Goal: Task Accomplishment & Management: Complete application form

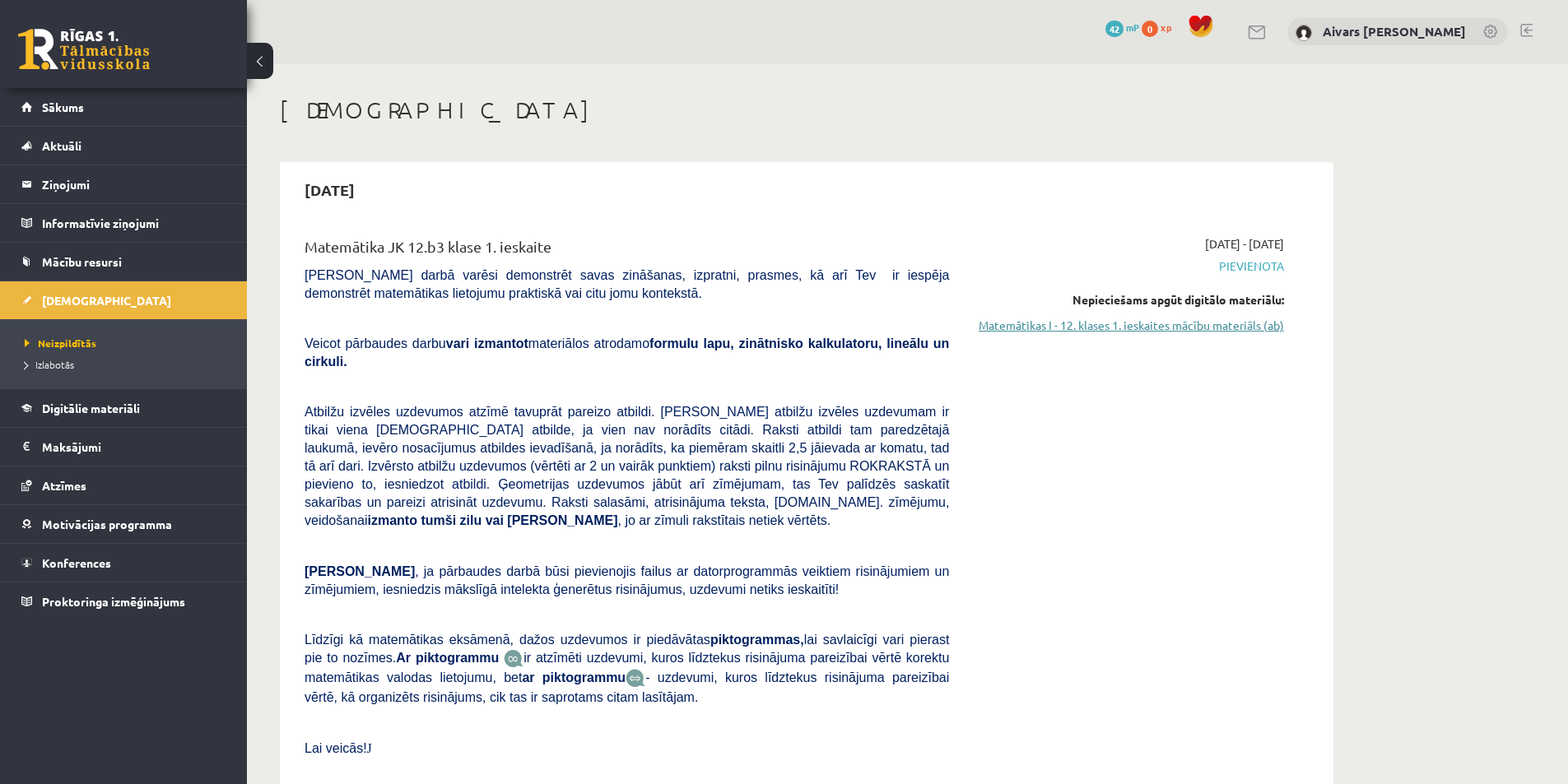
click at [1110, 330] on link "Matemātikas I - 12. klases 1. ieskaites mācību materiāls (ab)" at bounding box center [1129, 325] width 310 height 17
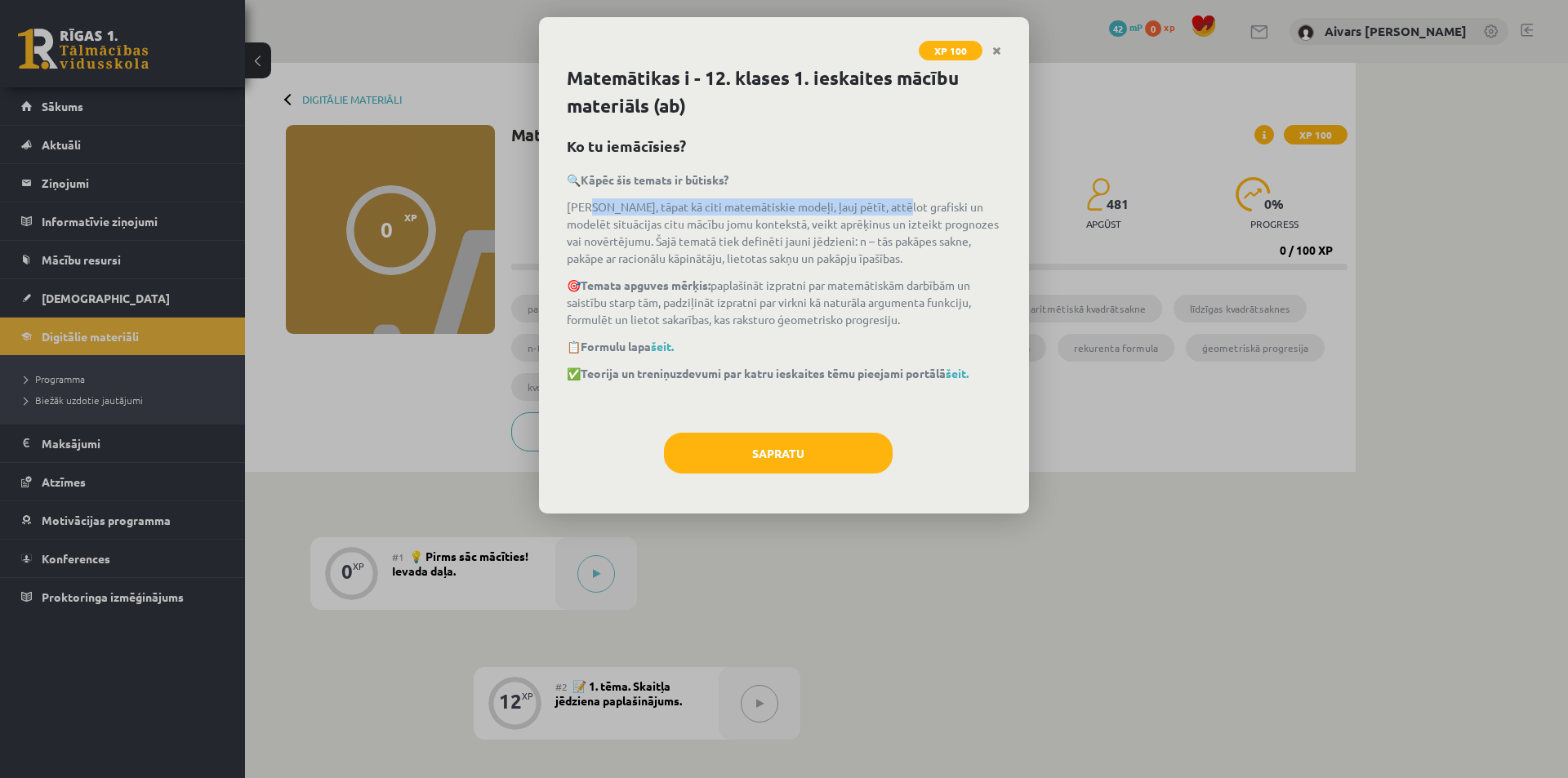
drag, startPoint x: 592, startPoint y: 203, endPoint x: 925, endPoint y: 215, distance: 333.2
click at [904, 213] on p "Virknes, tāpat kā citi matemātiskie modeļi, ļauj pētīt, attēlot grafiski un mod…" at bounding box center [784, 233] width 434 height 69
click at [925, 215] on p "Virknes, tāpat kā citi matemātiskie modeļi, ļauj pētīt, attēlot grafiski un mod…" at bounding box center [784, 233] width 434 height 69
drag, startPoint x: 682, startPoint y: 288, endPoint x: 968, endPoint y: 287, distance: 286.0
click at [968, 287] on p "🎯 Temata apguves mērķis: paplašināt izpratni par matemātiskām darbībām un saist…" at bounding box center [784, 302] width 434 height 52
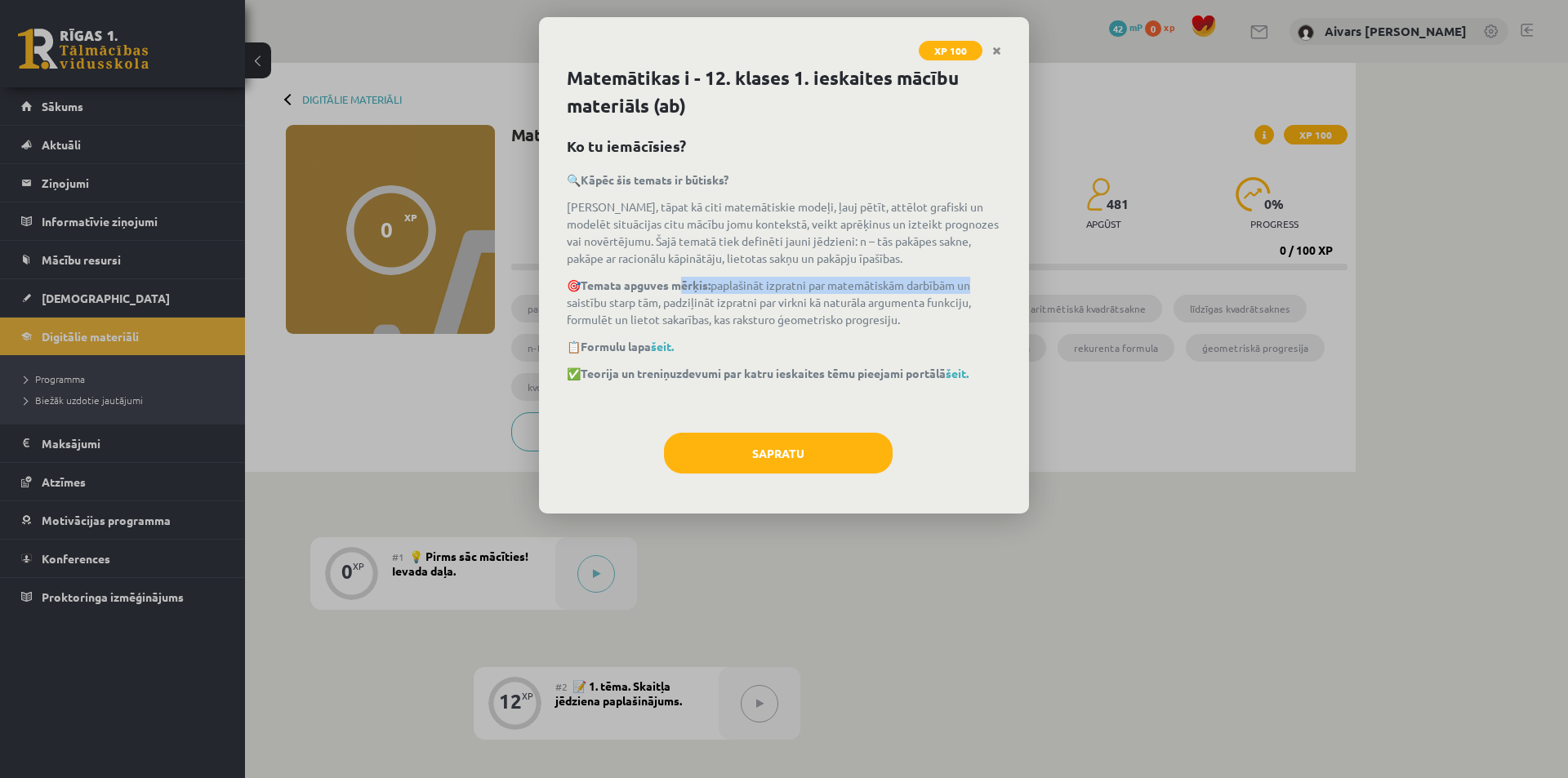
drag, startPoint x: 968, startPoint y: 287, endPoint x: 777, endPoint y: 305, distance: 191.8
click at [966, 287] on p "🎯 Temata apguves mērķis: paplašināt izpratni par matemātiskām darbībām un saist…" at bounding box center [784, 302] width 434 height 52
click at [647, 332] on div "🔍 Kāpēc šis temats ir būtisks? Virknes, tāpat kā citi matemātiskie modeļi, ļauj…" at bounding box center [784, 293] width 434 height 245
drag, startPoint x: 655, startPoint y: 379, endPoint x: 866, endPoint y: 382, distance: 211.0
click at [865, 382] on div "🔍 Kāpēc šis temats ir būtisks? Virknes, tāpat kā citi matemātiskie modeļi, ļauj…" at bounding box center [784, 293] width 434 height 245
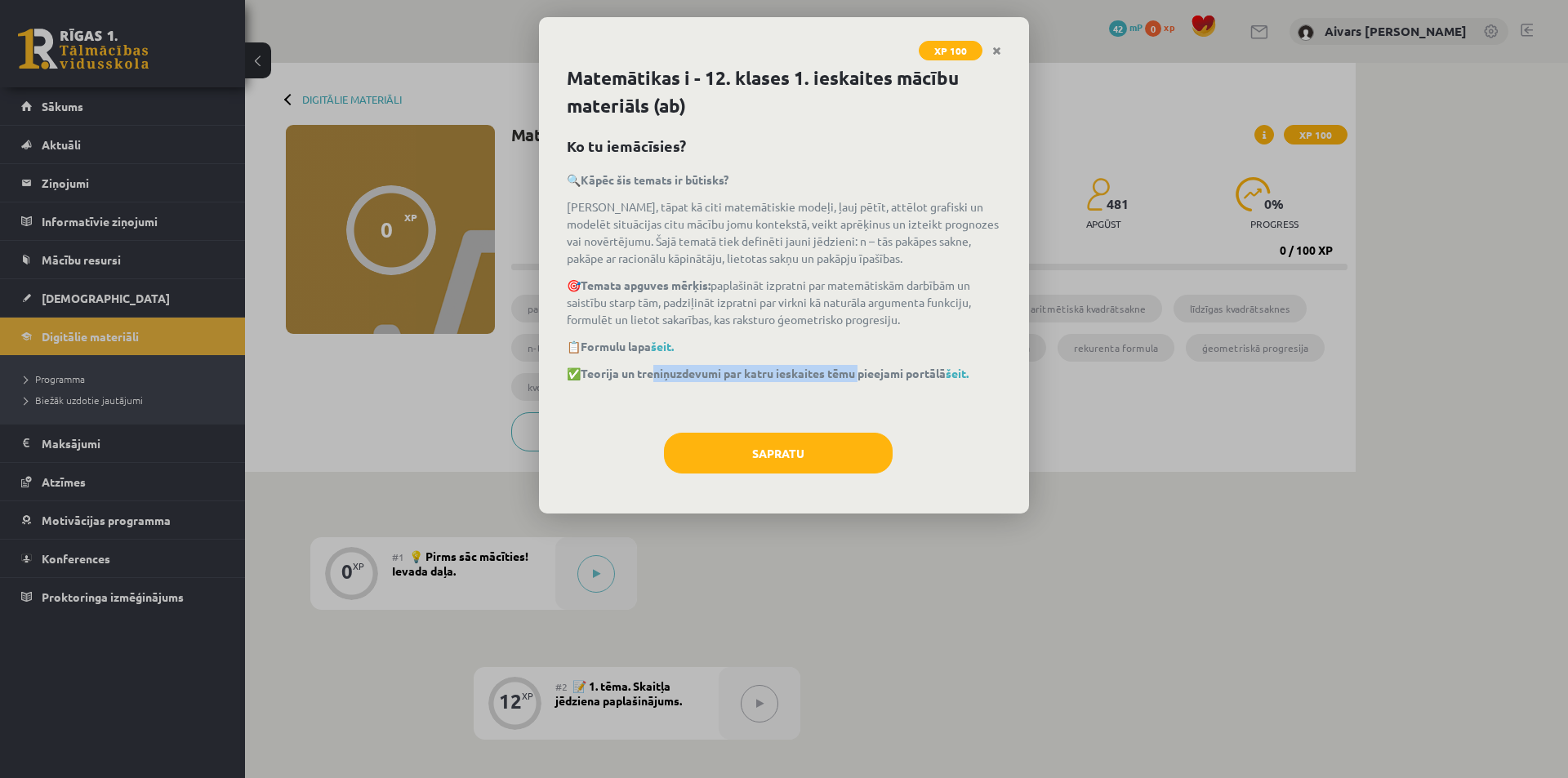
click at [866, 382] on div "🔍 Kāpēc šis temats ir būtisks? Virknes, tāpat kā citi matemātiskie modeļi, ļauj…" at bounding box center [784, 293] width 434 height 245
drag, startPoint x: 709, startPoint y: 373, endPoint x: 836, endPoint y: 376, distance: 127.0
click at [834, 376] on strong "Teorija un treniņuzdevumi par katru ieskaites tēmu pieejami portālā šeit." at bounding box center [774, 373] width 387 height 15
click at [836, 376] on strong "Teorija un treniņuzdevumi par katru ieskaites tēmu pieejami portālā šeit." at bounding box center [774, 373] width 387 height 15
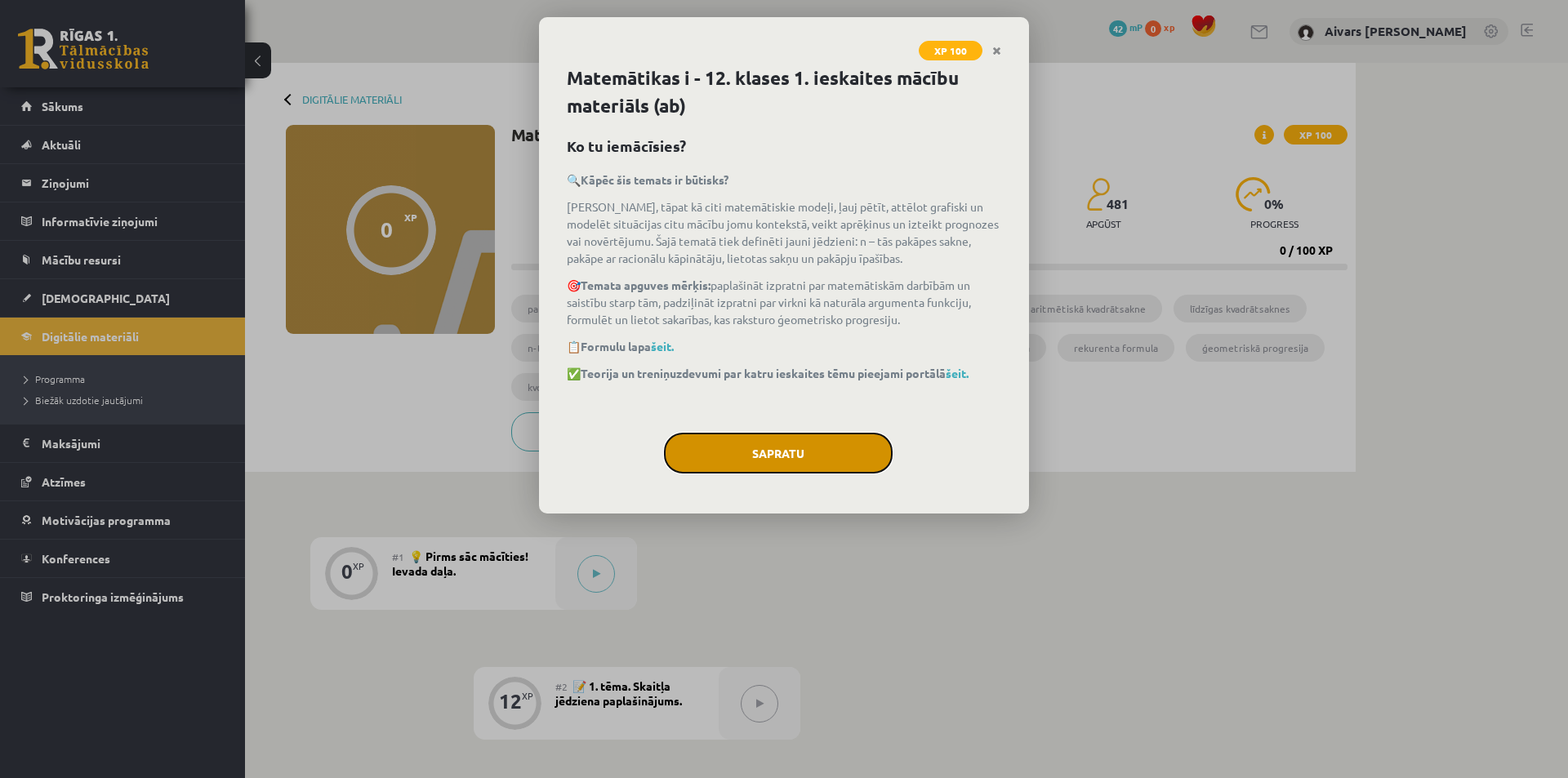
click at [723, 447] on button "Sapratu" at bounding box center [777, 453] width 229 height 41
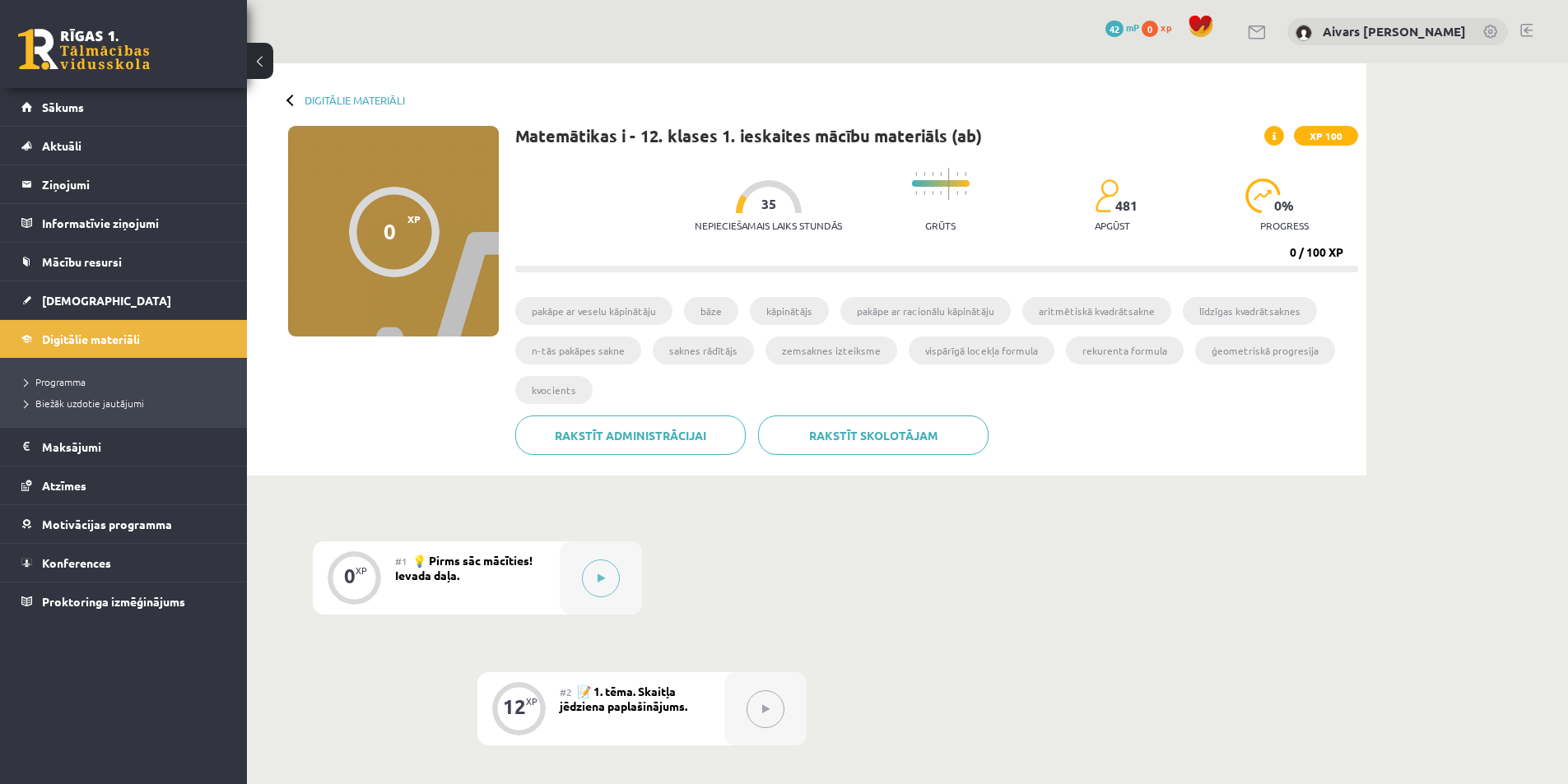
scroll to position [83, 0]
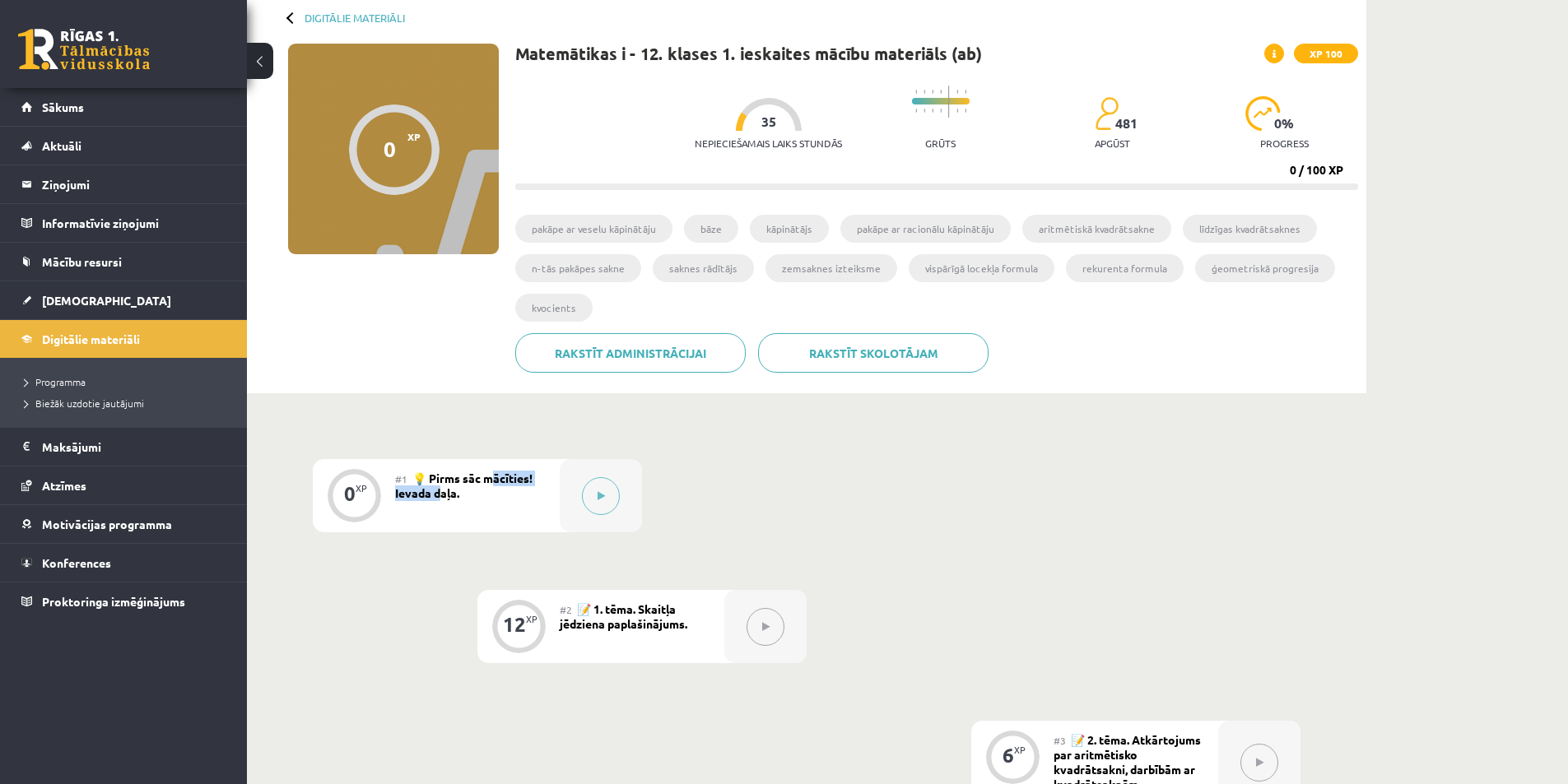
drag, startPoint x: 483, startPoint y: 483, endPoint x: 493, endPoint y: 484, distance: 10.0
click at [493, 484] on span "💡 Pirms sāc mācīties! Ievada daļa." at bounding box center [463, 485] width 137 height 30
click at [598, 494] on icon at bounding box center [601, 496] width 7 height 10
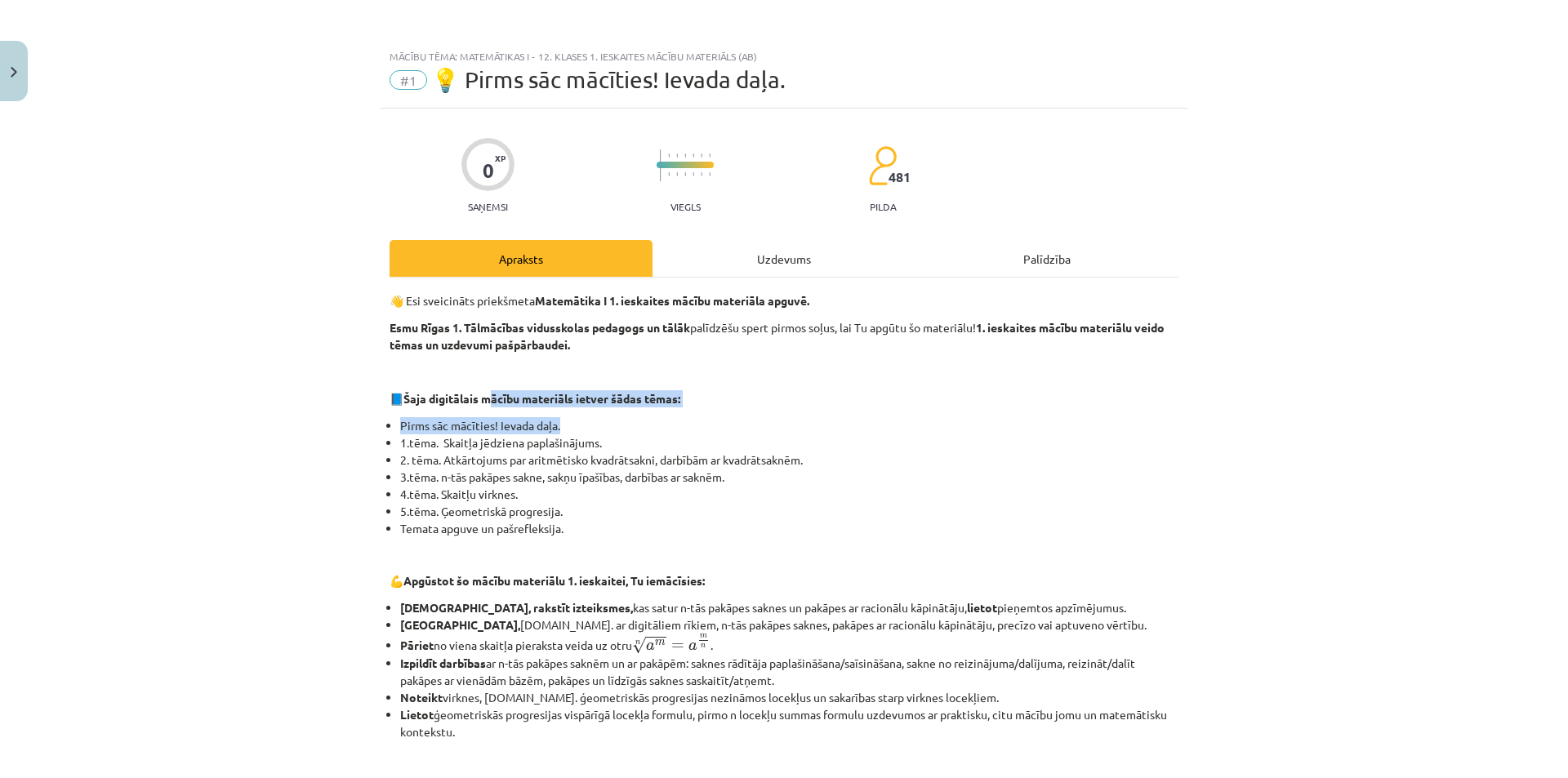
drag, startPoint x: 529, startPoint y: 403, endPoint x: 614, endPoint y: 409, distance: 85.2
click at [613, 409] on div "👋 Esi sveicināts priekšmeta Matemātika I 1. ieskaites mācību materiāla apguvē. …" at bounding box center [783, 708] width 789 height 831
click at [614, 409] on div "👋 Esi sveicināts priekšmeta Matemātika I 1. ieskaites mācību materiāla apguvē. …" at bounding box center [783, 708] width 789 height 831
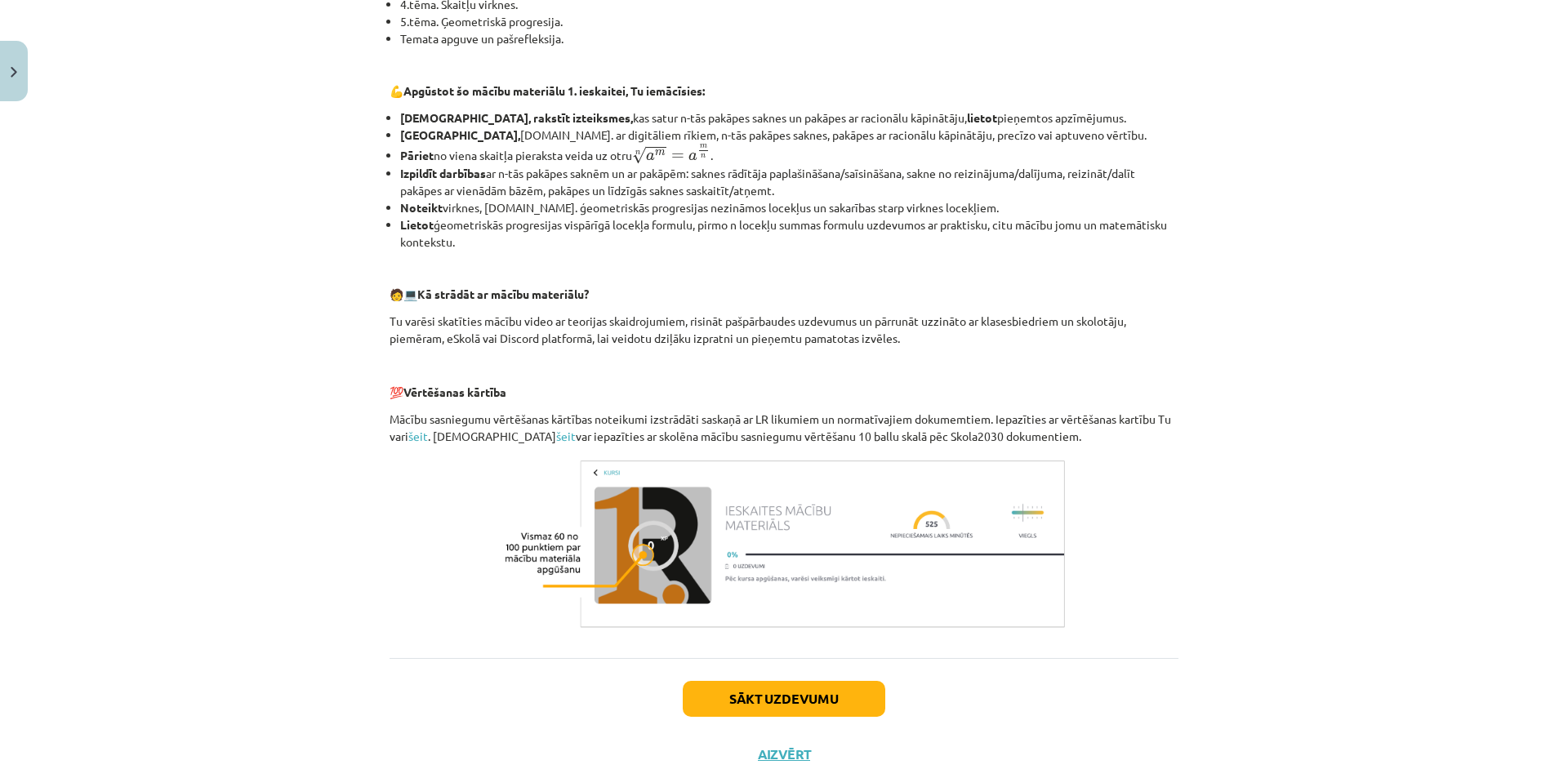
scroll to position [535, 0]
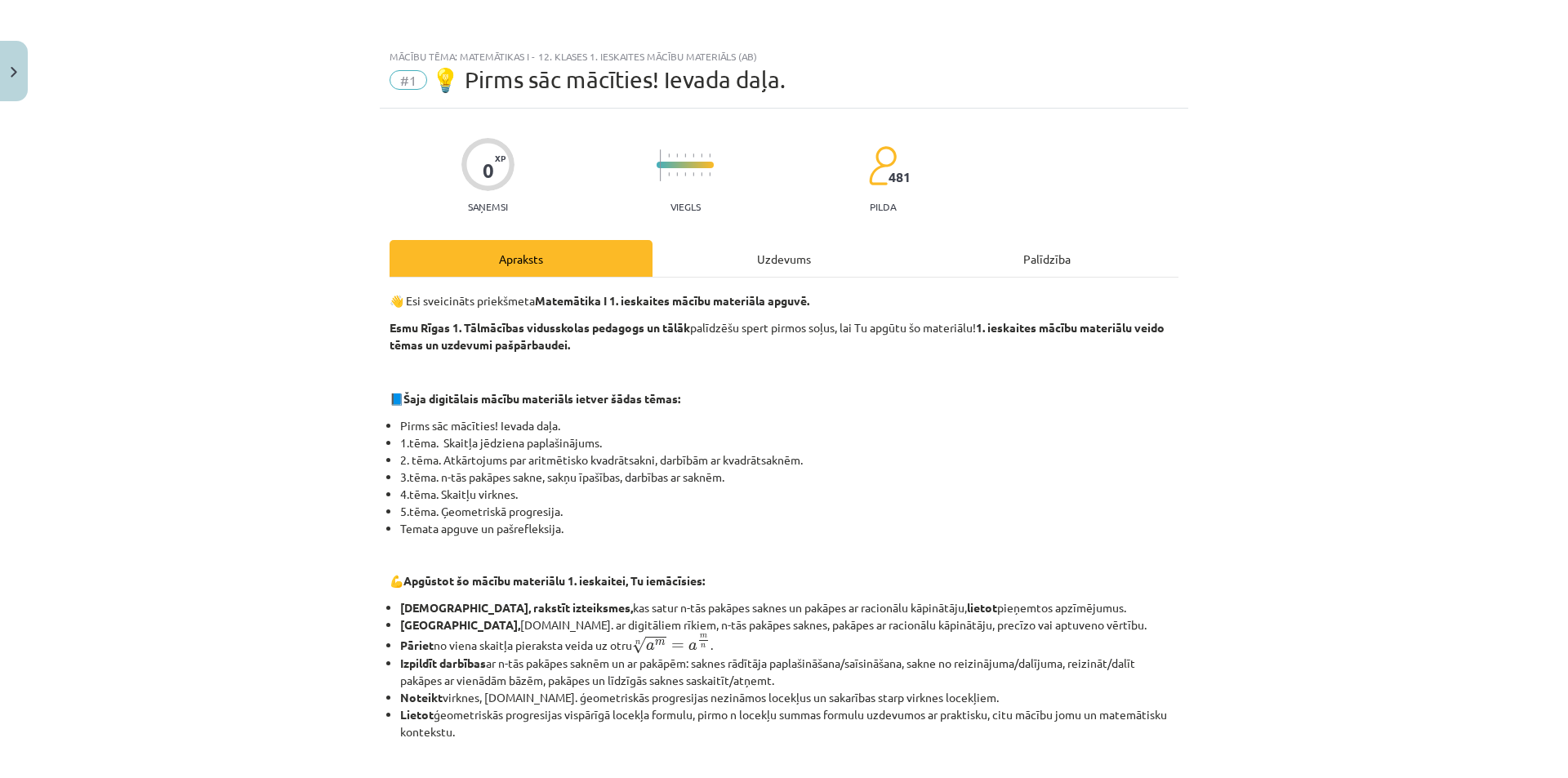
click at [750, 259] on div "Uzdevums" at bounding box center [783, 258] width 263 height 37
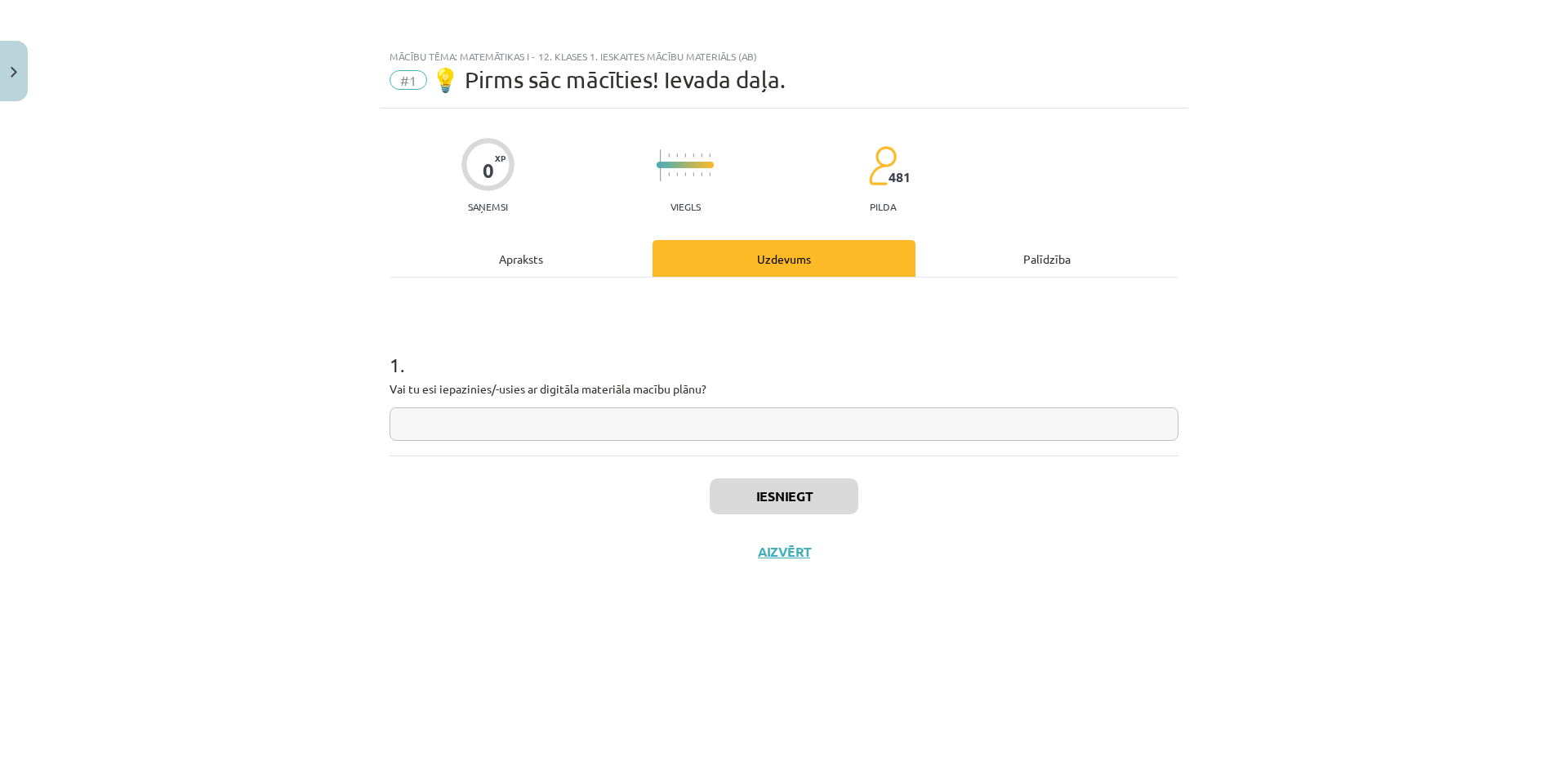
scroll to position [0, 0]
click at [958, 250] on div "Palīdzība" at bounding box center [1046, 258] width 263 height 37
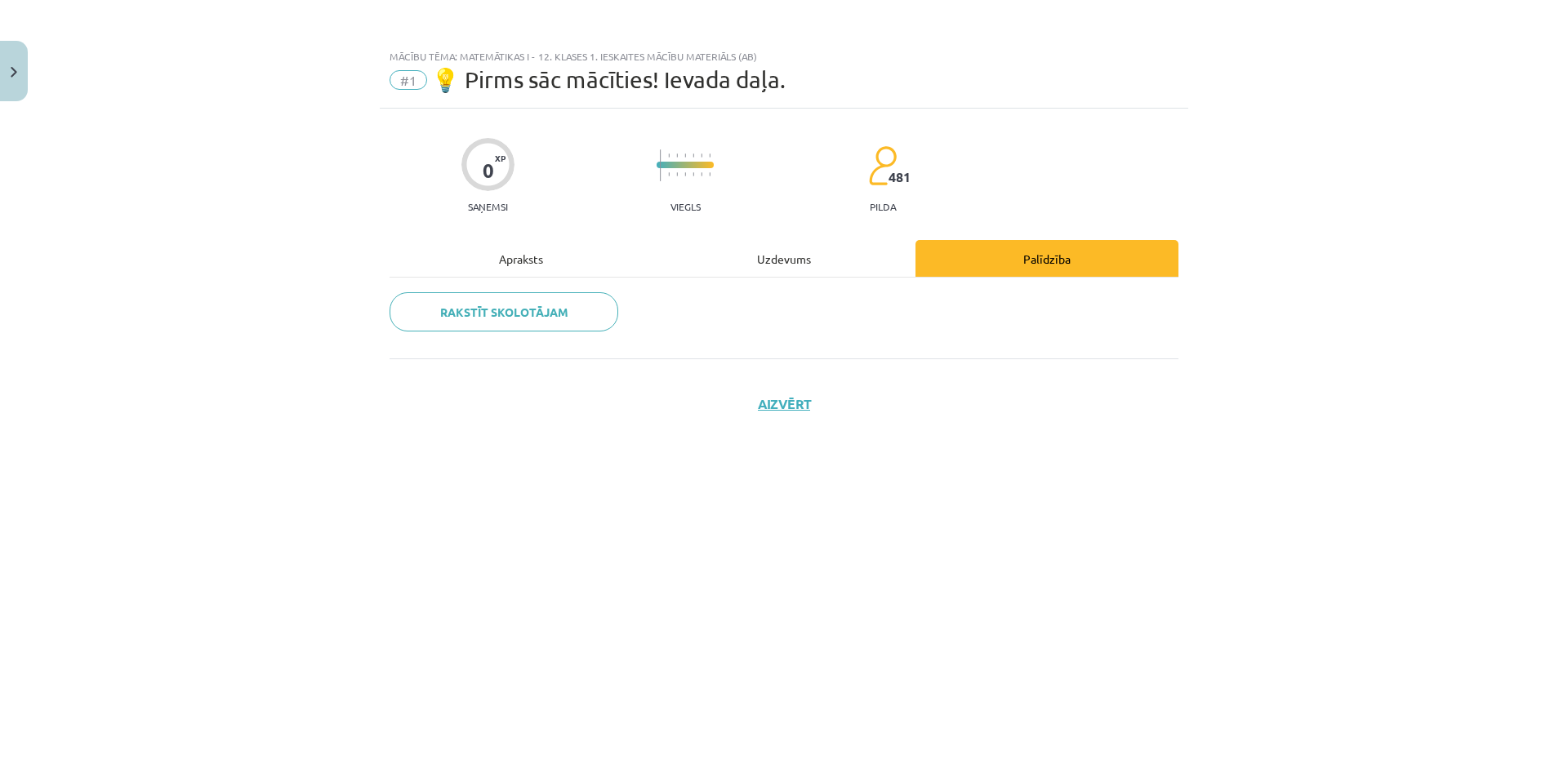
click at [478, 245] on div "Apraksts" at bounding box center [520, 258] width 263 height 37
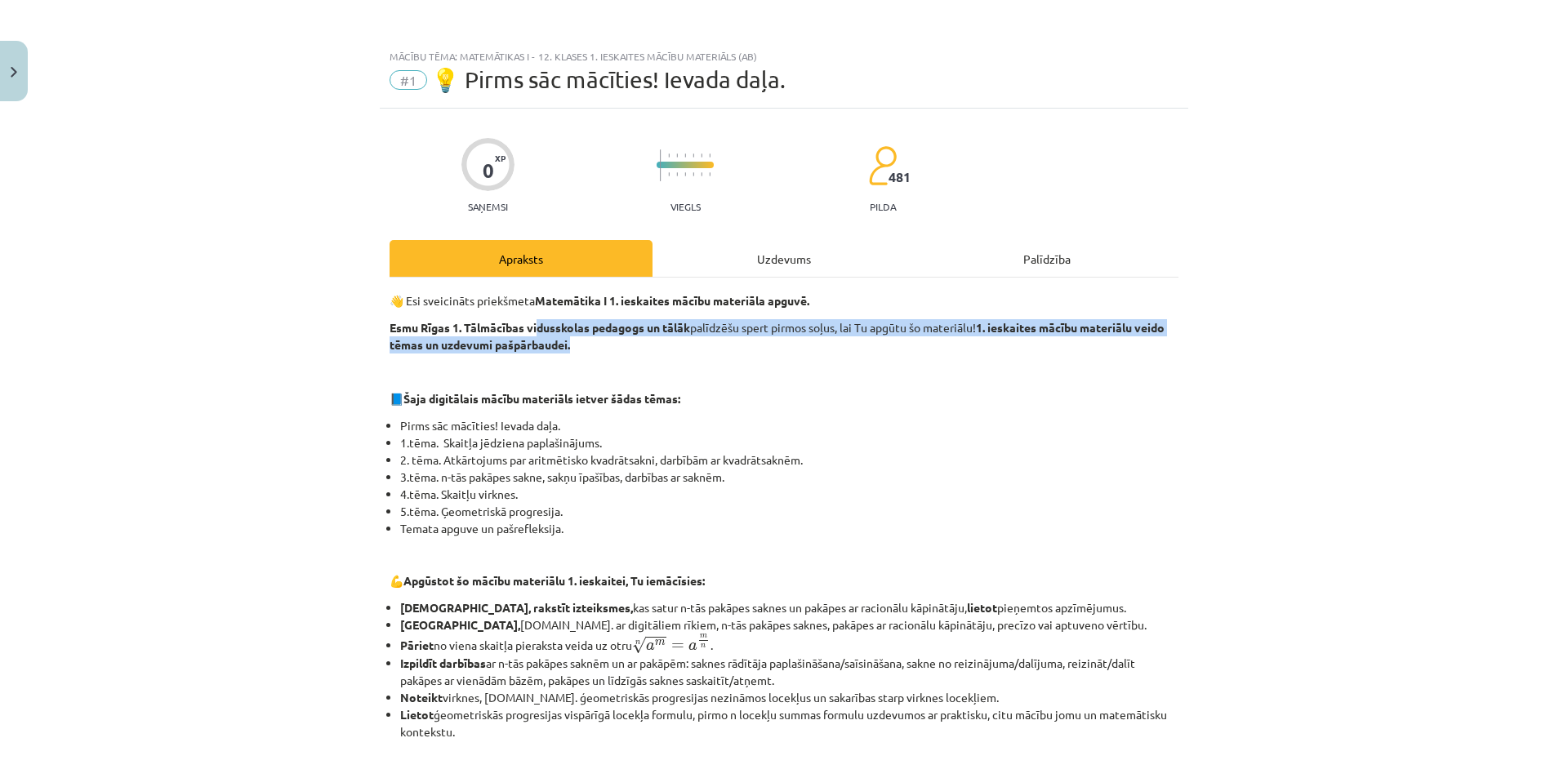
drag, startPoint x: 730, startPoint y: 339, endPoint x: 852, endPoint y: 342, distance: 122.0
click at [847, 342] on p "Esmu Rīgas 1. Tālmācības vidusskolas pedagogs un tālāk palīdzēšu spert pirmos s…" at bounding box center [783, 337] width 789 height 34
click at [851, 342] on p "Esmu Rīgas 1. Tālmācības vidusskolas pedagogs un tālāk palīdzēšu spert pirmos s…" at bounding box center [783, 337] width 789 height 34
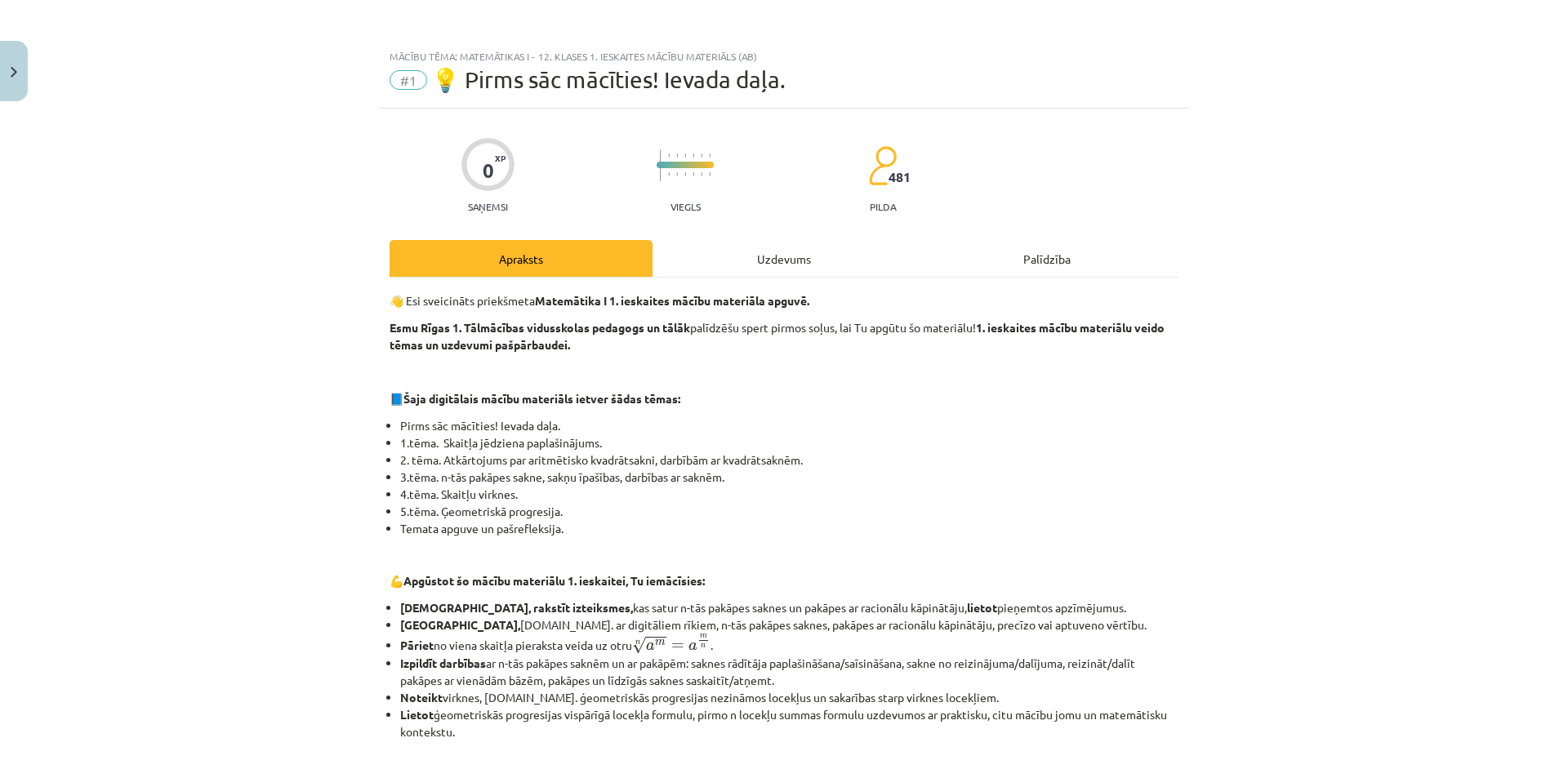
click at [826, 374] on p at bounding box center [783, 372] width 789 height 17
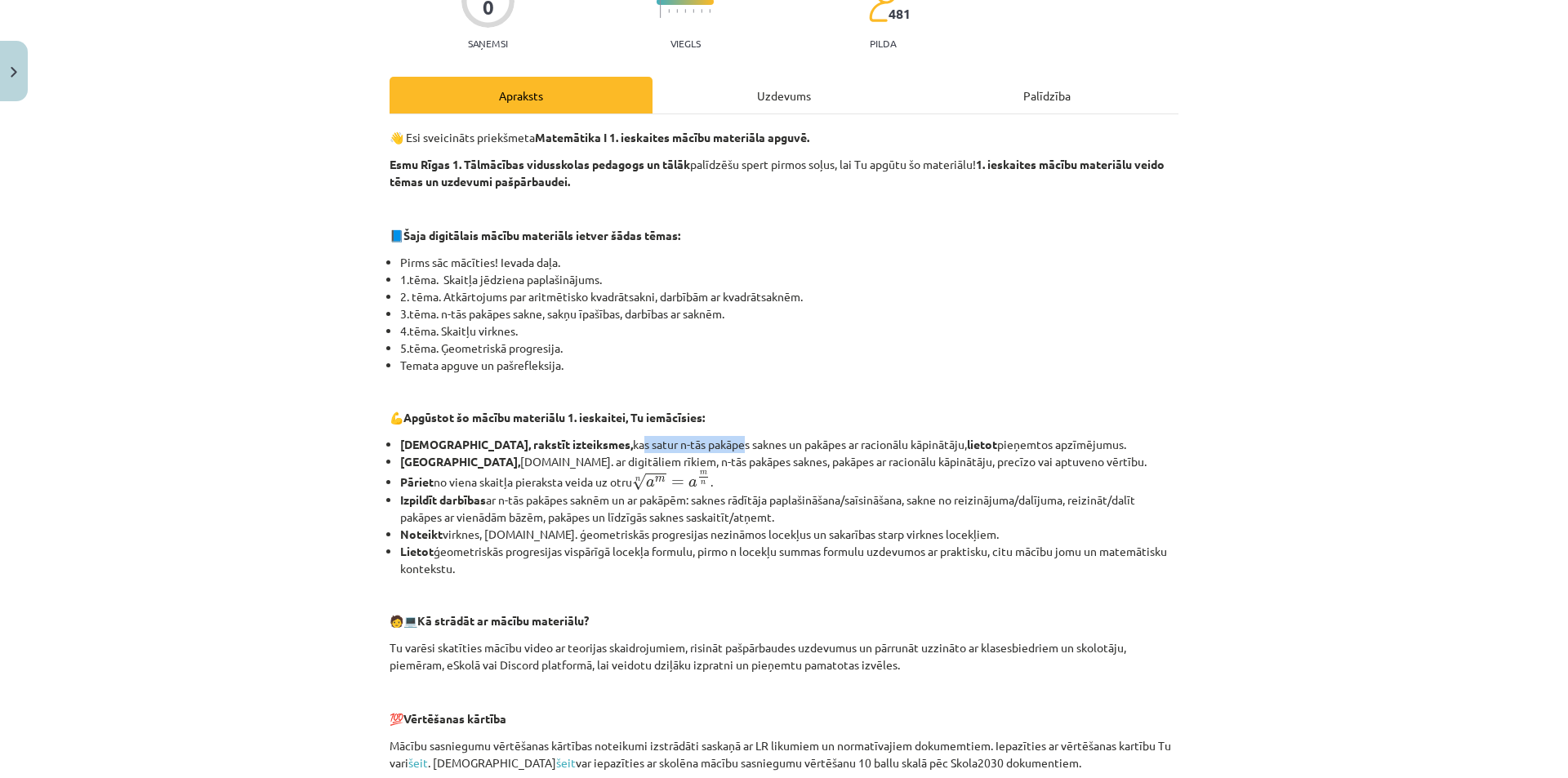
drag, startPoint x: 546, startPoint y: 446, endPoint x: 637, endPoint y: 450, distance: 91.1
click at [637, 450] on li "Lasīt, rakstīt izteiksmes, kas satur n-tās pakāpes saknes un pakāpes ar racionā…" at bounding box center [789, 444] width 778 height 17
click at [637, 450] on li "Lasīt, rakstīt izteiksmes, kas satur n-tās pakāpes saknes un pakāpes ar racionā…" at bounding box center [789, 444] width 778 height 17
click at [705, 425] on p "💪 Apgūstot šo mācību materiālu 1. ieskaitei, Tu iemācīsies:" at bounding box center [783, 417] width 789 height 17
drag, startPoint x: 873, startPoint y: 448, endPoint x: 922, endPoint y: 448, distance: 49.0
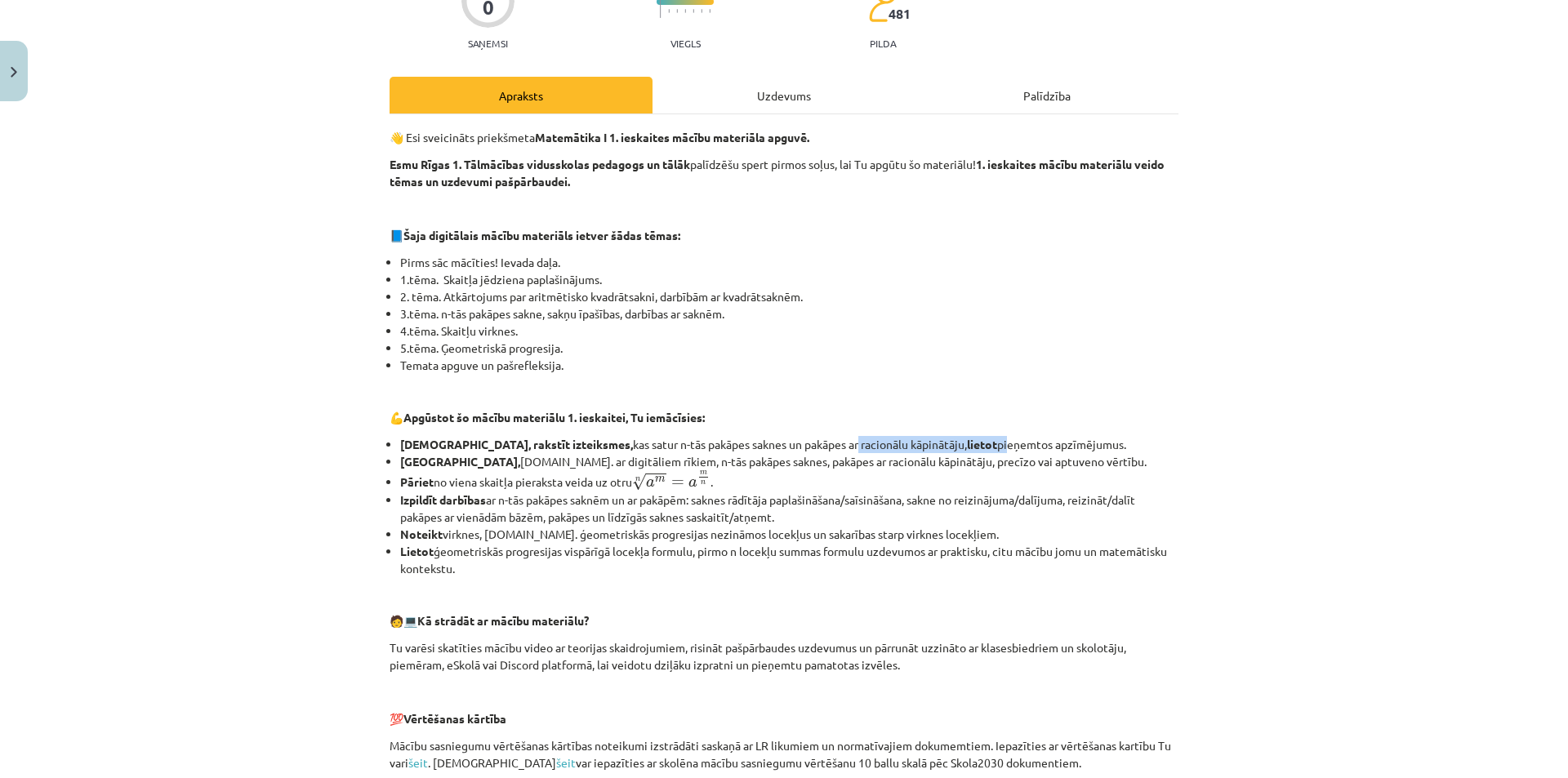
click at [920, 449] on li "Lasīt, rakstīt izteiksmes, kas satur n-tās pakāpes saknes un pakāpes ar racionā…" at bounding box center [789, 444] width 778 height 17
click at [922, 448] on li "Lasīt, rakstīt izteiksmes, kas satur n-tās pakāpes saknes un pakāpes ar racionā…" at bounding box center [789, 444] width 778 height 17
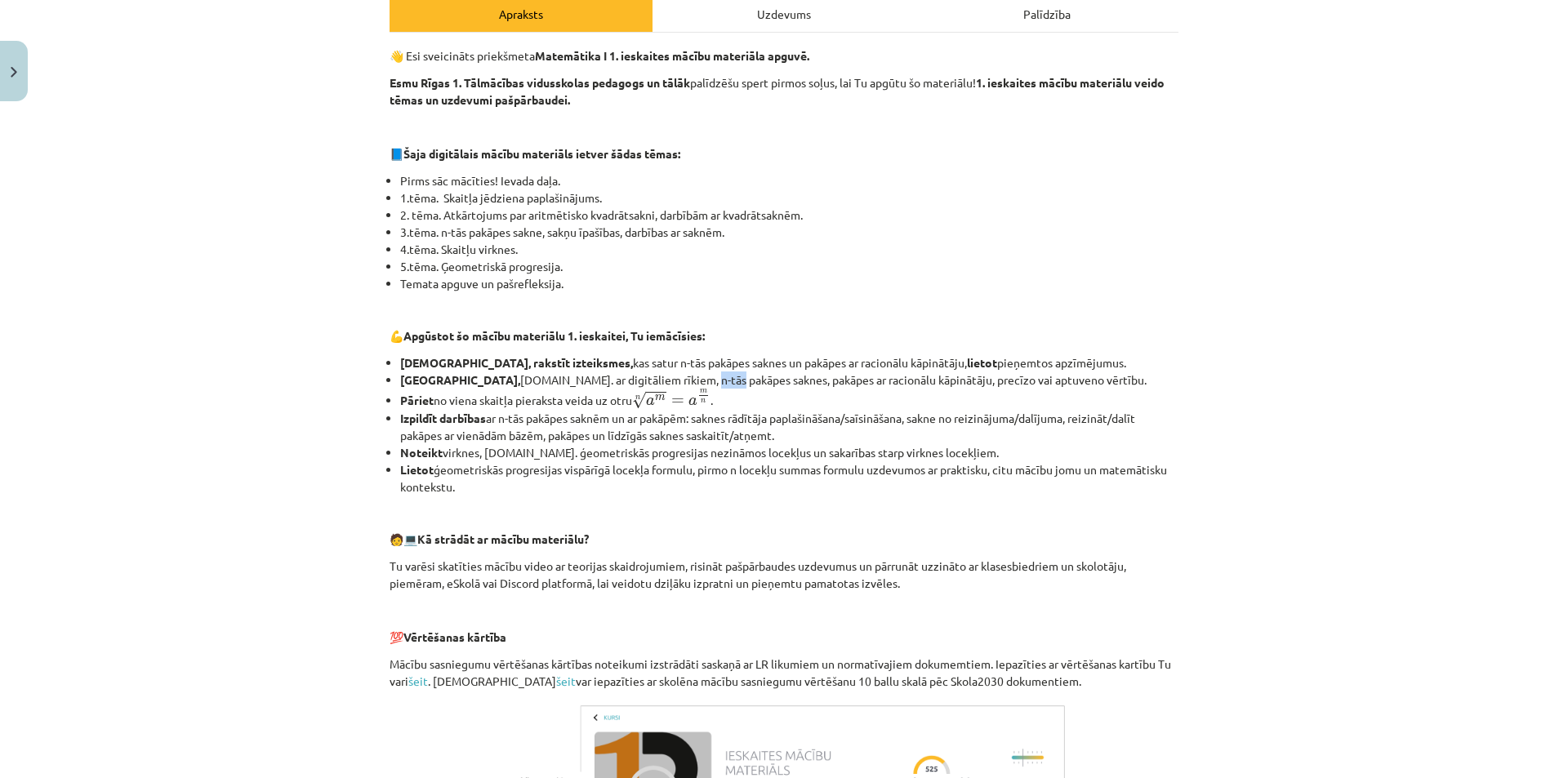
drag, startPoint x: 632, startPoint y: 382, endPoint x: 659, endPoint y: 382, distance: 27.0
click at [655, 382] on li "Aprēķināt, t.sk. ar digitāliem rīkiem, n-tās pakāpes saknes, pakāpes ar racionā…" at bounding box center [789, 380] width 778 height 17
drag, startPoint x: 730, startPoint y: 382, endPoint x: 785, endPoint y: 381, distance: 55.0
click at [783, 381] on li "Aprēķināt, t.sk. ar digitāliem rīkiem, n-tās pakāpes saknes, pakāpes ar racionā…" at bounding box center [789, 380] width 778 height 17
click at [785, 381] on li "Aprēķināt, t.sk. ar digitāliem rīkiem, n-tās pakāpes saknes, pakāpes ar racionā…" at bounding box center [789, 380] width 778 height 17
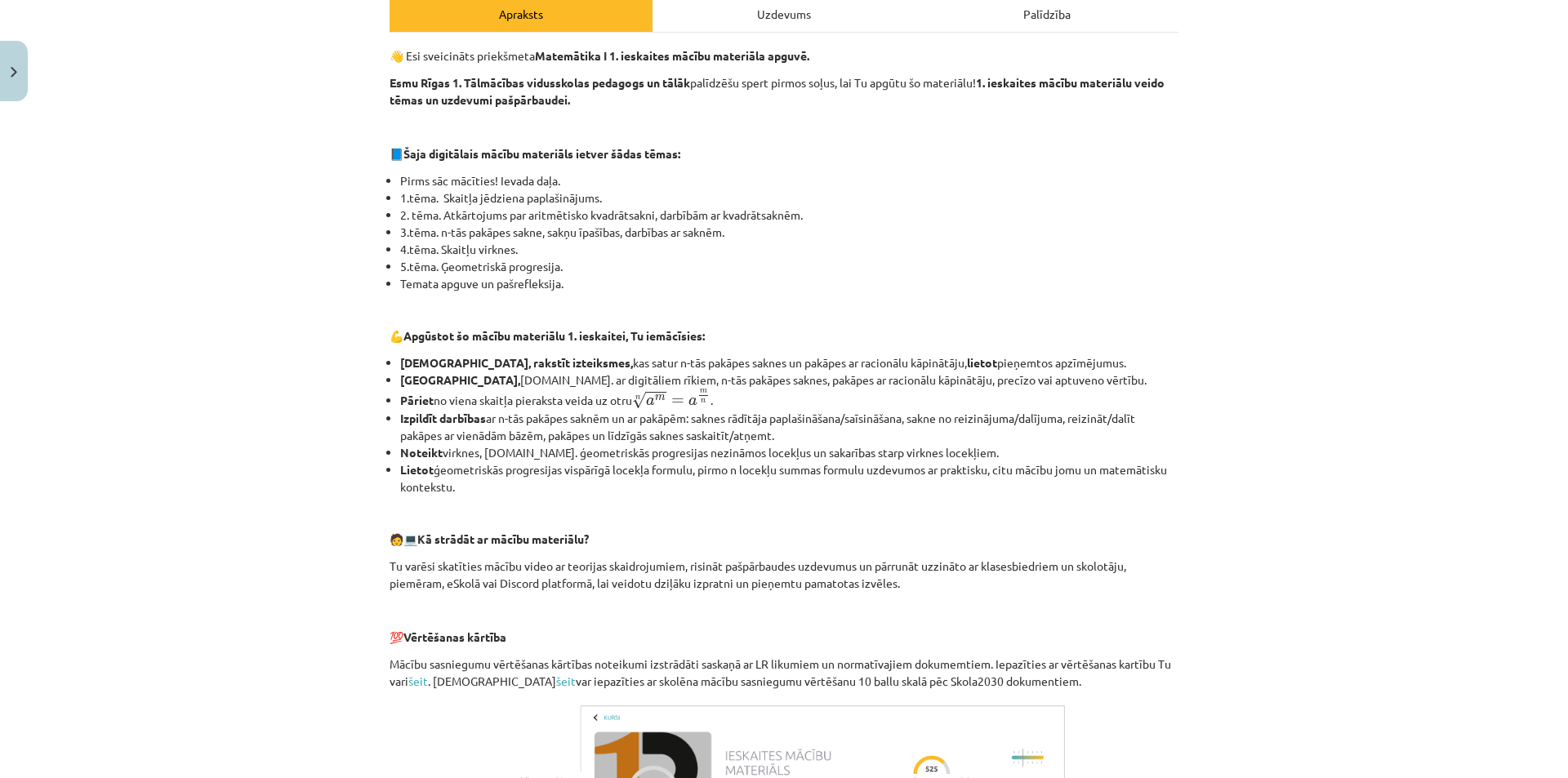
click at [787, 405] on li "Pāriet no viena skaitļa pieraksta veida uz otru n √ a m = a m n a m n = a m n ." at bounding box center [789, 399] width 778 height 21
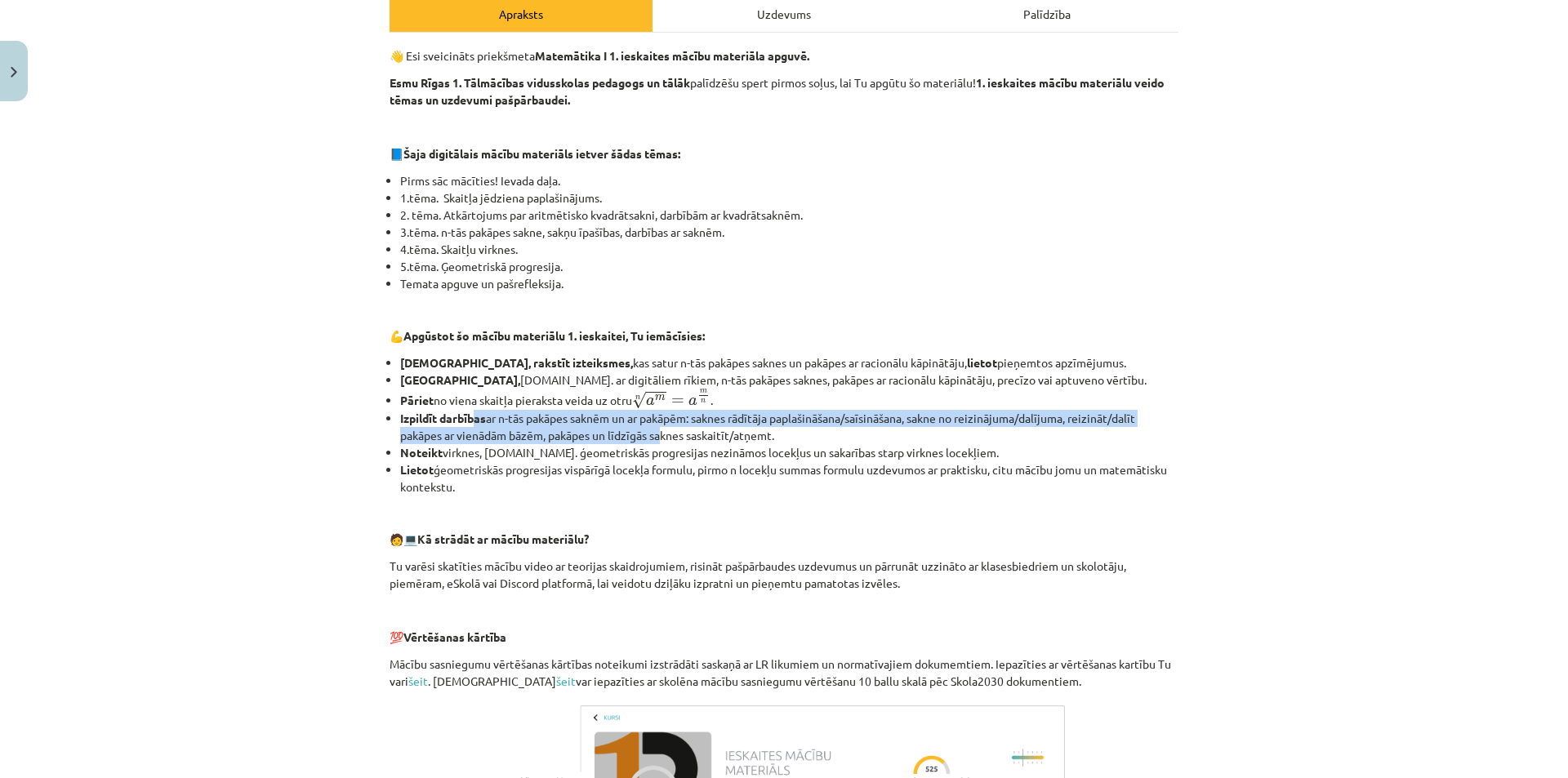
drag, startPoint x: 479, startPoint y: 417, endPoint x: 623, endPoint y: 428, distance: 144.4
click at [620, 428] on li "Izpildīt darbības ar n-tās pakāpes saknēm un ar pakāpēm: saknes rādītāja paplaš…" at bounding box center [789, 427] width 778 height 34
click at [623, 428] on li "Izpildīt darbības ar n-tās pakāpes saknēm un ar pakāpēm: saknes rādītāja paplaš…" at bounding box center [789, 427] width 778 height 34
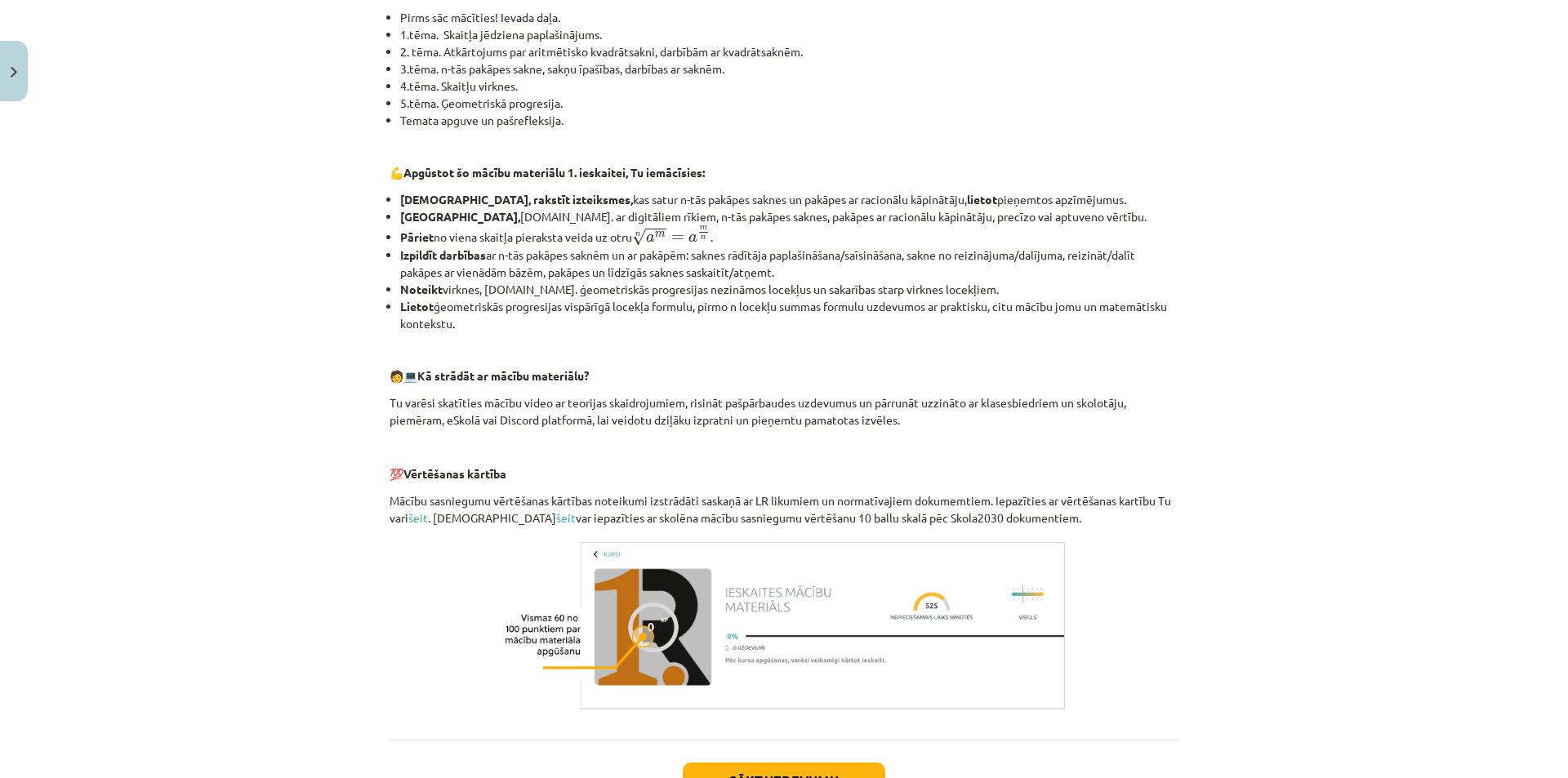
scroll to position [490, 0]
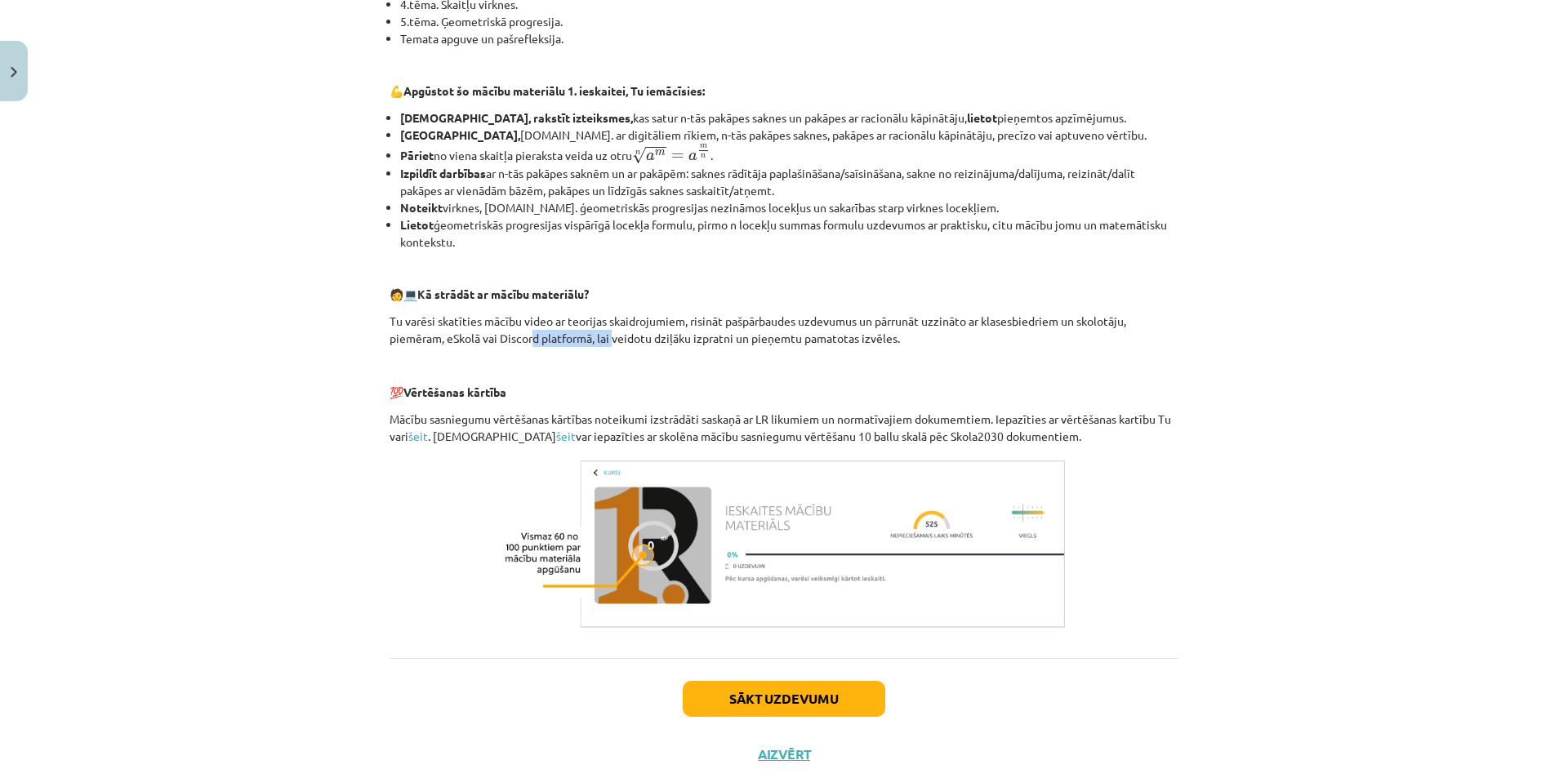
drag, startPoint x: 498, startPoint y: 336, endPoint x: 549, endPoint y: 340, distance: 51.2
click at [549, 340] on p "Tu varēsi skatīties mācību video ar teorijas skaidrojumiem, risināt pašpārbaude…" at bounding box center [783, 330] width 789 height 34
click at [506, 329] on p "Tu varēsi skatīties mācību video ar teorijas skaidrojumiem, risināt pašpārbaude…" at bounding box center [783, 330] width 789 height 34
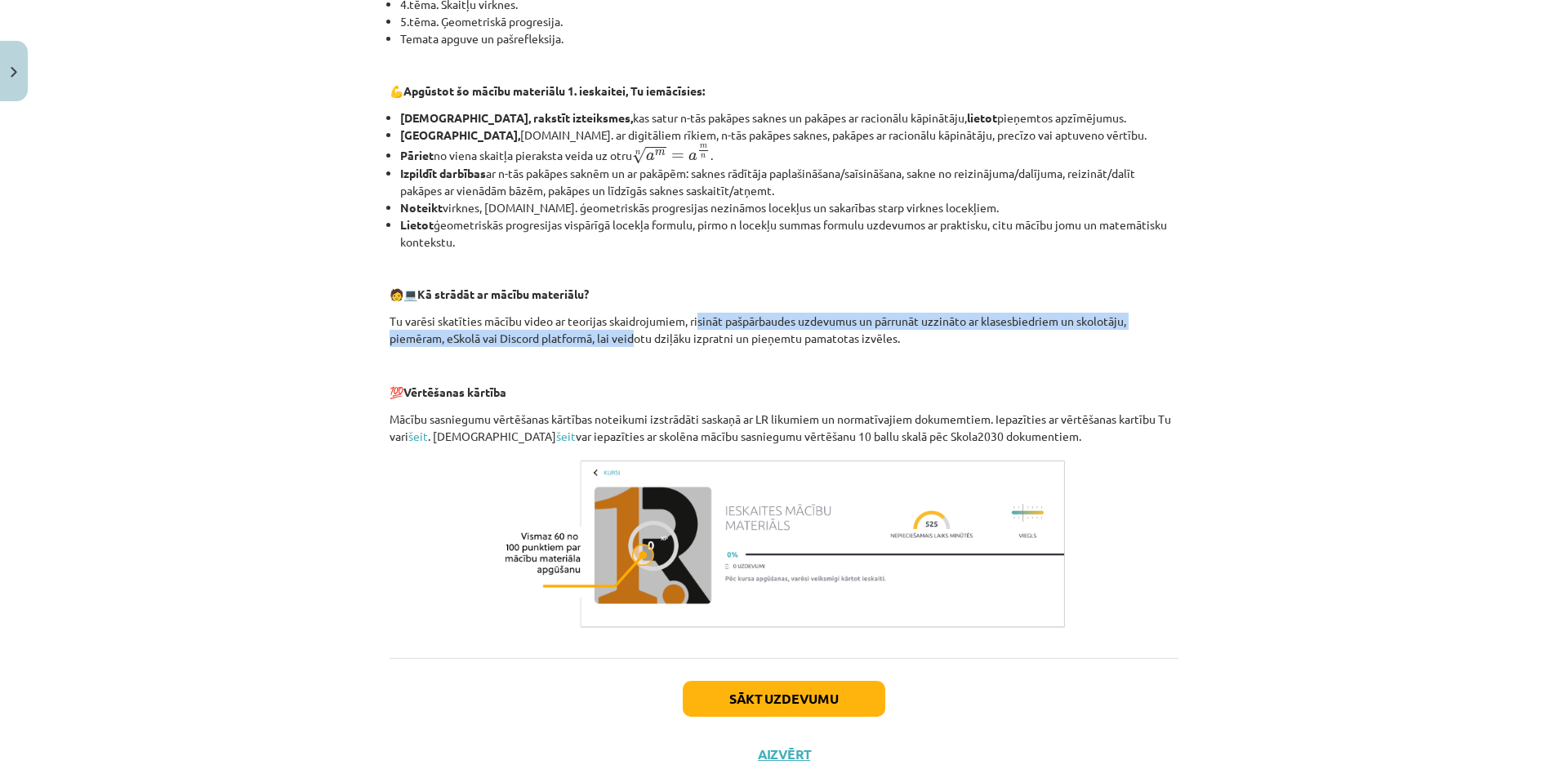
drag, startPoint x: 582, startPoint y: 330, endPoint x: 716, endPoint y: 323, distance: 134.2
click at [696, 323] on p "Tu varēsi skatīties mācību video ar teorijas skaidrojumiem, risināt pašpārbaude…" at bounding box center [783, 330] width 789 height 34
click at [954, 322] on p "Tu varēsi skatīties mācību video ar teorijas skaidrojumiem, risināt pašpārbaude…" at bounding box center [783, 330] width 789 height 34
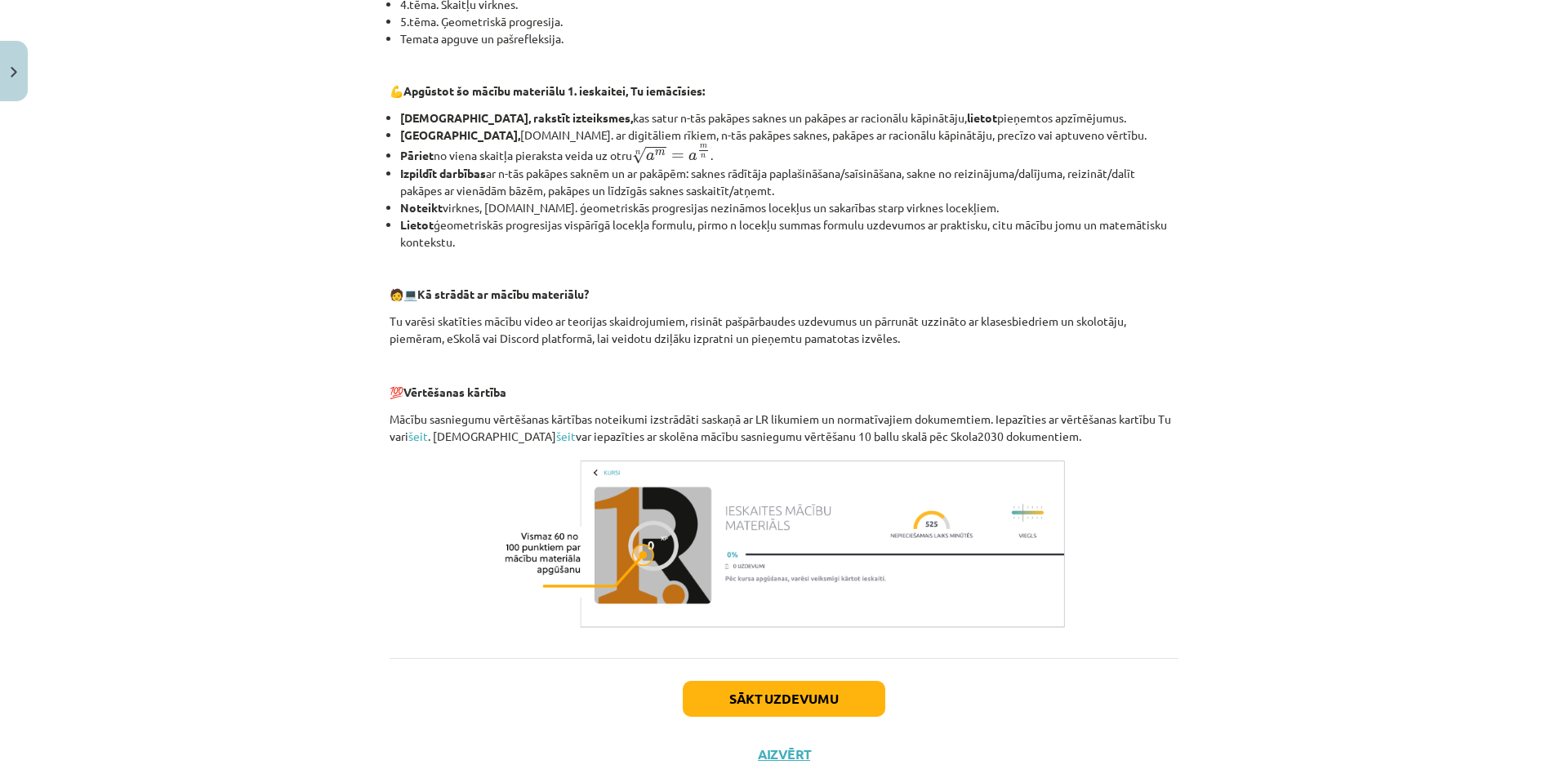
click at [941, 348] on div "👋 Esi sveicināts priekšmeta Matemātika I 1. ieskaites mācību materiāla apguvē. …" at bounding box center [783, 218] width 789 height 831
drag, startPoint x: 634, startPoint y: 343, endPoint x: 716, endPoint y: 343, distance: 82.0
click at [693, 344] on p "Tu varēsi skatīties mācību video ar teorijas skaidrojumiem, risināt pašpārbaude…" at bounding box center [783, 330] width 789 height 34
click at [716, 343] on p "Tu varēsi skatīties mācību video ar teorijas skaidrojumiem, risināt pašpārbaude…" at bounding box center [783, 330] width 789 height 34
click at [751, 357] on p at bounding box center [783, 365] width 789 height 17
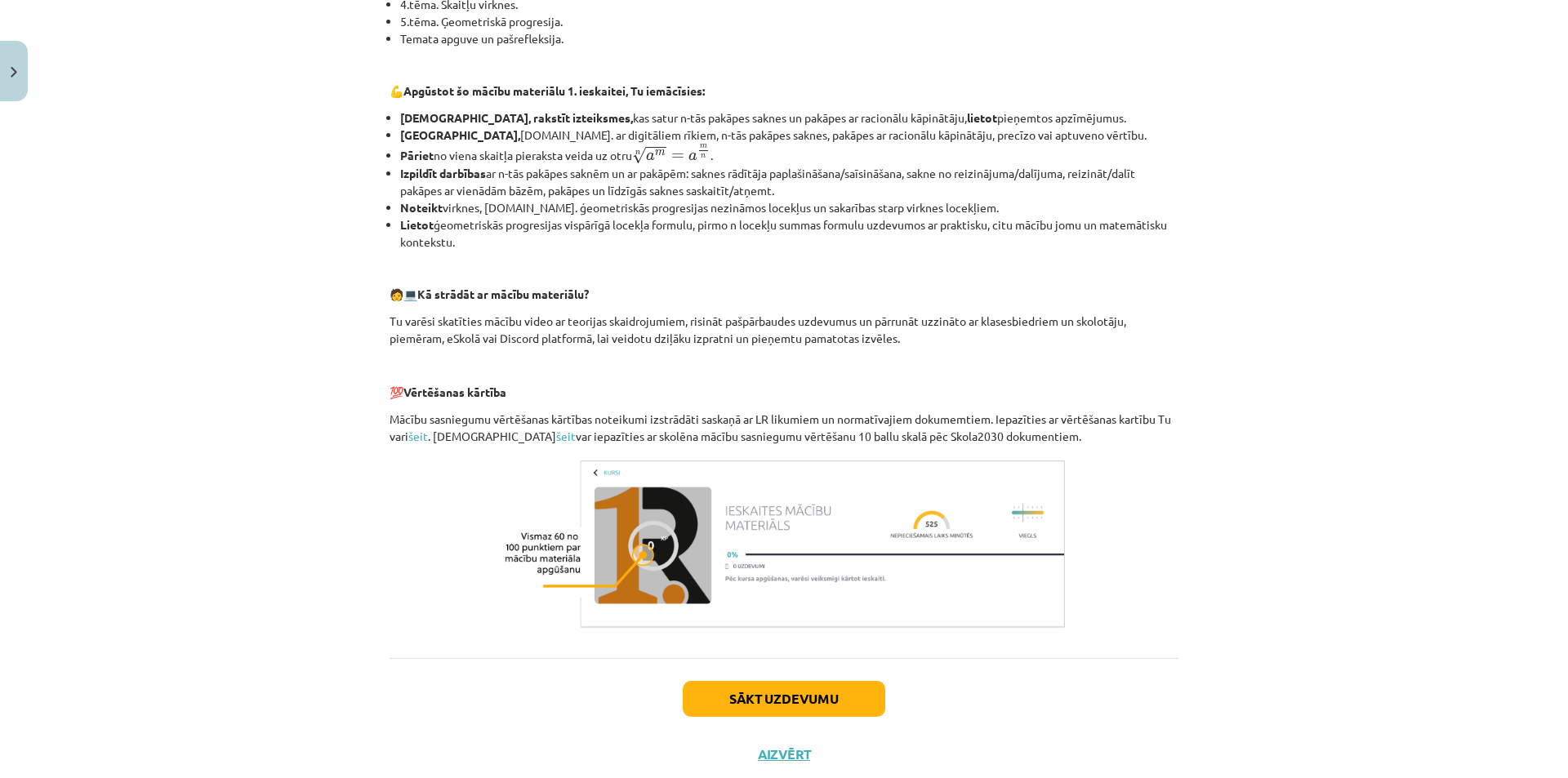
scroll to position [535, 0]
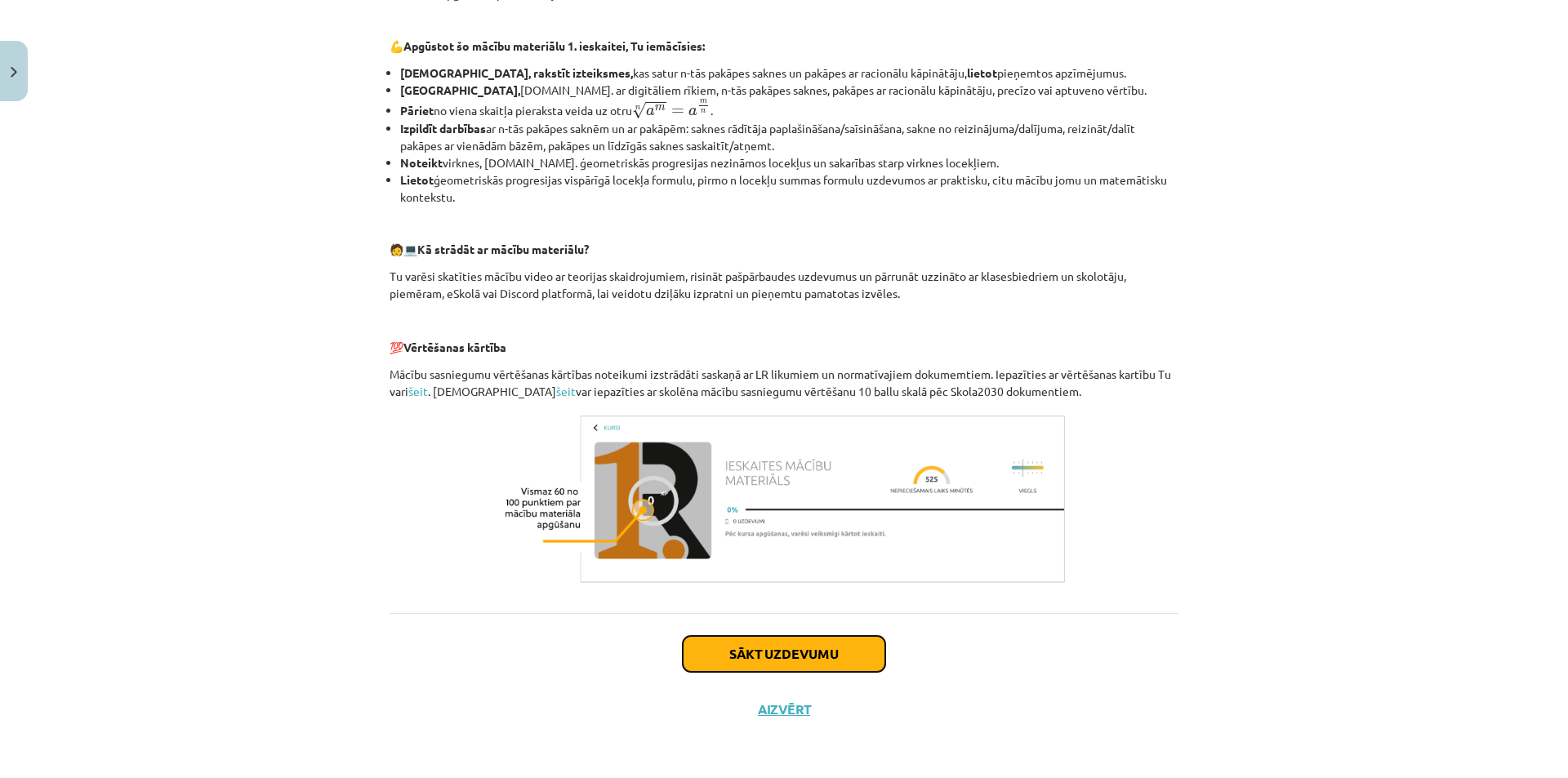
click at [774, 644] on button "Sākt uzdevumu" at bounding box center [783, 654] width 202 height 36
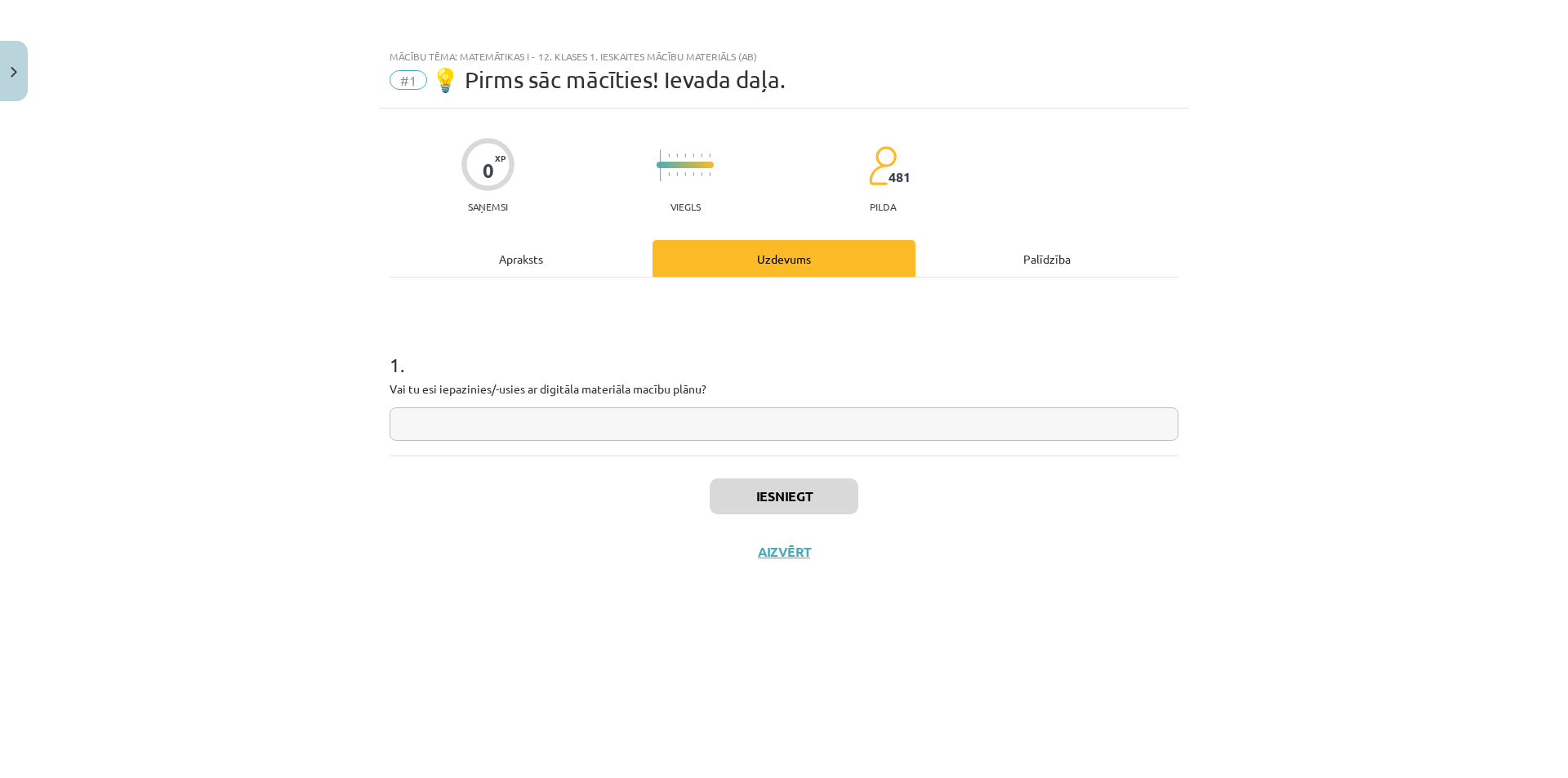
scroll to position [0, 0]
click at [517, 419] on input "text" at bounding box center [783, 423] width 789 height 34
type input "**"
click at [799, 487] on button "Iesniegt" at bounding box center [783, 496] width 148 height 36
click at [829, 563] on button "Nākamā nodarbība" at bounding box center [783, 563] width 160 height 38
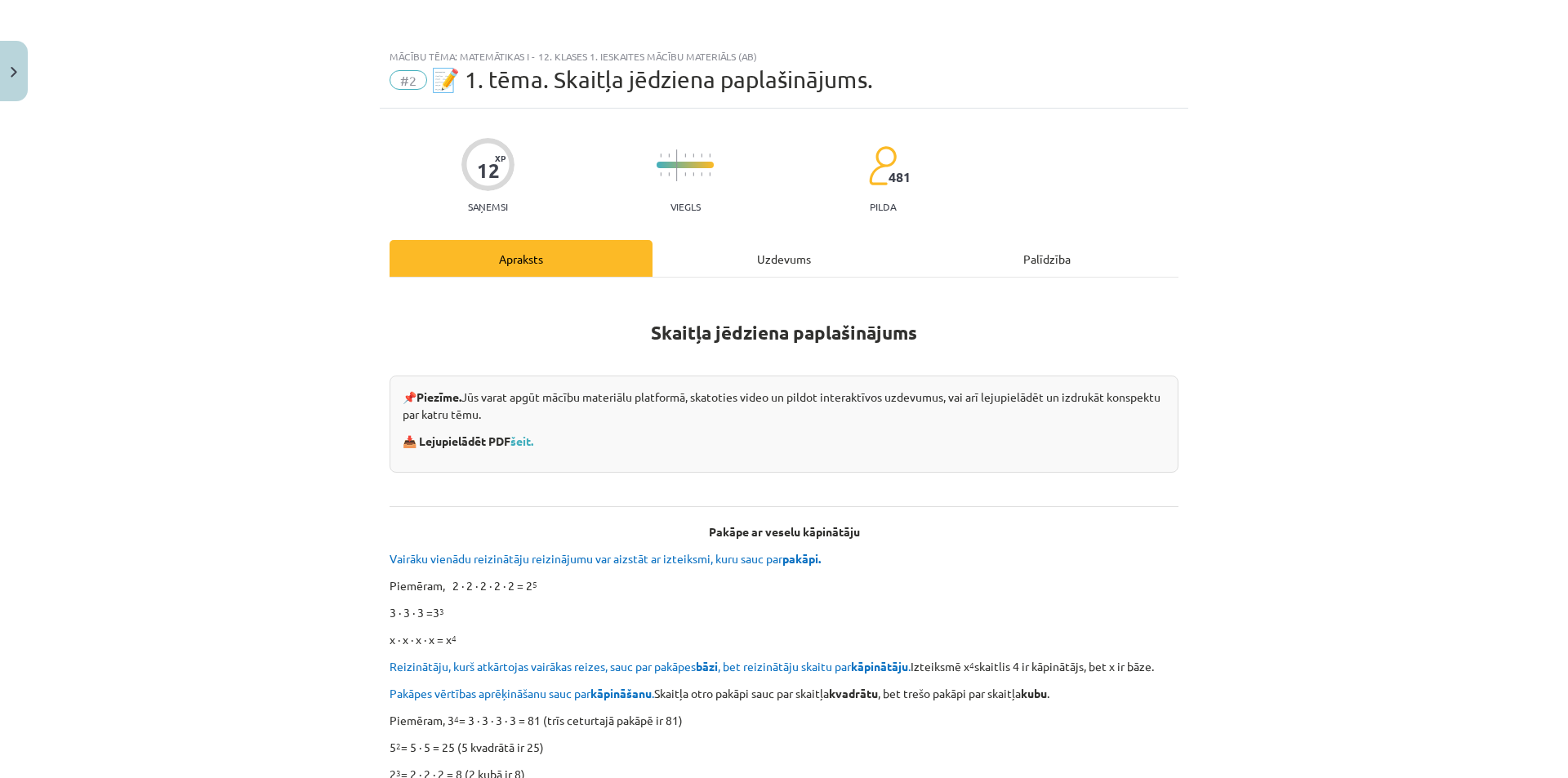
drag, startPoint x: 487, startPoint y: 399, endPoint x: 717, endPoint y: 421, distance: 231.0
click at [705, 421] on p "📌 Piezīme. Jūs varat apgūt mācību materiālu platformā, skatoties video un pildo…" at bounding box center [783, 405] width 763 height 34
click at [723, 421] on p "📌 Piezīme. Jūs varat apgūt mācību materiālu platformā, skatoties video un pildo…" at bounding box center [783, 405] width 763 height 34
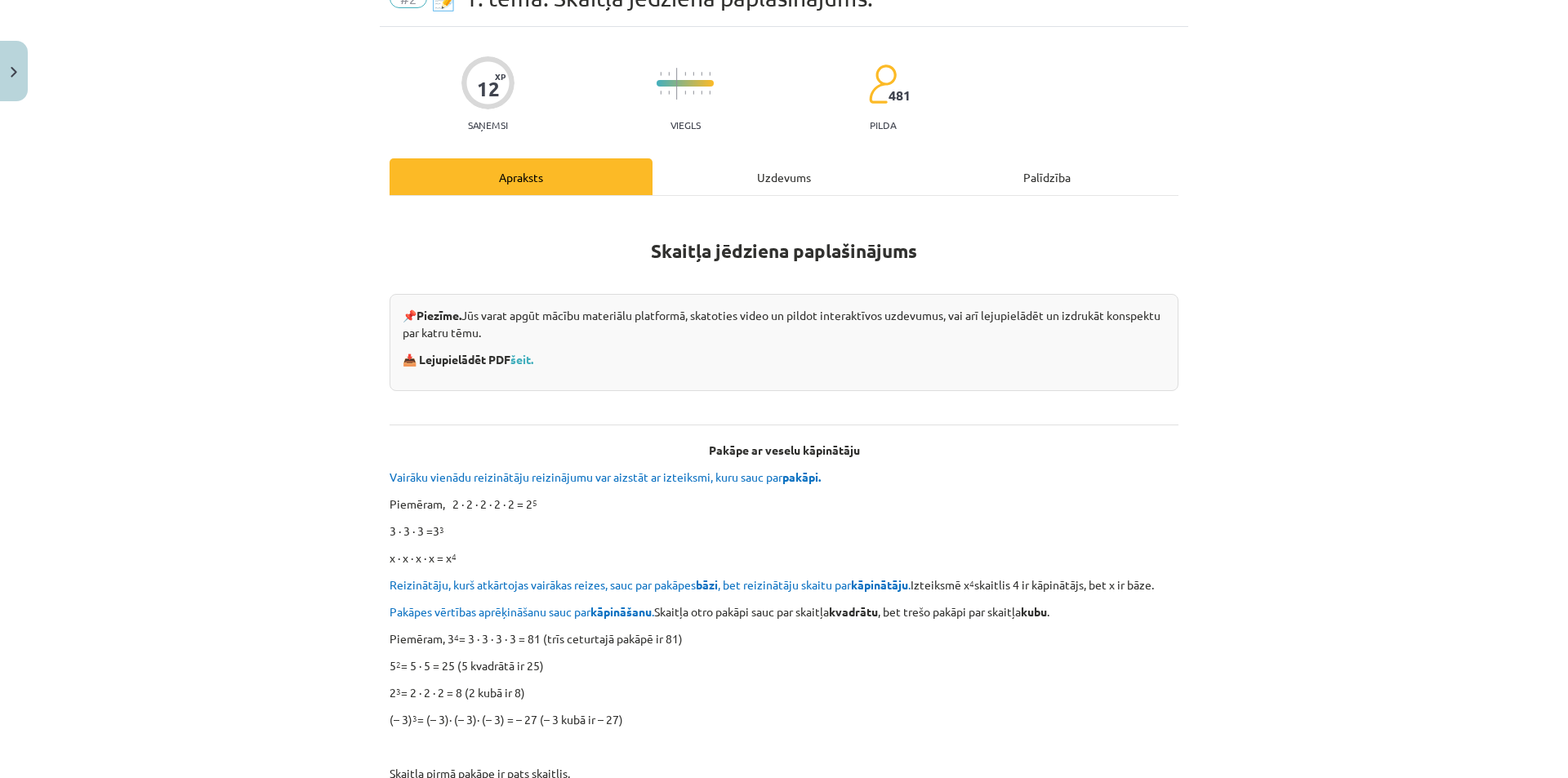
drag, startPoint x: 591, startPoint y: 327, endPoint x: 714, endPoint y: 338, distance: 123.5
click at [707, 337] on p "📌 Piezīme. Jūs varat apgūt mācību materiālu platformā, skatoties video un pildo…" at bounding box center [783, 324] width 763 height 34
click at [714, 338] on p "📌 Piezīme. Jūs varat apgūt mācību materiālu platformā, skatoties video un pildo…" at bounding box center [783, 324] width 763 height 34
drag, startPoint x: 585, startPoint y: 322, endPoint x: 742, endPoint y: 332, distance: 157.3
click at [741, 332] on p "📌 Piezīme. Jūs varat apgūt mācību materiālu platformā, skatoties video un pildo…" at bounding box center [783, 324] width 763 height 34
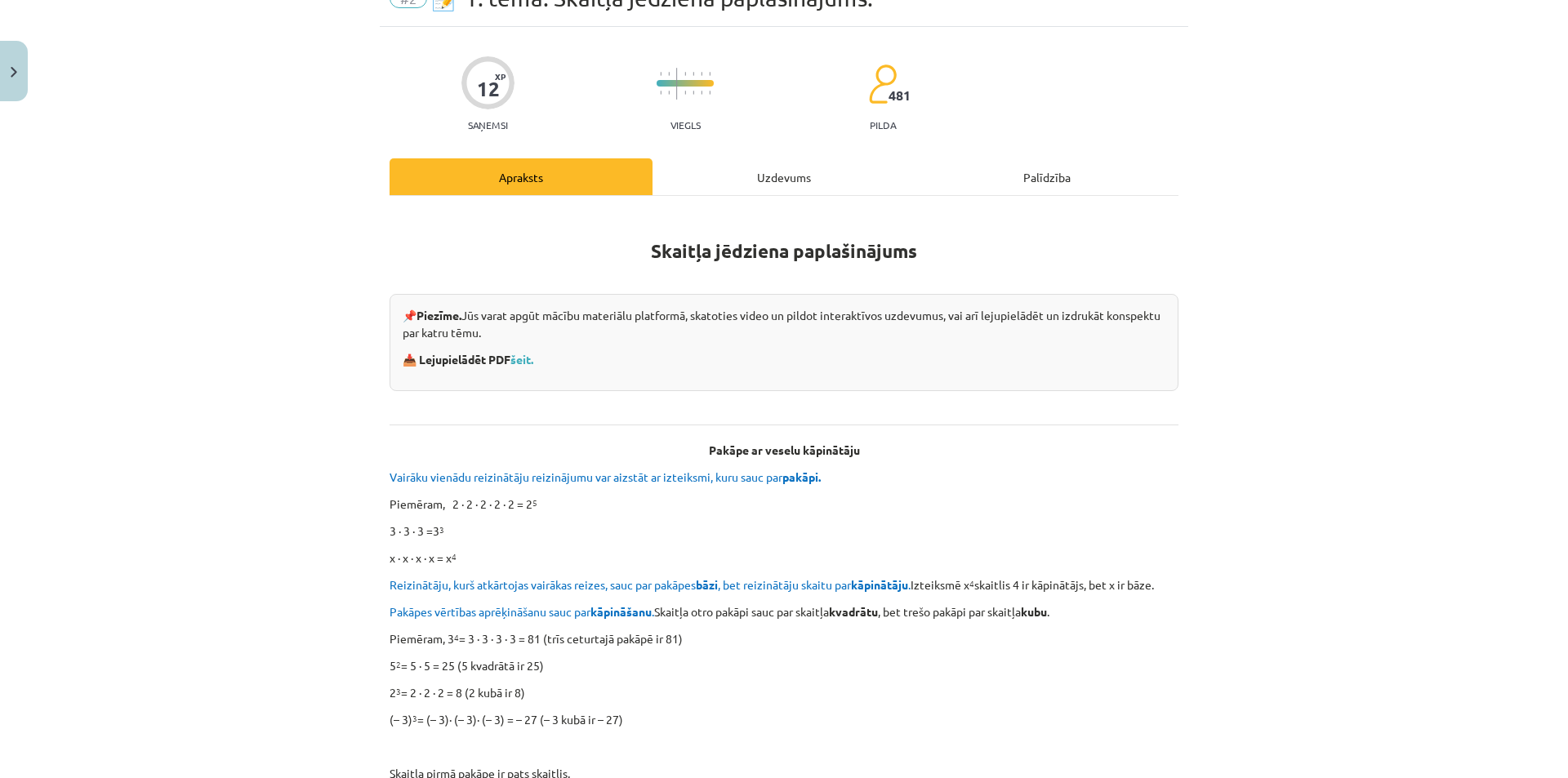
click at [742, 332] on p "📌 Piezīme. Jūs varat apgūt mācību materiālu platformā, skatoties video un pildo…" at bounding box center [783, 324] width 763 height 34
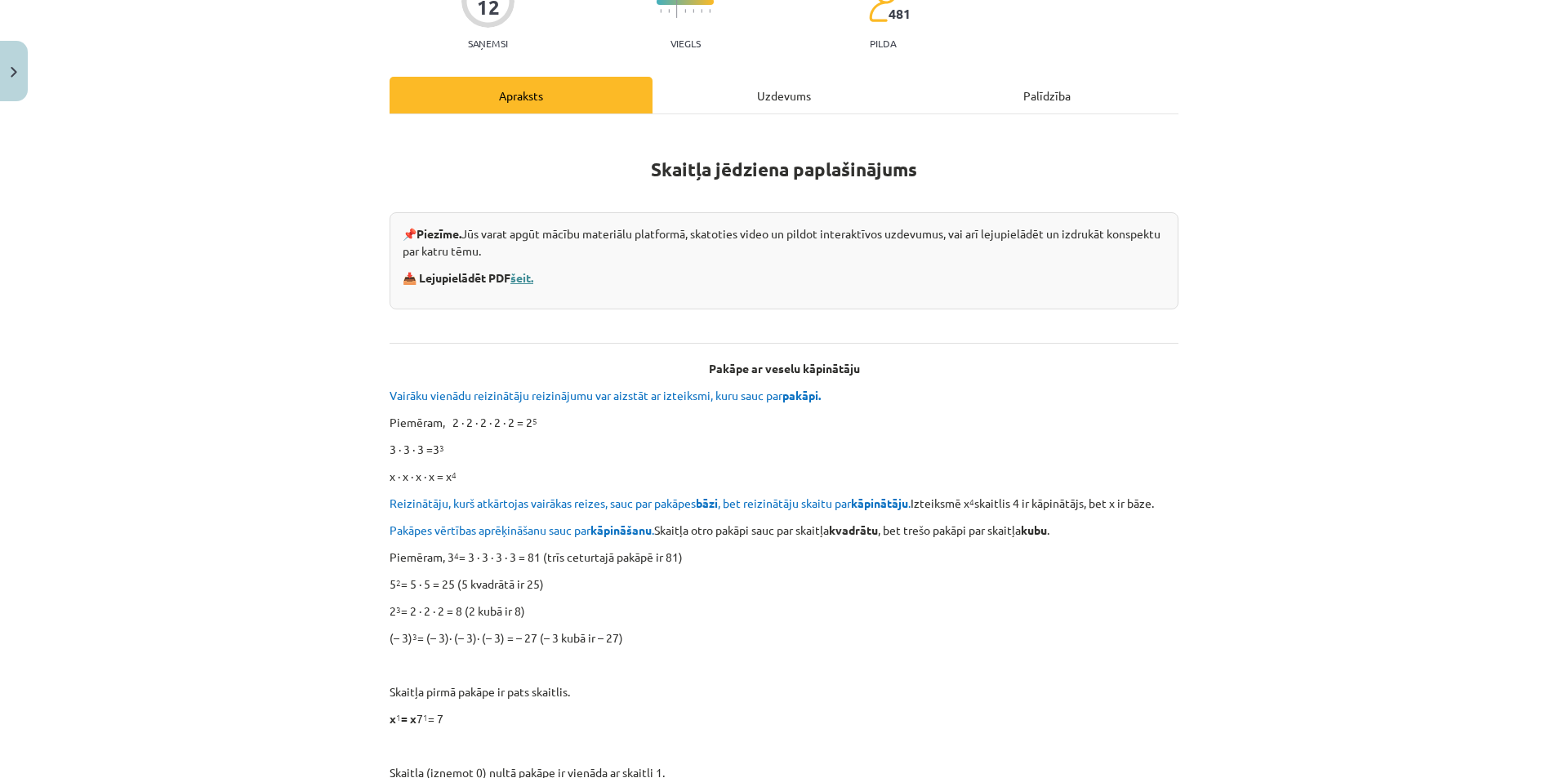
click at [520, 277] on link "šeit." at bounding box center [522, 278] width 23 height 15
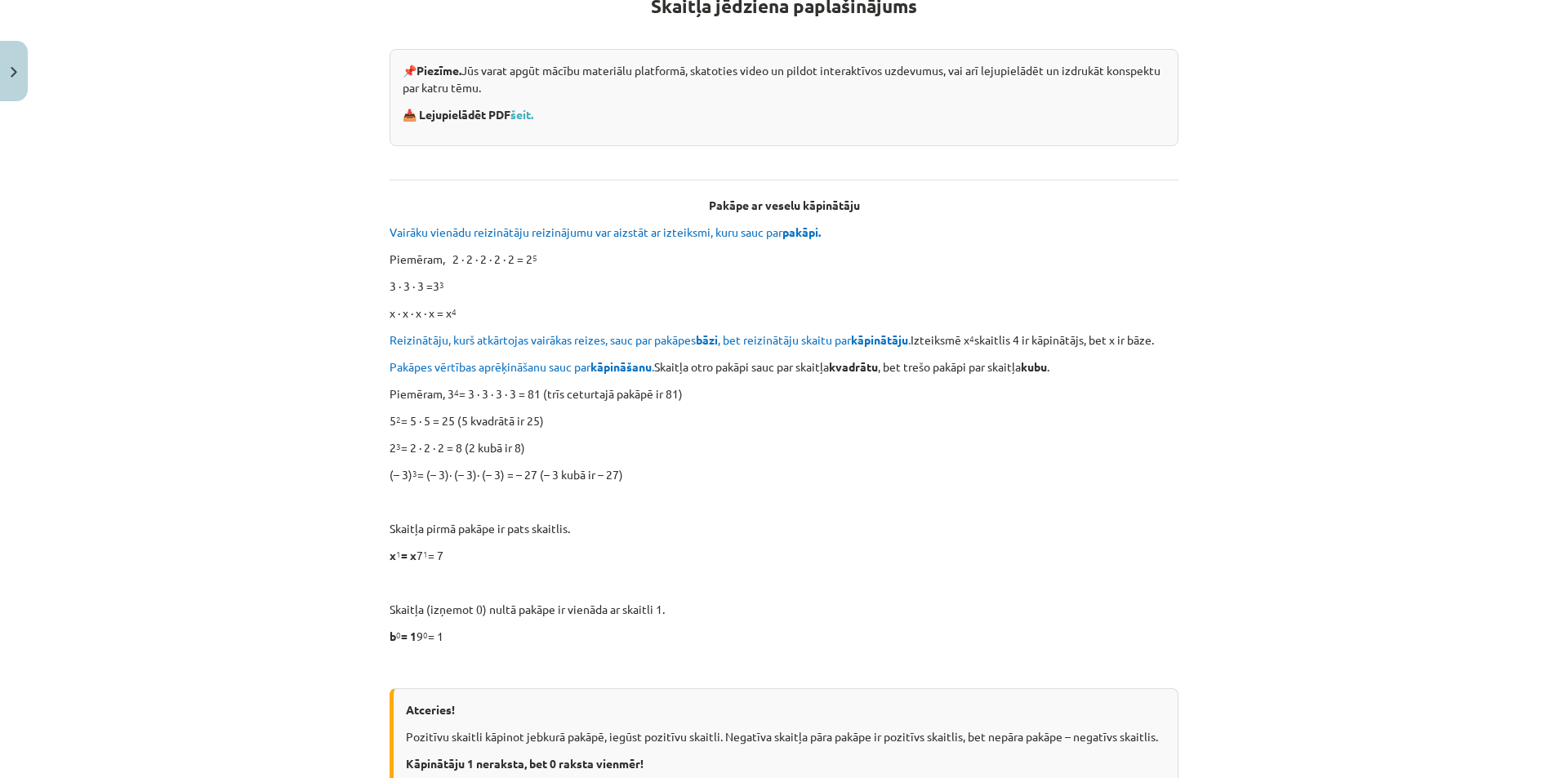
scroll to position [735, 0]
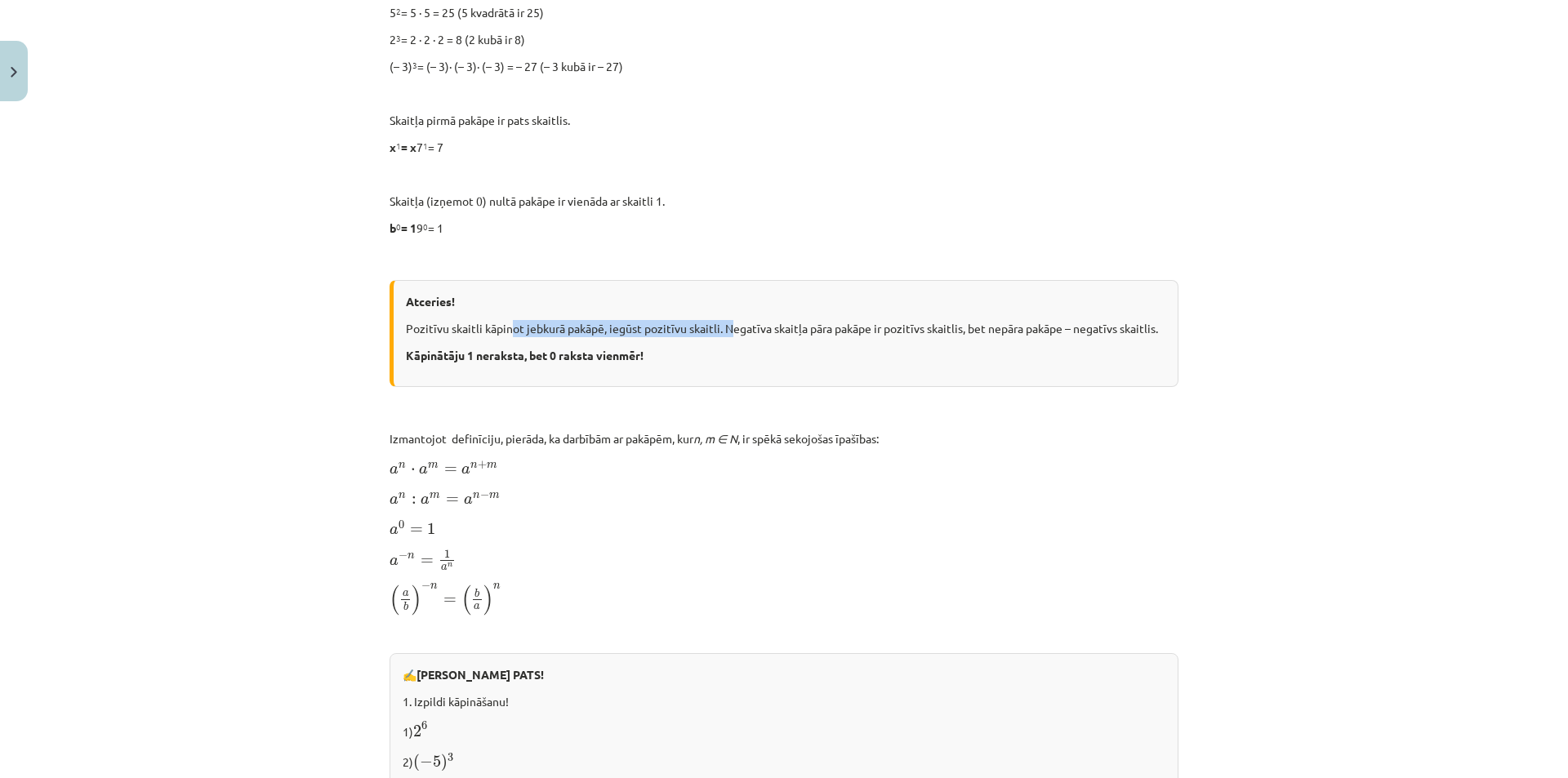
drag, startPoint x: 519, startPoint y: 330, endPoint x: 797, endPoint y: 333, distance: 278.0
click at [795, 333] on p "Pozitīvu skaitli kāpinot jebkurā pakāpē, iegūst pozitīvu skaitli. Negatīva skai…" at bounding box center [785, 328] width 759 height 17
click at [797, 333] on p "Pozitīvu skaitli kāpinot jebkurā pakāpē, iegūst pozitīvu skaitli. Negatīva skai…" at bounding box center [785, 328] width 759 height 17
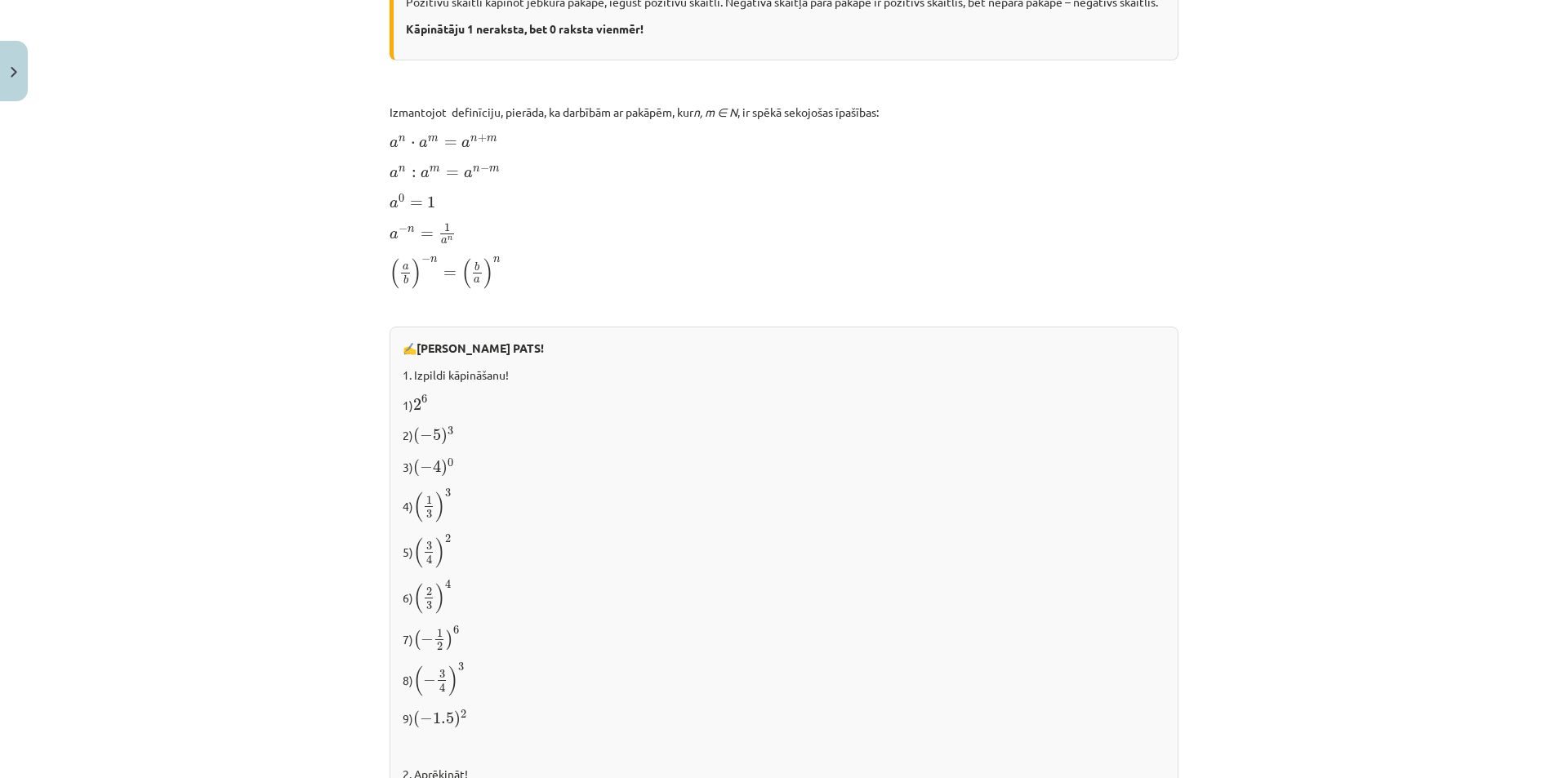
scroll to position [1143, 0]
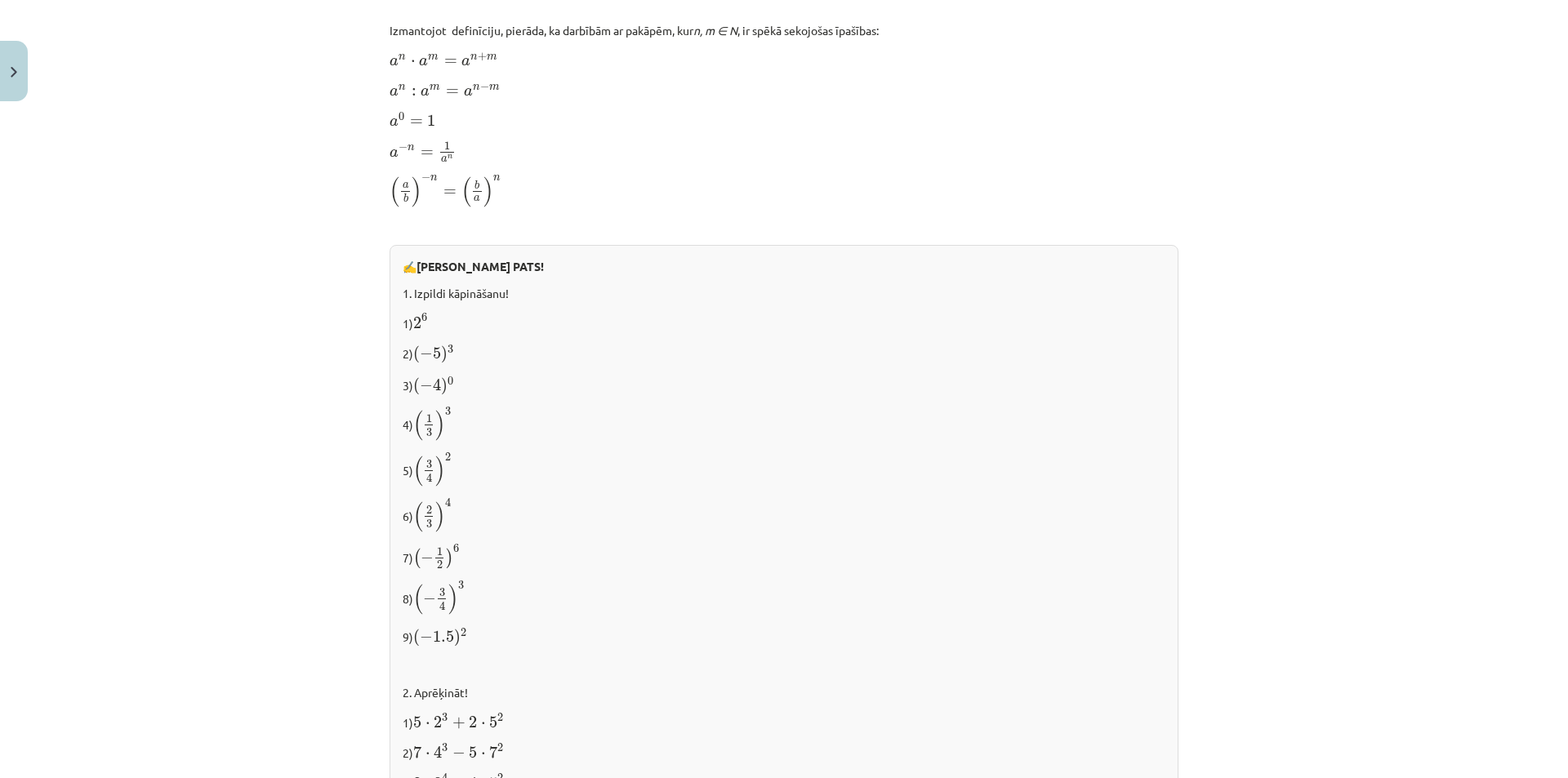
click at [415, 318] on span "2" at bounding box center [417, 323] width 8 height 12
click at [431, 326] on p "1) 2 6 2 6" at bounding box center [783, 322] width 763 height 20
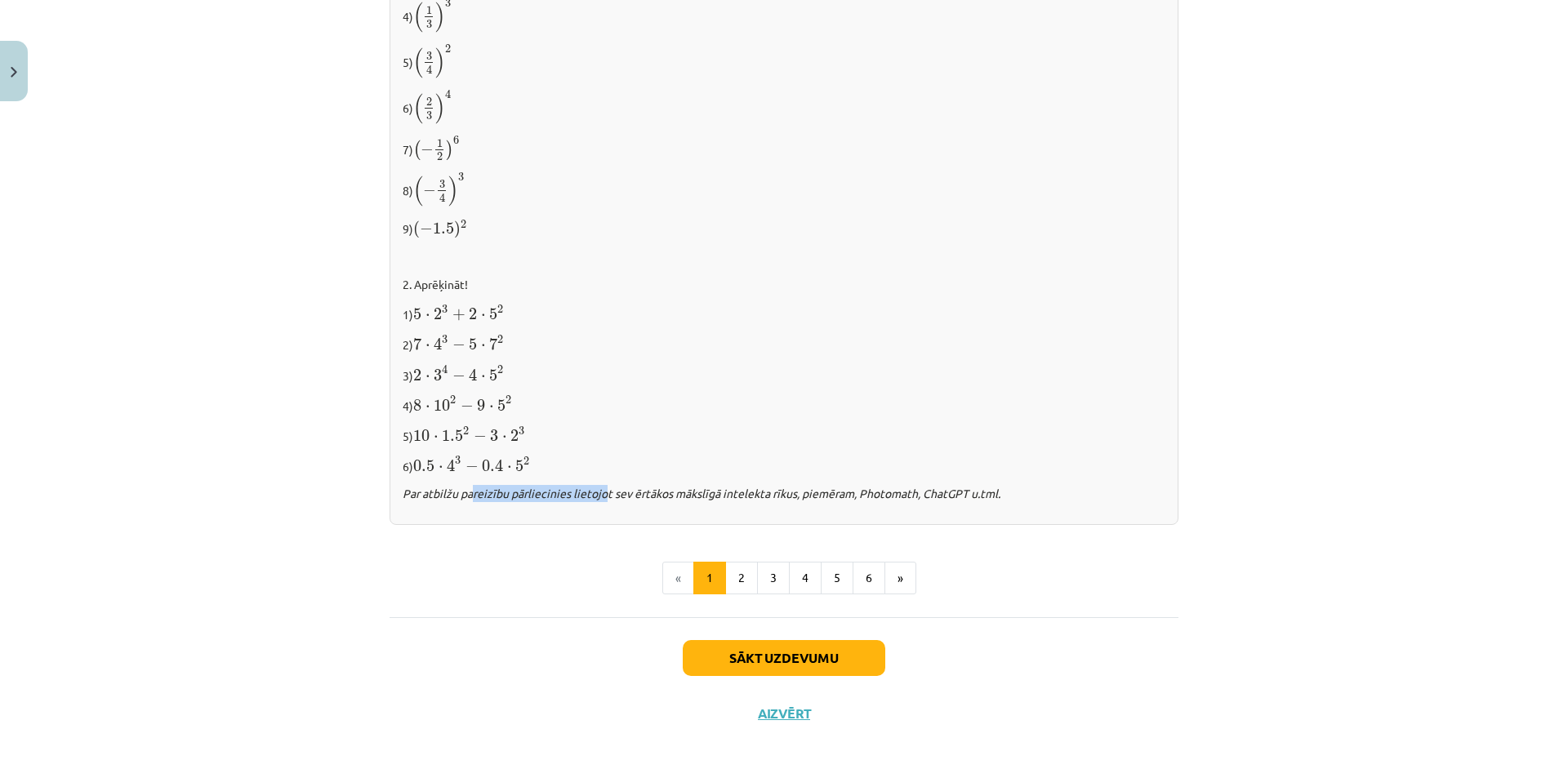
drag, startPoint x: 464, startPoint y: 496, endPoint x: 595, endPoint y: 508, distance: 131.5
click at [595, 508] on div "✍️ RISINI PATS! 1. Izpildi kāpināšanu! 1) 2 6 2 6 2) ( − 5 ) 3 ( − 5 ) 3 3) ( −…" at bounding box center [783, 181] width 789 height 689
click at [454, 387] on div "✍️ RISINI PATS! 1. Izpildi kāpināšanu! 1) 2 6 2 6 2) ( − 5 ) 3 ( − 5 ) 3 3) ( −…" at bounding box center [783, 181] width 789 height 689
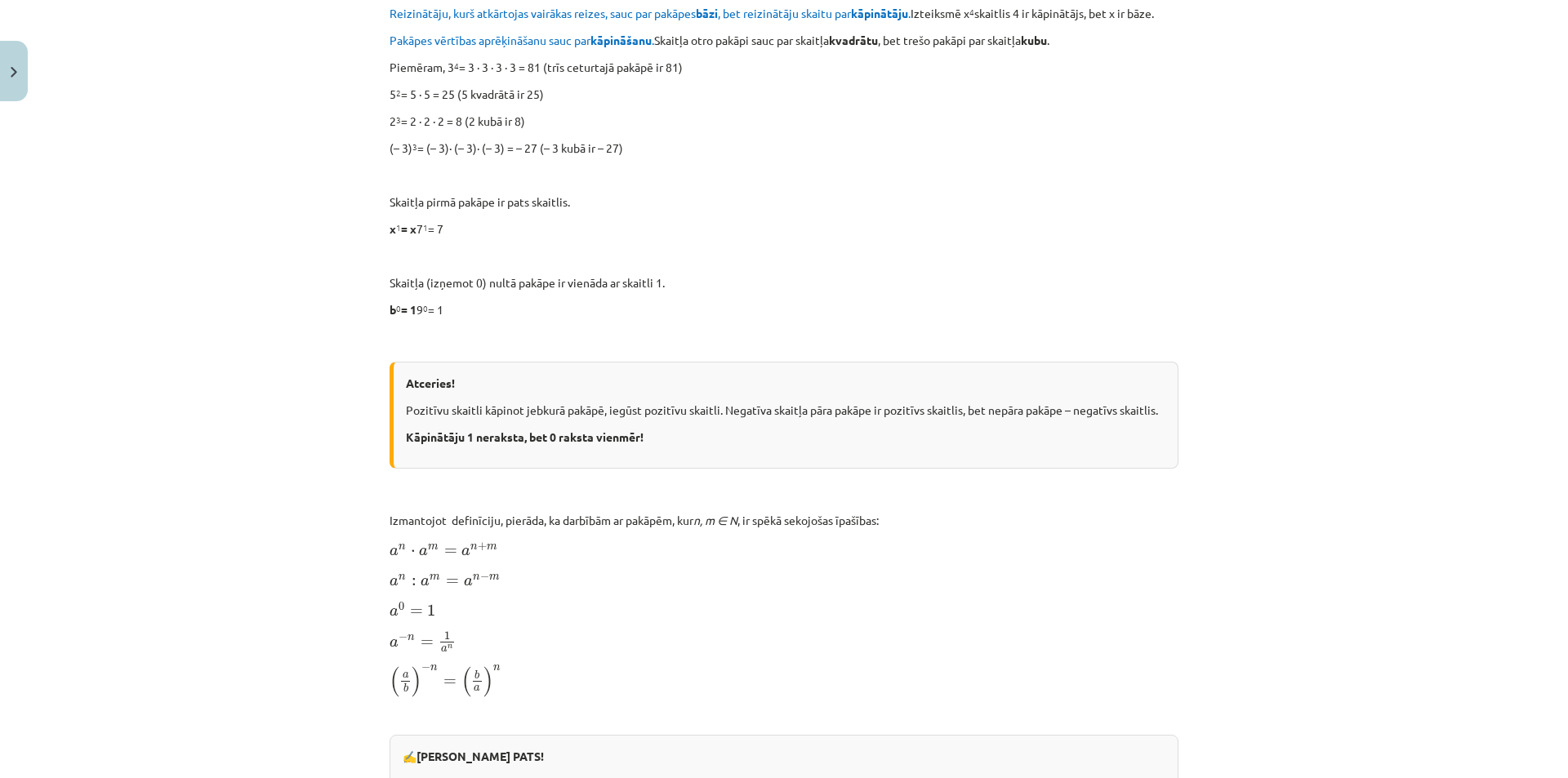
scroll to position [979, 0]
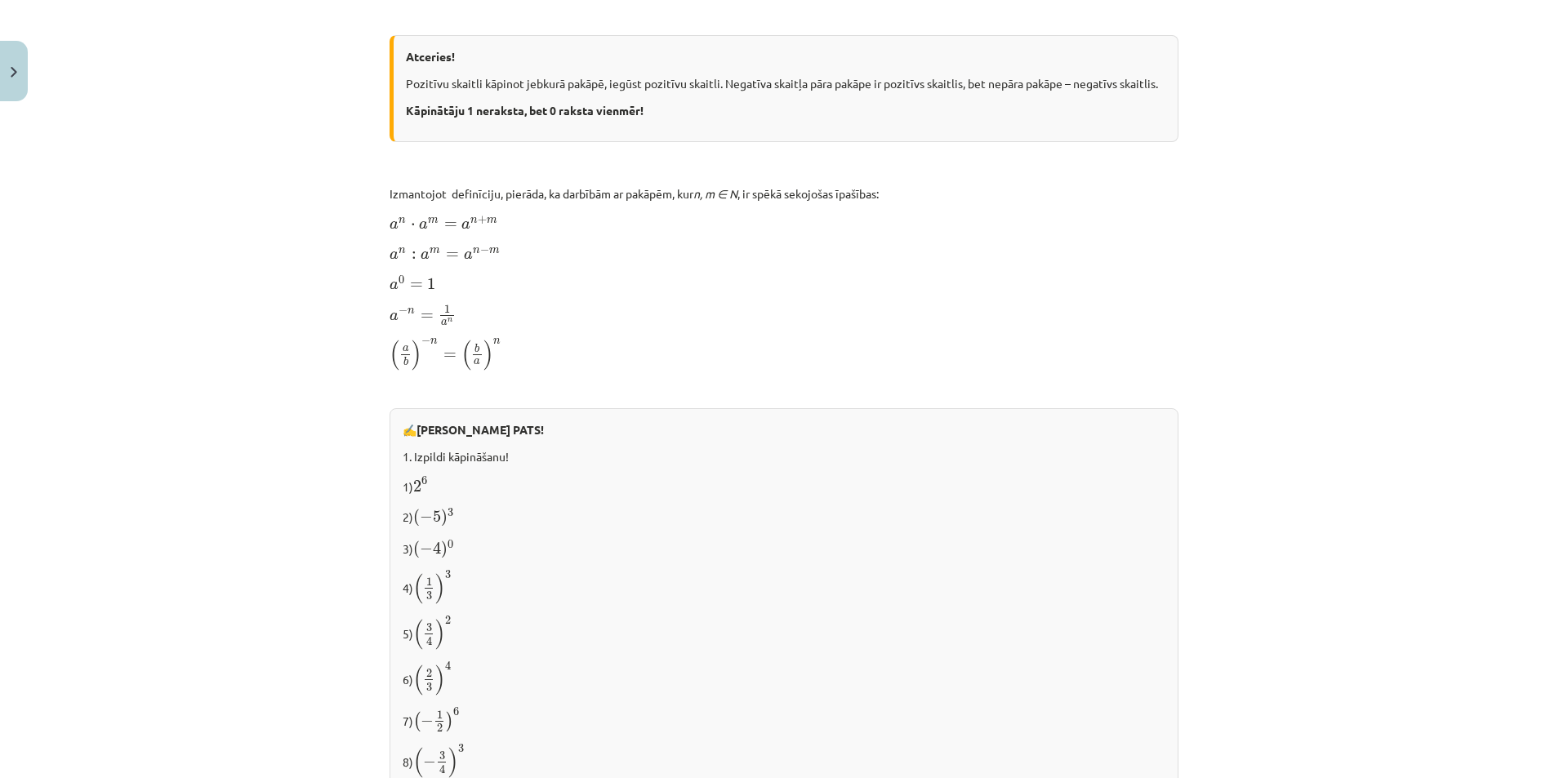
click at [435, 481] on p "1) 2 6 2 6" at bounding box center [783, 485] width 763 height 20
click at [419, 486] on p "1) 2 6 2 6" at bounding box center [783, 485] width 763 height 20
click at [426, 448] on p "1. Izpildi kāpināšanu!" at bounding box center [783, 456] width 763 height 17
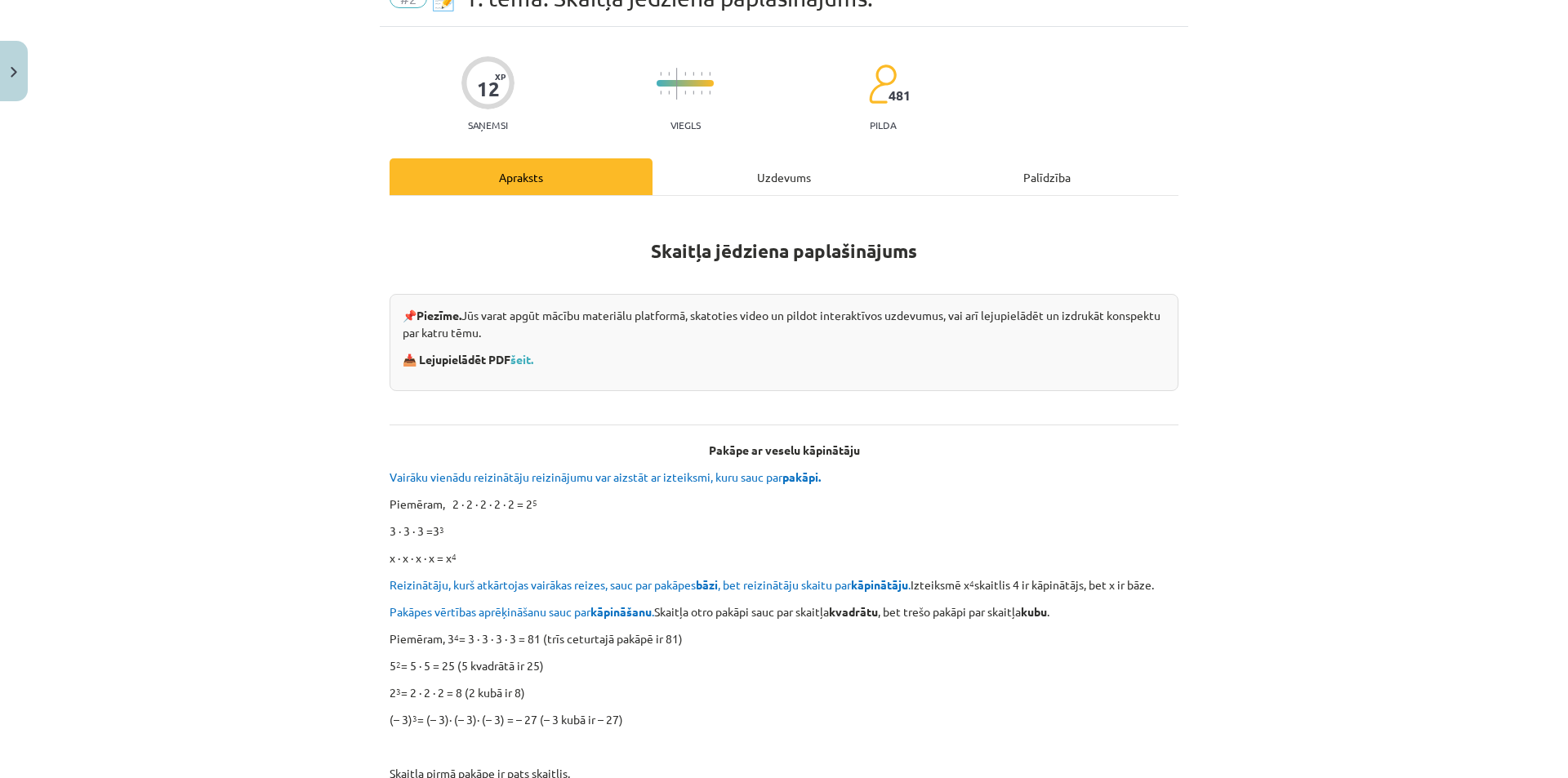
scroll to position [0, 0]
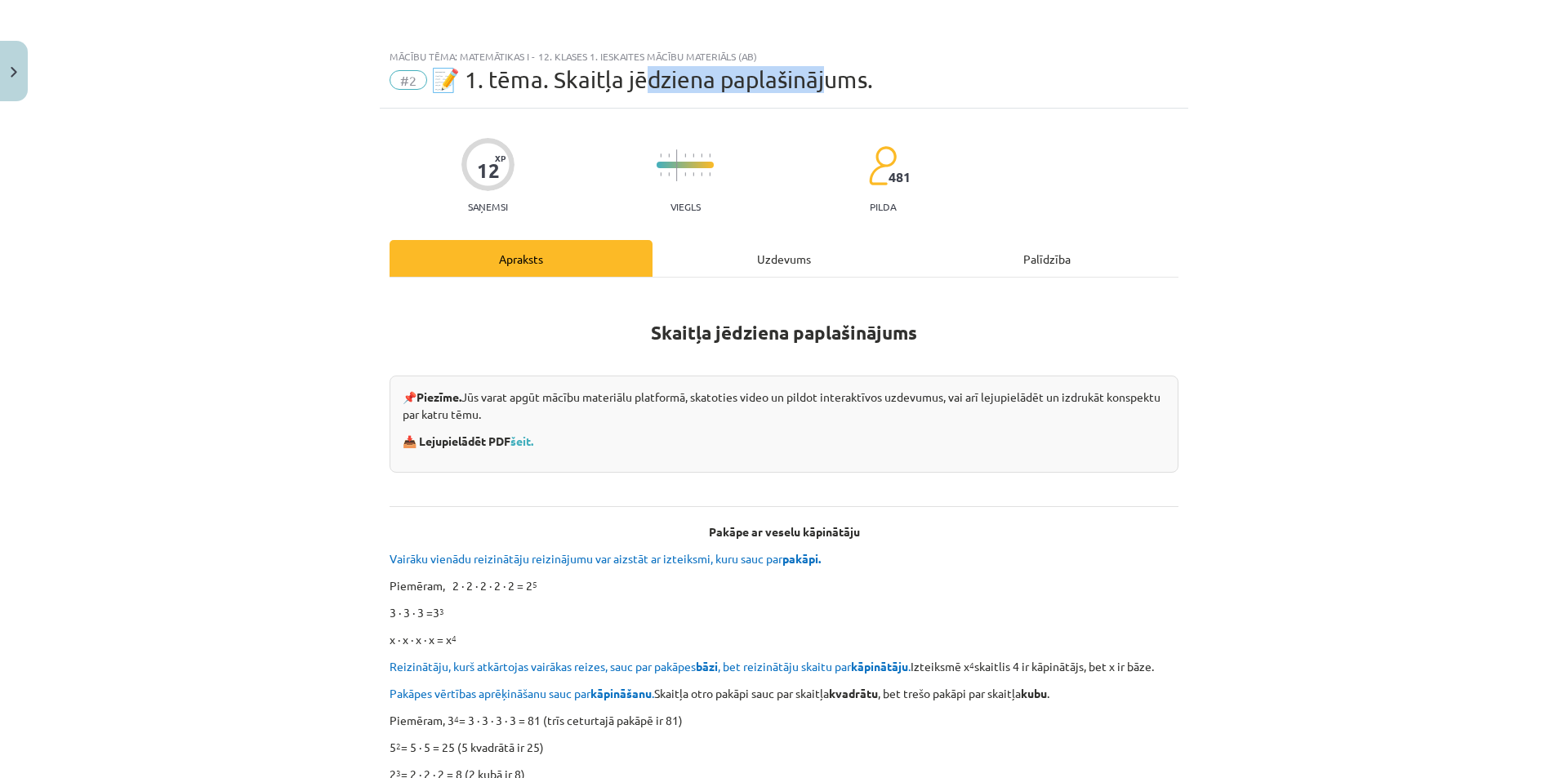
drag, startPoint x: 653, startPoint y: 68, endPoint x: 854, endPoint y: 75, distance: 201.1
click at [841, 73] on span "📝 1. tēma. Skaitļa jēdziena paplašinājums." at bounding box center [651, 79] width 442 height 27
click at [854, 75] on span "📝 1. tēma. Skaitļa jēdziena paplašinājums." at bounding box center [651, 79] width 442 height 27
click at [750, 245] on div "Uzdevums" at bounding box center [783, 258] width 263 height 37
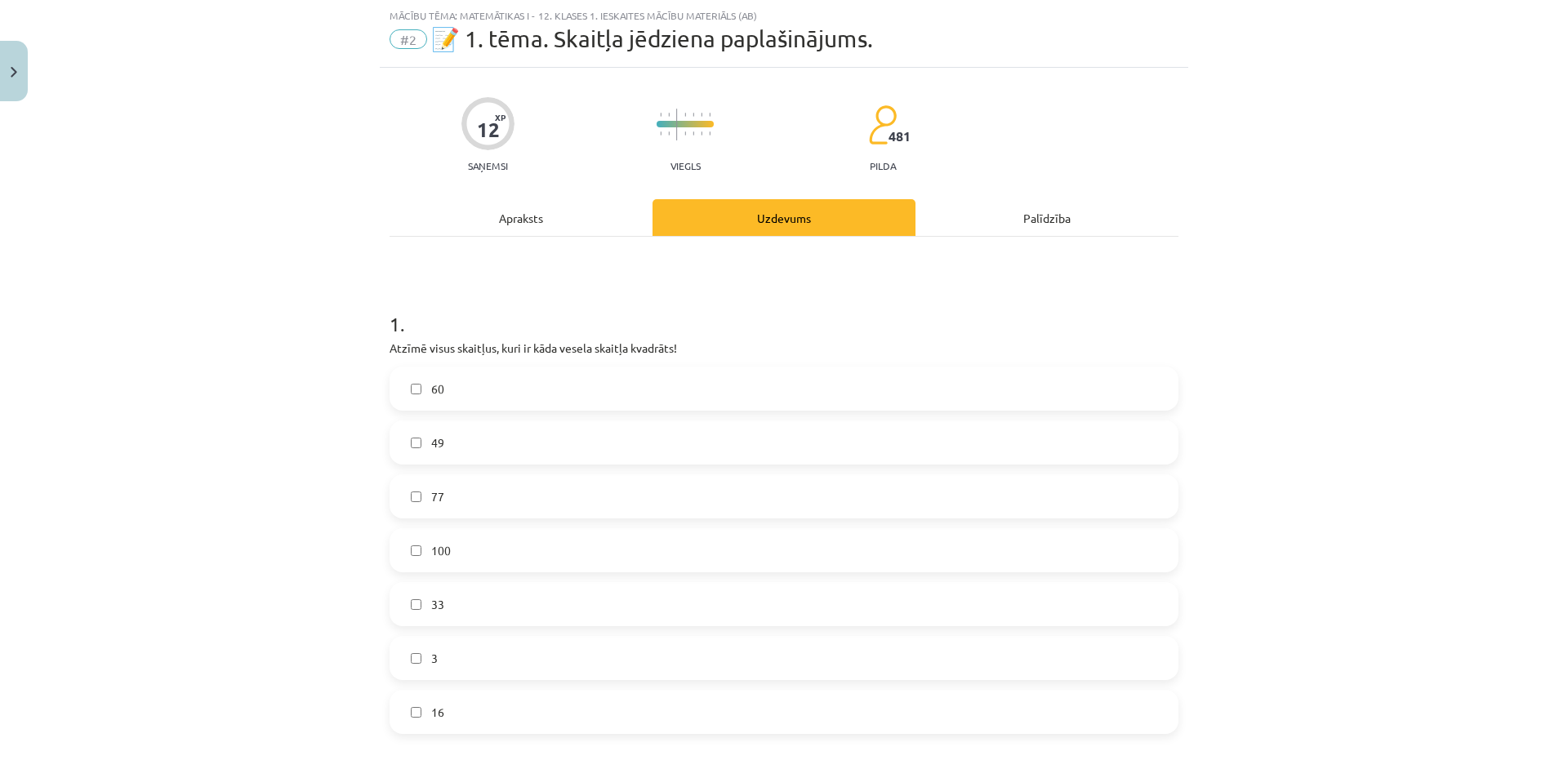
click at [515, 210] on div "Apraksts" at bounding box center [520, 217] width 263 height 37
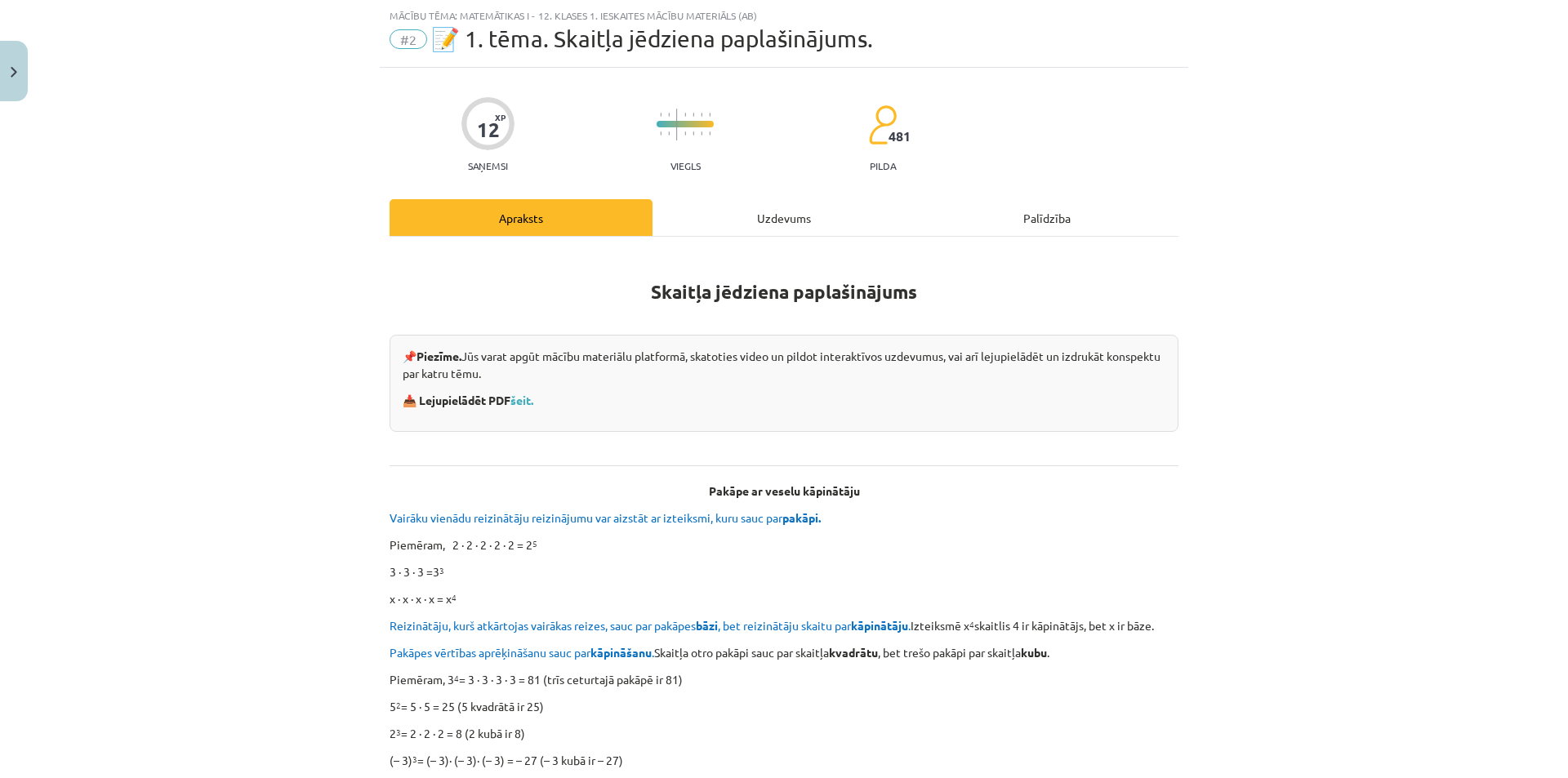
click at [683, 203] on div "Uzdevums" at bounding box center [783, 217] width 263 height 37
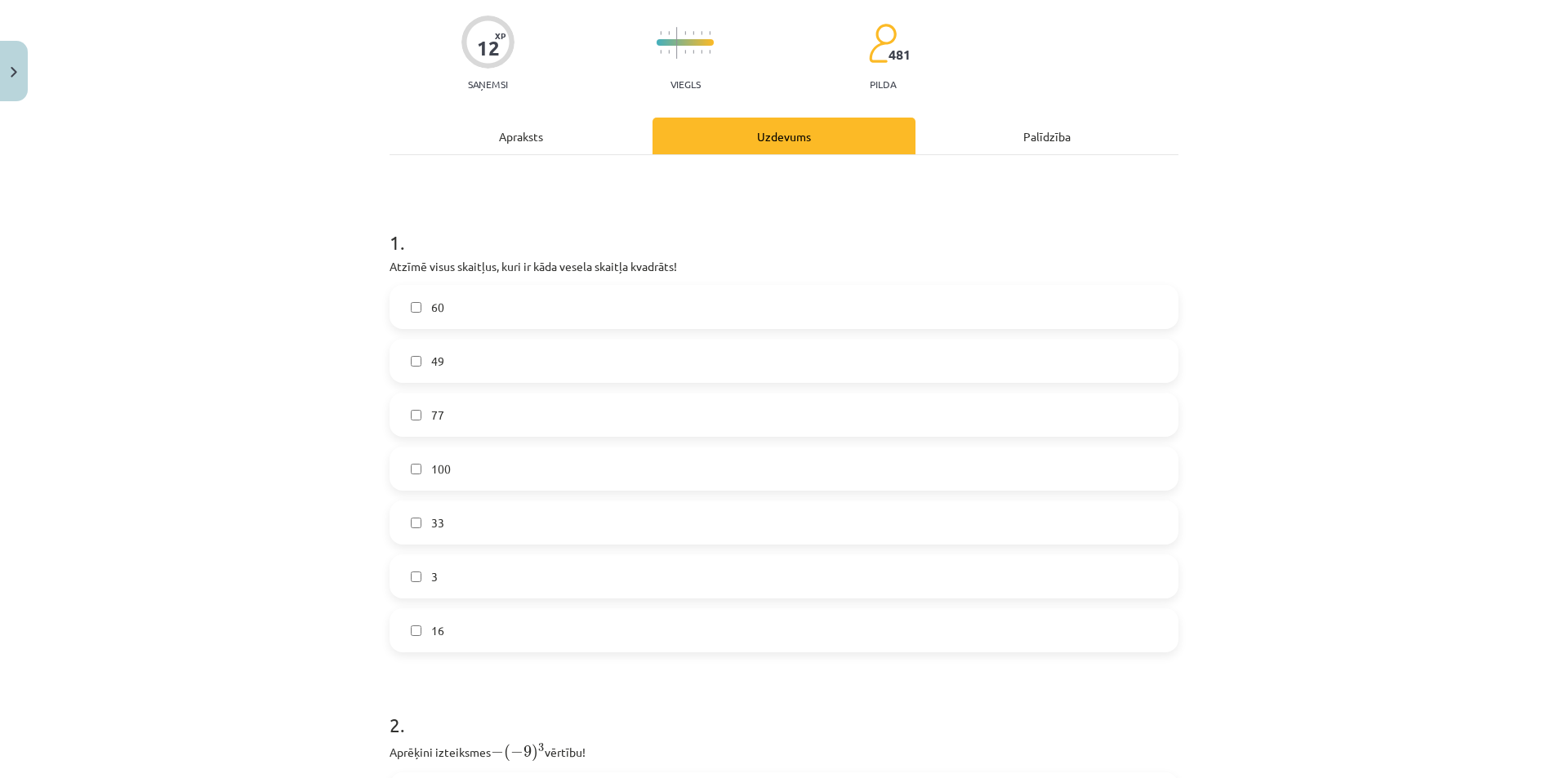
scroll to position [204, 0]
click at [519, 143] on div "Apraksts" at bounding box center [520, 136] width 263 height 37
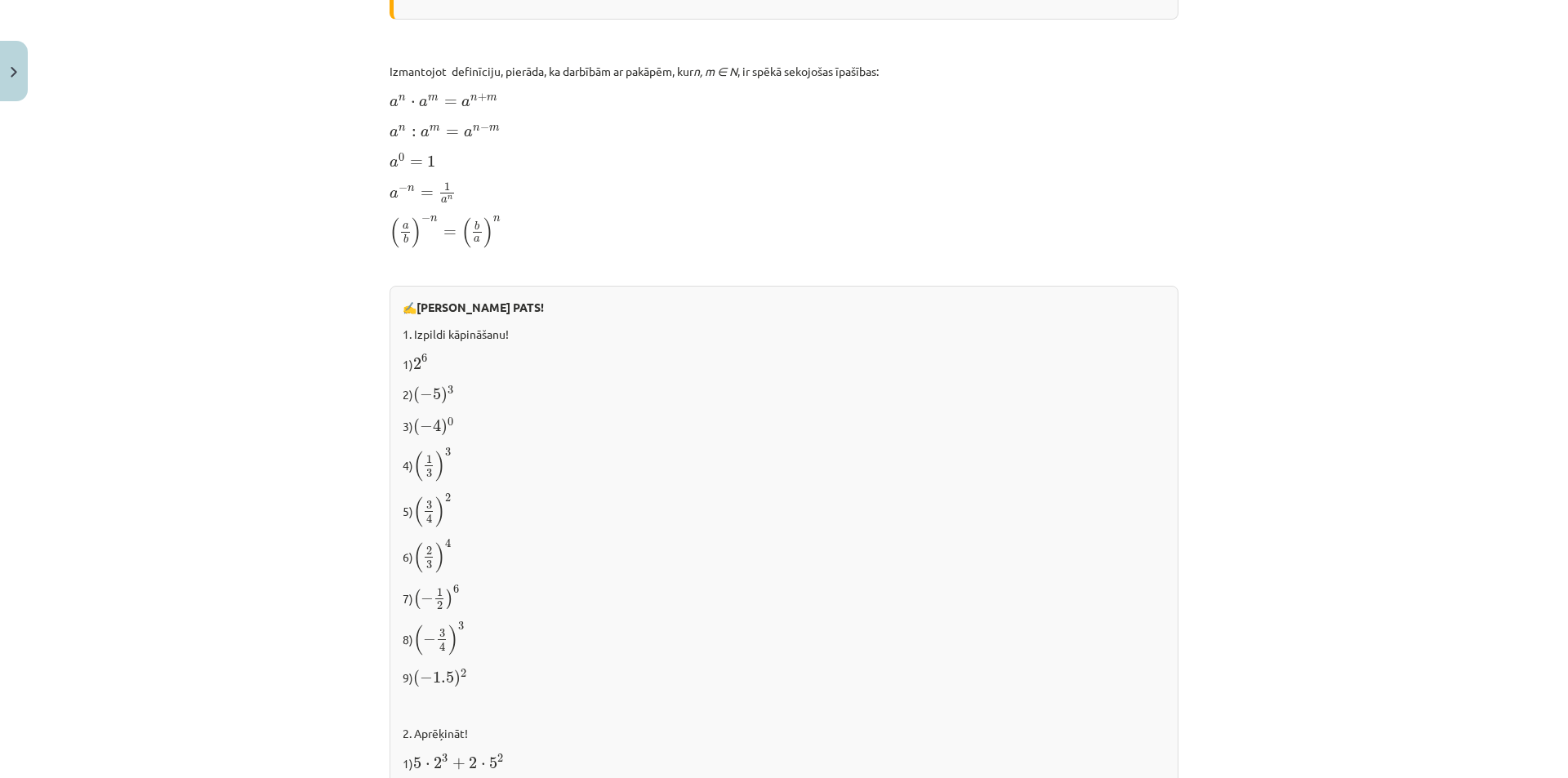
scroll to position [1510, 0]
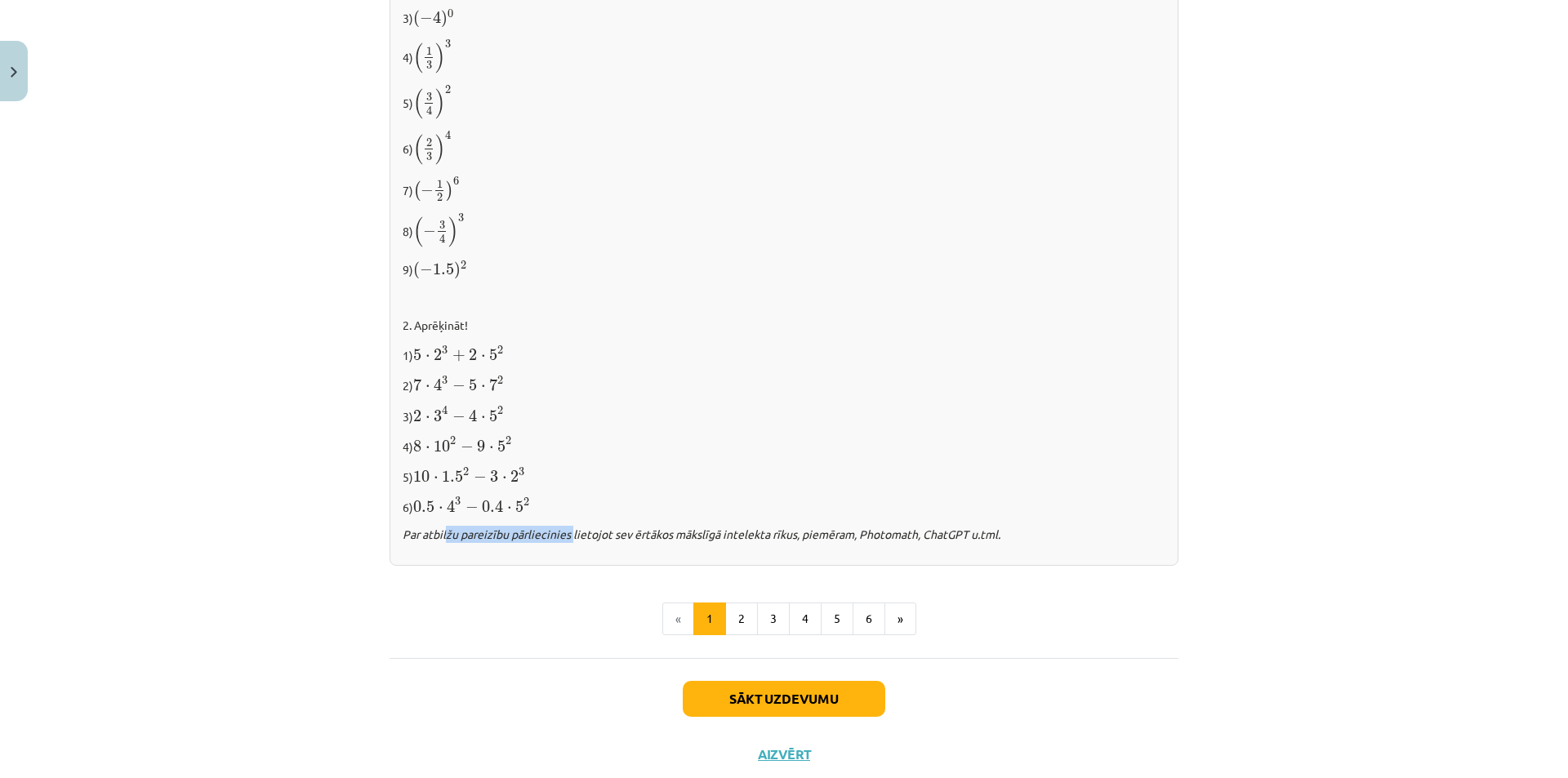
drag, startPoint x: 442, startPoint y: 536, endPoint x: 588, endPoint y: 532, distance: 146.1
click at [571, 531] on icon "Par atbilžu pareizību pārliecinies lietojot sev ērtākos mākslīgā intelekta rīku…" at bounding box center [701, 534] width 598 height 15
drag, startPoint x: 620, startPoint y: 536, endPoint x: 741, endPoint y: 537, distance: 121.0
click at [741, 536] on icon "Par atbilžu pareizību pārliecinies lietojot sev ērtākos mākslīgā intelekta rīku…" at bounding box center [701, 534] width 598 height 15
click at [728, 550] on div "✍️ RISINI PATS! 1. Izpildi kāpināšanu! 1) 2 6 2 6 2) ( − 5 ) 3 ( − 5 ) 3 3) ( −…" at bounding box center [783, 221] width 789 height 689
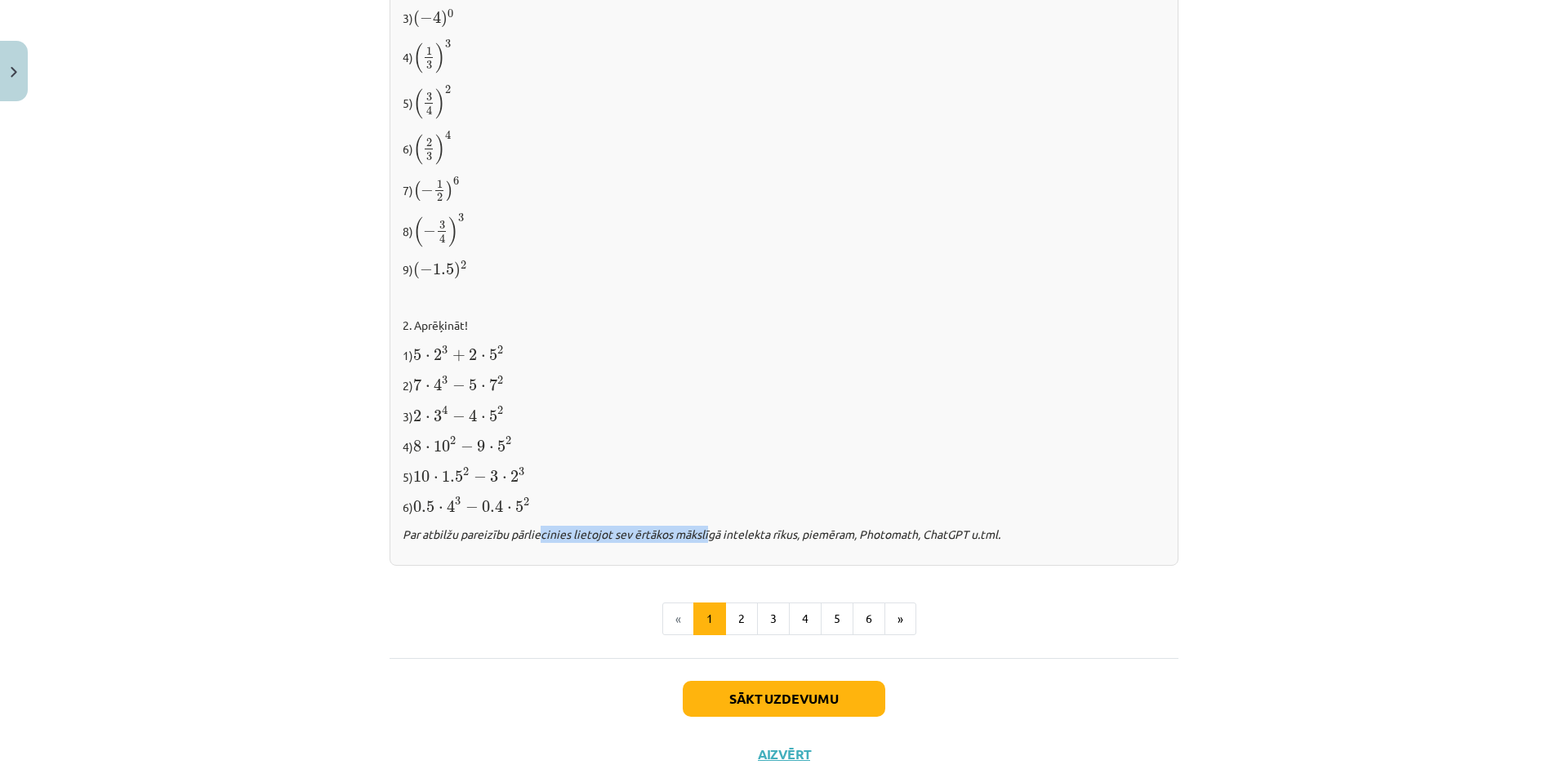
drag, startPoint x: 555, startPoint y: 536, endPoint x: 707, endPoint y: 542, distance: 152.1
click at [702, 543] on p "Par atbilžu pareizību pārliecinies lietojot sev ērtākos mākslīgā intelekta rīku…" at bounding box center [783, 534] width 763 height 17
click at [707, 542] on p "Par atbilžu pareizību pārliecinies lietojot sev ērtākos mākslīgā intelekta rīku…" at bounding box center [783, 534] width 763 height 17
drag, startPoint x: 460, startPoint y: 340, endPoint x: 492, endPoint y: 409, distance: 76.1
click at [486, 393] on div "✍️ RISINI PATS! 1. Izpildi kāpināšanu! 1) 2 6 2 6 2) ( − 5 ) 3 ( − 5 ) 3 3) ( −…" at bounding box center [783, 221] width 789 height 689
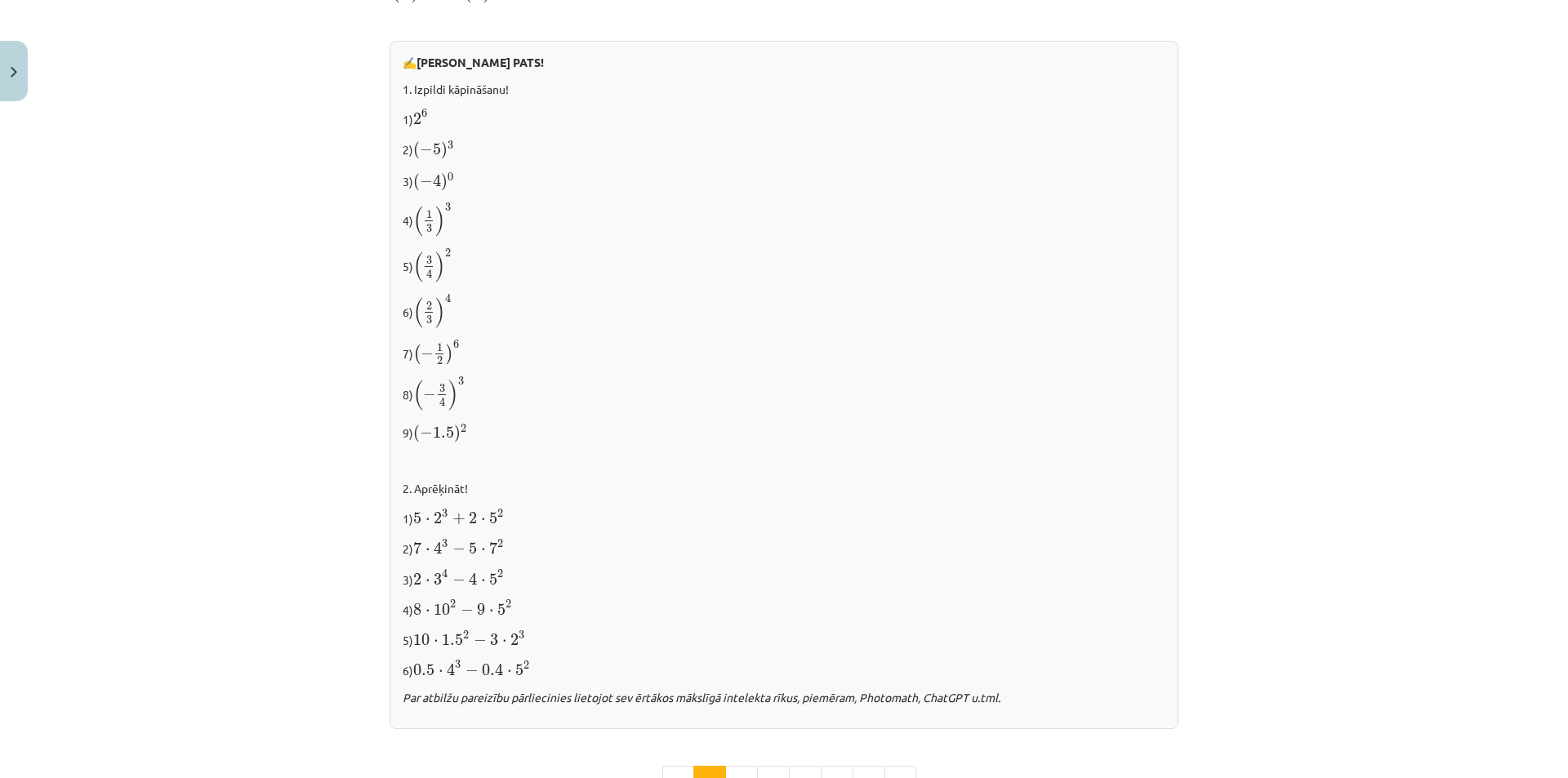
click at [599, 405] on p "8) ( − 3 4 ) 3 ( − 3 4 ) 3" at bounding box center [783, 394] width 763 height 36
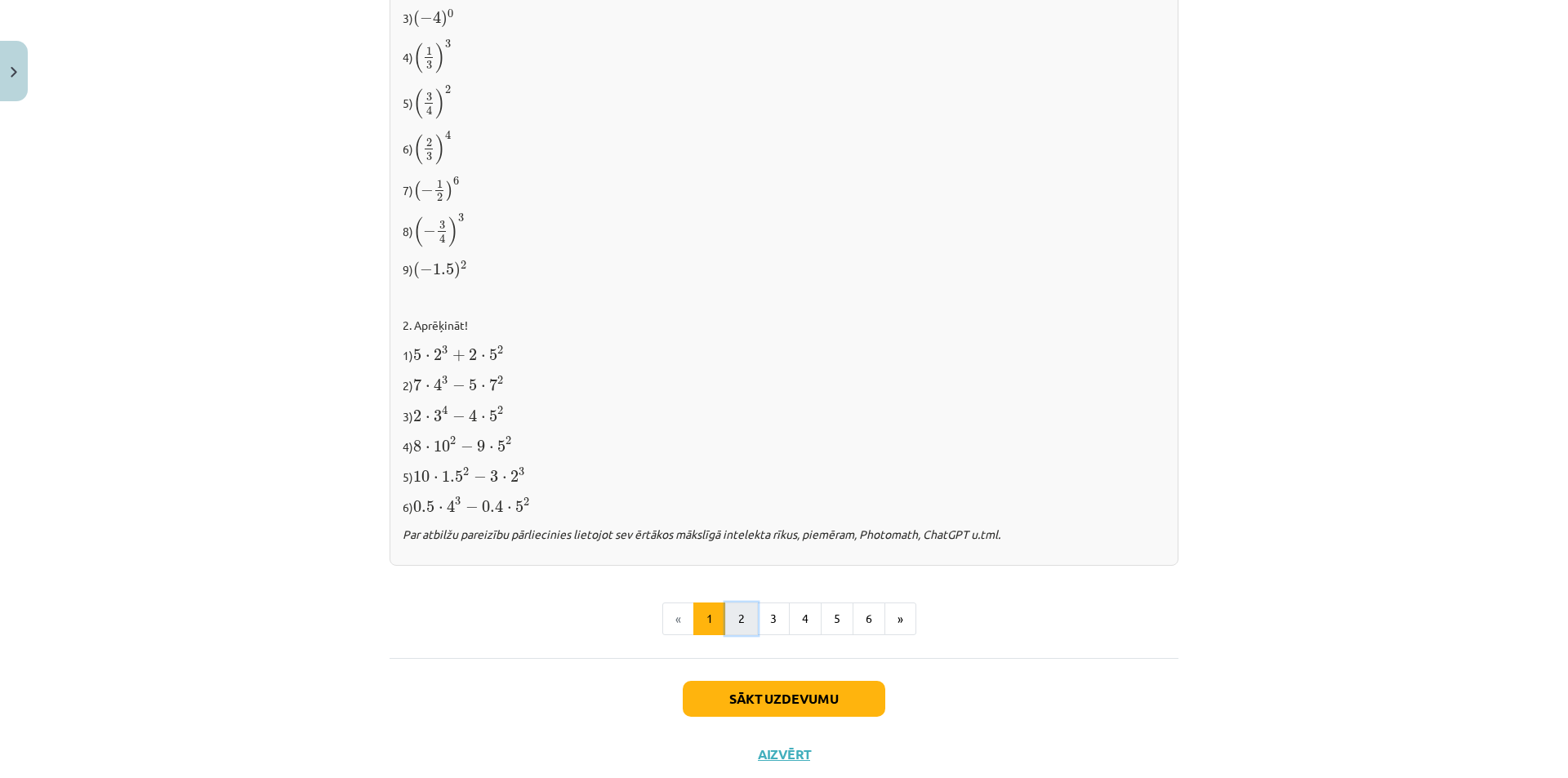
click at [732, 622] on button "2" at bounding box center [741, 619] width 33 height 33
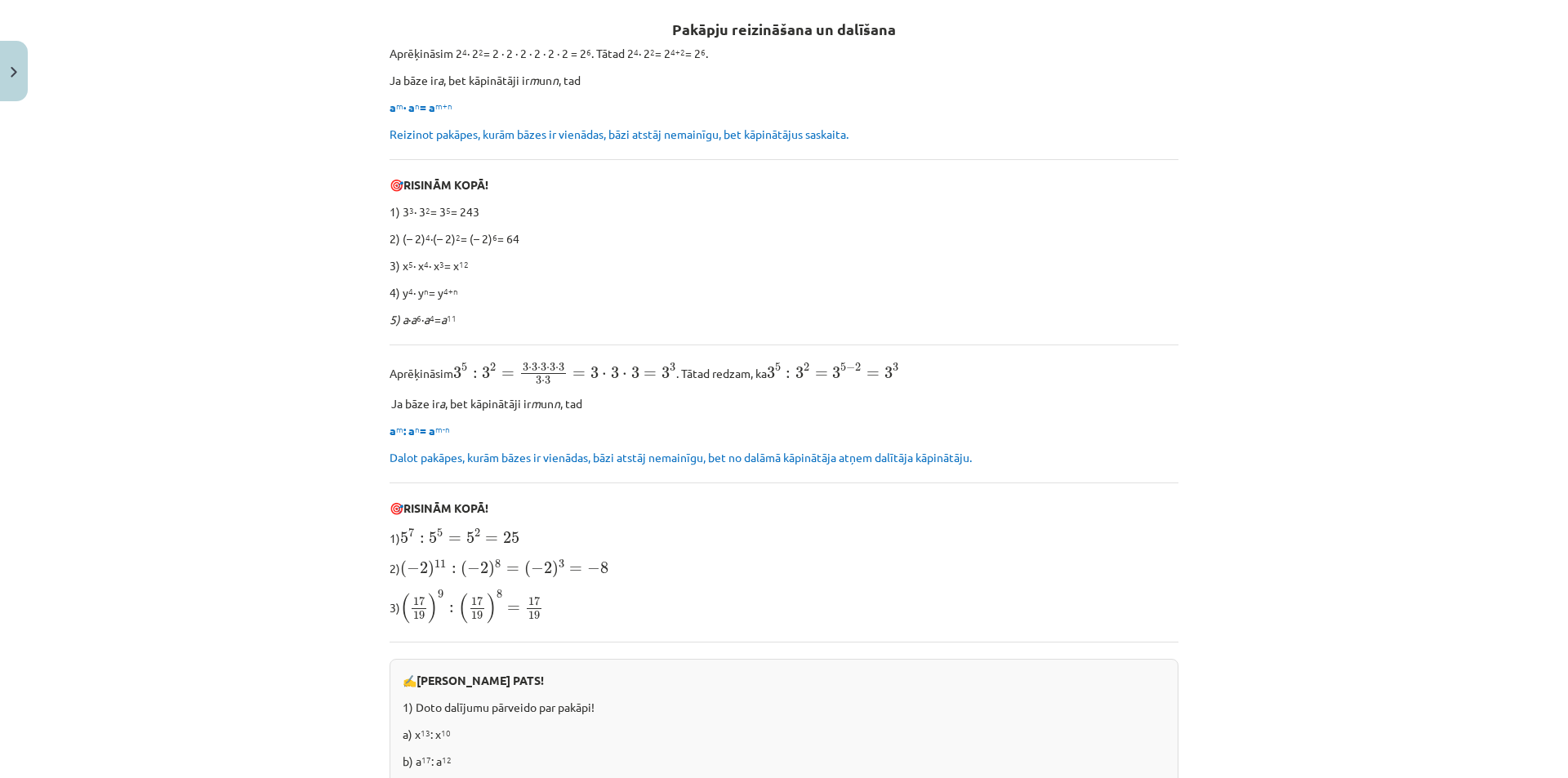
scroll to position [47, 0]
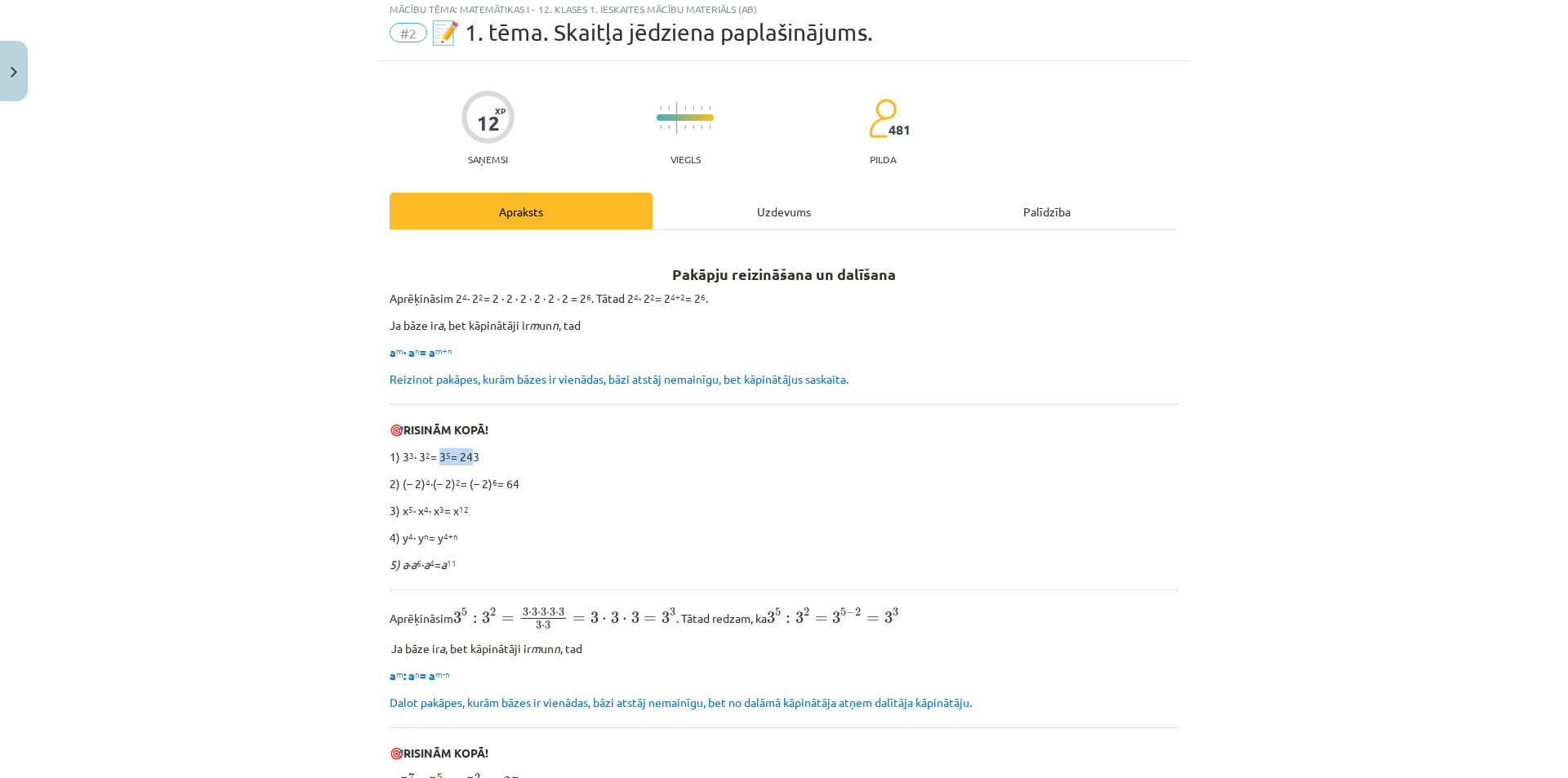
drag, startPoint x: 433, startPoint y: 455, endPoint x: 490, endPoint y: 457, distance: 57.0
click at [488, 457] on p "1) 3 3 ∙ 3 2 = 3 5 = 243" at bounding box center [783, 456] width 789 height 17
click at [492, 458] on p "1) 3 3 ∙ 3 2 = 3 5 = 243" at bounding box center [783, 456] width 789 height 17
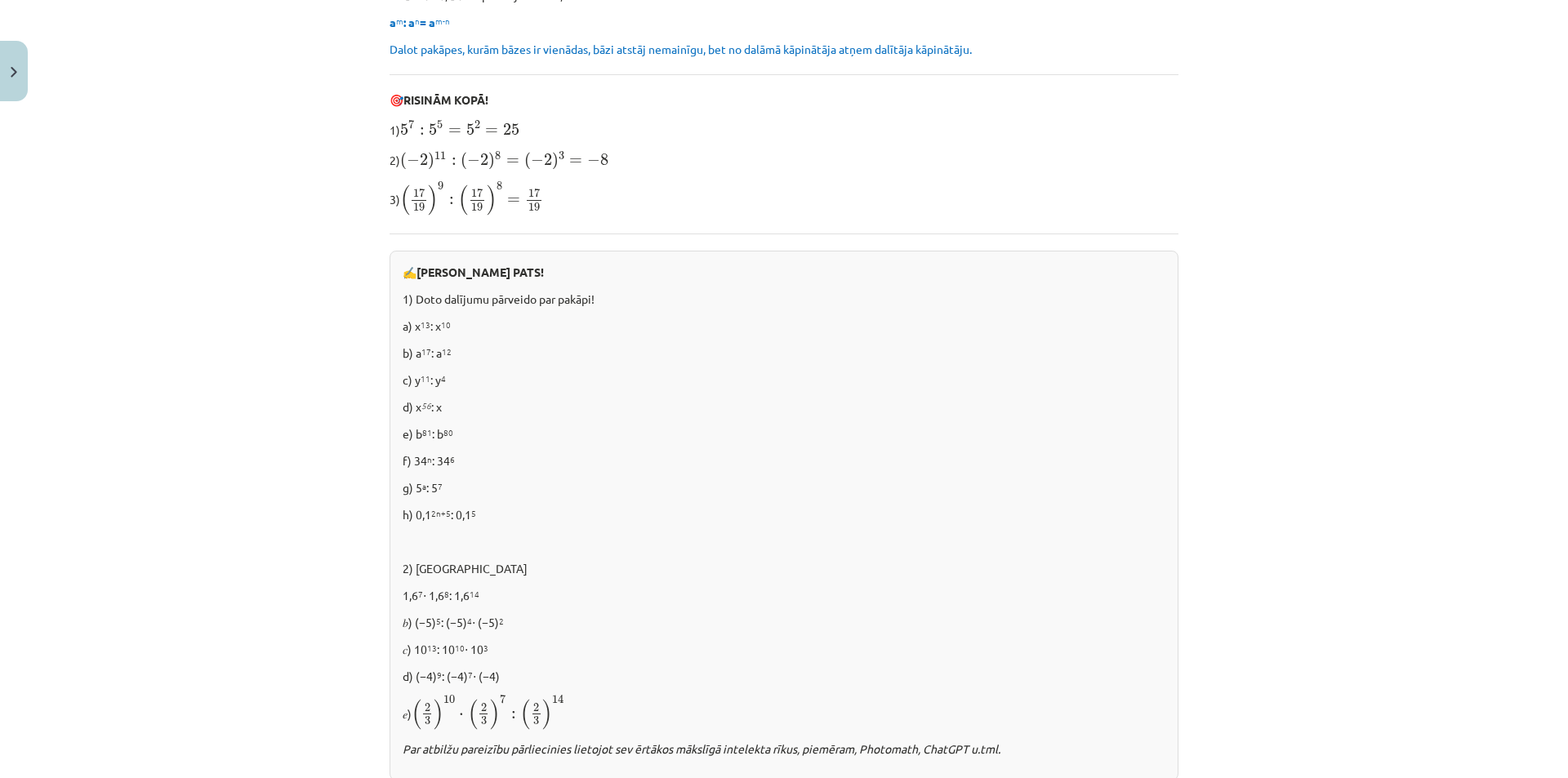
scroll to position [782, 0]
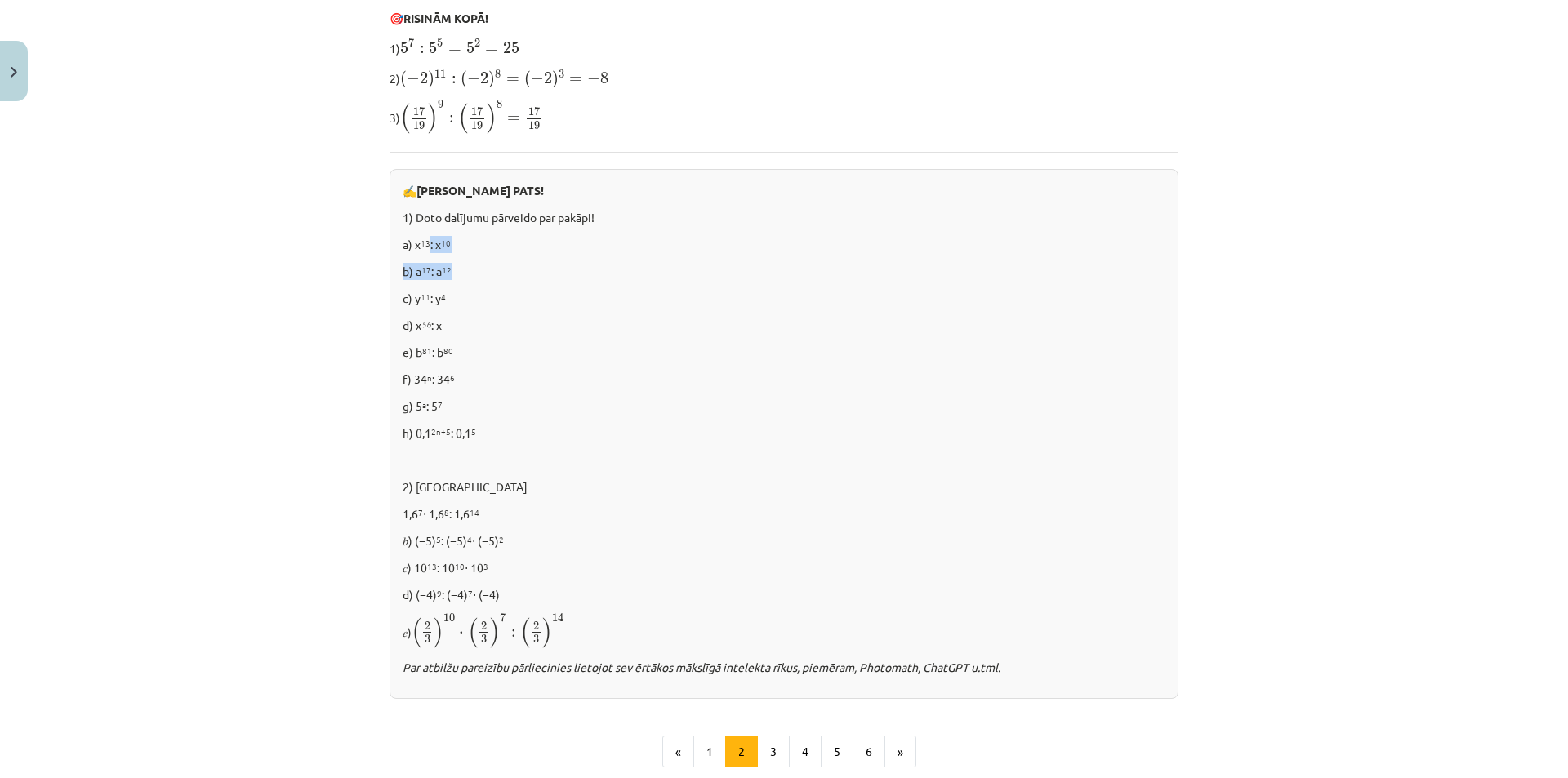
drag, startPoint x: 424, startPoint y: 246, endPoint x: 462, endPoint y: 260, distance: 40.5
click at [461, 259] on div "✍️ RISINI PATS! 1) Doto dalījumu pārveido par pakāpi! a) x 13 : x 10 b) a 17 : …" at bounding box center [783, 433] width 789 height 530
click at [462, 260] on div "✍️ RISINI PATS! 1) Doto dalījumu pārveido par pakāpi! a) x 13 : x 10 b) a 17 : …" at bounding box center [783, 433] width 789 height 530
drag, startPoint x: 462, startPoint y: 223, endPoint x: 605, endPoint y: 218, distance: 143.1
click at [605, 218] on p "1) Doto dalījumu pārveido par pakāpi!" at bounding box center [783, 217] width 763 height 17
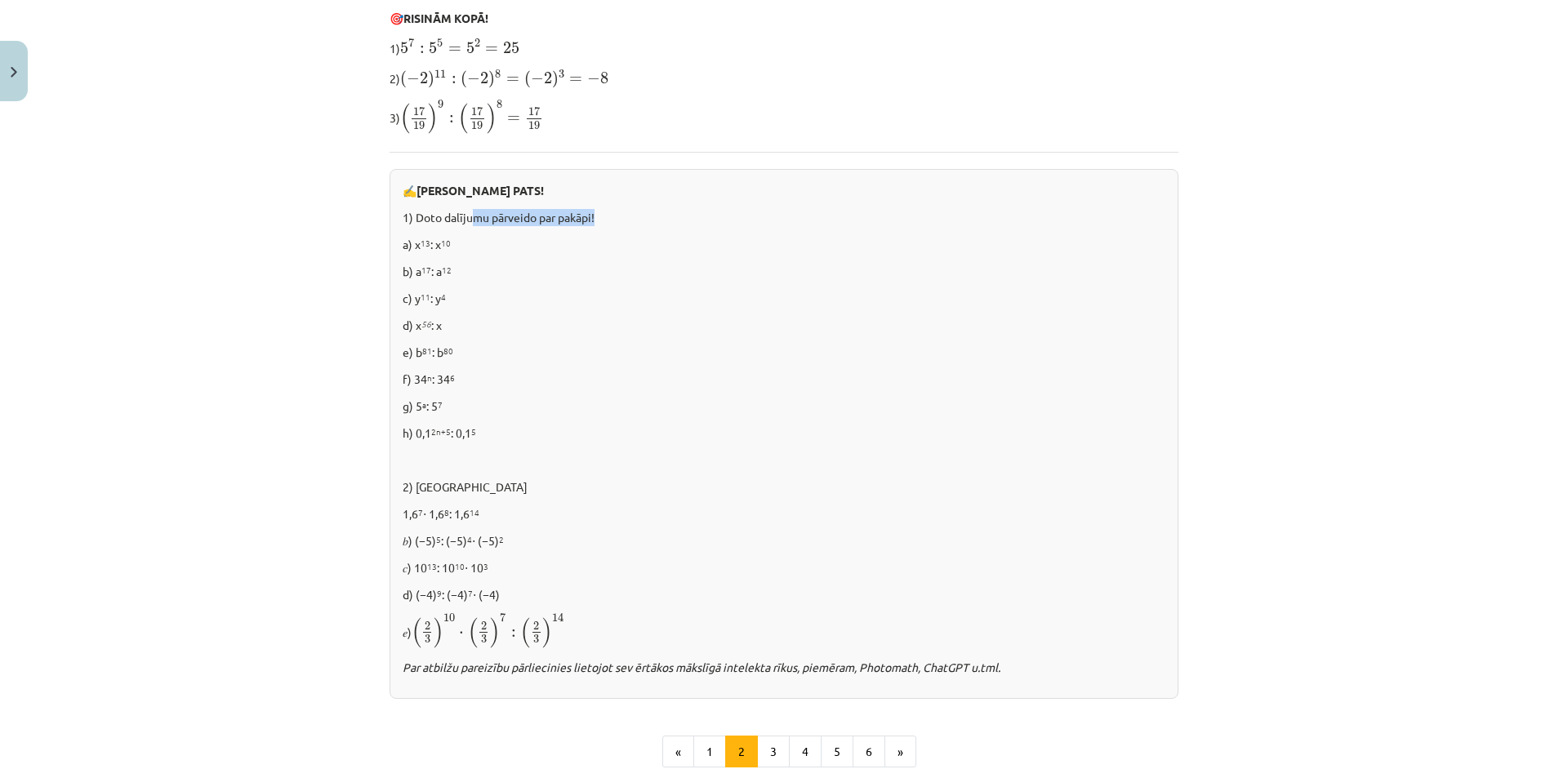
click at [605, 218] on p "1) Doto dalījumu pārveido par pakāpi!" at bounding box center [783, 217] width 763 height 17
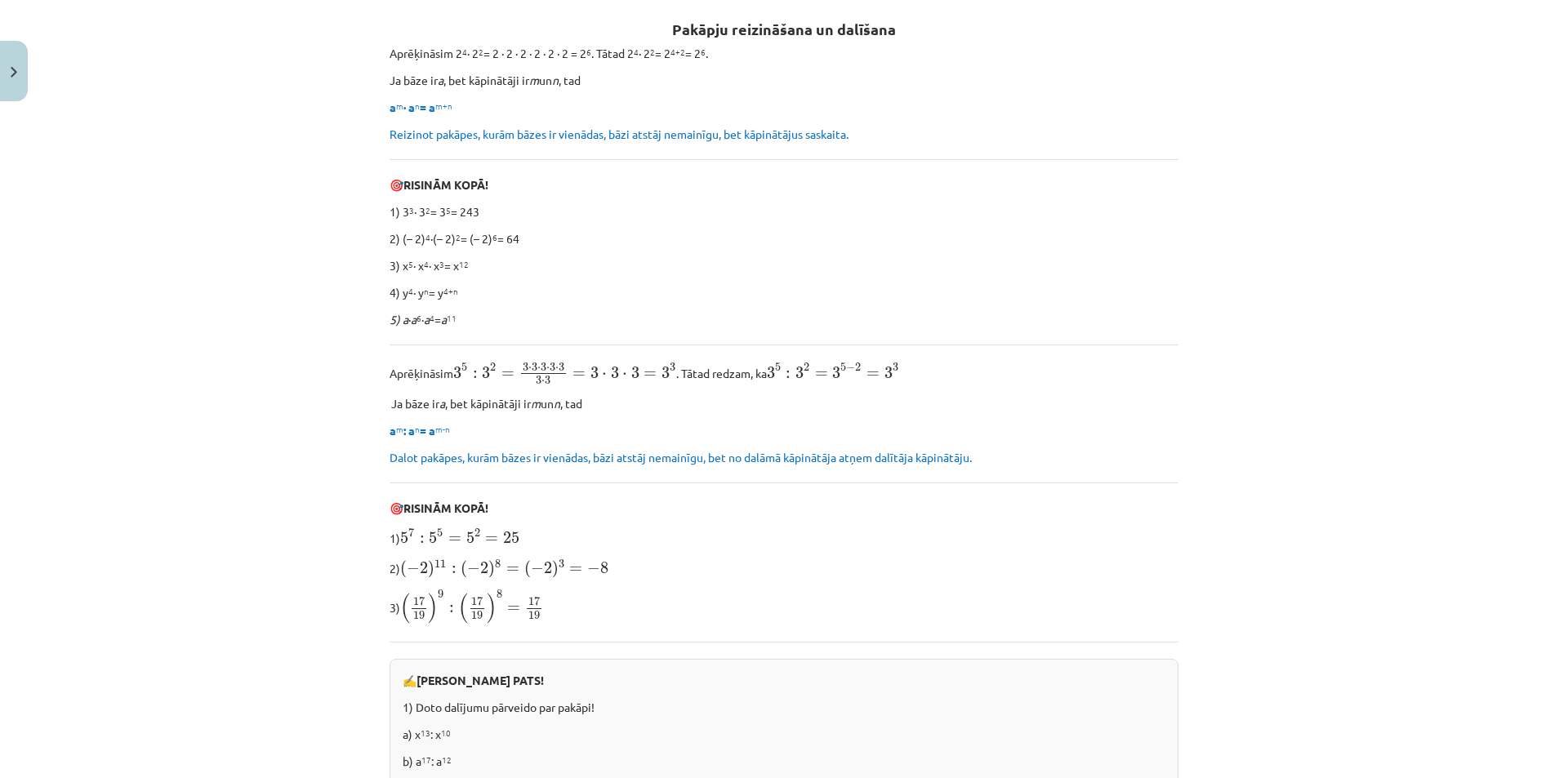
scroll to position [129, 0]
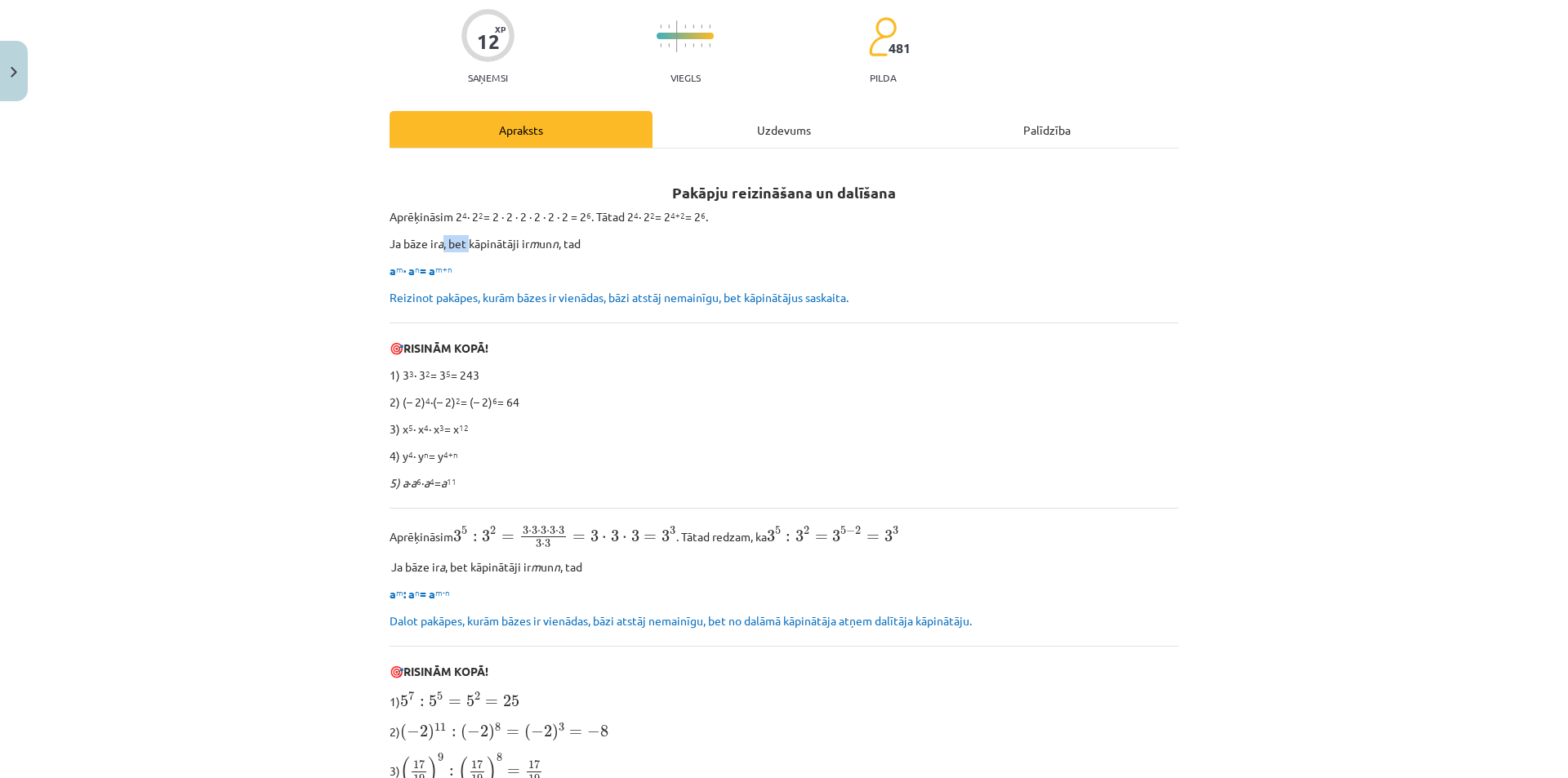
drag, startPoint x: 438, startPoint y: 247, endPoint x: 501, endPoint y: 240, distance: 63.4
click at [496, 240] on p "Ja bāze ir a , bet kāpinātāji ir m un n , tad" at bounding box center [783, 243] width 789 height 17
click at [503, 240] on p "Ja bāze ir a , bet kāpinātāji ir m un n , tad" at bounding box center [783, 243] width 789 height 17
drag, startPoint x: 430, startPoint y: 296, endPoint x: 606, endPoint y: 301, distance: 176.1
click at [584, 301] on span "Reizinot pakāpes, kurām bāzes ir vienādas, bāzi atstāj nemainīgu, bet kāpinātāj…" at bounding box center [619, 297] width 459 height 15
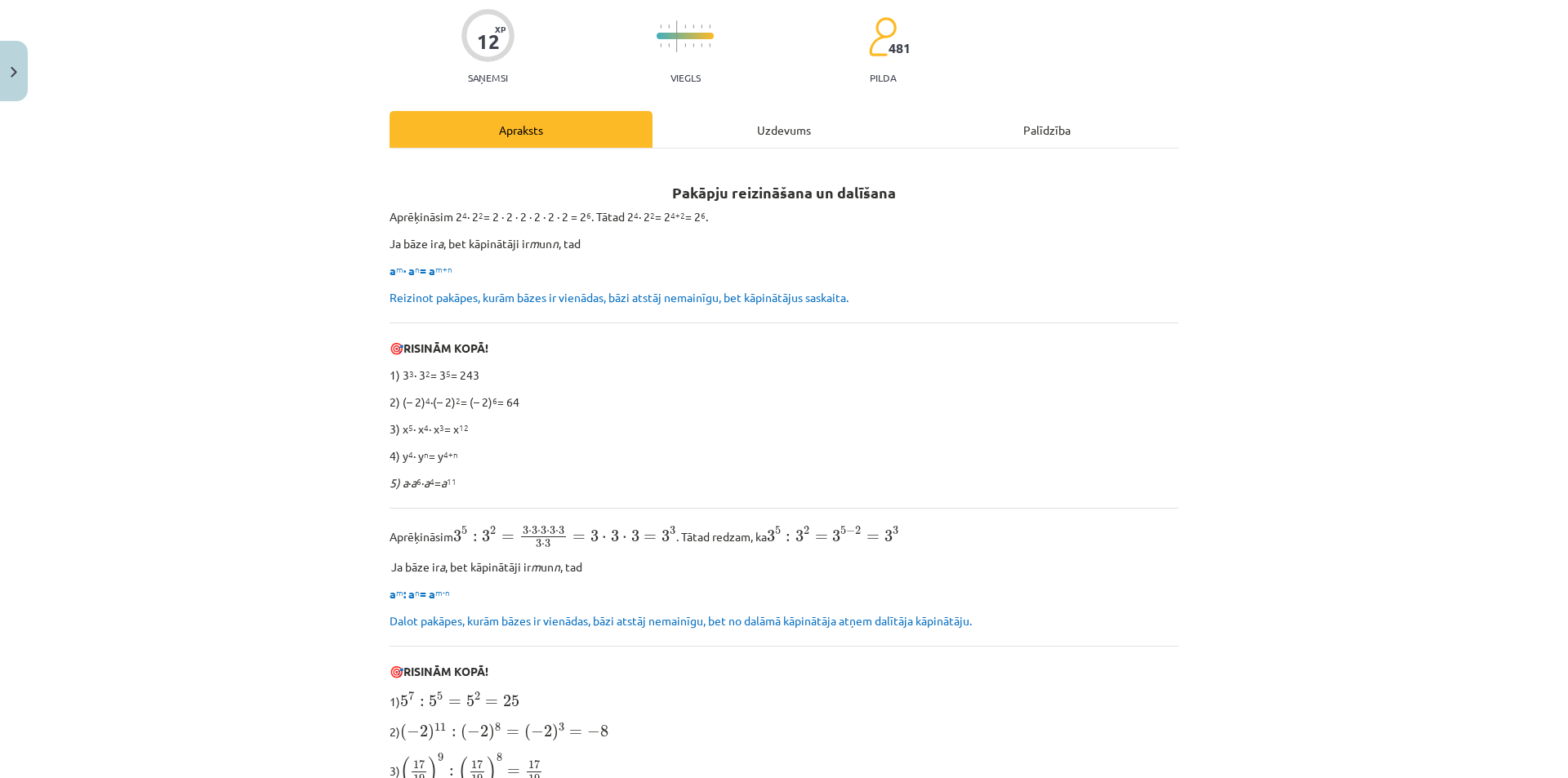
click at [607, 301] on span "Reizinot pakāpes, kurām bāzes ir vienādas, bāzi atstāj nemainīgu, bet kāpinātāj…" at bounding box center [619, 297] width 459 height 15
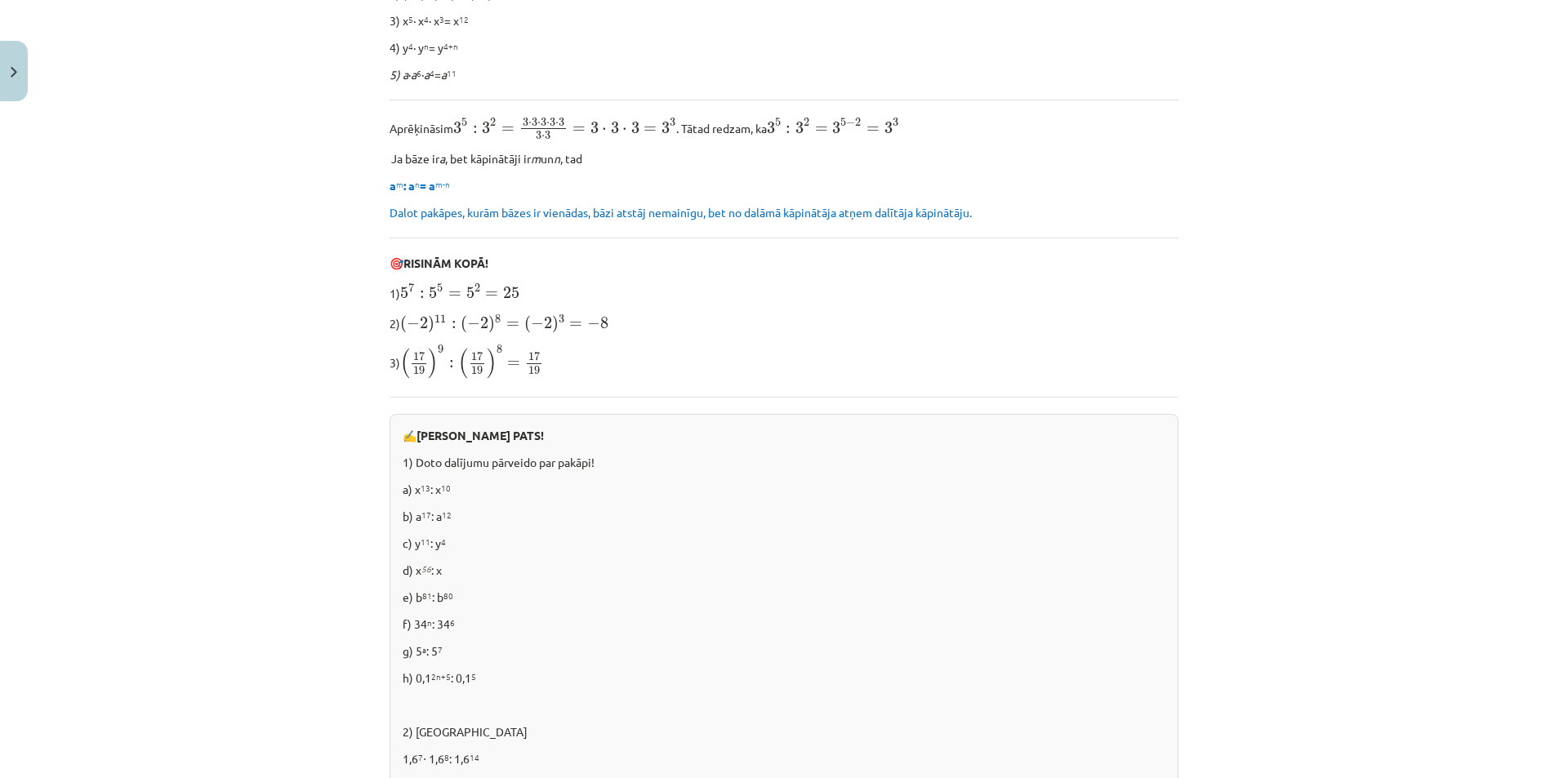
scroll to position [619, 0]
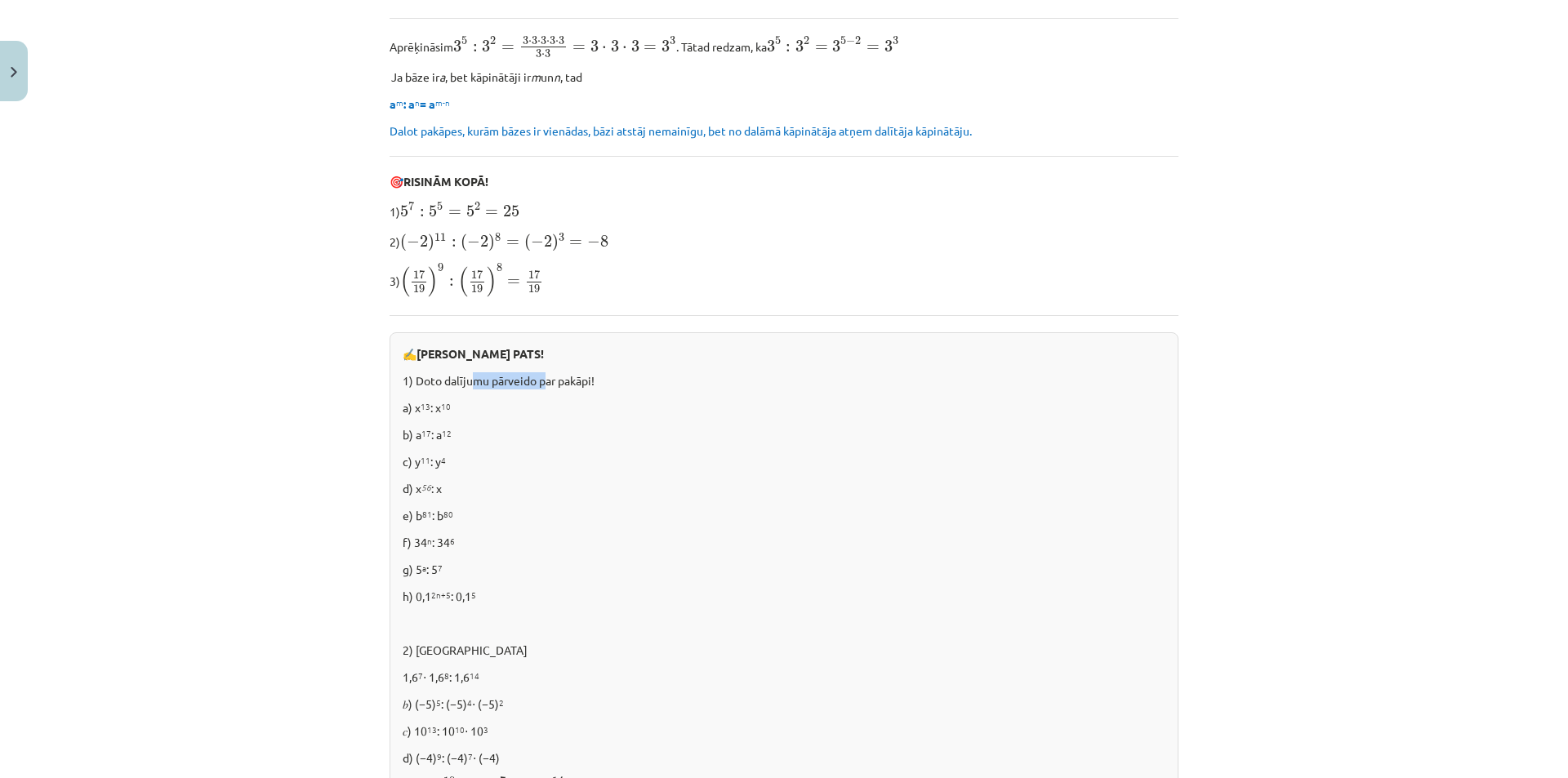
drag, startPoint x: 524, startPoint y: 377, endPoint x: 564, endPoint y: 379, distance: 40.0
click at [562, 379] on p "1) Doto dalījumu pārveido par pakāpi!" at bounding box center [783, 381] width 763 height 17
click at [570, 380] on p "1) Doto dalījumu pārveido par pakāpi!" at bounding box center [783, 381] width 763 height 17
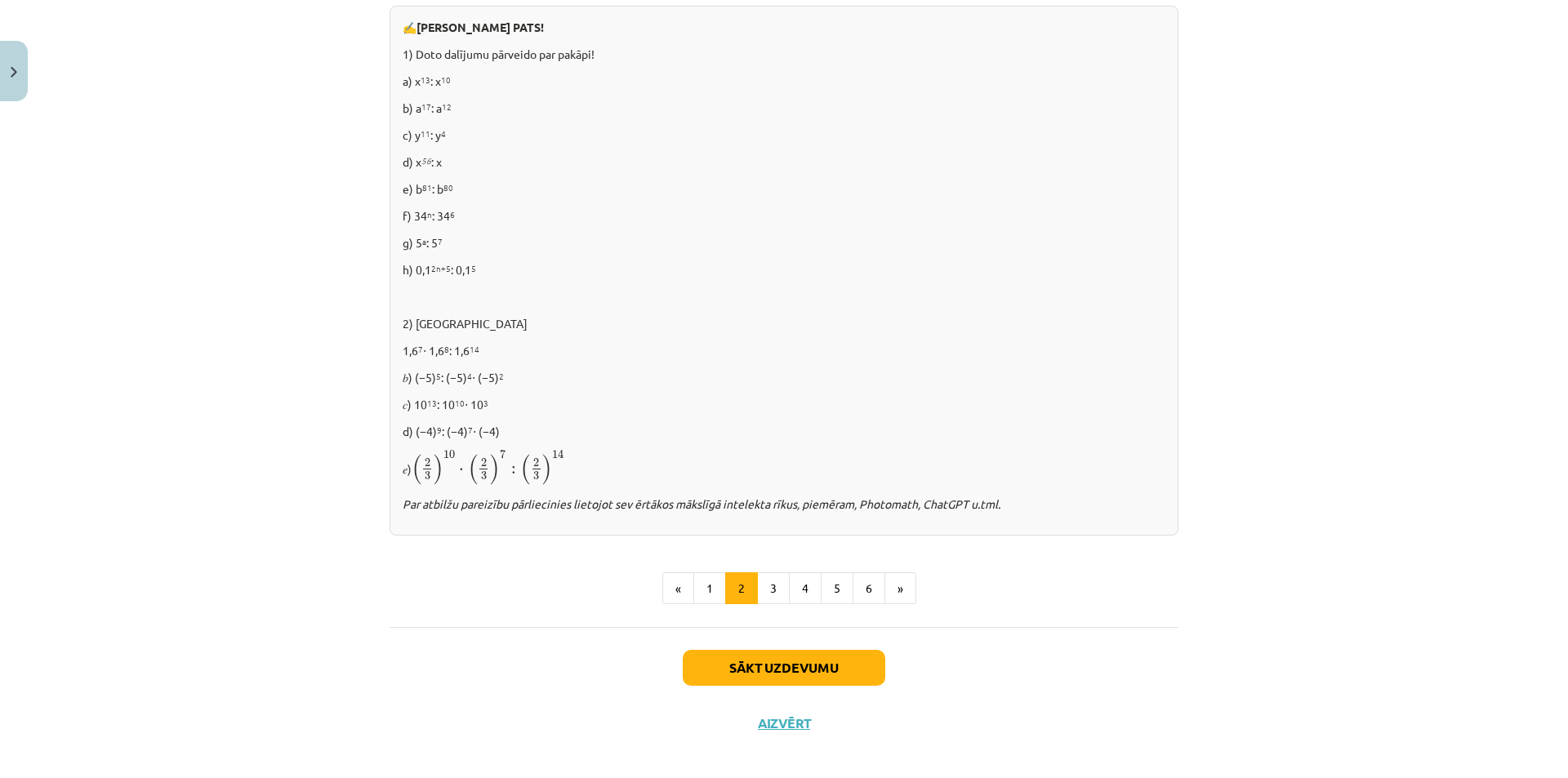
scroll to position [864, 0]
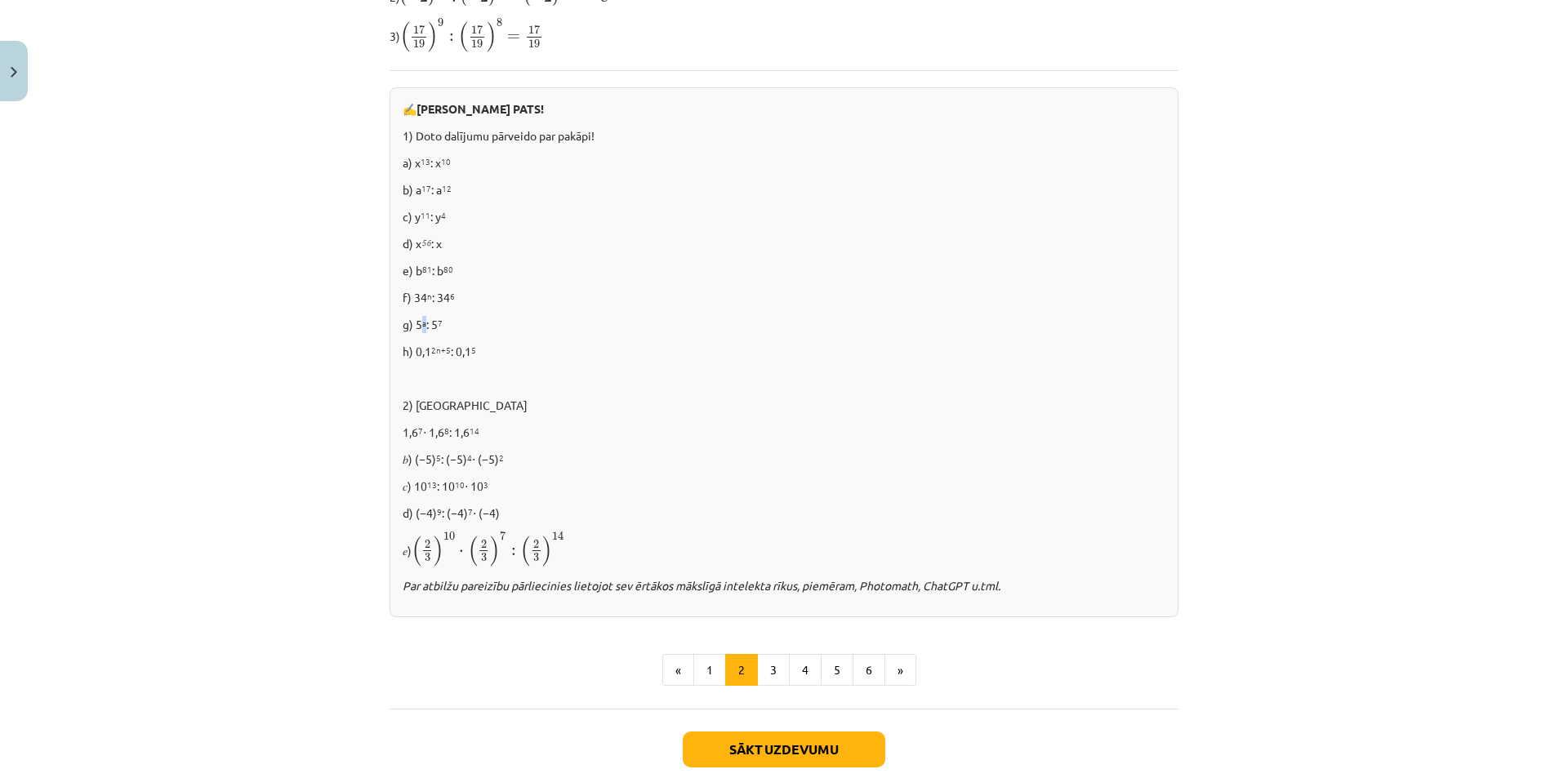
click at [415, 322] on p "g) 5 a : 5 7" at bounding box center [783, 324] width 763 height 17
click at [465, 337] on div "✍️ RISINI PATS! 1) Doto dalījumu pārveido par pakāpi! a) x 13 : x 10 b) a 17 : …" at bounding box center [783, 352] width 789 height 530
drag, startPoint x: 448, startPoint y: 269, endPoint x: 440, endPoint y: 267, distance: 8.2
click at [443, 267] on sup "80" at bounding box center [448, 269] width 10 height 12
click at [423, 270] on sup "81" at bounding box center [427, 269] width 10 height 12
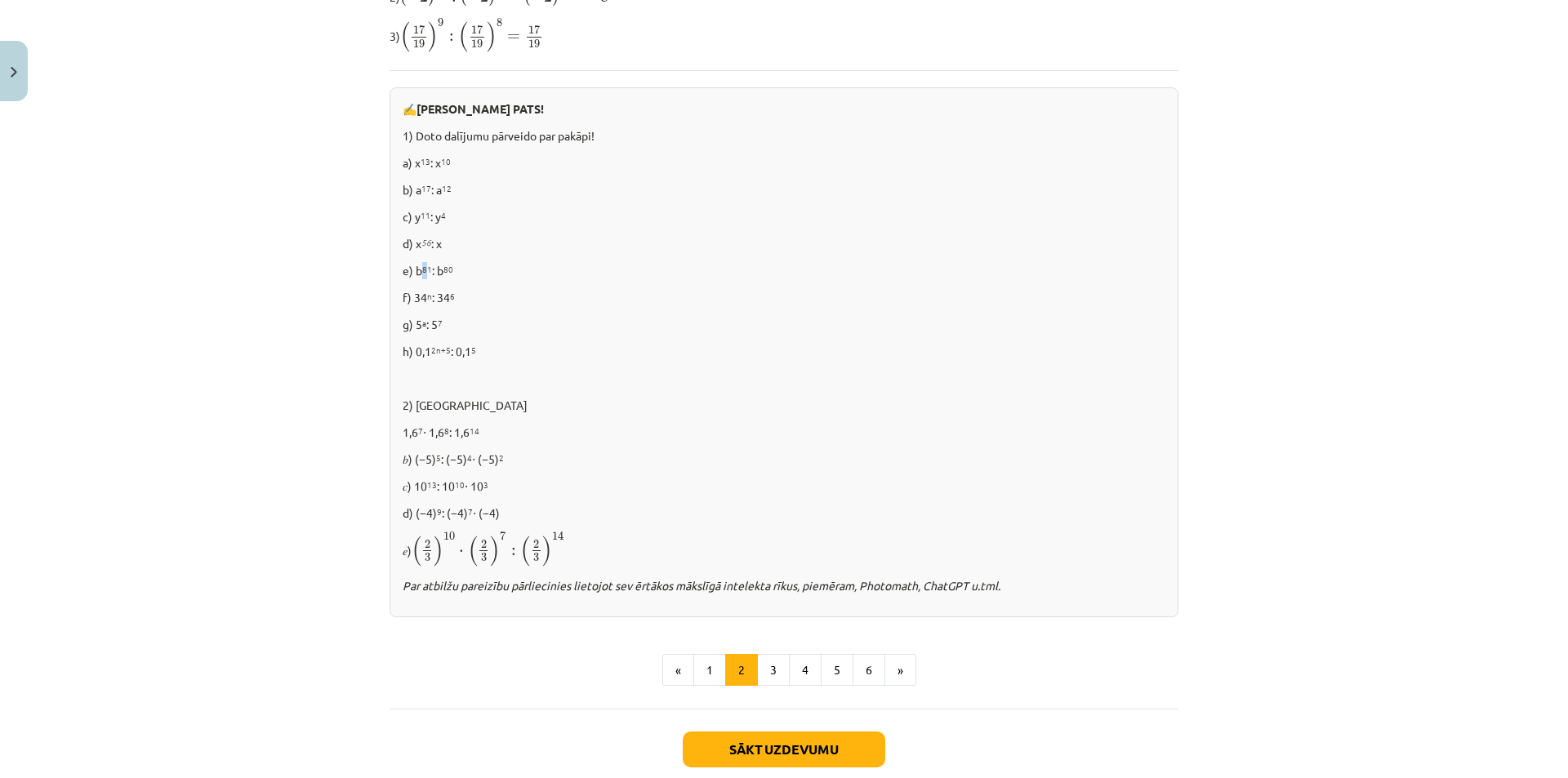
click at [423, 270] on sup "81" at bounding box center [427, 269] width 10 height 12
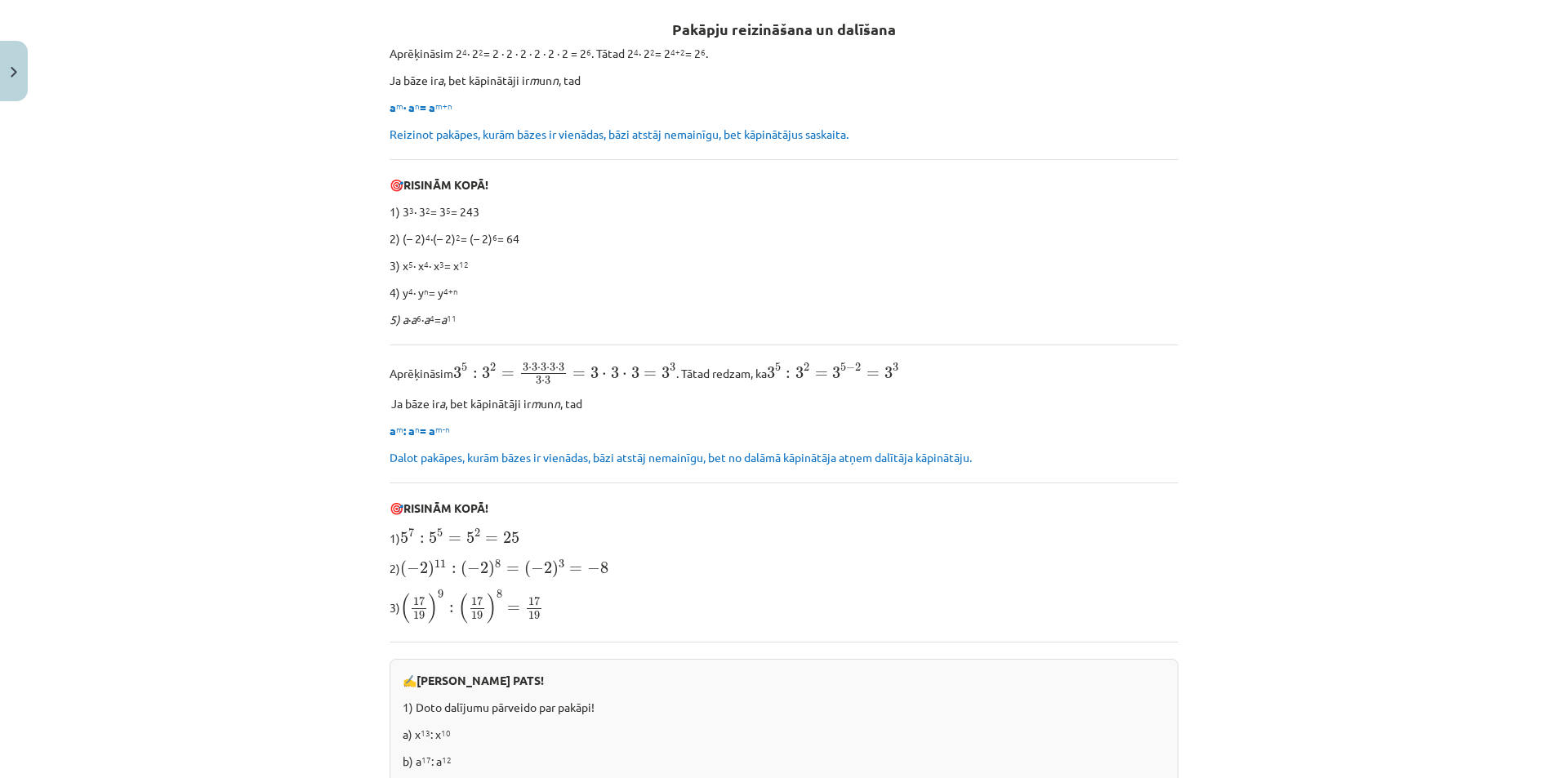
scroll to position [945, 0]
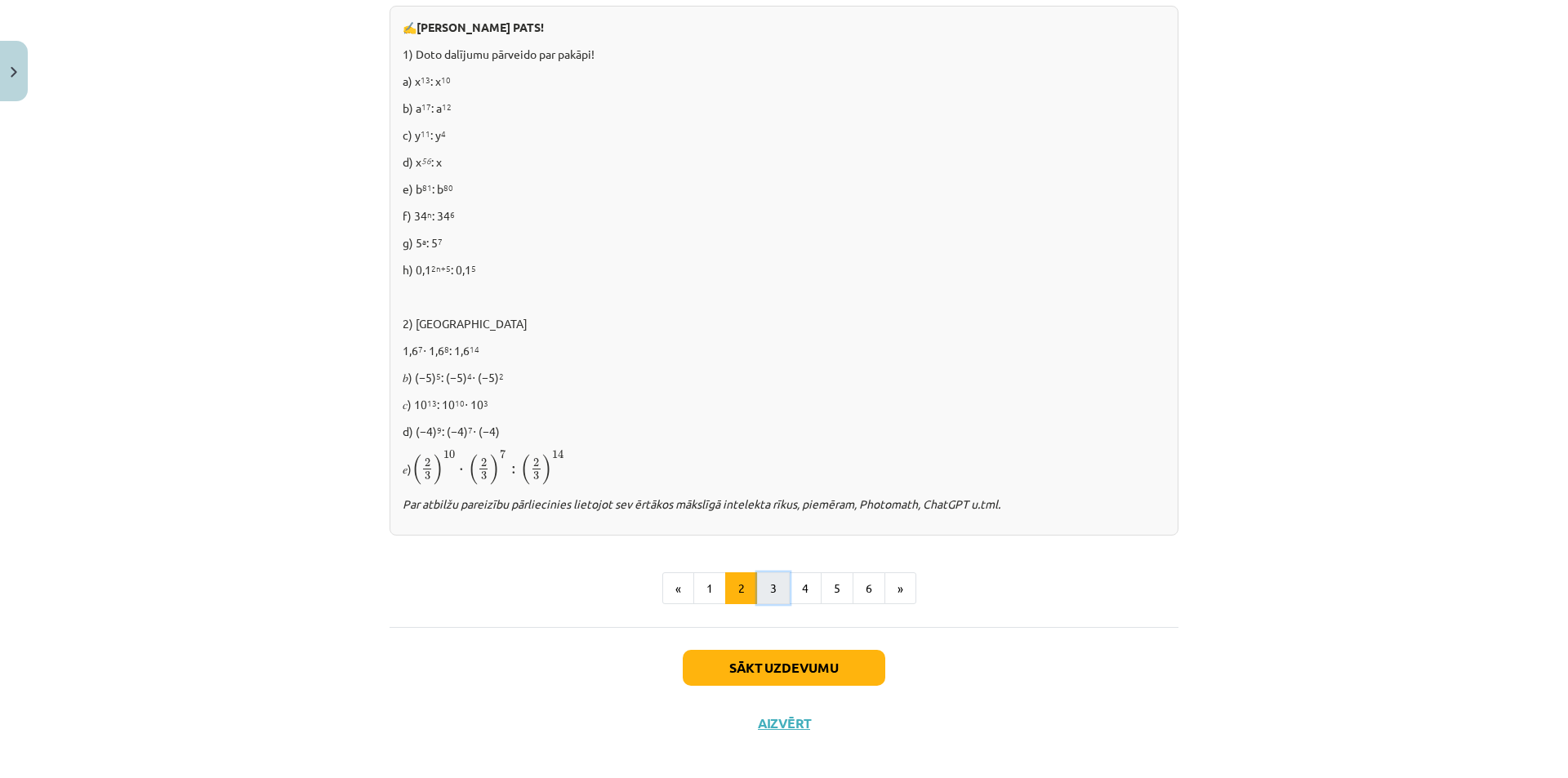
click at [773, 590] on button "3" at bounding box center [773, 589] width 33 height 33
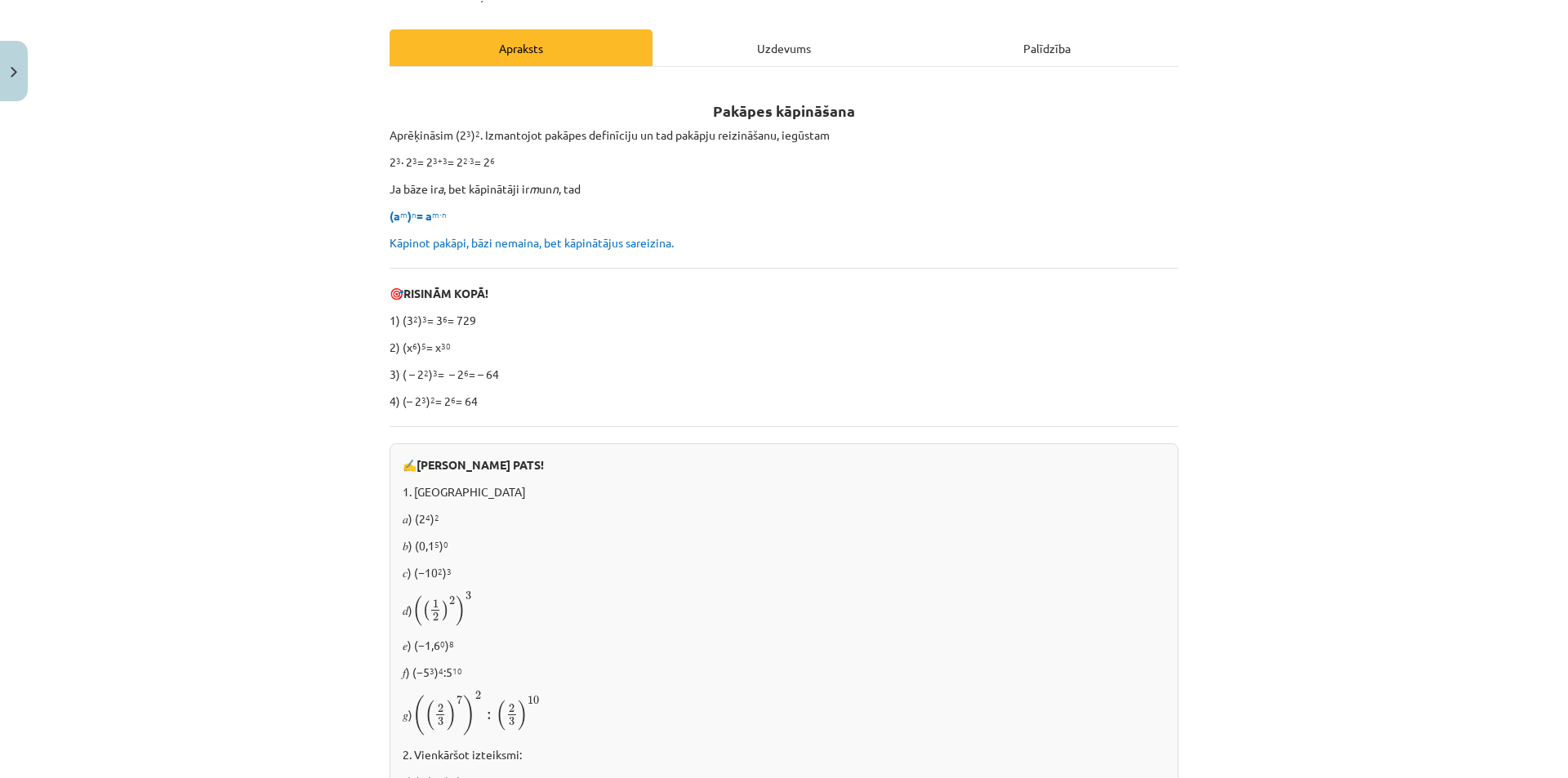
scroll to position [292, 0]
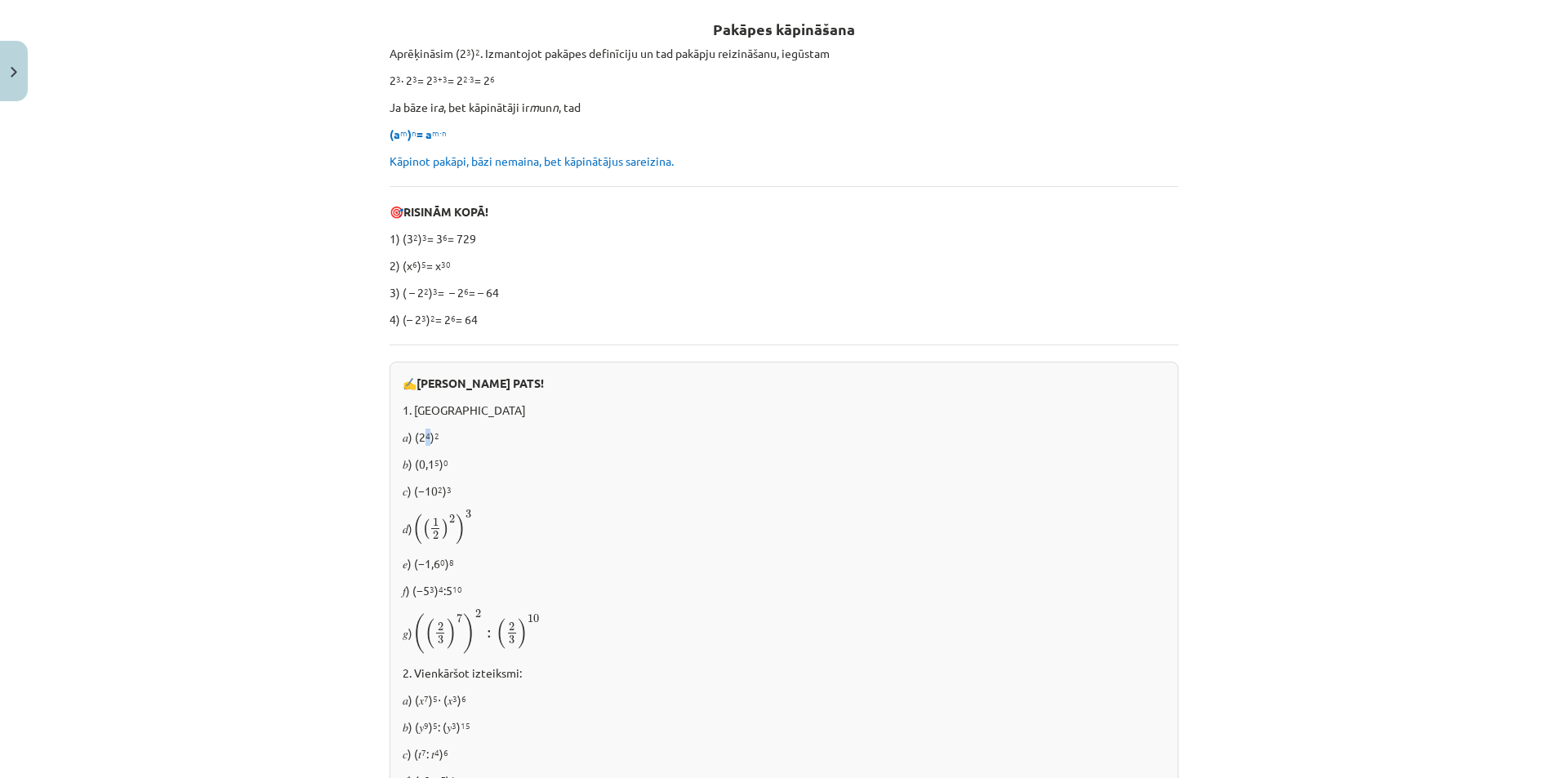
click at [425, 440] on sup "4" at bounding box center [428, 435] width 5 height 12
click at [436, 457] on p "𝑏) (0,1 5 ) 0" at bounding box center [783, 464] width 763 height 17
click at [443, 467] on sup "0" at bounding box center [446, 462] width 5 height 12
click at [456, 473] on div "✍️ RISINI PATS! 1. Aprēķināt 𝑎) (2 4 ) 2 𝑏) (0,1 5 ) 0 𝑐) (−10 2 ) 3 𝑑) ( ( 1 2…" at bounding box center [783, 679] width 789 height 635
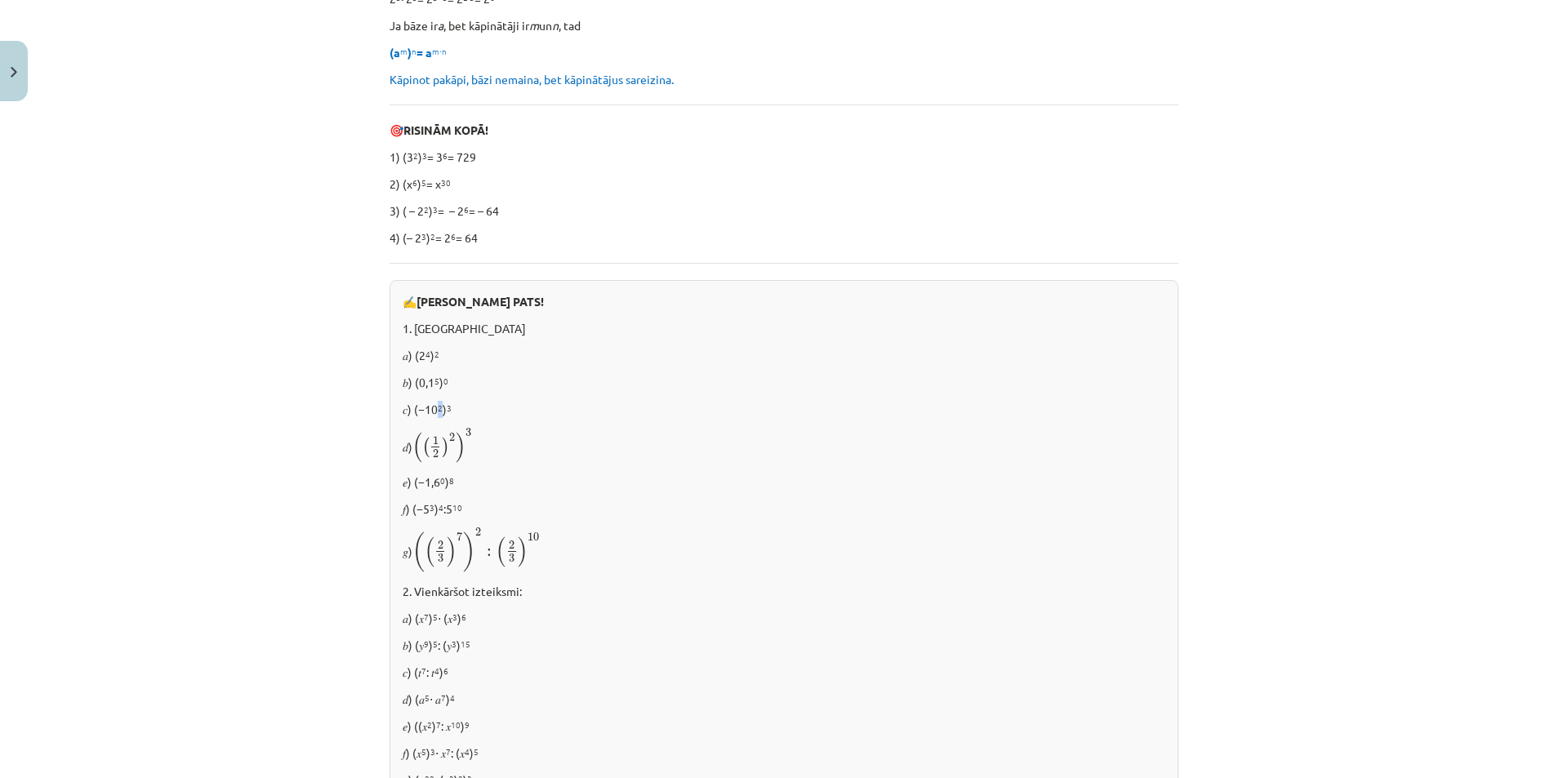
click at [437, 407] on sup "2" at bounding box center [440, 407] width 5 height 12
click at [470, 397] on div "✍️ RISINI PATS! 1. Aprēķināt 𝑎) (2 4 ) 2 𝑏) (0,1 5 ) 0 𝑐) (−10 2 ) 3 𝑑) ( ( 1 2…" at bounding box center [783, 597] width 789 height 635
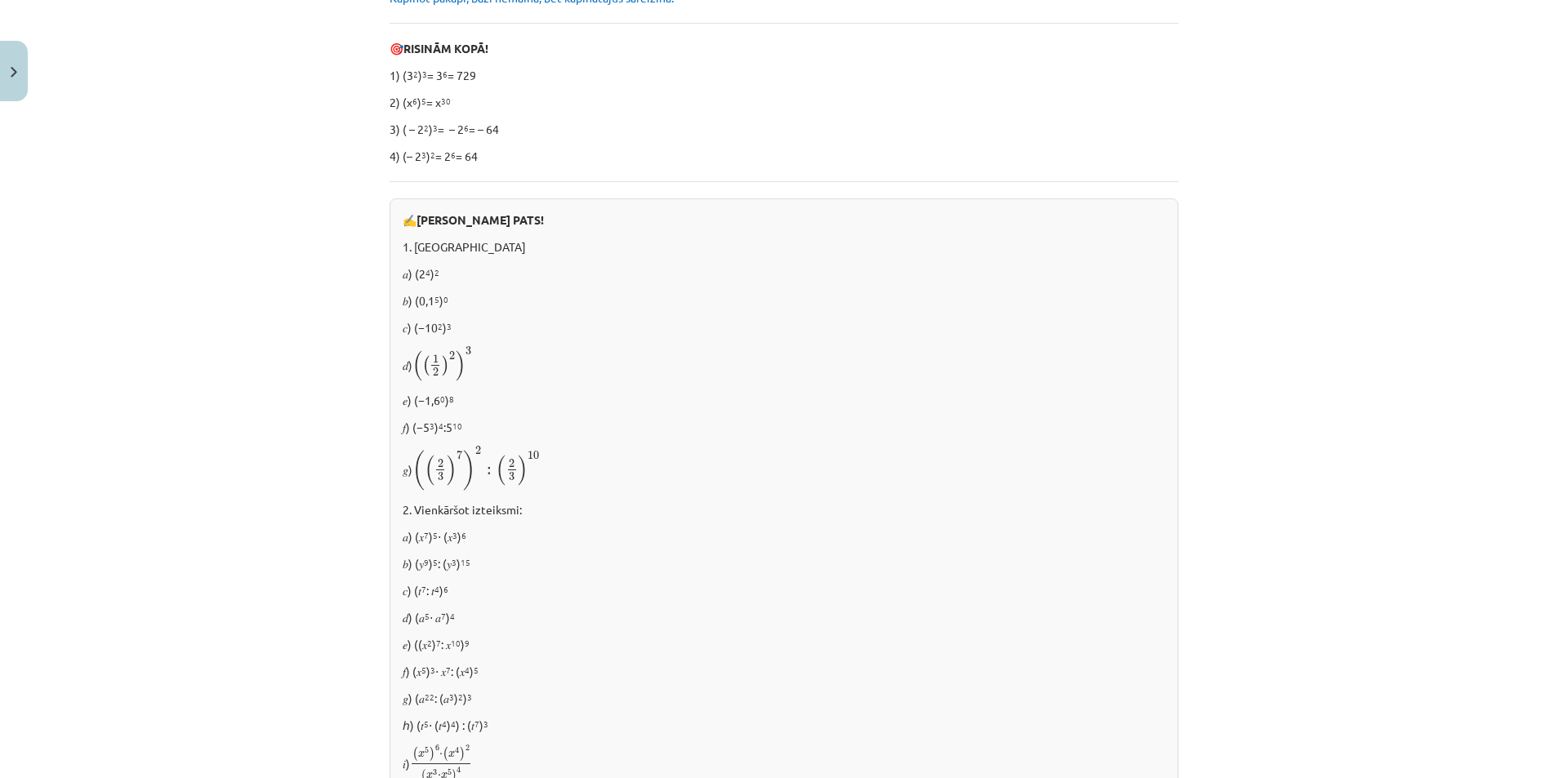
click at [465, 352] on span "3" at bounding box center [468, 351] width 6 height 9
click at [438, 423] on sup "4" at bounding box center [441, 425] width 5 height 12
click at [474, 418] on p "𝑓) (−5 3 ) 4 :5 10" at bounding box center [783, 427] width 763 height 17
click at [425, 423] on p "𝑓) (−5 3 ) 4 :5 10" at bounding box center [783, 427] width 763 height 17
click at [532, 400] on p "𝑒) (−1,6 0 ) 8" at bounding box center [783, 400] width 763 height 17
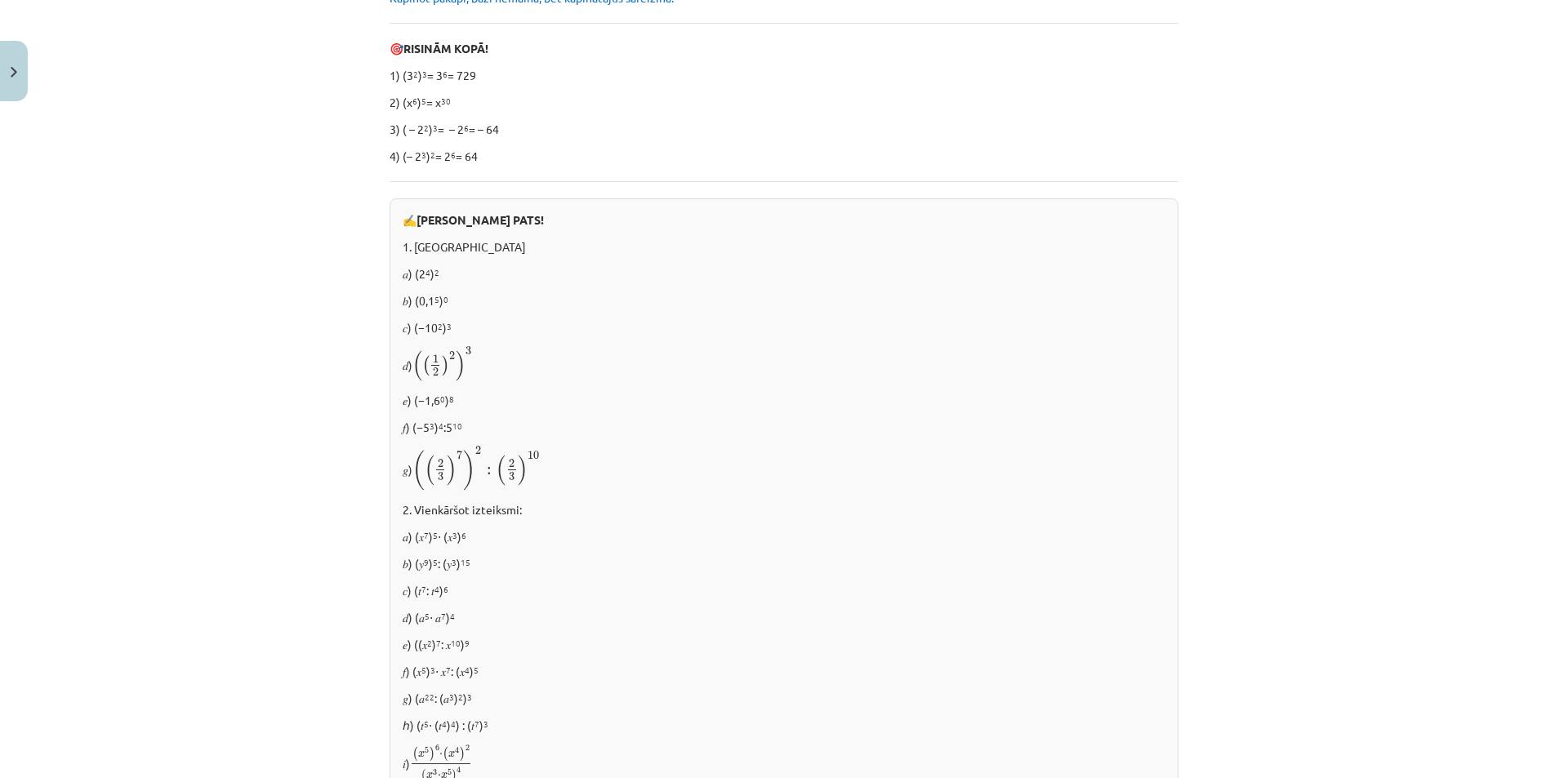
scroll to position [537, 0]
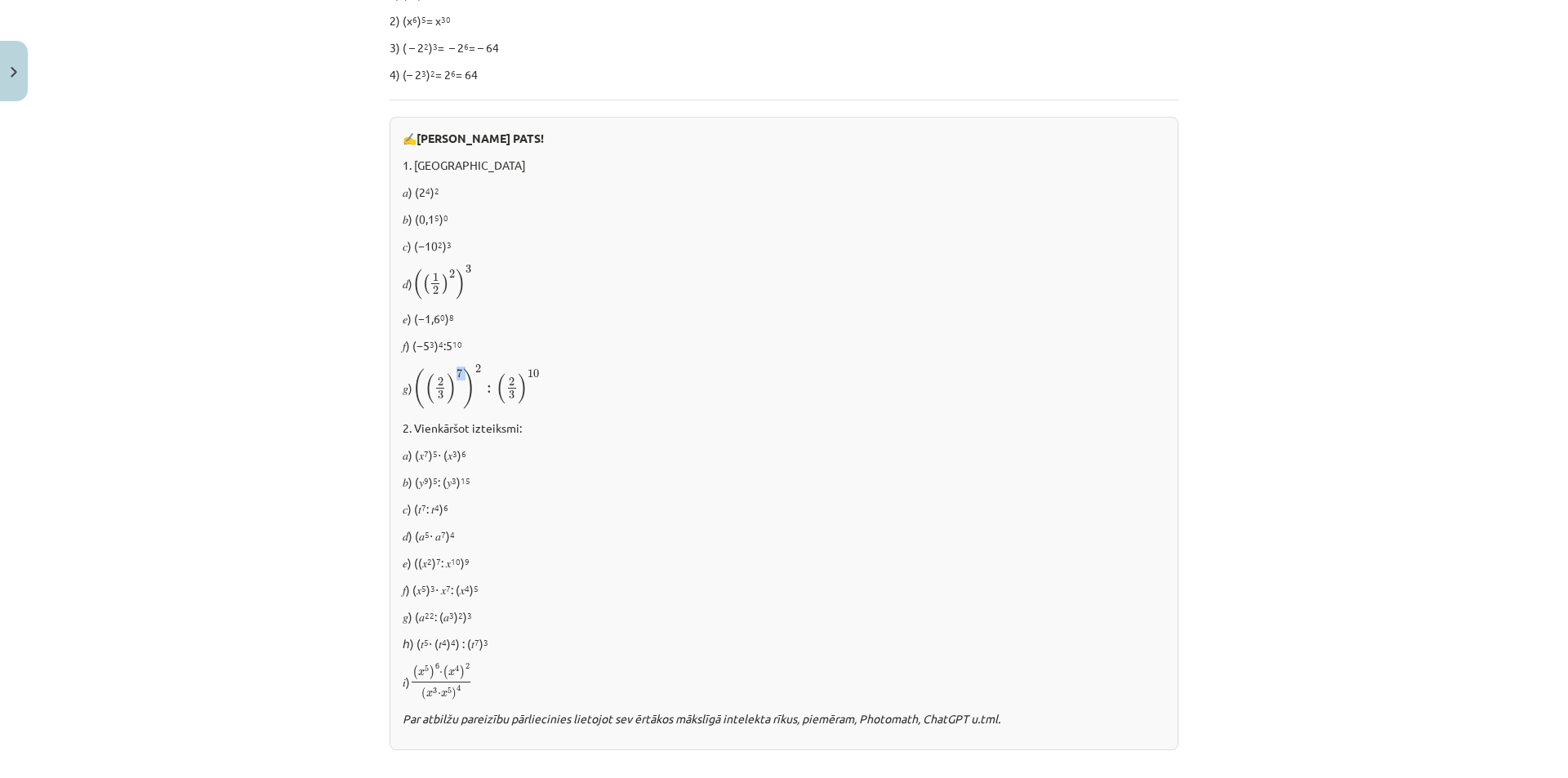
drag, startPoint x: 454, startPoint y: 375, endPoint x: 465, endPoint y: 369, distance: 12.5
click at [464, 369] on span "( ( 2 3 ) 7 )" at bounding box center [443, 389] width 63 height 41
drag, startPoint x: 474, startPoint y: 370, endPoint x: 486, endPoint y: 370, distance: 12.0
click at [485, 370] on span "( ( 2 3 ) 7 ) 2 : ( 2 3 ) 10" at bounding box center [475, 387] width 127 height 44
click at [487, 370] on span "( ( 2 3 ) 7 ) 2 : ( 2 3 ) 10" at bounding box center [475, 387] width 127 height 44
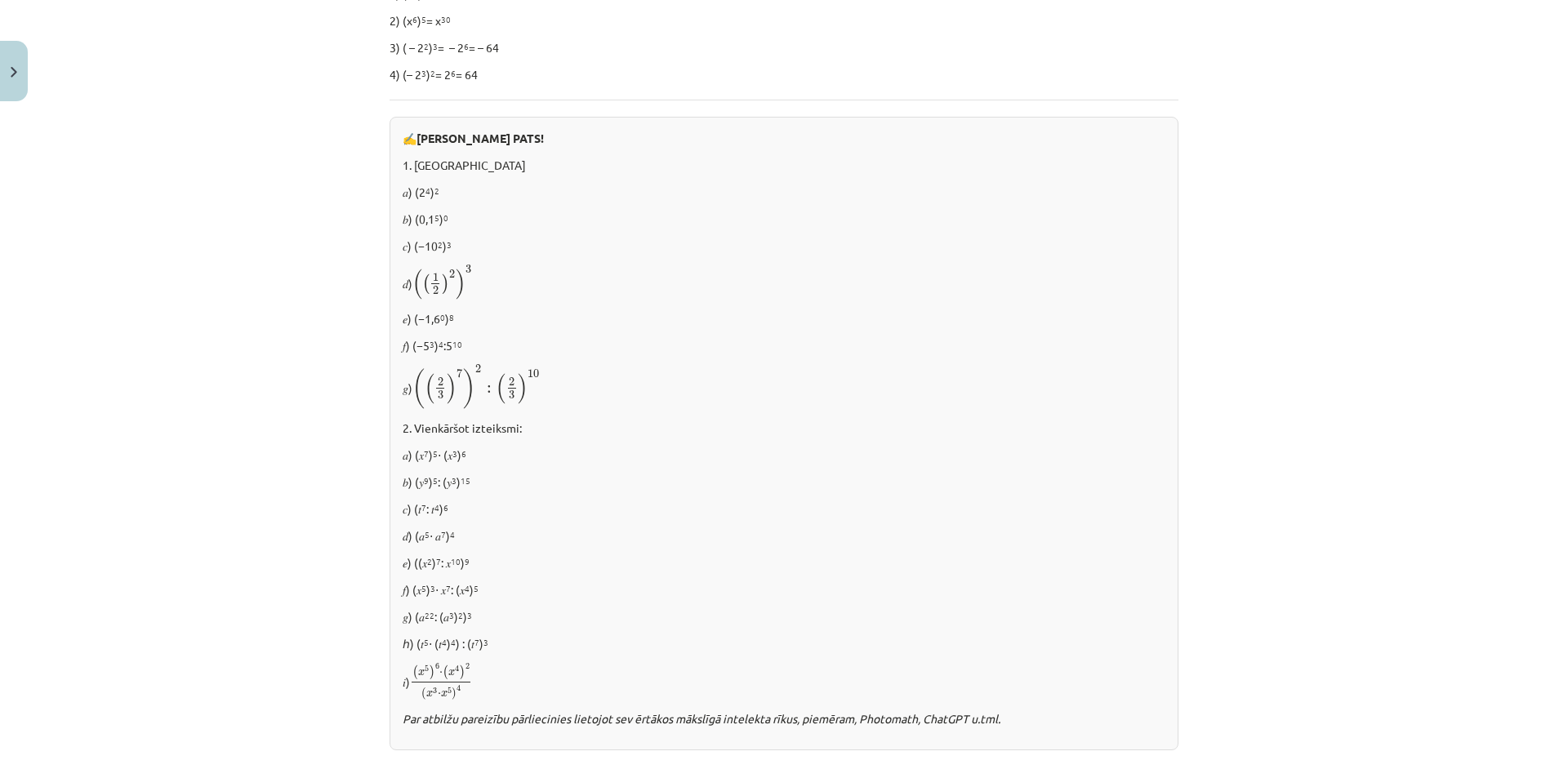
click at [532, 372] on span "10" at bounding box center [533, 374] width 11 height 9
click at [536, 389] on span "( 2 3 ) 10" at bounding box center [518, 387] width 44 height 34
drag, startPoint x: 440, startPoint y: 382, endPoint x: 438, endPoint y: 396, distance: 14.1
click at [438, 392] on span "2 3" at bounding box center [440, 392] width 12 height 0
click at [437, 395] on span "3" at bounding box center [440, 395] width 6 height 9
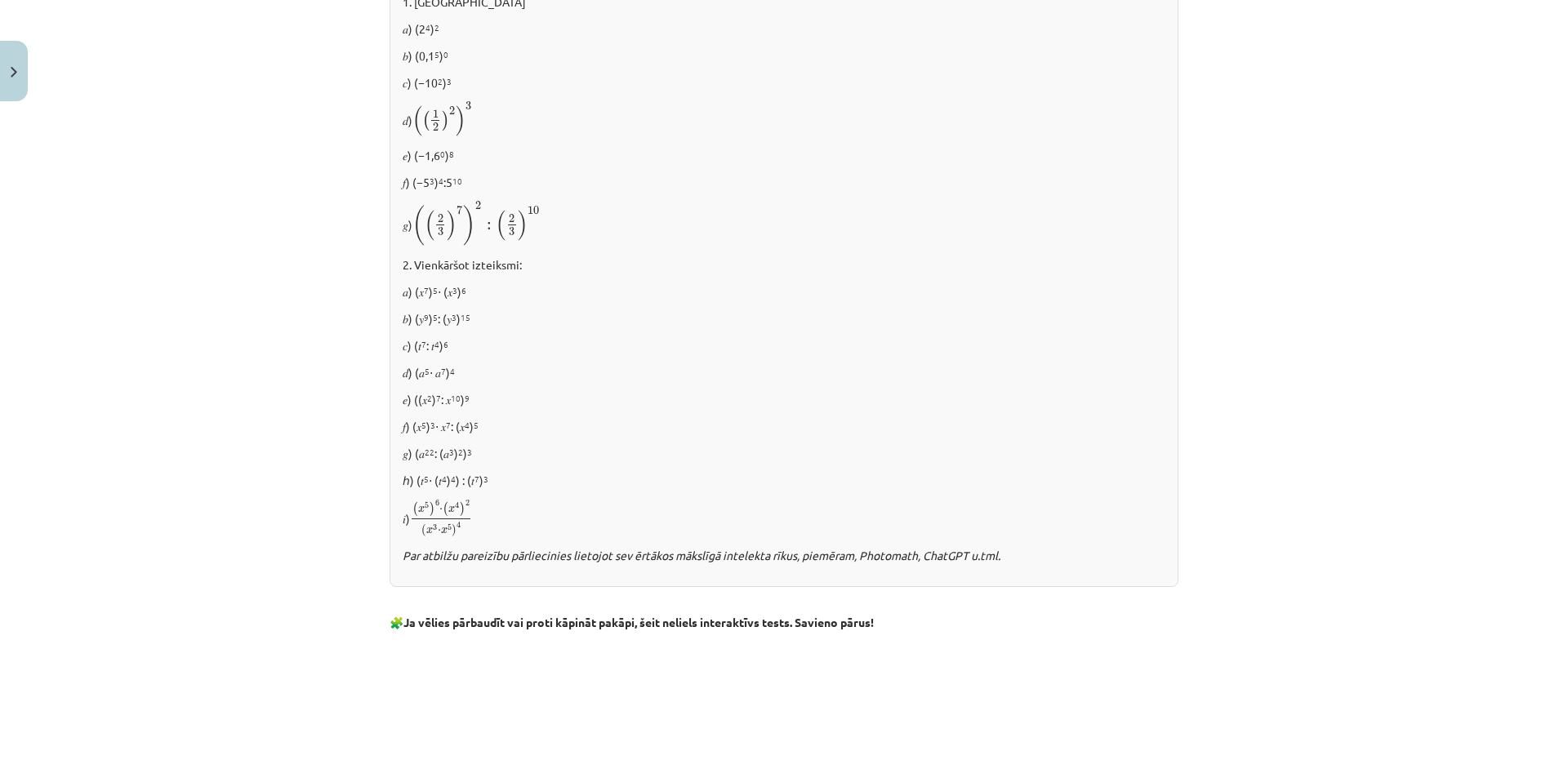
scroll to position [782, 0]
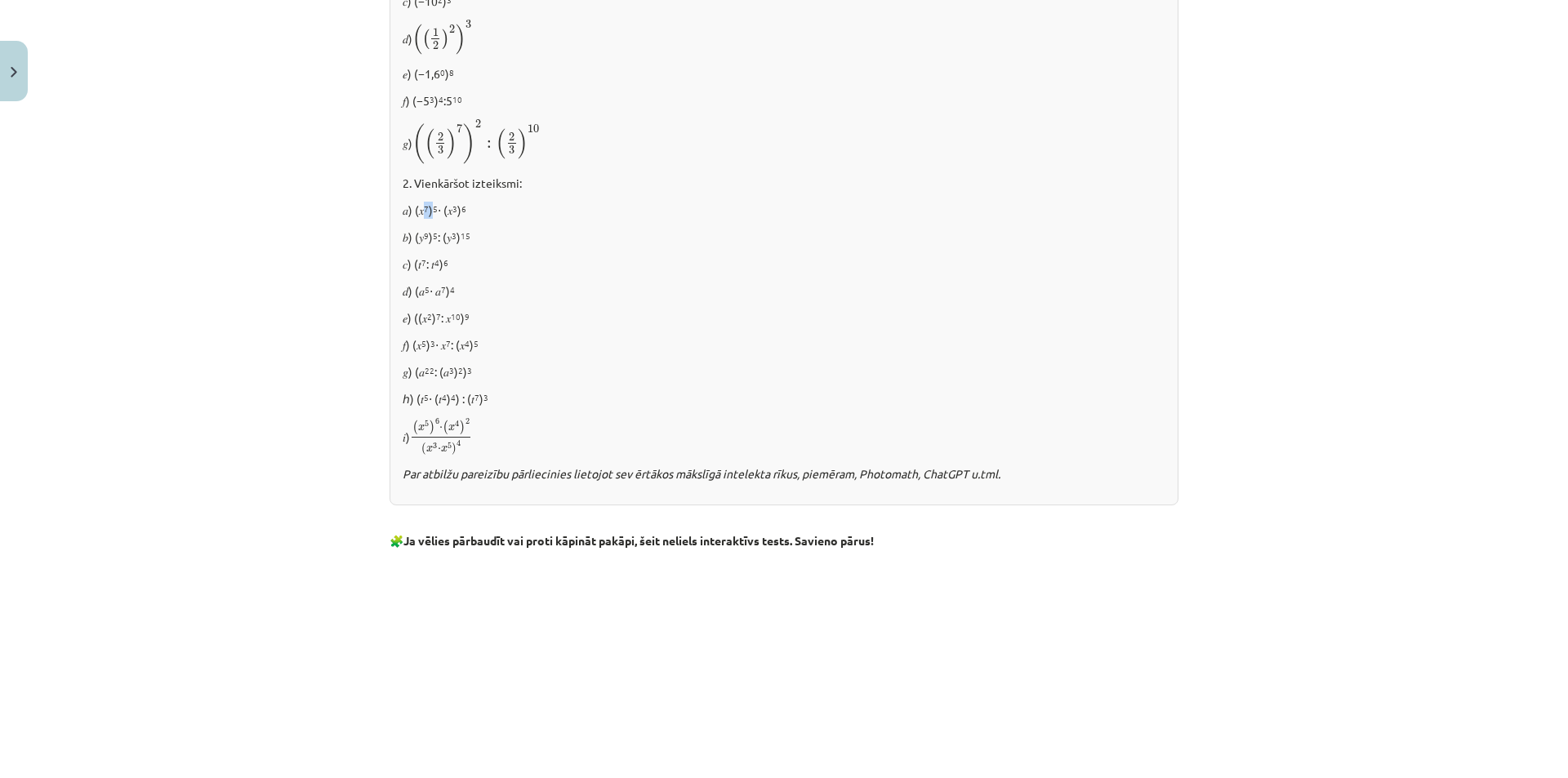
drag, startPoint x: 430, startPoint y: 203, endPoint x: 421, endPoint y: 207, distance: 9.8
click at [421, 207] on p "𝑎) (𝑥 7 ) 5 ⋅ (𝑥 3 ) 6" at bounding box center [783, 210] width 763 height 17
click at [424, 207] on sup "7" at bounding box center [426, 208] width 5 height 12
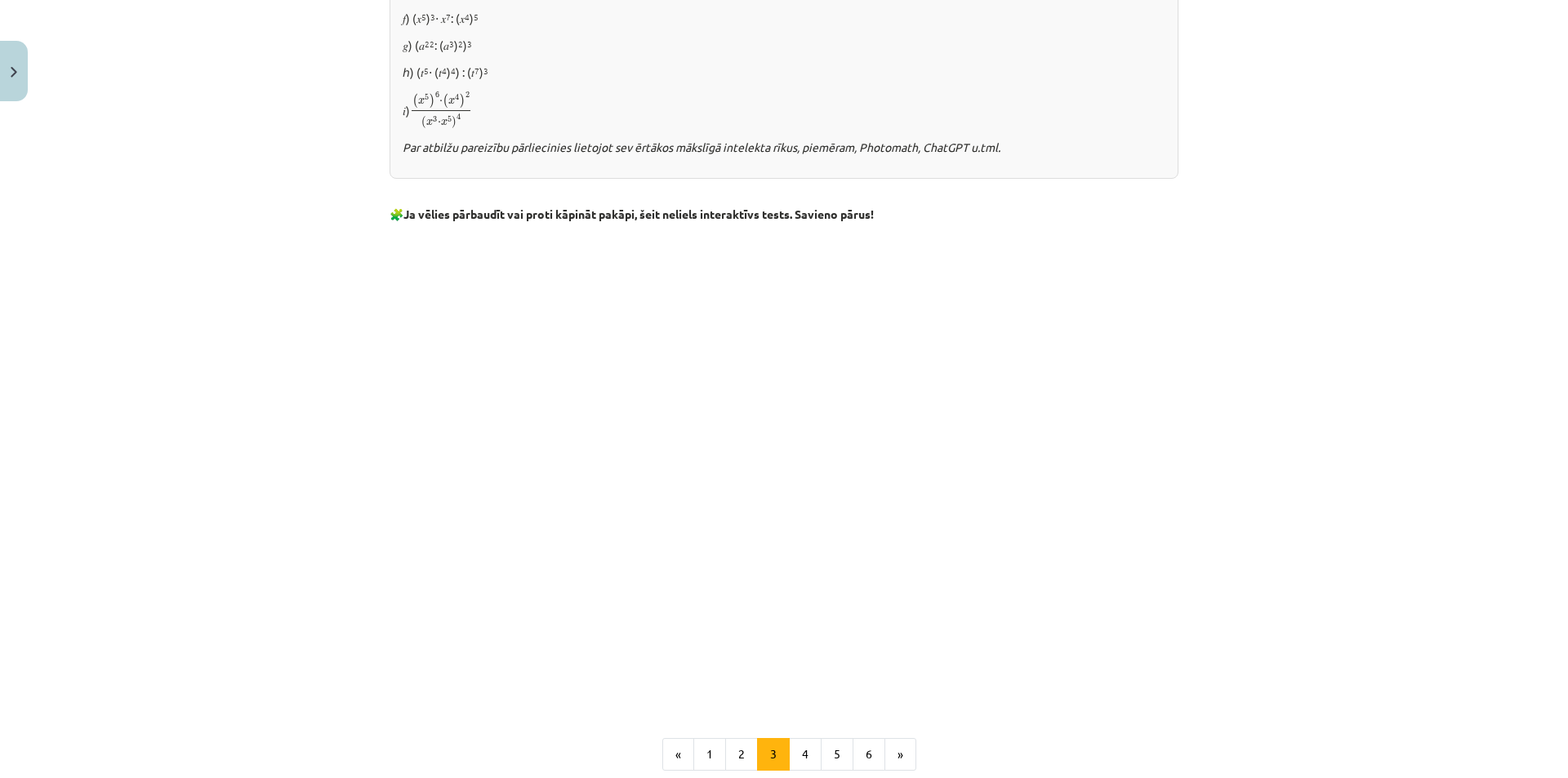
scroll to position [1190, 0]
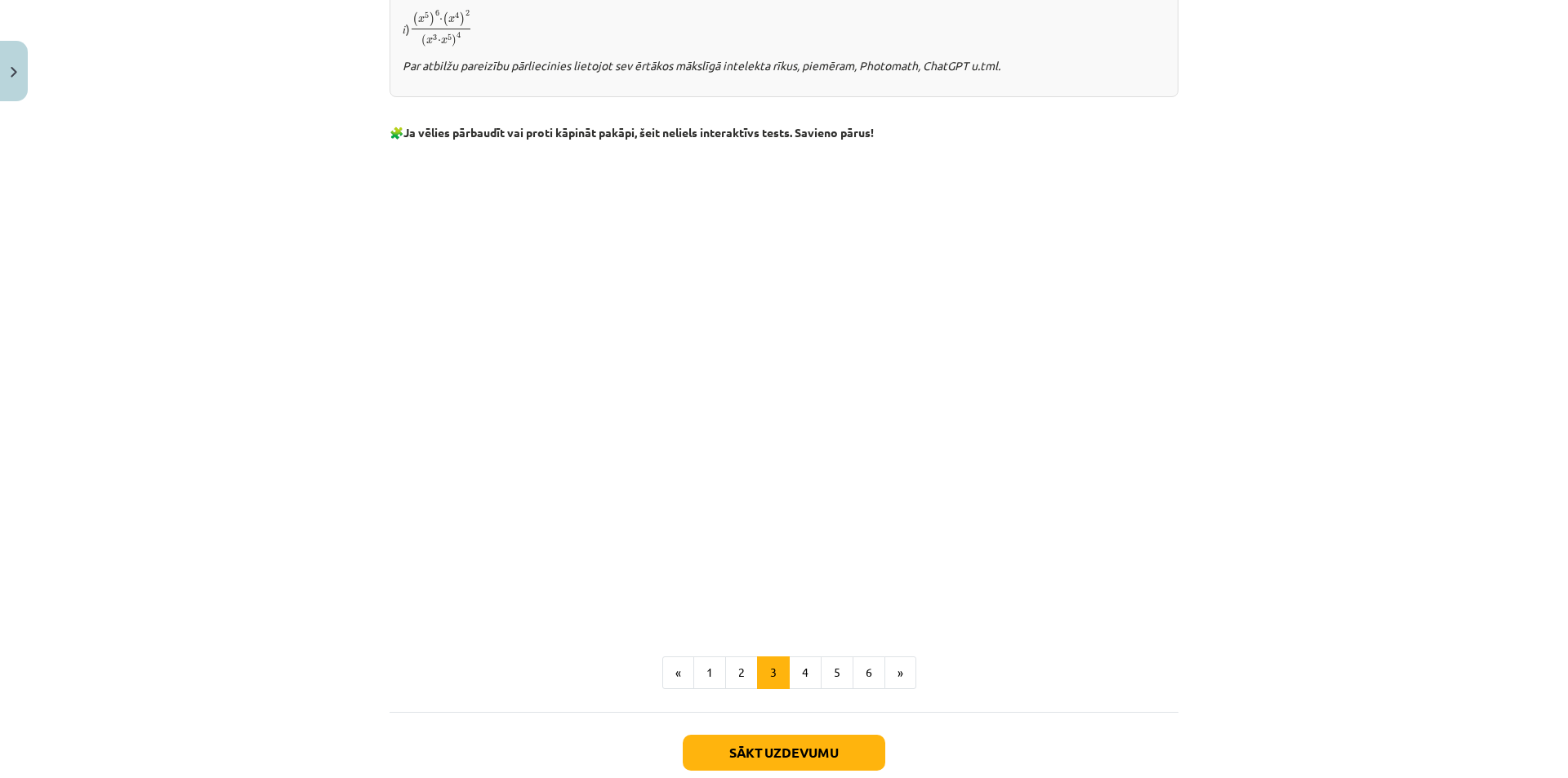
click at [844, 576] on iframe at bounding box center [783, 363] width 789 height 424
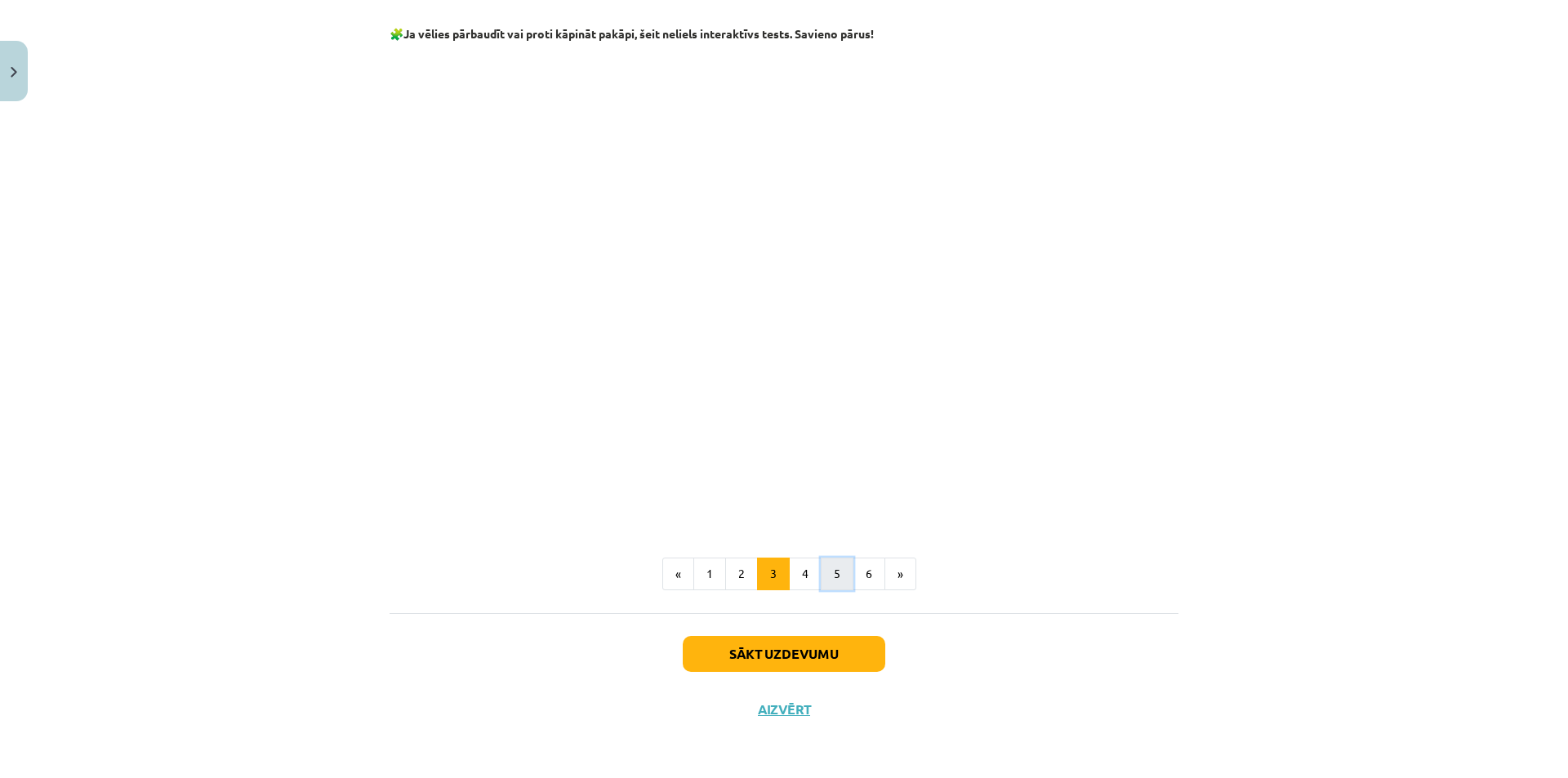
click at [821, 573] on button "5" at bounding box center [837, 574] width 33 height 33
click at [795, 580] on button "4" at bounding box center [805, 574] width 33 height 33
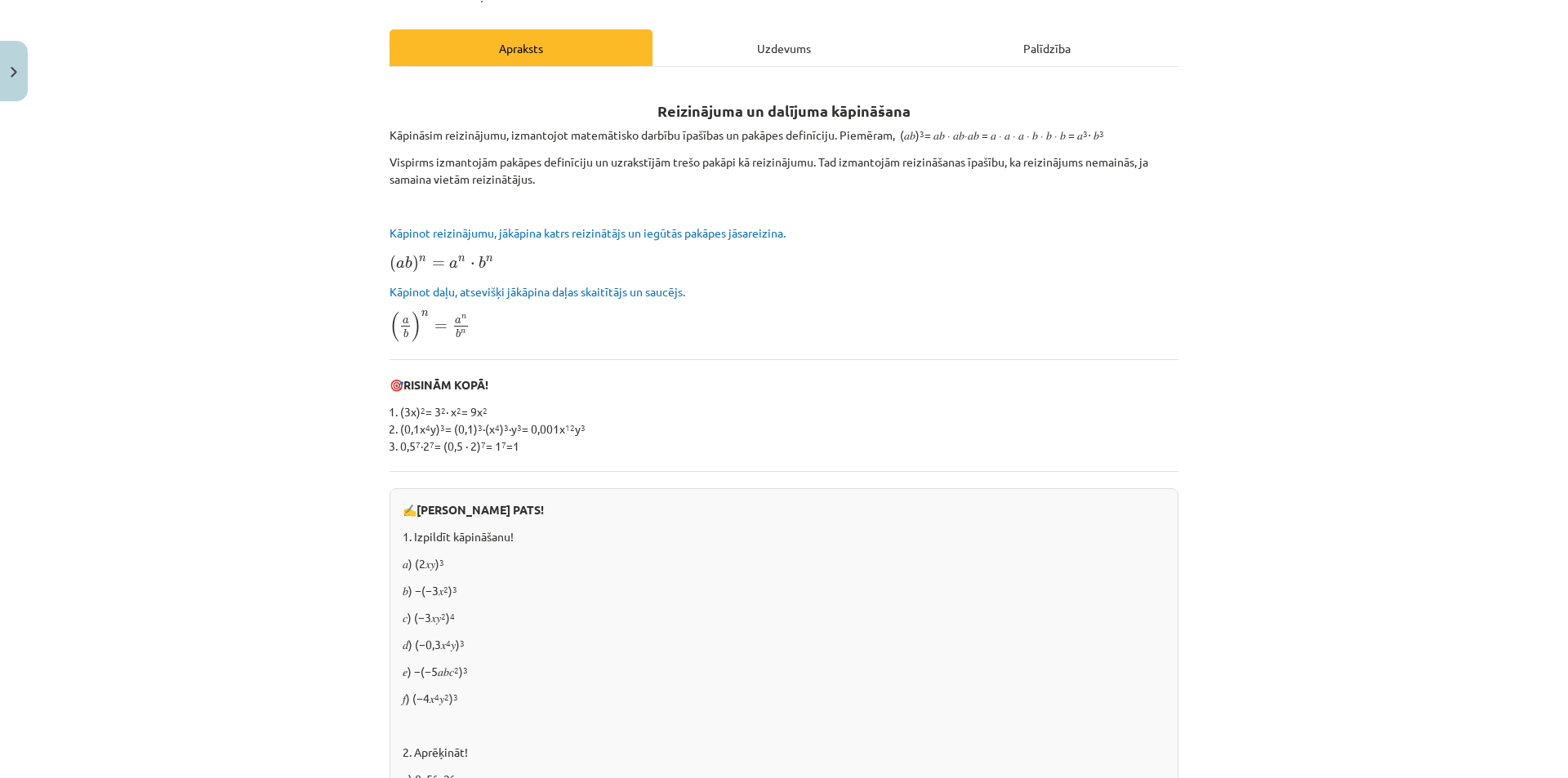
scroll to position [129, 0]
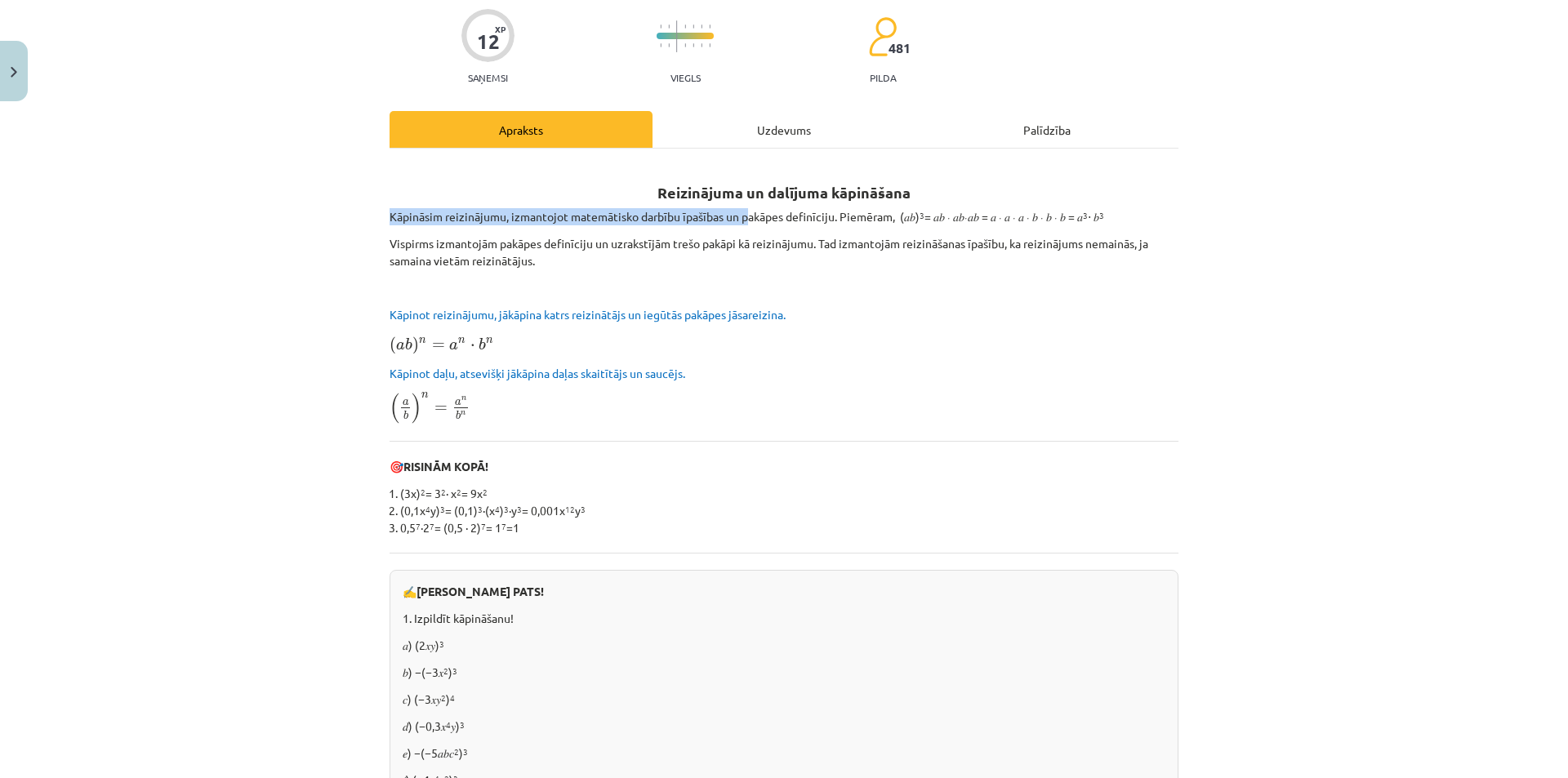
drag, startPoint x: 752, startPoint y: 203, endPoint x: 924, endPoint y: 206, distance: 172.0
drag, startPoint x: 924, startPoint y: 206, endPoint x: 915, endPoint y: 226, distance: 21.9
drag, startPoint x: 550, startPoint y: 312, endPoint x: 605, endPoint y: 314, distance: 55.0
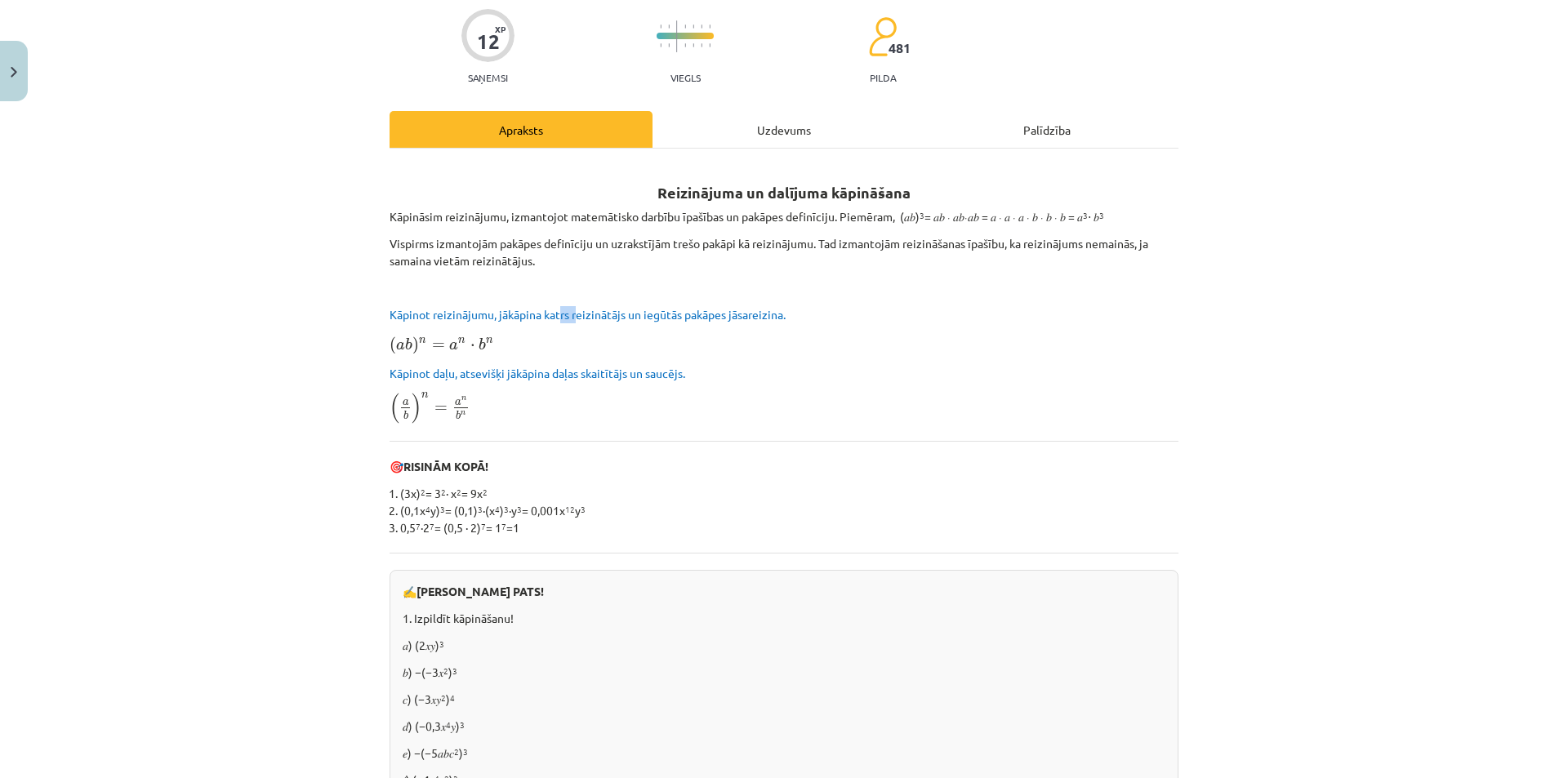
click at [590, 314] on span "Kāpinot reizinājumu, jākāpina katrs reizinātājs un iegūtās pakāpes jāsareizina." at bounding box center [587, 314] width 396 height 15
click at [605, 314] on span "Kāpinot reizinājumu, jākāpina katrs reizinātājs un iegūtās pakāpes jāsareizina." at bounding box center [587, 314] width 396 height 15
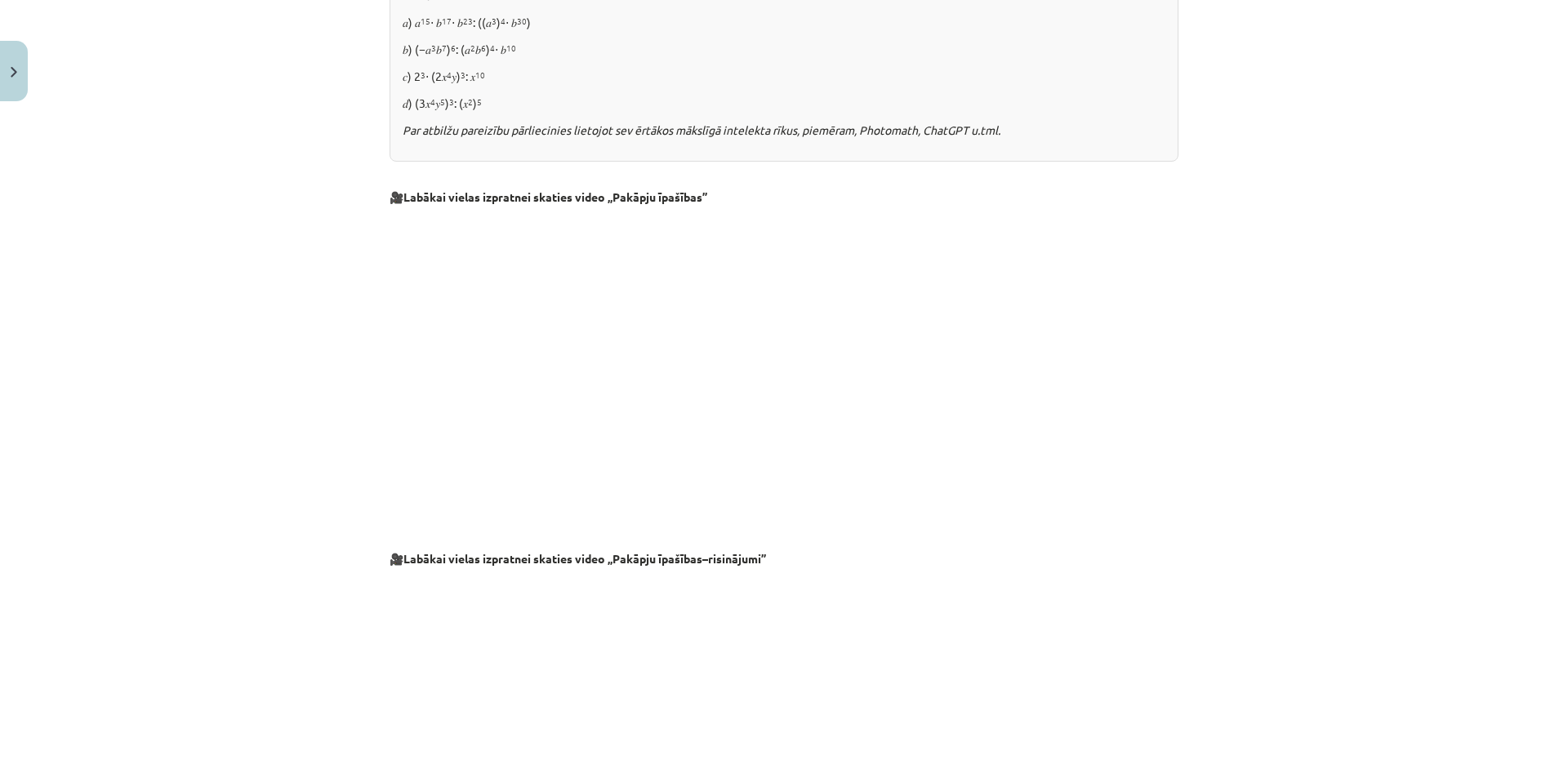
scroll to position [803, 0]
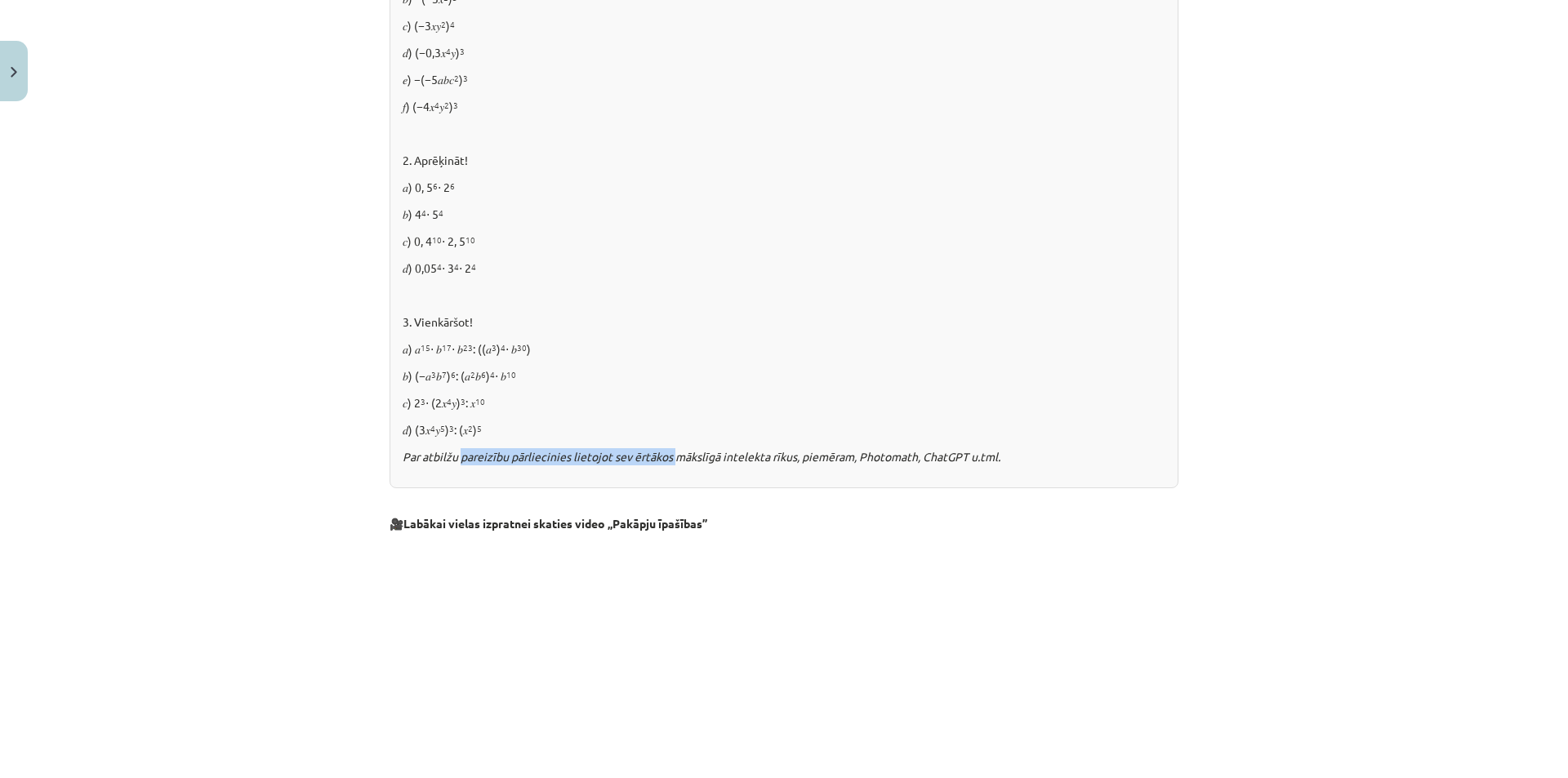
drag, startPoint x: 561, startPoint y: 461, endPoint x: 738, endPoint y: 464, distance: 177.0
click at [730, 464] on p "Par atbilžu pareizību pārliecinies lietojot sev ērtākos mākslīgā intelekta rīku…" at bounding box center [783, 456] width 763 height 17
click at [738, 464] on p "Par atbilžu pareizību pārliecinies lietojot sev ērtākos mākslīgā intelekta rīku…" at bounding box center [783, 456] width 763 height 17
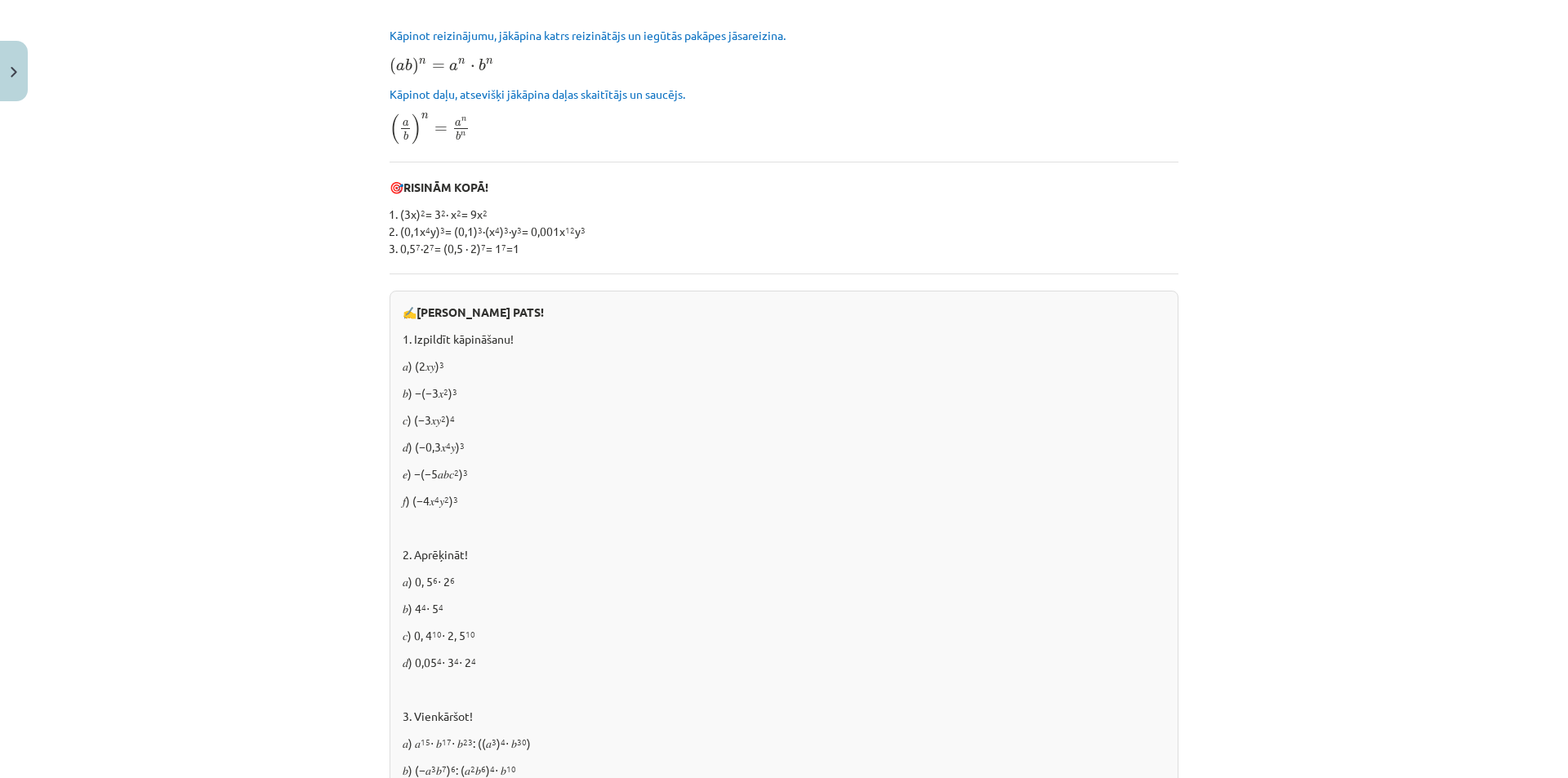
scroll to position [490, 0]
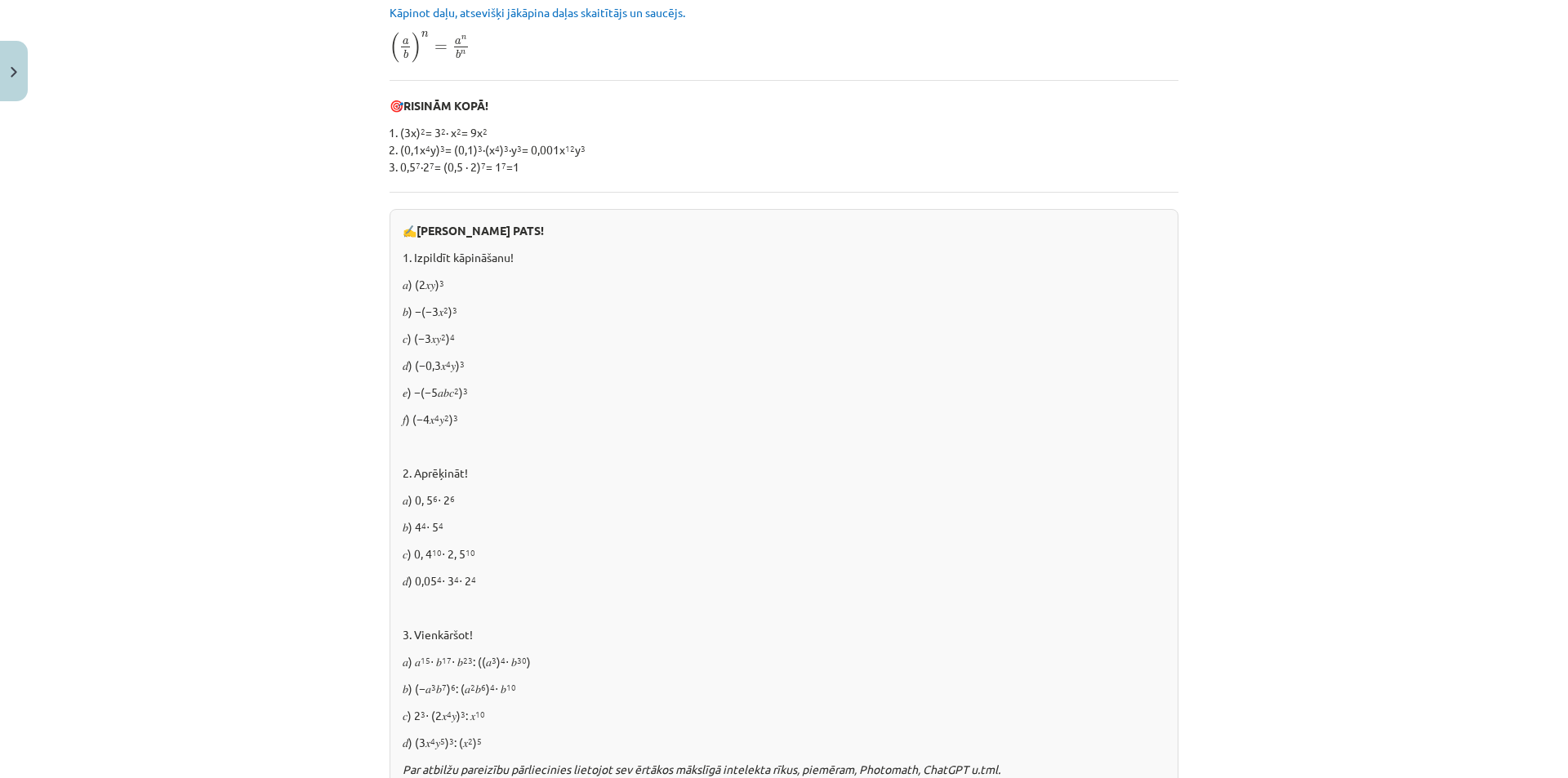
click at [425, 503] on p "𝑎) 0, 5 6 ⋅ 2 6" at bounding box center [783, 500] width 763 height 17
drag, startPoint x: 445, startPoint y: 554, endPoint x: 459, endPoint y: 557, distance: 14.3
click at [459, 557] on p "𝑐) 0, 4 10 ⋅ 2, 5 10" at bounding box center [783, 554] width 763 height 17
click at [459, 558] on p "𝑐) 0, 4 10 ⋅ 2, 5 10" at bounding box center [783, 554] width 763 height 17
click at [474, 572] on p "𝑑) 0,05 4 ⋅ 3 4 ⋅ 2 4" at bounding box center [783, 581] width 763 height 17
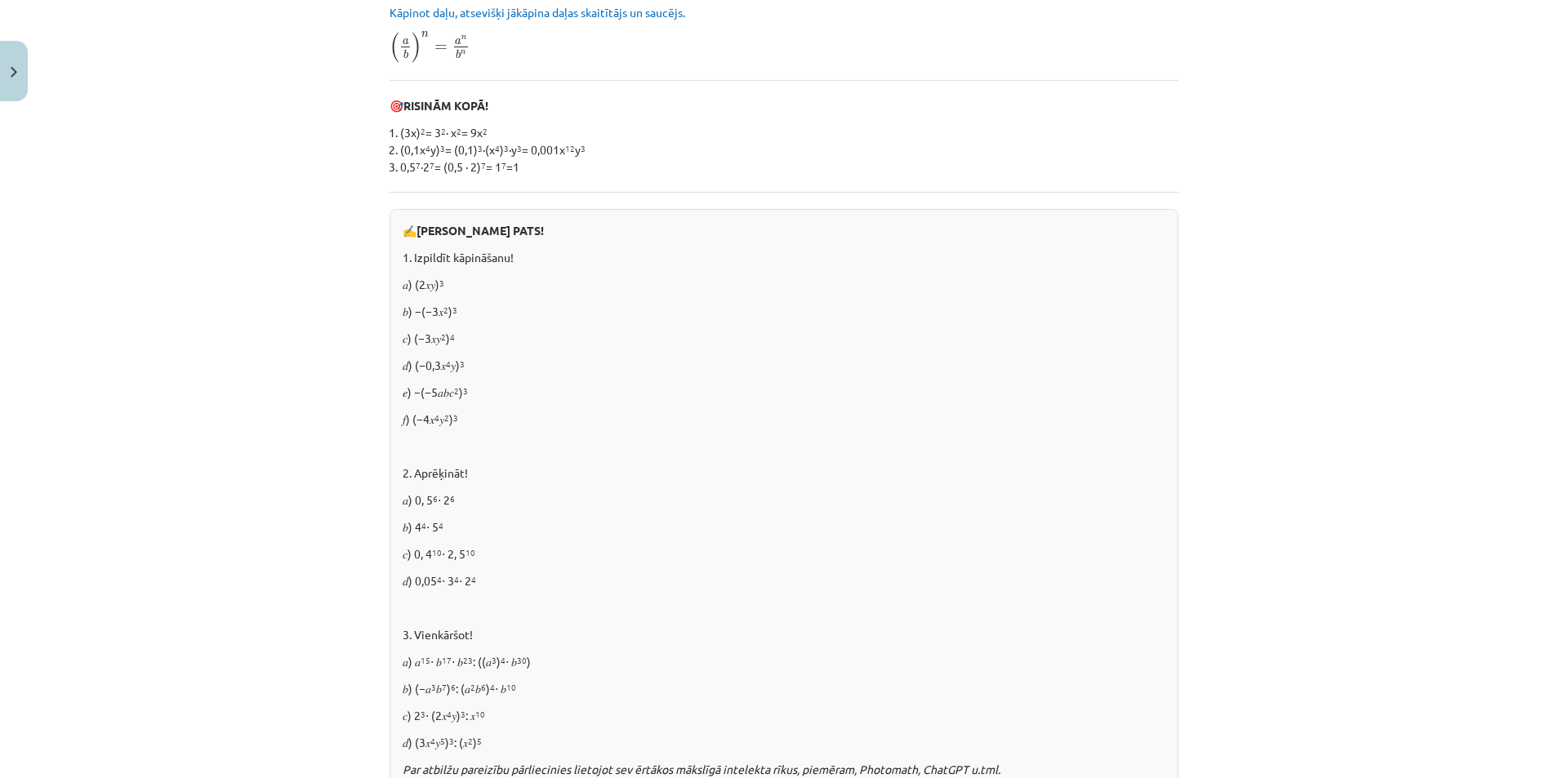
drag, startPoint x: 469, startPoint y: 585, endPoint x: 446, endPoint y: 582, distance: 23.2
click at [446, 582] on p "𝑑) 0,05 4 ⋅ 3 4 ⋅ 2 4" at bounding box center [783, 581] width 763 height 17
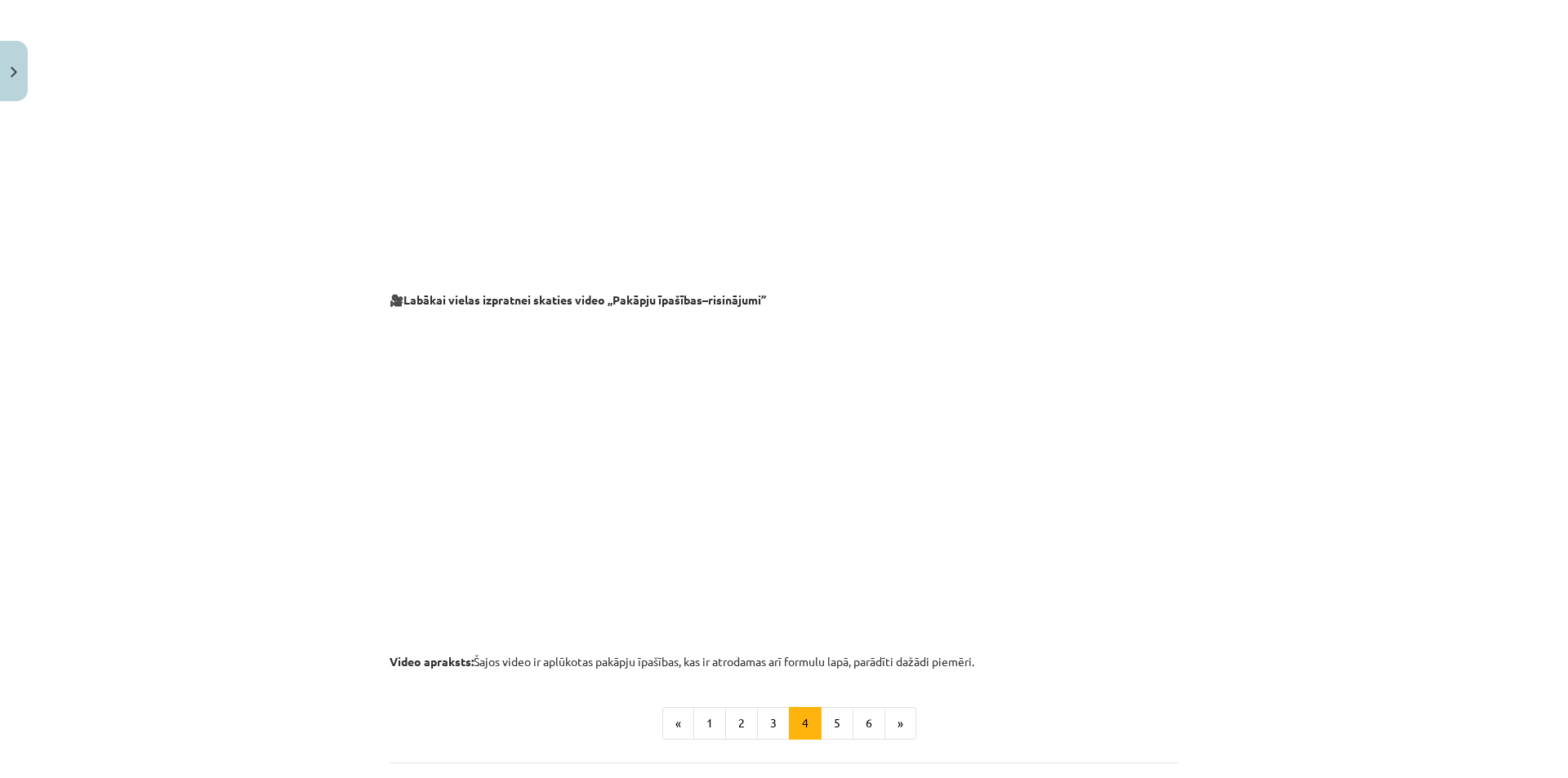
scroll to position [1537, 0]
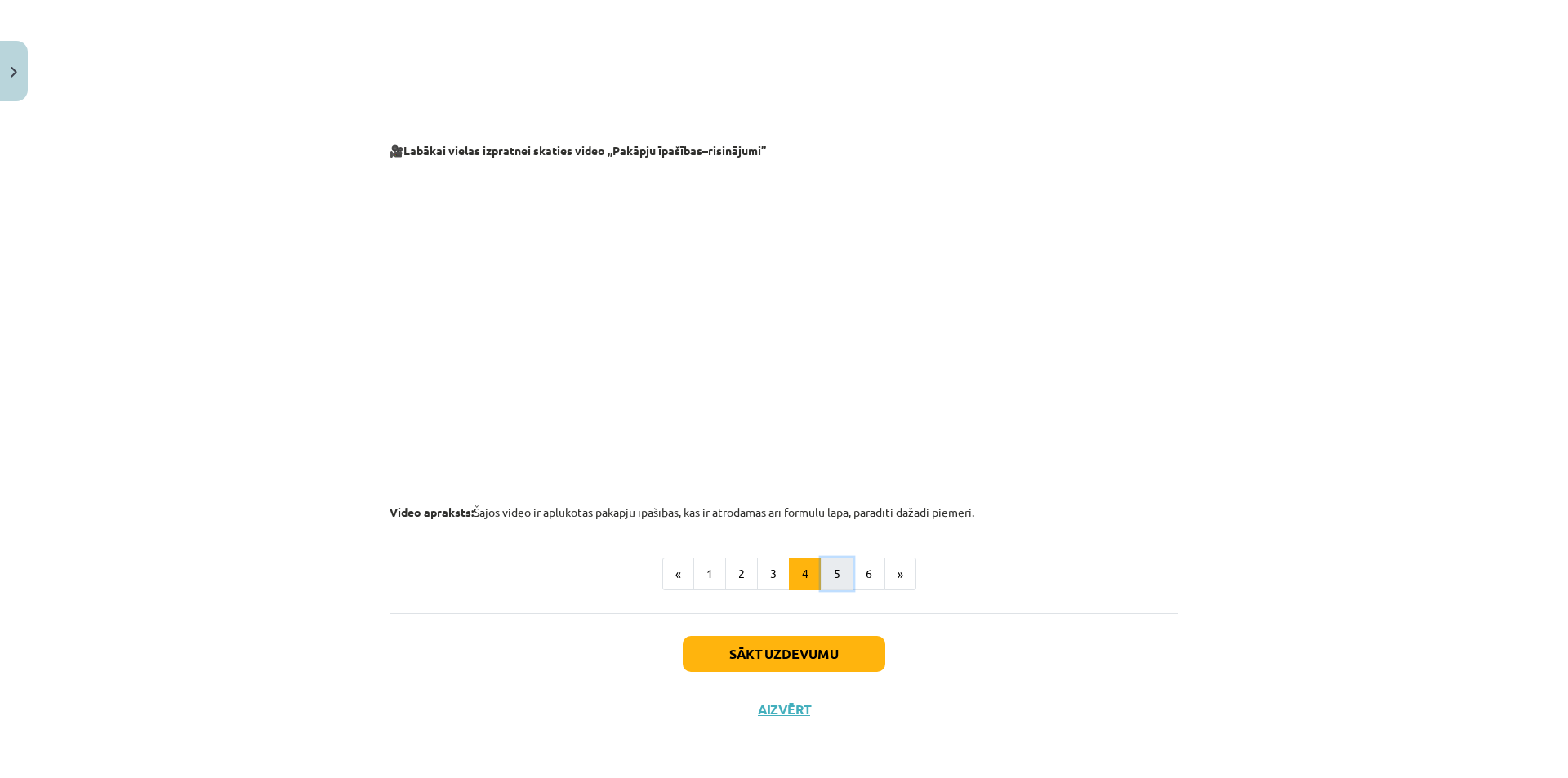
click at [835, 574] on button "5" at bounding box center [837, 574] width 33 height 33
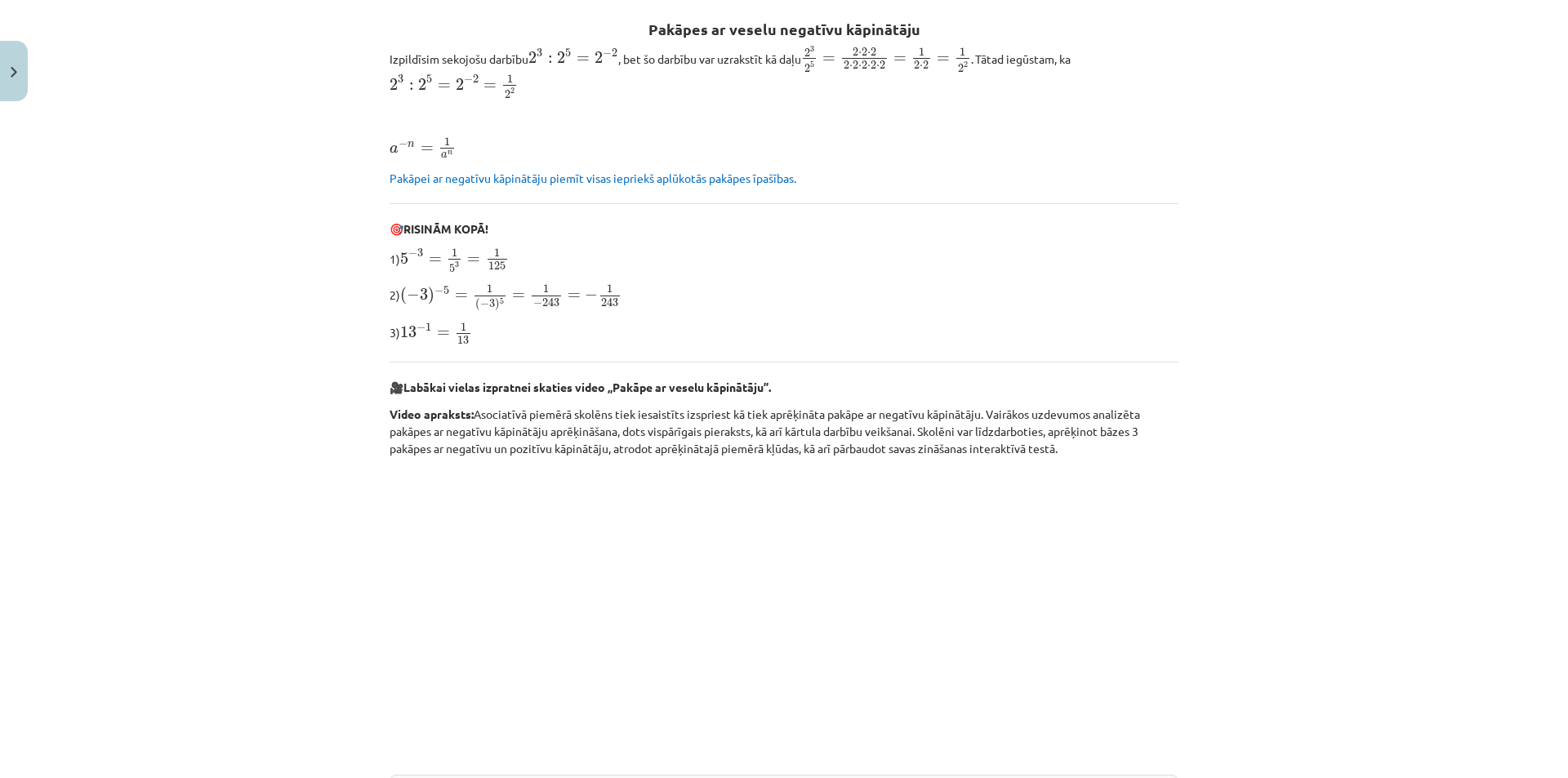
scroll to position [455, 0]
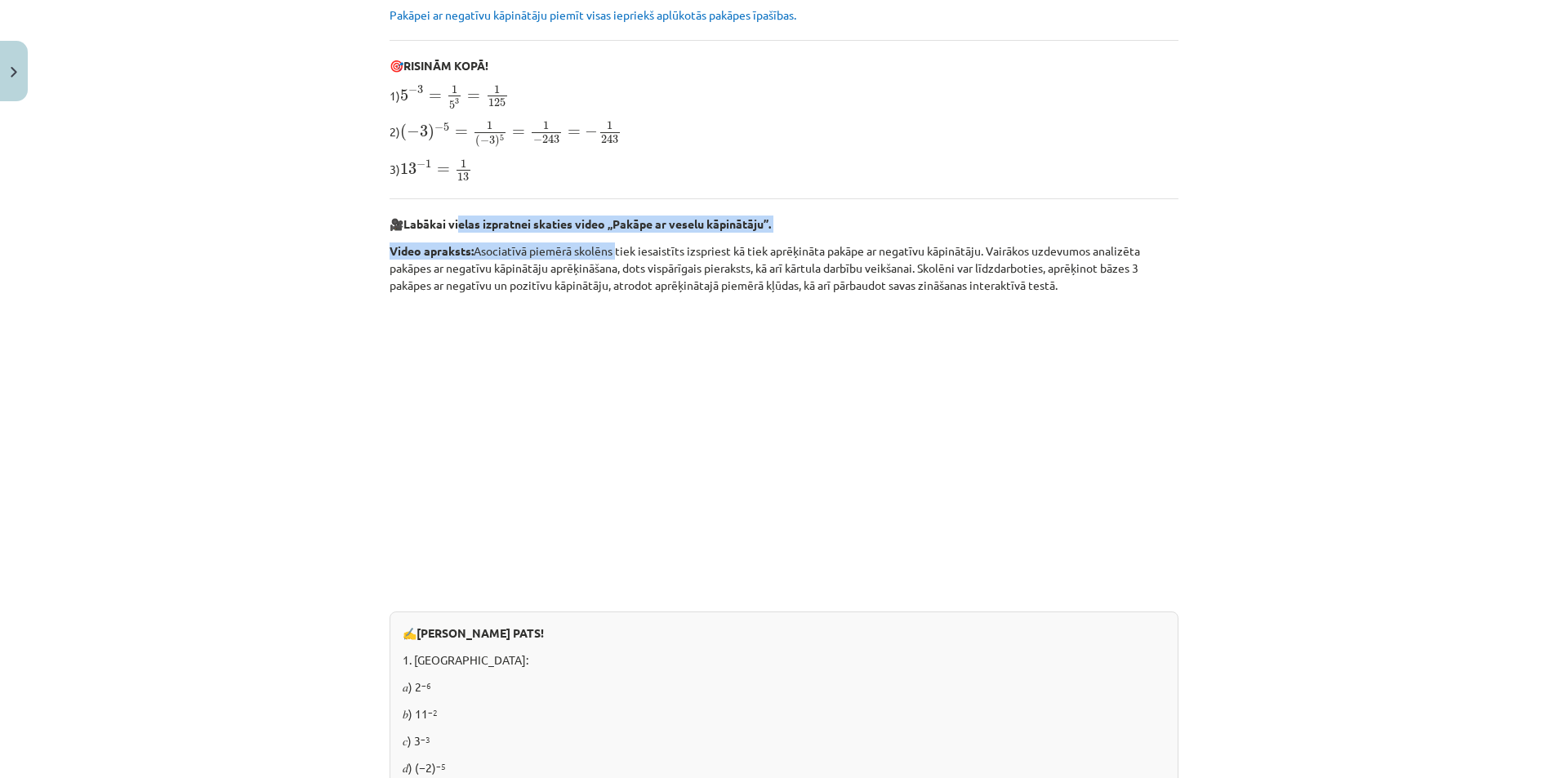
drag, startPoint x: 487, startPoint y: 227, endPoint x: 629, endPoint y: 235, distance: 142.2
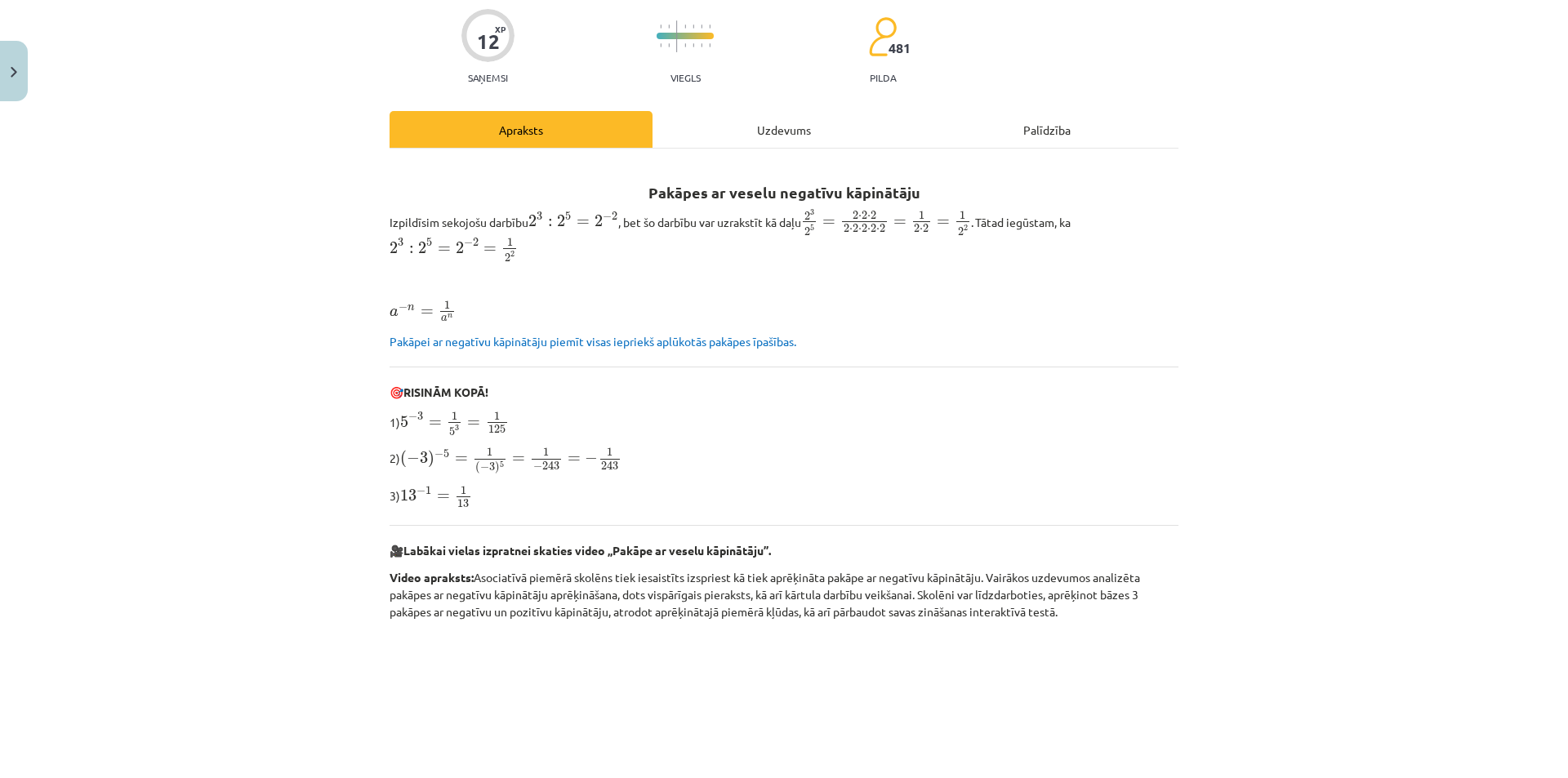
scroll to position [0, 0]
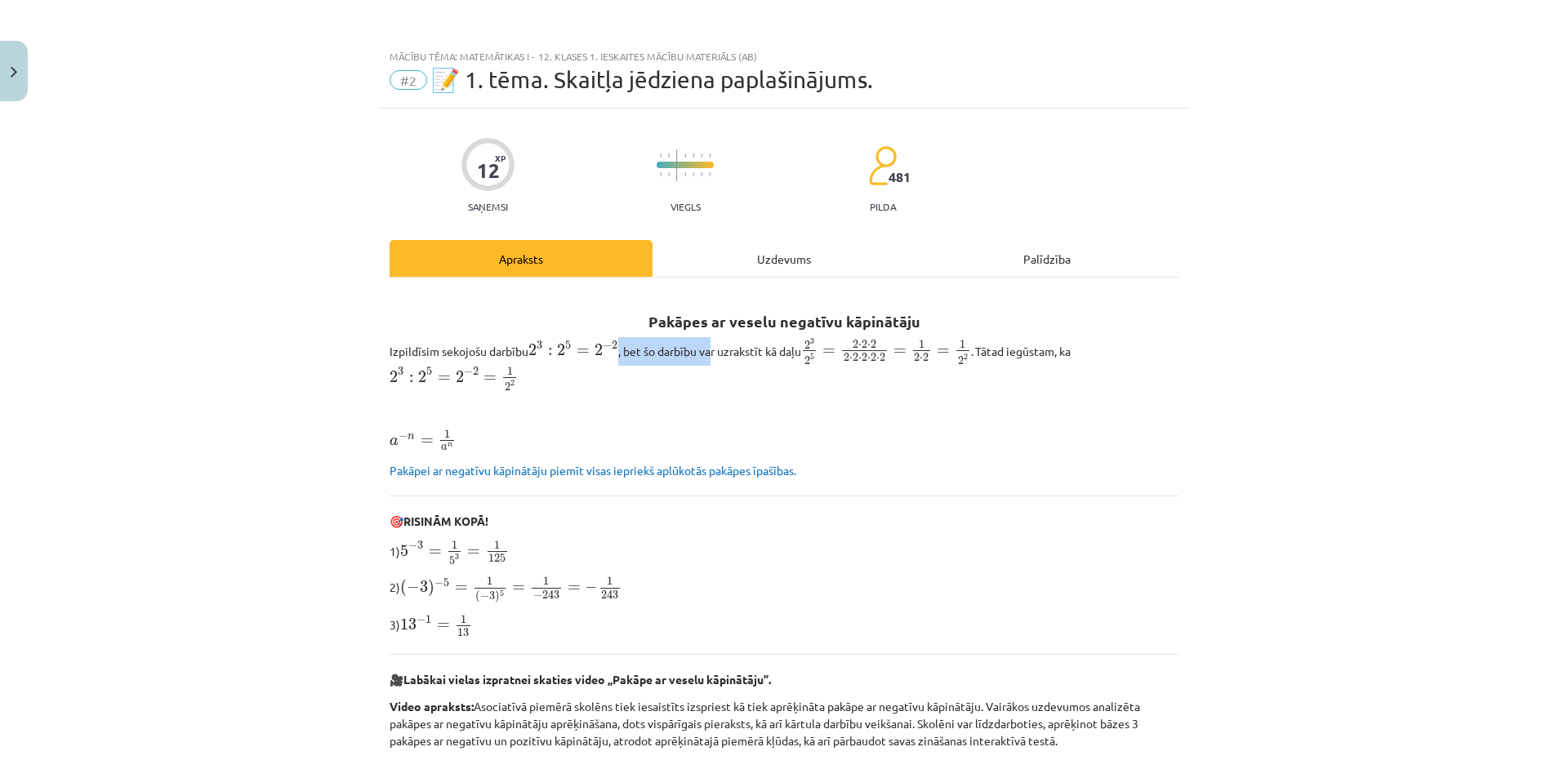
drag, startPoint x: 614, startPoint y: 355, endPoint x: 700, endPoint y: 359, distance: 86.1
click at [700, 359] on p "Izpildīsim sekojošu darbību 2 3 : 2 5 = 2 − 2 2 3 : 2 5 = 2 − 2 , bet šo darbīb…" at bounding box center [783, 364] width 789 height 55
click at [700, 359] on p "Izpildīsim sekojošu darbību 2 3 : 2 5 = 2 − 2 2 3 : 2 5 = 2 − 2 , bet šo darbīb…" at bounding box center [783, 364] width 789 height 55
drag, startPoint x: 671, startPoint y: 355, endPoint x: 783, endPoint y: 360, distance: 112.1
click at [783, 360] on p "Izpildīsim sekojošu darbību 2 3 : 2 5 = 2 − 2 2 3 : 2 5 = 2 − 2 , bet šo darbīb…" at bounding box center [783, 364] width 789 height 55
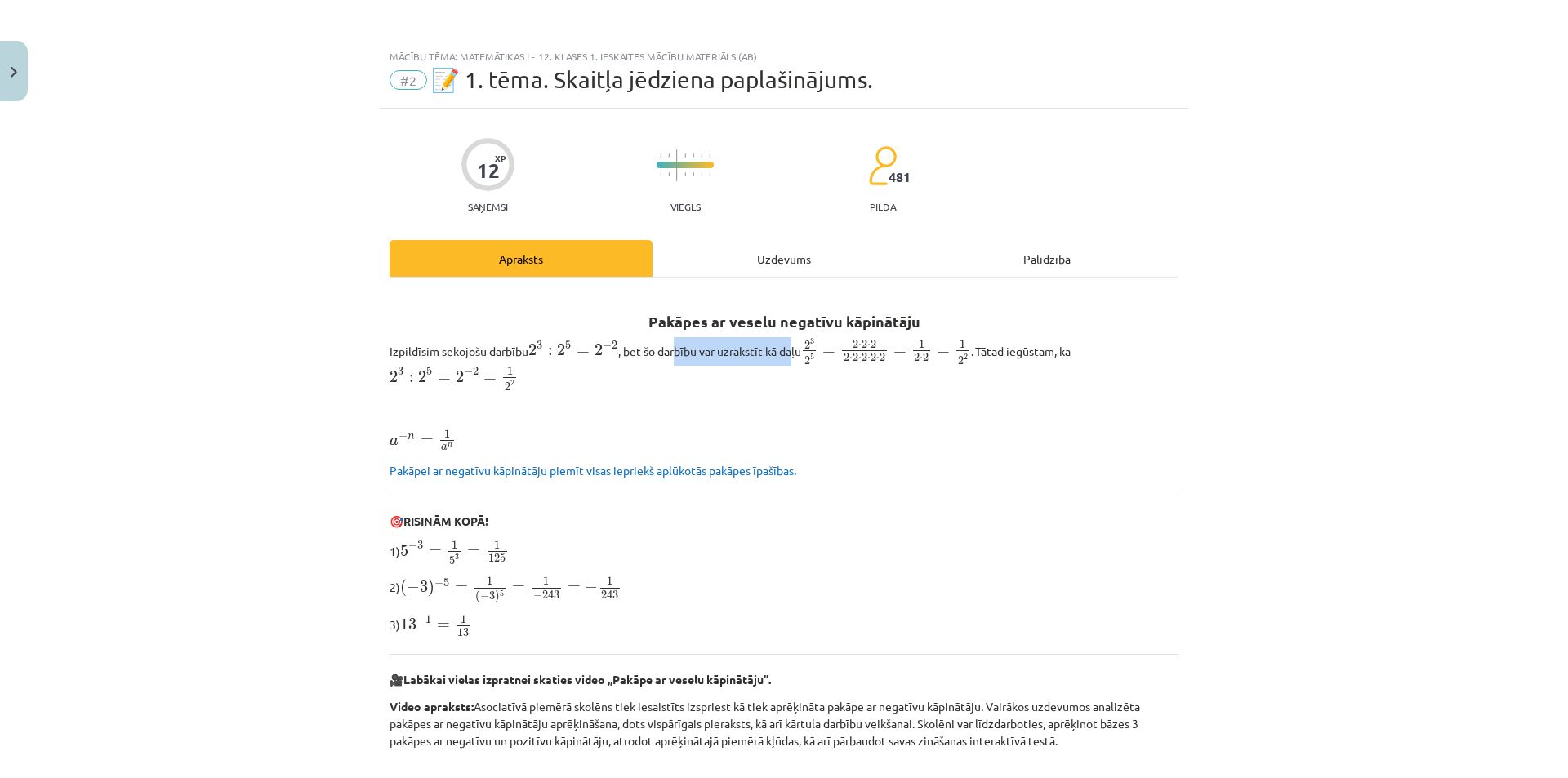
click at [783, 360] on p "Izpildīsim sekojošu darbību 2 3 : 2 5 = 2 − 2 2 3 : 2 5 = 2 − 2 , bet šo darbīb…" at bounding box center [783, 364] width 789 height 55
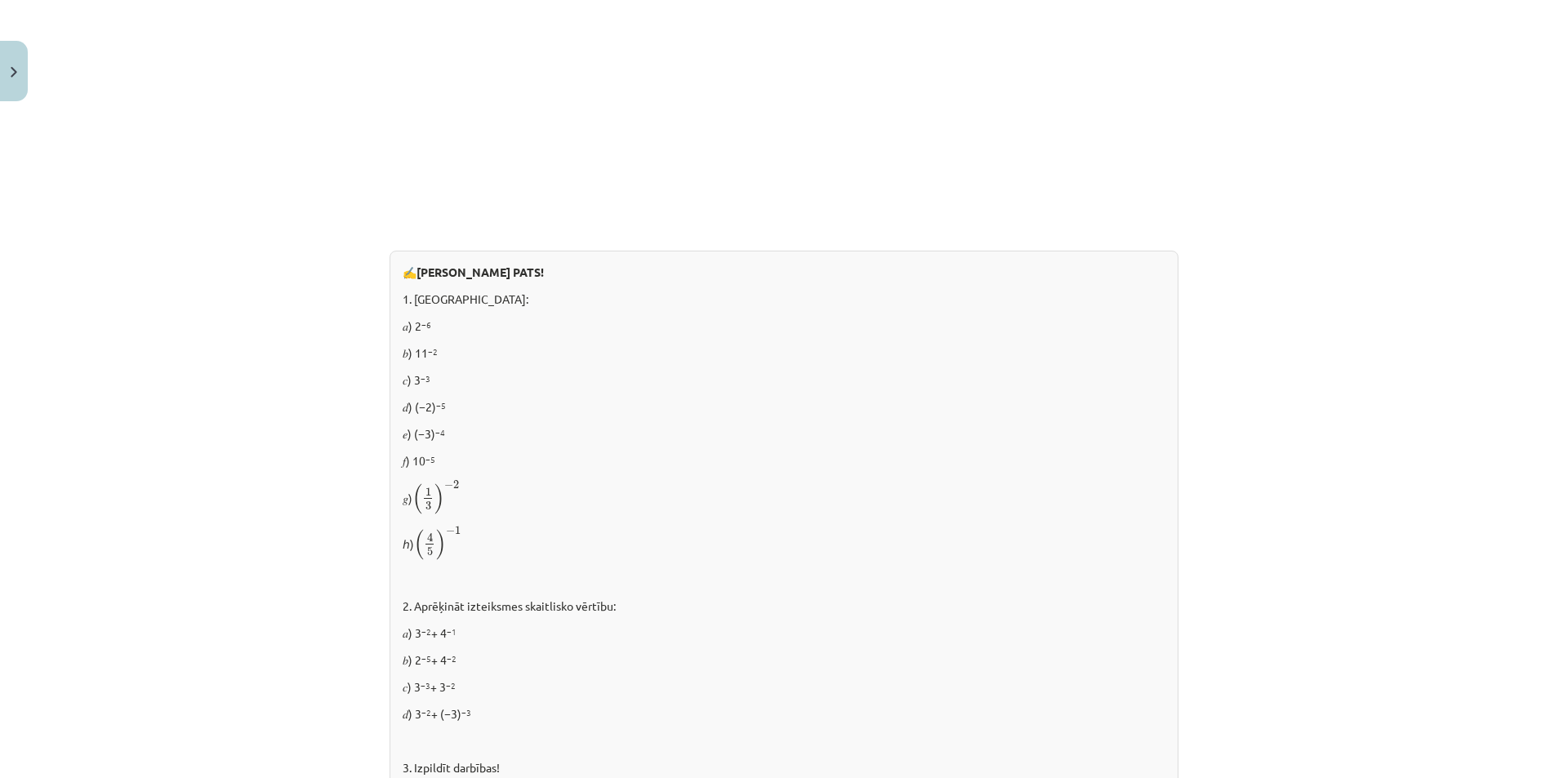
scroll to position [735, 0]
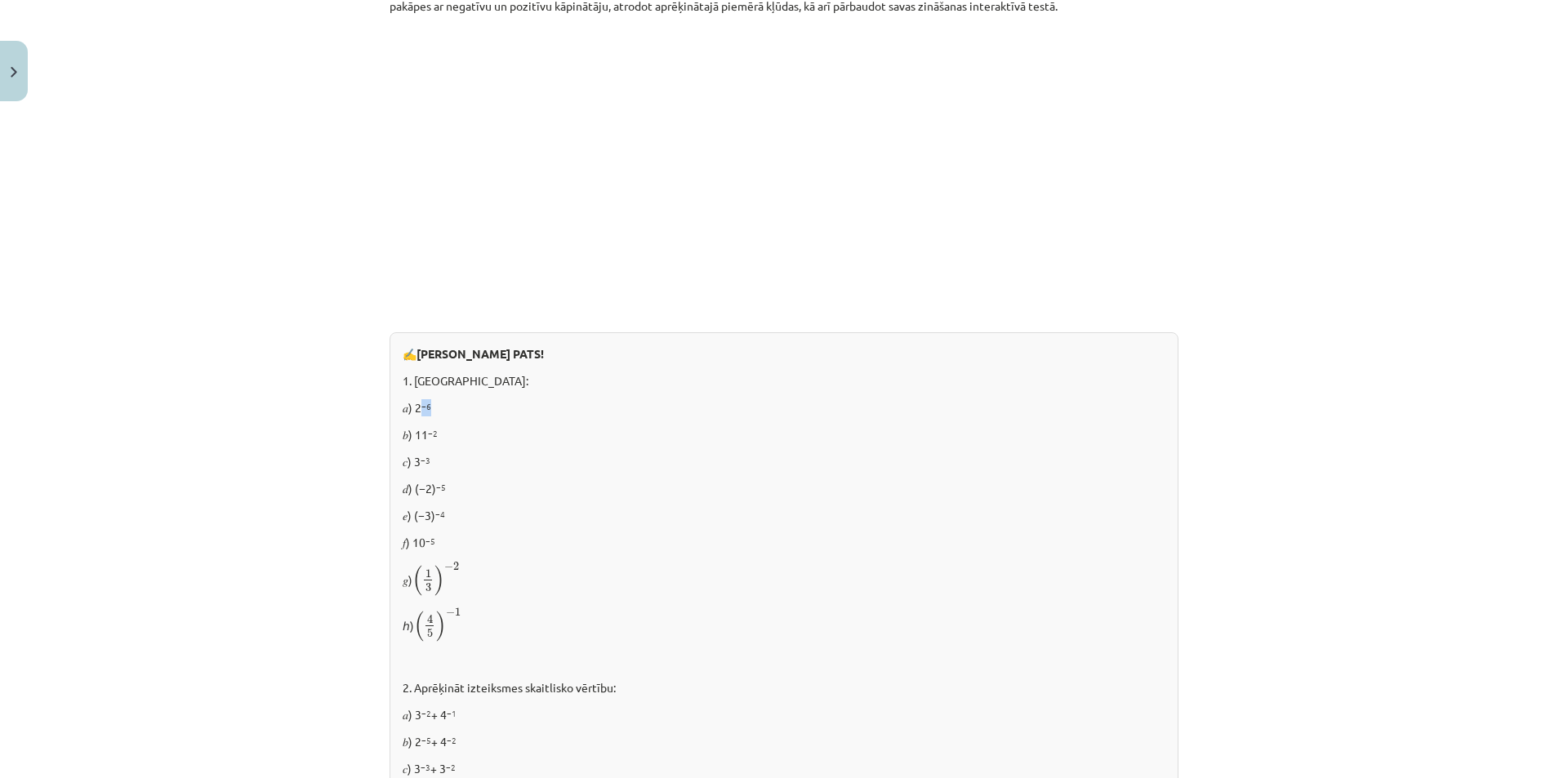
drag, startPoint x: 415, startPoint y: 411, endPoint x: 436, endPoint y: 413, distance: 21.1
click at [436, 413] on p "𝑎) 2 −6" at bounding box center [783, 407] width 763 height 17
click at [437, 413] on p "𝑎) 2 −6" at bounding box center [783, 407] width 763 height 17
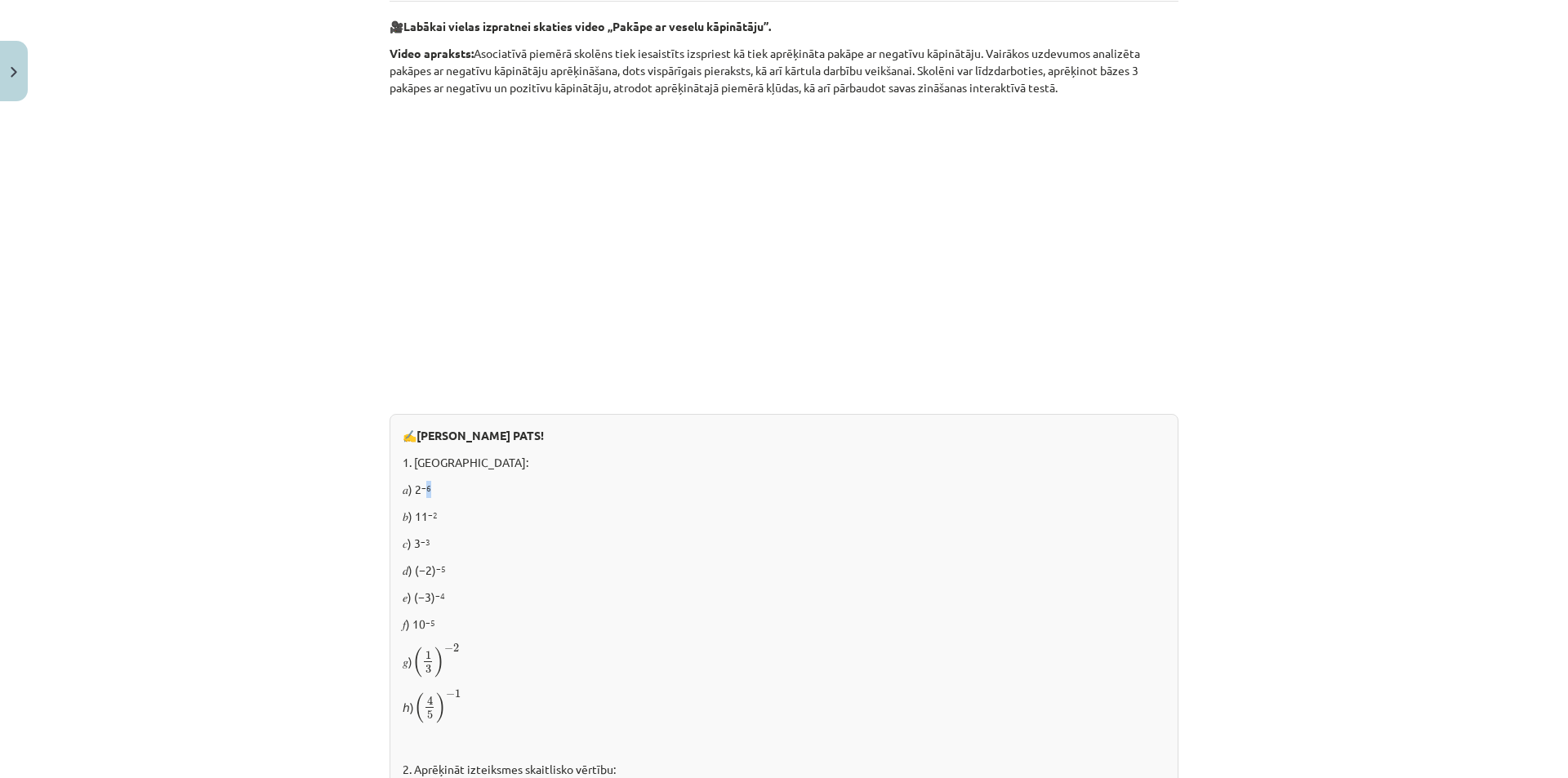
drag, startPoint x: 419, startPoint y: 491, endPoint x: 443, endPoint y: 494, distance: 24.2
click at [443, 494] on p "𝑎) 2 −6" at bounding box center [783, 489] width 763 height 17
click at [421, 487] on sup "−6" at bounding box center [426, 487] width 10 height 12
drag, startPoint x: 422, startPoint y: 487, endPoint x: 458, endPoint y: 500, distance: 38.3
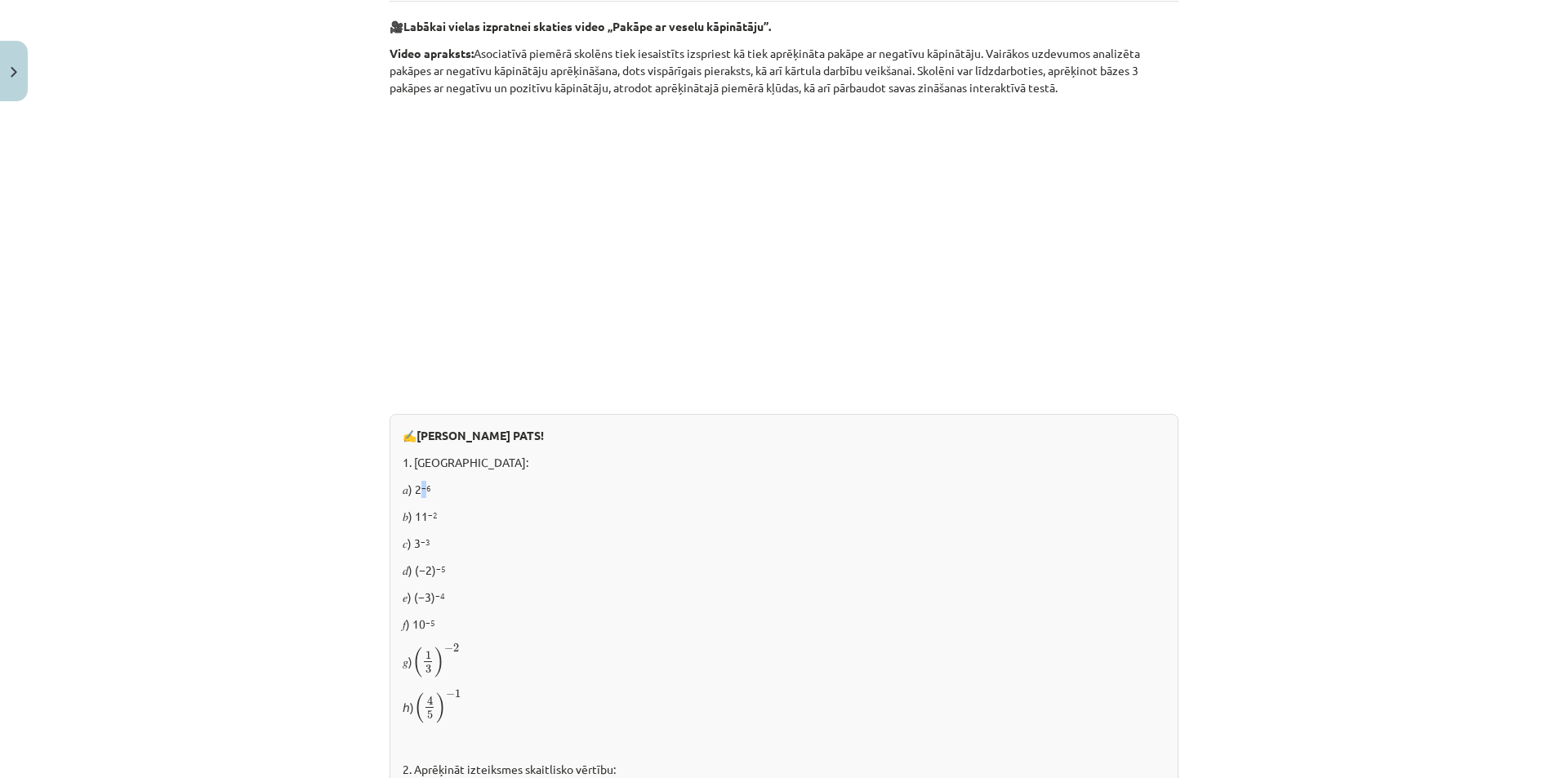
click at [422, 488] on sup "−6" at bounding box center [426, 487] width 10 height 12
click at [455, 507] on div "✍️ RISINI PATS! 1. Aprēķināt: 𝑎) 2 −6 𝑏) 11 −2 𝑐) 3 −3 𝑑) (−2) −5 𝑒) (−3) −4 𝑓)…" at bounding box center [783, 755] width 789 height 683
drag, startPoint x: 419, startPoint y: 515, endPoint x: 453, endPoint y: 518, distance: 34.1
click at [448, 517] on p "𝑏) 11 −2" at bounding box center [783, 516] width 763 height 17
click at [454, 518] on p "𝑏) 11 −2" at bounding box center [783, 516] width 763 height 17
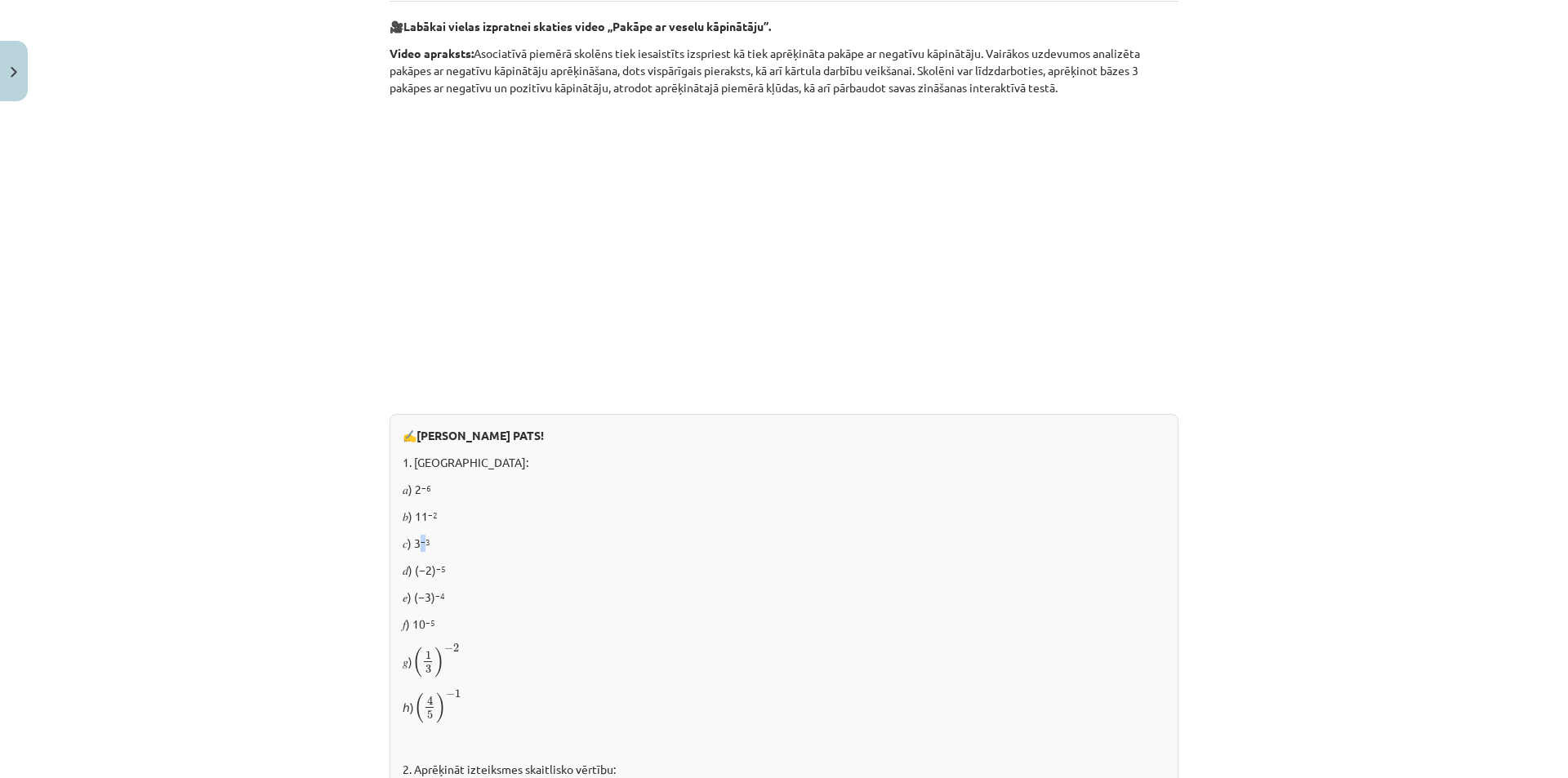
click at [420, 544] on sup "−3" at bounding box center [425, 541] width 10 height 12
click at [416, 544] on p "𝑐) 3 −3" at bounding box center [783, 543] width 763 height 17
click at [420, 544] on sup "−3" at bounding box center [425, 541] width 10 height 12
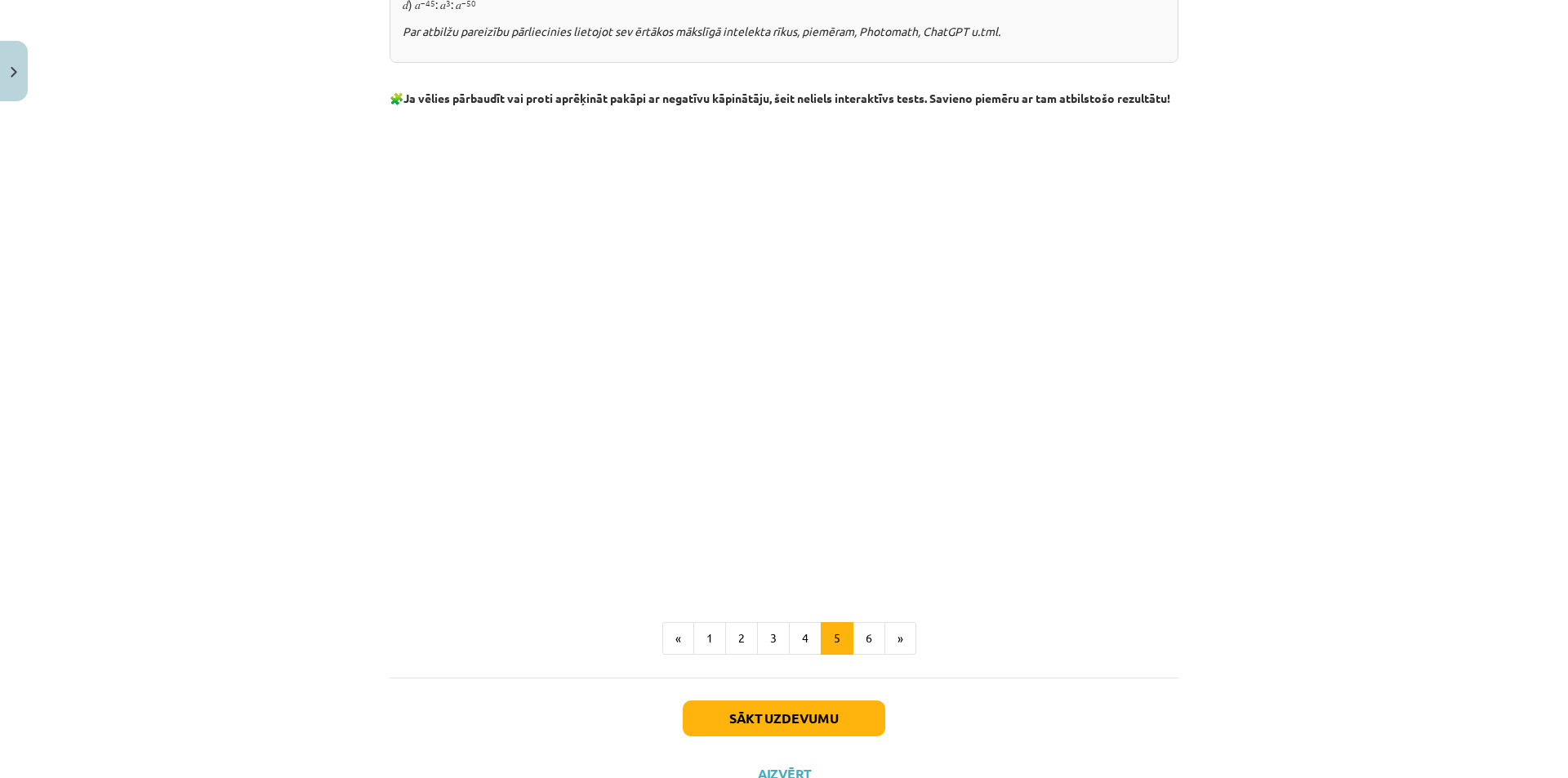
scroll to position [1606, 0]
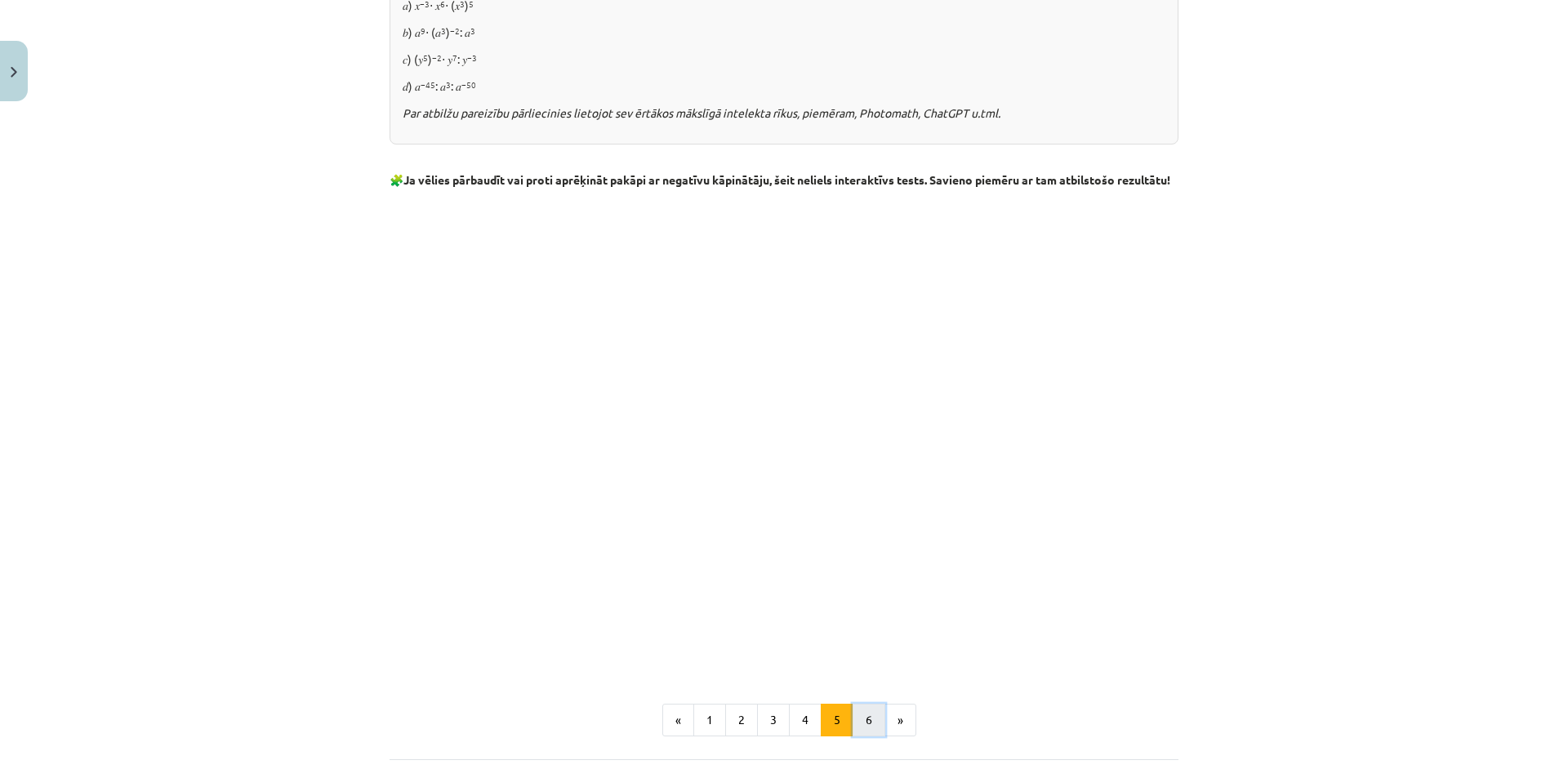
click at [873, 736] on button "6" at bounding box center [869, 720] width 33 height 33
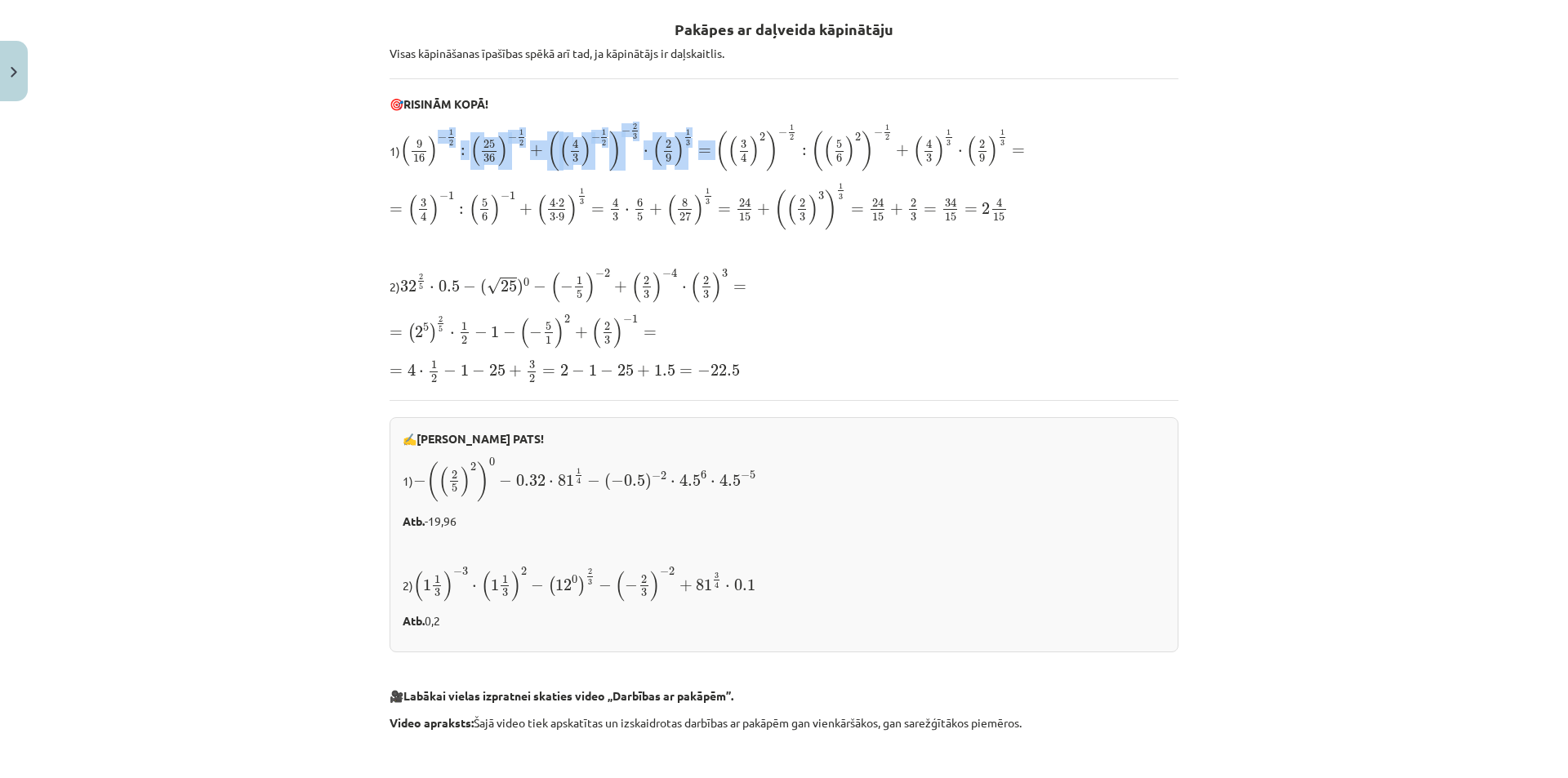
drag, startPoint x: 436, startPoint y: 138, endPoint x: 714, endPoint y: 159, distance: 278.8
click at [714, 159] on span "( 9 16 ) − 1 2 : ( 25 36 ) − 1 2 + ( ( 4 3 ) − 1 2 ) − 2 3 ⋅ ( 2 9 ) 1 3 = ( ( …" at bounding box center [712, 148] width 625 height 49
click at [715, 159] on span "(" at bounding box center [721, 151] width 12 height 41
drag, startPoint x: 514, startPoint y: 135, endPoint x: 524, endPoint y: 134, distance: 10.0
click at [524, 134] on span "( 9 16 ) − 1 2 : ( 25 36 ) − 1 2 + ( ( 4 3 ) − 1 2 ) − 2 3 ⋅ ( 2 9 ) 1 3 = ( ( …" at bounding box center [712, 148] width 625 height 49
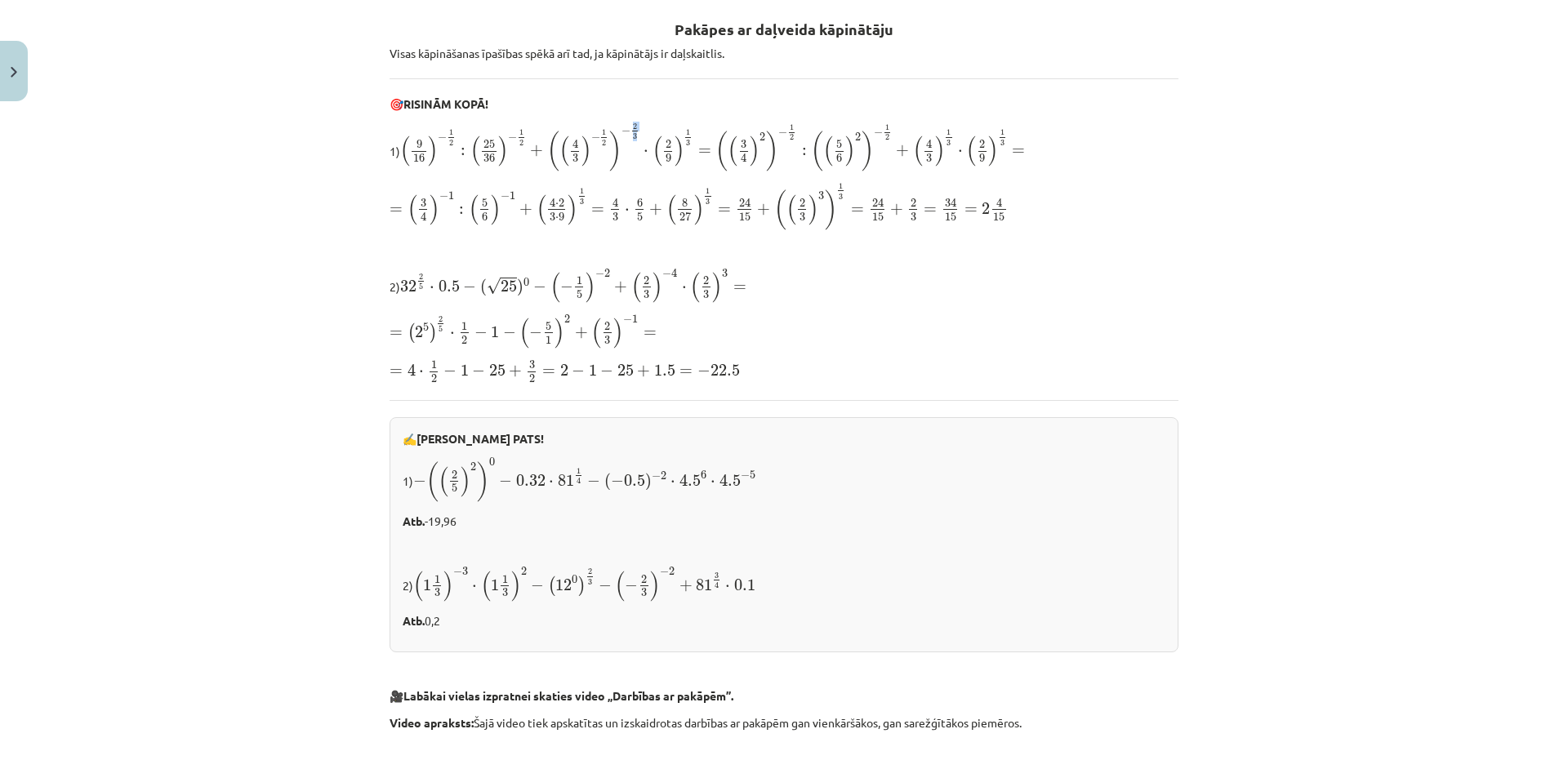
drag, startPoint x: 637, startPoint y: 131, endPoint x: 661, endPoint y: 134, distance: 24.2
click at [646, 132] on span "( 9 16 ) − 1 2 : ( 25 36 ) − 1 2 + ( ( 4 3 ) − 1 2 ) − 2 3 ⋅ ( 2 9 ) 1 3 = ( ( …" at bounding box center [712, 148] width 625 height 49
click at [787, 132] on span "1 2" at bounding box center [791, 133] width 9 height 16
click at [790, 133] on span "2" at bounding box center [791, 137] width 4 height 7
click at [787, 148] on span "( ( 3 4 ) 2 ) − 1 2" at bounding box center [756, 148] width 82 height 47
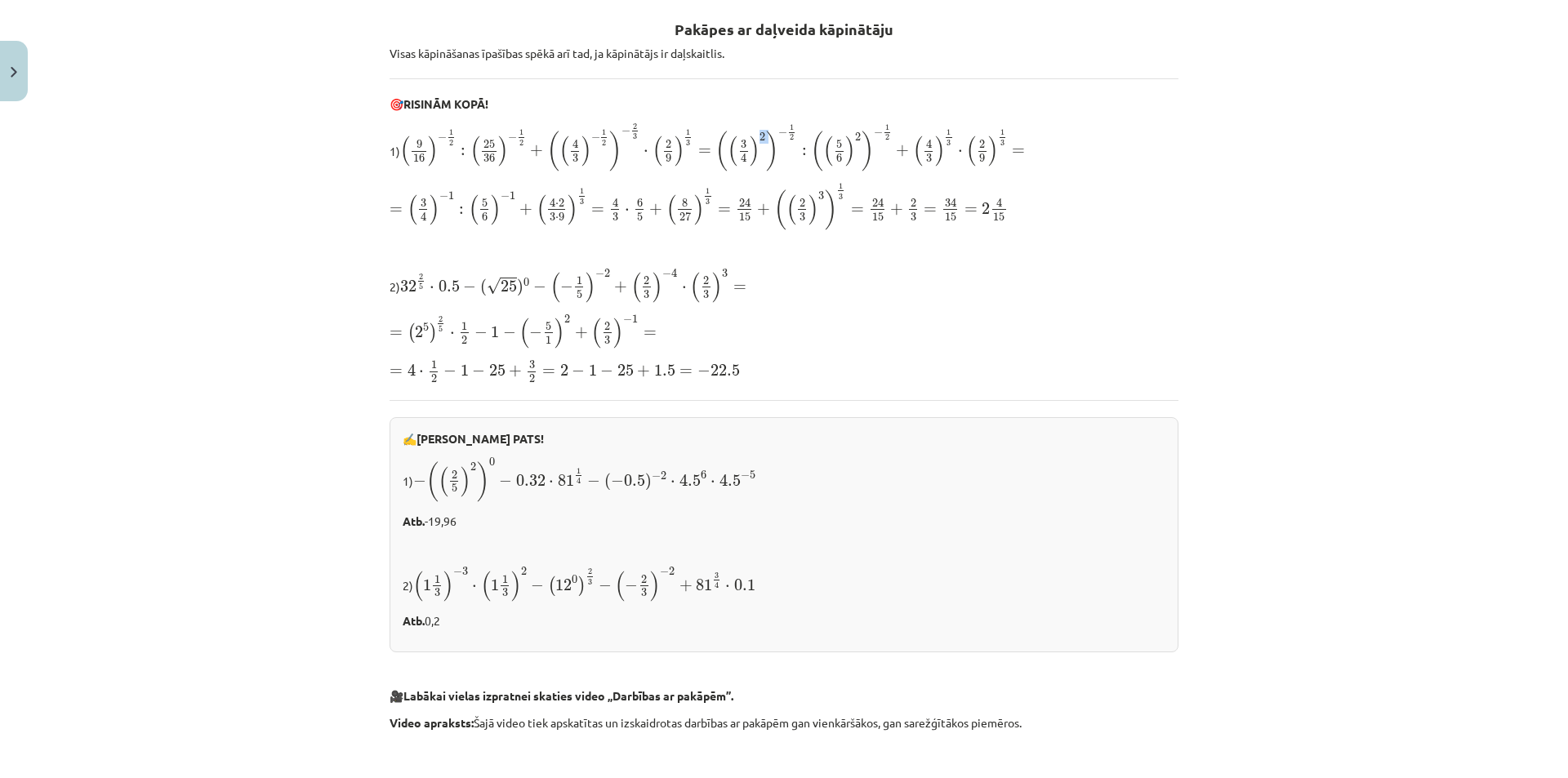
click at [757, 141] on span "( ( 3 4 ) 2 )" at bounding box center [746, 151] width 63 height 41
click at [758, 150] on span "( 3 4 ) 2" at bounding box center [746, 149] width 39 height 34
click at [856, 142] on span "( 5 6 ) 2" at bounding box center [842, 149] width 39 height 34
click at [855, 141] on span "2" at bounding box center [858, 136] width 6 height 9
click at [849, 133] on span "( 5 6 ) 2" at bounding box center [842, 149] width 39 height 34
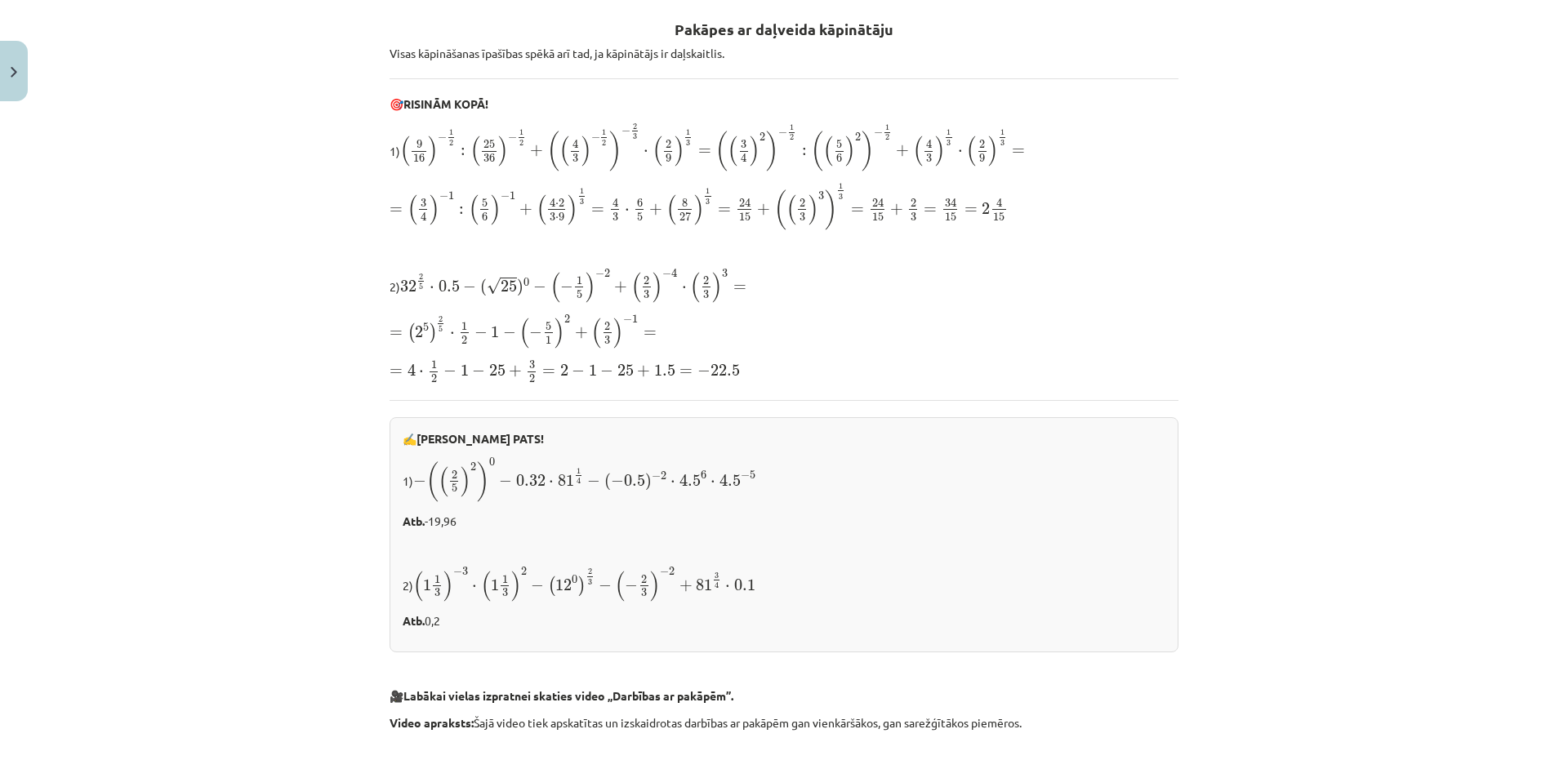
click at [926, 147] on span "4" at bounding box center [928, 144] width 6 height 9
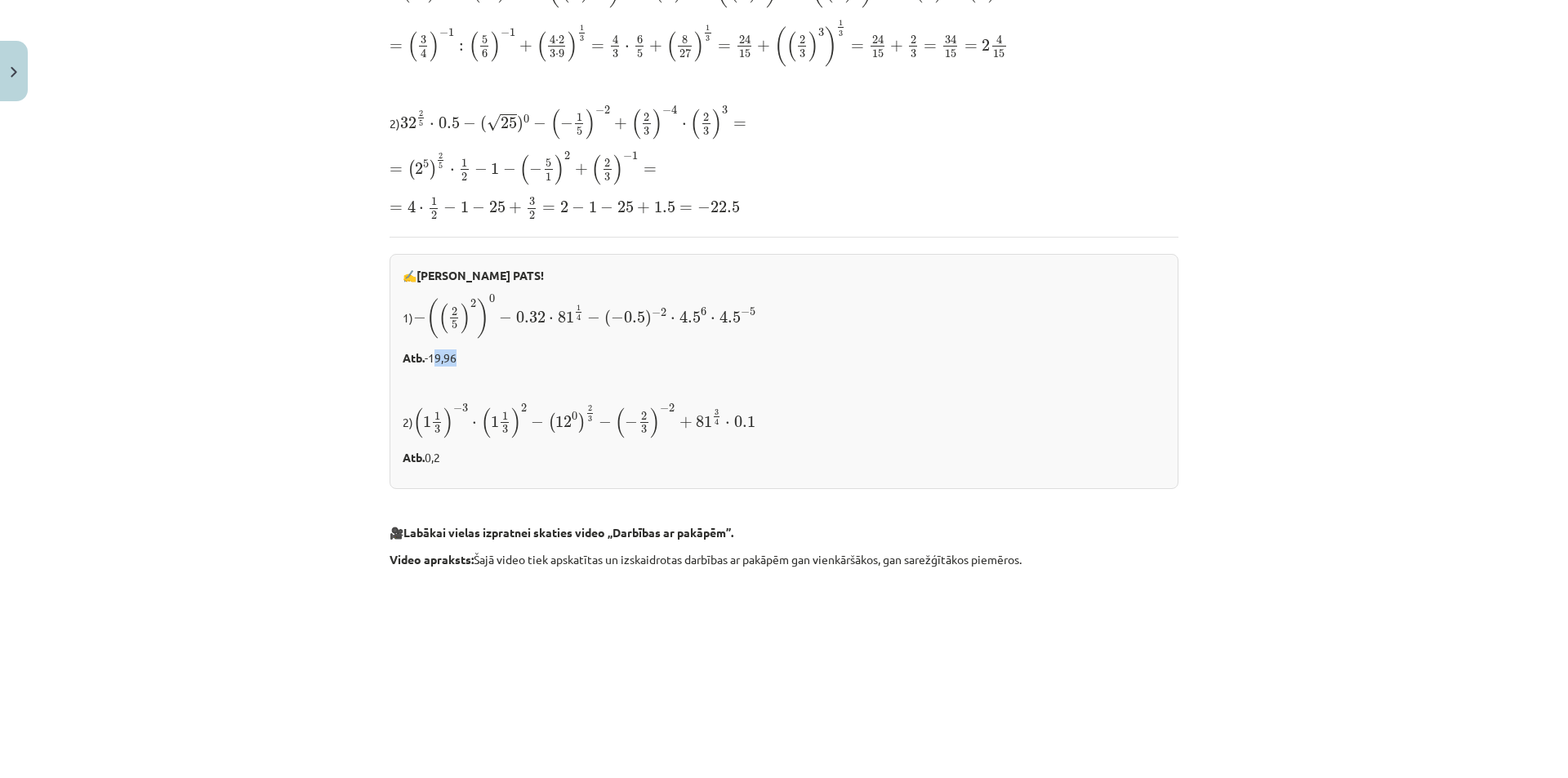
drag, startPoint x: 433, startPoint y: 359, endPoint x: 459, endPoint y: 360, distance: 26.0
click at [459, 360] on p "Atb. -19,96" at bounding box center [783, 358] width 763 height 17
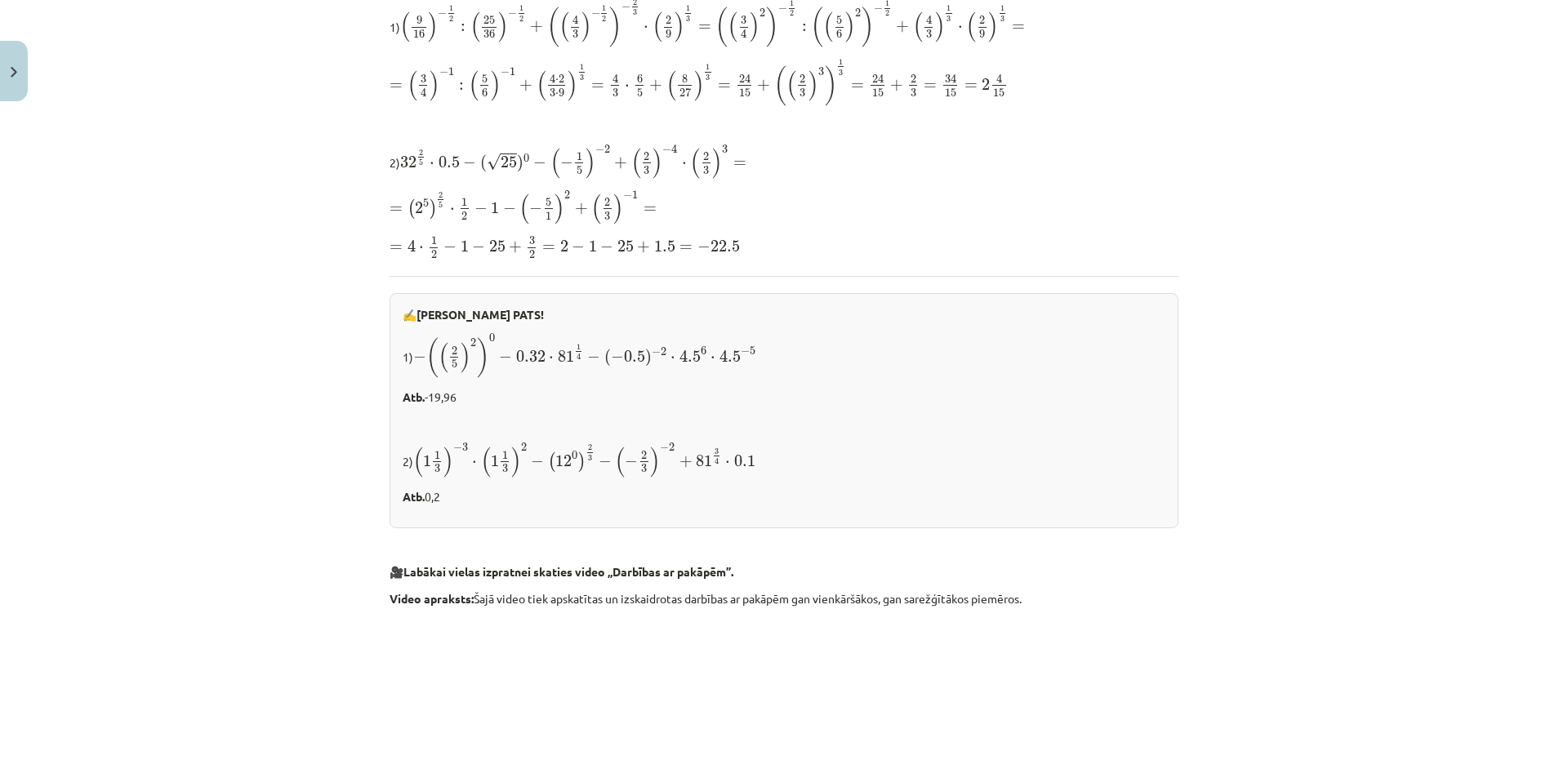
scroll to position [253, 0]
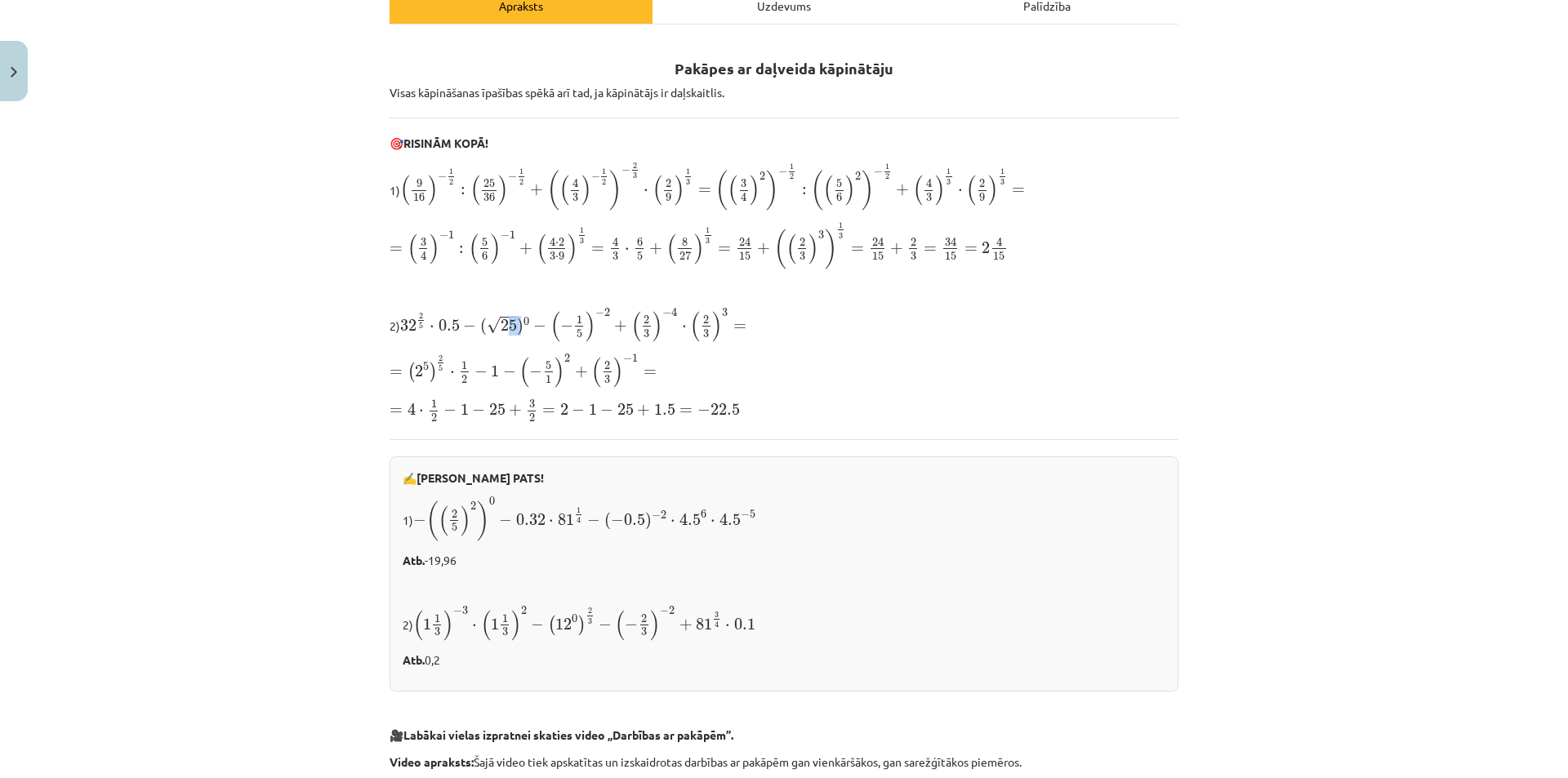
drag, startPoint x: 502, startPoint y: 327, endPoint x: 528, endPoint y: 328, distance: 26.0
click at [520, 328] on span "32 2 5 ⋅ 0.5 − ( √ 25 ) 0 − ( − 1 5 ) − 2 + ( 2 3 ) − 4 ⋅ ( 2 3 ) 3 =" at bounding box center [573, 325] width 347 height 34
drag, startPoint x: 626, startPoint y: 327, endPoint x: 644, endPoint y: 329, distance: 18.1
click at [641, 328] on span "32 2 5 ⋅ 0.5 − ( √ 25 ) 0 − ( − 1 5 ) − 2 + ( 2 3 ) − 4 ⋅ ( 2 3 ) 3 =" at bounding box center [573, 325] width 347 height 34
click at [647, 334] on span "2 3" at bounding box center [646, 327] width 12 height 22
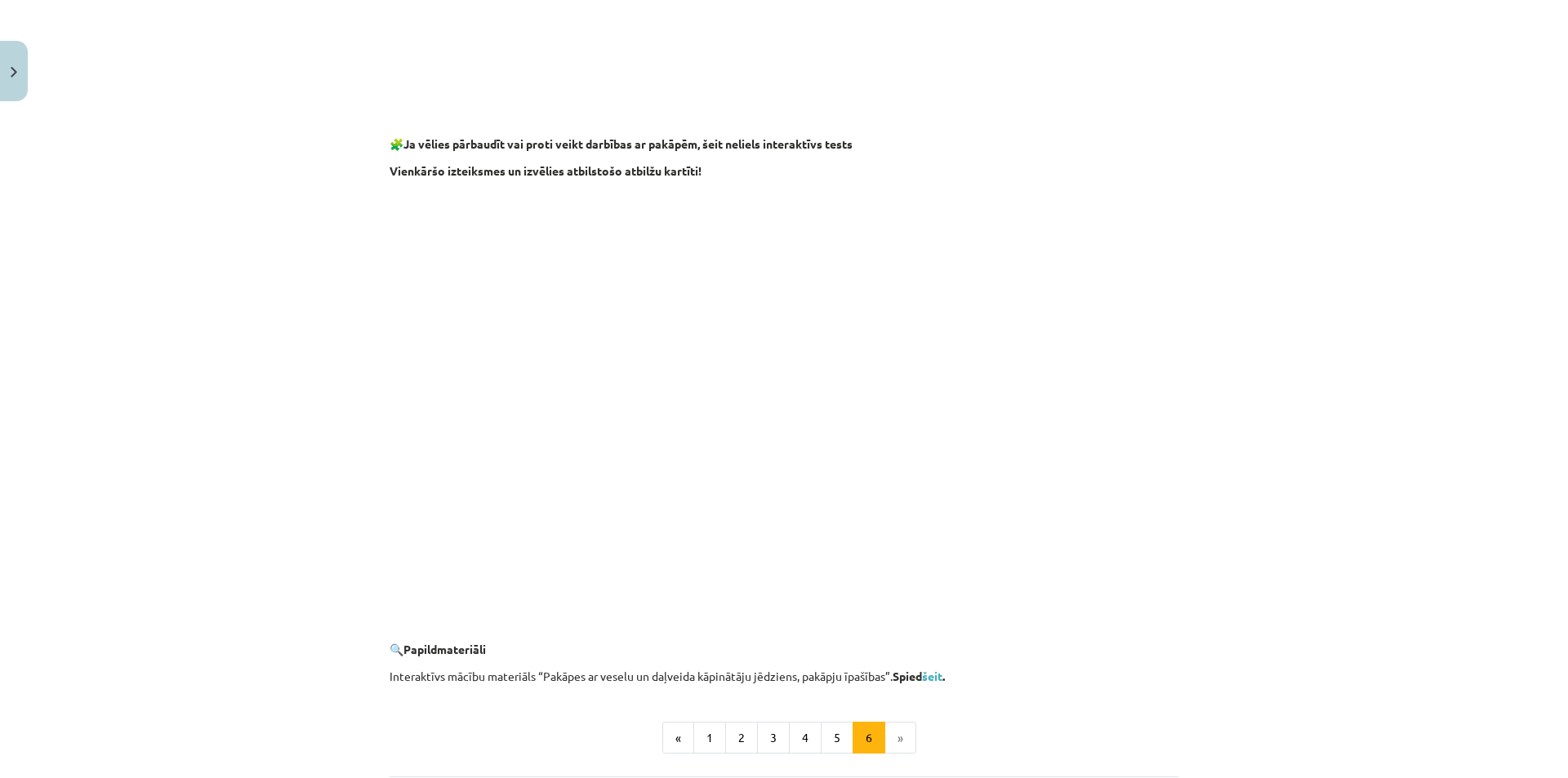
scroll to position [1314, 0]
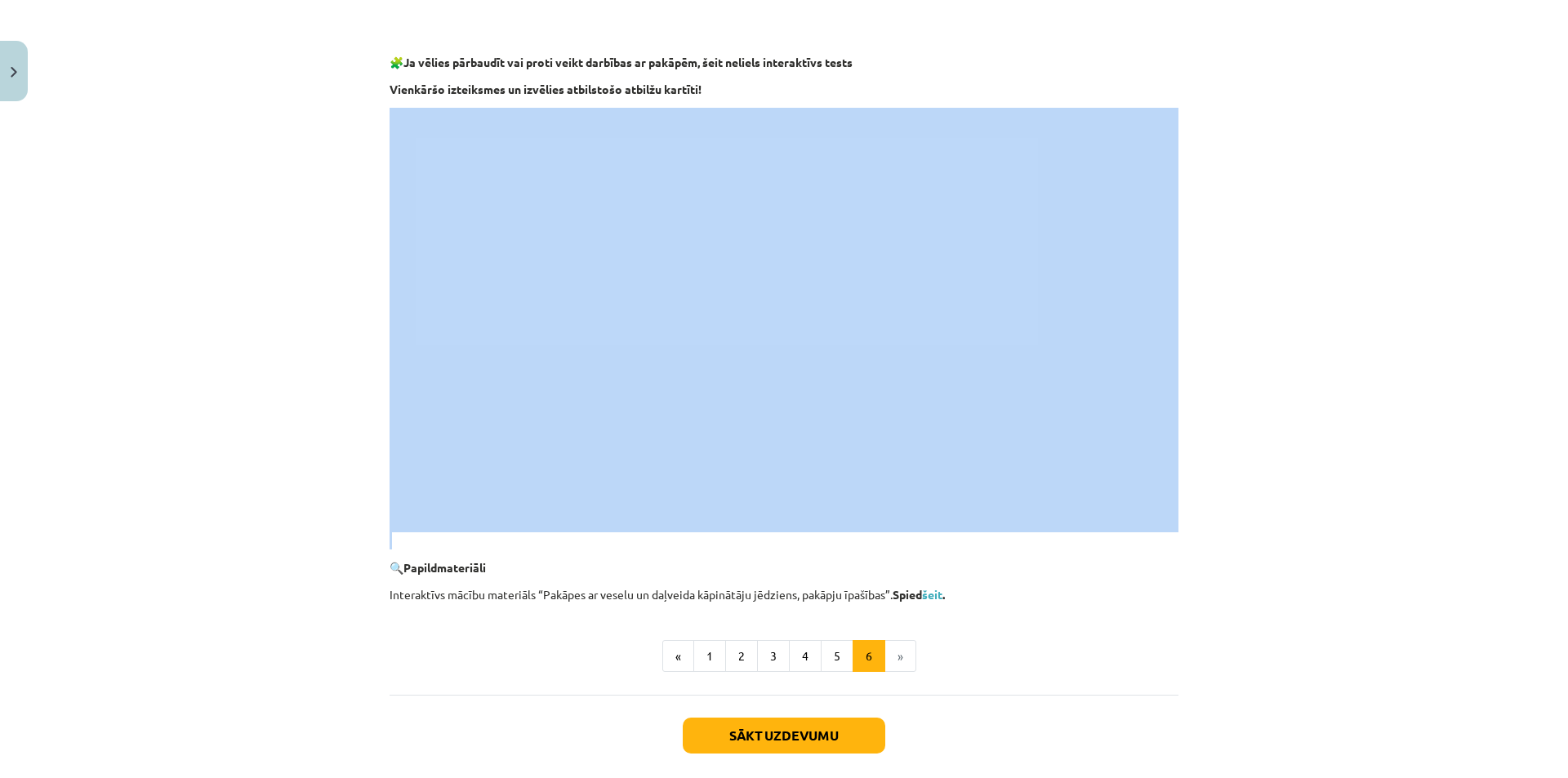
drag, startPoint x: 751, startPoint y: 535, endPoint x: 678, endPoint y: 531, distance: 73.1
click at [215, 418] on div "Mācību tēma: Matemātikas i - 12. klases 1. ieskaites mācību materiāls (ab) #2 📝…" at bounding box center [784, 389] width 1568 height 778
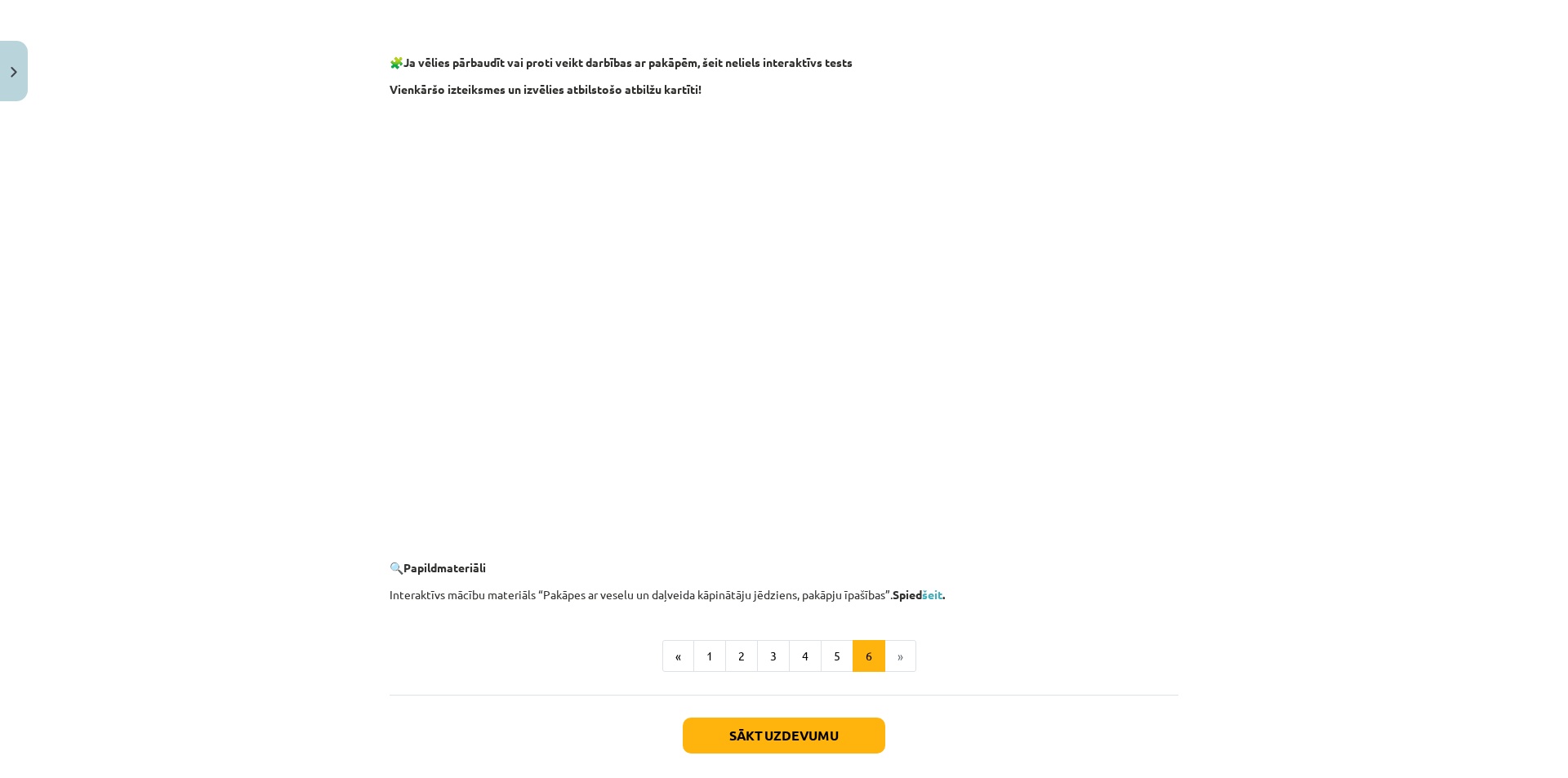
click at [889, 658] on li "»" at bounding box center [901, 656] width 31 height 33
click at [886, 654] on li "»" at bounding box center [901, 656] width 31 height 33
click at [836, 723] on button "Sākt uzdevumu" at bounding box center [783, 735] width 202 height 36
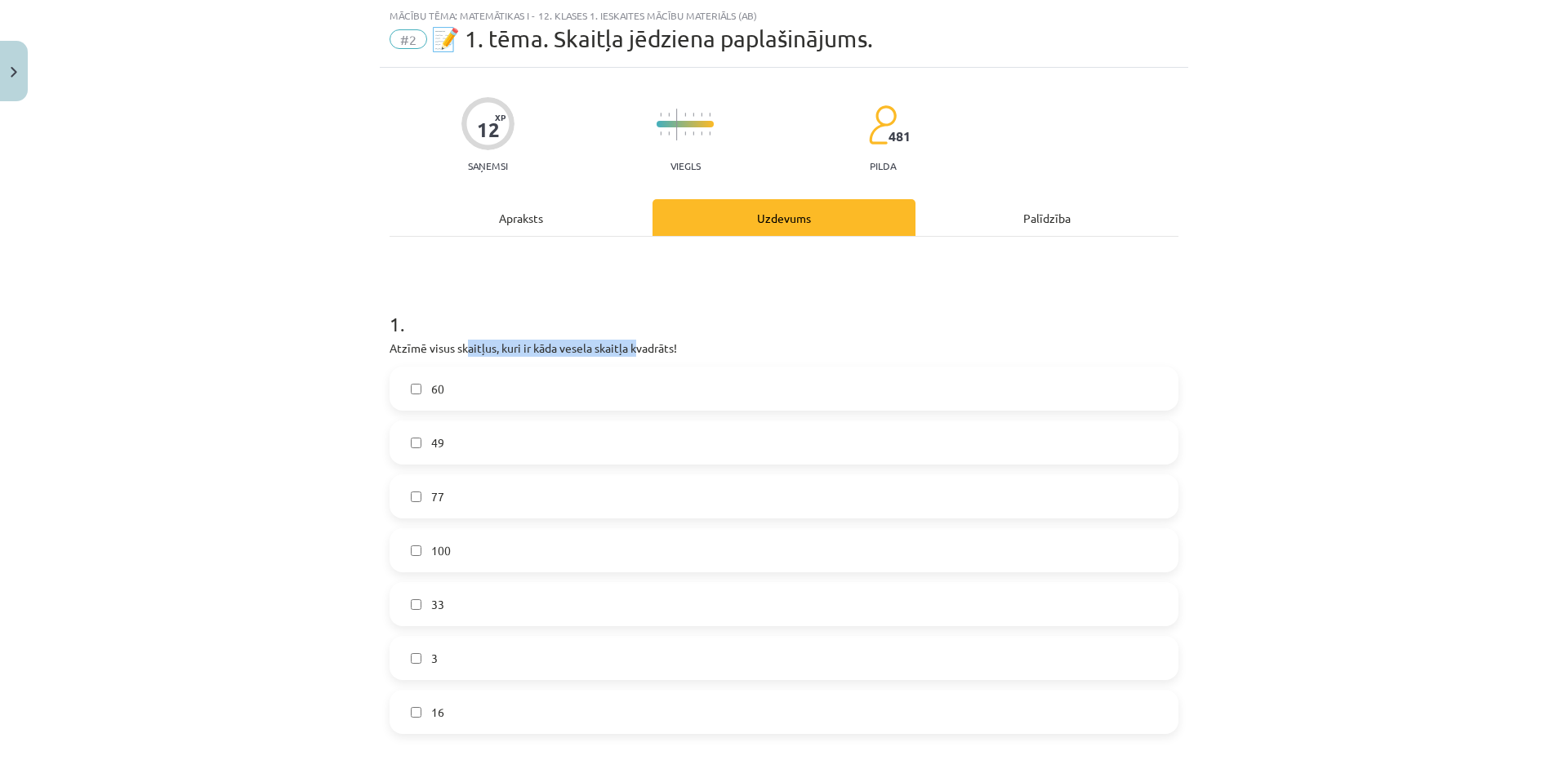
drag, startPoint x: 541, startPoint y: 348, endPoint x: 624, endPoint y: 337, distance: 83.7
click at [624, 337] on div "1 . Atzīmē visus skaitļus, kuri ir kāda vesela skaitļa kvadrāts! 60 49 77 100 3…" at bounding box center [783, 509] width 789 height 450
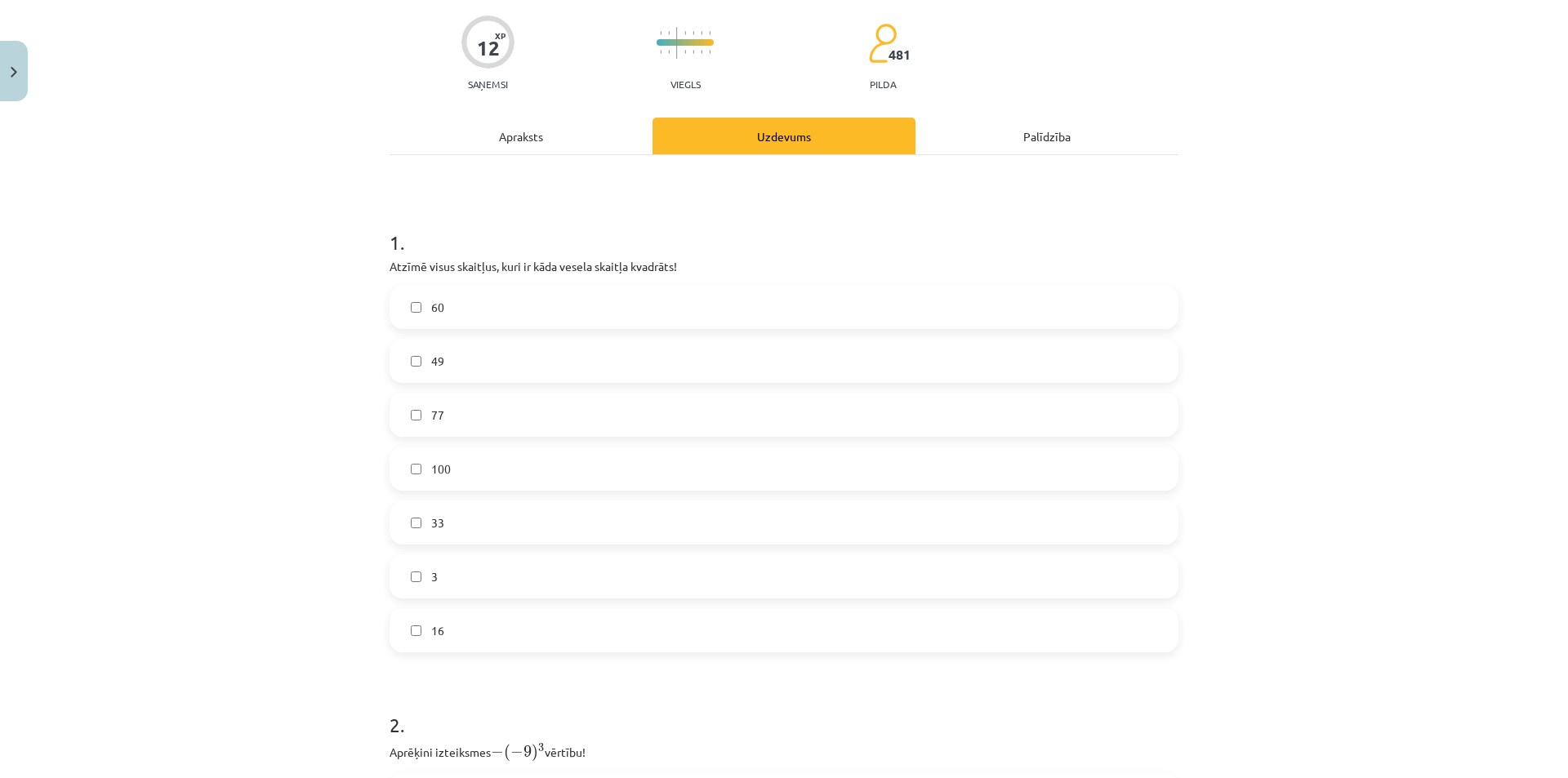
scroll to position [204, 0]
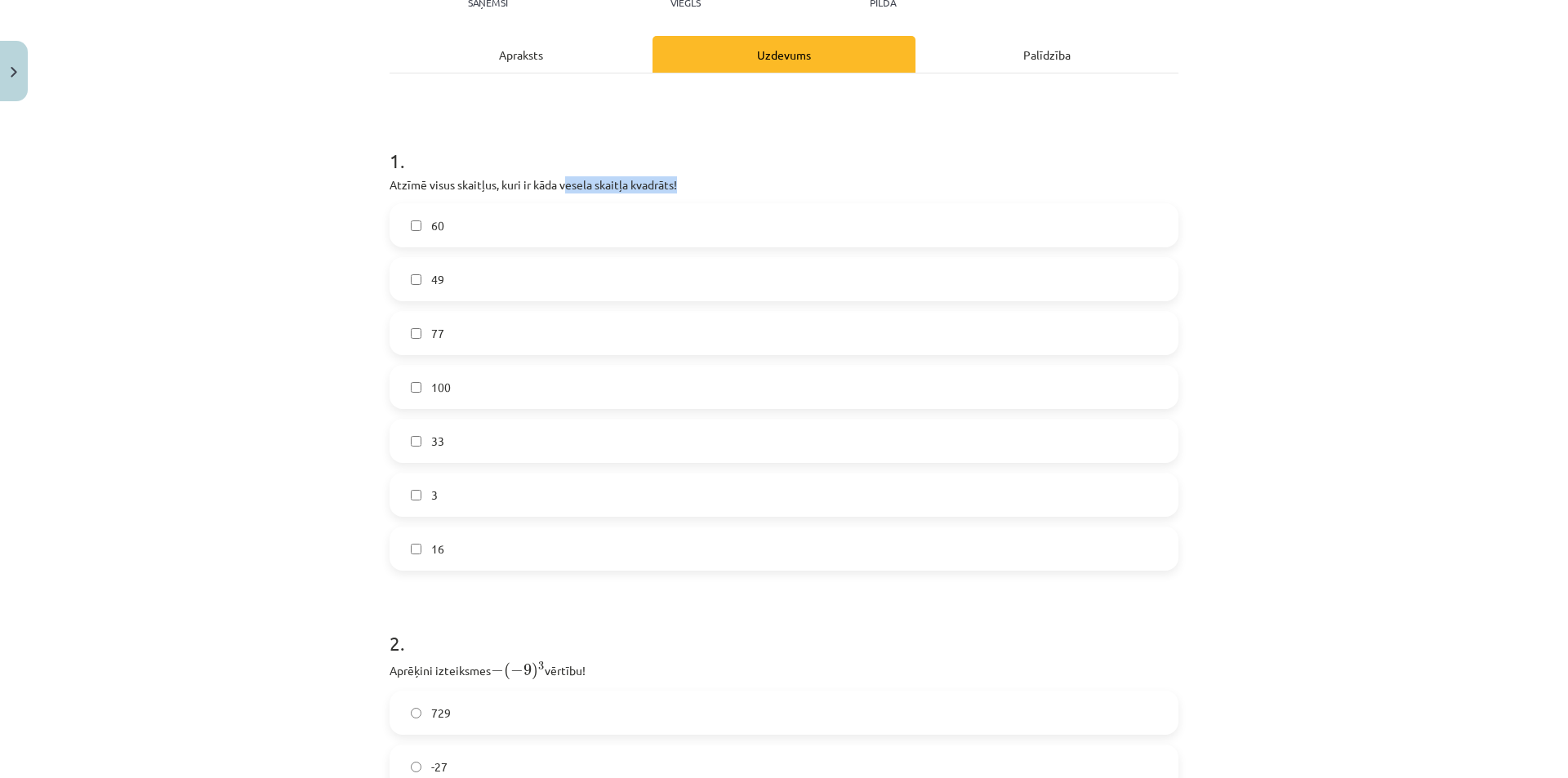
drag, startPoint x: 561, startPoint y: 179, endPoint x: 711, endPoint y: 183, distance: 150.1
click at [711, 183] on p "Atzīmē visus skaitļus, kuri ir kāda vesela skaitļa kvadrāts!" at bounding box center [783, 184] width 789 height 17
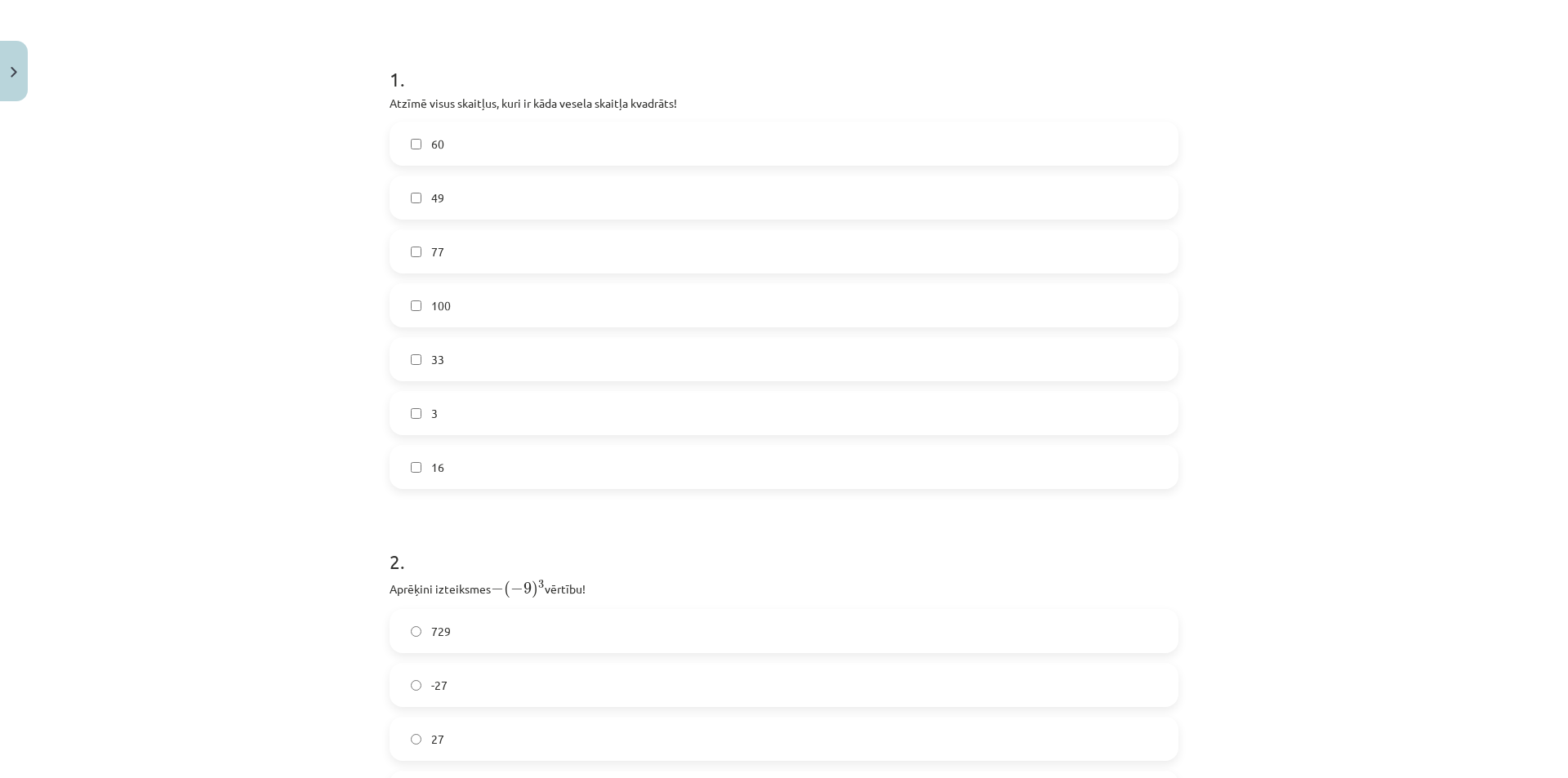
click at [469, 319] on label "100" at bounding box center [783, 305] width 786 height 41
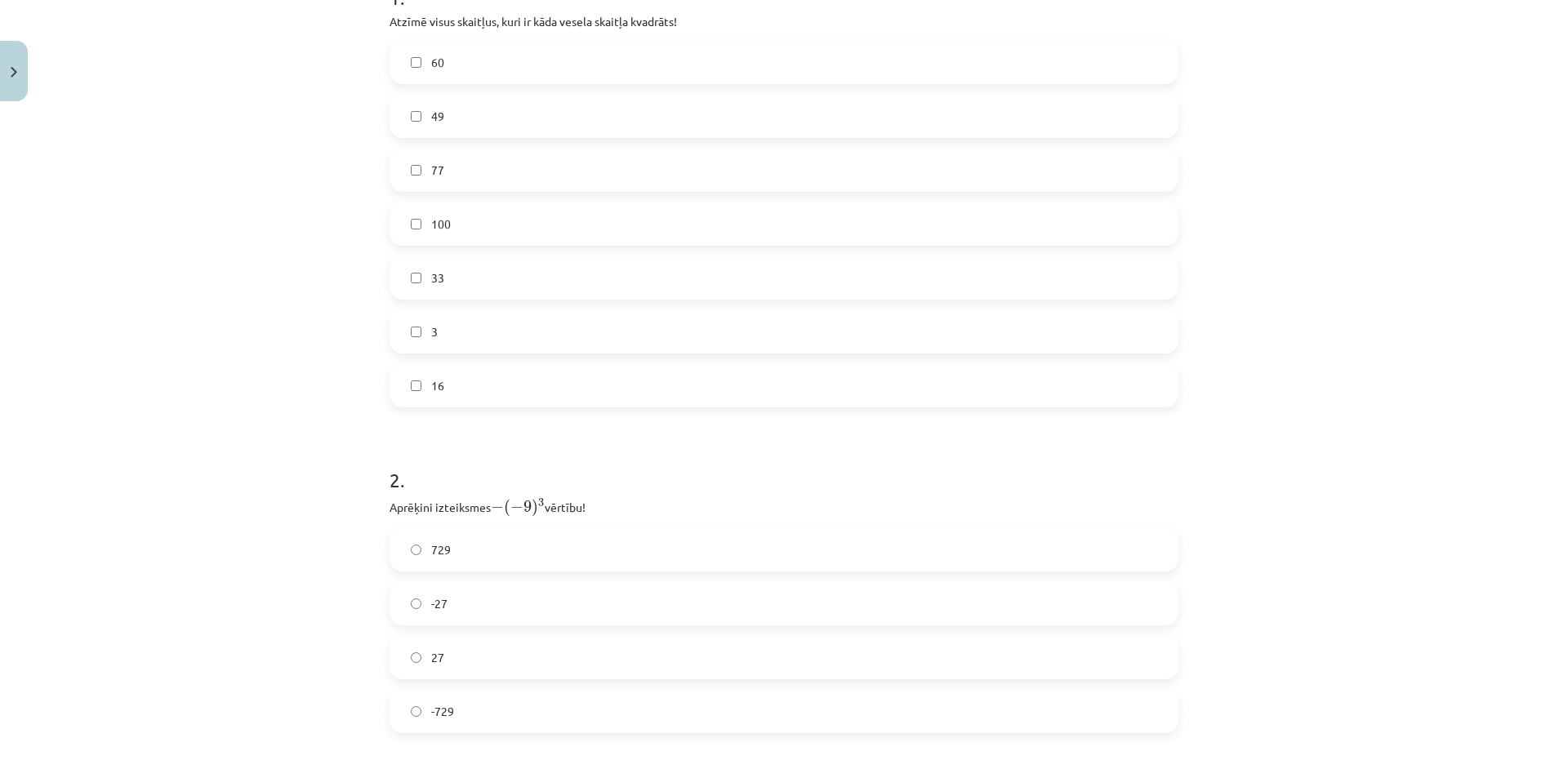
scroll to position [449, 0]
click at [359, 350] on div "Mācību tēma: Matemātikas i - 12. klases 1. ieskaites mācību materiāls (ab) #2 📝…" at bounding box center [784, 389] width 1568 height 778
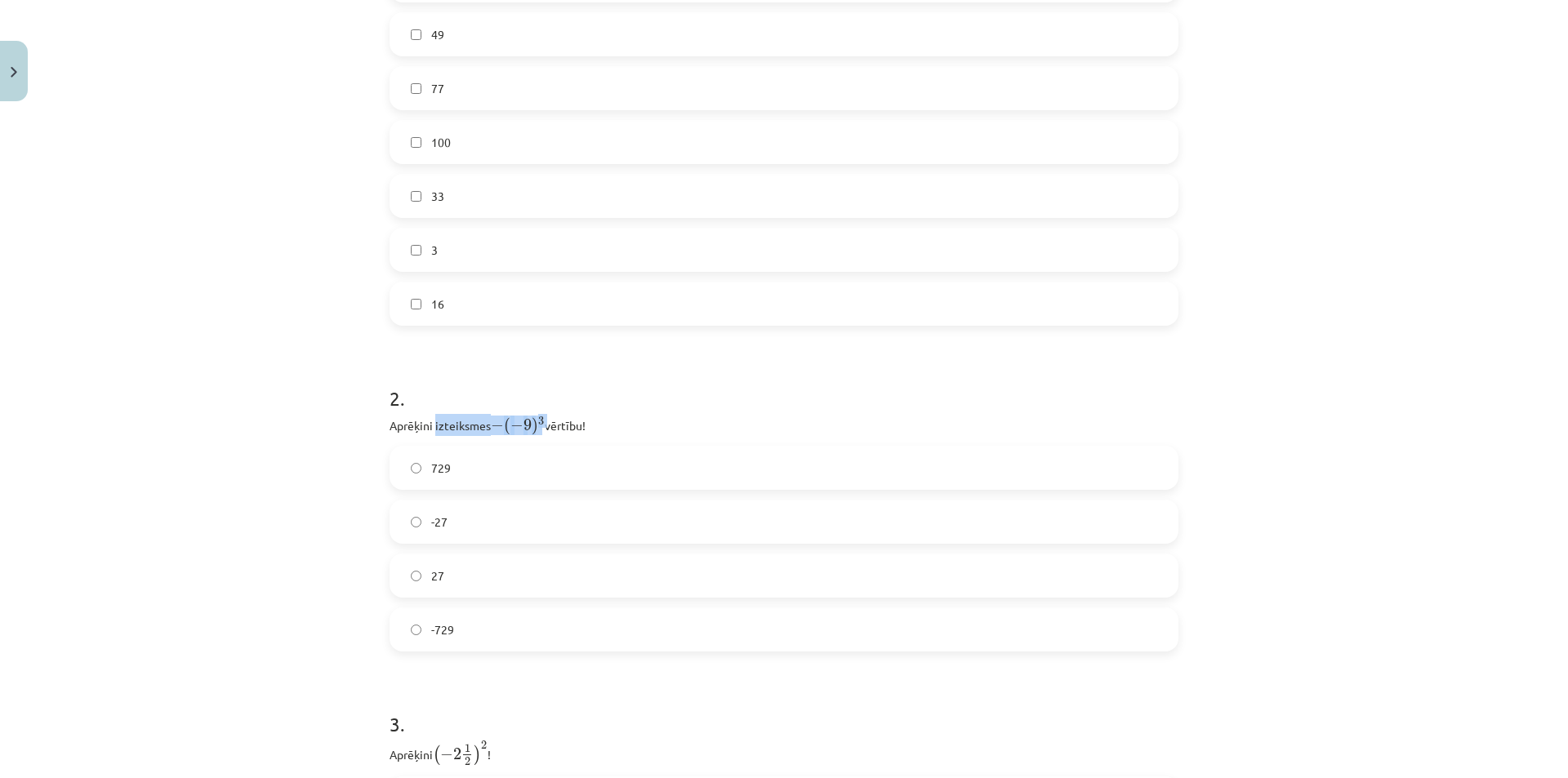
drag, startPoint x: 460, startPoint y: 433, endPoint x: 637, endPoint y: 420, distance: 177.5
click at [615, 424] on p "Aprēķini izteiksmes − ( − 9 ) 3 − ( − 9 ) 3 vērtību!" at bounding box center [783, 424] width 789 height 22
click at [637, 420] on p "Aprēķini izteiksmes − ( − 9 ) 3 − ( − 9 ) 3 vērtību!" at bounding box center [783, 424] width 789 height 22
drag, startPoint x: 492, startPoint y: 260, endPoint x: 503, endPoint y: 260, distance: 11.0
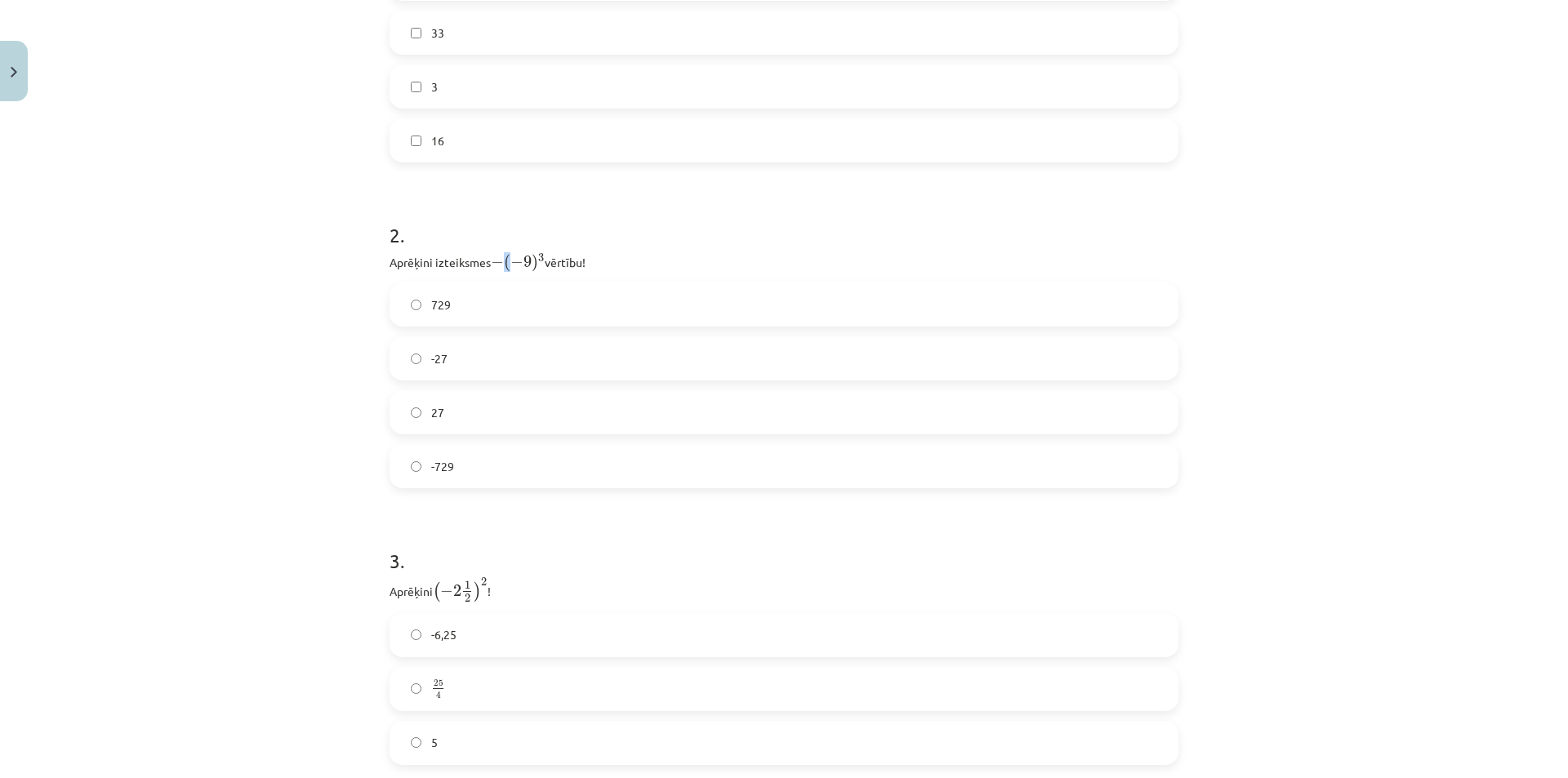
click at [503, 260] on span "− ( − 9 ) 3" at bounding box center [518, 262] width 54 height 19
drag, startPoint x: 515, startPoint y: 262, endPoint x: 528, endPoint y: 265, distance: 13.3
click at [528, 265] on span "− ( − 9 ) 3" at bounding box center [518, 262] width 54 height 19
click at [532, 265] on span ")" at bounding box center [535, 263] width 7 height 17
drag, startPoint x: 486, startPoint y: 258, endPoint x: 504, endPoint y: 262, distance: 18.4
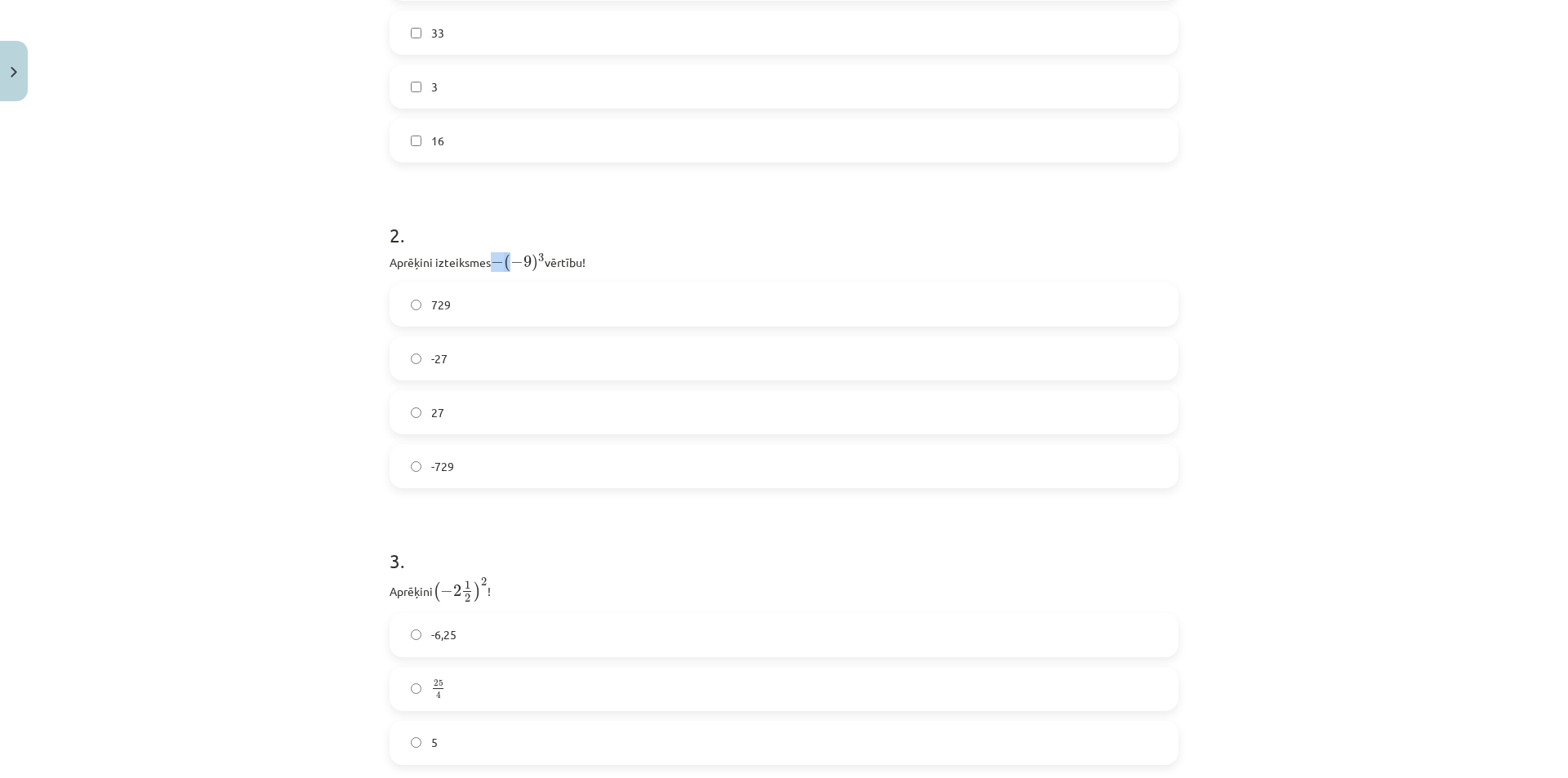
click at [504, 262] on span "− ( − 9 ) 3" at bounding box center [518, 262] width 54 height 19
click at [532, 265] on span ")" at bounding box center [535, 263] width 7 height 17
drag, startPoint x: 523, startPoint y: 265, endPoint x: 510, endPoint y: 261, distance: 13.6
click at [510, 262] on span "− ( − 9 ) 3" at bounding box center [518, 262] width 54 height 19
click at [510, 261] on span "−" at bounding box center [517, 263] width 13 height 12
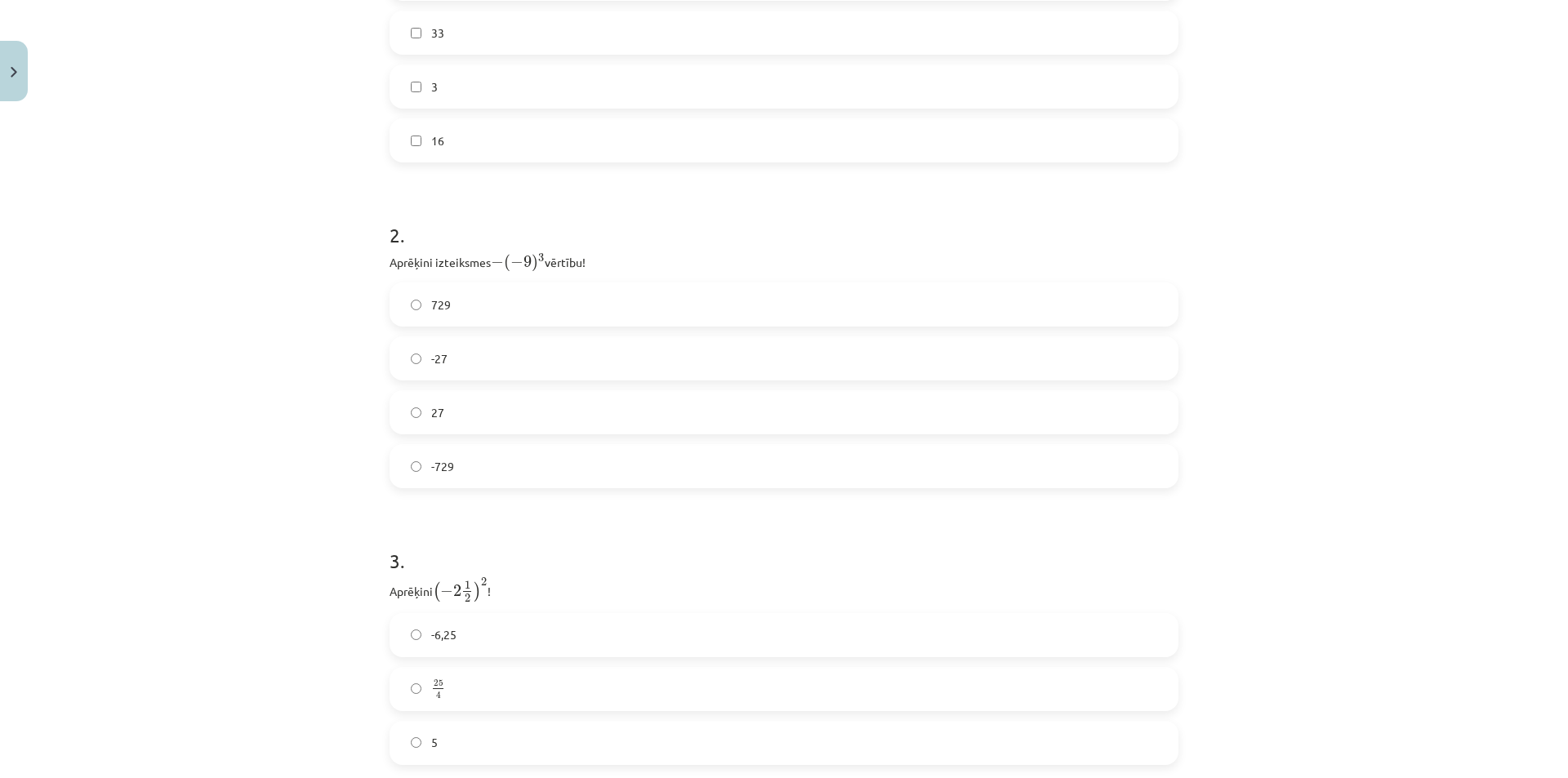
click at [441, 303] on span "729" at bounding box center [441, 305] width 20 height 17
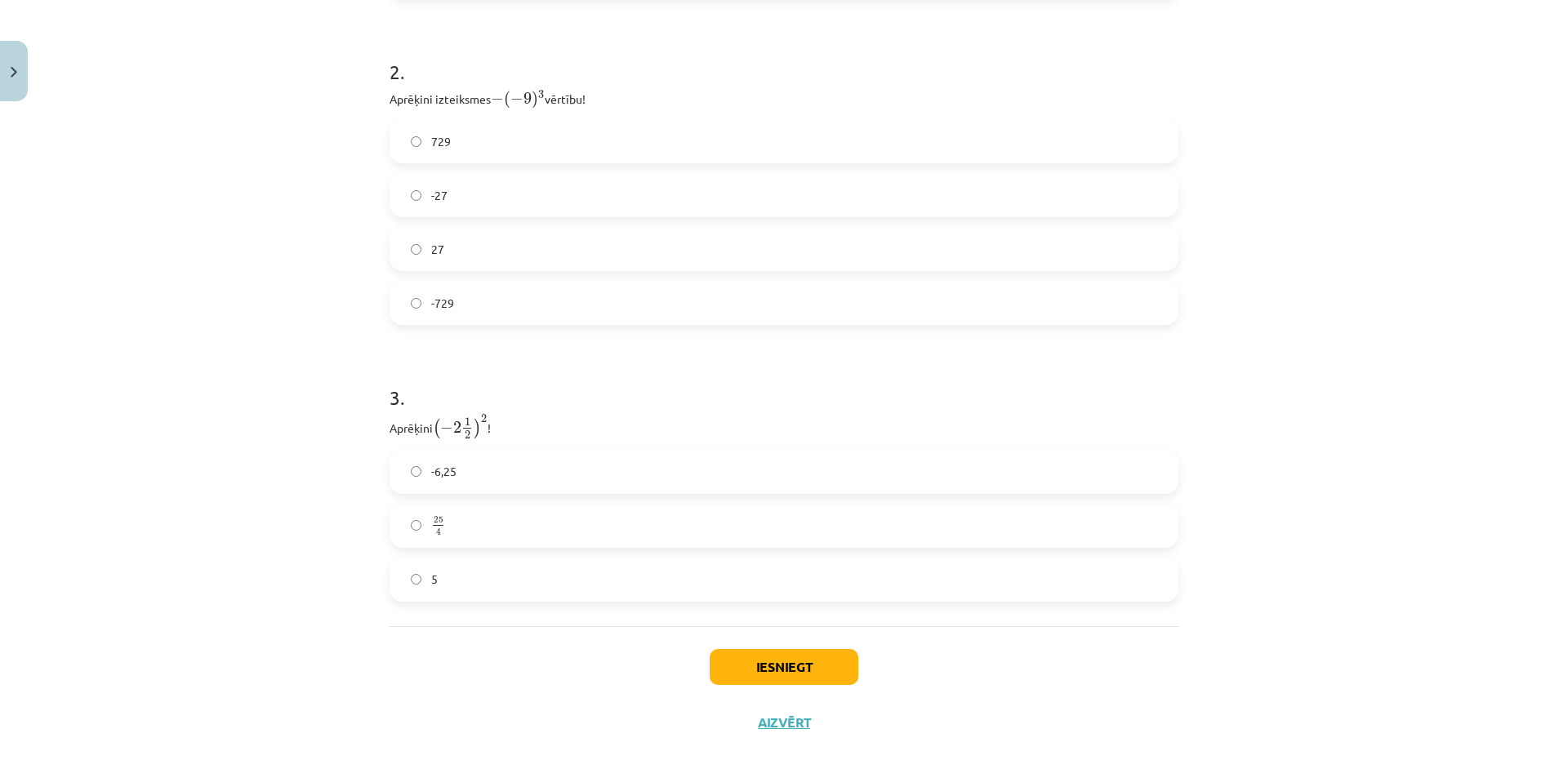
scroll to position [789, 0]
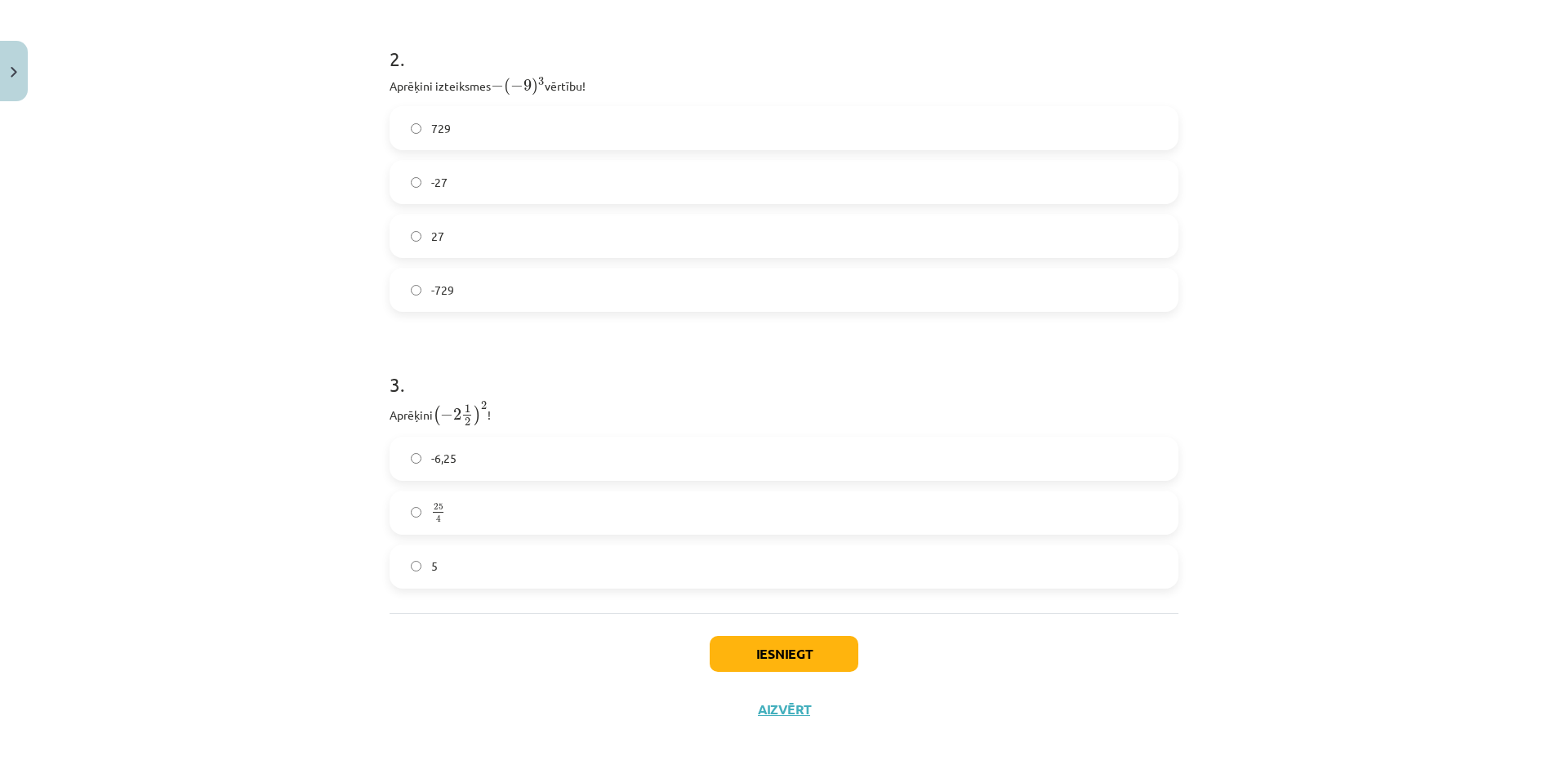
drag, startPoint x: 428, startPoint y: 414, endPoint x: 510, endPoint y: 414, distance: 82.0
click at [510, 414] on p "Aprēķini ( − 2 1 2 ) 2 ( − 2 1 2 ) 2 !" at bounding box center [783, 413] width 789 height 27
click at [482, 404] on span "2" at bounding box center [484, 405] width 7 height 9
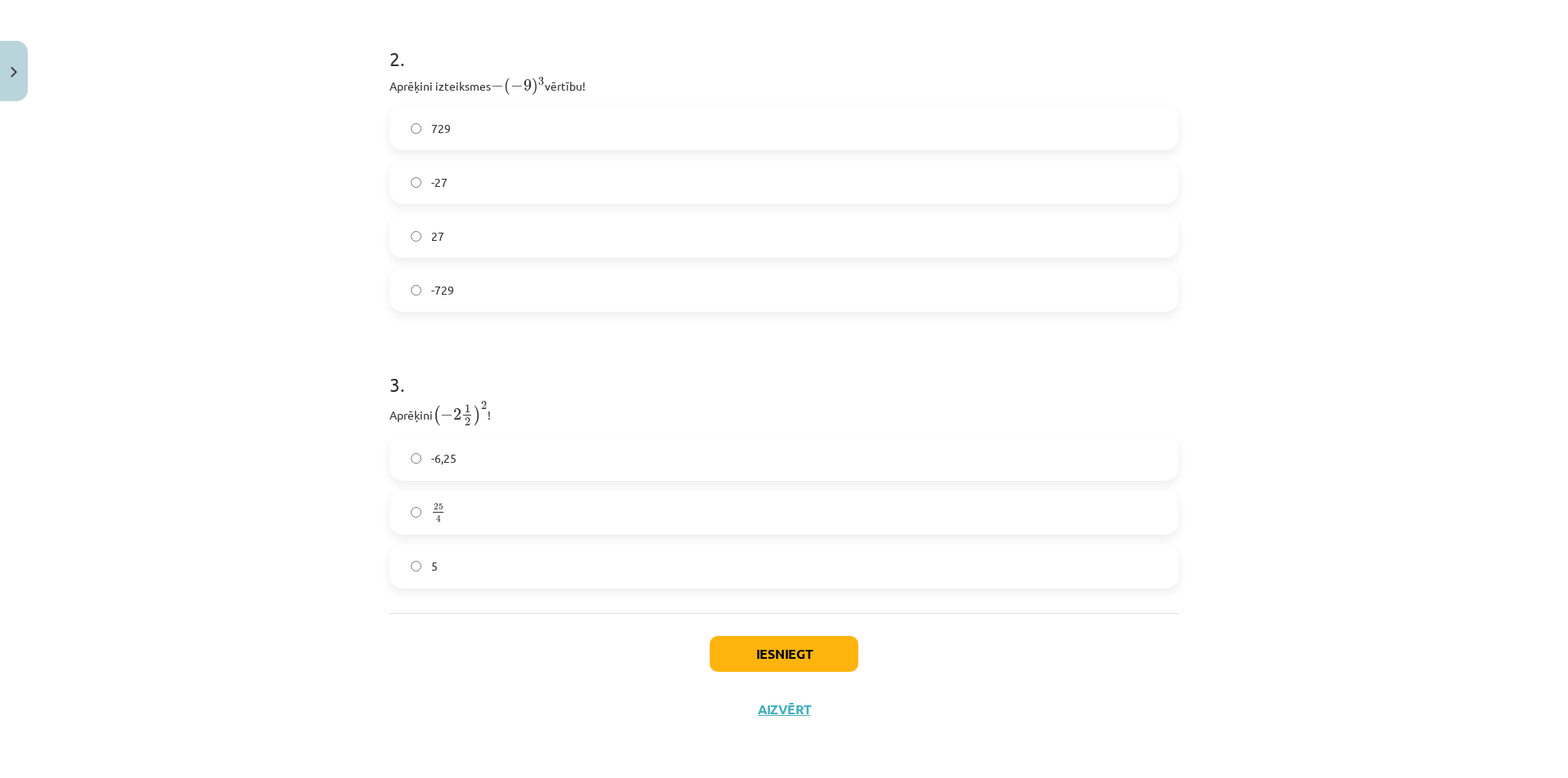
click at [451, 423] on span "( − 2 1 2 )" at bounding box center [456, 414] width 48 height 22
click at [465, 425] on span "2" at bounding box center [467, 421] width 8 height 9
click at [453, 414] on span "2" at bounding box center [457, 414] width 8 height 12
click at [467, 423] on span "1 2" at bounding box center [467, 414] width 12 height 22
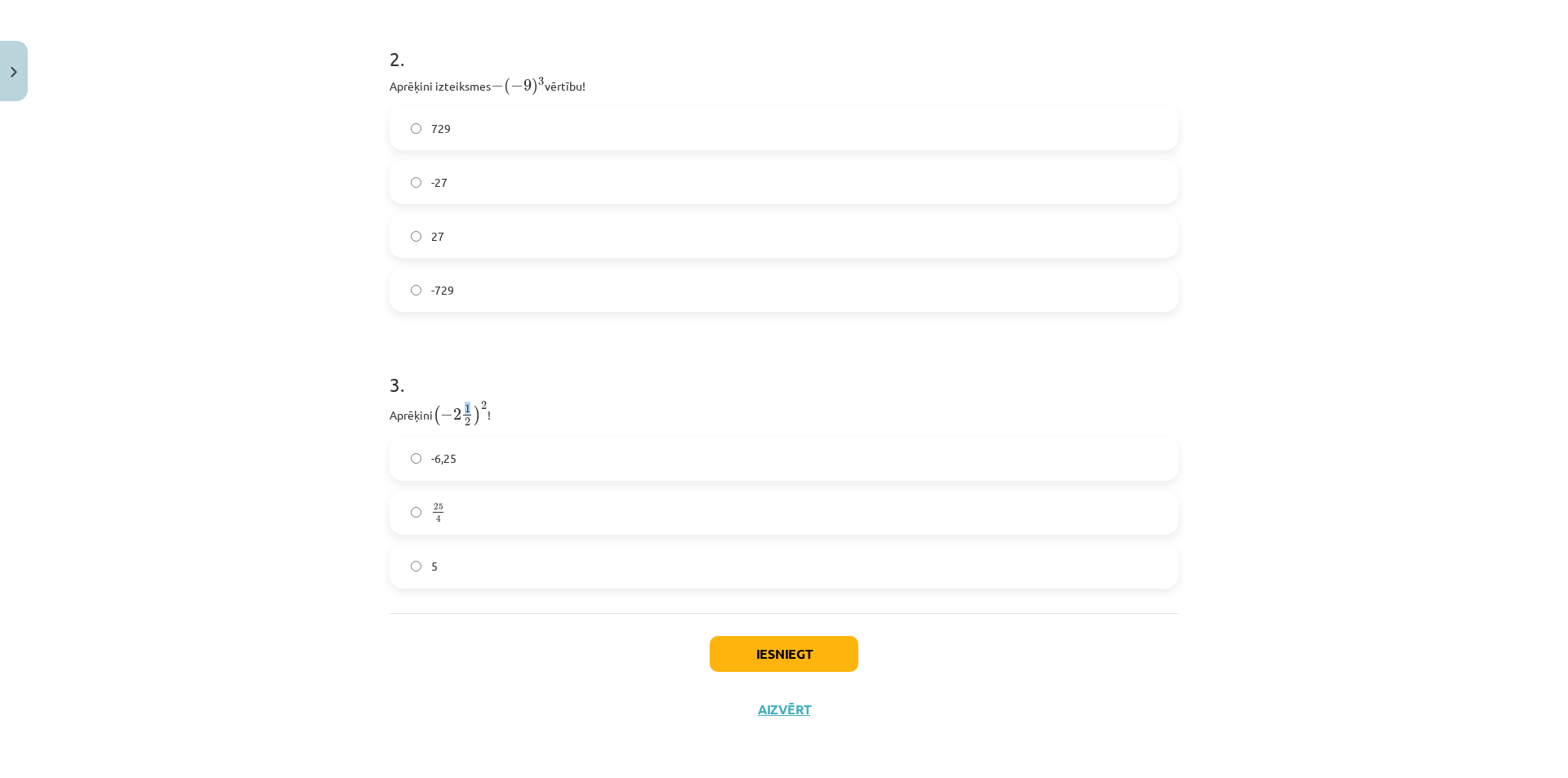
click at [465, 409] on span "1" at bounding box center [467, 408] width 6 height 9
click at [465, 426] on span "2" at bounding box center [467, 421] width 6 height 9
click at [447, 498] on label "25 4 25 4" at bounding box center [783, 513] width 786 height 41
click at [469, 646] on div "Iesniegt Aizvērt" at bounding box center [783, 671] width 789 height 115
click at [775, 660] on button "Iesniegt" at bounding box center [783, 654] width 148 height 36
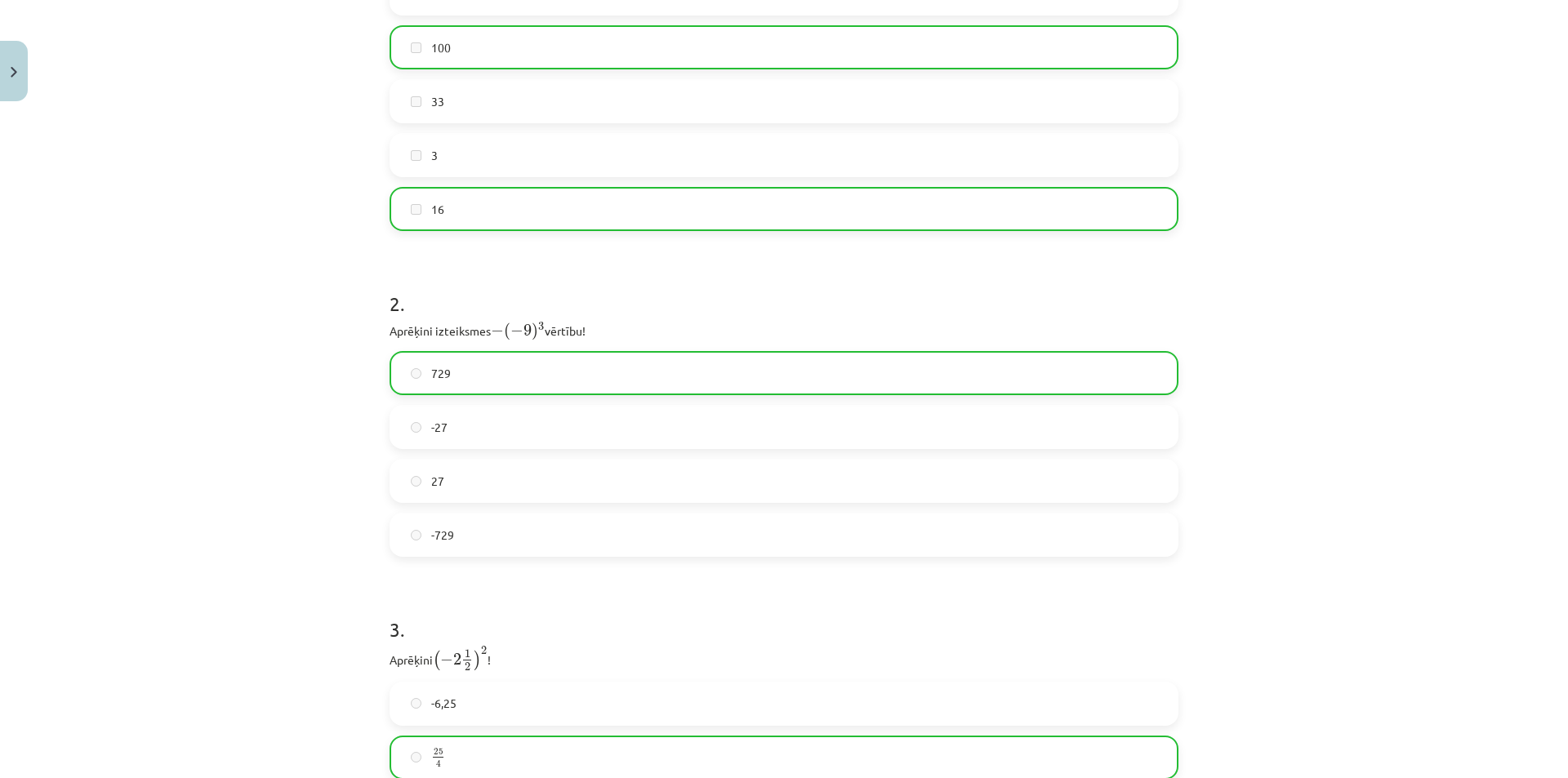
scroll to position [840, 0]
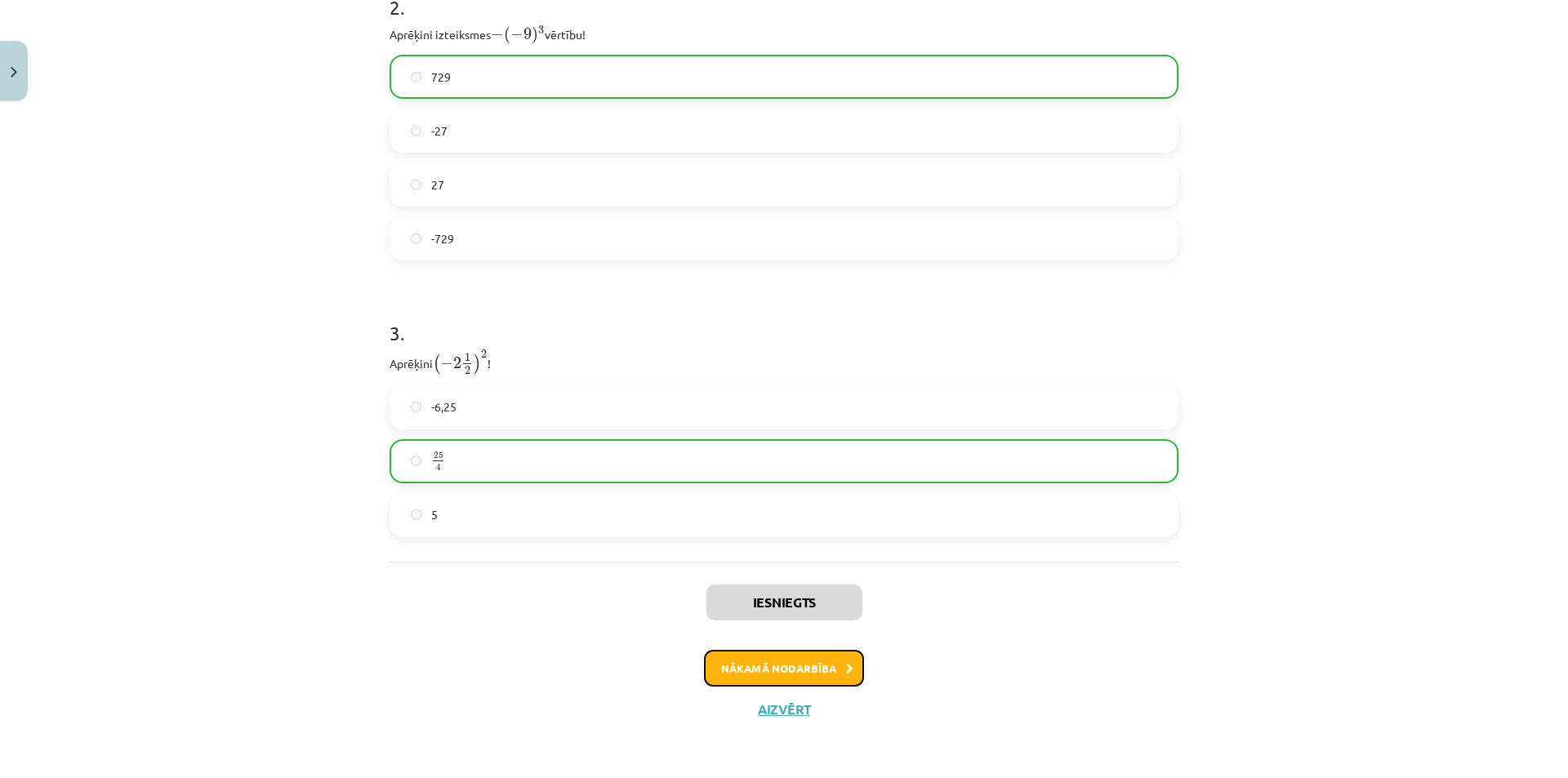
click at [803, 678] on button "Nākamā nodarbība" at bounding box center [783, 668] width 160 height 38
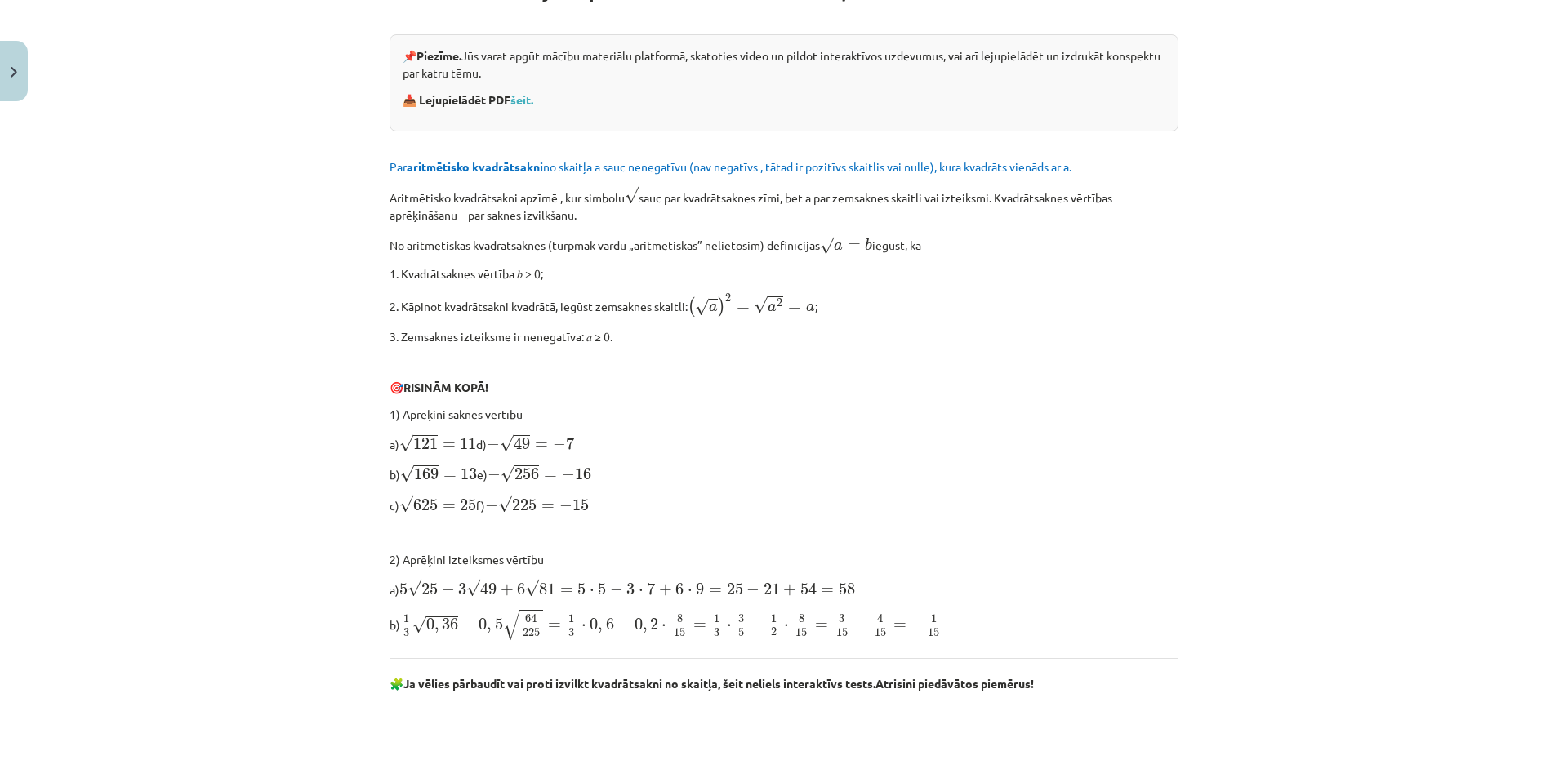
scroll to position [531, 0]
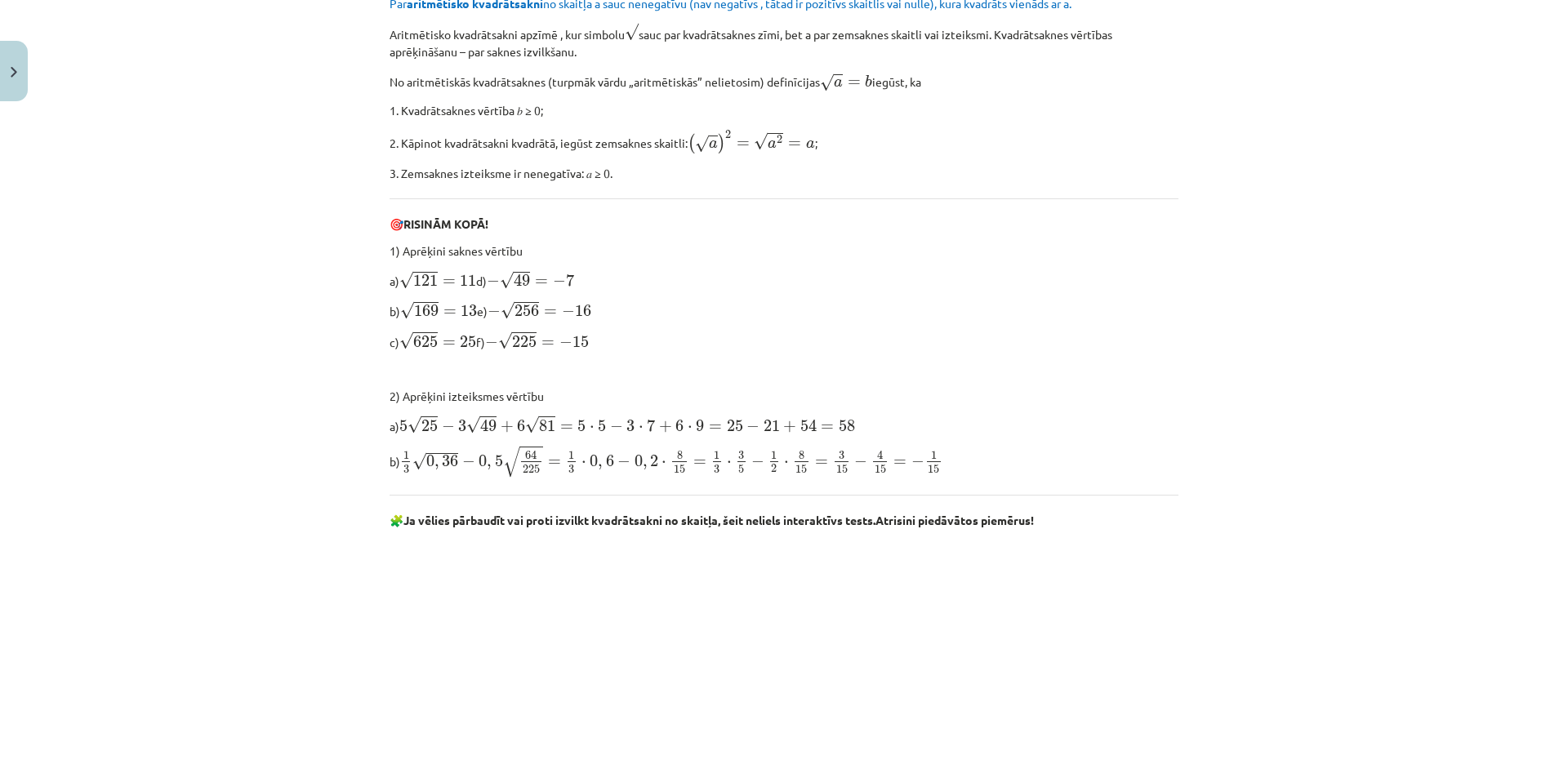
drag, startPoint x: 478, startPoint y: 280, endPoint x: 493, endPoint y: 283, distance: 15.3
click at [493, 283] on p "a) √ 121 = 11 121 = 11 d) − √ 49 = − 7 − 49 = − 7" at bounding box center [783, 279] width 789 height 20
click at [494, 283] on p "a) √ 121 = 11 121 = 11 d) − √ 49 = − 7 − 49 = − 7" at bounding box center [783, 279] width 789 height 20
drag, startPoint x: 471, startPoint y: 305, endPoint x: 481, endPoint y: 309, distance: 10.8
click at [481, 309] on p "b) √ 169 = 13 169 = 13 e) − √ 256 = − 16 − 256 = − 16" at bounding box center [783, 310] width 789 height 20
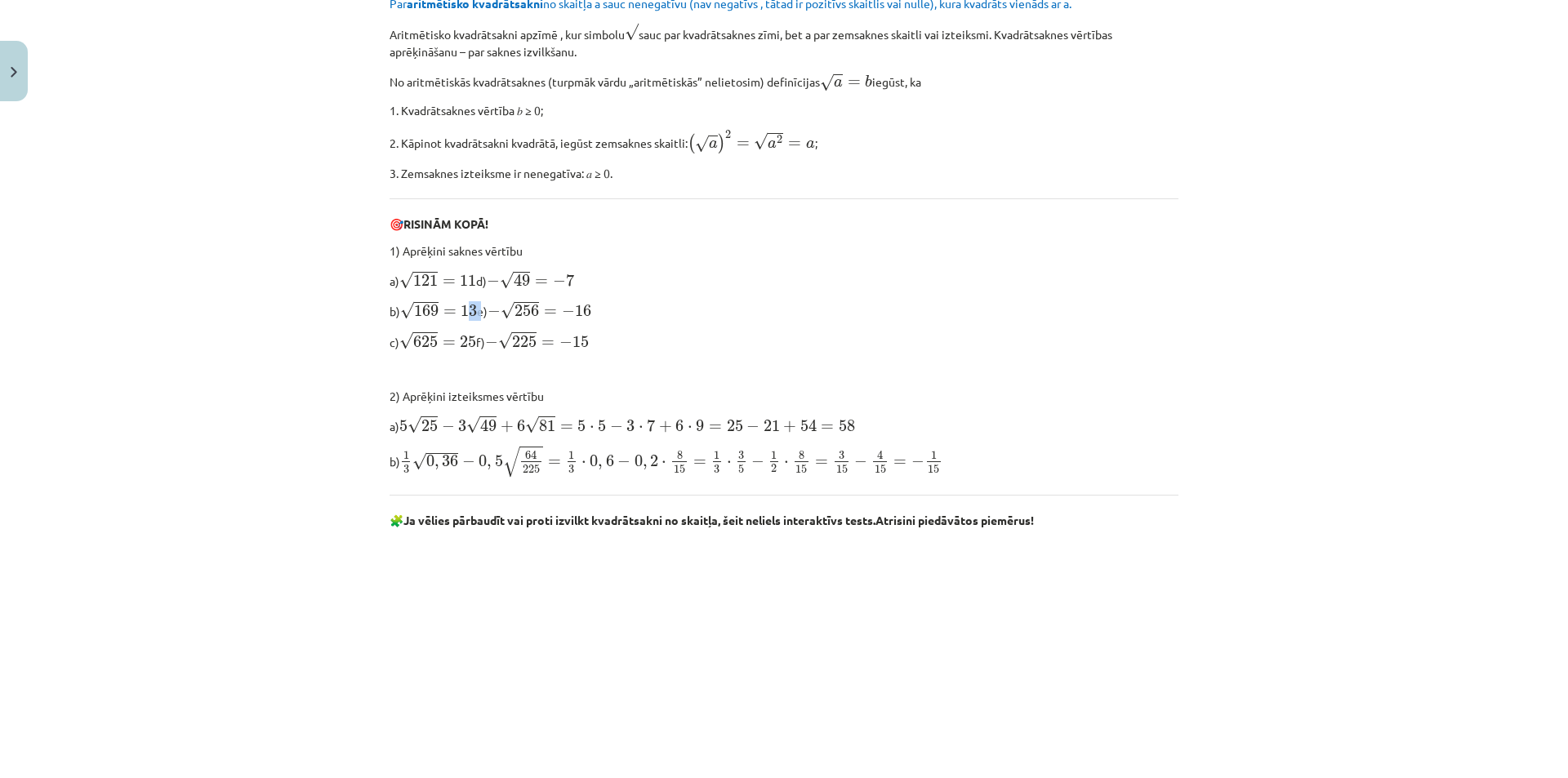
click at [481, 309] on p "b) √ 169 = 13 169 = 13 e) − √ 256 = − 16 − 256 = − 16" at bounding box center [783, 310] width 789 height 20
drag, startPoint x: 450, startPoint y: 340, endPoint x: 474, endPoint y: 342, distance: 24.1
click at [474, 342] on p "c) √ 625 = 25 625 = 25 f) − √ 225 = − 15 − 225 = − 15" at bounding box center [783, 341] width 789 height 20
drag, startPoint x: 645, startPoint y: 276, endPoint x: 688, endPoint y: 281, distance: 43.3
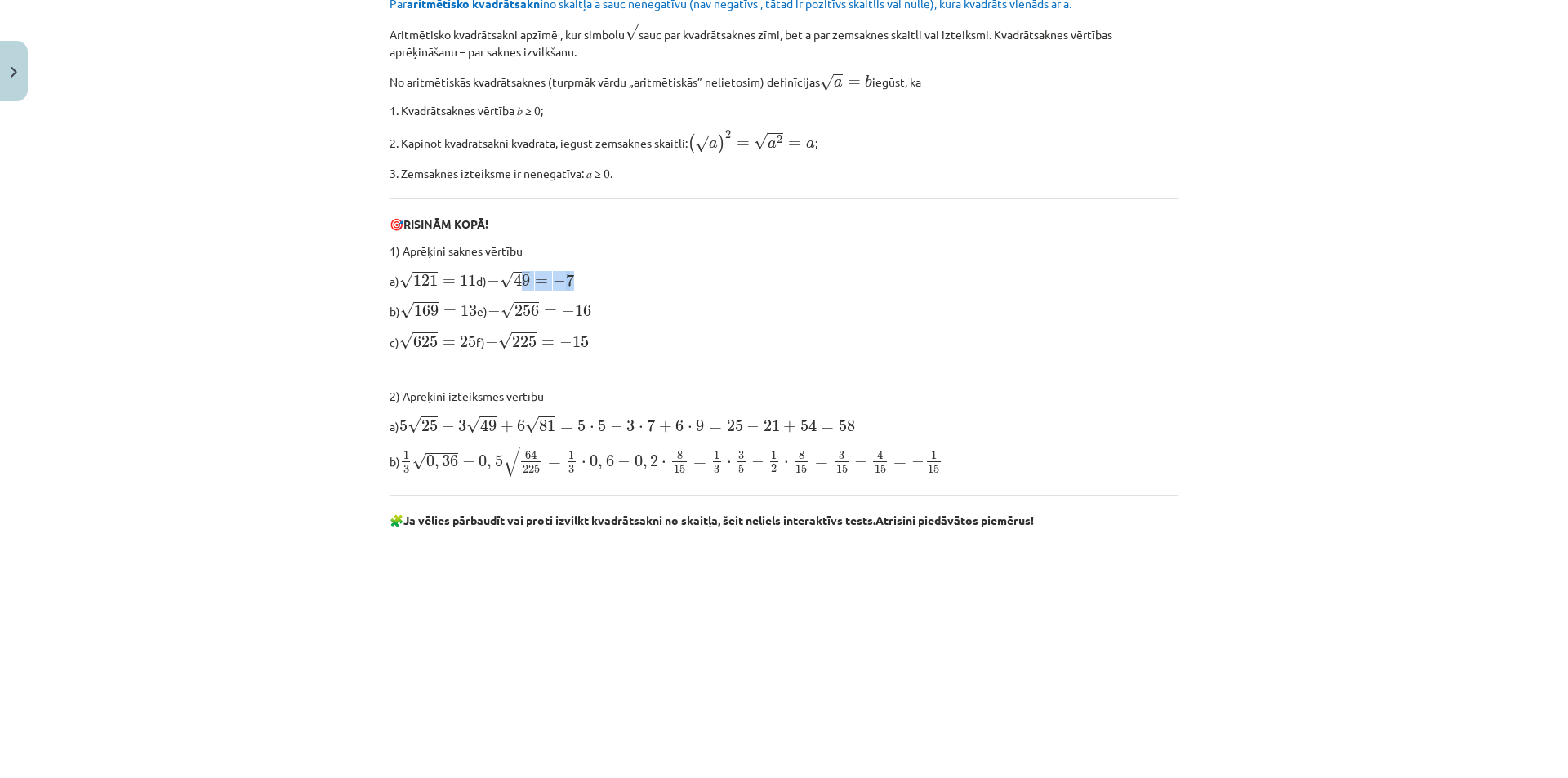
click at [687, 280] on p "a) √ 121 = 11 121 = 11 d) − √ 49 = − 7 − 49 = − 7" at bounding box center [783, 279] width 789 height 20
drag, startPoint x: 688, startPoint y: 281, endPoint x: 637, endPoint y: 301, distance: 54.8
click at [687, 281] on p "a) √ 121 = 11 121 = 11 d) − √ 49 = − 7 − 49 = − 7" at bounding box center [783, 279] width 789 height 20
drag, startPoint x: 636, startPoint y: 302, endPoint x: 659, endPoint y: 321, distance: 29.8
click at [674, 313] on p "b) √ 169 = 13 169 = 13 e) − √ 256 = − 16 − 256 = − 16" at bounding box center [783, 310] width 789 height 20
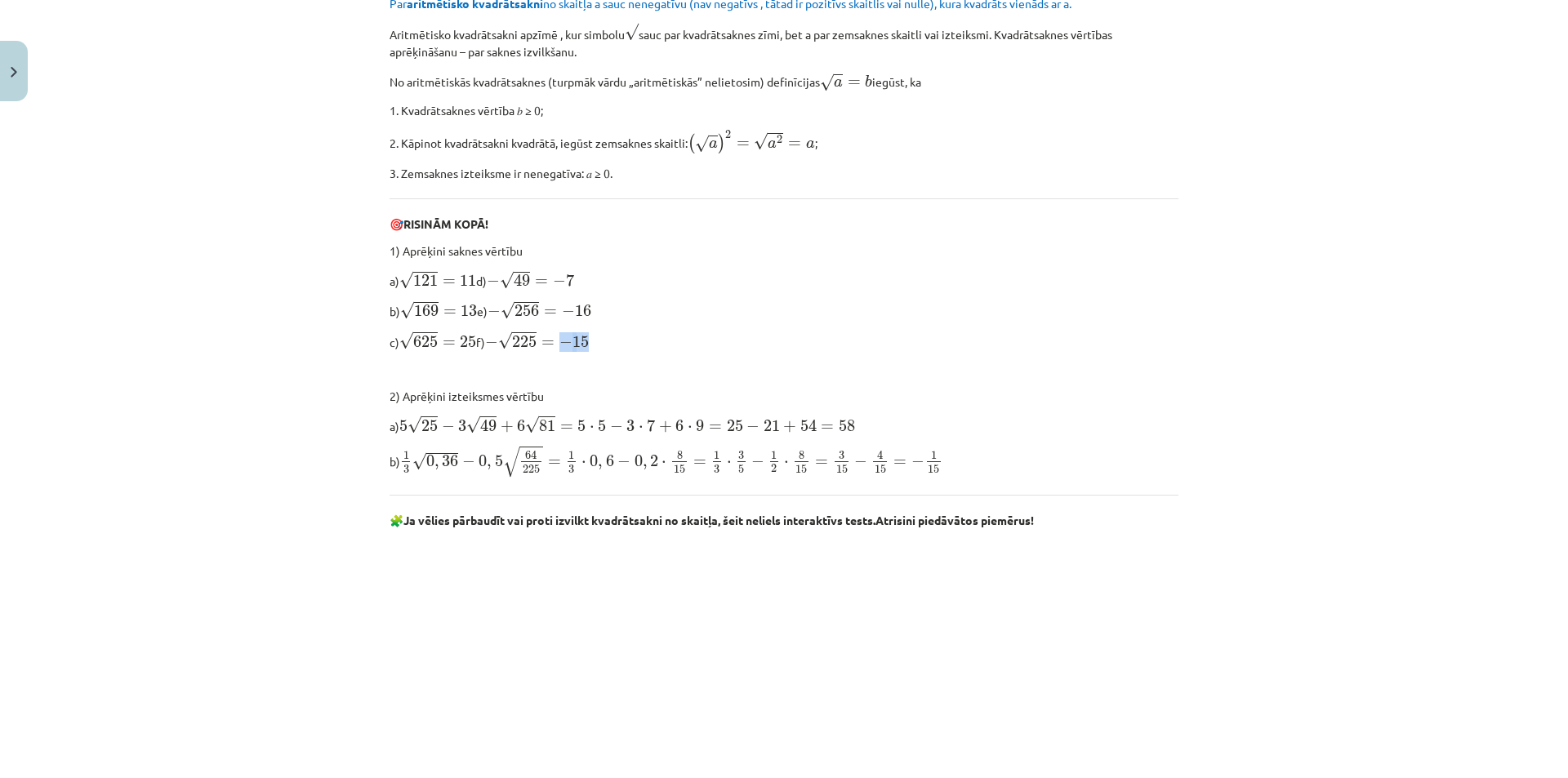
drag, startPoint x: 629, startPoint y: 337, endPoint x: 692, endPoint y: 350, distance: 64.3
click at [683, 350] on p "c) √ 625 = 25 625 = 25 f) − √ 225 = − 15 − 225 = − 15" at bounding box center [783, 341] width 789 height 20
click at [692, 350] on p "c) √ 625 = 25 625 = 25 f) − √ 225 = − 15 − 225 = − 15" at bounding box center [783, 341] width 789 height 20
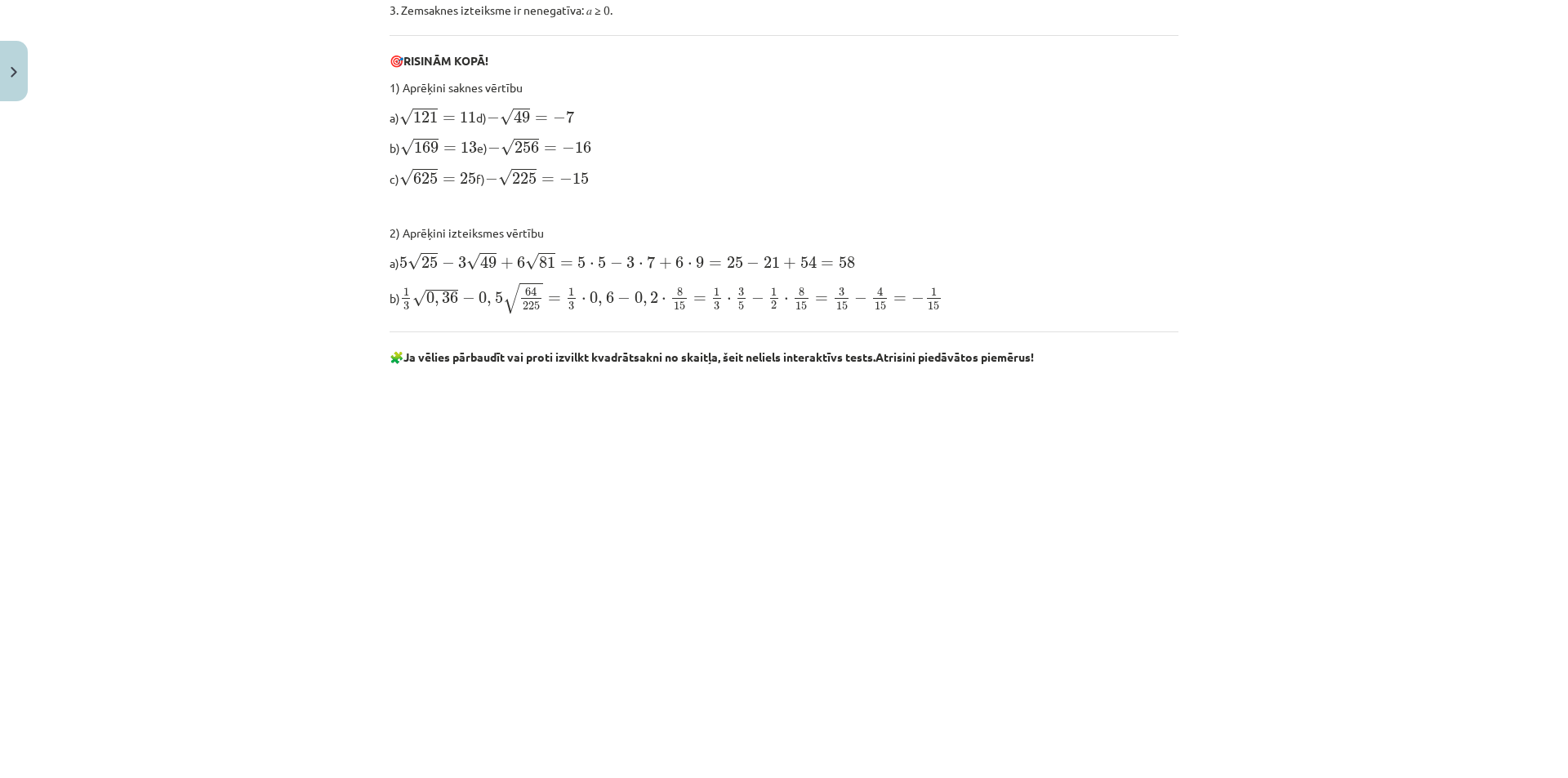
scroll to position [776, 0]
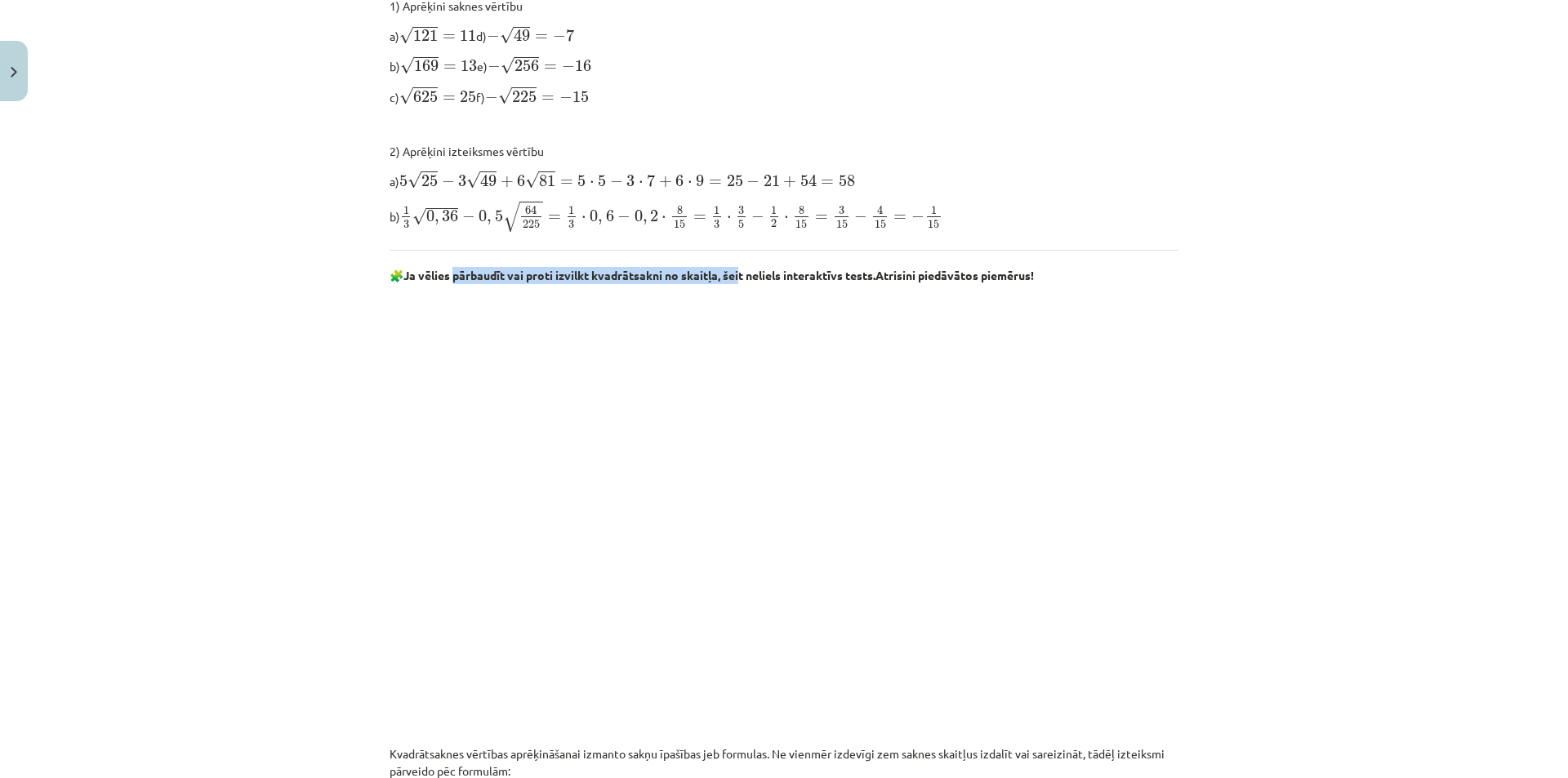
drag, startPoint x: 476, startPoint y: 276, endPoint x: 739, endPoint y: 280, distance: 263.0
click at [739, 280] on b "Ja vēlies pārbaudīt vai proti izvilkt kvadrātsakni no skaitļa, šeit neliels int…" at bounding box center [639, 275] width 472 height 15
drag, startPoint x: 803, startPoint y: 274, endPoint x: 1017, endPoint y: 260, distance: 214.5
click at [980, 260] on div "Atkārtojums par aritmētisko kvadrātsakni, darbībām ar kvadrātsaknēm 📌 Piezīme. …" at bounding box center [783, 539] width 789 height 1992
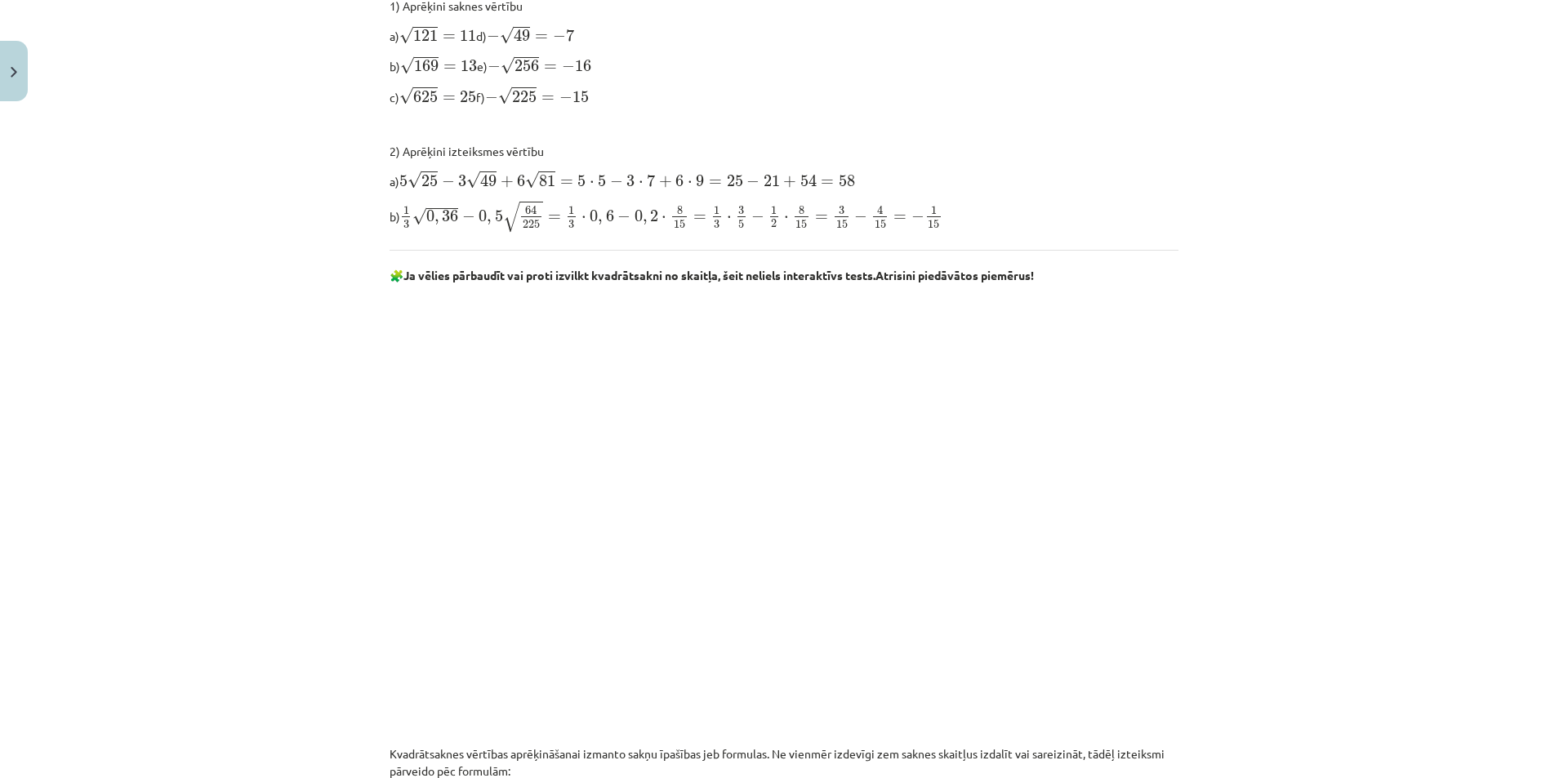
click at [1054, 260] on div "Atkārtojums par aritmētisko kvadrātsakni, darbībām ar kvadrātsaknēm 📌 Piezīme. …" at bounding box center [783, 539] width 789 height 1992
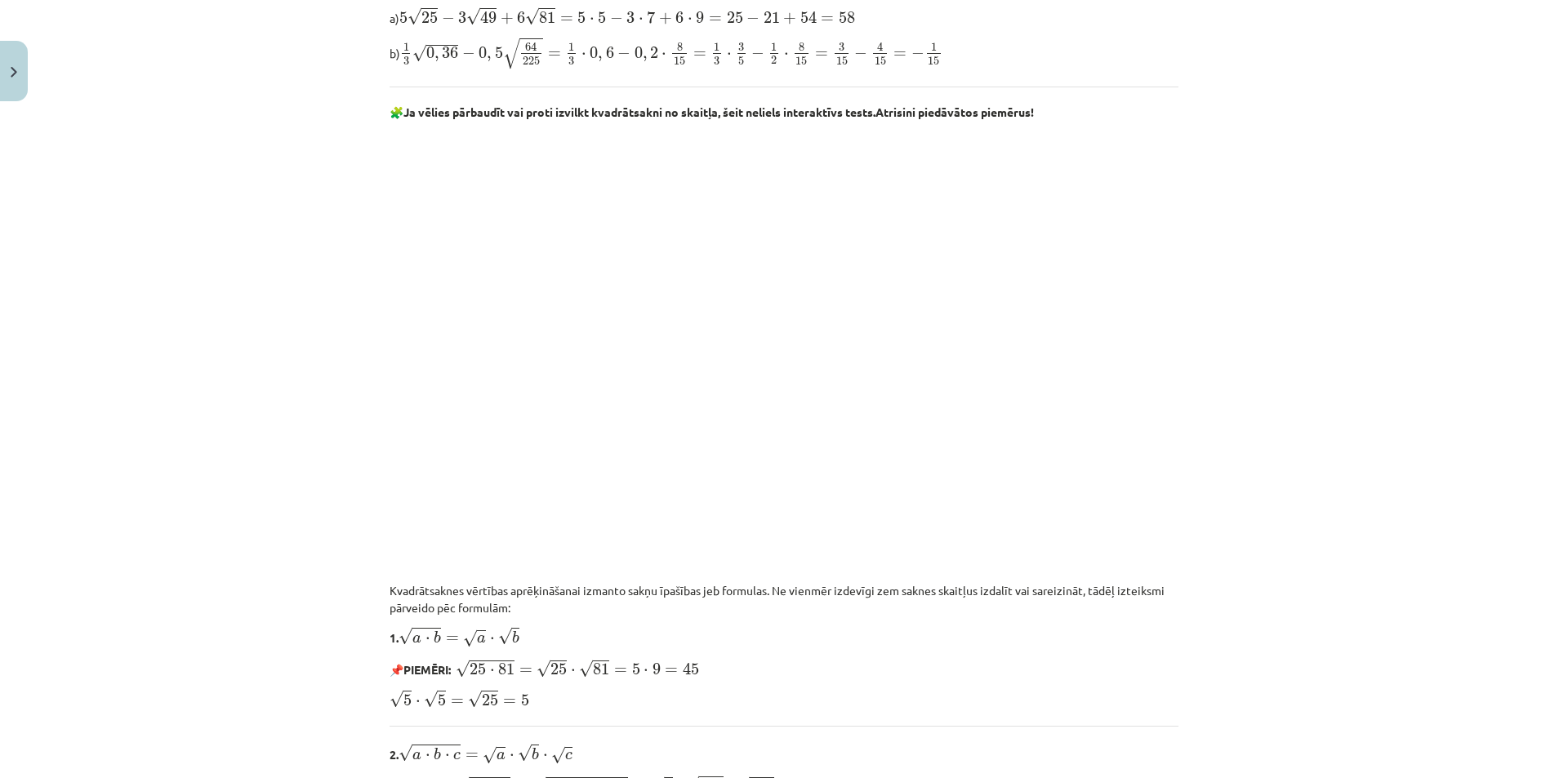
scroll to position [1102, 0]
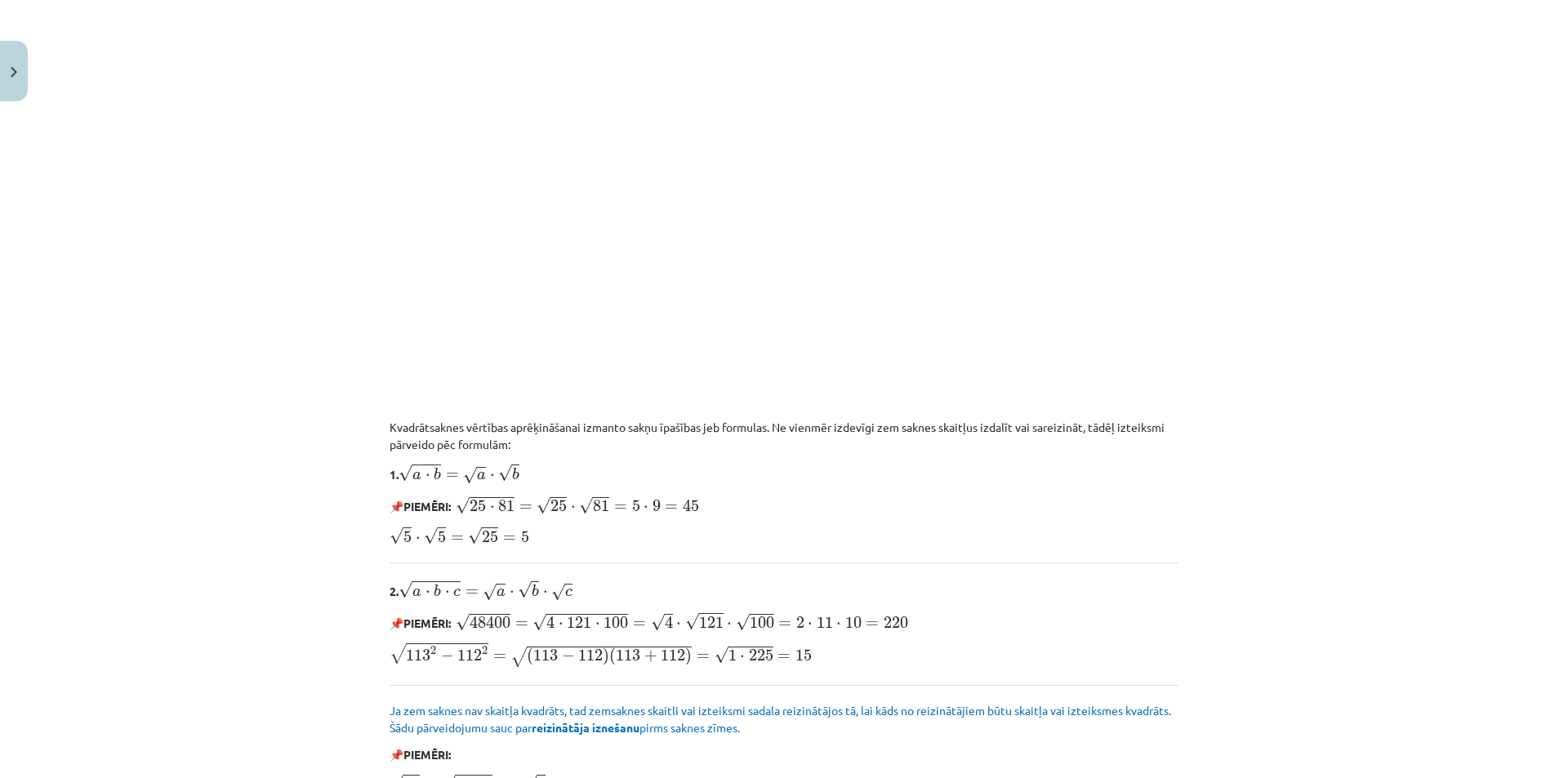
drag, startPoint x: 540, startPoint y: 434, endPoint x: 803, endPoint y: 446, distance: 263.3
click at [769, 446] on p "Kvadrātsaknes vērtības aprēķināšanai izmanto sakņu īpašības jeb formulas. Ne vi…" at bounding box center [783, 436] width 789 height 34
click at [804, 446] on p "Kvadrātsaknes vērtības aprēķināšanai izmanto sakņu īpašības jeb formulas. Ne vi…" at bounding box center [783, 436] width 789 height 34
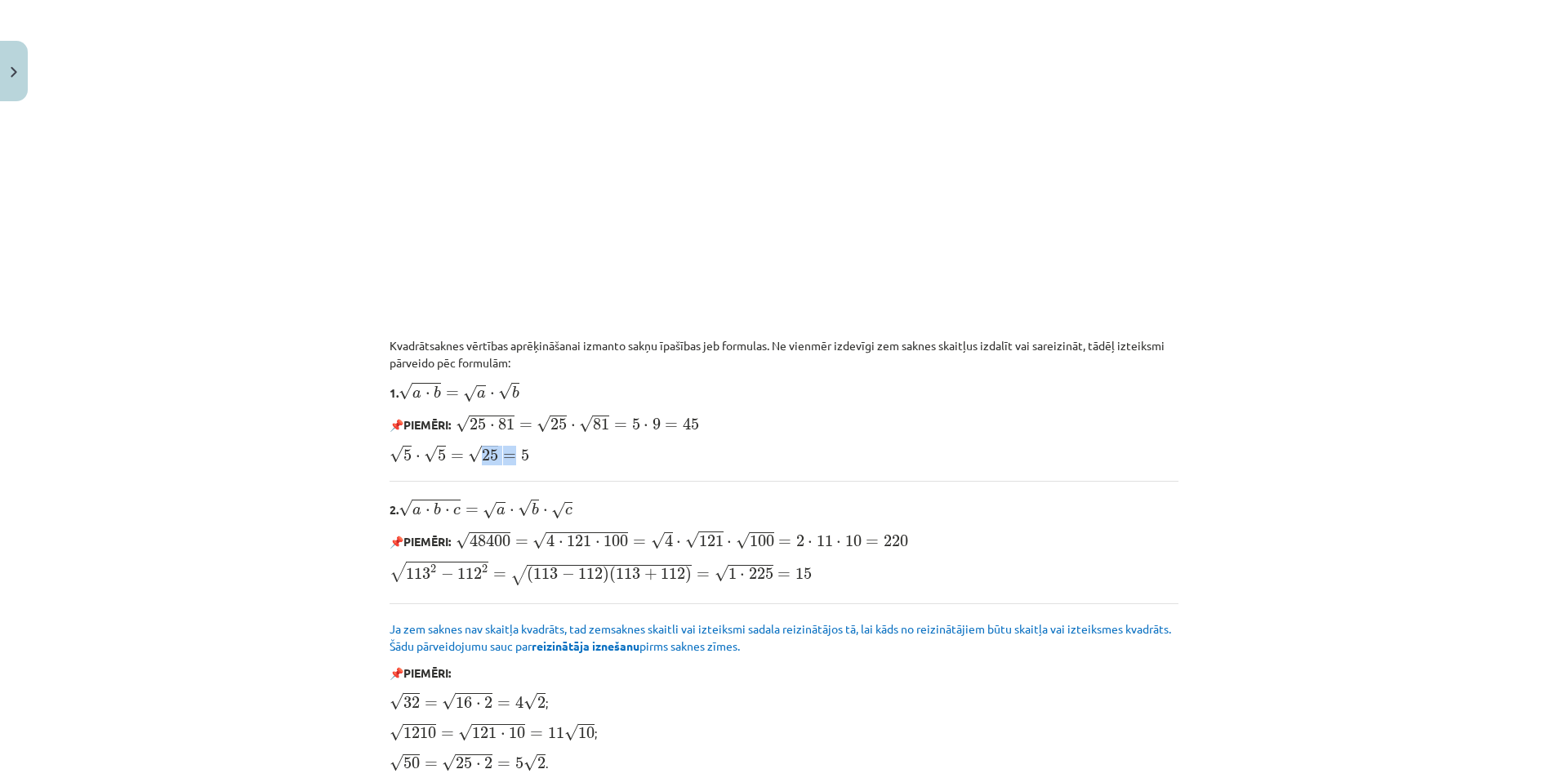
drag, startPoint x: 496, startPoint y: 458, endPoint x: 510, endPoint y: 459, distance: 14.0
click at [508, 459] on span "√ 5 ⋅ √ 5 = √ 25 = 5" at bounding box center [459, 454] width 139 height 18
click at [510, 459] on span "=" at bounding box center [510, 456] width 13 height 7
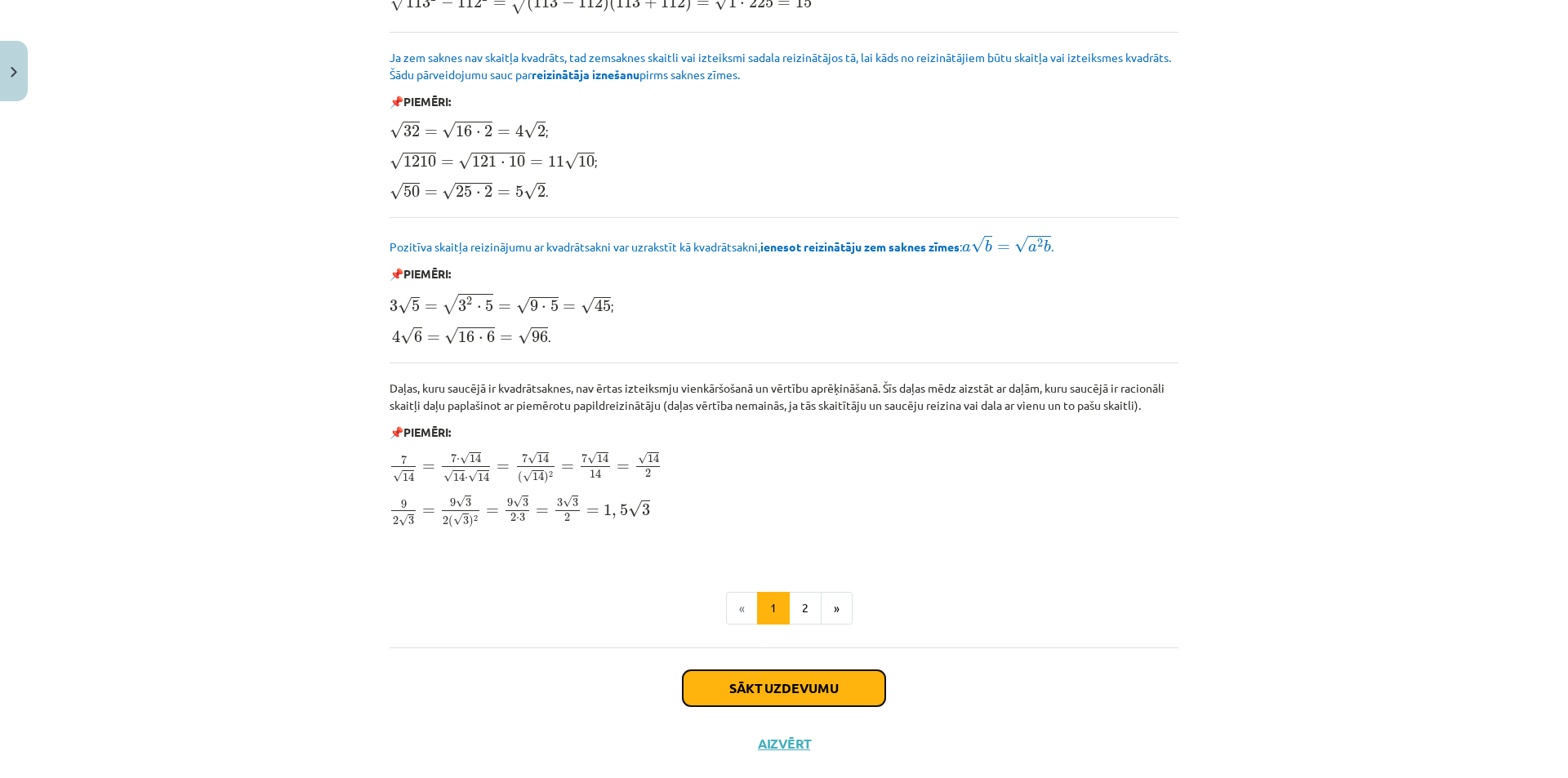
click at [850, 696] on button "Sākt uzdevumu" at bounding box center [783, 688] width 202 height 36
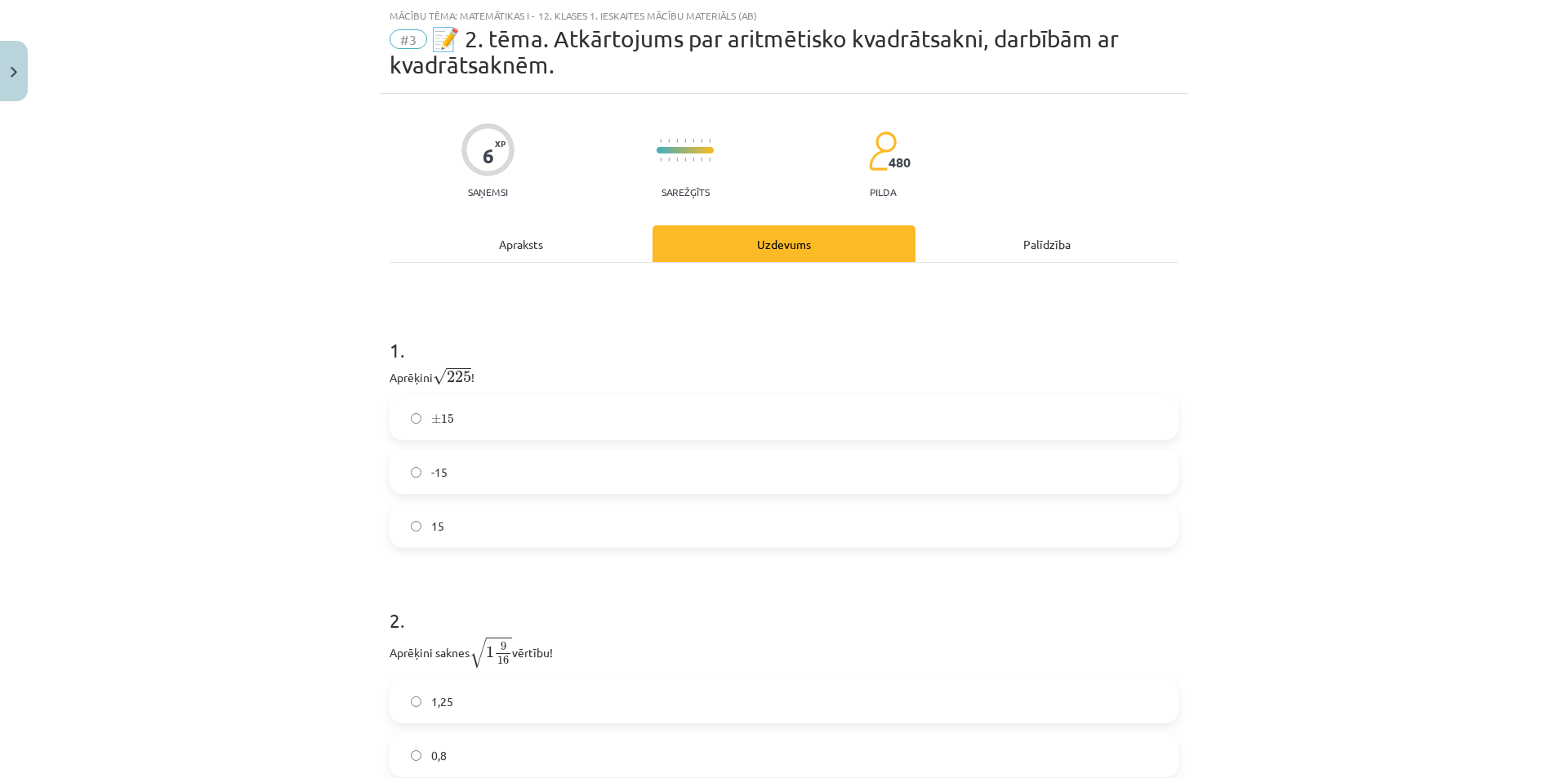
scroll to position [123, 0]
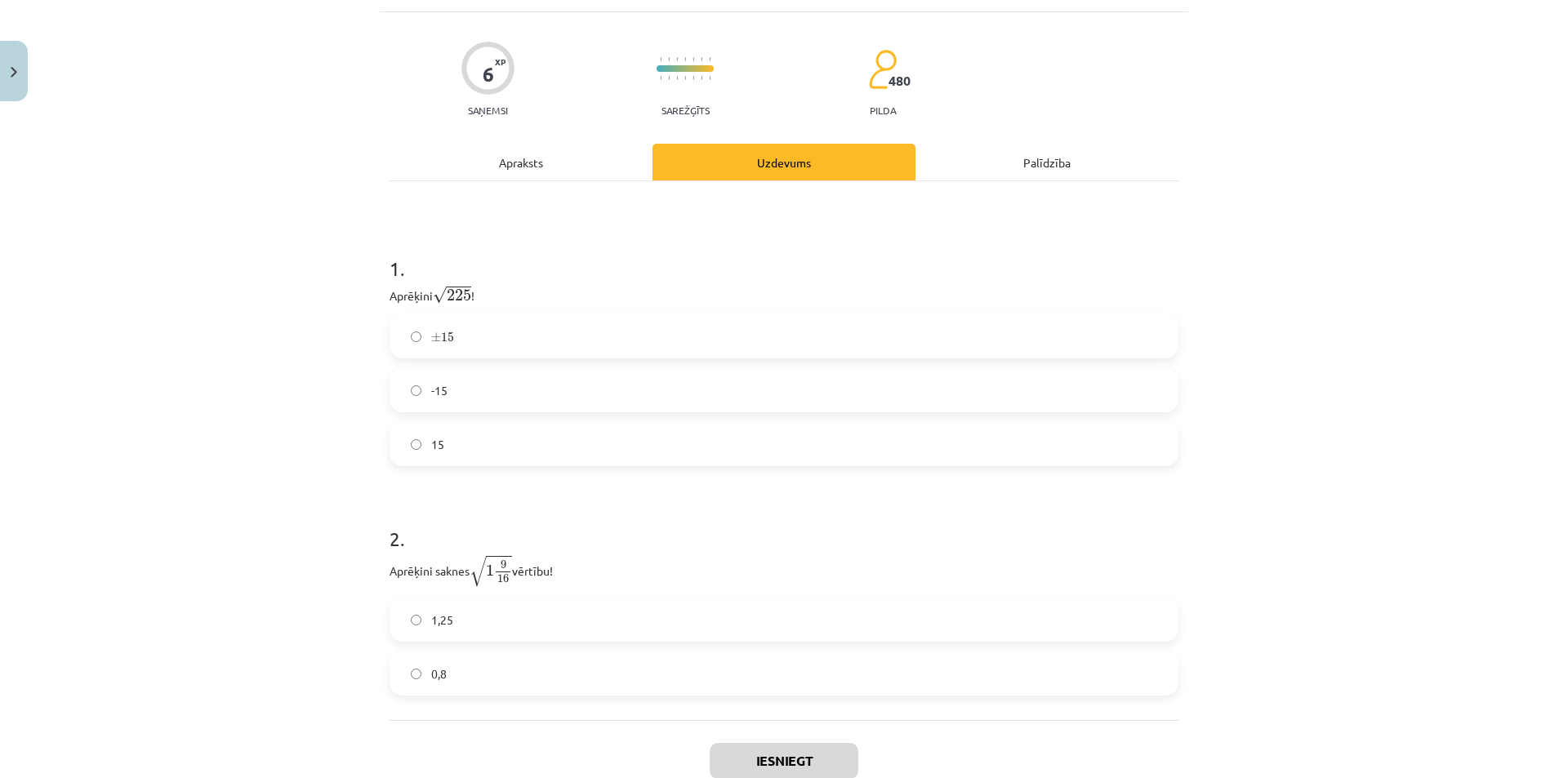
click at [458, 450] on label "15" at bounding box center [783, 444] width 786 height 41
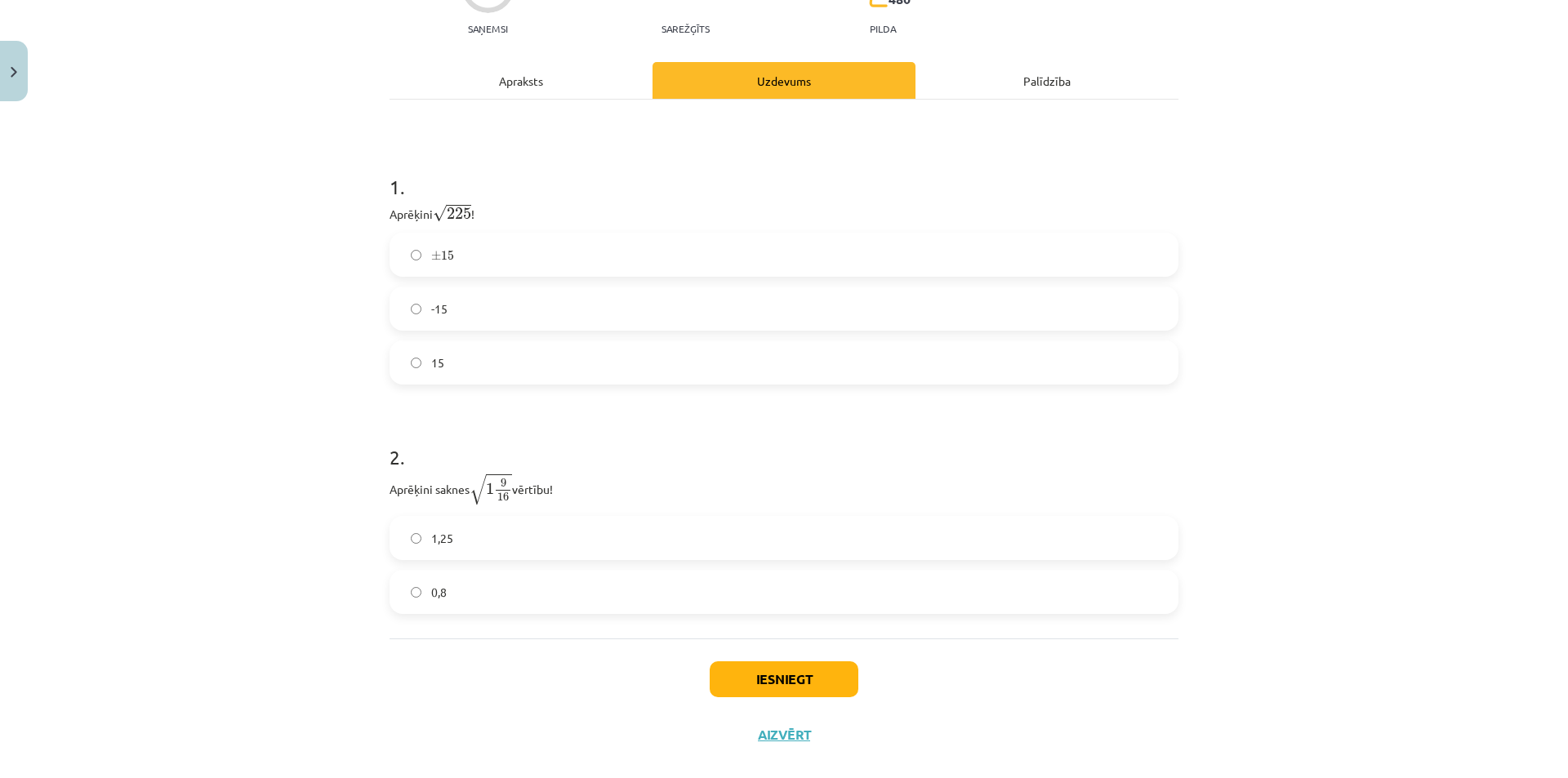
drag, startPoint x: 545, startPoint y: 495, endPoint x: 556, endPoint y: 496, distance: 11.0
click at [556, 496] on p "Aprēķini saknes √ 1 9 16 1 9 16 vērtību!" at bounding box center [783, 489] width 789 height 34
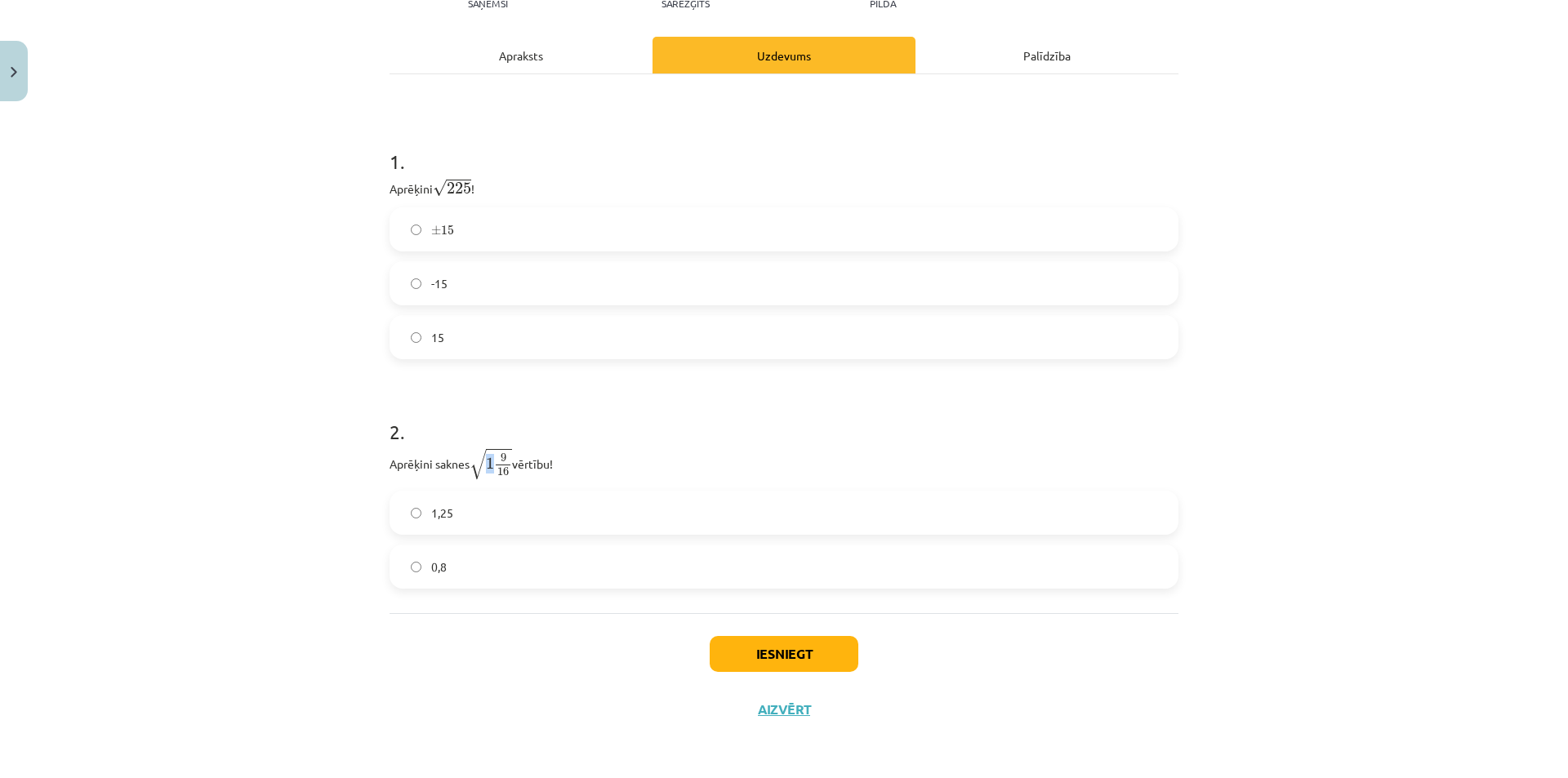
click at [487, 463] on span "1" at bounding box center [490, 463] width 8 height 12
click at [501, 469] on span "16" at bounding box center [503, 471] width 11 height 9
click at [500, 469] on span "16" at bounding box center [503, 471] width 11 height 9
click at [503, 475] on span "16" at bounding box center [503, 471] width 11 height 9
click at [501, 455] on span "9" at bounding box center [503, 457] width 6 height 9
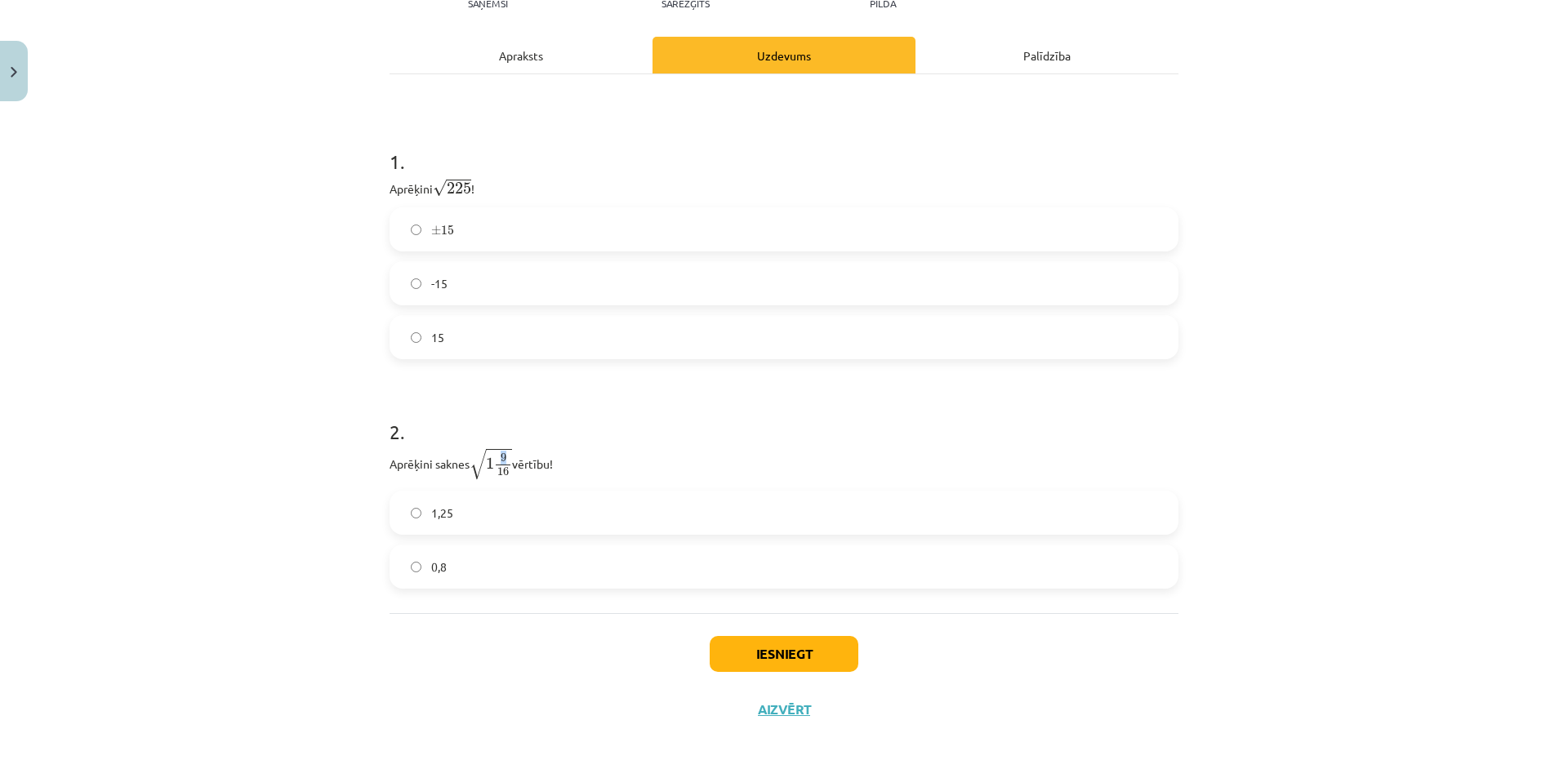
click at [501, 455] on span "9" at bounding box center [503, 457] width 6 height 9
drag, startPoint x: 494, startPoint y: 513, endPoint x: 514, endPoint y: 536, distance: 30.5
click at [493, 513] on label "1,25" at bounding box center [783, 513] width 786 height 41
click at [701, 648] on div "Iesniegt Aizvērt" at bounding box center [783, 671] width 789 height 115
click at [724, 650] on button "Iesniegt" at bounding box center [783, 654] width 148 height 36
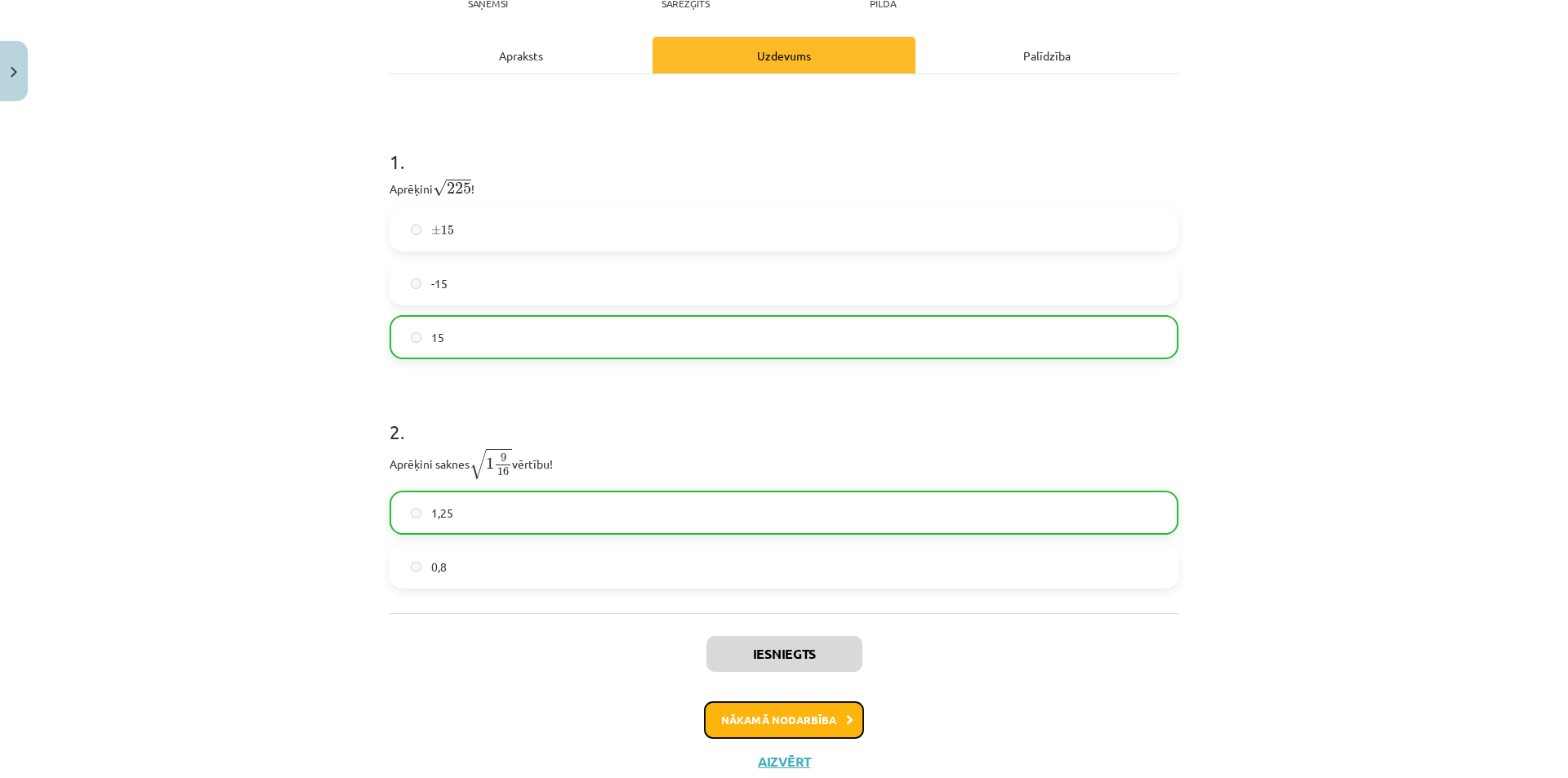
click at [799, 713] on button "Nākamā nodarbība" at bounding box center [783, 720] width 160 height 38
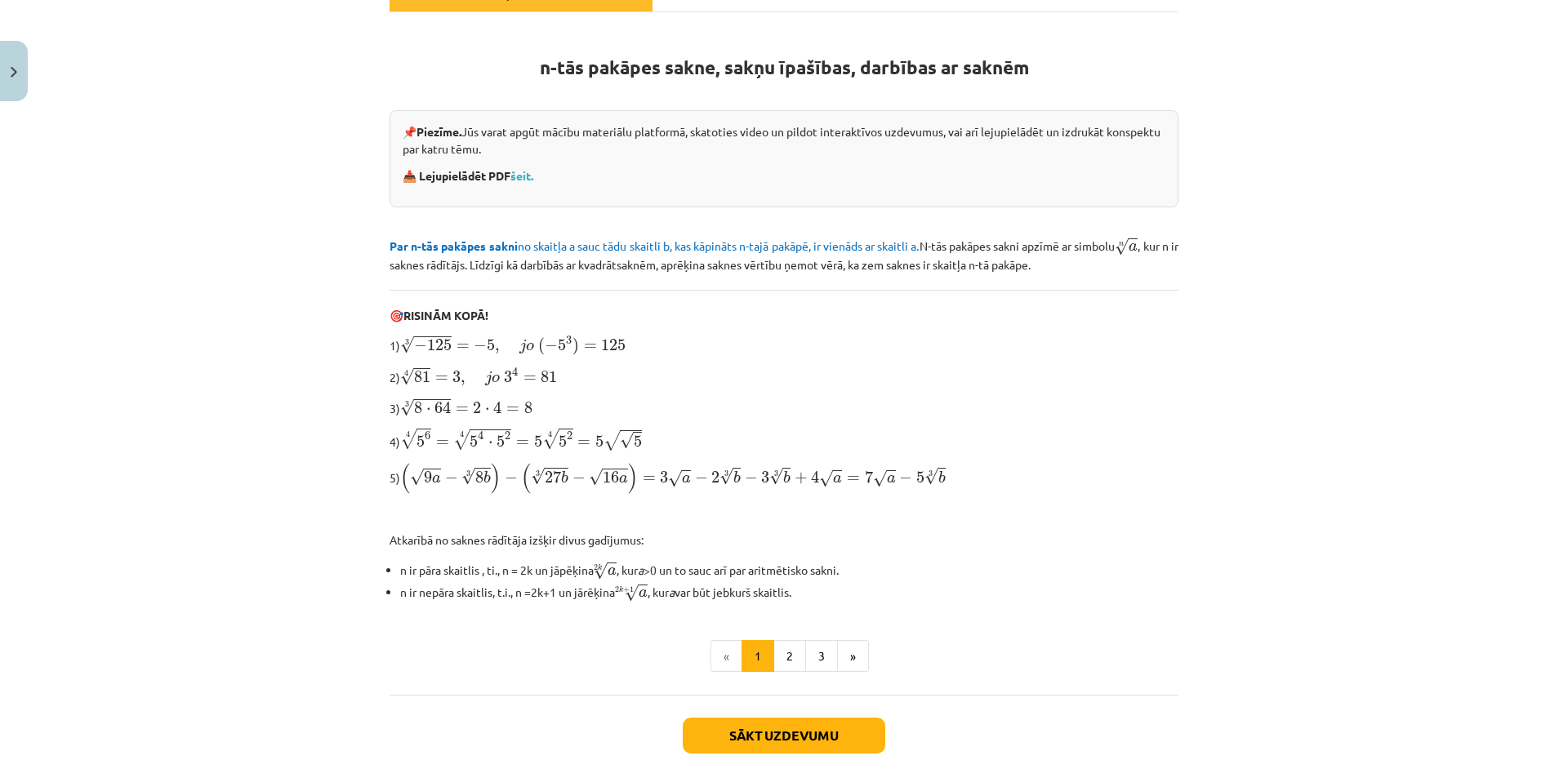
scroll to position [102, 0]
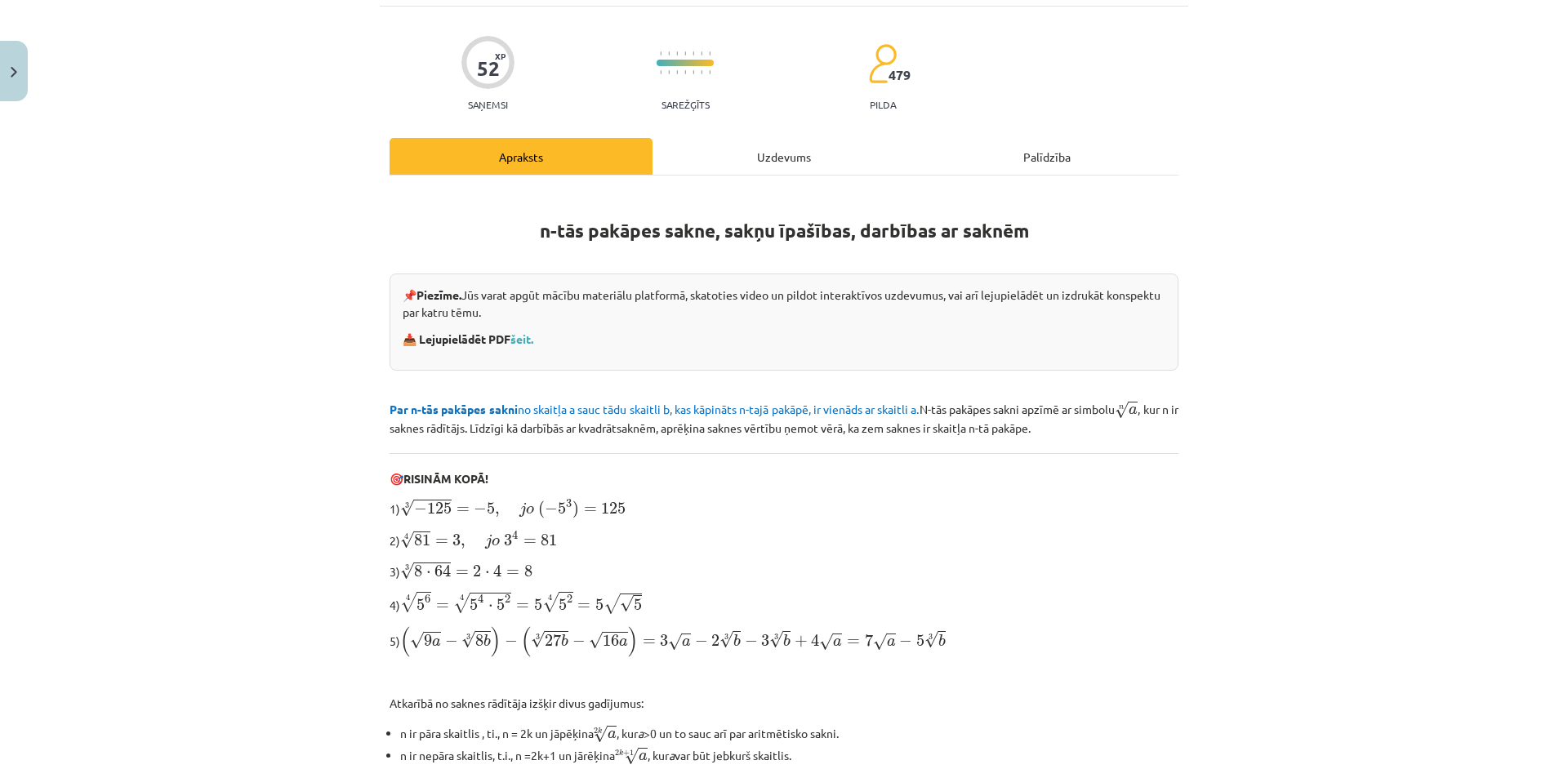
drag, startPoint x: 585, startPoint y: 291, endPoint x: 791, endPoint y: 308, distance: 206.7
click at [776, 306] on p "📌 Piezīme. Jūs varat apgūt mācību materiālu platformā, skatoties video un pildo…" at bounding box center [783, 304] width 763 height 34
click at [796, 309] on p "📌 Piezīme. Jūs varat apgūt mācību materiālu platformā, skatoties video un pildo…" at bounding box center [783, 304] width 763 height 34
click at [523, 343] on link "šeit." at bounding box center [522, 339] width 23 height 15
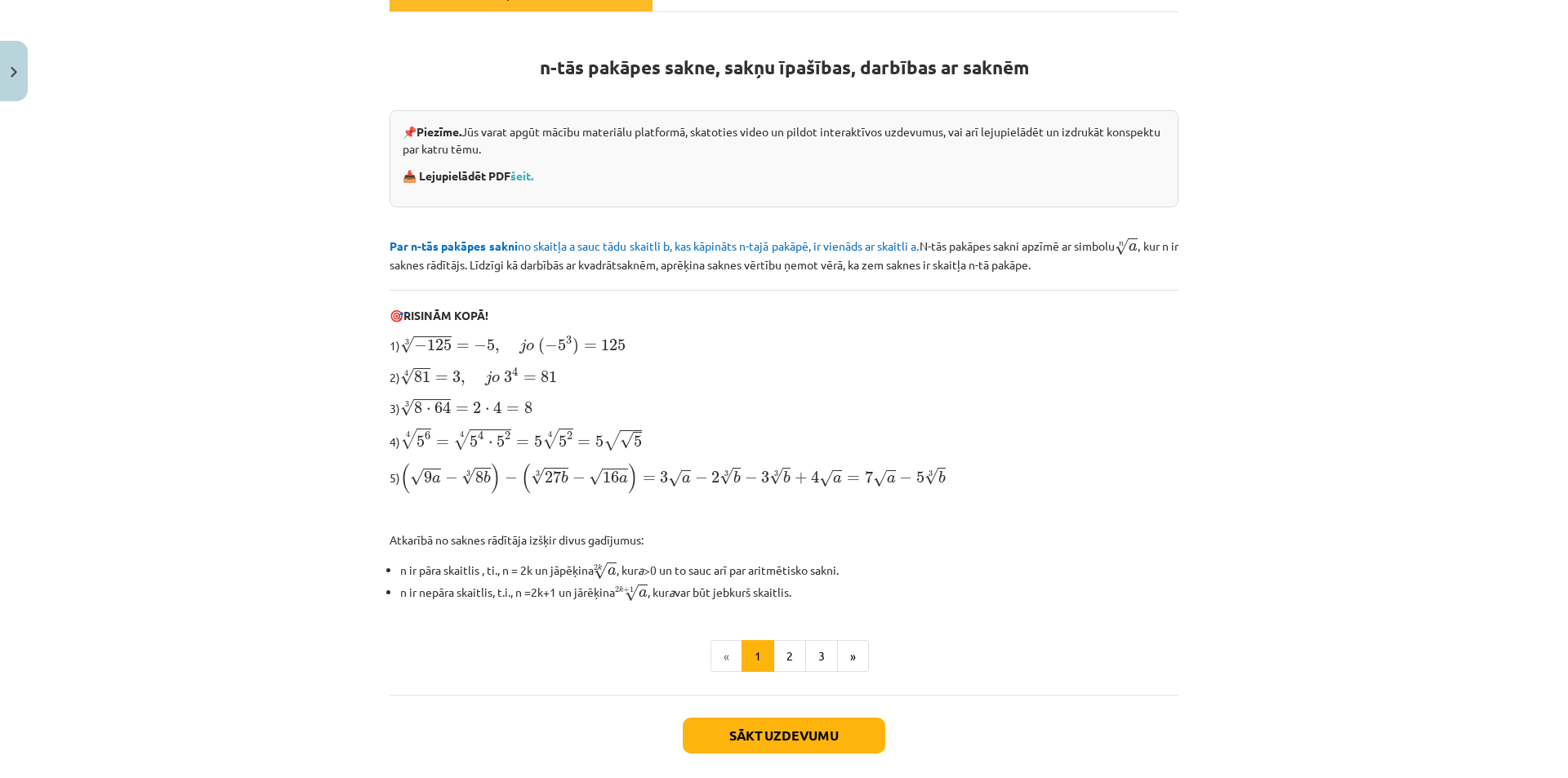
scroll to position [347, 0]
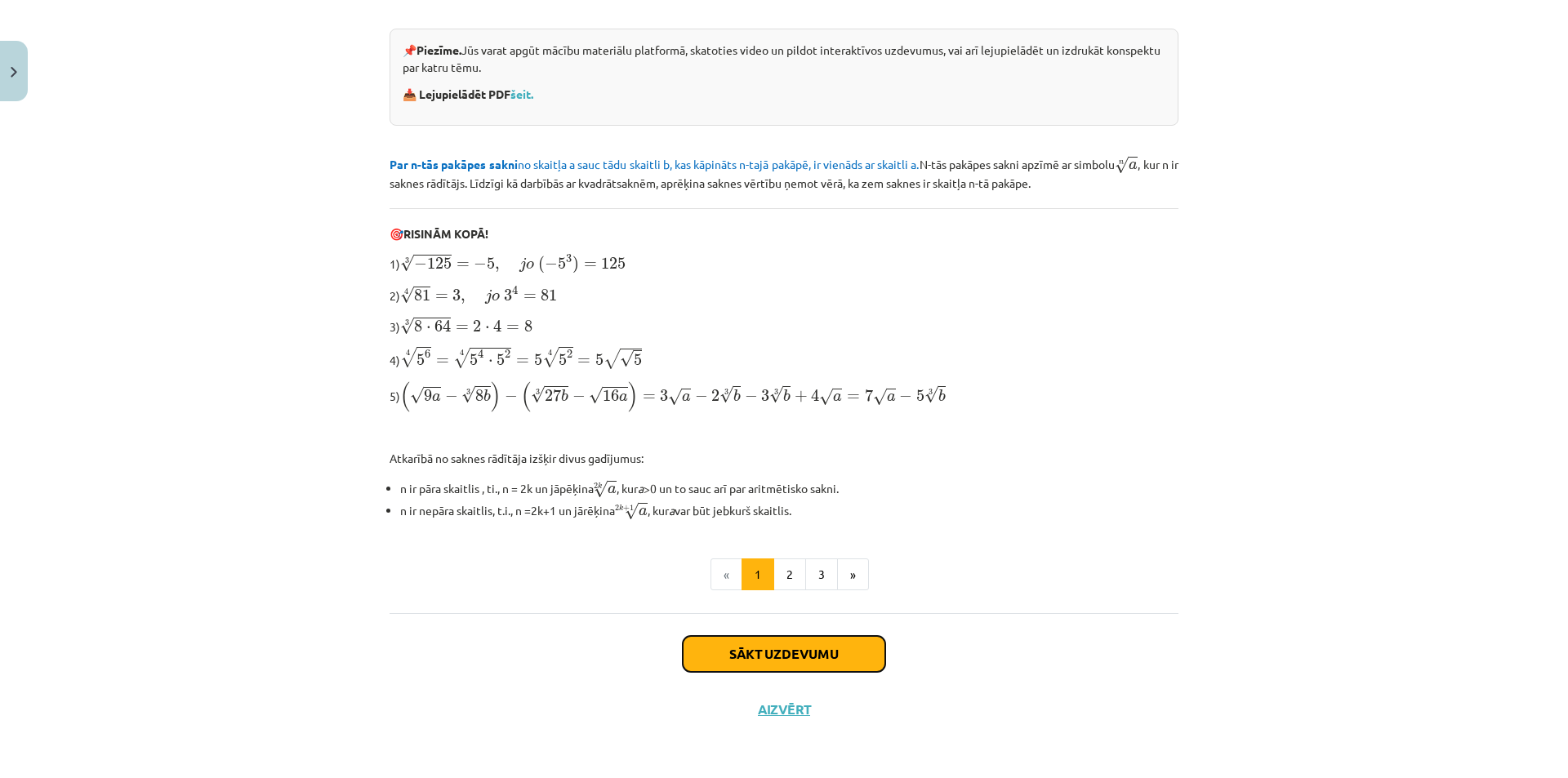
click at [784, 652] on button "Sākt uzdevumu" at bounding box center [783, 654] width 202 height 36
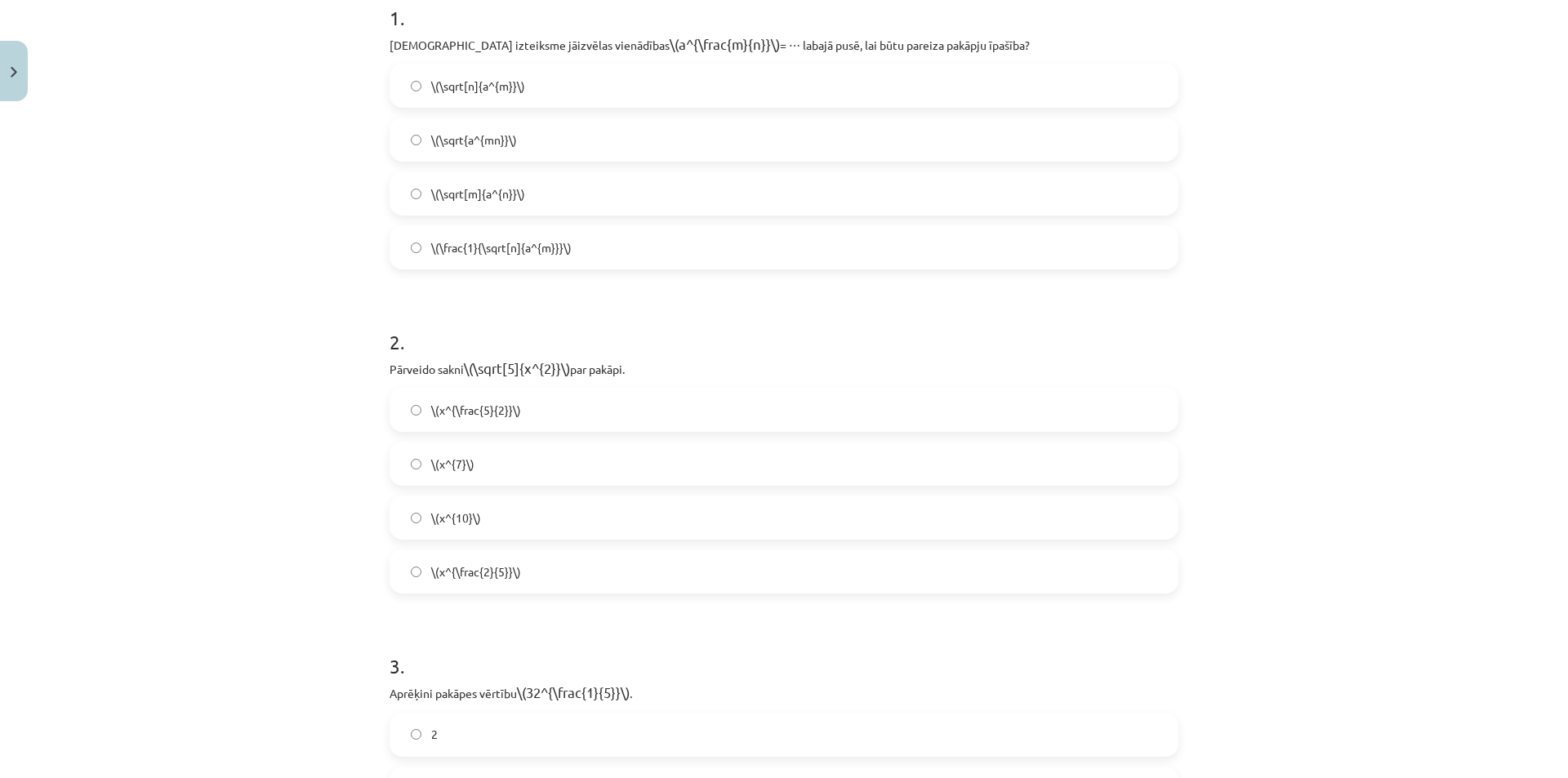
scroll to position [41, 0]
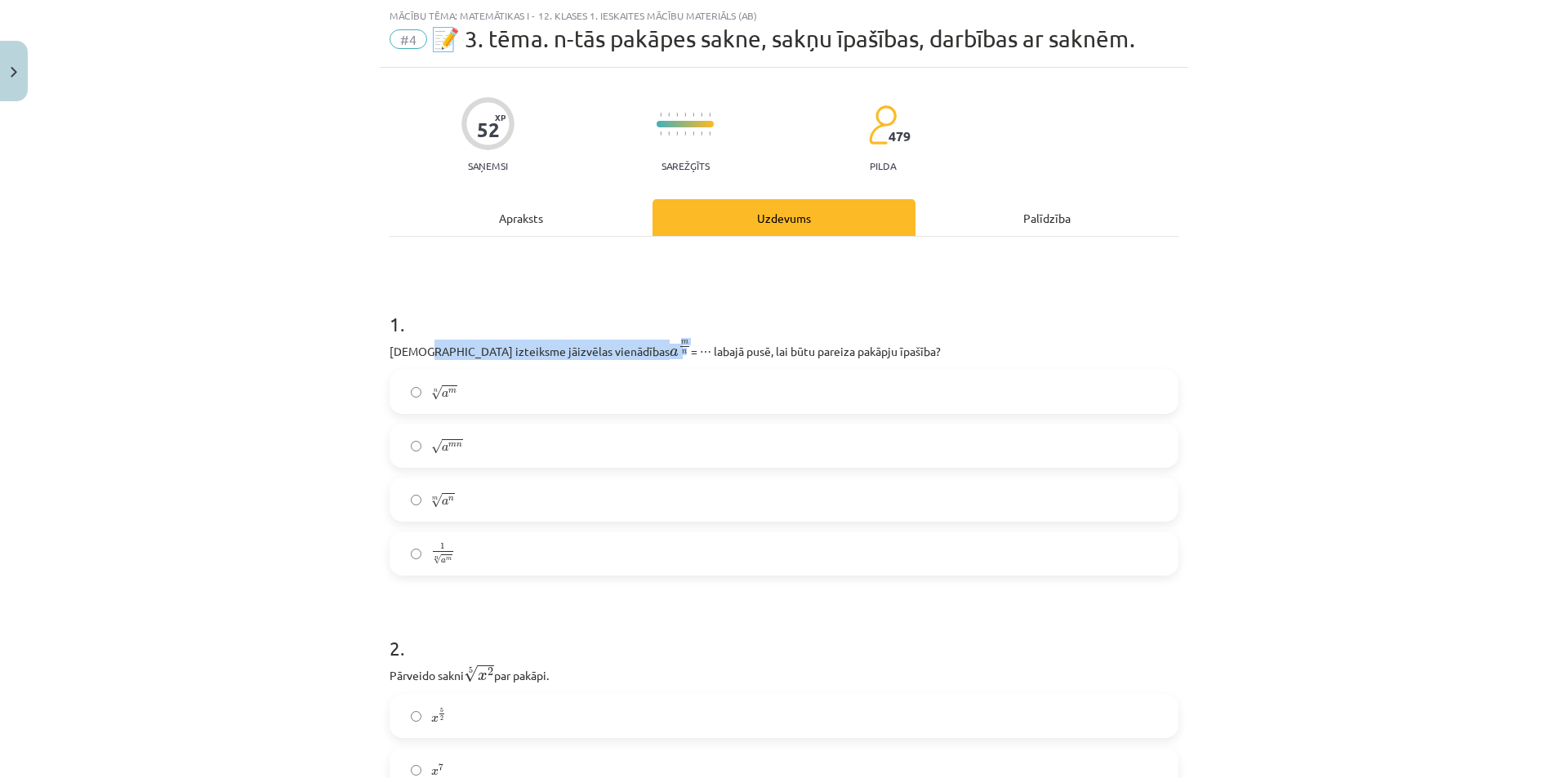
drag, startPoint x: 418, startPoint y: 361, endPoint x: 576, endPoint y: 358, distance: 158.0
click at [576, 358] on p "Kura izteiksme jāizvēlas vienādības a m n a m n = ⋯ labajā pusē, lai būtu parei…" at bounding box center [783, 350] width 789 height 20
drag, startPoint x: 576, startPoint y: 358, endPoint x: 566, endPoint y: 358, distance: 10.0
click at [669, 358] on span "a m n a m n" at bounding box center [680, 349] width 21 height 18
drag, startPoint x: 640, startPoint y: 350, endPoint x: 668, endPoint y: 352, distance: 28.1
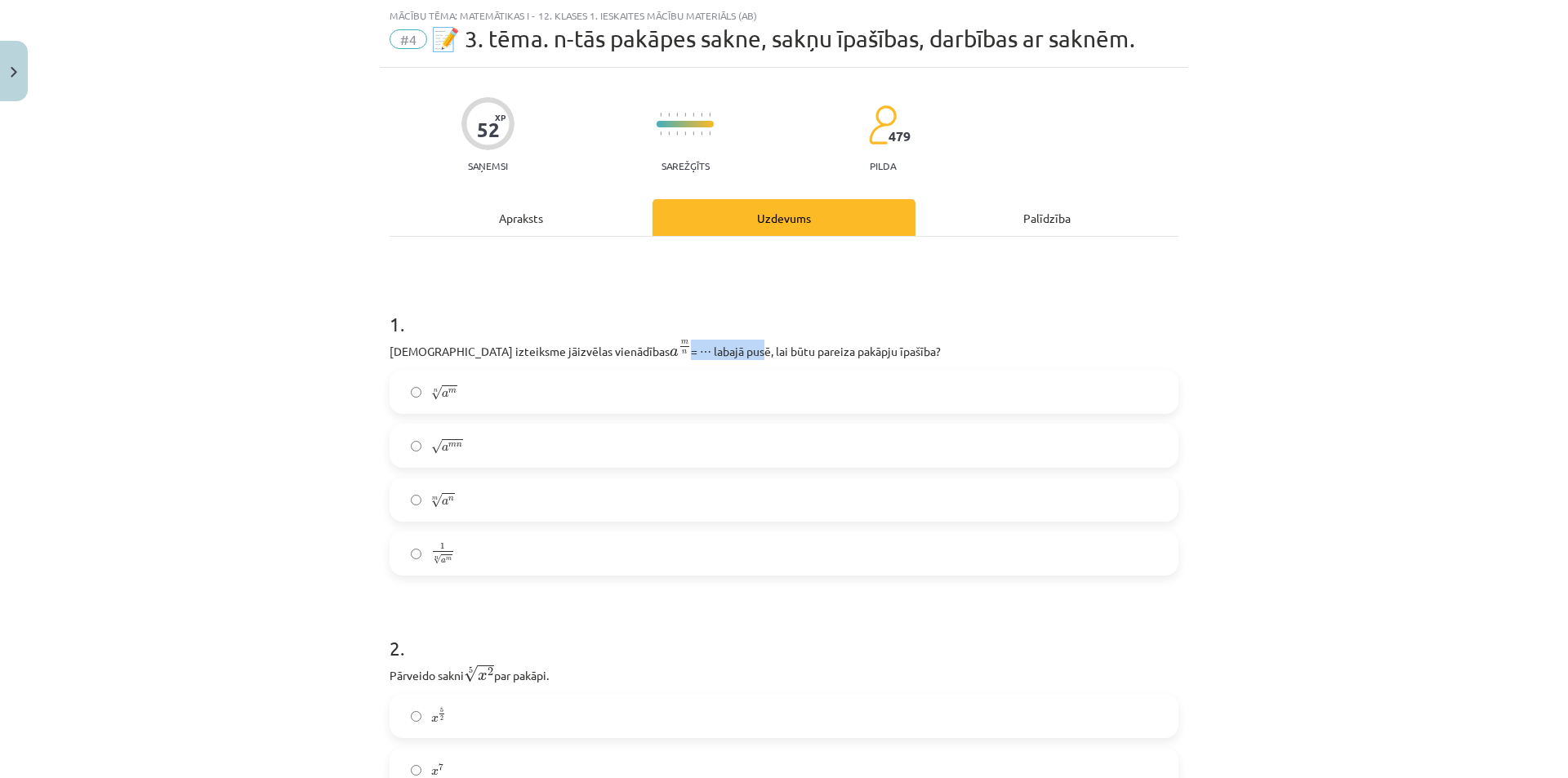
click at [668, 352] on p "Kura izteiksme jāizvēlas vienādības a m n a m n = ⋯ labajā pusē, lai būtu parei…" at bounding box center [783, 350] width 789 height 20
click at [592, 296] on h1 "1 ." at bounding box center [783, 310] width 789 height 51
click at [469, 510] on label "m √ a n a n m" at bounding box center [783, 500] width 786 height 41
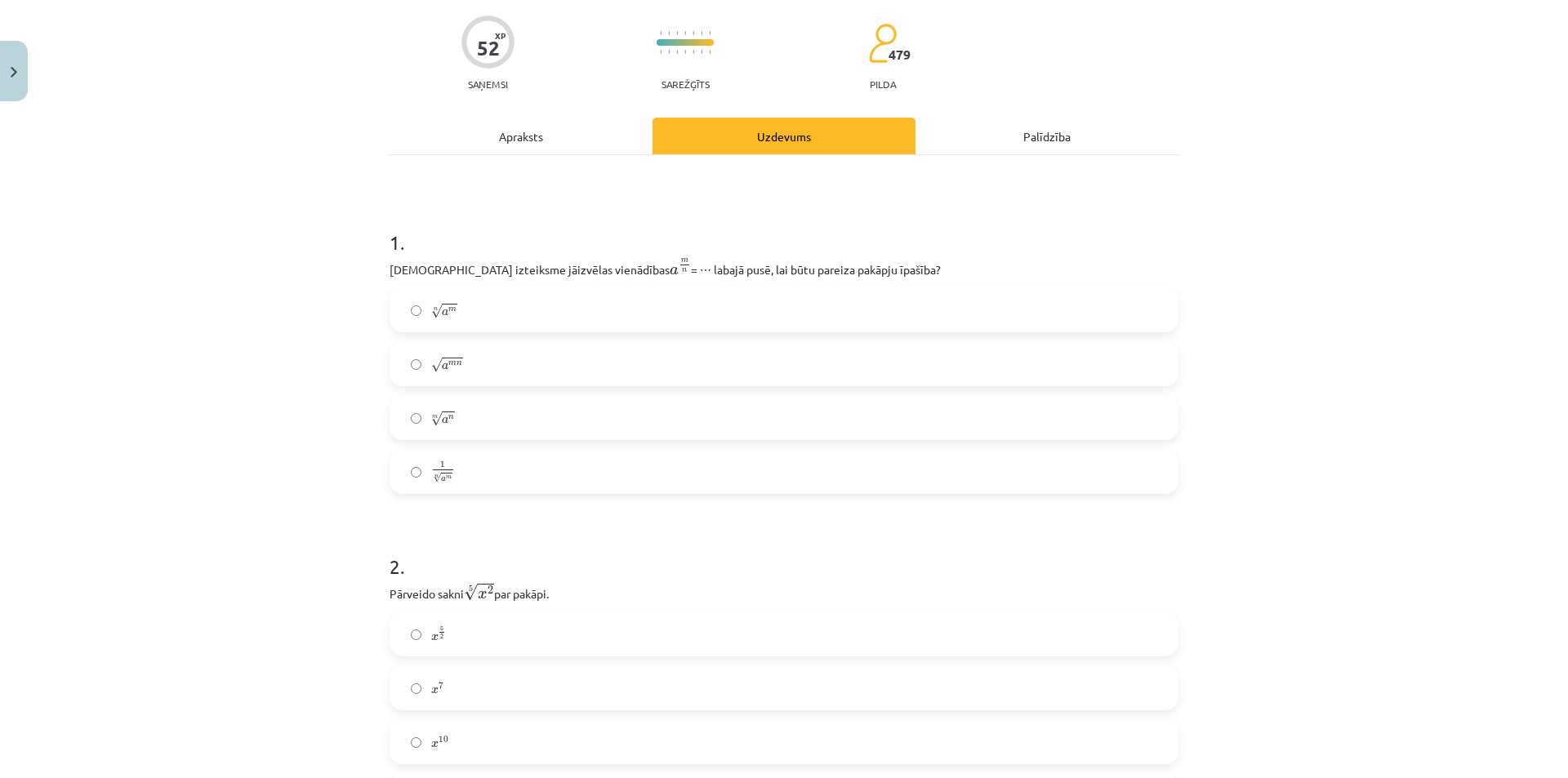
click at [466, 408] on label "m √ a n a n m" at bounding box center [783, 418] width 786 height 41
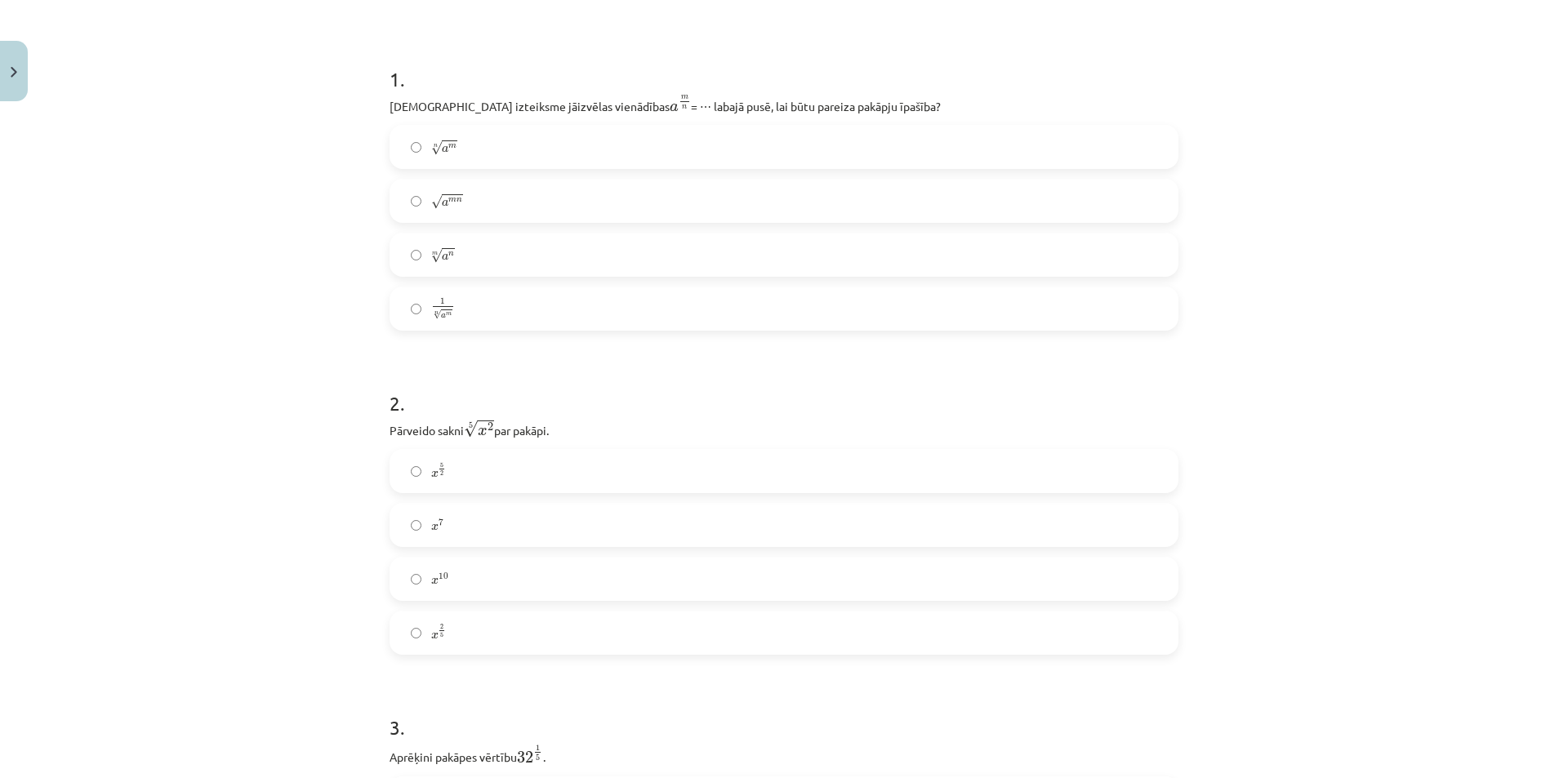
scroll to position [368, 0]
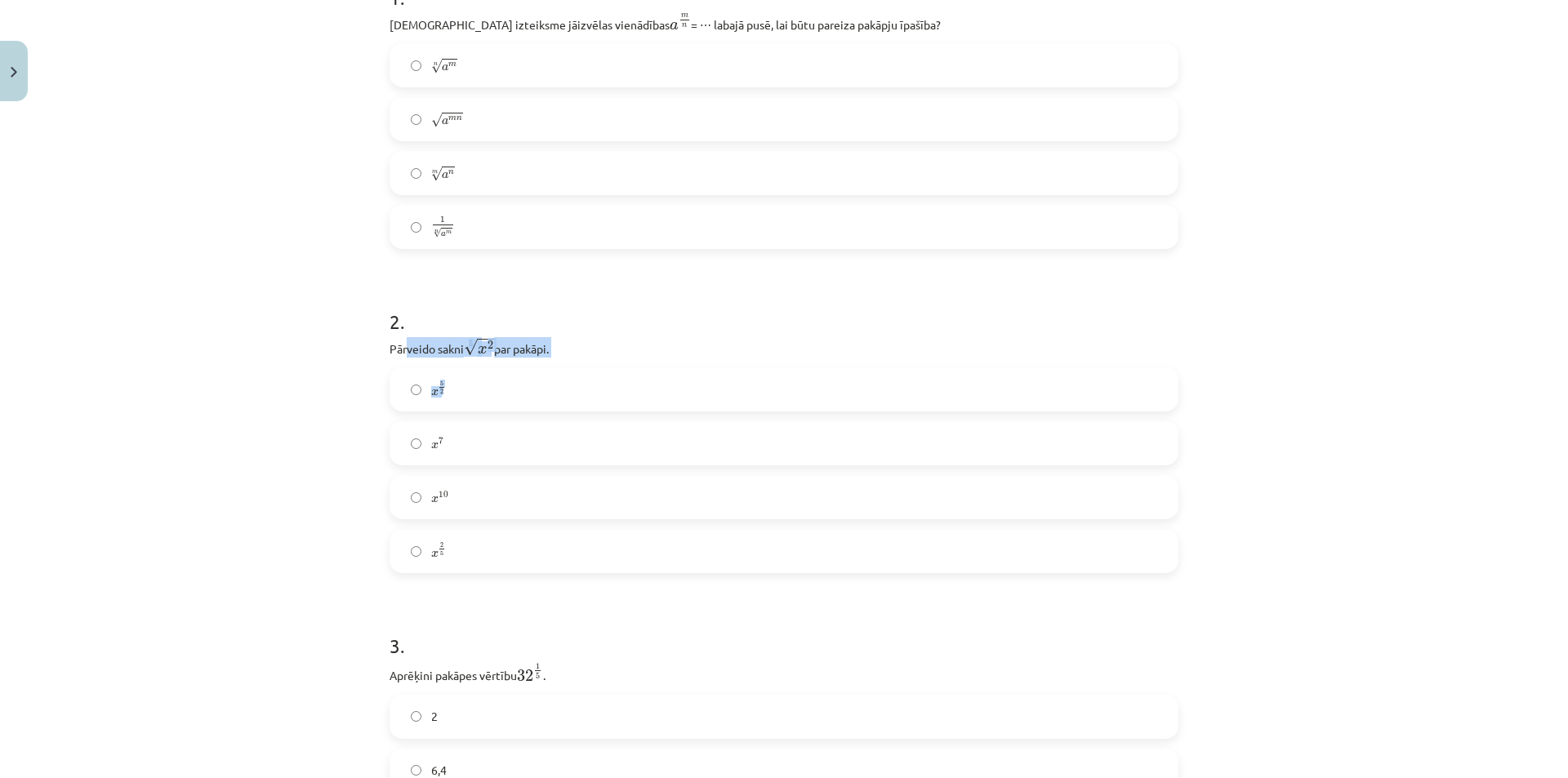
drag, startPoint x: 571, startPoint y: 369, endPoint x: 591, endPoint y: 367, distance: 20.1
click at [591, 368] on div "2 . Pārveido sakni 5 √ x 2 x 2 5 par pakāpi. x 5 2 x 5 2 x 7 x 7 x 10 x 10 x 2 …" at bounding box center [783, 427] width 789 height 292
click at [600, 347] on p "Pārveido sakni 5 √ x 2 x 2 5 par pakāpi." at bounding box center [783, 347] width 789 height 20
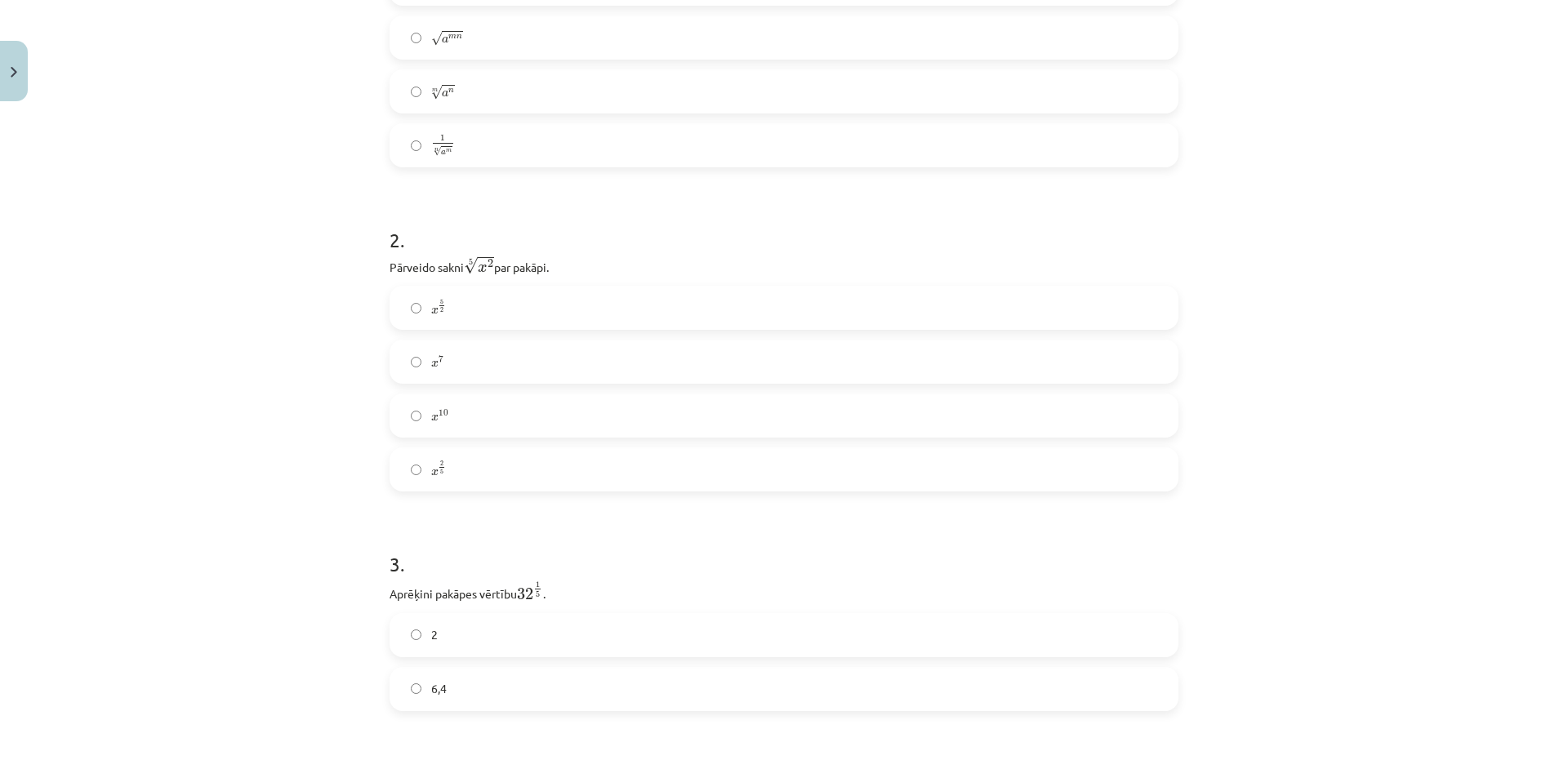
click at [469, 306] on label "x 5 2 x 5 2" at bounding box center [783, 308] width 786 height 41
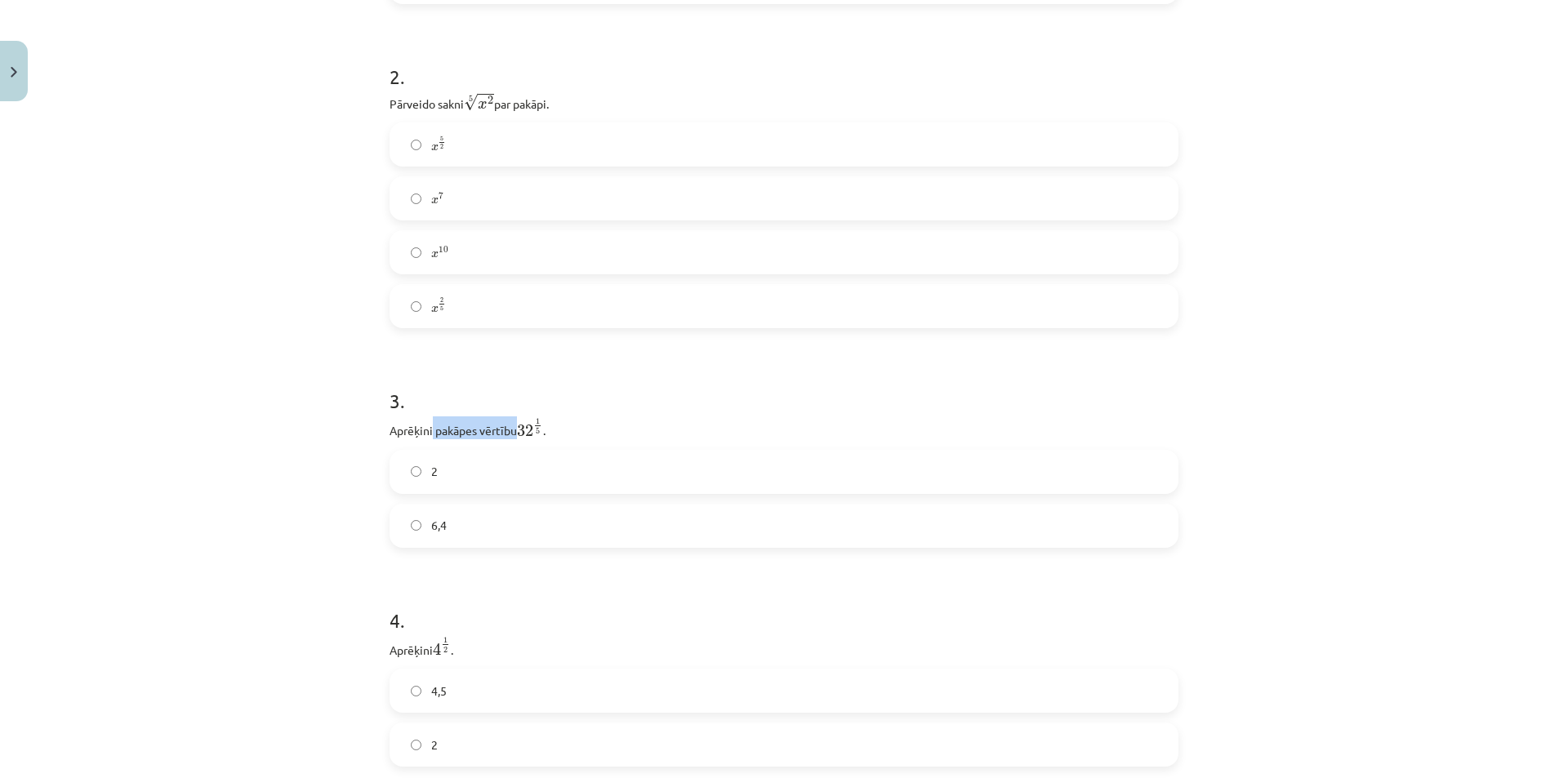
drag, startPoint x: 429, startPoint y: 432, endPoint x: 562, endPoint y: 425, distance: 133.2
click at [552, 426] on p "Aprēķini pakāpes vērtību 32 1 5 32 1 5 ." at bounding box center [783, 427] width 789 height 23
click at [562, 424] on p "Aprēķini pakāpes vērtību 32 1 5 32 1 5 ." at bounding box center [783, 427] width 789 height 23
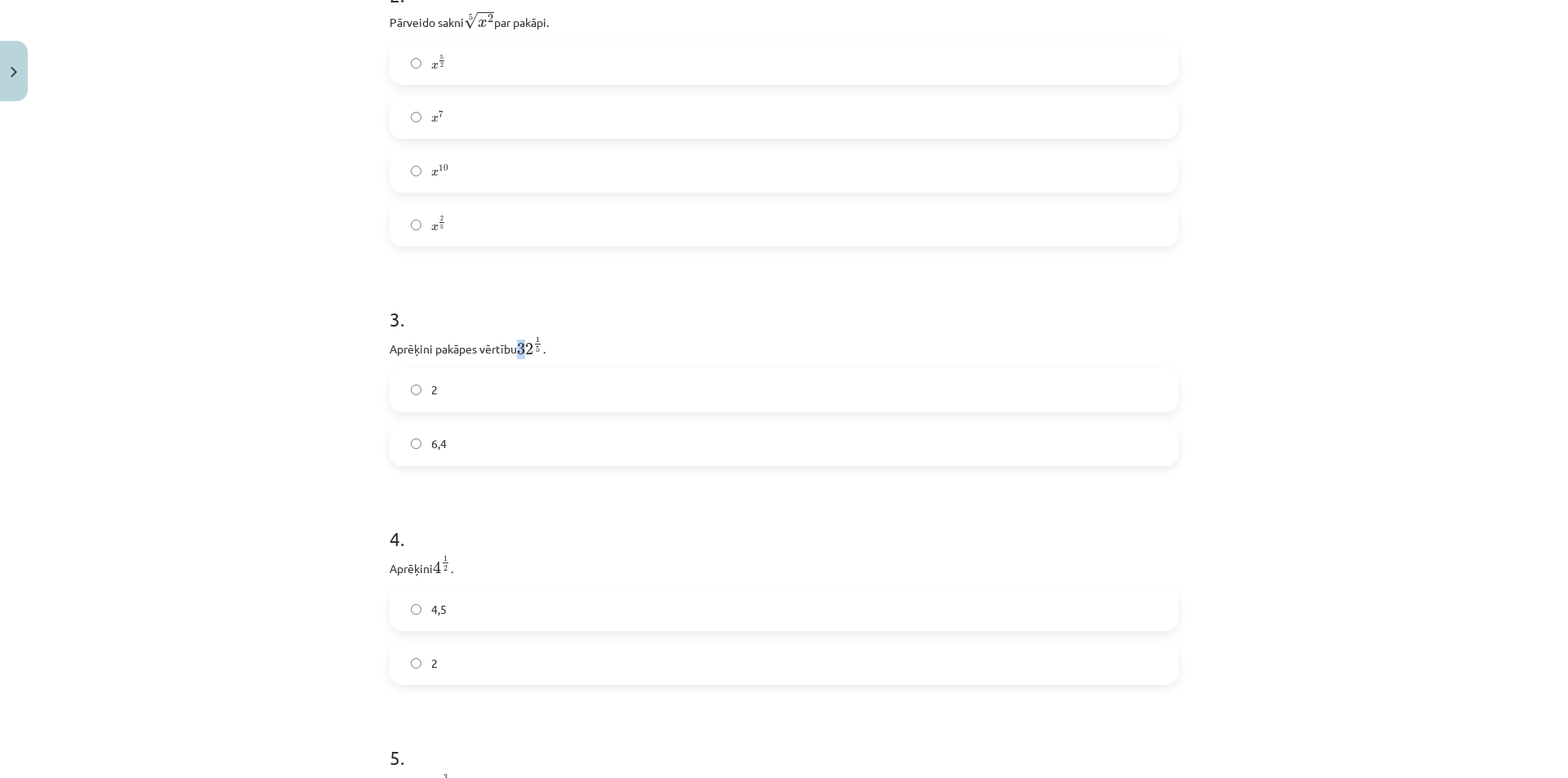
click at [520, 351] on span "32" at bounding box center [525, 349] width 16 height 12
click at [521, 351] on span "32" at bounding box center [525, 349] width 16 height 12
drag, startPoint x: 527, startPoint y: 342, endPoint x: 546, endPoint y: 348, distance: 19.9
click at [535, 346] on span "1 5" at bounding box center [537, 344] width 9 height 16
click at [548, 348] on p "Aprēķini pakāpes vērtību 32 1 5 32 1 5 ." at bounding box center [783, 346] width 789 height 23
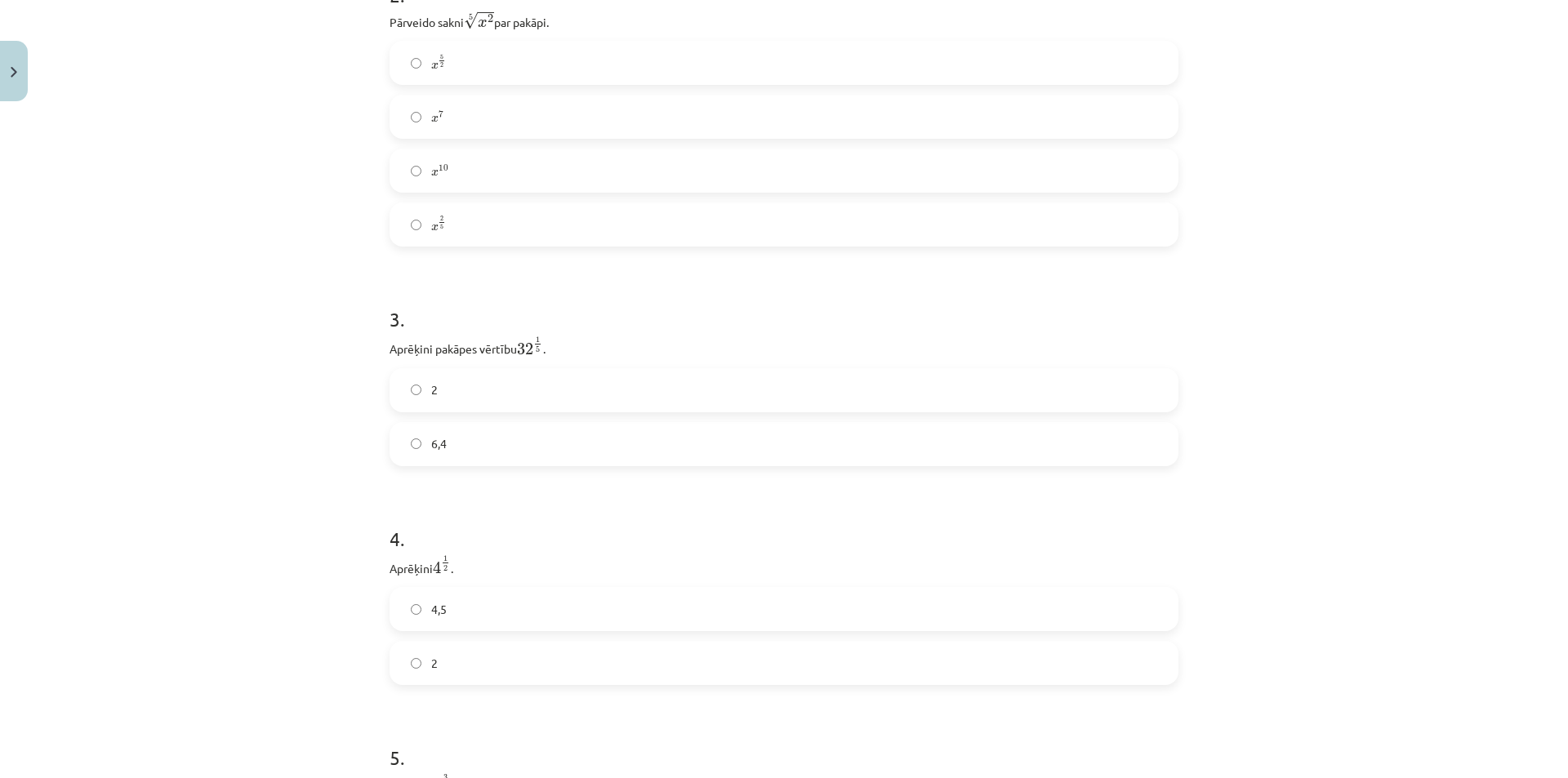
click at [462, 437] on label "6,4" at bounding box center [783, 444] width 786 height 41
click at [478, 400] on label "2" at bounding box center [783, 391] width 786 height 41
drag, startPoint x: 465, startPoint y: 323, endPoint x: 592, endPoint y: 321, distance: 127.0
click at [583, 321] on p "Aprēķini 4 1 2 4 1 2 ." at bounding box center [783, 321] width 789 height 23
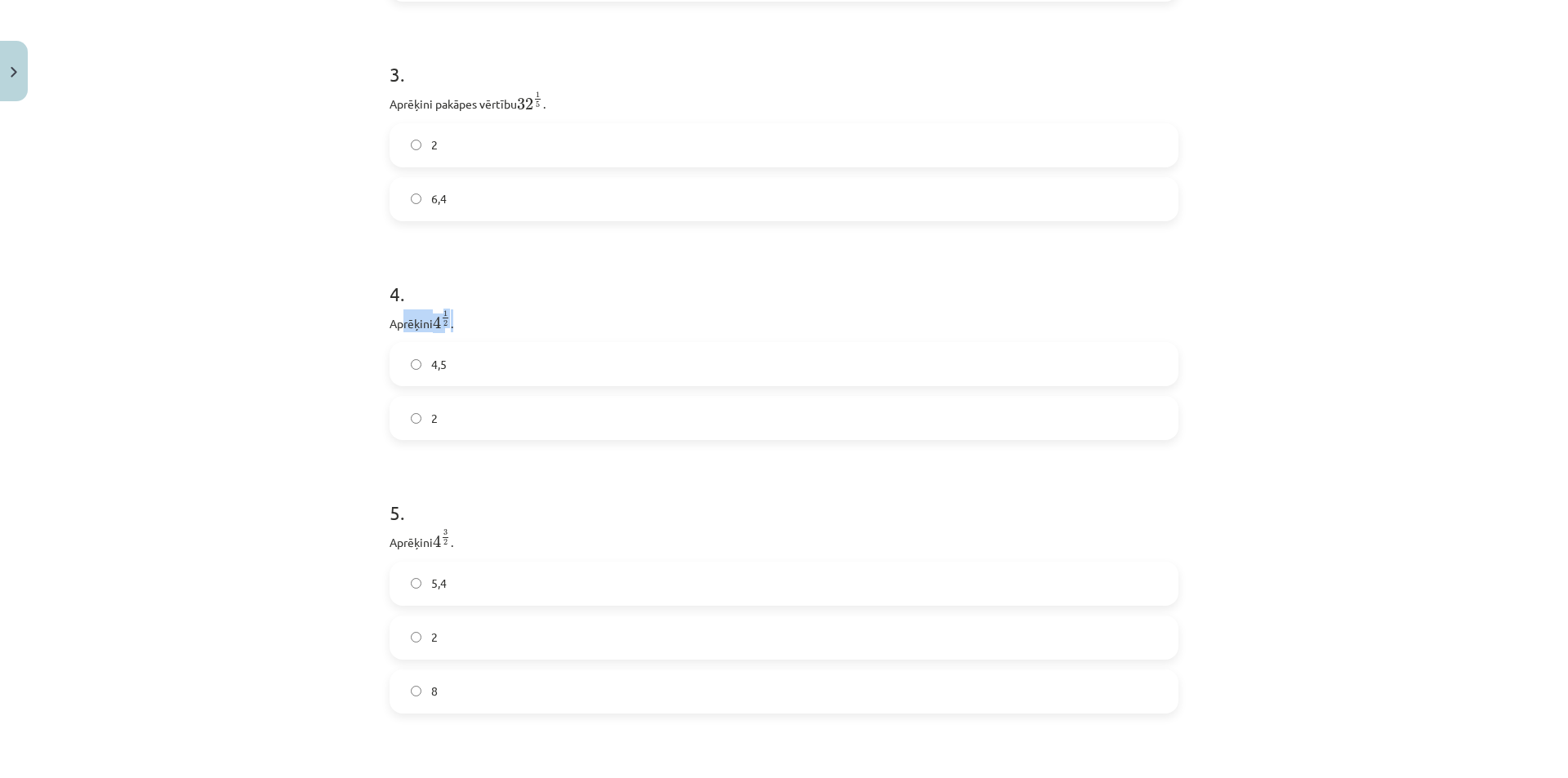
drag, startPoint x: 399, startPoint y: 319, endPoint x: 528, endPoint y: 309, distance: 129.4
click at [534, 310] on p "Aprēķini 4 1 2 4 1 2 ." at bounding box center [783, 321] width 789 height 23
click at [528, 310] on p "Aprēķini 4 1 2 4 1 2 ." at bounding box center [783, 321] width 789 height 23
click at [447, 319] on p "Aprēķini 4 1 2 4 1 2 ." at bounding box center [783, 321] width 789 height 23
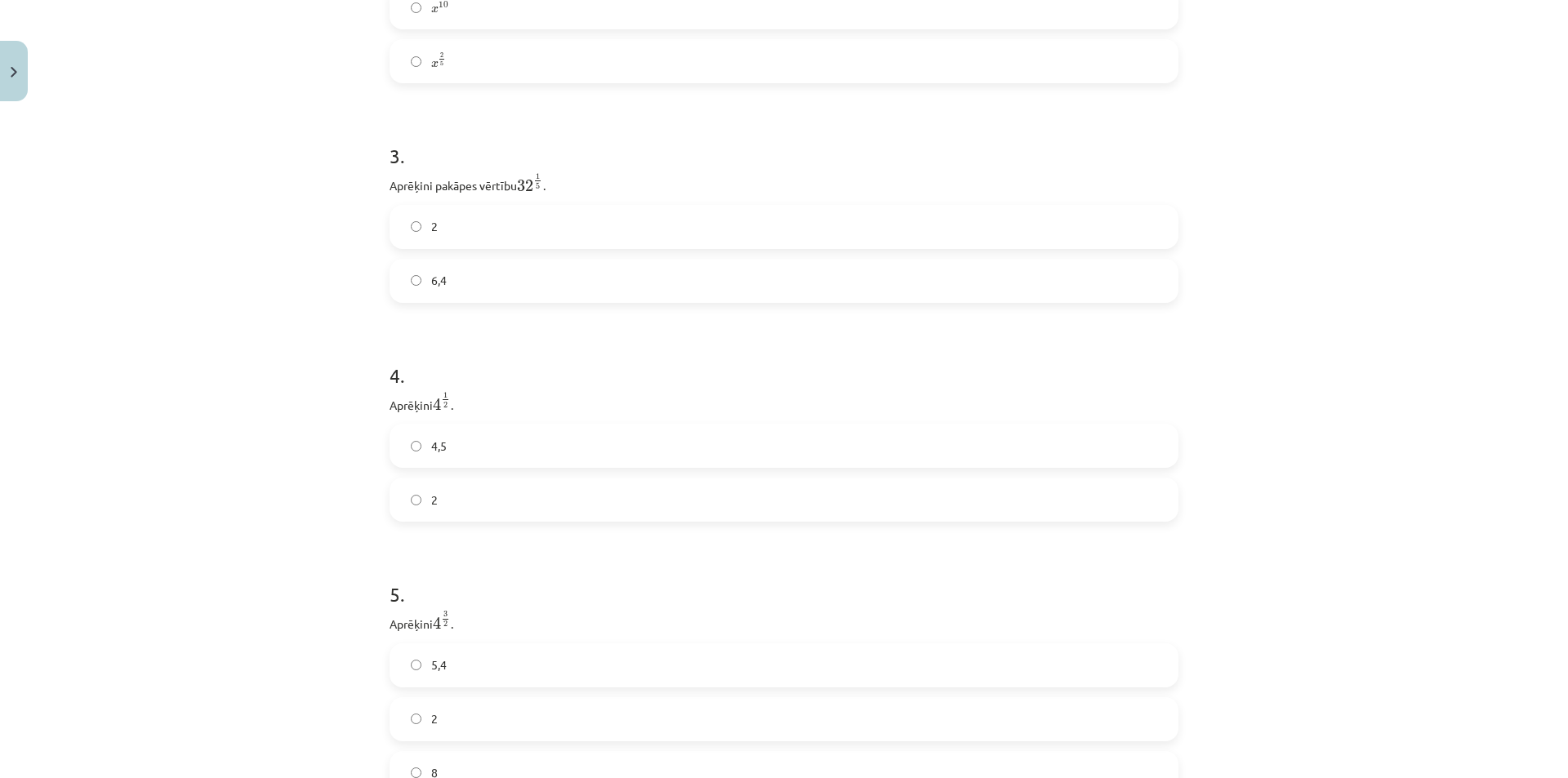
scroll to position [776, 0]
click at [460, 568] on label "2" at bounding box center [783, 581] width 786 height 41
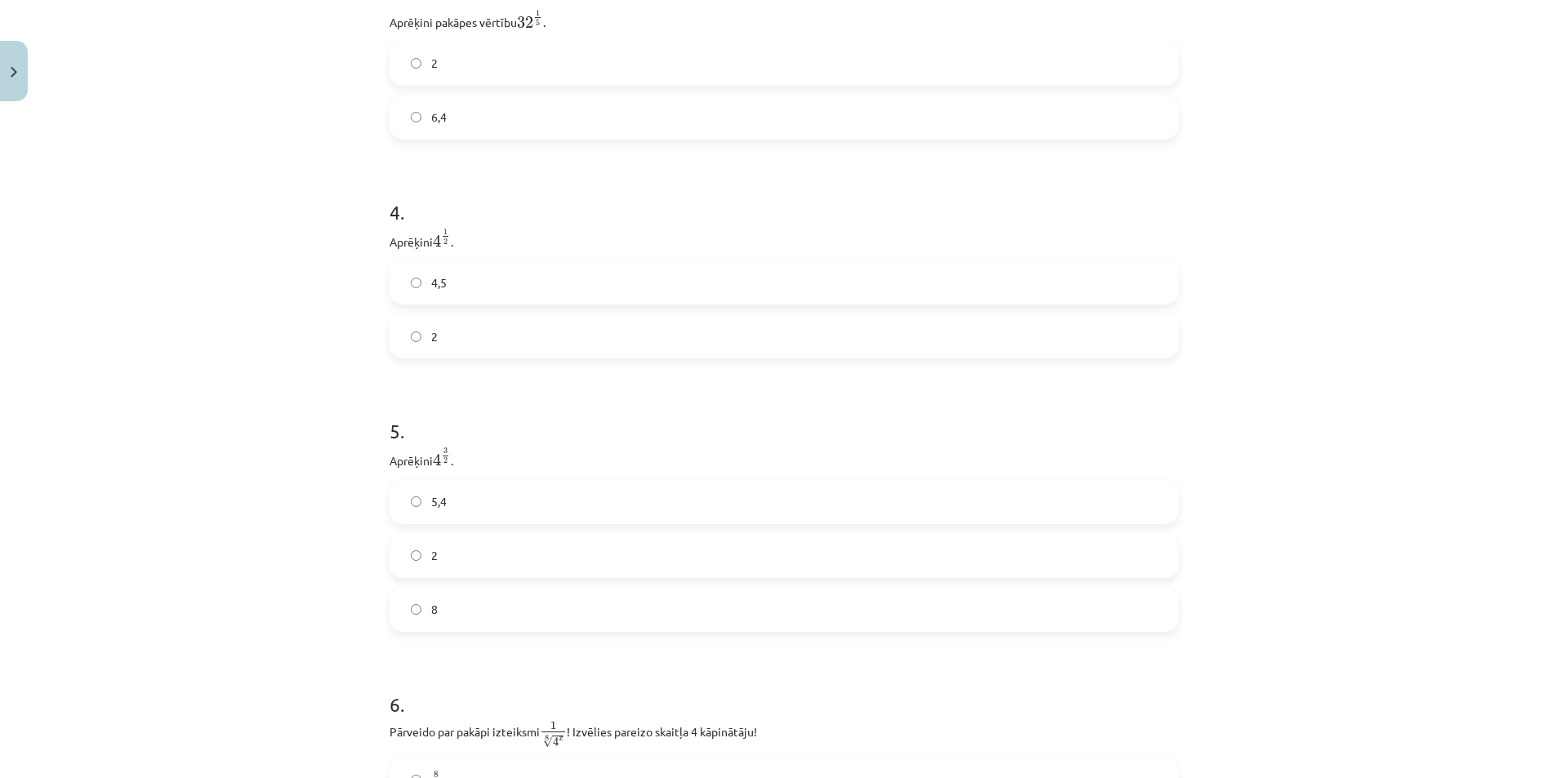
scroll to position [1102, 0]
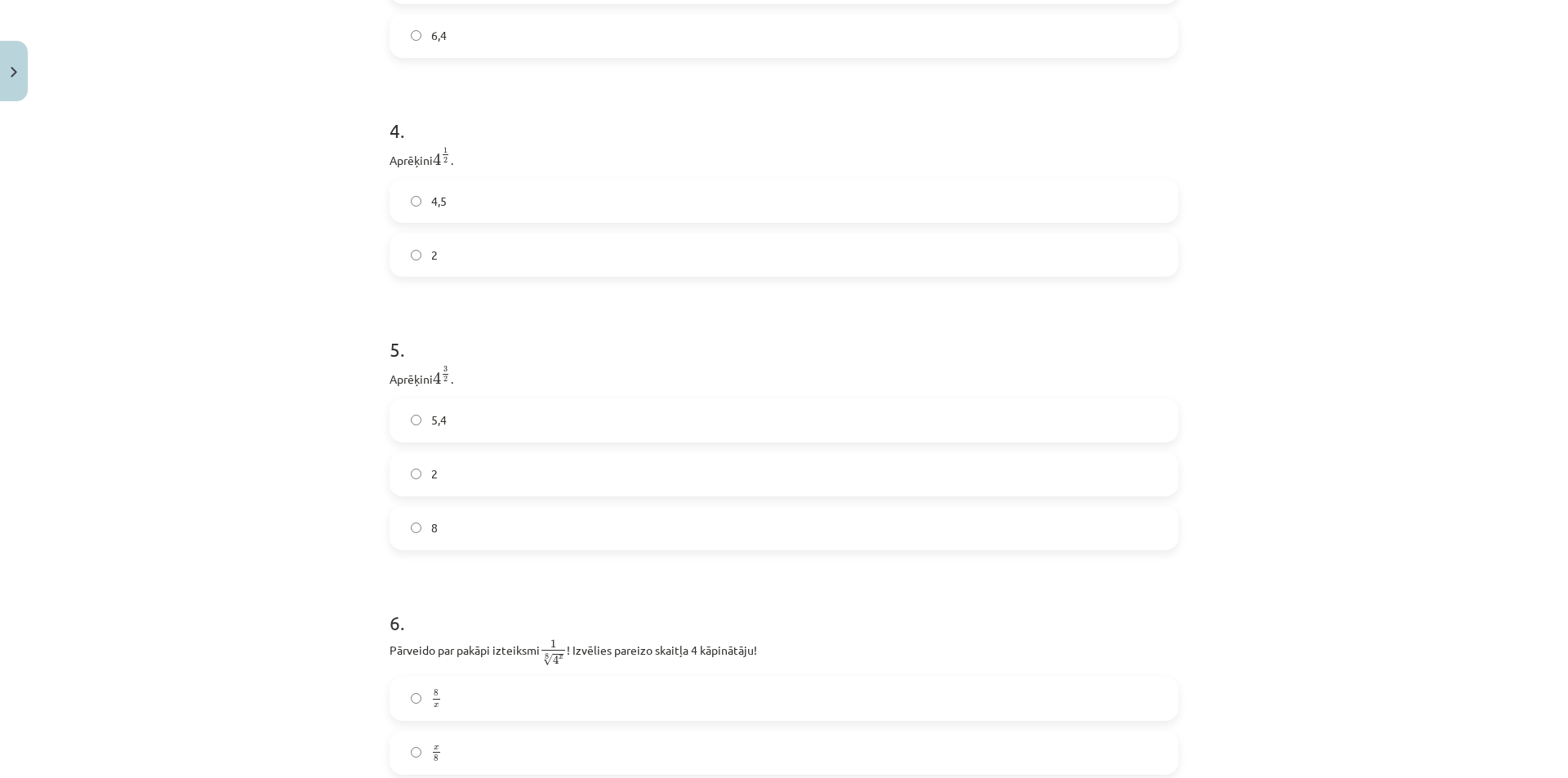
click at [490, 382] on p "Aprēķini 4 3 2 4 3 2 ." at bounding box center [783, 377] width 789 height 24
click at [426, 539] on label "8" at bounding box center [783, 528] width 786 height 41
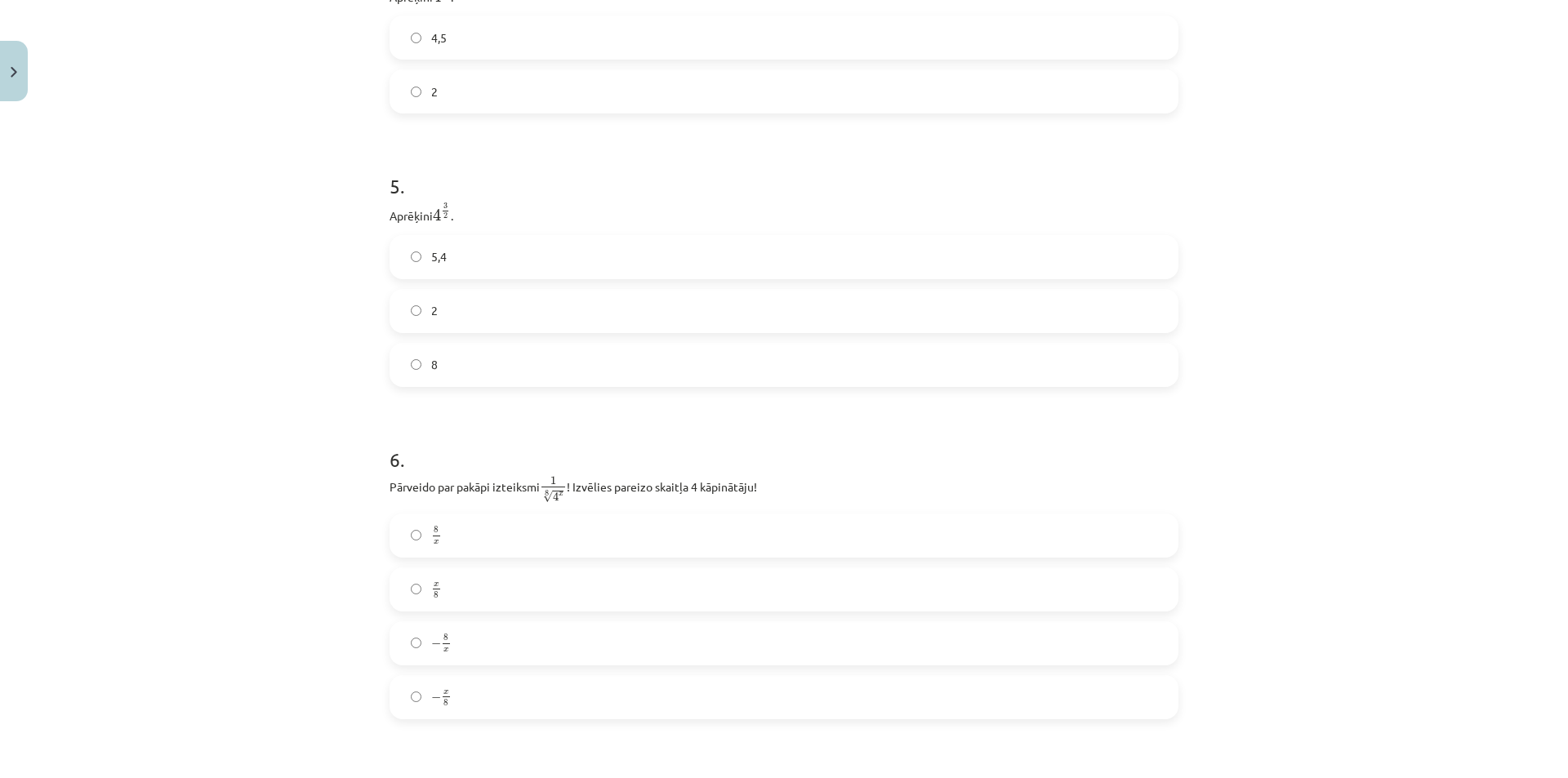
scroll to position [1347, 0]
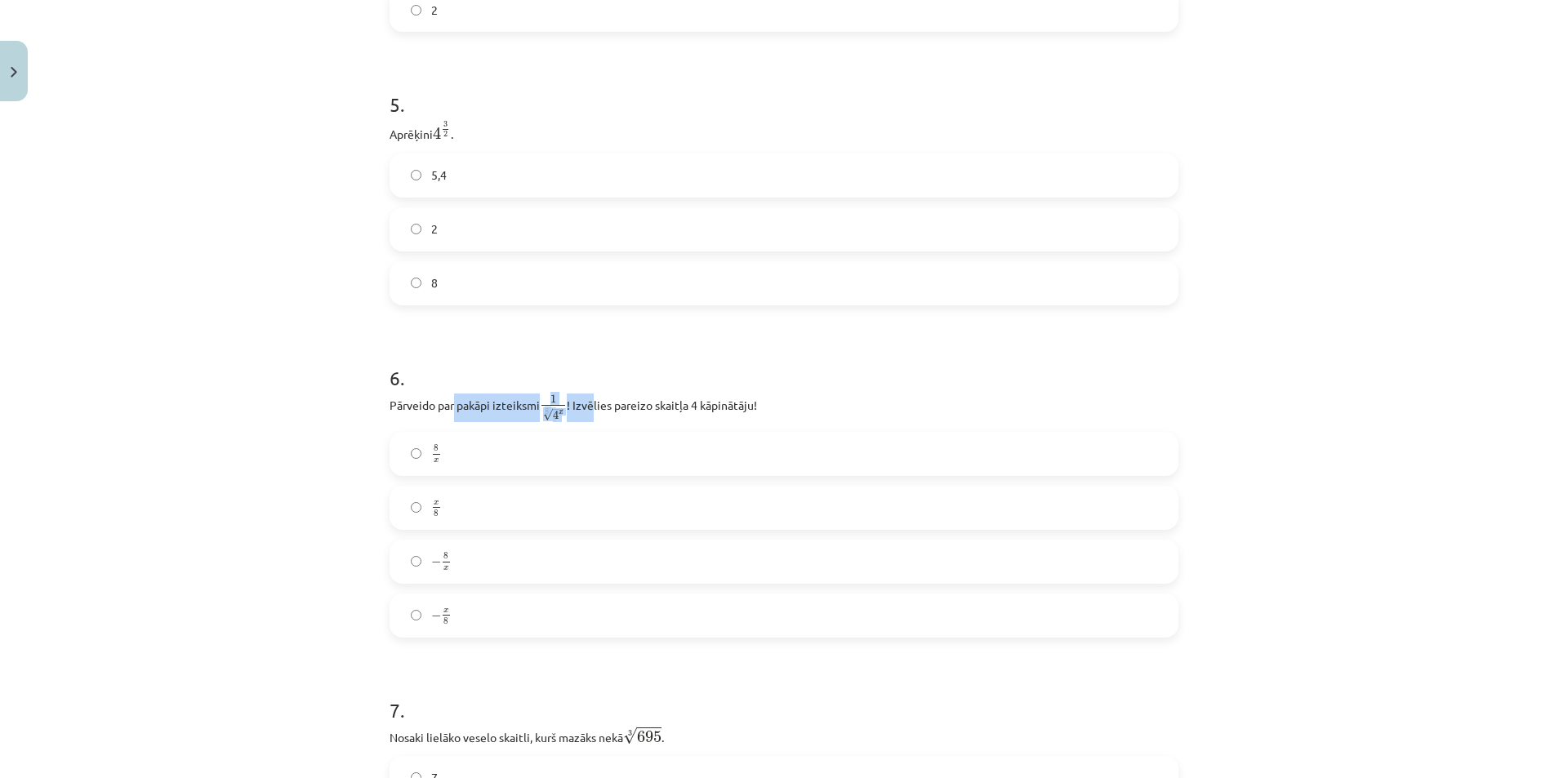
drag, startPoint x: 447, startPoint y: 405, endPoint x: 587, endPoint y: 400, distance: 140.1
click at [587, 400] on p "Pārveido par pakāpi izteiksmi 1 8 √ 4 x 1 4 x 8 ! Izvēlies pareizo skaitļa 4 kā…" at bounding box center [783, 407] width 789 height 29
click at [606, 382] on h1 "6 ." at bounding box center [783, 364] width 789 height 51
drag, startPoint x: 619, startPoint y: 405, endPoint x: 699, endPoint y: 405, distance: 80.0
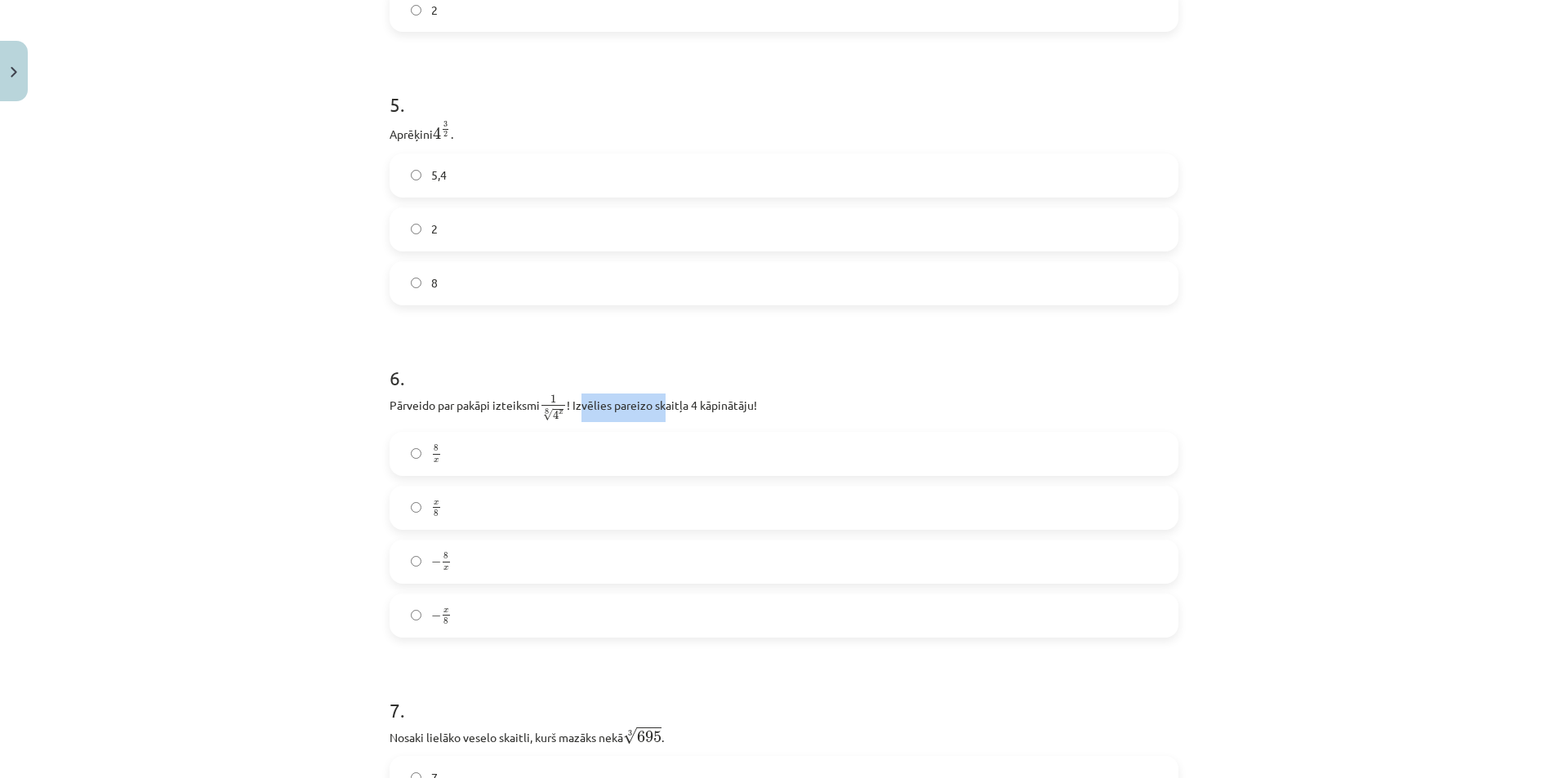
click at [685, 405] on p "Pārveido par pakāpi izteiksmi 1 8 √ 4 x 1 4 x 8 ! Izvēlies pareizo skaitļa 4 kā…" at bounding box center [783, 407] width 789 height 29
click at [705, 405] on p "Pārveido par pakāpi izteiksmi 1 8 √ 4 x 1 4 x 8 ! Izvēlies pareizo skaitļa 4 kā…" at bounding box center [783, 407] width 789 height 29
click at [854, 402] on p "Pārveido par pakāpi izteiksmi 1 8 √ 4 x 1 4 x 8 ! Izvēlies pareizo skaitļa 4 kā…" at bounding box center [783, 407] width 789 height 29
drag, startPoint x: 549, startPoint y: 414, endPoint x: 564, endPoint y: 414, distance: 15.0
click at [564, 414] on p "Pārveido par pakāpi izteiksmi 1 8 √ 4 x 1 4 x 8 ! Izvēlies pareizo skaitļa 4 kā…" at bounding box center [783, 407] width 789 height 29
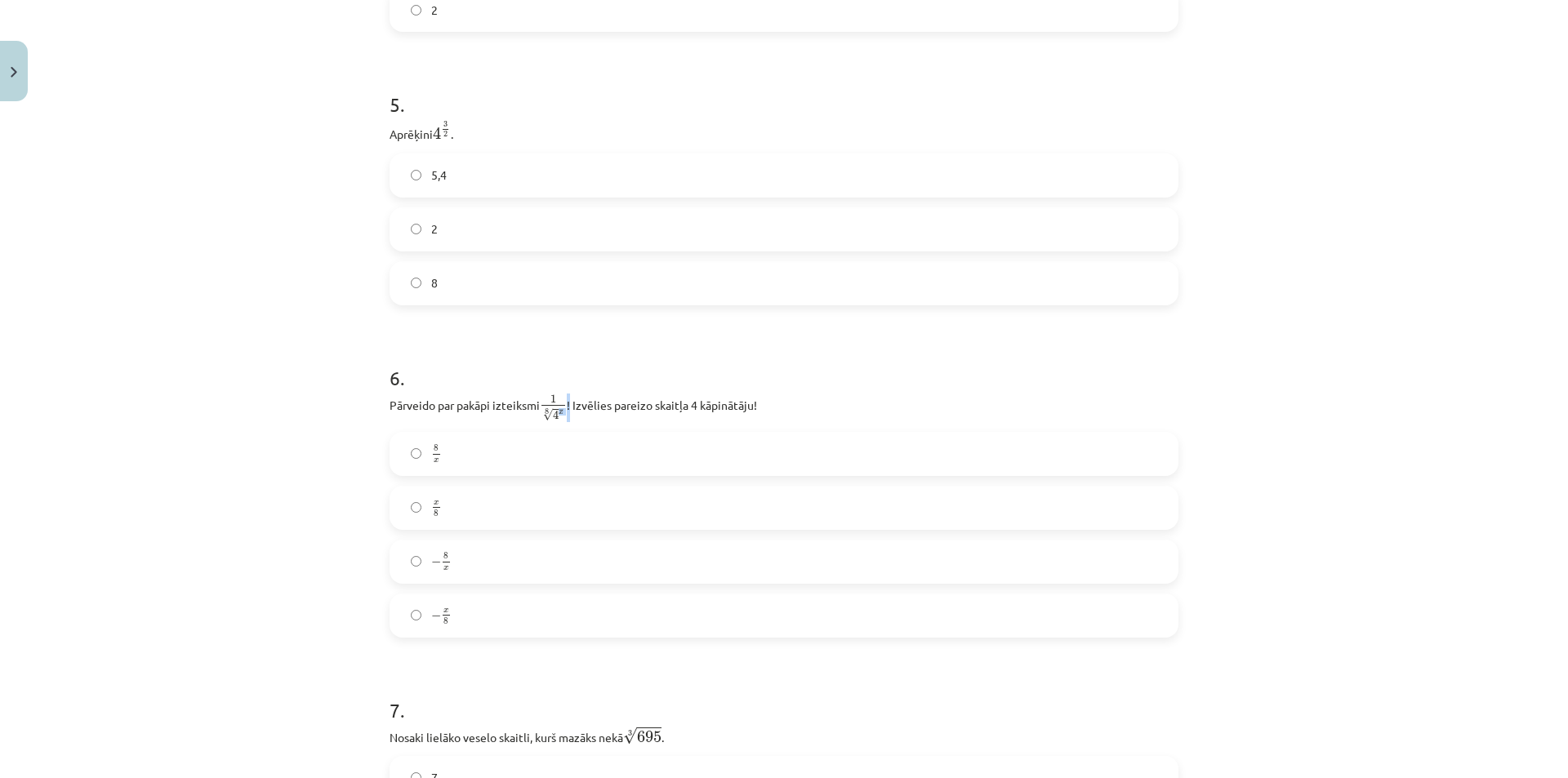
click at [564, 414] on p "Pārveido par pakāpi izteiksmi 1 8 √ 4 x 1 4 x 8 ! Izvēlies pareizo skaitļa 4 kā…" at bounding box center [783, 407] width 789 height 29
click at [559, 411] on span "x" at bounding box center [561, 412] width 5 height 4
click at [561, 414] on p "Pārveido par pakāpi izteiksmi 1 8 √ 4 x 1 4 x 8 ! Izvēlies pareizo skaitļa 4 kā…" at bounding box center [783, 407] width 789 height 29
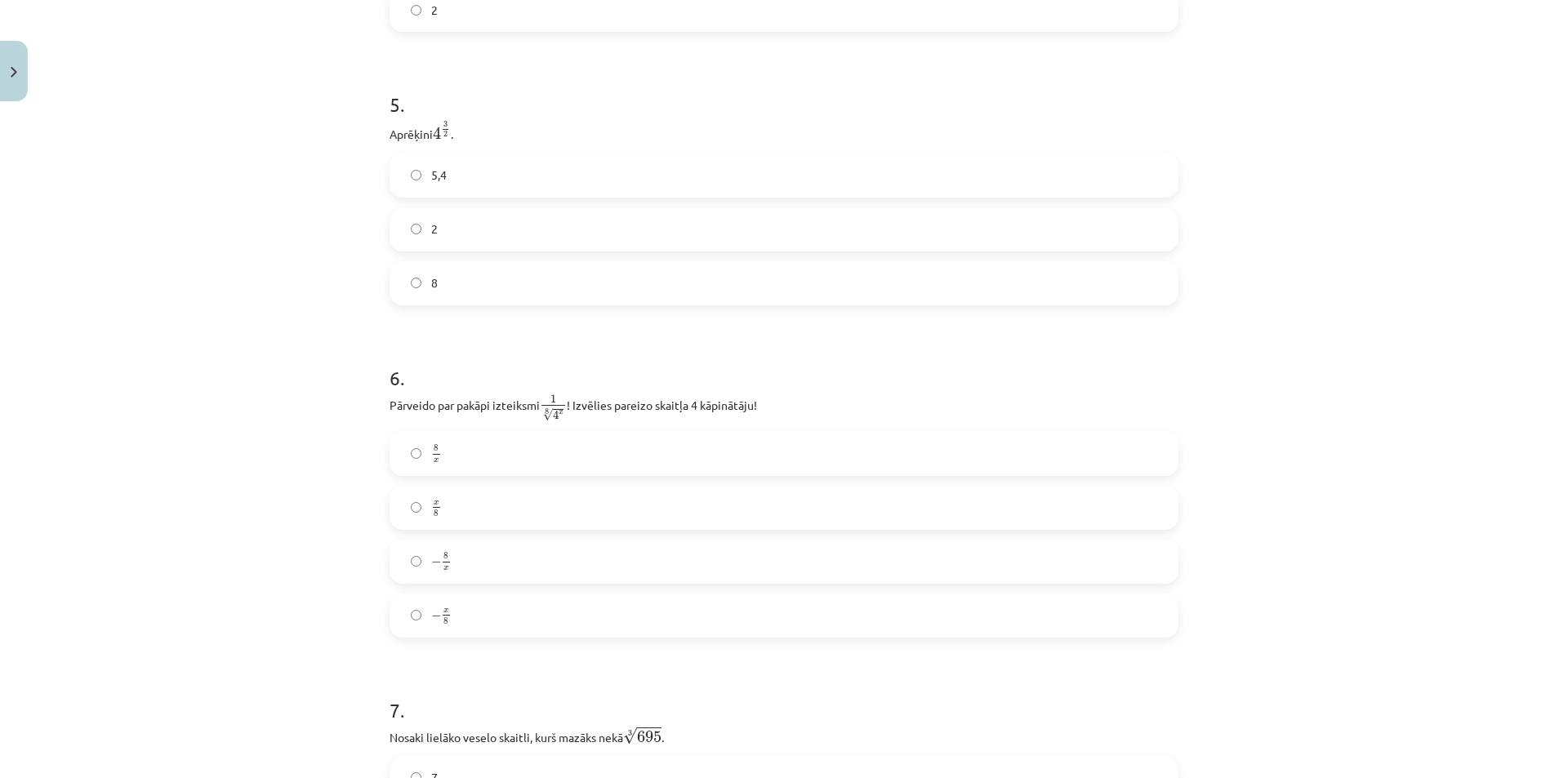
click at [559, 411] on span "x" at bounding box center [561, 412] width 5 height 4
copy span "x"
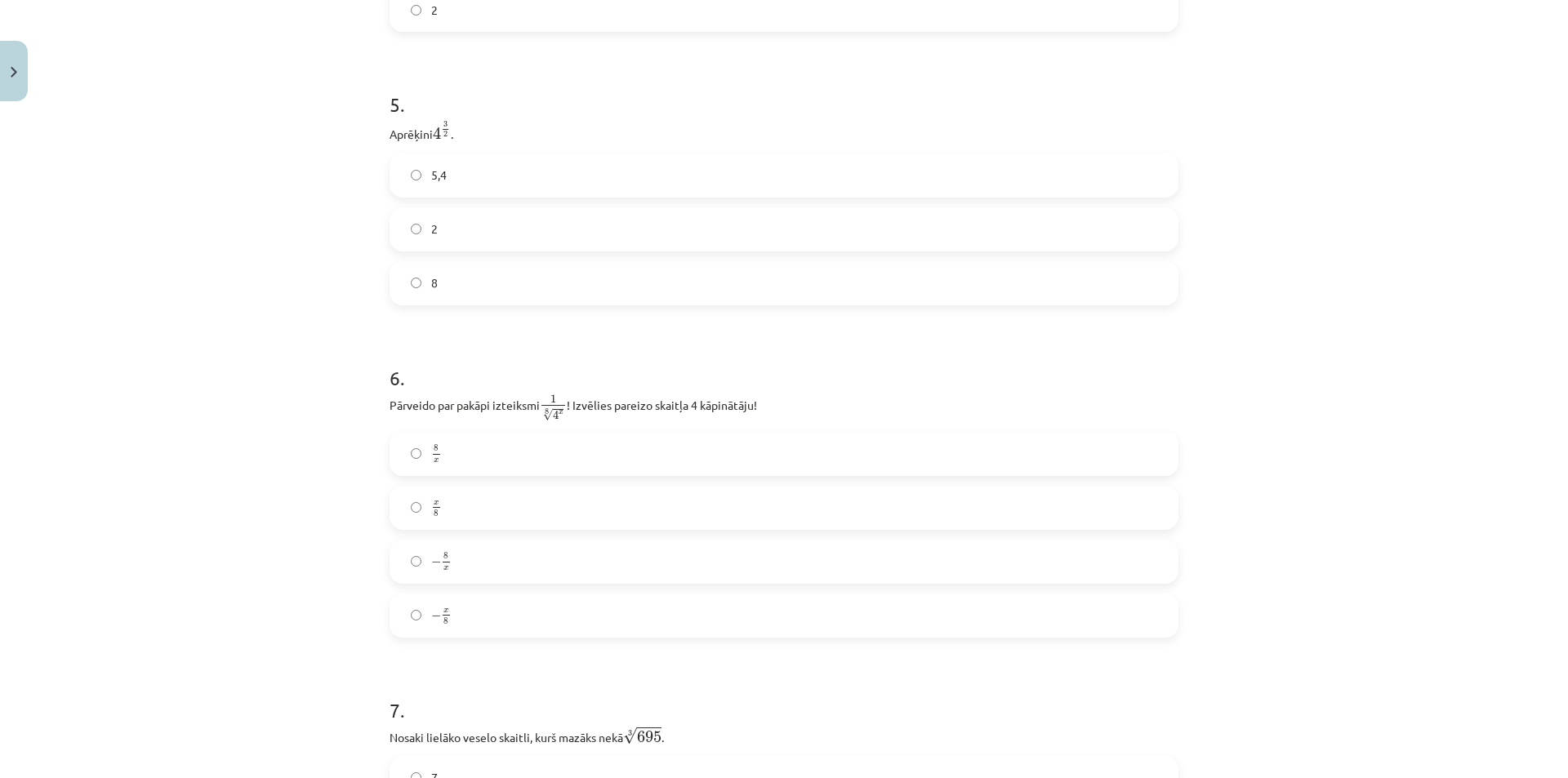
click at [165, 360] on div "Mācību tēma: Matemātikas i - 12. klases 1. ieskaites mācību materiāls (ab) #4 📝…" at bounding box center [784, 389] width 1568 height 778
click at [492, 449] on label "8 x 8 x" at bounding box center [783, 454] width 786 height 41
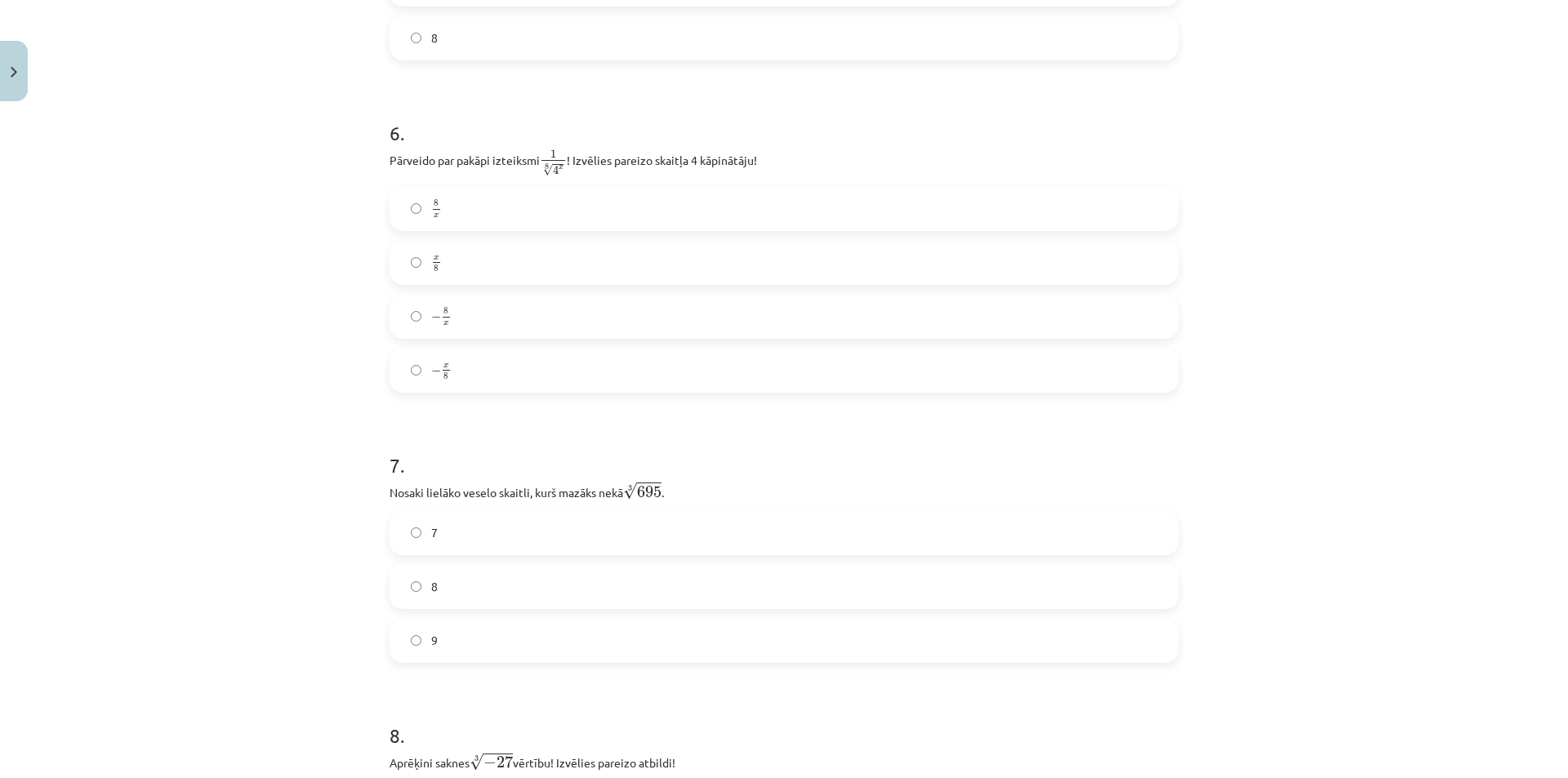
scroll to position [1755, 0]
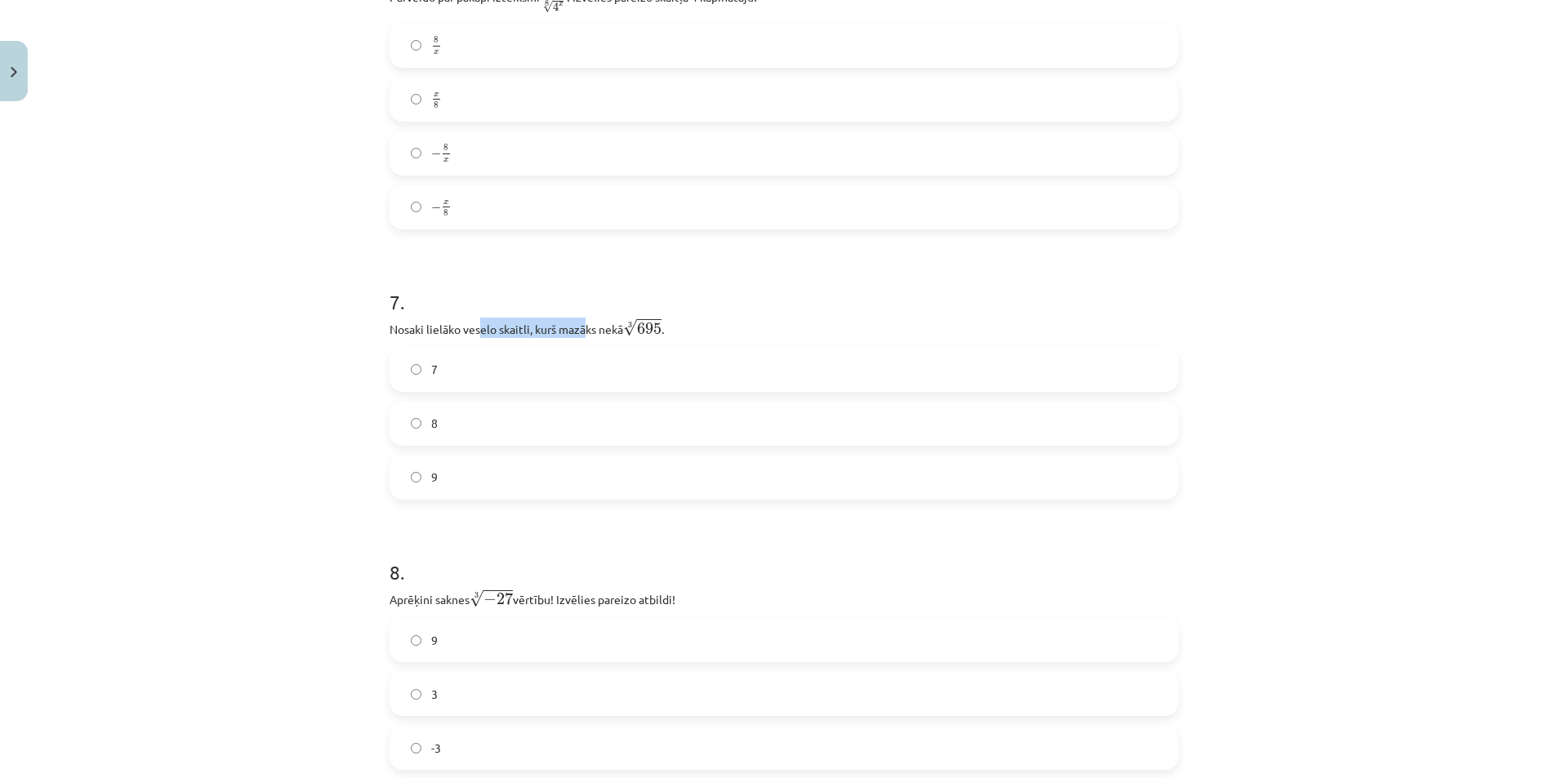
click at [578, 318] on p "Nosaki lielāko veselo skaitli, kurš mazāks nekā 3 √ 695 695 3 ." at bounding box center [783, 328] width 789 height 20
click at [688, 318] on p "Nosaki lielāko veselo skaitli, kurš mazāks nekā 3 √ 695 695 3 ." at bounding box center [783, 328] width 789 height 20
drag, startPoint x: 565, startPoint y: 332, endPoint x: 646, endPoint y: 319, distance: 82.0
click at [639, 319] on p "Nosaki lielāko veselo skaitli, kurš mazāks nekā 3 √ 695 695 3 ." at bounding box center [783, 328] width 789 height 20
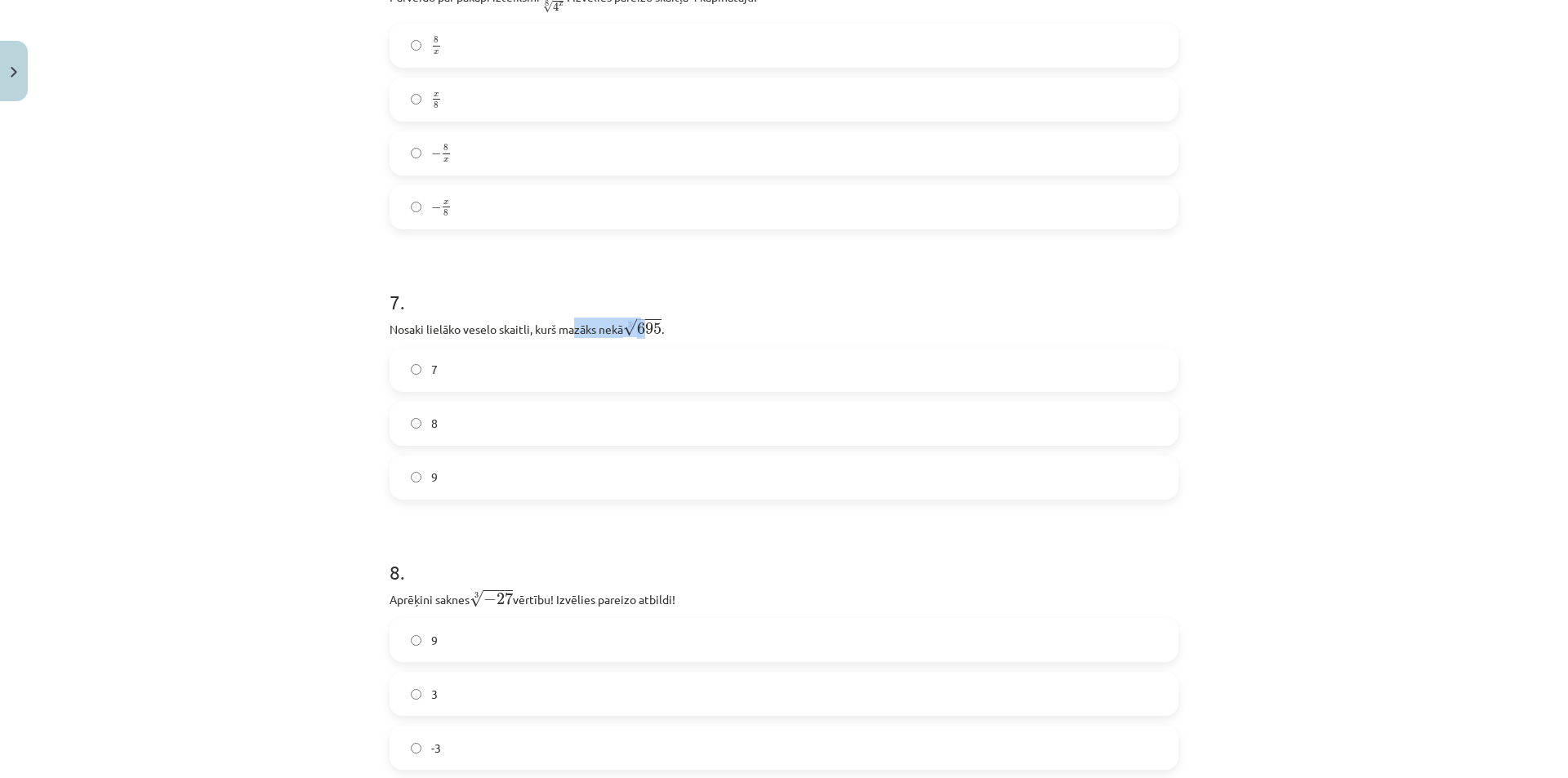
click at [650, 318] on span "3 √ 695 695 3" at bounding box center [642, 328] width 39 height 20
click at [520, 364] on label "7" at bounding box center [783, 370] width 786 height 41
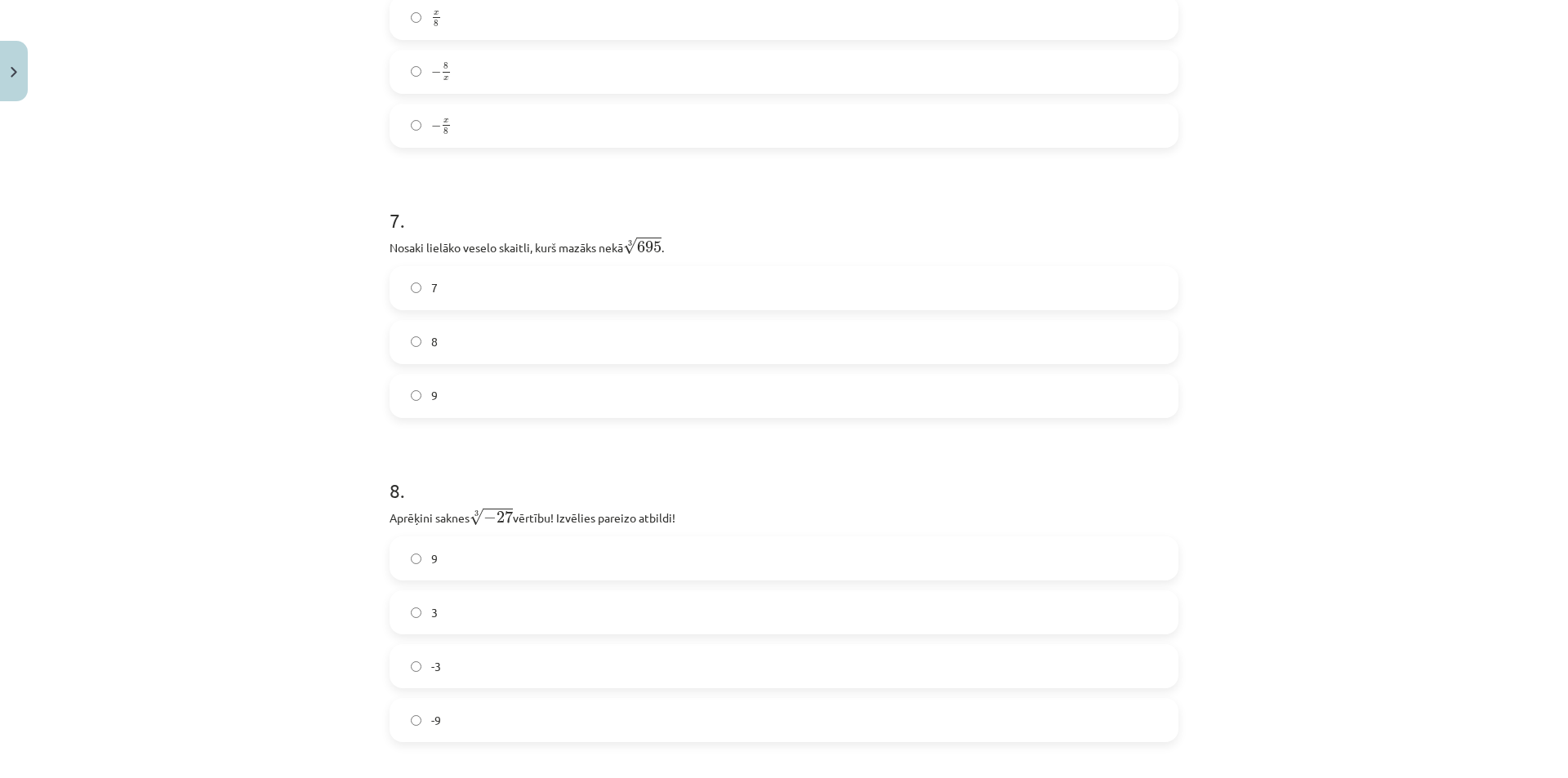
scroll to position [2000, 0]
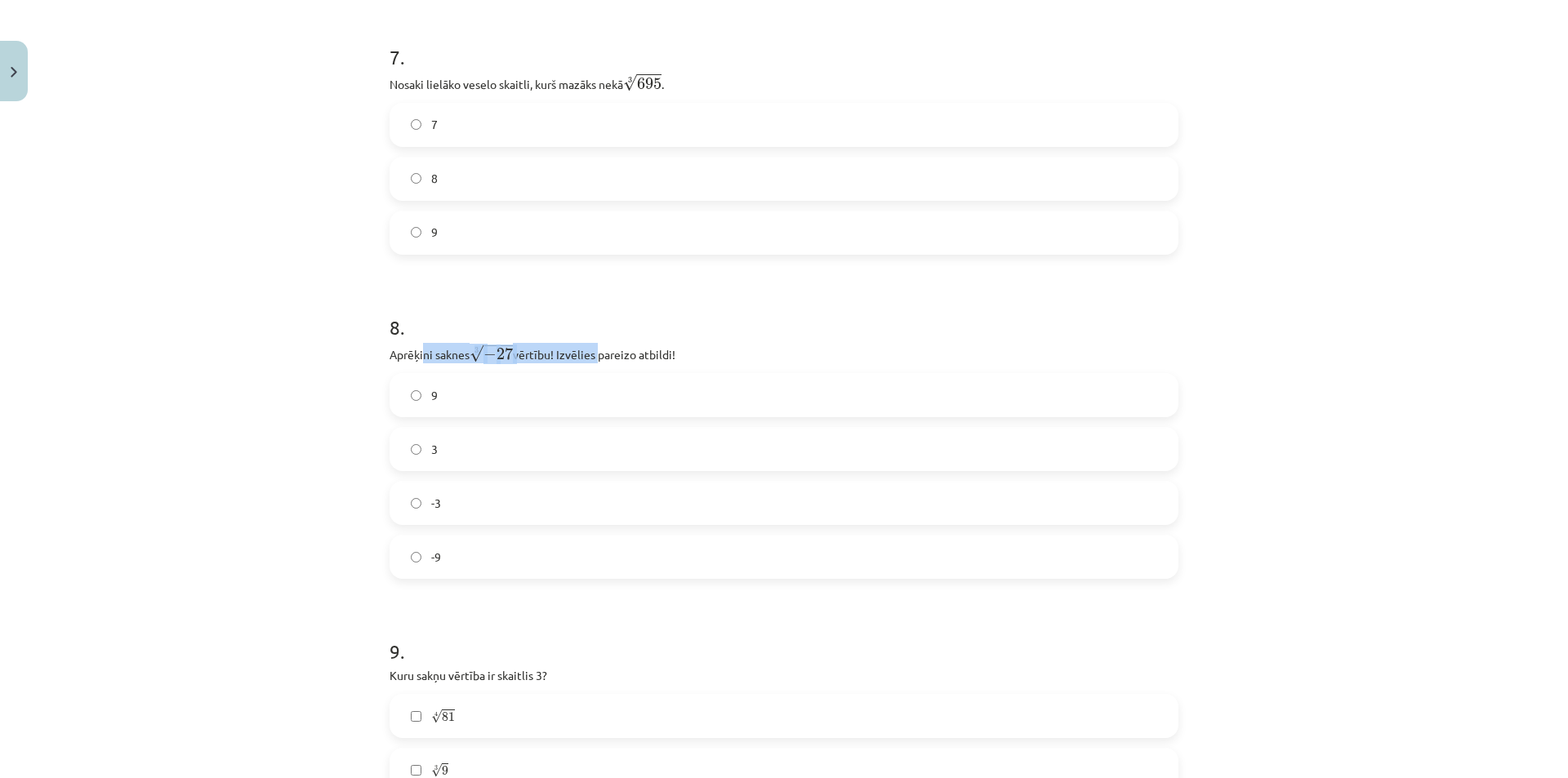
drag, startPoint x: 498, startPoint y: 358, endPoint x: 606, endPoint y: 356, distance: 108.0
click at [597, 357] on p "Aprēķini saknes 3 √ − 27 − 27 3 vērtību! Izvēlies pareizo atbildi!" at bounding box center [783, 353] width 789 height 20
click at [606, 356] on p "Aprēķini saknes 3 √ − 27 − 27 3 vērtību! Izvēlies pareizo atbildi!" at bounding box center [783, 353] width 789 height 20
click at [709, 331] on h1 "8 ." at bounding box center [783, 313] width 789 height 51
click at [513, 352] on p "Aprēķini saknes 3 √ − 27 − 27 3 vērtību! Izvēlies pareizo atbildi!" at bounding box center [783, 353] width 789 height 20
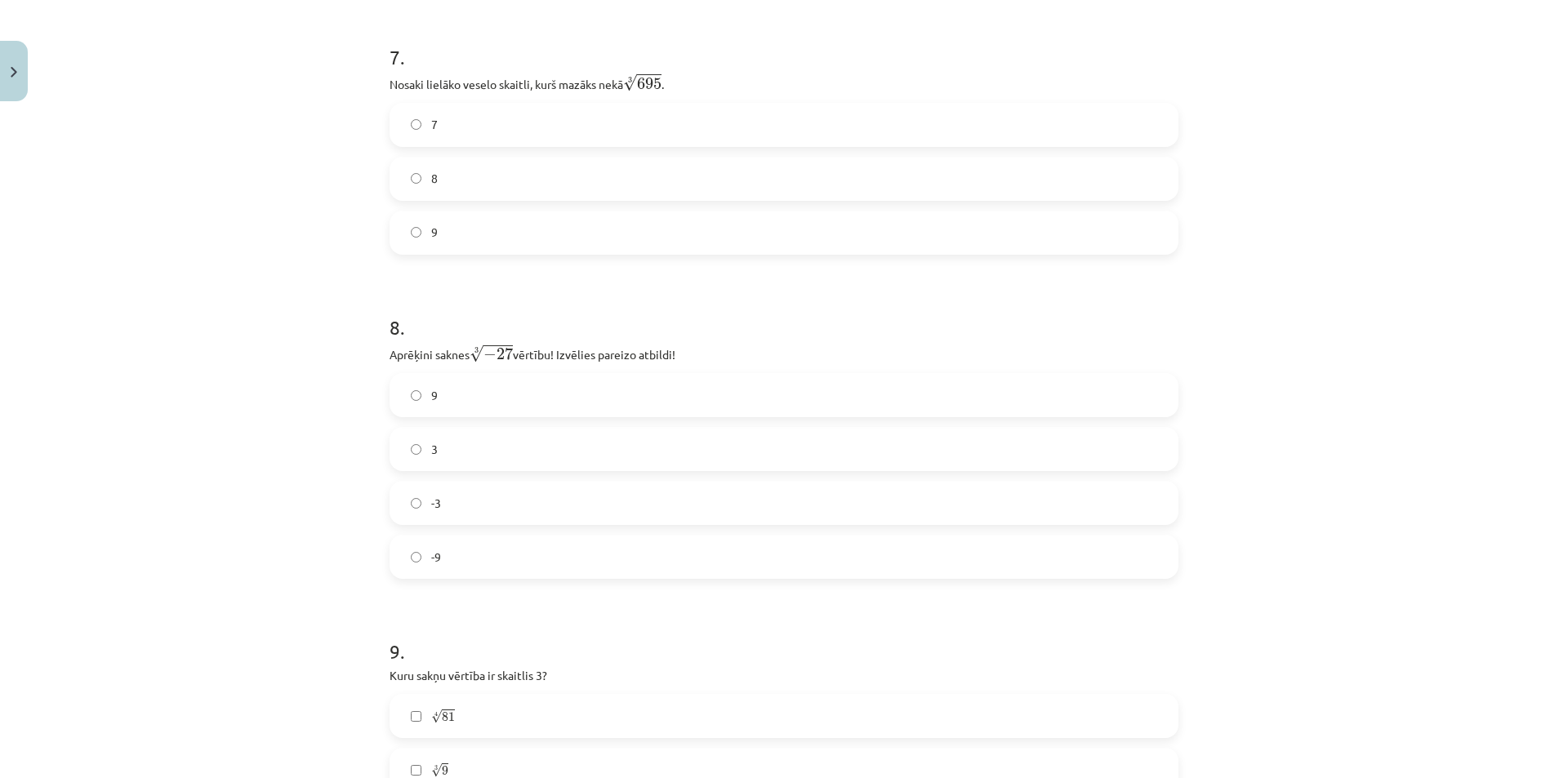
click at [494, 372] on div "8 . Aprēķini saknes 3 √ − 27 − 27 3 vērtību! Izvēlies pareizo atbildi! 9 3 -3 -9" at bounding box center [783, 433] width 789 height 292
click at [468, 505] on label "-3" at bounding box center [783, 503] width 786 height 41
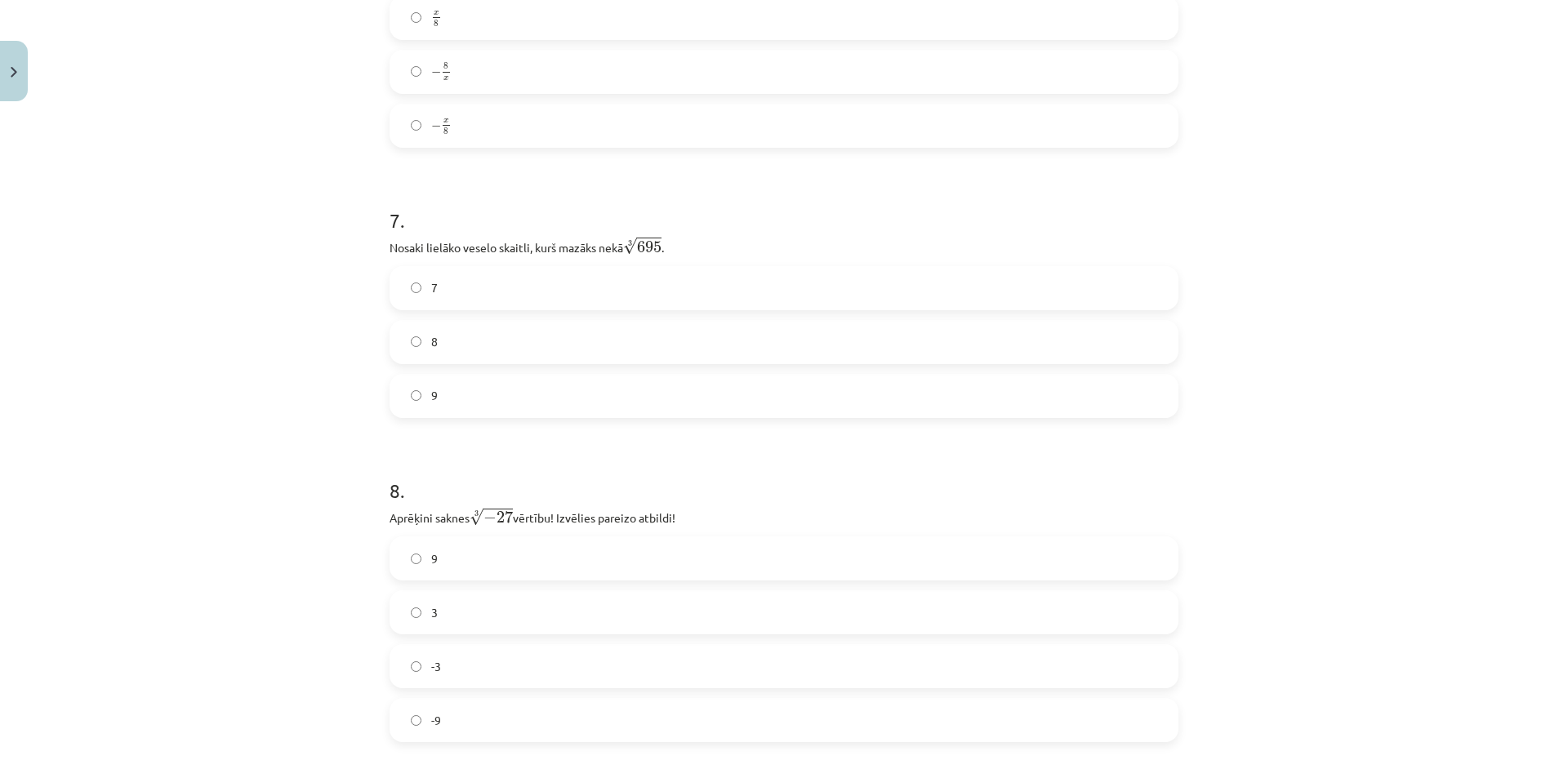
click at [465, 287] on label "7" at bounding box center [783, 288] width 786 height 41
drag, startPoint x: 422, startPoint y: 243, endPoint x: 467, endPoint y: 237, distance: 45.4
click at [467, 237] on p "Nosaki lielāko veselo skaitli, kurš mazāks nekā 3 √ 695 695 3 ." at bounding box center [783, 246] width 789 height 20
click at [455, 408] on label "9" at bounding box center [783, 396] width 786 height 41
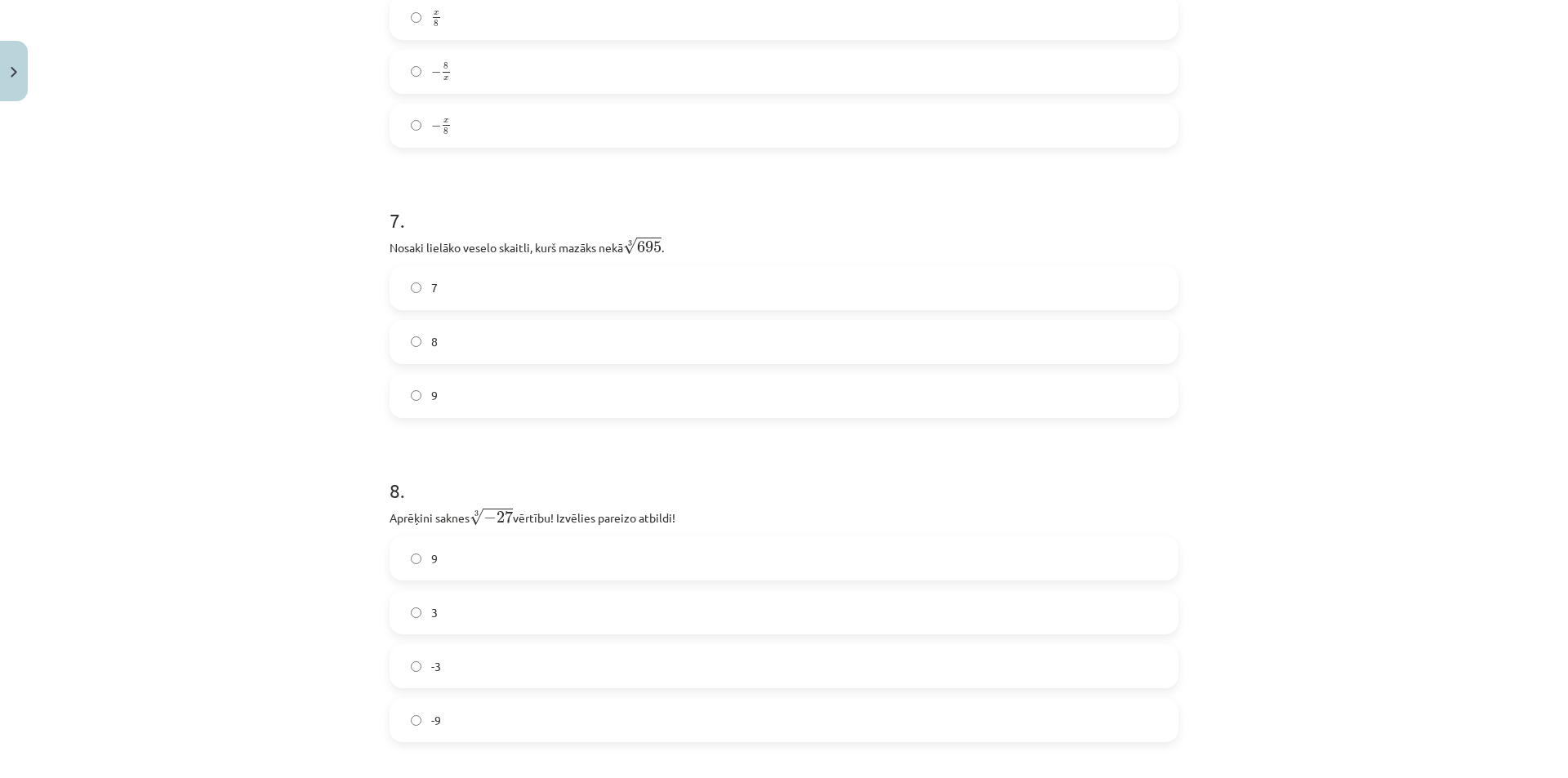
click at [485, 286] on label "7" at bounding box center [783, 288] width 786 height 41
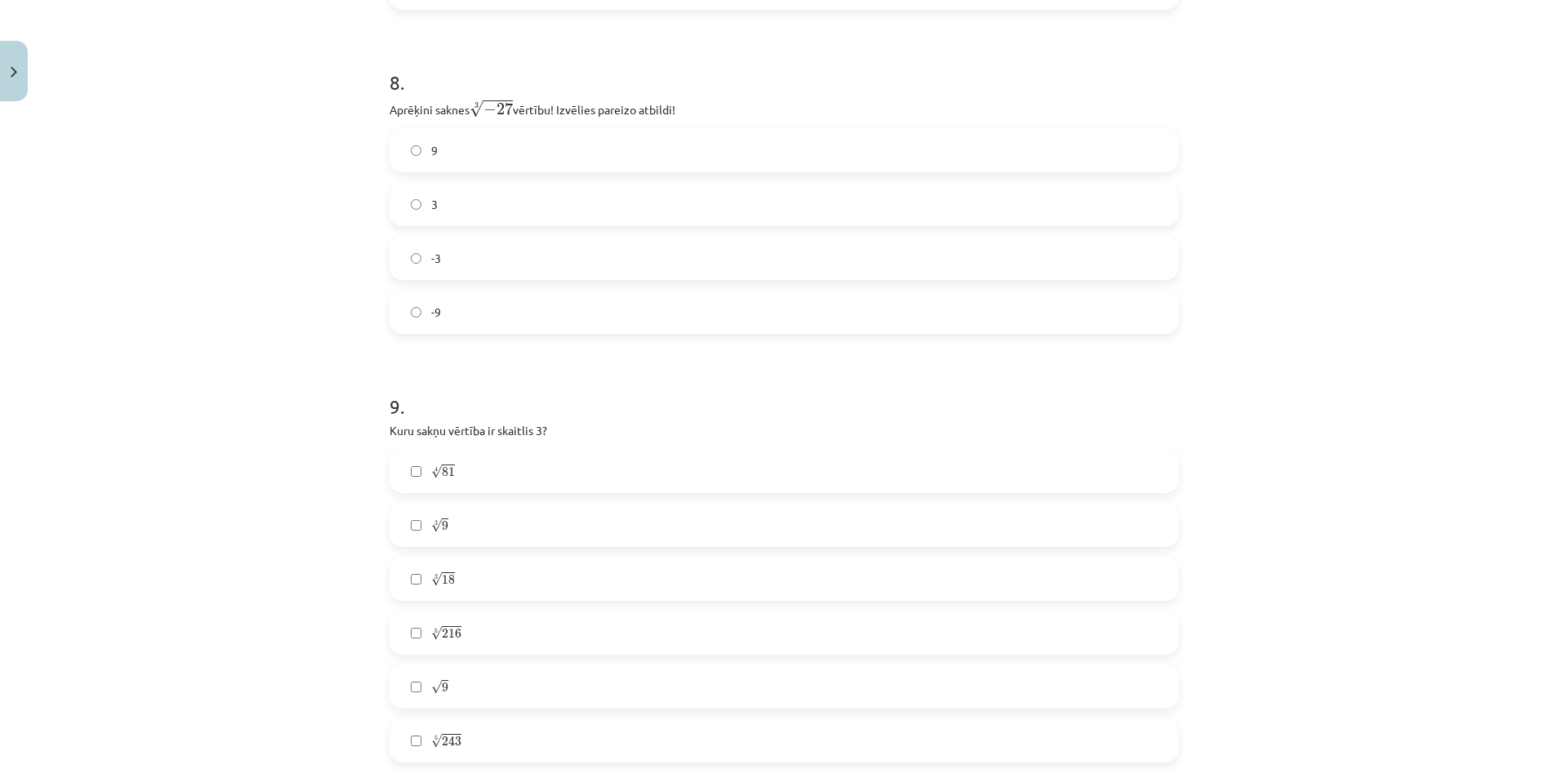
scroll to position [2409, 0]
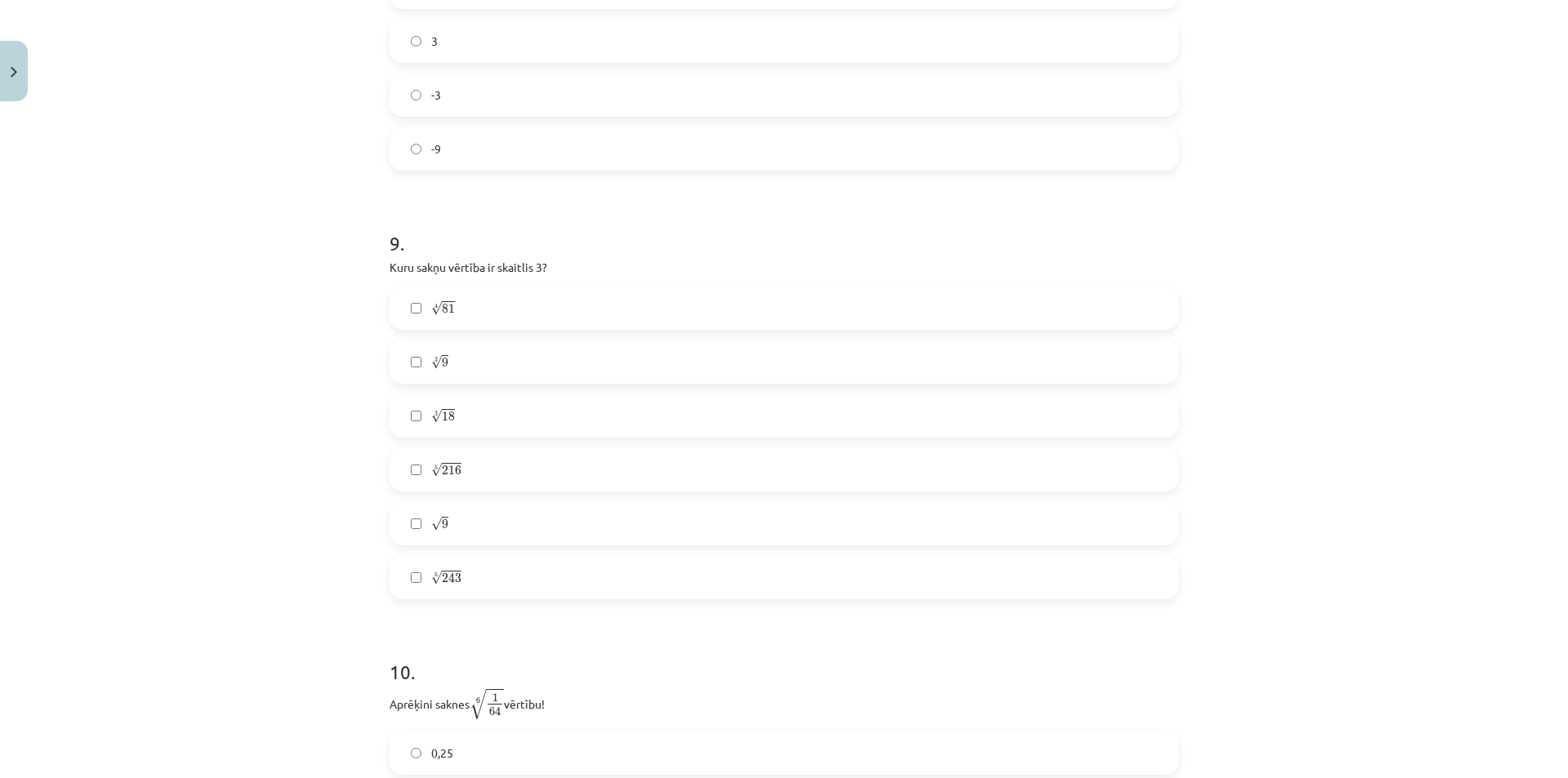
click at [444, 309] on span "81" at bounding box center [448, 309] width 13 height 10
click at [461, 370] on label "3 √ 9 9 3" at bounding box center [783, 362] width 786 height 41
click at [460, 360] on label "3 √ 9 9 3" at bounding box center [783, 362] width 786 height 41
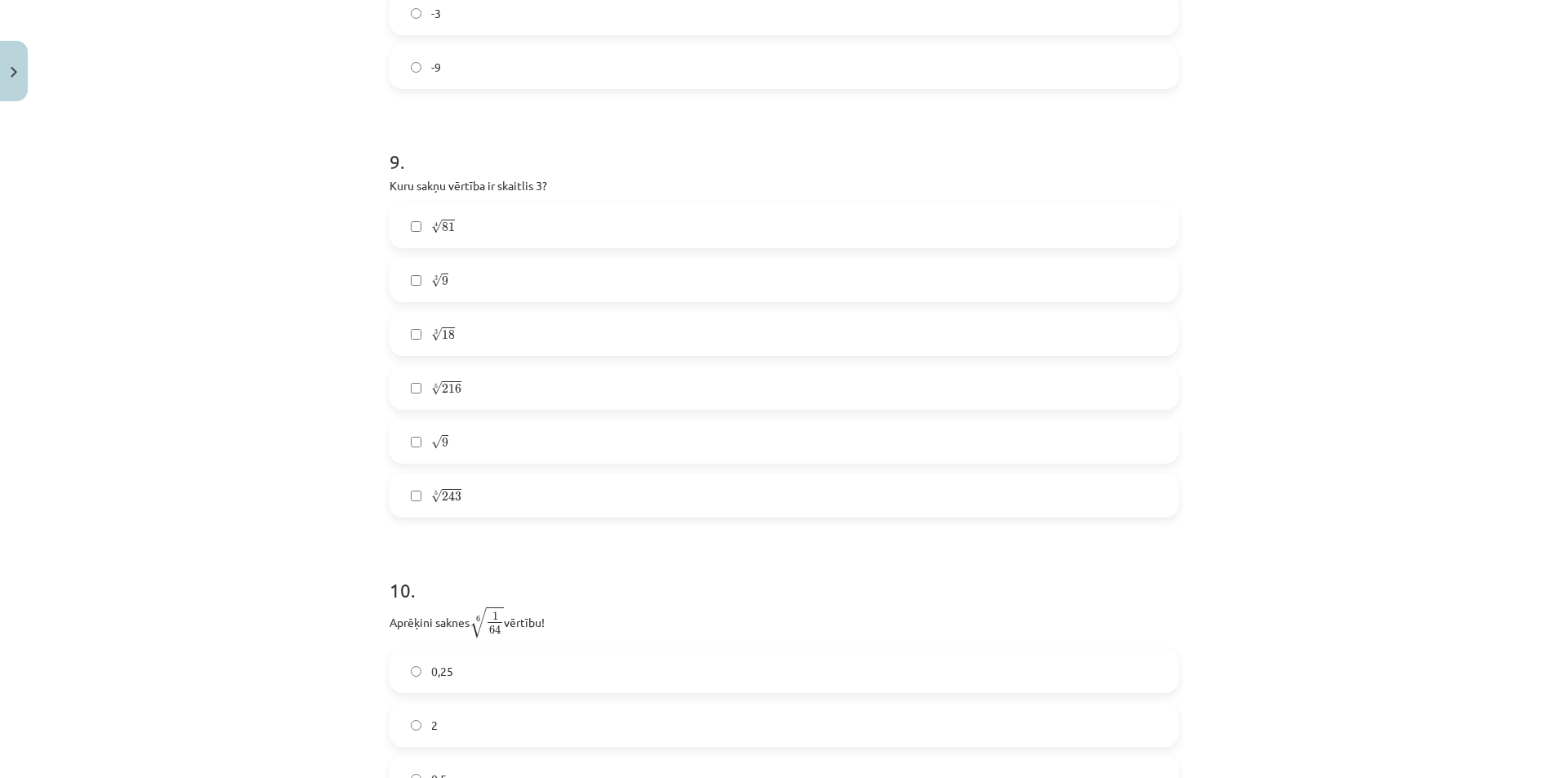
click at [448, 438] on label "√ 9 9" at bounding box center [783, 441] width 786 height 41
click at [470, 500] on label "5 √ 243 243 5" at bounding box center [783, 495] width 786 height 41
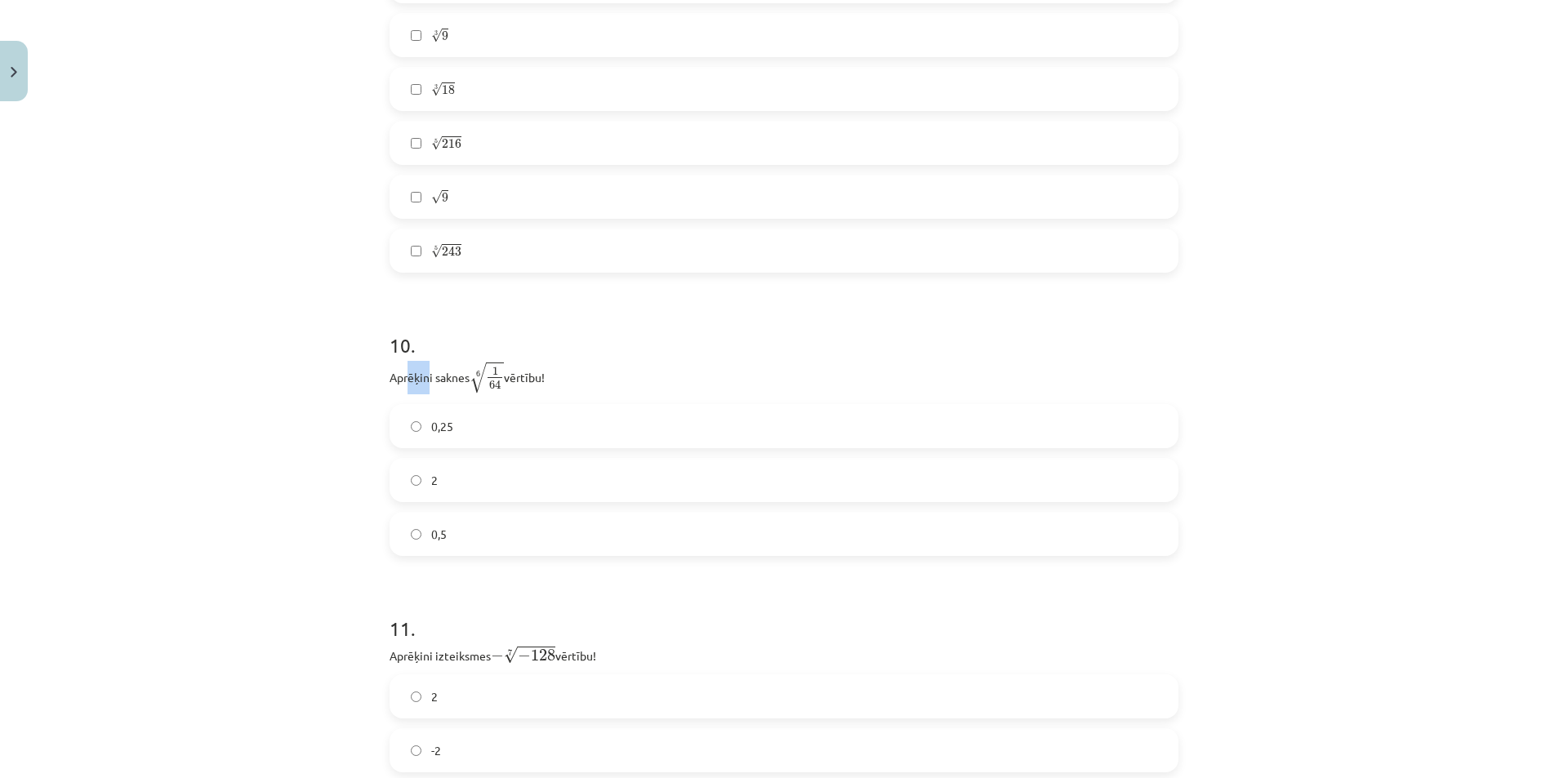
click at [506, 373] on p "Aprēķini saknes 6 √ 1 64 1 64 6 vērtību!" at bounding box center [783, 378] width 789 height 34
click at [546, 375] on p "Aprēķini saknes 6 √ 1 64 1 64 6 vērtību!" at bounding box center [783, 378] width 789 height 34
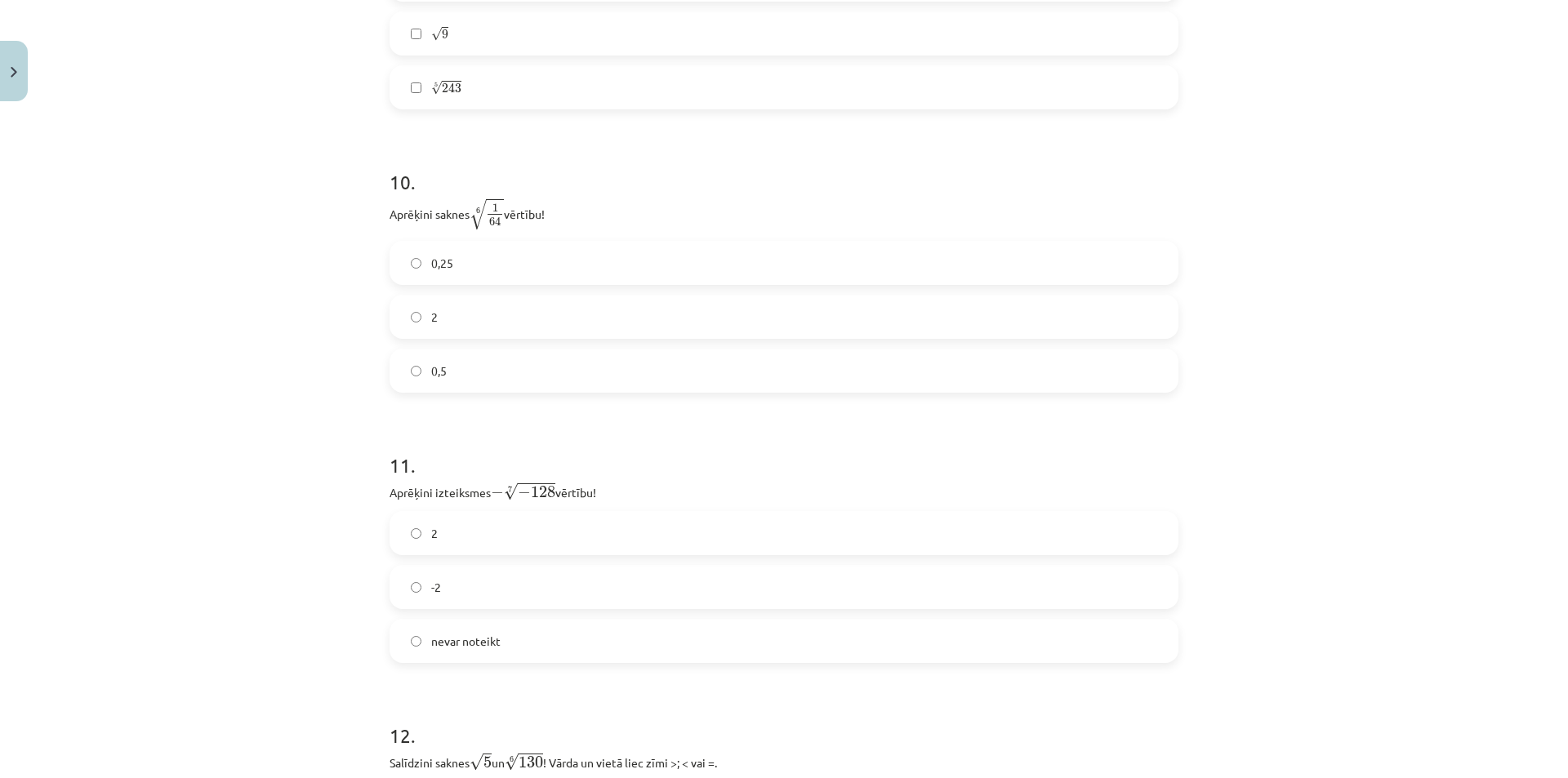
click at [568, 214] on p "Aprēķini saknes 6 √ 1 64 1 64 6 vērtību!" at bounding box center [783, 214] width 789 height 34
click at [578, 213] on p "Aprēķini saknes 6 √ 1 64 1 64 6 vērtību!" at bounding box center [783, 214] width 789 height 34
click at [455, 376] on label "0,5" at bounding box center [783, 371] width 786 height 41
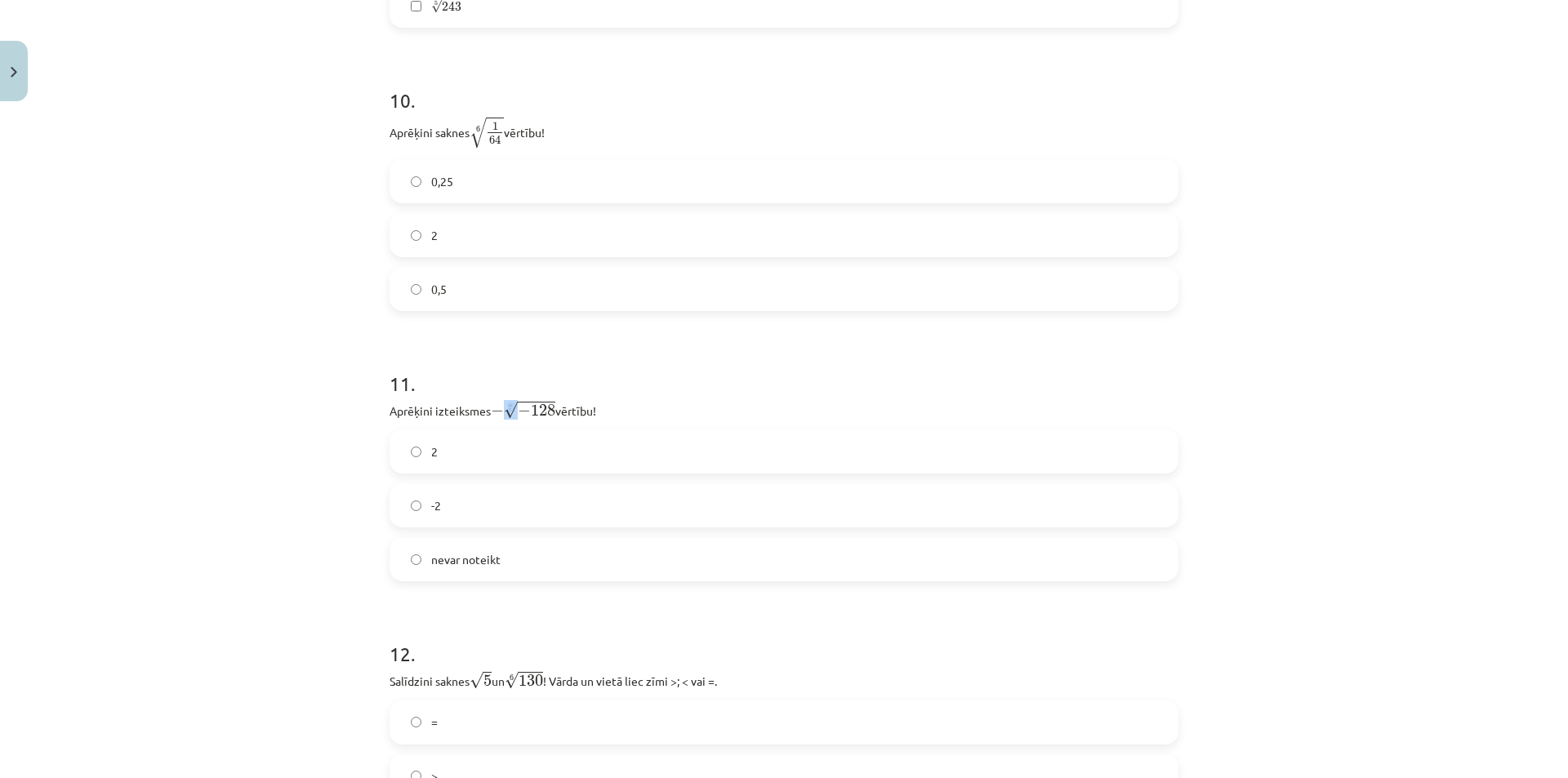
drag, startPoint x: 501, startPoint y: 409, endPoint x: 511, endPoint y: 410, distance: 10.0
click at [511, 410] on span "− 7 √ − 128" at bounding box center [523, 409] width 65 height 18
click at [518, 410] on span "−" at bounding box center [524, 411] width 13 height 12
click at [495, 462] on label "2" at bounding box center [783, 451] width 786 height 41
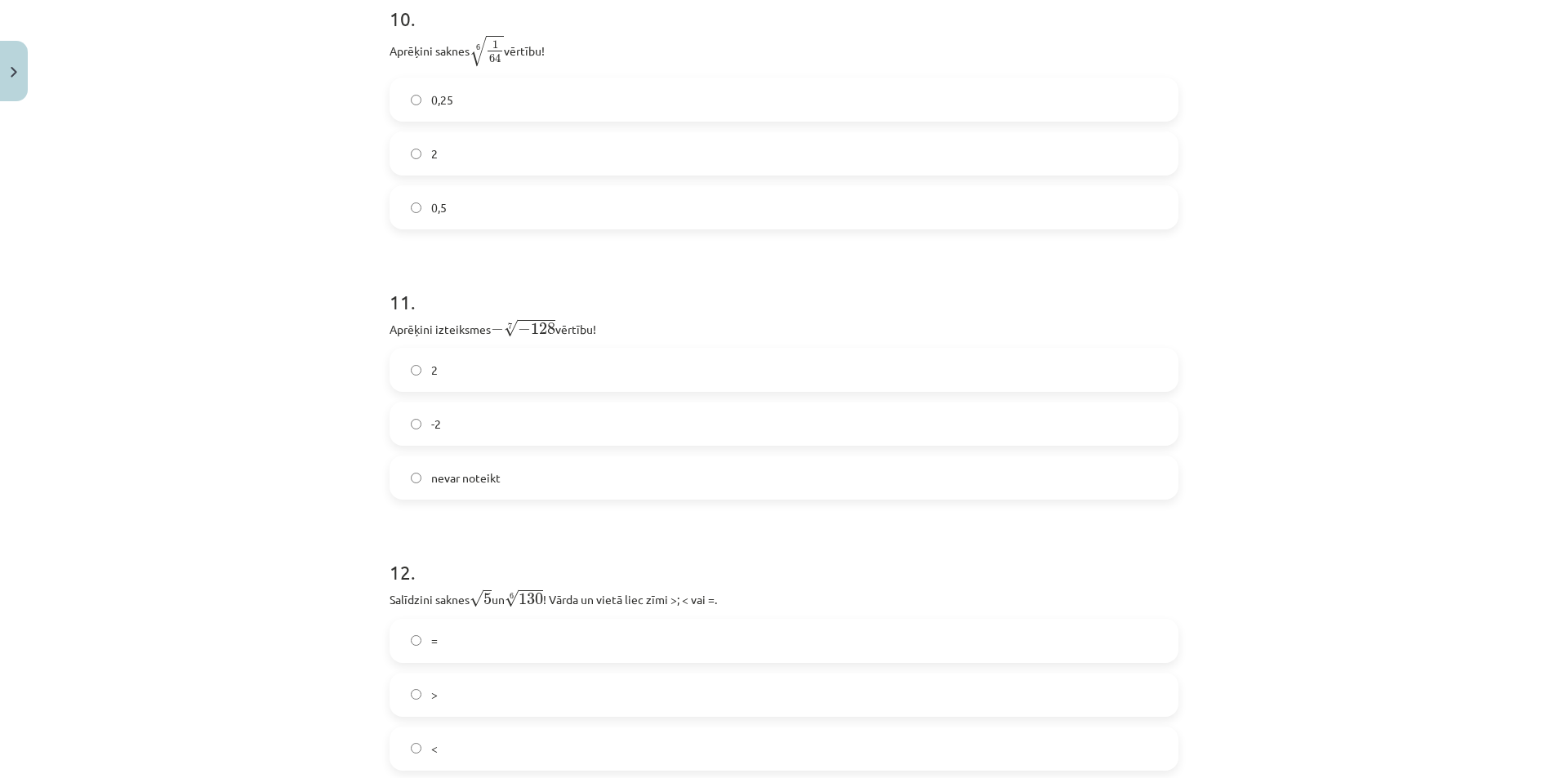
scroll to position [3143, 0]
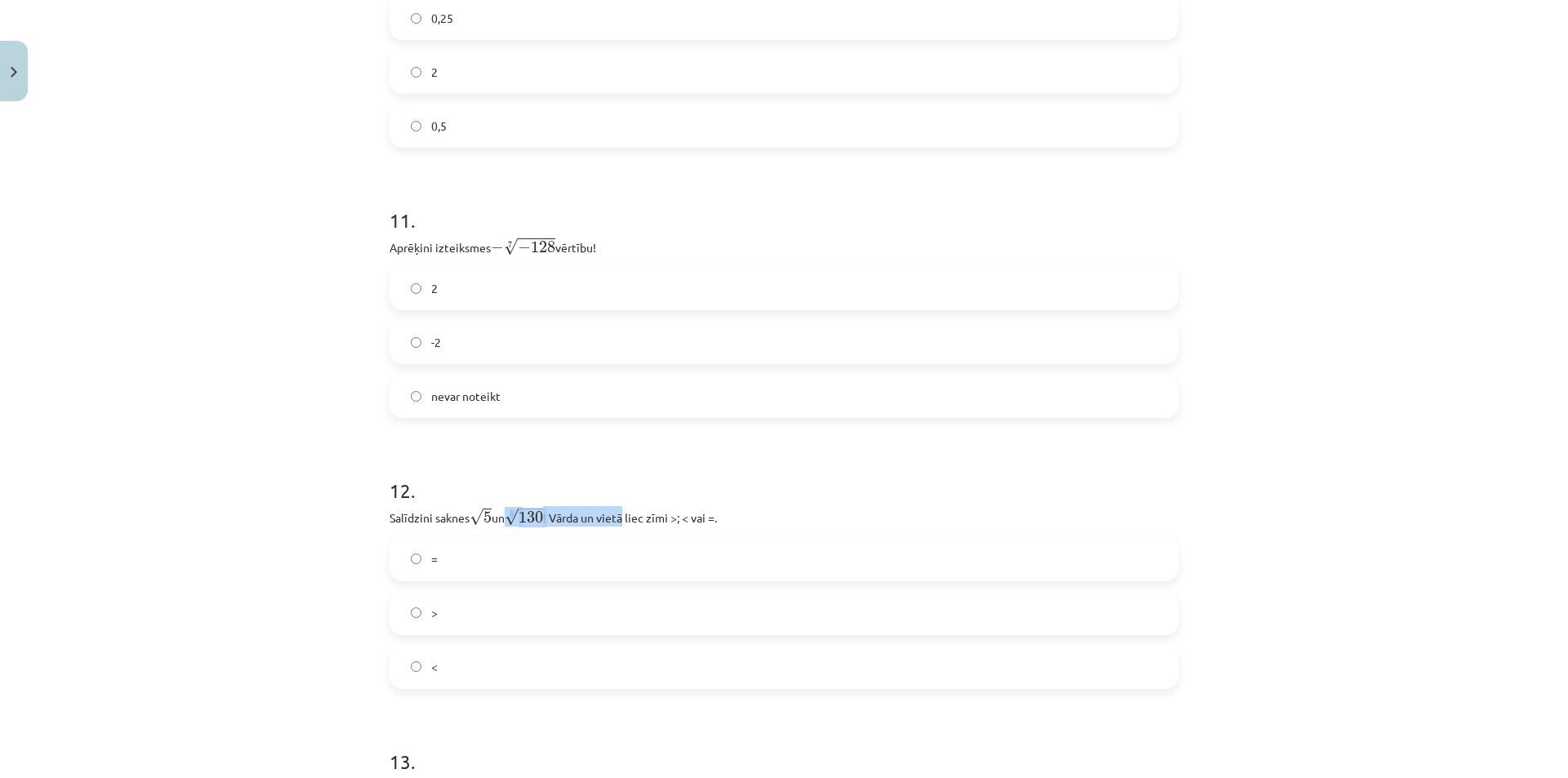
drag, startPoint x: 497, startPoint y: 513, endPoint x: 653, endPoint y: 516, distance: 156.0
click at [648, 516] on p "Salīdzini saknes √ 5 5 un 6 √ 130 130 6 ! Vārda un vietā liec zīmi >; < vai =." at bounding box center [783, 516] width 789 height 20
click at [654, 516] on p "Salīdzini saknes √ 5 5 un 6 √ 130 130 6 ! Vārda un vietā liec zīmi >; < vai =." at bounding box center [783, 516] width 789 height 20
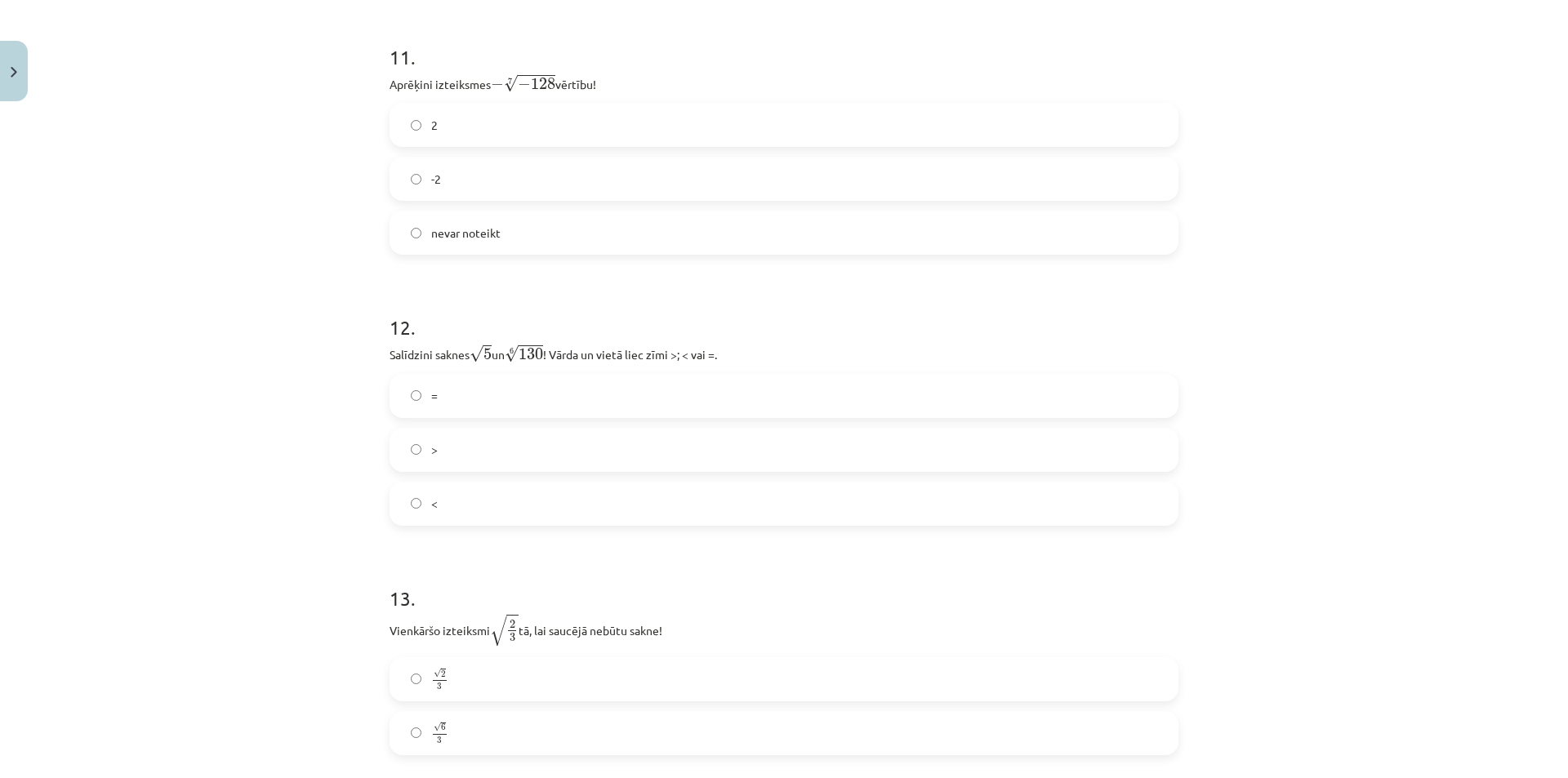
click at [528, 395] on label "=" at bounding box center [783, 396] width 786 height 41
click at [532, 441] on label ">" at bounding box center [783, 450] width 786 height 41
click at [529, 490] on label "<" at bounding box center [783, 504] width 786 height 41
click at [499, 390] on label "=" at bounding box center [783, 396] width 786 height 41
click at [589, 396] on label "=" at bounding box center [783, 396] width 786 height 41
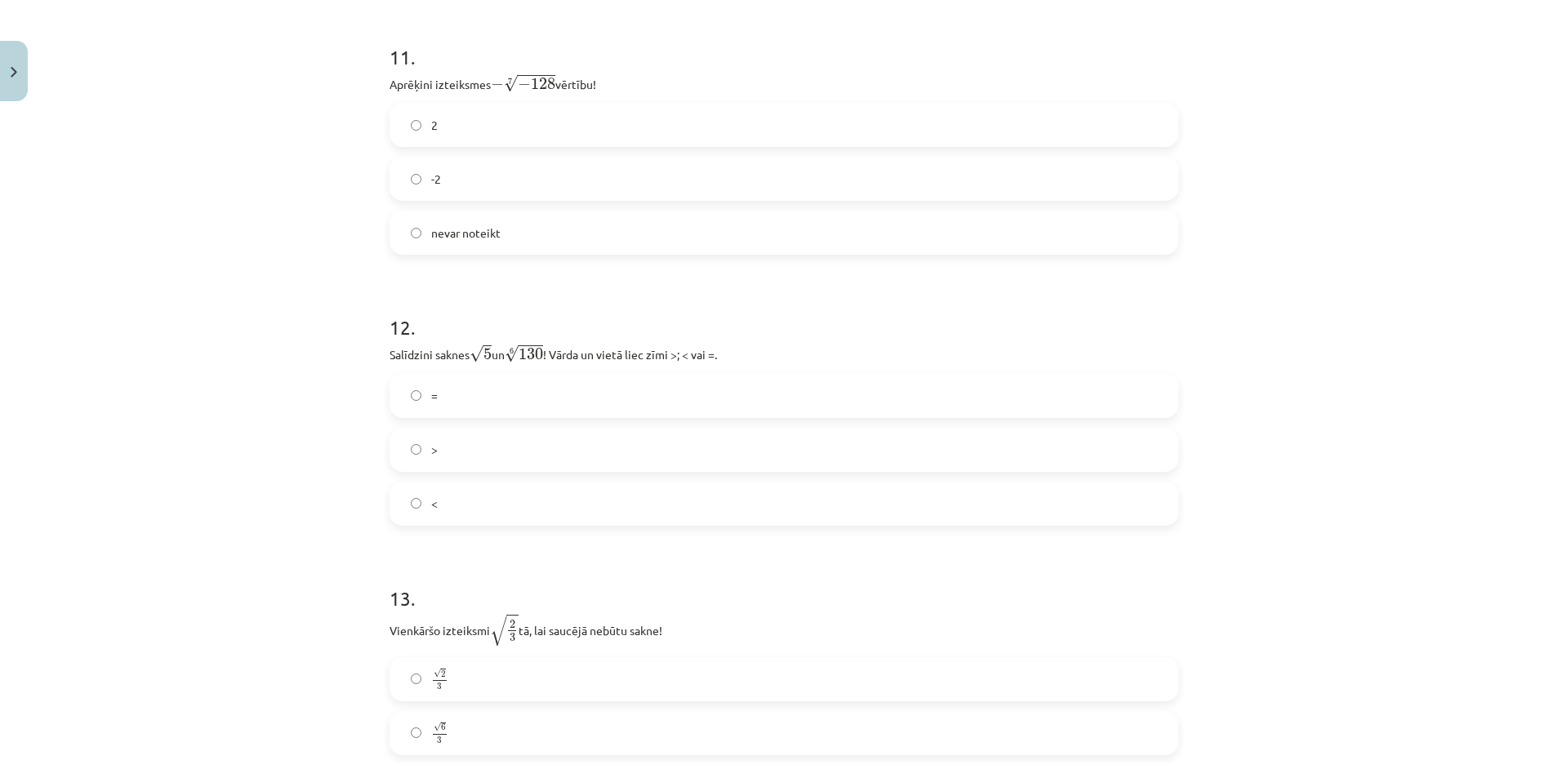
click at [595, 440] on label ">" at bounding box center [783, 450] width 786 height 41
click at [560, 502] on label "<" at bounding box center [783, 504] width 786 height 41
click at [559, 386] on label "=" at bounding box center [783, 396] width 786 height 41
click at [551, 449] on label ">" at bounding box center [783, 450] width 786 height 41
click at [549, 397] on label "=" at bounding box center [783, 396] width 786 height 41
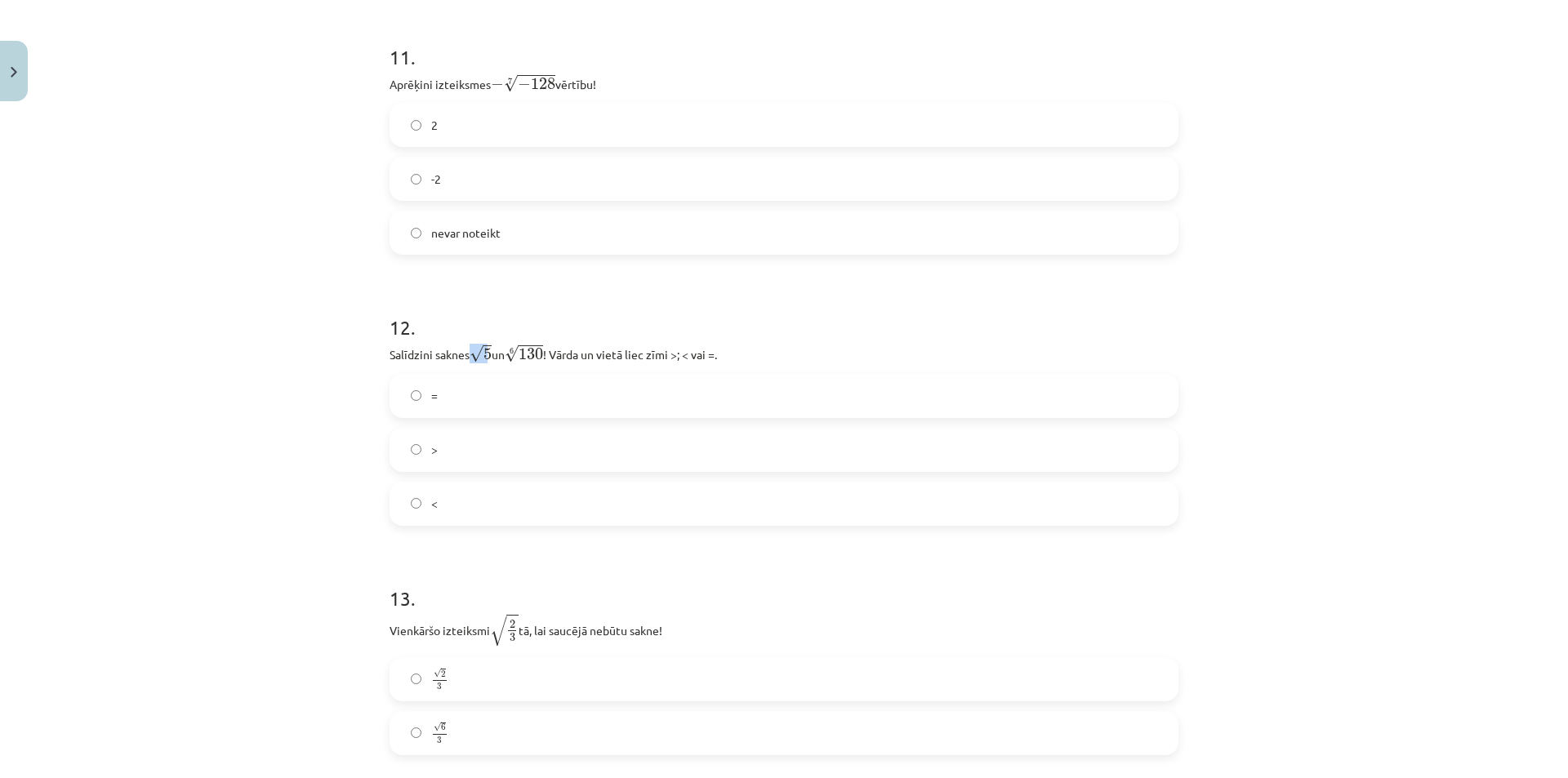
drag, startPoint x: 467, startPoint y: 352, endPoint x: 483, endPoint y: 349, distance: 16.3
click at [483, 349] on span "√ 5" at bounding box center [480, 354] width 22 height 18
click at [494, 384] on label "=" at bounding box center [783, 396] width 786 height 41
click at [461, 462] on label ">" at bounding box center [783, 450] width 786 height 41
click at [426, 493] on label "<" at bounding box center [783, 504] width 786 height 41
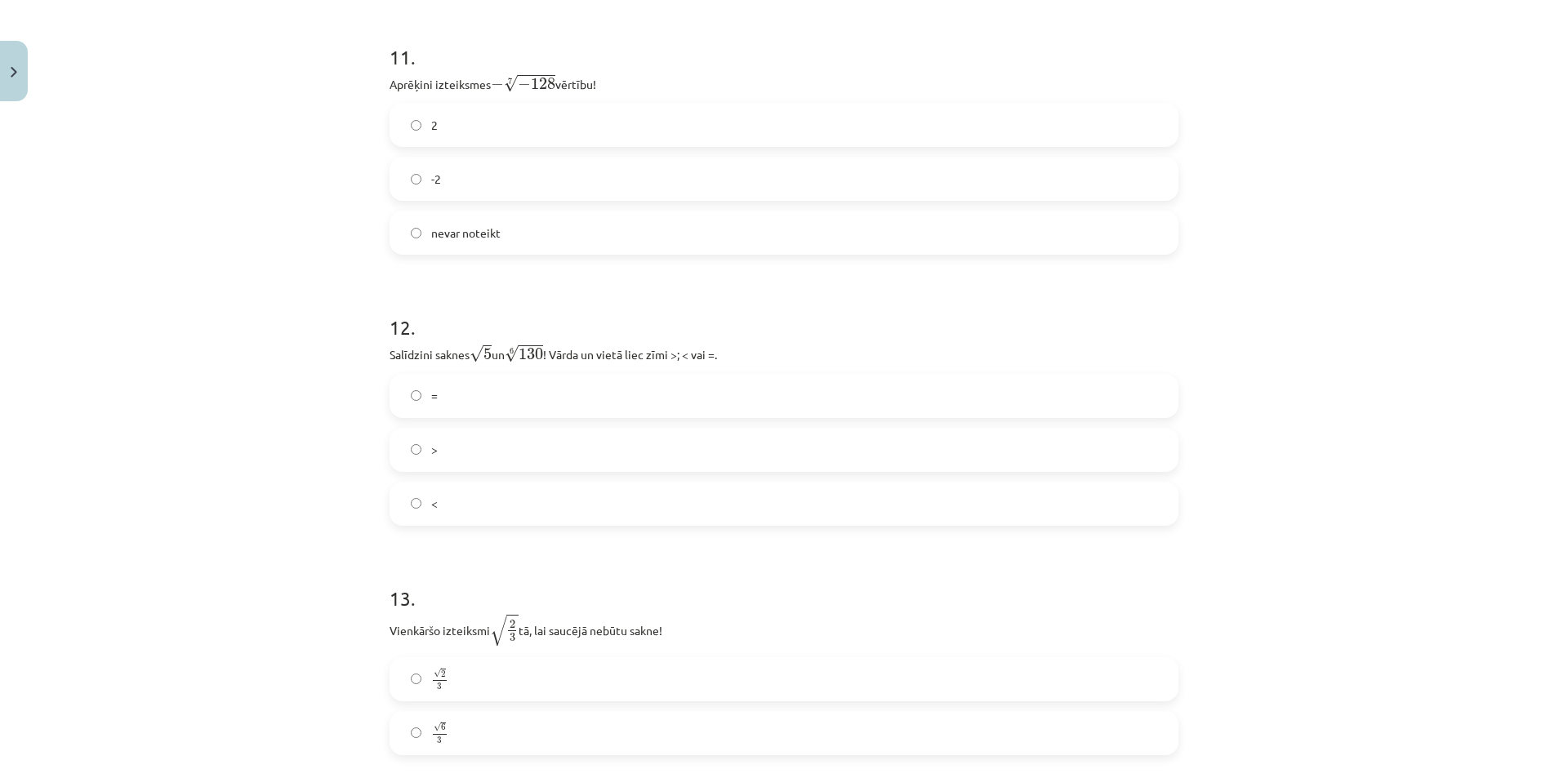
scroll to position [3469, 0]
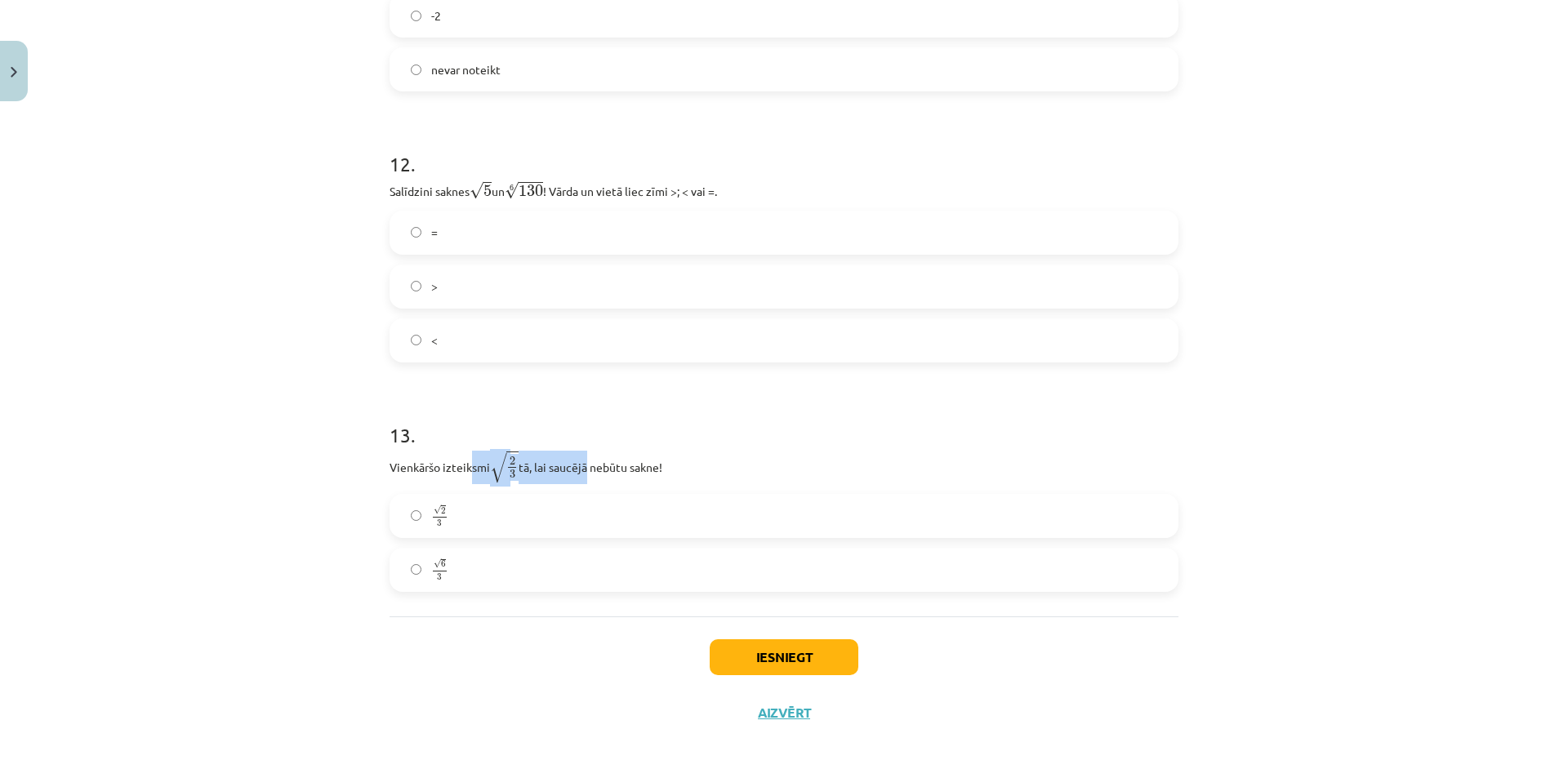
drag, startPoint x: 517, startPoint y: 458, endPoint x: 596, endPoint y: 461, distance: 79.1
click at [594, 461] on p "Vienkāršo izteiksmi √ 2 3 2 3 tā, lai saucējā nebūtu sakne!" at bounding box center [783, 467] width 789 height 34
click at [596, 461] on p "Vienkāršo izteiksmi √ 2 3 2 3 tā, lai saucējā nebūtu sakne!" at bounding box center [783, 467] width 789 height 34
click at [681, 435] on h1 "13 ." at bounding box center [783, 420] width 789 height 51
click at [495, 552] on label "√ 6 3 6 3" at bounding box center [783, 570] width 786 height 41
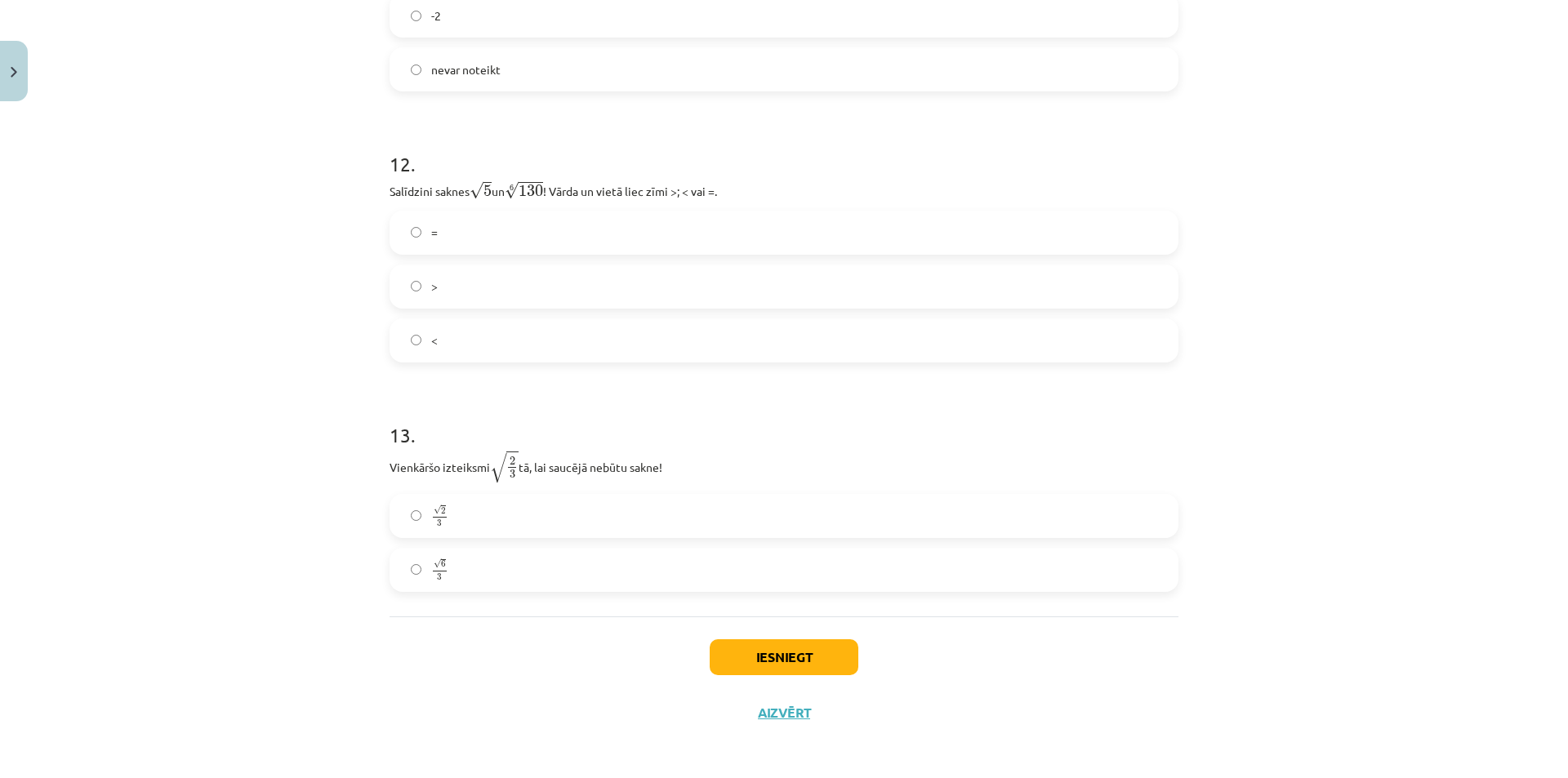
scroll to position [3472, 0]
click at [768, 651] on button "Iesniegt" at bounding box center [783, 654] width 148 height 36
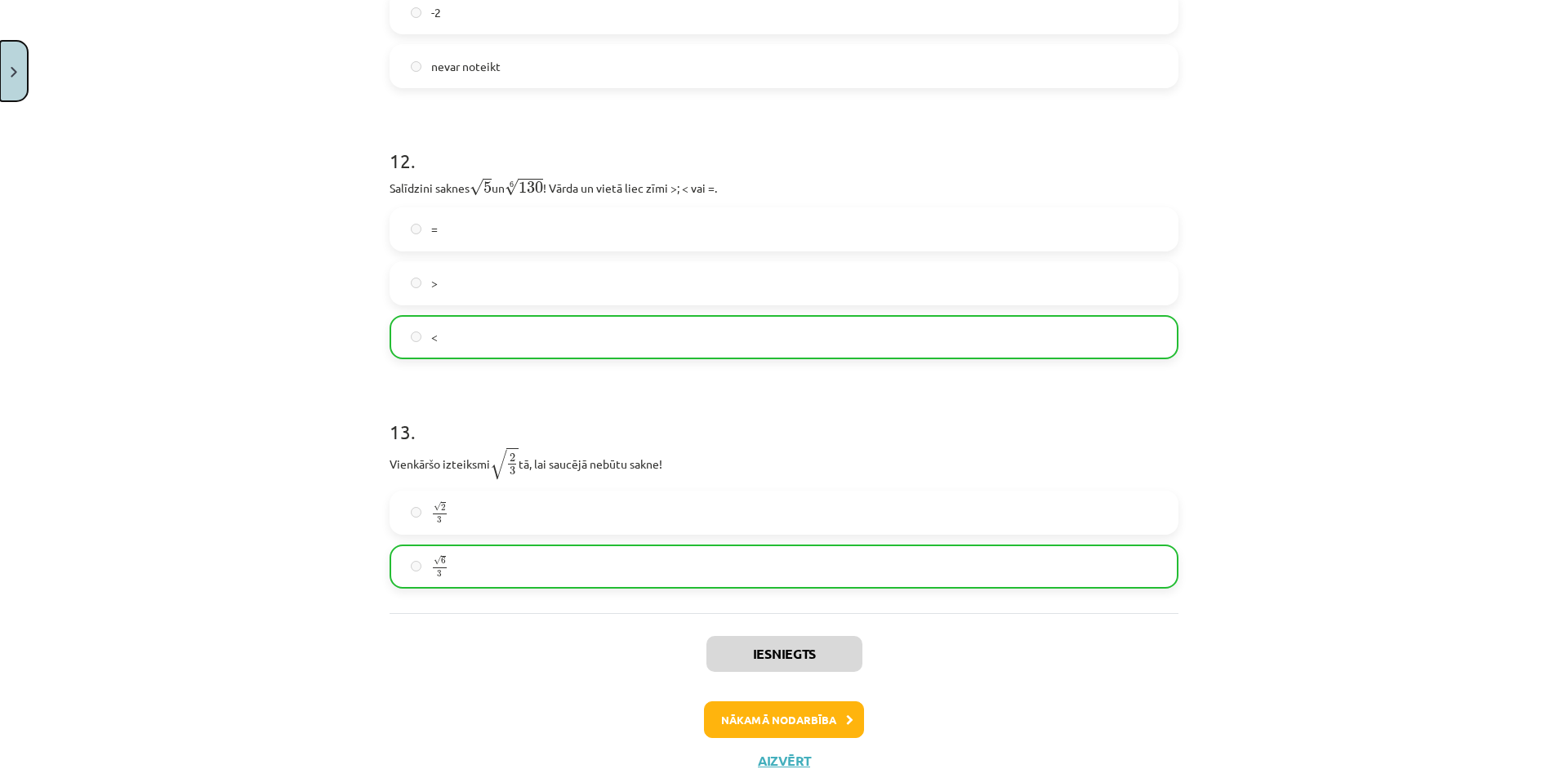
click at [21, 85] on button "Close" at bounding box center [14, 71] width 28 height 61
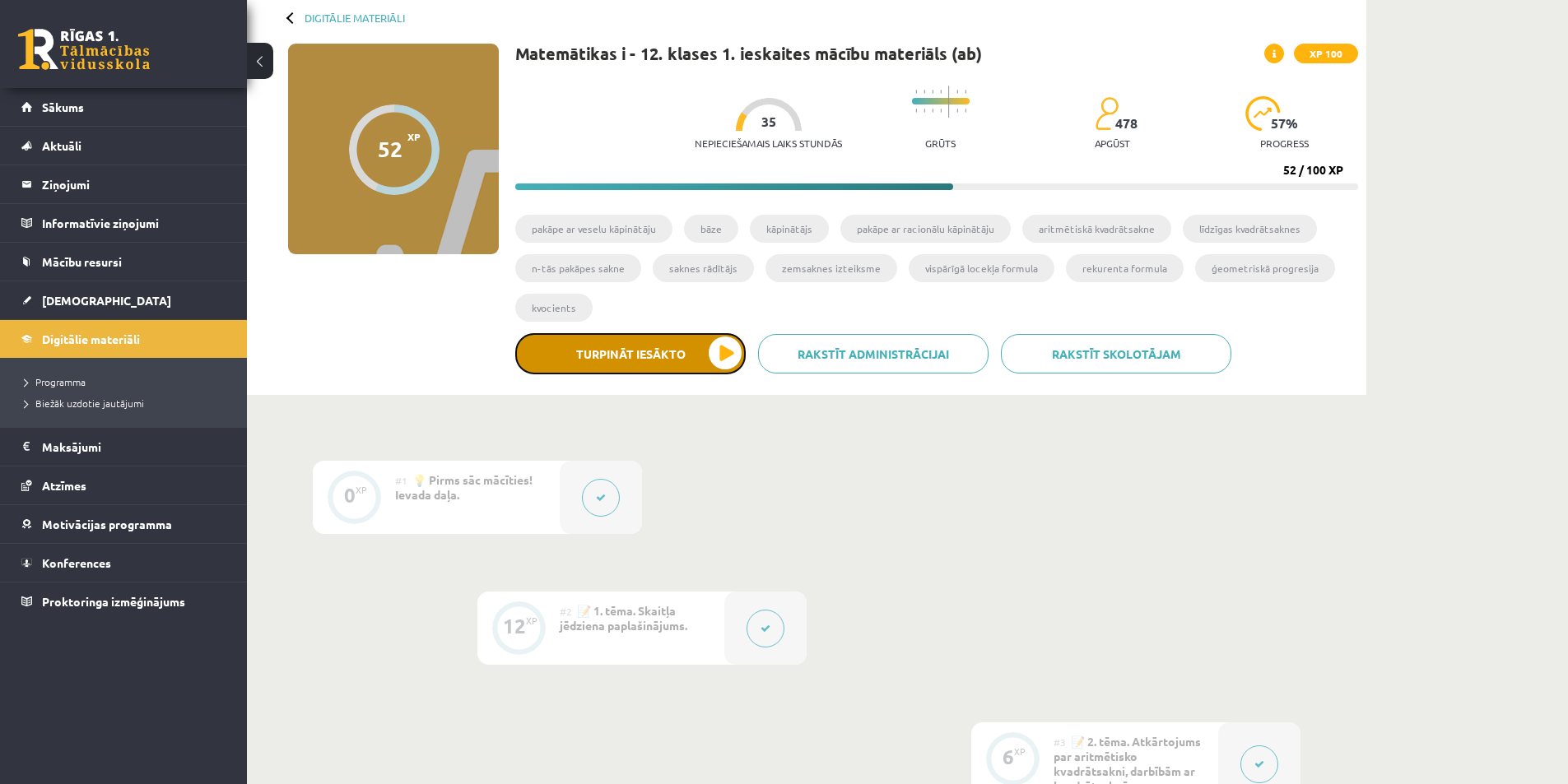
click at [724, 356] on button "Turpināt iesākto" at bounding box center [630, 354] width 230 height 41
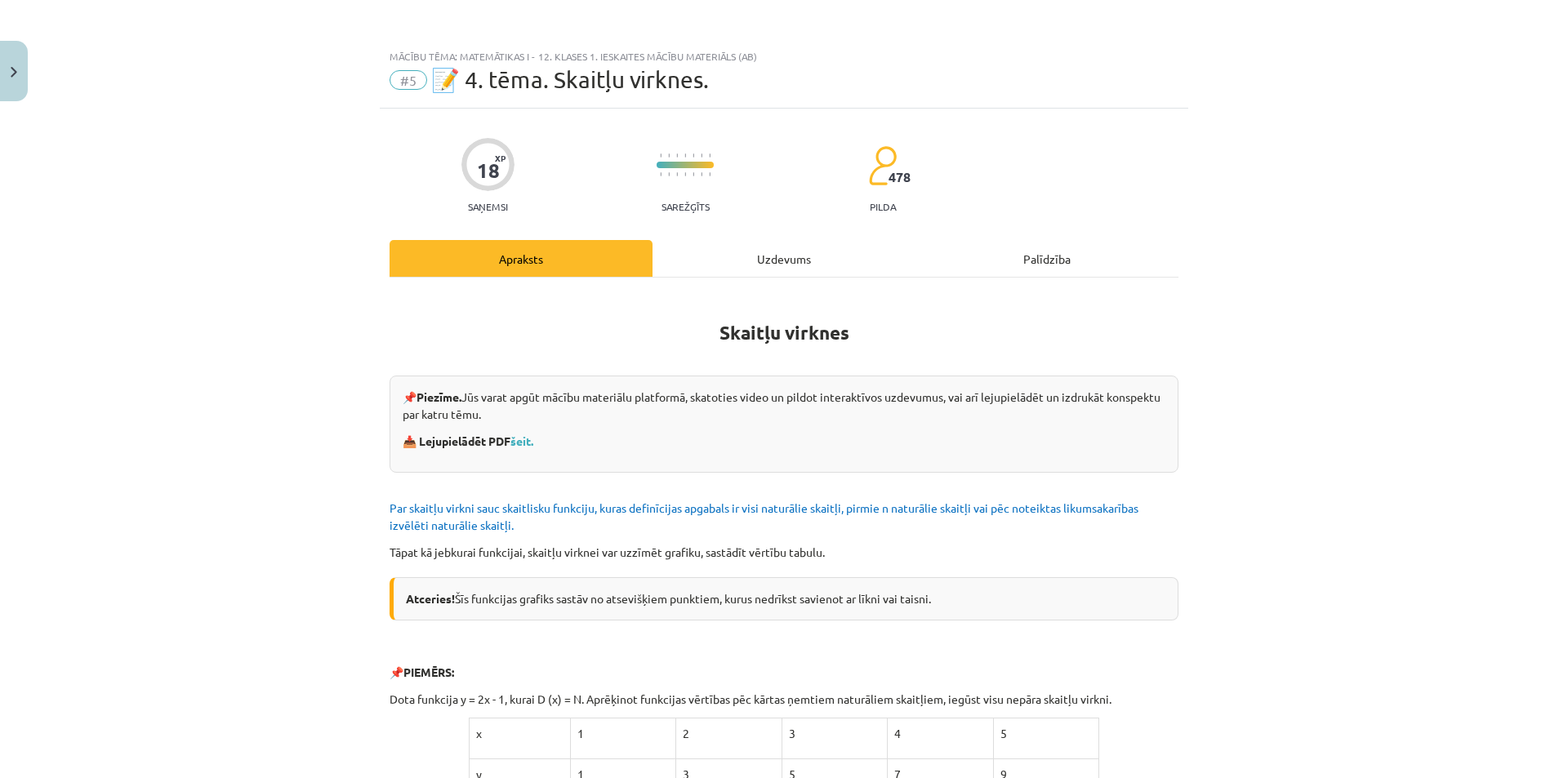
click at [727, 249] on div "Uzdevums" at bounding box center [783, 258] width 263 height 37
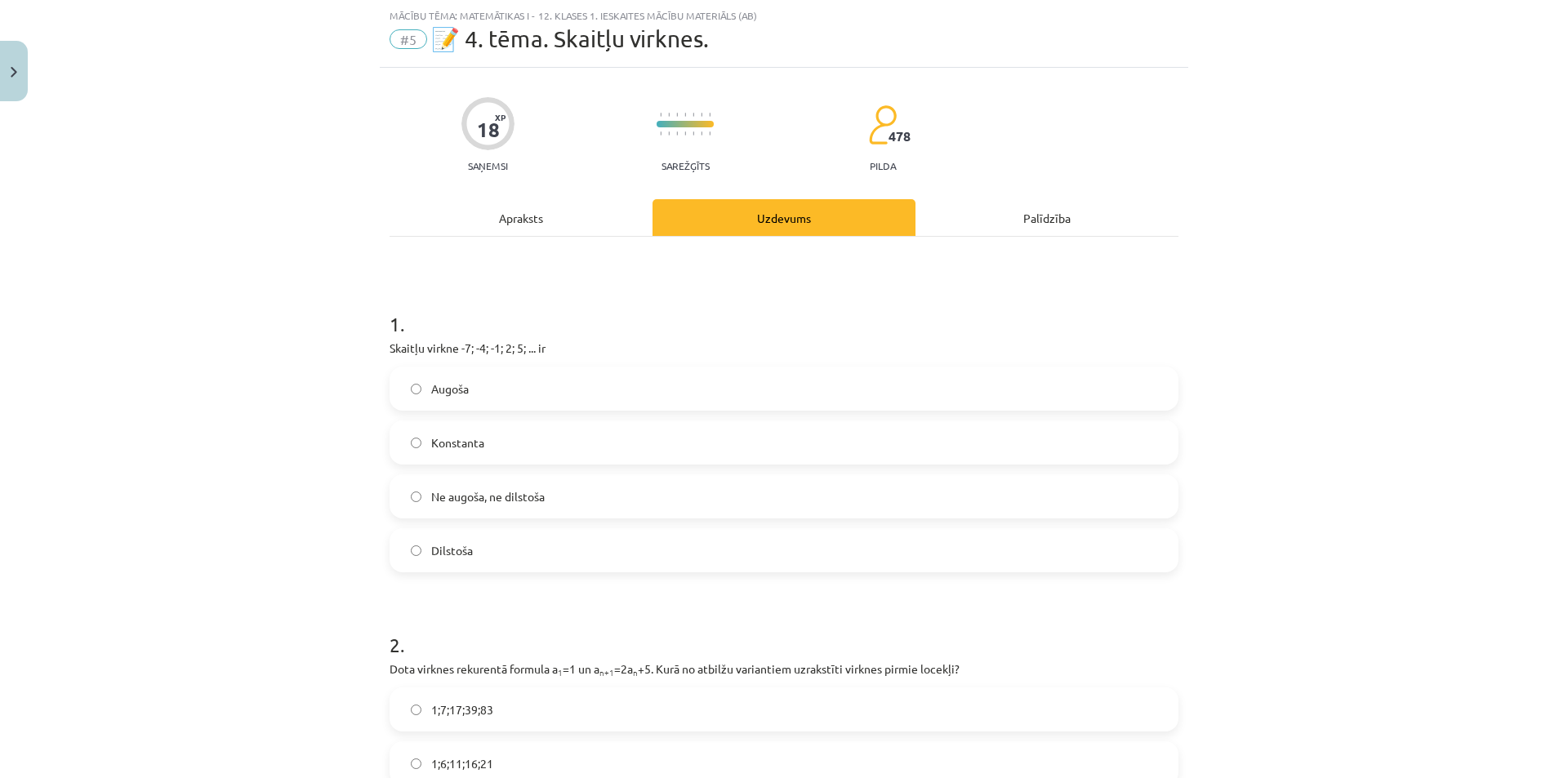
click at [546, 222] on div "Apraksts" at bounding box center [520, 217] width 263 height 37
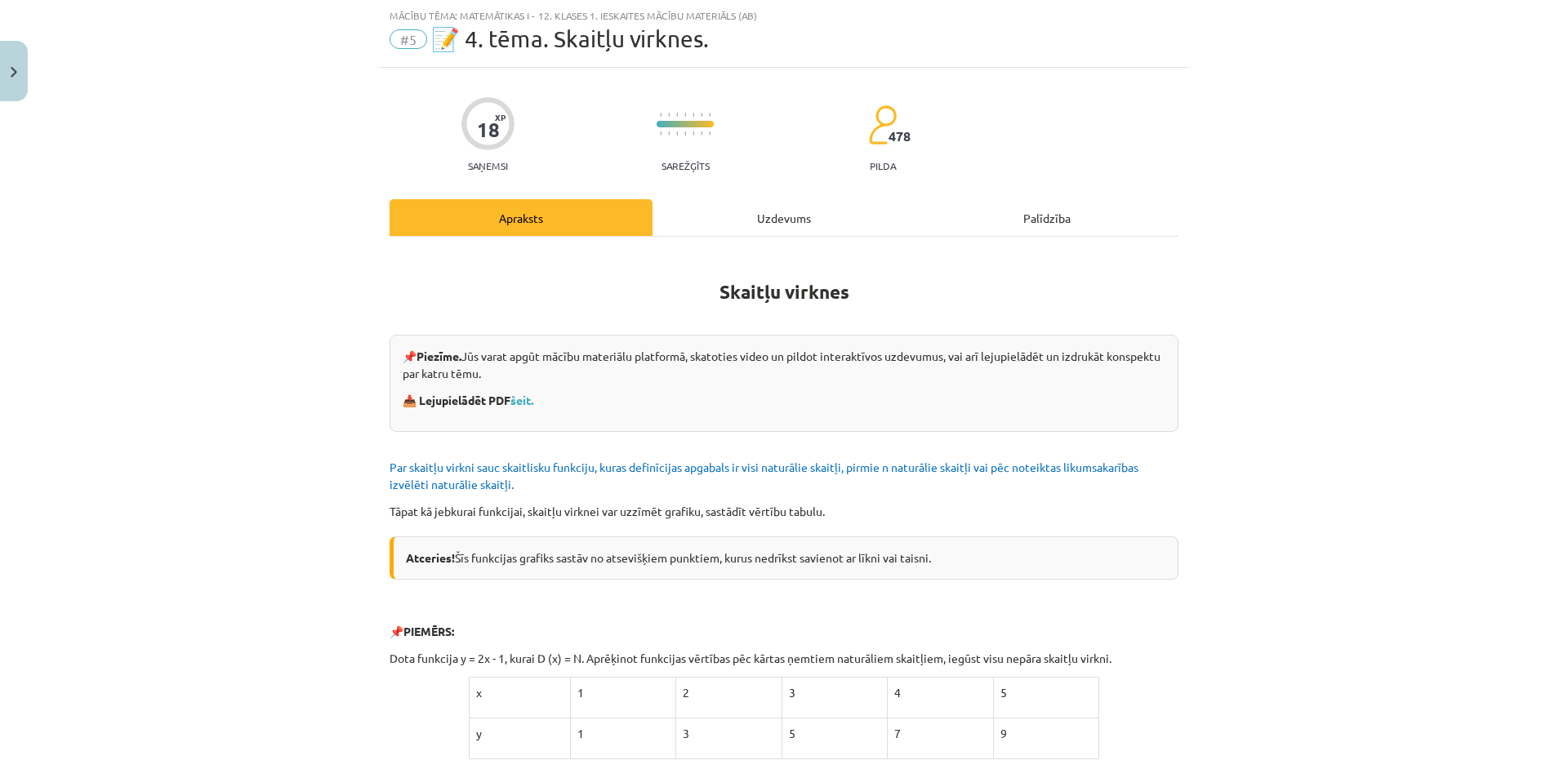
scroll to position [368, 0]
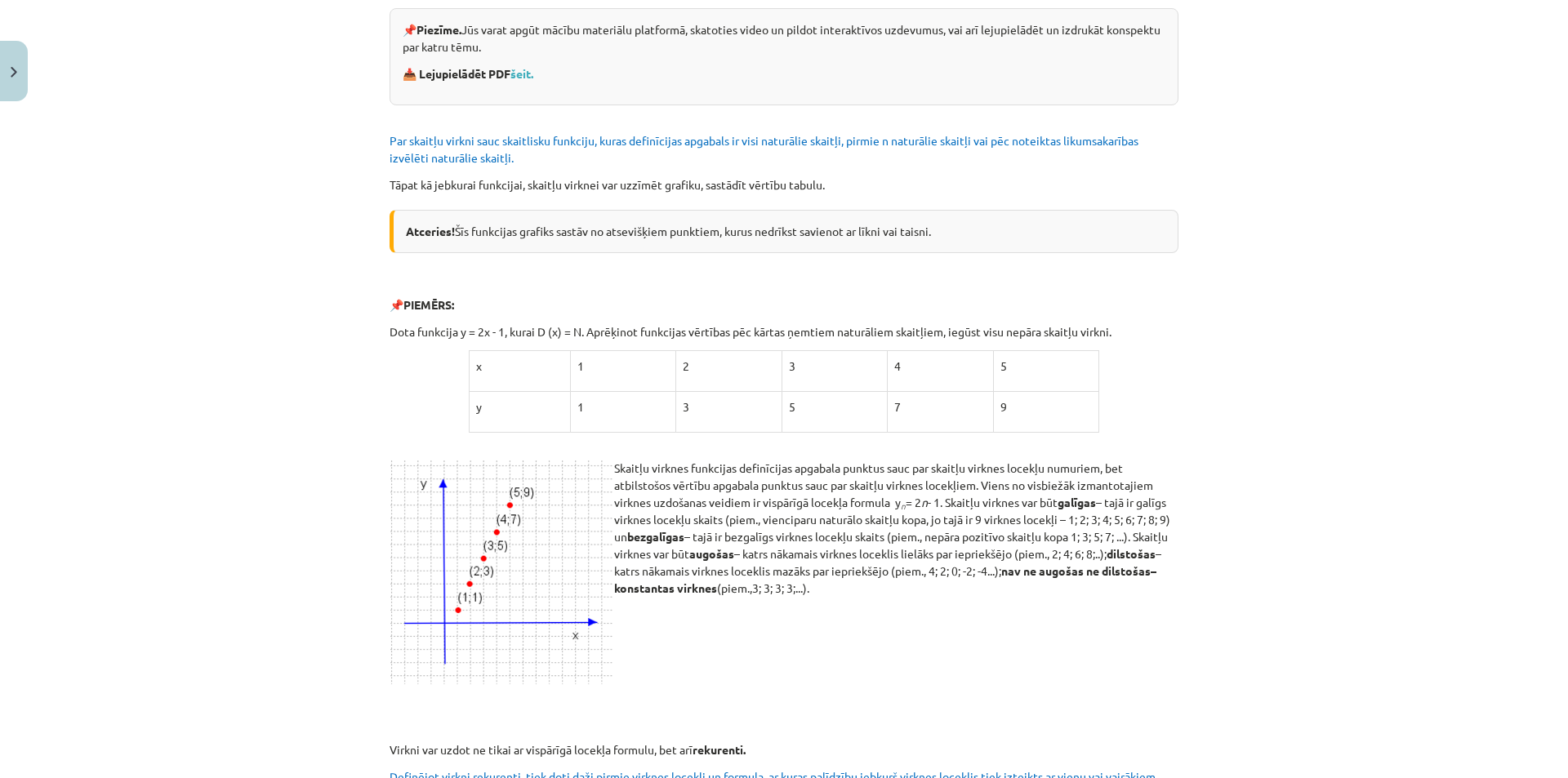
click at [489, 368] on p "x" at bounding box center [519, 366] width 88 height 17
drag, startPoint x: 731, startPoint y: 382, endPoint x: 750, endPoint y: 382, distance: 19.0
click at [743, 382] on tr "x 1 2 3 4 5" at bounding box center [784, 372] width 631 height 41
click at [751, 382] on td "2" at bounding box center [728, 372] width 106 height 41
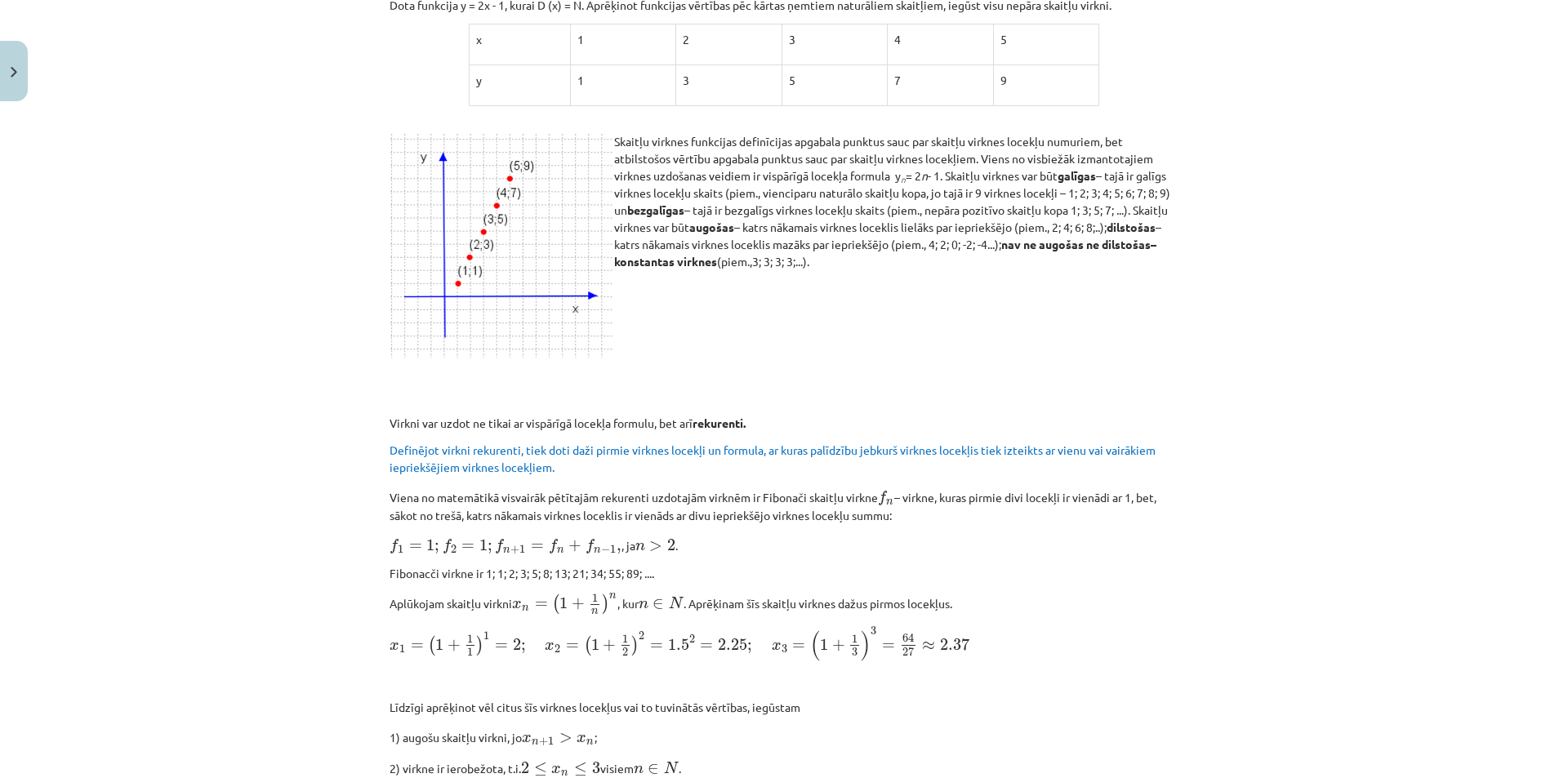
scroll to position [776, 0]
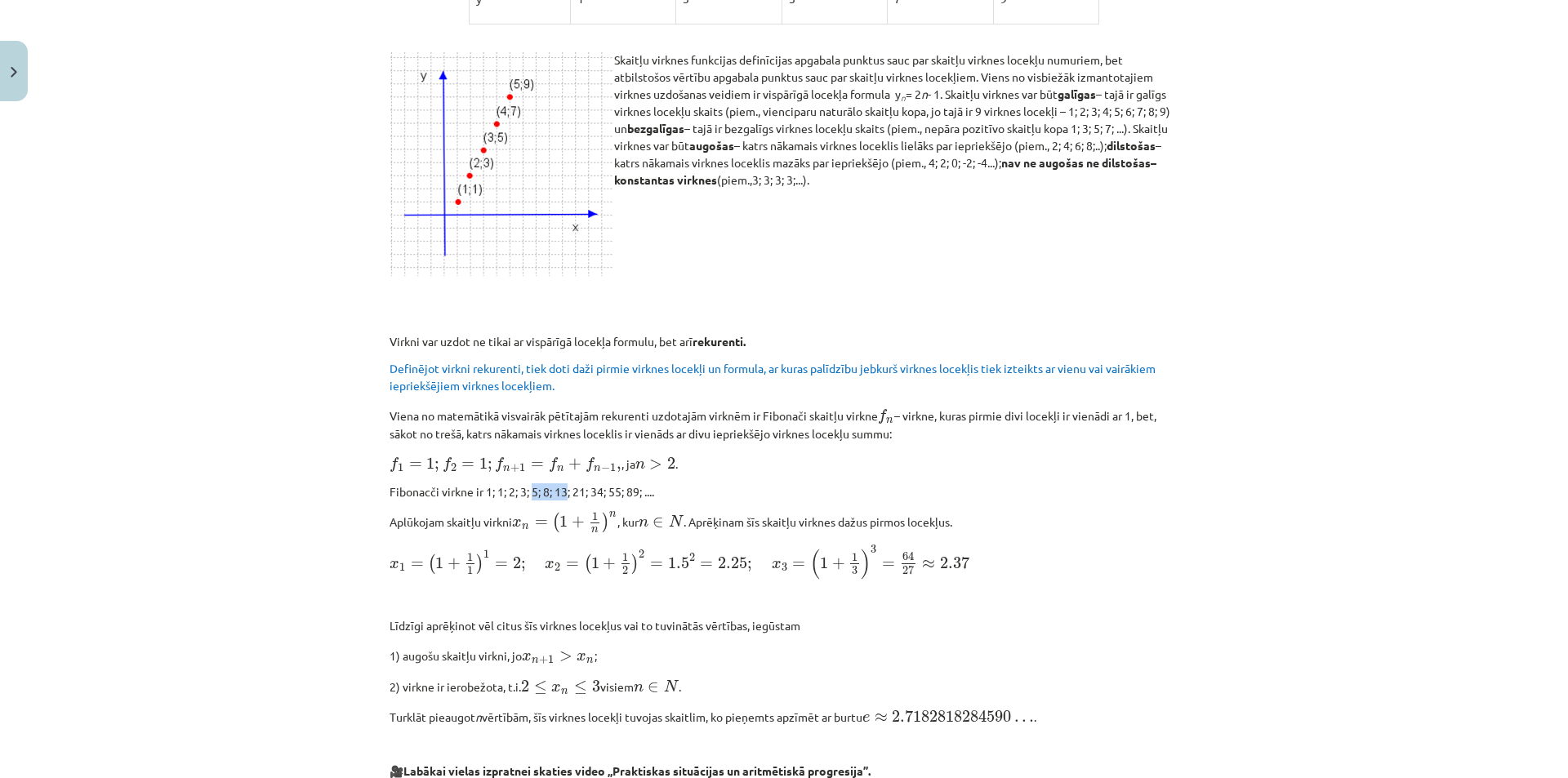
drag, startPoint x: 523, startPoint y: 493, endPoint x: 582, endPoint y: 480, distance: 60.4
click at [564, 483] on p "Fibonacči virkne ir 1; 1; 2; 3; 5; 8; 13; 21; 34; 55; 89; ...." at bounding box center [783, 491] width 789 height 17
click at [582, 480] on div "Skaitļu virknes 📌 Piezīme. Jūs varat apgūt mācību materiālu platformā, skatotie…" at bounding box center [783, 427] width 789 height 1822
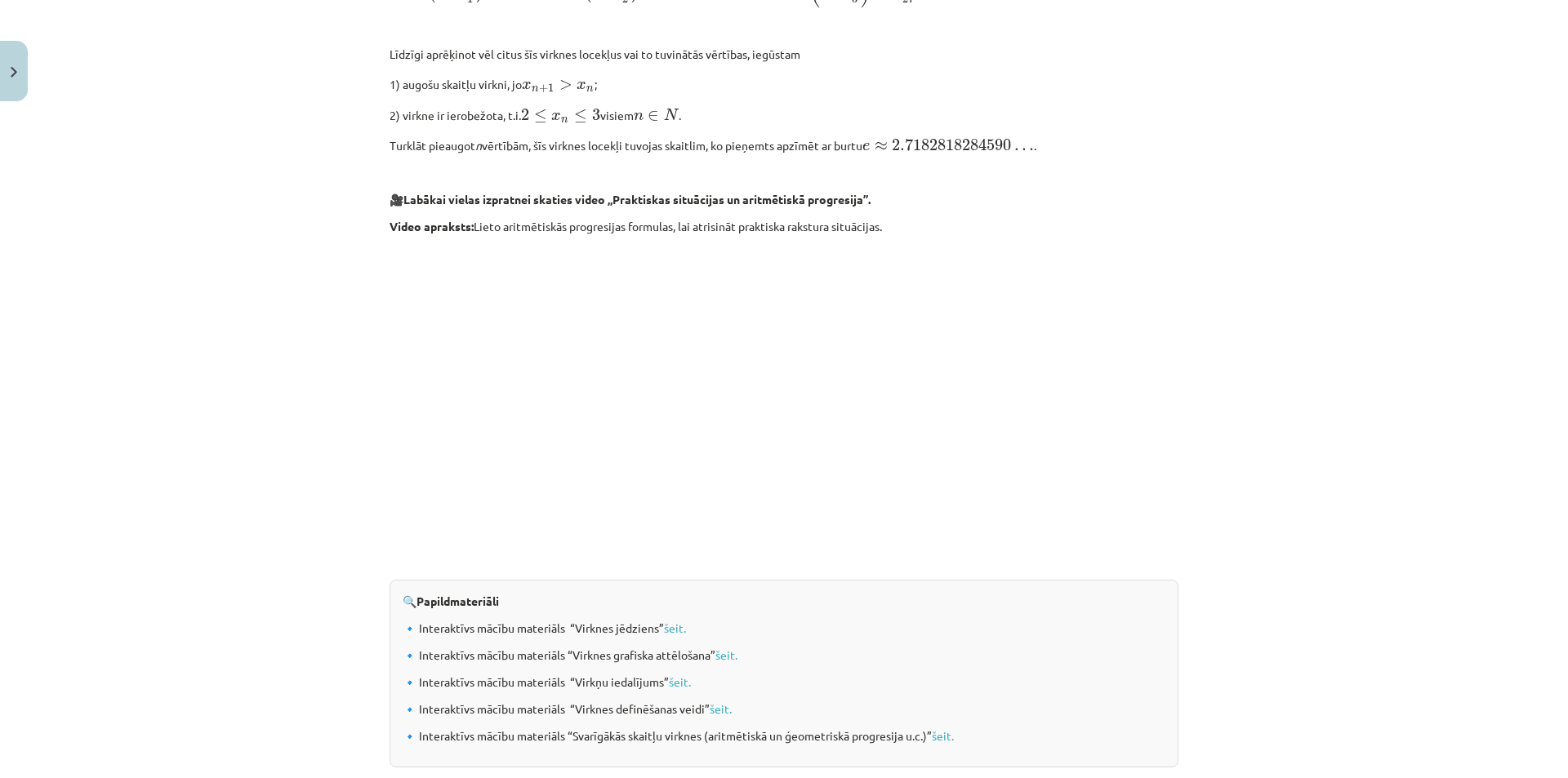
scroll to position [1510, 0]
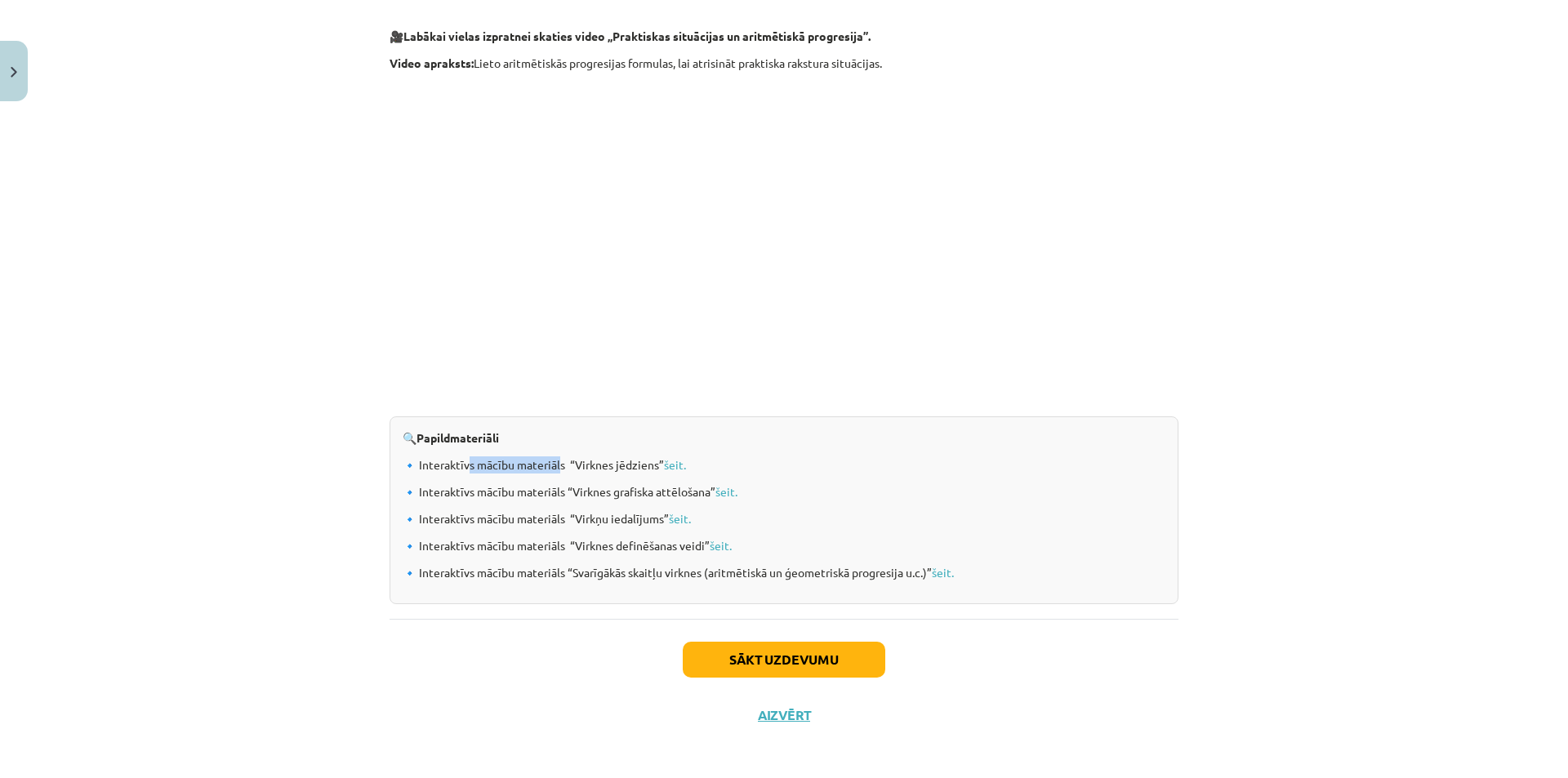
drag, startPoint x: 459, startPoint y: 468, endPoint x: 554, endPoint y: 466, distance: 95.0
click at [554, 466] on p "🔹 Interaktīvs mācību materiāls “Virknes jēdziens” šeit." at bounding box center [783, 464] width 763 height 17
drag, startPoint x: 483, startPoint y: 466, endPoint x: 569, endPoint y: 468, distance: 86.0
click at [564, 468] on p "🔹 Interaktīvs mācību materiāls “Virknes jēdziens” šeit." at bounding box center [783, 464] width 763 height 17
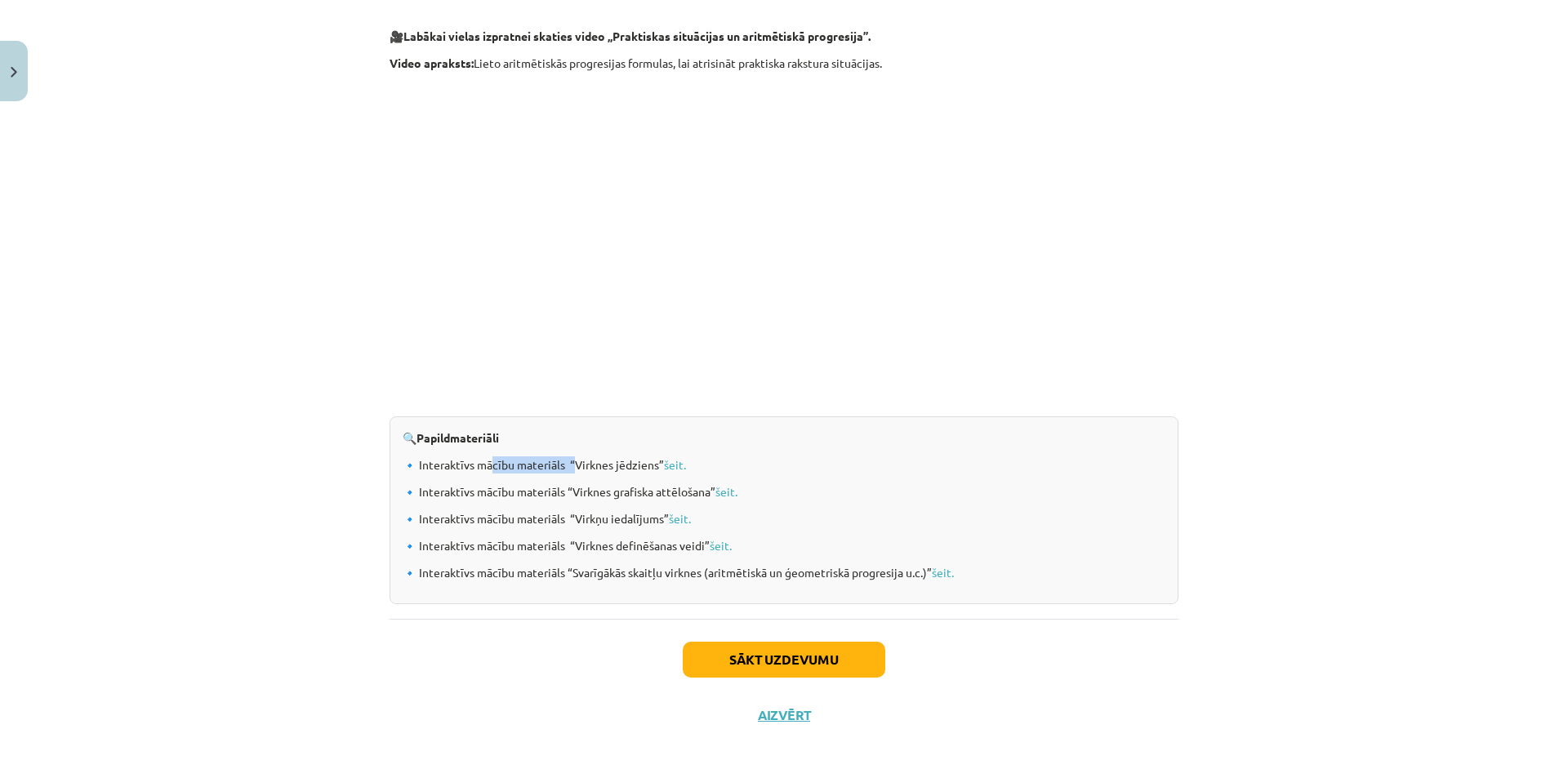
click at [569, 468] on p "🔹 Interaktīvs mācību materiāls “Virknes jēdziens” šeit." at bounding box center [783, 464] width 763 height 17
drag, startPoint x: 569, startPoint y: 488, endPoint x: 628, endPoint y: 495, distance: 59.4
click at [623, 494] on p "🔹 Interaktīvs mācību materiāls “Virknes grafiska attēlošana” šeit." at bounding box center [783, 491] width 763 height 17
drag, startPoint x: 598, startPoint y: 509, endPoint x: 611, endPoint y: 512, distance: 13.3
click at [610, 512] on div "🔍 Papildmateriāli 🔹 Interaktīvs mācību materiāls “Virknes jēdziens” šeit. 🔹 Int…" at bounding box center [783, 509] width 789 height 188
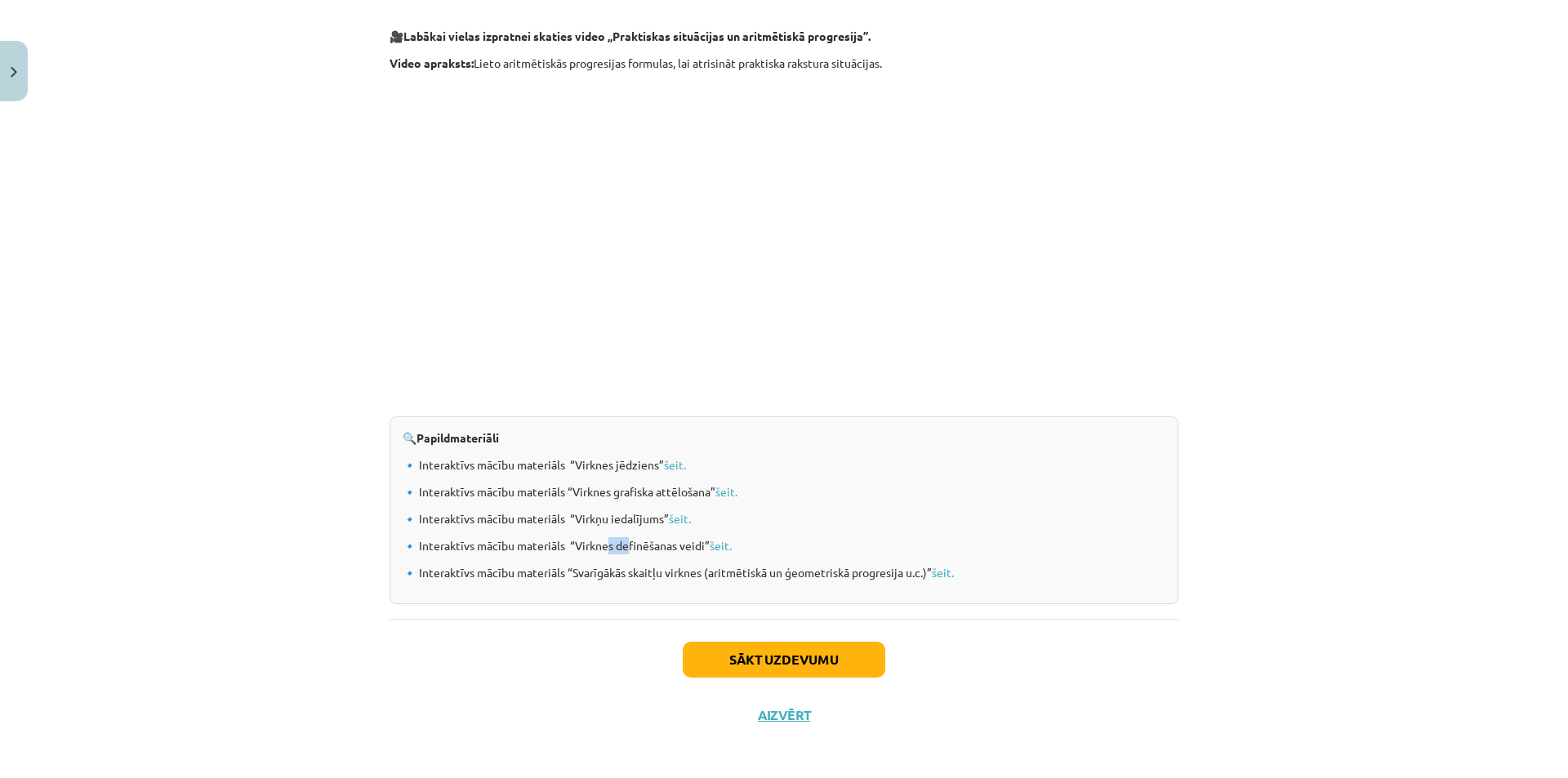
drag, startPoint x: 601, startPoint y: 541, endPoint x: 625, endPoint y: 541, distance: 24.0
click at [624, 541] on p "🔹 Interaktīvs mācību materiāls “Virknes definēšanas veidi” šeit." at bounding box center [783, 545] width 763 height 17
drag, startPoint x: 603, startPoint y: 566, endPoint x: 668, endPoint y: 568, distance: 65.0
click at [667, 569] on p "🔹 Interaktīvs mācību materiāls “Svarīgākās skaitļu virknes (aritmētiskā un ģeom…" at bounding box center [783, 572] width 763 height 17
click at [671, 569] on p "🔹 Interaktīvs mācību materiāls “Svarīgākās skaitļu virknes (aritmētiskā un ģeom…" at bounding box center [783, 572] width 763 height 17
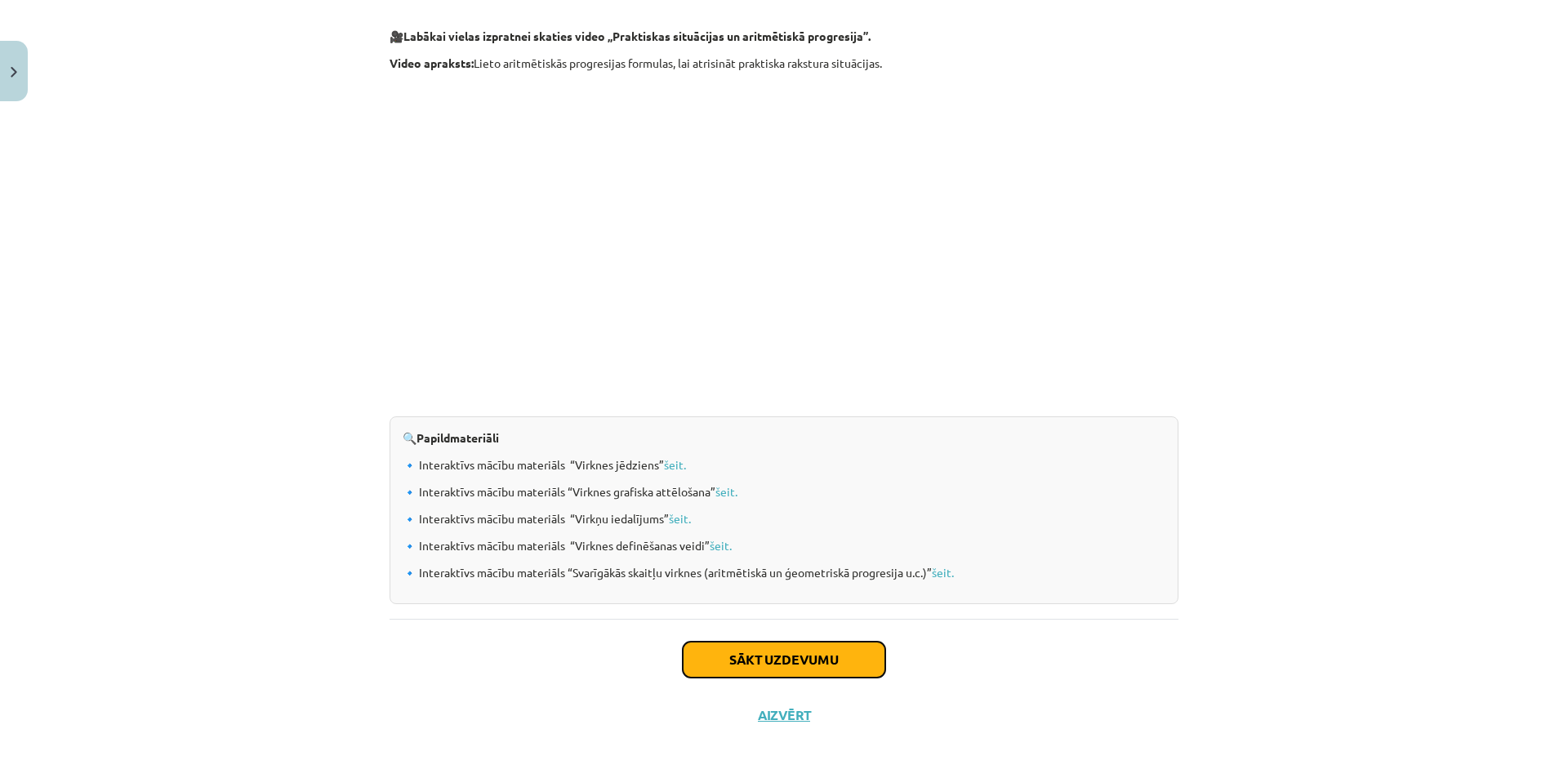
click at [750, 663] on button "Sākt uzdevumu" at bounding box center [783, 659] width 202 height 36
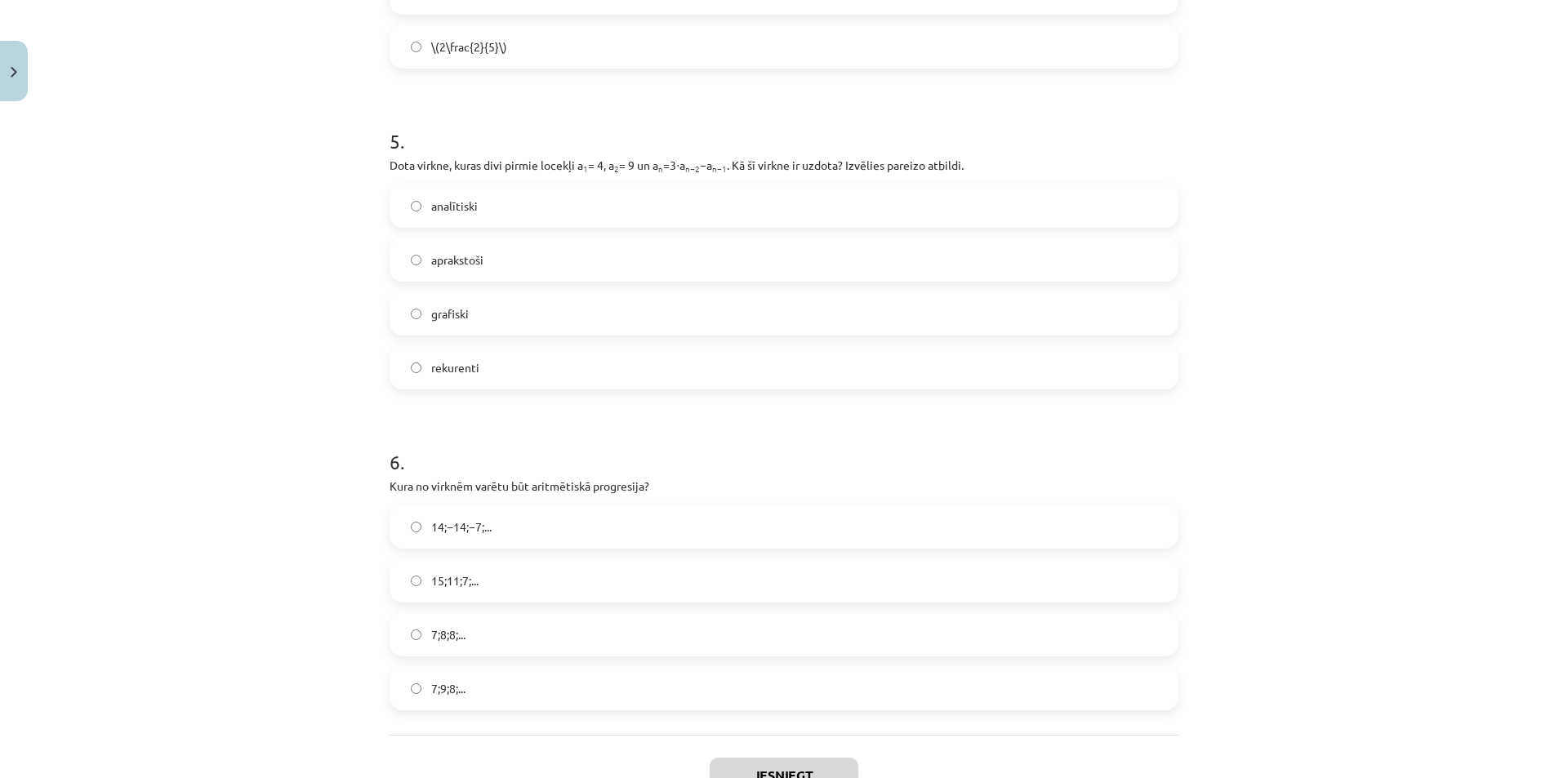
scroll to position [41, 0]
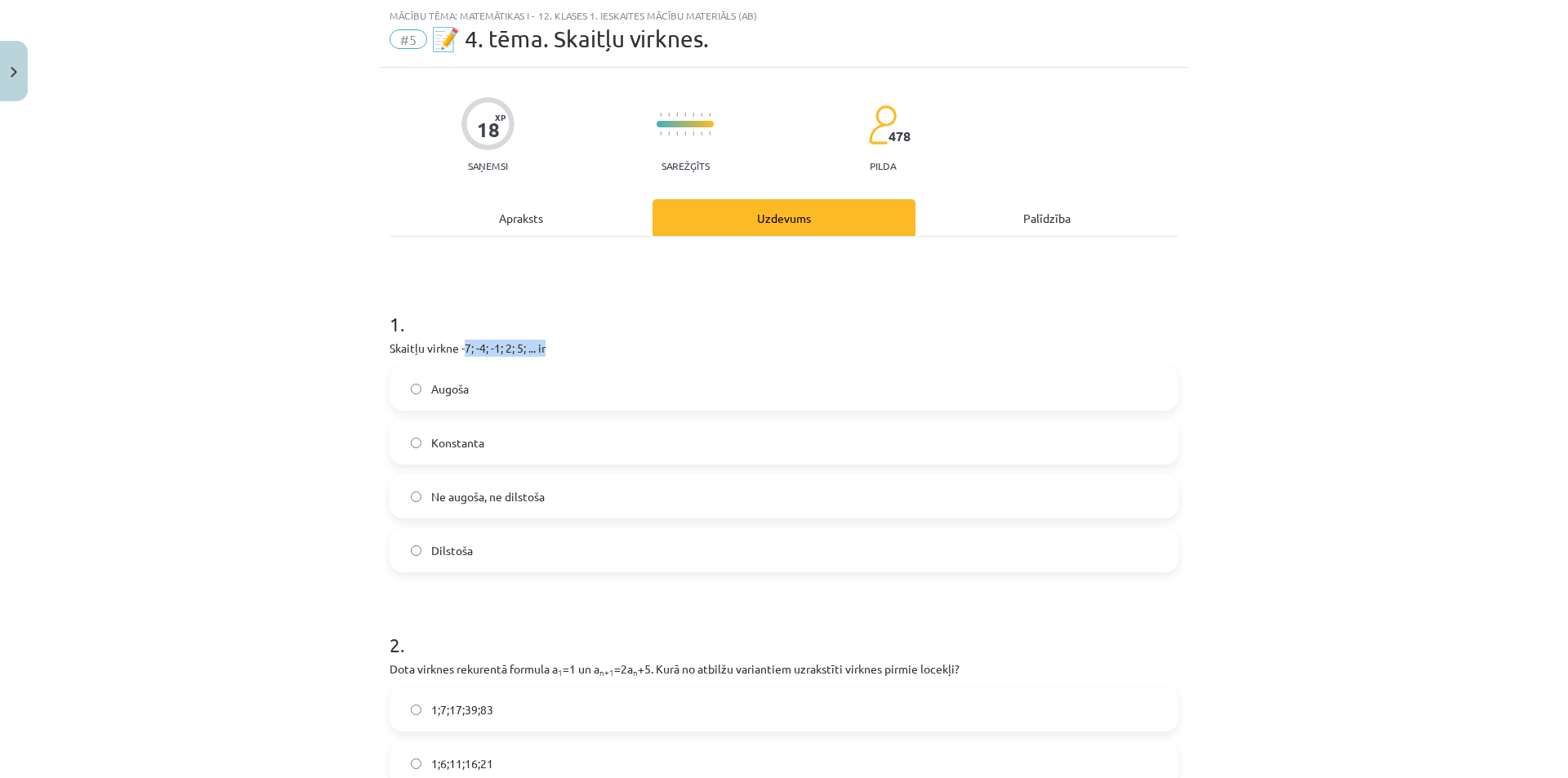
drag, startPoint x: 463, startPoint y: 348, endPoint x: 558, endPoint y: 355, distance: 95.3
click at [556, 355] on p "Skaitļu virkne -7; -4; -1; 2; 5; ... ir" at bounding box center [783, 348] width 789 height 17
click at [558, 355] on p "Skaitļu virkne -7; -4; -1; 2; 5; ... ir" at bounding box center [783, 348] width 789 height 17
click at [479, 378] on label "Augoša" at bounding box center [783, 389] width 786 height 41
click at [468, 444] on span "Konstanta" at bounding box center [457, 442] width 53 height 17
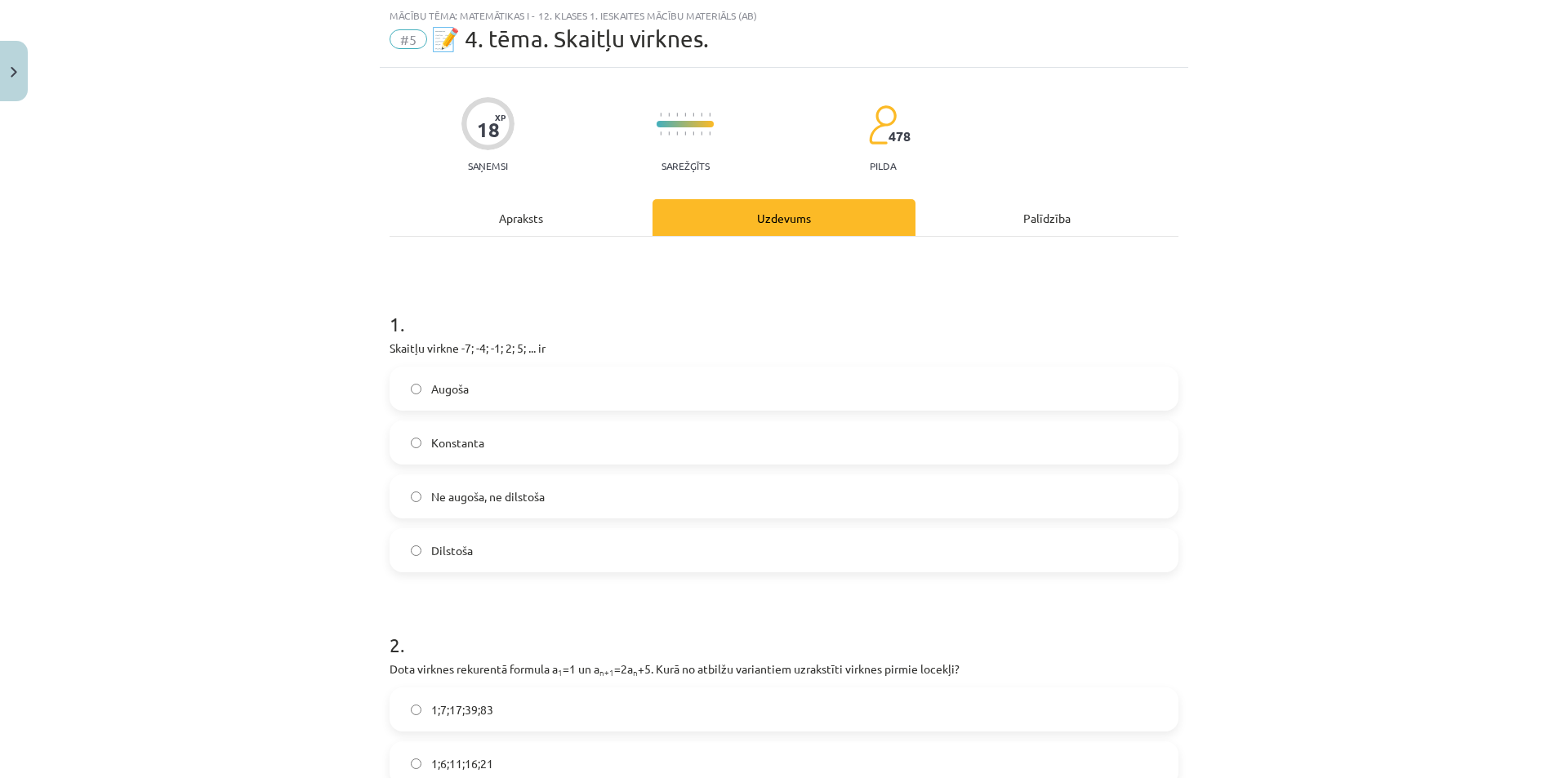
click at [532, 223] on div "Apraksts" at bounding box center [520, 217] width 263 height 37
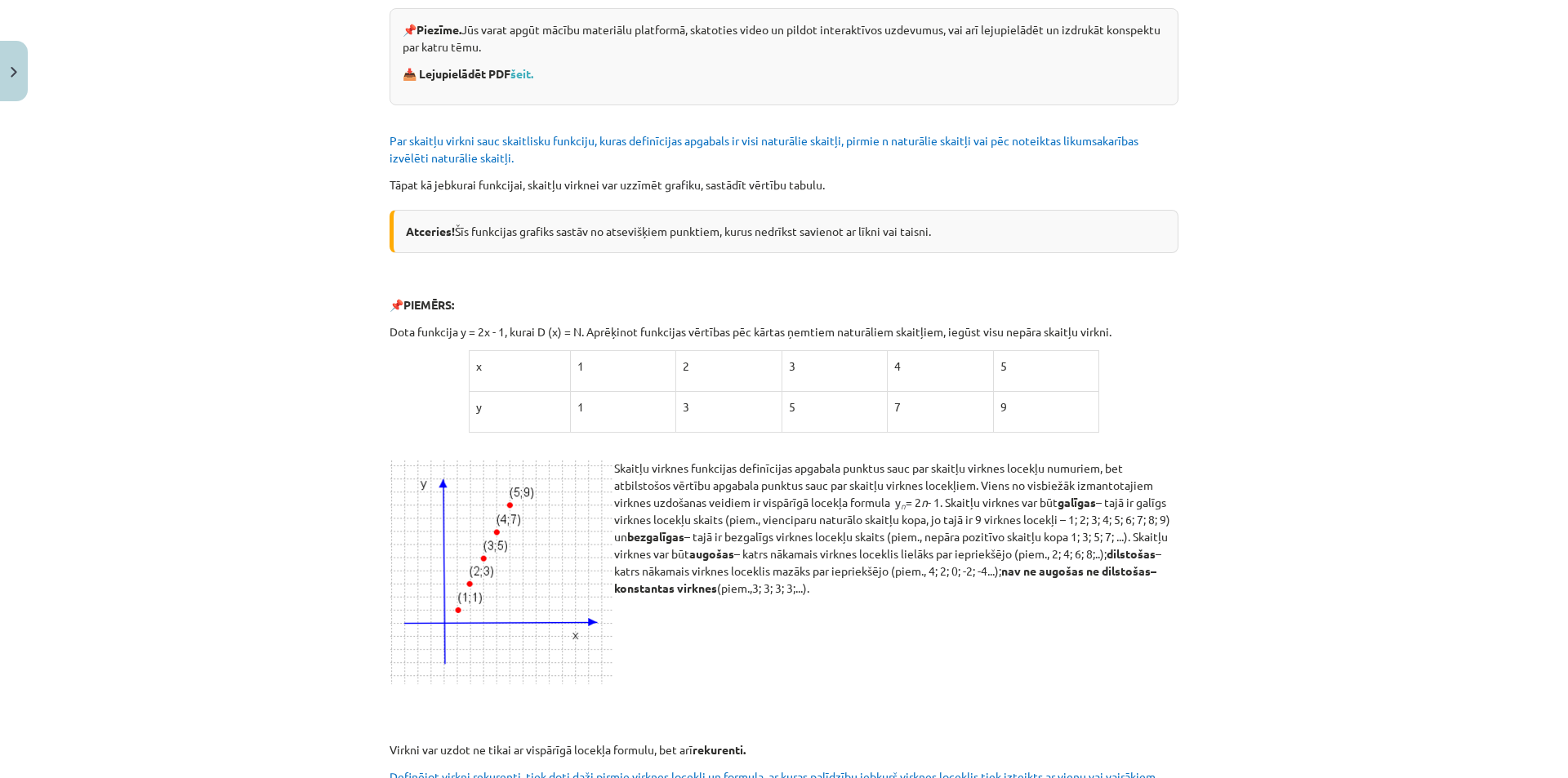
scroll to position [449, 0]
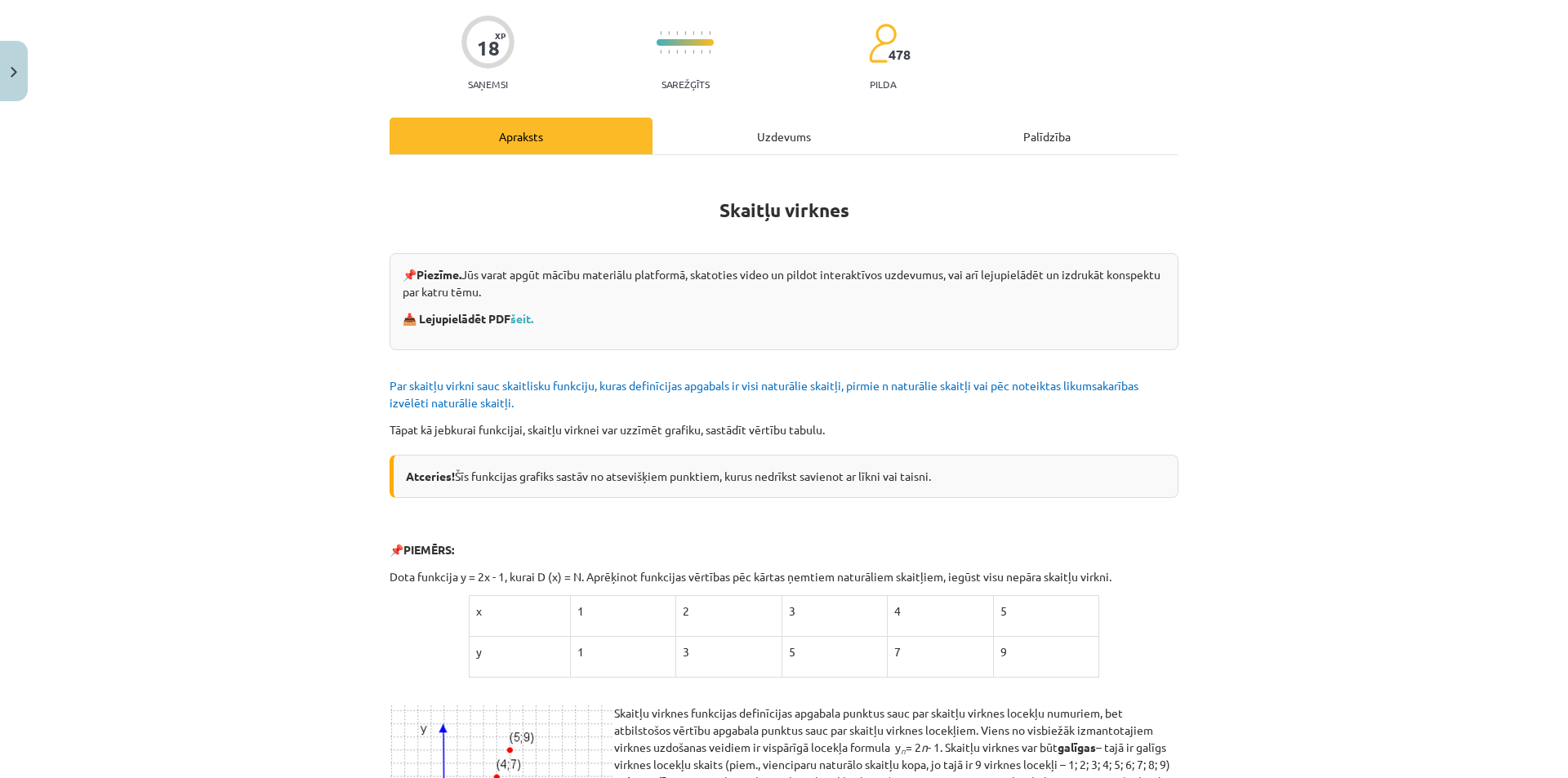
click at [702, 139] on div "Uzdevums" at bounding box center [783, 136] width 263 height 37
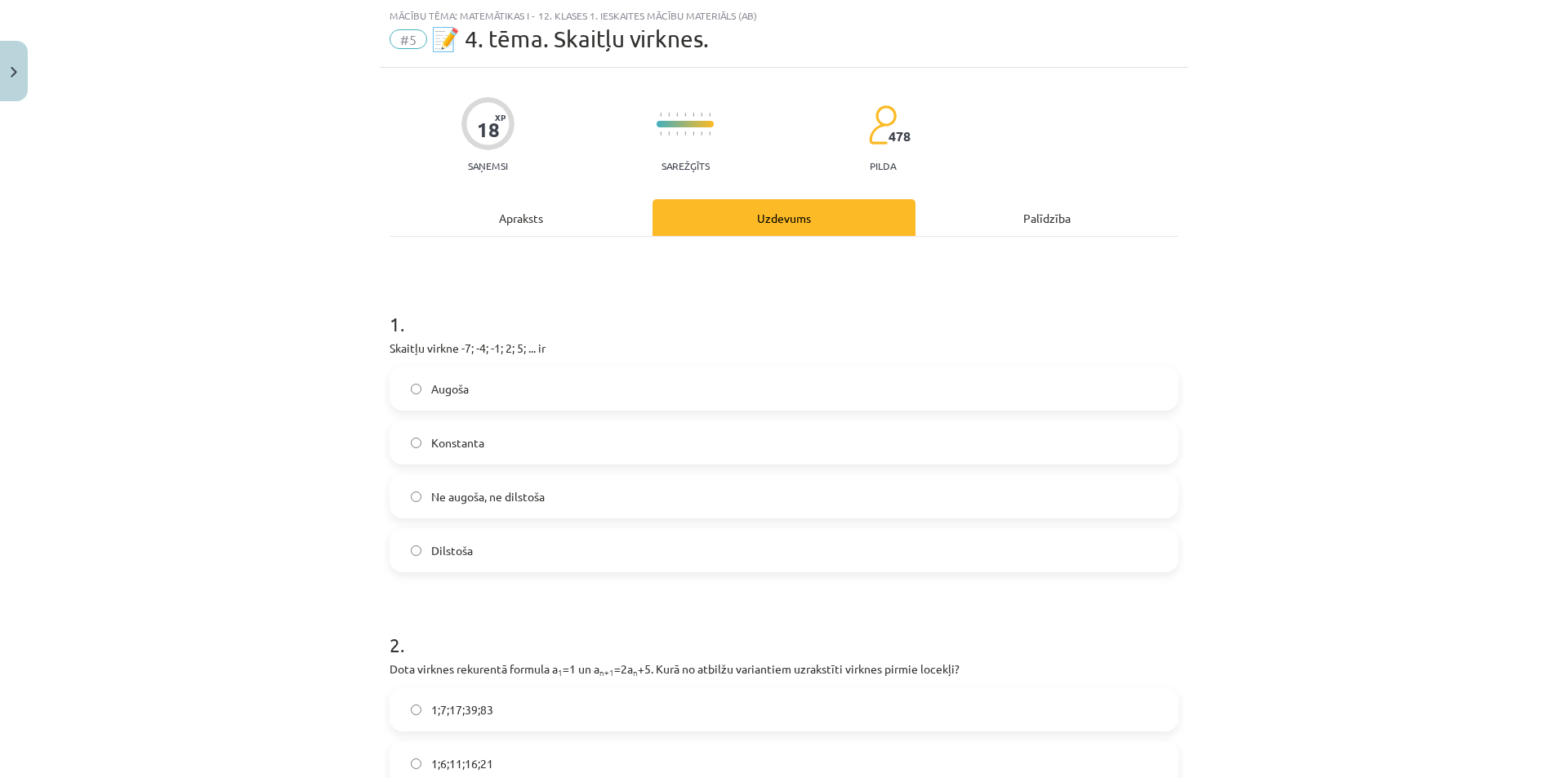
click at [448, 395] on span "Augoša" at bounding box center [450, 389] width 38 height 17
click at [461, 496] on span "Ne augoša, ne dilstoša" at bounding box center [487, 496] width 114 height 17
click at [526, 218] on div "Apraksts" at bounding box center [520, 217] width 263 height 37
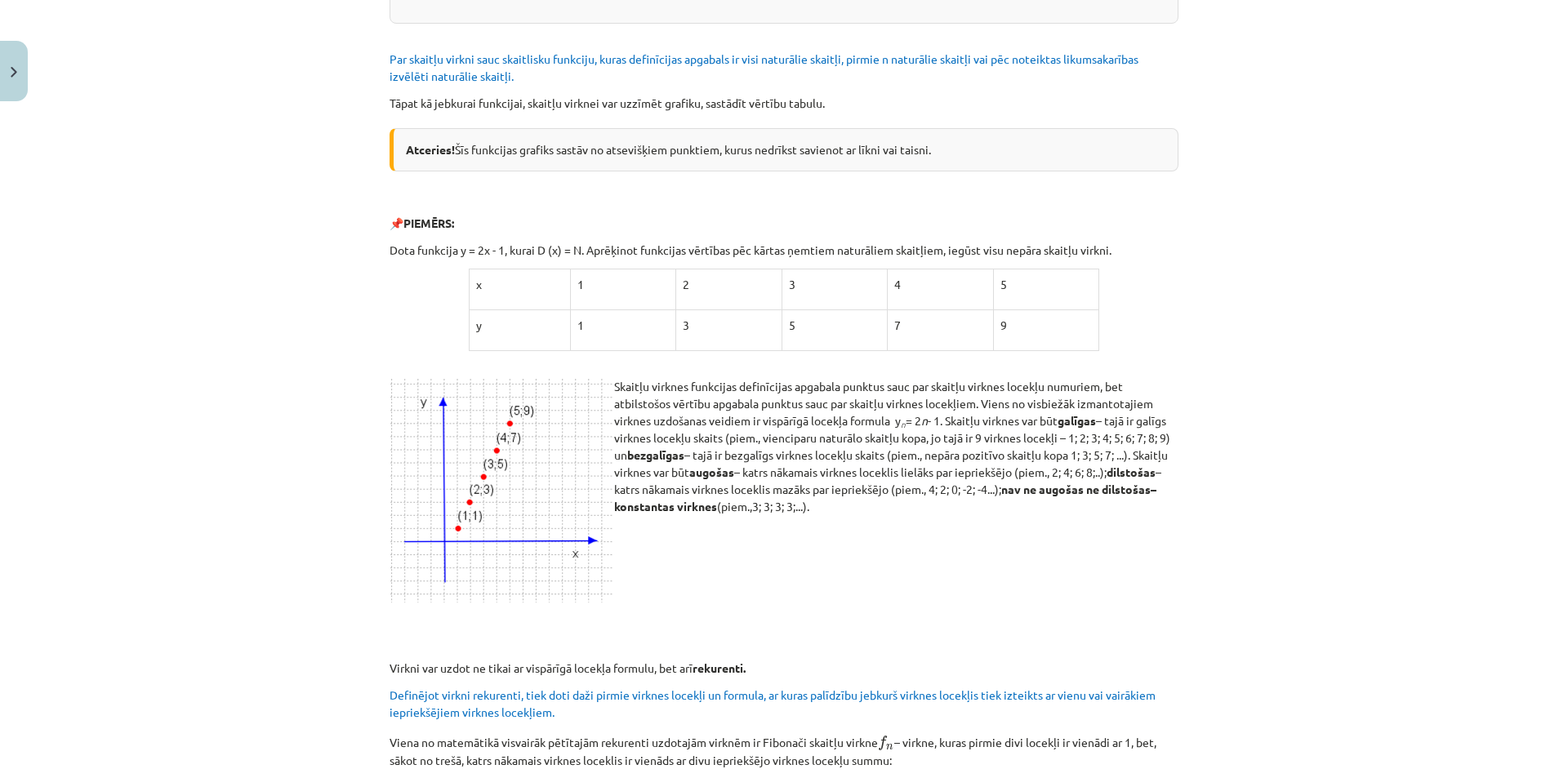
scroll to position [531, 0]
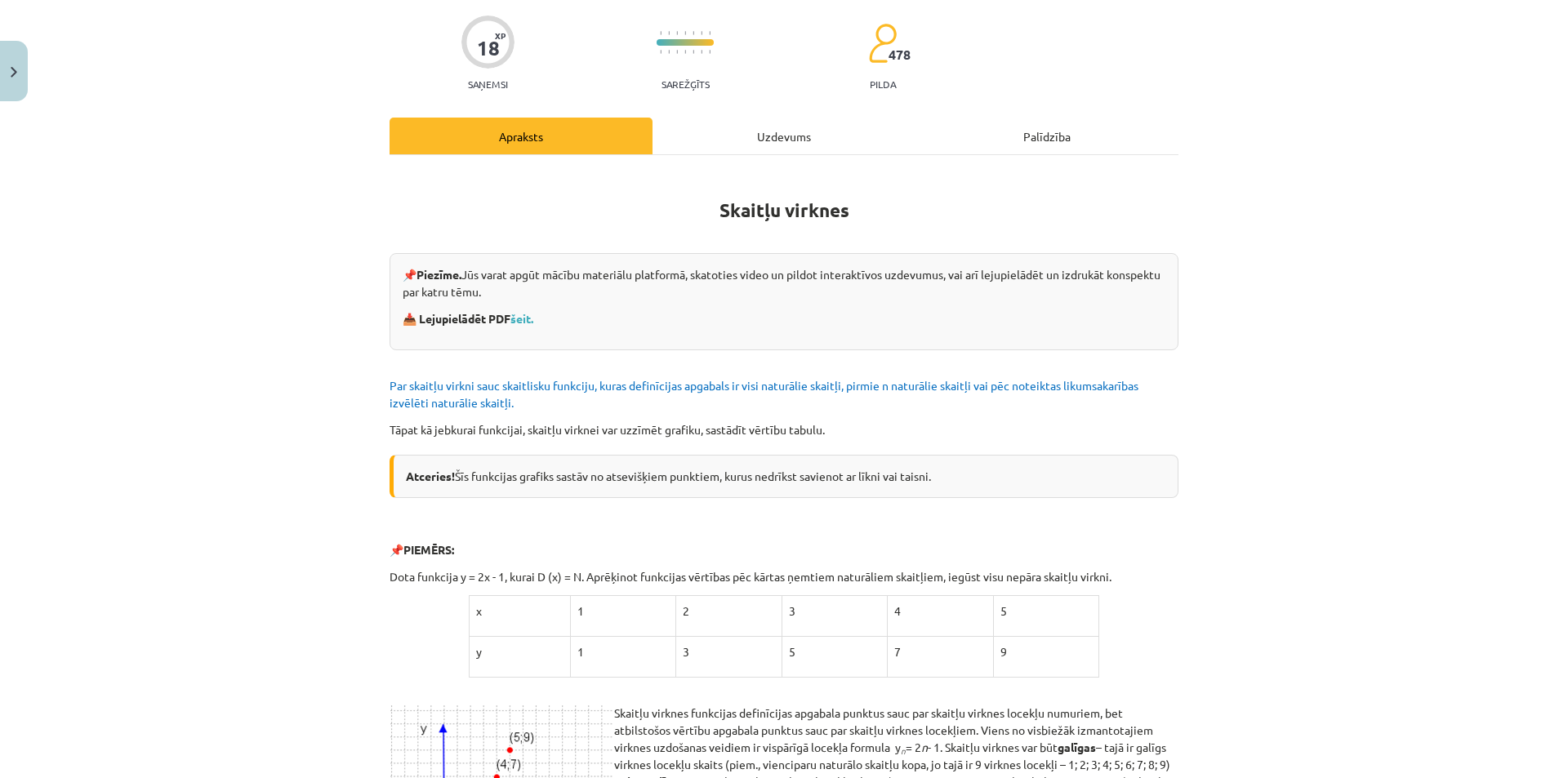
click at [713, 146] on div "Uzdevums" at bounding box center [783, 136] width 263 height 37
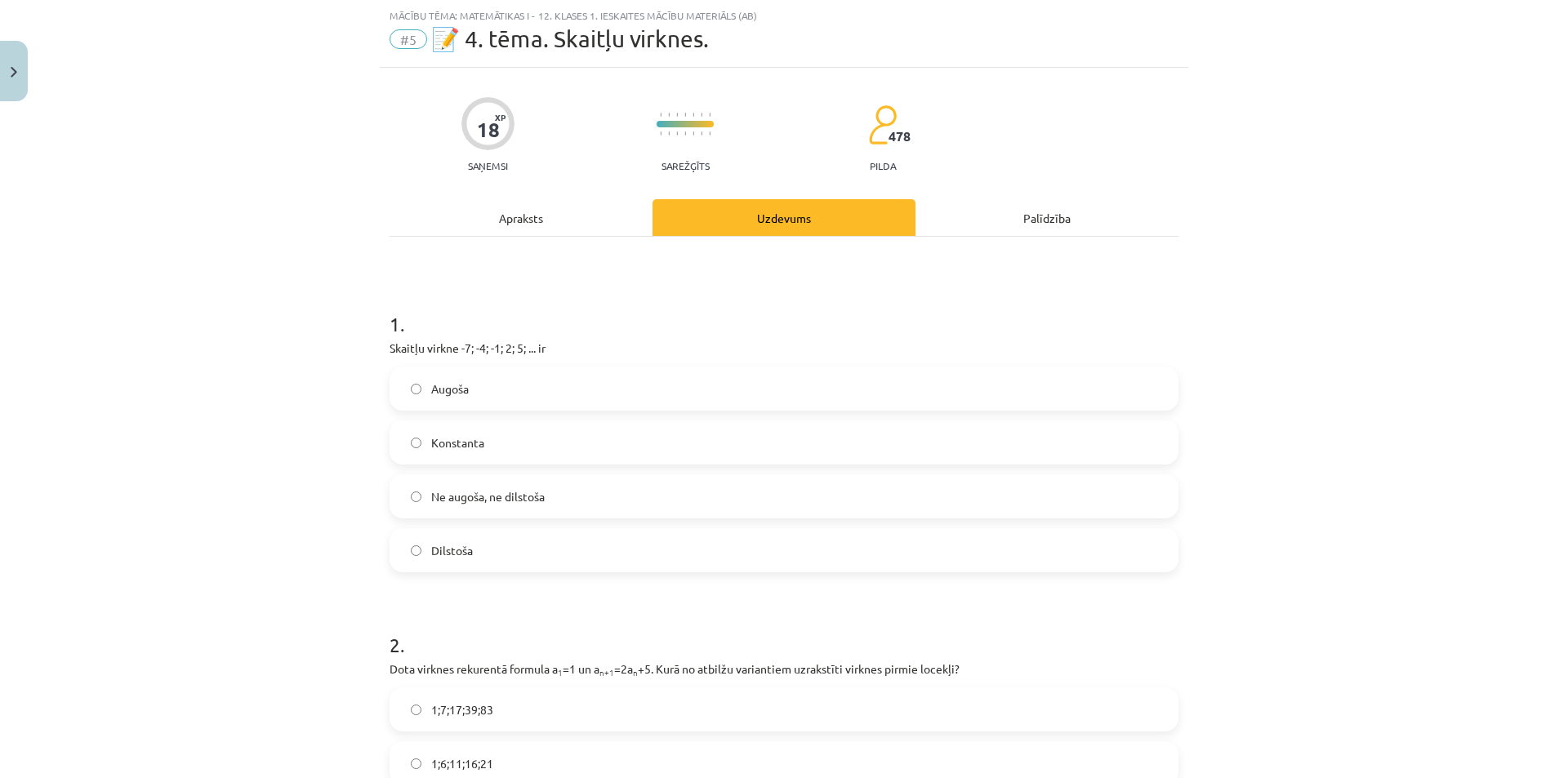
click at [501, 501] on span "Ne augoša, ne dilstoša" at bounding box center [487, 496] width 114 height 17
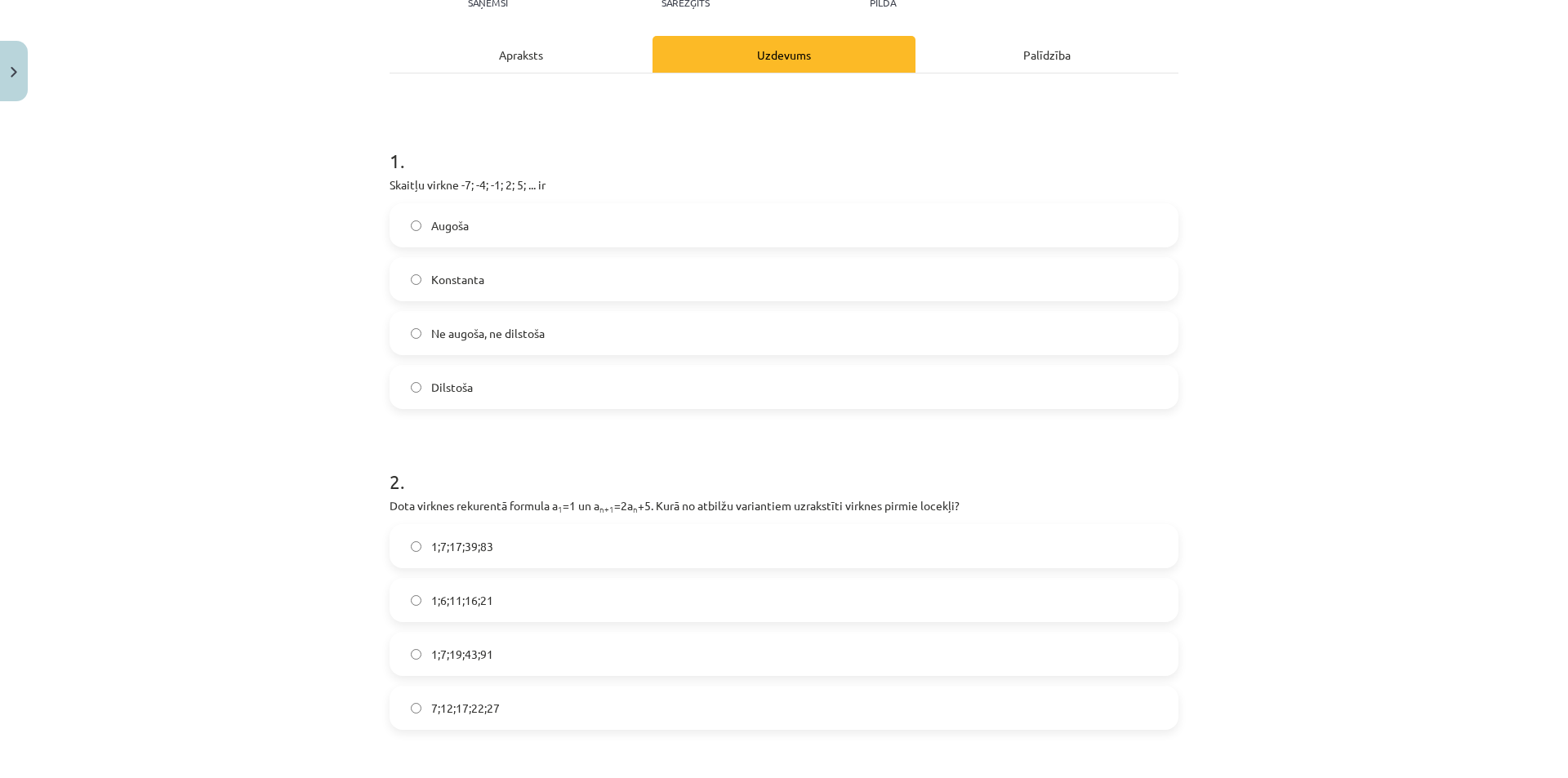
scroll to position [286, 0]
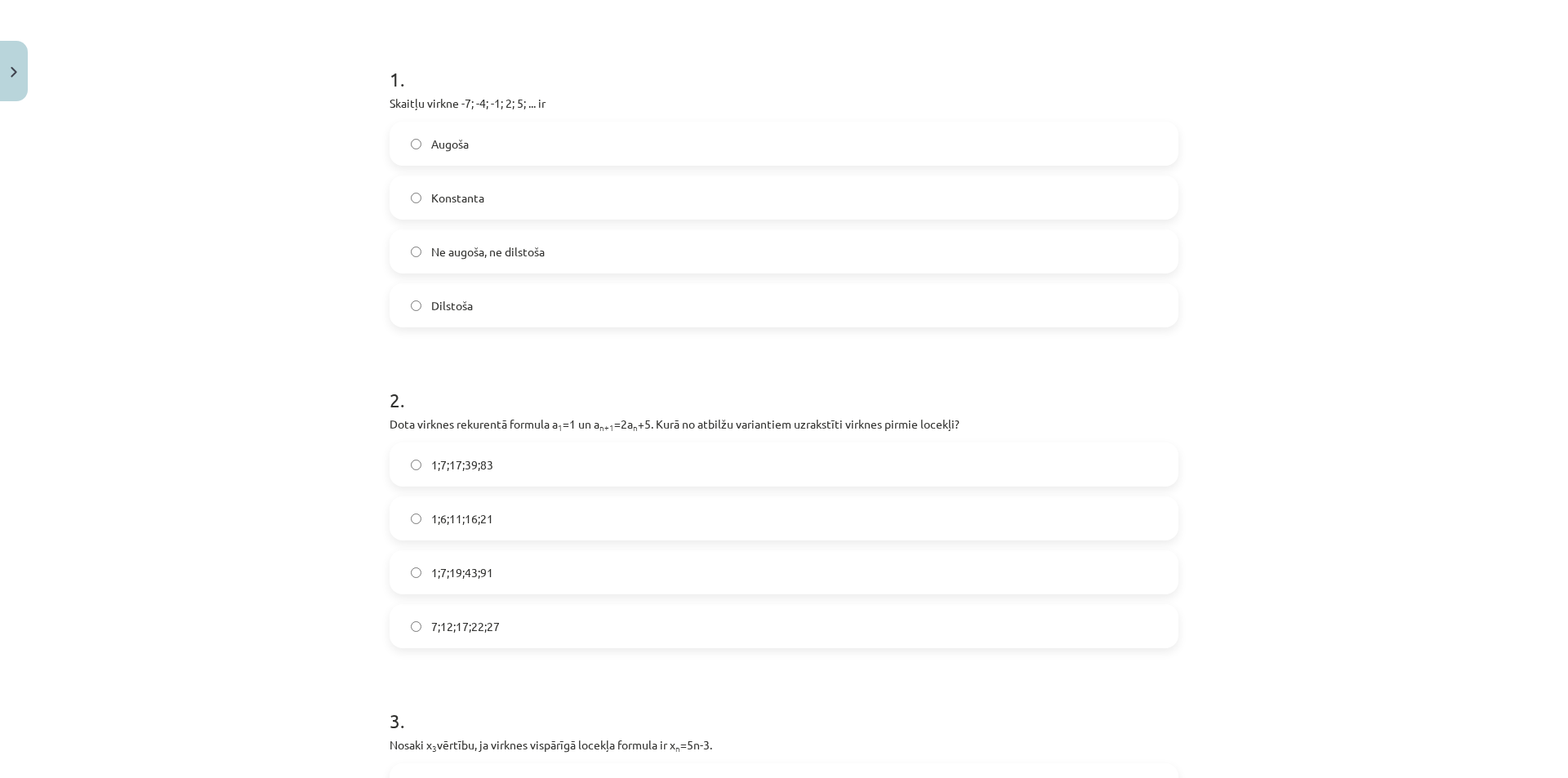
click at [455, 578] on span "1;7;19;43;91" at bounding box center [462, 572] width 62 height 17
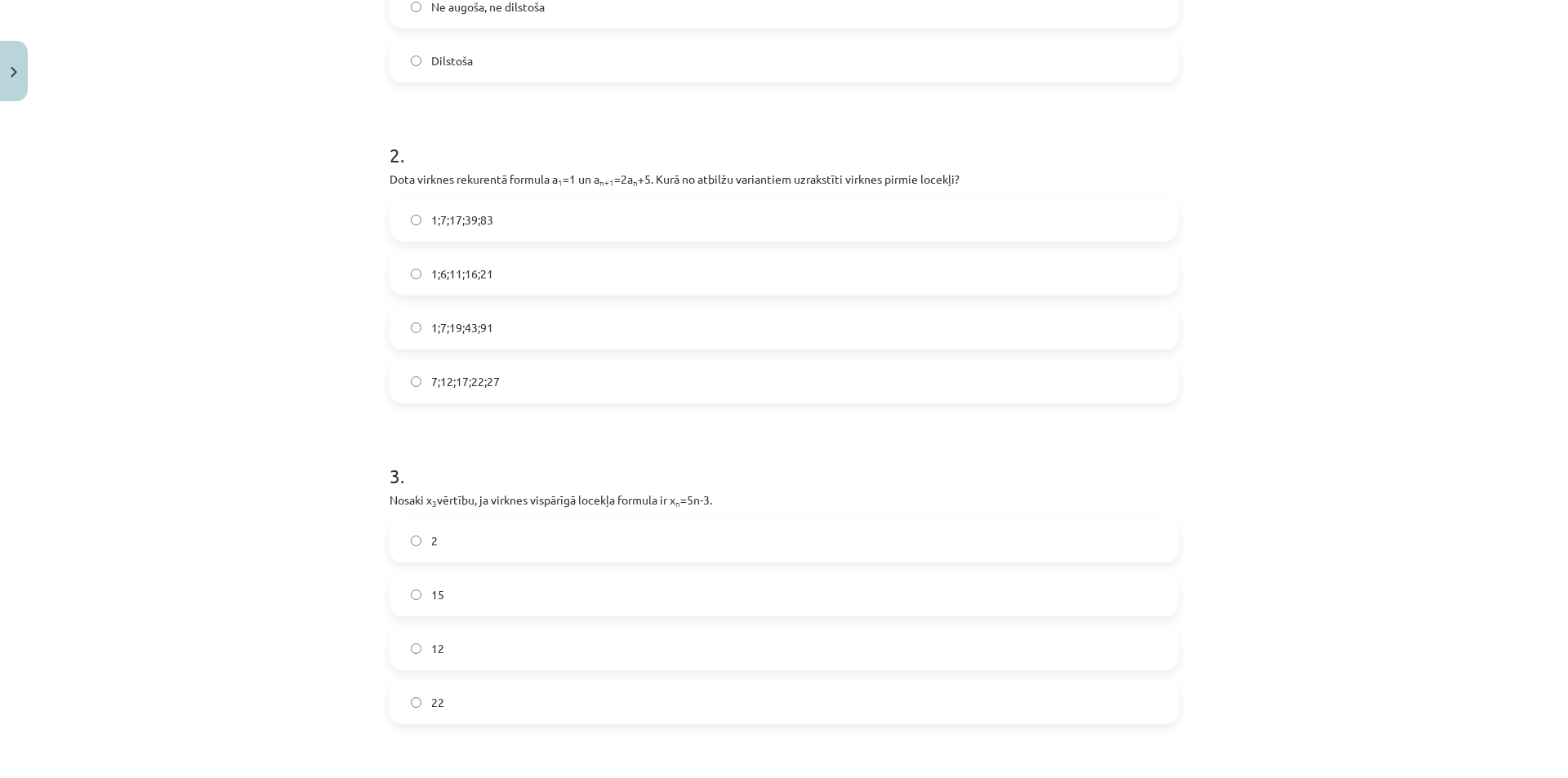
scroll to position [613, 0]
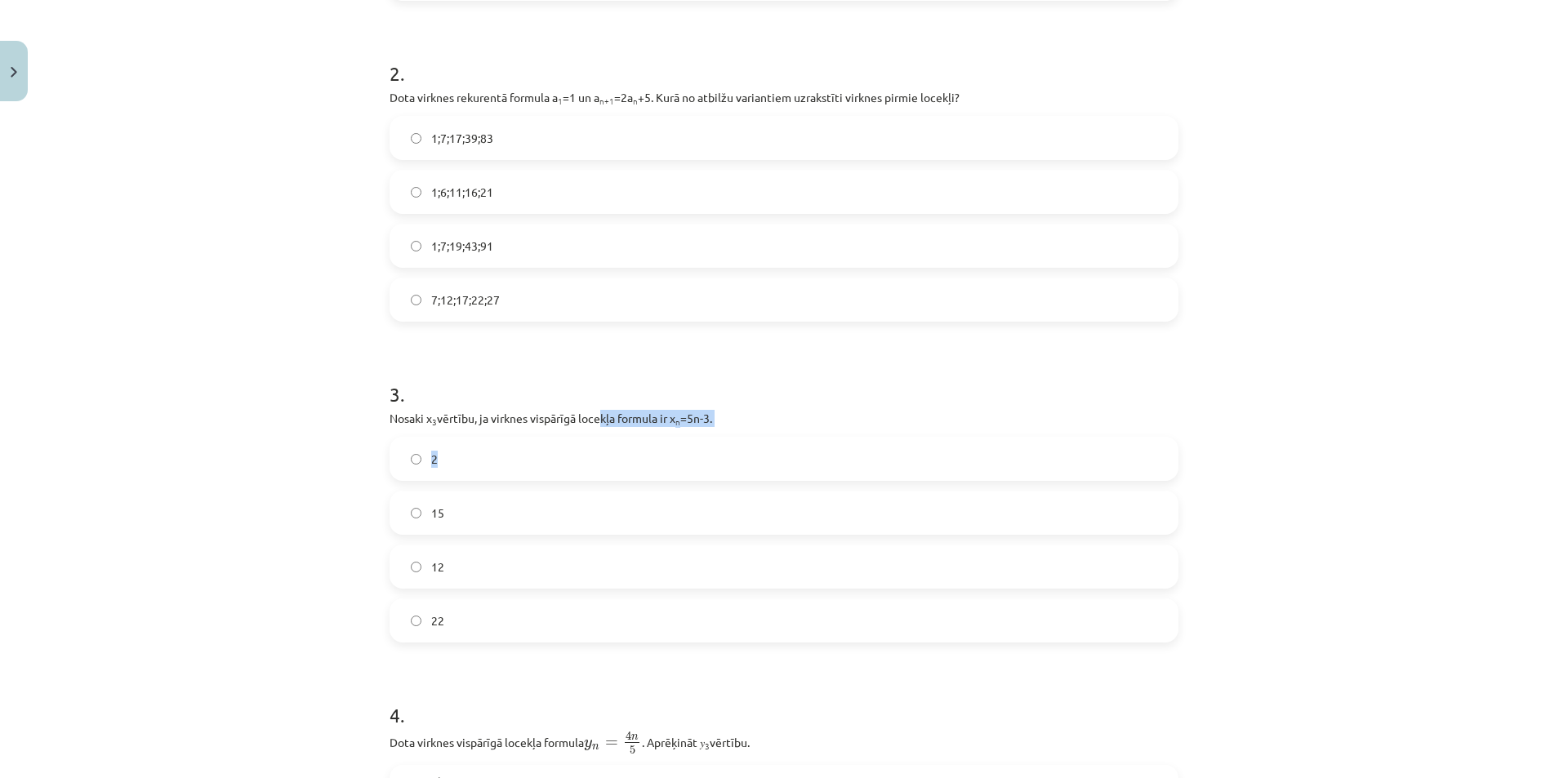
drag, startPoint x: 690, startPoint y: 427, endPoint x: 740, endPoint y: 421, distance: 50.4
click at [739, 422] on p "Nosaki x 3 vērtību, ja virknes vispārīgā locekļa formula ir x n =5n-3." at bounding box center [783, 418] width 789 height 17
click at [740, 421] on p "Nosaki x 3 vērtību, ja virknes vispārīgā locekļa formula ir x n =5n-3." at bounding box center [783, 418] width 789 height 17
click at [692, 416] on p "Nosaki x 3 vērtību, ja virknes vispārīgā locekļa formula ir x n =5n-3." at bounding box center [783, 418] width 789 height 17
click at [702, 415] on p "Nosaki x 3 vērtību, ja virknes vispārīgā locekļa formula ir x n =5n-3." at bounding box center [783, 418] width 789 height 17
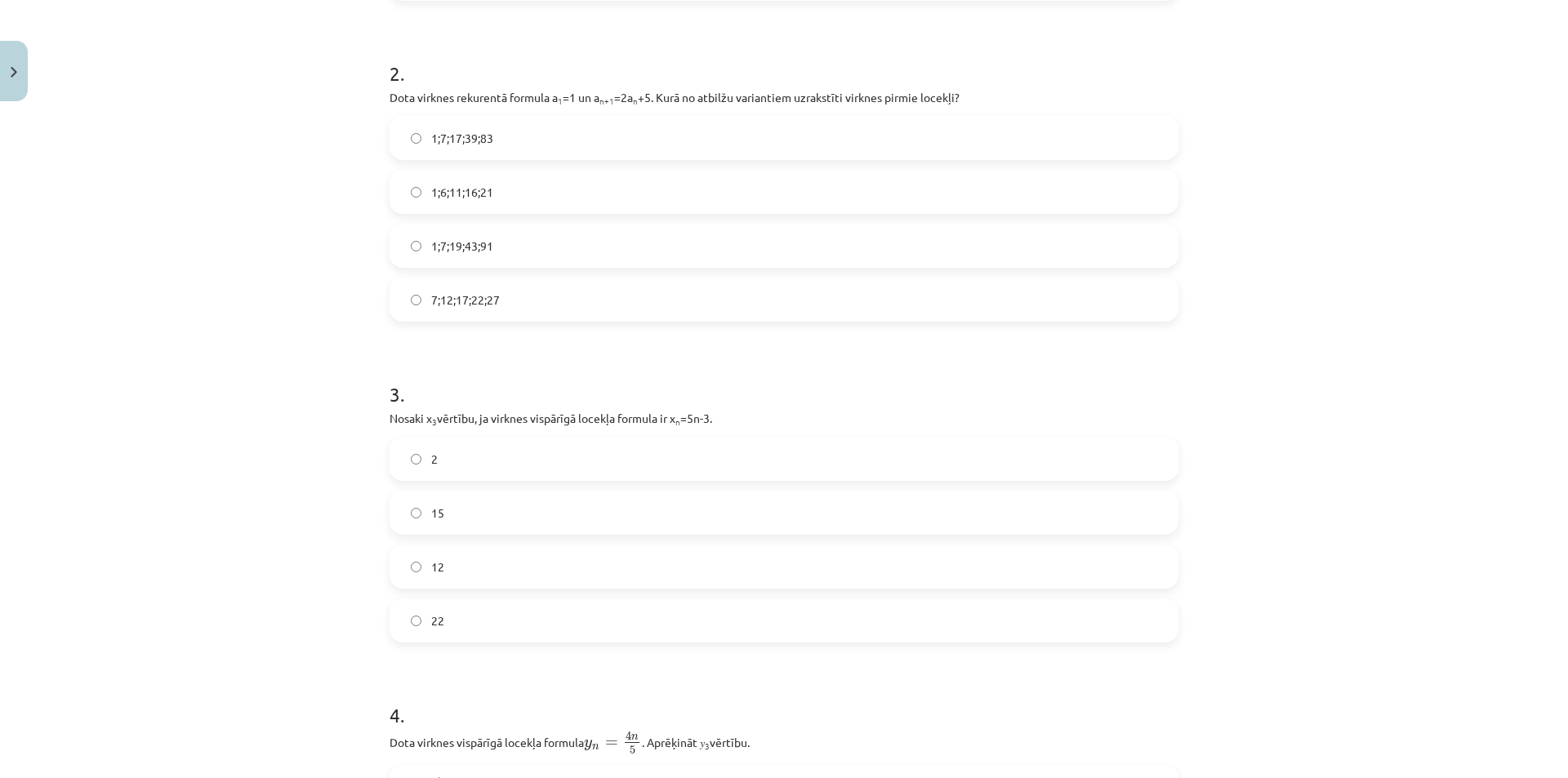
scroll to position [694, 0]
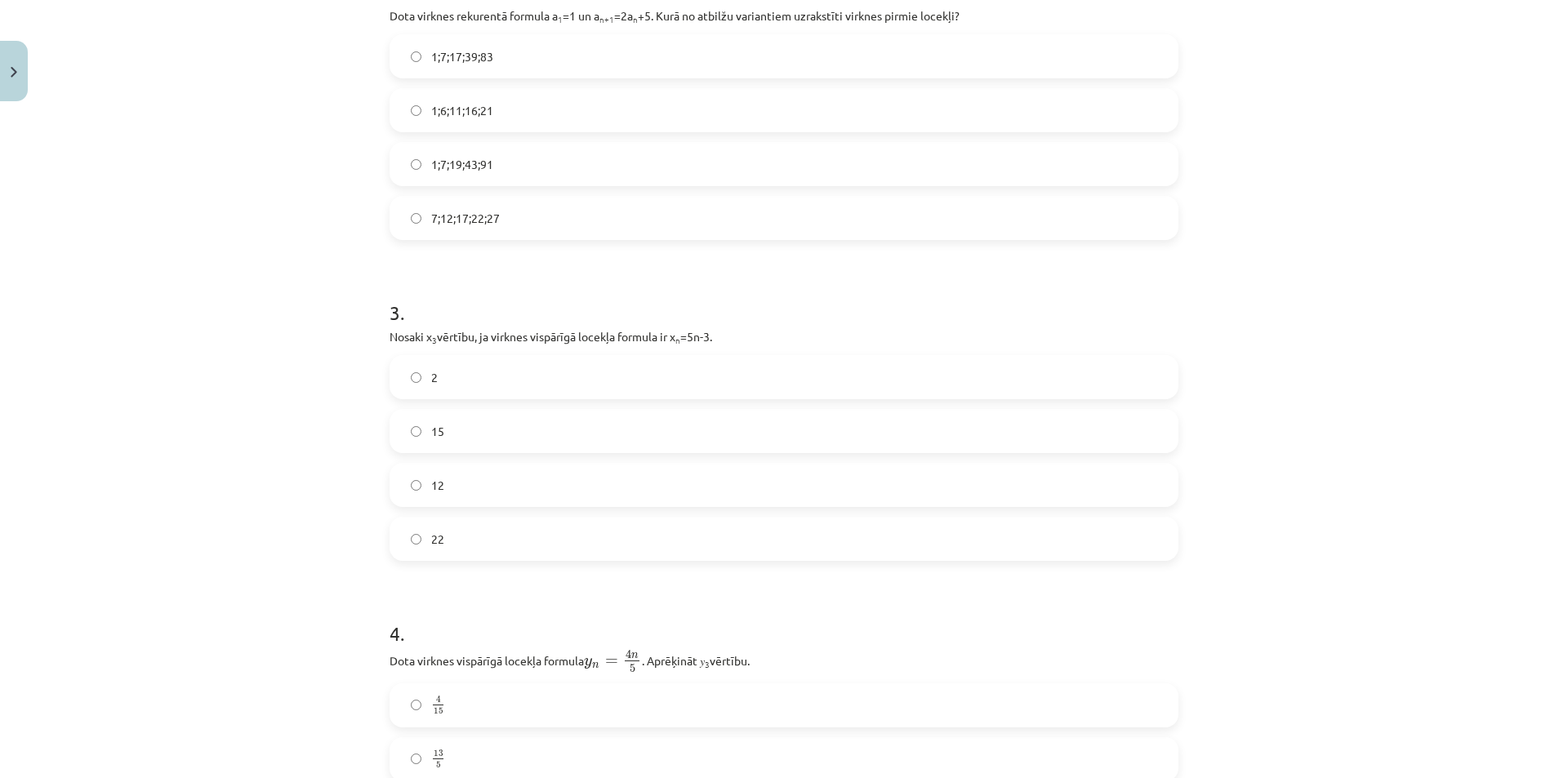
drag, startPoint x: 458, startPoint y: 487, endPoint x: 297, endPoint y: 510, distance: 162.6
click at [458, 488] on label "12" at bounding box center [783, 485] width 786 height 41
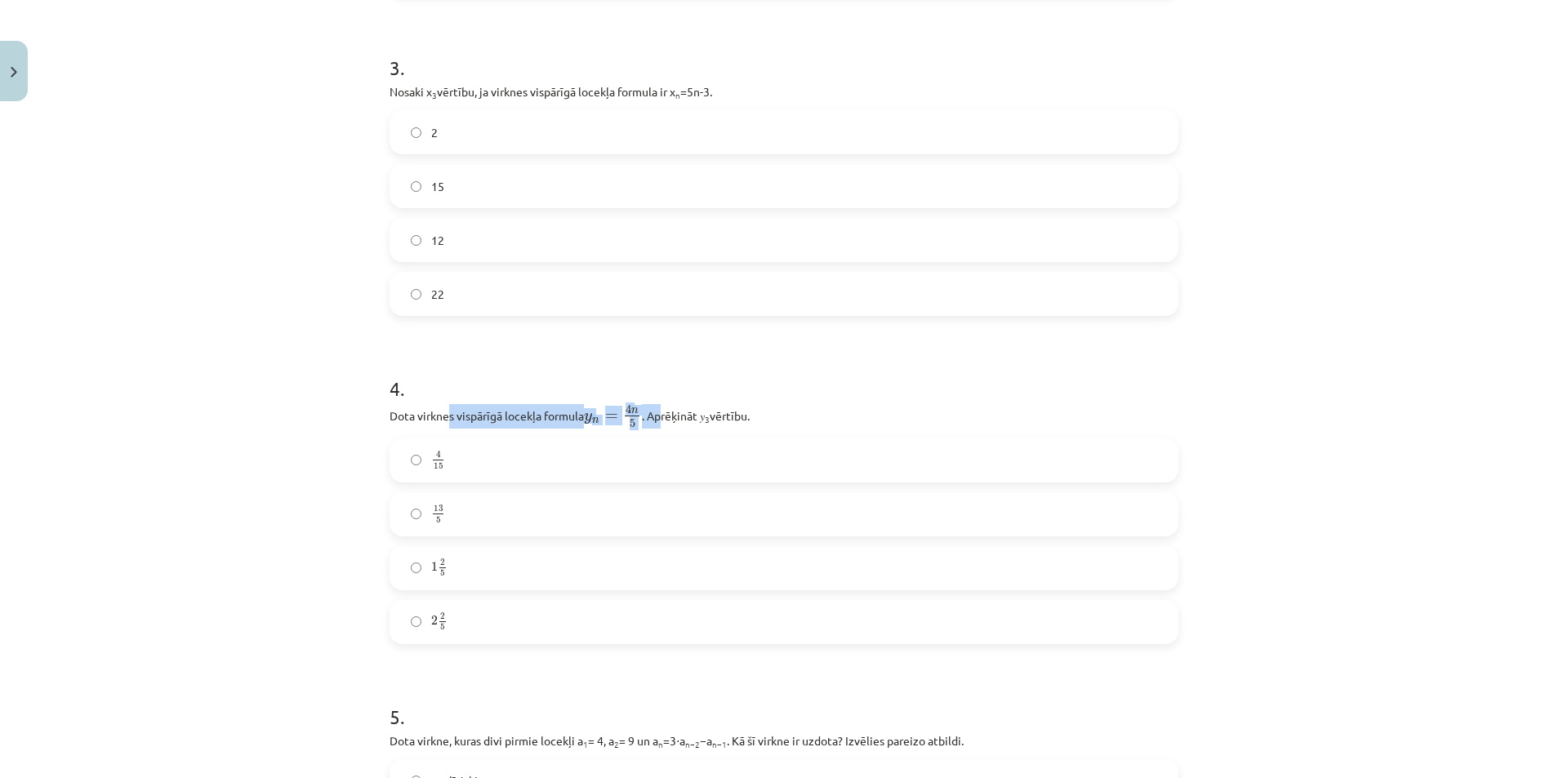
drag, startPoint x: 443, startPoint y: 417, endPoint x: 702, endPoint y: 411, distance: 259.1
click at [684, 411] on p "Dota virknes vispārīgā locekļa formula y n = 4 n 5 y n = 4 n 5 . Aprēķināt 𝑦 3 …" at bounding box center [783, 416] width 789 height 25
click at [702, 411] on p "Dota virknes vispārīgā locekļa formula y n = 4 n 5 y n = 4 n 5 . Aprēķināt 𝑦 3 …" at bounding box center [783, 416] width 789 height 25
click at [786, 382] on h1 "4 ." at bounding box center [783, 374] width 789 height 51
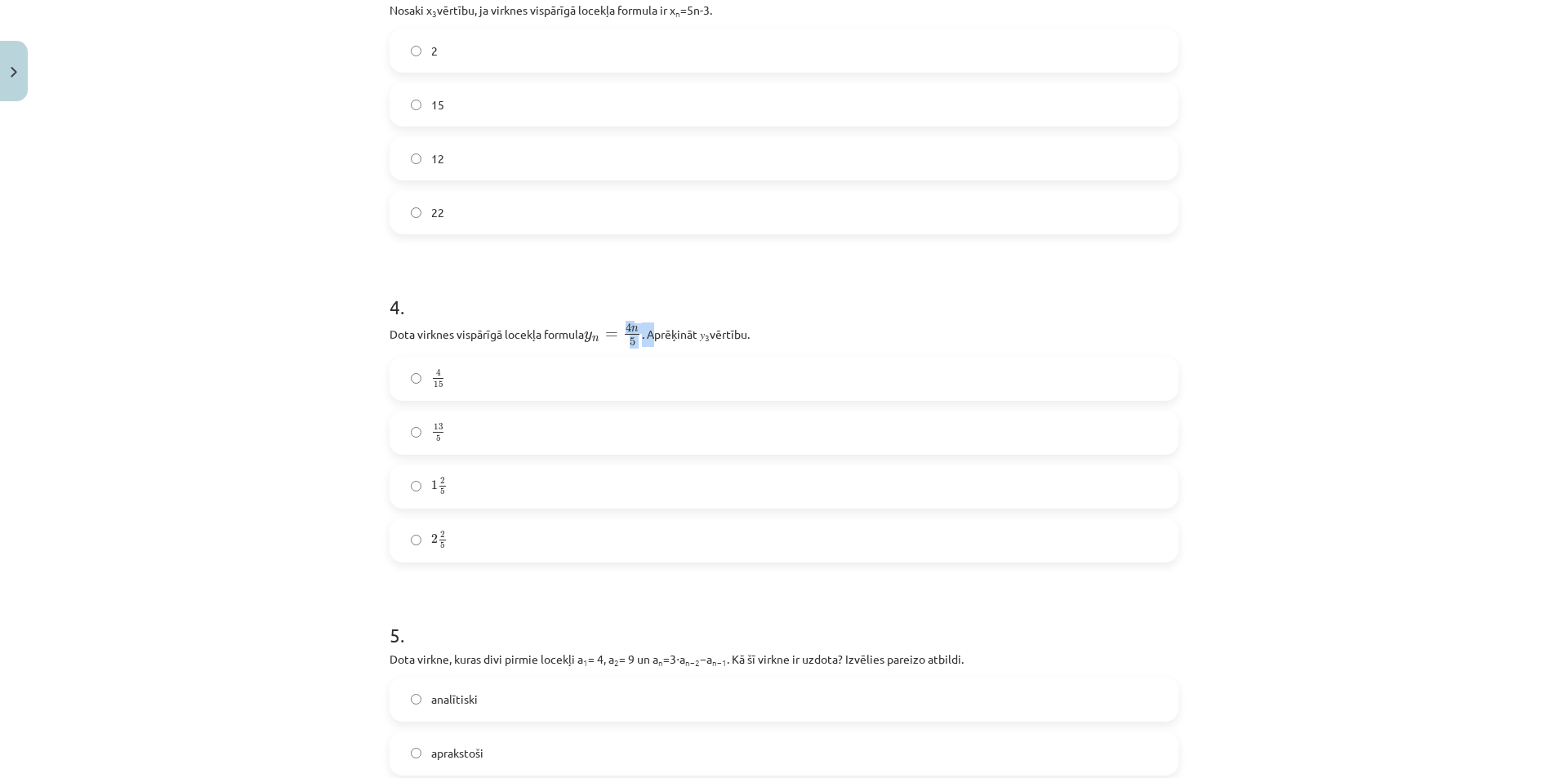
drag, startPoint x: 617, startPoint y: 333, endPoint x: 655, endPoint y: 328, distance: 38.3
click at [655, 328] on p "Dota virknes vispārīgā locekļa formula y n = 4 n 5 y n = 4 n 5 . Aprēķināt 𝑦 3 …" at bounding box center [783, 335] width 789 height 25
click at [655, 327] on p "Dota virknes vispārīgā locekļa formula y n = 4 n 5 y n = 4 n 5 . Aprēķināt 𝑦 3 …" at bounding box center [783, 335] width 789 height 25
click at [751, 312] on h1 "4 ." at bounding box center [783, 292] width 789 height 51
drag, startPoint x: 654, startPoint y: 338, endPoint x: 736, endPoint y: 334, distance: 82.1
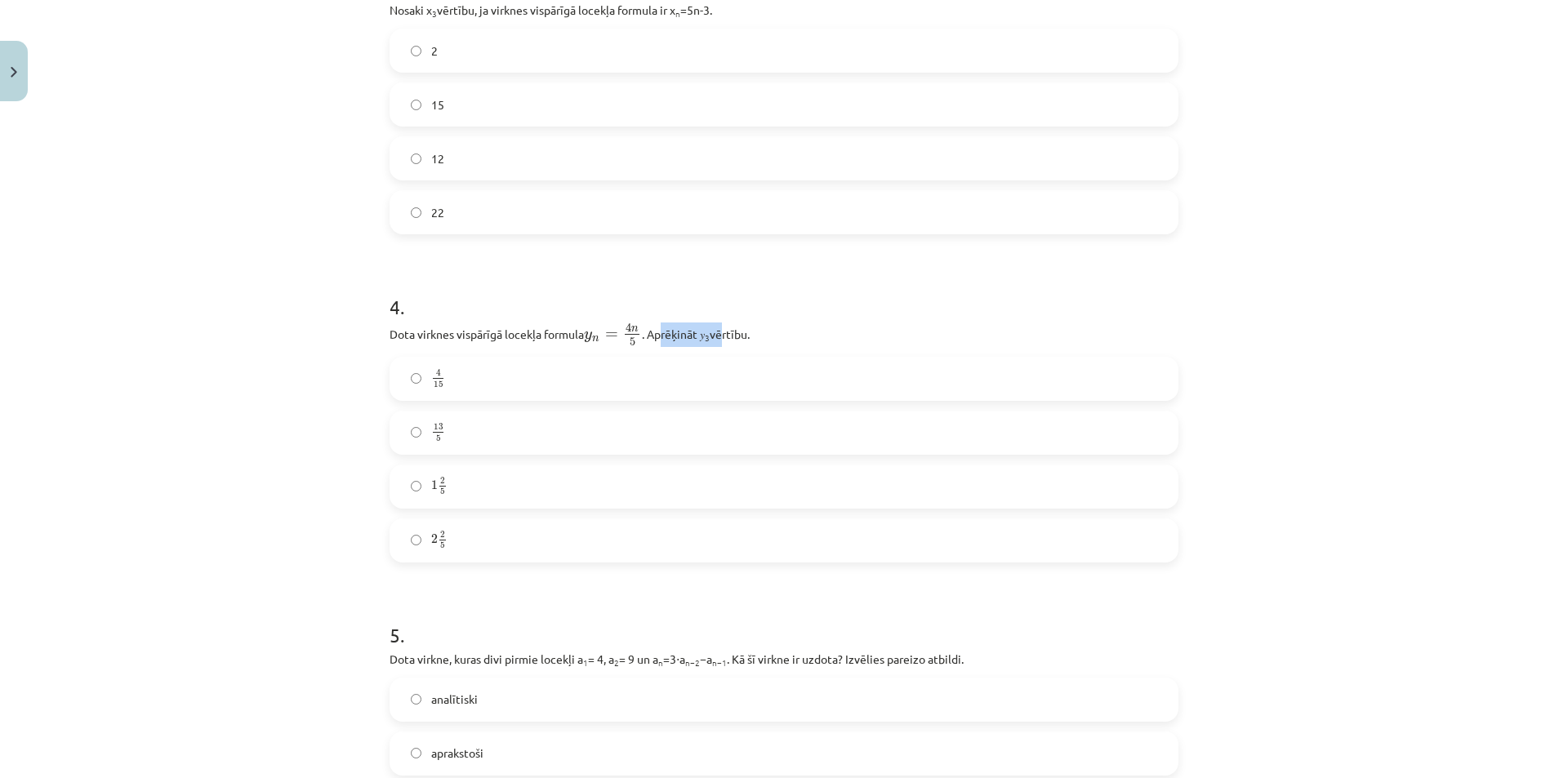
click at [735, 335] on p "Dota virknes vispārīgā locekļa formula y n = 4 n 5 y n = 4 n 5 . Aprēķināt 𝑦 3 …" at bounding box center [783, 335] width 789 height 25
click at [735, 334] on p "Dota virknes vispārīgā locekļa formula y n = 4 n 5 y n = 4 n 5 . Aprēķināt 𝑦 3 …" at bounding box center [783, 335] width 789 height 25
click at [789, 328] on p "Dota virknes vispārīgā locekļa formula y n = 4 n 5 y n = 4 n 5 . Aprēķināt 𝑦 3 …" at bounding box center [783, 335] width 789 height 25
click at [592, 337] on span "n" at bounding box center [596, 339] width 7 height 6
click at [600, 346] on span "y n = 4 n 5 y n = 4 n 5" at bounding box center [613, 334] width 58 height 24
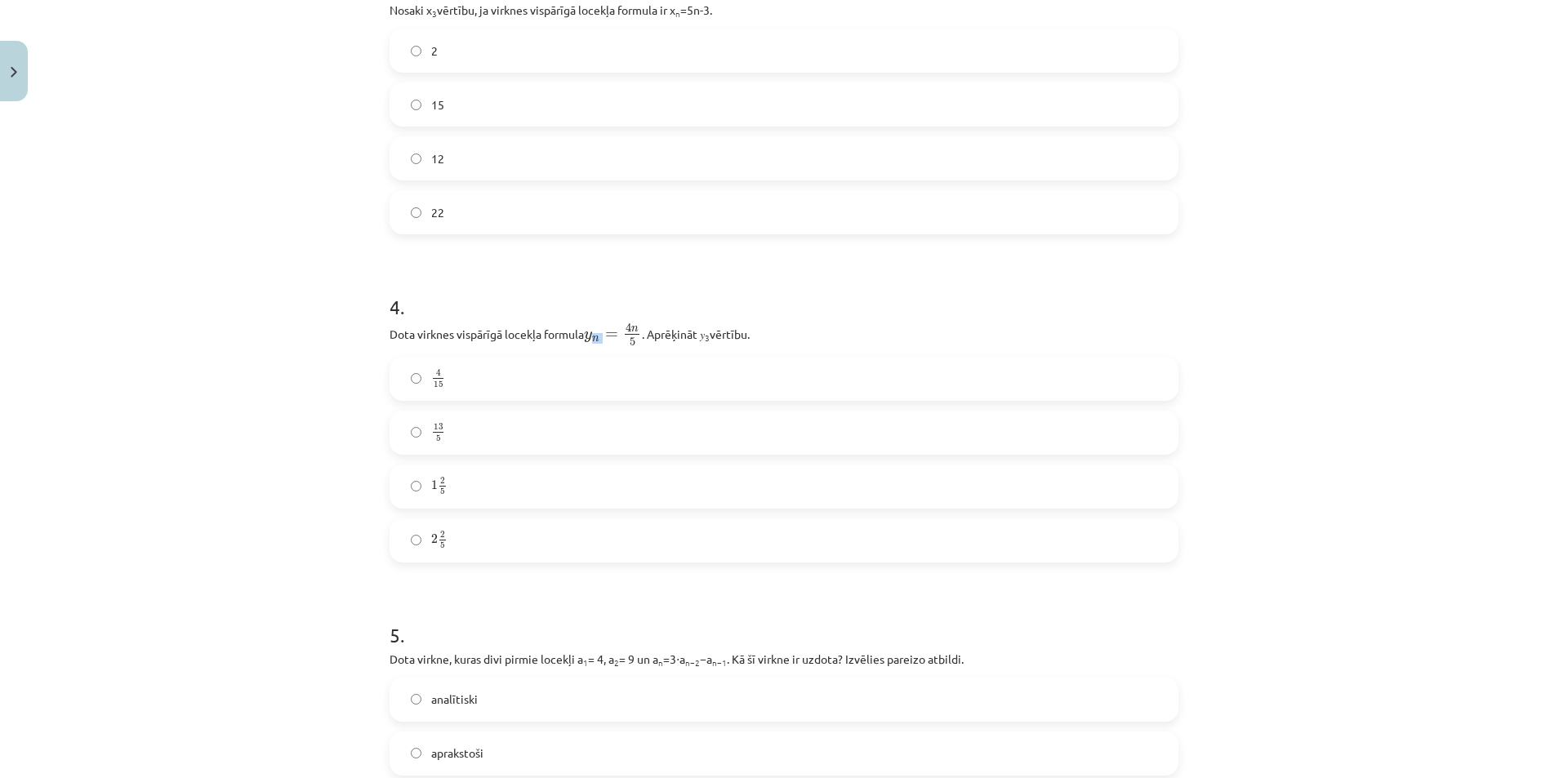
click at [587, 342] on span "y n = 4 n 5" at bounding box center [613, 334] width 58 height 22
click at [607, 321] on div "4 . Dota virknes vispārīgā locekļa formula y n = 4 n 5 y n = 4 n 5 . Aprēķināt …" at bounding box center [783, 414] width 789 height 296
click at [592, 340] on span "n" at bounding box center [596, 339] width 7 height 6
click at [632, 327] on span "n" at bounding box center [635, 329] width 7 height 6
click at [653, 321] on div "4 . Dota virknes vispārīgā locekļa formula y n = 4 n 5 y n = 4 n 5 . Aprēķināt …" at bounding box center [783, 414] width 789 height 296
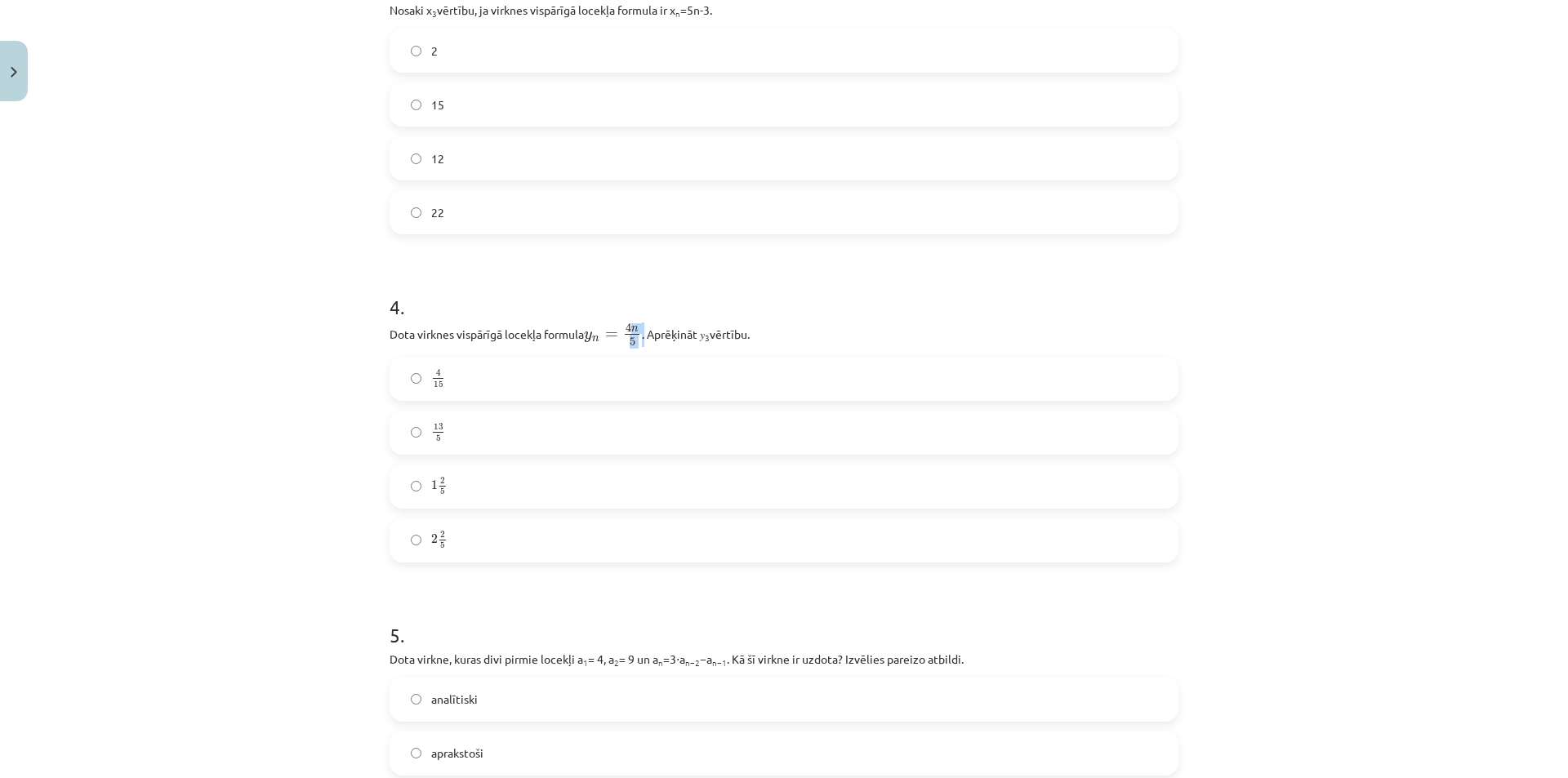
drag, startPoint x: 628, startPoint y: 329, endPoint x: 638, endPoint y: 329, distance: 10.0
click at [638, 329] on p "Dota virknes vispārīgā locekļa formula y n = 4 n 5 y n = 4 n 5 . Aprēķināt 𝑦 3 …" at bounding box center [783, 335] width 789 height 25
click at [640, 326] on p "Dota virknes vispārīgā locekļa formula y n = 4 n 5 y n = 4 n 5 . Aprēķināt 𝑦 3 …" at bounding box center [783, 335] width 789 height 25
click at [631, 325] on span "4 n 5" at bounding box center [632, 334] width 20 height 22
click at [642, 320] on div "4 . Dota virknes vispārīgā locekļa formula y n = 4 n 5 y n = 4 n 5 . Aprēķināt …" at bounding box center [783, 414] width 789 height 296
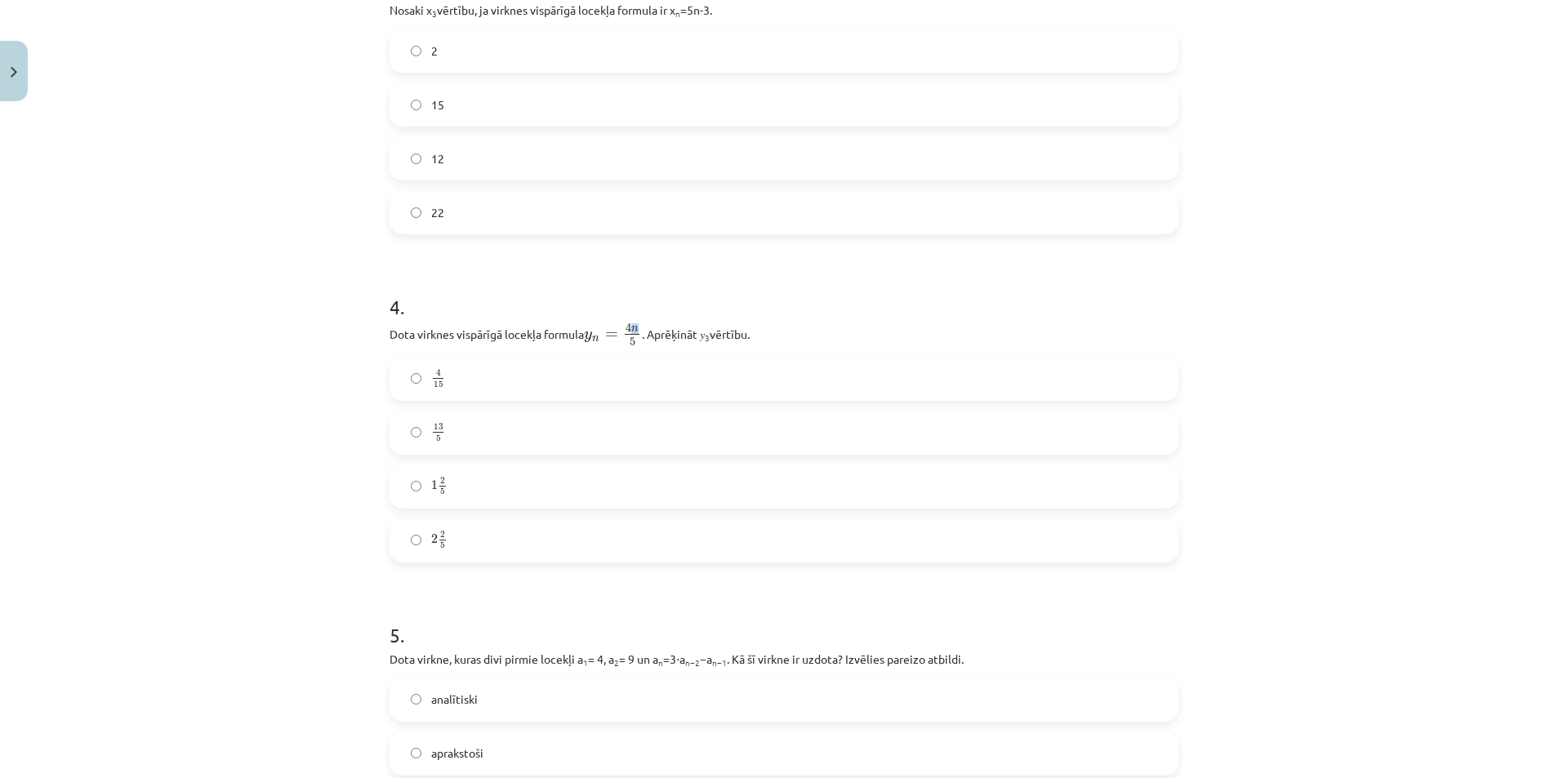
click at [632, 328] on span "n" at bounding box center [635, 329] width 7 height 6
click at [655, 310] on h1 "4 ." at bounding box center [783, 292] width 789 height 51
click at [495, 539] on label "2 2 5 2 2 5" at bounding box center [783, 541] width 786 height 41
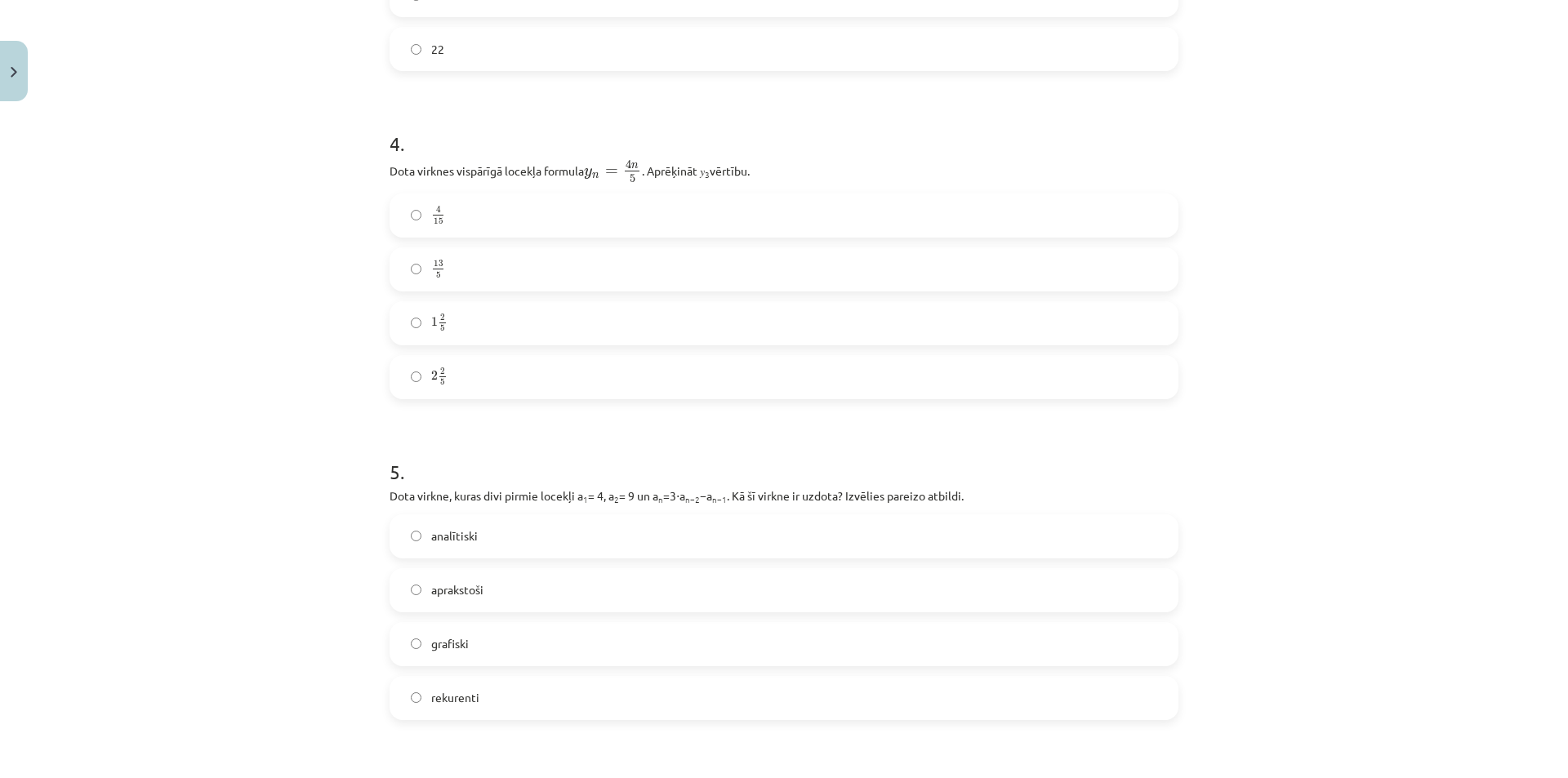
scroll to position [1265, 0]
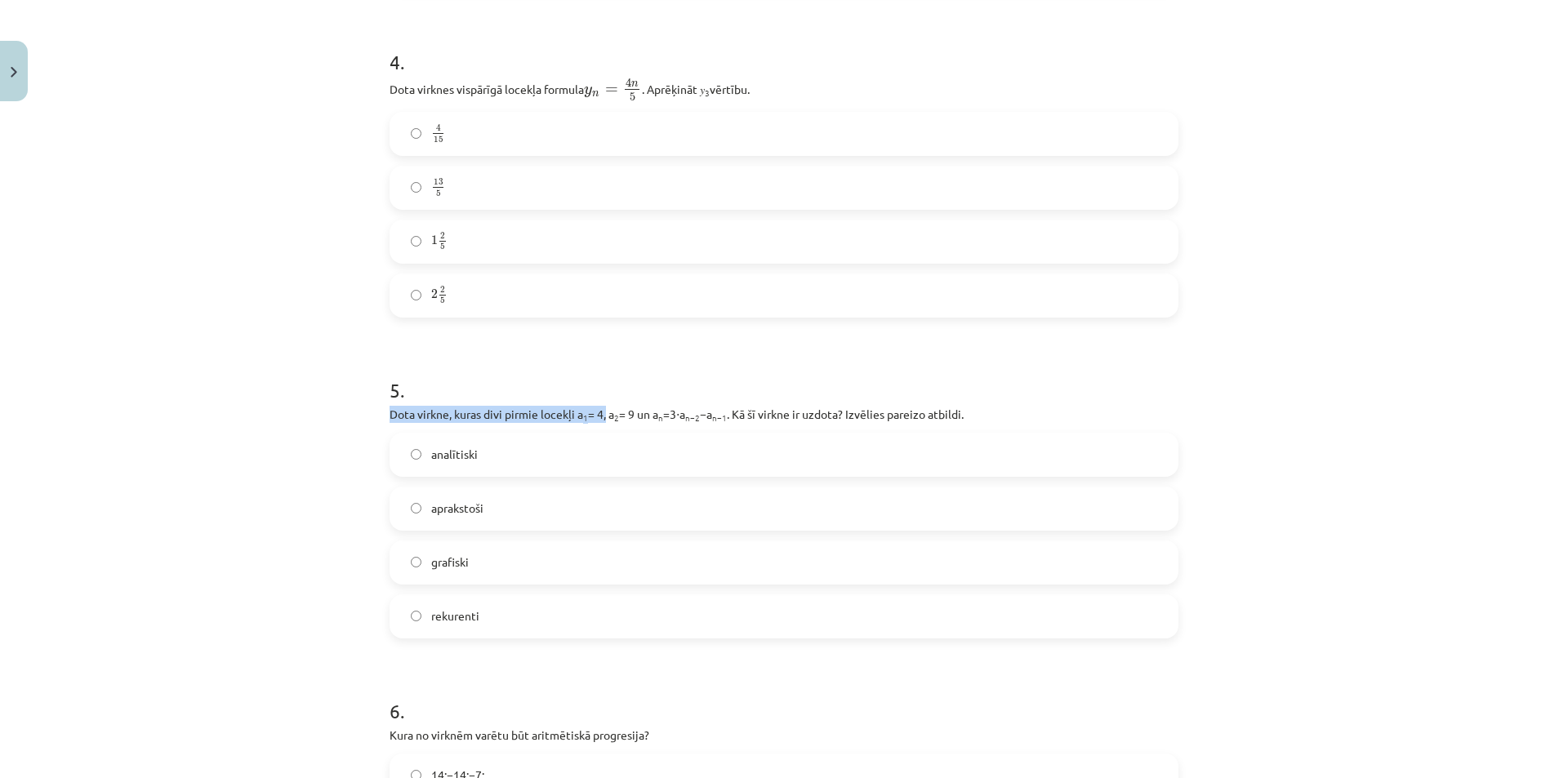
drag, startPoint x: 392, startPoint y: 416, endPoint x: 641, endPoint y: 405, distance: 249.2
click at [641, 405] on p "Dota virkne, kuras divi pirmie locekļi a 1 = 4, a 2 = 9 un a n =3⋅a n−2 −a n−1 …" at bounding box center [783, 414] width 789 height 17
click at [607, 369] on h1 "5 ." at bounding box center [783, 376] width 789 height 51
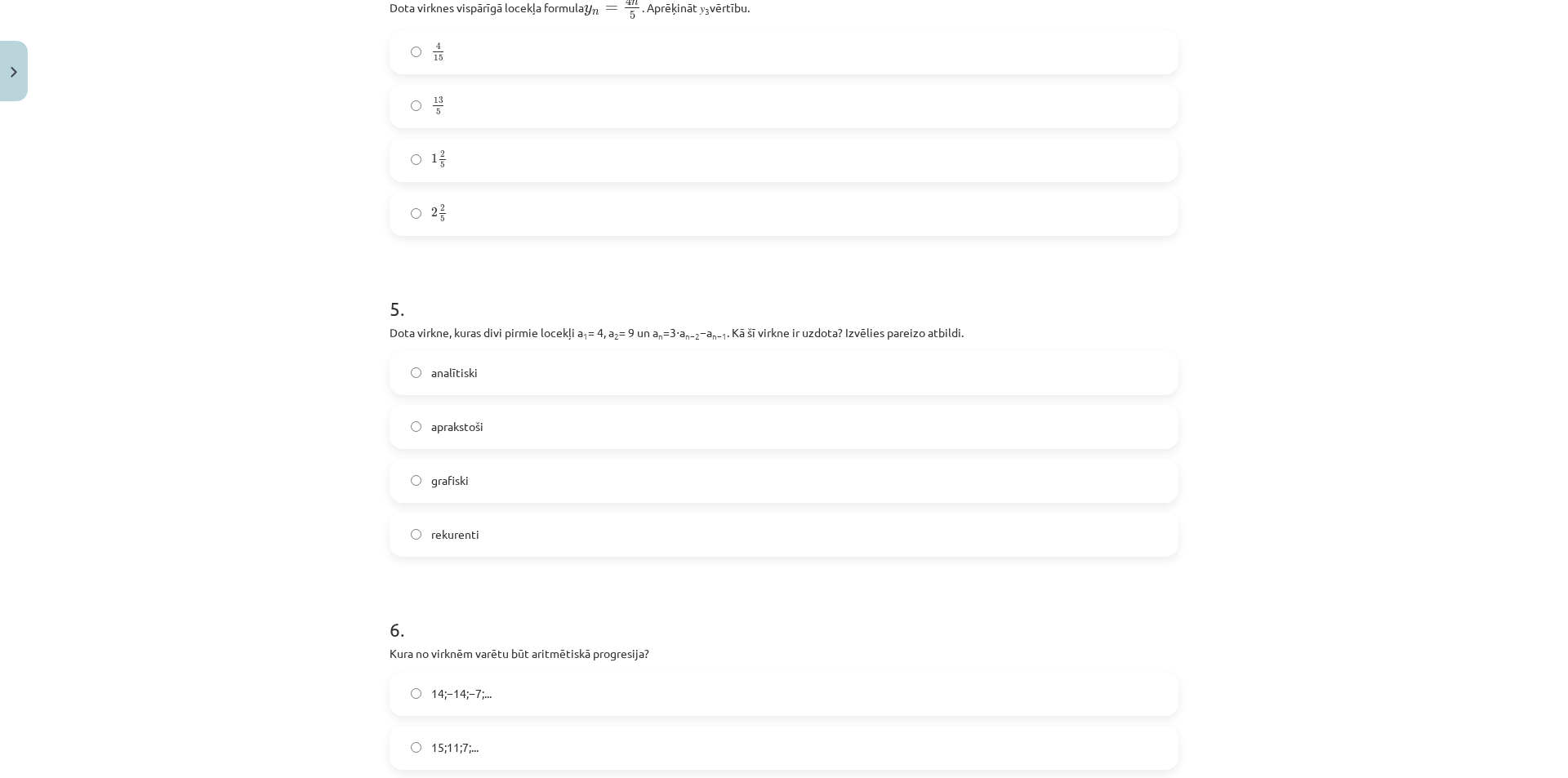
scroll to position [1428, 0]
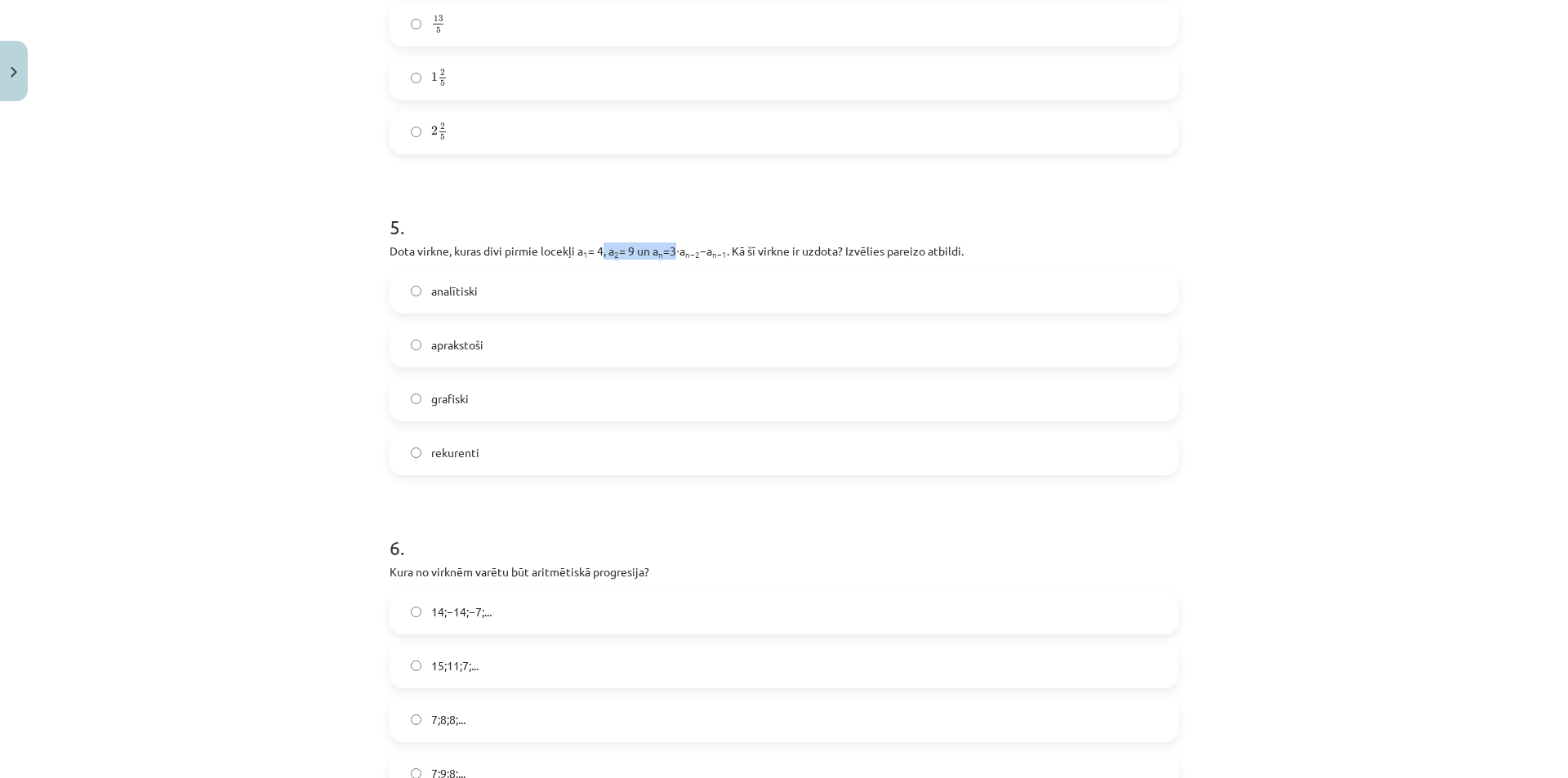
drag, startPoint x: 605, startPoint y: 246, endPoint x: 672, endPoint y: 251, distance: 67.2
click at [672, 251] on p "Dota virkne, kuras divi pirmie locekļi a 1 = 4, a 2 = 9 un a n =3⋅a n−2 −a n−1 …" at bounding box center [783, 251] width 789 height 17
click at [640, 228] on h1 "5 ." at bounding box center [783, 212] width 789 height 51
drag, startPoint x: 651, startPoint y: 255, endPoint x: 687, endPoint y: 247, distance: 36.9
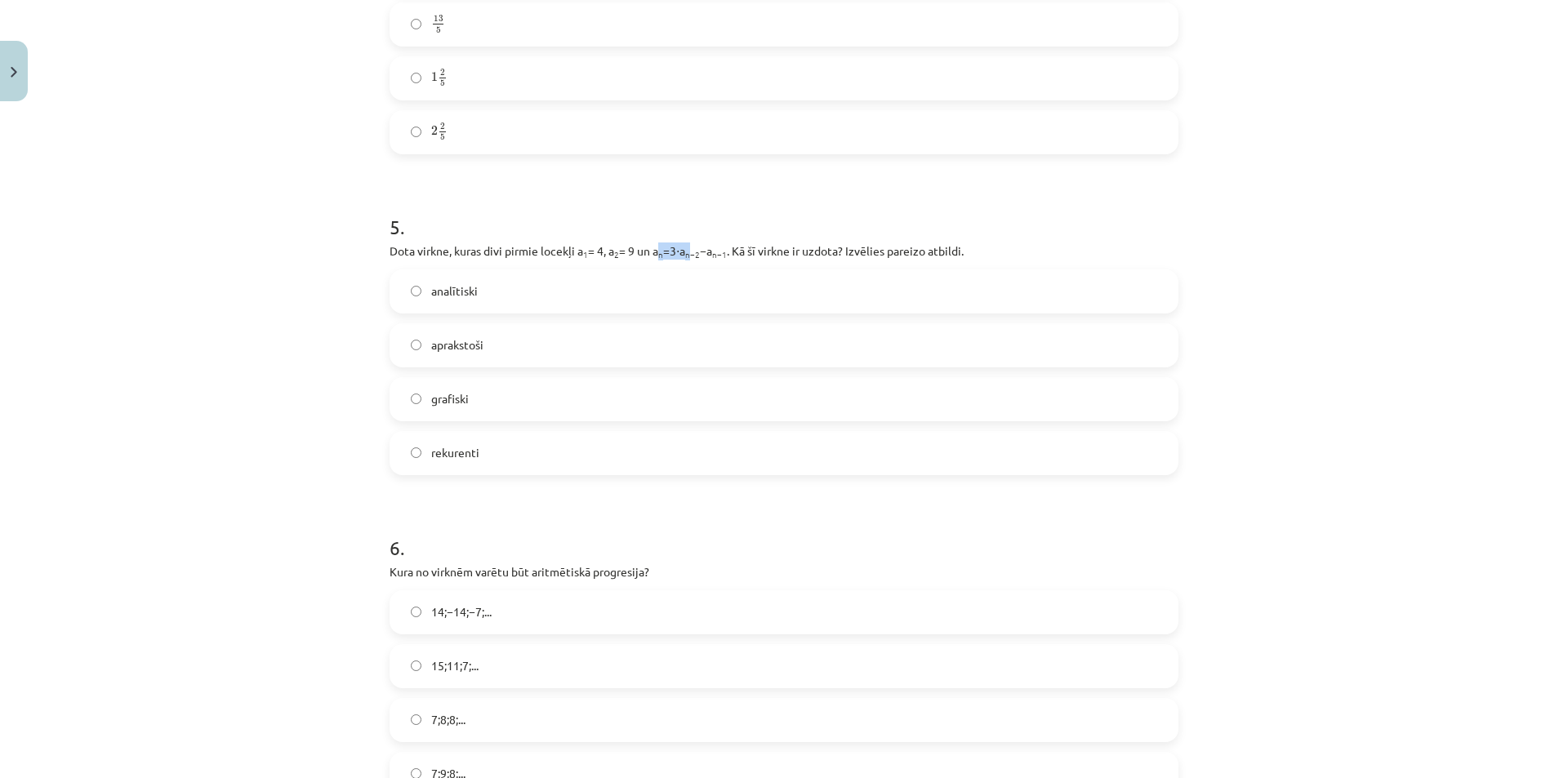
click at [687, 247] on p "Dota virkne, kuras divi pirmie locekļi a 1 = 4, a 2 = 9 un a n =3⋅a n−2 −a n−1 …" at bounding box center [783, 251] width 789 height 17
click at [741, 219] on h1 "5 ." at bounding box center [783, 212] width 789 height 51
drag, startPoint x: 747, startPoint y: 254, endPoint x: 857, endPoint y: 245, distance: 110.4
click at [848, 246] on p "Dota virkne, kuras divi pirmie locekļi a 1 = 4, a 2 = 9 un a n =3⋅a n−2 −a n−1 …" at bounding box center [783, 251] width 789 height 17
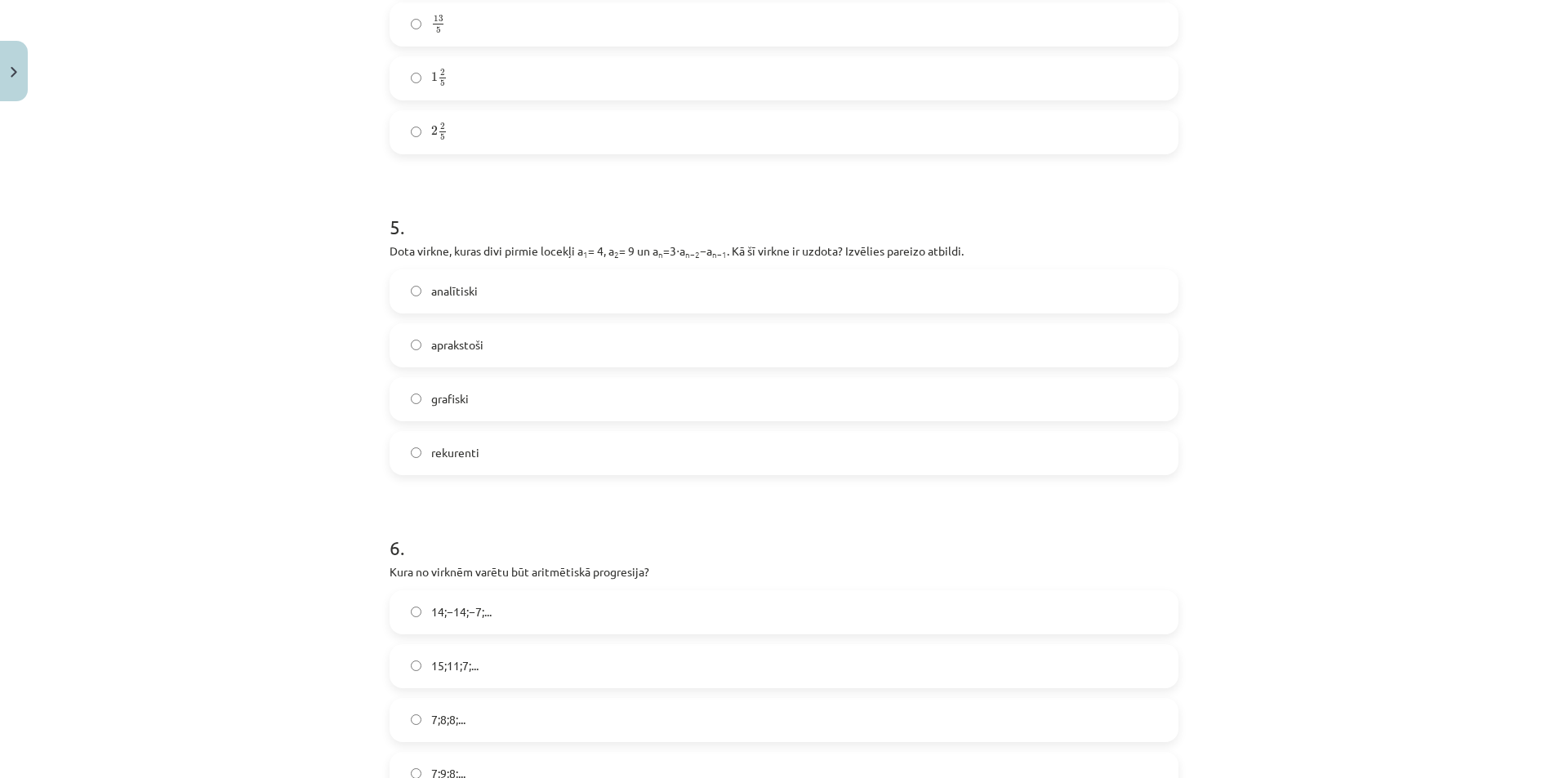
click at [876, 242] on p "Dota virkne, kuras divi pirmie locekļi a 1 = 4, a 2 = 9 un a n =3⋅a n−2 −a n−1 …" at bounding box center [783, 251] width 789 height 17
click at [1021, 233] on h1 "5 ." at bounding box center [783, 212] width 789 height 51
click at [516, 348] on label "aprakstoši" at bounding box center [783, 346] width 786 height 41
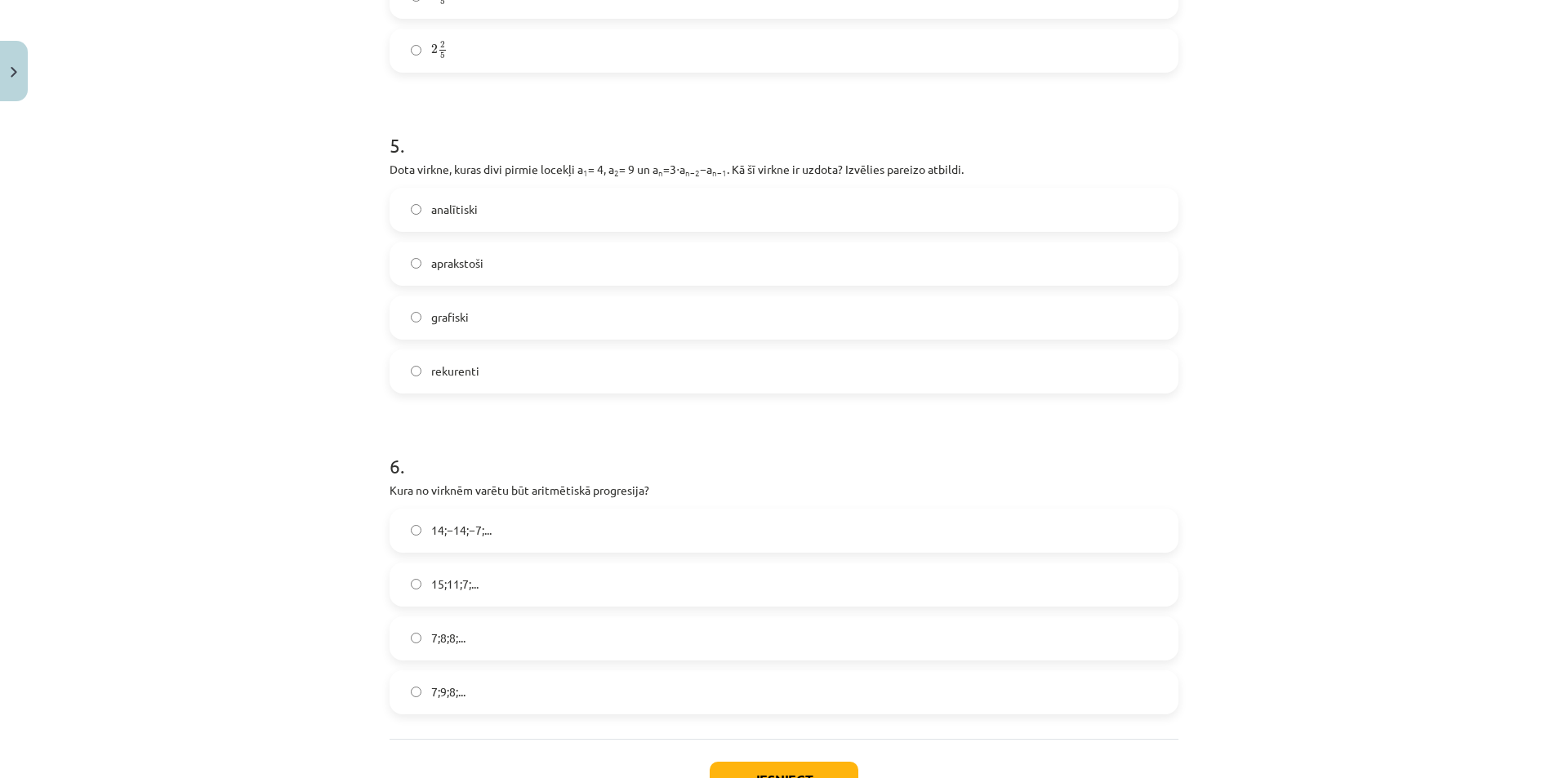
scroll to position [1592, 0]
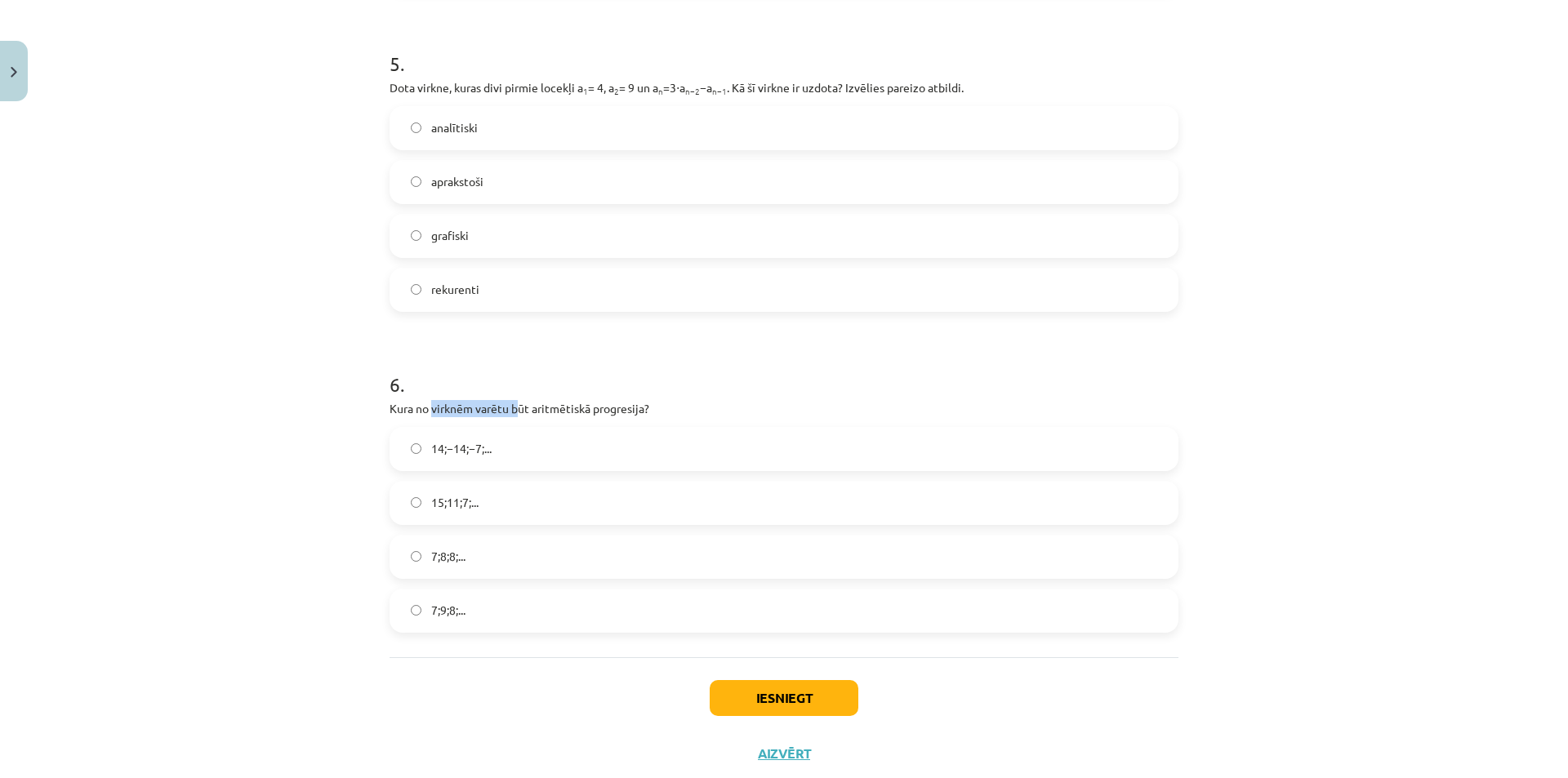
drag, startPoint x: 528, startPoint y: 396, endPoint x: 558, endPoint y: 400, distance: 30.3
click at [551, 400] on div "6 . Kura no virknēm varētu būt aritmētiskā progresija? 14;−14;−7;... 15;11;7;..…" at bounding box center [783, 489] width 789 height 288
click at [562, 400] on p "Kura no virknēm varētu būt aritmētiskā progresija?" at bounding box center [783, 408] width 789 height 17
click at [668, 362] on h1 "6 ." at bounding box center [783, 370] width 789 height 51
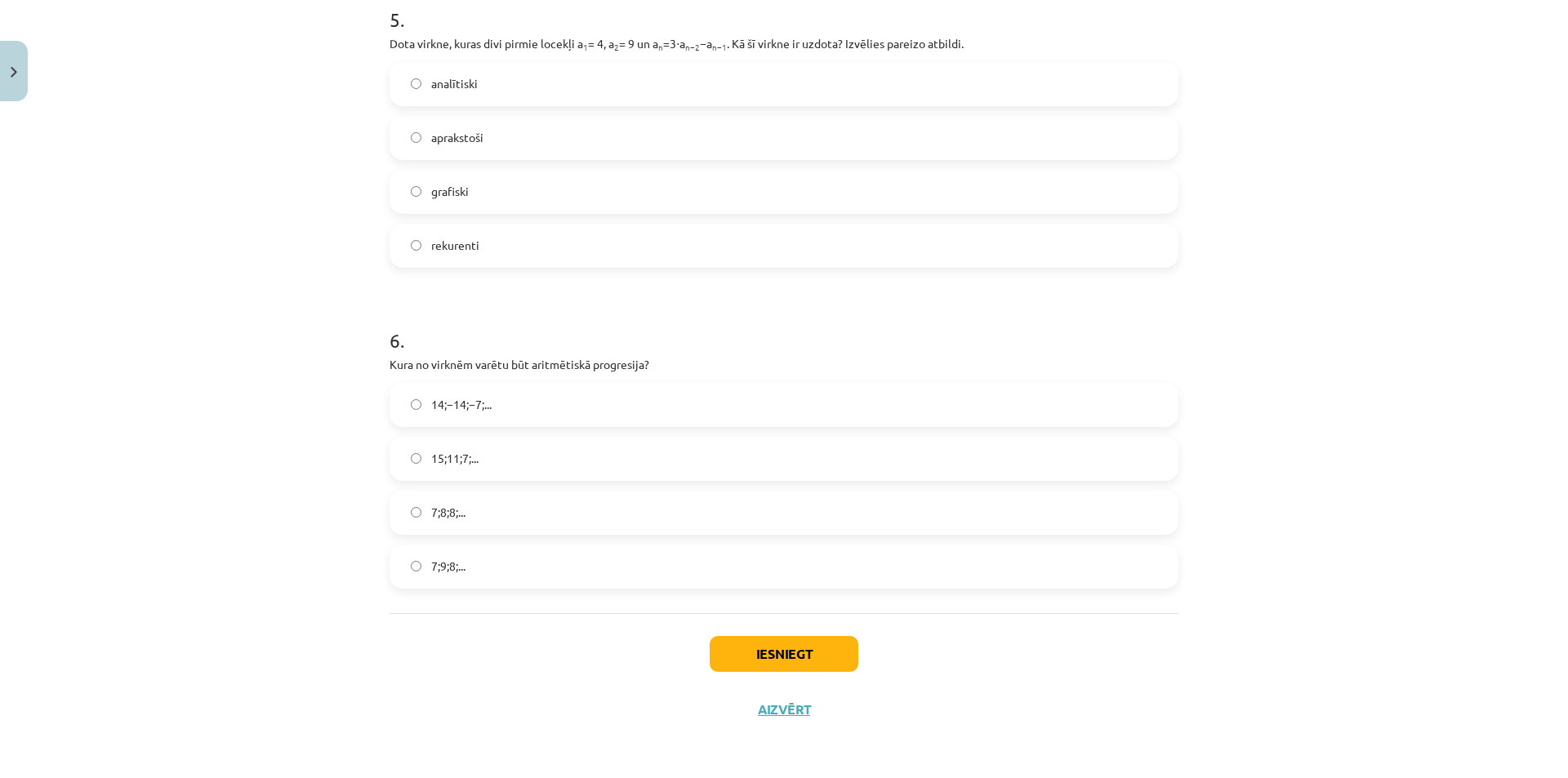
click at [459, 465] on span "15;11;7;..." at bounding box center [455, 458] width 48 height 17
click at [800, 663] on button "Iesniegt" at bounding box center [783, 654] width 148 height 36
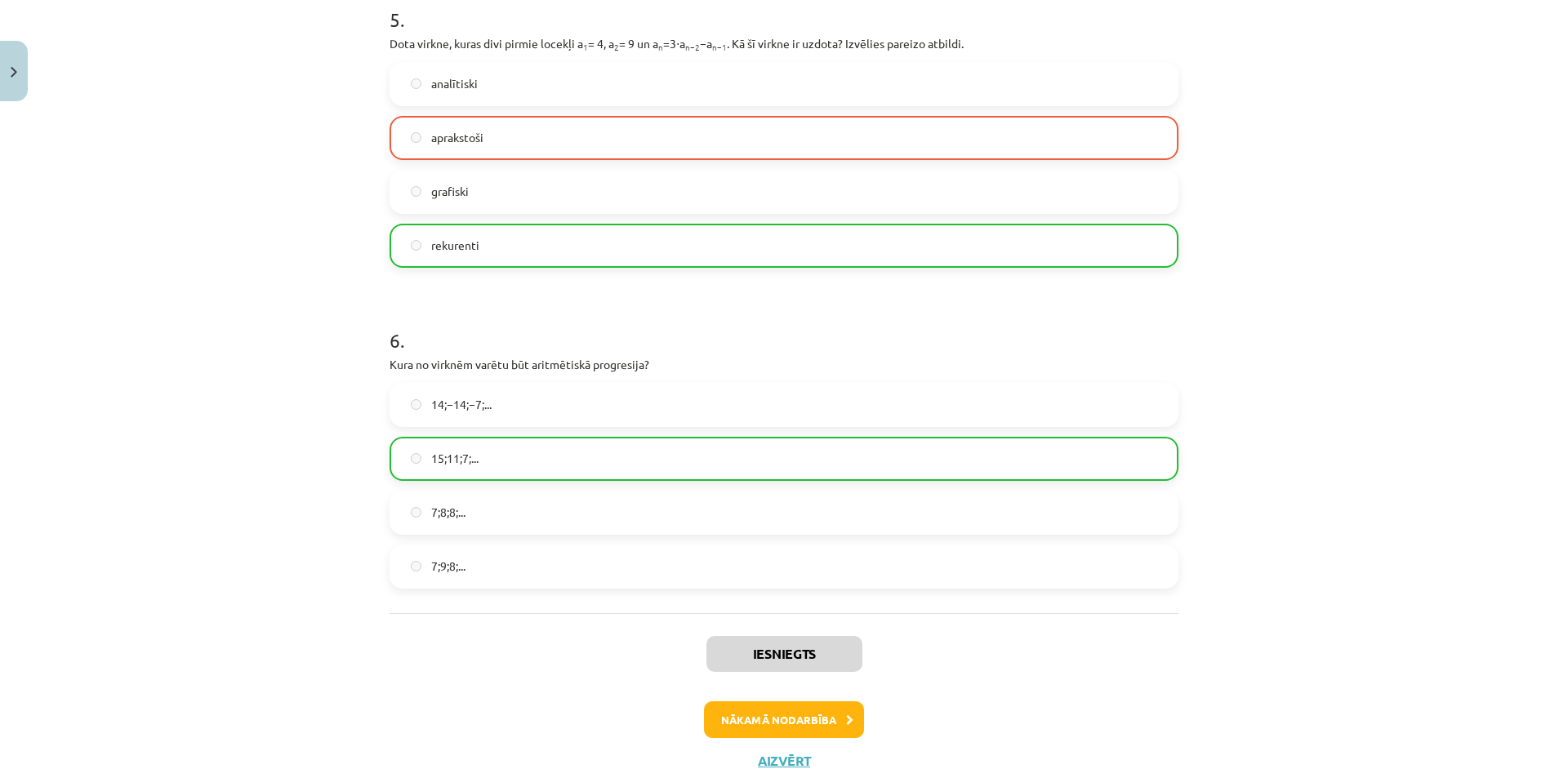
click at [1393, 558] on div "Mācību tēma: Matemātikas i - 12. klases 1. ieskaites mācību materiāls (ab) #5 📝…" at bounding box center [784, 389] width 1568 height 778
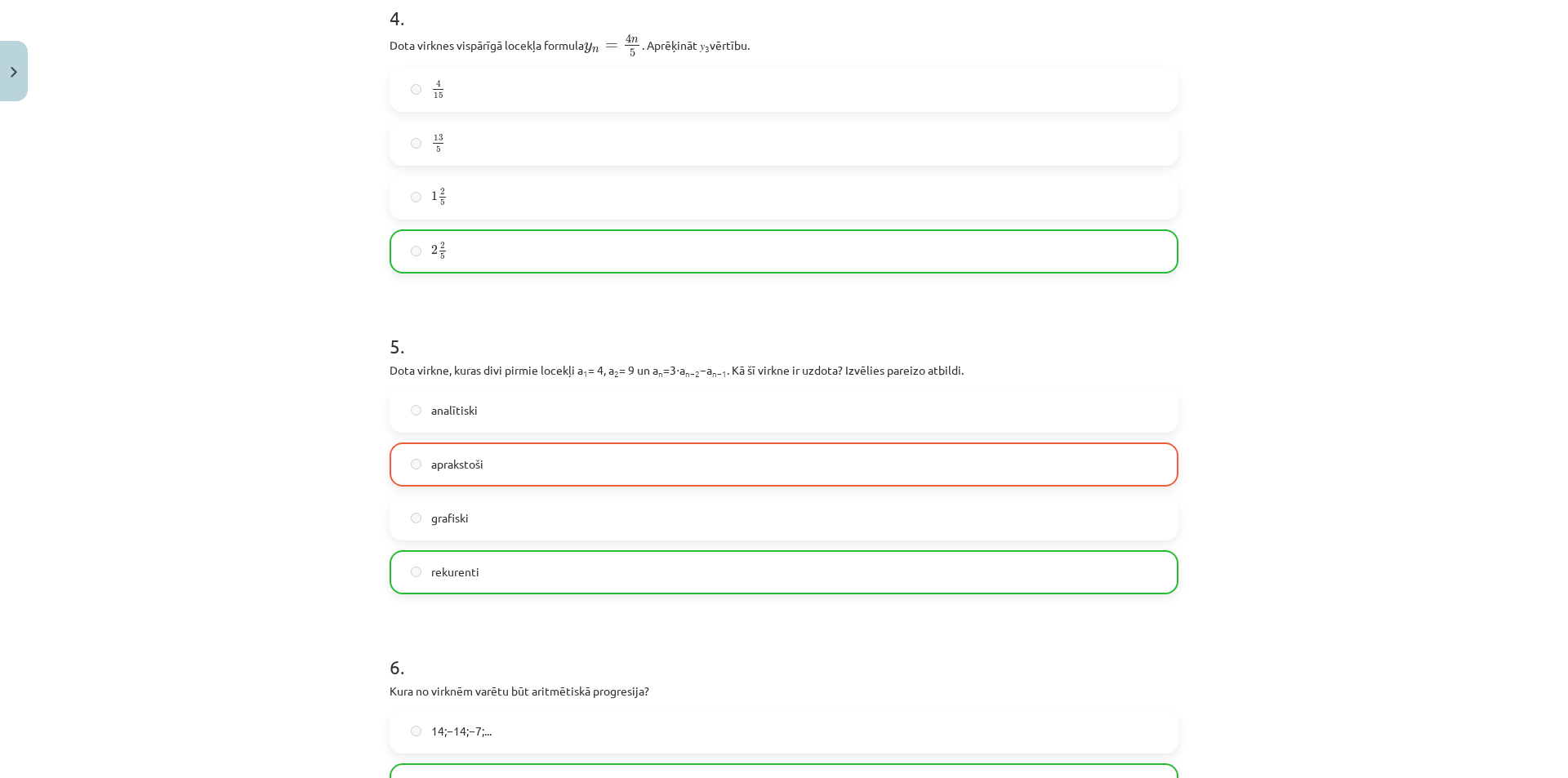
click at [443, 466] on span "aprakstoši" at bounding box center [457, 464] width 52 height 17
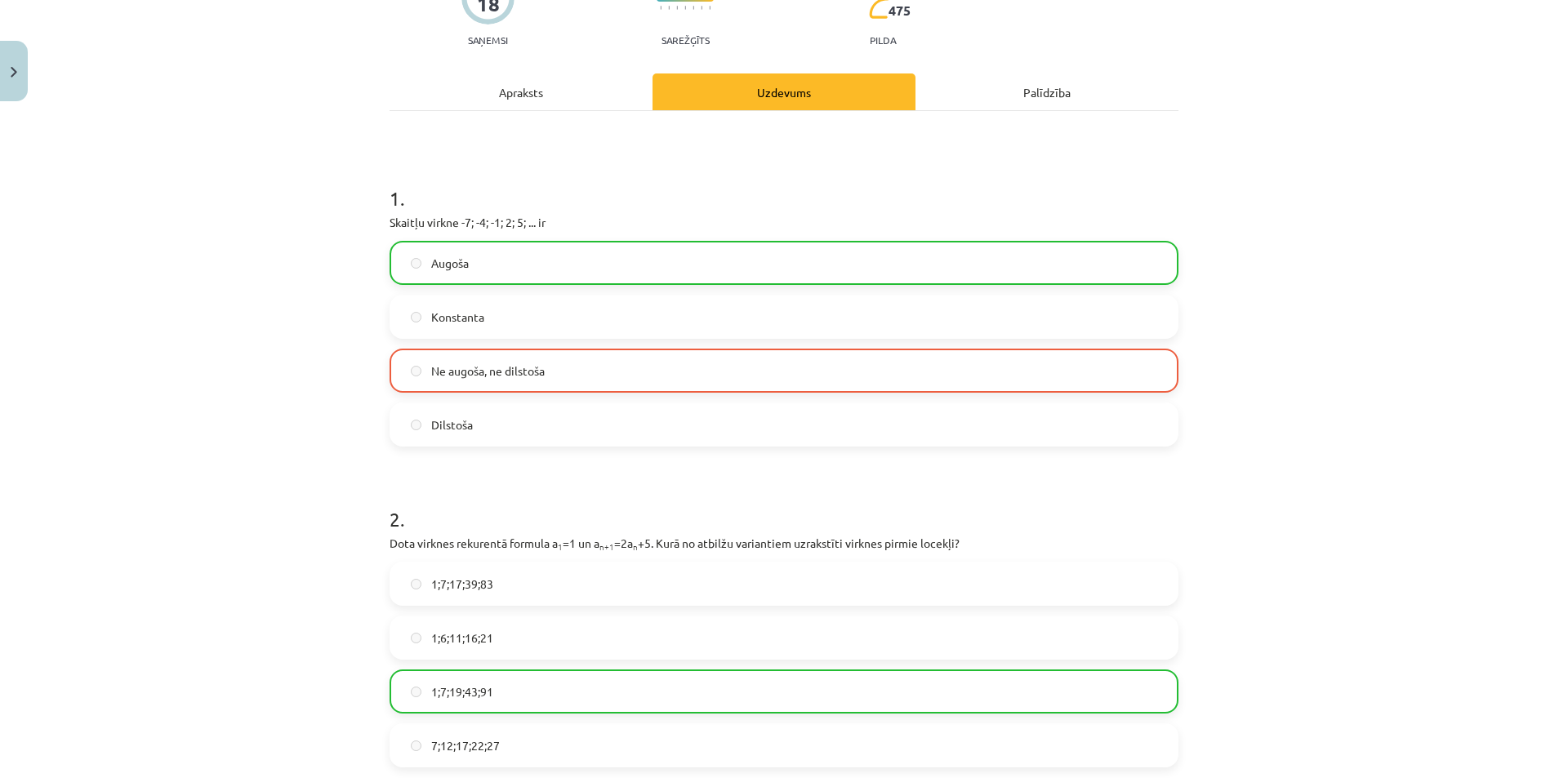
scroll to position [85, 0]
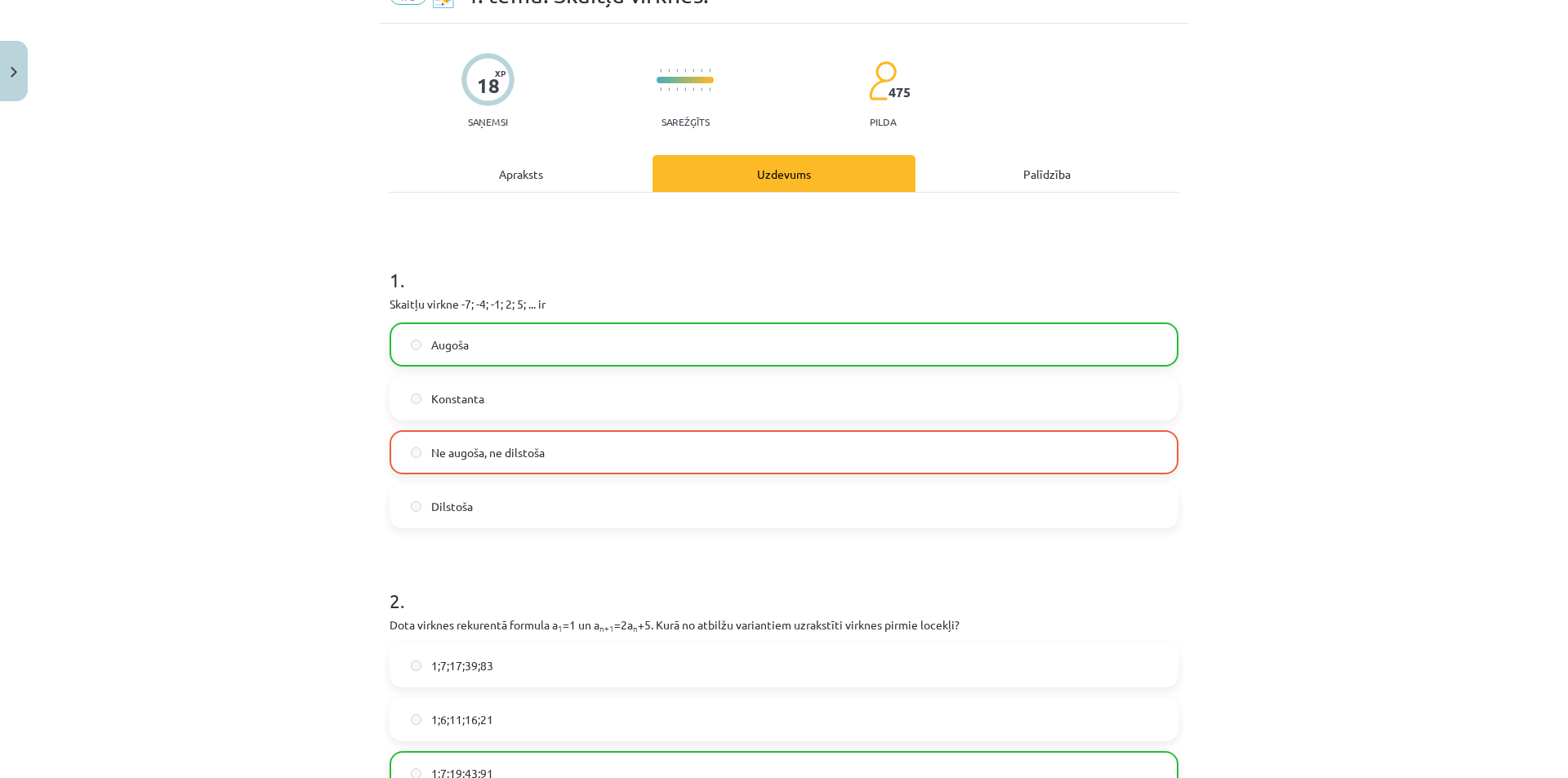
click at [467, 455] on span "Ne augoša, ne dilstoša" at bounding box center [487, 452] width 114 height 17
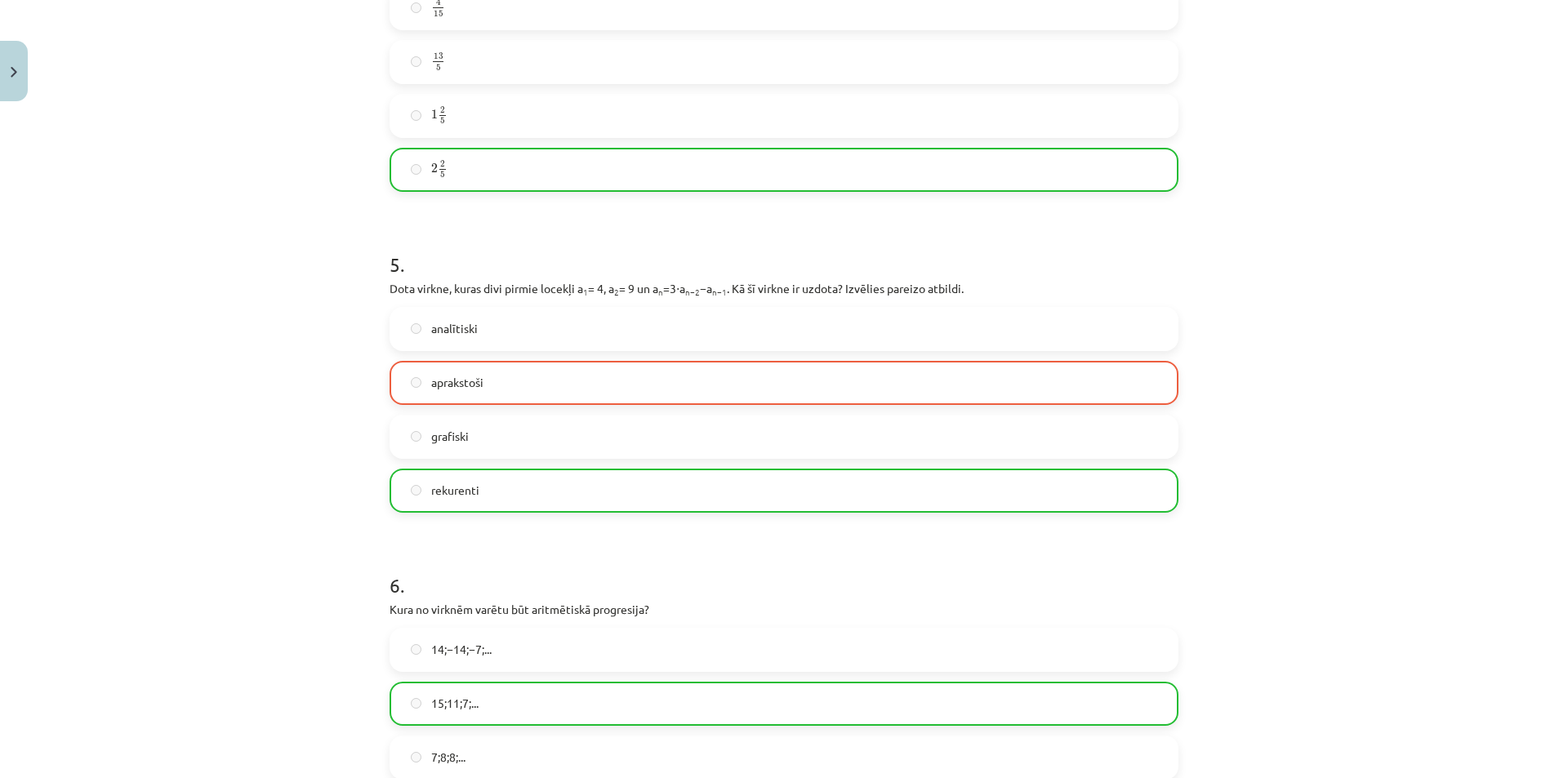
scroll to position [1687, 0]
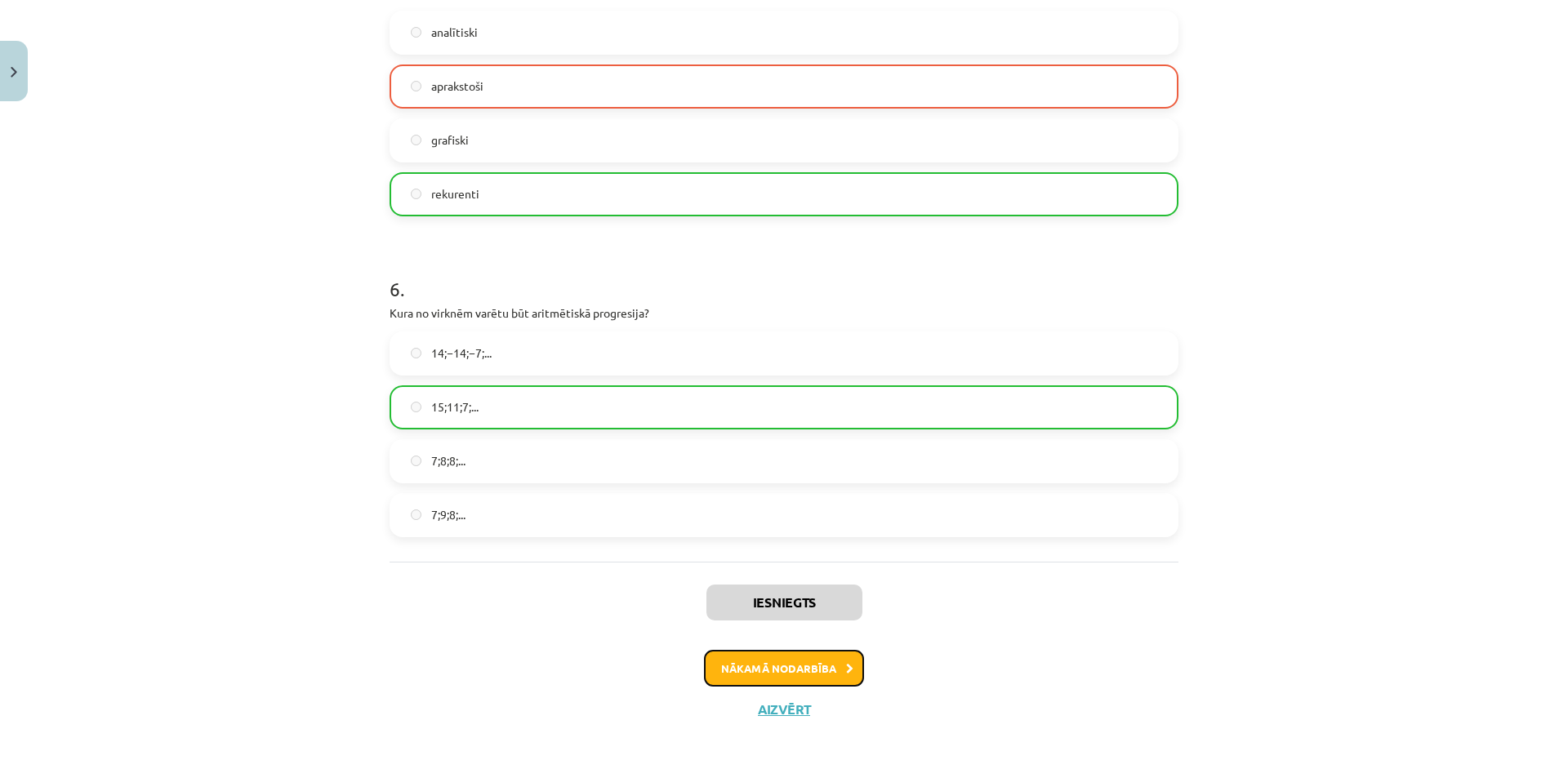
click at [782, 667] on button "Nākamā nodarbība" at bounding box center [783, 668] width 160 height 38
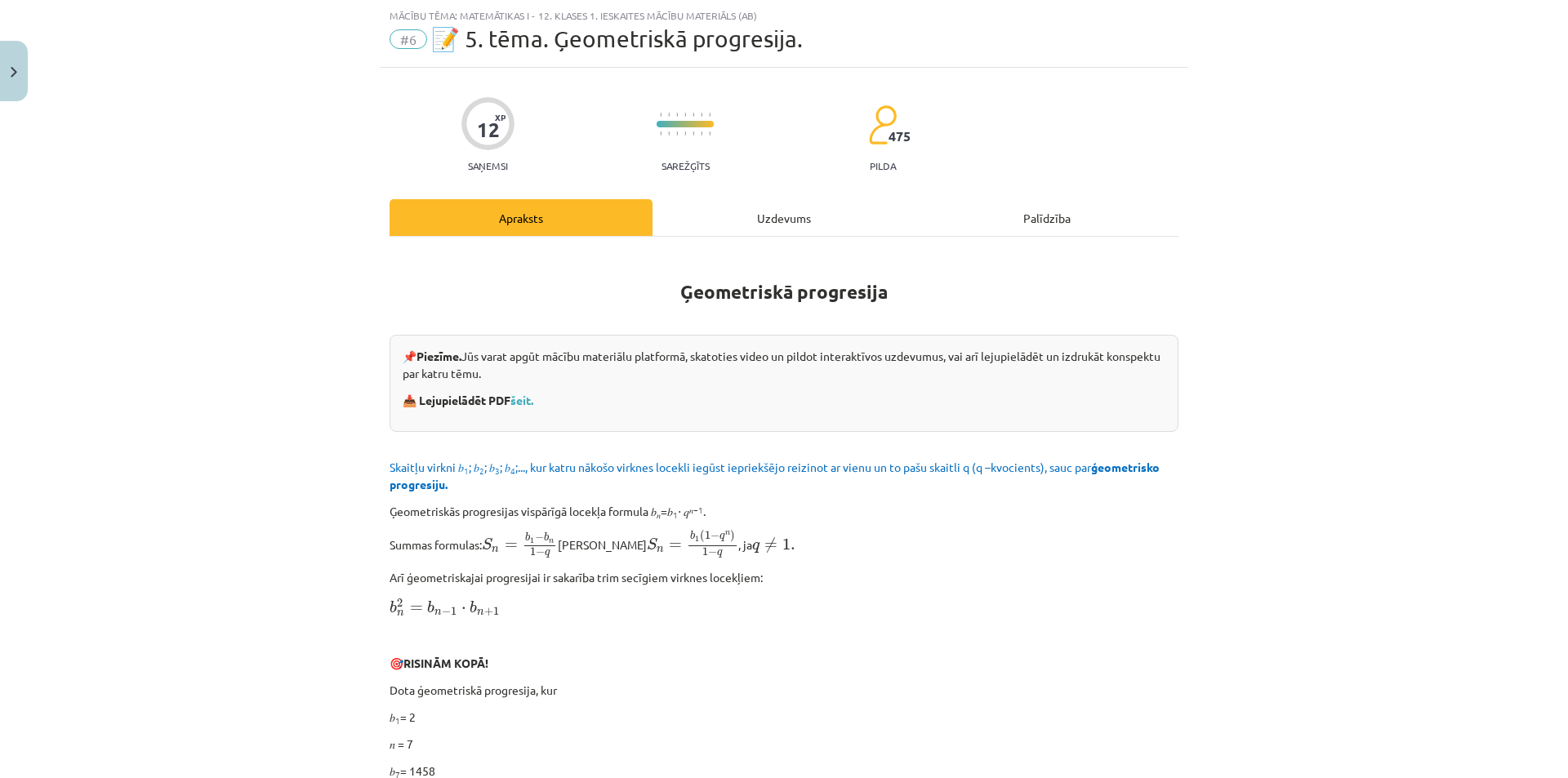
scroll to position [0, 0]
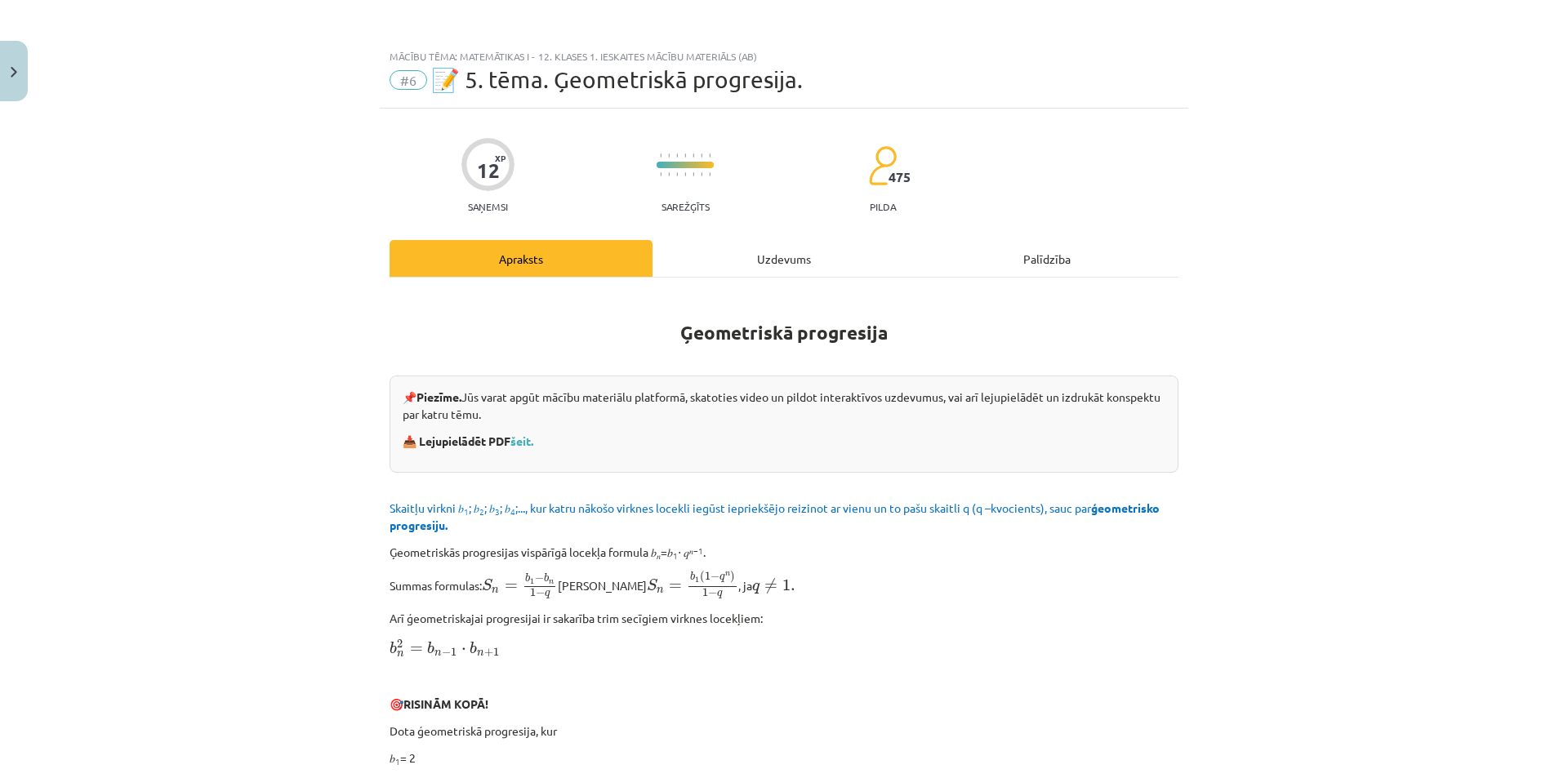
click at [581, 258] on div "Apraksts" at bounding box center [520, 258] width 263 height 37
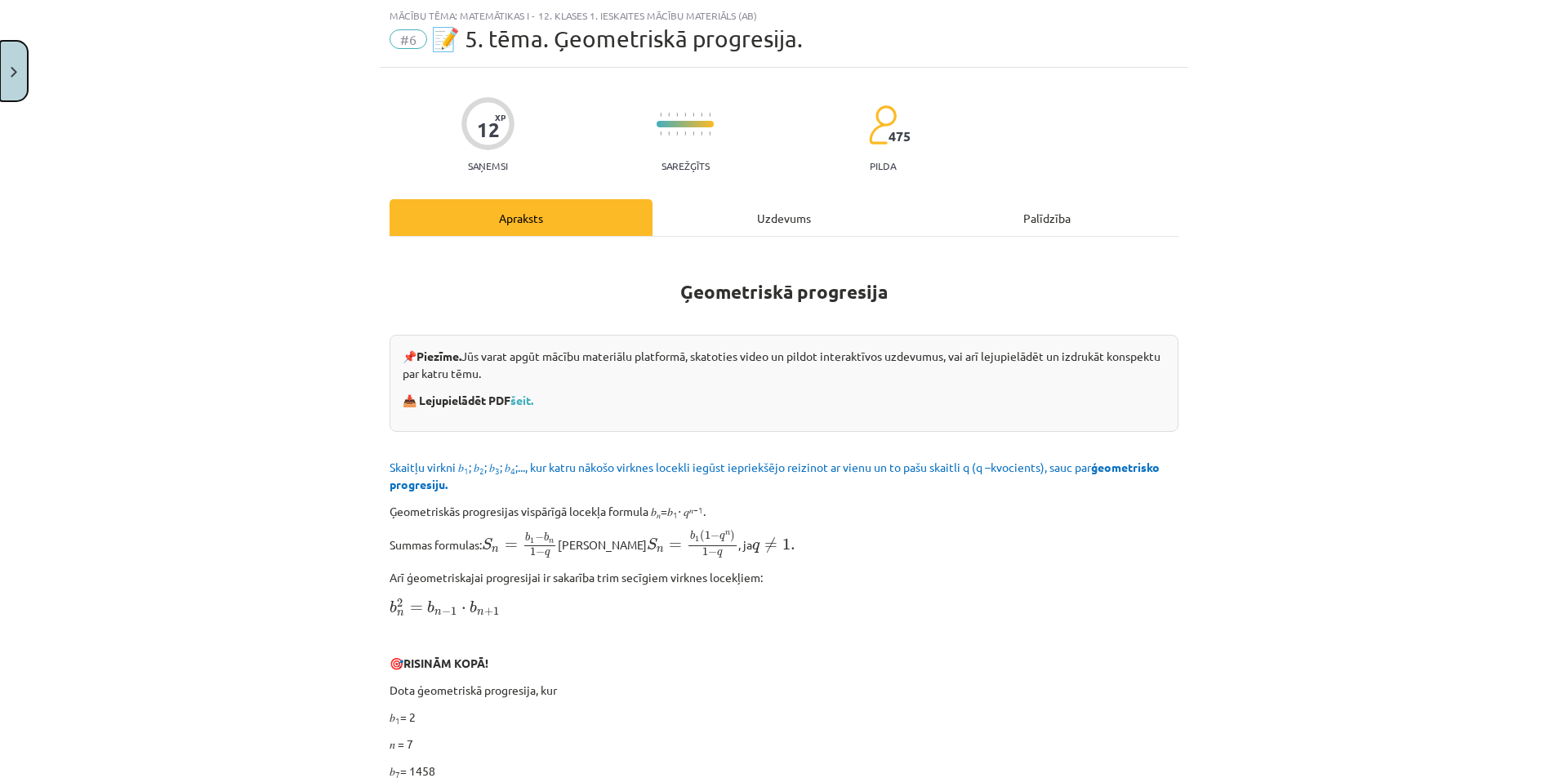
click at [0, 79] on button "Close" at bounding box center [14, 71] width 28 height 61
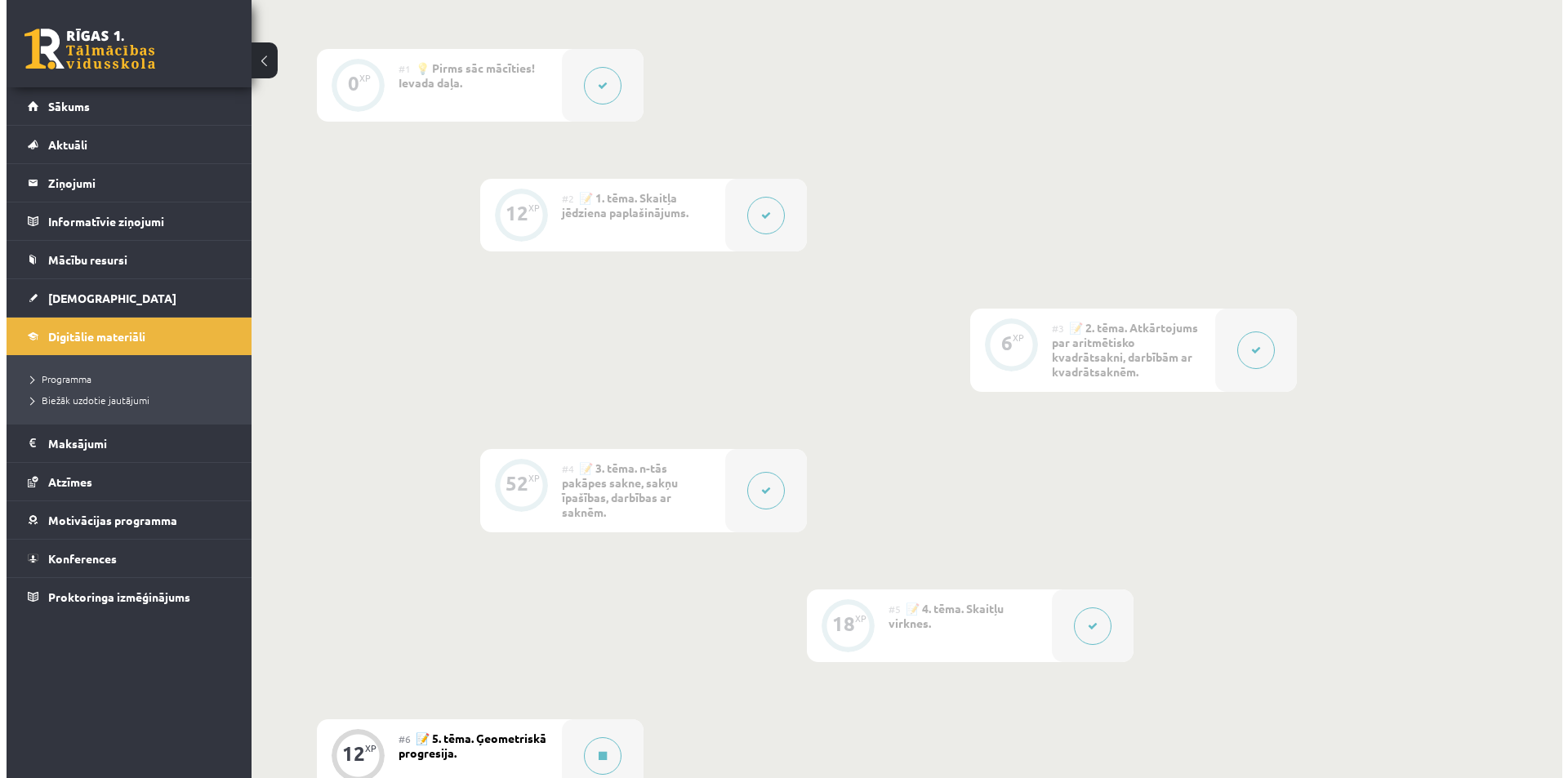
scroll to position [898, 0]
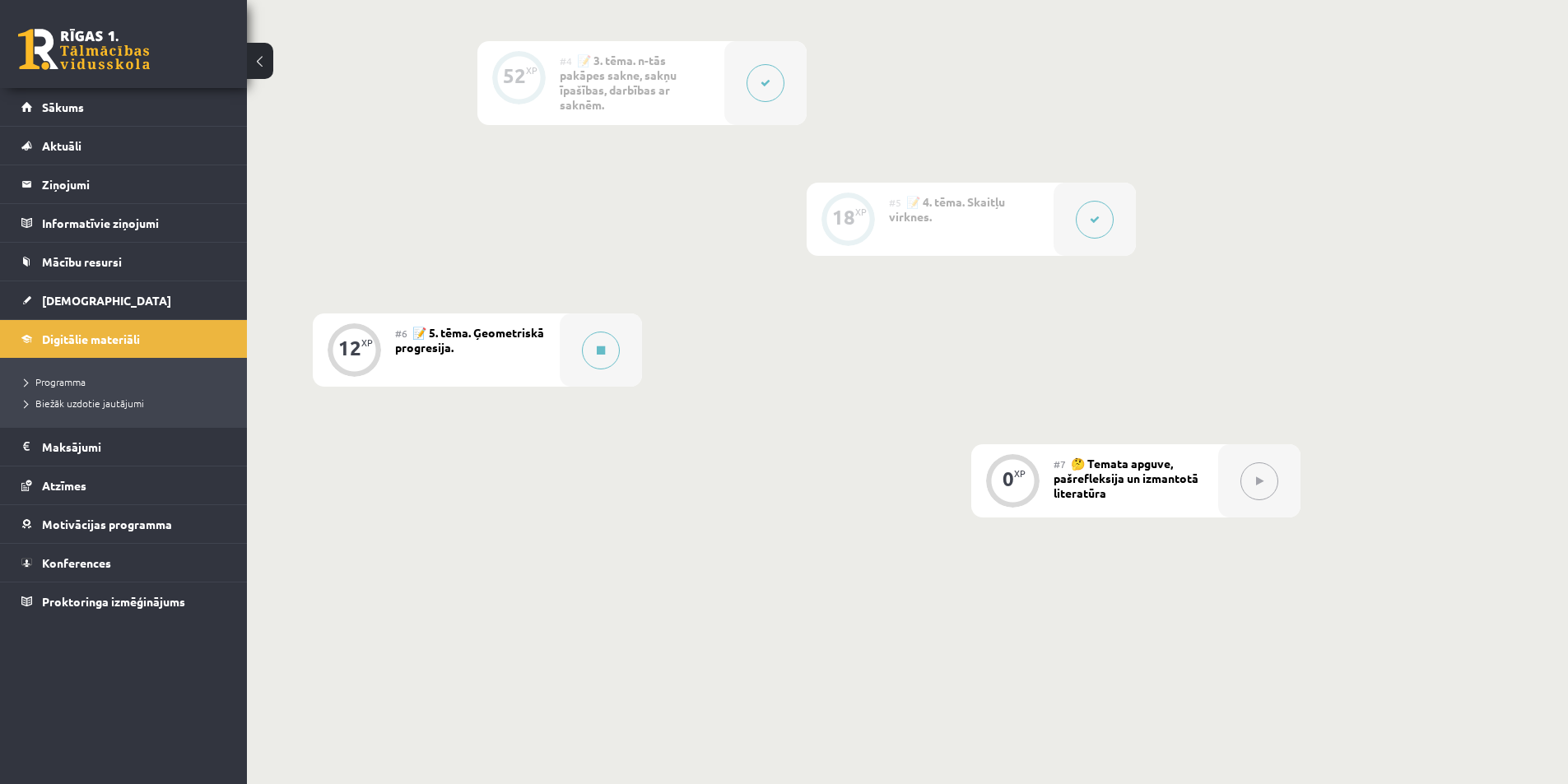
click at [514, 355] on span "📝 5. tēma. Ģeometriskā progresija." at bounding box center [469, 340] width 149 height 30
click at [602, 370] on button at bounding box center [601, 351] width 38 height 38
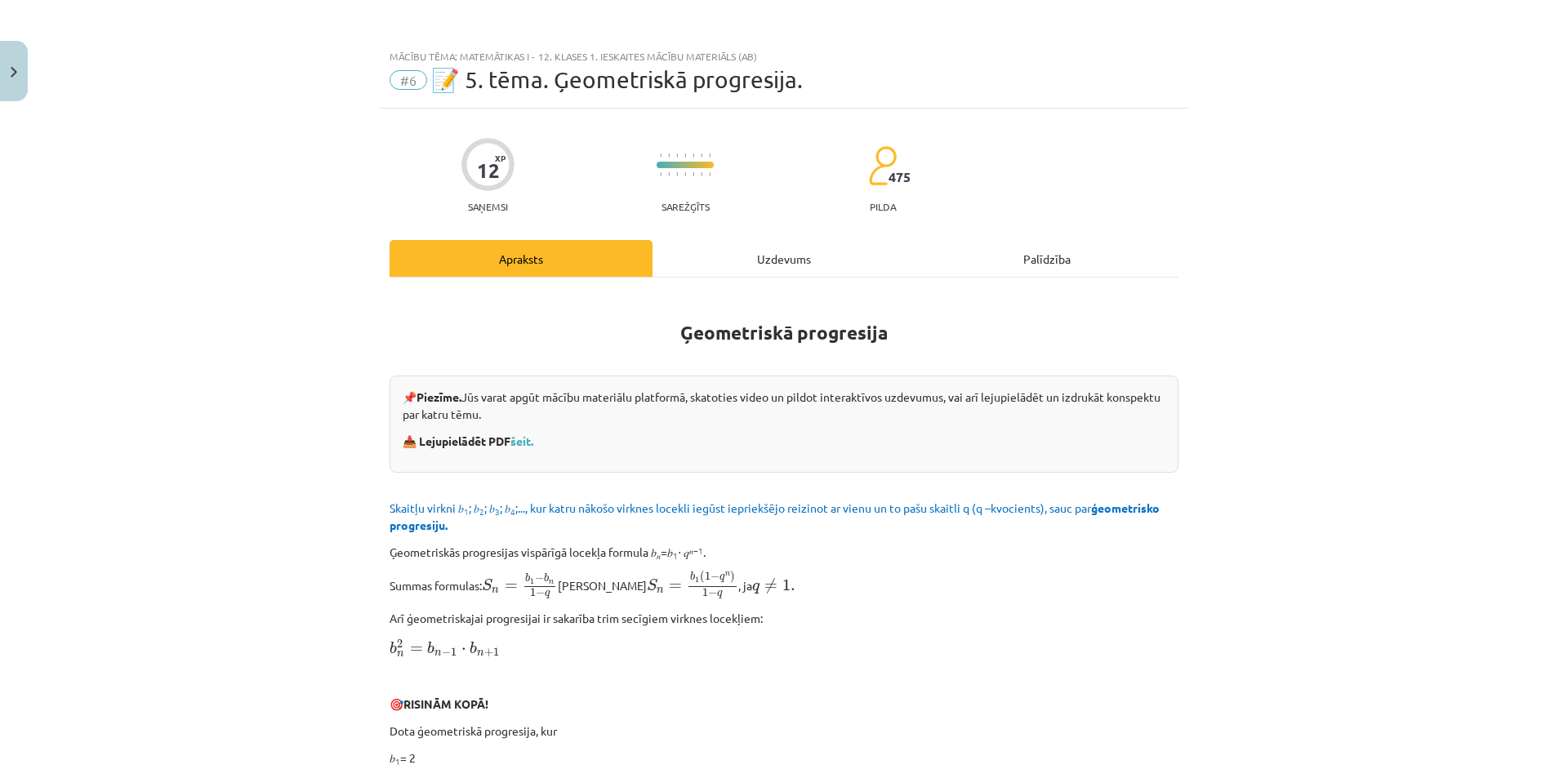
scroll to position [245, 0]
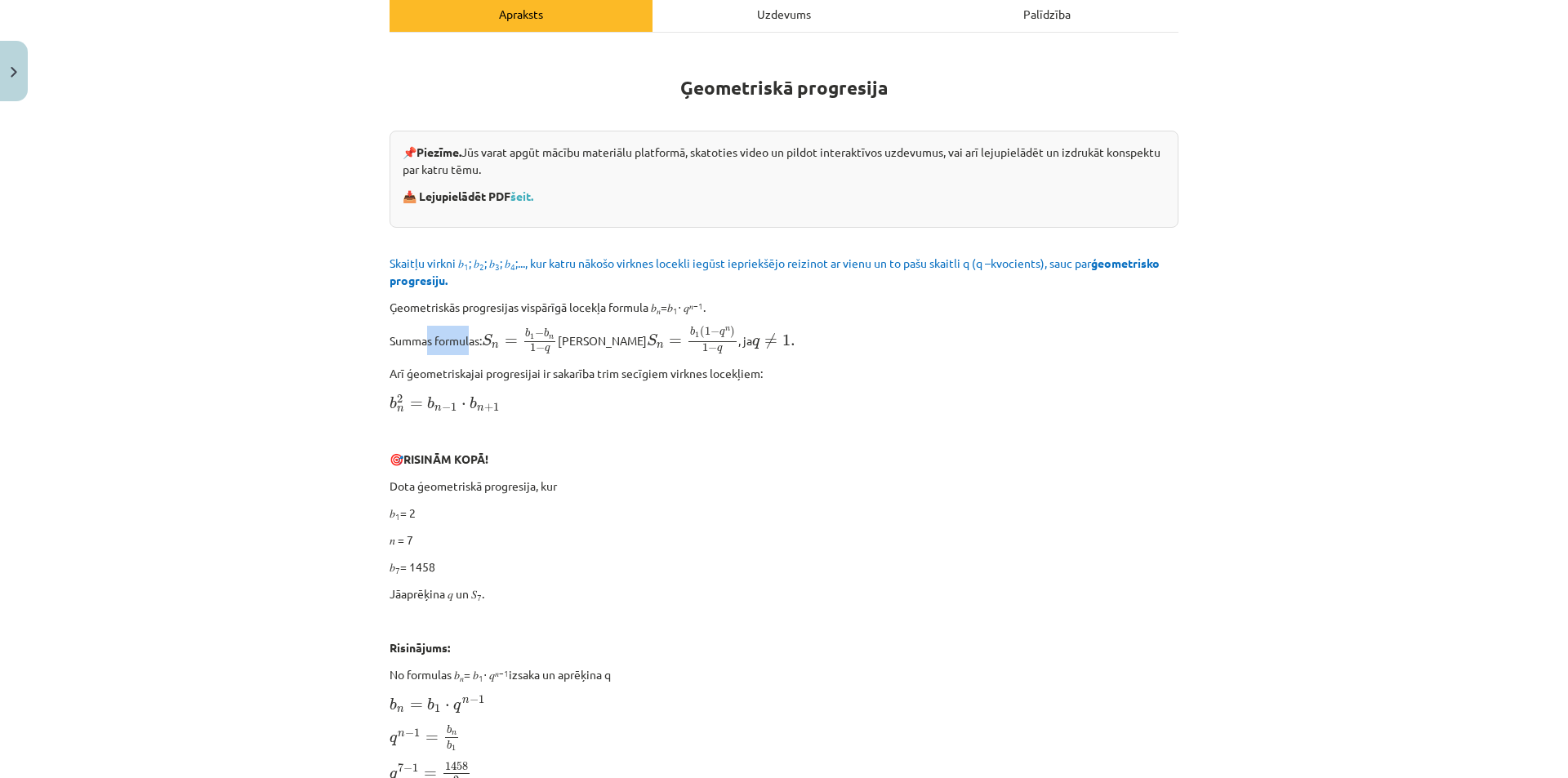
drag, startPoint x: 421, startPoint y: 337, endPoint x: 554, endPoint y: 351, distance: 133.7
click at [526, 346] on p "Summas formulas: S n = b 1 − b n 1 − q S n = b 1 − b n 1 − q jeb S n = b 1 ( 1 …" at bounding box center [783, 341] width 789 height 29
click at [554, 351] on span "1 − q" at bounding box center [540, 350] width 32 height 11
drag, startPoint x: 520, startPoint y: 339, endPoint x: 710, endPoint y: 347, distance: 190.2
click at [701, 347] on p "Summas formulas: S n = b 1 − b n 1 − q S n = b 1 − b n 1 − q jeb S n = b 1 ( 1 …" at bounding box center [783, 341] width 789 height 29
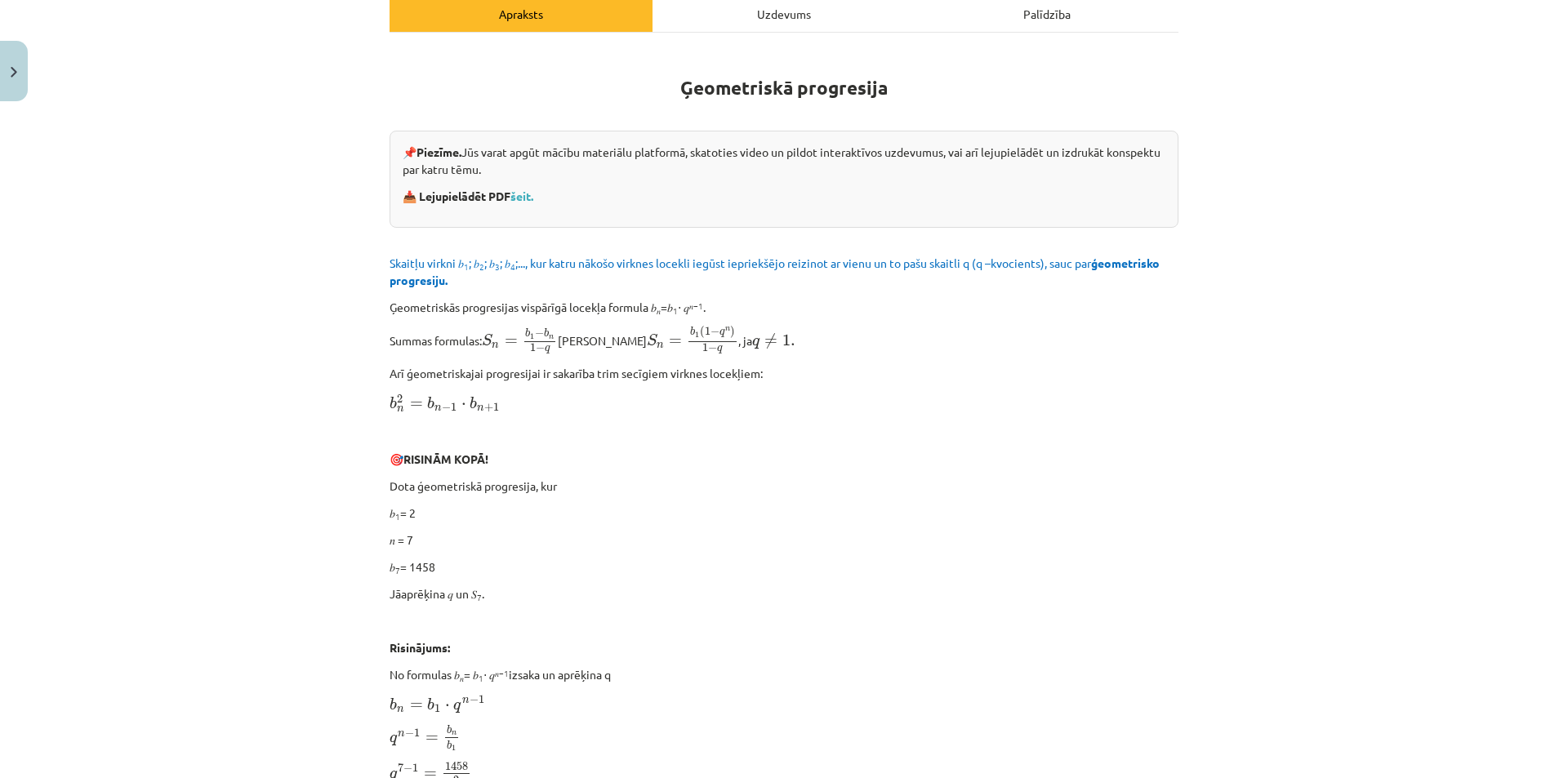
click at [782, 346] on span "1." at bounding box center [789, 340] width 13 height 12
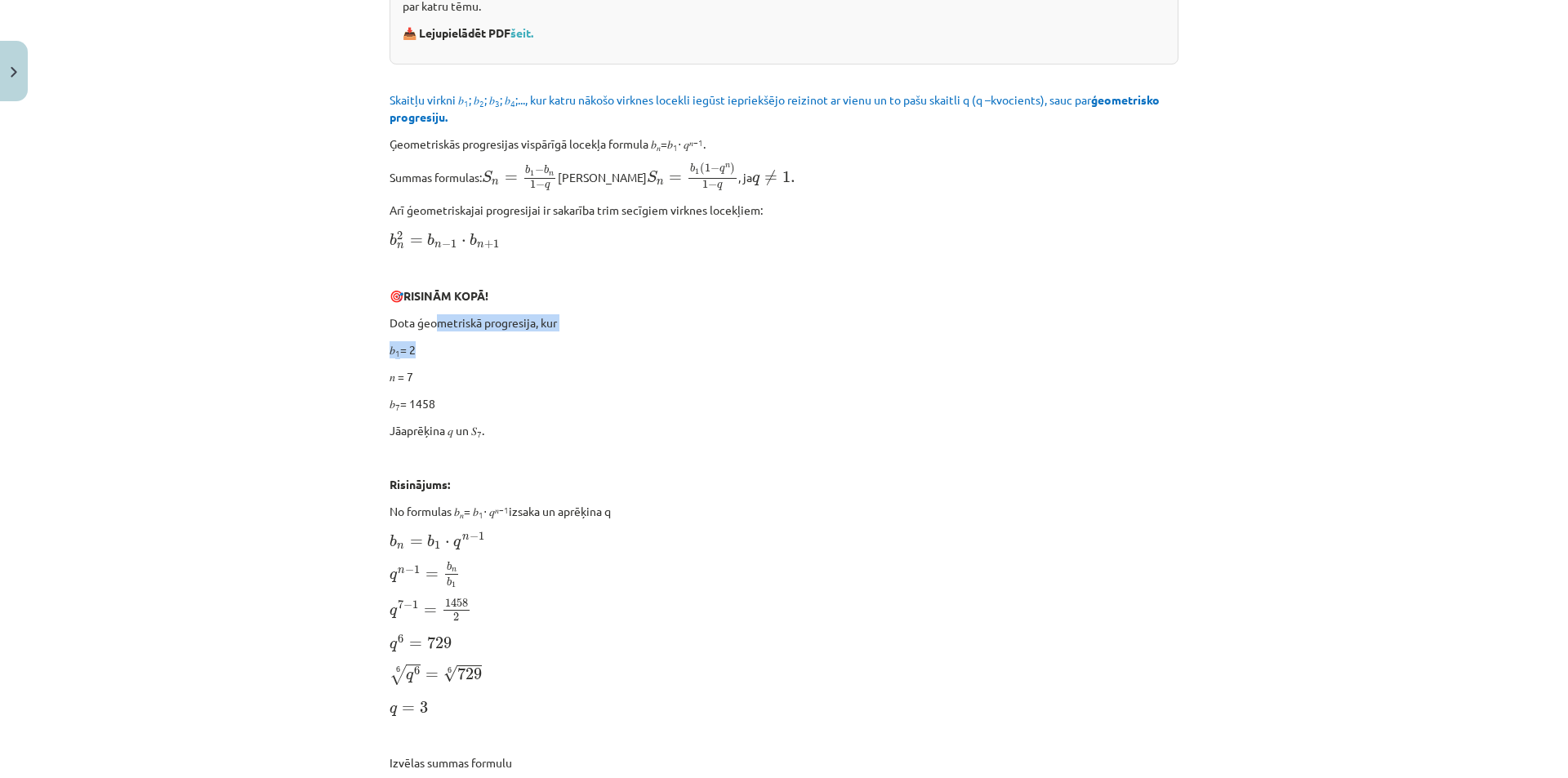
drag, startPoint x: 477, startPoint y: 328, endPoint x: 594, endPoint y: 338, distance: 117.4
click at [395, 355] on sub "1" at bounding box center [397, 353] width 5 height 12
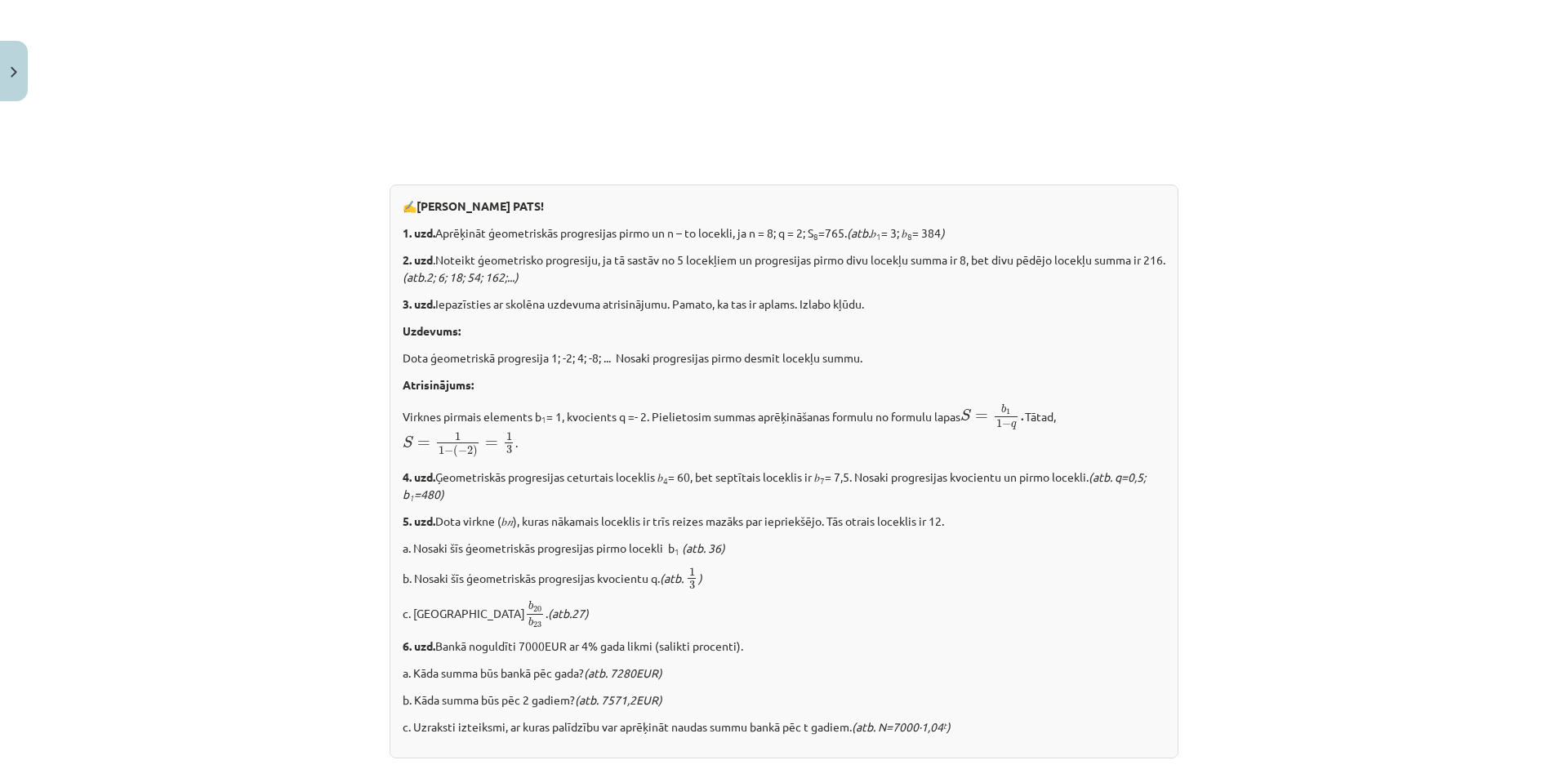
scroll to position [1882, 0]
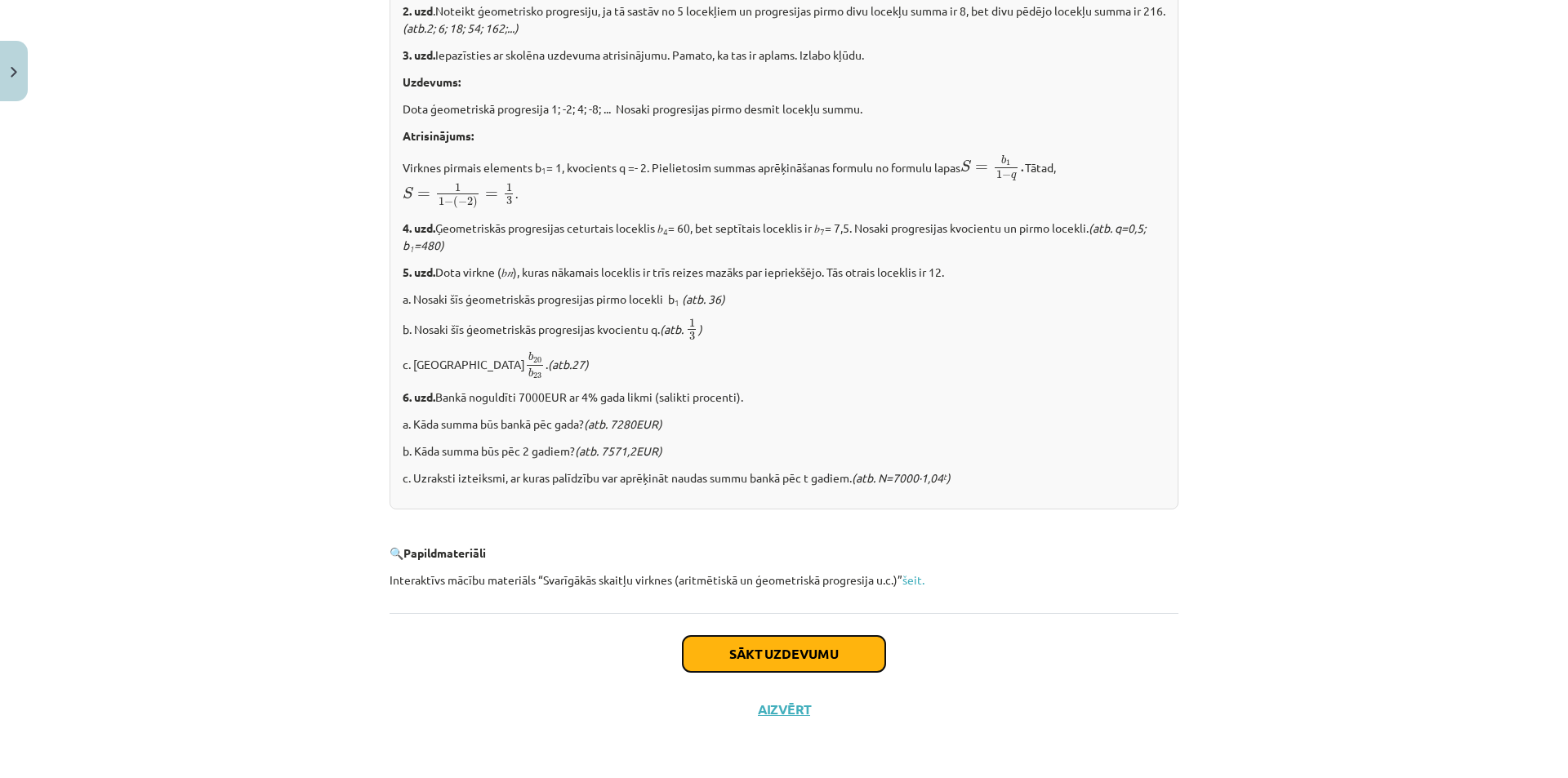
click at [797, 656] on button "Sākt uzdevumu" at bounding box center [783, 654] width 202 height 36
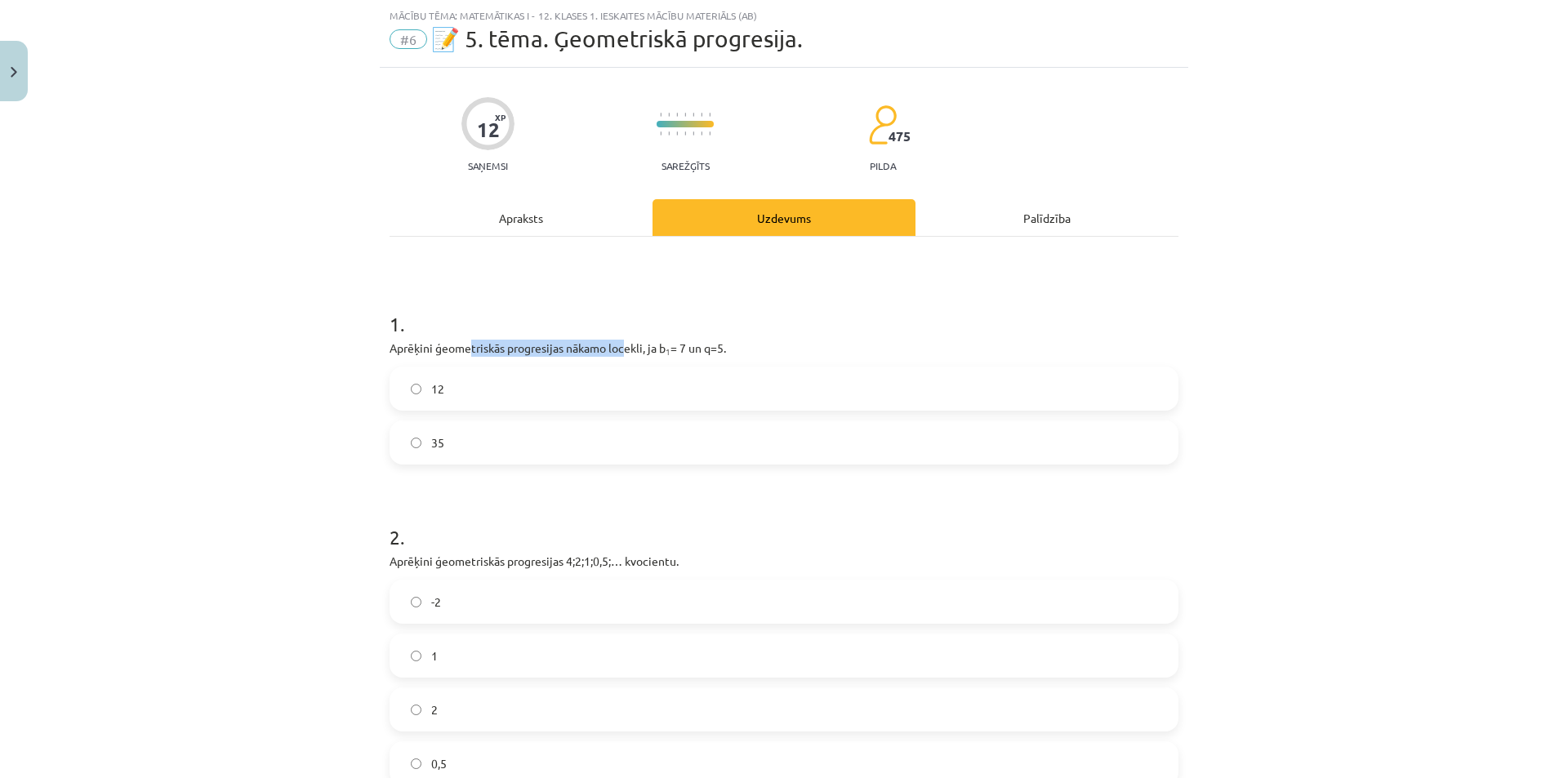
drag, startPoint x: 544, startPoint y: 345, endPoint x: 628, endPoint y: 351, distance: 84.2
click at [623, 351] on p "Aprēķini ģeometriskās progresijas nākamo locekli, ja b 1 = 7 un q=5." at bounding box center [783, 348] width 789 height 17
click at [635, 351] on p "Aprēķini ģeometriskās progresijas nākamo locekli, ja b 1 = 7 un q=5." at bounding box center [783, 348] width 789 height 17
click at [508, 446] on label "35" at bounding box center [783, 442] width 786 height 41
drag, startPoint x: 714, startPoint y: 347, endPoint x: 723, endPoint y: 349, distance: 9.2
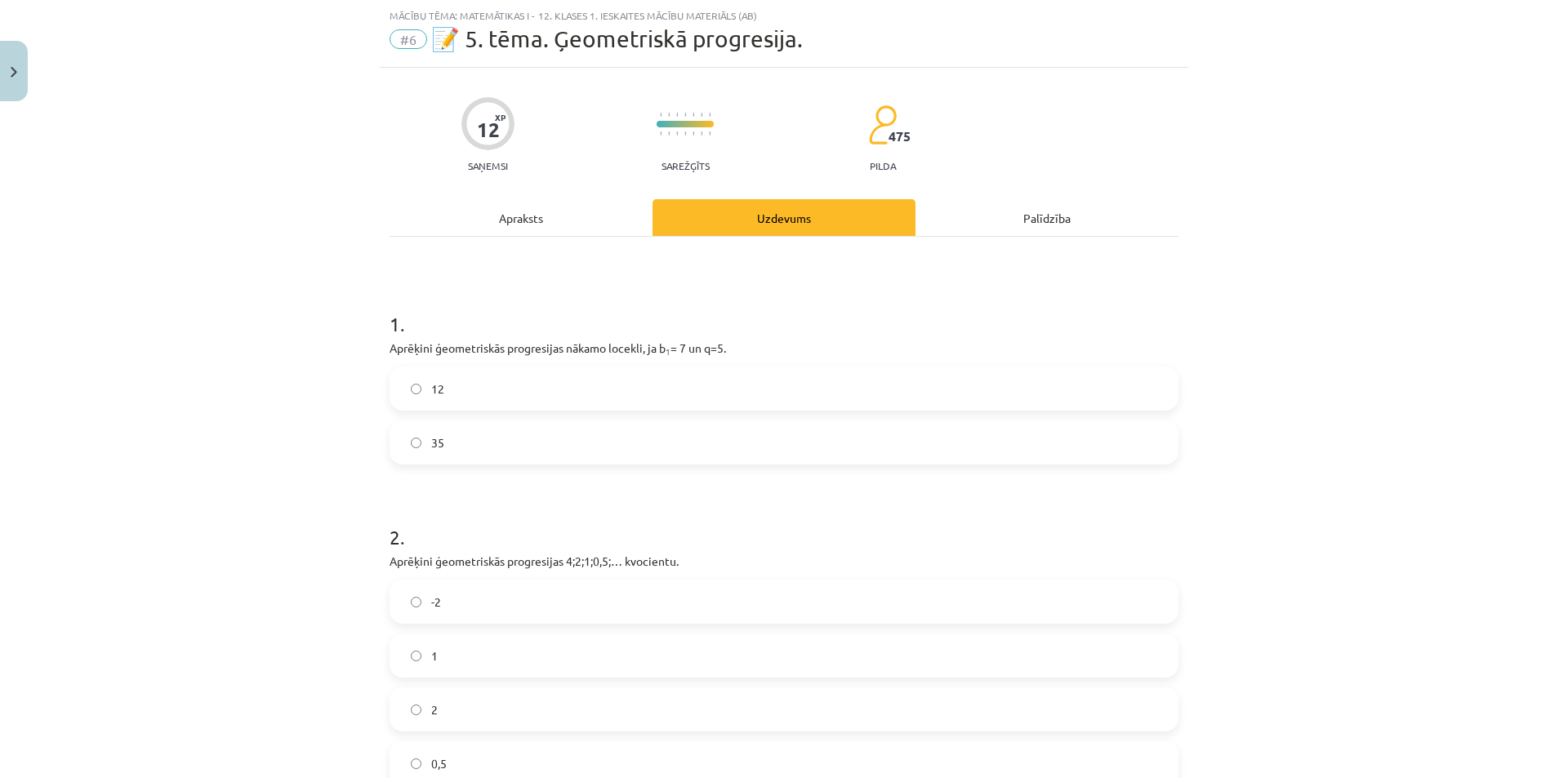
click at [723, 349] on p "Aprēķini ģeometriskās progresijas nākamo locekli, ja b 1 = 7 un q=5." at bounding box center [783, 348] width 789 height 17
click at [723, 349] on p "Aprēķini ģeometriskās progresijas nākamo locekli, ja b 1 = 7 un q=5." at bounding box center [783, 348] width 789 height 17
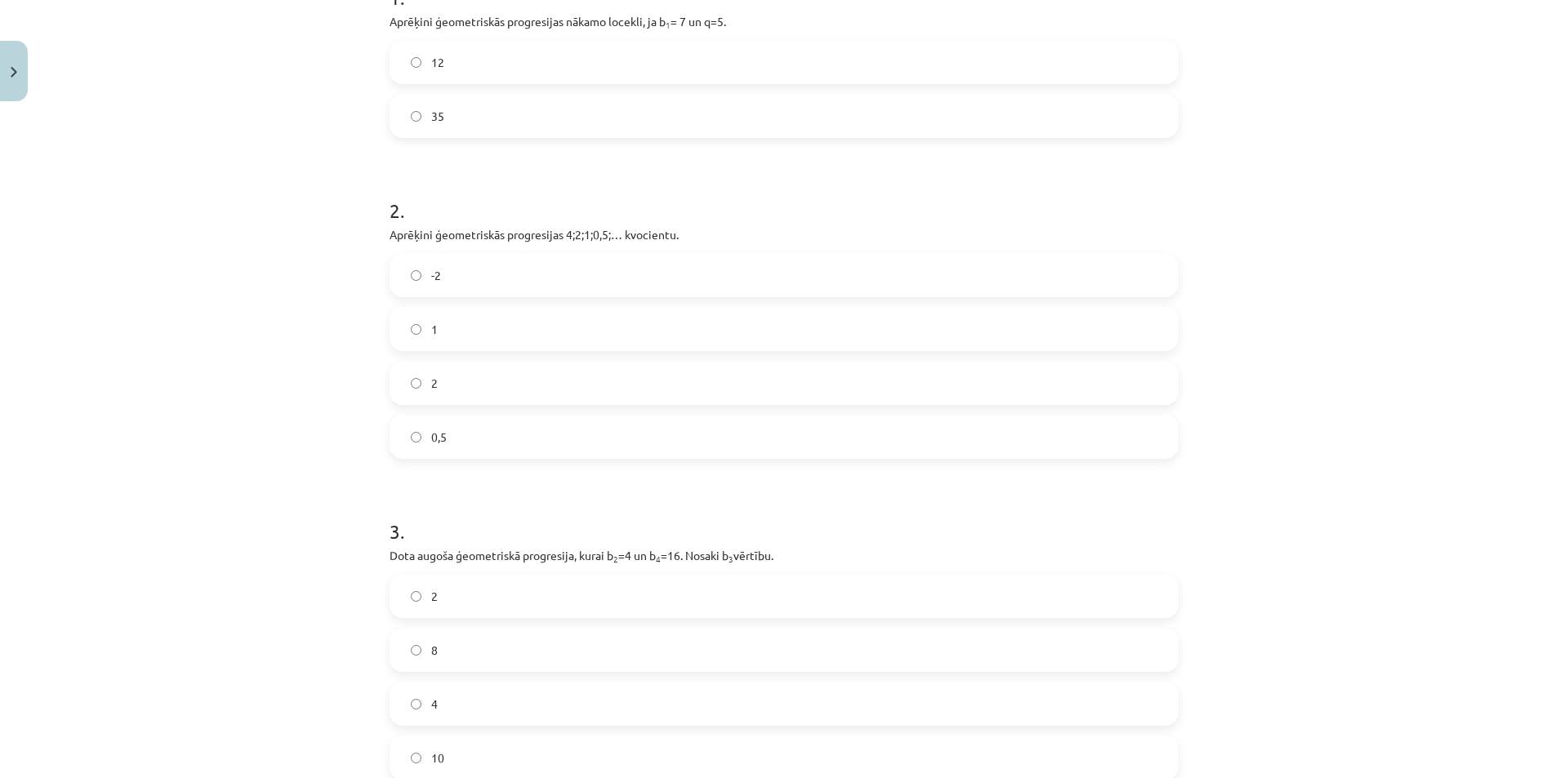
click at [455, 415] on div "0,5" at bounding box center [783, 436] width 789 height 44
click at [419, 441] on label "0,5" at bounding box center [783, 436] width 786 height 41
click at [565, 239] on p "Aprēķini ģeometriskās progresijas 4;2;1;0,5;… kvocientu." at bounding box center [783, 234] width 789 height 17
click at [560, 238] on p "Aprēķini ģeometriskās progresijas 4;2;1;0,5;… kvocientu." at bounding box center [783, 234] width 789 height 17
click at [570, 238] on p "Aprēķini ģeometriskās progresijas 4;2;1;0,5;… kvocientu." at bounding box center [783, 234] width 789 height 17
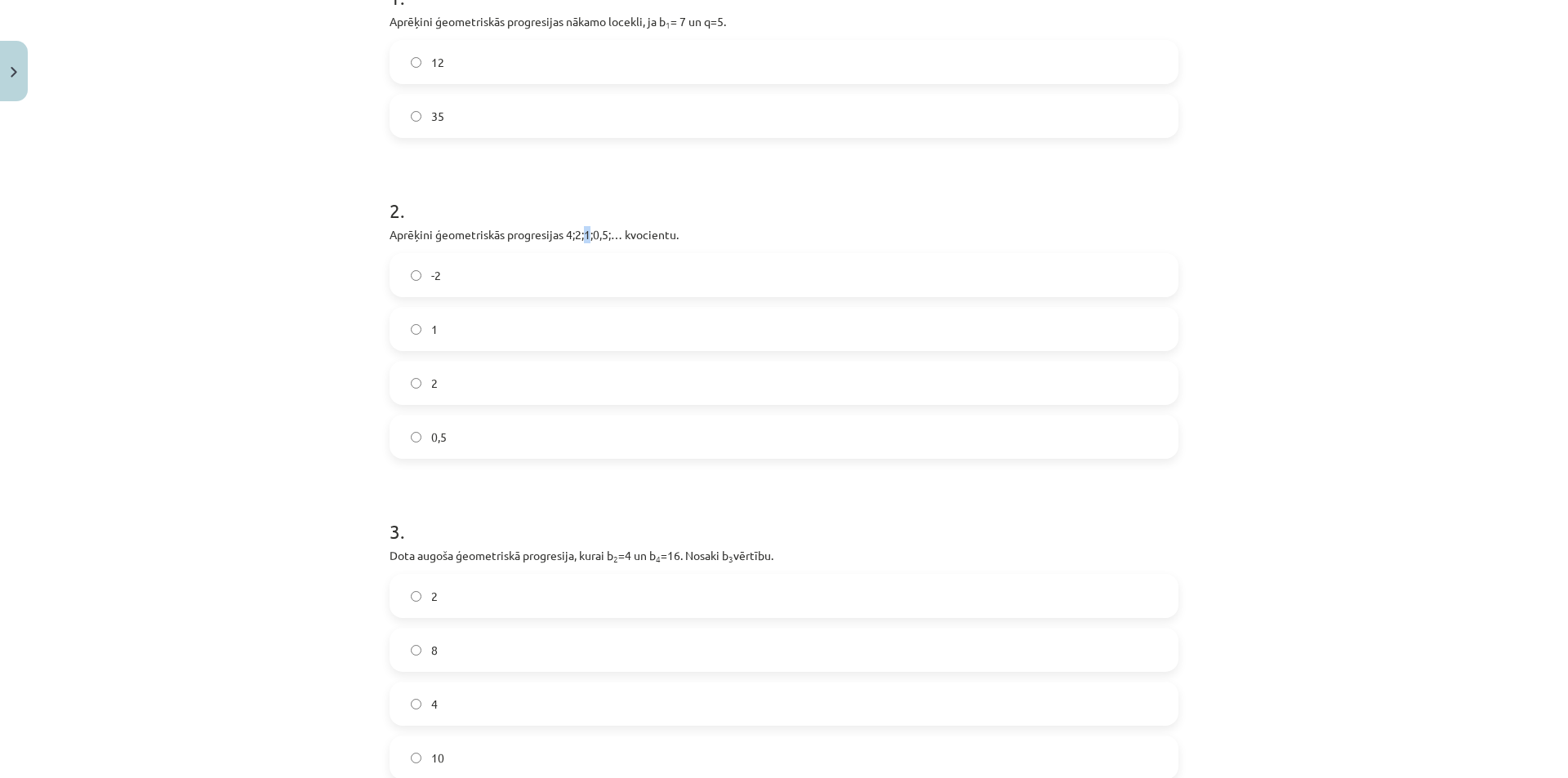
click at [579, 241] on p "Aprēķini ģeometriskās progresijas 4;2;1;0,5;… kvocientu." at bounding box center [783, 234] width 789 height 17
click at [580, 241] on p "Aprēķini ģeometriskās progresijas 4;2;1;0,5;… kvocientu." at bounding box center [783, 234] width 789 height 17
drag, startPoint x: 583, startPoint y: 240, endPoint x: 593, endPoint y: 239, distance: 10.0
click at [591, 239] on p "Aprēķini ģeometriskās progresijas 4;2;1;0,5;… kvocientu." at bounding box center [783, 234] width 789 height 17
click at [593, 239] on p "Aprēķini ģeometriskās progresijas 4;2;1;0,5;… kvocientu." at bounding box center [783, 234] width 789 height 17
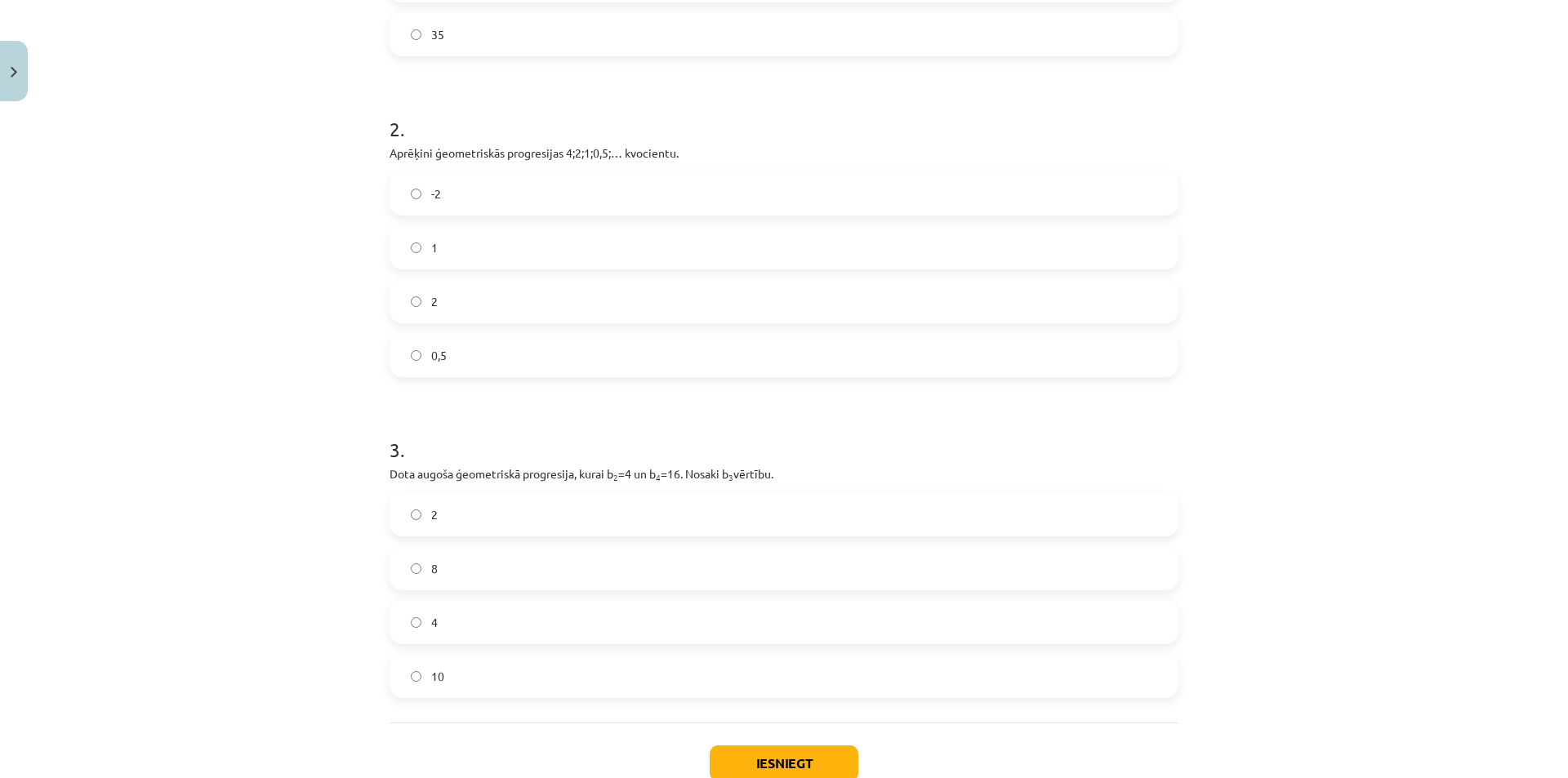
scroll to position [559, 0]
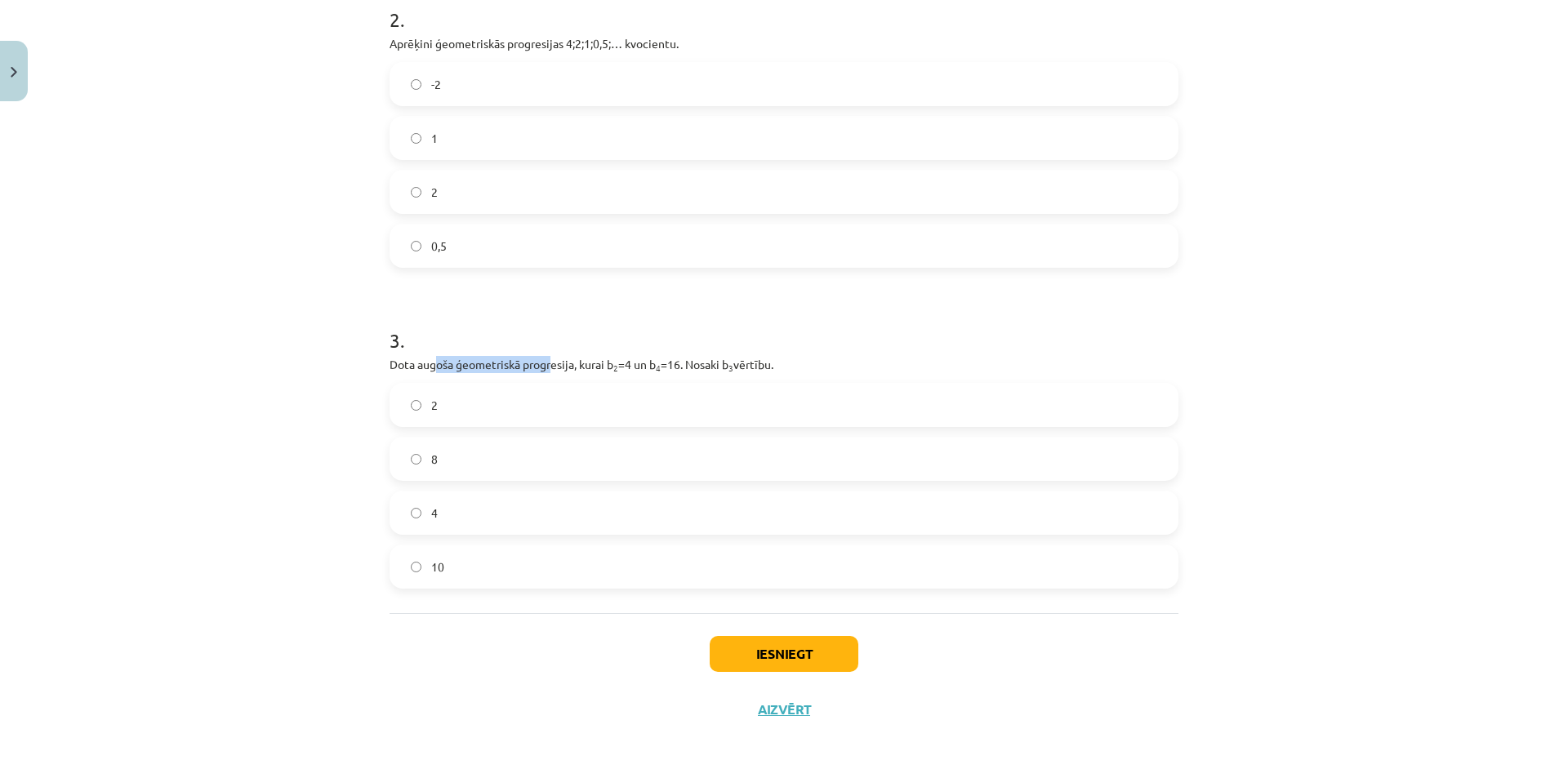
drag, startPoint x: 429, startPoint y: 368, endPoint x: 593, endPoint y: 369, distance: 164.0
click at [575, 369] on p "Dota augoša ģeometriskā progresija, kurai b 2 =4 un b 4 =16. Nosaki b 3 vērtību." at bounding box center [783, 364] width 789 height 17
click at [596, 368] on p "Dota augoša ģeometriskā progresija, kurai b 2 =4 un b 4 =16. Nosaki b 3 vērtību." at bounding box center [783, 364] width 789 height 17
click at [620, 315] on h1 "3 ." at bounding box center [783, 326] width 789 height 51
click at [614, 367] on sub "2" at bounding box center [616, 368] width 5 height 12
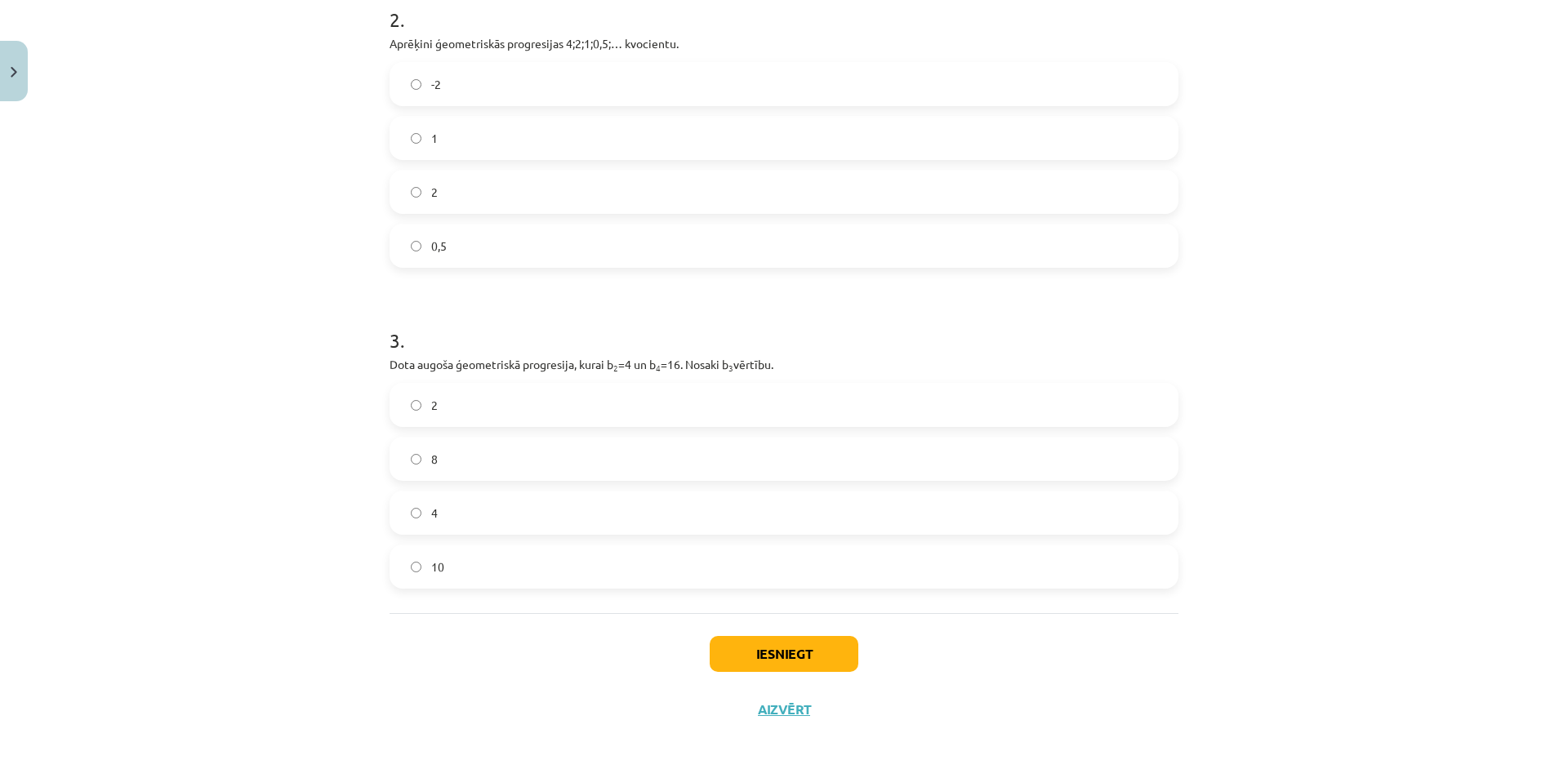
drag, startPoint x: 628, startPoint y: 360, endPoint x: 656, endPoint y: 363, distance: 28.2
click at [646, 362] on p "Dota augoša ģeometriskā progresija, kurai b 2 =4 un b 4 =16. Nosaki b 3 vērtību." at bounding box center [783, 364] width 789 height 17
click at [673, 365] on p "Dota augoša ģeometriskā progresija, kurai b 2 =4 un b 4 =16. Nosaki b 3 vērtību." at bounding box center [783, 364] width 789 height 17
click at [740, 314] on h1 "3 ." at bounding box center [783, 326] width 789 height 51
click at [624, 366] on p "Dota augoša ģeometriskā progresija, kurai b 2 =4 un b 4 =16. Nosaki b 3 vērtību." at bounding box center [783, 364] width 789 height 17
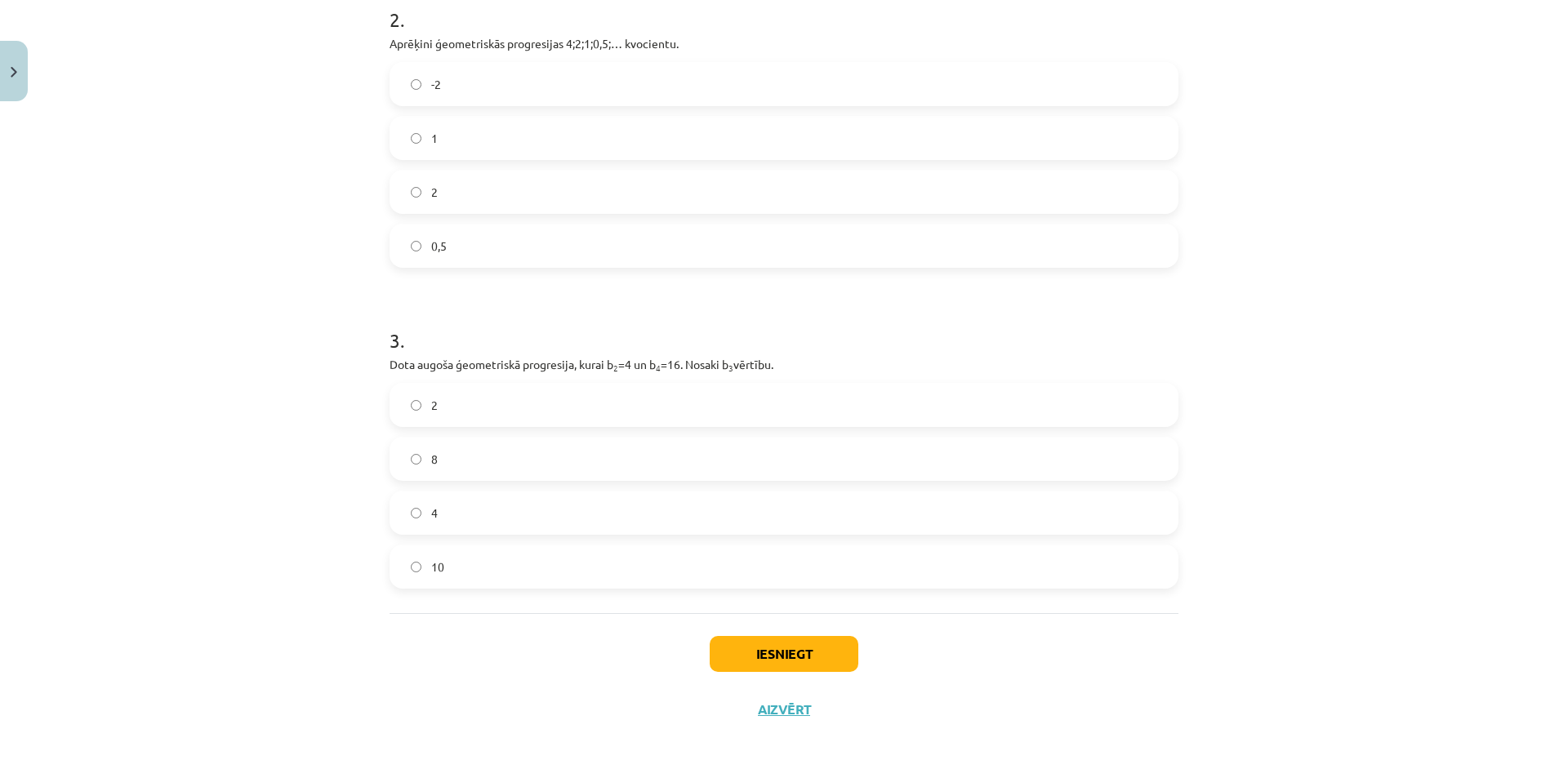
click at [489, 458] on label "8" at bounding box center [783, 459] width 786 height 41
click at [618, 365] on p "Dota augoša ģeometriskā progresija, kurai b 2 =4 un b 4 =16. Nosaki b 3 vērtību." at bounding box center [783, 364] width 789 height 17
click at [635, 336] on h1 "3 ." at bounding box center [783, 326] width 789 height 51
drag, startPoint x: 661, startPoint y: 369, endPoint x: 669, endPoint y: 370, distance: 8.1
click at [669, 370] on p "Dota augoša ģeometriskā progresija, kurai b 2 =4 un b 4 =16. Nosaki b 3 vērtību." at bounding box center [783, 364] width 789 height 17
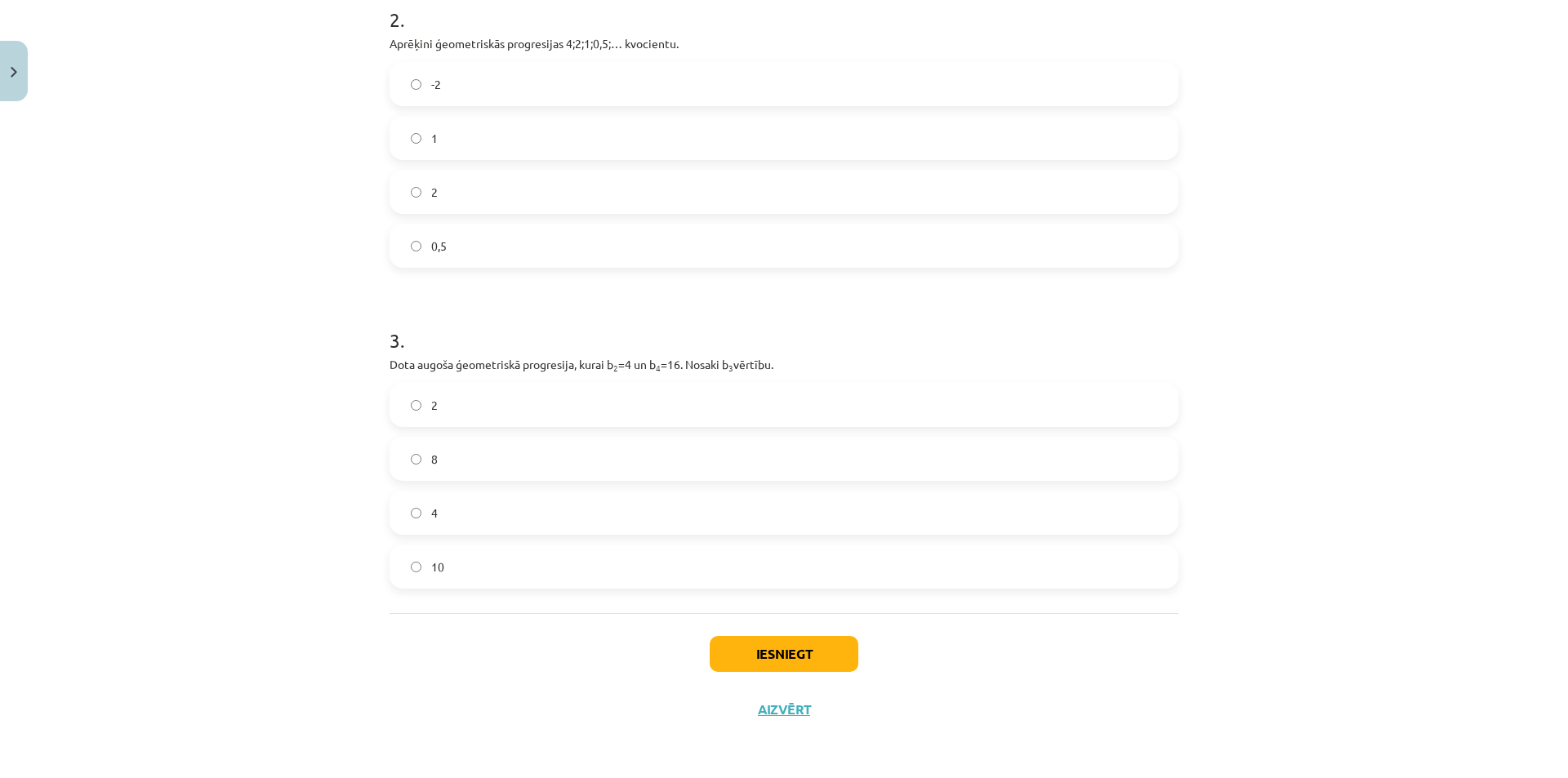
click at [687, 327] on h1 "3 ." at bounding box center [783, 326] width 789 height 51
click at [795, 644] on button "Iesniegt" at bounding box center [783, 654] width 148 height 36
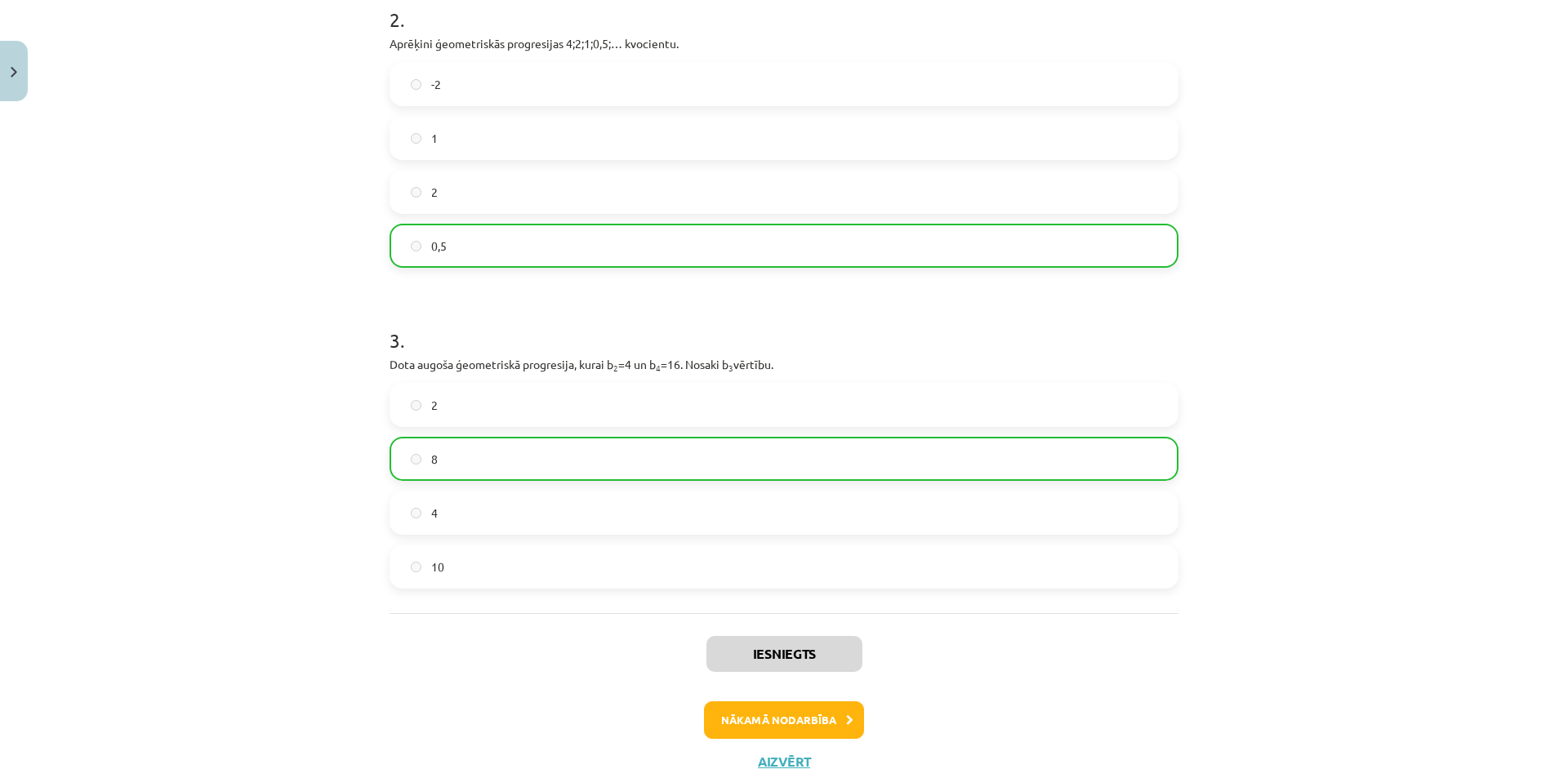
drag, startPoint x: 688, startPoint y: 442, endPoint x: 349, endPoint y: 421, distance: 339.6
click at [349, 421] on div "Mācību tēma: Matemātikas i - 12. klases 1. ieskaites mācību materiāls (ab) #6 📝…" at bounding box center [784, 389] width 1568 height 778
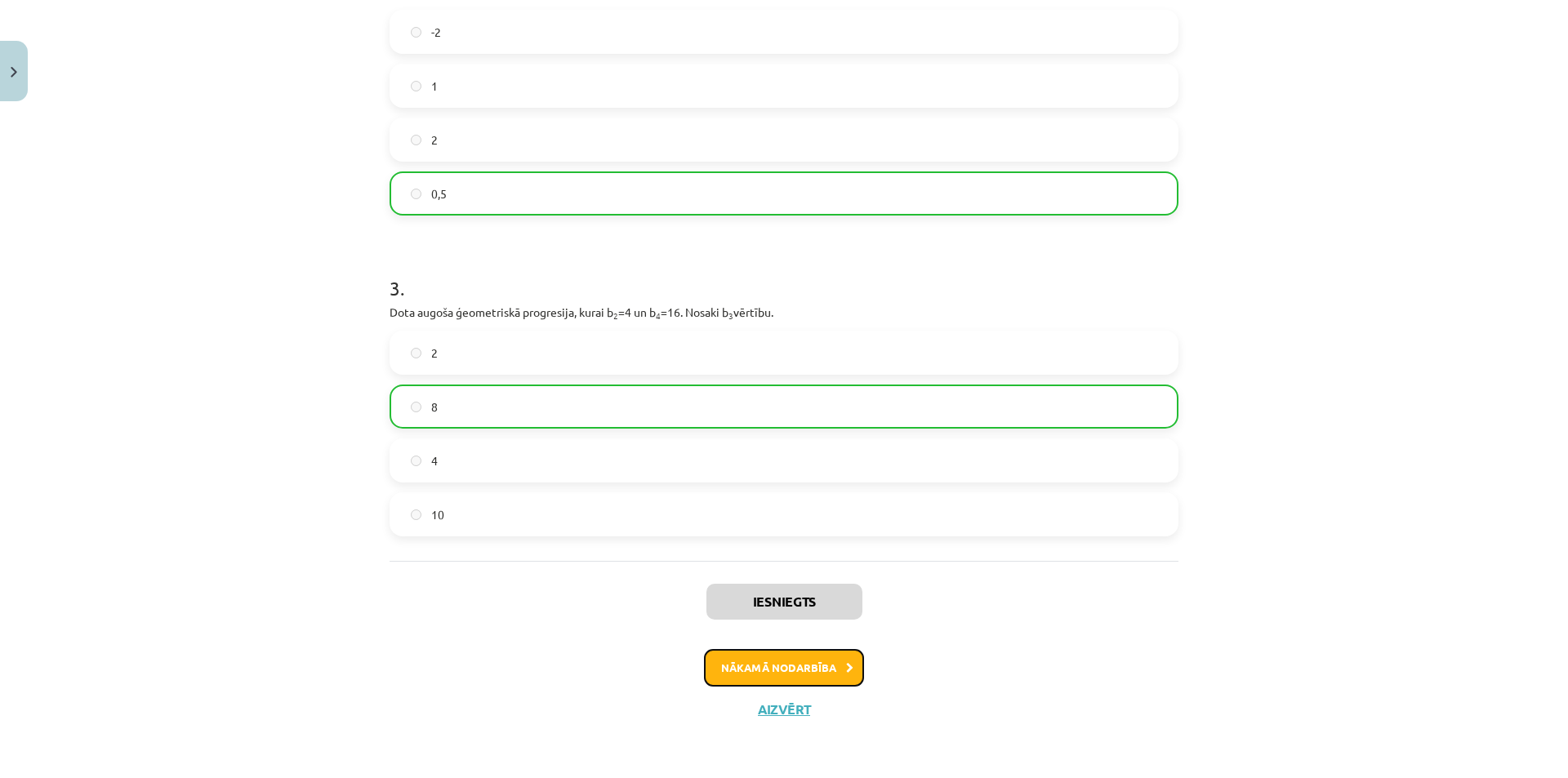
click at [750, 666] on button "Nākamā nodarbība" at bounding box center [783, 667] width 160 height 38
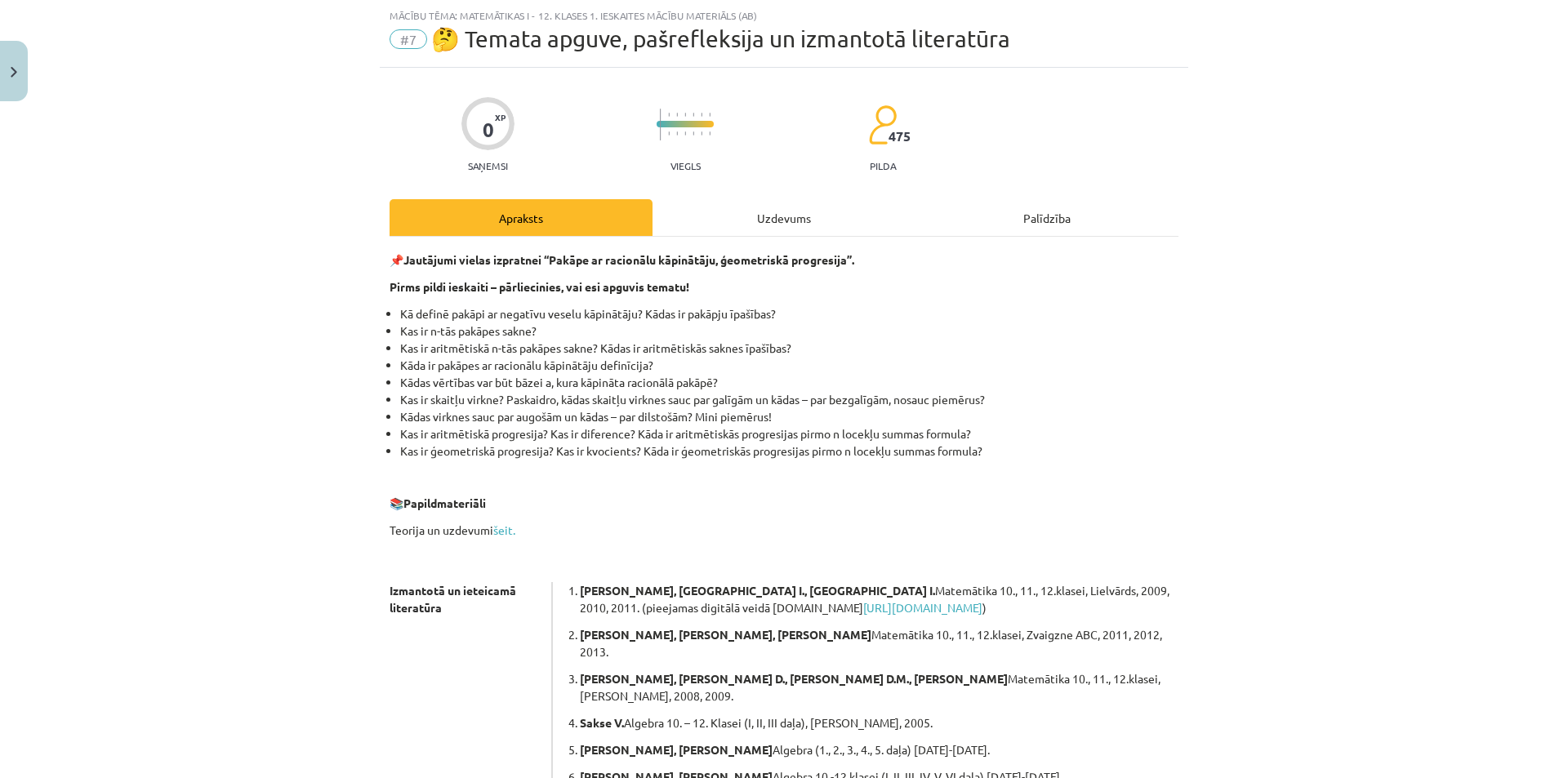
scroll to position [255, 0]
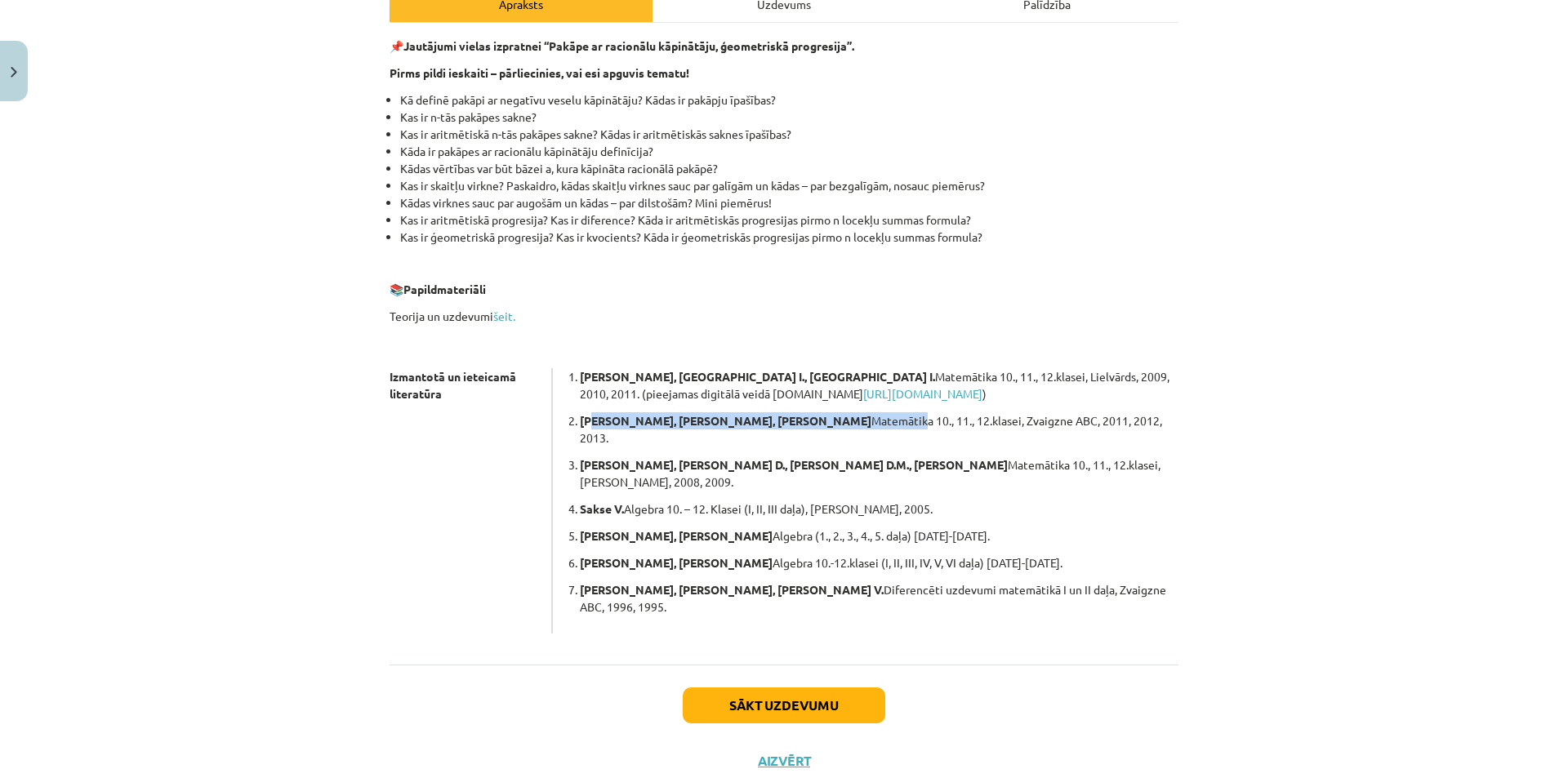
drag, startPoint x: 770, startPoint y: 424, endPoint x: 813, endPoint y: 423, distance: 43.0
click at [813, 423] on p "Āboltiņa B., Kriķis D., Šteiners K. Matemātika 10., 11., 12.klasei, Zvaigzne AB…" at bounding box center [879, 429] width 599 height 34
click at [833, 423] on p "Āboltiņa B., Kriķis D., Šteiners K. Matemātika 10., 11., 12.klasei, Zvaigzne AB…" at bounding box center [879, 429] width 599 height 34
drag, startPoint x: 1021, startPoint y: 420, endPoint x: 1064, endPoint y: 418, distance: 43.0
click at [1060, 419] on p "Āboltiņa B., Kriķis D., Šteiners K. Matemātika 10., 11., 12.klasei, Zvaigzne AB…" at bounding box center [879, 429] width 599 height 34
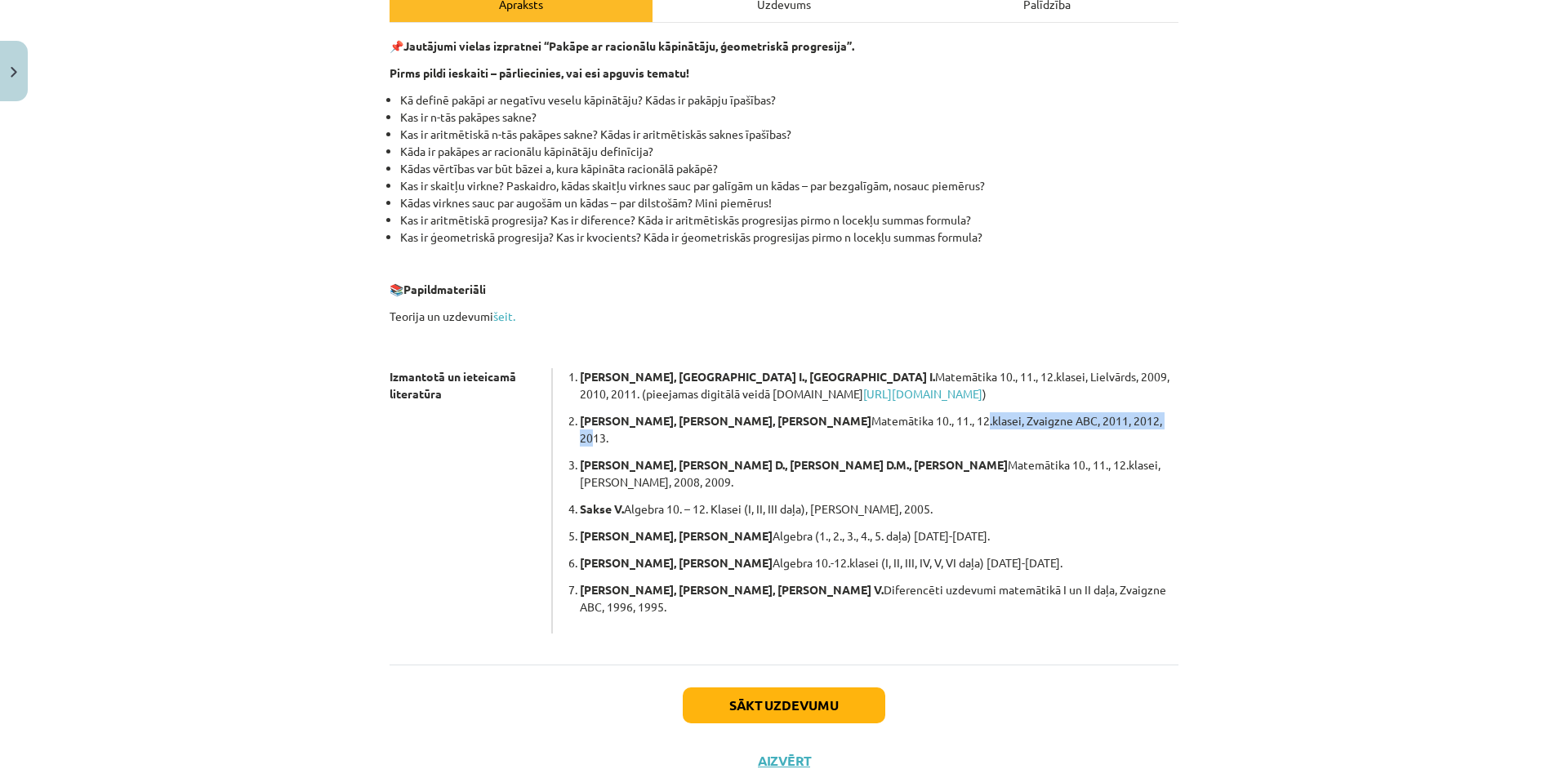
click at [1065, 418] on p "Āboltiņa B., Kriķis D., Šteiners K. Matemātika 10., 11., 12.klasei, Zvaigzne AB…" at bounding box center [879, 429] width 599 height 34
drag, startPoint x: 544, startPoint y: 382, endPoint x: 562, endPoint y: 381, distance: 18.0
click at [562, 381] on div "Izmantotā un ieteicamā literatūra Slokenberga E., France I., France I. Matemāti…" at bounding box center [783, 501] width 789 height 265
click at [580, 371] on b "Slokenberga E., France I., France I." at bounding box center [758, 377] width 356 height 15
drag, startPoint x: 808, startPoint y: 379, endPoint x: 1028, endPoint y: 381, distance: 220.0
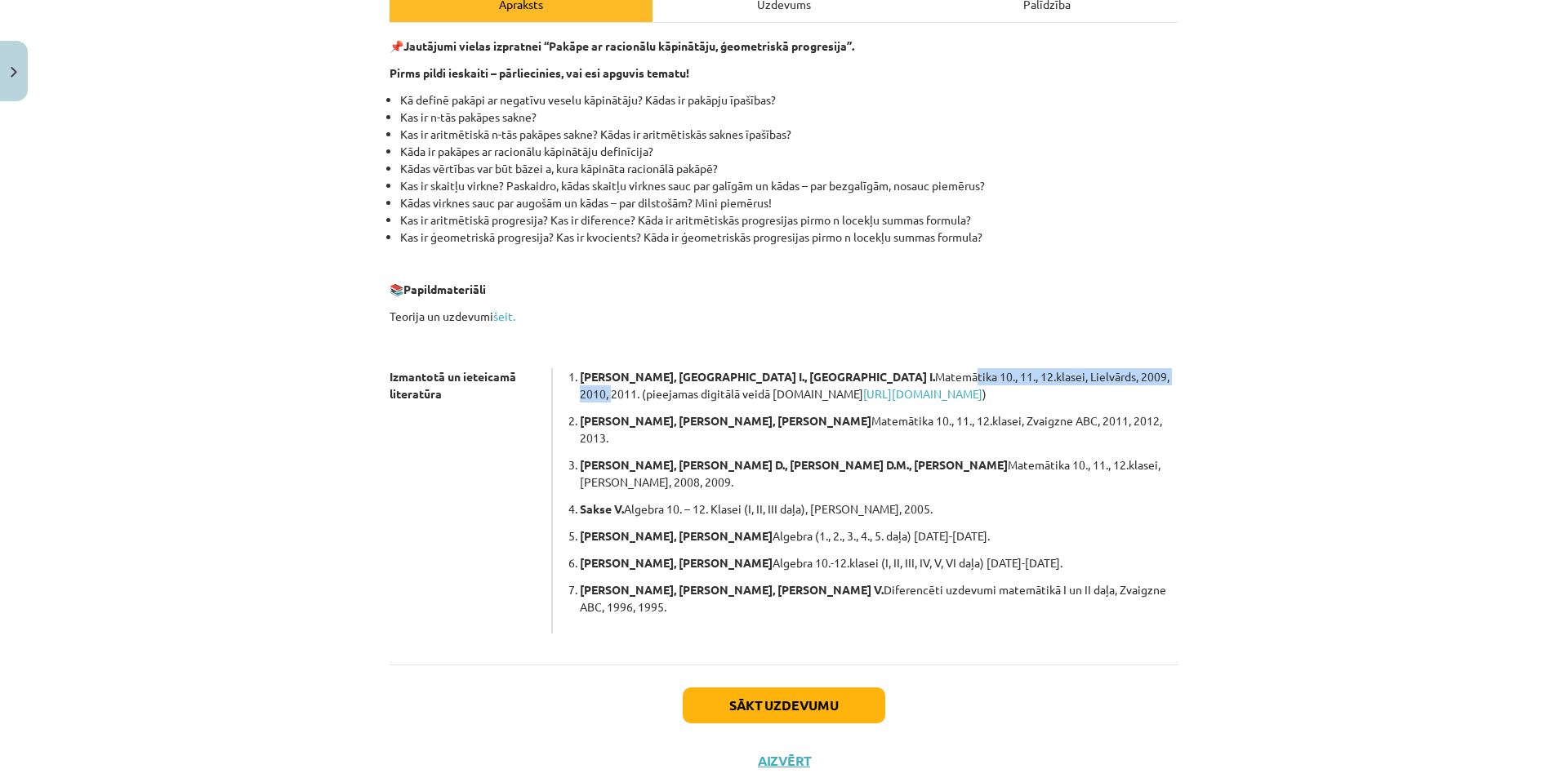
click at [1028, 381] on p "Slokenberga E., France I., France I. Matemātika 10., 11., 12.klasei, Lielvārds,…" at bounding box center [879, 386] width 599 height 34
click at [1014, 379] on p "Slokenberga E., France I., France I. Matemātika 10., 11., 12.klasei, Lielvārds,…" at bounding box center [879, 386] width 599 height 34
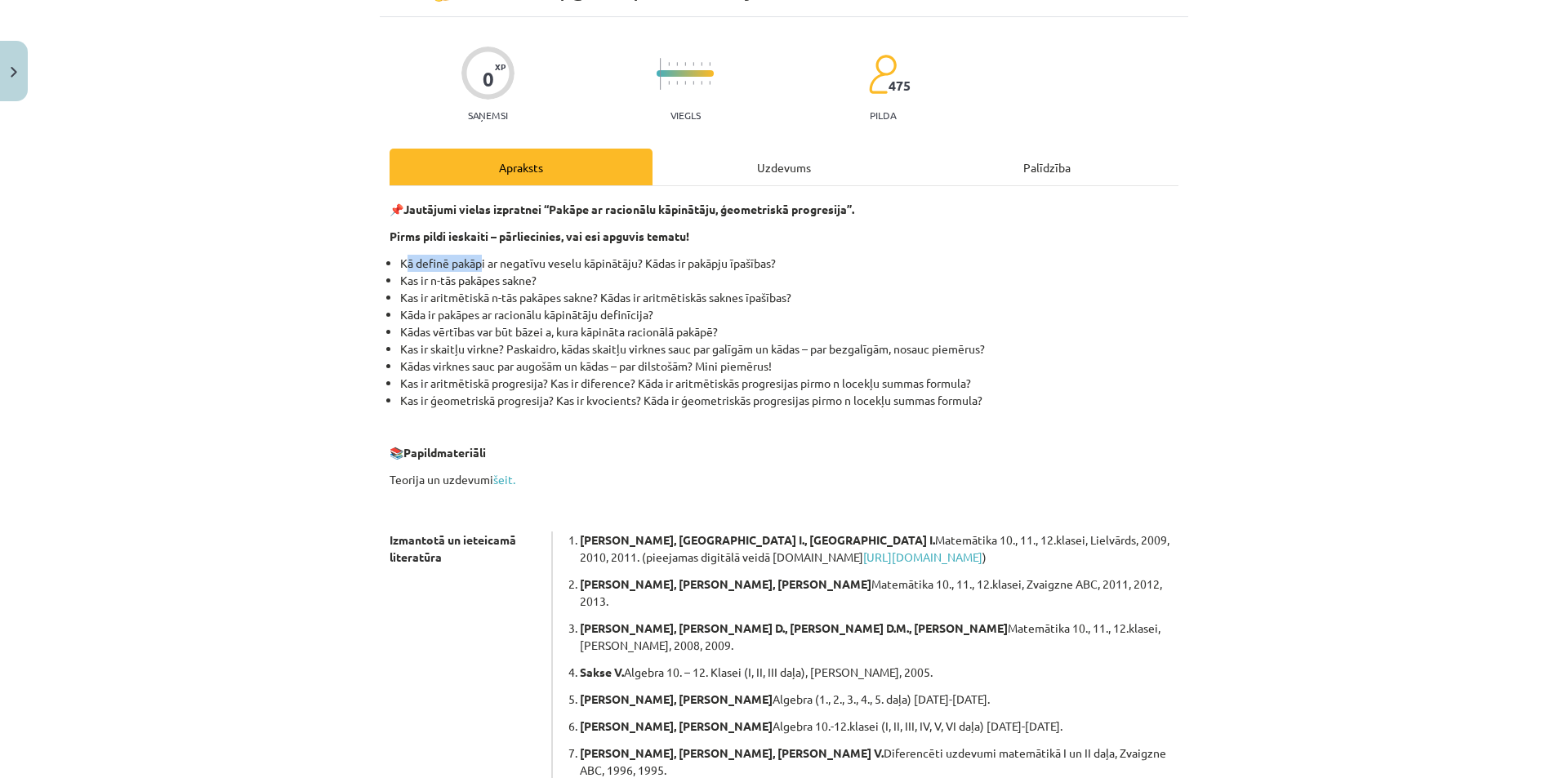
drag, startPoint x: 472, startPoint y: 251, endPoint x: 497, endPoint y: 253, distance: 25.1
click at [493, 252] on div "📌 Jautājumi vielas izpratnei “Pakāpe ar racionālu kāpinātāju, ģeometriskā progr…" at bounding box center [783, 499] width 789 height 596
click at [510, 255] on li "Kā definē pakāpi ar negatīvu veselu kāpinātāju? Kādas ir pakāpju īpašības?" at bounding box center [789, 263] width 778 height 17
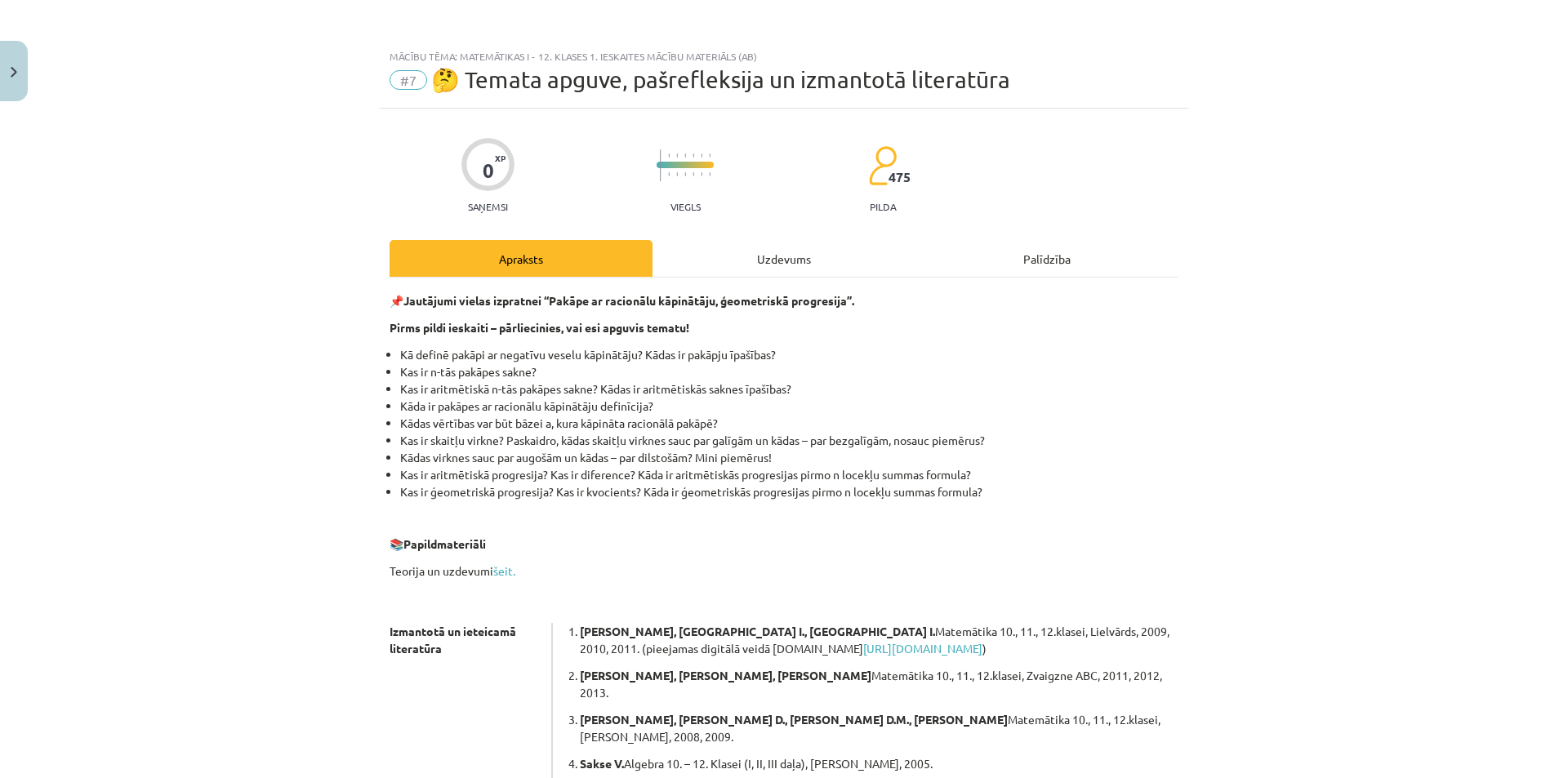
scroll to position [82, 0]
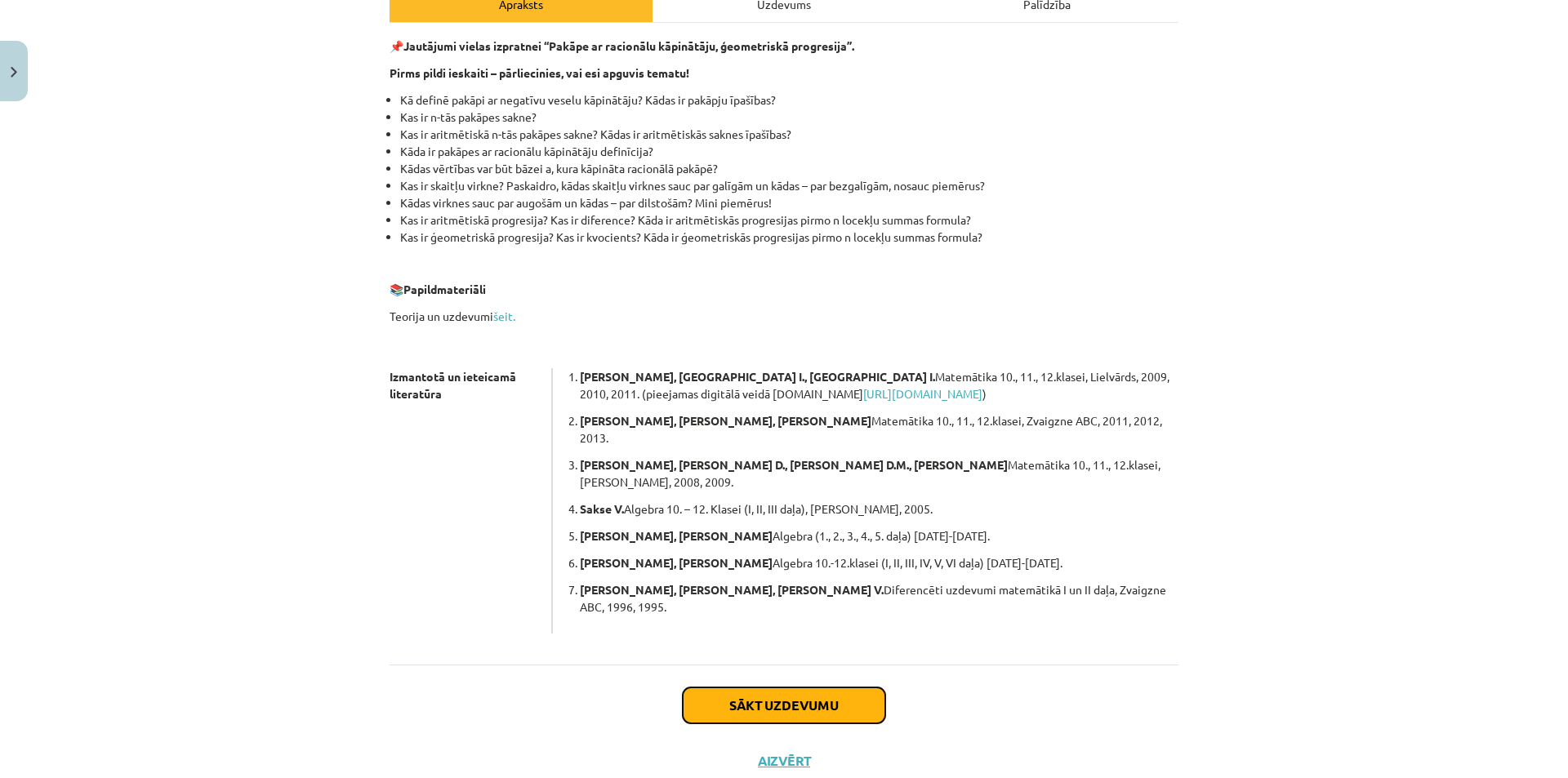
click at [809, 687] on button "Sākt uzdevumu" at bounding box center [783, 705] width 202 height 36
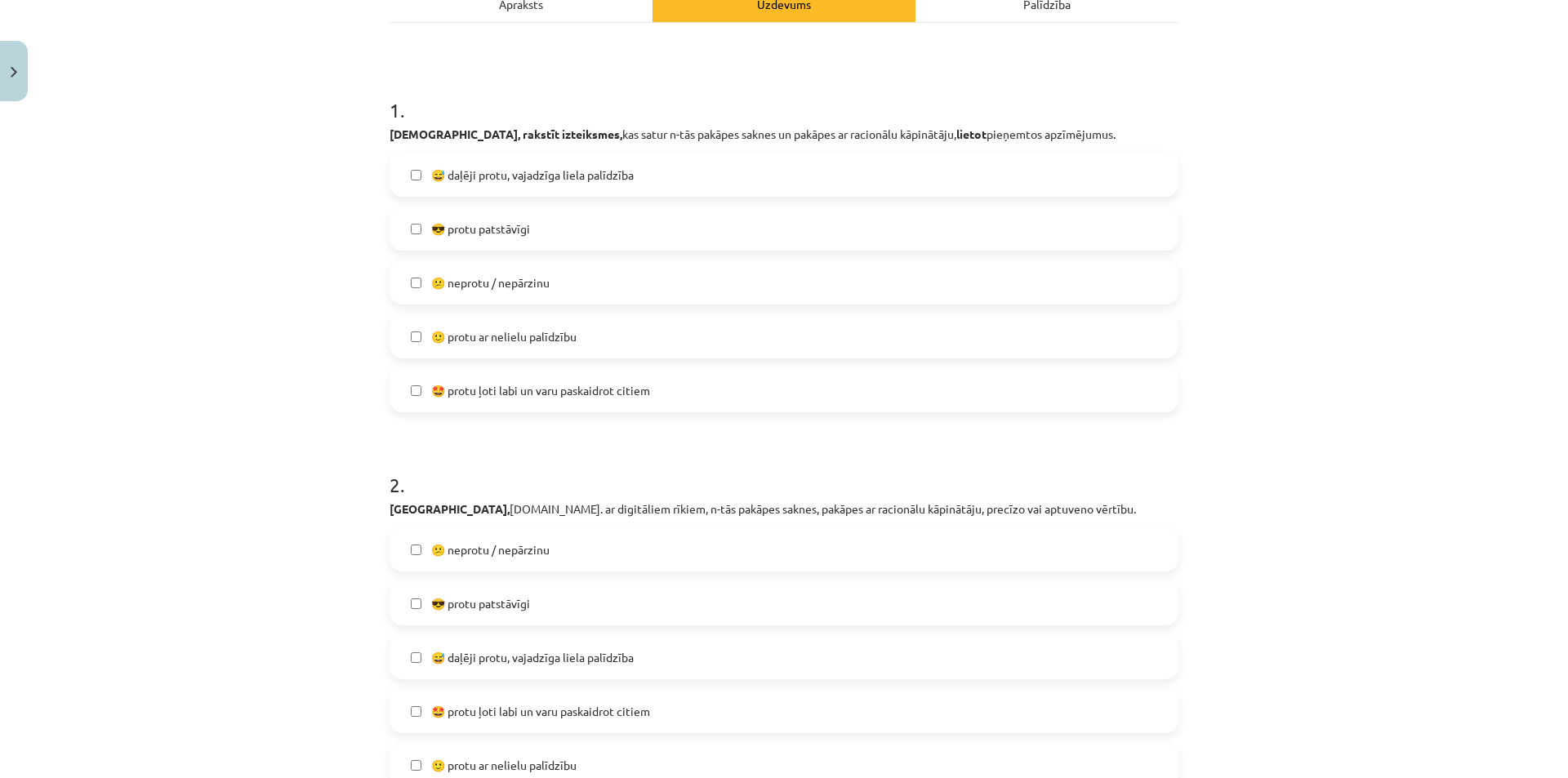
scroll to position [41, 0]
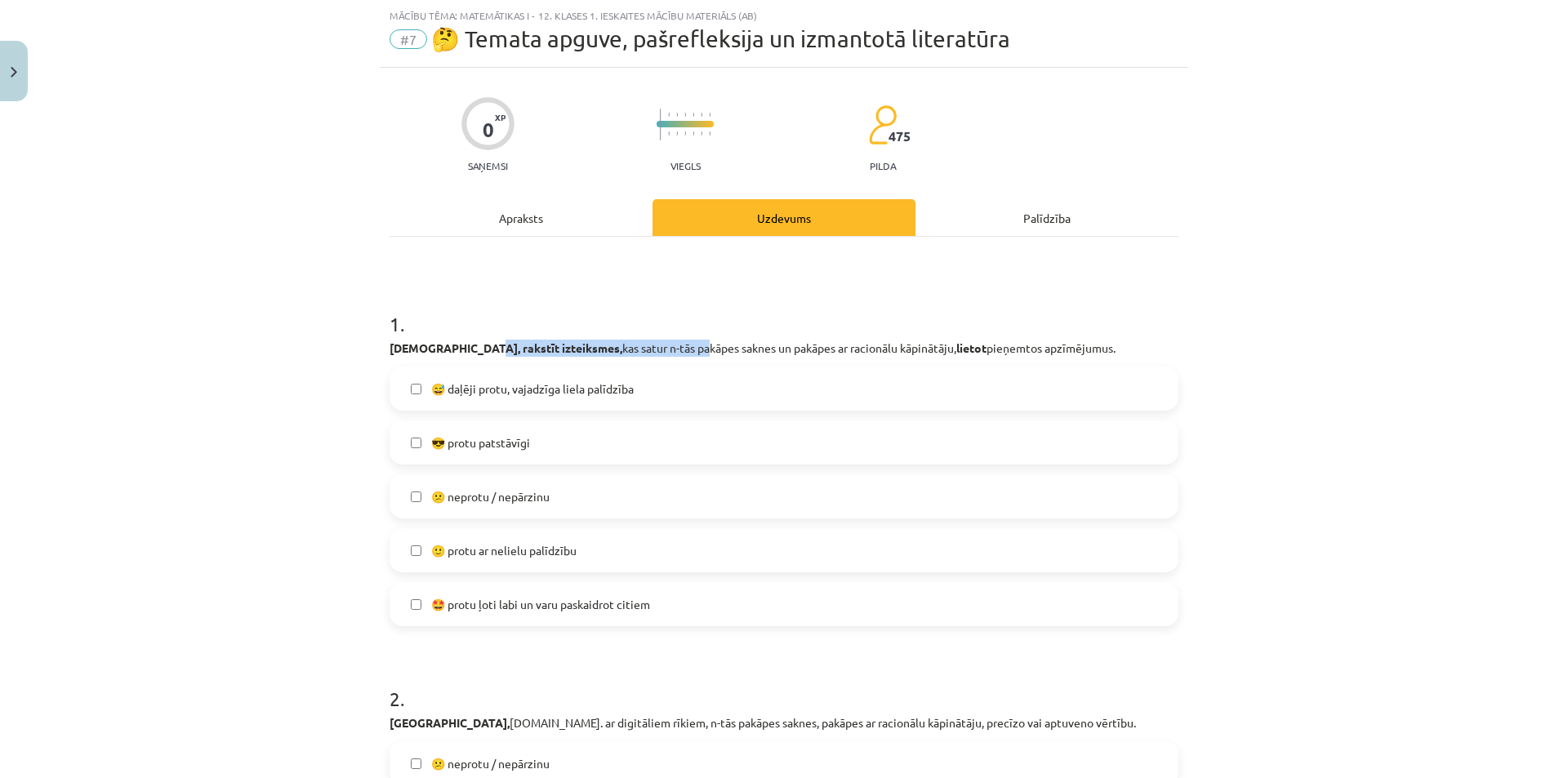
drag, startPoint x: 469, startPoint y: 353, endPoint x: 609, endPoint y: 340, distance: 140.6
click at [605, 340] on p "Lasīt, rakstīt izteiksmes, kas satur n-tās pakāpes saknes un pakāpes ar racionā…" at bounding box center [783, 348] width 789 height 17
click at [609, 340] on p "Lasīt, rakstīt izteiksmes, kas satur n-tās pakāpes saknes un pakāpes ar racionā…" at bounding box center [783, 348] width 789 height 17
click at [585, 292] on h1 "1 ." at bounding box center [783, 310] width 789 height 51
drag, startPoint x: 576, startPoint y: 342, endPoint x: 617, endPoint y: 336, distance: 41.4
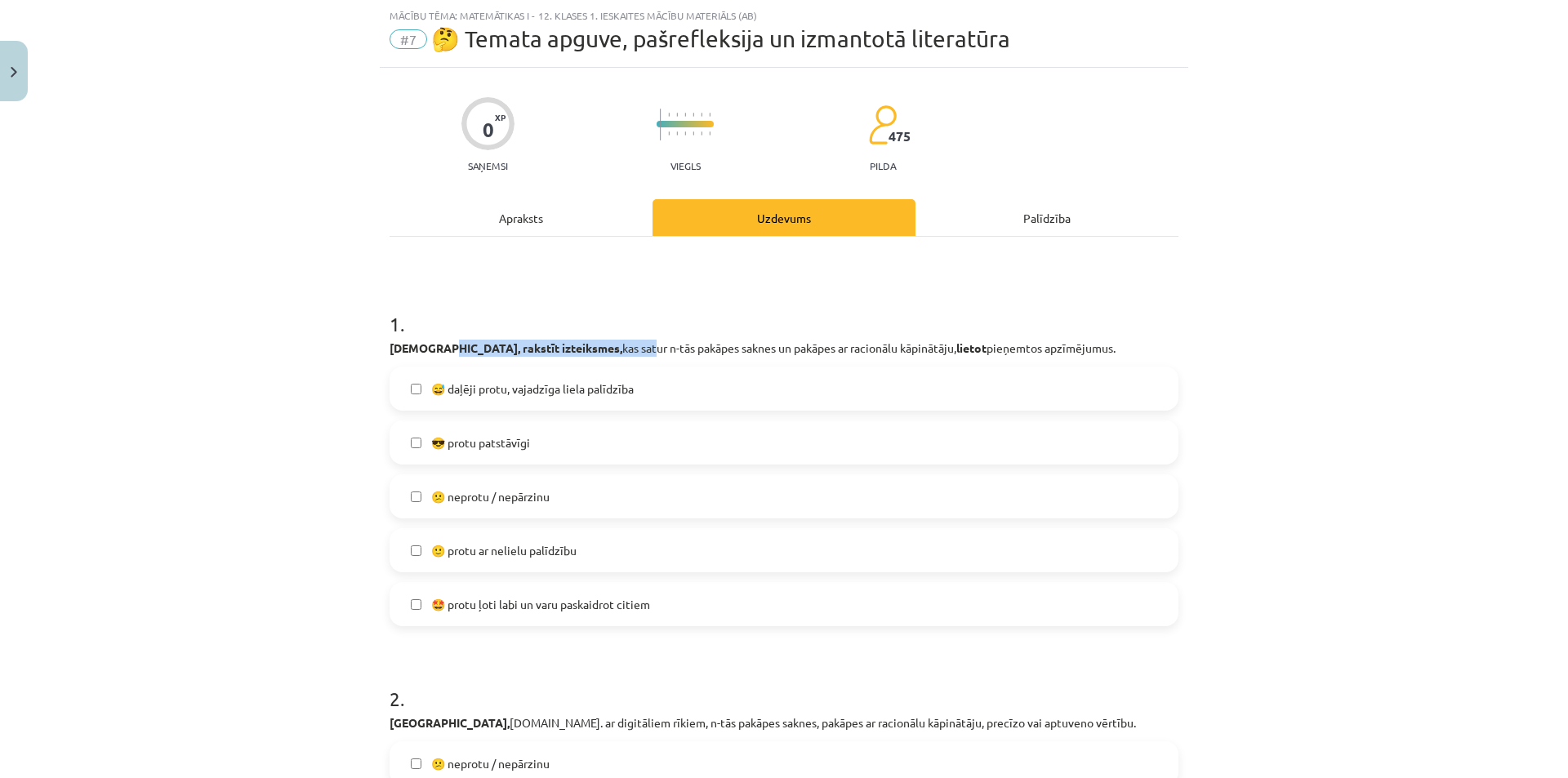
click at [595, 339] on div "1 . Lasīt, rakstīt izteiksmes, kas satur n-tās pakāpes saknes un pakāpes ar rac…" at bounding box center [783, 455] width 789 height 342
click at [617, 335] on div "1 . Lasīt, rakstīt izteiksmes, kas satur n-tās pakāpes saknes un pakāpes ar rac…" at bounding box center [783, 455] width 789 height 342
click at [647, 303] on h1 "1 ." at bounding box center [783, 310] width 789 height 51
drag, startPoint x: 632, startPoint y: 347, endPoint x: 840, endPoint y: 348, distance: 208.0
click at [840, 348] on p "Lasīt, rakstīt izteiksmes, kas satur n-tās pakāpes saknes un pakāpes ar racionā…" at bounding box center [783, 348] width 789 height 17
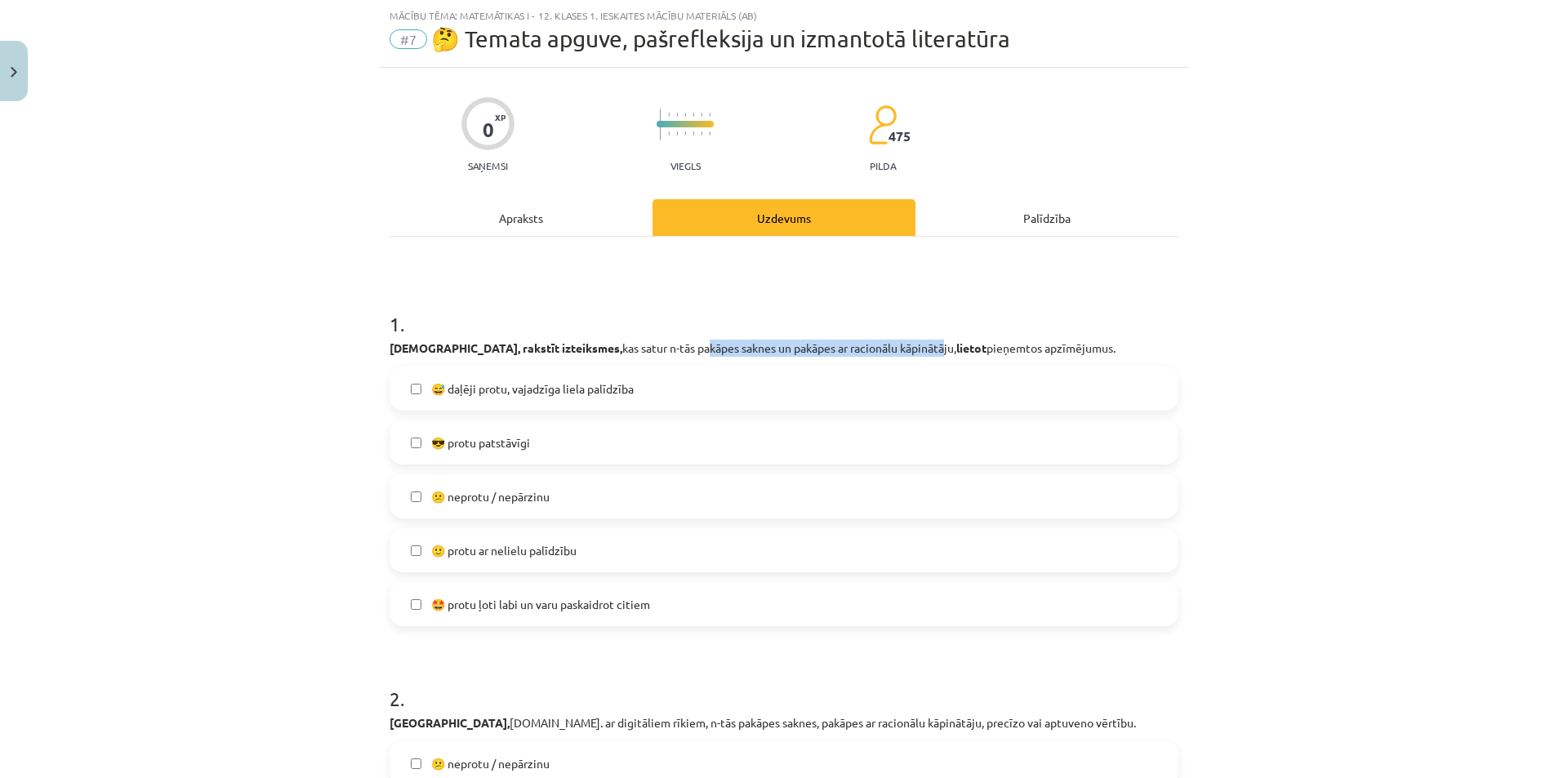
click at [840, 348] on p "Lasīt, rakstīt izteiksmes, kas satur n-tās pakāpes saknes un pakāpes ar racionā…" at bounding box center [783, 348] width 789 height 17
click at [813, 292] on h1 "1 ." at bounding box center [783, 310] width 789 height 51
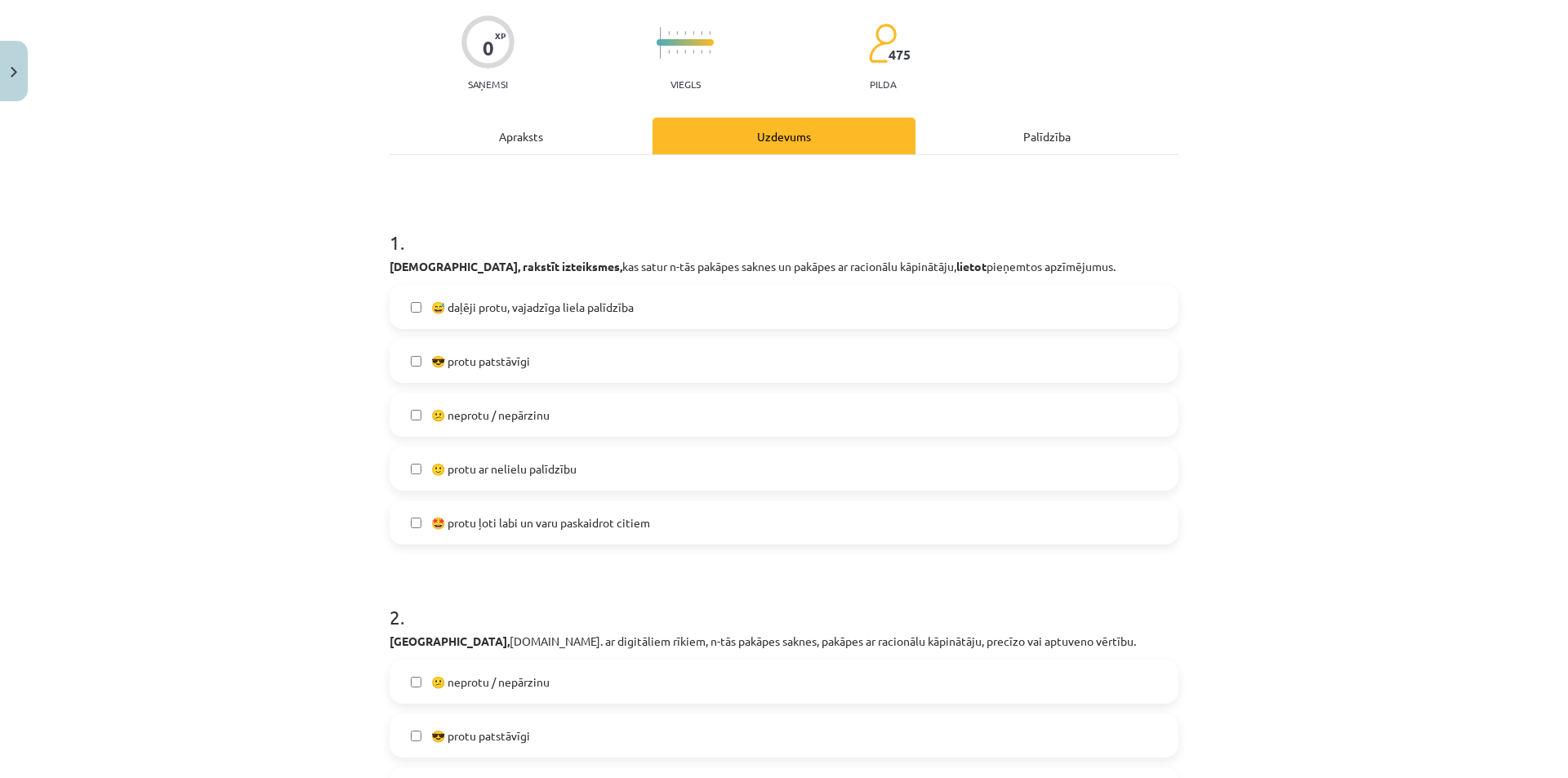
click at [542, 418] on span "😕 neprotu / nepārzinu" at bounding box center [490, 414] width 119 height 17
click at [542, 468] on span "🙂 protu ar nelielu palīdzību" at bounding box center [503, 468] width 145 height 17
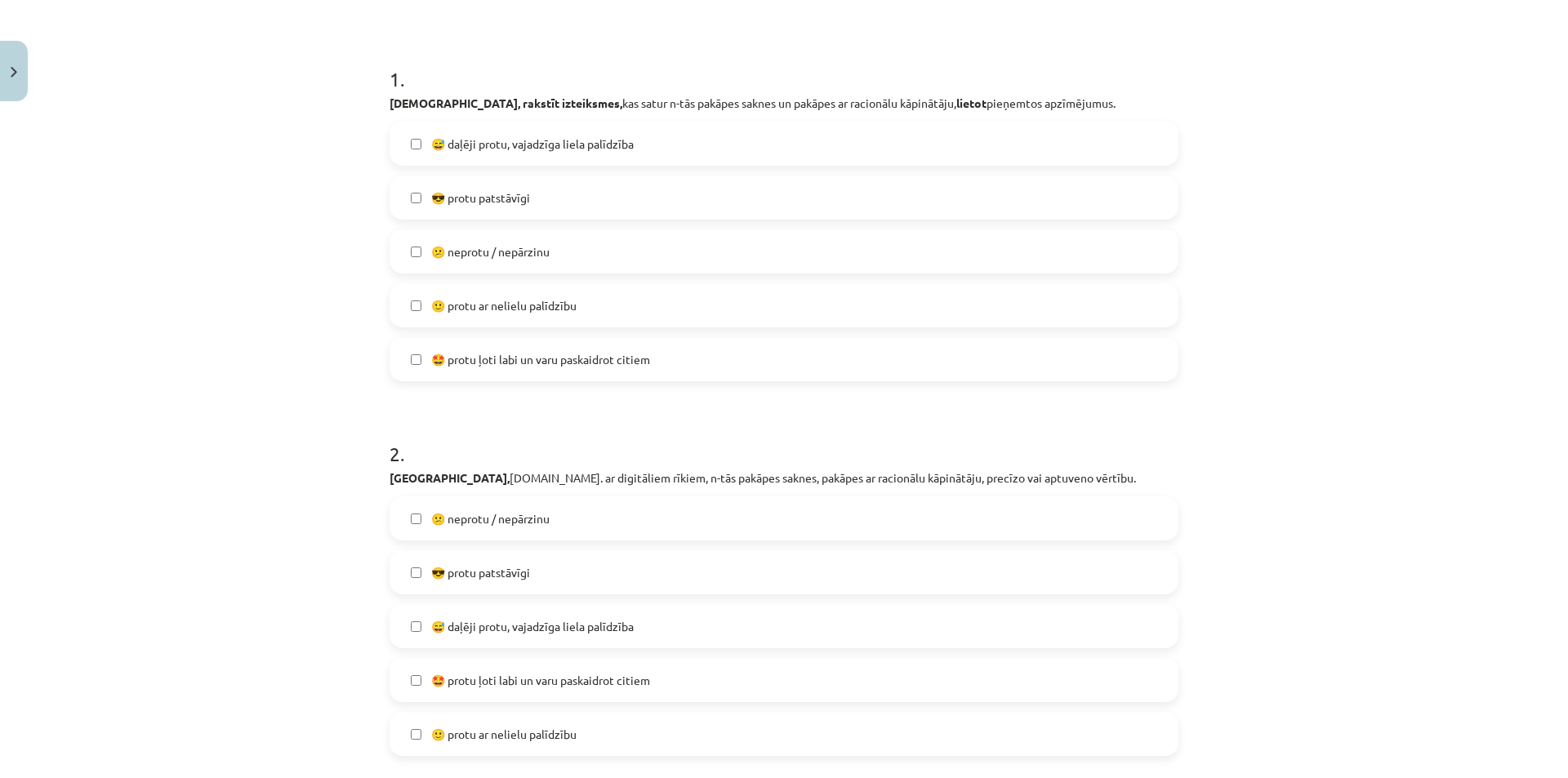
scroll to position [449, 0]
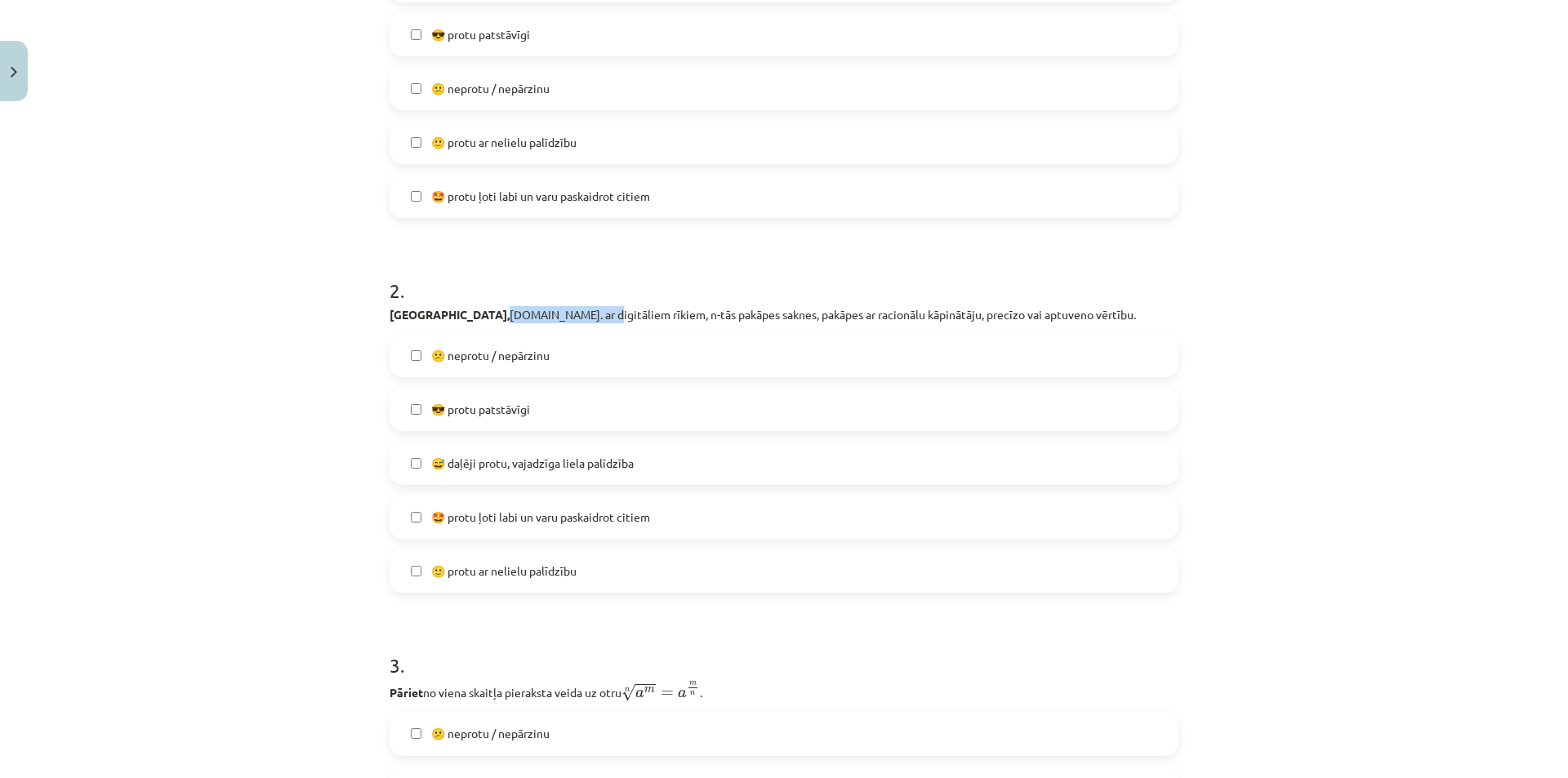
drag, startPoint x: 485, startPoint y: 300, endPoint x: 540, endPoint y: 305, distance: 55.2
click at [530, 303] on div "2 . Aprēķināt, t.sk. ar digitāliem rīkiem, n-tās pakāpes saknes, pakāpes ar rac…" at bounding box center [783, 422] width 789 height 342
click at [540, 305] on div "2 . Aprēķināt, t.sk. ar digitāliem rīkiem, n-tās pakāpes saknes, pakāpes ar rac…" at bounding box center [783, 422] width 789 height 342
drag, startPoint x: 607, startPoint y: 314, endPoint x: 652, endPoint y: 318, distance: 45.2
click at [651, 318] on p "Aprēķināt, t.sk. ar digitāliem rīkiem, n-tās pakāpes saknes, pakāpes ar racionā…" at bounding box center [783, 314] width 789 height 17
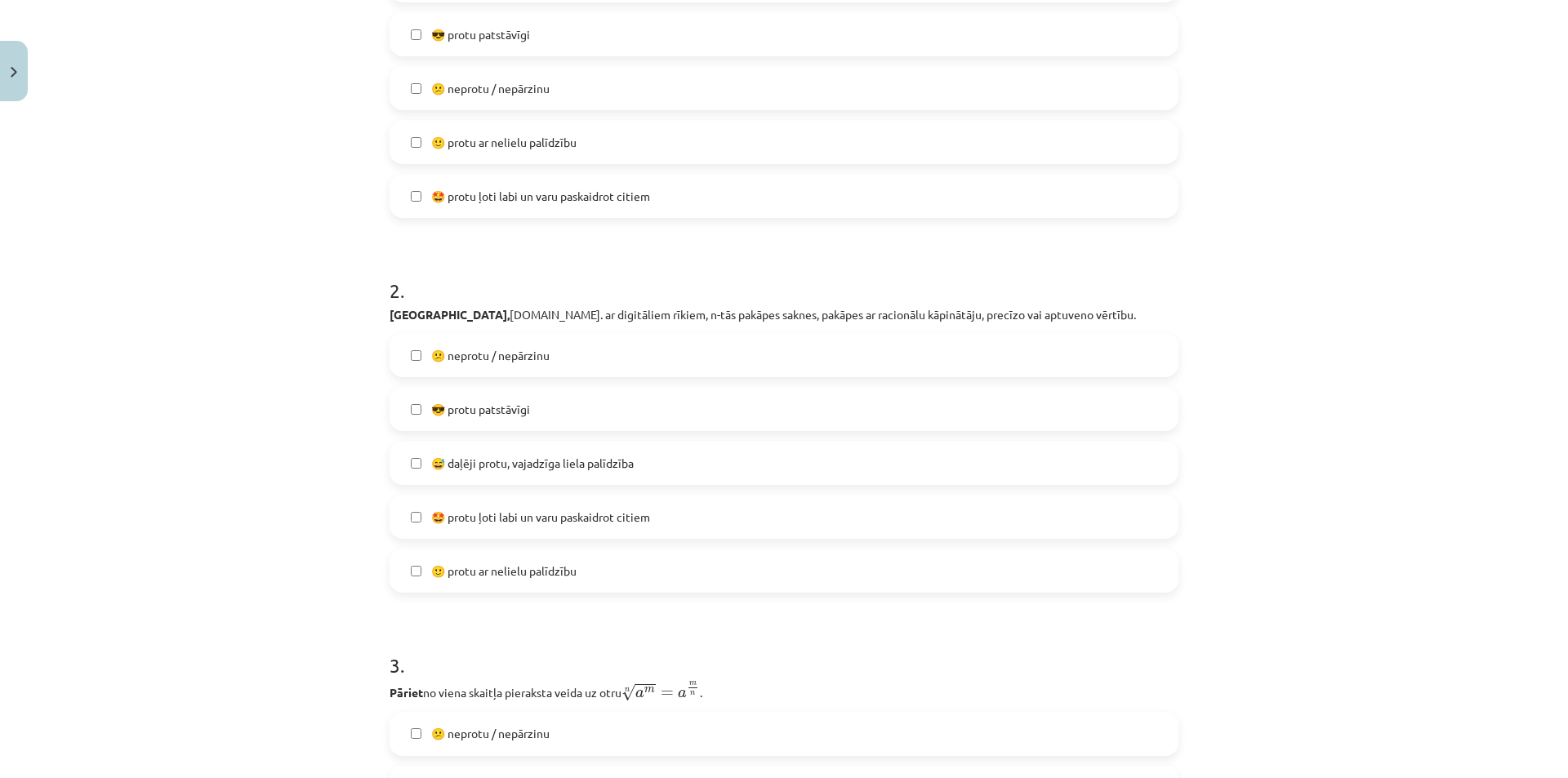
click at [659, 318] on p "Aprēķināt, t.sk. ar digitāliem rīkiem, n-tās pakāpes saknes, pakāpes ar racionā…" at bounding box center [783, 314] width 789 height 17
drag, startPoint x: 628, startPoint y: 305, endPoint x: 755, endPoint y: 314, distance: 127.3
click at [750, 314] on div "2 . Aprēķināt, t.sk. ar digitāliem rīkiem, n-tās pakāpes saknes, pakāpes ar rac…" at bounding box center [783, 422] width 789 height 342
click at [767, 314] on p "Aprēķināt, t.sk. ar digitāliem rīkiem, n-tās pakāpes saknes, pakāpes ar racionā…" at bounding box center [783, 314] width 789 height 17
click at [817, 276] on h1 "2 ." at bounding box center [783, 276] width 789 height 51
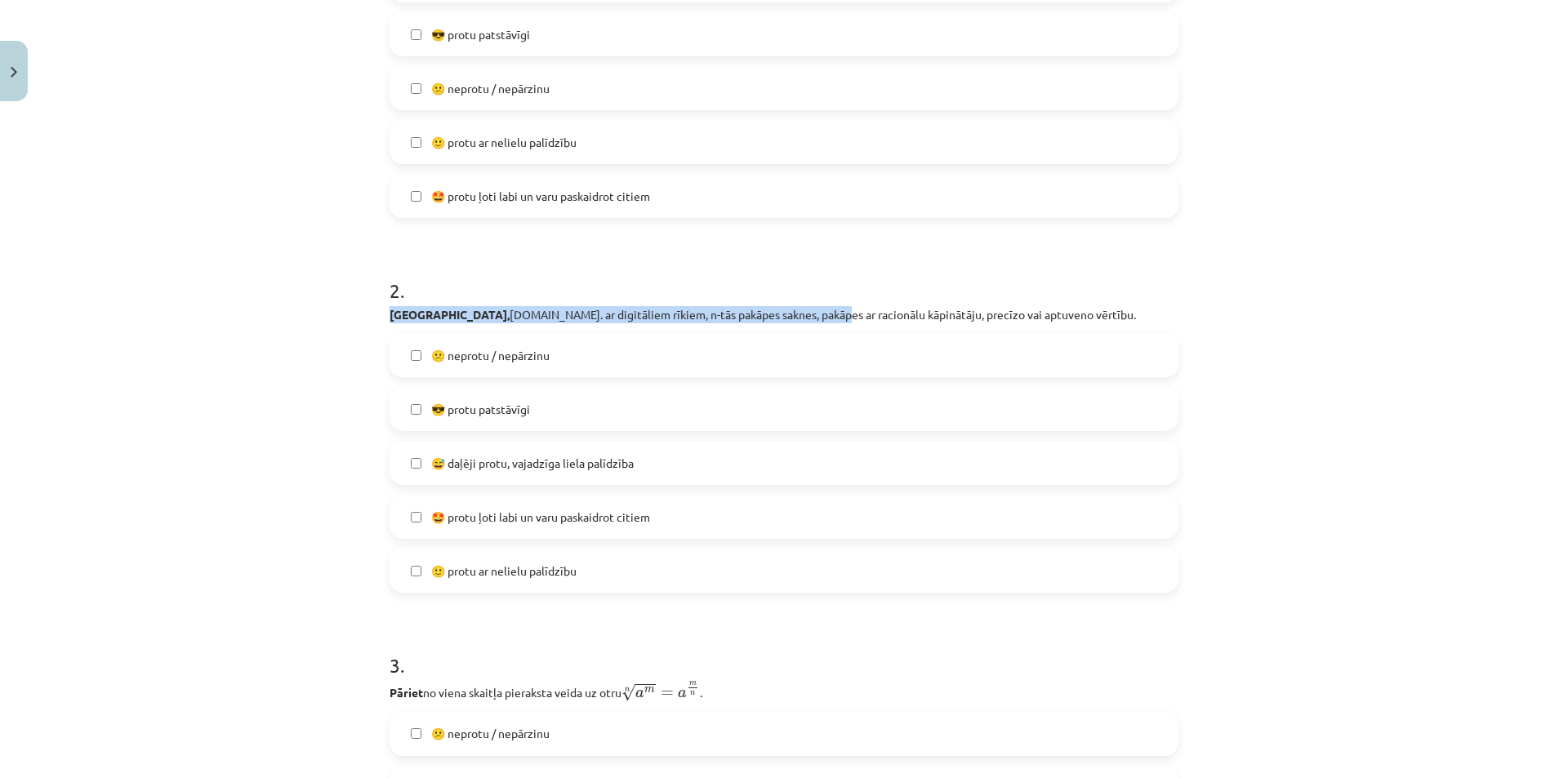
drag, startPoint x: 746, startPoint y: 307, endPoint x: 951, endPoint y: 281, distance: 206.6
click at [951, 281] on div "2 . Aprēķināt, t.sk. ar digitāliem rīkiem, n-tās pakāpes saknes, pakāpes ar rac…" at bounding box center [783, 422] width 789 height 342
click at [951, 281] on h1 "2 ." at bounding box center [783, 276] width 789 height 51
drag, startPoint x: 933, startPoint y: 305, endPoint x: 1063, endPoint y: 297, distance: 130.2
click at [1049, 300] on div "2 . Aprēķināt, t.sk. ar digitāliem rīkiem, n-tās pakāpes saknes, pakāpes ar rac…" at bounding box center [783, 422] width 789 height 342
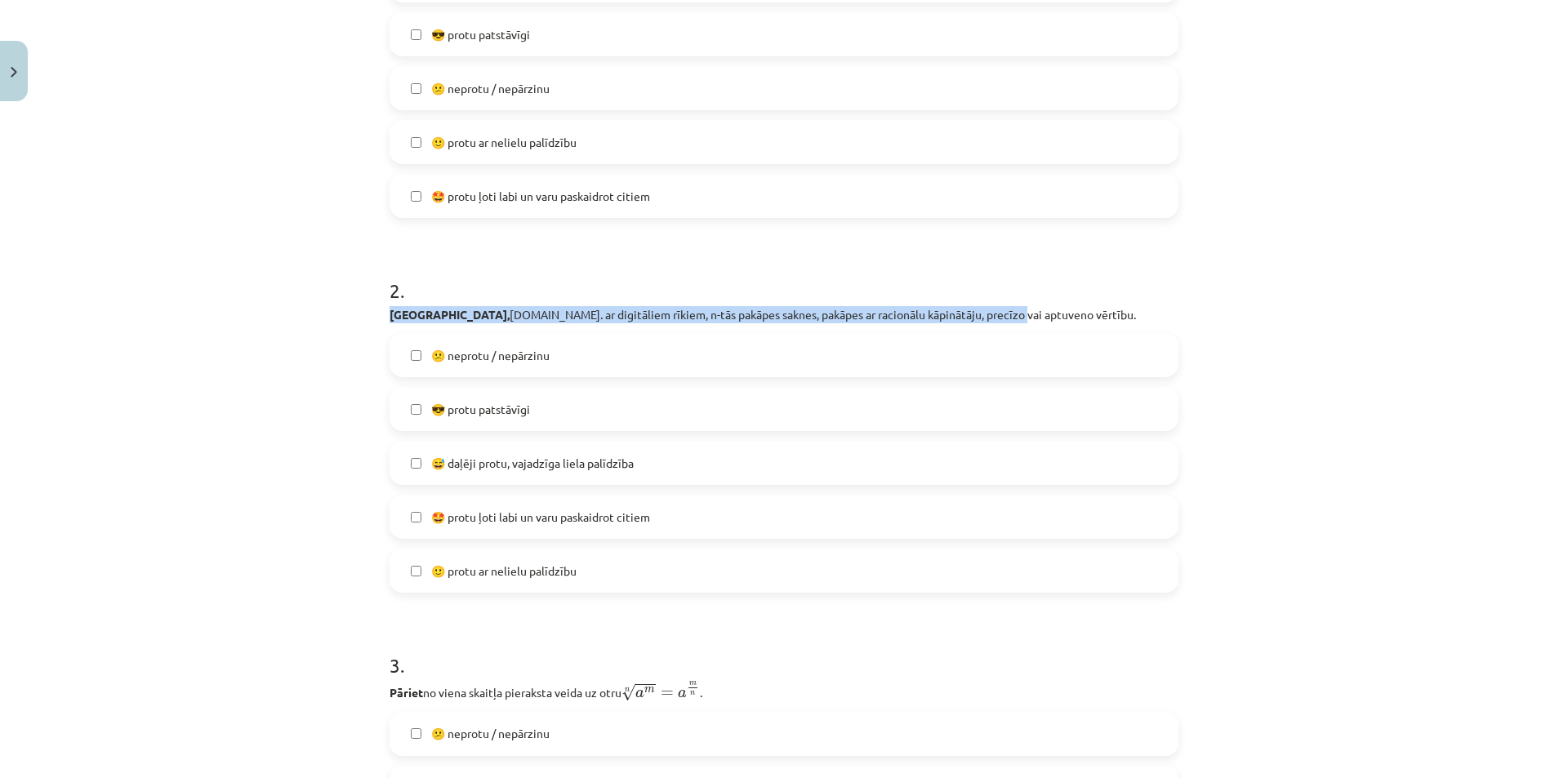
click at [1068, 298] on h1 "2 ." at bounding box center [783, 276] width 789 height 51
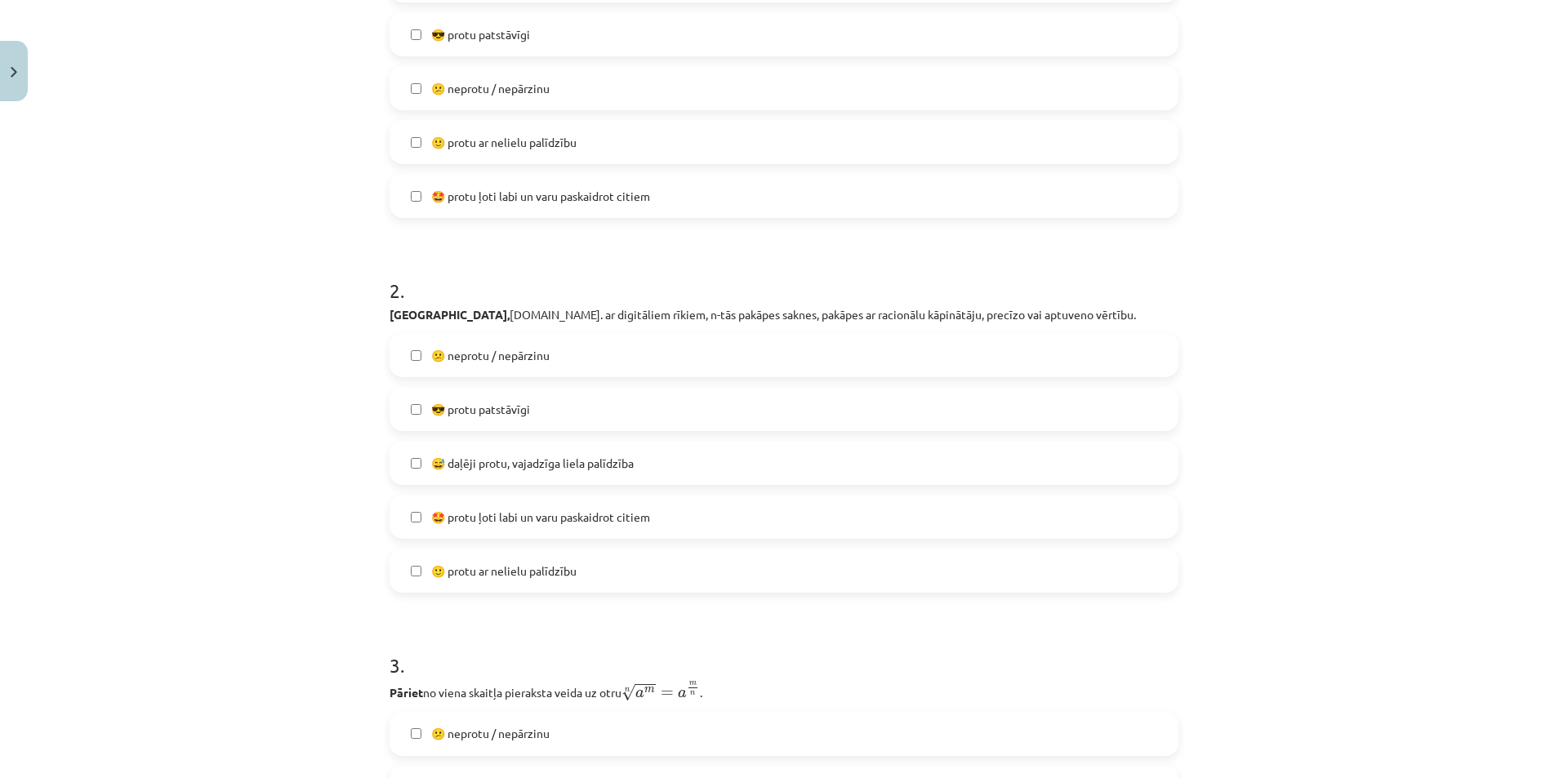
click at [559, 398] on label "😎 protu patstāvīgi" at bounding box center [783, 409] width 786 height 41
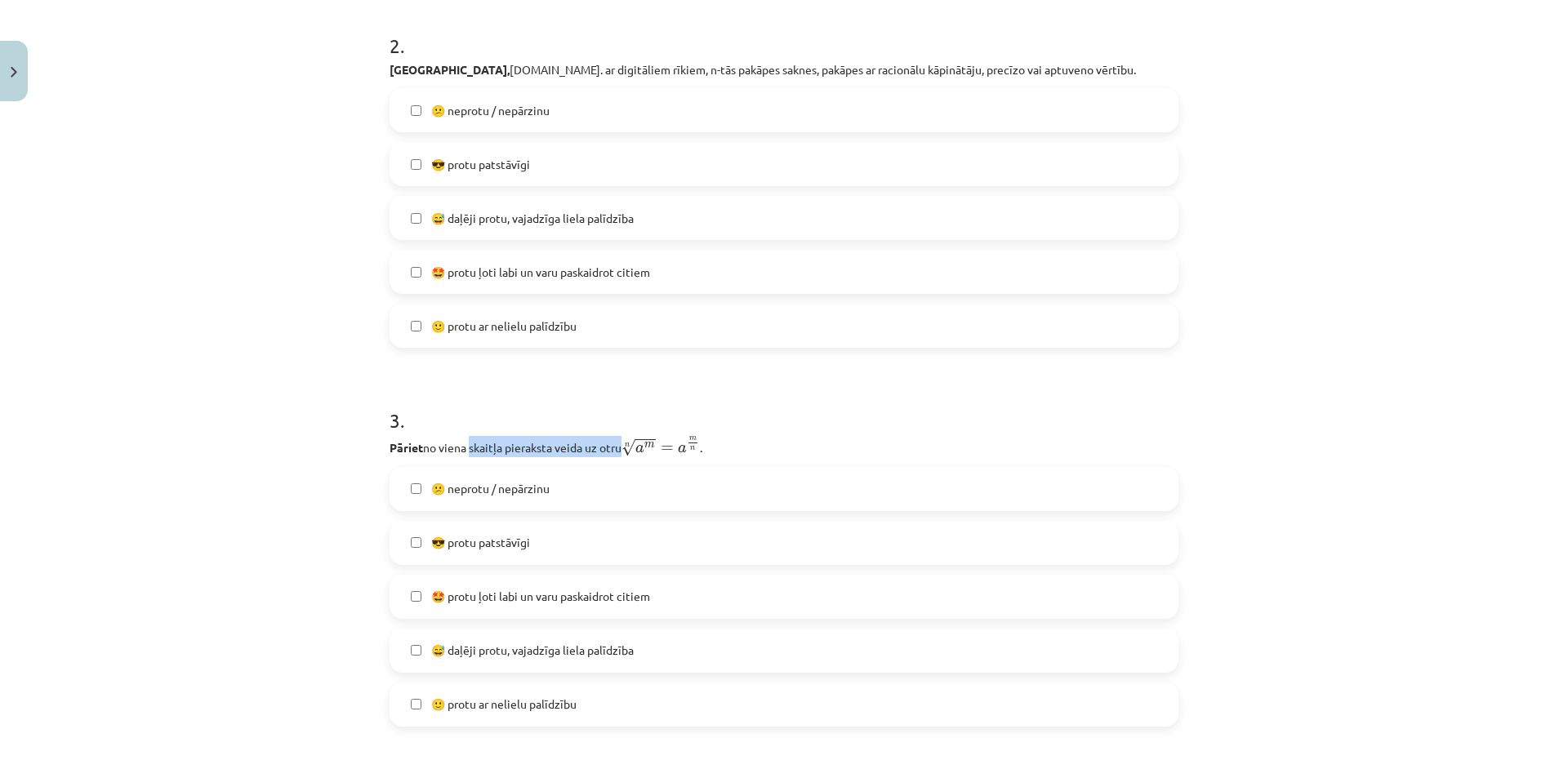
drag, startPoint x: 610, startPoint y: 448, endPoint x: 658, endPoint y: 447, distance: 48.0
click at [653, 448] on p "Pāriet no viena skaitļa pieraksta veida uz otru n √ a m = a m n a m n = a m n ." at bounding box center [783, 446] width 789 height 21
click at [678, 445] on span "a" at bounding box center [682, 449] width 9 height 8
click at [636, 397] on h1 "3 ." at bounding box center [783, 406] width 789 height 51
drag, startPoint x: 445, startPoint y: 453, endPoint x: 618, endPoint y: 450, distance: 173.0
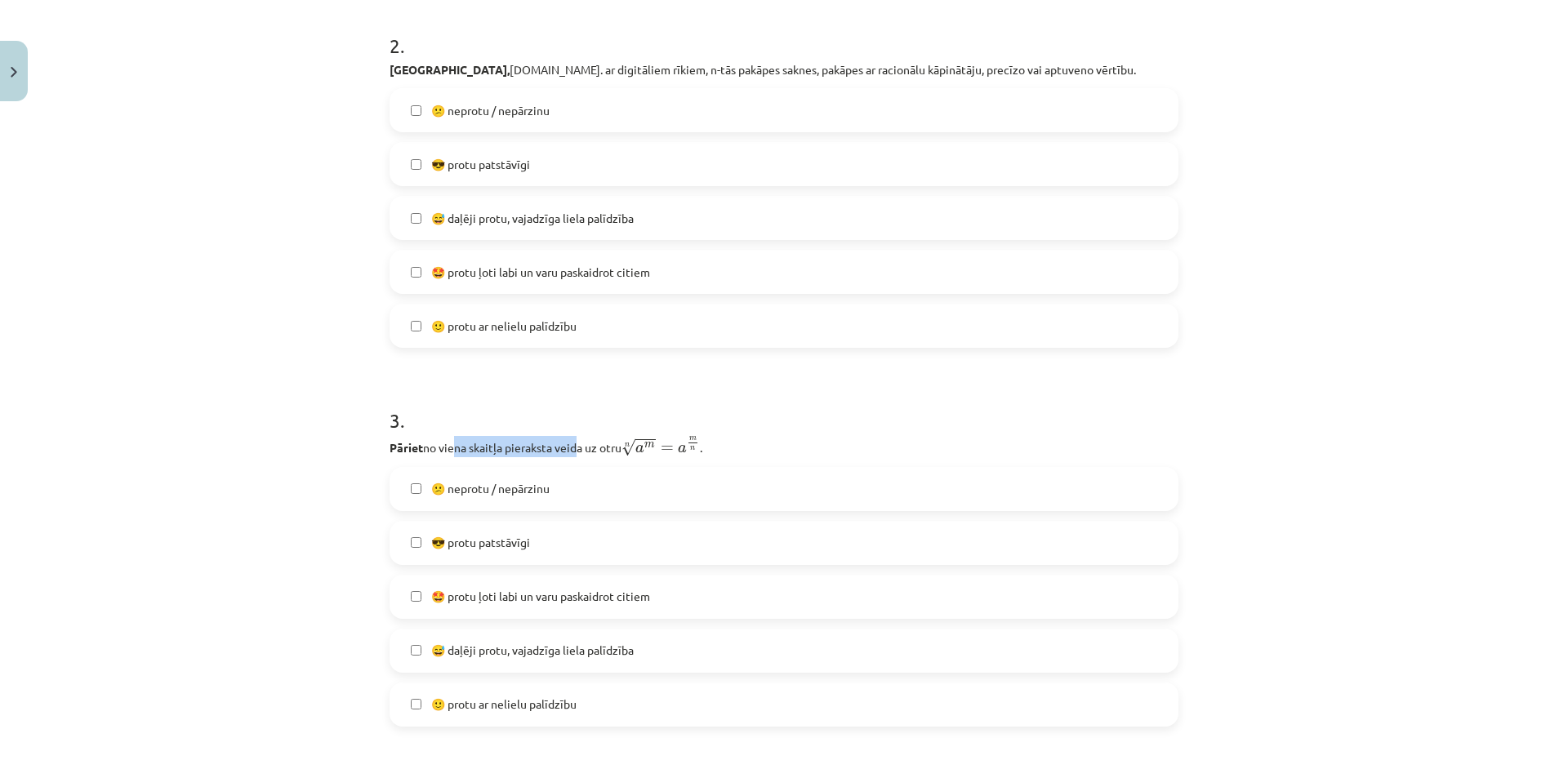
click at [587, 452] on p "Pāriet no viena skaitļa pieraksta veida uz otru n √ a m = a m n a m n = a m n ." at bounding box center [783, 446] width 789 height 21
click at [618, 450] on p "Pāriet no viena skaitļa pieraksta veida uz otru n √ a m = a m n a m n = a m n ." at bounding box center [783, 446] width 789 height 21
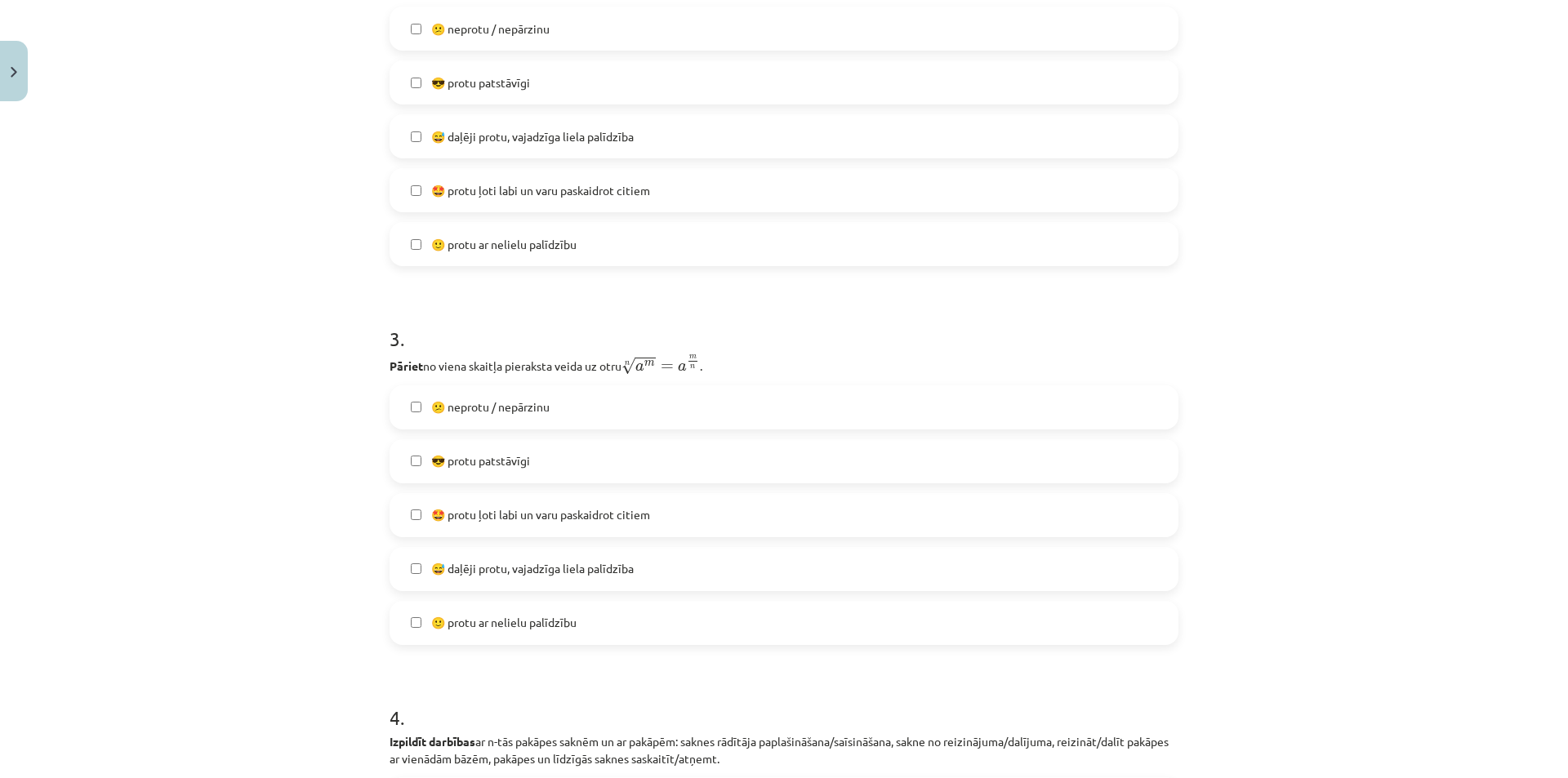
click at [565, 614] on span "🙂 protu ar nelielu palīdzību" at bounding box center [503, 622] width 145 height 17
click at [531, 468] on label "😎 protu patstāvīgi" at bounding box center [783, 461] width 786 height 41
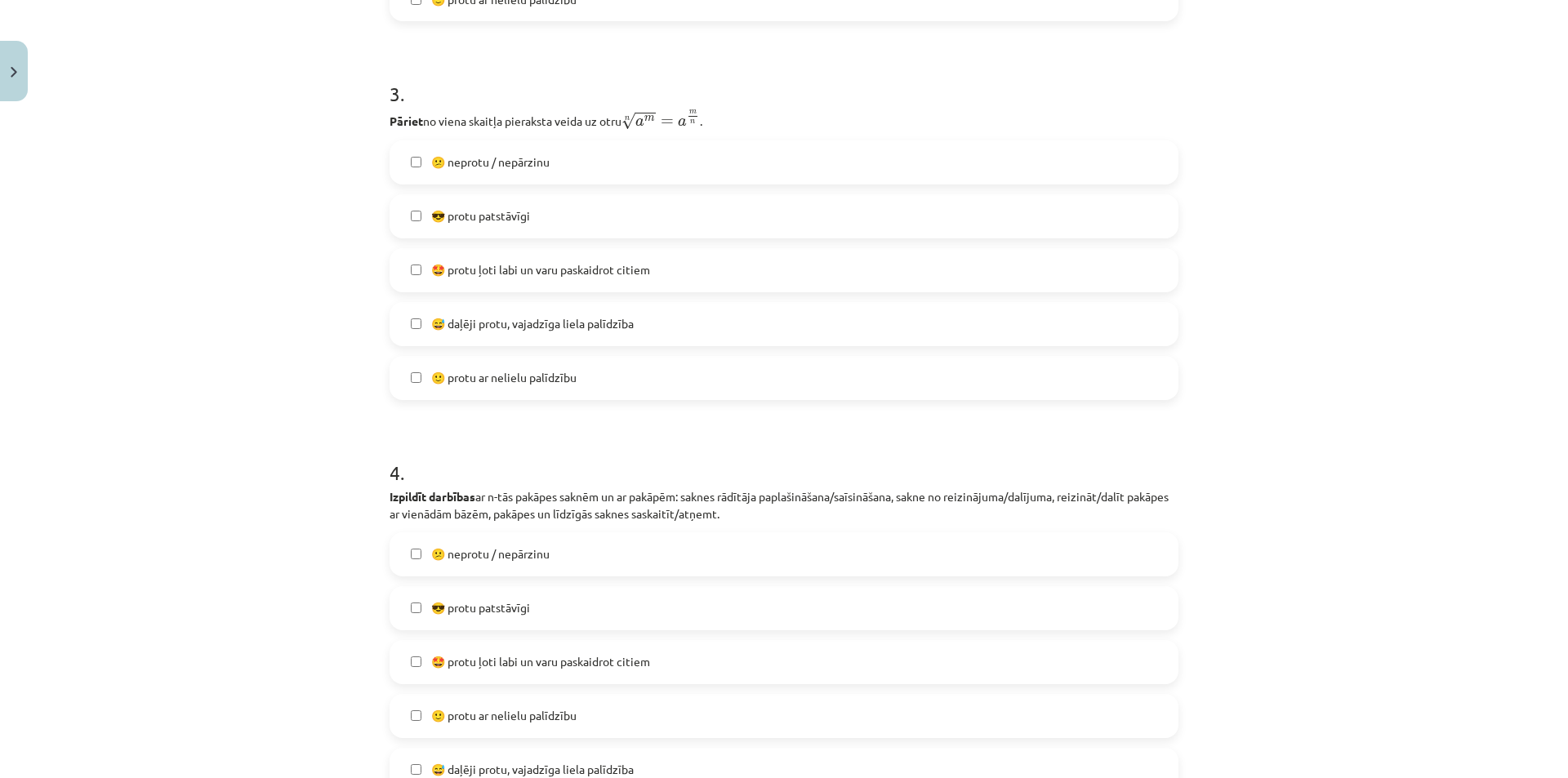
scroll to position [1102, 0]
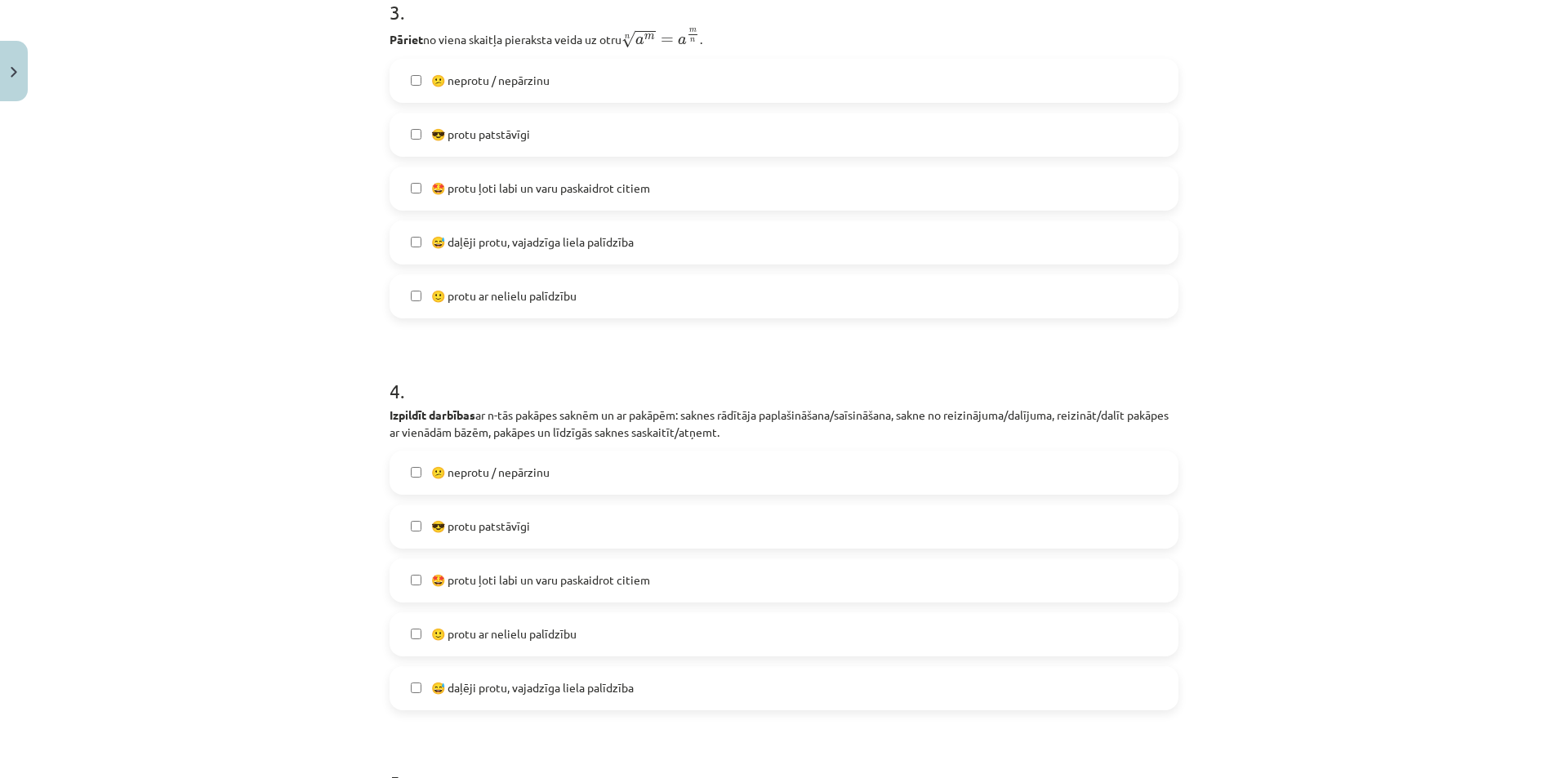
click at [449, 314] on label "🙂 protu ar nelielu palīdzību" at bounding box center [783, 296] width 786 height 41
drag, startPoint x: 413, startPoint y: 414, endPoint x: 655, endPoint y: 406, distance: 242.1
click at [619, 409] on p "Izpildīt darbības ar n-tās pakāpes saknēm un ar pakāpēm: saknes rādītāja paplaš…" at bounding box center [783, 423] width 789 height 34
click at [655, 406] on p "Izpildīt darbības ar n-tās pakāpes saknēm un ar pakāpēm: saknes rādītāja paplaš…" at bounding box center [783, 423] width 789 height 34
drag, startPoint x: 696, startPoint y: 421, endPoint x: 813, endPoint y: 414, distance: 117.2
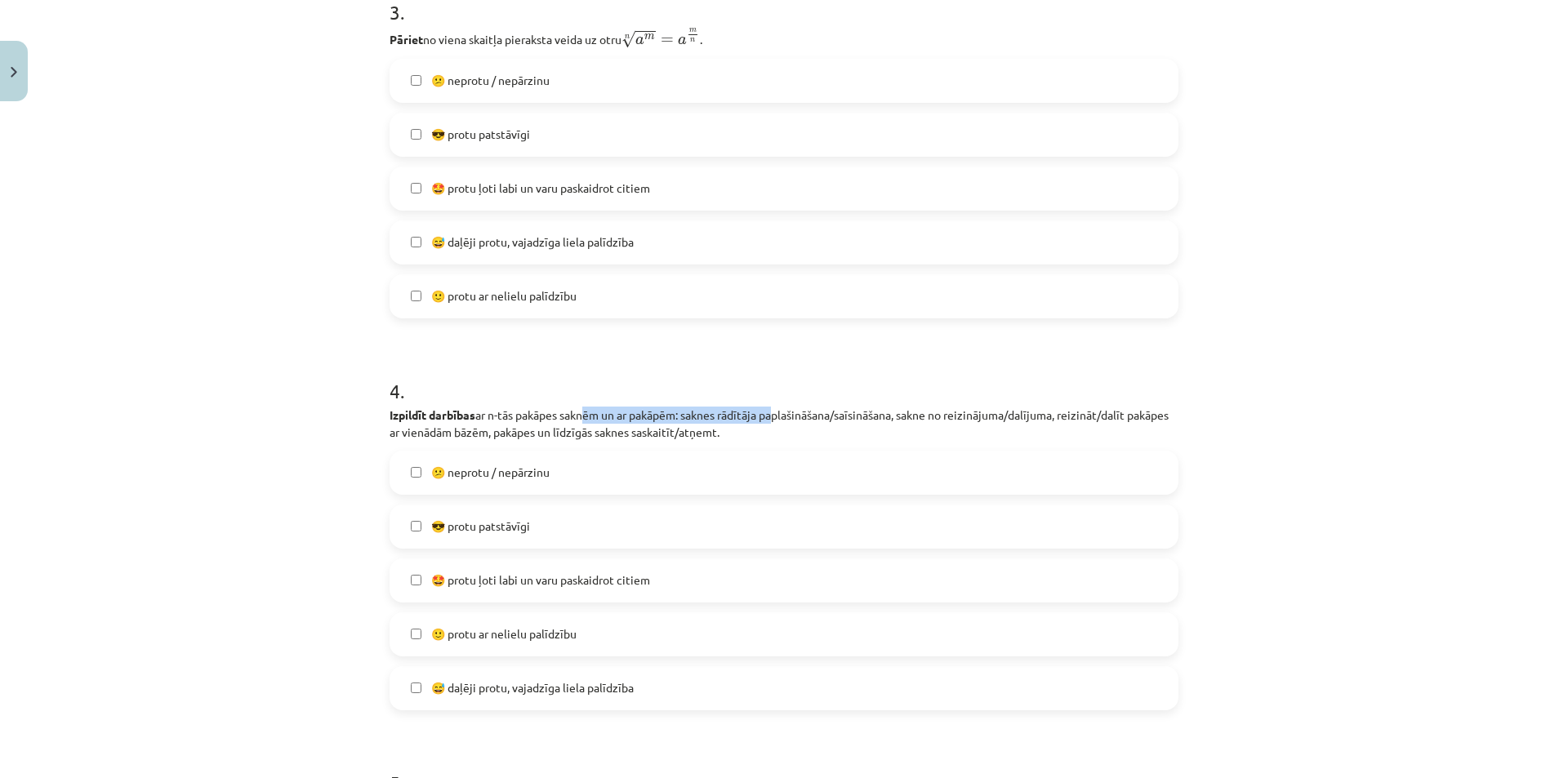
click at [778, 416] on p "Izpildīt darbības ar n-tās pakāpes saknēm un ar pakāpēm: saknes rādītāja paplaš…" at bounding box center [783, 423] width 789 height 34
click at [832, 414] on p "Izpildīt darbības ar n-tās pakāpes saknēm un ar pakāpēm: saknes rādītāja paplaš…" at bounding box center [783, 423] width 789 height 34
click at [558, 441] on div "4 . Izpildīt darbības ar n-tās pakāpes saknēm un ar pakāpēm: saknes rādītāja pa…" at bounding box center [783, 531] width 789 height 360
drag, startPoint x: 567, startPoint y: 441, endPoint x: 382, endPoint y: 443, distance: 185.0
click at [565, 441] on div "4 . Izpildīt darbības ar n-tās pakāpes saknēm un ar pakāpēm: saknes rādītāja pa…" at bounding box center [783, 531] width 789 height 360
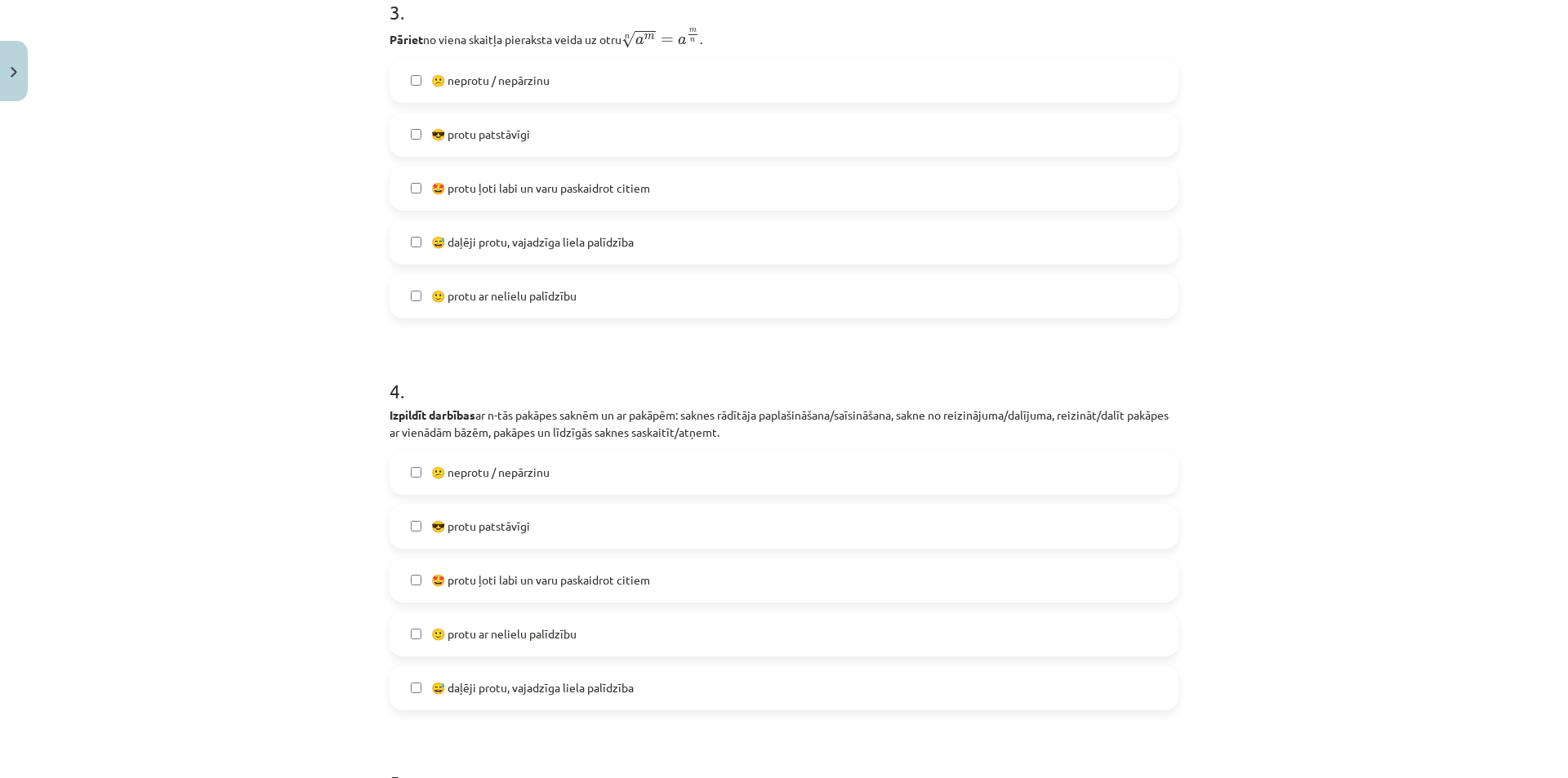
click at [297, 434] on div "Mācību tēma: Matemātikas i - 12. klases 1. ieskaites mācību materiāls (ab) #7 🤔…" at bounding box center [784, 389] width 1568 height 778
drag, startPoint x: 565, startPoint y: 405, endPoint x: 701, endPoint y: 406, distance: 136.0
click at [691, 406] on p "Izpildīt darbības ar n-tās pakāpes saknēm un ar pakāpēm: saknes rādītāja paplaš…" at bounding box center [783, 423] width 789 height 34
click at [701, 406] on p "Izpildīt darbības ar n-tās pakāpes saknēm un ar pakāpēm: saknes rādītāja paplaš…" at bounding box center [783, 423] width 789 height 34
drag, startPoint x: 631, startPoint y: 415, endPoint x: 823, endPoint y: 411, distance: 192.0
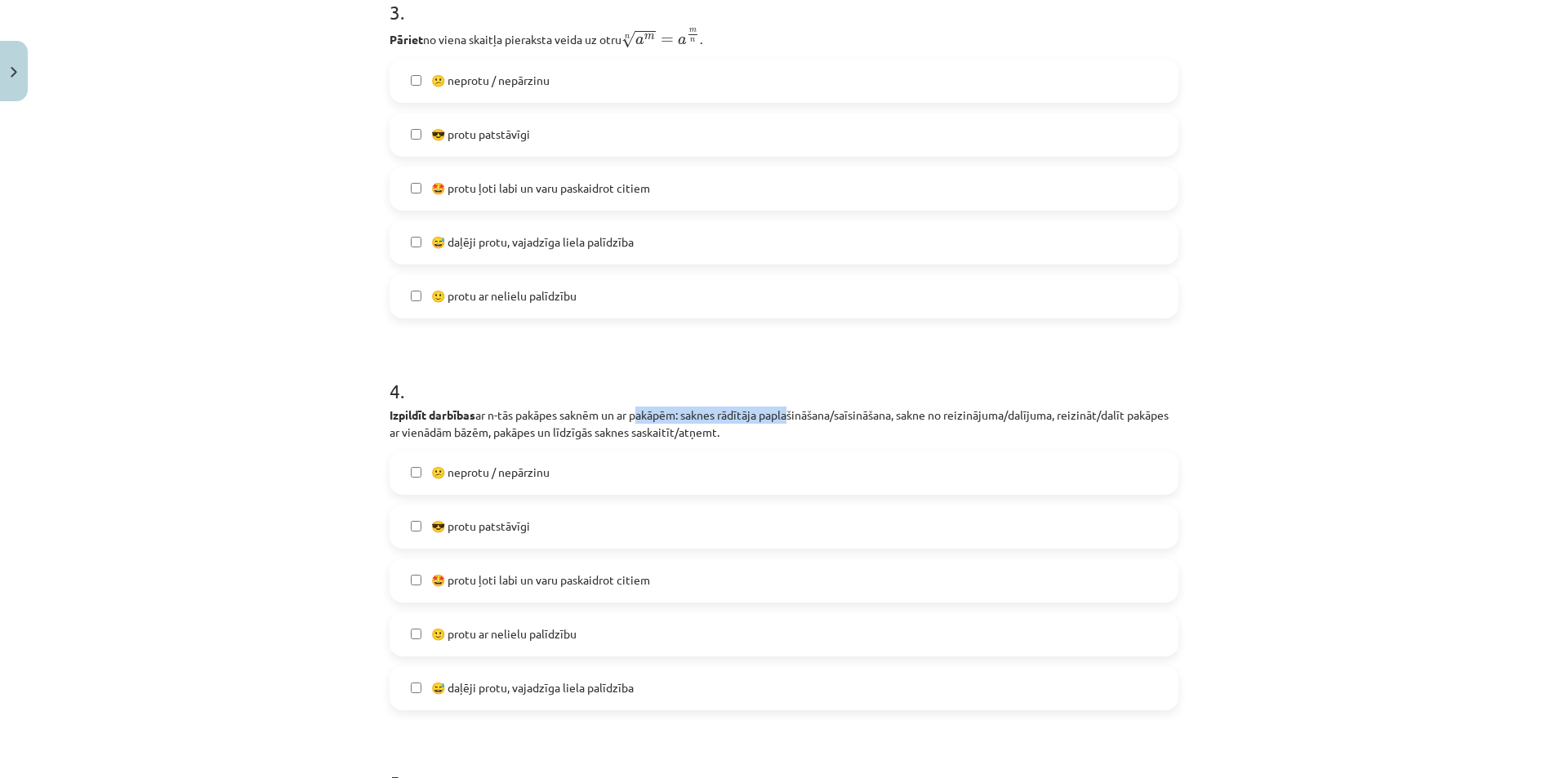
click at [811, 411] on p "Izpildīt darbības ar n-tās pakāpes saknēm un ar pakāpēm: saknes rādītāja paplaš…" at bounding box center [783, 423] width 789 height 34
click at [831, 411] on p "Izpildīt darbības ar n-tās pakāpes saknēm un ar pakāpēm: saknes rādītāja paplaš…" at bounding box center [783, 423] width 789 height 34
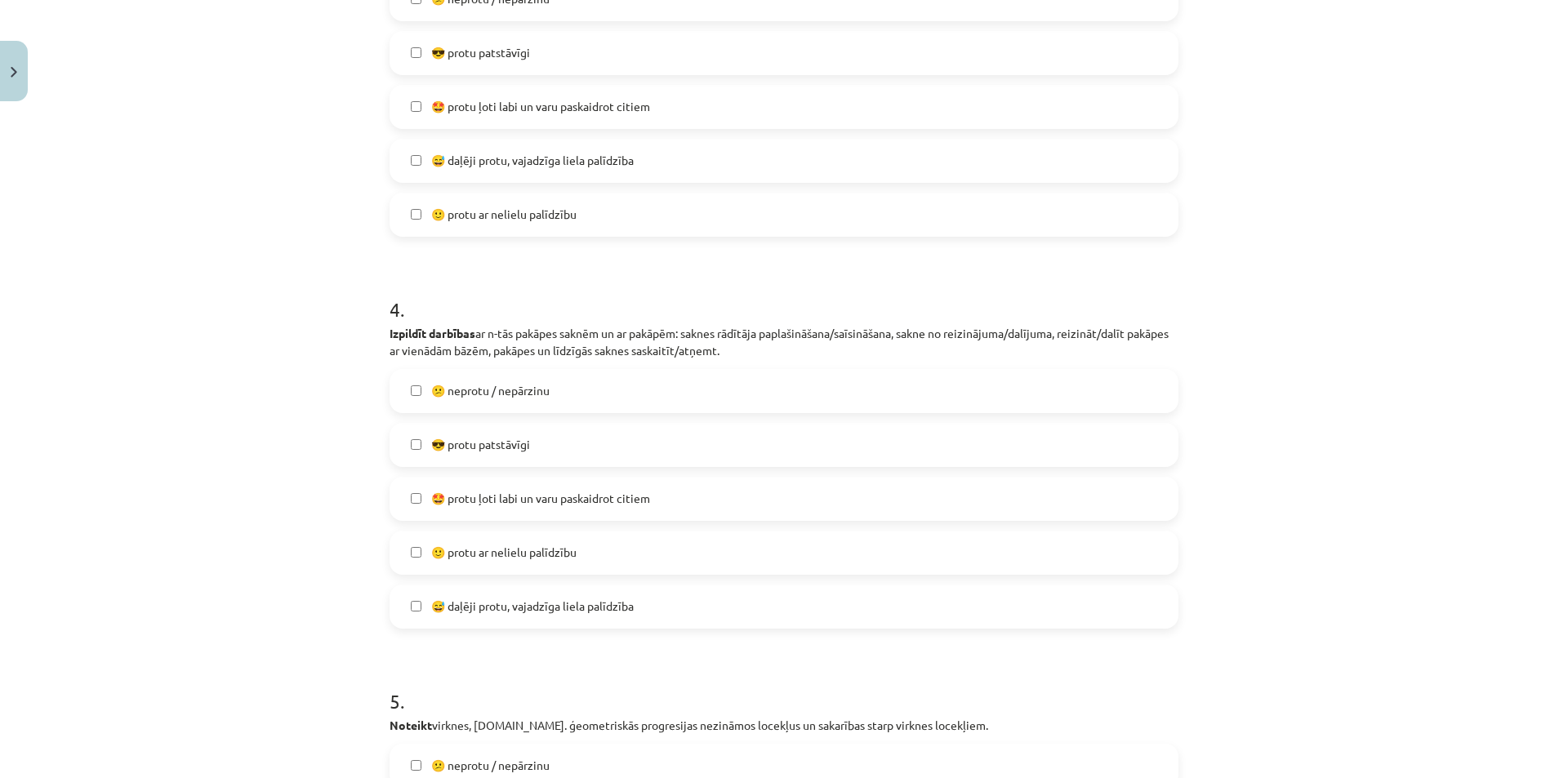
click at [542, 569] on label "🙂 protu ar nelielu palīdzību" at bounding box center [783, 553] width 786 height 41
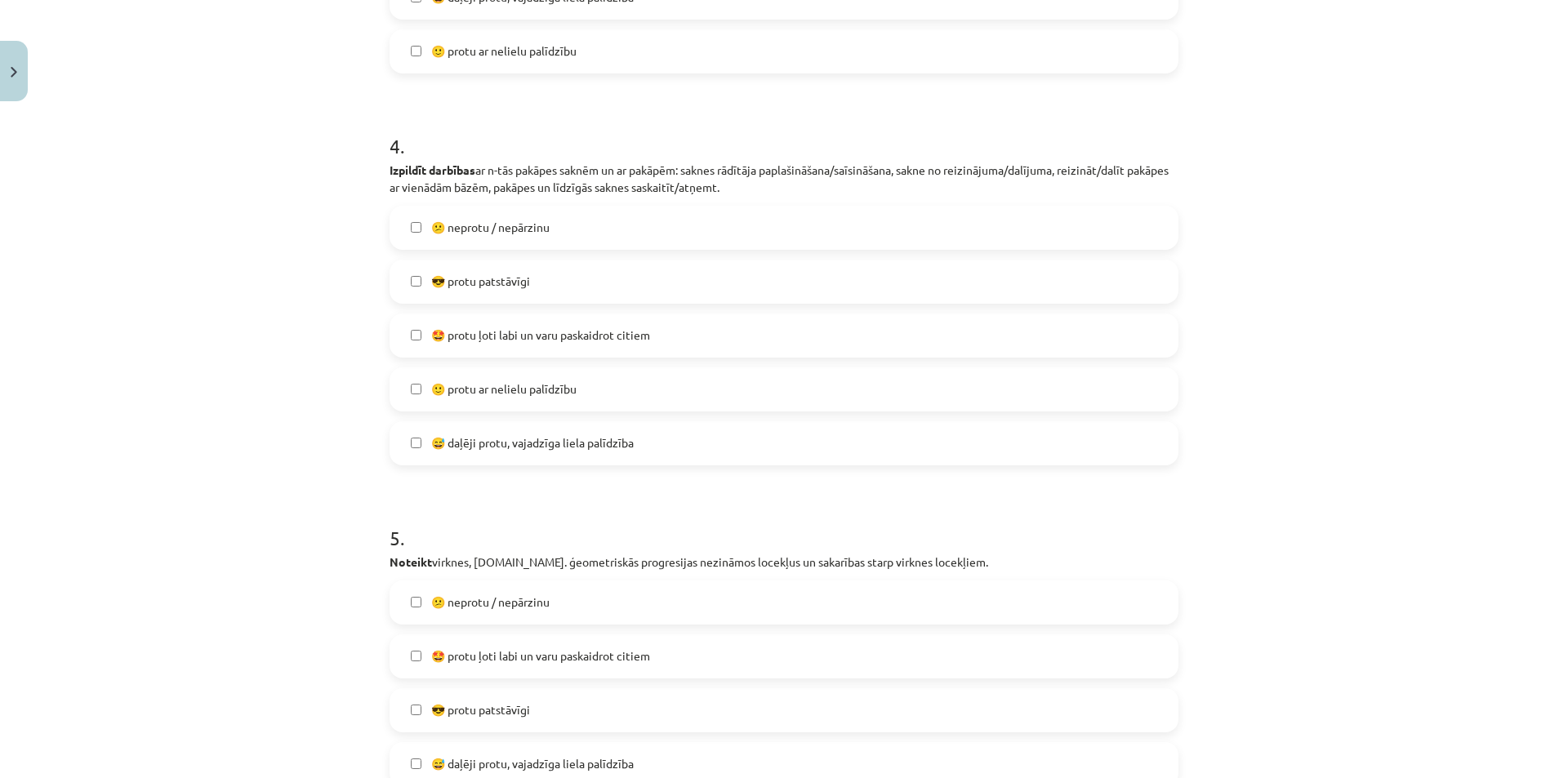
scroll to position [1510, 0]
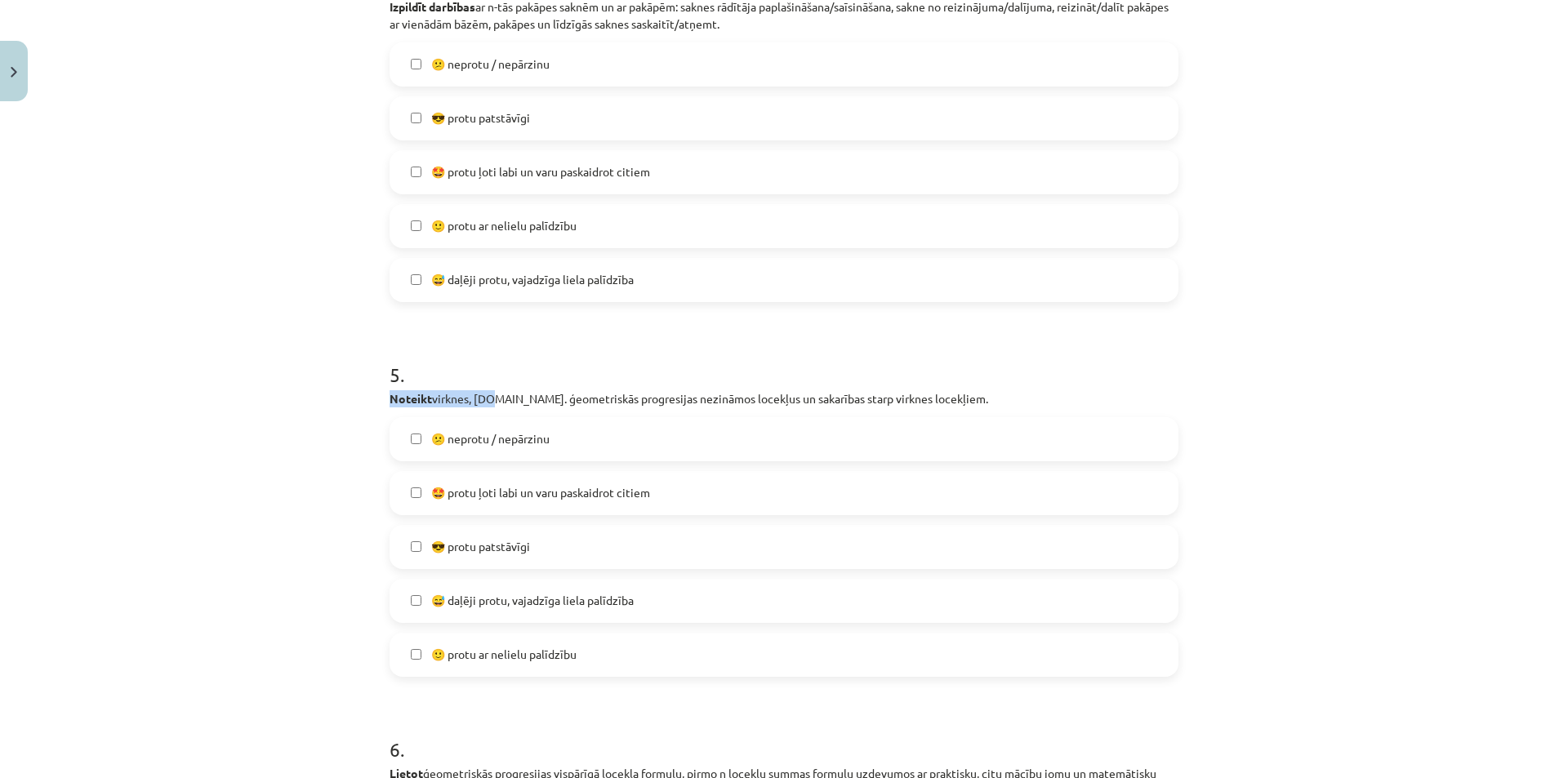
click at [685, 378] on div "5 . Noteikt virknes, t.sk. ģeometriskās progresijas nezināmos locekļus un sakar…" at bounding box center [783, 506] width 789 height 342
click at [687, 378] on h1 "5 ." at bounding box center [783, 360] width 789 height 51
drag, startPoint x: 612, startPoint y: 405, endPoint x: 739, endPoint y: 391, distance: 127.8
click at [721, 395] on p "Noteikt virknes, t.sk. ģeometriskās progresijas nezināmos locekļus un sakarības…" at bounding box center [783, 398] width 789 height 17
click at [739, 391] on p "Noteikt virknes, t.sk. ģeometriskās progresijas nezināmos locekļus un sakarības…" at bounding box center [783, 398] width 789 height 17
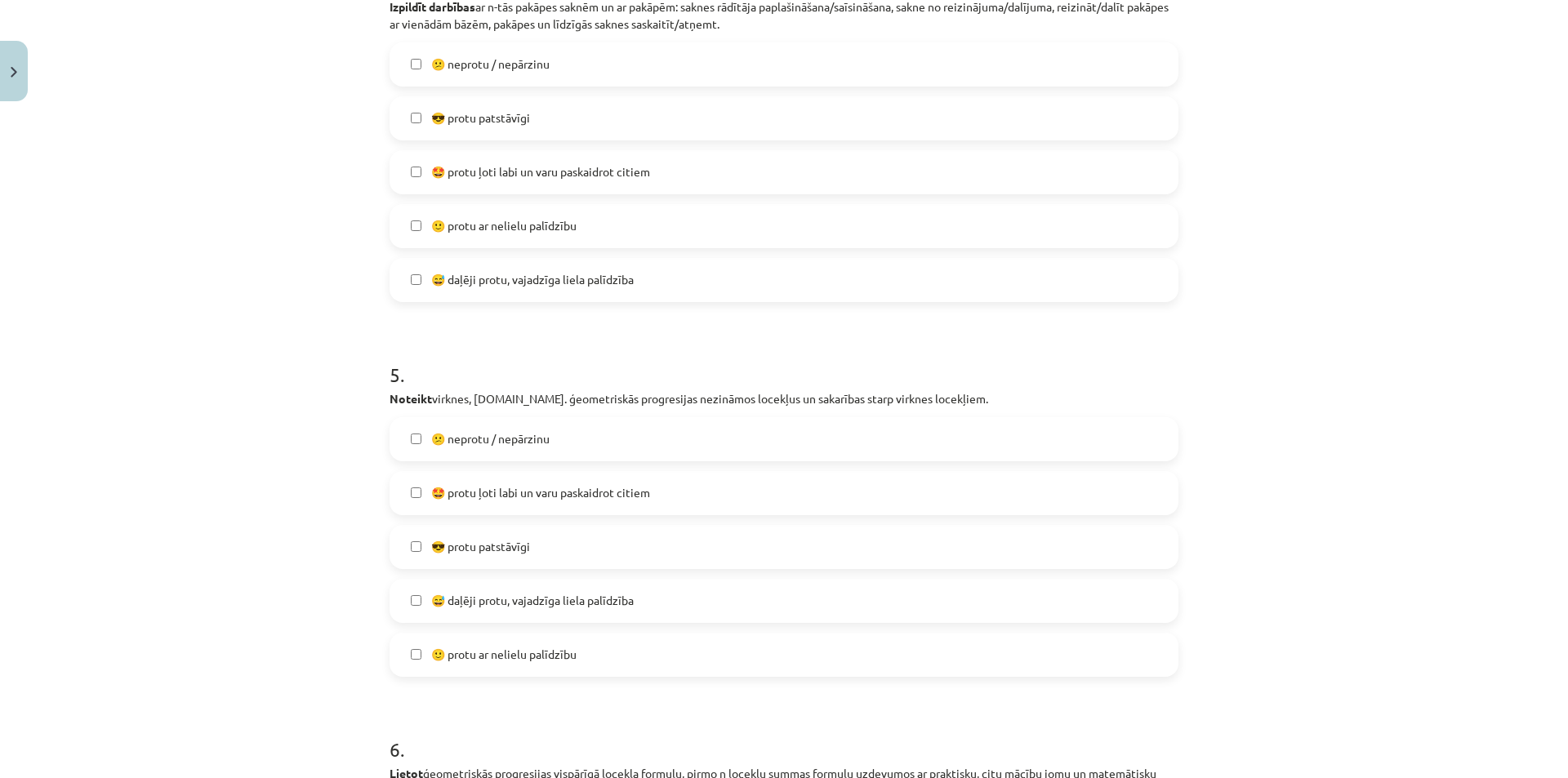
click at [703, 351] on h1 "5 ." at bounding box center [783, 360] width 789 height 51
click at [555, 672] on label "🙂 protu ar nelielu palīdzību" at bounding box center [783, 655] width 786 height 41
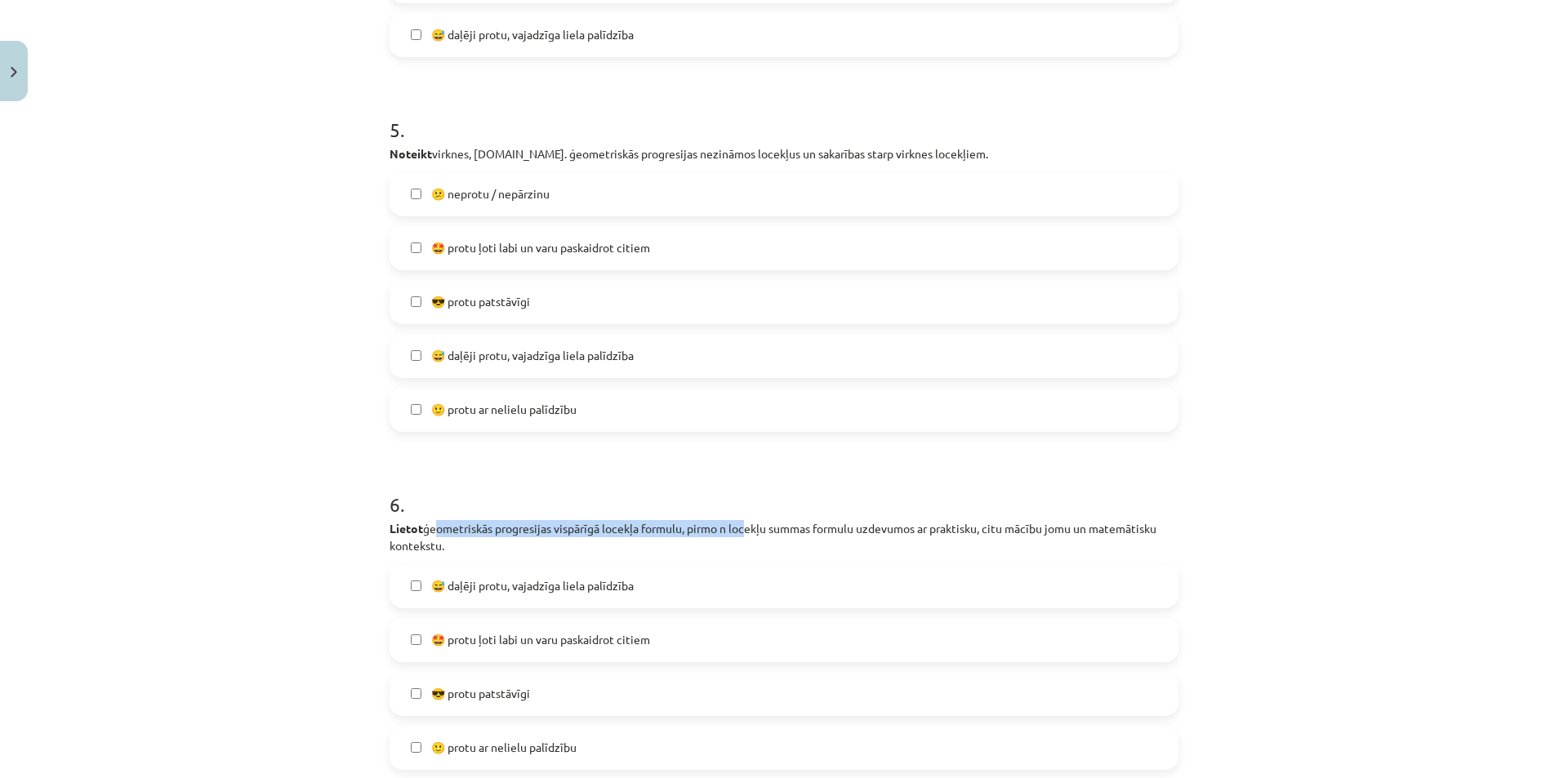
drag, startPoint x: 624, startPoint y: 526, endPoint x: 769, endPoint y: 519, distance: 145.2
click at [742, 522] on p "Lietot ģeometriskās progresijas vispārīgā locekļa formulu, pirmo n locekļu summ…" at bounding box center [783, 537] width 789 height 34
click at [769, 520] on p "Lietot ģeometriskās progresijas vispārīgā locekļa formulu, pirmo n locekļu summ…" at bounding box center [783, 537] width 789 height 34
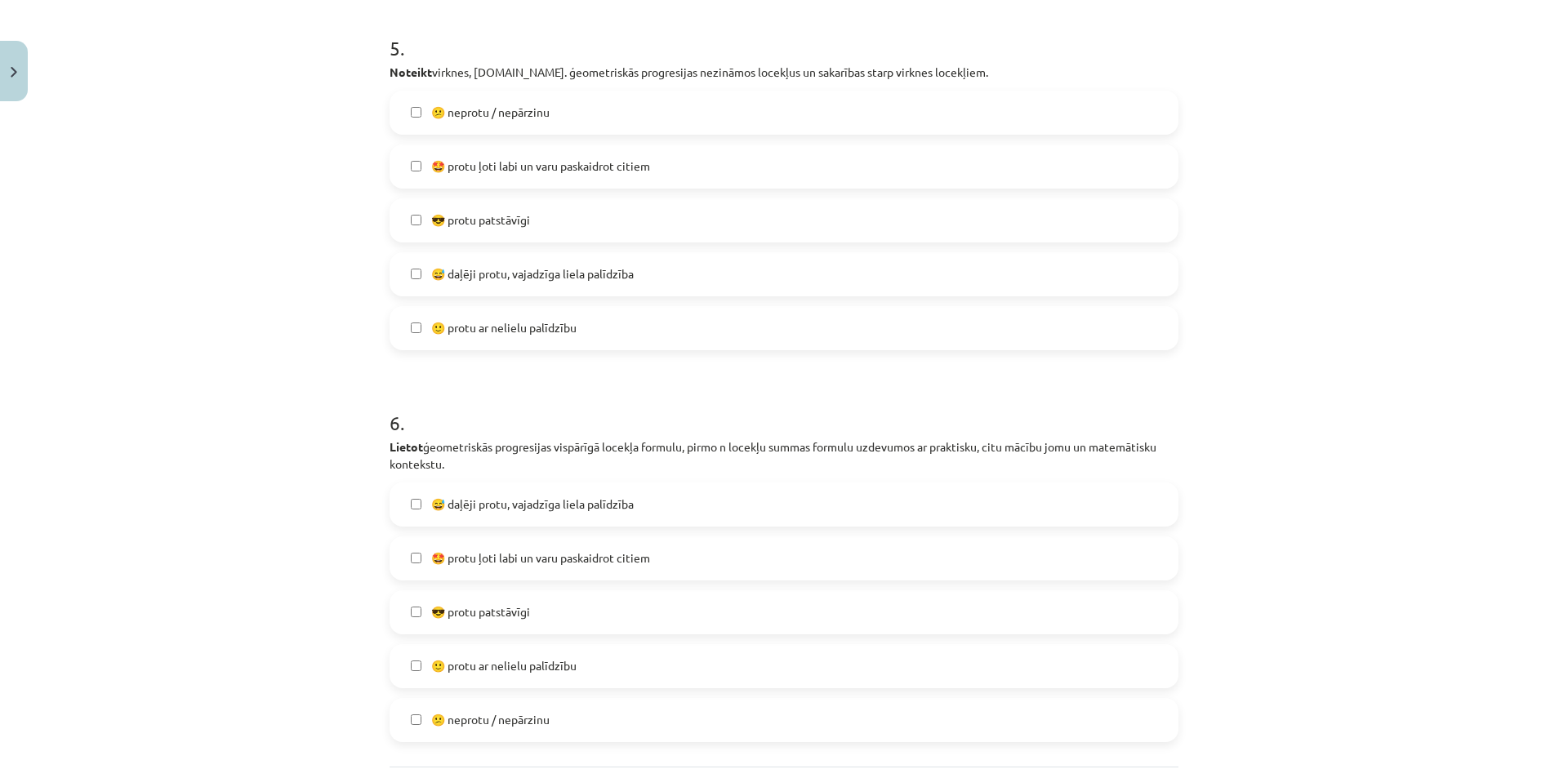
click at [541, 505] on span "😅 daļēji protu, vajadzīga liela palīdzība" at bounding box center [532, 504] width 202 height 17
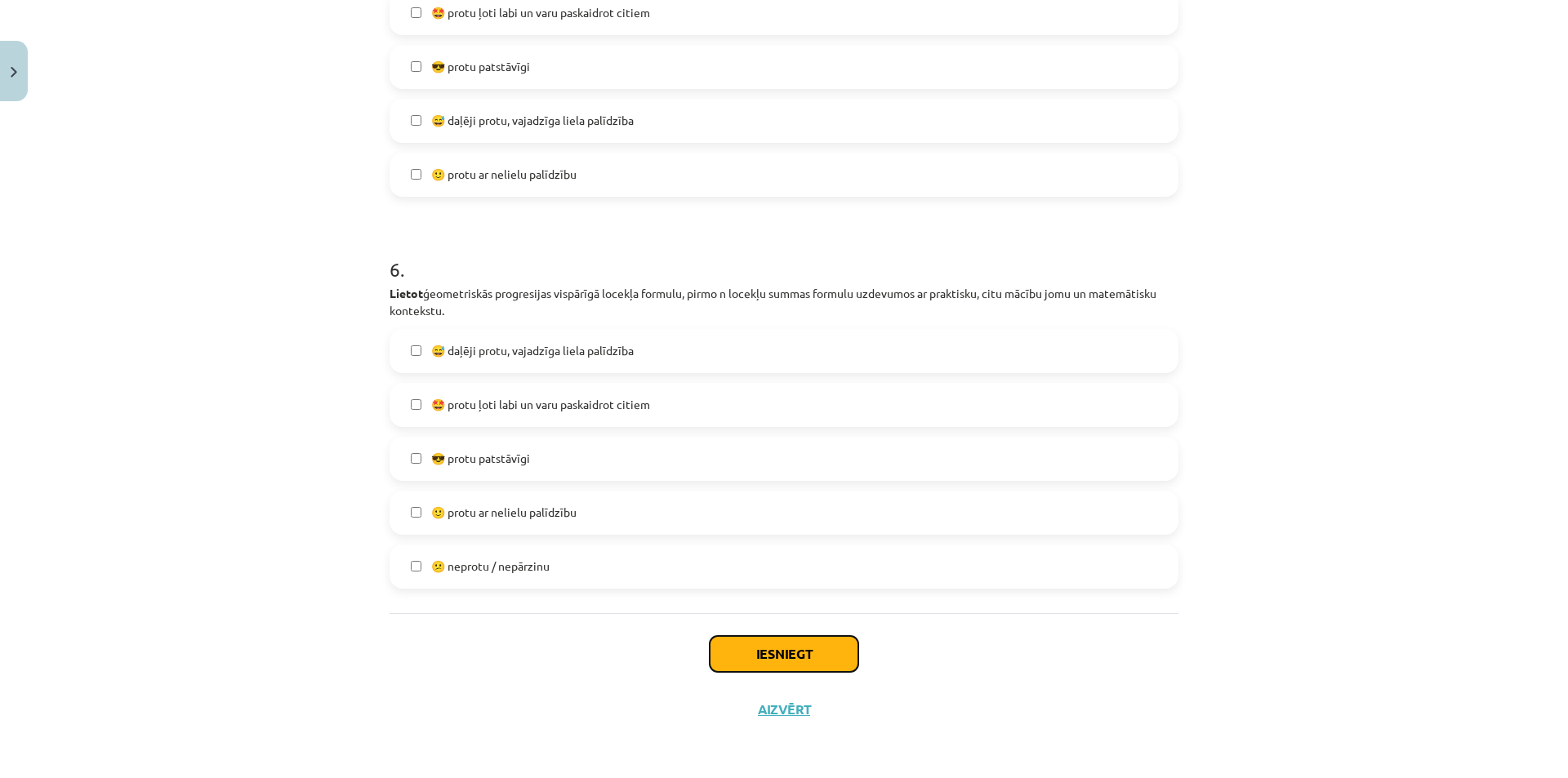
click at [804, 639] on button "Iesniegt" at bounding box center [783, 654] width 148 height 36
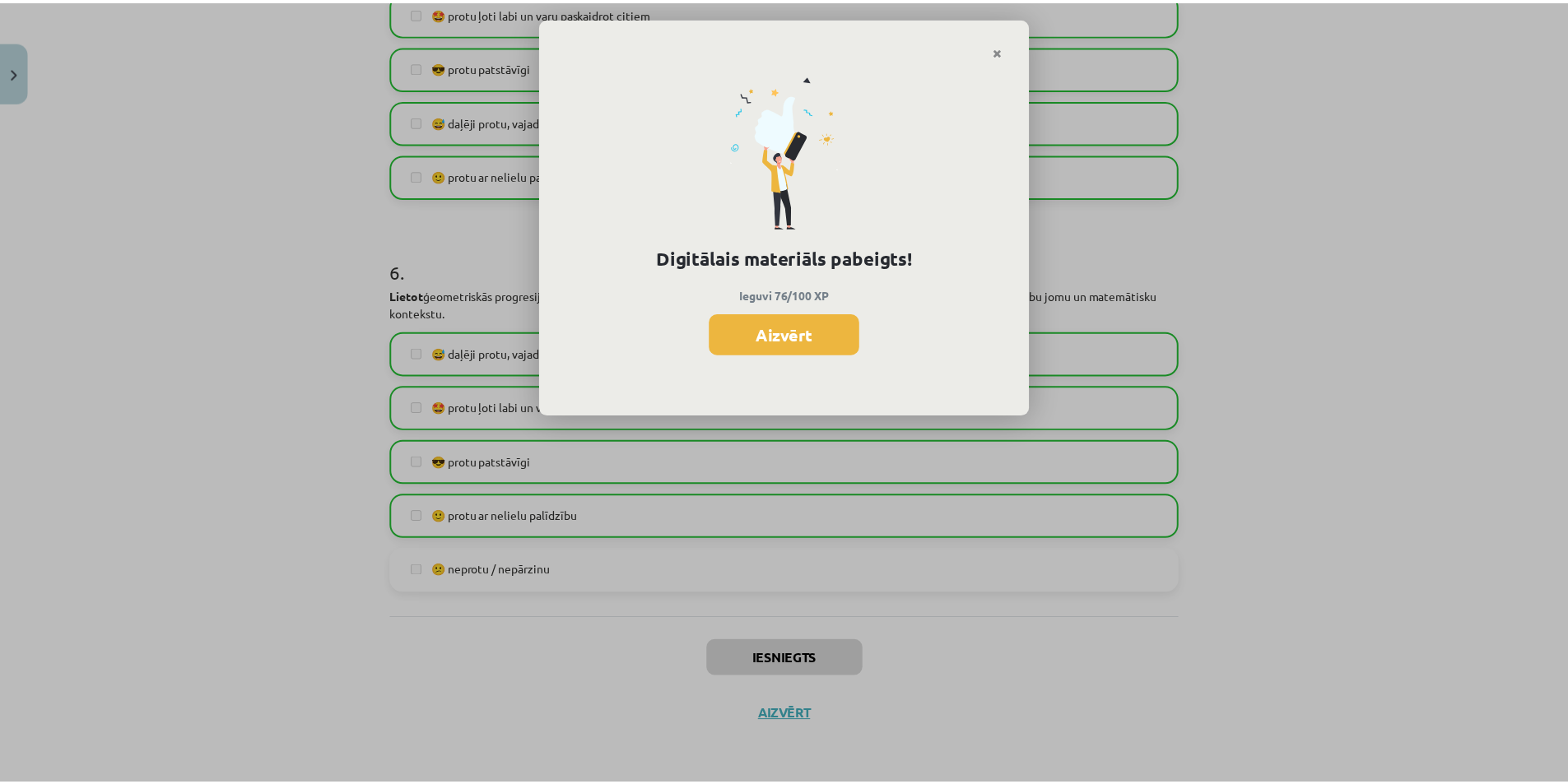
scroll to position [903, 0]
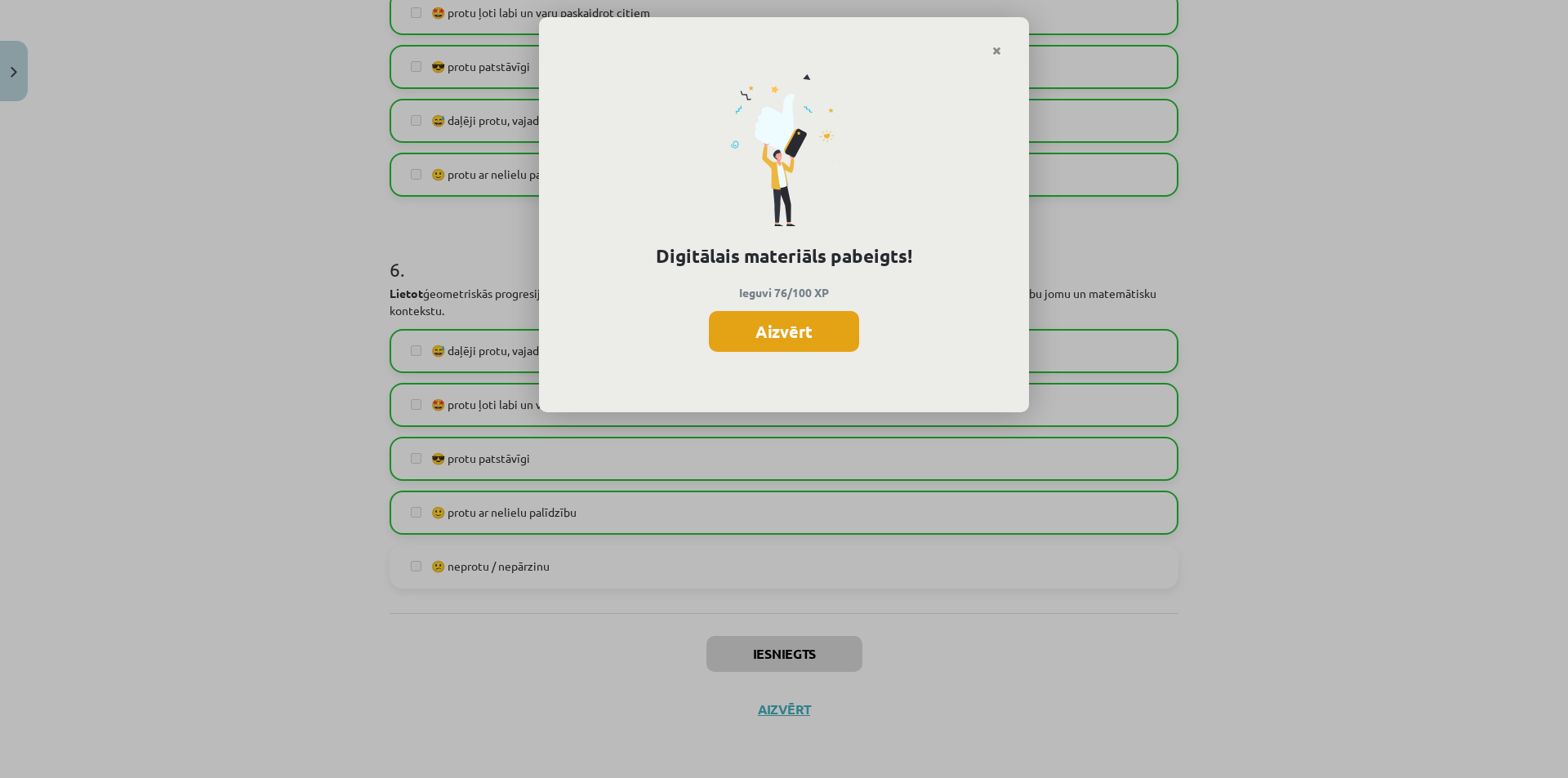
click at [809, 346] on button "Aizvērt" at bounding box center [783, 332] width 150 height 41
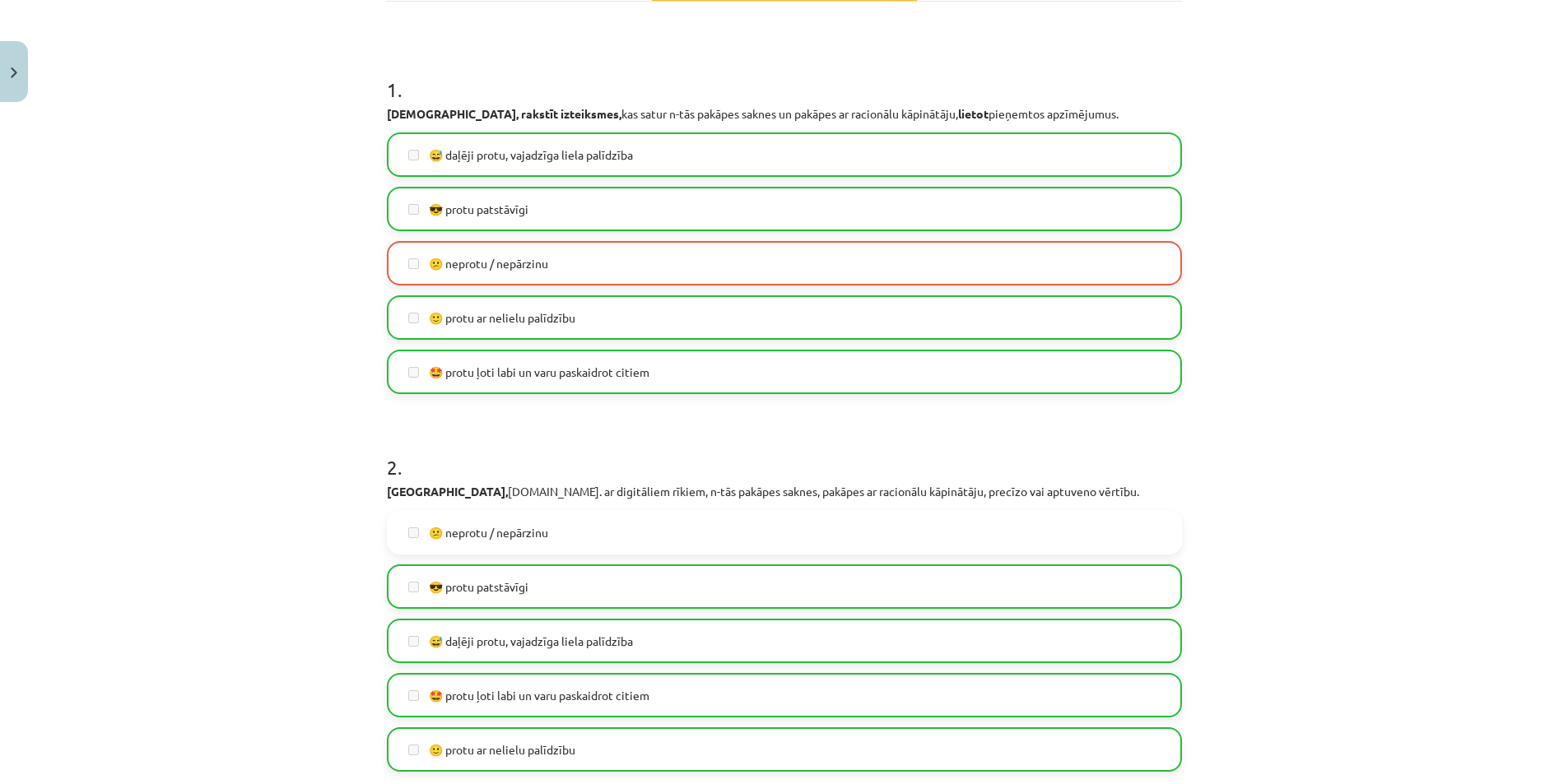
scroll to position [196, 0]
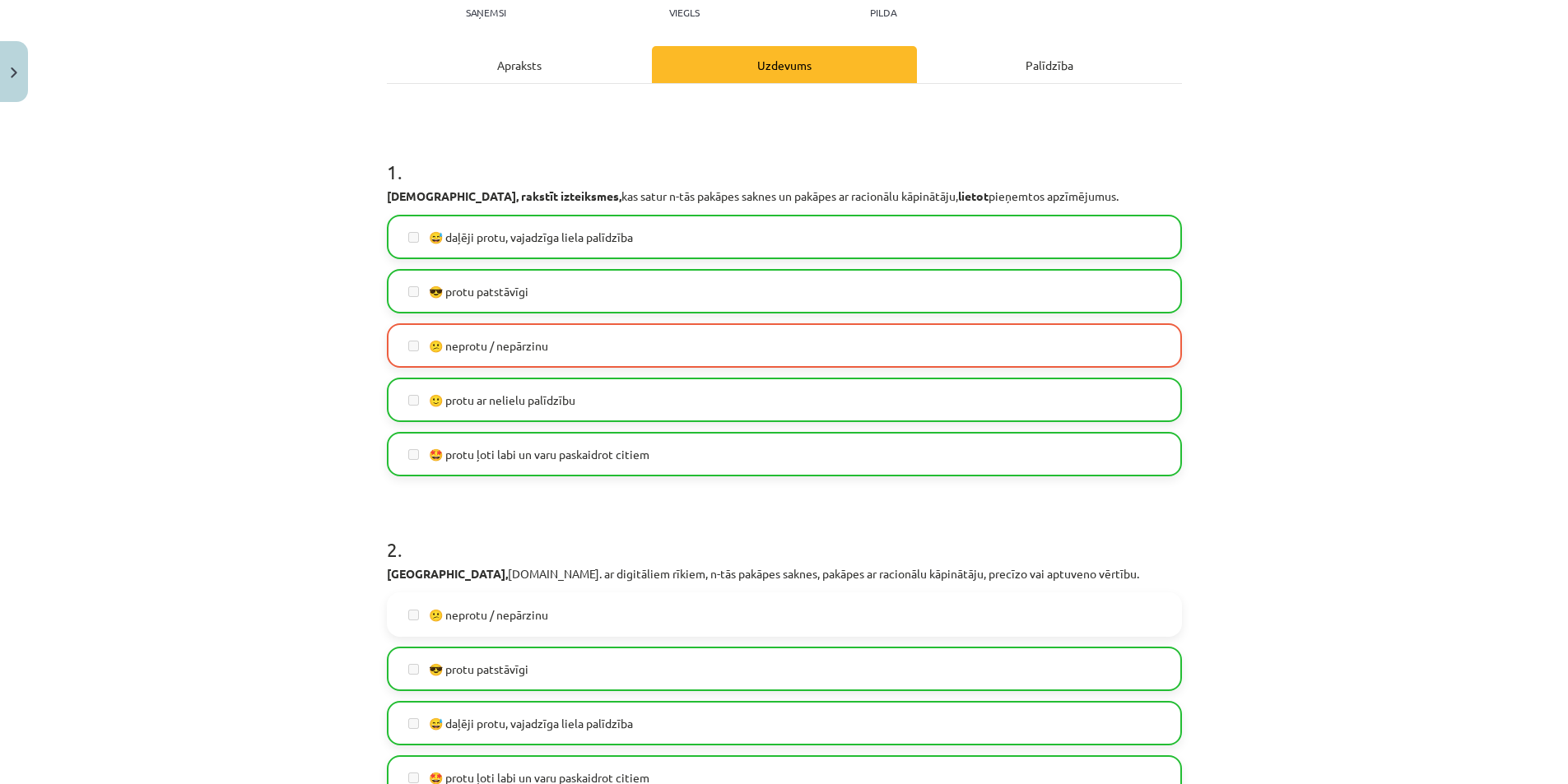
click at [492, 356] on label "😕 neprotu / nepārzinu" at bounding box center [784, 346] width 792 height 41
click at [444, 348] on span "😕 neprotu / nepārzinu" at bounding box center [488, 346] width 120 height 17
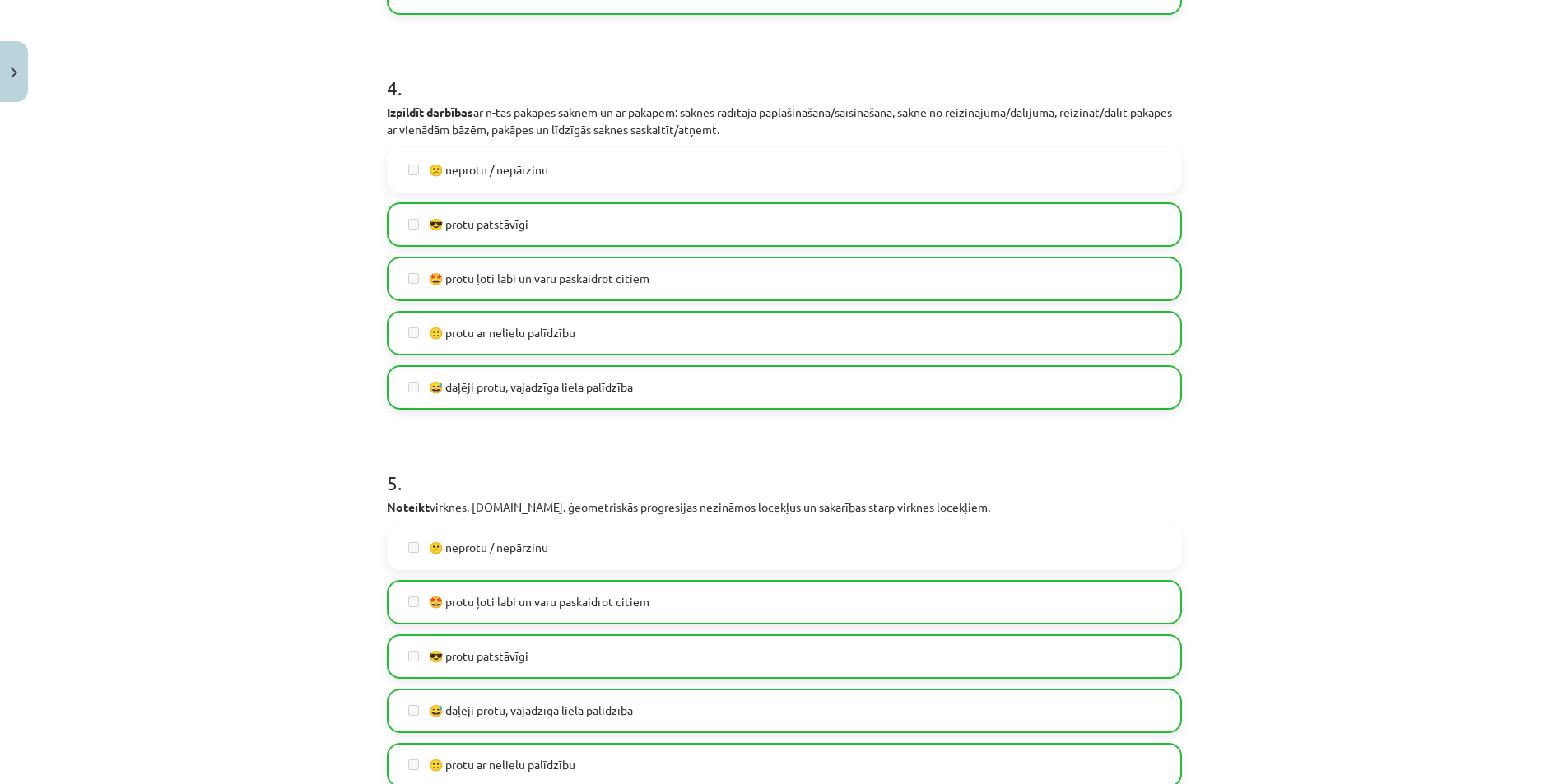
scroll to position [2005, 0]
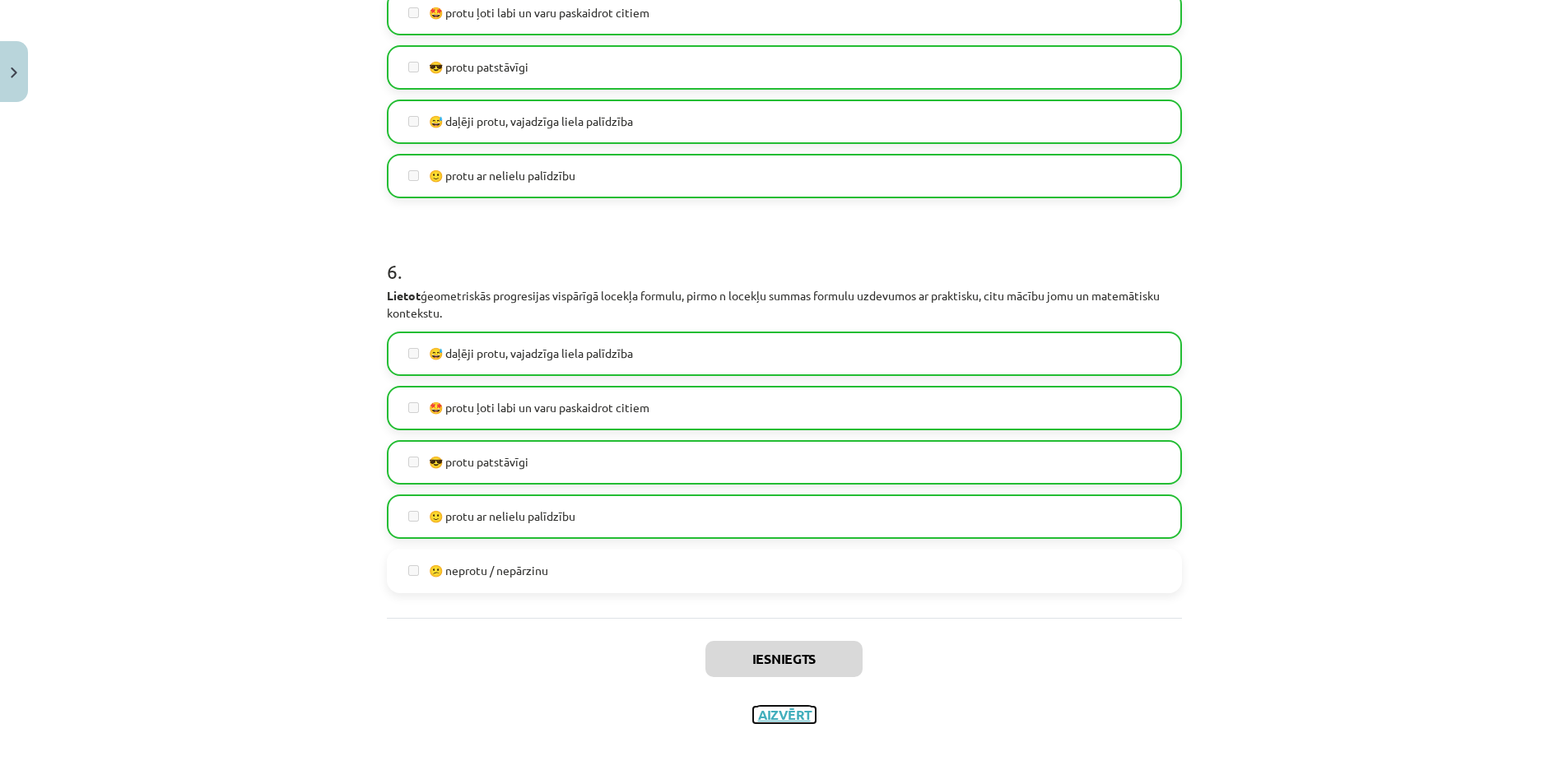
click at [753, 706] on button "Aizvērt" at bounding box center [784, 715] width 63 height 17
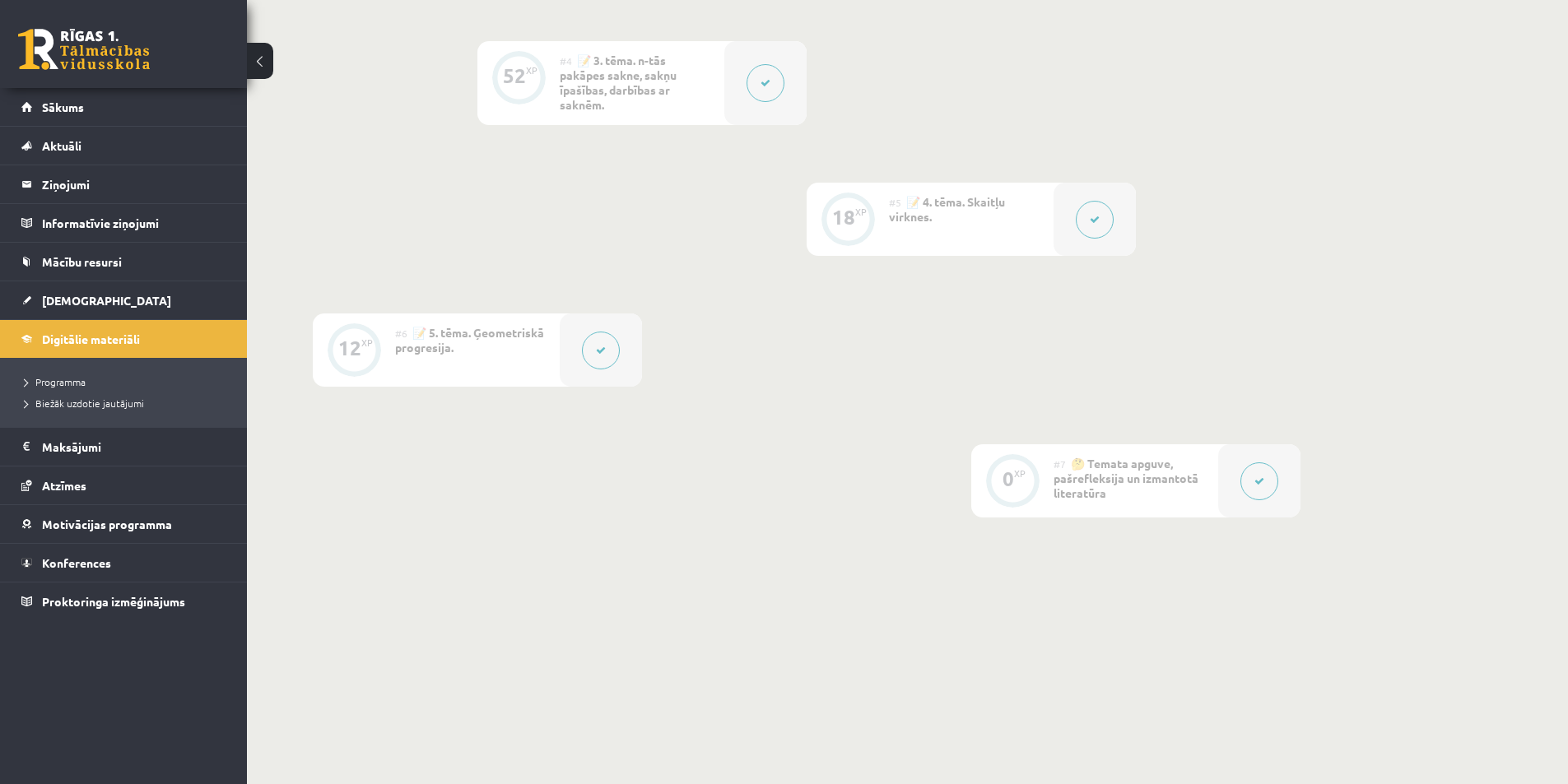
scroll to position [939, 0]
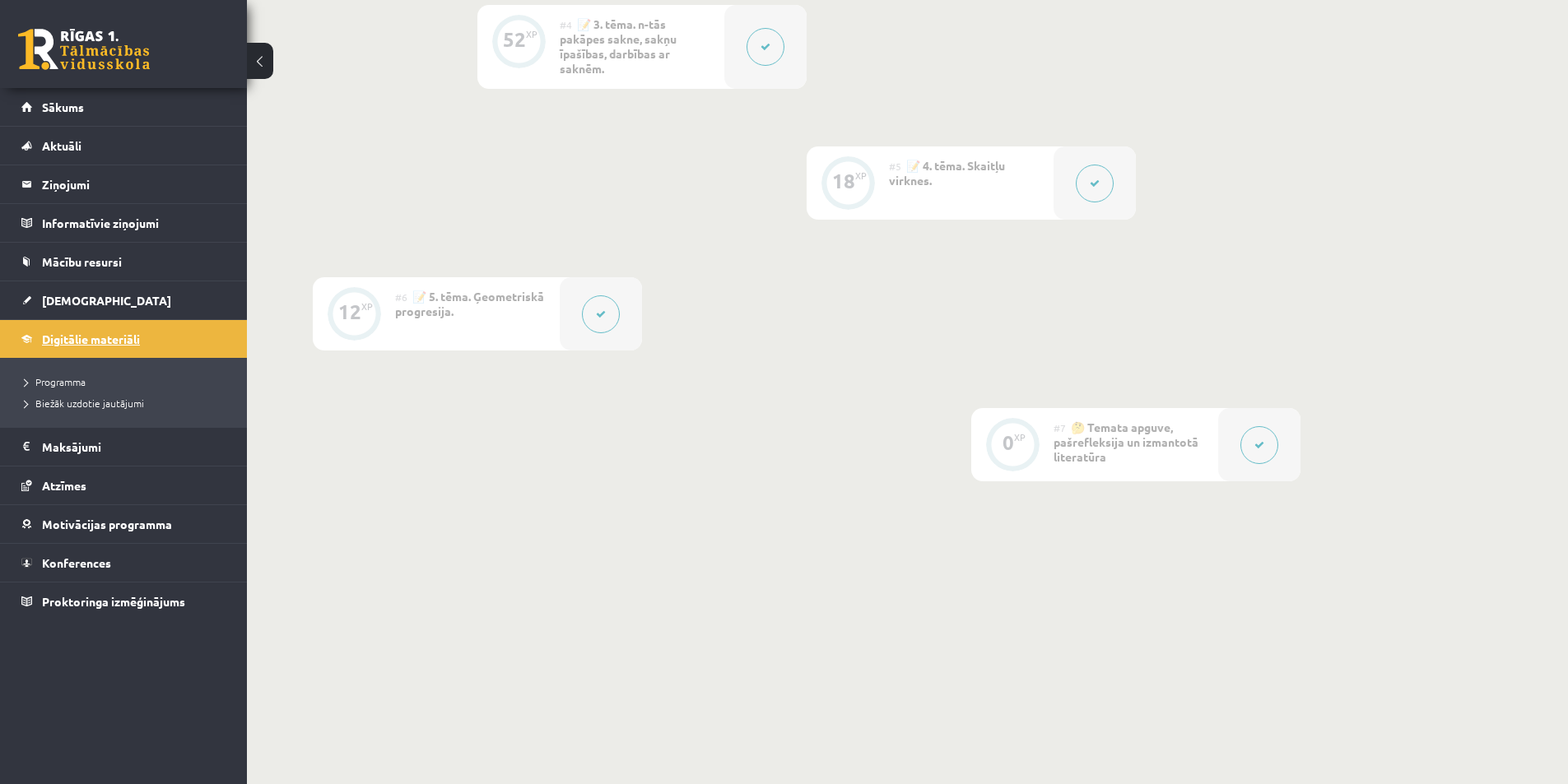
click at [102, 347] on link "Digitālie materiāli" at bounding box center [124, 339] width 205 height 38
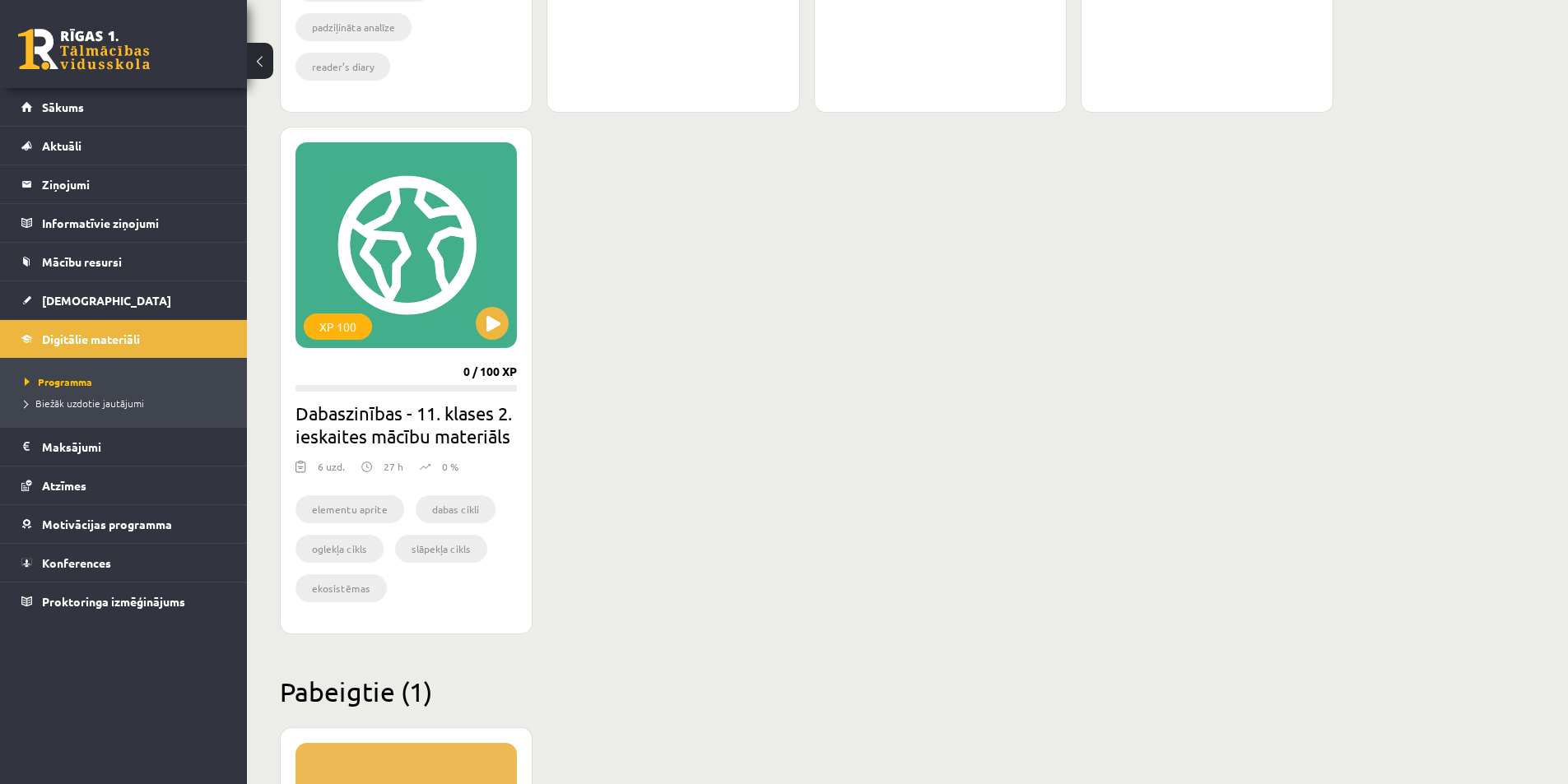
scroll to position [1646, 0]
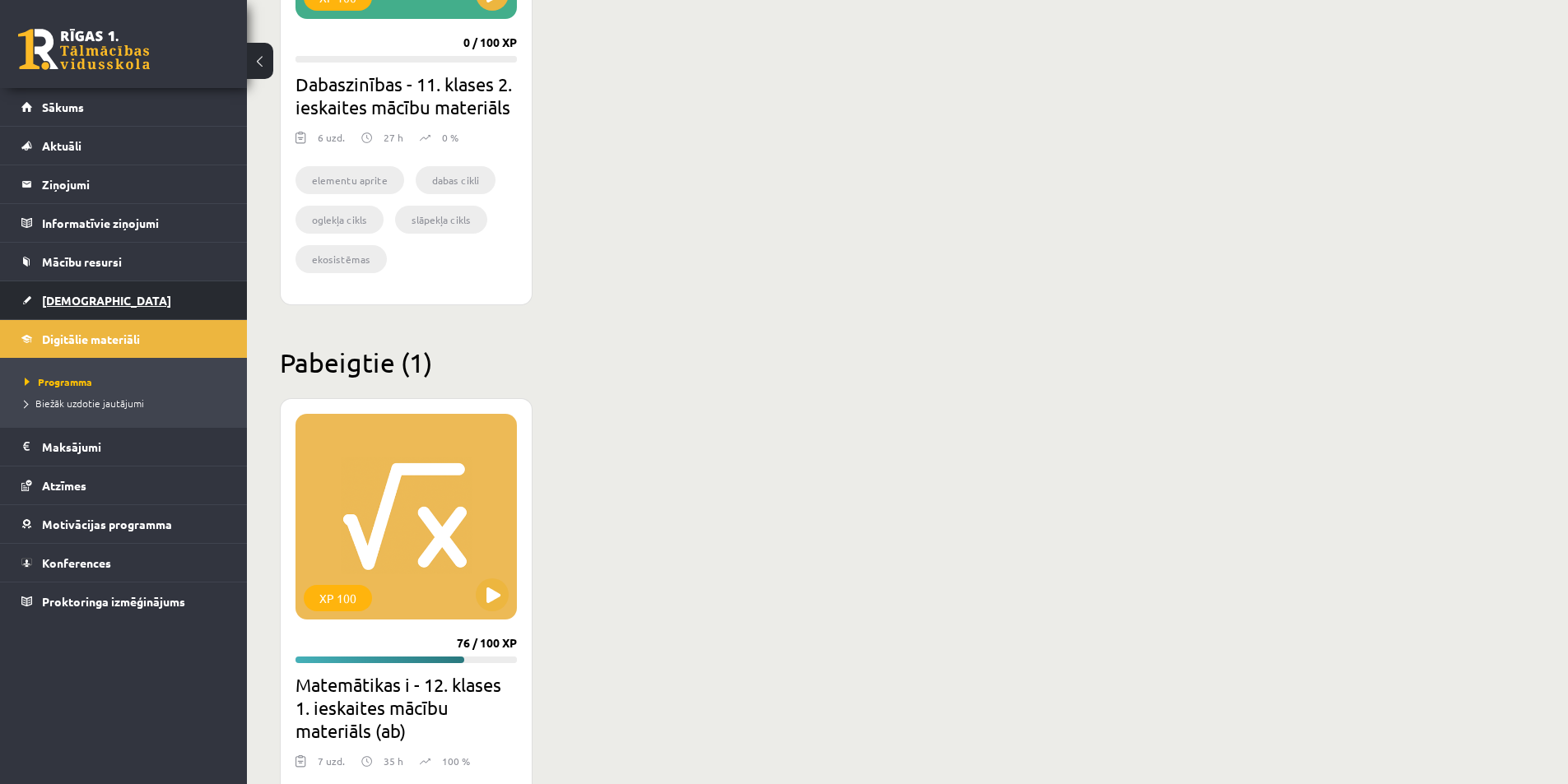
click at [100, 286] on link "[DEMOGRAPHIC_DATA]" at bounding box center [124, 300] width 205 height 38
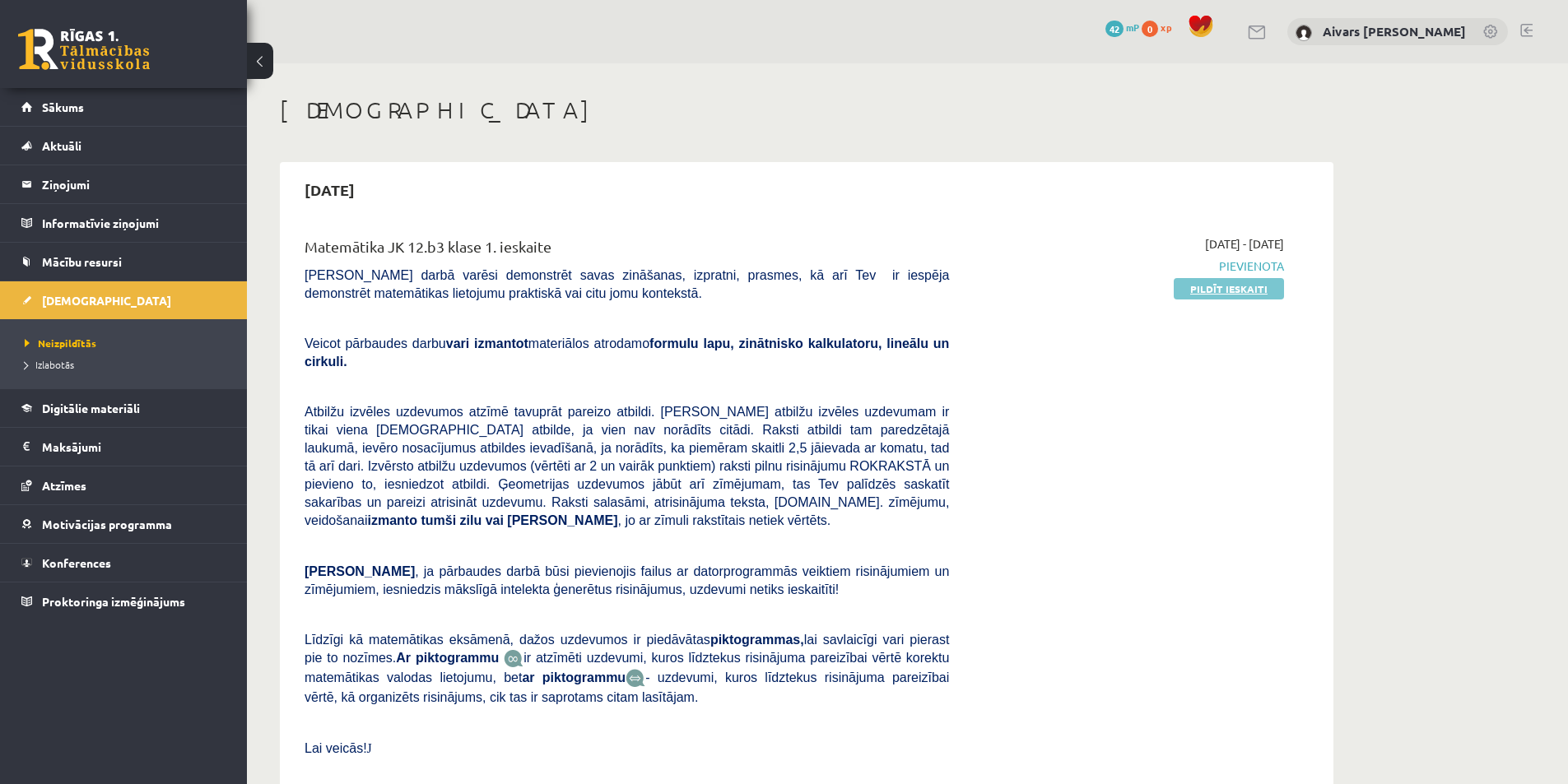
click at [1205, 288] on link "Pildīt ieskaiti" at bounding box center [1229, 289] width 111 height 21
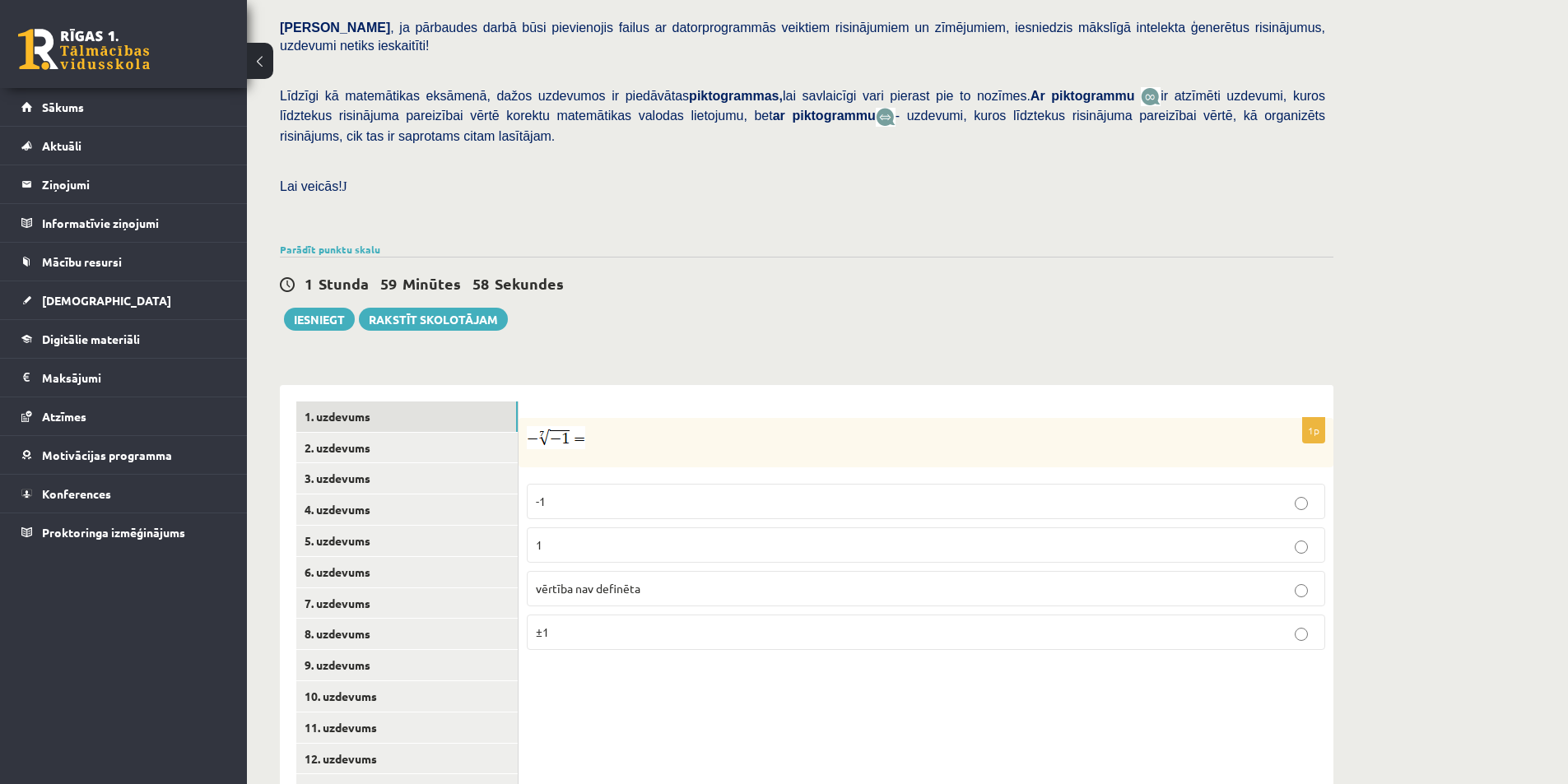
scroll to position [427, 0]
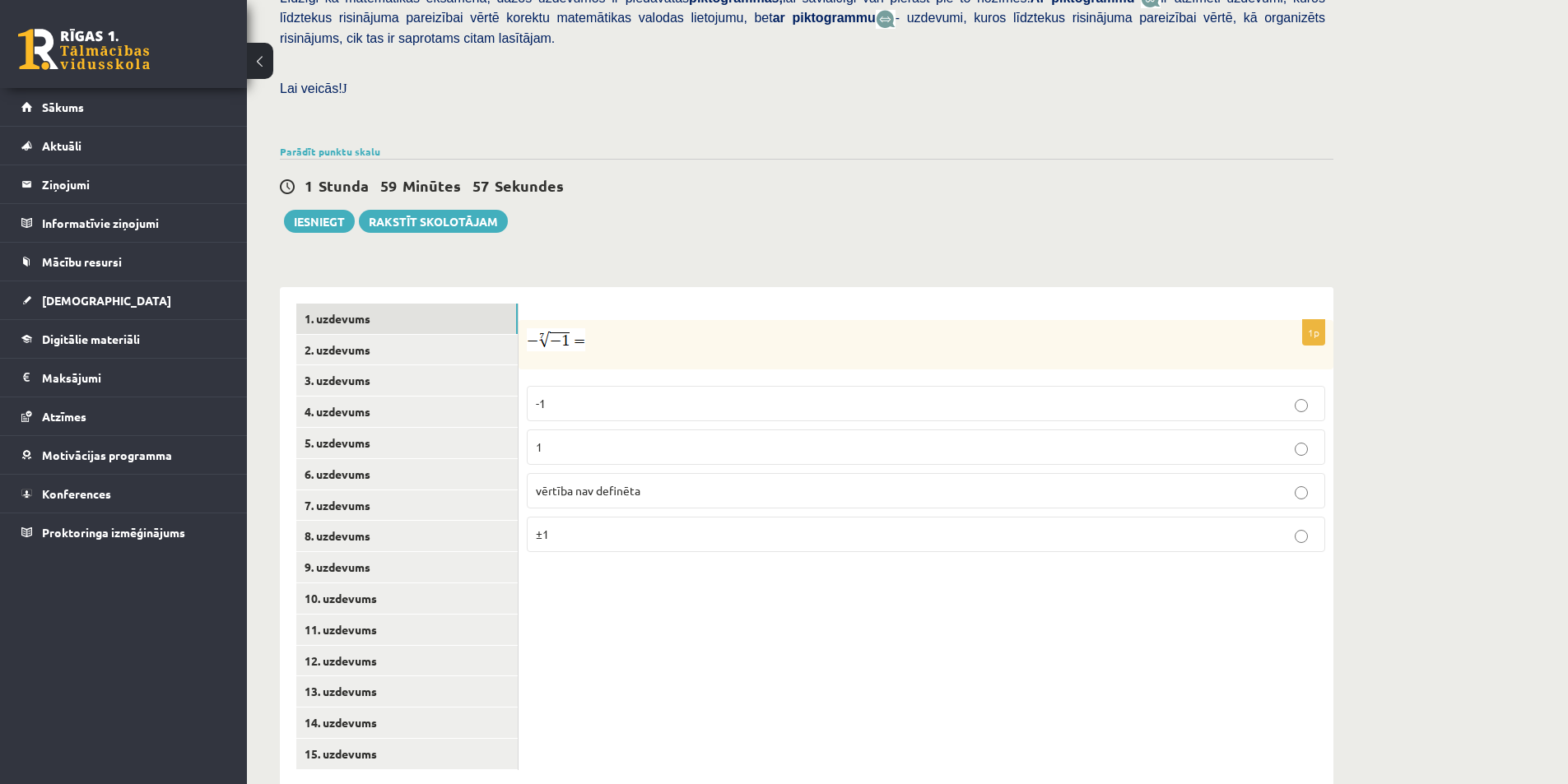
click at [661, 328] on p at bounding box center [884, 340] width 716 height 23
click at [628, 429] on label "1" at bounding box center [926, 446] width 798 height 35
drag, startPoint x: 1373, startPoint y: 632, endPoint x: 1238, endPoint y: 621, distance: 135.4
click at [1362, 632] on div "Matemātika JK 12.b3 klase 1. ieskaite , Aivars Jānis Tebernieks (12.b3 JK klase…" at bounding box center [907, 227] width 1321 height 1183
click at [935, 438] on p "1" at bounding box center [926, 446] width 780 height 17
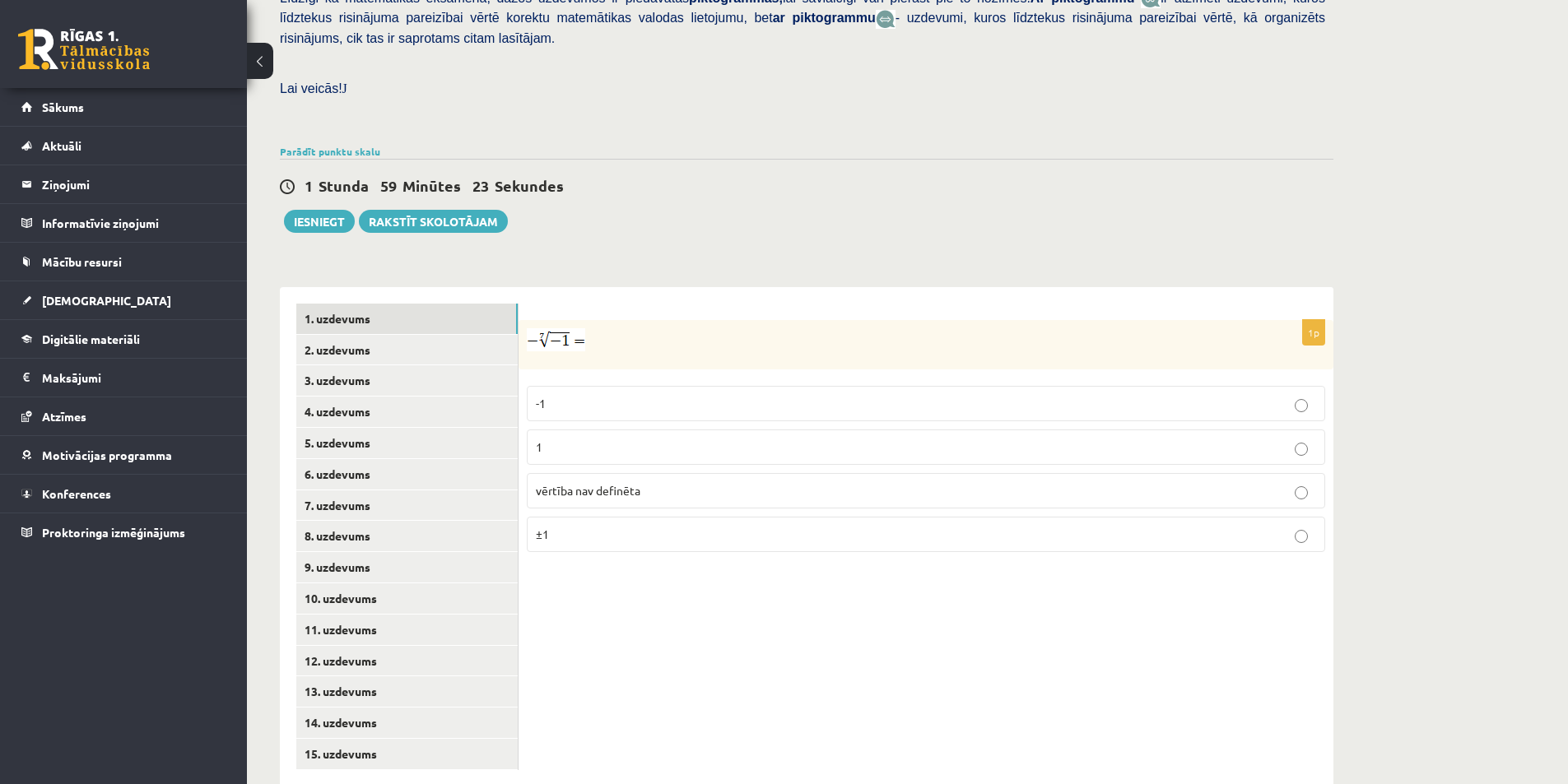
click at [935, 438] on p "1" at bounding box center [926, 446] width 780 height 17
click at [566, 438] on p "1" at bounding box center [926, 446] width 780 height 17
click at [384, 230] on div "Matemātika JK 12.b3 klase 1. ieskaite , Aivars Jānis Tebernieks (12.b3 JK klase…" at bounding box center [807, 227] width 1120 height 1183
click at [316, 210] on button "Iesniegt" at bounding box center [320, 221] width 71 height 23
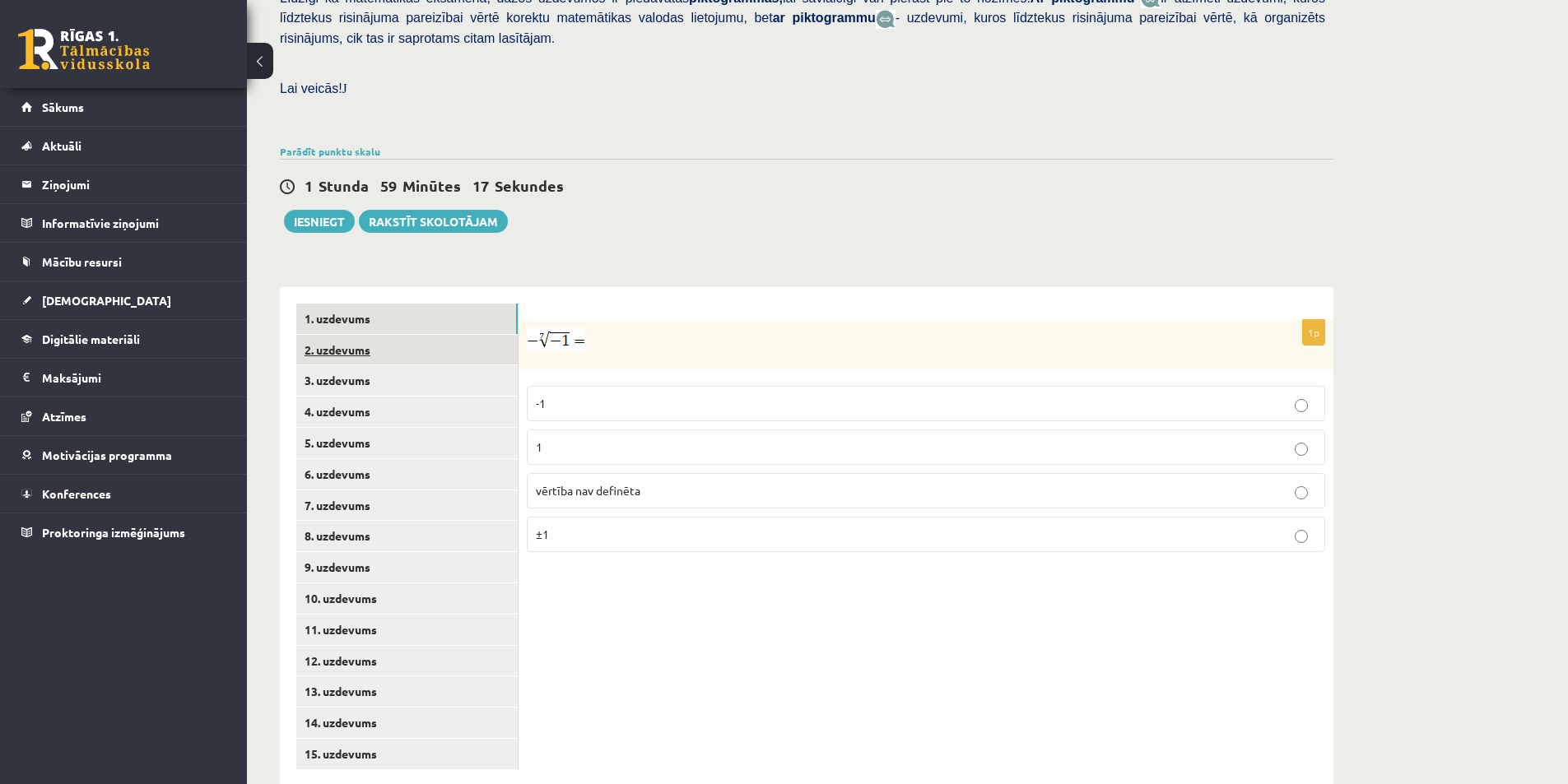
click at [341, 335] on link "2. uzdevums" at bounding box center [407, 350] width 221 height 31
click at [381, 304] on link "1. uzdevums" at bounding box center [407, 319] width 221 height 31
click at [381, 335] on link "2. uzdevums" at bounding box center [407, 350] width 221 height 31
drag, startPoint x: 537, startPoint y: 321, endPoint x: 641, endPoint y: 314, distance: 104.2
click at [631, 320] on div "Pārveido par pakāpi . Izvēlies pareizo atbildi." at bounding box center [926, 345] width 815 height 50
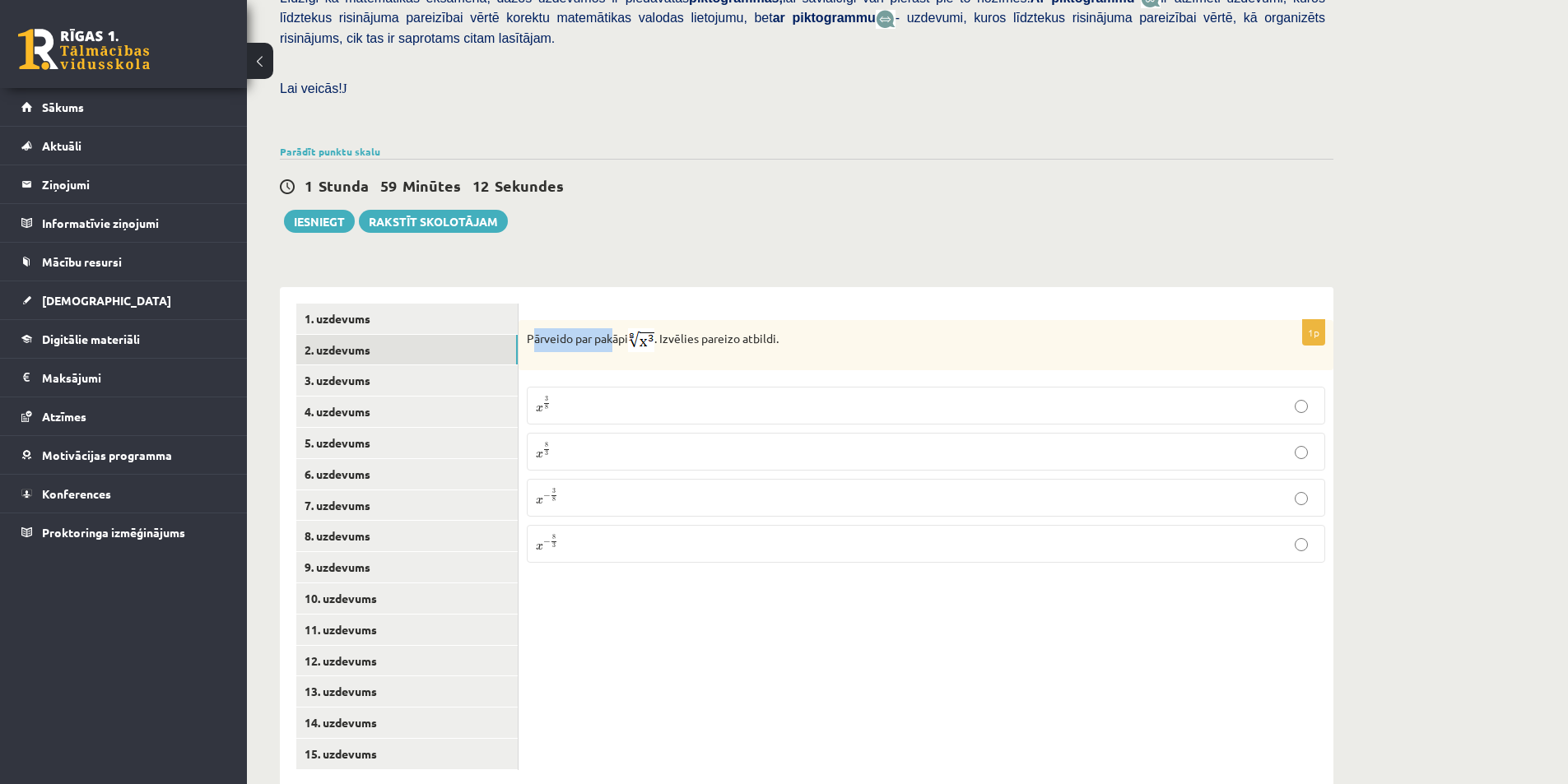
click at [641, 328] on img at bounding box center [642, 340] width 26 height 24
click at [705, 322] on div "Pārveido par pakāpi . Izvēlies pareizo atbildi." at bounding box center [926, 345] width 815 height 50
click at [595, 395] on p "x 3 8 x 3 8" at bounding box center [926, 405] width 780 height 20
click at [386, 396] on link "4. uzdevums" at bounding box center [407, 411] width 221 height 31
click at [383, 366] on link "3. uzdevums" at bounding box center [407, 380] width 221 height 31
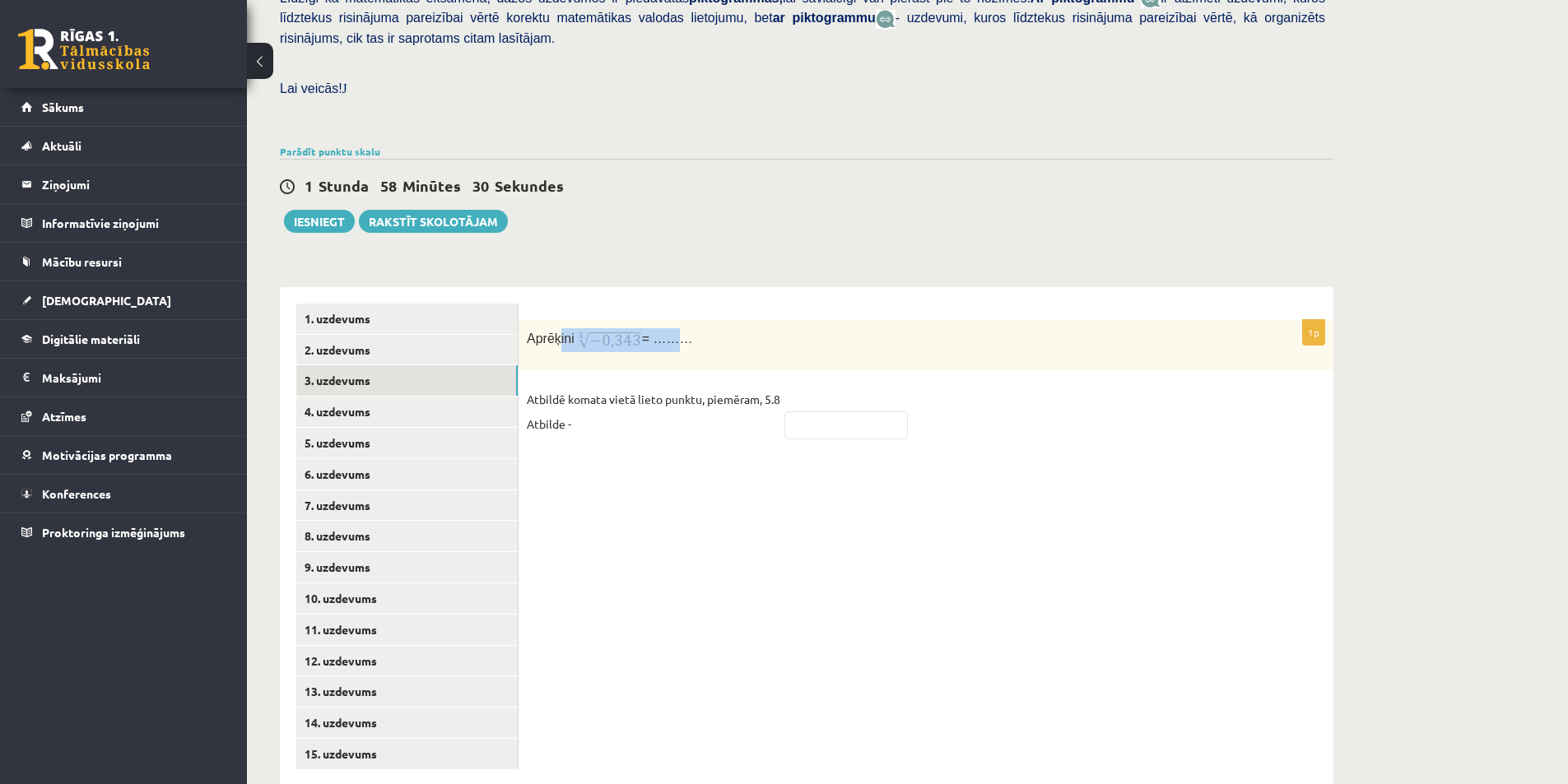
drag, startPoint x: 555, startPoint y: 309, endPoint x: 664, endPoint y: 307, distance: 109.0
click at [664, 328] on p "Aprēķini = ………" at bounding box center [884, 340] width 716 height 24
click at [629, 330] on div "Aprēķini = ………" at bounding box center [926, 345] width 815 height 50
drag, startPoint x: 594, startPoint y: 363, endPoint x: 700, endPoint y: 370, distance: 106.2
click at [704, 386] on p "Atbildē komata vietā lieto punktu, piemēram, 5.8 Atbilde -" at bounding box center [653, 411] width 253 height 50
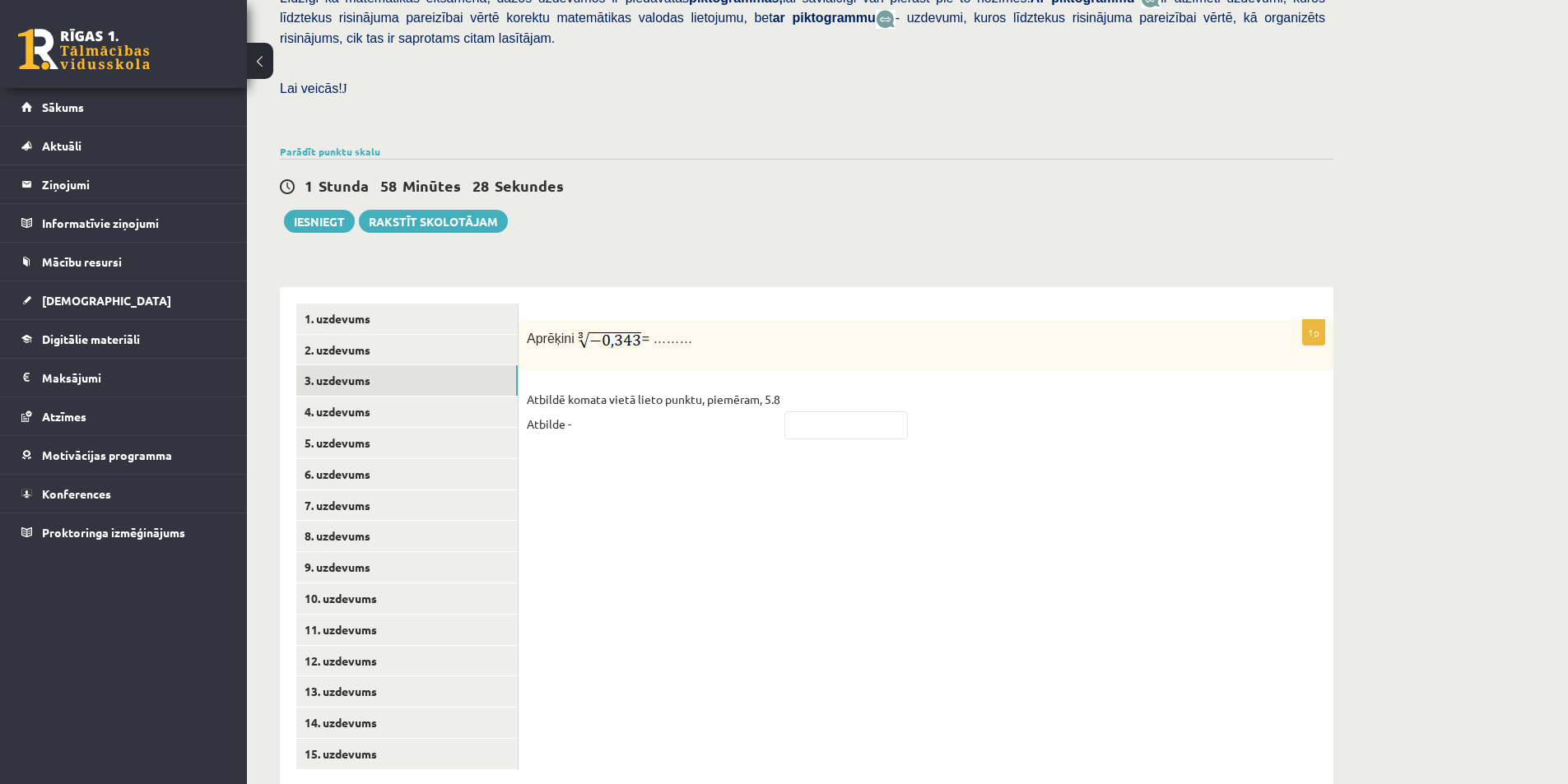
click at [657, 398] on p "Atbildē komata vietā lieto punktu, piemēram, 5.8 Atbilde -" at bounding box center [653, 411] width 253 height 50
drag, startPoint x: 577, startPoint y: 366, endPoint x: 673, endPoint y: 371, distance: 96.1
click at [673, 386] on p "Atbildē komata vietā lieto punktu, piemēram, 5.8 Atbilde -" at bounding box center [653, 411] width 253 height 50
click at [653, 402] on fieldset "Atbildē komata vietā lieto punktu, piemēram, 5.8 Atbilde -" at bounding box center [926, 416] width 798 height 59
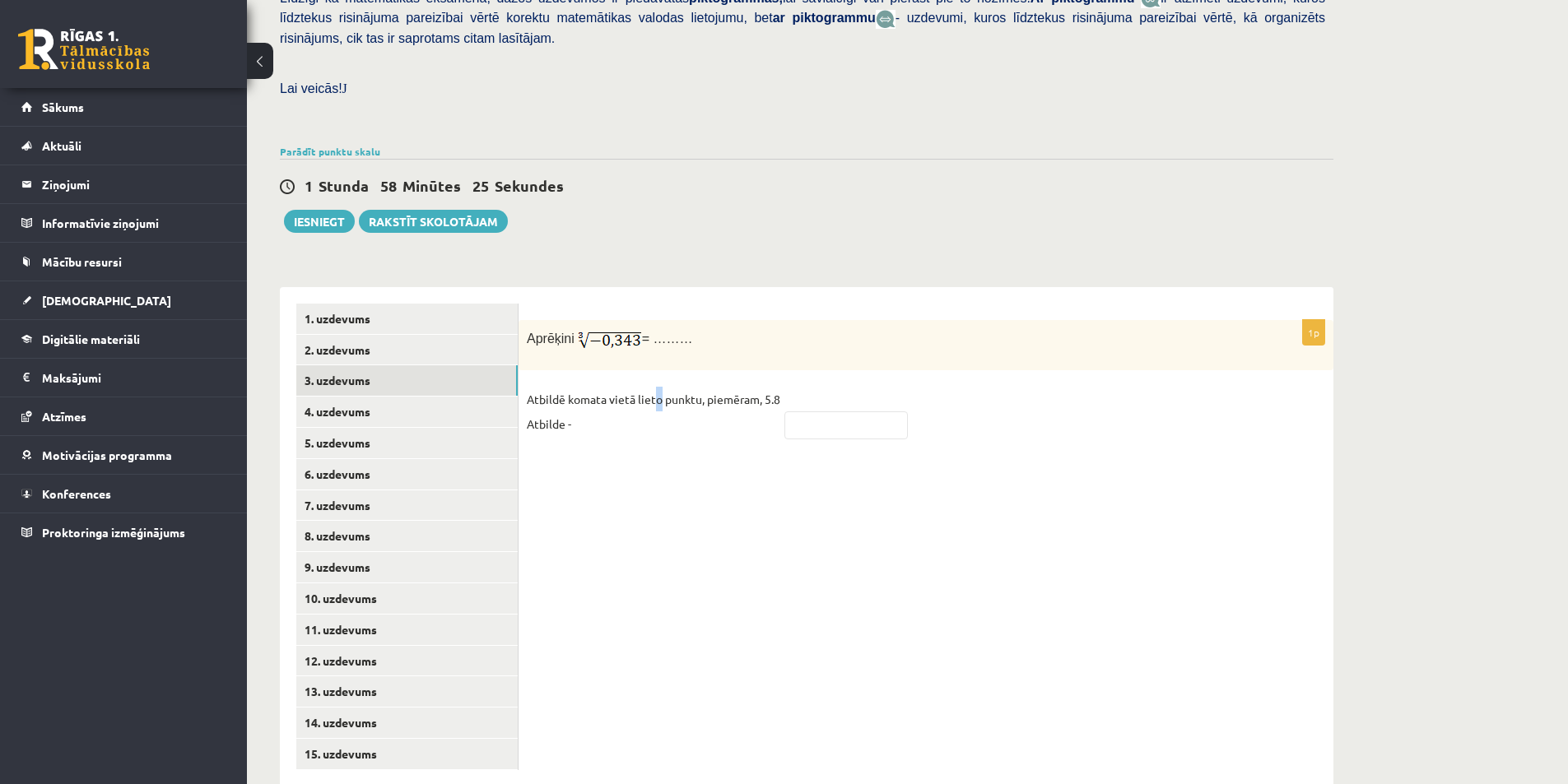
click at [659, 386] on p "Atbildē komata vietā lieto punktu, piemēram, 5.8 Atbilde -" at bounding box center [653, 411] width 253 height 50
click at [656, 392] on p "Atbildē komata vietā lieto punktu, piemēram, 5.8 Atbilde -" at bounding box center [653, 411] width 253 height 50
click at [625, 398] on p "Atbildē komata vietā lieto punktu, piemēram, 5.8 Atbilde -" at bounding box center [653, 411] width 253 height 50
click at [849, 411] on input "text" at bounding box center [846, 425] width 124 height 28
click at [839, 411] on input "*" at bounding box center [846, 425] width 124 height 28
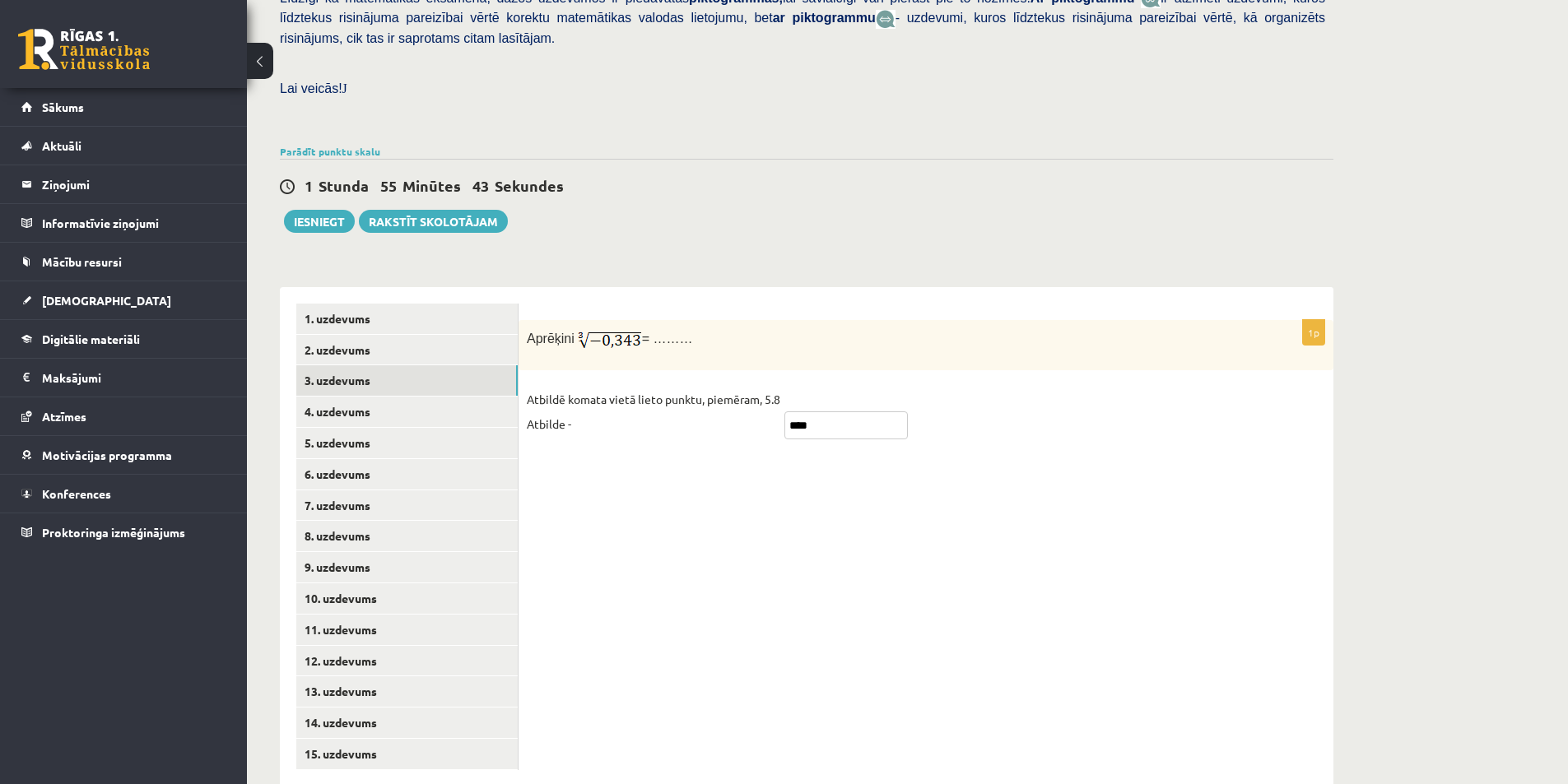
type input "****"
click at [825, 477] on div "1p Aprēķini = ……… Atbildē komata vietā lieto punktu, piemēram, 5.8 Atbilde - **…" at bounding box center [926, 536] width 815 height 499
click at [415, 396] on link "4. uzdevums" at bounding box center [407, 411] width 221 height 31
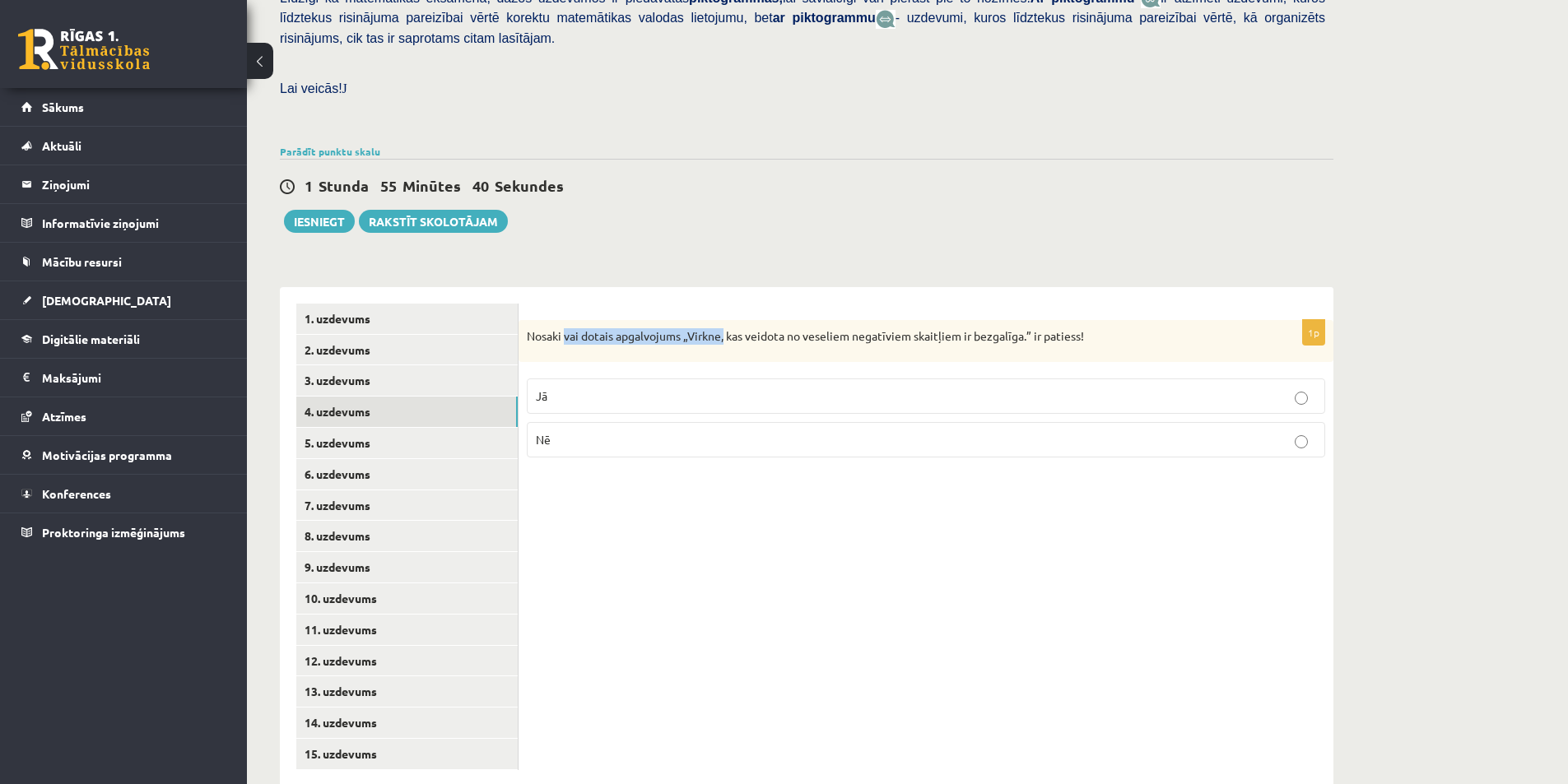
drag, startPoint x: 600, startPoint y: 302, endPoint x: 727, endPoint y: 308, distance: 127.1
click at [722, 328] on p "Nosaki vai dotais apgalvojums „Virkne, kas veidota no veseliem negatīviem skait…" at bounding box center [884, 337] width 716 height 17
click at [727, 328] on p "Nosaki vai dotais apgalvojums „Virkne, kas veidota no veseliem negatīviem skait…" at bounding box center [884, 337] width 716 height 17
drag, startPoint x: 726, startPoint y: 304, endPoint x: 871, endPoint y: 300, distance: 145.1
click at [867, 328] on p "Nosaki vai dotais apgalvojums „Virkne, kas veidota no veseliem negatīviem skait…" at bounding box center [884, 337] width 716 height 17
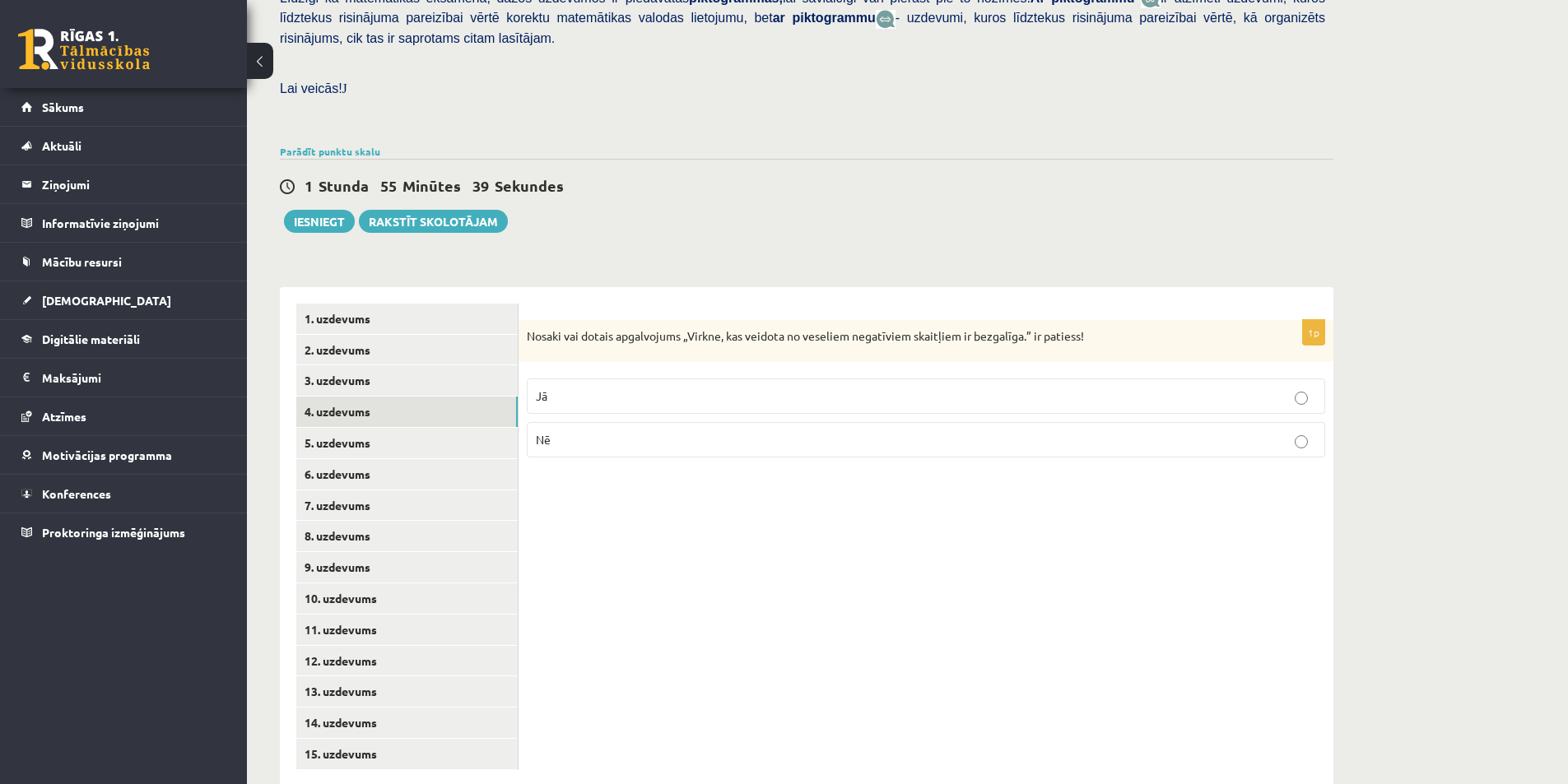
click at [879, 328] on p "Nosaki vai dotais apgalvojums „Virkne, kas veidota no veseliem negatīviem skait…" at bounding box center [884, 337] width 716 height 17
drag, startPoint x: 940, startPoint y: 307, endPoint x: 1034, endPoint y: 310, distance: 94.0
click at [1026, 320] on div "Nosaki vai dotais apgalvojums „Virkne, kas veidota no veseliem negatīviem skait…" at bounding box center [926, 342] width 815 height 43
click at [1034, 320] on div "Nosaki vai dotais apgalvojums „Virkne, kas veidota no veseliem negatīviem skait…" at bounding box center [926, 342] width 815 height 43
click at [717, 379] on label "Jā" at bounding box center [926, 396] width 798 height 35
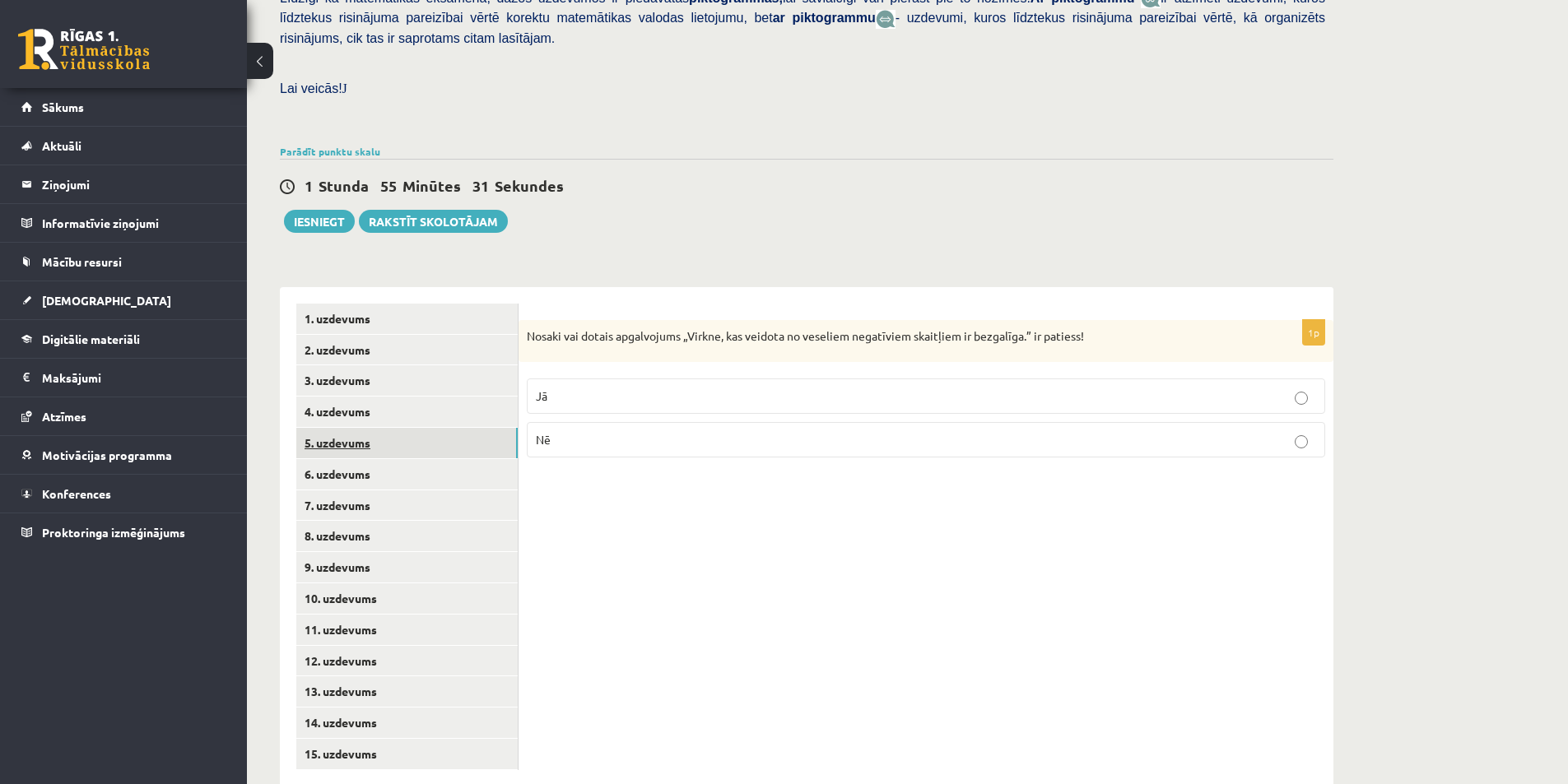
click at [385, 427] on link "5. uzdevums" at bounding box center [407, 442] width 221 height 31
click at [888, 390] on p "Jā" at bounding box center [926, 398] width 780 height 17
click at [412, 459] on link "6. uzdevums" at bounding box center [407, 474] width 221 height 31
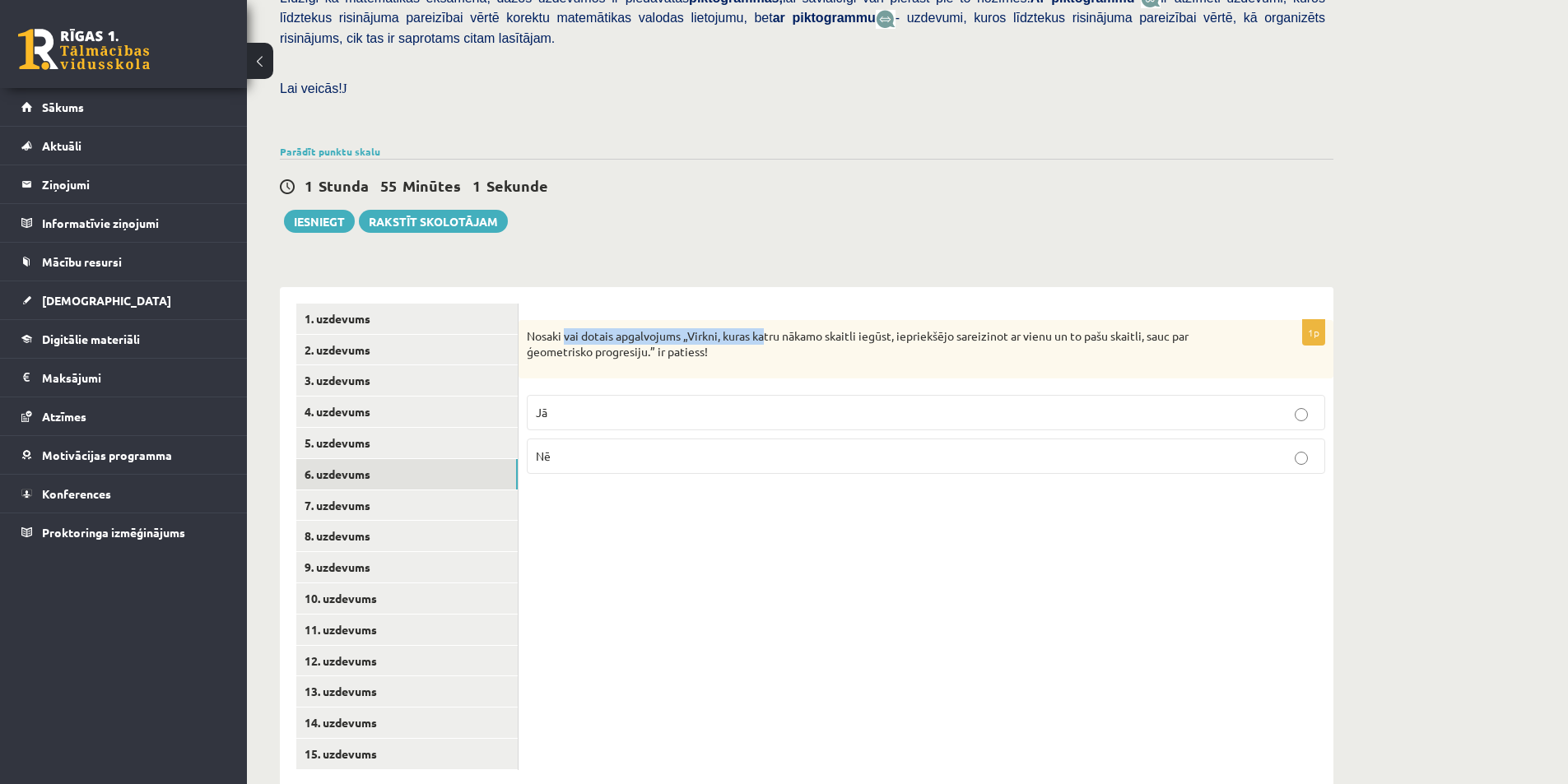
drag, startPoint x: 609, startPoint y: 301, endPoint x: 766, endPoint y: 295, distance: 157.1
click at [766, 328] on p "Nosaki vai dotais apgalvojums „Virkni, kuras katru nākamo skaitli iegūst, iepri…" at bounding box center [884, 344] width 716 height 32
click at [731, 327] on div "Nosaki vai dotais apgalvojums „Virkni, kuras katru nākamo skaitli iegūst, iepri…" at bounding box center [926, 349] width 815 height 59
drag, startPoint x: 662, startPoint y: 300, endPoint x: 850, endPoint y: 313, distance: 188.4
click at [846, 328] on p "Nosaki vai dotais apgalvojums „Virkni, kuras katru nākamo skaitli iegūst, iepri…" at bounding box center [884, 344] width 716 height 32
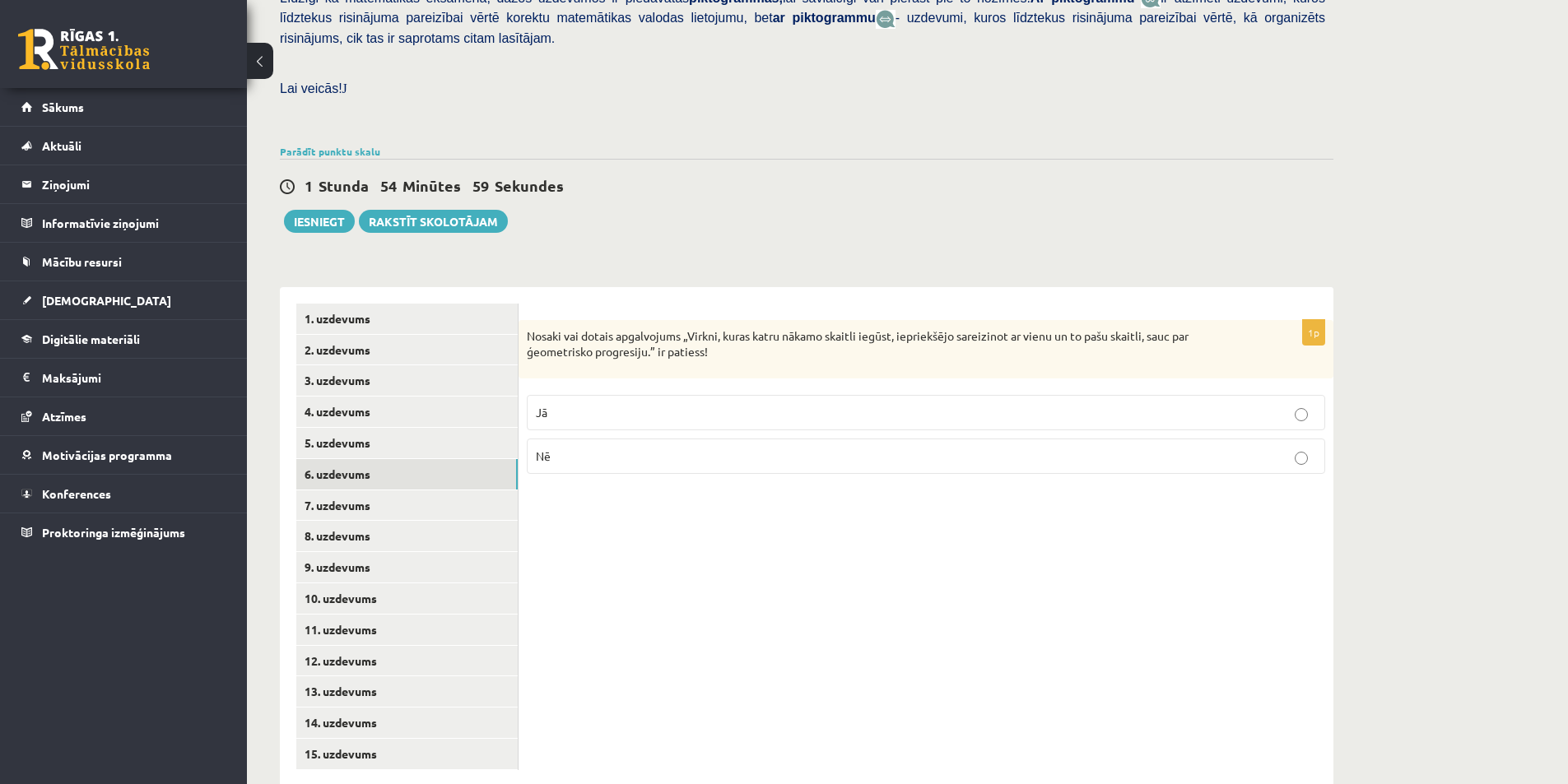
drag, startPoint x: 823, startPoint y: 327, endPoint x: 792, endPoint y: 323, distance: 31.3
click at [822, 327] on div "Nosaki vai dotais apgalvojums „Virkni, kuras katru nākamo skaitli iegūst, iepri…" at bounding box center [926, 349] width 815 height 59
drag, startPoint x: 847, startPoint y: 305, endPoint x: 968, endPoint y: 304, distance: 121.0
click at [961, 328] on p "Nosaki vai dotais apgalvojums „Virkni, kuras katru nākamo skaitli iegūst, iepri…" at bounding box center [884, 344] width 716 height 32
drag, startPoint x: 968, startPoint y: 304, endPoint x: 949, endPoint y: 309, distance: 19.6
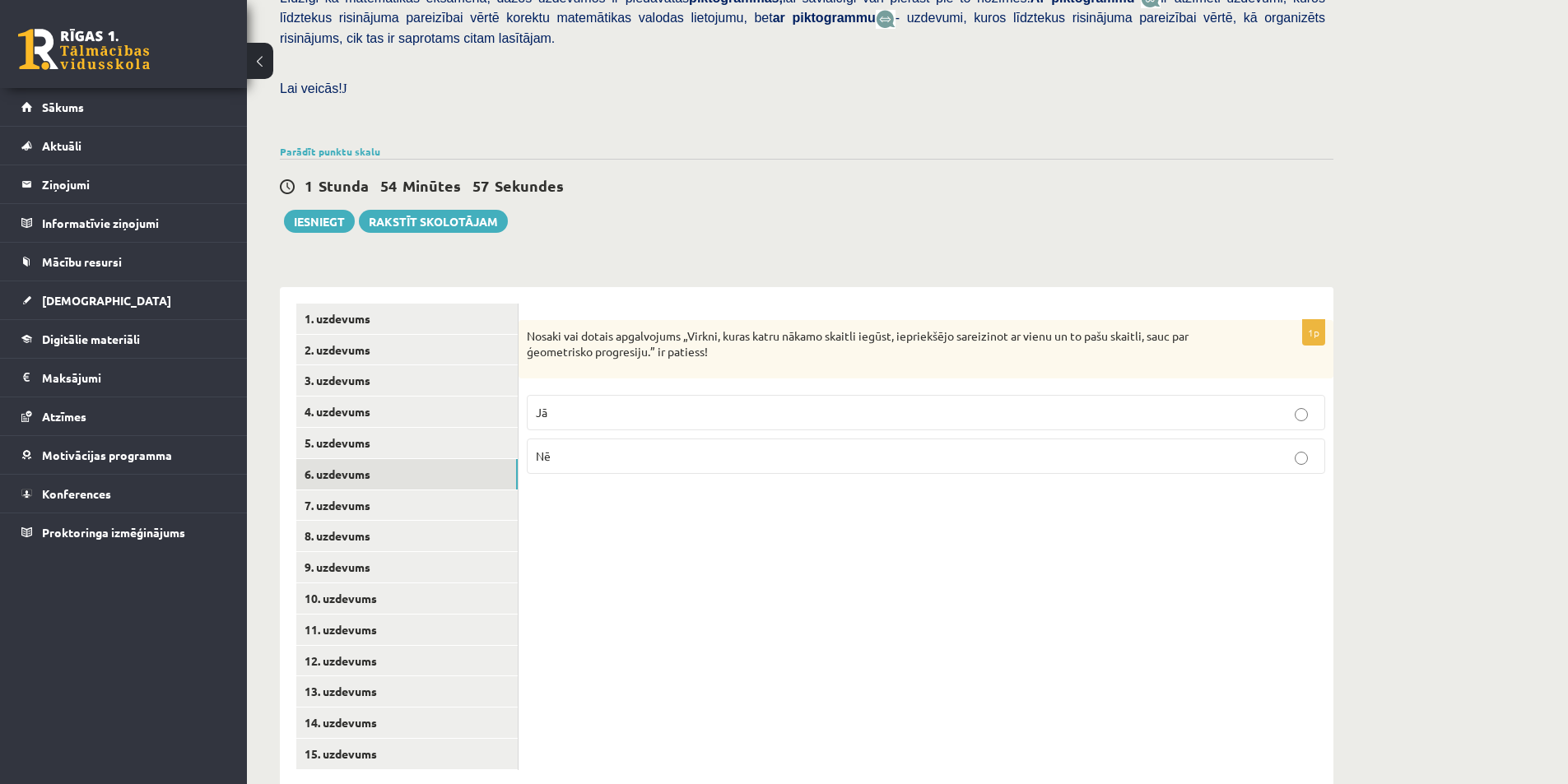
click at [967, 328] on p "Nosaki vai dotais apgalvojums „Virkni, kuras katru nākamo skaitli iegūst, iepri…" at bounding box center [884, 344] width 716 height 32
drag, startPoint x: 696, startPoint y: 316, endPoint x: 746, endPoint y: 319, distance: 50.1
click at [745, 328] on p "Nosaki vai dotais apgalvojums „Virkni, kuras katru nākamo skaitli iegūst, iepri…" at bounding box center [884, 344] width 716 height 32
click at [756, 328] on p "Nosaki vai dotais apgalvojums „Virkni, kuras katru nākamo skaitli iegūst, iepri…" at bounding box center [884, 344] width 716 height 32
drag, startPoint x: 753, startPoint y: 306, endPoint x: 804, endPoint y: 309, distance: 51.1
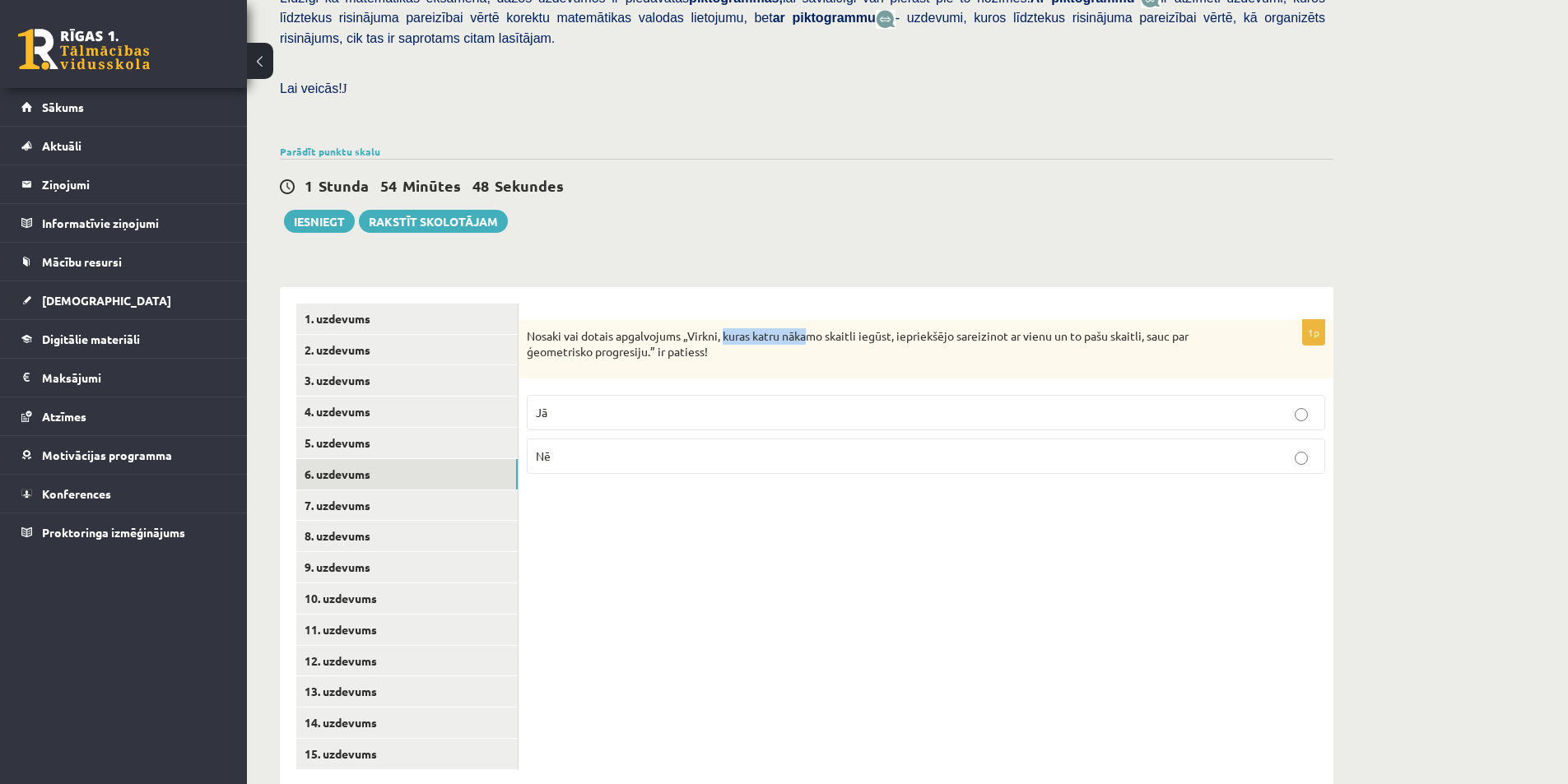
click at [804, 328] on p "Nosaki vai dotais apgalvojums „Virkni, kuras katru nākamo skaitli iegūst, iepri…" at bounding box center [884, 344] width 716 height 32
drag, startPoint x: 827, startPoint y: 306, endPoint x: 865, endPoint y: 300, distance: 38.5
click at [865, 328] on p "Nosaki vai dotais apgalvojums „Virkni, kuras katru nākamo skaitli iegūst, iepri…" at bounding box center [884, 344] width 716 height 32
click at [866, 328] on p "Nosaki vai dotais apgalvojums „Virkni, kuras katru nākamo skaitli iegūst, iepri…" at bounding box center [884, 344] width 716 height 32
drag, startPoint x: 948, startPoint y: 294, endPoint x: 1032, endPoint y: 293, distance: 84.0
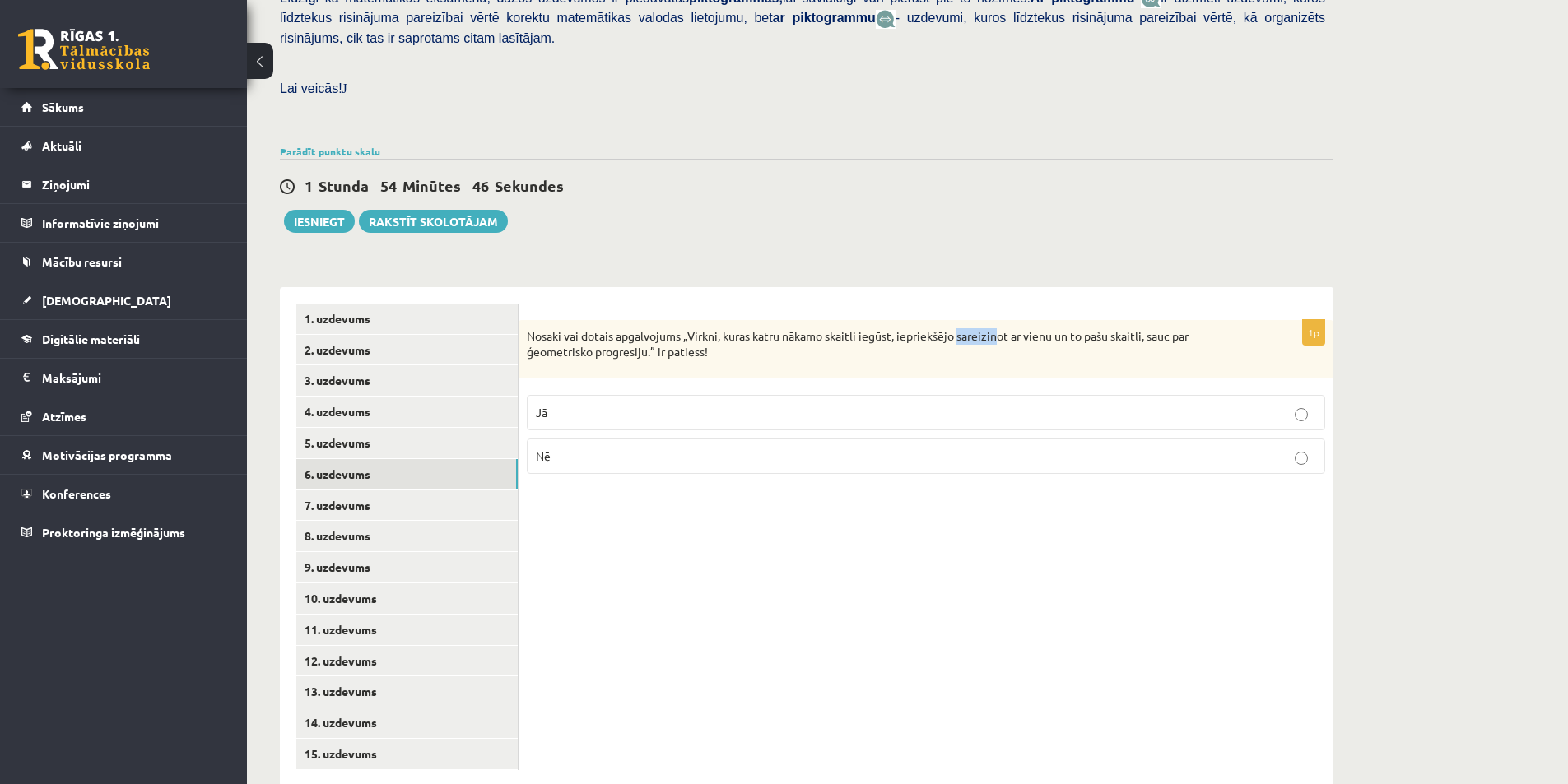
click at [1030, 328] on p "Nosaki vai dotais apgalvojums „Virkni, kuras katru nākamo skaitli iegūst, iepri…" at bounding box center [884, 344] width 716 height 32
drag, startPoint x: 1034, startPoint y: 292, endPoint x: 1030, endPoint y: 304, distance: 12.6
click at [1033, 328] on p "Nosaki vai dotais apgalvojums „Virkni, kuras katru nākamo skaitli iegūst, iepri…" at bounding box center [884, 344] width 716 height 32
drag, startPoint x: 613, startPoint y: 326, endPoint x: 666, endPoint y: 326, distance: 53.0
click at [666, 326] on div "Nosaki vai dotais apgalvojums „Virkni, kuras katru nākamo skaitli iegūst, iepri…" at bounding box center [926, 349] width 815 height 59
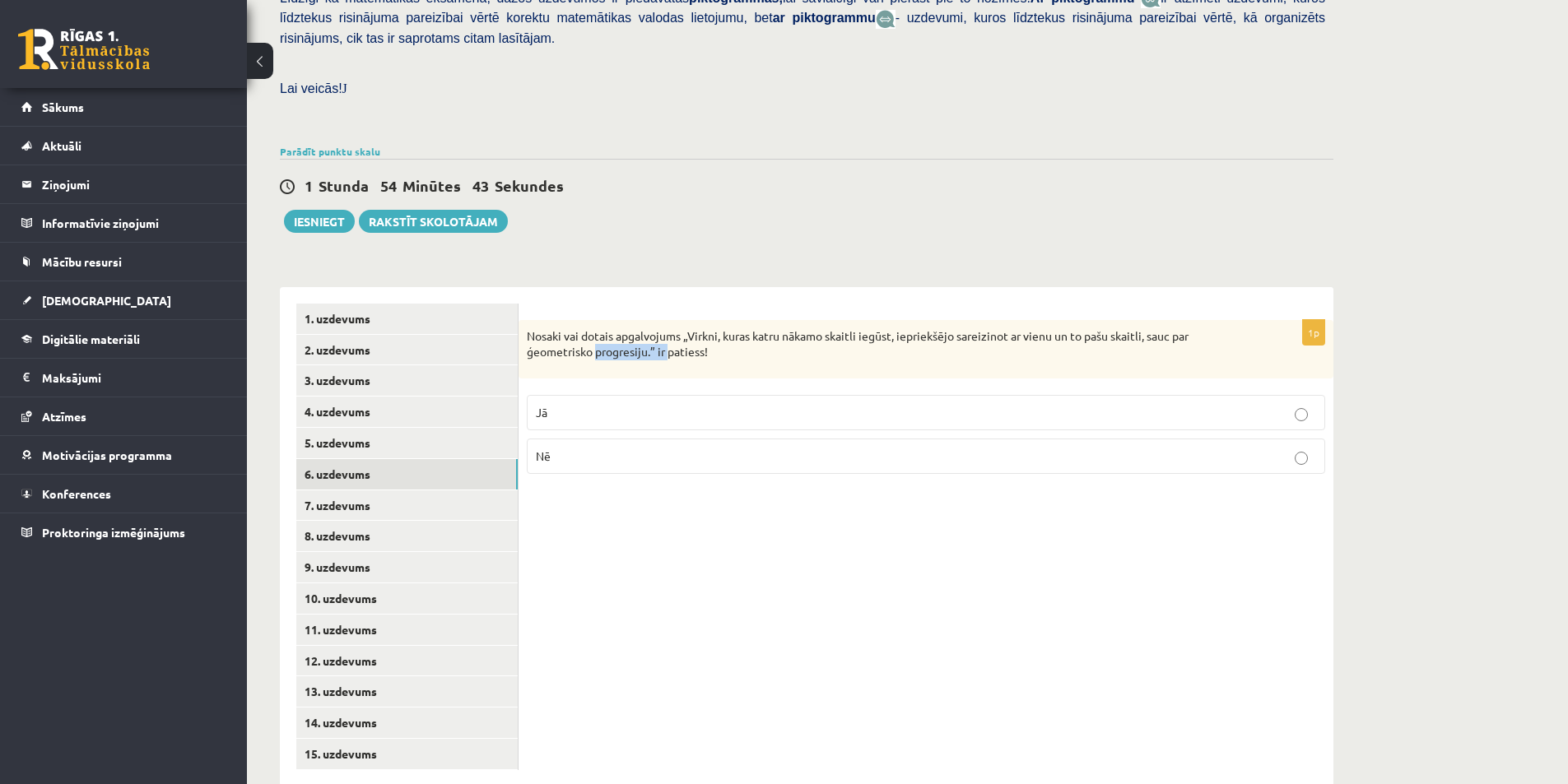
click at [666, 326] on div "Nosaki vai dotais apgalvojums „Virkni, kuras katru nākamo skaitli iegūst, iepri…" at bounding box center [926, 349] width 815 height 59
click at [646, 394] on label "Jā" at bounding box center [926, 412] width 798 height 35
click at [347, 490] on link "7. uzdevums" at bounding box center [407, 505] width 221 height 31
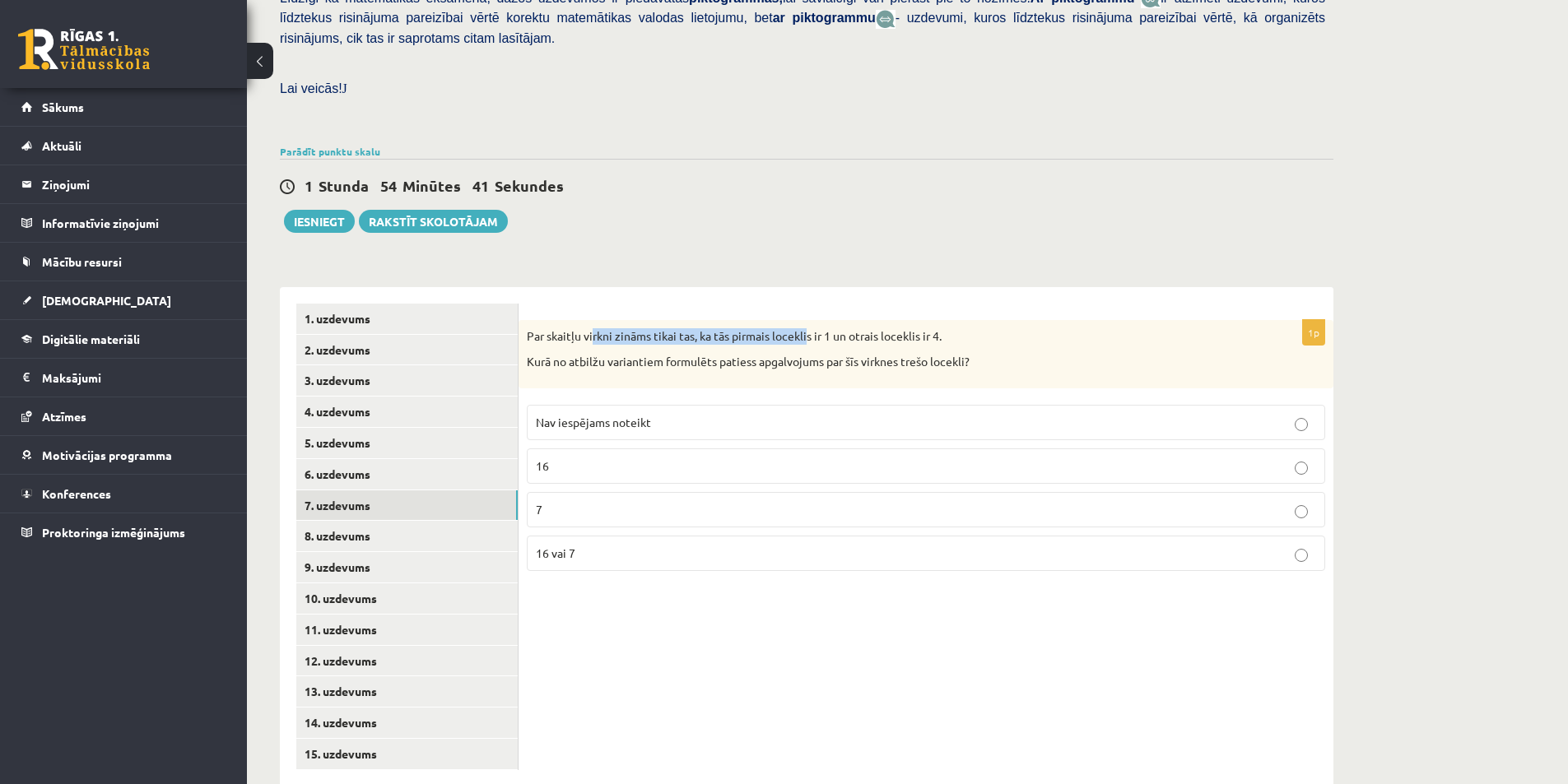
drag, startPoint x: 800, startPoint y: 294, endPoint x: 844, endPoint y: 289, distance: 44.3
click at [803, 328] on p "Par skaitļu virkni zināms tikai tas, ka tās pirmais loceklis ir 1 un otrais loc…" at bounding box center [884, 337] width 716 height 17
click at [846, 320] on div "Par skaitļu virkni zināms tikai tas, ka tās pirmais loceklis ir 1 un otrais loc…" at bounding box center [926, 354] width 815 height 68
drag, startPoint x: 848, startPoint y: 304, endPoint x: 969, endPoint y: 302, distance: 121.0
click at [969, 328] on p "Par skaitļu virkni zināms tikai tas, ka tās pirmais loceklis ir 1 un otrais loc…" at bounding box center [884, 337] width 716 height 17
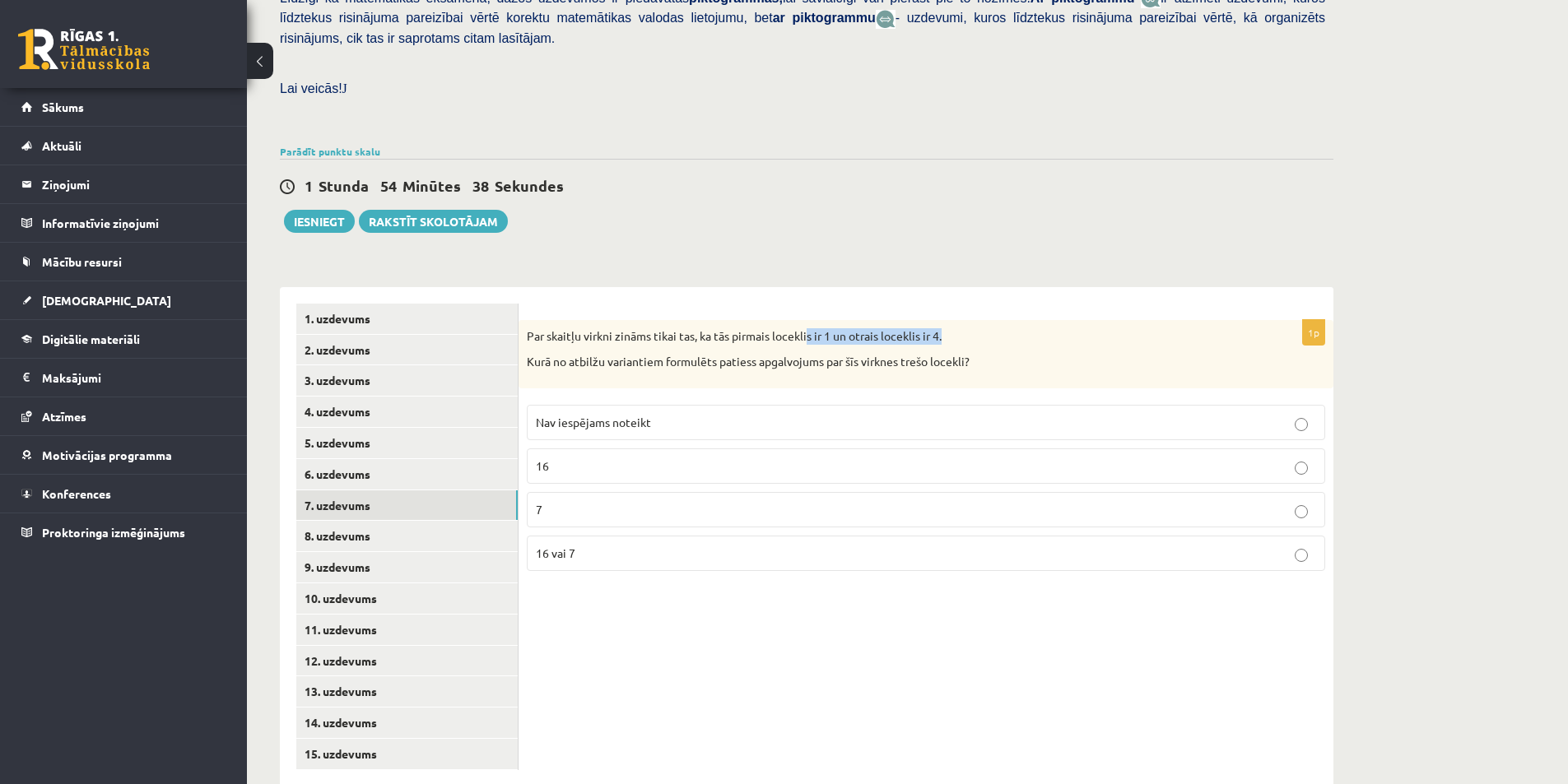
click at [969, 328] on p "Par skaitļu virkni zināms tikai tas, ka tās pirmais loceklis ir 1 un otrais loc…" at bounding box center [884, 337] width 716 height 17
drag, startPoint x: 585, startPoint y: 333, endPoint x: 767, endPoint y: 330, distance: 182.0
click at [767, 330] on div "Par skaitļu virkni zināms tikai tas, ka tās pirmais loceklis ir 1 un otrais loc…" at bounding box center [926, 354] width 815 height 68
click at [772, 337] on div "Par skaitļu virkni zināms tikai tas, ka tās pirmais loceklis ir 1 un otrais loc…" at bounding box center [926, 354] width 815 height 68
click at [595, 457] on p "16" at bounding box center [926, 465] width 780 height 17
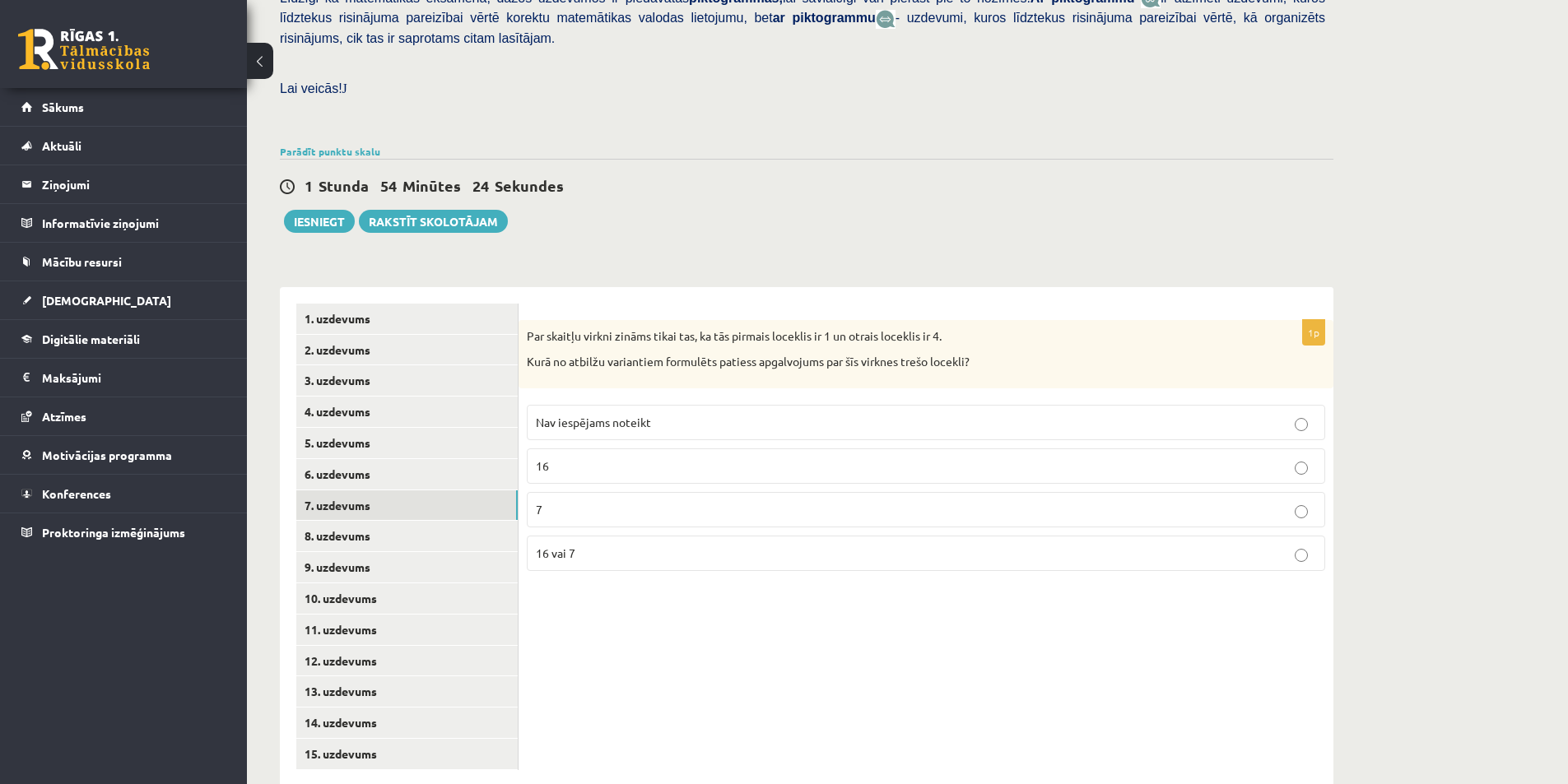
click at [661, 545] on p "16 vai 7" at bounding box center [926, 553] width 780 height 17
drag, startPoint x: 921, startPoint y: 300, endPoint x: 945, endPoint y: 300, distance: 24.0
click at [945, 328] on p "Par skaitļu virkni zināms tikai tas, ka tās pirmais loceklis ir 1 un otrais loc…" at bounding box center [884, 337] width 716 height 17
click at [948, 328] on p "Par skaitļu virkni zināms tikai tas, ka tās pirmais loceklis ir 1 un otrais loc…" at bounding box center [884, 337] width 716 height 17
click at [400, 521] on link "8. uzdevums" at bounding box center [407, 536] width 221 height 31
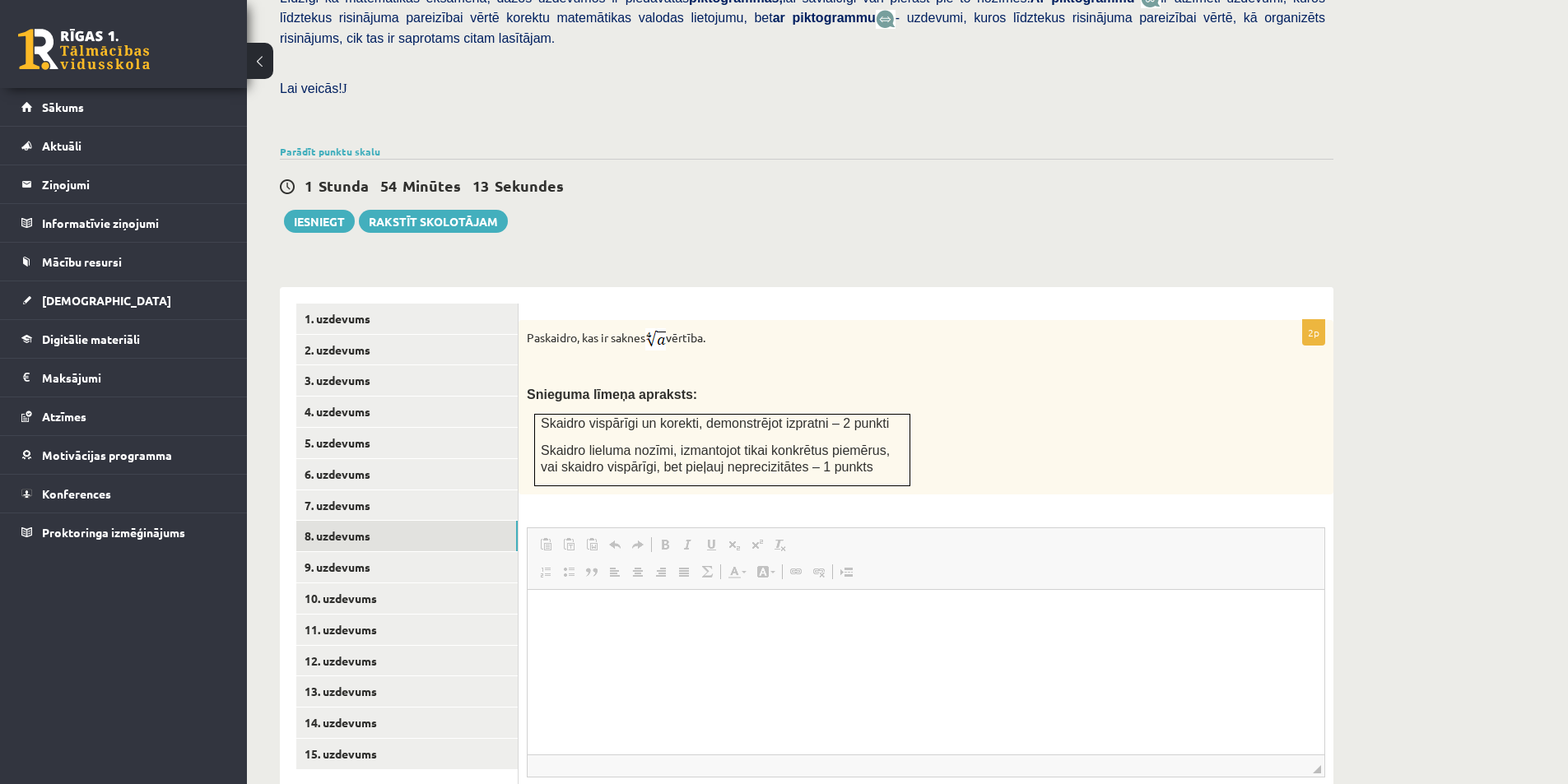
scroll to position [0, 0]
drag, startPoint x: 604, startPoint y: 296, endPoint x: 746, endPoint y: 309, distance: 142.6
click at [719, 328] on p "Paskaidro, kas ir saknes vērtība." at bounding box center [884, 339] width 716 height 22
click at [757, 328] on p "Paskaidro, kas ir saknes vērtība." at bounding box center [884, 339] width 716 height 22
click at [680, 328] on p "Paskaidro, kas ir saknes vērtība." at bounding box center [884, 339] width 716 height 22
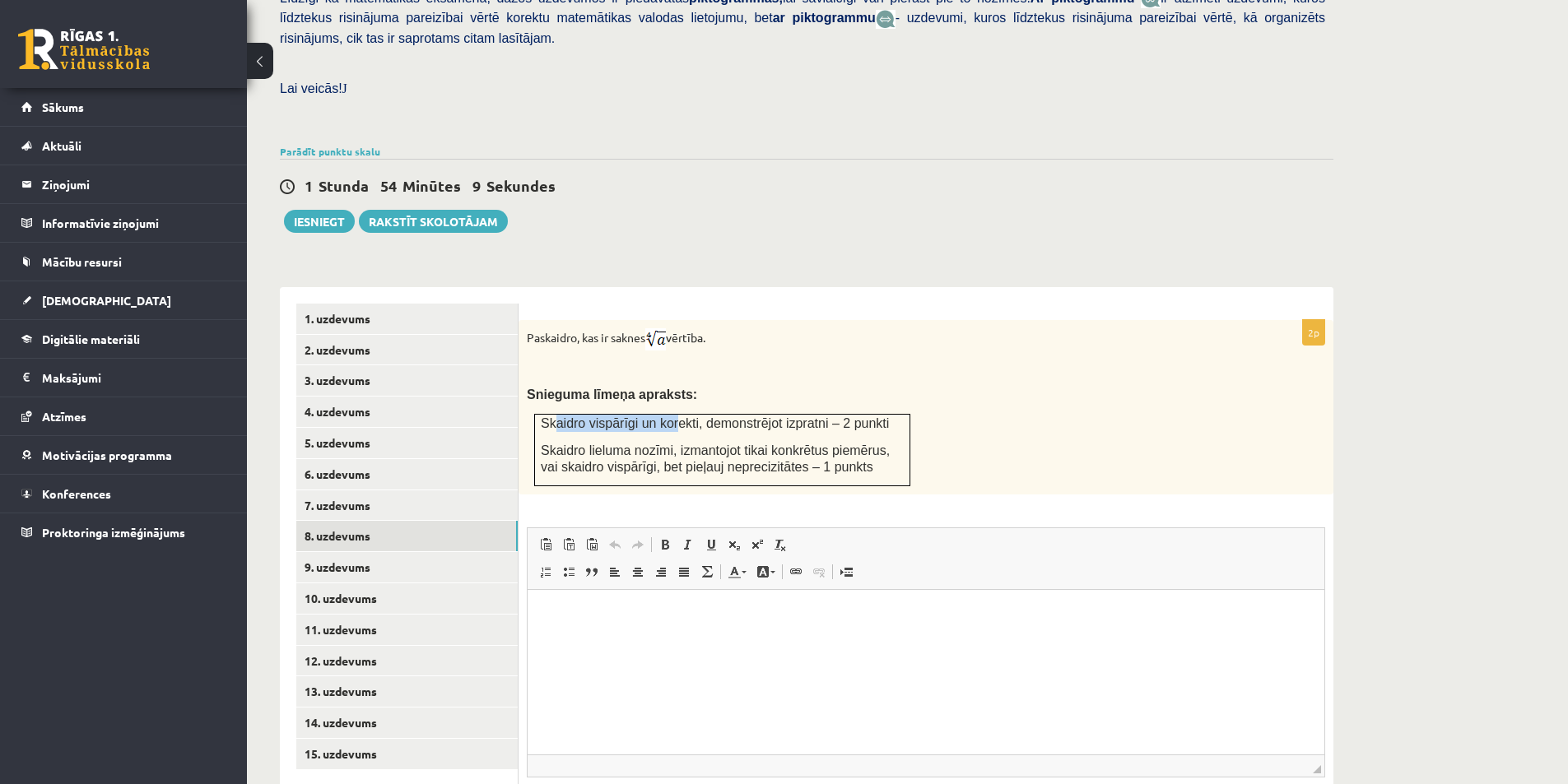
drag, startPoint x: 555, startPoint y: 387, endPoint x: 707, endPoint y: 395, distance: 152.2
click at [689, 416] on span "Skaidro vispārīgi un korekti, demonstrējot izpratni – 2 punkti" at bounding box center [715, 423] width 348 height 14
click at [707, 416] on span "Skaidro vispārīgi un korekti, demonstrējot izpratni – 2 punkti" at bounding box center [715, 423] width 348 height 14
click at [795, 342] on div "Paskaidro, kas ir saknes vērtība. Snieguma līmeņa apraksts: Skaidro vispārīgi u…" at bounding box center [926, 407] width 815 height 174
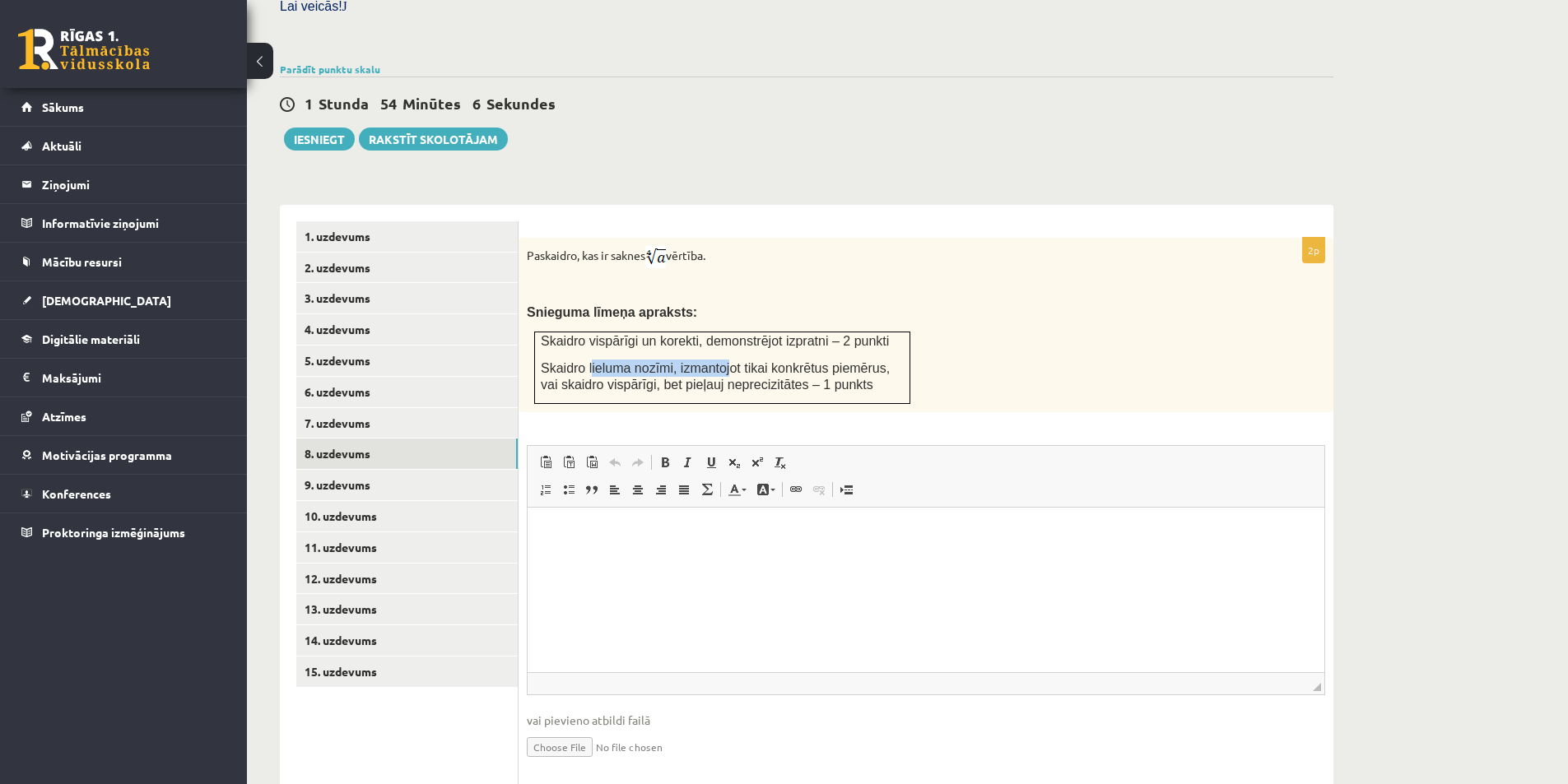
drag, startPoint x: 595, startPoint y: 328, endPoint x: 735, endPoint y: 328, distance: 140.0
click at [732, 361] on span "Skaidro lieluma nozīmi, izmantojot tikai konkrētus piemērus, vai skaidro vispār…" at bounding box center [715, 377] width 349 height 31
click at [737, 361] on span "Skaidro lieluma nozīmi, izmantojot tikai konkrētus piemērus, vai skaidro vispār…" at bounding box center [715, 377] width 349 height 31
drag, startPoint x: 650, startPoint y: 332, endPoint x: 874, endPoint y: 337, distance: 224.1
click at [873, 361] on span "Skaidro lieluma nozīmi, izmantojot tikai konkrētus piemērus, vai skaidro vispār…" at bounding box center [715, 377] width 349 height 31
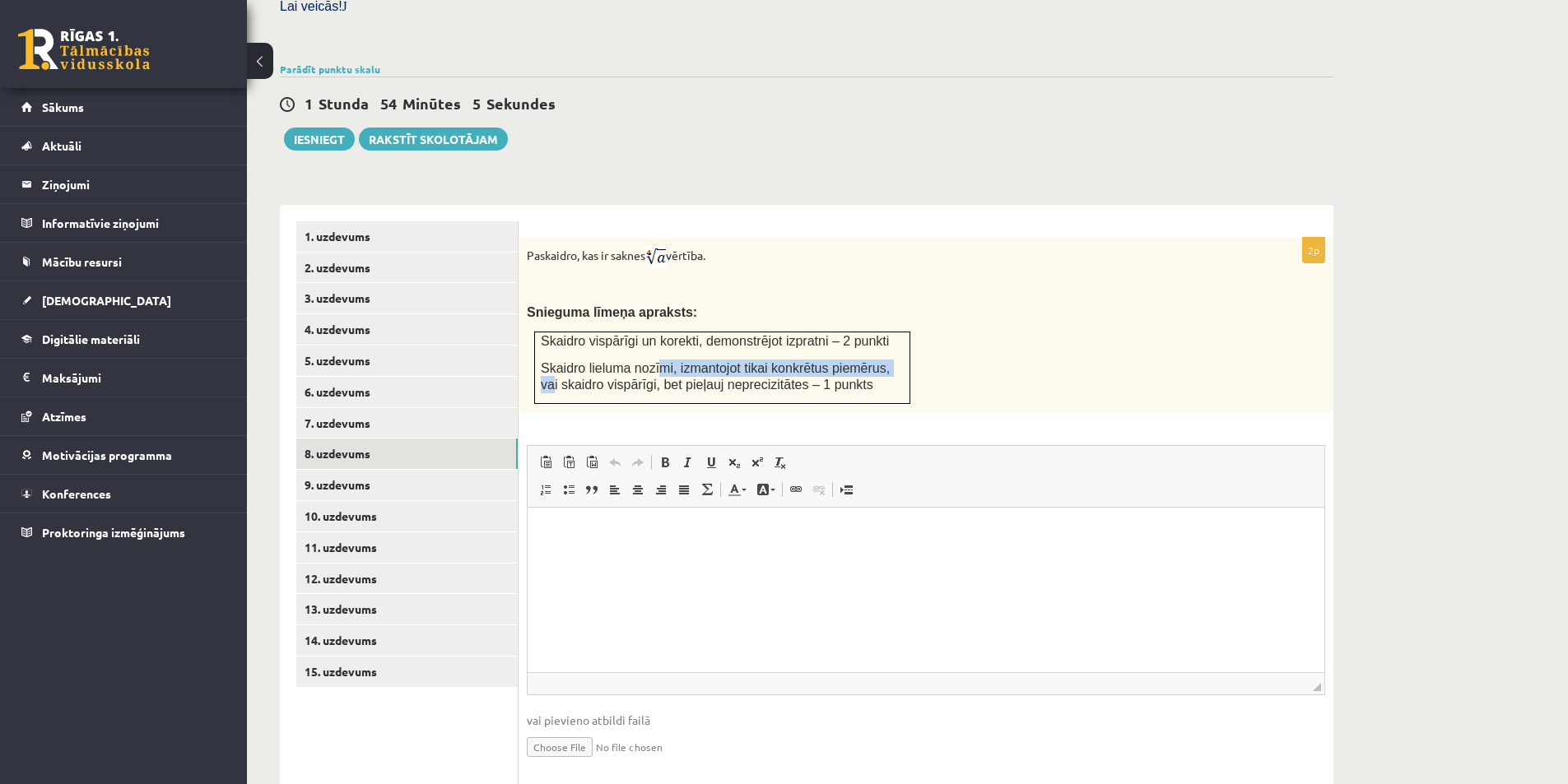
click at [870, 361] on span "Skaidro lieluma nozīmi, izmantojot tikai konkrētus piemērus, vai skaidro vispār…" at bounding box center [715, 377] width 349 height 31
click at [834, 360] on p "Skaidro lieluma nozīmi, izmantojot tikai konkrētus piemērus, vai skaidro vispār…" at bounding box center [722, 376] width 363 height 34
drag, startPoint x: 646, startPoint y: 355, endPoint x: 743, endPoint y: 355, distance: 97.0
click at [741, 356] on td "Skaidro vispārīgi un korekti, demonstrējot izpratni – 2 punkti Skaidro lieluma …" at bounding box center [722, 368] width 376 height 72
click at [746, 361] on span "Skaidro lieluma nozīmi, izmantojot tikai konkrētus piemērus, vai skaidro vispār…" at bounding box center [715, 377] width 349 height 31
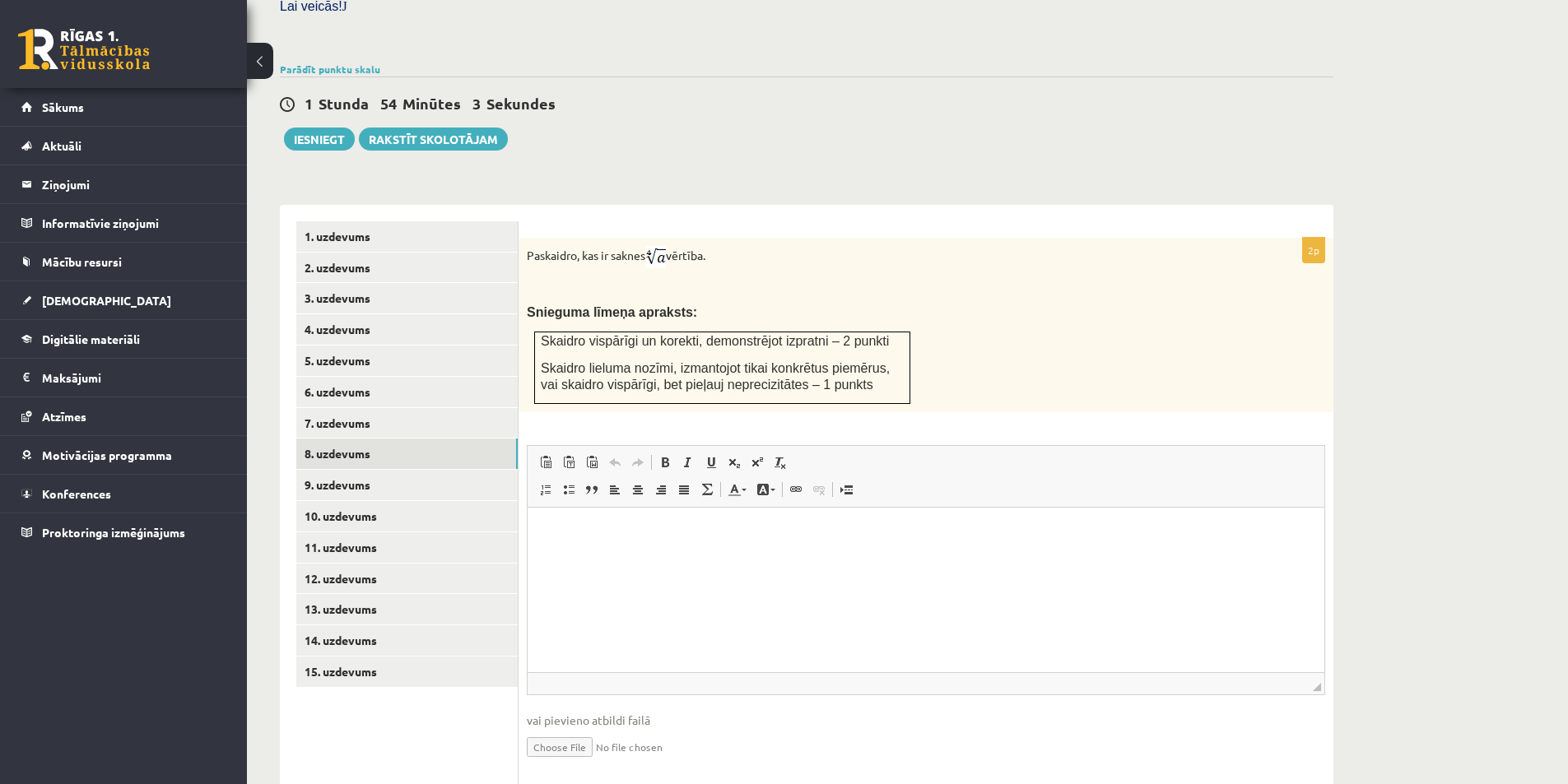
click at [829, 360] on p "Skaidro lieluma nozīmi, izmantojot tikai konkrētus piemērus, vai skaidro vispār…" at bounding box center [722, 376] width 363 height 34
click at [385, 470] on link "9. uzdevums" at bounding box center [407, 484] width 221 height 31
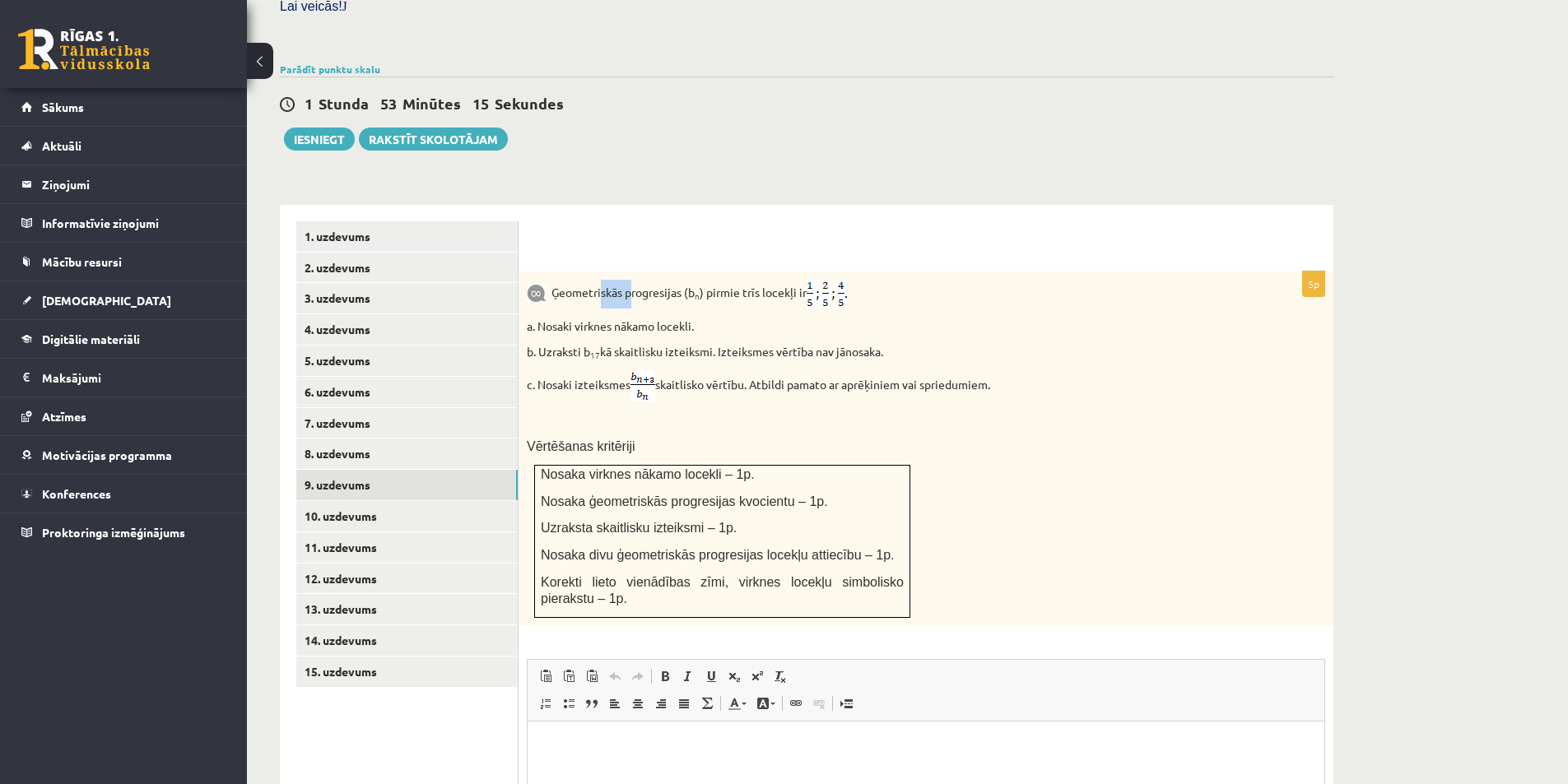
scroll to position [0, 0]
drag, startPoint x: 760, startPoint y: 260, endPoint x: 783, endPoint y: 261, distance: 23.0
click at [780, 280] on p "Ģeometriskās progresijas (b n ) pirmie trīs locekļi ir" at bounding box center [884, 294] width 716 height 29
click at [783, 280] on p "Ģeometriskās progresijas (b n ) pirmie trīs locekļi ir" at bounding box center [884, 294] width 716 height 29
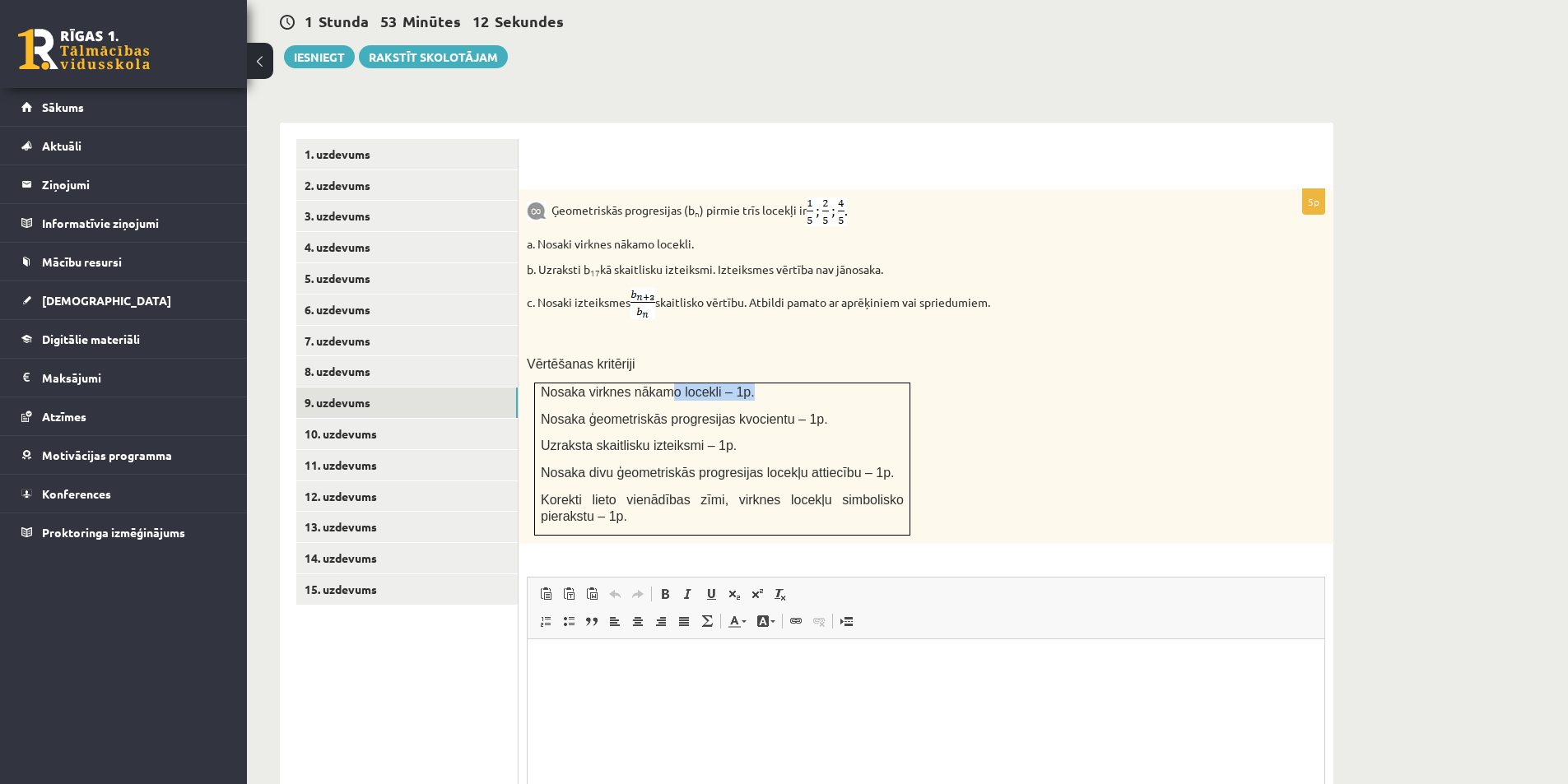
drag, startPoint x: 685, startPoint y: 357, endPoint x: 797, endPoint y: 361, distance: 112.1
click at [797, 384] on p "Nosaka virknes nākamo locekli – 1p." at bounding box center [722, 392] width 363 height 17
click at [810, 410] on p "Nosaka ģeometriskās progresijas kvocientu – 1p." at bounding box center [722, 418] width 363 height 17
click at [824, 410] on p "Nosaka ģeometriskās progresijas kvocientu – 1p." at bounding box center [722, 418] width 363 height 17
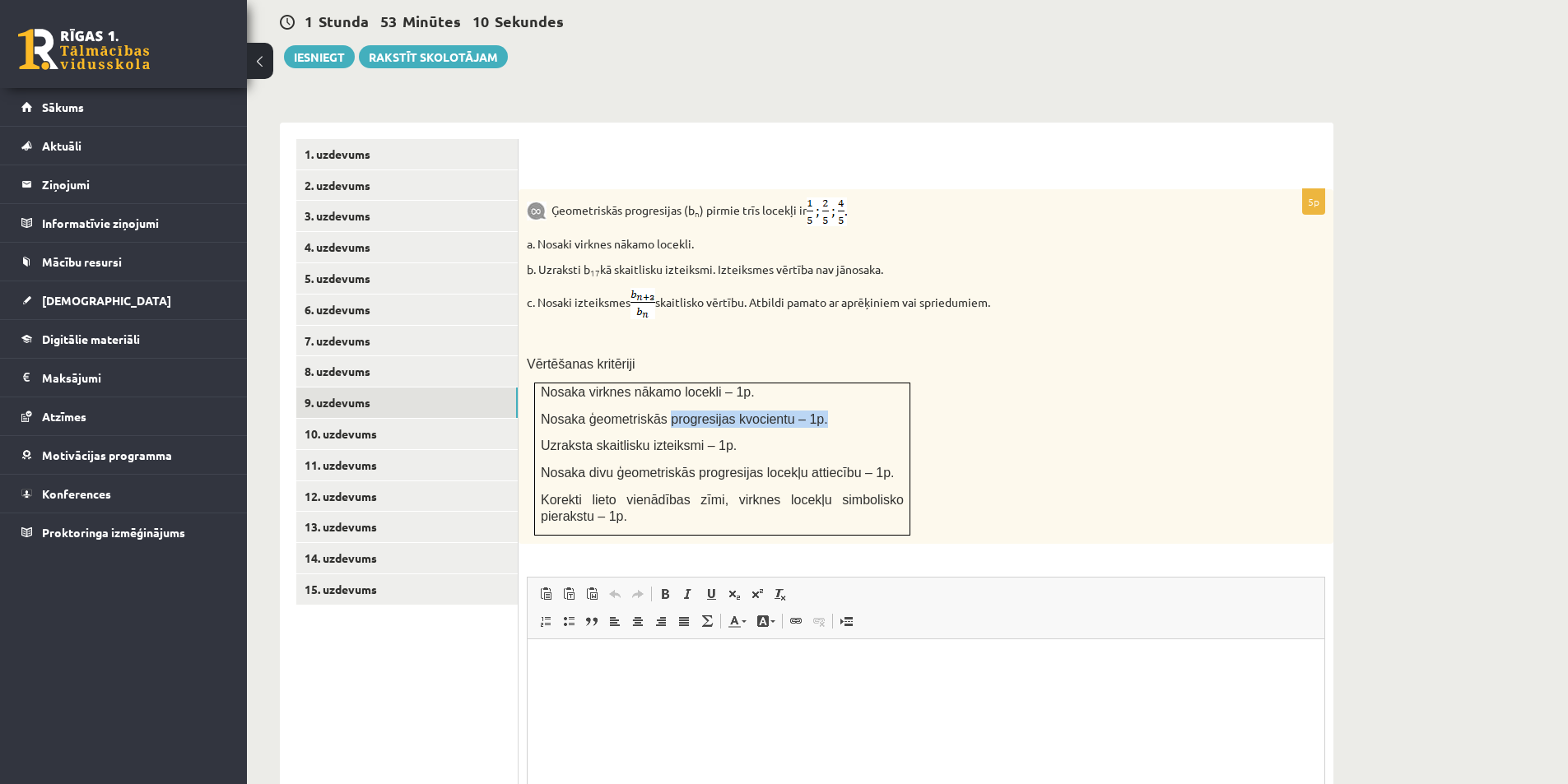
drag, startPoint x: 722, startPoint y: 177, endPoint x: 830, endPoint y: 183, distance: 108.2
click at [830, 197] on p "Ģeometriskās progresijas (b n ) pirmie trīs locekļi ir" at bounding box center [884, 211] width 716 height 29
click at [830, 197] on img at bounding box center [827, 211] width 40 height 29
click at [814, 219] on div "Ģeometriskās progresijas (b n ) pirmie trīs locekļi ir a. Nosaki virknes nākamo…" at bounding box center [926, 366] width 815 height 355
click at [747, 262] on p "b. Uzraksti b 17 kā skaitlisku izteiksmi. Izteiksmes vērtība nav jānosaka." at bounding box center [884, 270] width 716 height 17
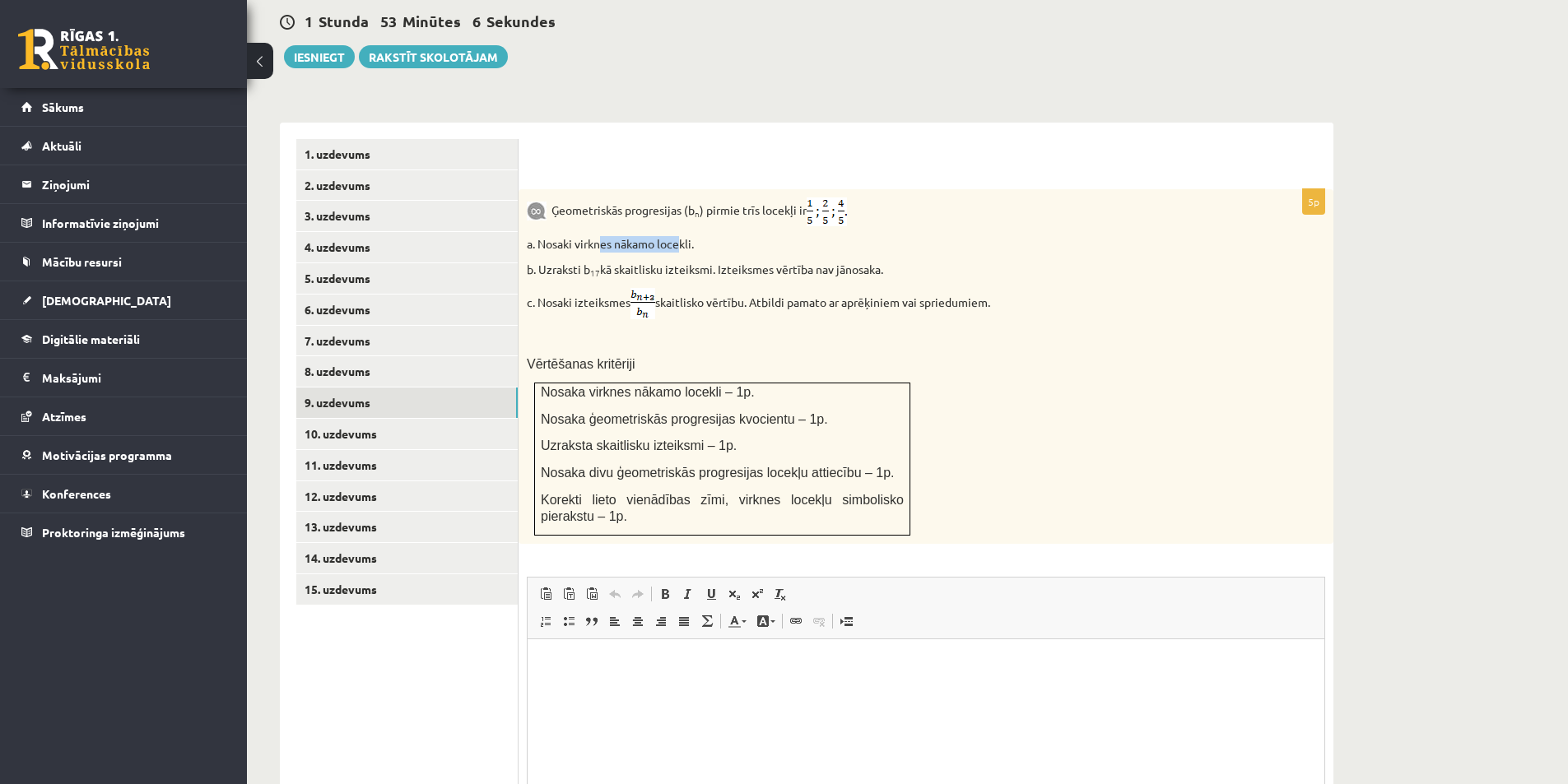
drag, startPoint x: 598, startPoint y: 205, endPoint x: 719, endPoint y: 204, distance: 121.0
click at [710, 236] on p "a. Nosaki virknes nākamo locekli." at bounding box center [884, 244] width 716 height 17
click at [720, 236] on p "a. Nosaki virknes nākamo locekli." at bounding box center [884, 244] width 716 height 17
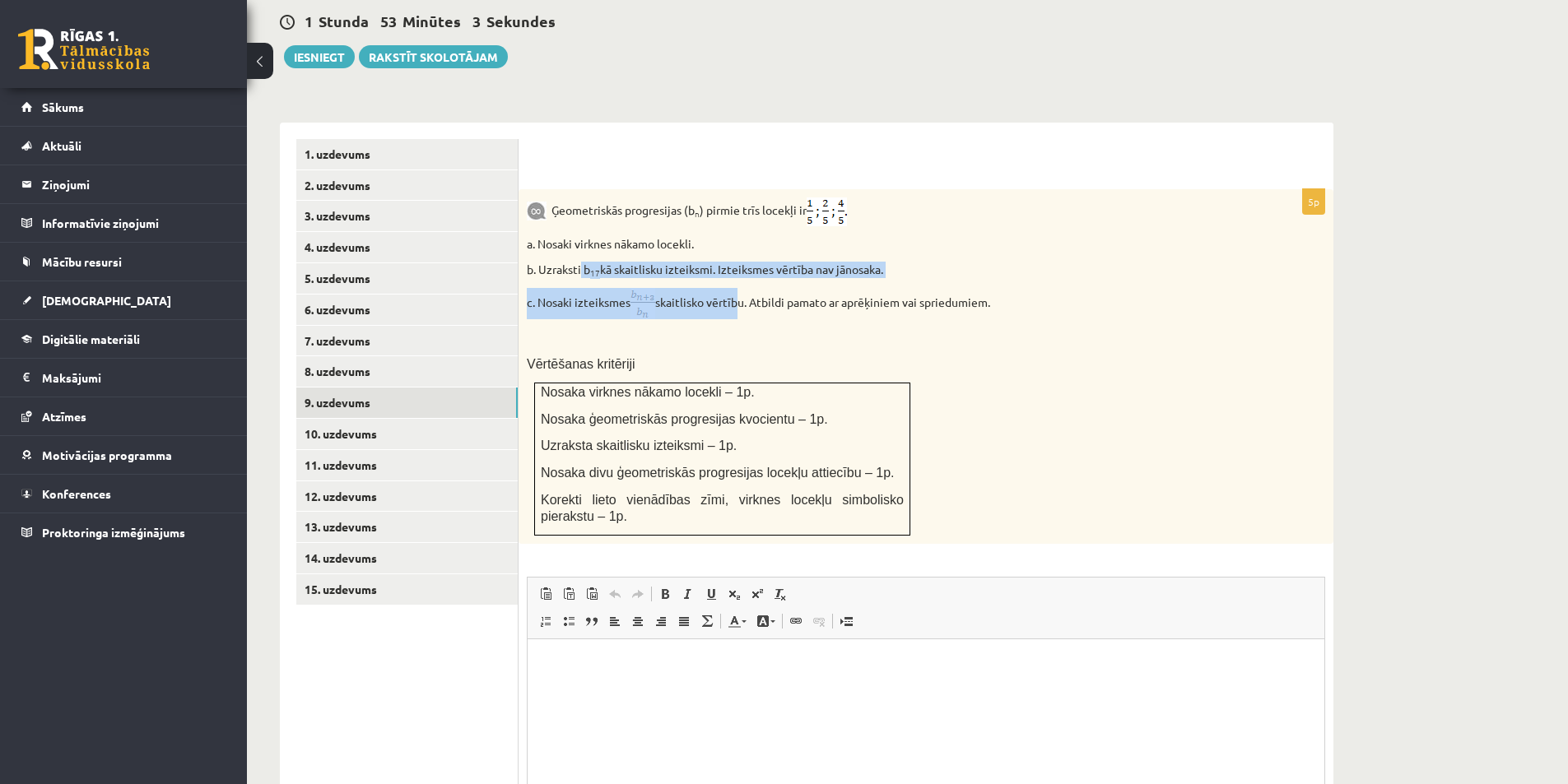
drag, startPoint x: 584, startPoint y: 237, endPoint x: 829, endPoint y: 248, distance: 245.2
click at [813, 248] on div "Ģeometriskās progresijas (b n ) pirmie trīs locekļi ir a. Nosaki virknes nākamo…" at bounding box center [926, 366] width 815 height 355
drag, startPoint x: 829, startPoint y: 248, endPoint x: 819, endPoint y: 244, distance: 10.8
click at [829, 248] on div "Ģeometriskās progresijas (b n ) pirmie trīs locekļi ir a. Nosaki virknes nākamo…" at bounding box center [926, 366] width 815 height 355
drag, startPoint x: 683, startPoint y: 229, endPoint x: 896, endPoint y: 234, distance: 213.1
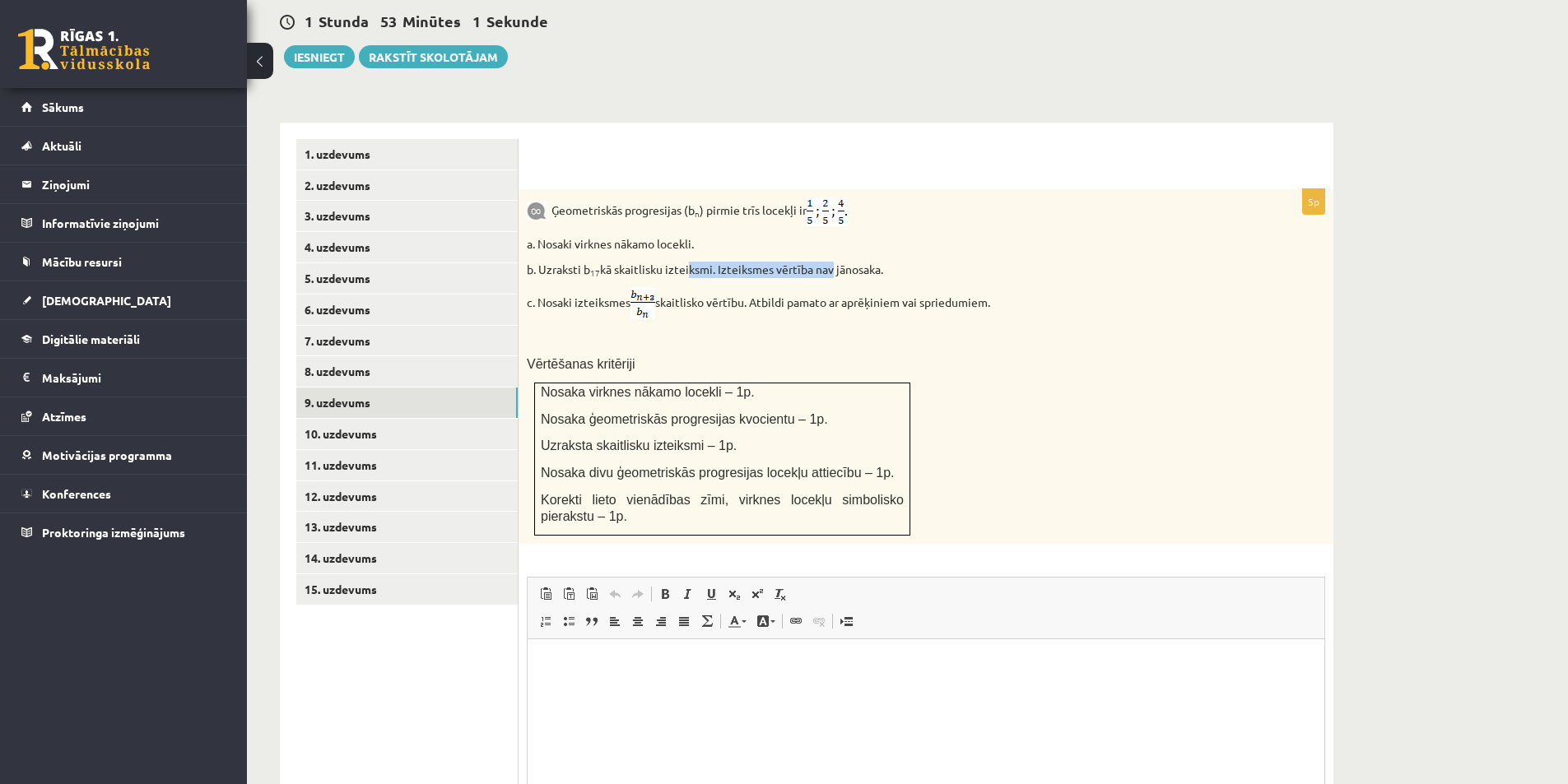
click at [872, 262] on p "b. Uzraksti b 17 kā skaitlisku izteiksmi. Izteiksmes vērtība nav jānosaka." at bounding box center [884, 270] width 716 height 17
click at [896, 262] on p "b. Uzraksti b 17 kā skaitlisku izteiksmi. Izteiksmes vērtība nav jānosaka." at bounding box center [884, 270] width 716 height 17
drag, startPoint x: 580, startPoint y: 262, endPoint x: 751, endPoint y: 281, distance: 172.1
click at [751, 288] on p "c. Nosaki izteiksmes skaitlisko vērtību. Atbildi pamato ar aprēķiniem vai sprie…" at bounding box center [884, 304] width 716 height 31
click at [756, 288] on p "c. Nosaki izteiksmes skaitlisko vērtību. Atbildi pamato ar aprēķiniem vai sprie…" at bounding box center [884, 304] width 716 height 31
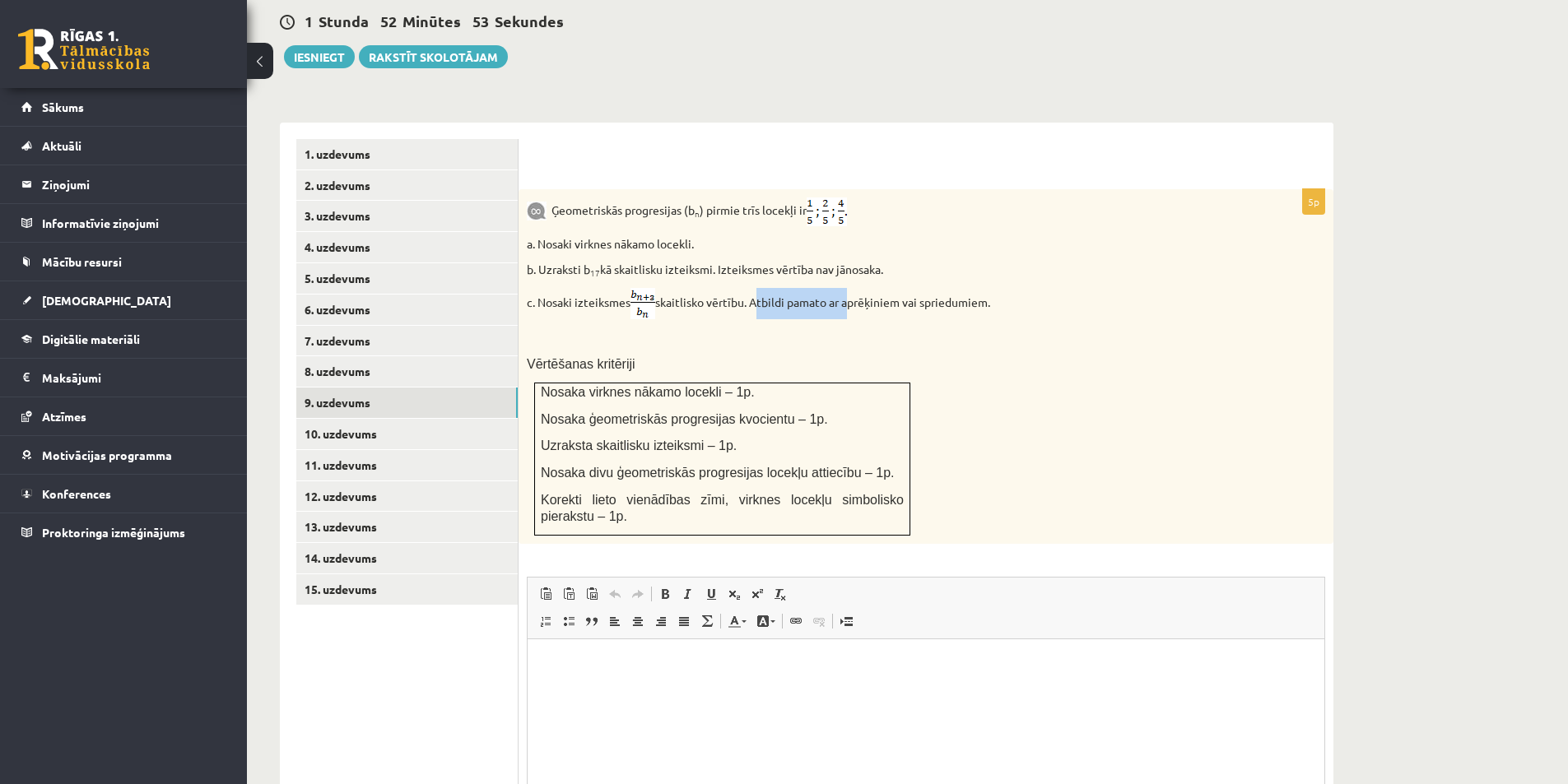
drag, startPoint x: 815, startPoint y: 276, endPoint x: 850, endPoint y: 280, distance: 35.2
click at [848, 288] on p "c. Nosaki izteiksmes skaitlisko vērtību. Atbildi pamato ar aprēķiniem vai sprie…" at bounding box center [884, 304] width 716 height 31
click at [850, 288] on p "c. Nosaki izteiksmes skaitlisko vērtību. Atbildi pamato ar aprēķiniem vai sprie…" at bounding box center [884, 304] width 716 height 31
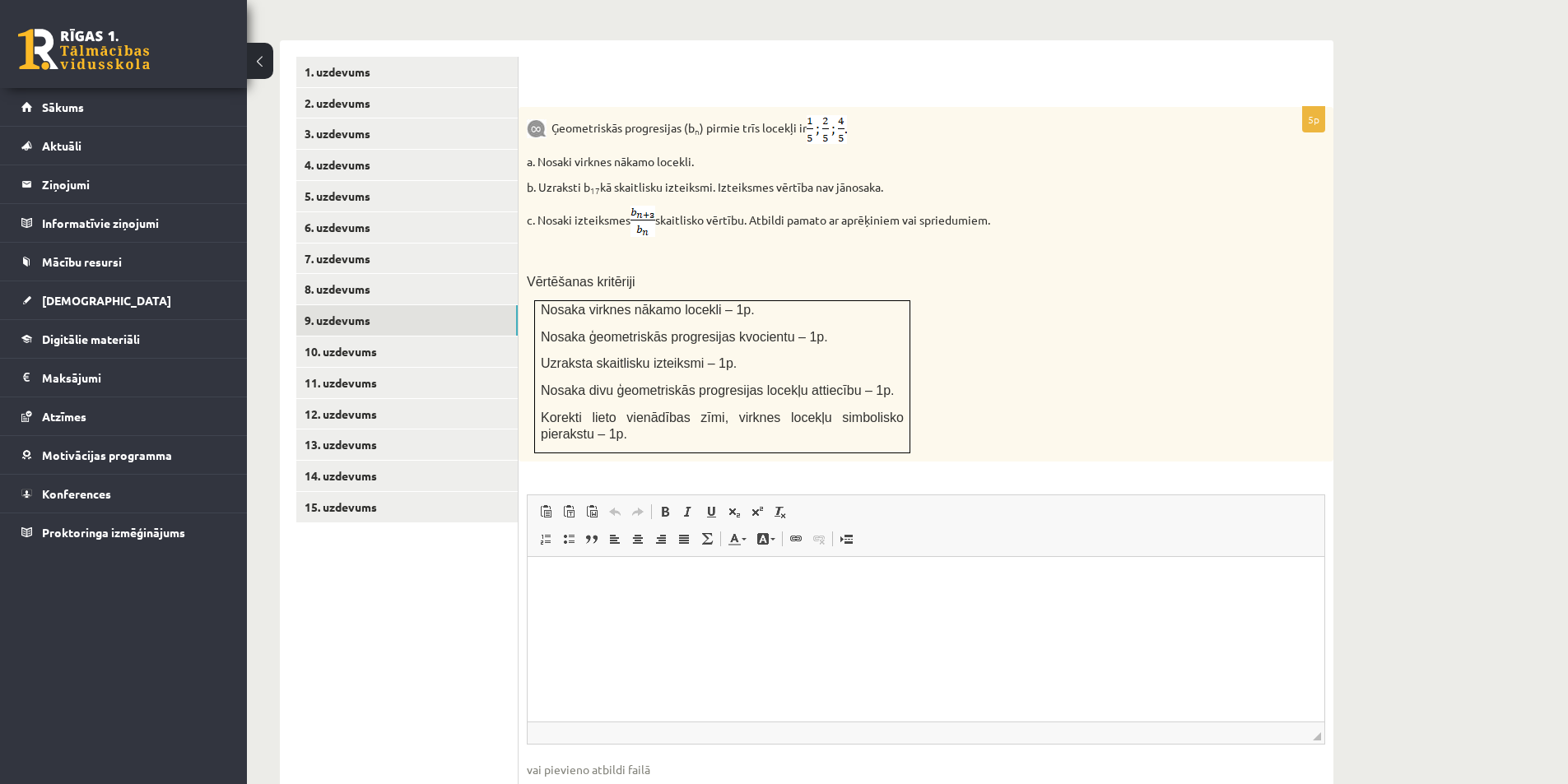
click at [625, 600] on html at bounding box center [926, 581] width 797 height 50
click at [787, 409] on td "Nosaka virknes nākamo locekli – 1p. Nosaka ģeometriskās progresijas kvocientu –…" at bounding box center [722, 377] width 376 height 152
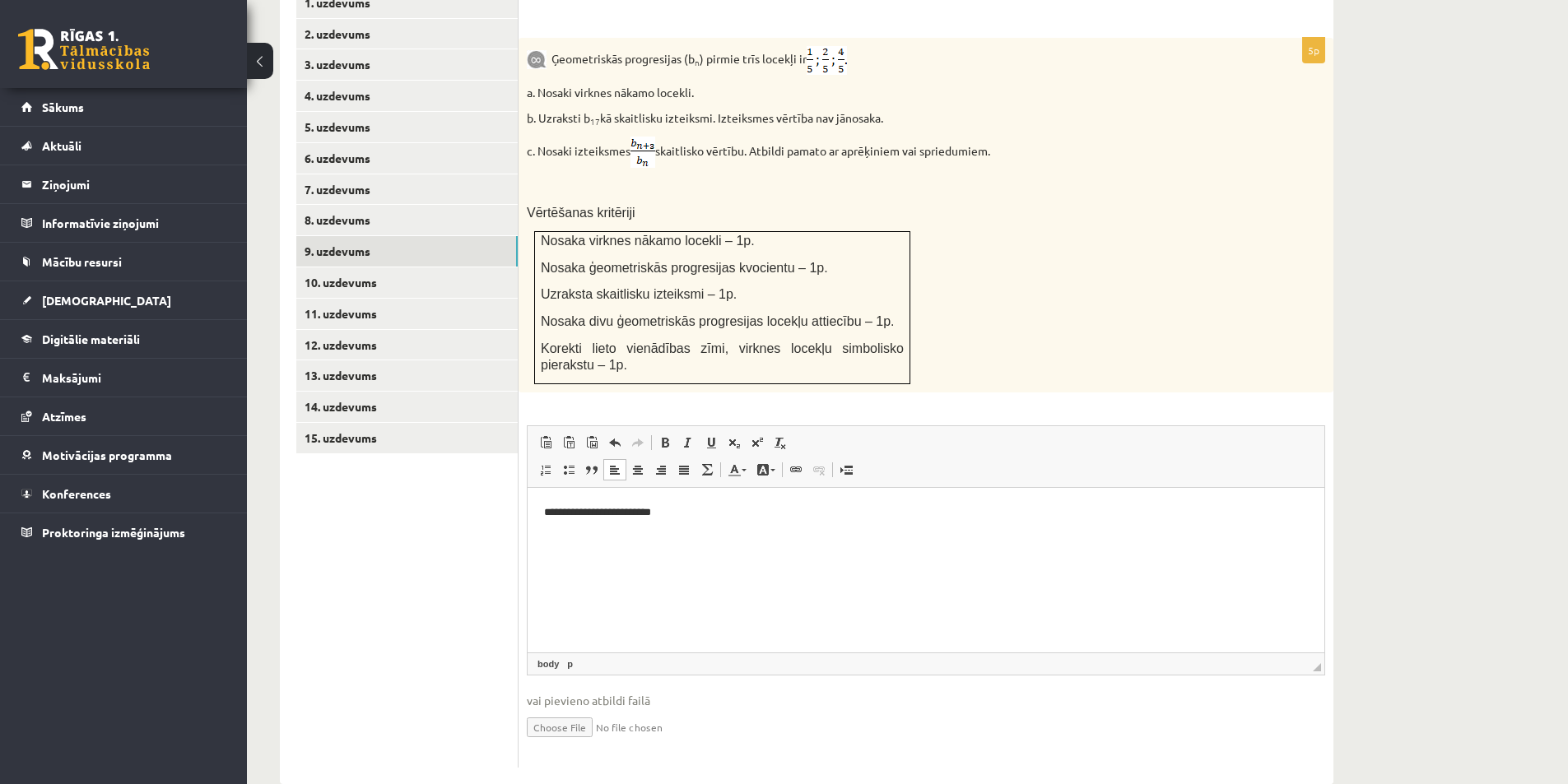
scroll to position [579, 0]
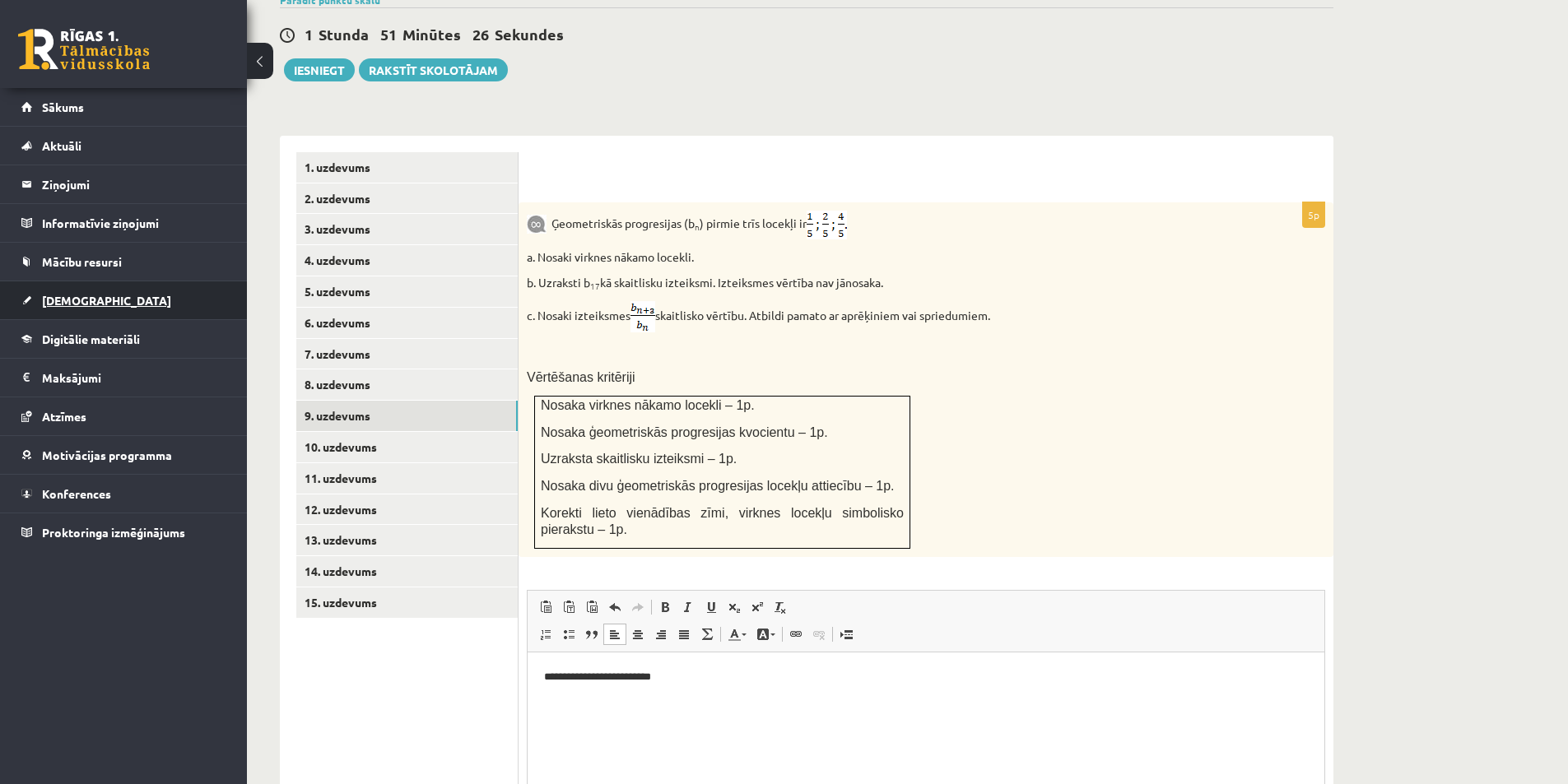
click at [90, 310] on link "[DEMOGRAPHIC_DATA]" at bounding box center [124, 300] width 205 height 38
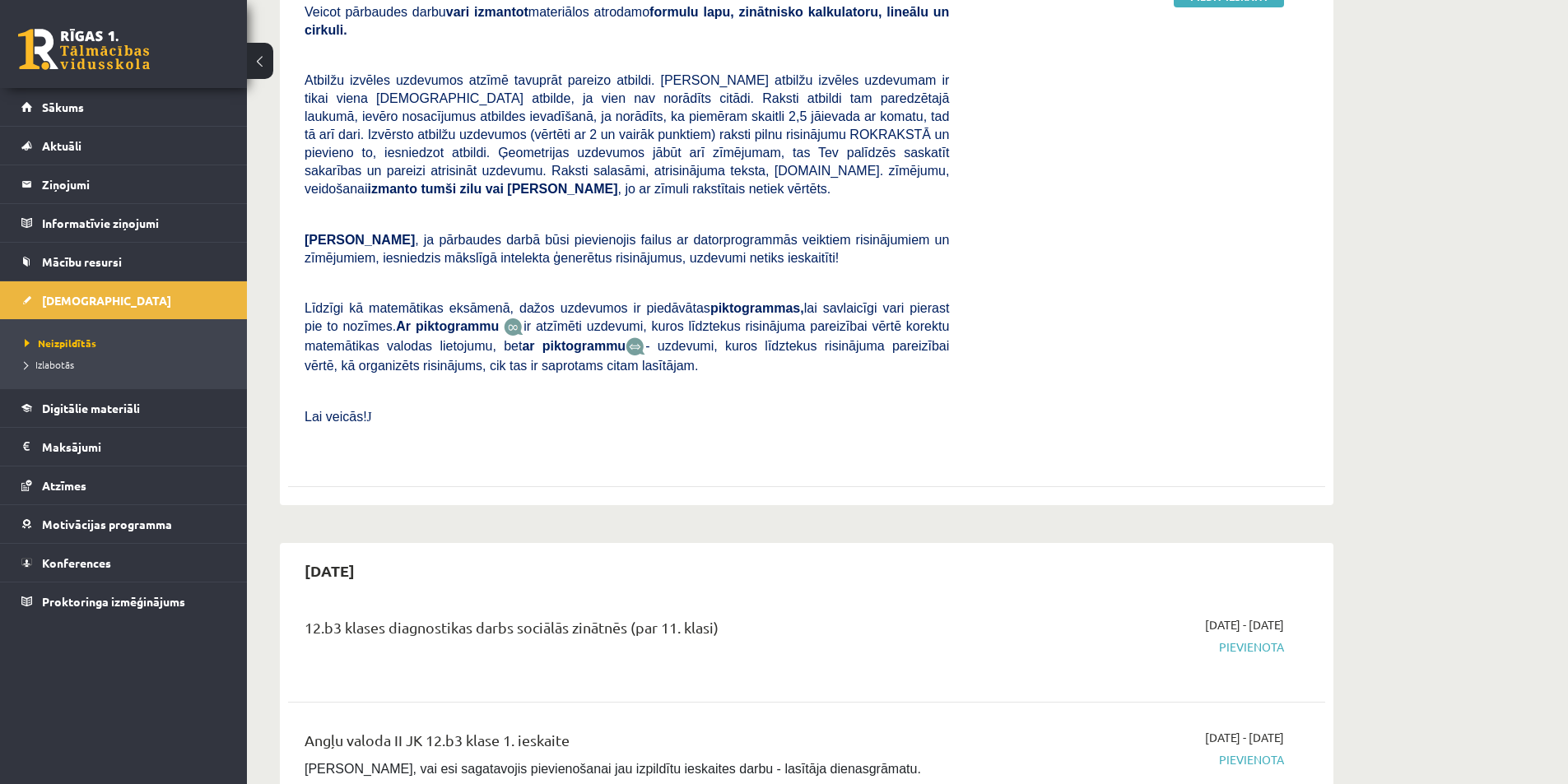
scroll to position [249, 0]
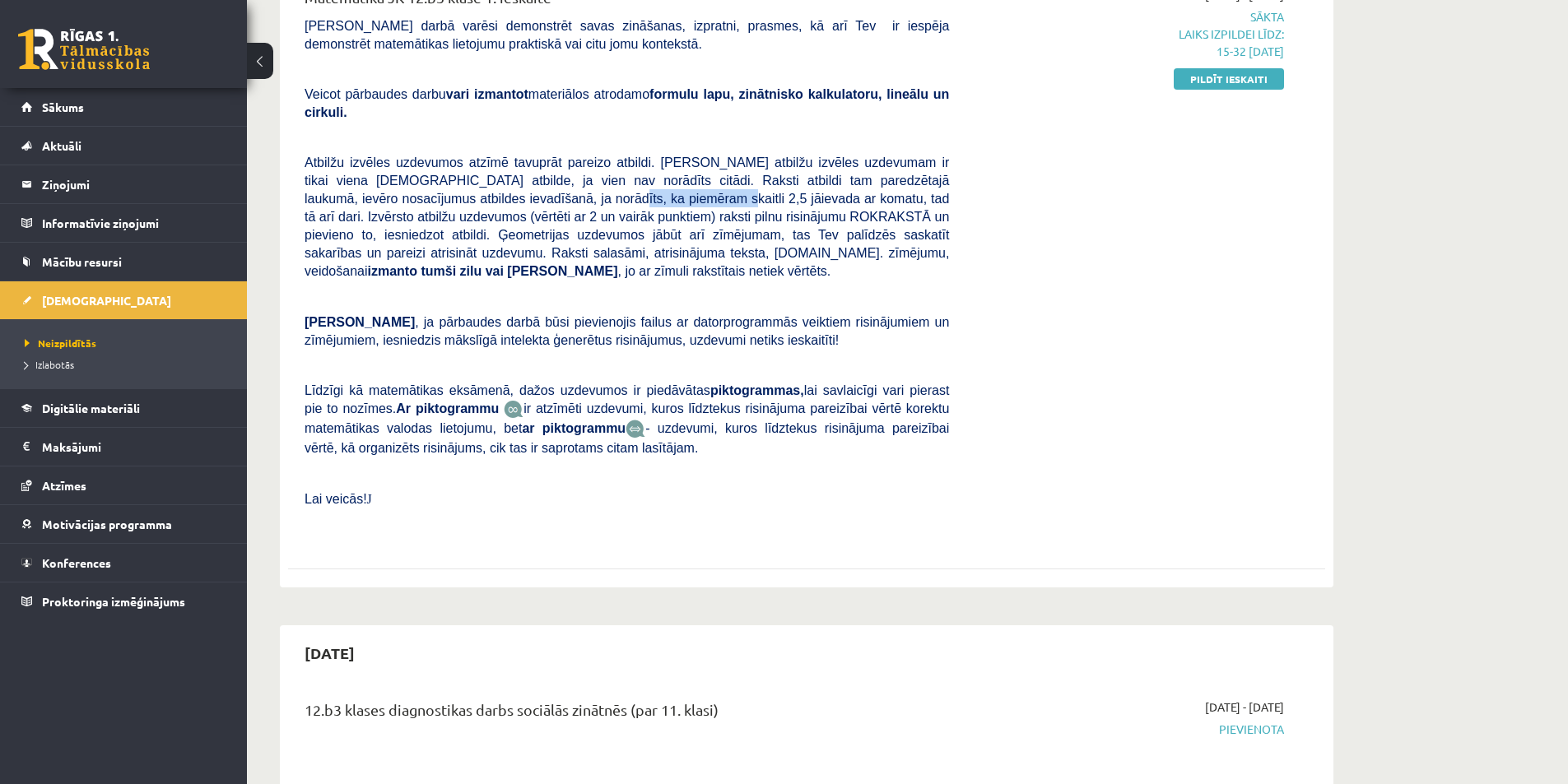
drag, startPoint x: 446, startPoint y: 176, endPoint x: 529, endPoint y: 191, distance: 84.3
click at [528, 189] on p "Atbilžu izvēles uzdevumos atzīmē tavuprāt pareizo atbildi. Katram atbilžu izvēl…" at bounding box center [627, 216] width 644 height 127
click at [530, 193] on span "Atbilžu izvēles uzdevumos atzīmē tavuprāt pareizo atbildi. Katram atbilžu izvēl…" at bounding box center [627, 216] width 644 height 123
drag, startPoint x: 432, startPoint y: 146, endPoint x: 497, endPoint y: 153, distance: 65.4
click at [507, 155] on span "Atbilžu izvēles uzdevumos atzīmē tavuprāt pareizo atbildi. Katram atbilžu izvēl…" at bounding box center [627, 216] width 644 height 123
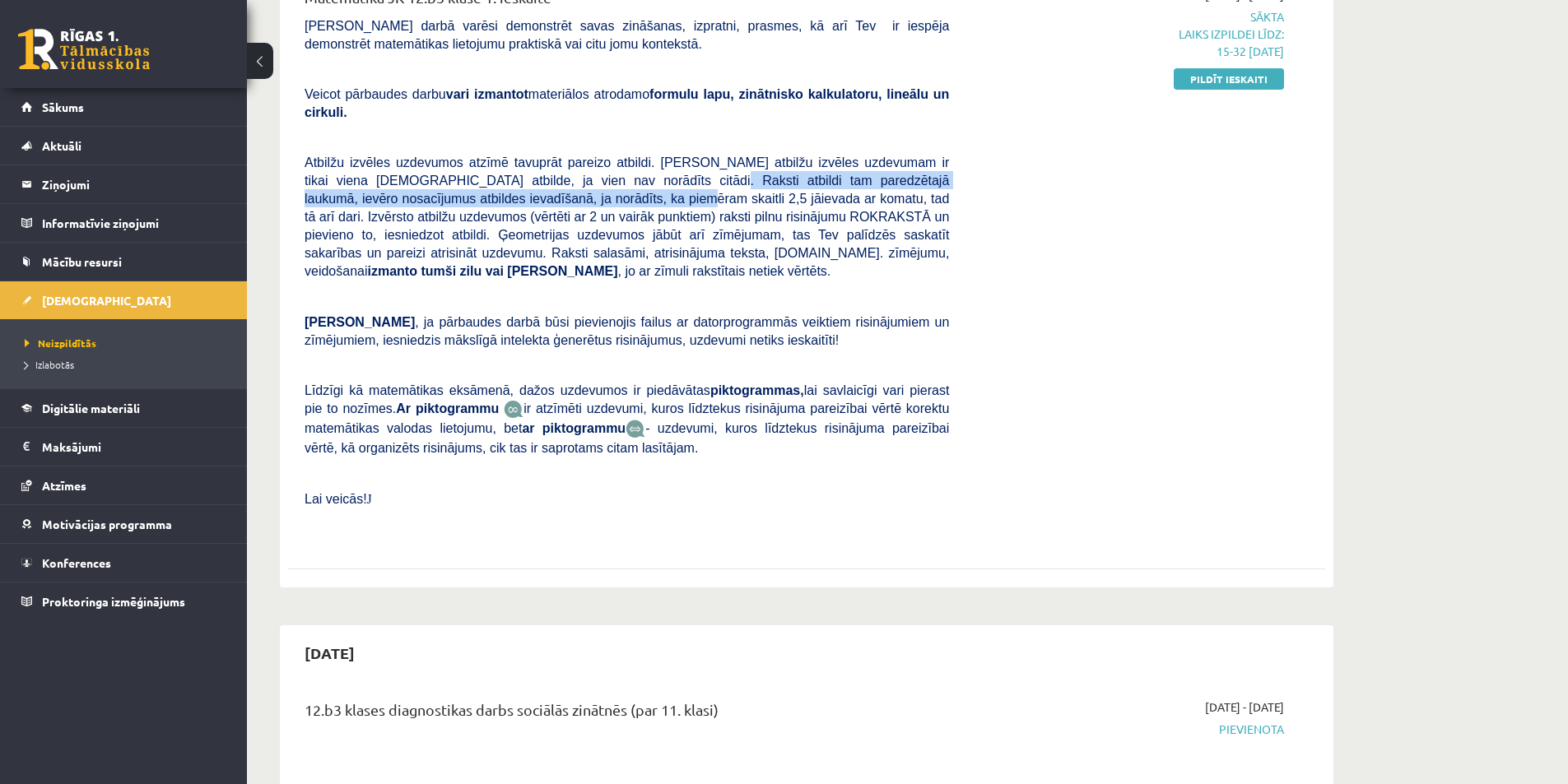
drag, startPoint x: 575, startPoint y: 171, endPoint x: 588, endPoint y: 170, distance: 13.0
click at [580, 170] on span "Atbilžu izvēles uzdevumos atzīmē tavuprāt pareizo atbildi. Katram atbilžu izvēl…" at bounding box center [627, 215] width 644 height 125
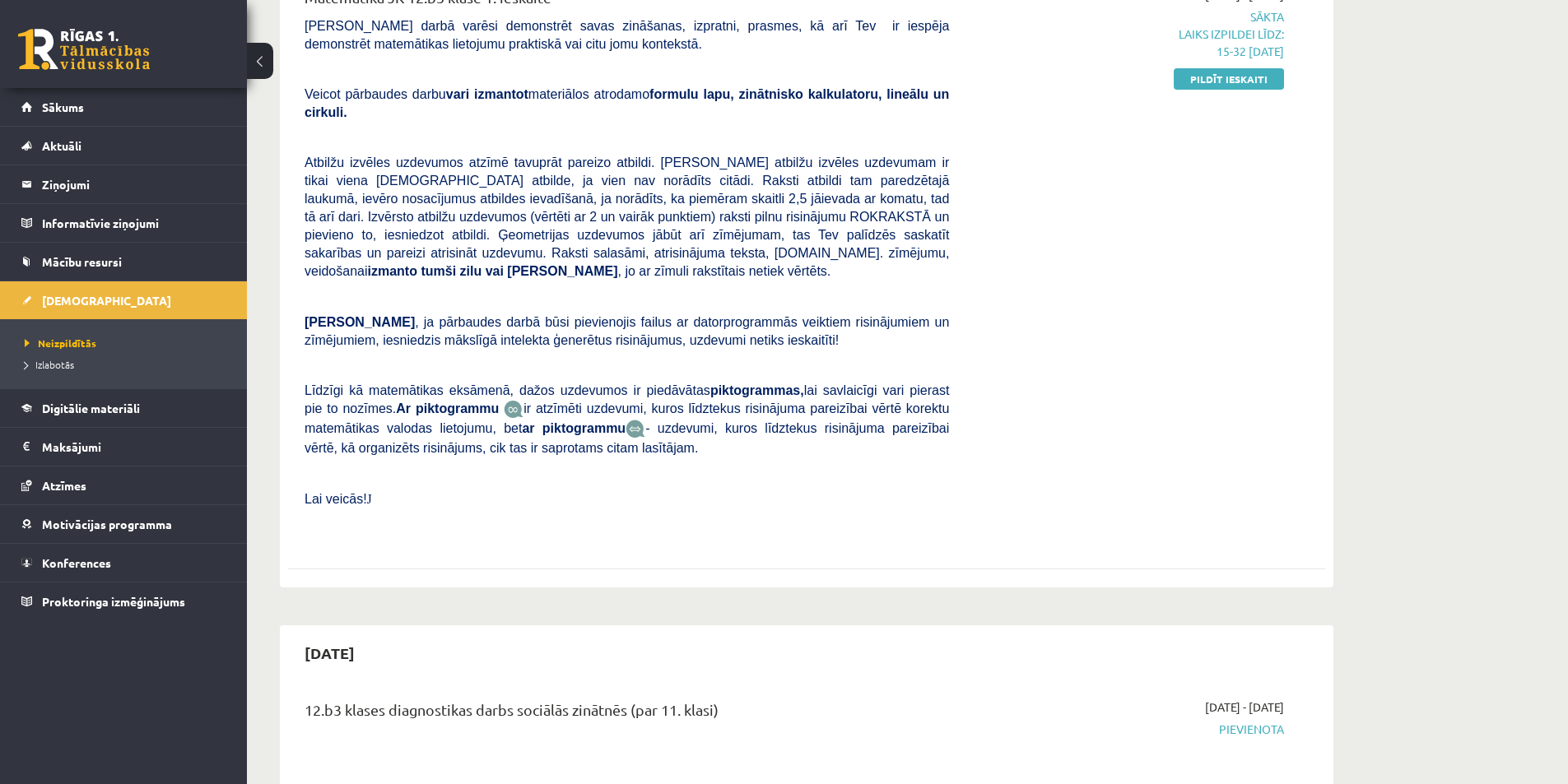
click at [566, 164] on span "Atbilžu izvēles uzdevumos atzīmē tavuprāt pareizo atbildi. Katram atbilžu izvēl…" at bounding box center [627, 216] width 644 height 123
drag, startPoint x: 637, startPoint y: 163, endPoint x: 839, endPoint y: 168, distance: 202.1
click at [828, 168] on span "Atbilžu izvēles uzdevumos atzīmē tavuprāt pareizo atbildi. Katram atbilžu izvēl…" at bounding box center [627, 216] width 644 height 123
drag, startPoint x: 839, startPoint y: 168, endPoint x: 832, endPoint y: 174, distance: 9.2
click at [839, 169] on span "Atbilžu izvēles uzdevumos atzīmē tavuprāt pareizo atbildi. Katram atbilžu izvēl…" at bounding box center [627, 216] width 644 height 123
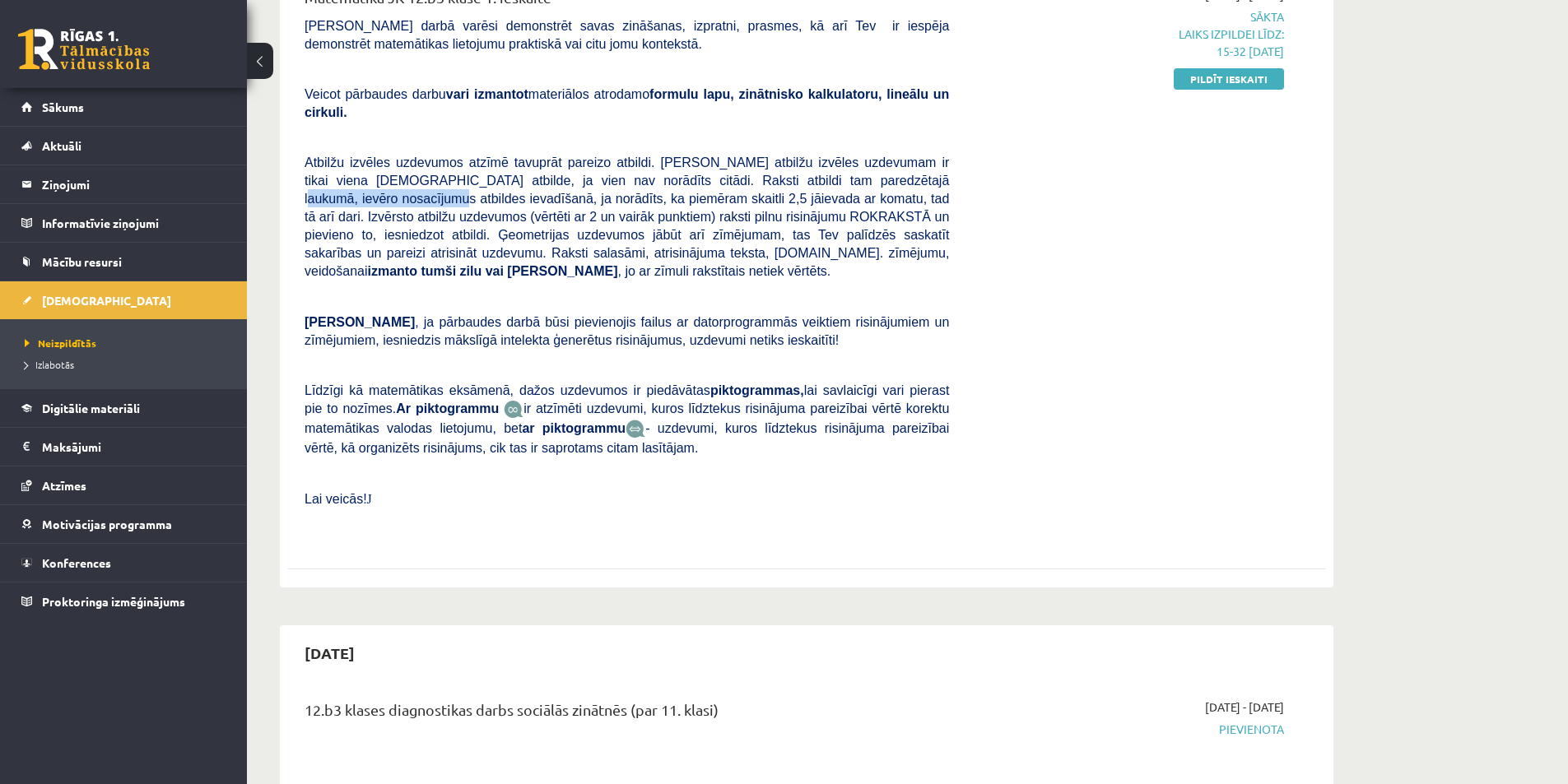
drag, startPoint x: 774, startPoint y: 168, endPoint x: 931, endPoint y: 166, distance: 157.0
click at [926, 166] on span "Atbilžu izvēles uzdevumos atzīmē tavuprāt pareizo atbildi. Katram atbilžu izvēl…" at bounding box center [627, 216] width 644 height 123
click at [932, 166] on span "Atbilžu izvēles uzdevumos atzīmē tavuprāt pareizo atbildi. Katram atbilžu izvēl…" at bounding box center [627, 216] width 644 height 123
drag, startPoint x: 757, startPoint y: 171, endPoint x: 932, endPoint y: 160, distance: 175.3
click at [911, 159] on p "Atbilžu izvēles uzdevumos atzīmē tavuprāt pareizo atbildi. Katram atbilžu izvēl…" at bounding box center [627, 216] width 644 height 127
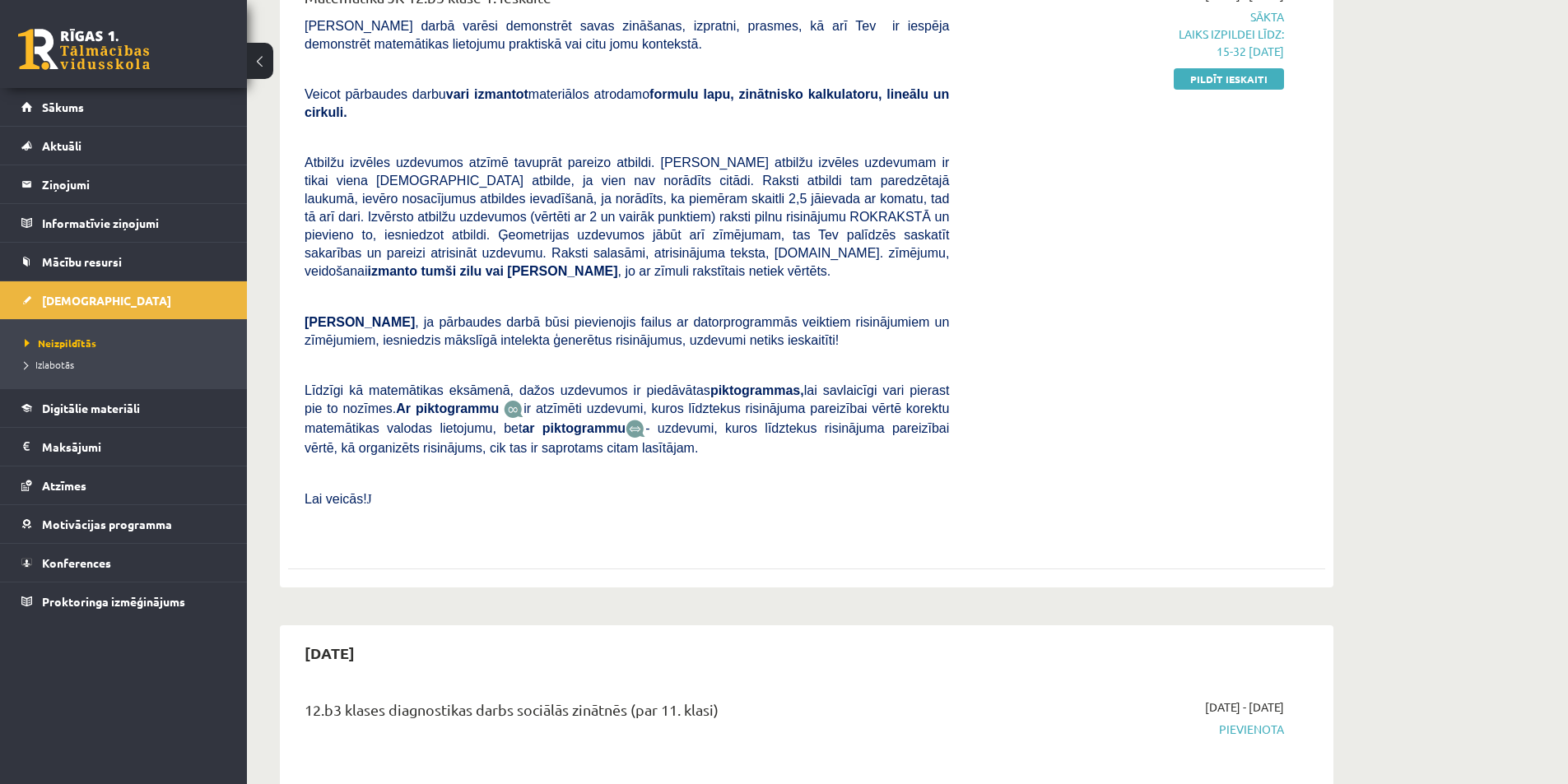
click at [966, 163] on div "2025-09-01 - 2025-09-15 Sākta Laiks izpildei līdz: 15-32 14-09-2025 Pildīt iesk…" at bounding box center [1129, 264] width 335 height 556
drag, startPoint x: 457, startPoint y: 202, endPoint x: 530, endPoint y: 205, distance: 73.1
click at [526, 205] on span "Atbilžu izvēles uzdevumos atzīmē tavuprāt pareizo atbildi. Katram atbilžu izvēl…" at bounding box center [627, 216] width 644 height 123
drag, startPoint x: 570, startPoint y: 201, endPoint x: 690, endPoint y: 208, distance: 120.2
click at [688, 207] on p "Atbilžu izvēles uzdevumos atzīmē tavuprāt pareizo atbildi. Katram atbilžu izvēl…" at bounding box center [627, 216] width 644 height 127
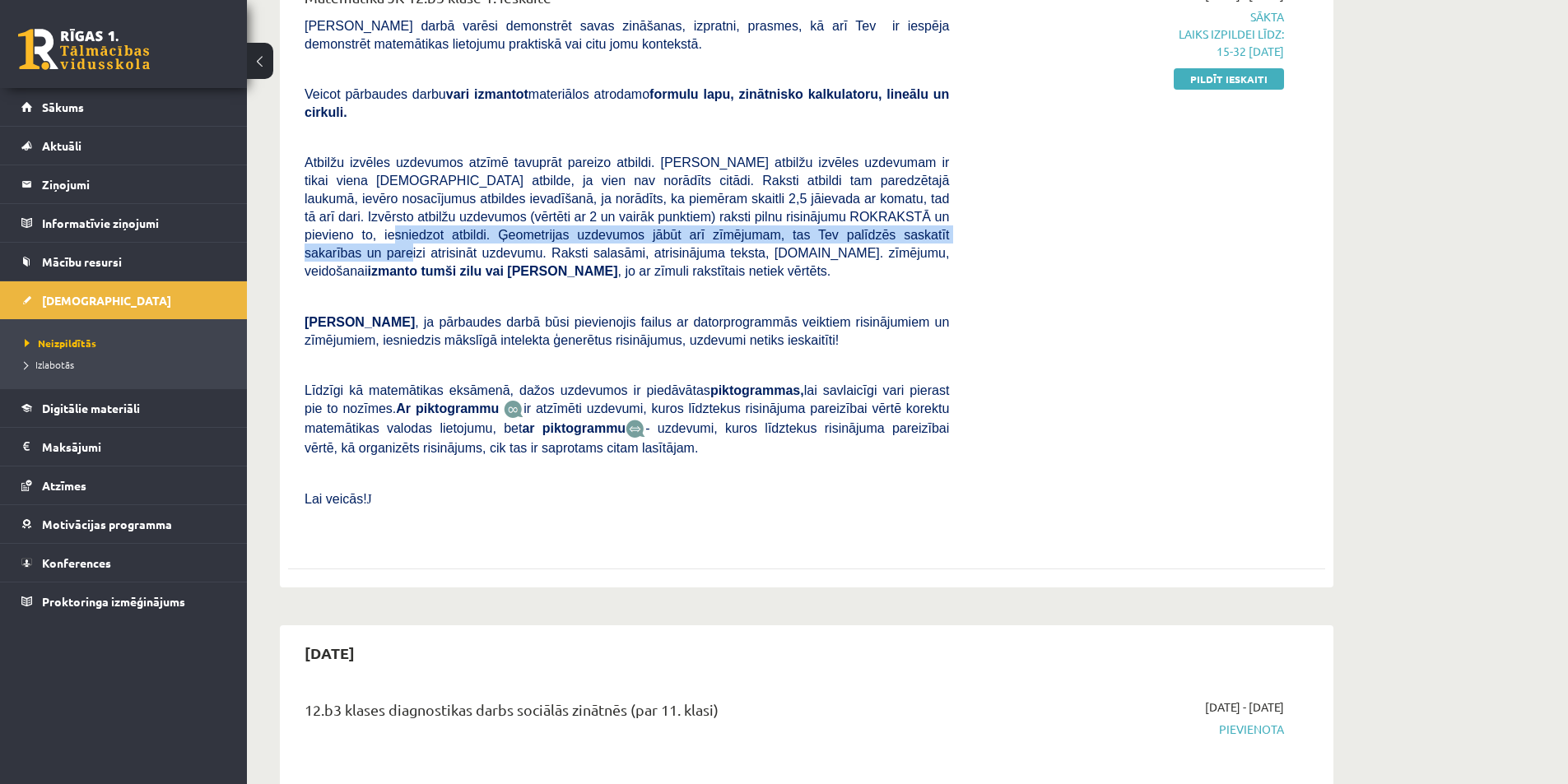
drag, startPoint x: 690, startPoint y: 208, endPoint x: 766, endPoint y: 204, distance: 76.1
click at [766, 204] on span "Atbilžu izvēles uzdevumos atzīmē tavuprāt pareizo atbildi. Katram atbilžu izvēl…" at bounding box center [627, 215] width 644 height 125
click at [766, 204] on span "Atbilžu izvēles uzdevumos atzīmē tavuprāt pareizo atbildi. Katram atbilžu izvēl…" at bounding box center [627, 216] width 644 height 123
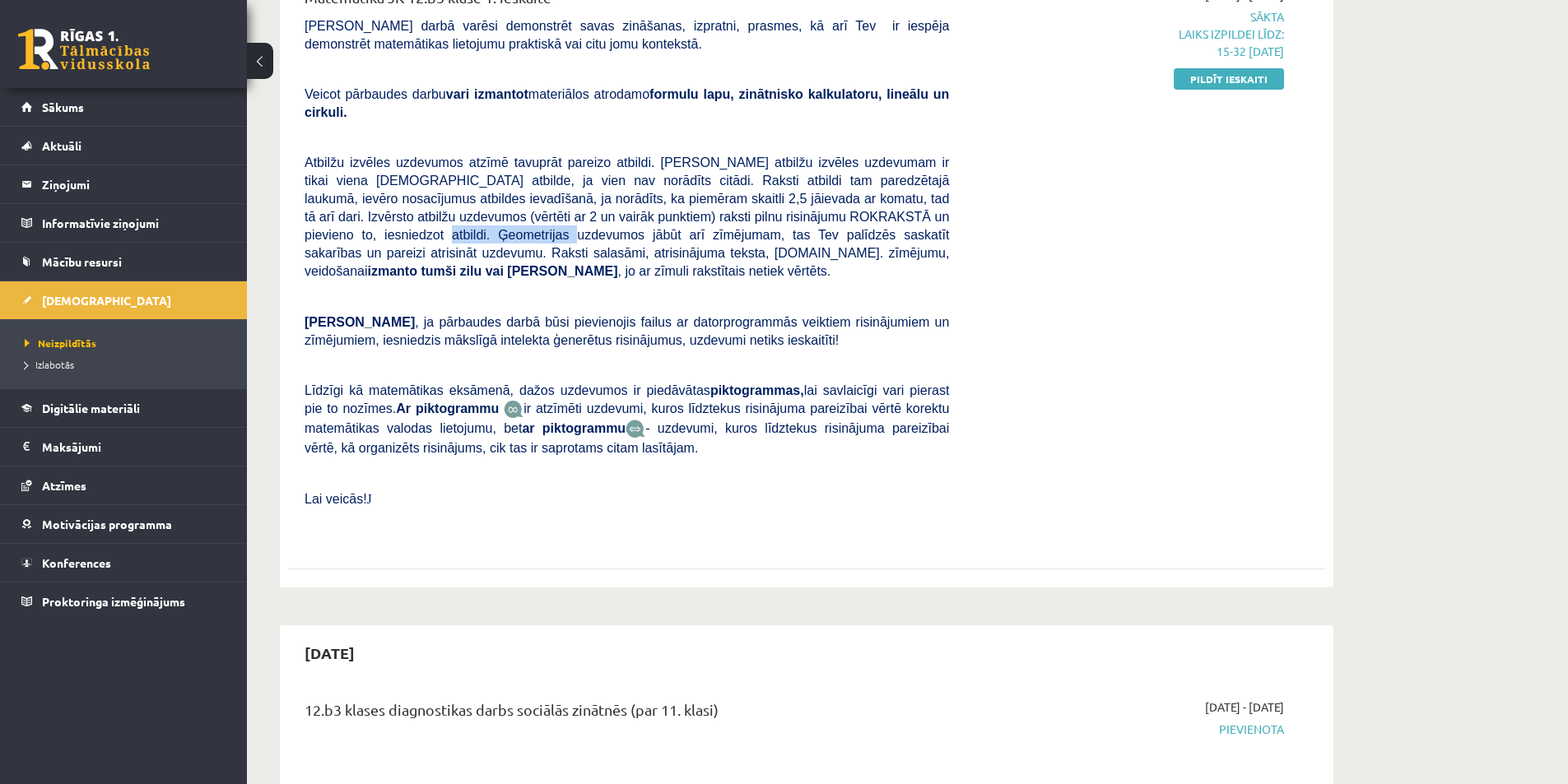
drag, startPoint x: 819, startPoint y: 201, endPoint x: 945, endPoint y: 201, distance: 126.0
click at [945, 201] on span "Atbilžu izvēles uzdevumos atzīmē tavuprāt pareizo atbildi. Katram atbilžu izvēl…" at bounding box center [627, 216] width 644 height 123
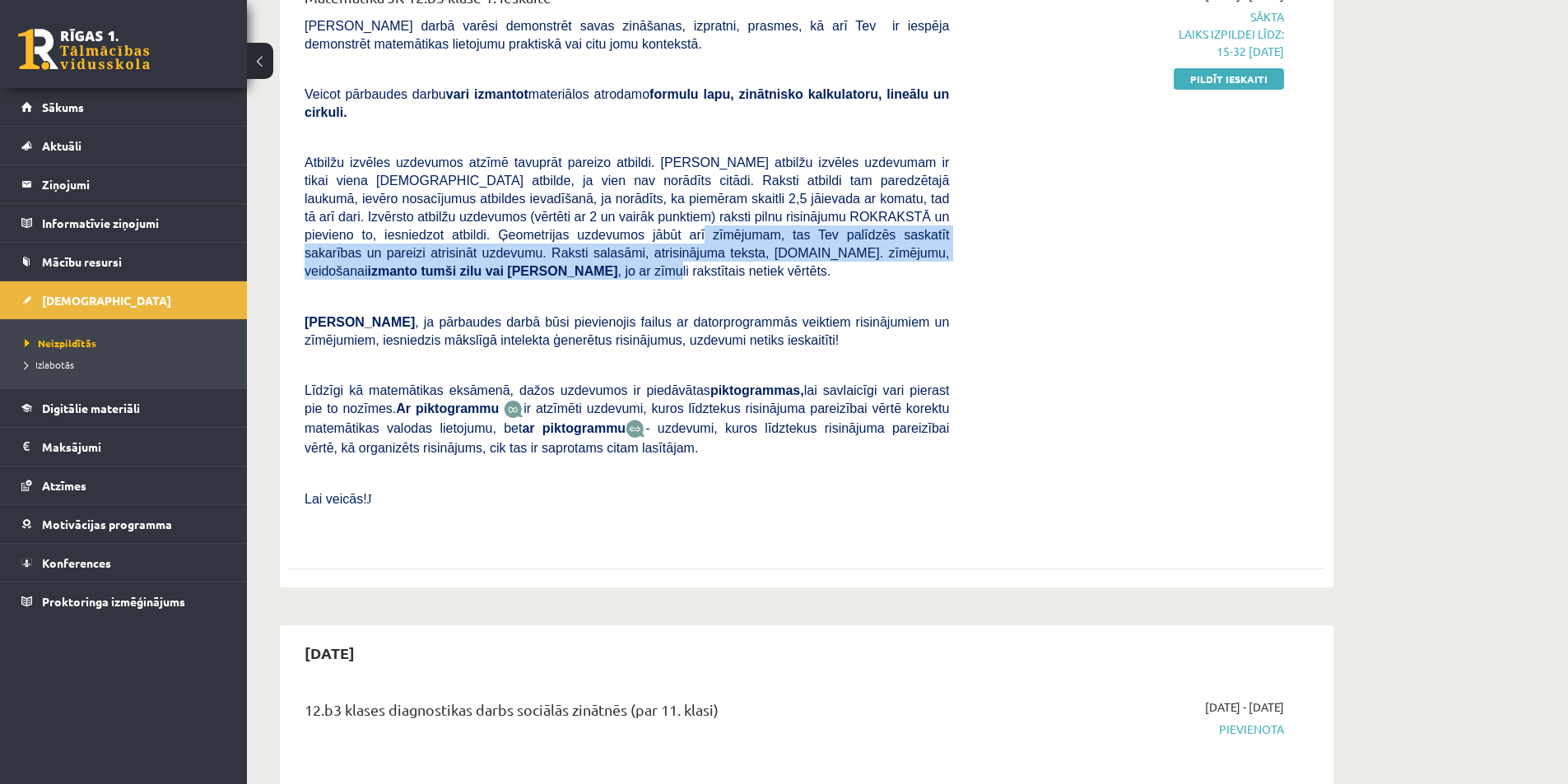
drag, startPoint x: 514, startPoint y: 221, endPoint x: 601, endPoint y: 237, distance: 88.5
click at [706, 232] on span "Atbilžu izvēles uzdevumos atzīmē tavuprāt pareizo atbildi. Katram atbilžu izvēl…" at bounding box center [627, 216] width 644 height 123
drag, startPoint x: 552, startPoint y: 241, endPoint x: 545, endPoint y: 245, distance: 8.1
click at [552, 264] on b "tumši zilu vai melnu pildspalvu" at bounding box center [519, 271] width 197 height 14
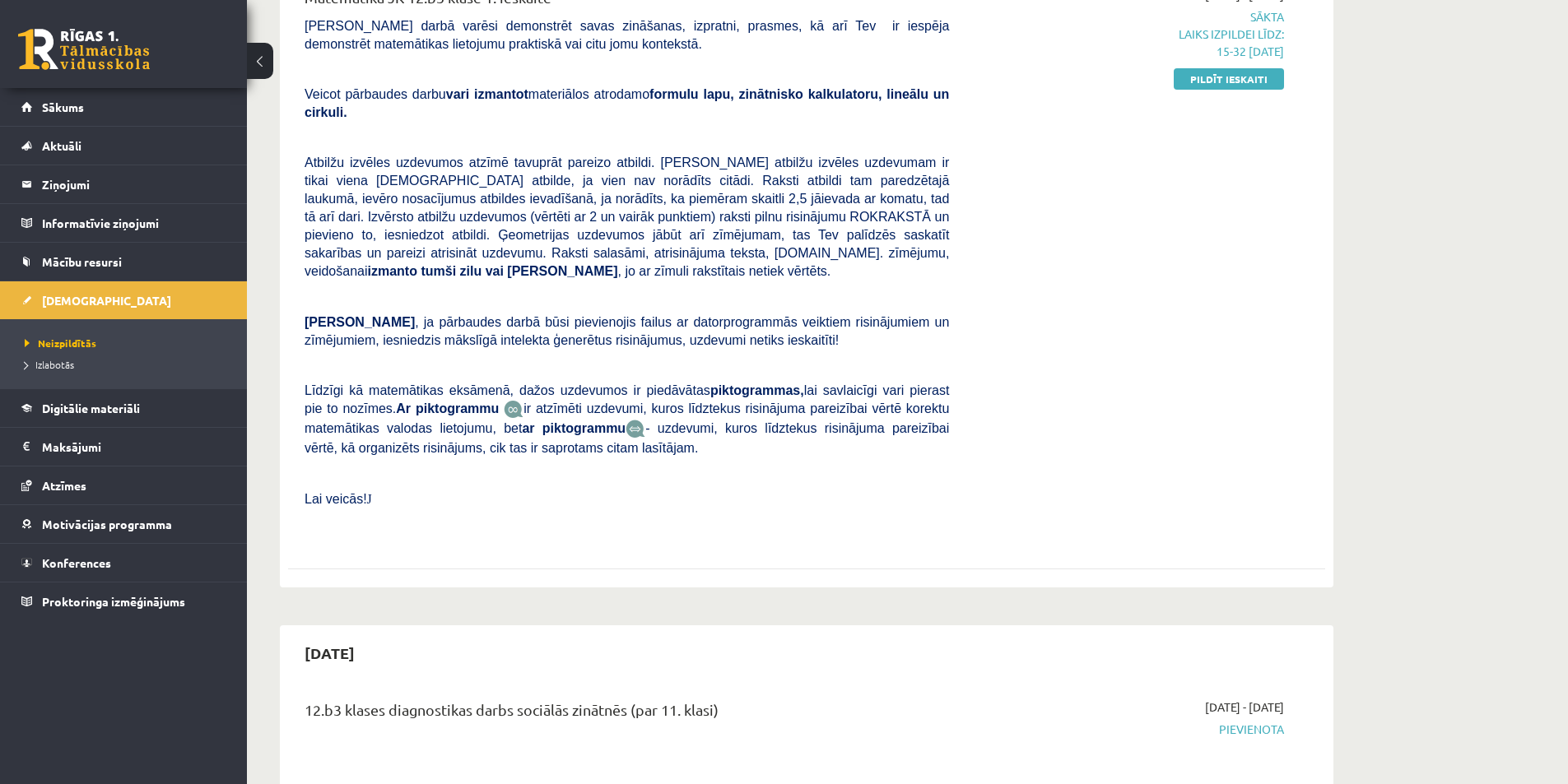
click at [505, 289] on p at bounding box center [627, 296] width 644 height 15
drag, startPoint x: 428, startPoint y: 273, endPoint x: 580, endPoint y: 283, distance: 152.3
click at [539, 282] on div "Matemātika JK 12.b3 klase 1. ieskaite Pārbaudes darbā varēsi demonstrēt savas z…" at bounding box center [627, 264] width 669 height 556
drag, startPoint x: 581, startPoint y: 282, endPoint x: 552, endPoint y: 298, distance: 33.1
click at [582, 315] on span ", ja pārbaudes darbā būsi pievienojis failus ar datorprogrammās veiktiem risinā…" at bounding box center [627, 331] width 644 height 32
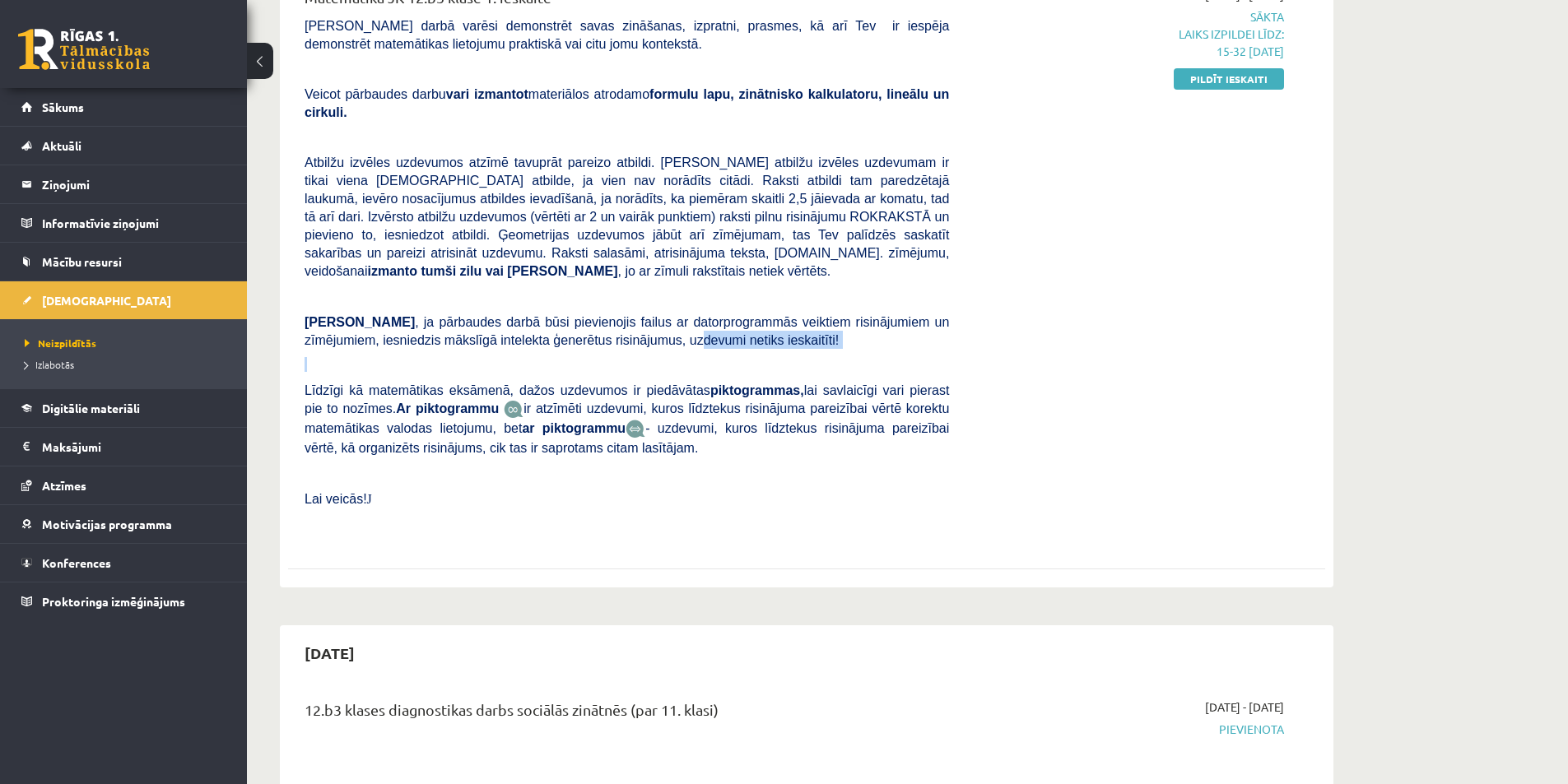
drag, startPoint x: 458, startPoint y: 313, endPoint x: 656, endPoint y: 305, distance: 198.2
click at [641, 305] on div "Matemātika JK 12.b3 klase 1. ieskaite Pārbaudes darbā varēsi demonstrēt savas z…" at bounding box center [627, 264] width 669 height 556
click at [661, 315] on span ", ja pārbaudes darbā būsi pievienojis failus ar datorprogrammās veiktiem risinā…" at bounding box center [627, 331] width 644 height 32
click at [77, 299] on span "[DEMOGRAPHIC_DATA]" at bounding box center [107, 300] width 129 height 15
click at [1223, 82] on link "Pildīt ieskaiti" at bounding box center [1229, 79] width 111 height 21
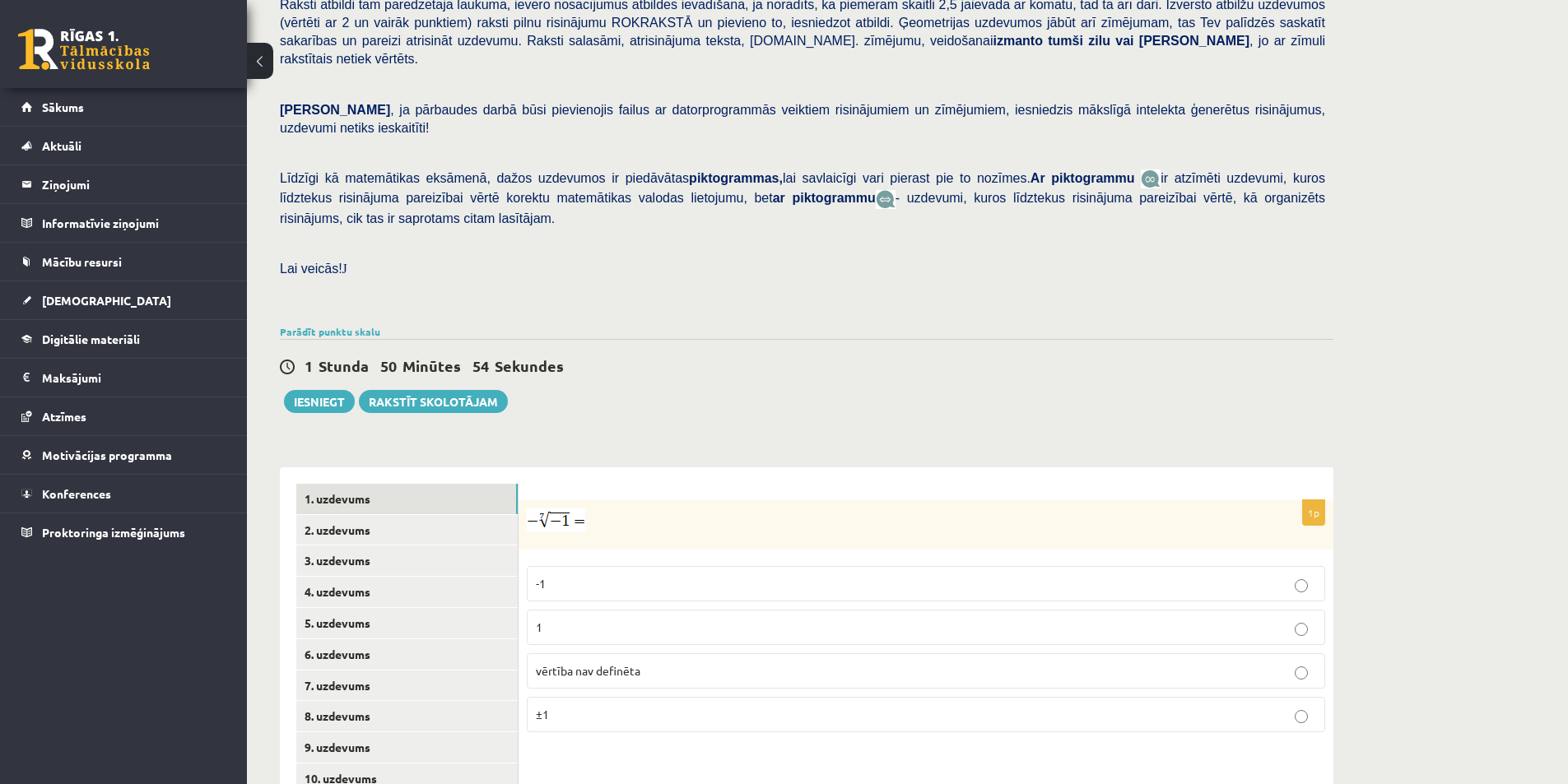
scroll to position [427, 0]
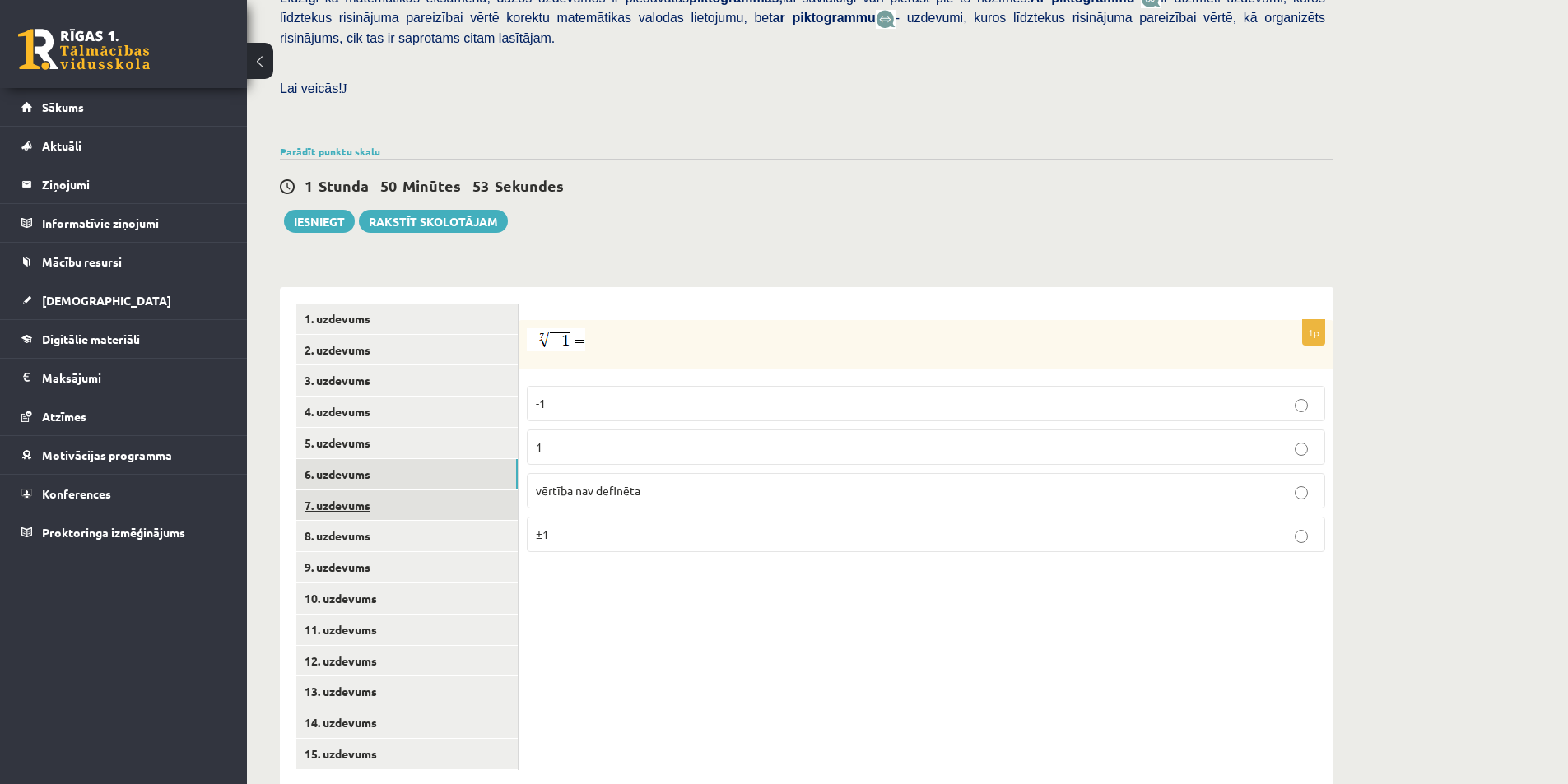
click at [347, 490] on link "7. uzdevums" at bounding box center [407, 505] width 221 height 31
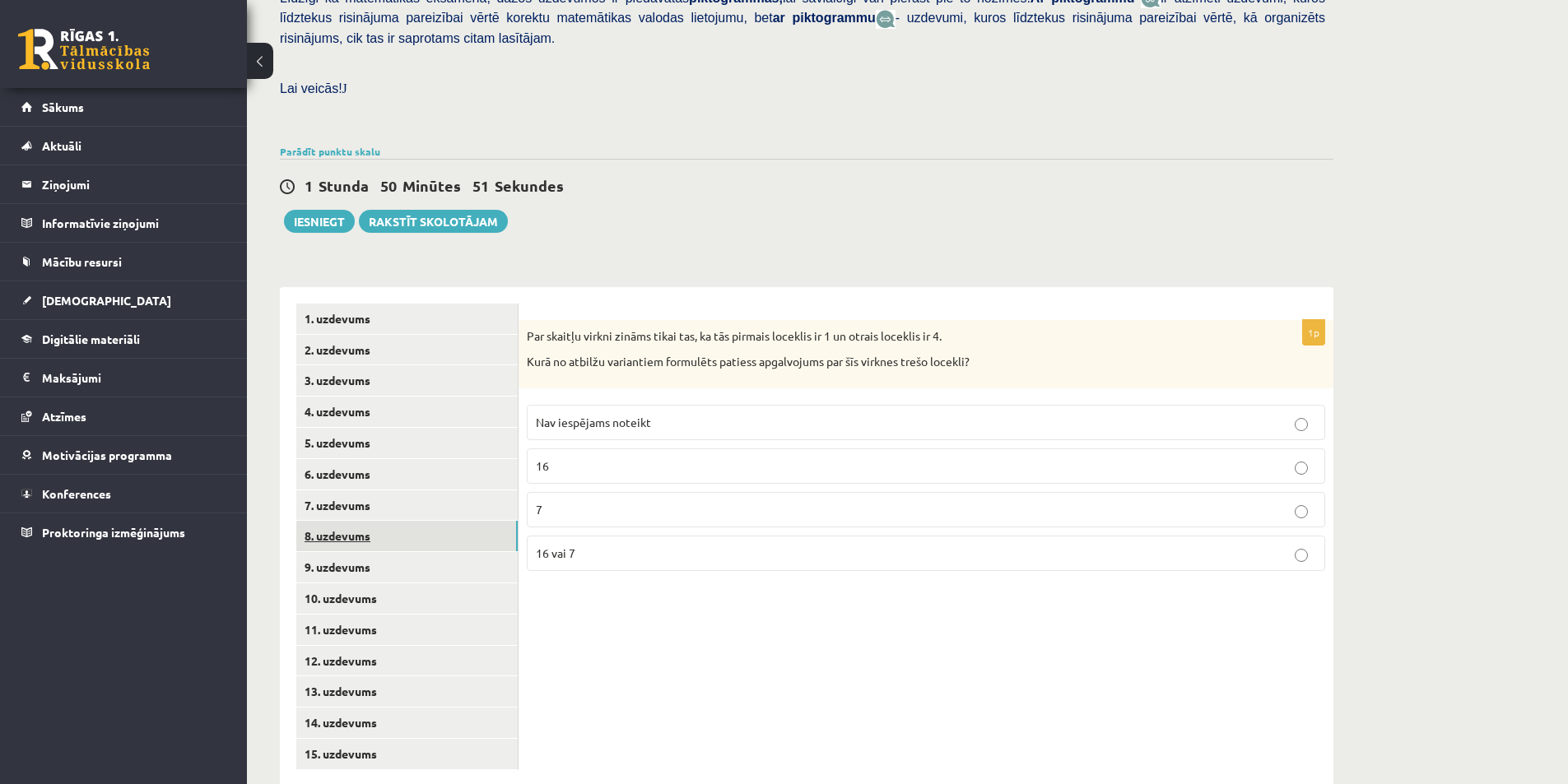
click at [394, 521] on link "8. uzdevums" at bounding box center [407, 536] width 221 height 31
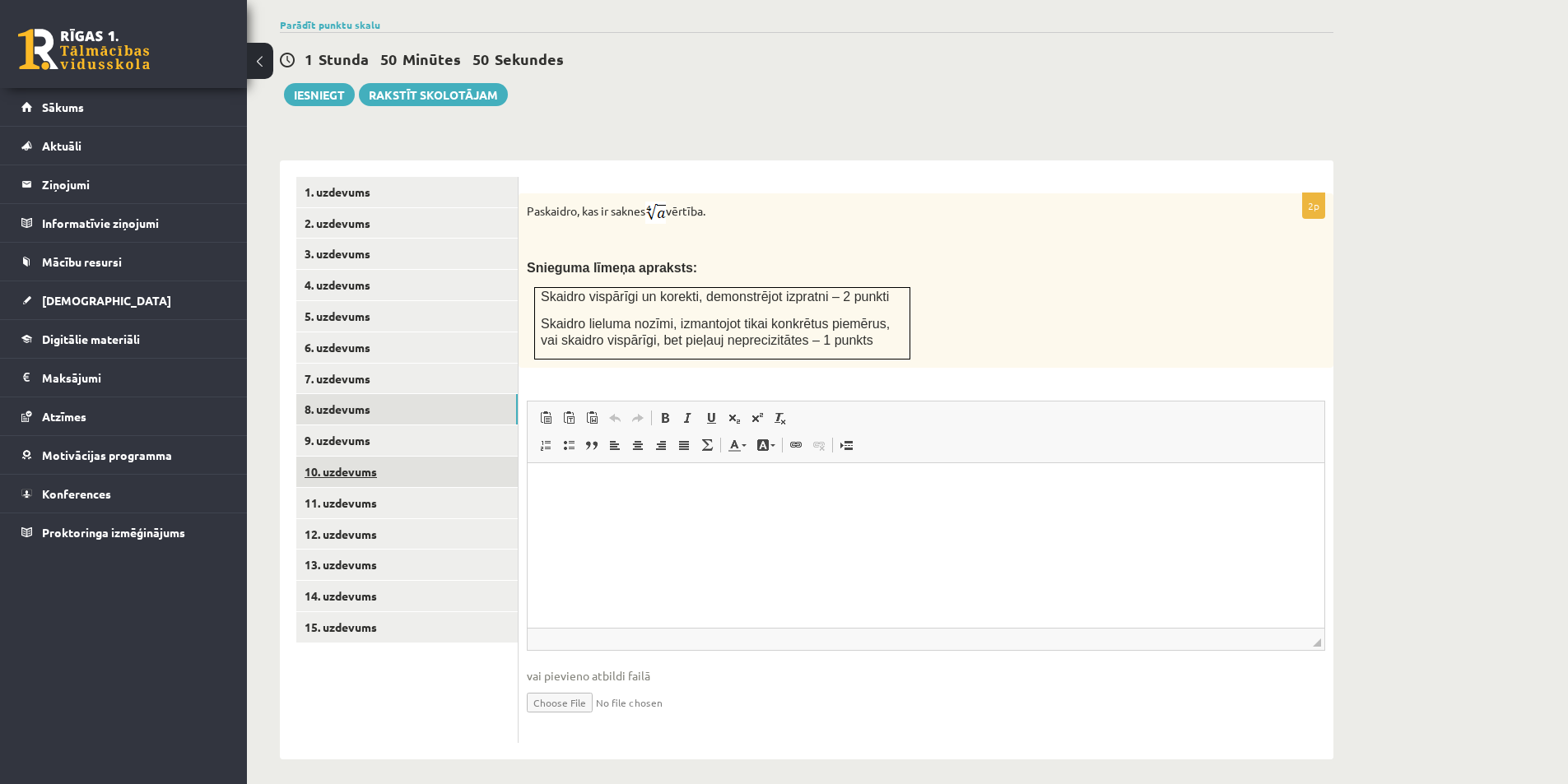
scroll to position [0, 0]
click at [403, 456] on link "10. uzdevums" at bounding box center [407, 471] width 221 height 31
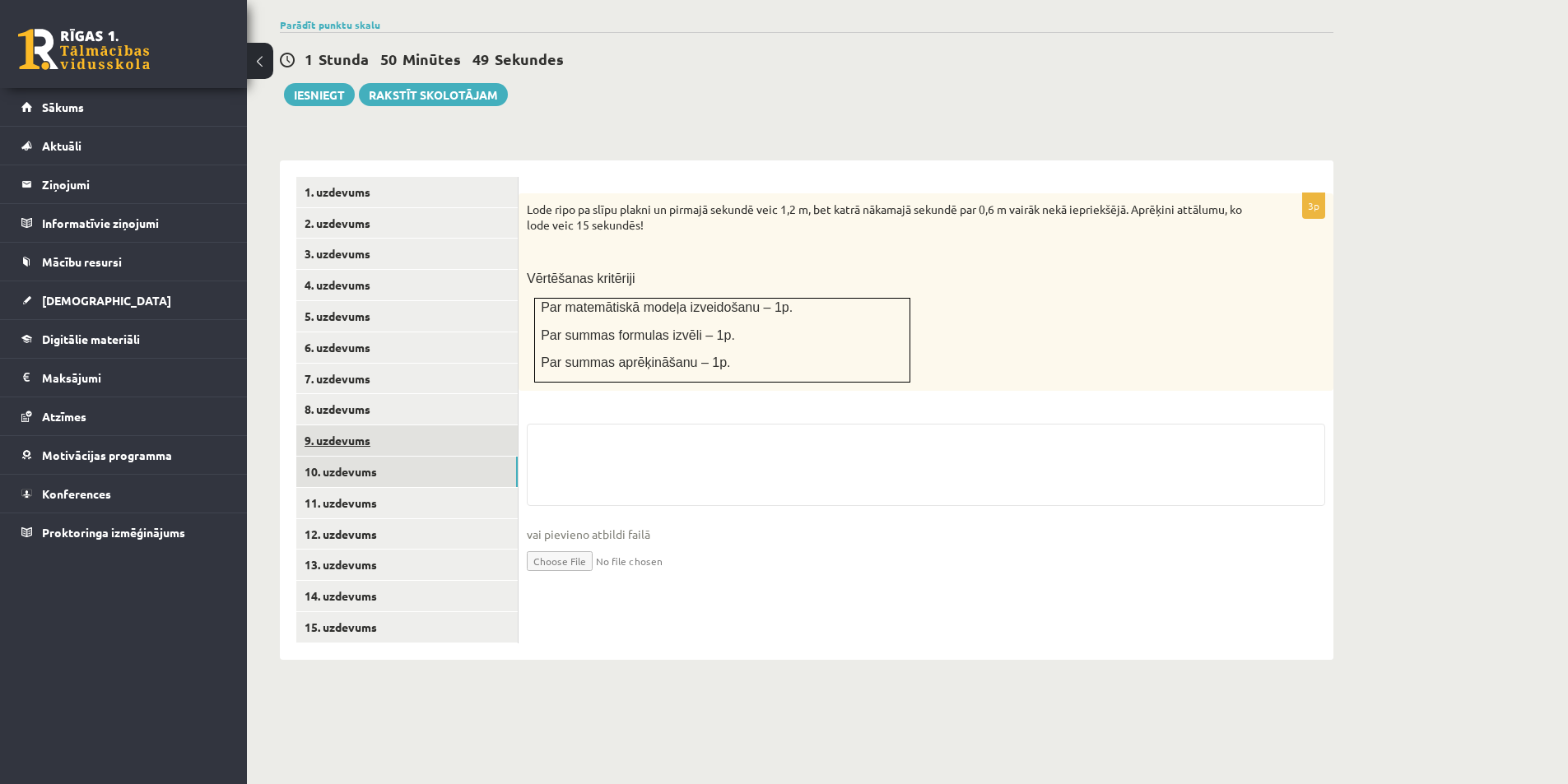
click at [399, 425] on link "9. uzdevums" at bounding box center [407, 440] width 221 height 31
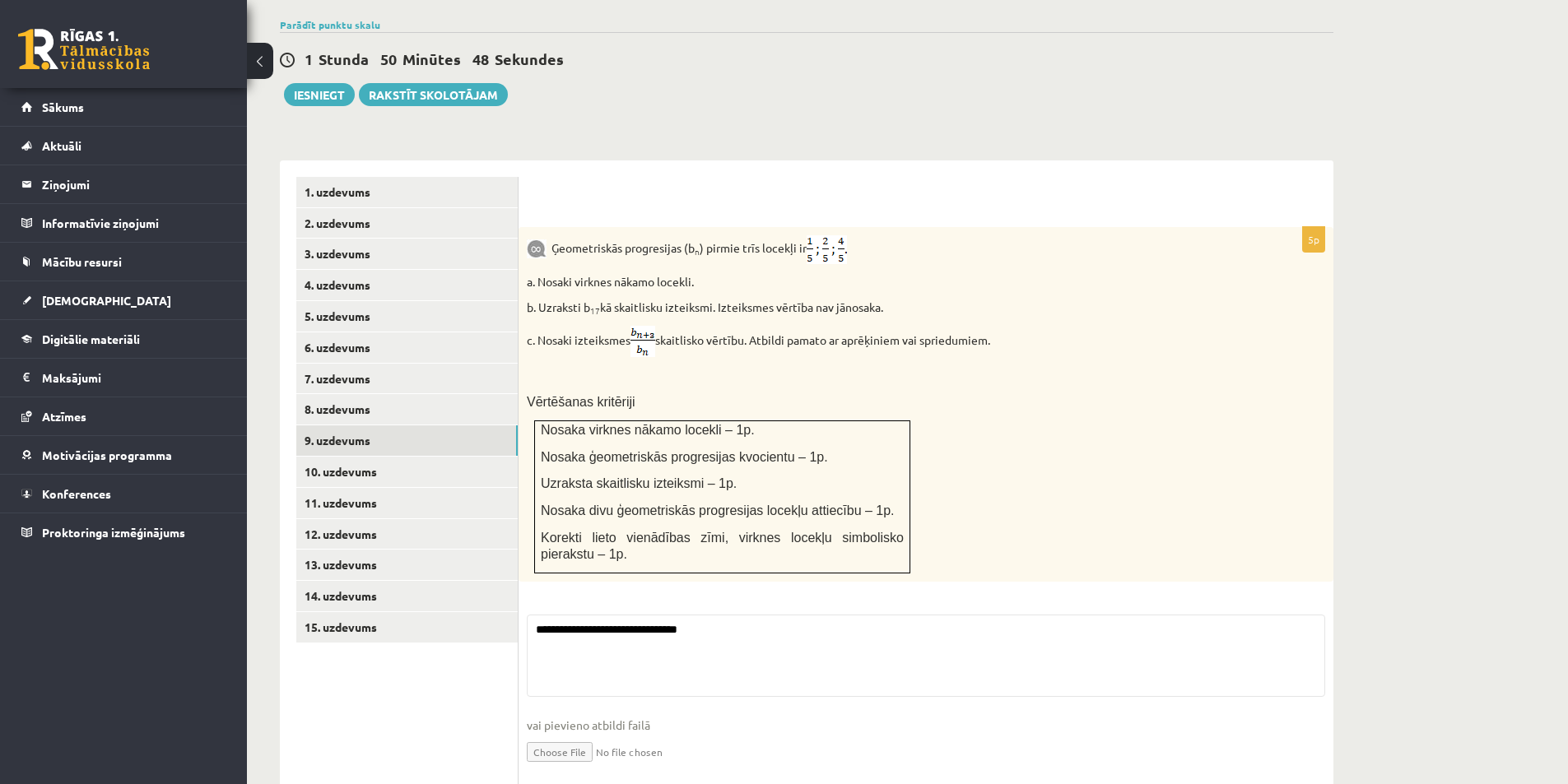
scroll to position [577, 0]
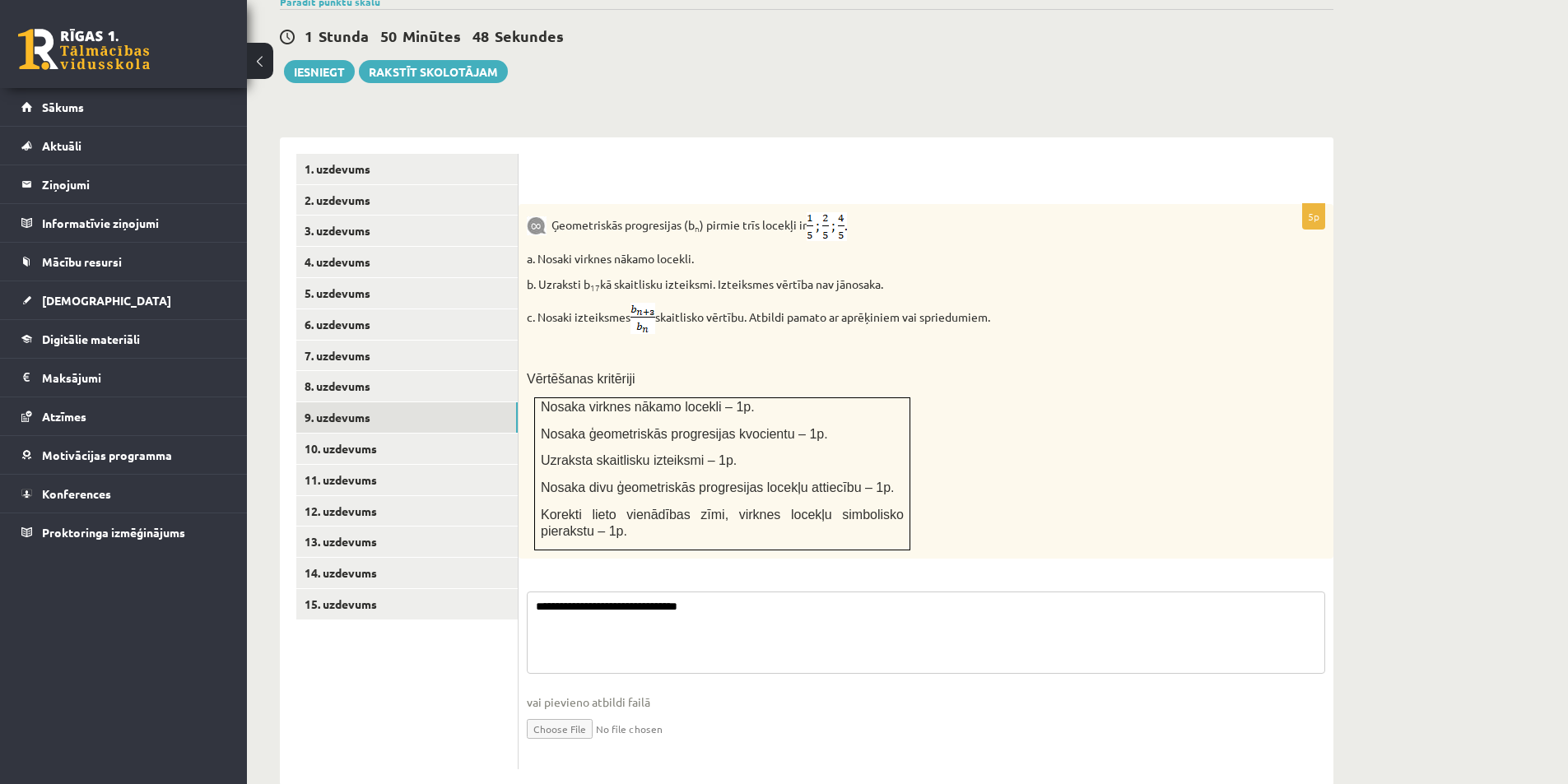
click at [714, 592] on textarea "**********" at bounding box center [926, 633] width 798 height 83
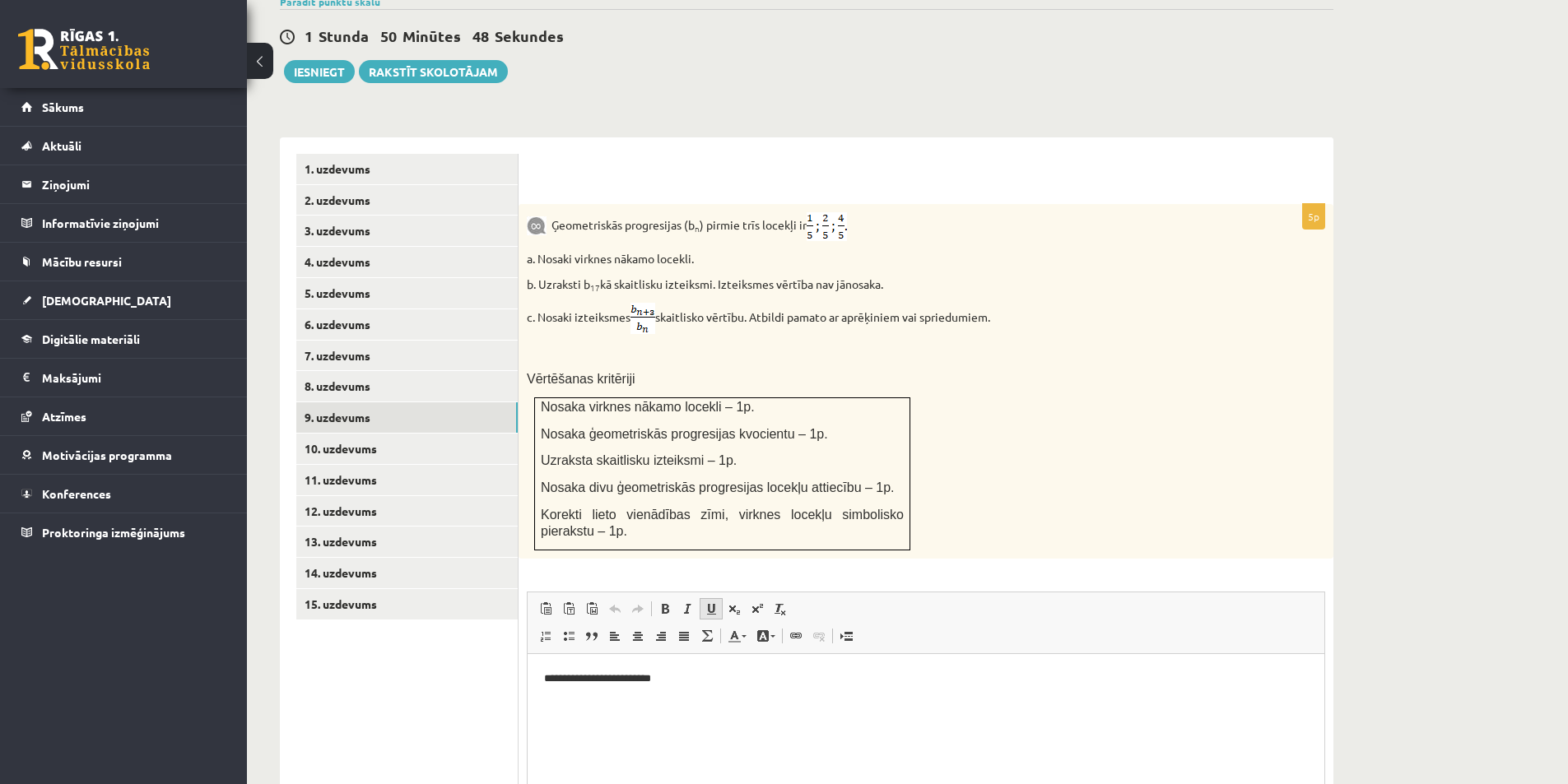
scroll to position [0, 0]
drag, startPoint x: 699, startPoint y: 685, endPoint x: 705, endPoint y: 668, distance: 18.0
click at [699, 684] on p "**********" at bounding box center [926, 678] width 764 height 17
drag, startPoint x: 779, startPoint y: 480, endPoint x: 786, endPoint y: 486, distance: 9.2
click at [779, 508] on span "Korekti lieto vienādības zīmi, virknes locekļu simbolisko pierakstu – 1p." at bounding box center [722, 523] width 363 height 31
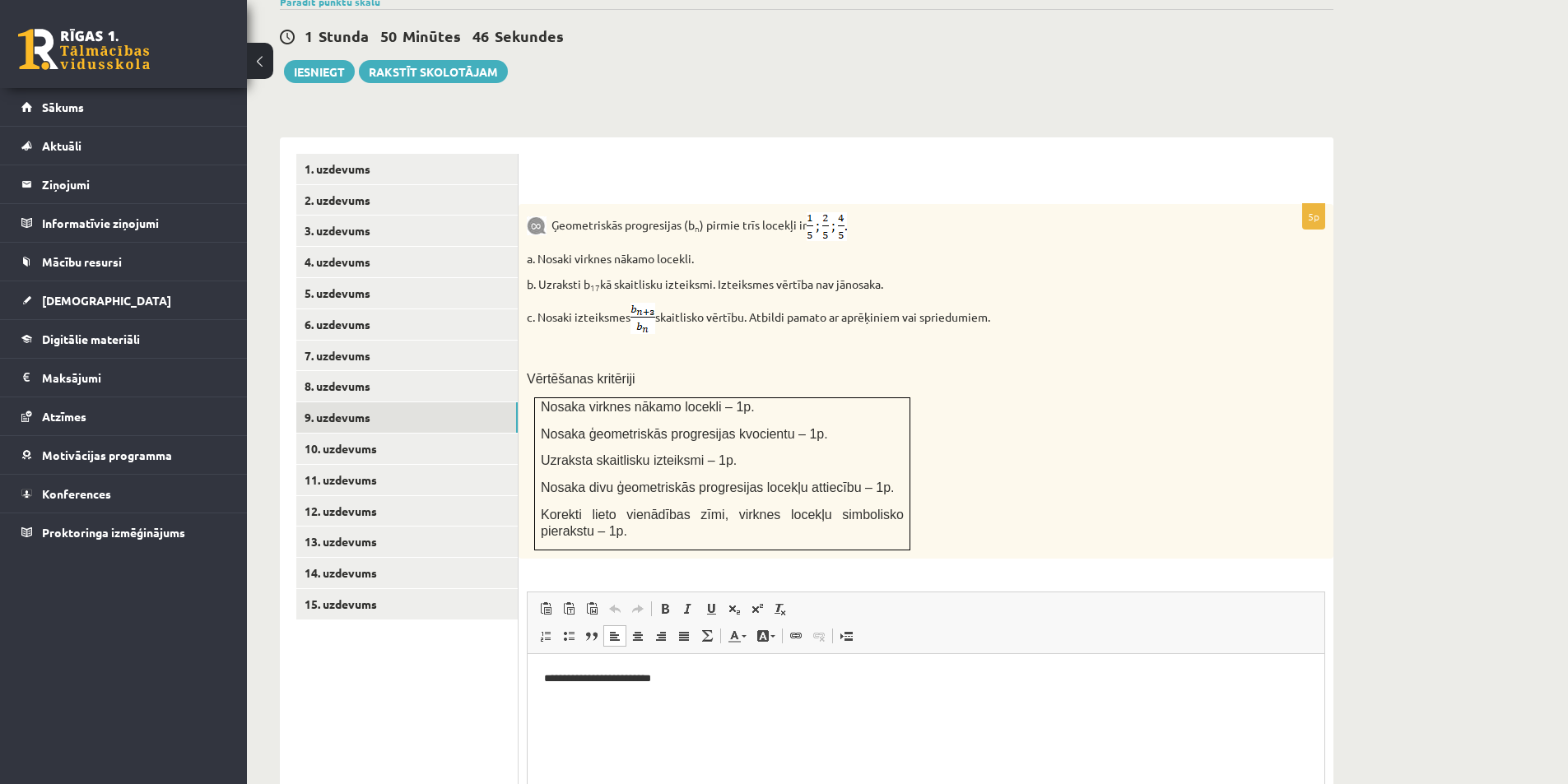
scroll to position [741, 0]
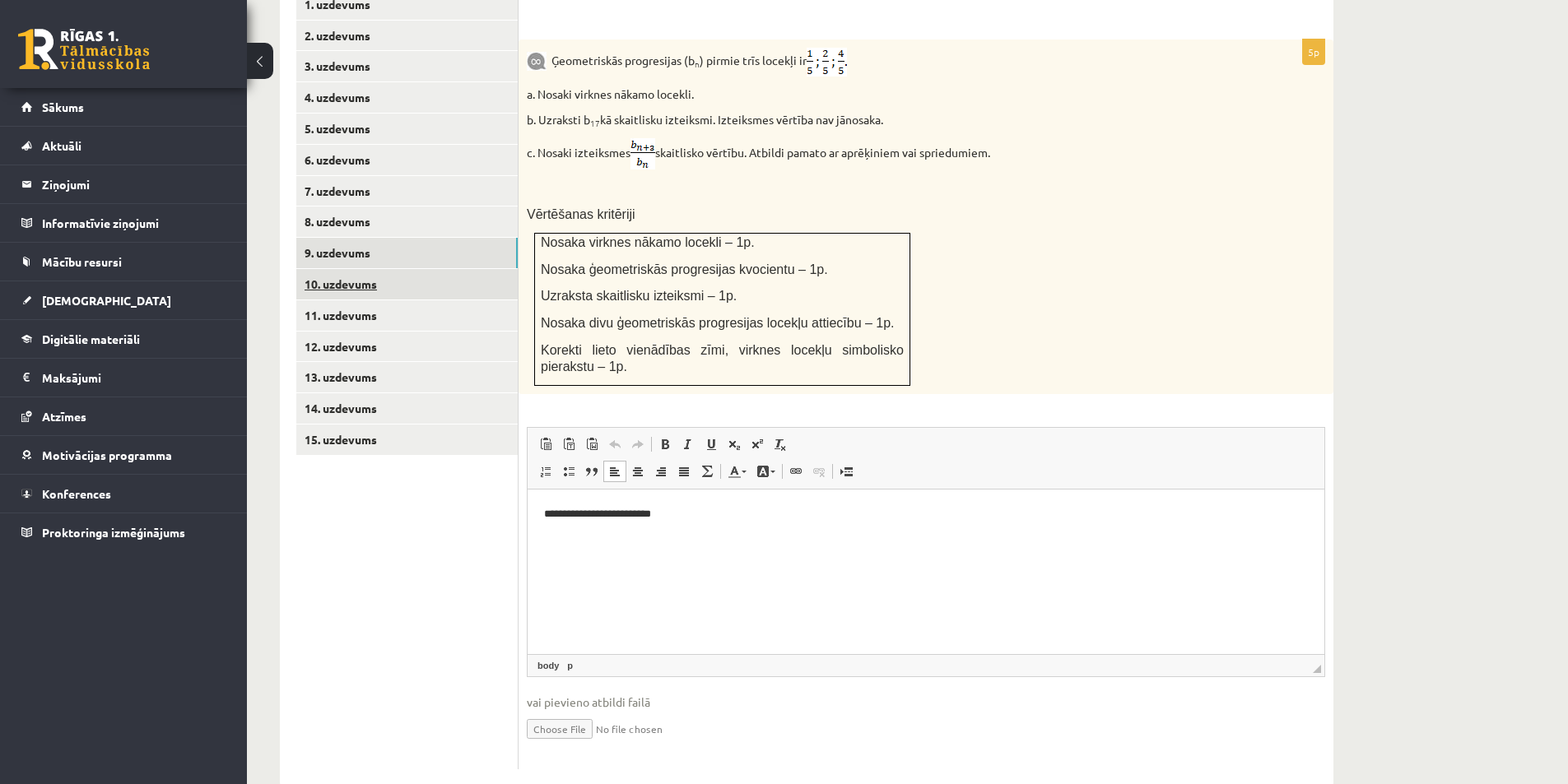
click at [352, 269] on link "10. uzdevums" at bounding box center [407, 284] width 221 height 31
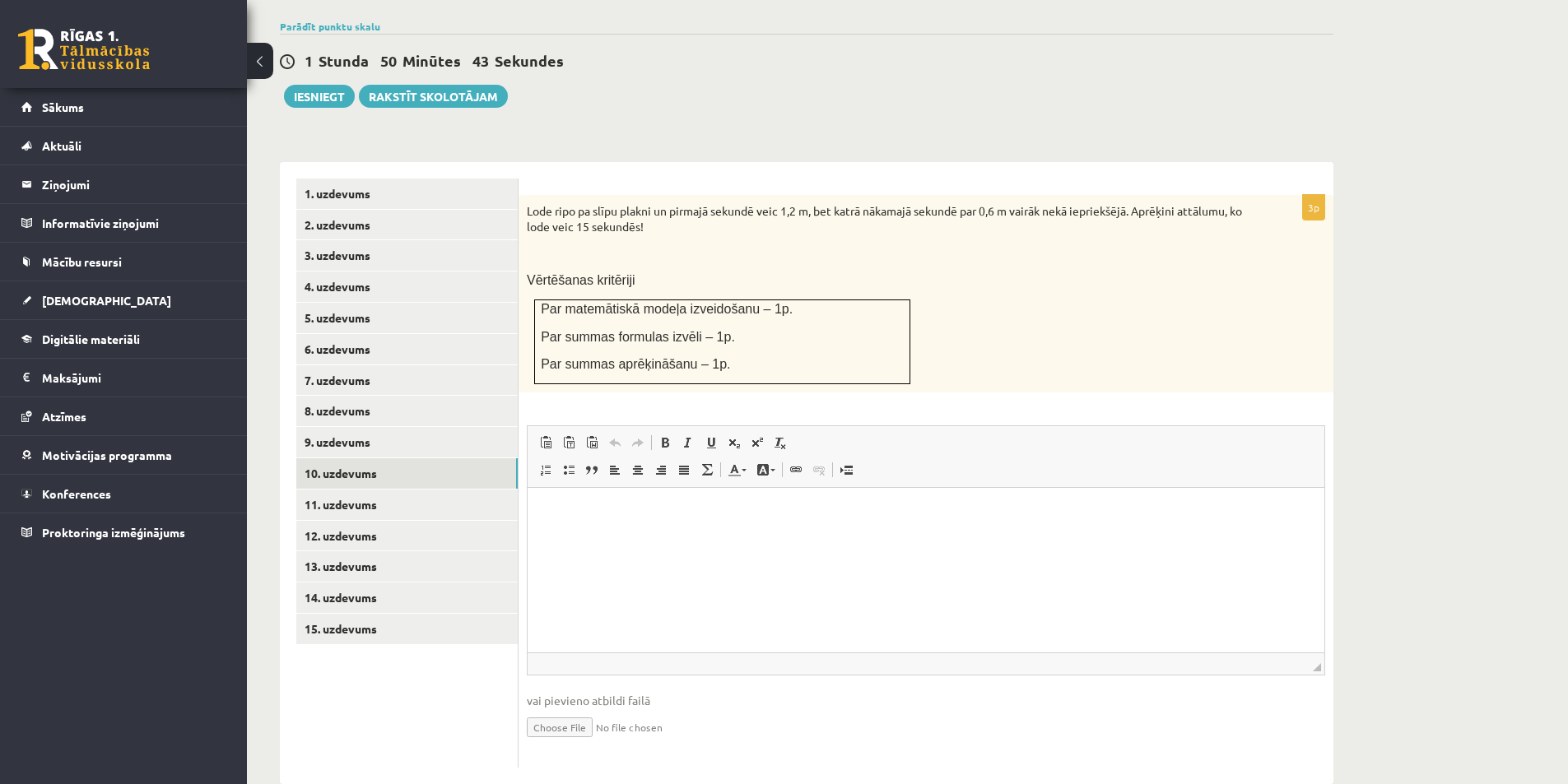
scroll to position [0, 0]
click at [358, 489] on link "11. uzdevums" at bounding box center [407, 504] width 221 height 31
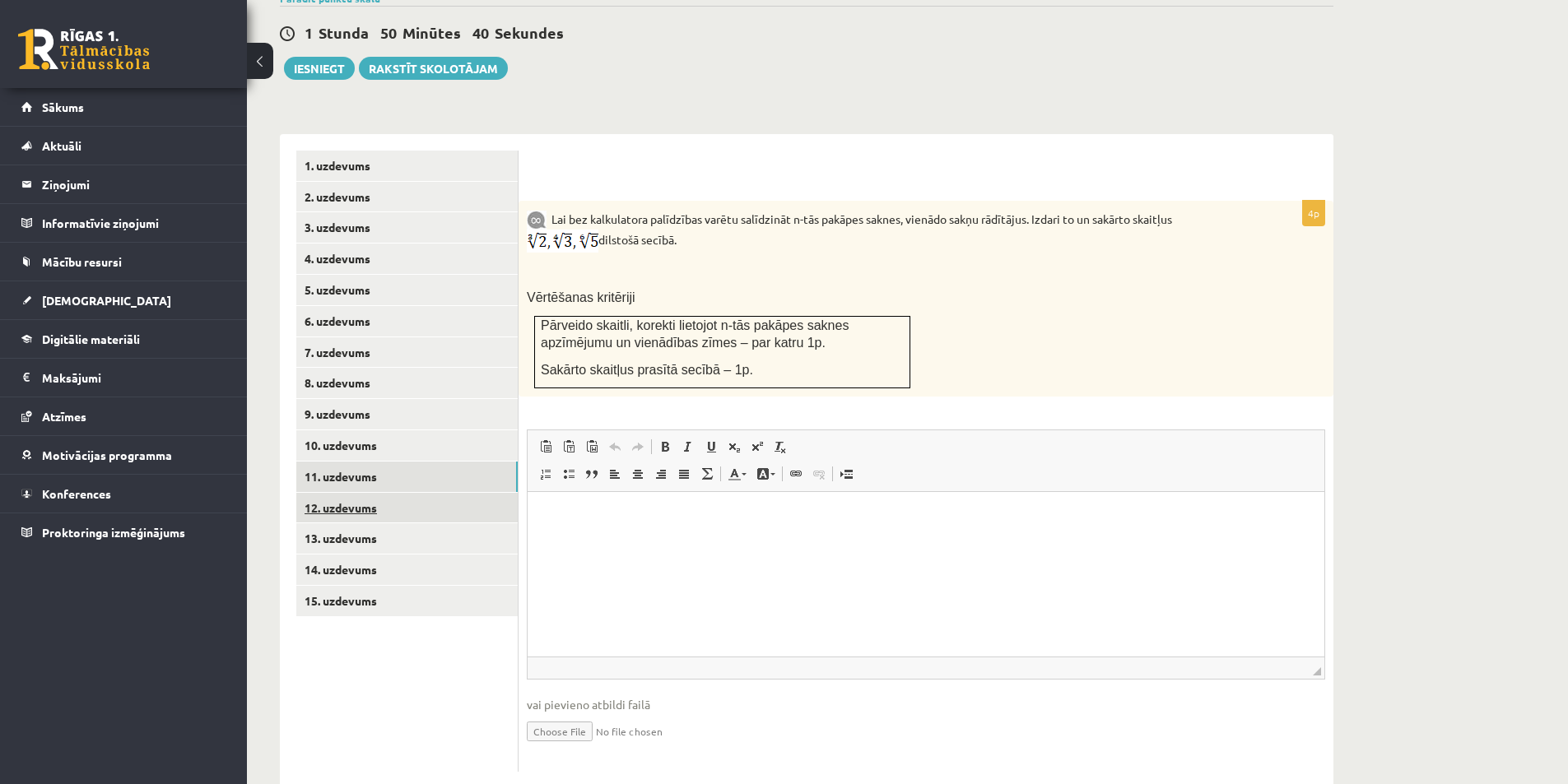
click at [352, 493] on link "12. uzdevums" at bounding box center [407, 508] width 221 height 31
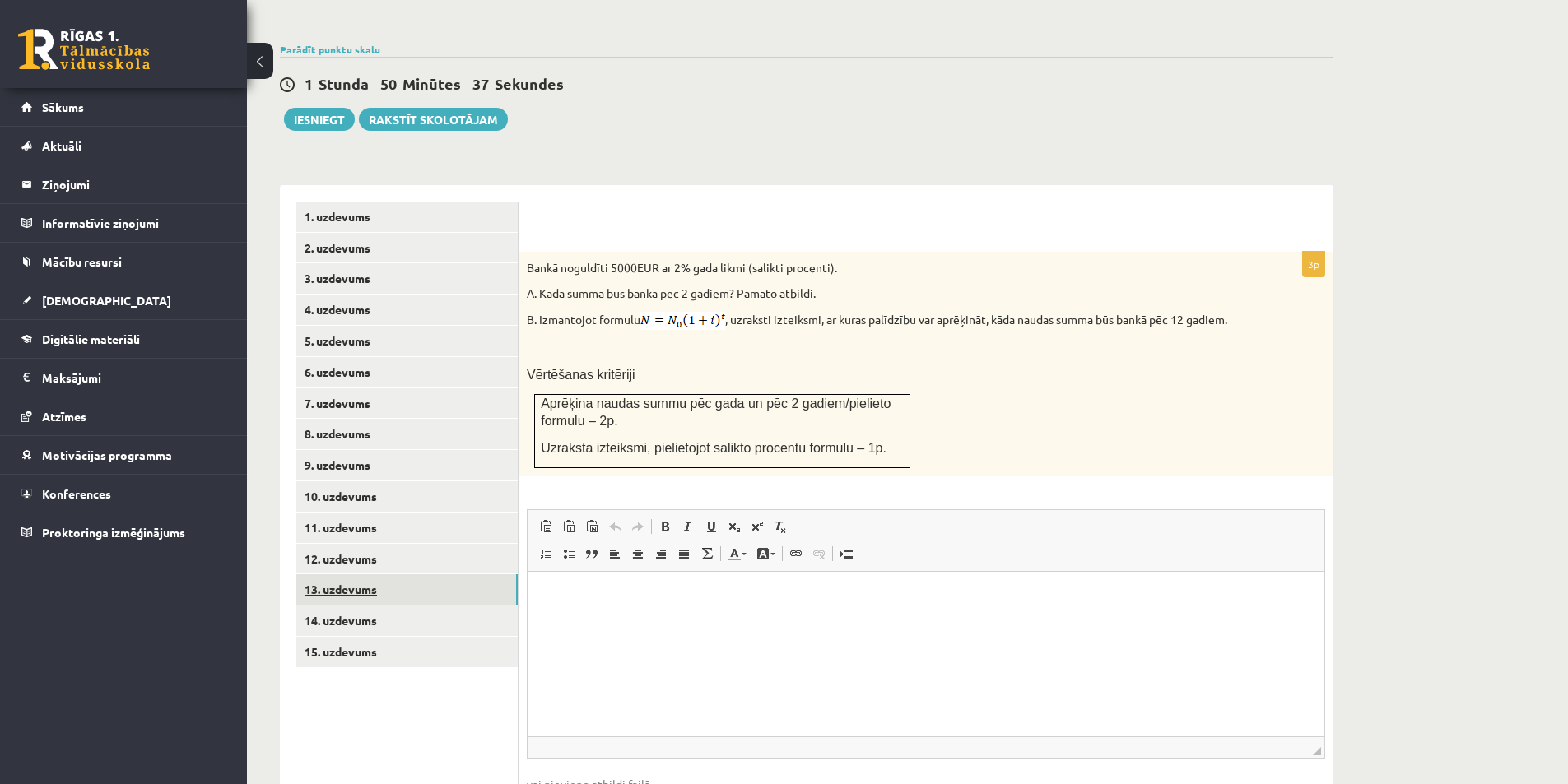
click at [353, 574] on link "13. uzdevums" at bounding box center [407, 589] width 221 height 31
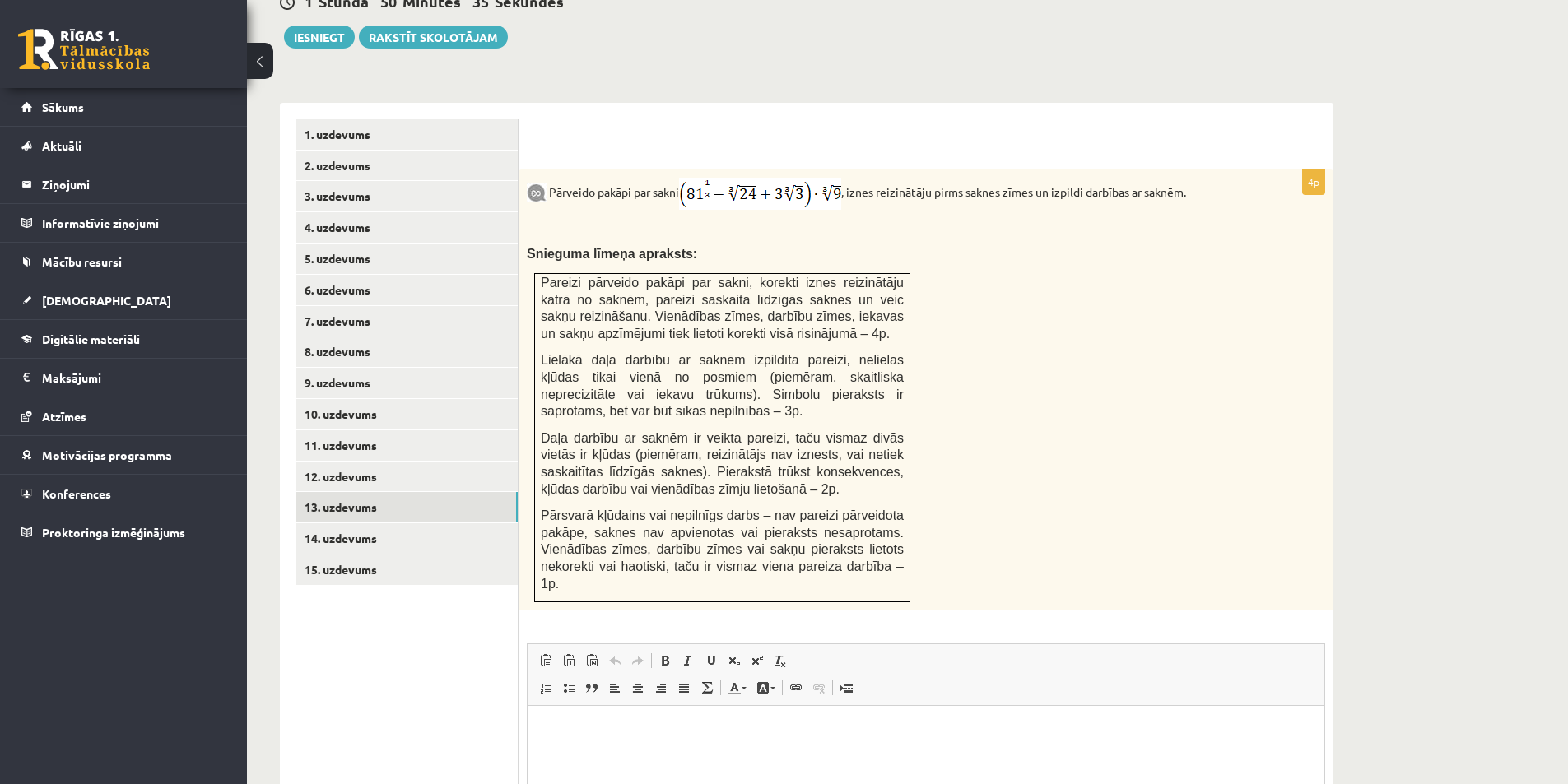
scroll to position [693, 0]
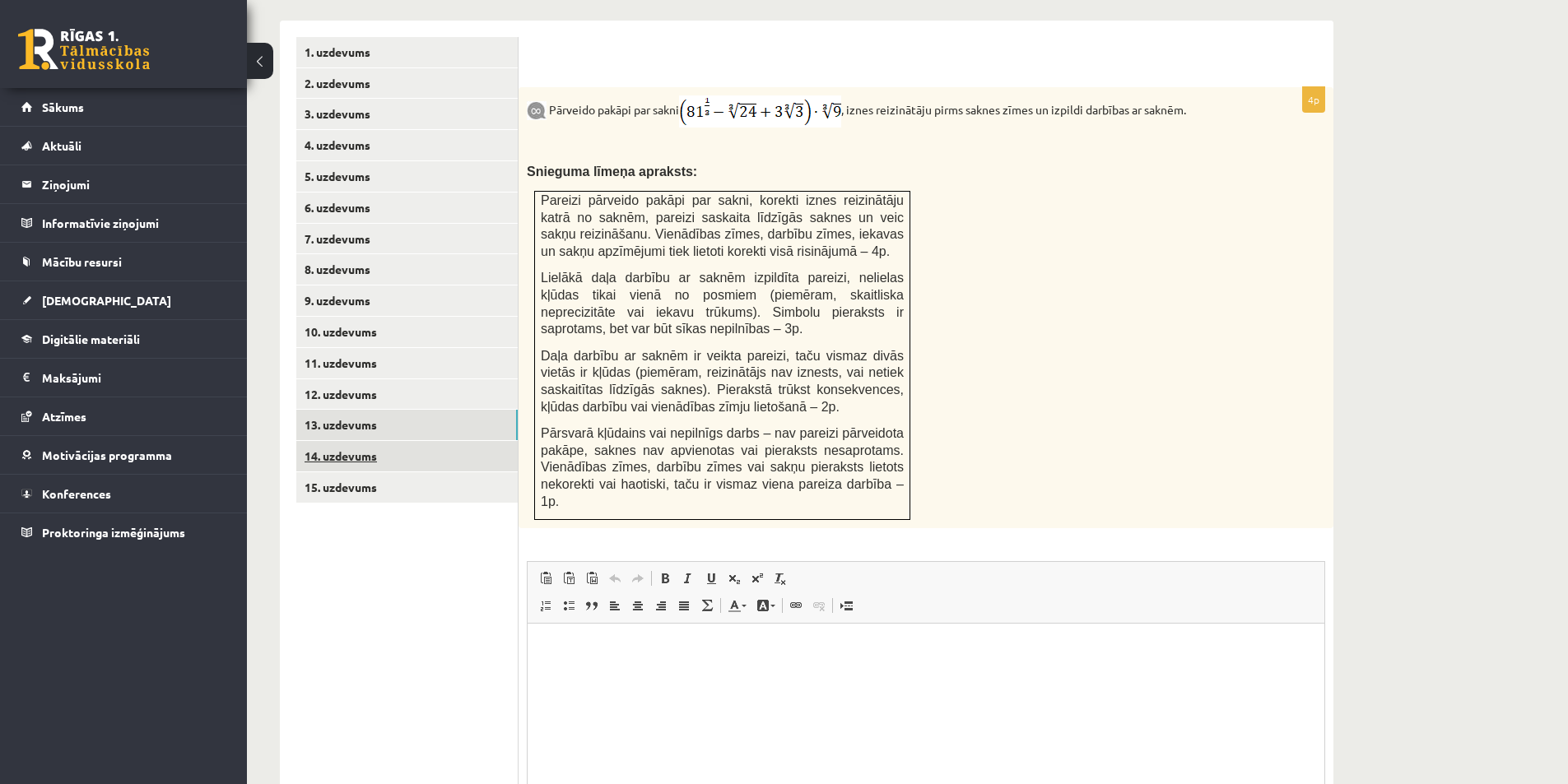
click at [353, 441] on link "14. uzdevums" at bounding box center [407, 456] width 221 height 31
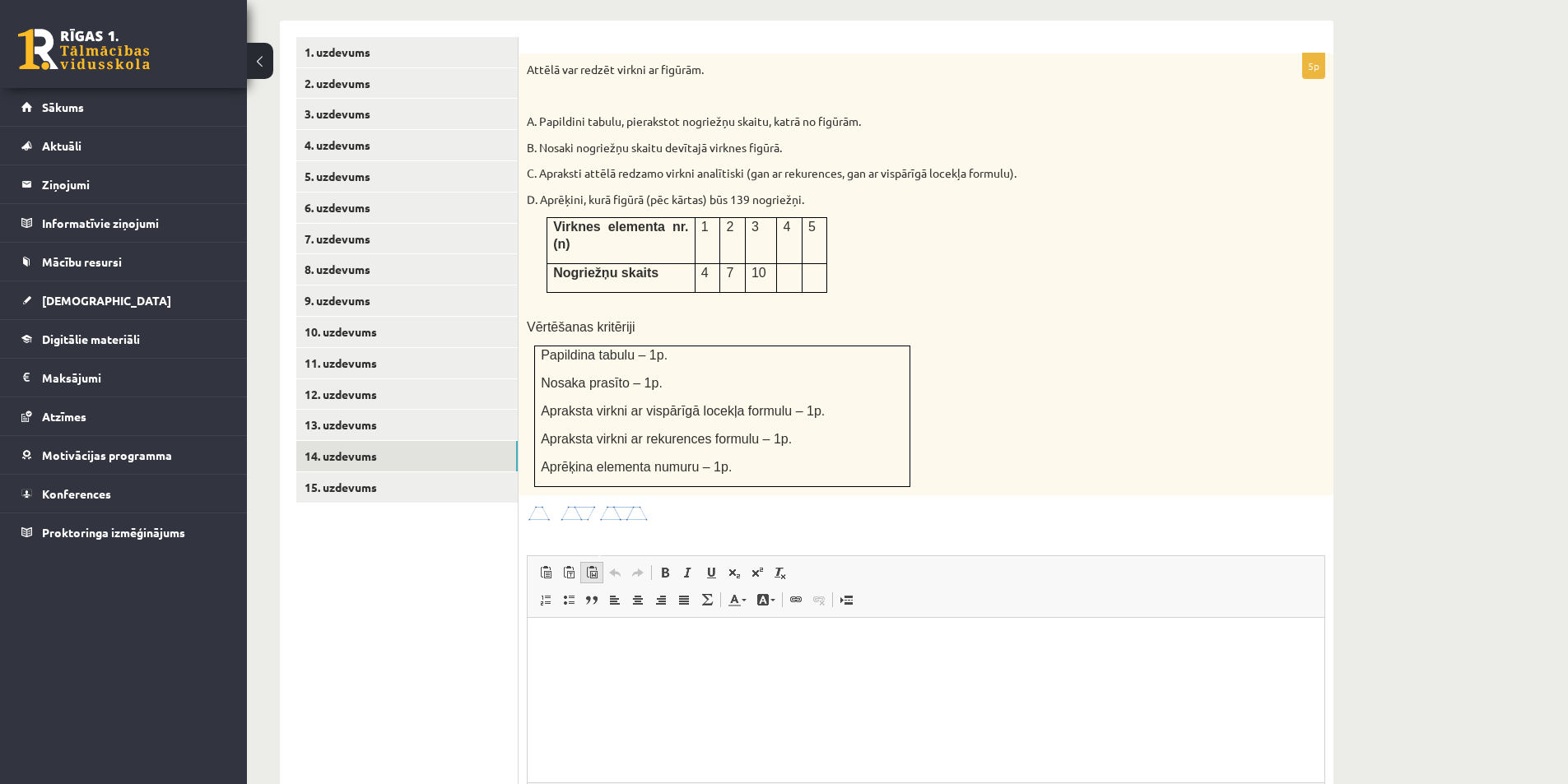
scroll to position [0, 0]
click at [355, 472] on link "15. uzdevums" at bounding box center [407, 487] width 221 height 31
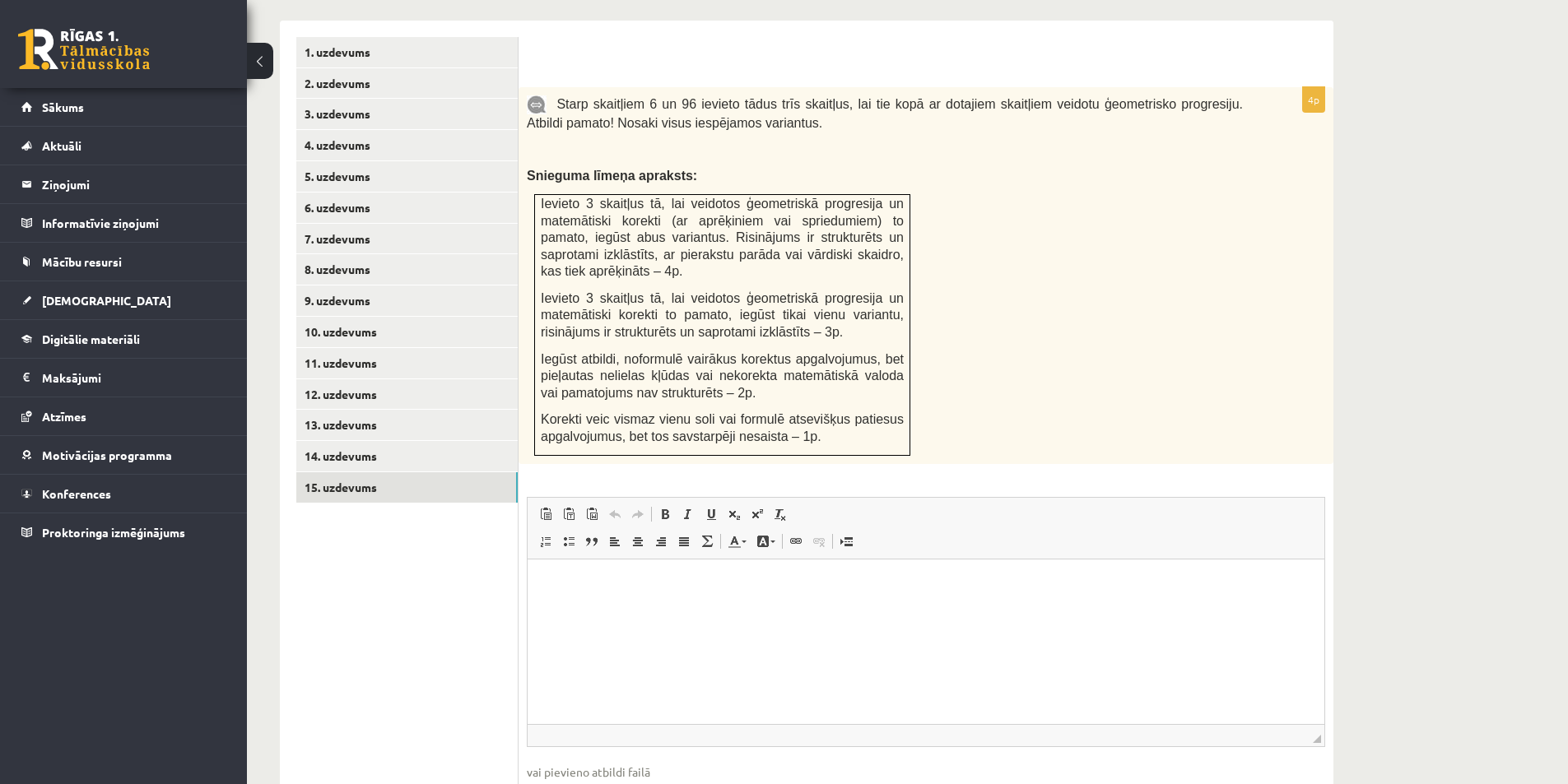
click at [619, 299] on span "Ievieto 3 skaitļus tā, lai veidotos ģeometriskā progresija un matemātiski korek…" at bounding box center [722, 315] width 363 height 48
click at [400, 224] on link "7. uzdevums" at bounding box center [407, 239] width 221 height 31
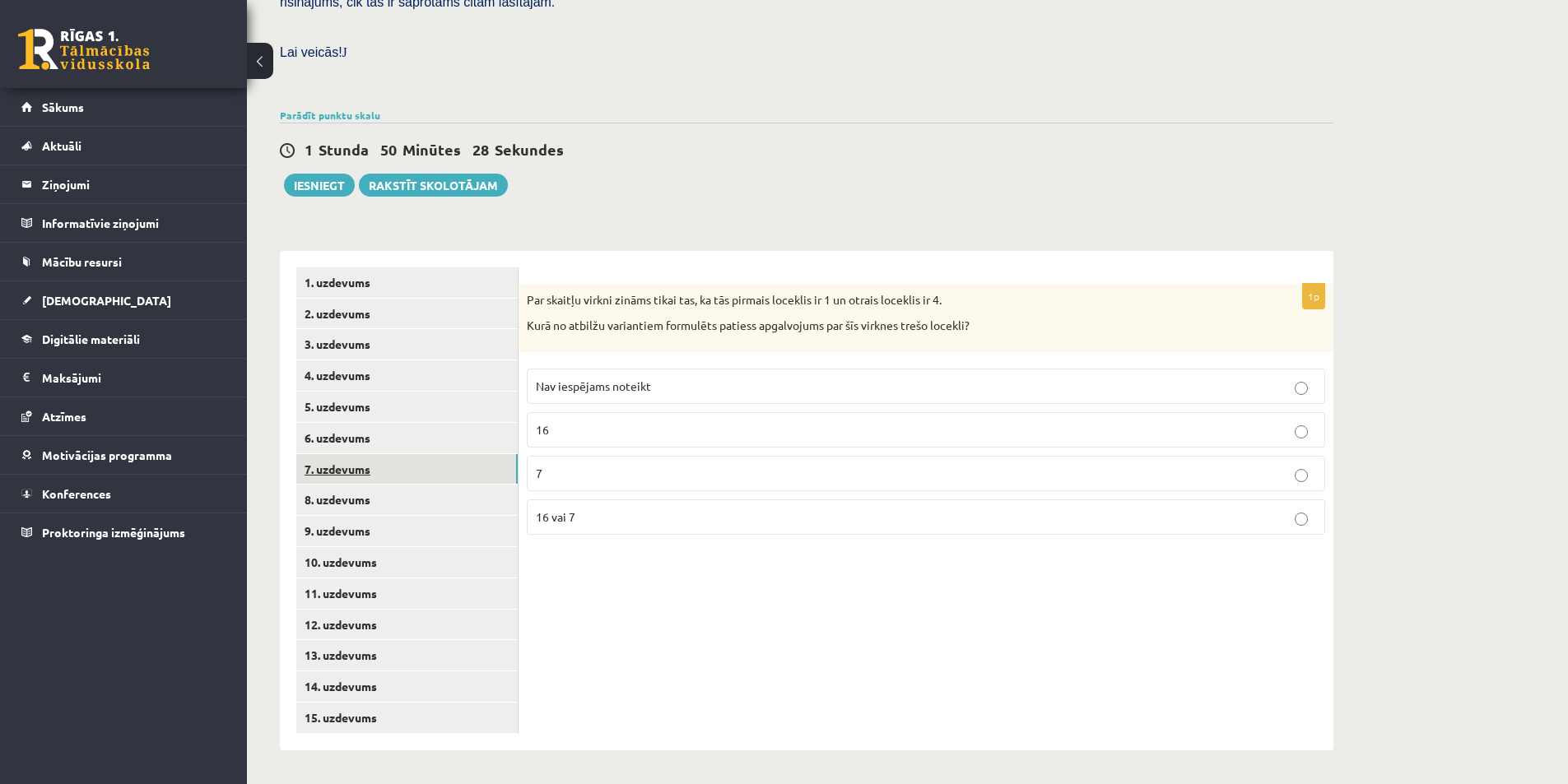
scroll to position [427, 0]
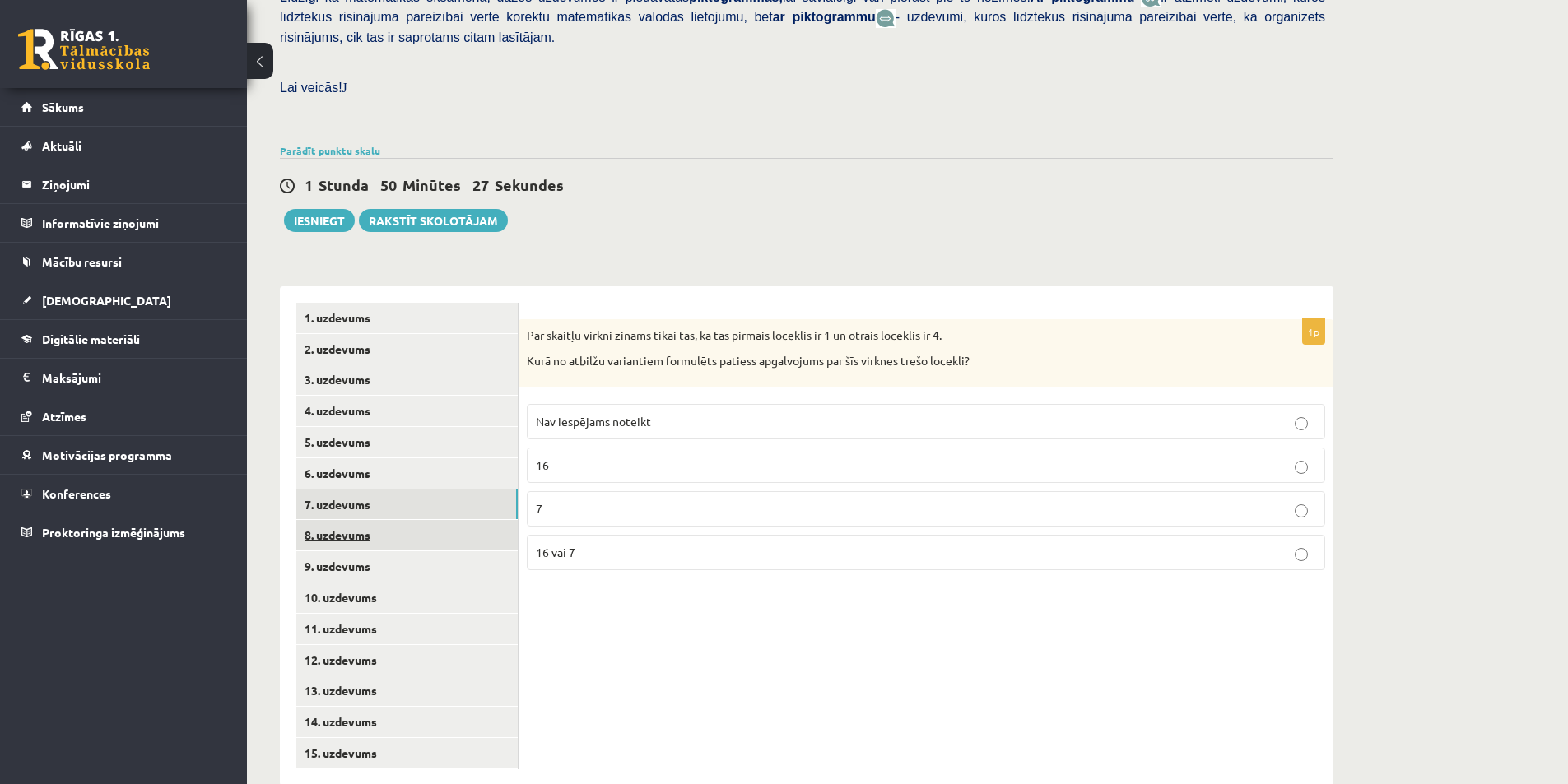
click at [412, 520] on link "8. uzdevums" at bounding box center [407, 535] width 221 height 31
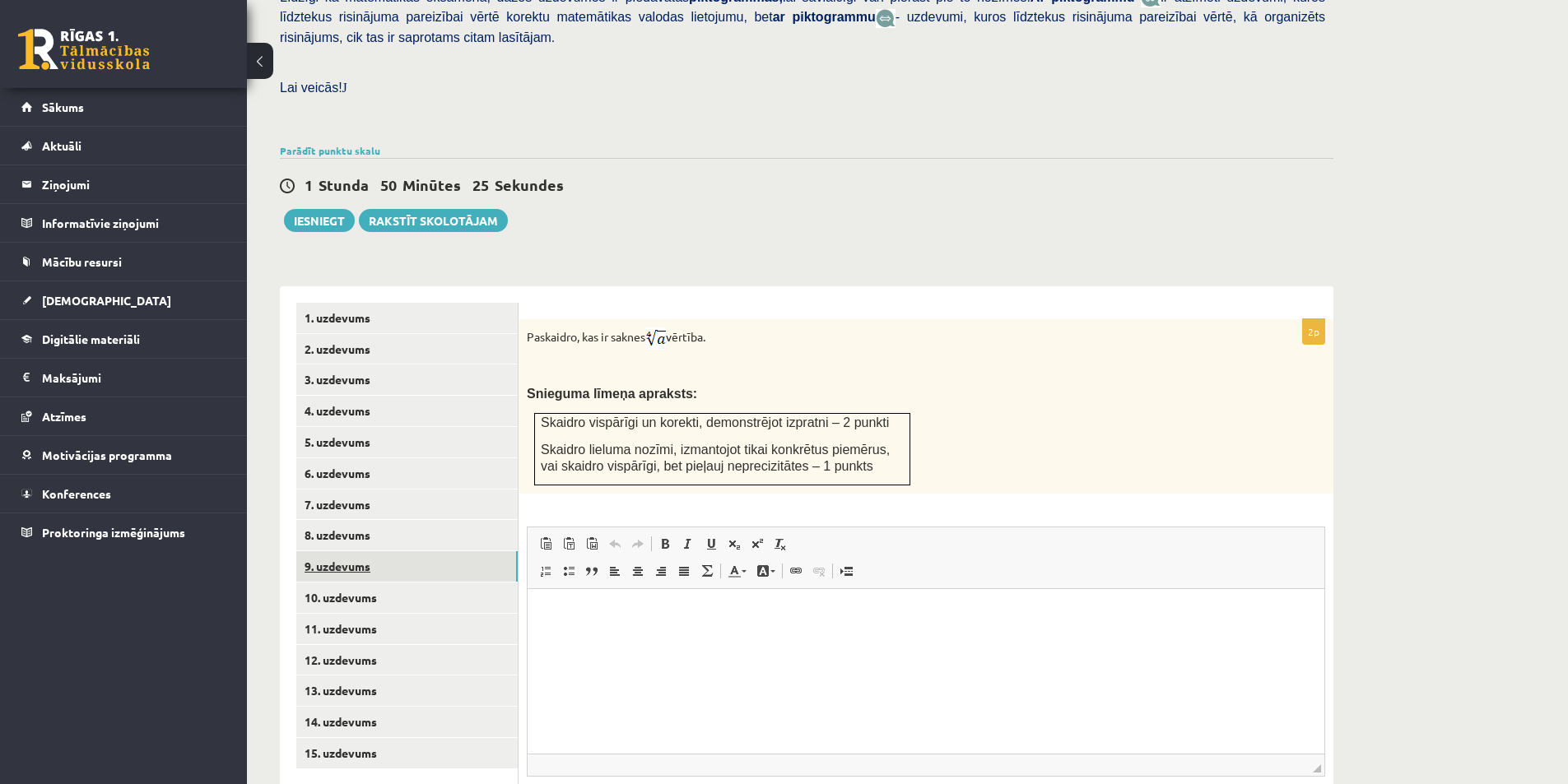
click at [381, 551] on link "9. uzdevums" at bounding box center [407, 566] width 221 height 31
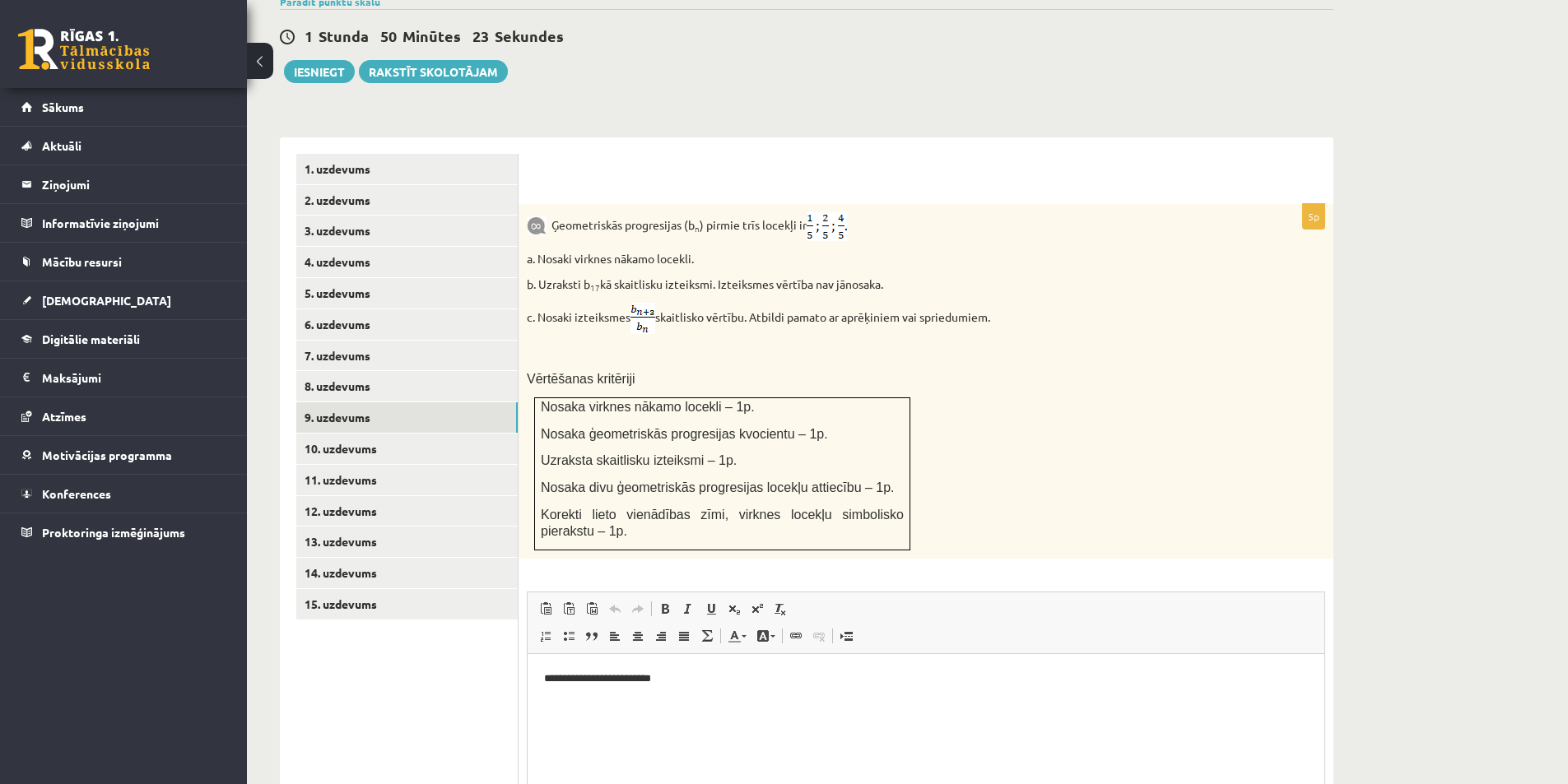
scroll to position [659, 0]
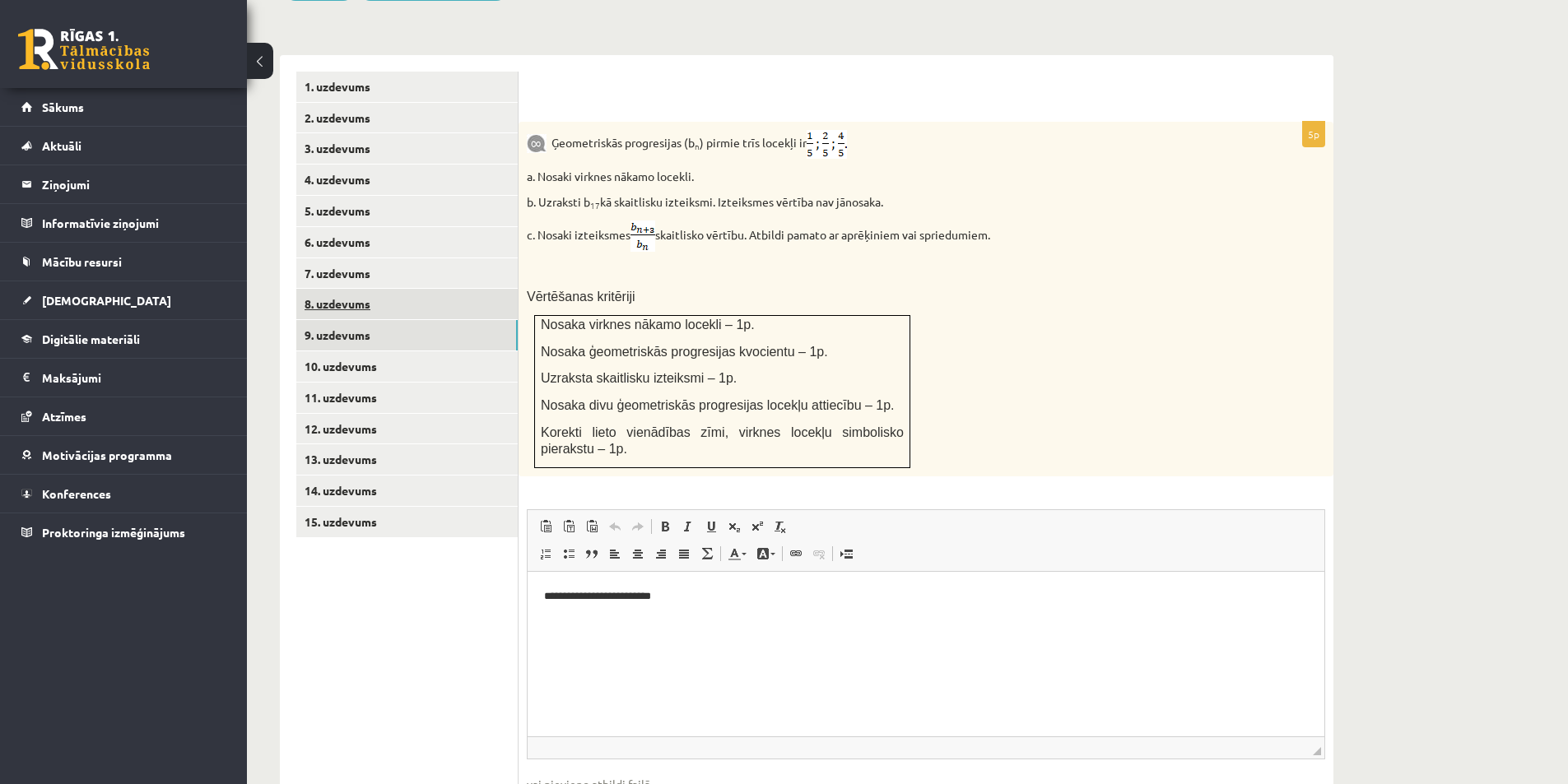
click at [395, 289] on link "8. uzdevums" at bounding box center [407, 304] width 221 height 31
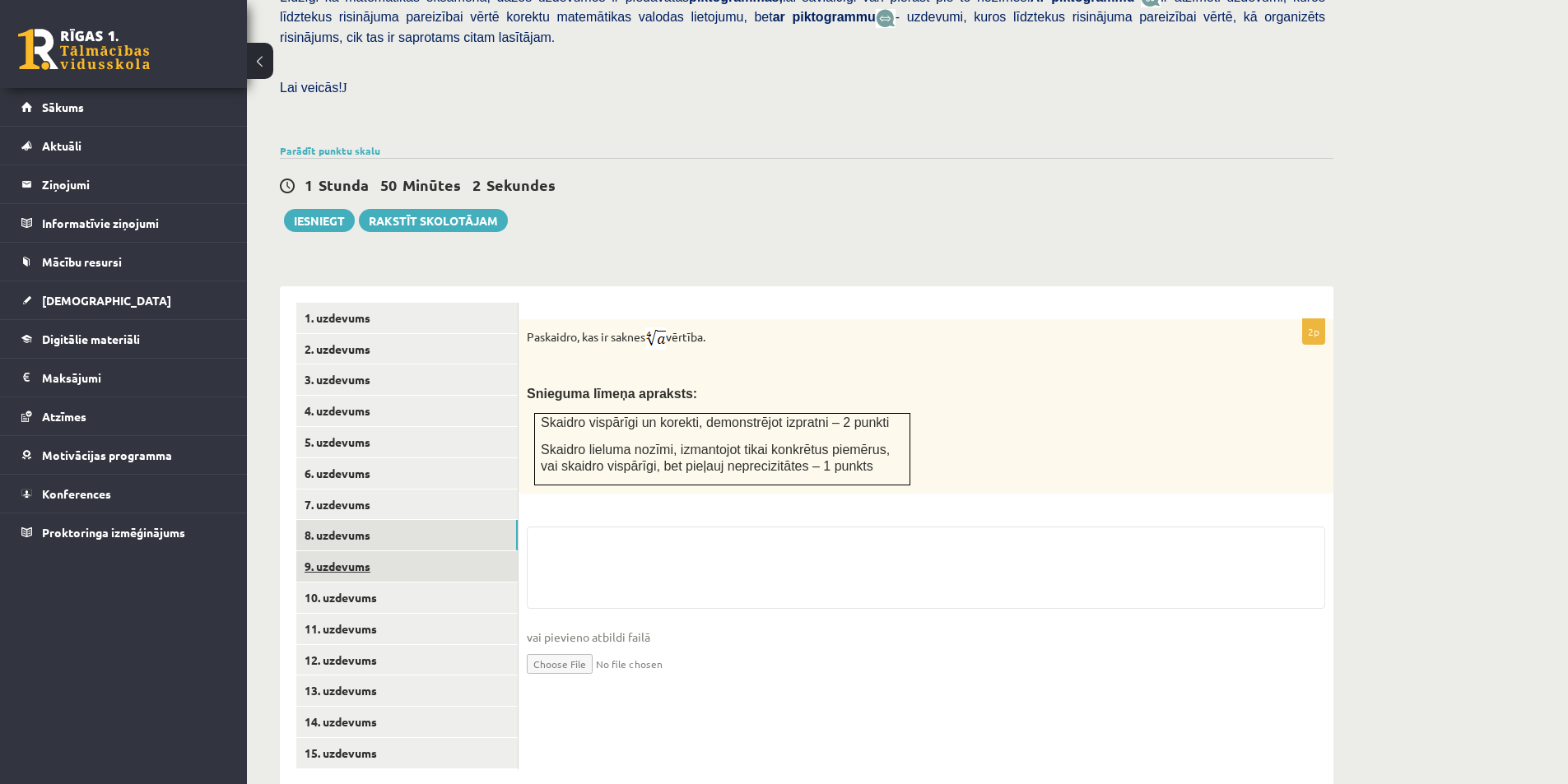
click at [352, 551] on link "9. uzdevums" at bounding box center [407, 566] width 221 height 31
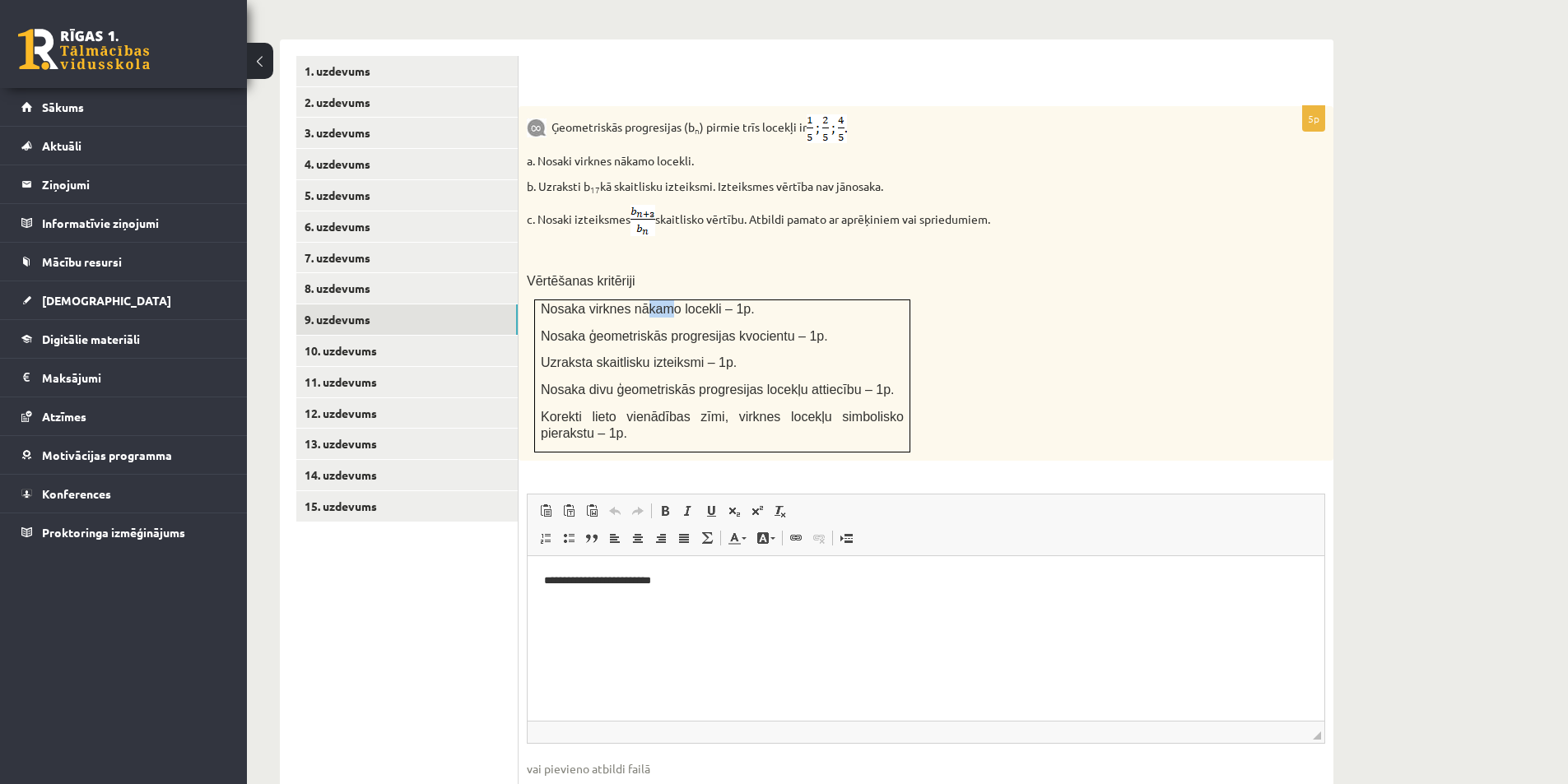
click at [802, 300] on p "Nosaka virknes nākamo locekli – 1p." at bounding box center [722, 309] width 363 height 17
click at [885, 300] on p "Nosaka virknes nākamo locekli – 1p." at bounding box center [722, 309] width 363 height 17
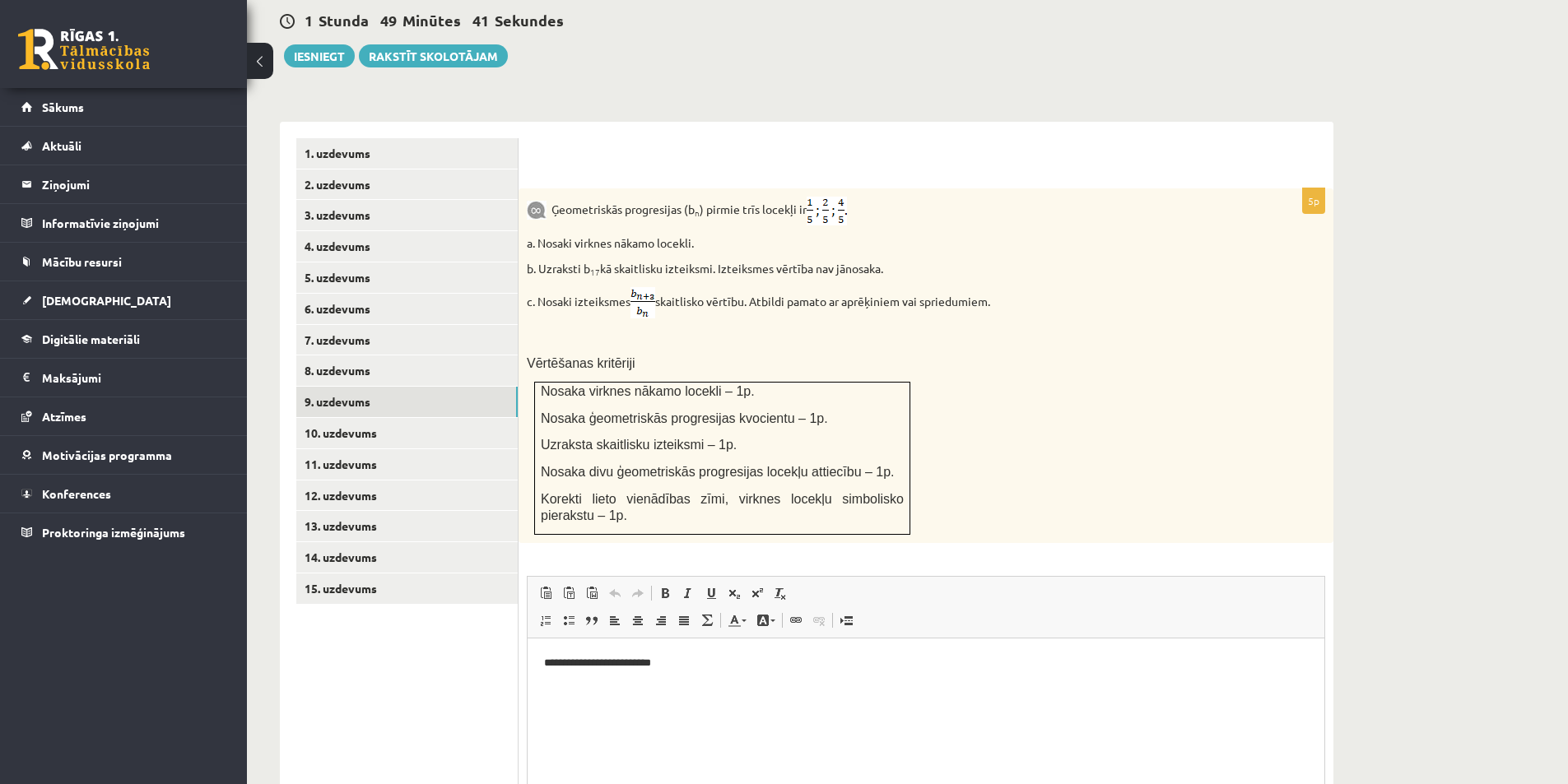
scroll to position [674, 0]
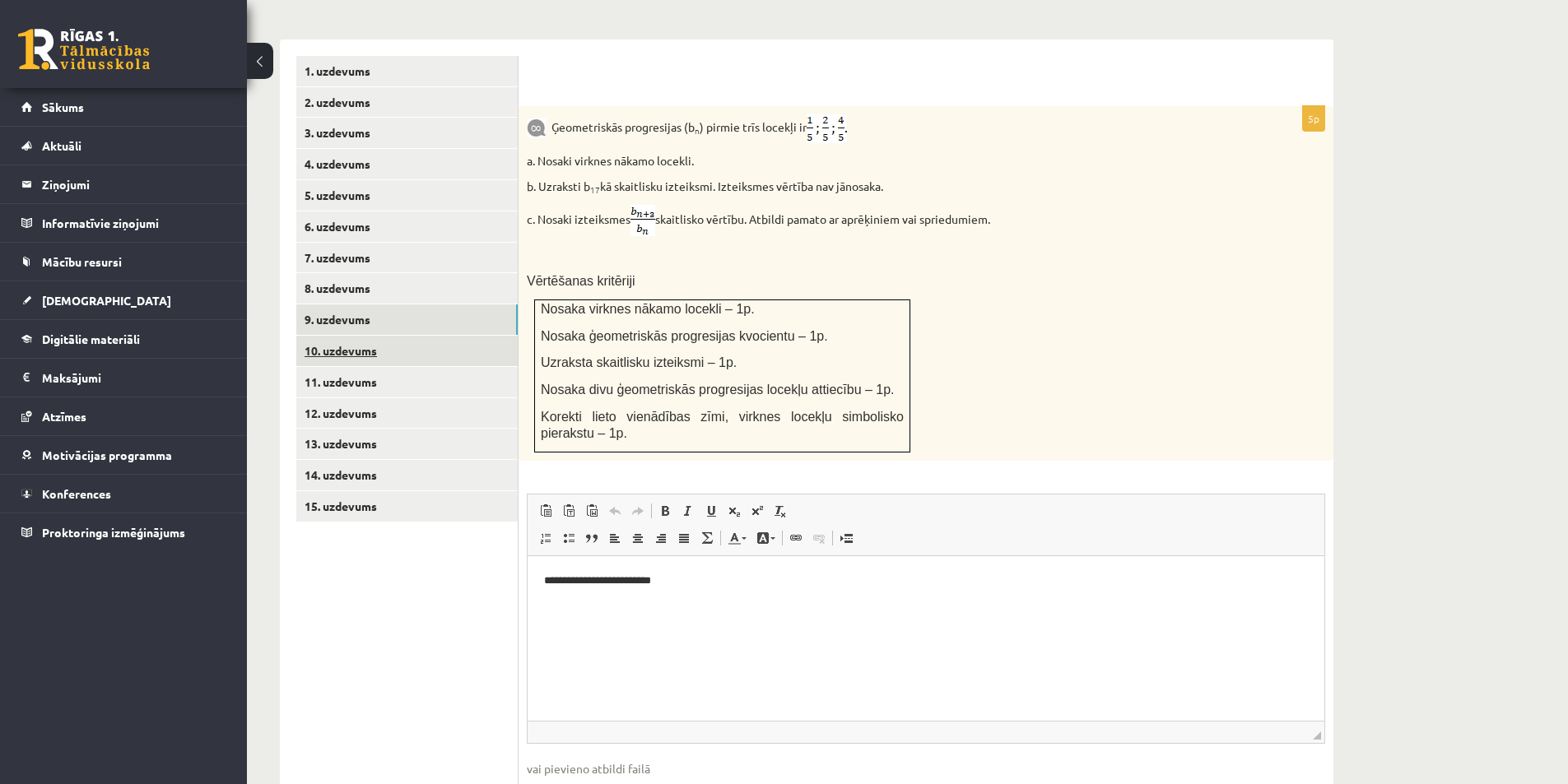
click at [432, 336] on link "10. uzdevums" at bounding box center [407, 351] width 221 height 31
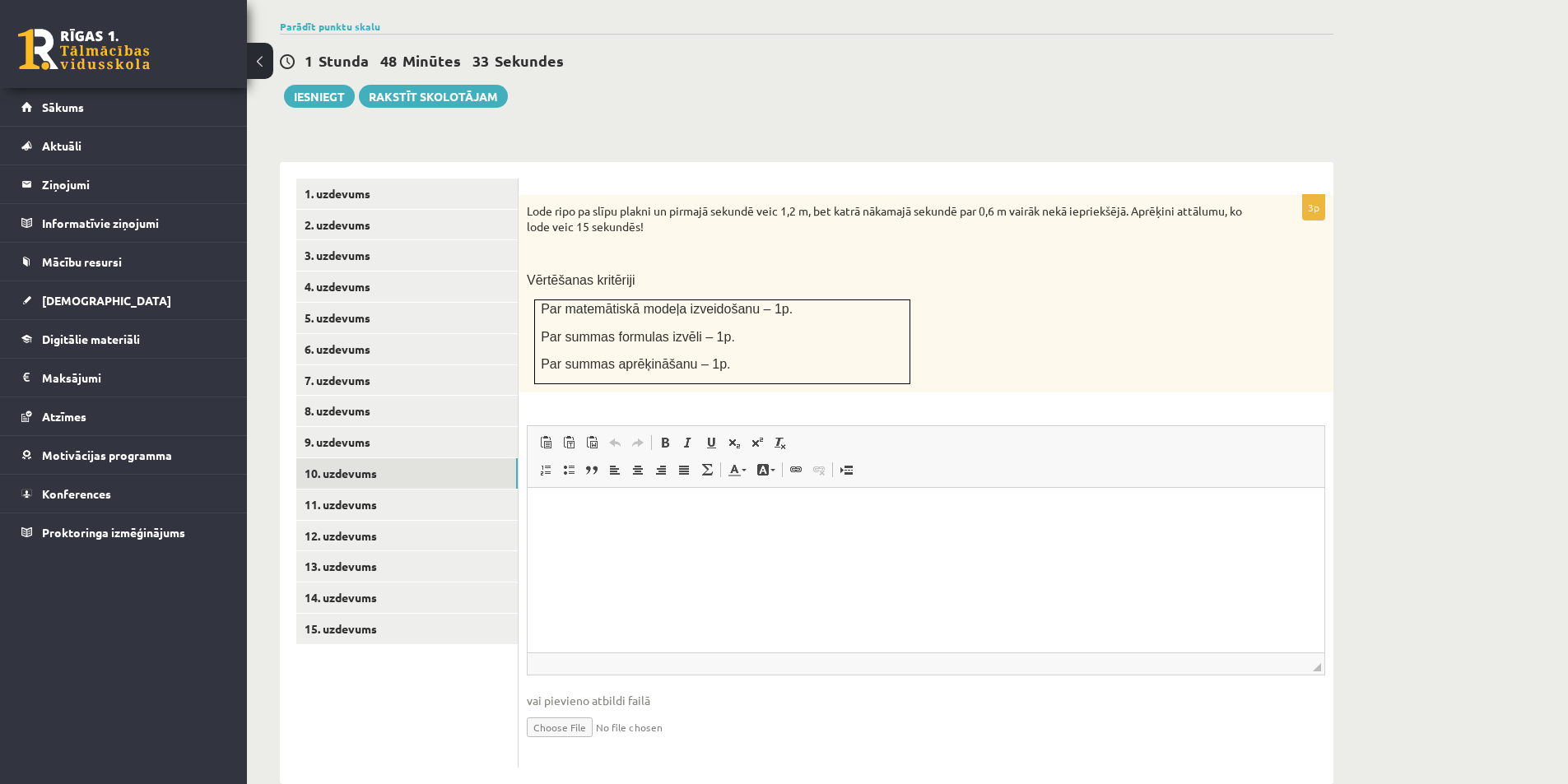
scroll to position [0, 0]
drag, startPoint x: 576, startPoint y: 182, endPoint x: 730, endPoint y: 190, distance: 154.2
click at [686, 203] on p "Lode ripo pa slīpu plakni un pirmajā sekundē veic 1,2 m, bet katrā nākamajā sek…" at bounding box center [884, 219] width 716 height 32
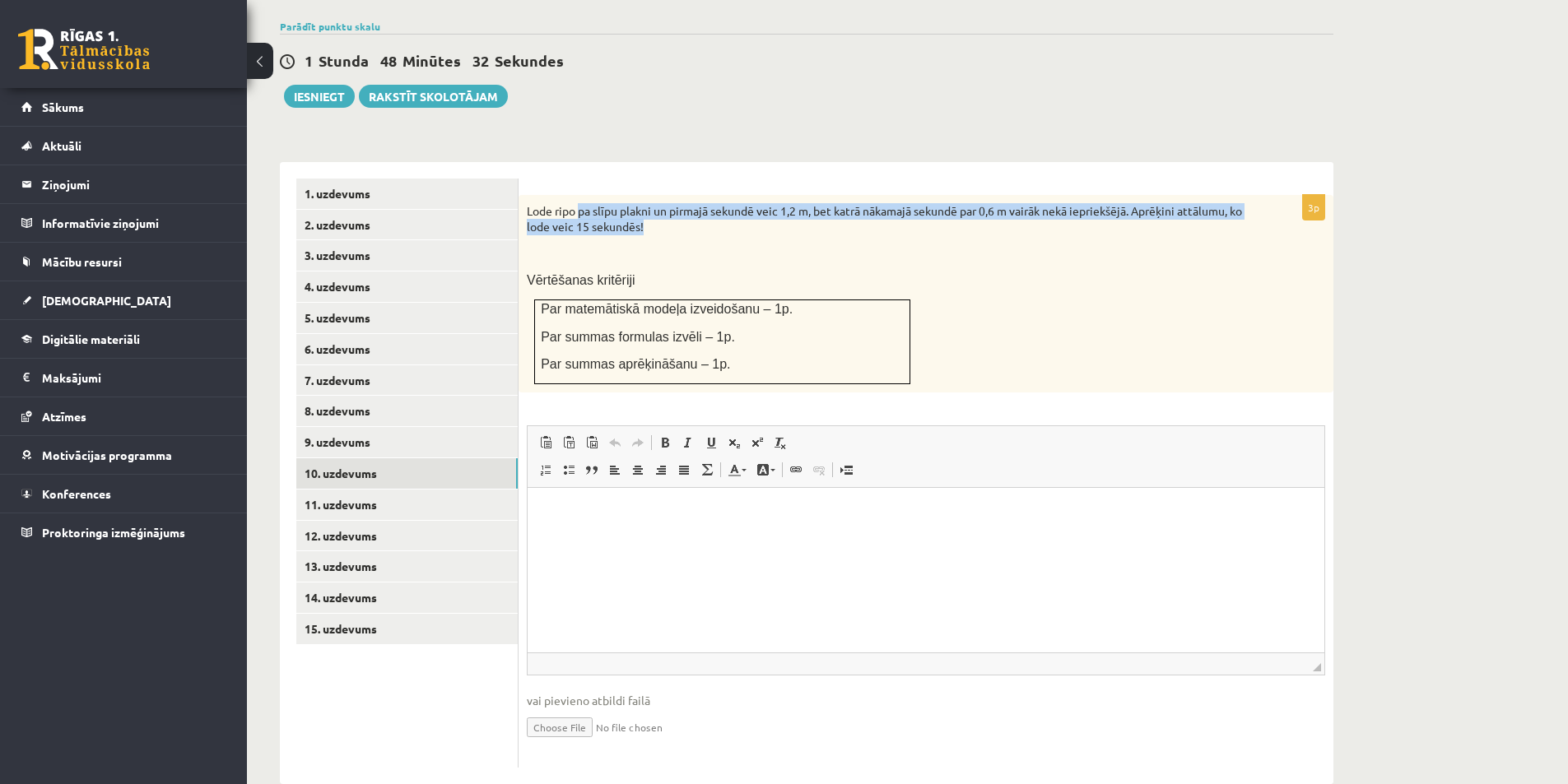
click at [737, 203] on p "Lode ripo pa slīpu plakni un pirmajā sekundē veic 1,2 m, bet katrā nākamajā sek…" at bounding box center [884, 219] width 716 height 32
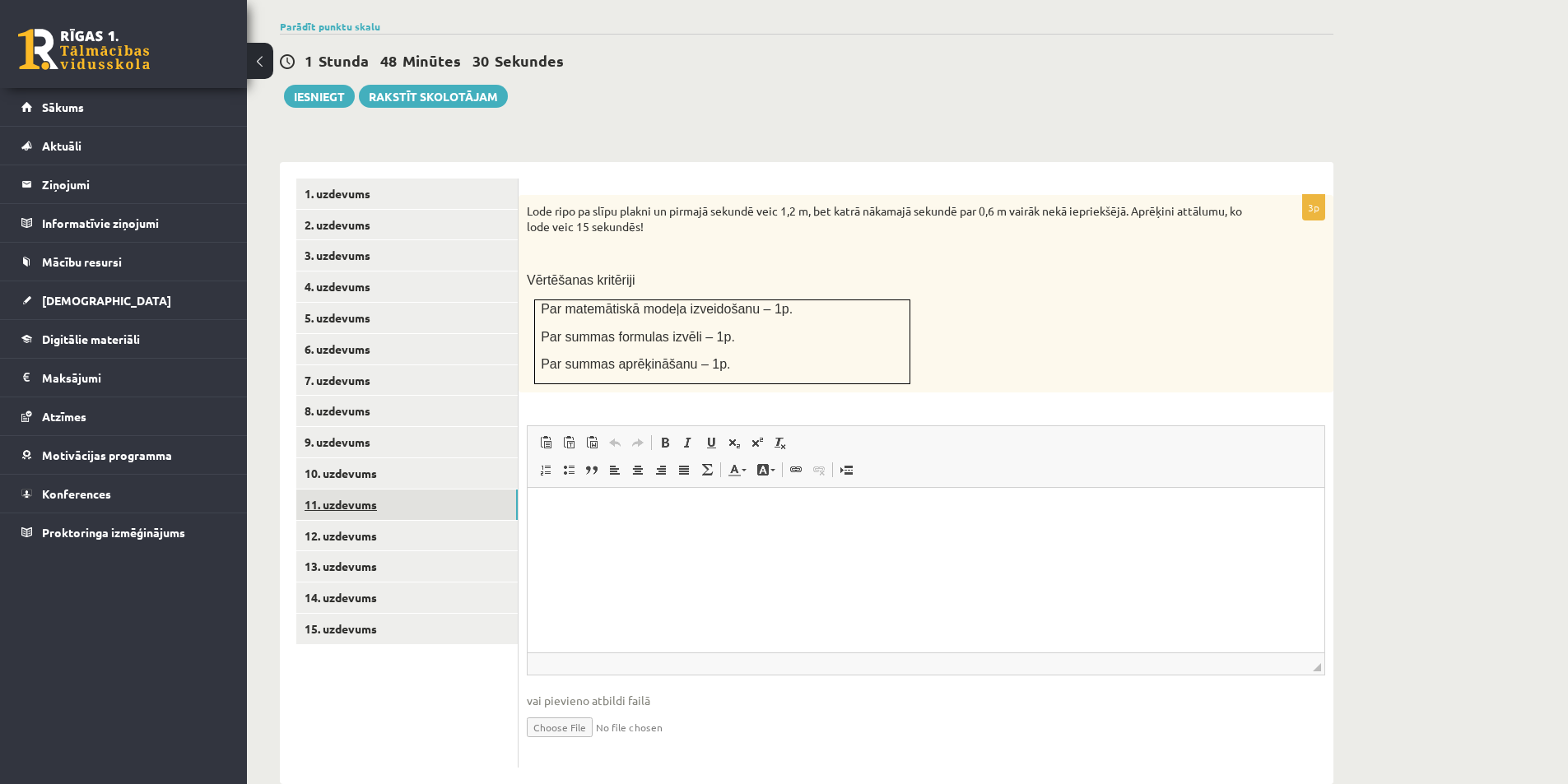
click at [362, 489] on link "11. uzdevums" at bounding box center [407, 504] width 221 height 31
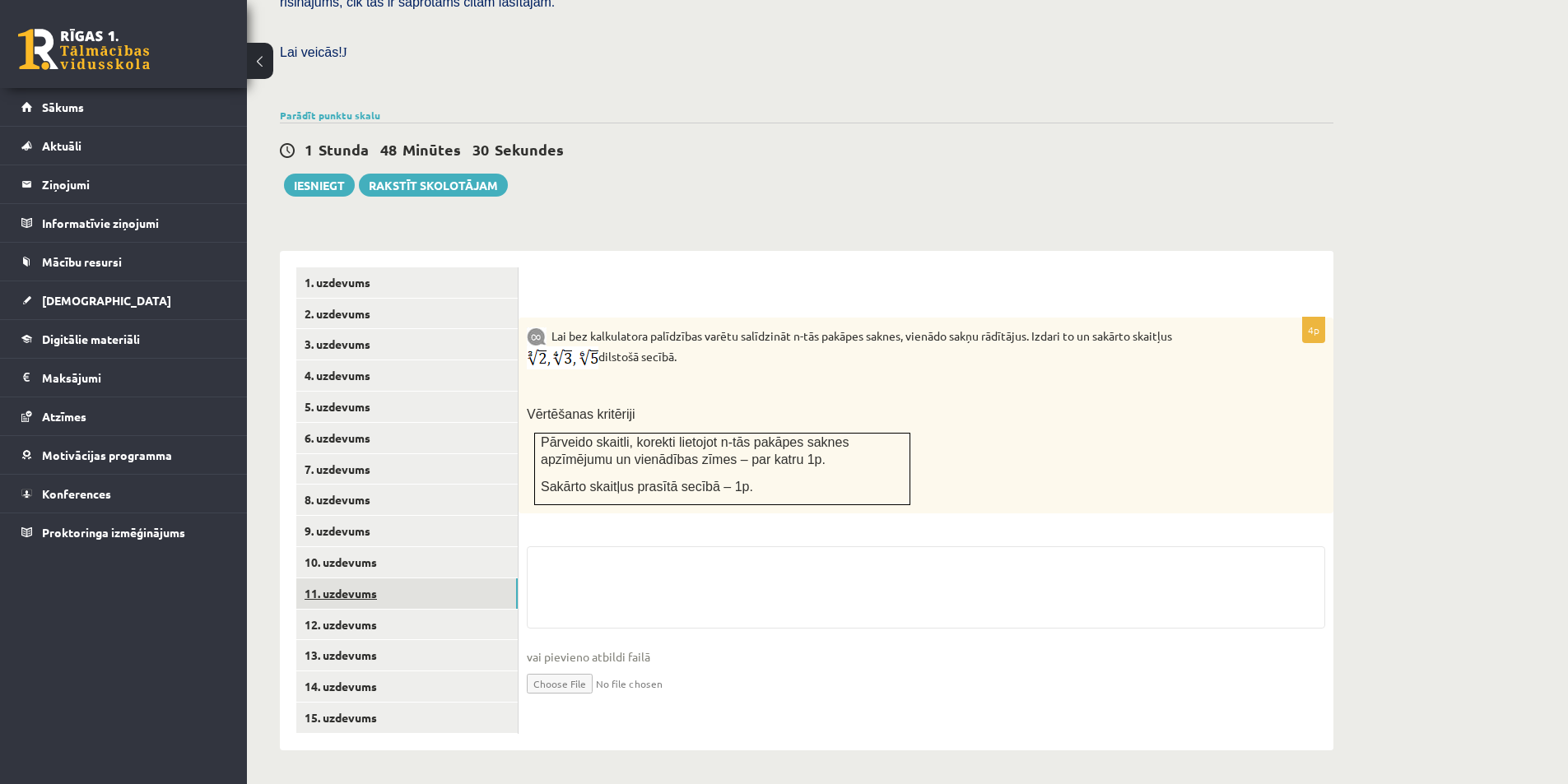
scroll to position [427, 0]
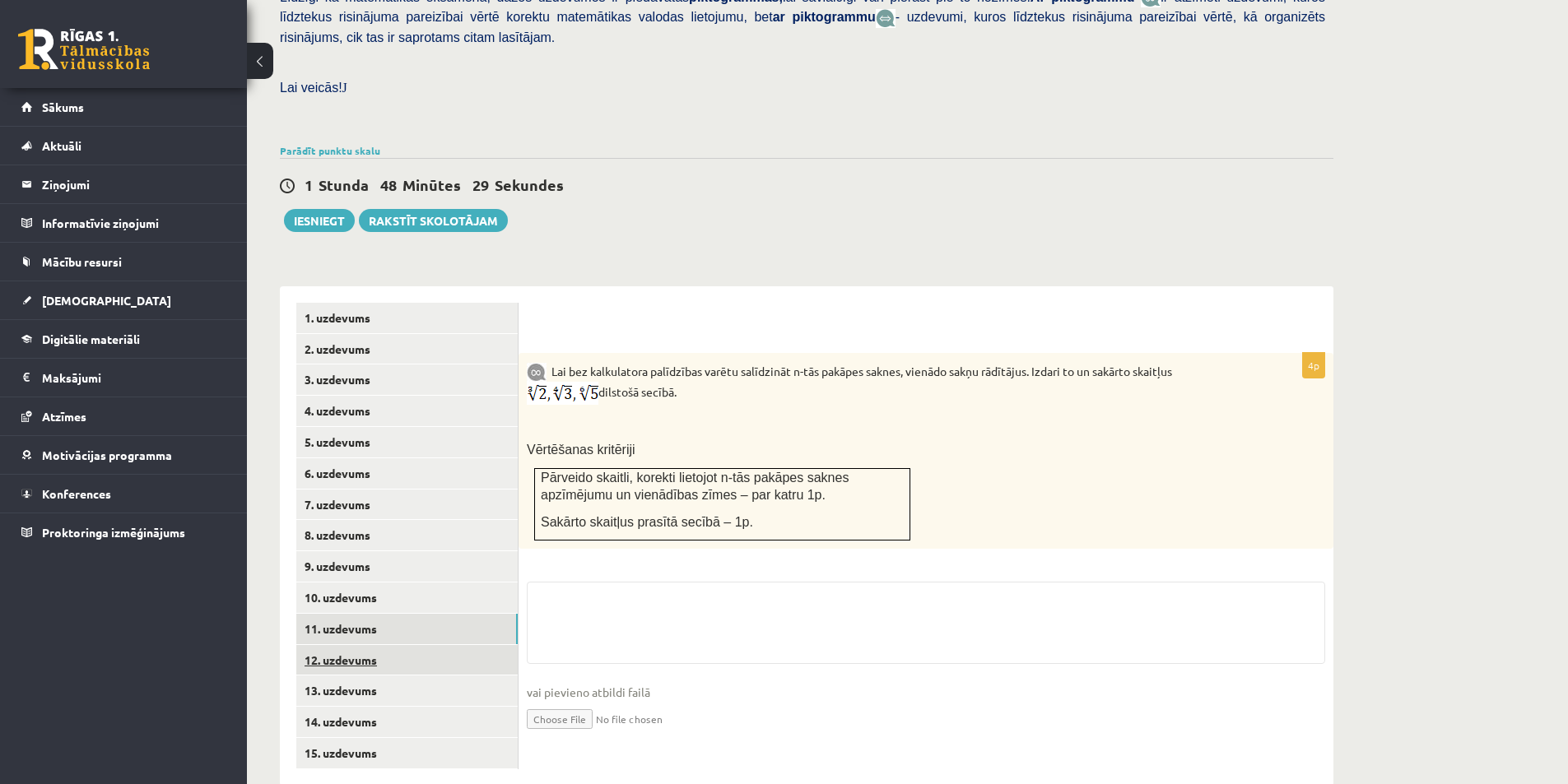
click at [369, 645] on link "12. uzdevums" at bounding box center [407, 659] width 221 height 31
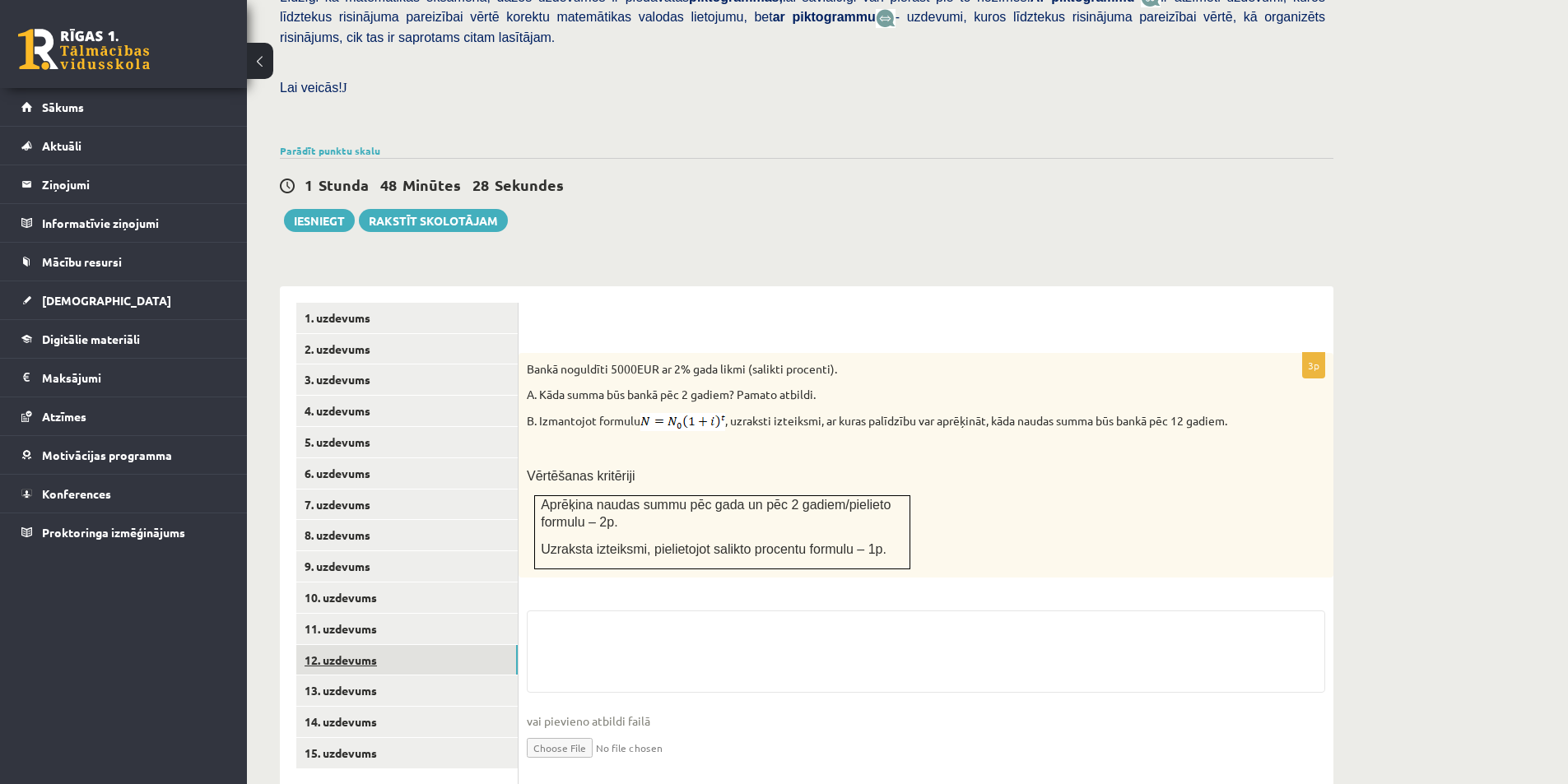
click at [381, 645] on link "12. uzdevums" at bounding box center [407, 659] width 221 height 31
click at [378, 675] on link "13. uzdevums" at bounding box center [407, 690] width 221 height 31
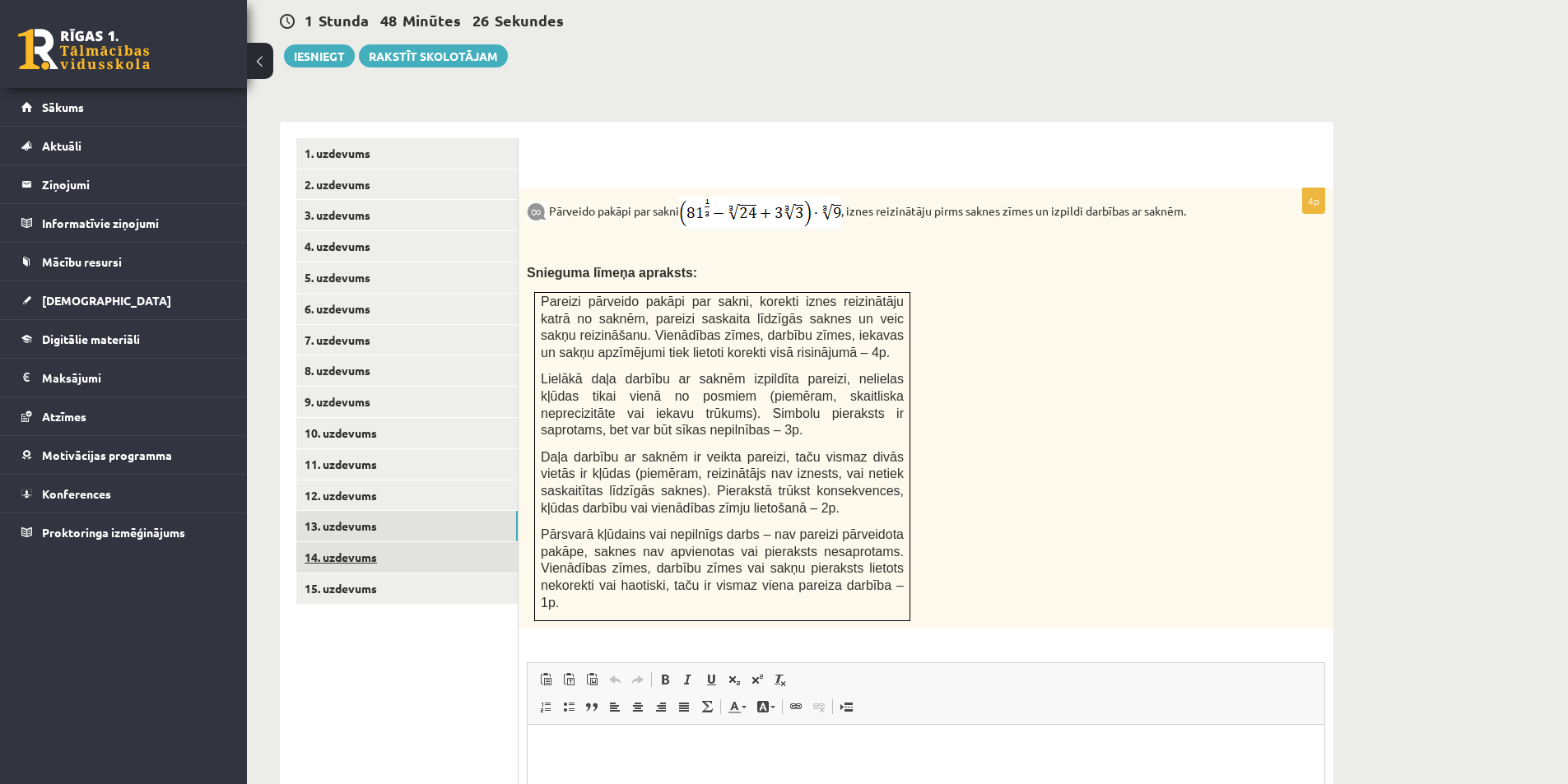
scroll to position [0, 0]
click at [383, 542] on link "14. uzdevums" at bounding box center [407, 557] width 221 height 31
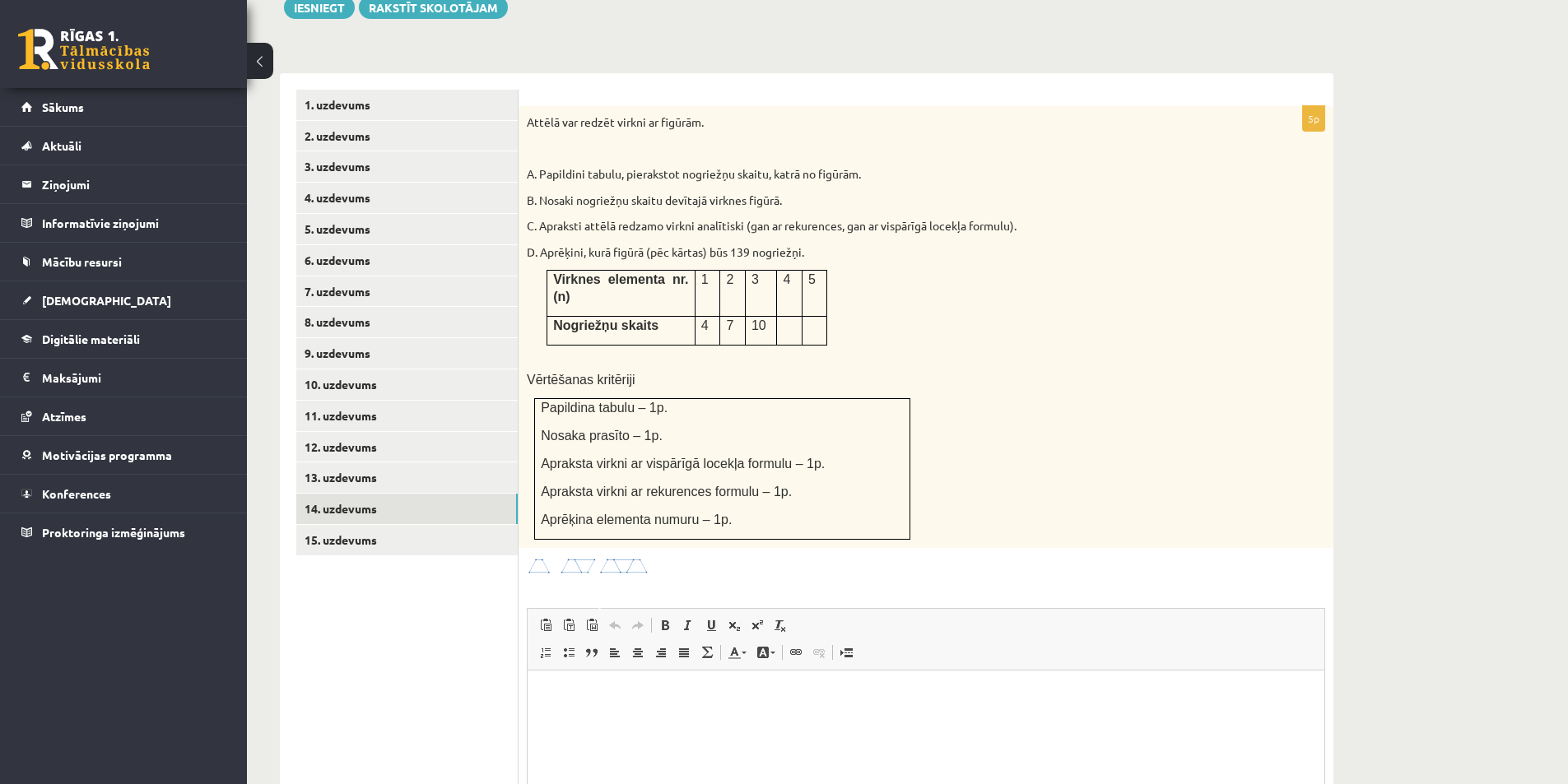
click at [606, 557] on img at bounding box center [589, 566] width 124 height 19
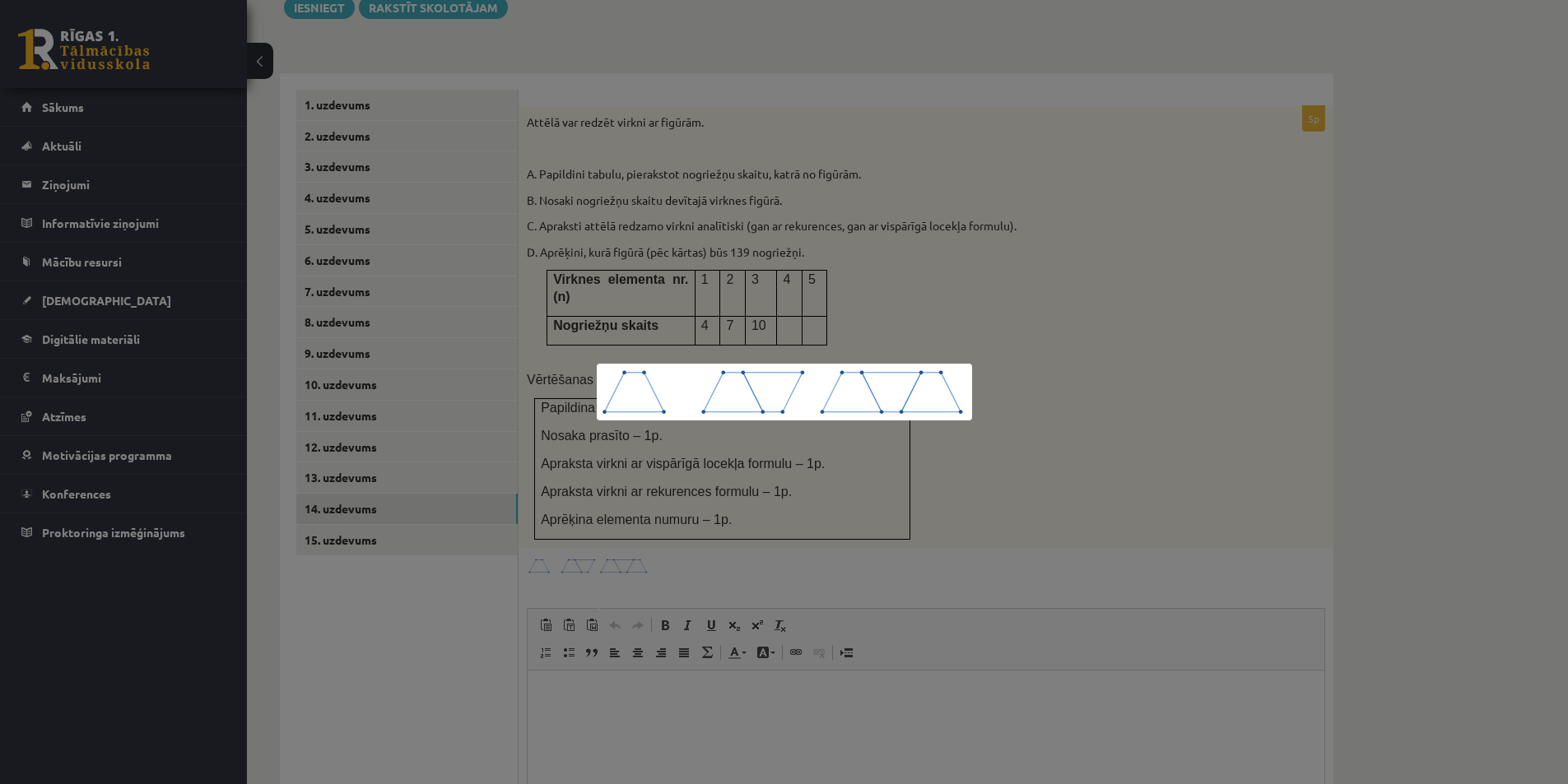
click at [908, 468] on div at bounding box center [784, 392] width 1568 height 784
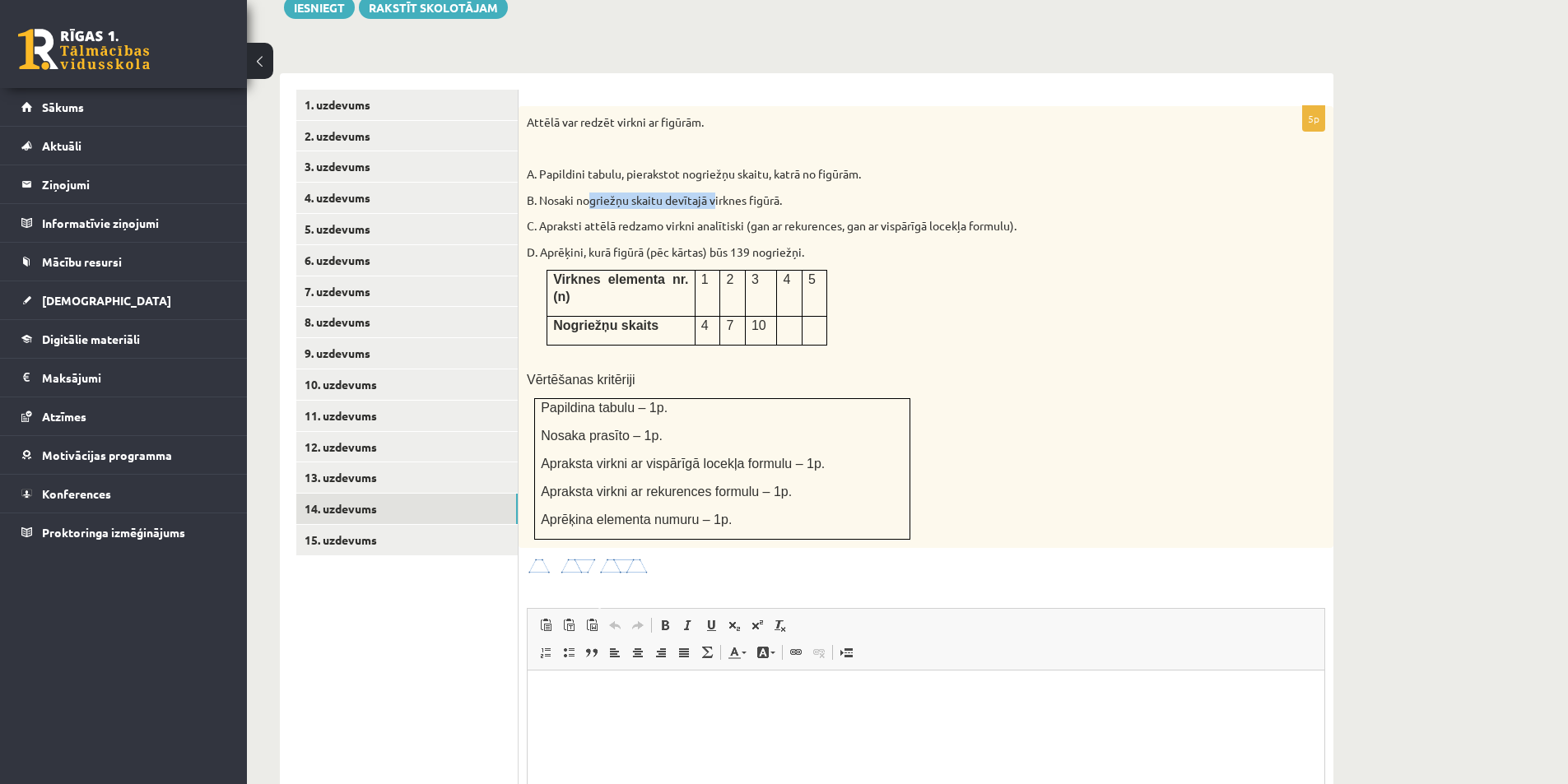
drag, startPoint x: 589, startPoint y: 147, endPoint x: 723, endPoint y: 160, distance: 134.6
click at [720, 158] on div "Attēlā var redzēt virkni ar figūrām. A. Papildini tabulu, pierakstot nogriežņu …" at bounding box center [926, 327] width 815 height 442
click at [723, 192] on p "B. Nosaki nogriežņu skaitu devītajā virknes figūrā." at bounding box center [884, 201] width 716 height 17
drag, startPoint x: 708, startPoint y: 147, endPoint x: 772, endPoint y: 156, distance: 64.6
click at [771, 156] on div "Attēlā var redzēt virkni ar figūrām. A. Papildini tabulu, pierakstot nogriežņu …" at bounding box center [926, 327] width 815 height 442
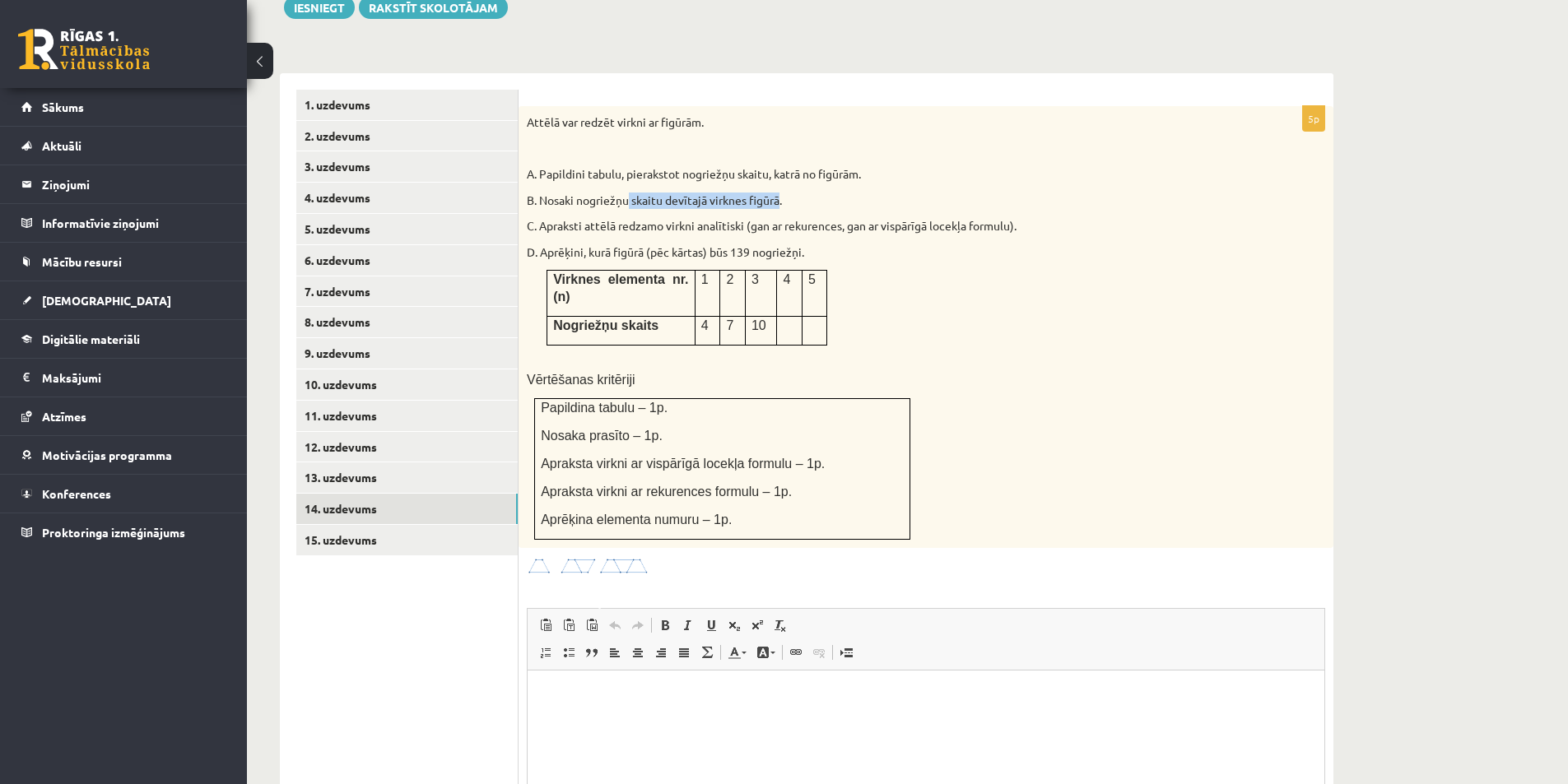
click at [772, 192] on p "B. Nosaki nogriežņu skaitu devītajā virknes figūrā." at bounding box center [884, 201] width 716 height 17
drag, startPoint x: 682, startPoint y: 136, endPoint x: 791, endPoint y: 147, distance: 109.6
click at [789, 166] on p "A. Papildini tabulu, pierakstot nogriežņu skaitu, katrā no figūrām." at bounding box center [884, 174] width 716 height 17
click at [795, 148] on div "Attēlā var redzēt virkni ar figūrām. A. Papildini tabulu, pierakstot nogriežņu …" at bounding box center [926, 327] width 815 height 442
drag, startPoint x: 694, startPoint y: 136, endPoint x: 859, endPoint y: 144, distance: 165.2
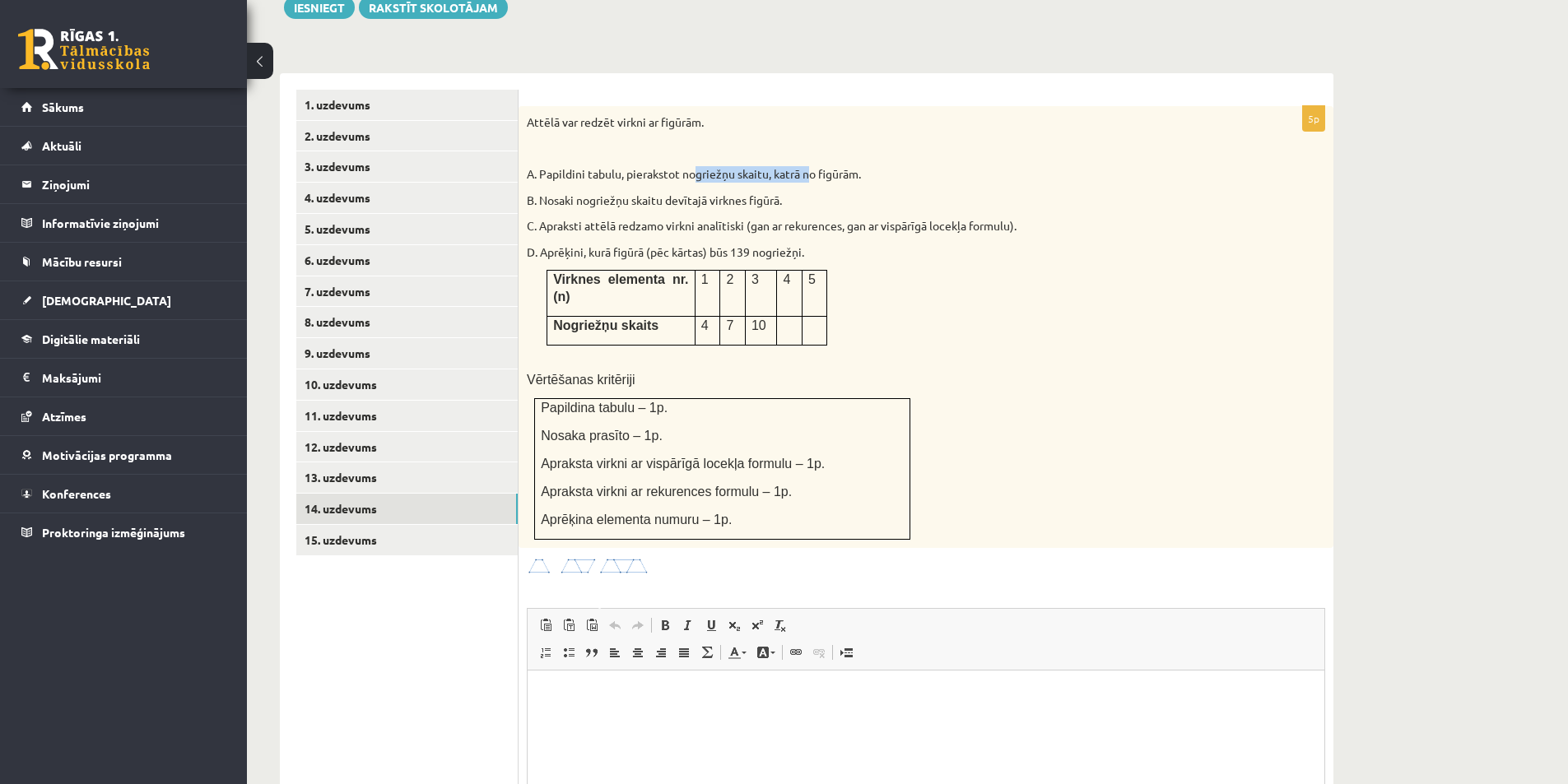
click at [850, 166] on p "A. Papildini tabulu, pierakstot nogriežņu skaitu, katrā no figūrām." at bounding box center [884, 174] width 716 height 17
click at [859, 166] on p "A. Papildini tabulu, pierakstot nogriežņu skaitu, katrā no figūrām." at bounding box center [884, 174] width 716 height 17
click at [356, 525] on link "15. uzdevums" at bounding box center [407, 540] width 221 height 31
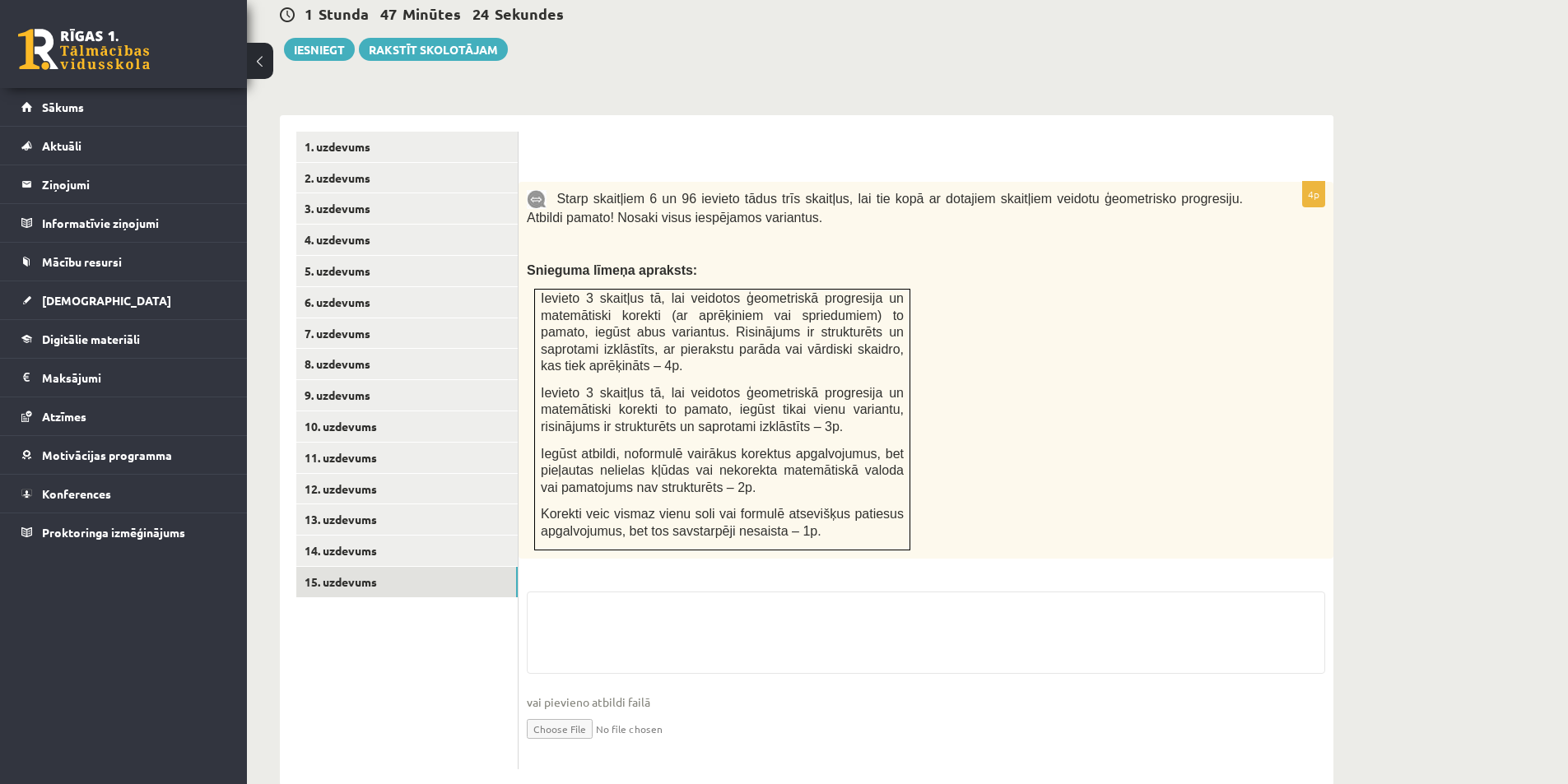
scroll to position [640, 0]
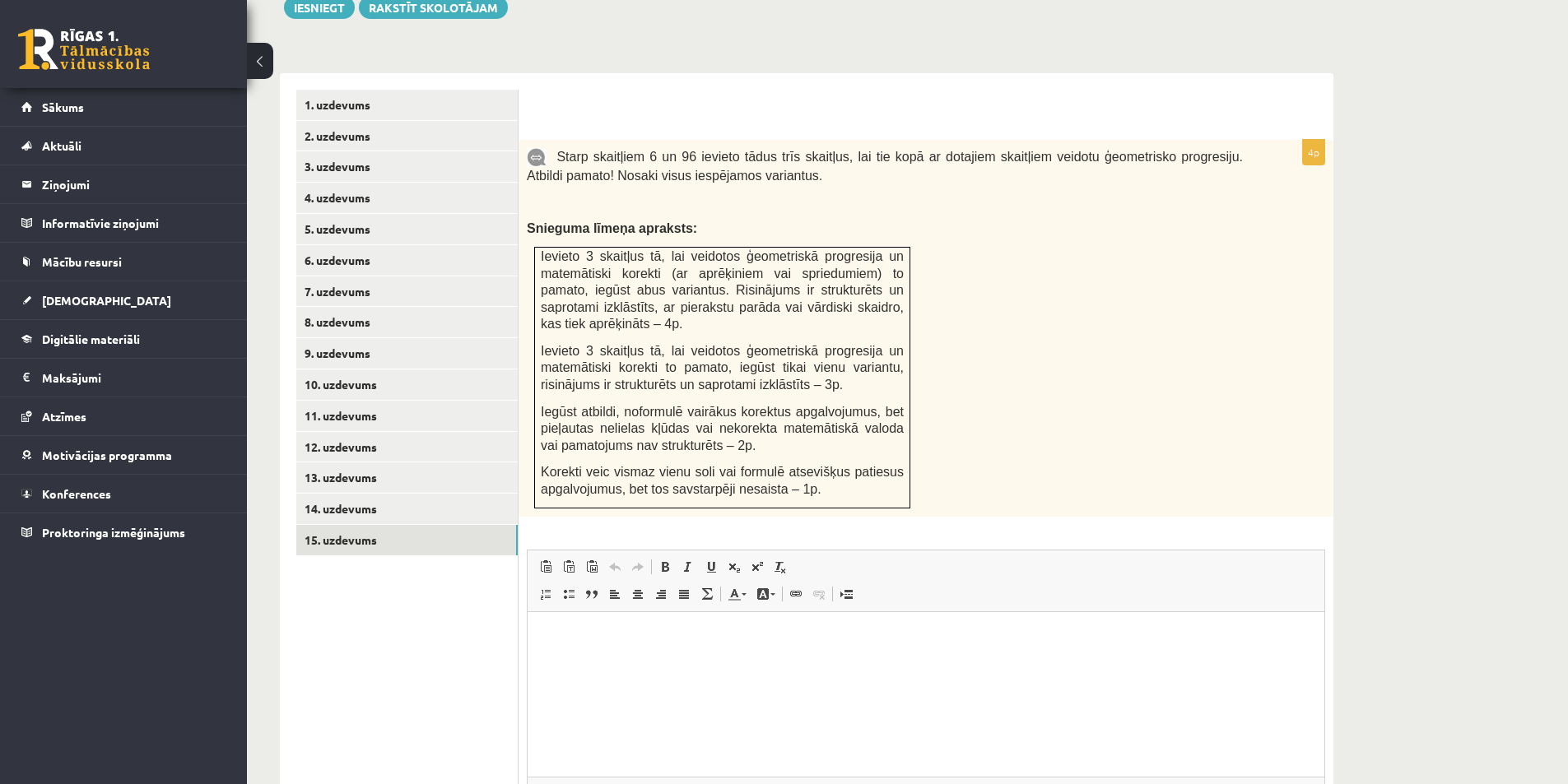
click at [372, 522] on ul "1. uzdevums 2. uzdevums 3. uzdevums 4. uzdevums 5. uzdevums 6. uzdevums 7. uzde…" at bounding box center [407, 491] width 222 height 802
click at [381, 494] on link "14. uzdevums" at bounding box center [407, 508] width 221 height 31
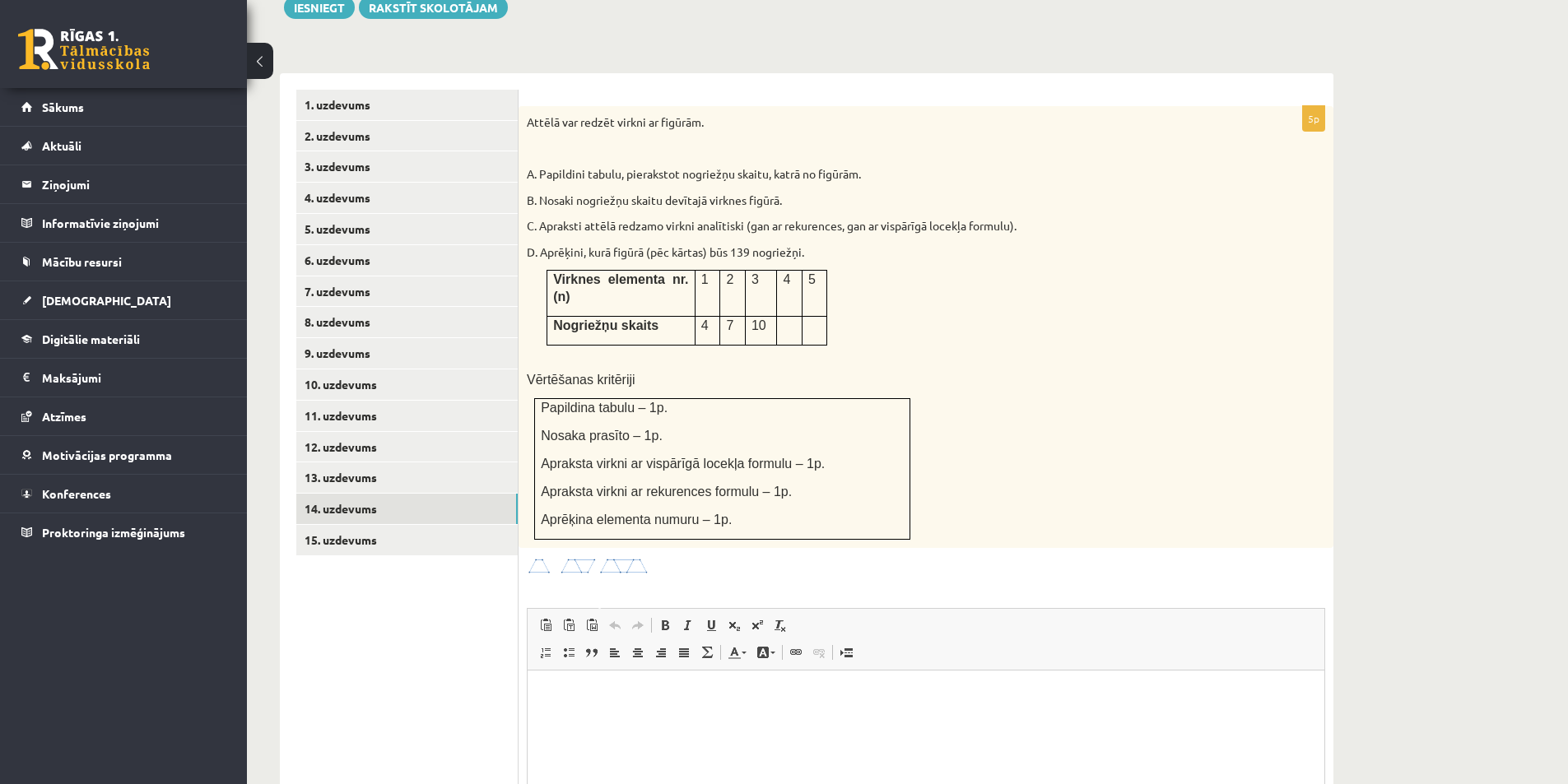
click at [461, 701] on ul "1. uzdevums 2. uzdevums 3. uzdevums 4. uzdevums 5. uzdevums 6. uzdevums 7. uzde…" at bounding box center [407, 521] width 222 height 862
click at [606, 557] on img at bounding box center [589, 566] width 124 height 19
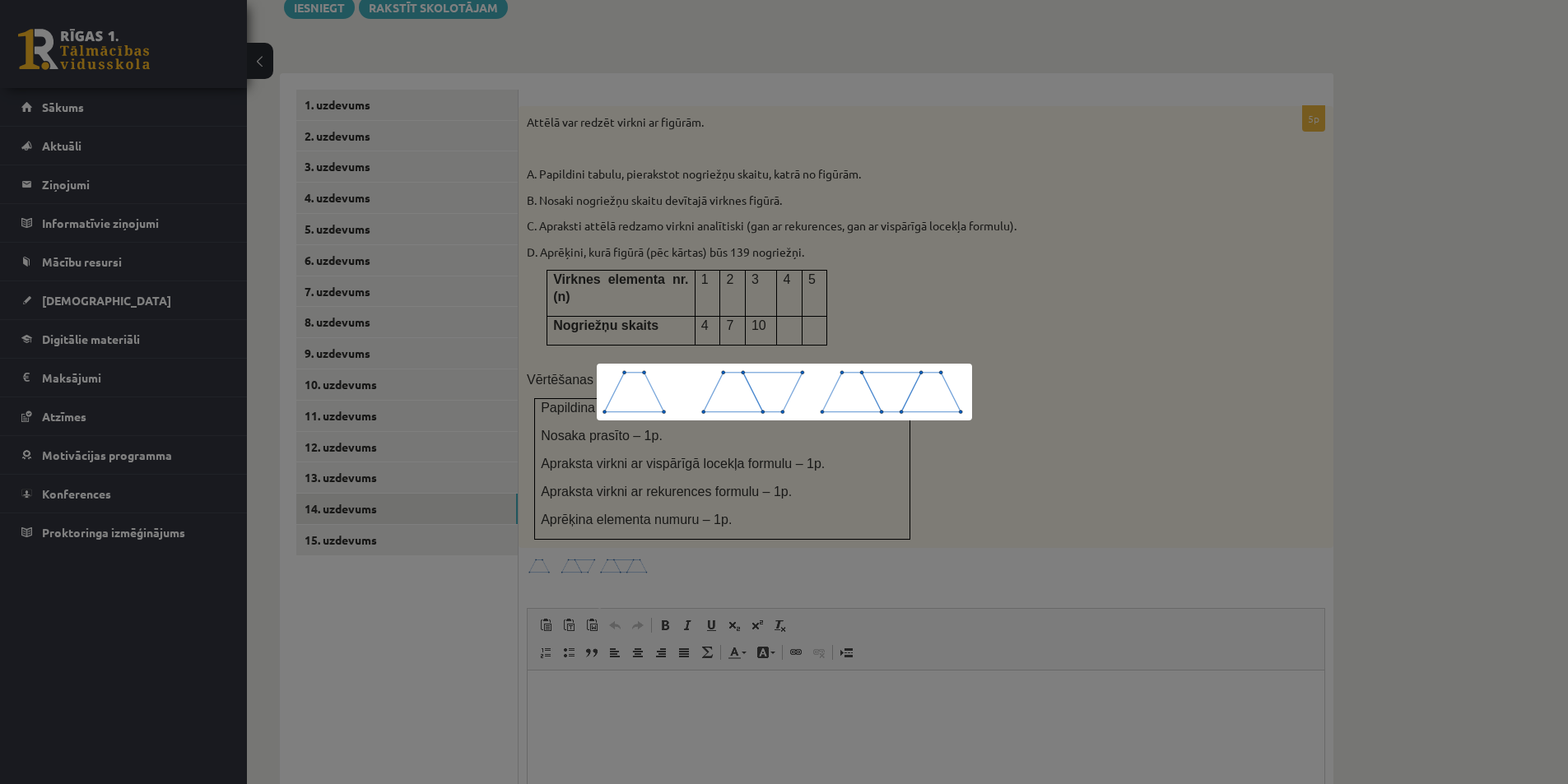
click at [787, 451] on div at bounding box center [784, 392] width 1568 height 784
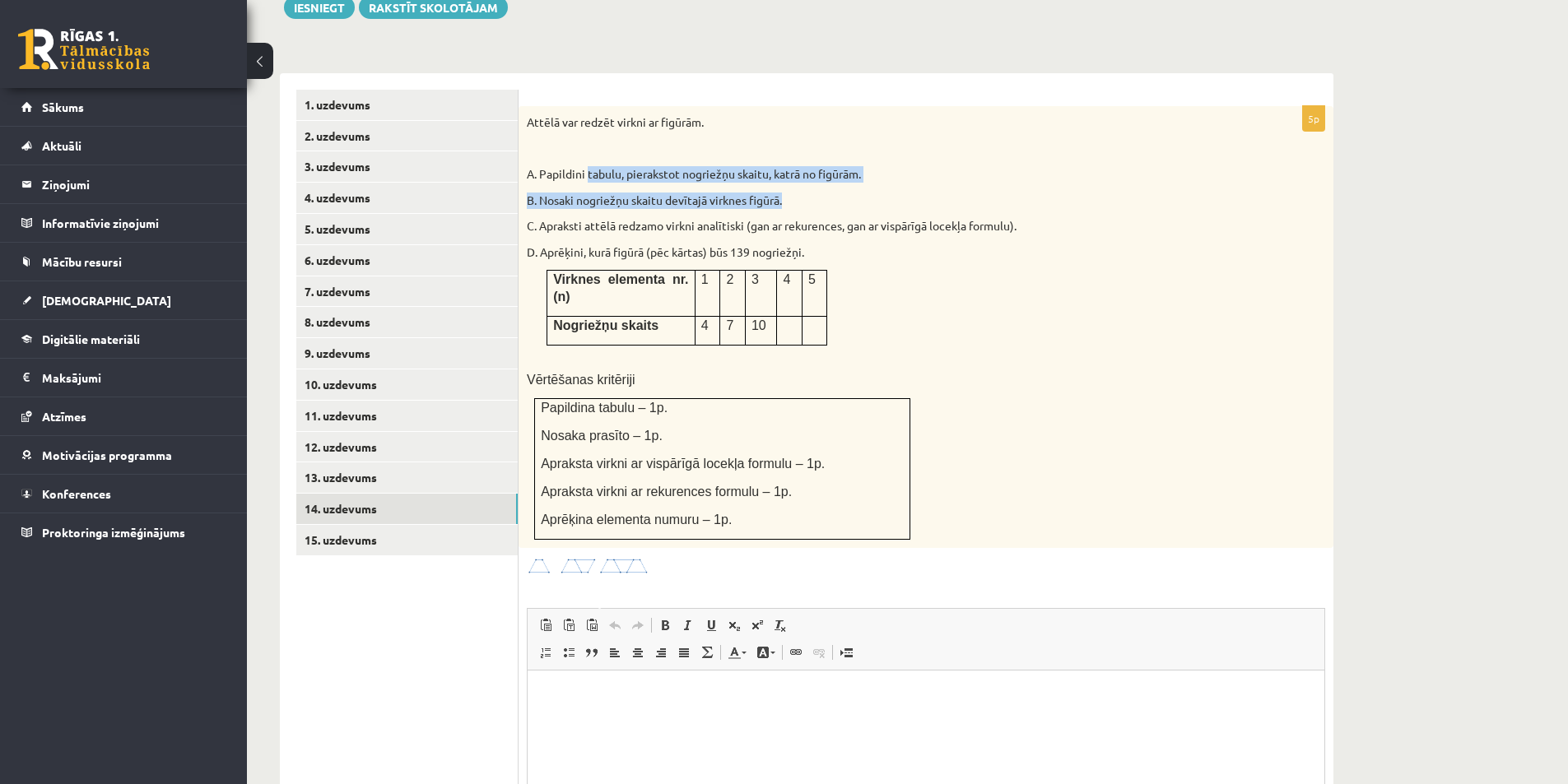
drag, startPoint x: 818, startPoint y: 158, endPoint x: 848, endPoint y: 160, distance: 30.1
click at [846, 159] on div "Attēlā var redzēt virkni ar figūrām. A. Papildini tabulu, pierakstot nogriežņu …" at bounding box center [926, 327] width 815 height 442
click at [848, 192] on p "B. Nosaki nogriežņu skaitu devītajā virknes figūrā." at bounding box center [884, 201] width 716 height 17
drag, startPoint x: 713, startPoint y: 141, endPoint x: 810, endPoint y: 127, distance: 98.0
click at [808, 127] on div "Attēlā var redzēt virkni ar figūrām. A. Papildini tabulu, pierakstot nogriežņu …" at bounding box center [926, 327] width 815 height 442
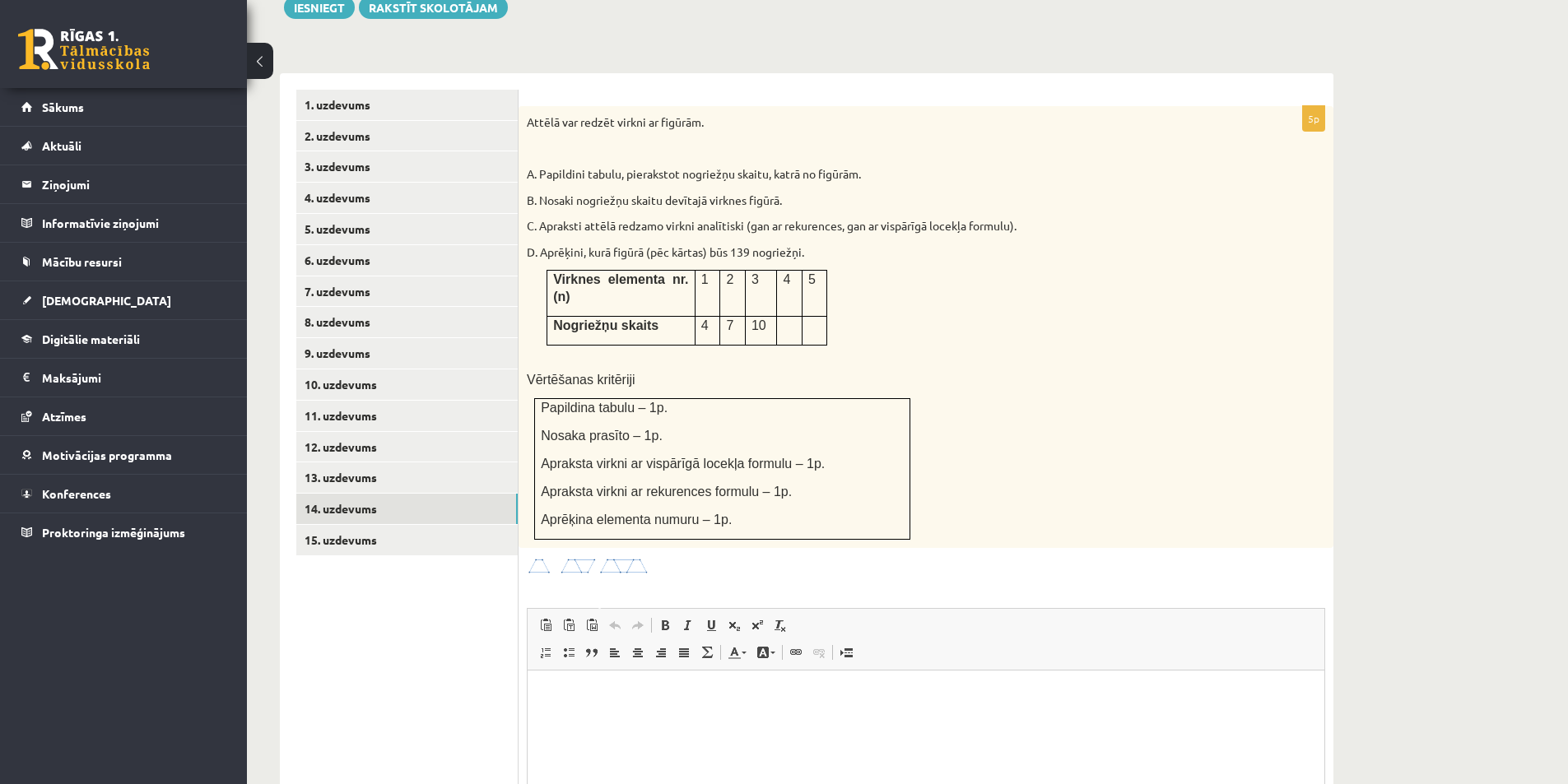
click at [810, 127] on div "Attēlā var redzēt virkni ar figūrām. A. Papildini tabulu, pierakstot nogriežņu …" at bounding box center [926, 327] width 815 height 442
click at [811, 192] on p "B. Nosaki nogriežņu skaitu devītajā virknes figūrā." at bounding box center [884, 201] width 716 height 17
drag, startPoint x: 568, startPoint y: 168, endPoint x: 711, endPoint y: 167, distance: 143.0
click at [703, 192] on p "B. Nosaki nogriežņu skaitu devītajā virknes figūrā." at bounding box center [884, 201] width 716 height 17
click at [711, 192] on p "B. Nosaki nogriežņu skaitu devītajā virknes figūrā." at bounding box center [884, 201] width 716 height 17
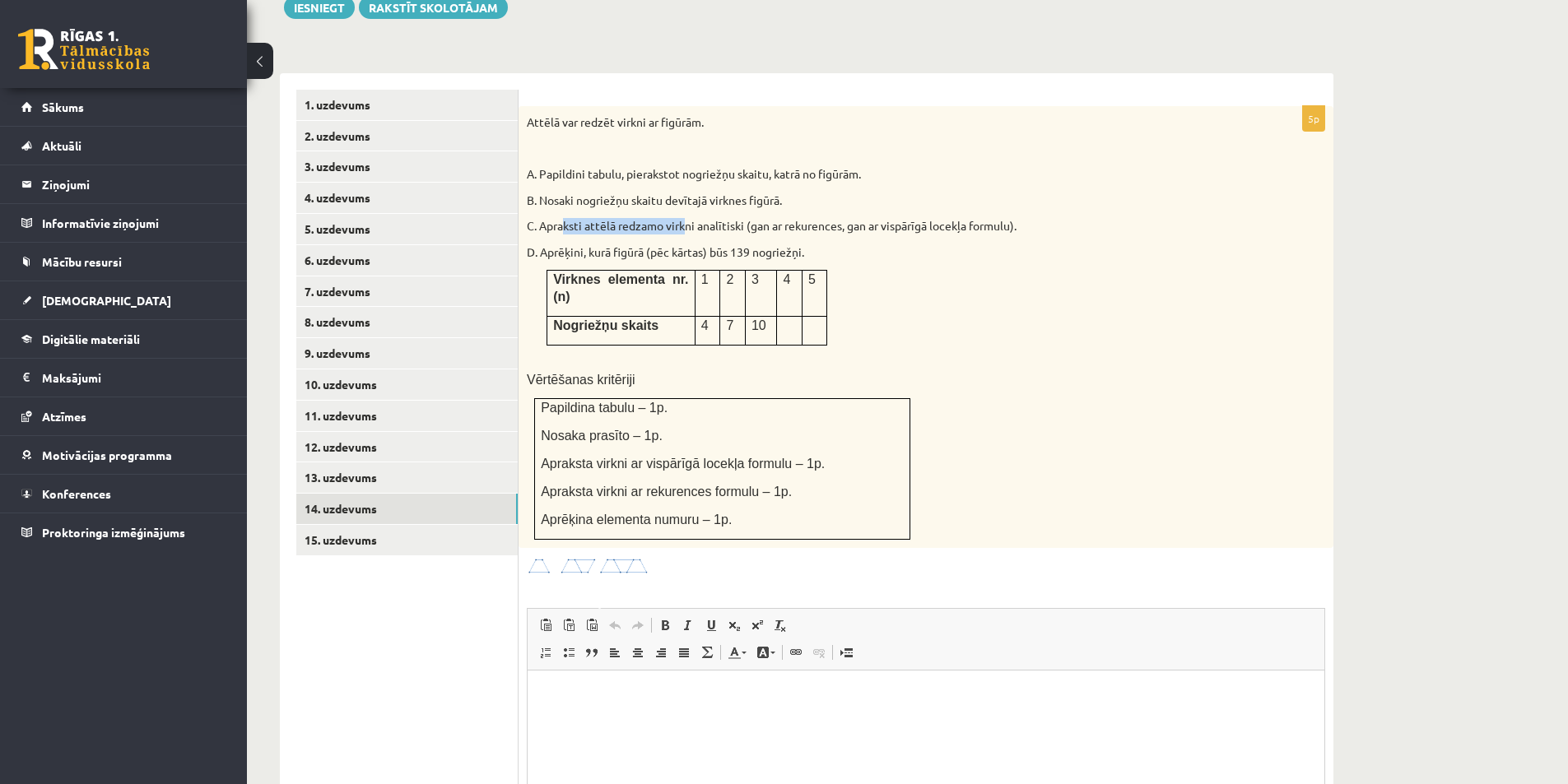
drag, startPoint x: 591, startPoint y: 192, endPoint x: 737, endPoint y: 196, distance: 146.1
click at [721, 218] on p "C. Apraksti attēlā redzamo virkni analītiski (gan ar rekurences, gan ar vispārī…" at bounding box center [884, 226] width 716 height 17
click at [737, 218] on p "C. Apraksti attēlā redzamo virkni analītiski (gan ar rekurences, gan ar vispārī…" at bounding box center [884, 226] width 716 height 17
drag, startPoint x: 617, startPoint y: 218, endPoint x: 776, endPoint y: 221, distance: 159.0
click at [749, 244] on p "D. Aprēķini, kurā figūrā (pēc kārtas) būs 139 nogriežņi." at bounding box center [884, 253] width 716 height 17
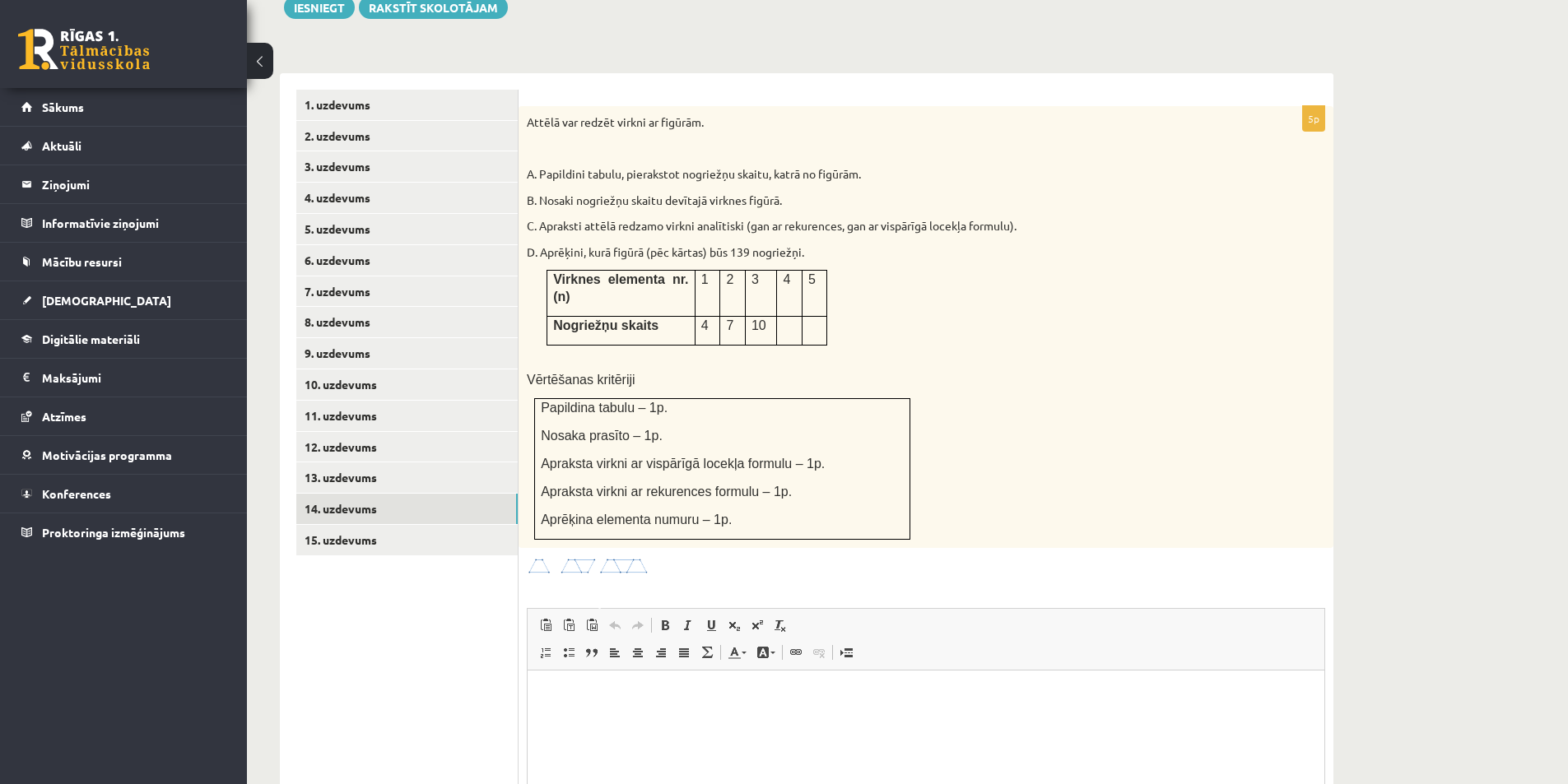
drag, startPoint x: 785, startPoint y: 221, endPoint x: 802, endPoint y: 225, distance: 17.5
click at [785, 244] on p "D. Aprēķini, kurā figūrā (pēc kārtas) būs 139 nogriežņi." at bounding box center [884, 253] width 716 height 17
click at [593, 428] on span "Nosaka prasīto – 1p." at bounding box center [602, 435] width 122 height 14
click at [641, 337] on div "Attēlā var redzēt virkni ar figūrām. A. Papildini tabulu, pierakstot nogriežņu …" at bounding box center [926, 327] width 815 height 442
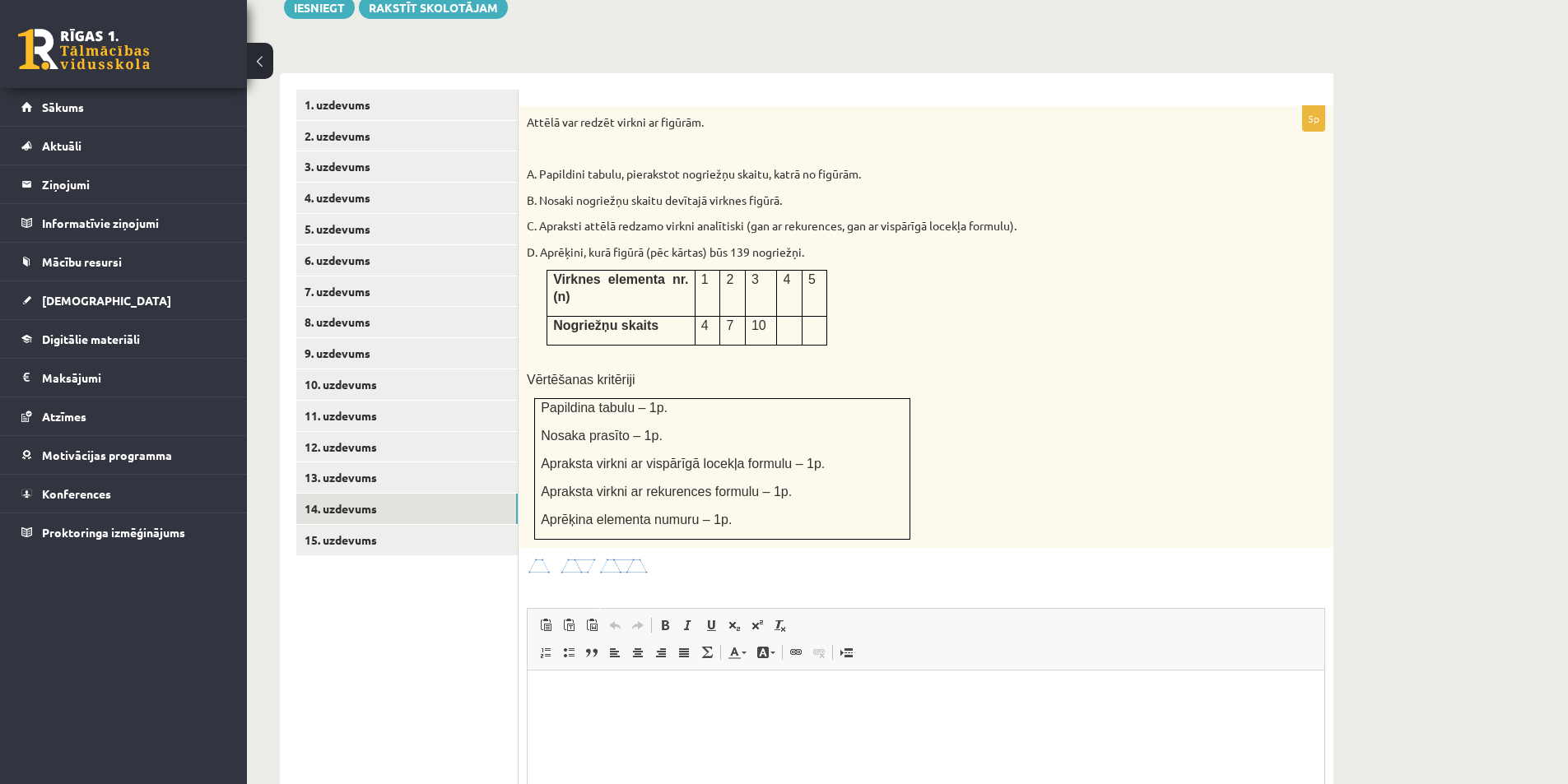
drag, startPoint x: 596, startPoint y: 179, endPoint x: 690, endPoint y: 185, distance: 94.2
click at [680, 184] on div "Attēlā var redzēt virkni ar figūrām. A. Papildini tabulu, pierakstot nogriežņu …" at bounding box center [926, 327] width 815 height 442
click at [770, 218] on p "C. Apraksti attēlā redzamo virkni analītiski (gan ar rekurences, gan ar vispārī…" at bounding box center [884, 226] width 716 height 17
drag, startPoint x: 759, startPoint y: 191, endPoint x: 886, endPoint y: 194, distance: 127.0
click at [837, 218] on p "C. Apraksti attēlā redzamo virkni analītiski (gan ar rekurences, gan ar vispārī…" at bounding box center [884, 226] width 716 height 17
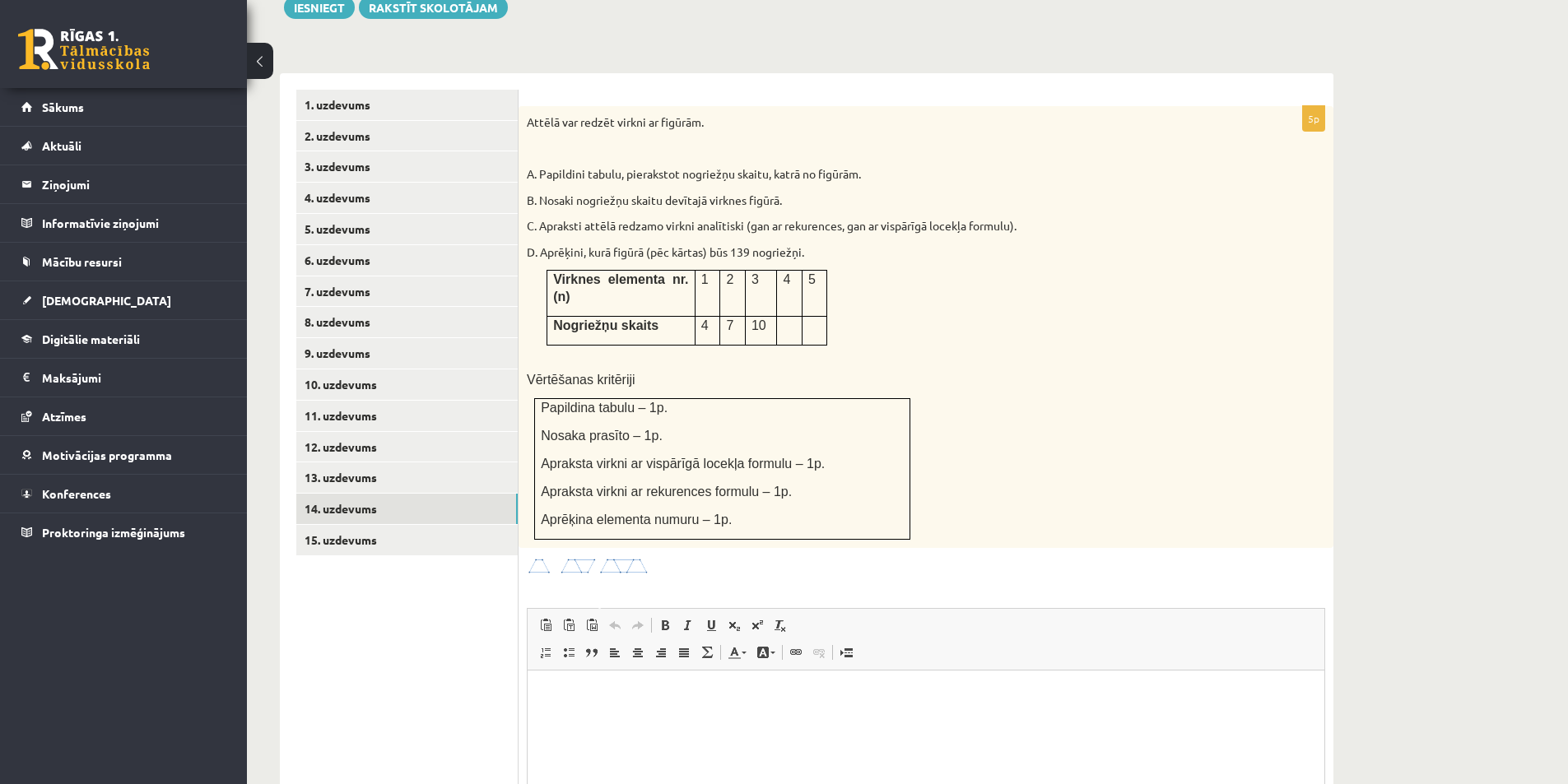
click at [935, 218] on p "C. Apraksti attēlā redzamo virkni analītiski (gan ar rekurences, gan ar vispārī…" at bounding box center [884, 226] width 716 height 17
drag, startPoint x: 839, startPoint y: 189, endPoint x: 893, endPoint y: 194, distance: 54.2
click at [885, 218] on p "C. Apraksti attēlā redzamo virkni analītiski (gan ar rekurences, gan ar vispārī…" at bounding box center [884, 226] width 716 height 17
drag, startPoint x: 893, startPoint y: 194, endPoint x: 855, endPoint y: 223, distance: 47.8
click at [893, 218] on p "C. Apraksti attēlā redzamo virkni analītiski (gan ar rekurences, gan ar vispārī…" at bounding box center [884, 226] width 716 height 17
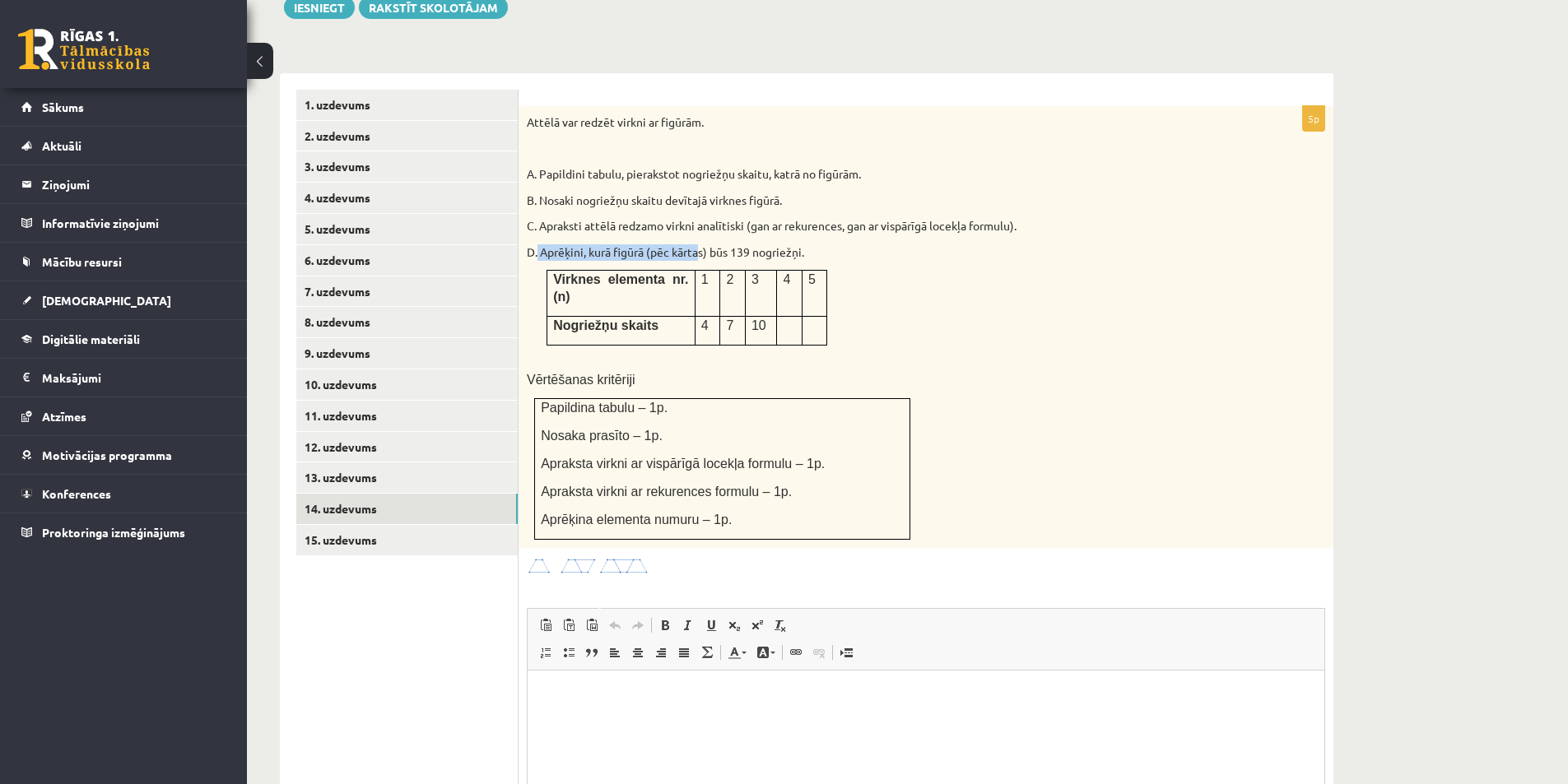
drag, startPoint x: 538, startPoint y: 214, endPoint x: 737, endPoint y: 224, distance: 199.3
click at [704, 244] on p "D. Aprēķini, kurā figūrā (pēc kārtas) būs 139 nogriežņi." at bounding box center [884, 253] width 716 height 17
click at [753, 244] on p "D. Aprēķini, kurā figūrā (pēc kārtas) būs 139 nogriežņi." at bounding box center [884, 253] width 716 height 17
drag, startPoint x: 722, startPoint y: 215, endPoint x: 817, endPoint y: 213, distance: 95.0
click at [776, 244] on p "D. Aprēķini, kurā figūrā (pēc kārtas) būs 139 nogriežņi." at bounding box center [884, 253] width 716 height 17
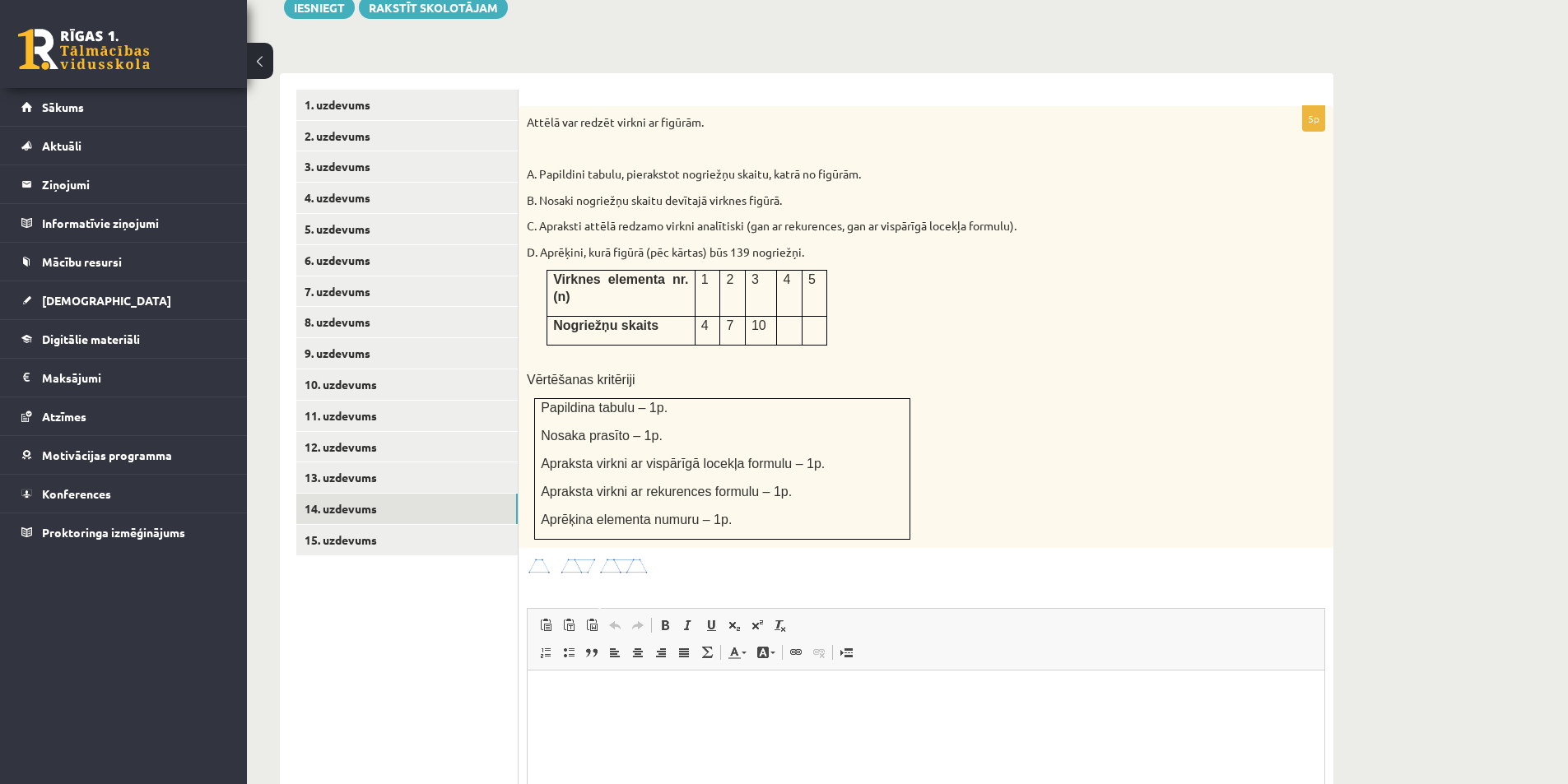
click at [817, 244] on p "D. Aprēķini, kurā figūrā (pēc kārtas) būs 139 nogriežņi." at bounding box center [884, 253] width 716 height 17
drag, startPoint x: 790, startPoint y: 475, endPoint x: 817, endPoint y: 474, distance: 27.0
click at [817, 511] on p "Aprēķina elementa numuru – 1p." at bounding box center [722, 519] width 363 height 17
click at [770, 475] on td "Papildina tabulu – 1p. Nosaka prasīto – 1p. Apraksta virkni ar vispārīgā locekļ…" at bounding box center [722, 469] width 376 height 140
click at [775, 476] on td "Papildina tabulu – 1p. Nosaka prasīto – 1p. Apraksta virkni ar vispārīgā locekļ…" at bounding box center [722, 469] width 376 height 140
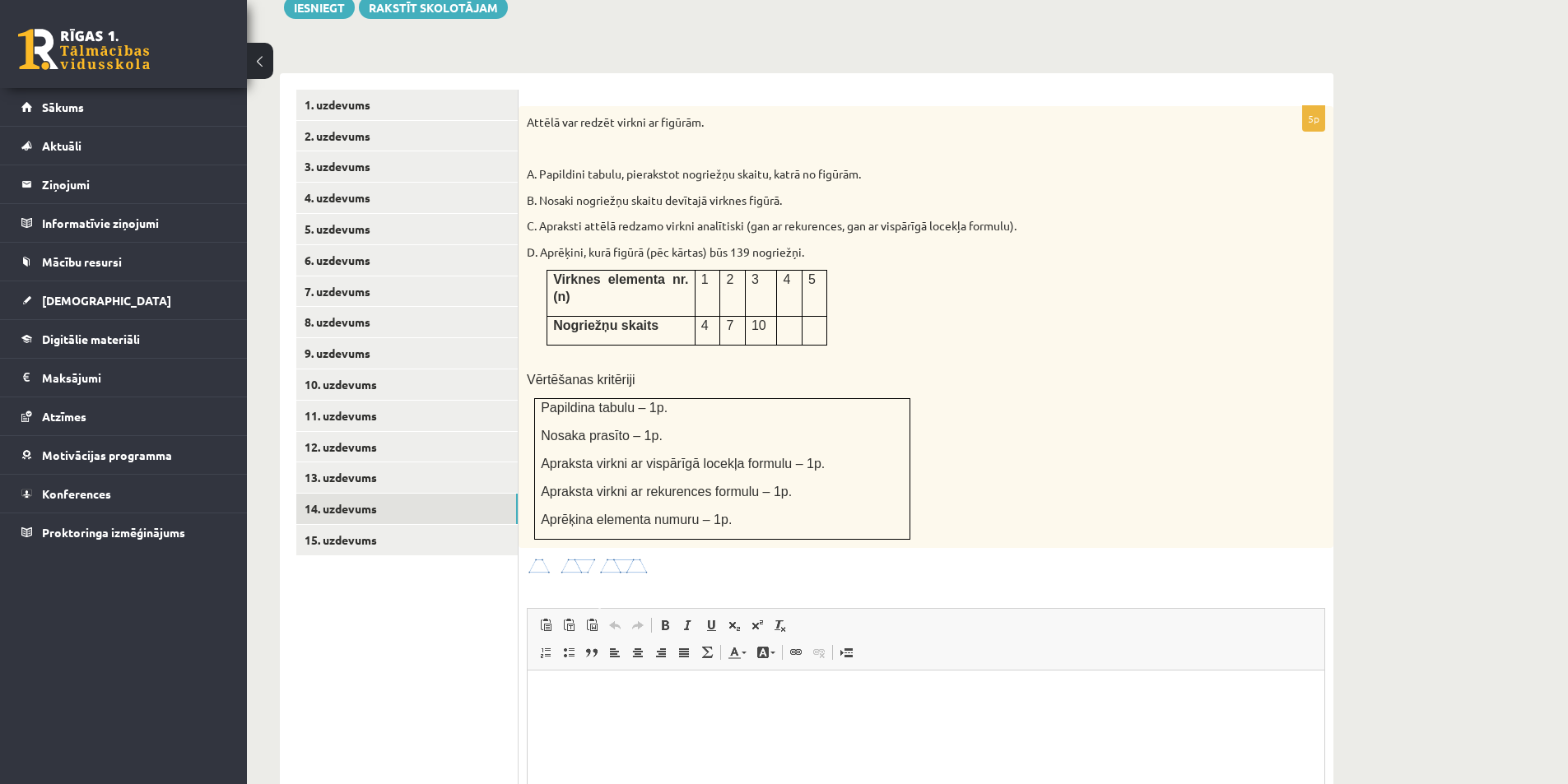
scroll to position [723, 0]
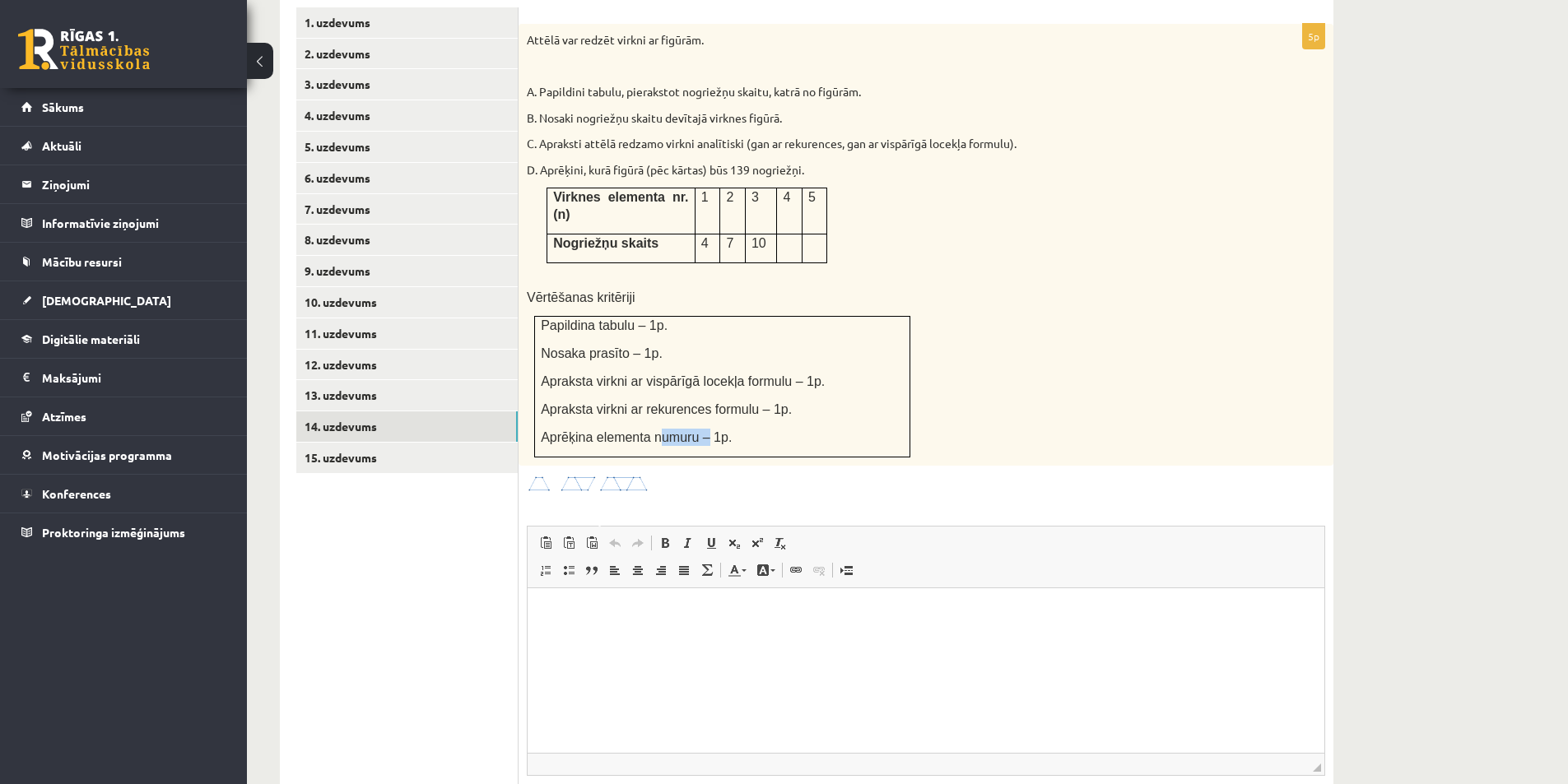
drag, startPoint x: 651, startPoint y: 388, endPoint x: 703, endPoint y: 382, distance: 52.3
click at [703, 430] on span "Aprēķina elementa numuru – 1p." at bounding box center [636, 437] width 191 height 14
click at [714, 430] on span "Aprēķina elementa numuru – 1p." at bounding box center [636, 437] width 191 height 14
drag, startPoint x: 699, startPoint y: 387, endPoint x: 711, endPoint y: 384, distance: 12.4
click at [708, 430] on span "Aprēķina elementa numuru – 1p." at bounding box center [636, 437] width 191 height 14
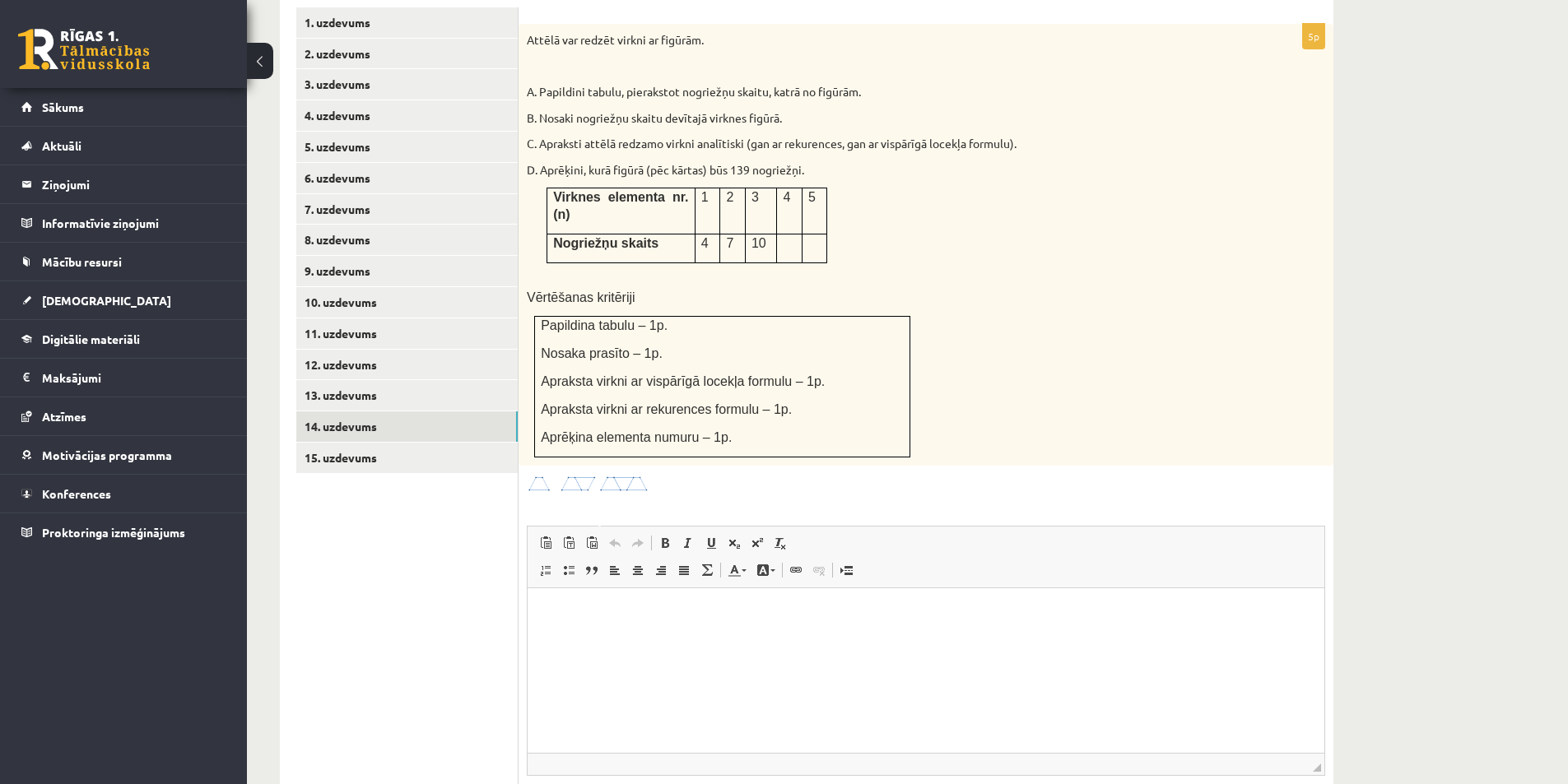
click at [711, 430] on span "Aprēķina elementa numuru – 1p." at bounding box center [636, 437] width 191 height 14
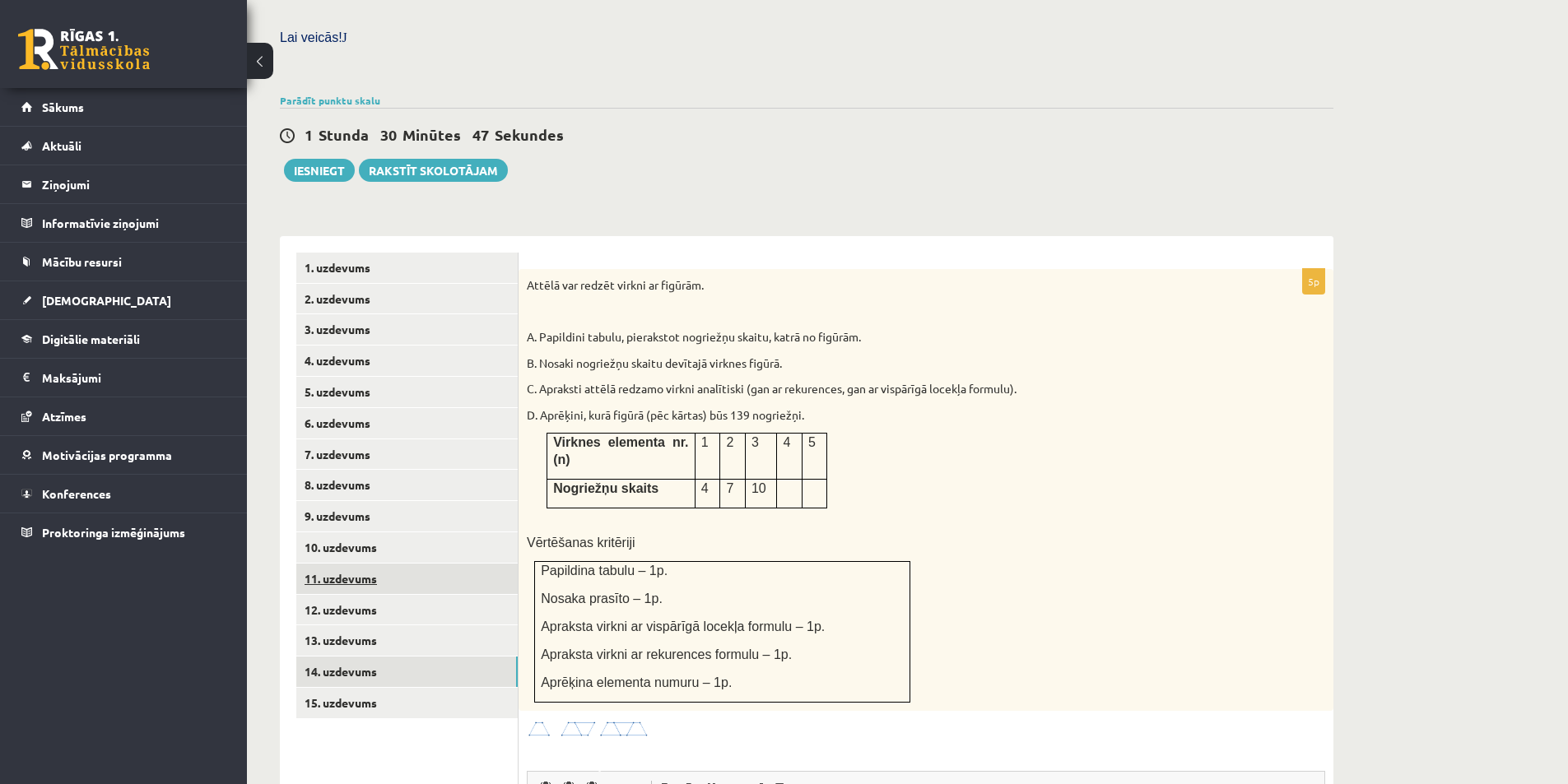
scroll to position [560, 0]
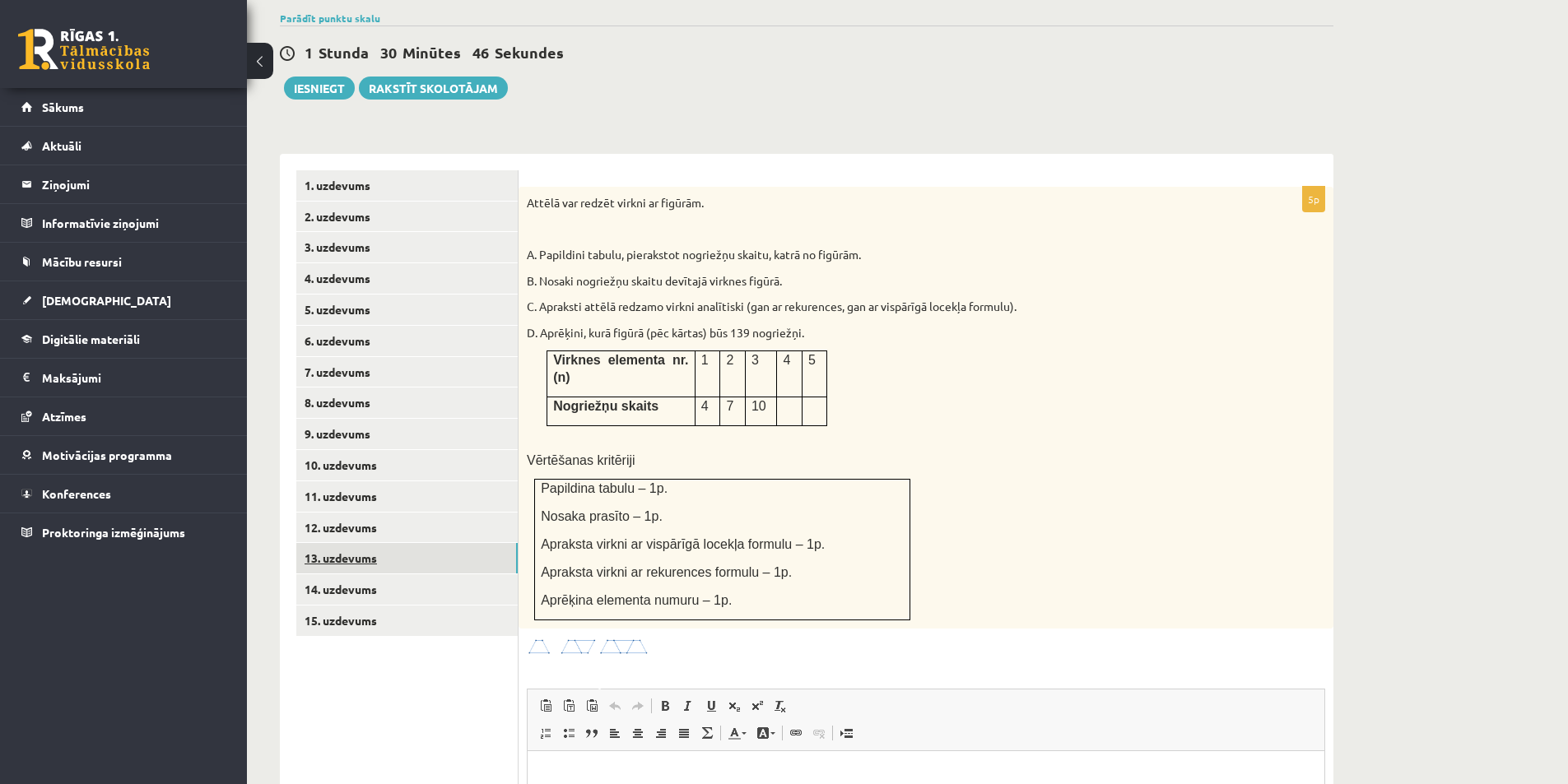
click at [393, 543] on link "13. uzdevums" at bounding box center [407, 558] width 221 height 31
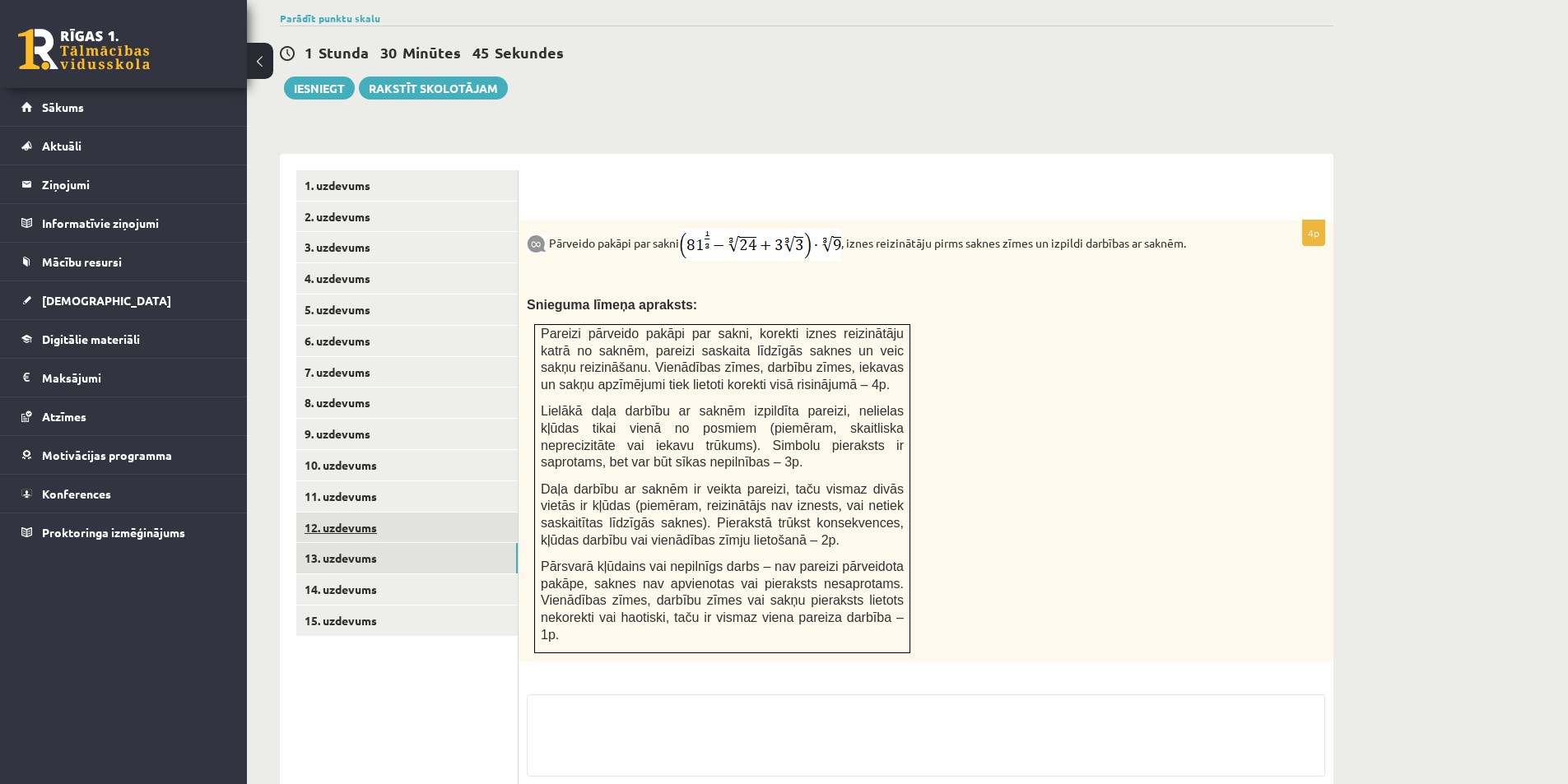
click at [419, 512] on link "12. uzdevums" at bounding box center [407, 527] width 221 height 31
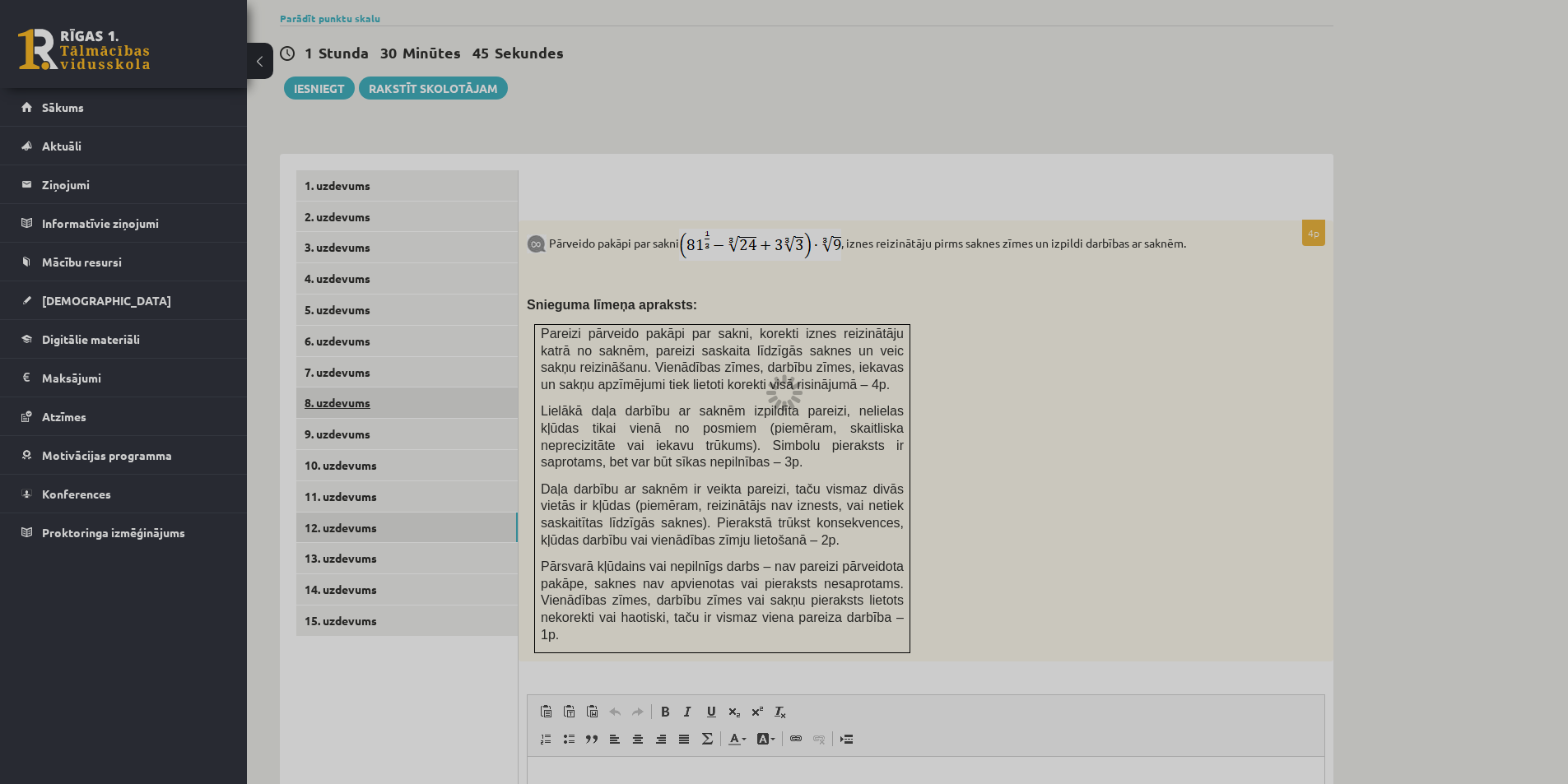
scroll to position [446, 0]
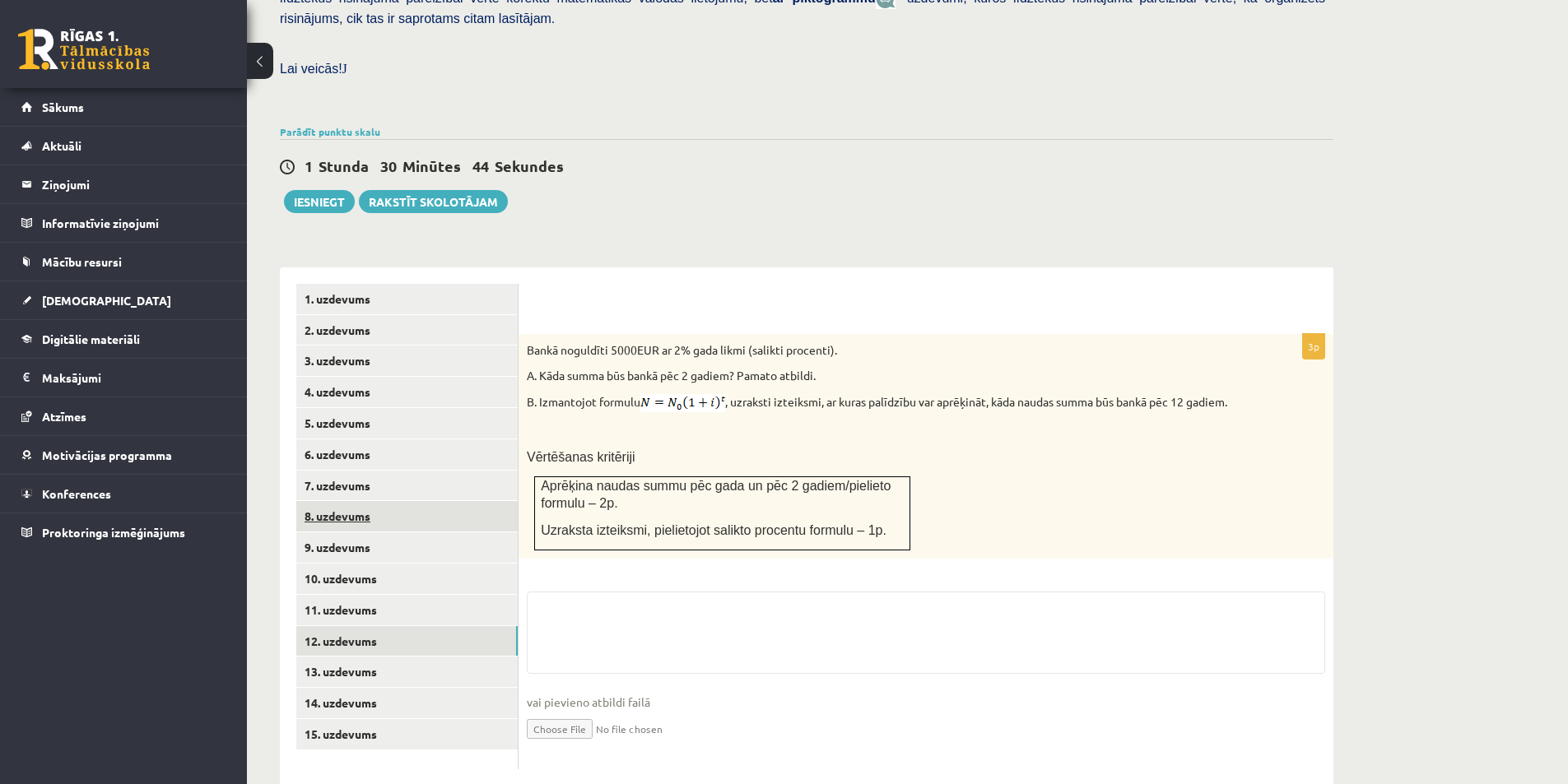
click at [397, 501] on link "8. uzdevums" at bounding box center [407, 516] width 221 height 31
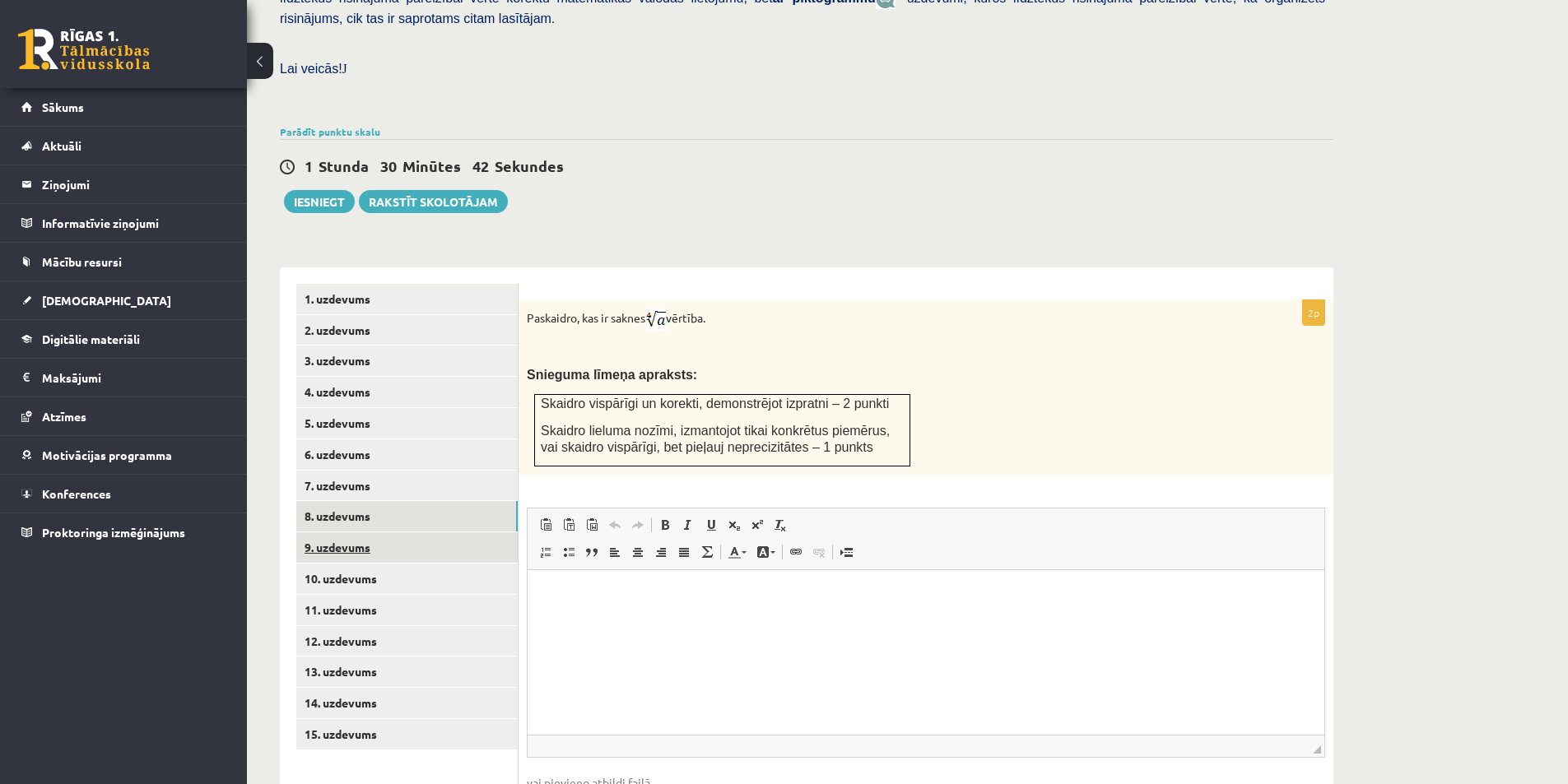
scroll to position [529, 0]
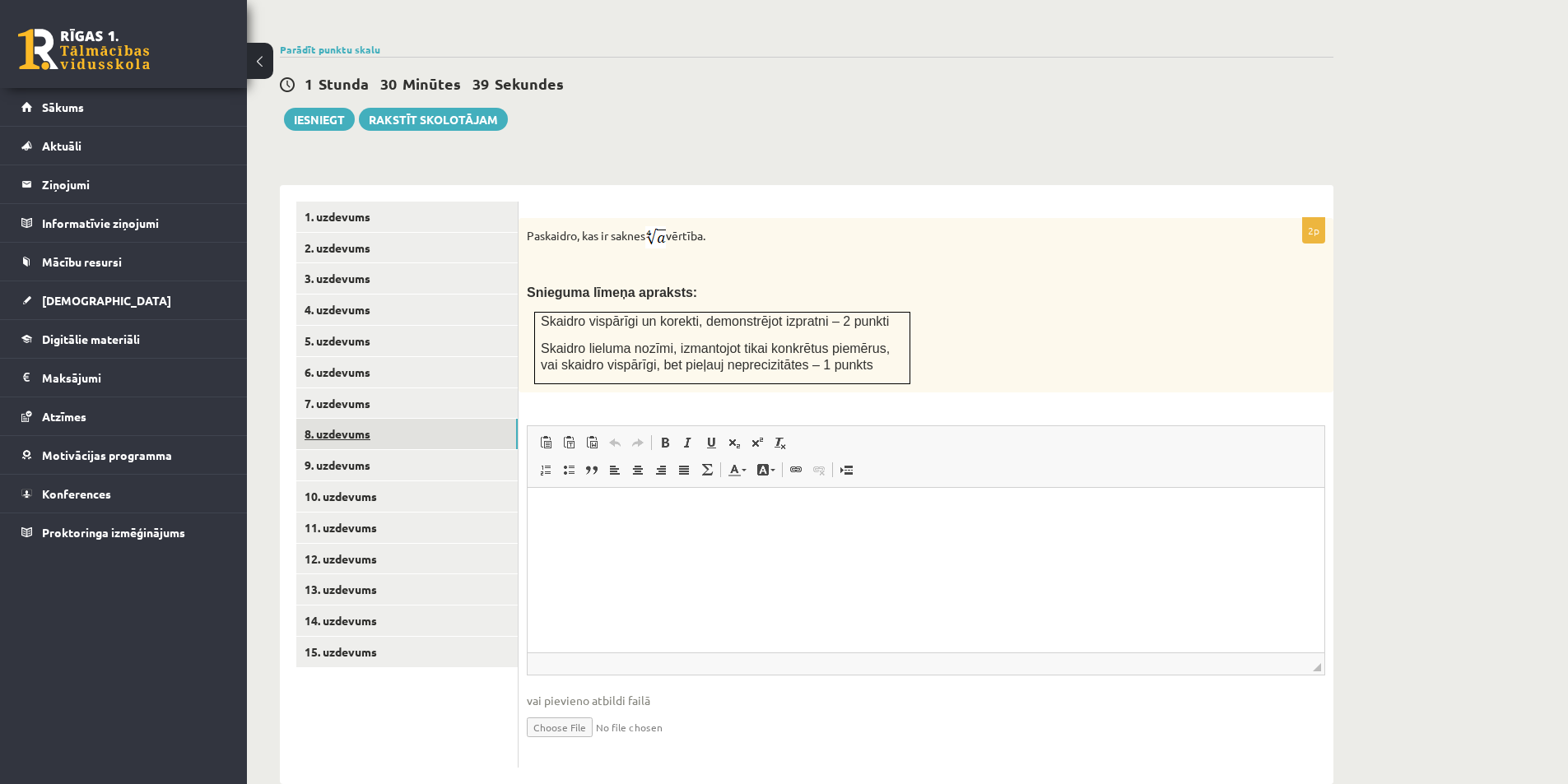
click at [383, 418] on link "8. uzdevums" at bounding box center [407, 433] width 221 height 31
click at [405, 388] on link "7. uzdevums" at bounding box center [407, 403] width 221 height 31
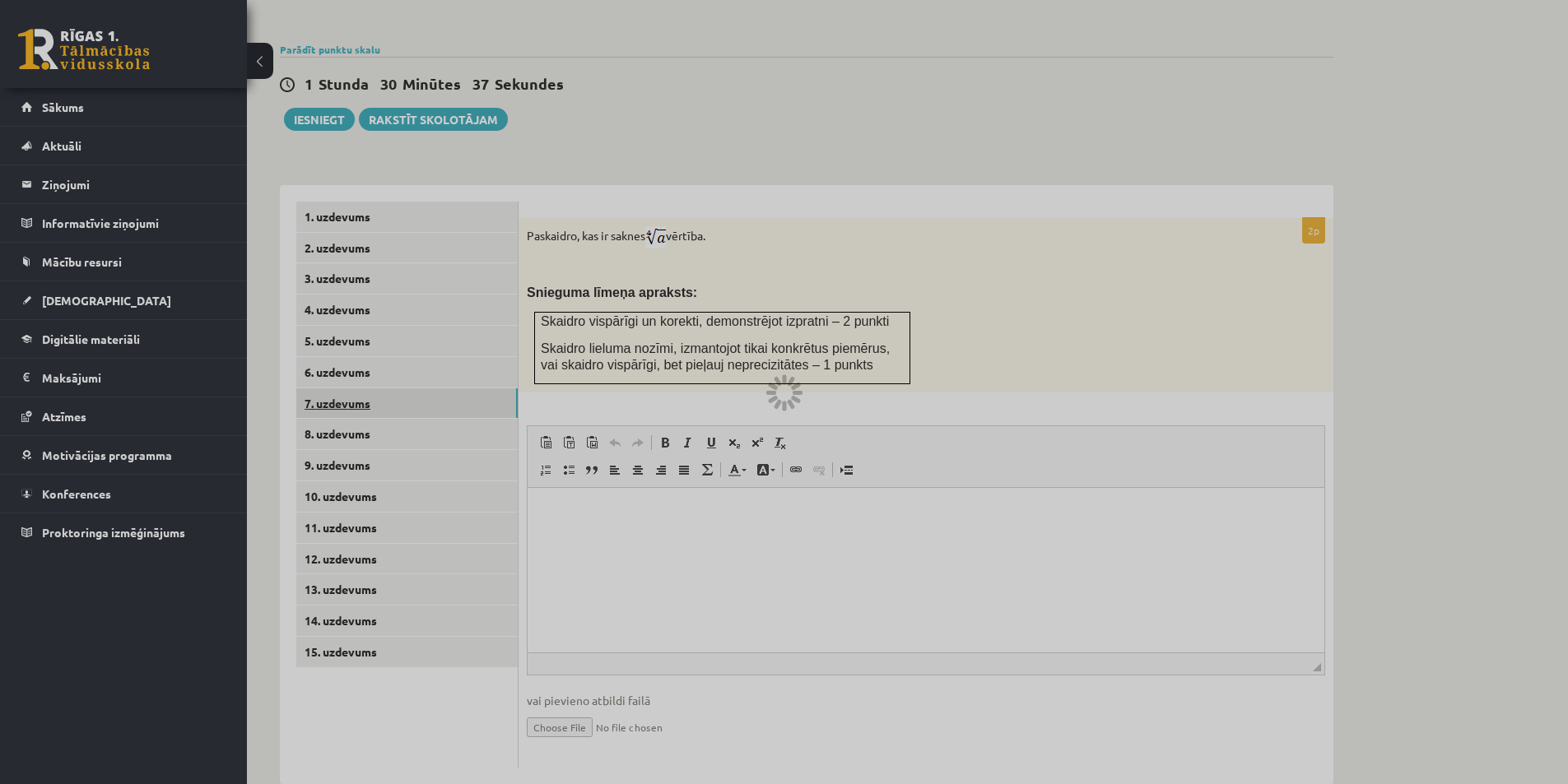
scroll to position [427, 0]
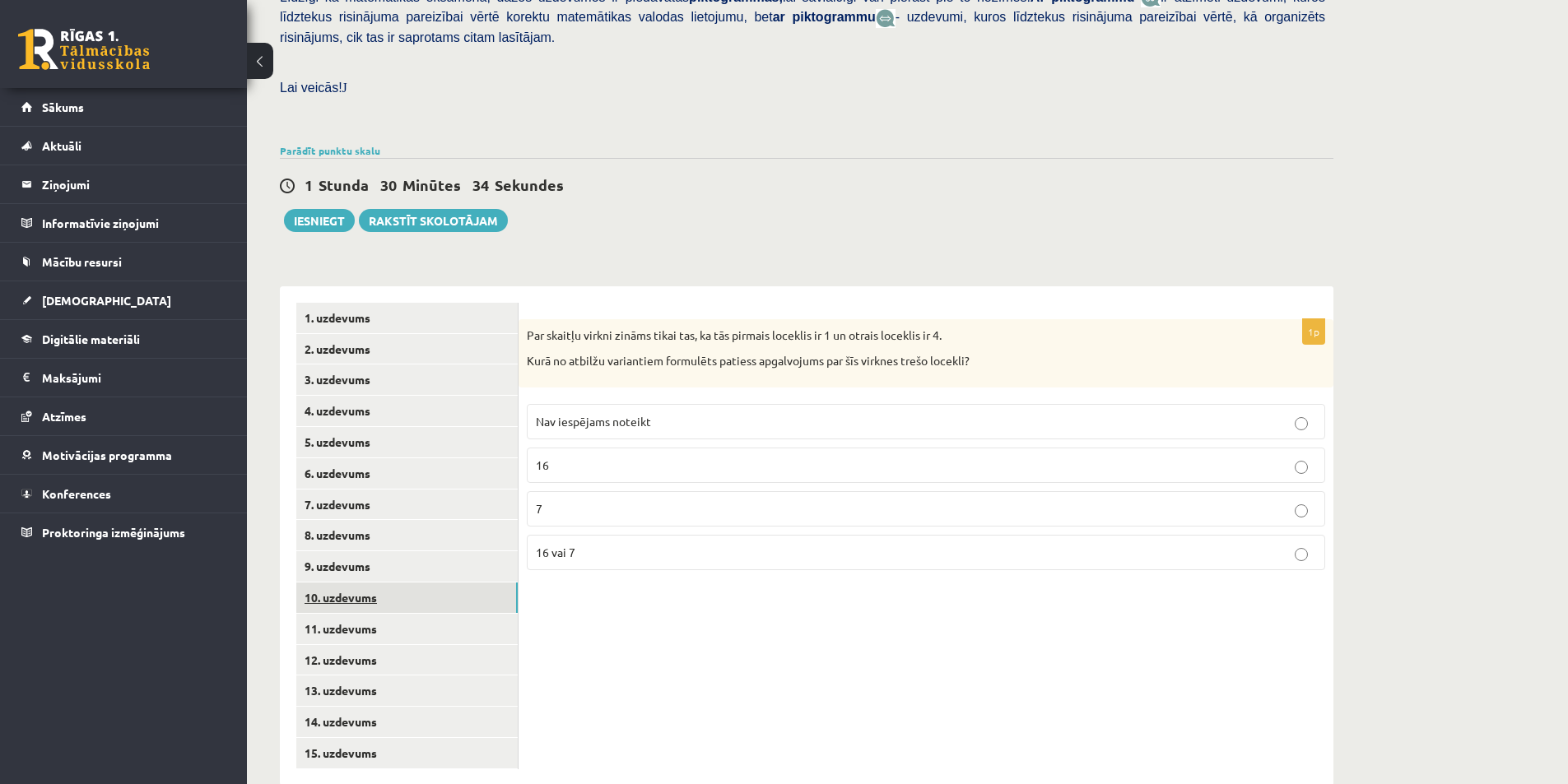
click at [386, 583] on link "10. uzdevums" at bounding box center [407, 597] width 221 height 31
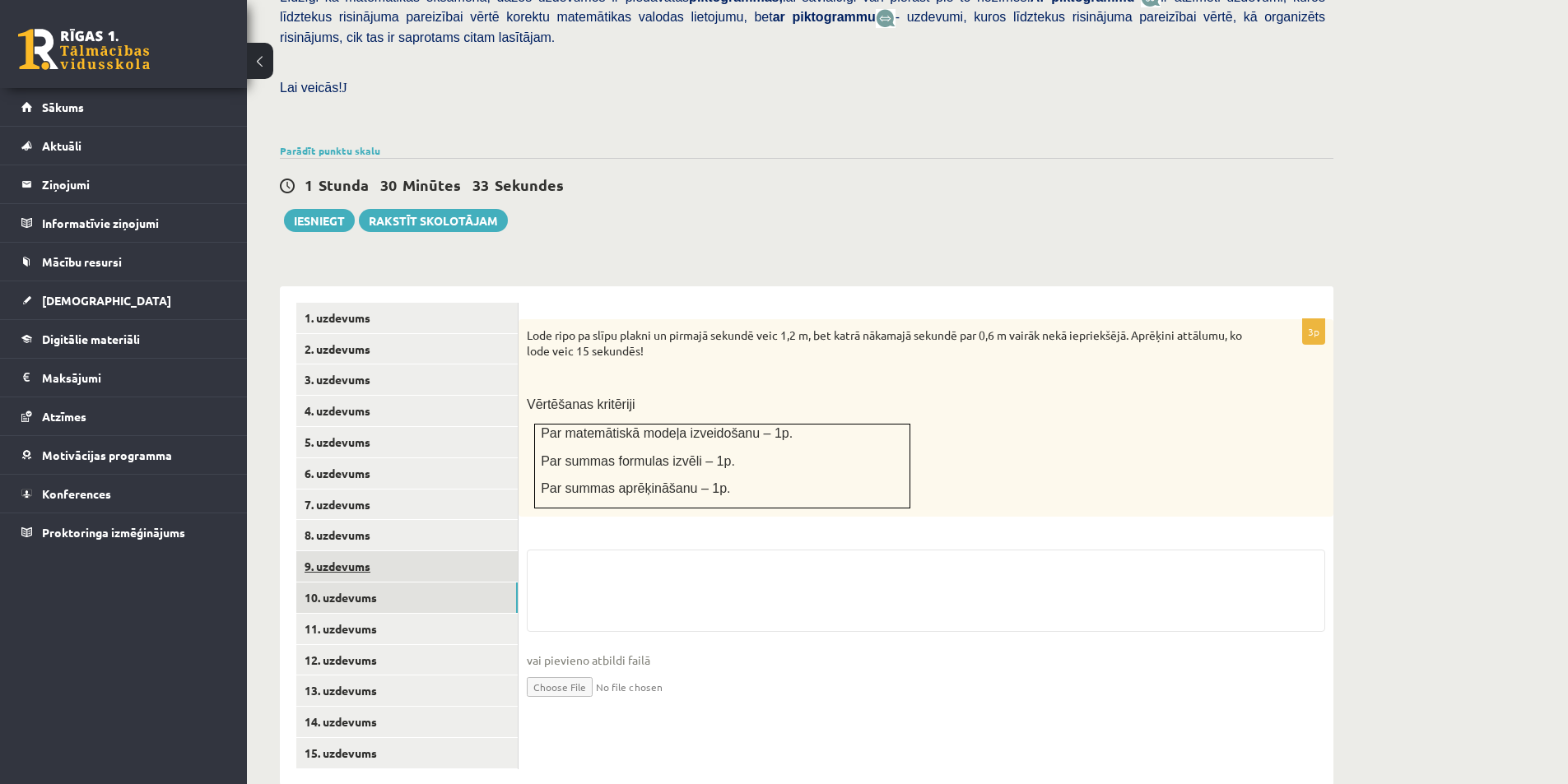
click at [392, 551] on link "9. uzdevums" at bounding box center [407, 566] width 221 height 31
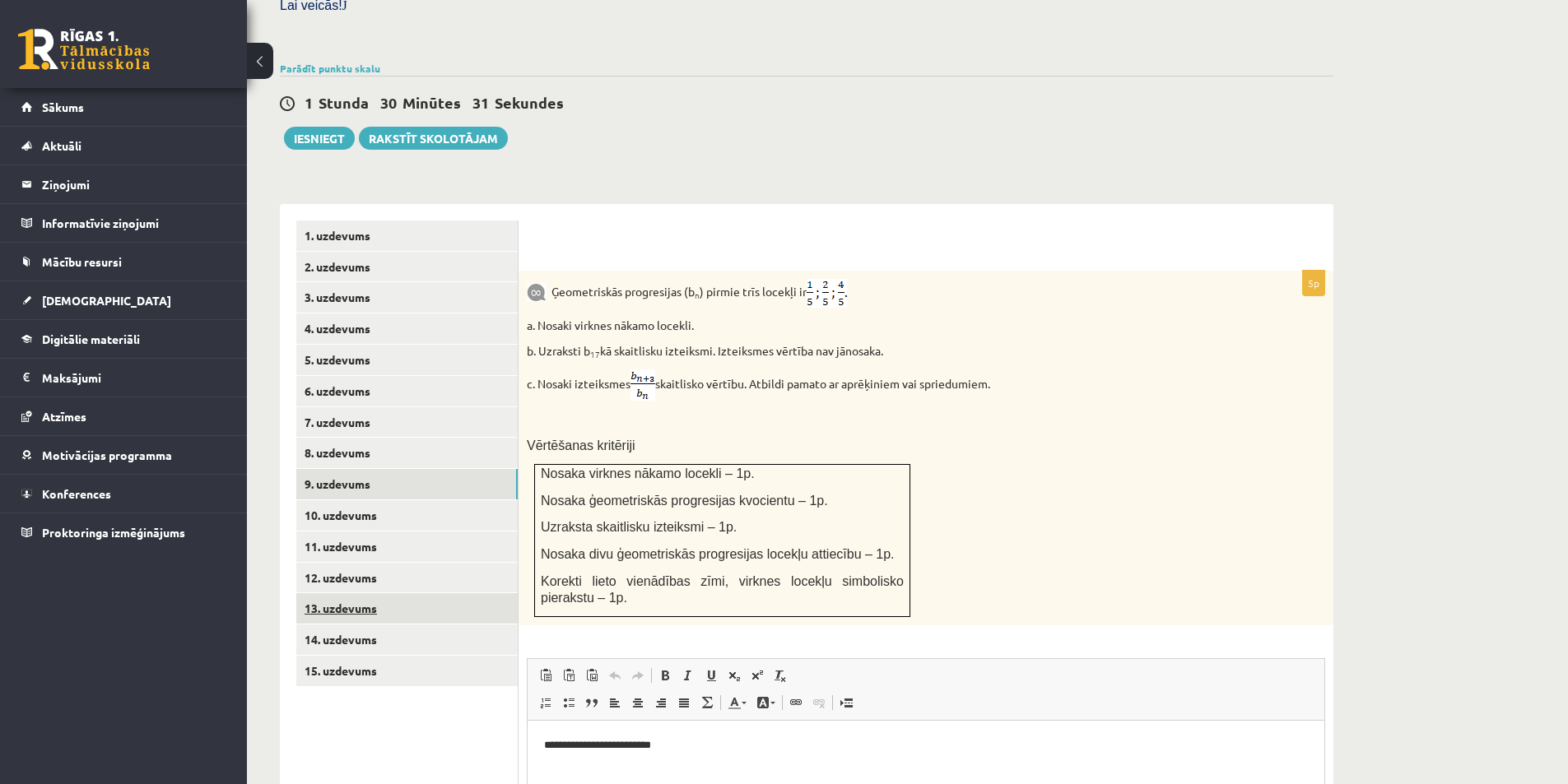
scroll to position [593, 0]
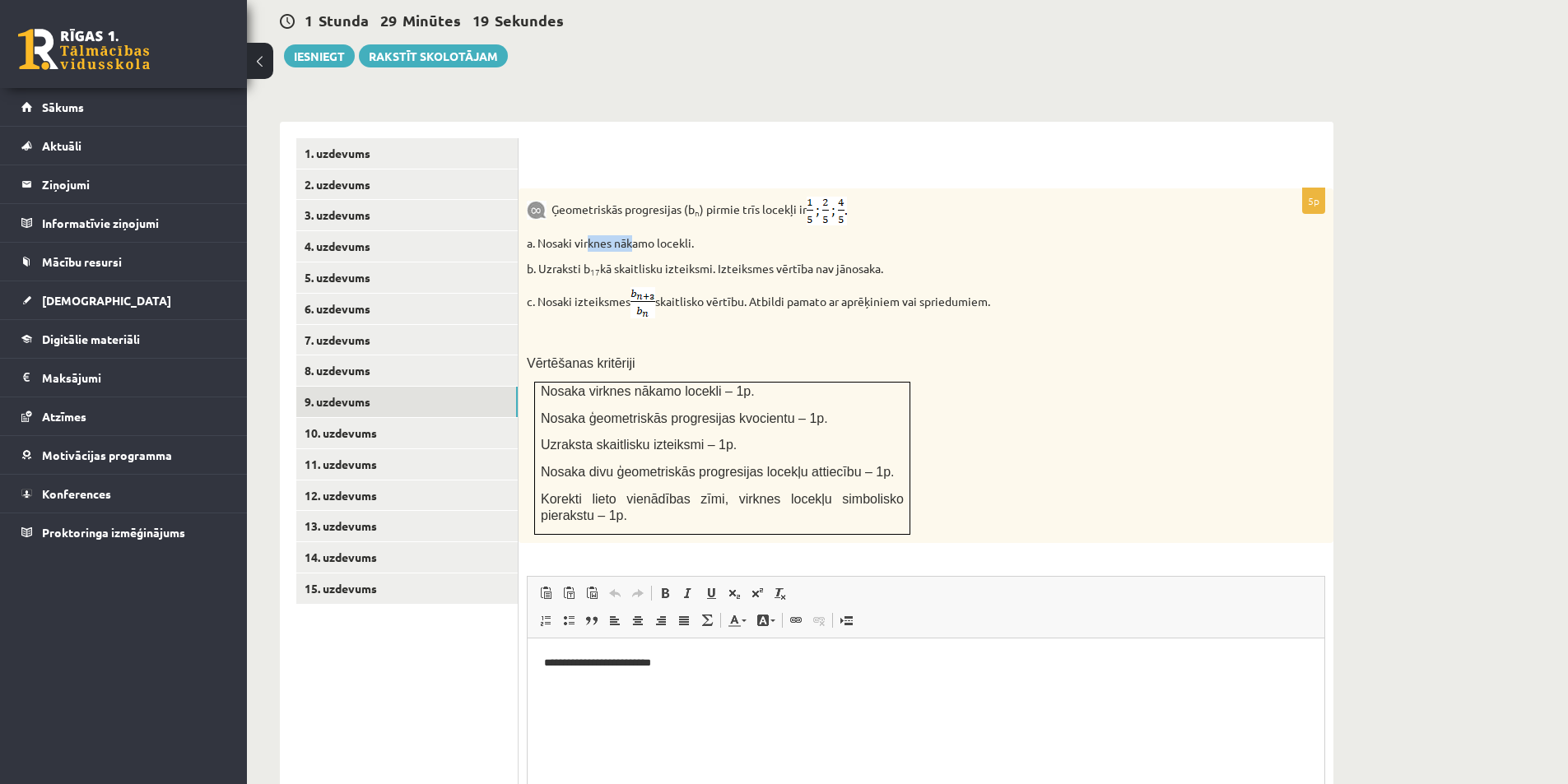
drag, startPoint x: 585, startPoint y: 210, endPoint x: 656, endPoint y: 208, distance: 71.0
click at [644, 235] on p "a. Nosaki virknes nākamo locekli." at bounding box center [884, 243] width 716 height 17
click at [764, 235] on p "a. Nosaki virknes nākamo locekli." at bounding box center [884, 243] width 716 height 17
drag, startPoint x: 685, startPoint y: 234, endPoint x: 798, endPoint y: 232, distance: 113.0
click at [758, 261] on p "b. Uzraksti b 17 kā skaitlisku izteiksmi. Izteiksmes vērtība nav jānosaka." at bounding box center [884, 269] width 716 height 17
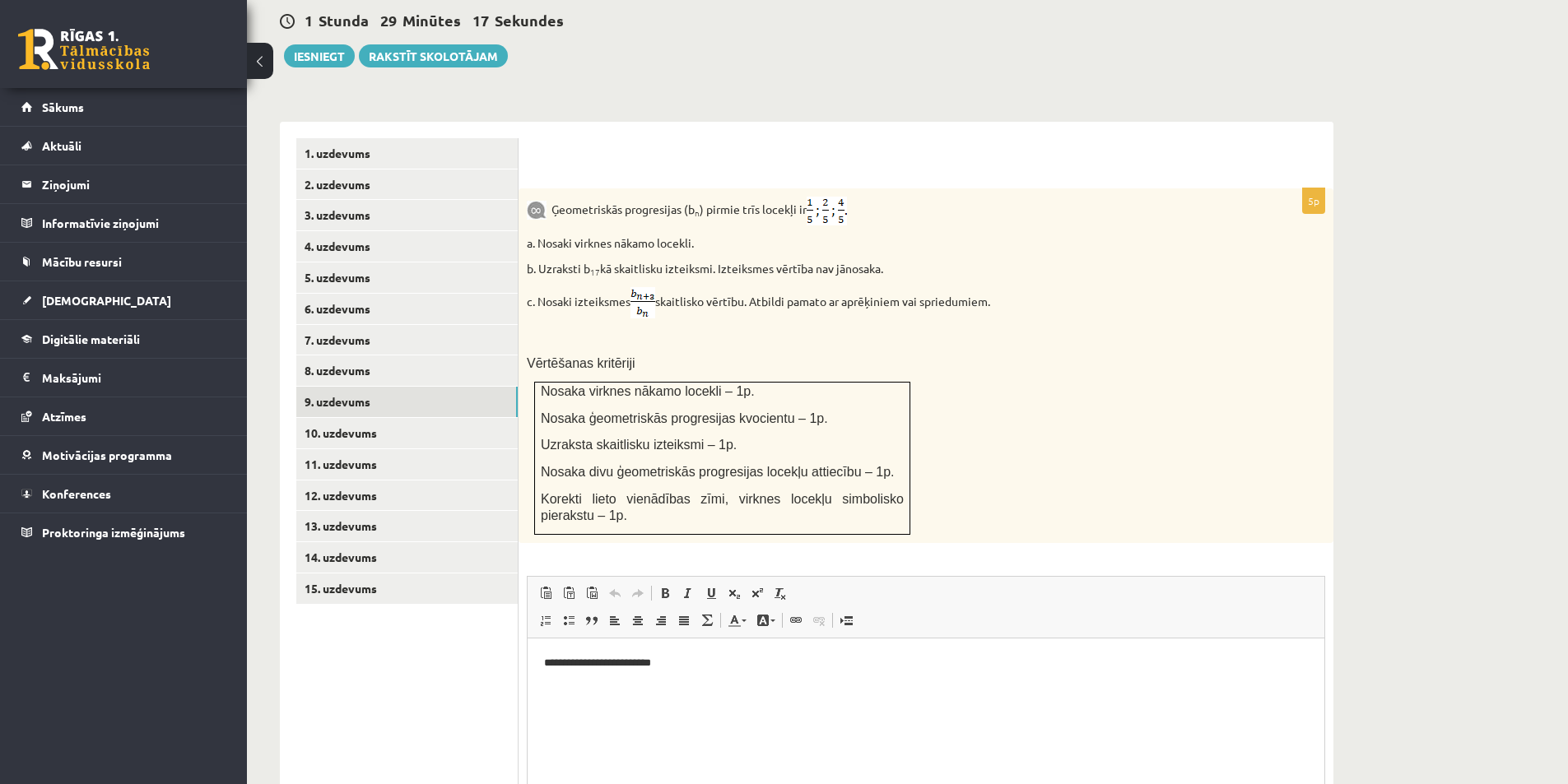
click at [846, 261] on p "b. Uzraksti b 17 kā skaitlisku izteiksmi. Izteiksmes vērtība nav jānosaka." at bounding box center [884, 269] width 716 height 17
drag, startPoint x: 748, startPoint y: 239, endPoint x: 818, endPoint y: 239, distance: 70.0
click at [806, 261] on p "b. Uzraksti b 17 kā skaitlisku izteiksmi. Izteiksmes vērtība nav jānosaka." at bounding box center [884, 269] width 716 height 17
click at [818, 261] on p "b. Uzraksti b 17 kā skaitlisku izteiksmi. Izteiksmes vērtība nav jānosaka." at bounding box center [884, 269] width 716 height 17
drag, startPoint x: 831, startPoint y: 224, endPoint x: 937, endPoint y: 222, distance: 106.0
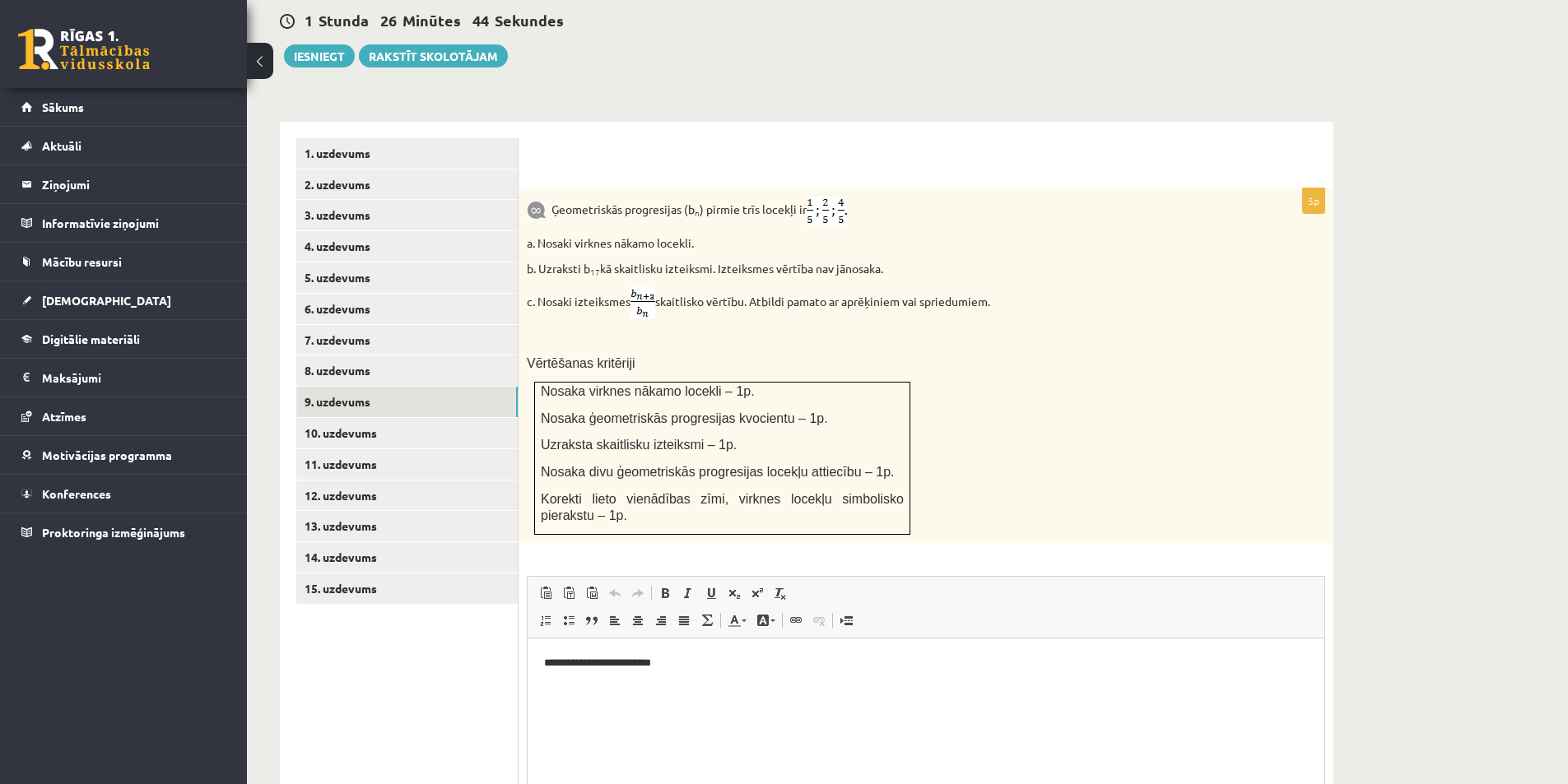
click at [937, 222] on div "Ģeometriskās progresijas (b n ) pirmie trīs locekļi ir a. Nosaki virknes nākamo…" at bounding box center [926, 366] width 815 height 355
drag, startPoint x: 835, startPoint y: 212, endPoint x: 855, endPoint y: 210, distance: 20.1
click at [849, 210] on div "Ģeometriskās progresijas (b n ) pirmie trīs locekļi ir a. Nosaki virknes nākamo…" at bounding box center [926, 366] width 815 height 355
click at [857, 235] on p "a. Nosaki virknes nākamo locekli." at bounding box center [884, 243] width 716 height 17
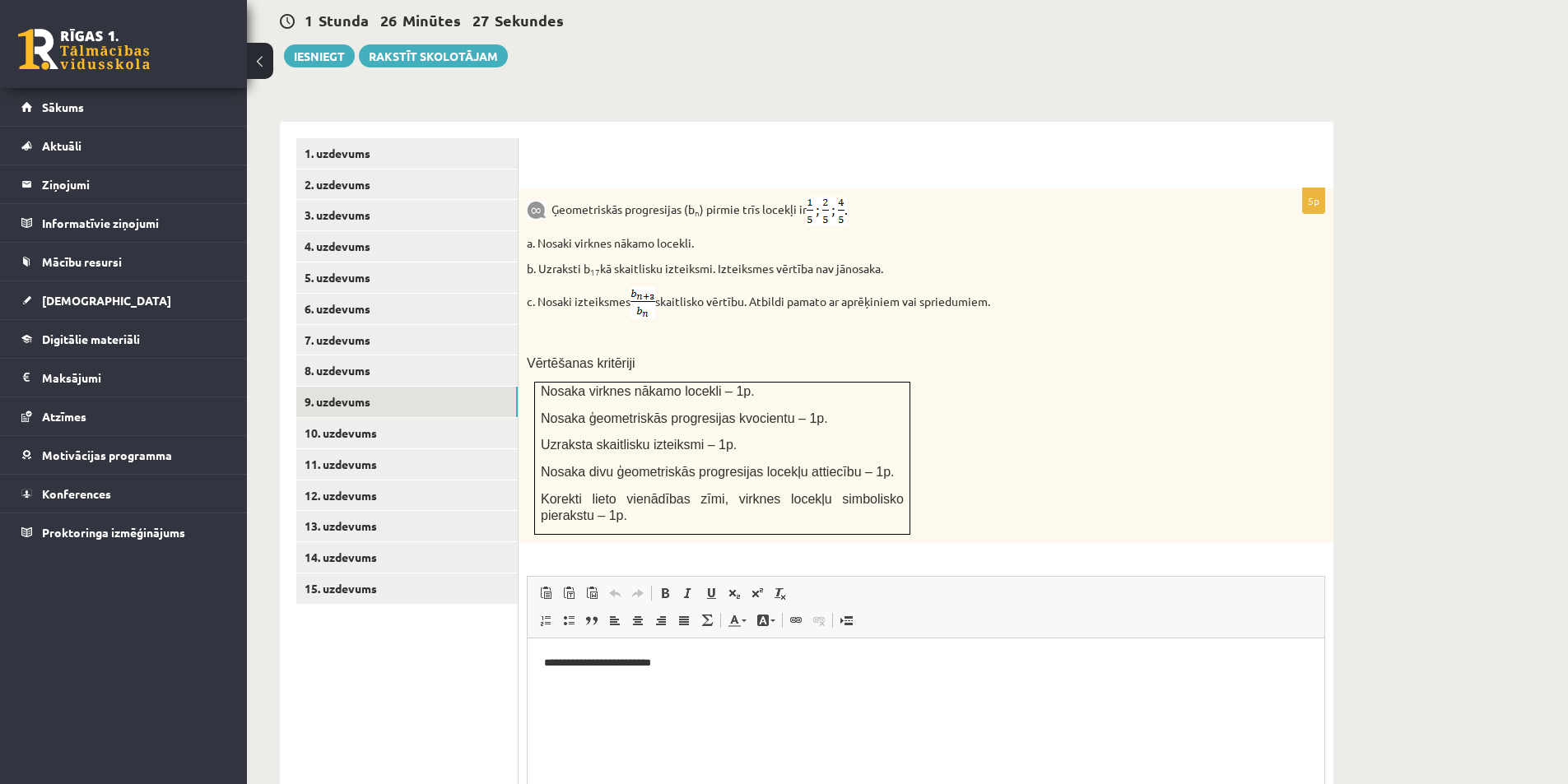
click at [894, 235] on p "a. Nosaki virknes nākamo locekli." at bounding box center [884, 243] width 716 height 17
drag, startPoint x: 925, startPoint y: 267, endPoint x: 939, endPoint y: 269, distance: 14.1
click at [936, 287] on p "c. Nosaki izteiksmes skaitlisko vērtību. Atbildi pamato ar aprēķiniem vai sprie…" at bounding box center [884, 303] width 716 height 31
click at [950, 287] on p "c. Nosaki izteiksmes skaitlisko vērtību. Atbildi pamato ar aprēķiniem vai sprie…" at bounding box center [884, 303] width 716 height 31
drag, startPoint x: 576, startPoint y: 265, endPoint x: 780, endPoint y: 282, distance: 204.7
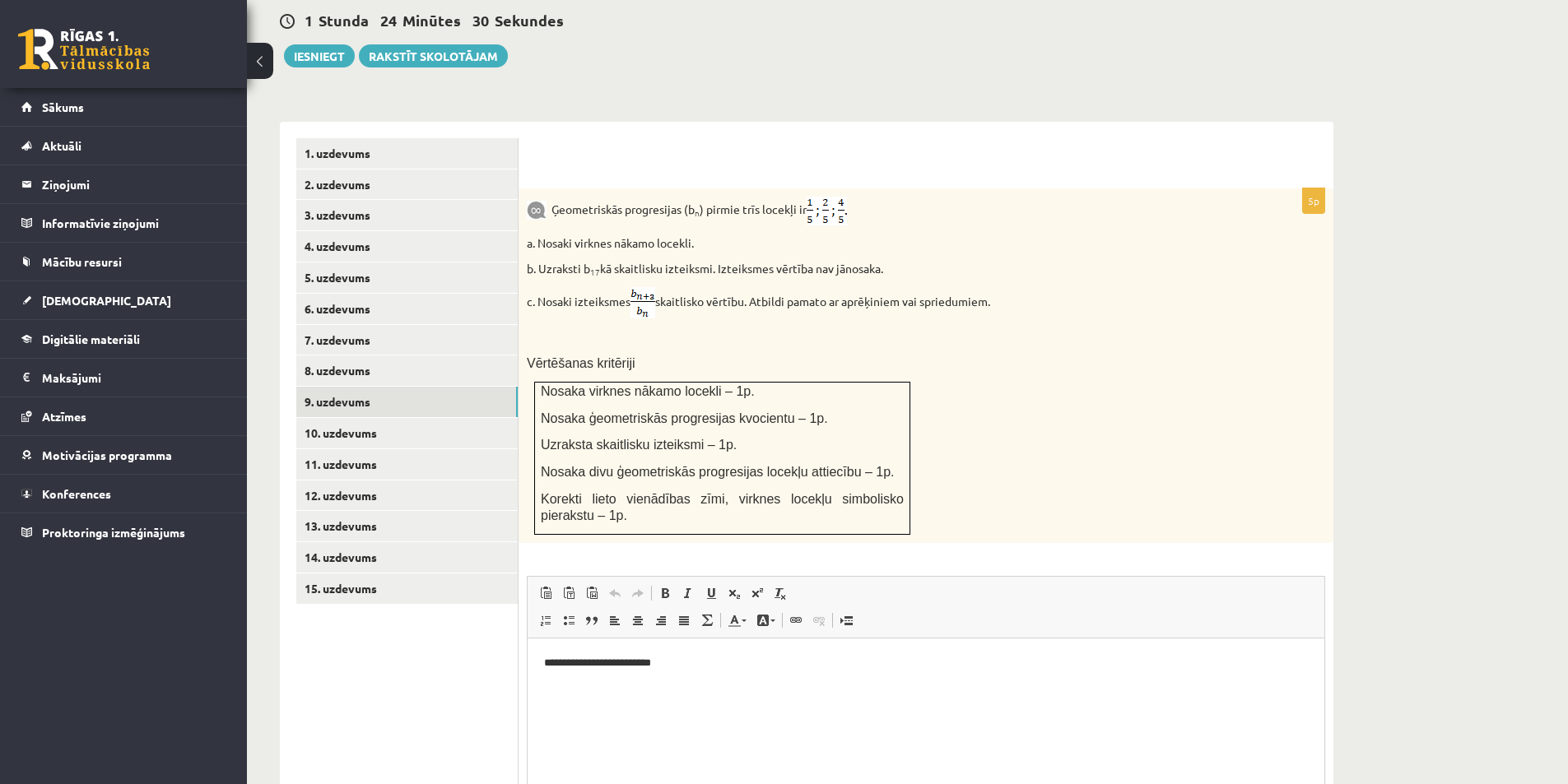
click at [687, 287] on p "c. Nosaki izteiksmes skaitlisko vērtību. Atbildi pamato ar aprēķiniem vai sprie…" at bounding box center [884, 303] width 716 height 31
click at [772, 287] on p "c. Nosaki izteiksmes skaitlisko vērtību. Atbildi pamato ar aprēķiniem vai sprie…" at bounding box center [884, 303] width 716 height 31
click at [608, 292] on div "Ģeometriskās progresijas (b n ) pirmie trīs locekļi ir a. Nosaki virknes nākamo…" at bounding box center [926, 366] width 815 height 355
drag, startPoint x: 769, startPoint y: 257, endPoint x: 997, endPoint y: 276, distance: 228.8
click at [992, 287] on p "c. Nosaki izteiksmes skaitlisko vērtību. Atbildi pamato ar aprēķiniem vai sprie…" at bounding box center [884, 303] width 716 height 31
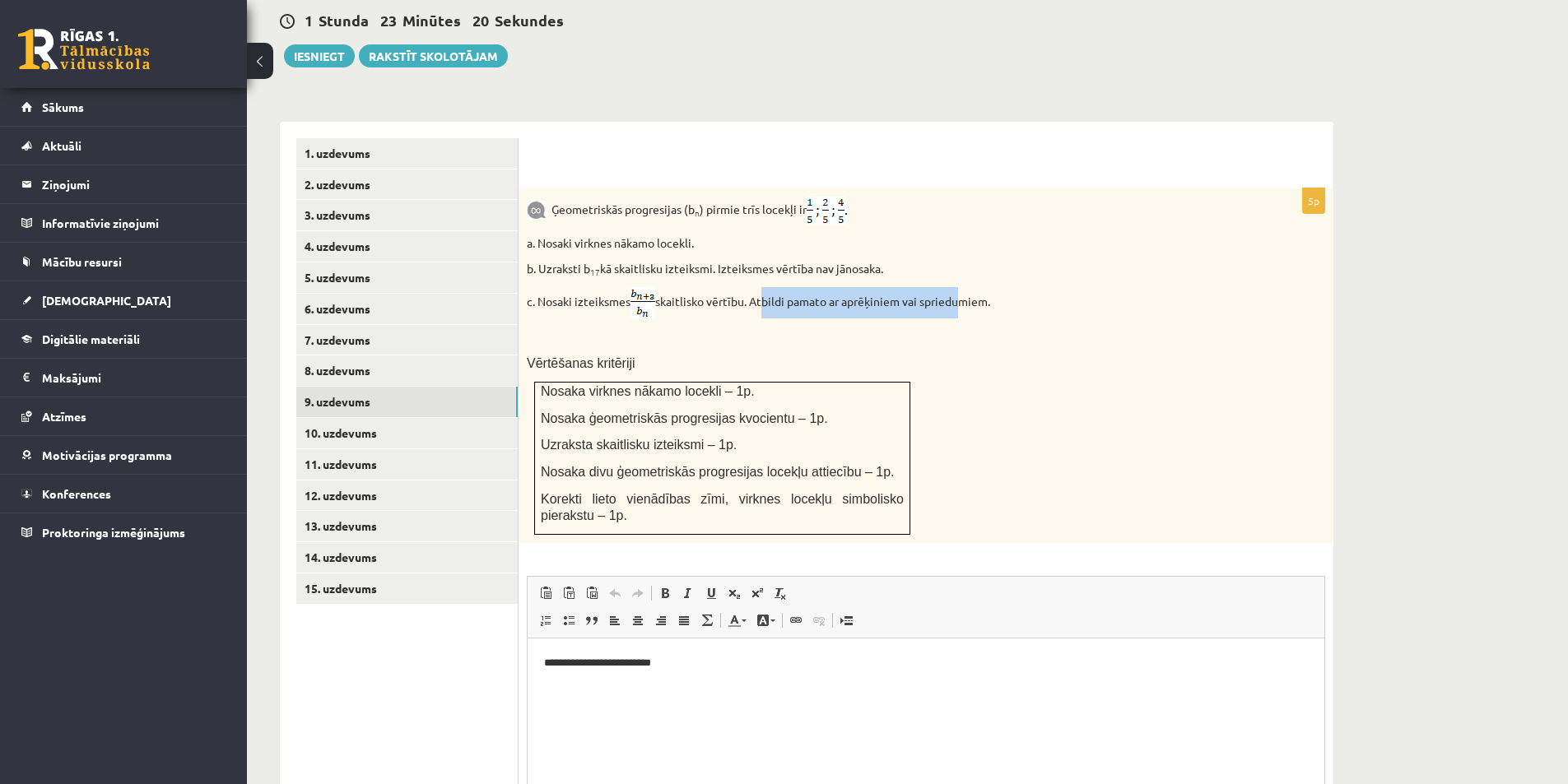
click at [997, 287] on p "c. Nosaki izteiksmes skaitlisko vērtību. Atbildi pamato ar aprēķiniem vai sprie…" at bounding box center [884, 303] width 716 height 31
click at [954, 328] on p at bounding box center [884, 337] width 716 height 17
click at [377, 418] on link "10. uzdevums" at bounding box center [407, 432] width 221 height 31
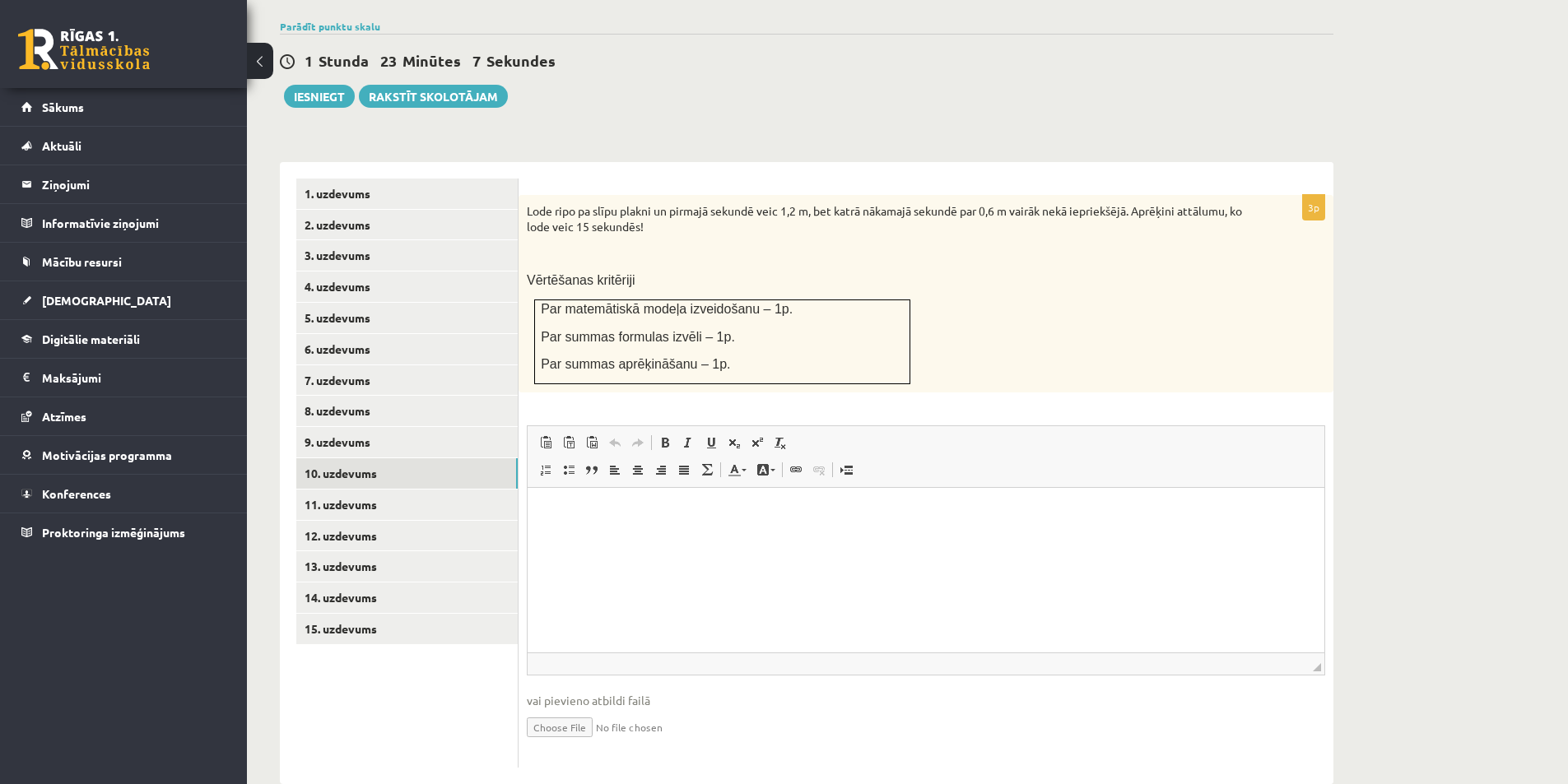
scroll to position [0, 0]
drag, startPoint x: 578, startPoint y: 176, endPoint x: 828, endPoint y: 176, distance: 250.0
click at [794, 203] on p "Lode ripo pa slīpu plakni un pirmajā sekundē veic 1,2 m, bet katrā nākamajā sek…" at bounding box center [884, 219] width 716 height 32
click at [841, 203] on p "Lode ripo pa slīpu plakni un pirmajā sekundē veic 1,2 m, bet katrā nākamajā sek…" at bounding box center [884, 219] width 716 height 32
drag, startPoint x: 811, startPoint y: 168, endPoint x: 980, endPoint y: 172, distance: 169.0
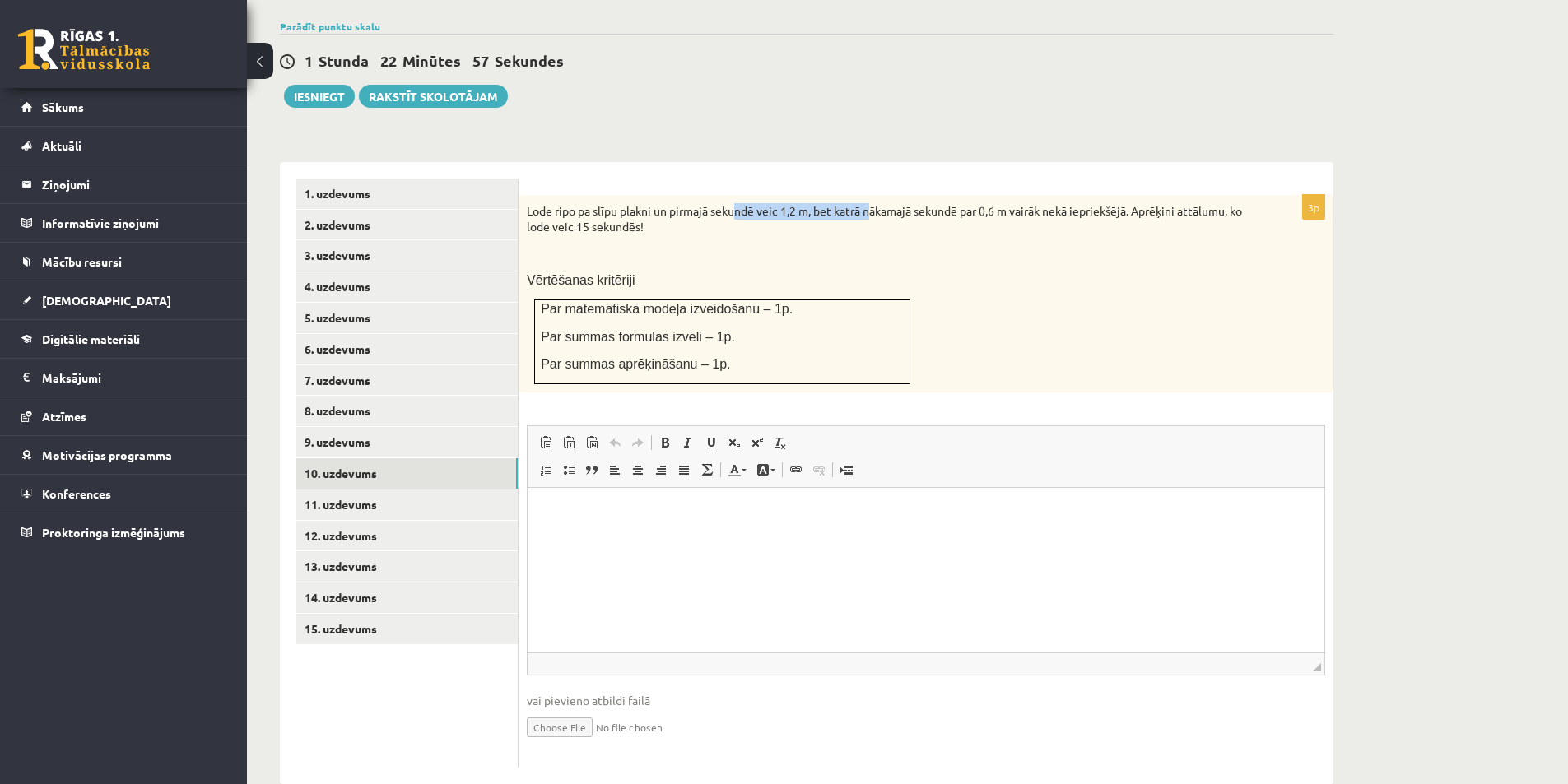
click at [948, 203] on p "Lode ripo pa slīpu plakni un pirmajā sekundē veic 1,2 m, bet katrā nākamajā sek…" at bounding box center [884, 219] width 716 height 32
click at [980, 203] on p "Lode ripo pa slīpu plakni un pirmajā sekundē veic 1,2 m, bet katrā nākamajā sek…" at bounding box center [884, 219] width 716 height 32
drag, startPoint x: 869, startPoint y: 176, endPoint x: 1059, endPoint y: 177, distance: 190.0
click at [1045, 203] on p "Lode ripo pa slīpu plakni un pirmajā sekundē veic 1,2 m, bet katrā nākamajā sek…" at bounding box center [884, 219] width 716 height 32
click at [1078, 203] on p "Lode ripo pa slīpu plakni un pirmajā sekundē veic 1,2 m, bet katrā nākamajā sek…" at bounding box center [884, 219] width 716 height 32
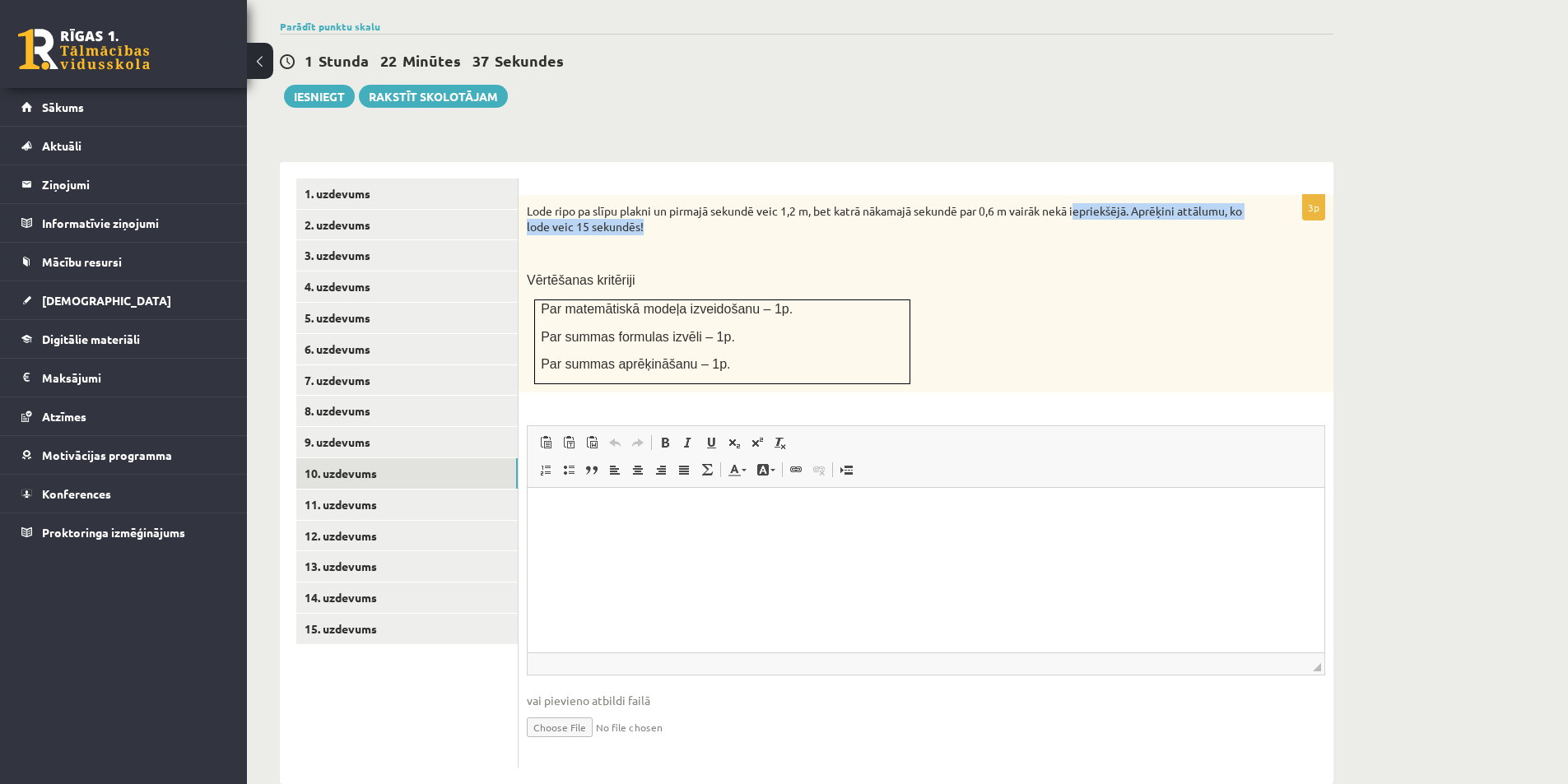
drag, startPoint x: 1136, startPoint y: 187, endPoint x: 1135, endPoint y: 200, distance: 13.0
click at [1144, 203] on p "Lode ripo pa slīpu plakni un pirmajā sekundē veic 1,2 m, bet katrā nākamajā sek…" at bounding box center [884, 219] width 716 height 32
click at [1100, 245] on p at bounding box center [884, 253] width 716 height 17
click at [702, 205] on div "Lode ripo pa slīpu plakni un pirmajā sekundē veic 1,2 m, bet katrā nākamajā sek…" at bounding box center [926, 293] width 815 height 197
click at [398, 489] on link "11. uzdevums" at bounding box center [407, 504] width 221 height 31
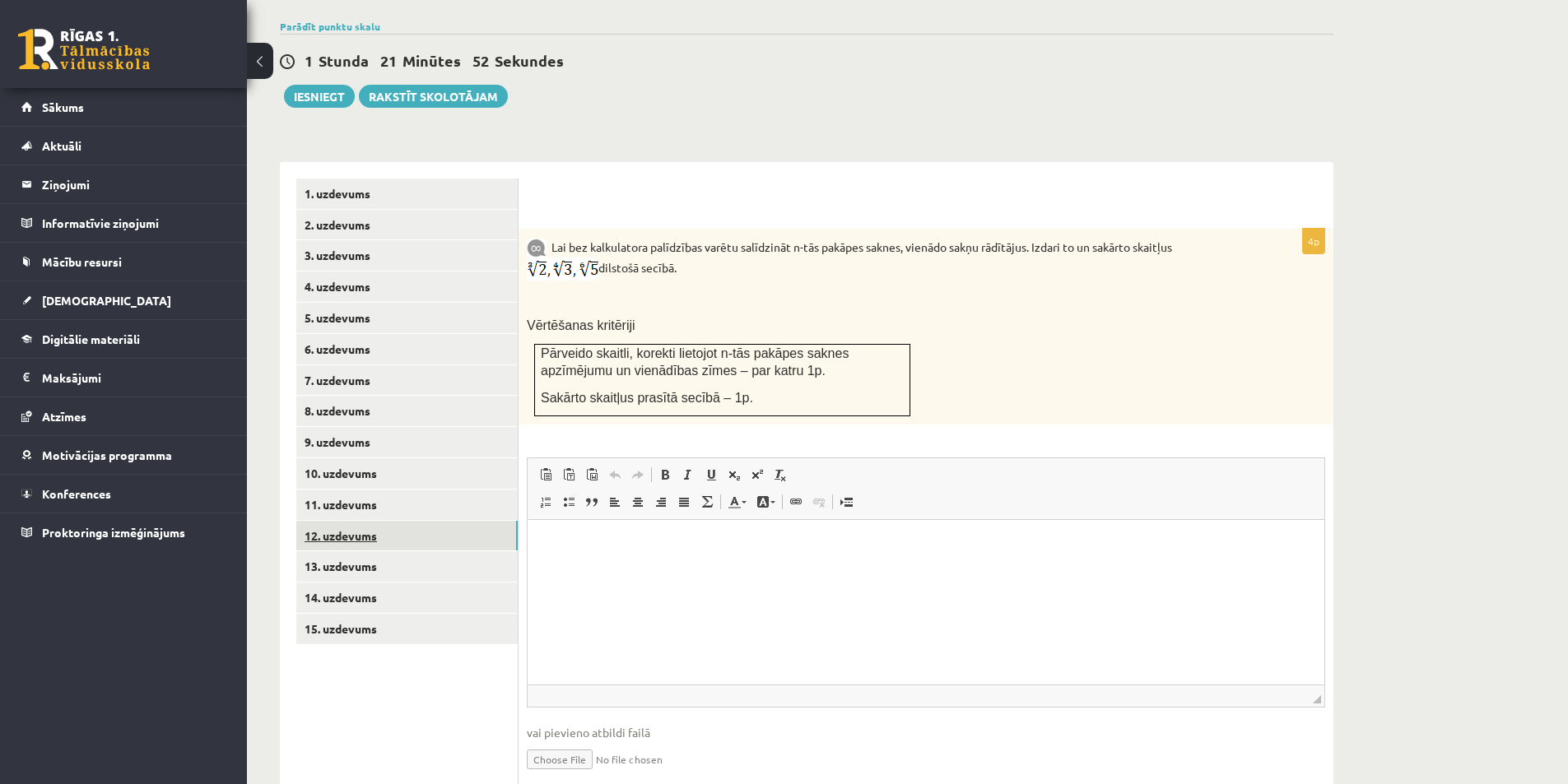
click at [404, 521] on link "12. uzdevums" at bounding box center [407, 536] width 221 height 31
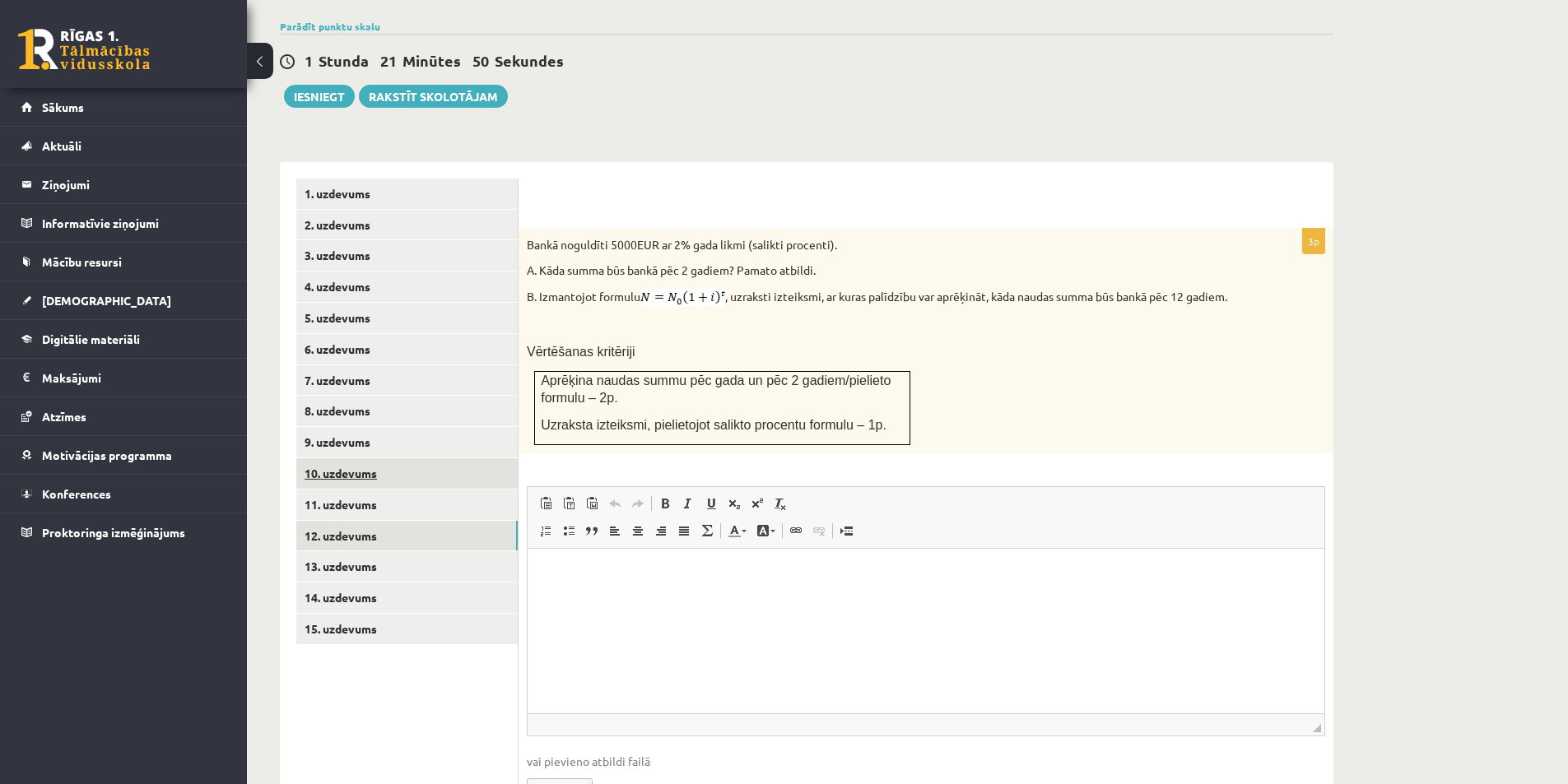
click at [391, 458] on link "10. uzdevums" at bounding box center [407, 473] width 221 height 31
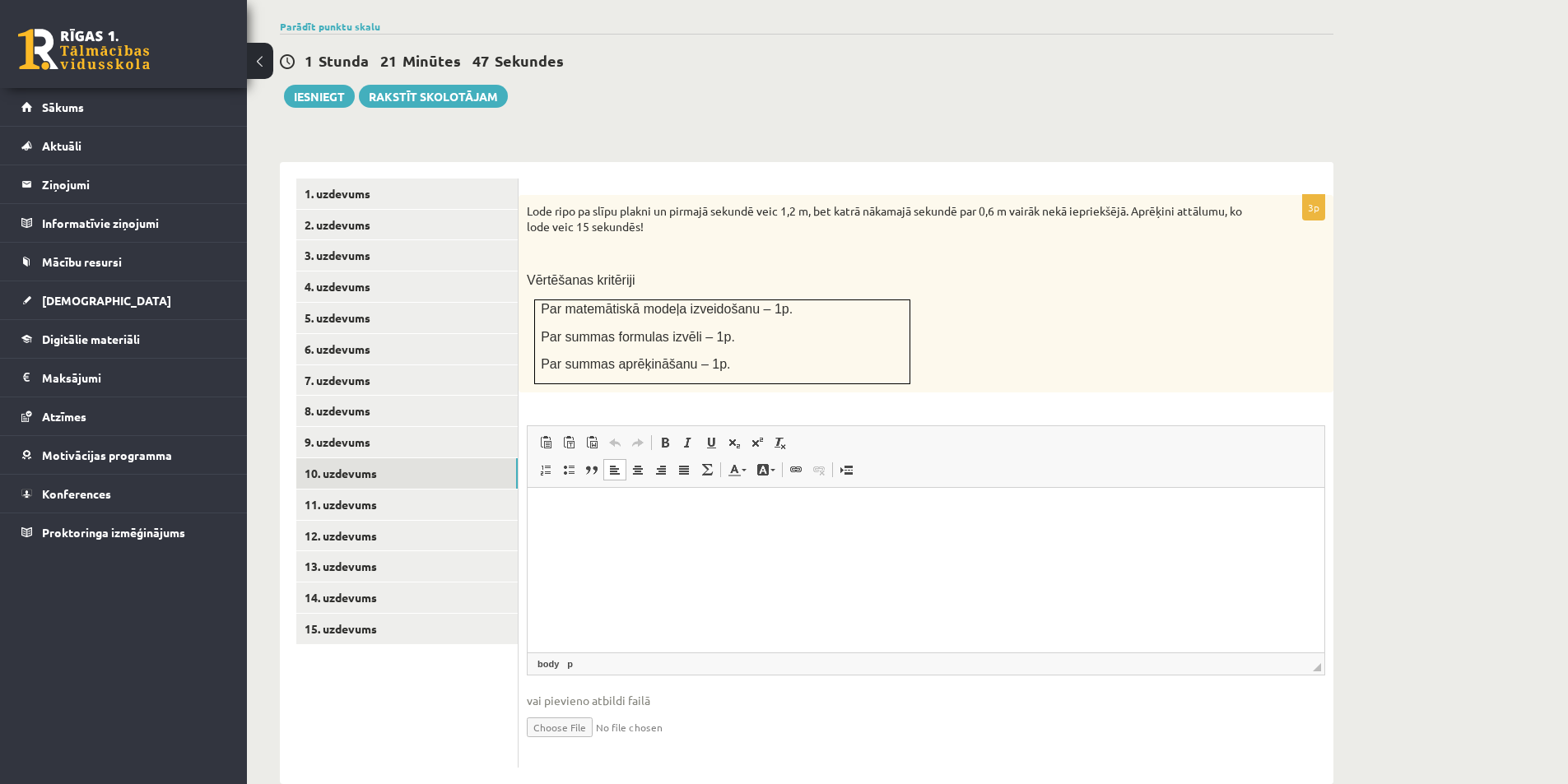
click at [642, 529] on html at bounding box center [926, 512] width 797 height 50
drag, startPoint x: 569, startPoint y: 197, endPoint x: 720, endPoint y: 197, distance: 151.0
click at [720, 203] on p "Lode ripo pa slīpu plakni un pirmajā sekundē veic 1,2 m, bet katrā nākamajā sek…" at bounding box center [884, 219] width 716 height 32
click at [835, 245] on p at bounding box center [884, 253] width 716 height 17
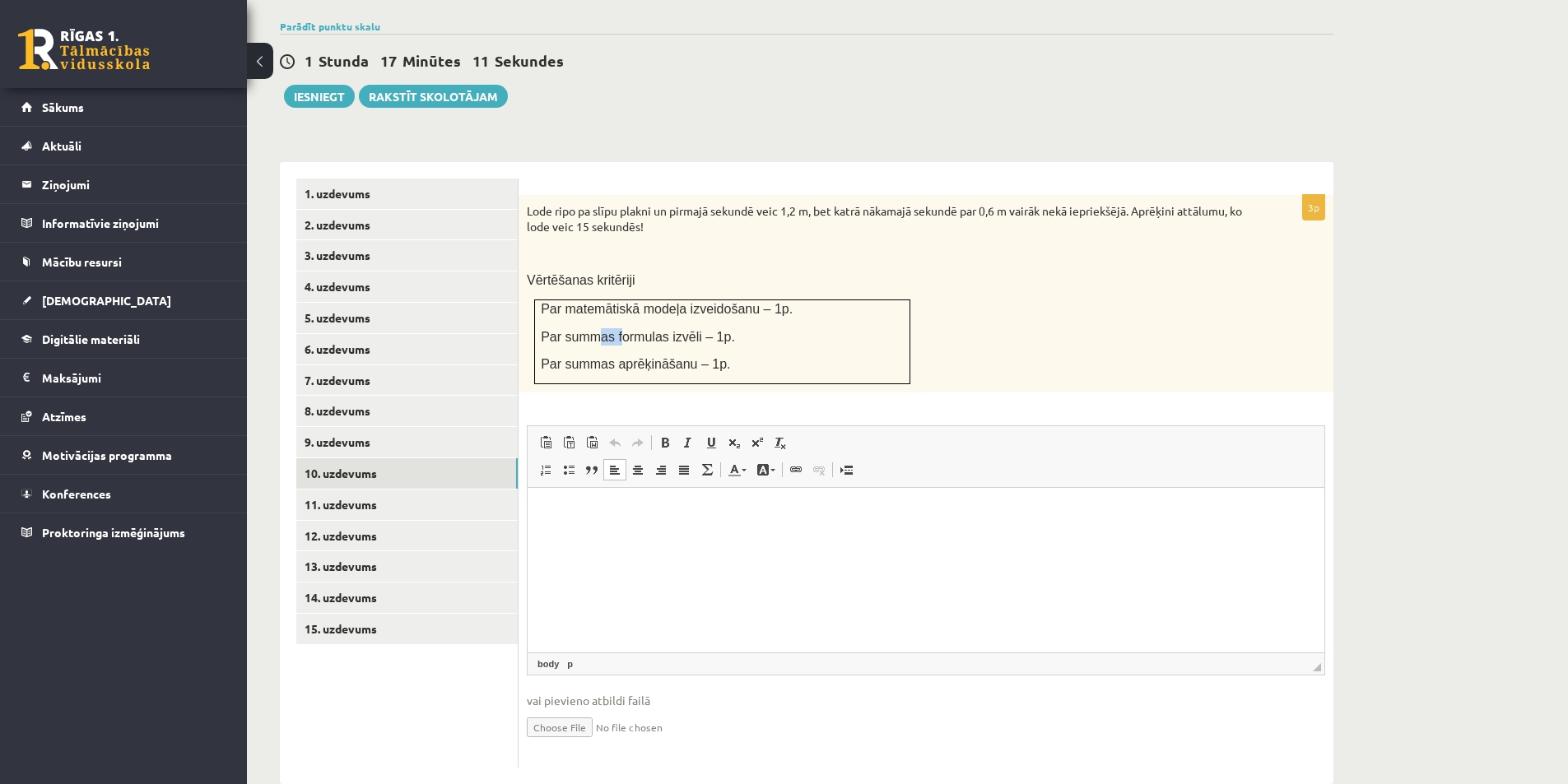
drag, startPoint x: 681, startPoint y: 307, endPoint x: 847, endPoint y: 322, distance: 166.7
click at [774, 314] on td "Par matemātiskā modeļa izveidošanu – 1p. Par summas formulas izvēli – 1p. Par s…" at bounding box center [722, 342] width 376 height 85
click at [847, 356] on p "Par summas aprēķināšanu – 1p." at bounding box center [722, 364] width 363 height 17
click at [855, 272] on p "Vērtēšanas kritēriji" at bounding box center [884, 280] width 716 height 17
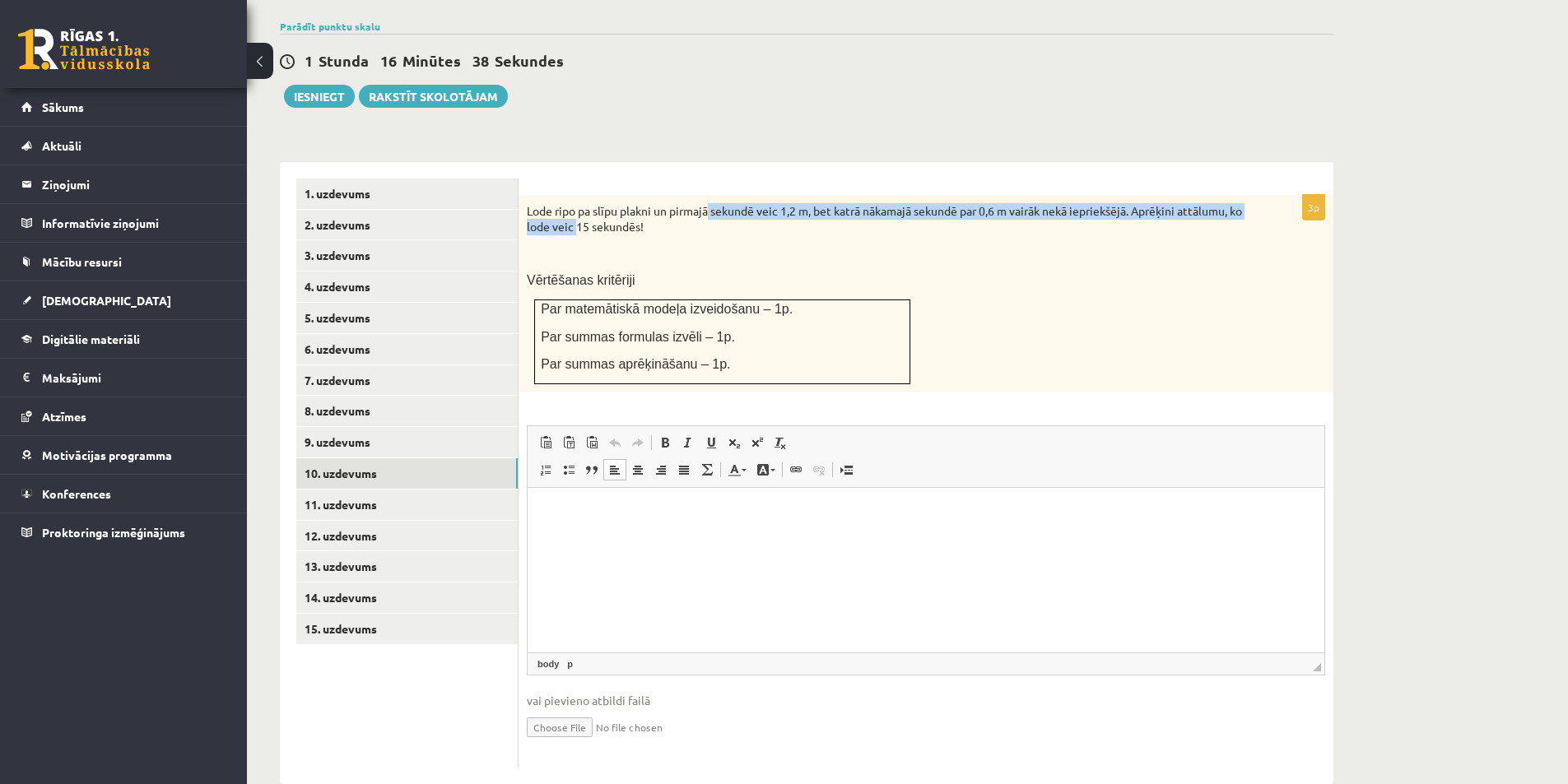
drag, startPoint x: 576, startPoint y: 193, endPoint x: 708, endPoint y: 179, distance: 132.7
click at [706, 203] on p "Lode ripo pa slīpu plakni un pirmajā sekundē veic 1,2 m, bet katrā nākamajā sek…" at bounding box center [884, 219] width 716 height 32
click at [708, 203] on p "Lode ripo pa slīpu plakni un pirmajā sekundē veic 1,2 m, bet katrā nākamajā sek…" at bounding box center [884, 219] width 716 height 32
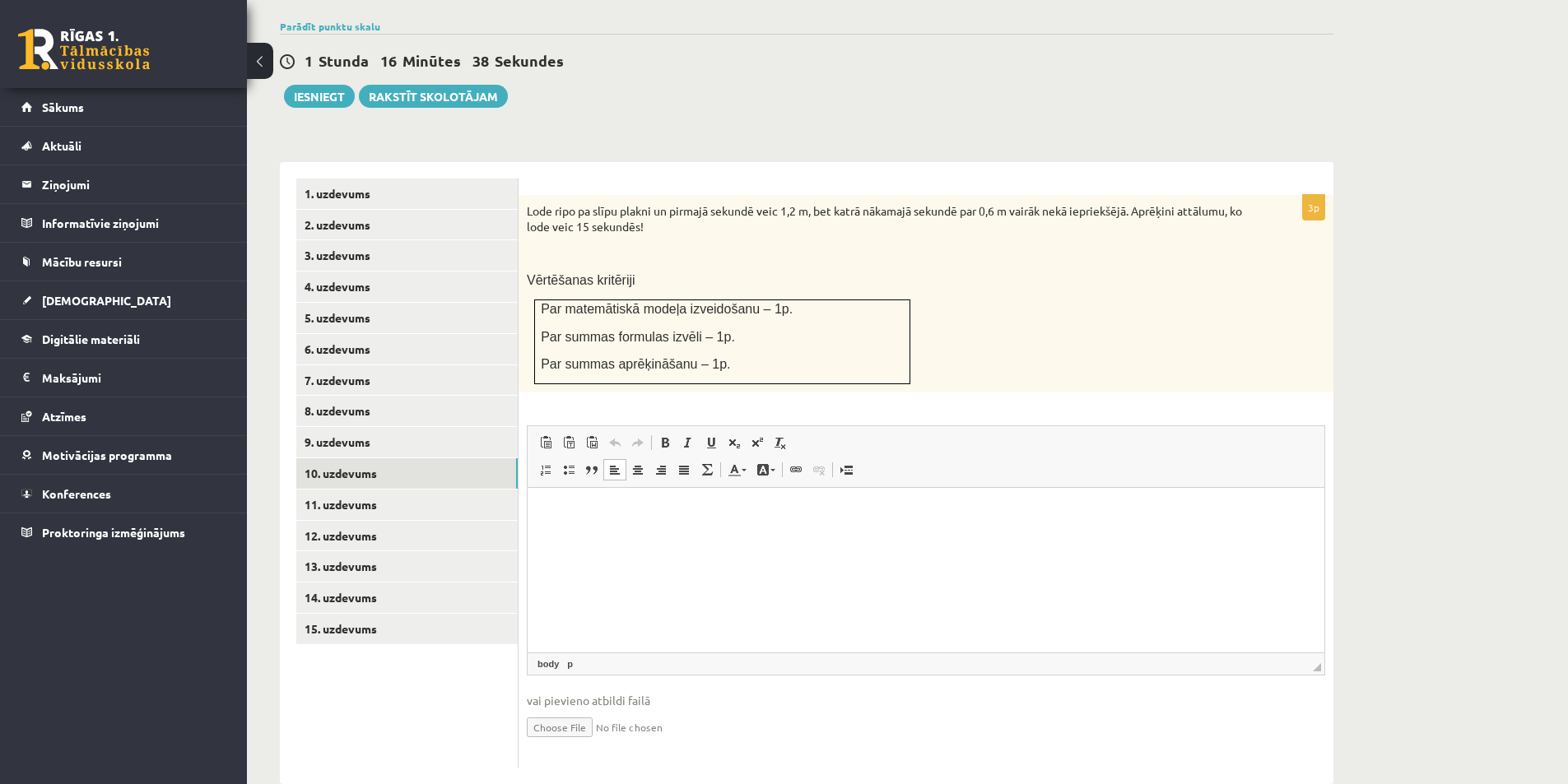
click at [698, 203] on p "Lode ripo pa slīpu plakni un pirmajā sekundē veic 1,2 m, bet katrā nākamajā sek…" at bounding box center [884, 219] width 716 height 32
click at [390, 489] on link "11. uzdevums" at bounding box center [407, 504] width 221 height 31
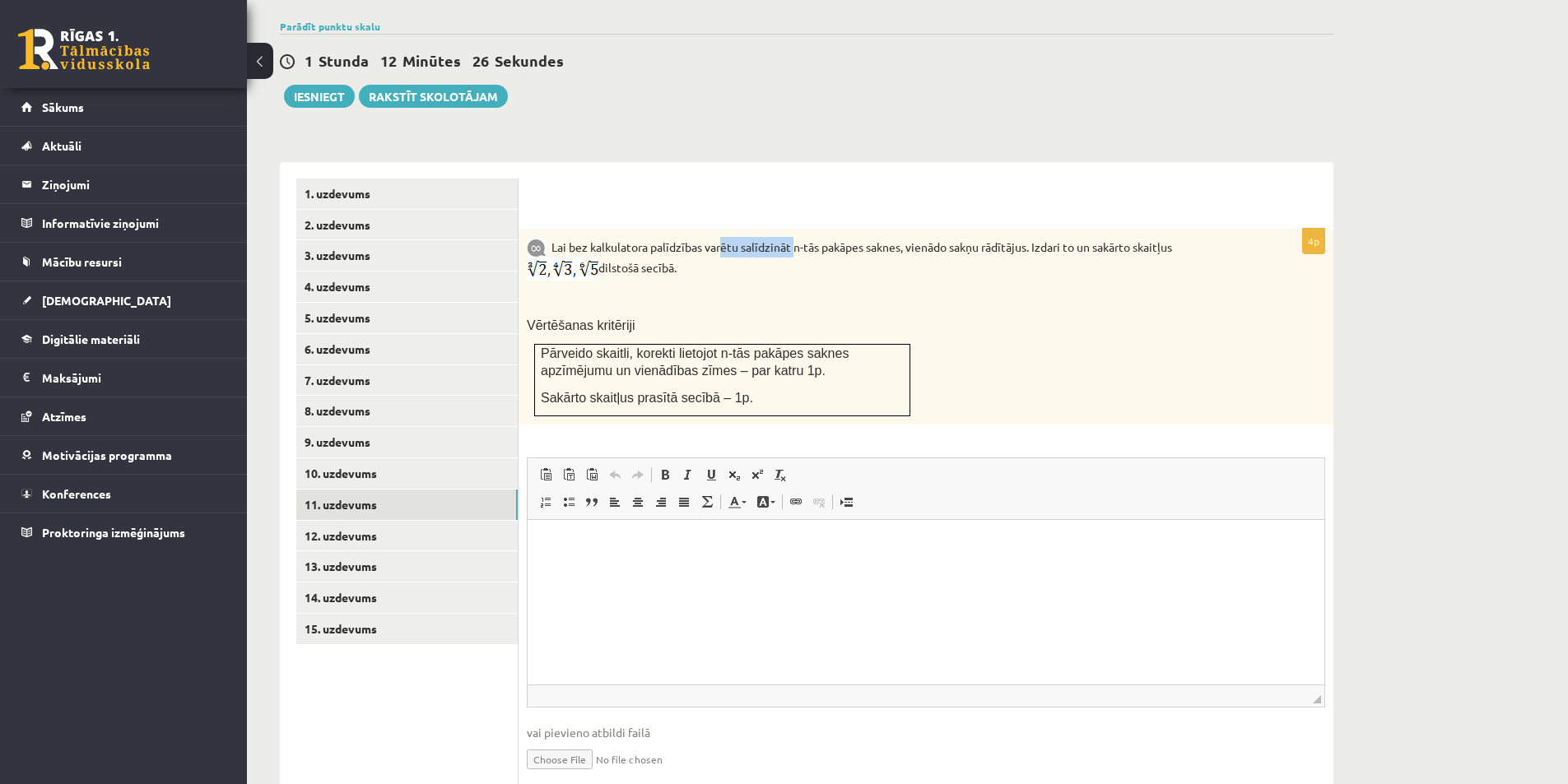
drag, startPoint x: 718, startPoint y: 205, endPoint x: 898, endPoint y: 185, distance: 181.1
click at [870, 189] on form "4p Lai bez kalkulatora palīdzības varētu salīdzināt n-tās pakāpes saknes, vienā…" at bounding box center [926, 489] width 782 height 621
click at [903, 183] on form "4p Lai bez kalkulatora palīdzības varētu salīdzināt n-tās pakāpes saknes, vienā…" at bounding box center [926, 489] width 782 height 621
drag, startPoint x: 575, startPoint y: 305, endPoint x: 741, endPoint y: 290, distance: 166.7
click at [738, 290] on div "Lai bez kalkulatora palīdzības varētu salīdzināt n-tās pakāpes saknes, vienādo …" at bounding box center [926, 326] width 815 height 196
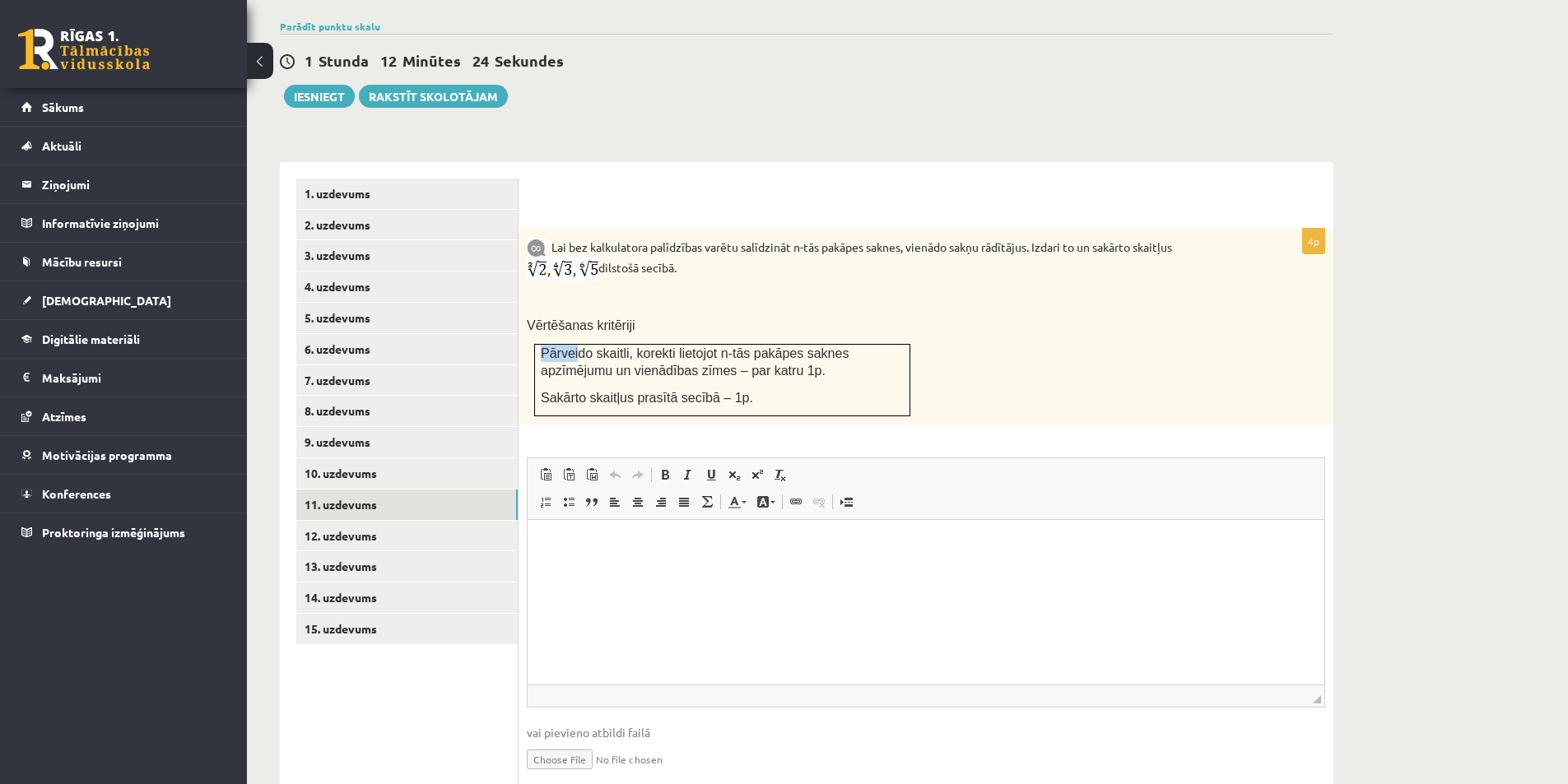
click at [740, 317] on p "Vērtēšanas kritēriji" at bounding box center [884, 325] width 716 height 17
drag, startPoint x: 689, startPoint y: 319, endPoint x: 927, endPoint y: 308, distance: 238.3
click at [765, 347] on span "Pārveido skaitli, korekti lietojot n-tās pakāpes saknes apzīmējumu un vienādība…" at bounding box center [694, 362] width 308 height 31
click at [923, 307] on div "Lai bez kalkulatora palīdzības varētu salīdzināt n-tās pakāpes saknes, vienādo …" at bounding box center [926, 326] width 815 height 196
click at [381, 521] on link "12. uzdevums" at bounding box center [407, 536] width 221 height 31
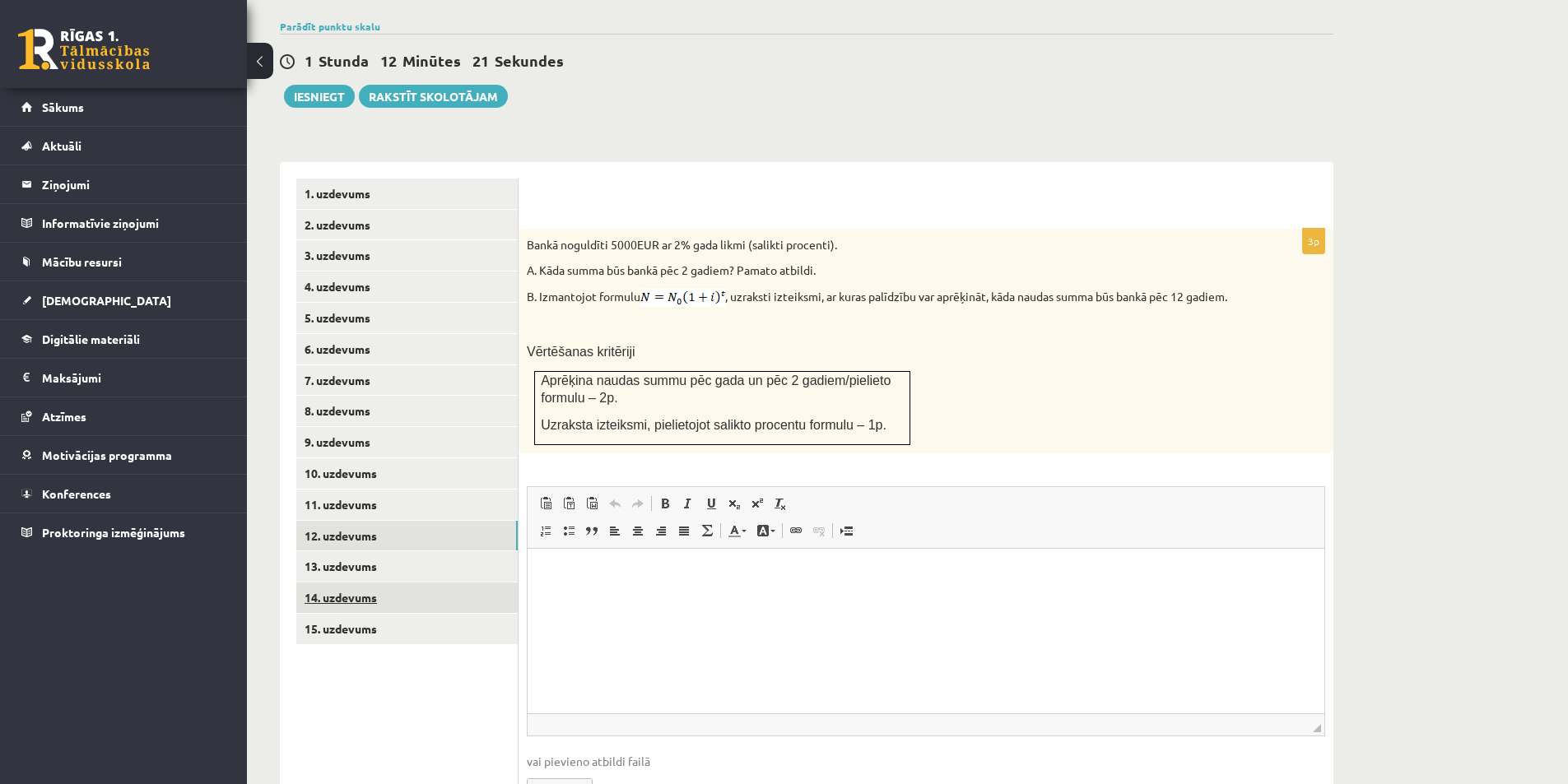
click at [386, 583] on link "14. uzdevums" at bounding box center [407, 597] width 221 height 31
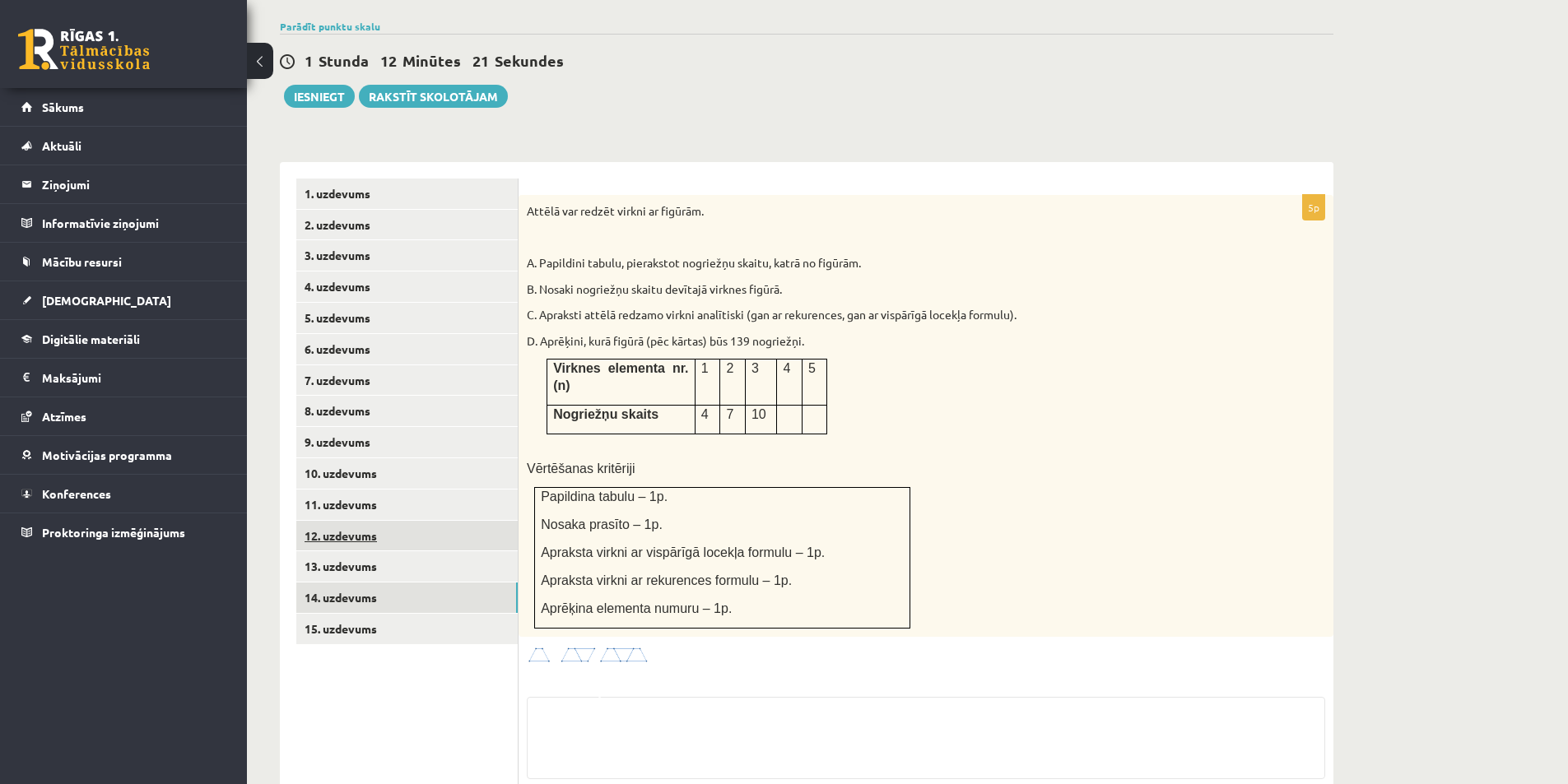
click at [376, 521] on link "12. uzdevums" at bounding box center [407, 536] width 221 height 31
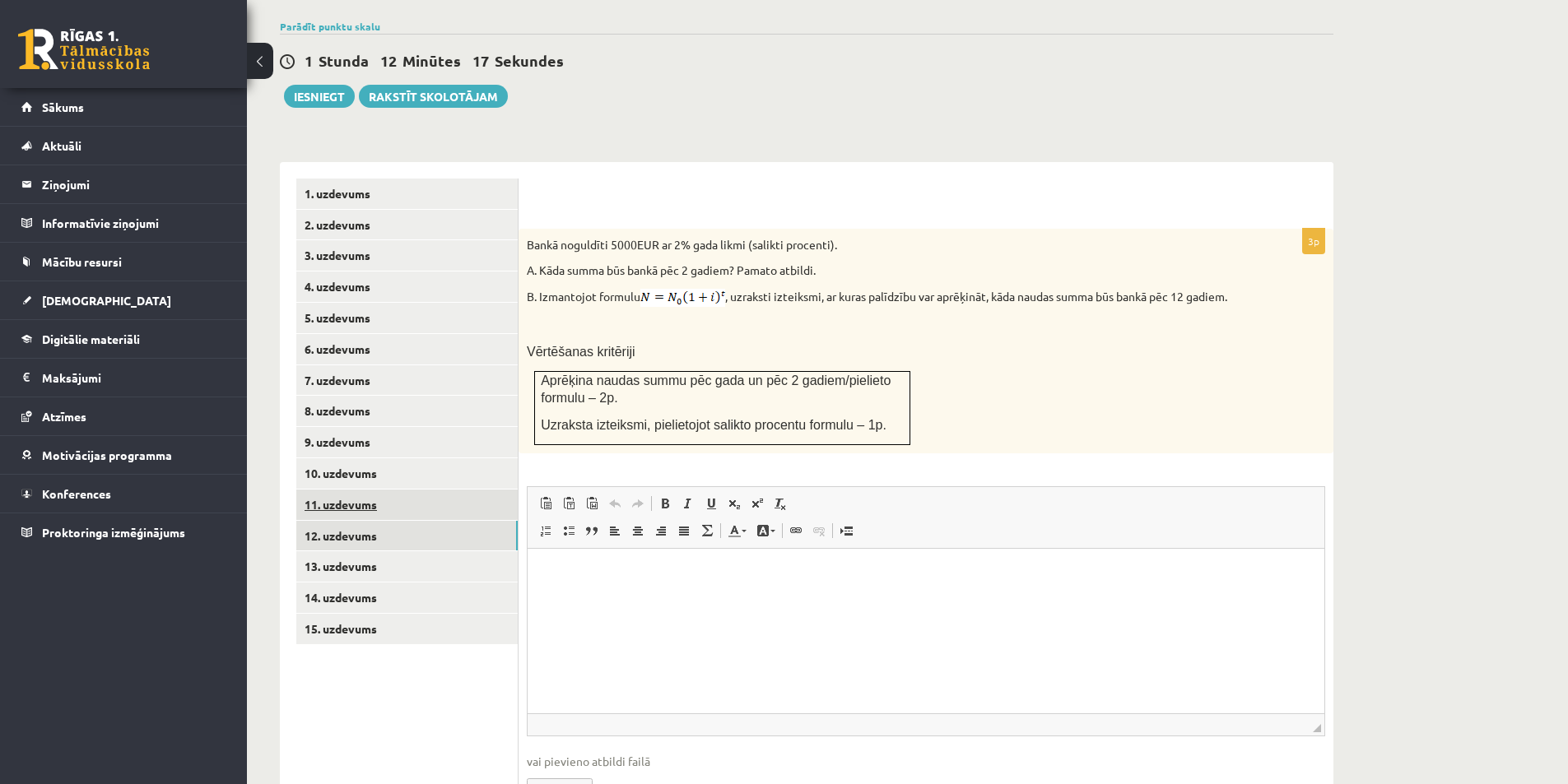
click at [362, 489] on link "11. uzdevums" at bounding box center [407, 504] width 221 height 31
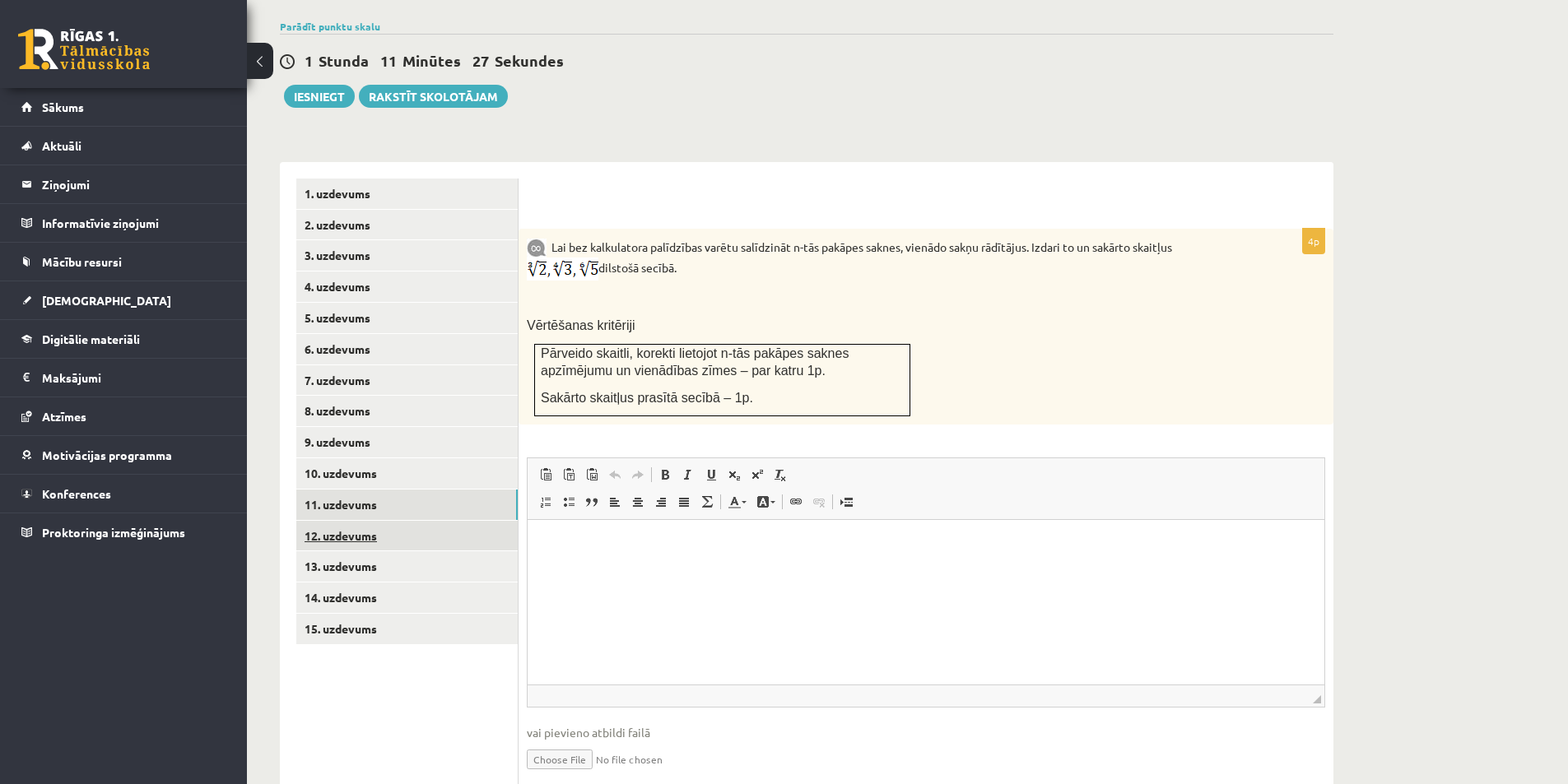
click at [392, 521] on link "12. uzdevums" at bounding box center [407, 536] width 221 height 31
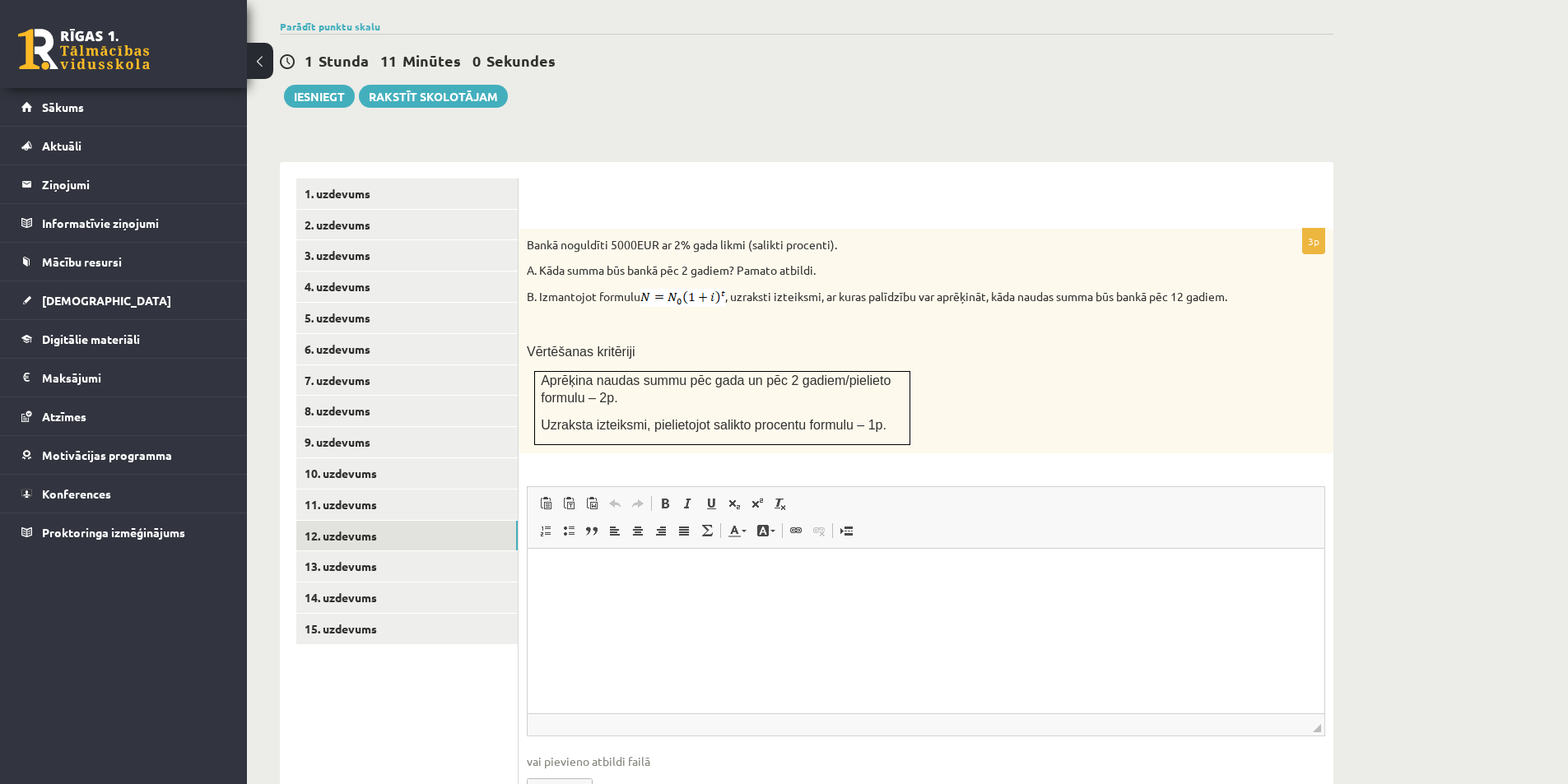
scroll to position [470, 0]
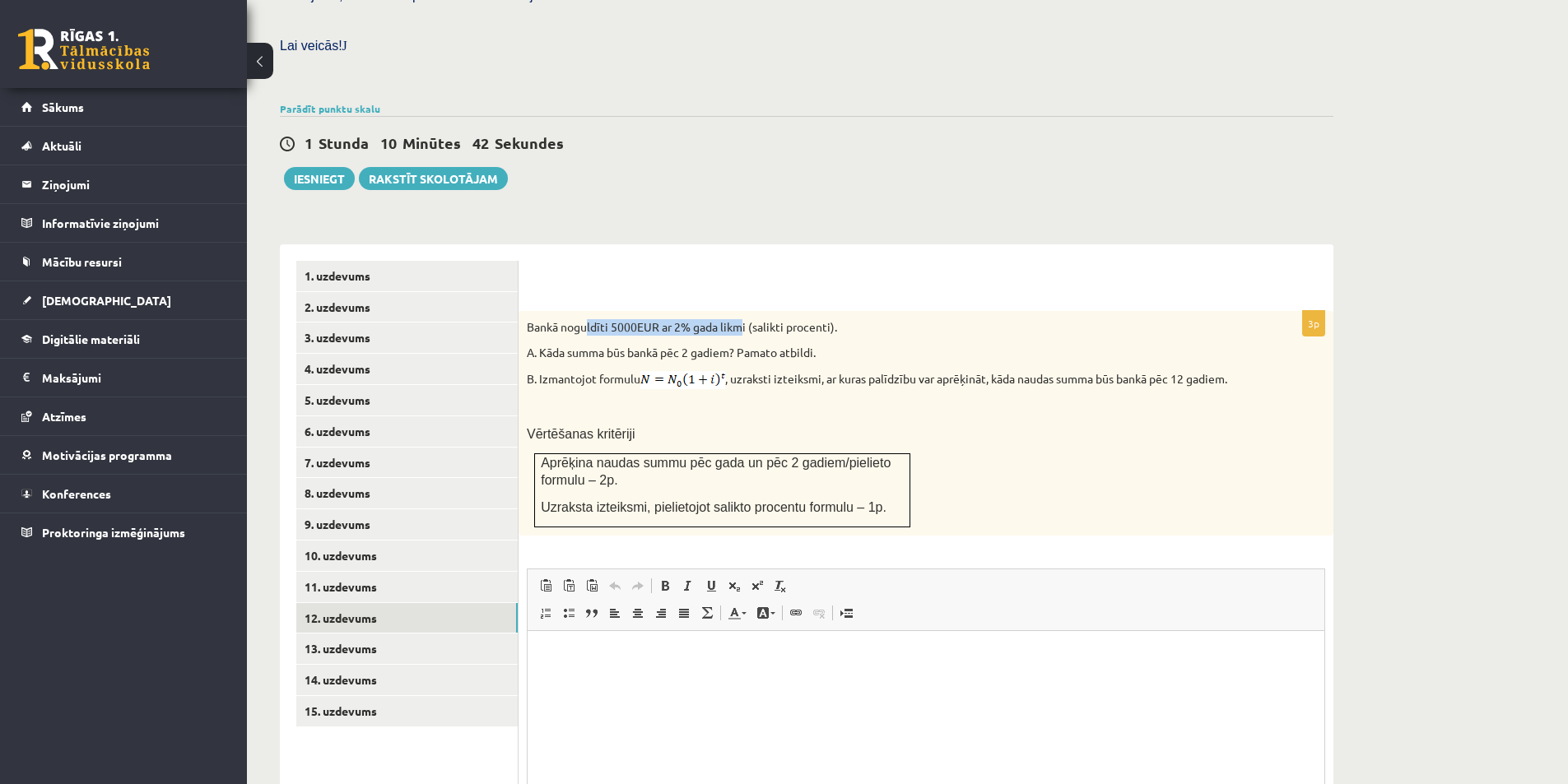
drag, startPoint x: 586, startPoint y: 290, endPoint x: 773, endPoint y: 295, distance: 187.1
click at [770, 319] on p "Bankā noguldīti 5000EUR ar 2% gada likmi (salikti procenti)." at bounding box center [884, 328] width 716 height 17
click at [774, 319] on p "Bankā noguldīti 5000EUR ar 2% gada likmi (salikti procenti)." at bounding box center [884, 328] width 716 height 17
drag, startPoint x: 666, startPoint y: 321, endPoint x: 876, endPoint y: 314, distance: 210.1
click at [746, 345] on p "A. Kāda summa būs bankā pēc 2 gadiem? Pamato atbildi." at bounding box center [884, 353] width 716 height 17
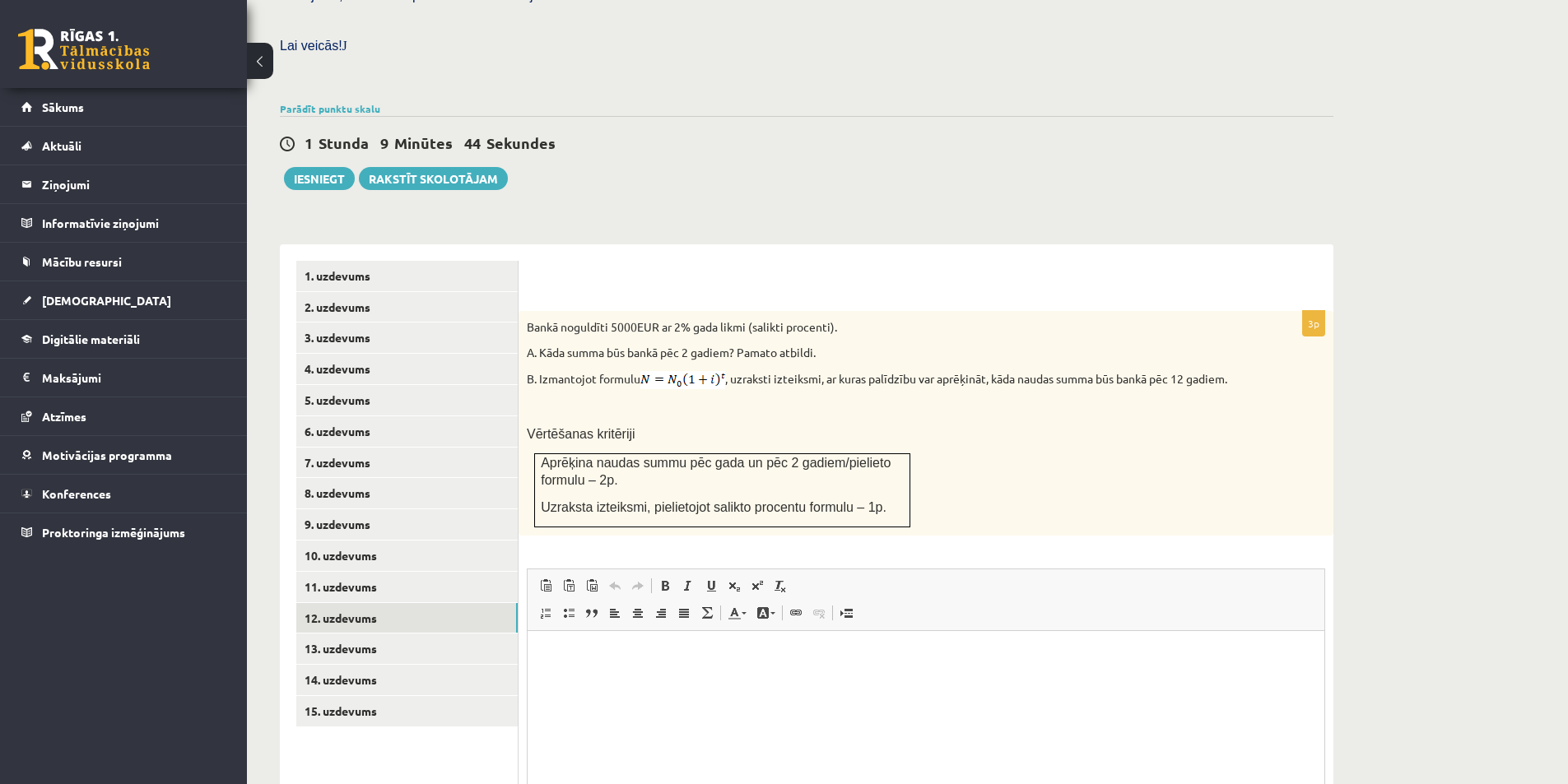
click at [879, 345] on p "A. Kāda summa būs bankā pēc 2 gadiem? Pamato atbildi." at bounding box center [884, 353] width 716 height 17
drag, startPoint x: 624, startPoint y: 309, endPoint x: 789, endPoint y: 325, distance: 165.8
click at [769, 322] on div "Bankā noguldīti 5000EUR ar 2% gada likmi (salikti procenti). A. Kāda summa būs …" at bounding box center [926, 423] width 815 height 225
click at [789, 345] on p "A. Kāda summa būs bankā pēc 2 gadiem? Pamato atbildi." at bounding box center [884, 353] width 716 height 17
drag, startPoint x: 561, startPoint y: 335, endPoint x: 742, endPoint y: 324, distance: 181.3
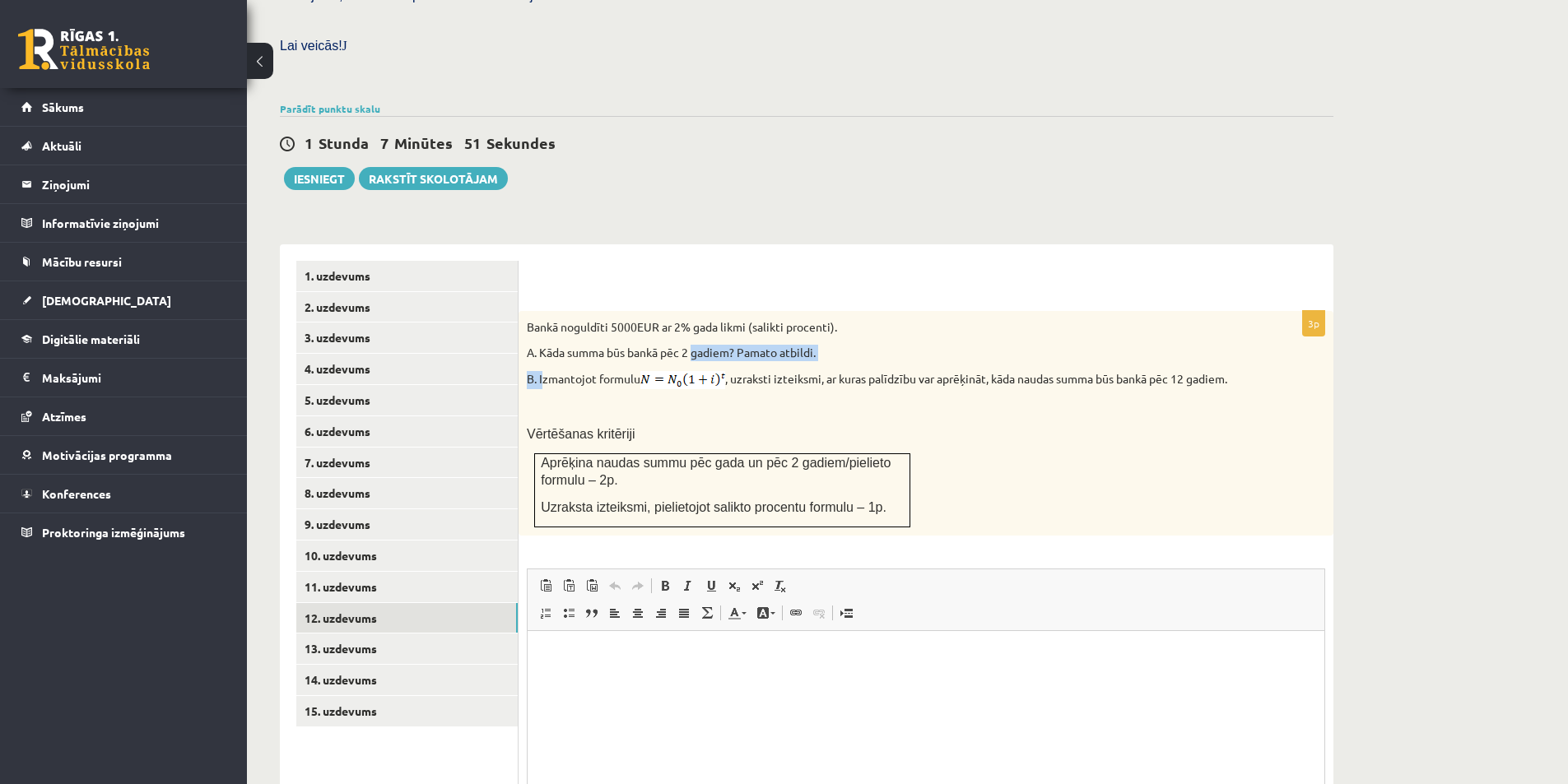
click at [738, 324] on div "Bankā noguldīti 5000EUR ar 2% gada likmi (salikti procenti). A. Kāda summa būs …" at bounding box center [926, 423] width 815 height 225
click at [742, 345] on p "A. Kāda summa būs bankā pēc 2 gadiem? Pamato atbildi." at bounding box center [884, 353] width 716 height 17
click at [737, 334] on div "Bankā noguldīti 5000EUR ar 2% gada likmi (salikti procenti). A. Kāda summa būs …" at bounding box center [926, 423] width 815 height 225
drag, startPoint x: 559, startPoint y: 339, endPoint x: 742, endPoint y: 352, distance: 183.5
click at [742, 371] on p "B. Izmantojot formulu , uzraksti izteiksmi, ar kuras palīdzību var aprēķināt, k…" at bounding box center [884, 380] width 716 height 18
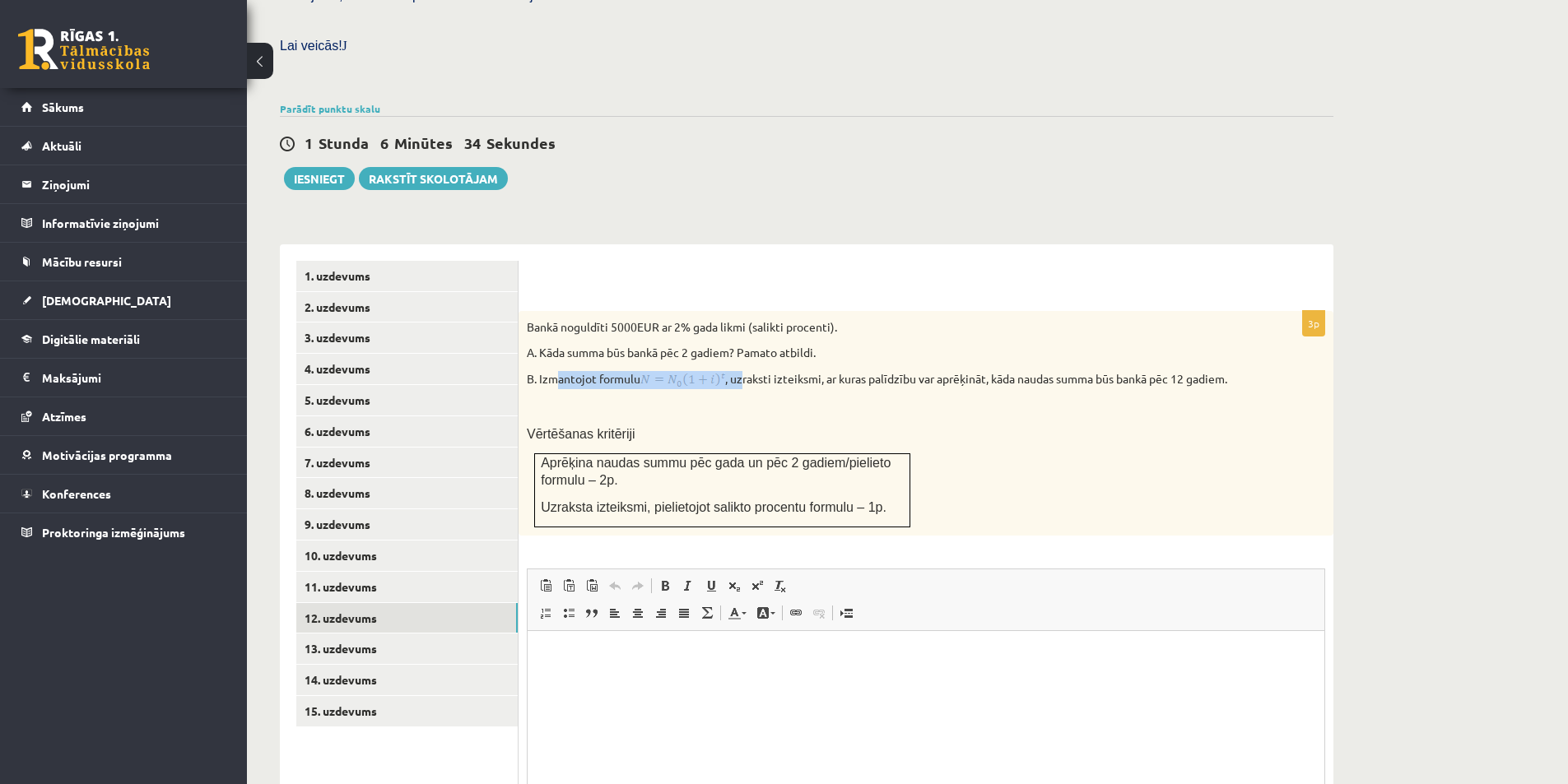
click at [742, 371] on p "B. Izmantojot formulu , uzraksti izteiksmi, ar kuras palīdzību var aprēķināt, k…" at bounding box center [884, 380] width 716 height 18
drag, startPoint x: 744, startPoint y: 348, endPoint x: 794, endPoint y: 342, distance: 50.4
click at [794, 371] on p "B. Izmantojot formulu , uzraksti izteiksmi, ar kuras palīdzību var aprēķināt, k…" at bounding box center [884, 380] width 716 height 18
click at [795, 371] on p "B. Izmantojot formulu , uzraksti izteiksmi, ar kuras palīdzību var aprēķināt, k…" at bounding box center [884, 380] width 716 height 18
drag, startPoint x: 988, startPoint y: 340, endPoint x: 1167, endPoint y: 333, distance: 179.1
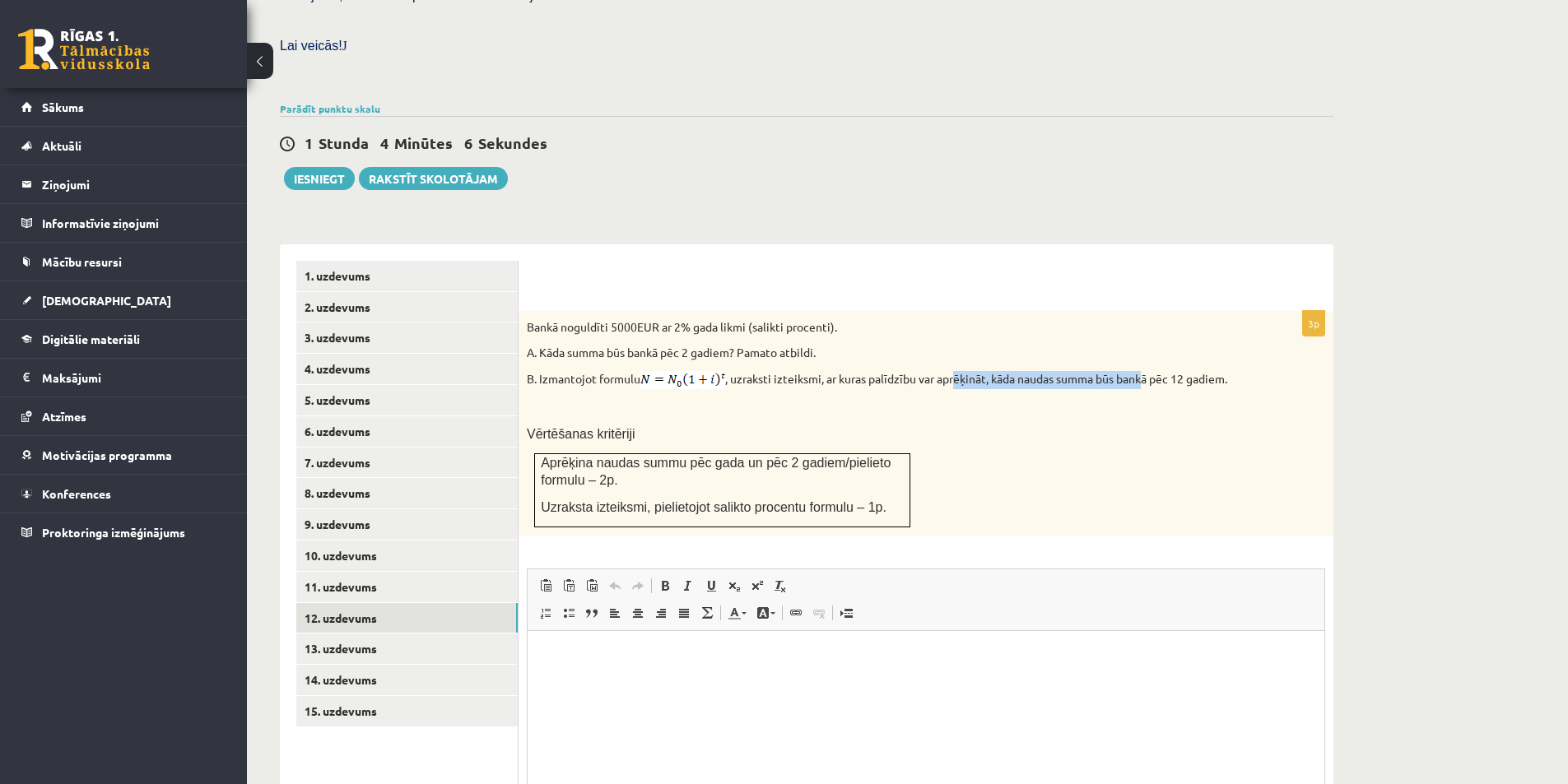
click at [1163, 333] on div "Bankā noguldīti 5000EUR ar 2% gada likmi (salikti procenti). A. Kāda summa būs …" at bounding box center [926, 423] width 815 height 225
click at [1187, 334] on div "Bankā noguldīti 5000EUR ar 2% gada likmi (salikti procenti). A. Kāda summa būs …" at bounding box center [926, 423] width 815 height 225
click at [1177, 319] on p "Bankā noguldīti 5000EUR ar 2% gada likmi (salikti procenti)." at bounding box center [884, 328] width 716 height 17
click at [391, 603] on link "12. uzdevums" at bounding box center [407, 618] width 221 height 31
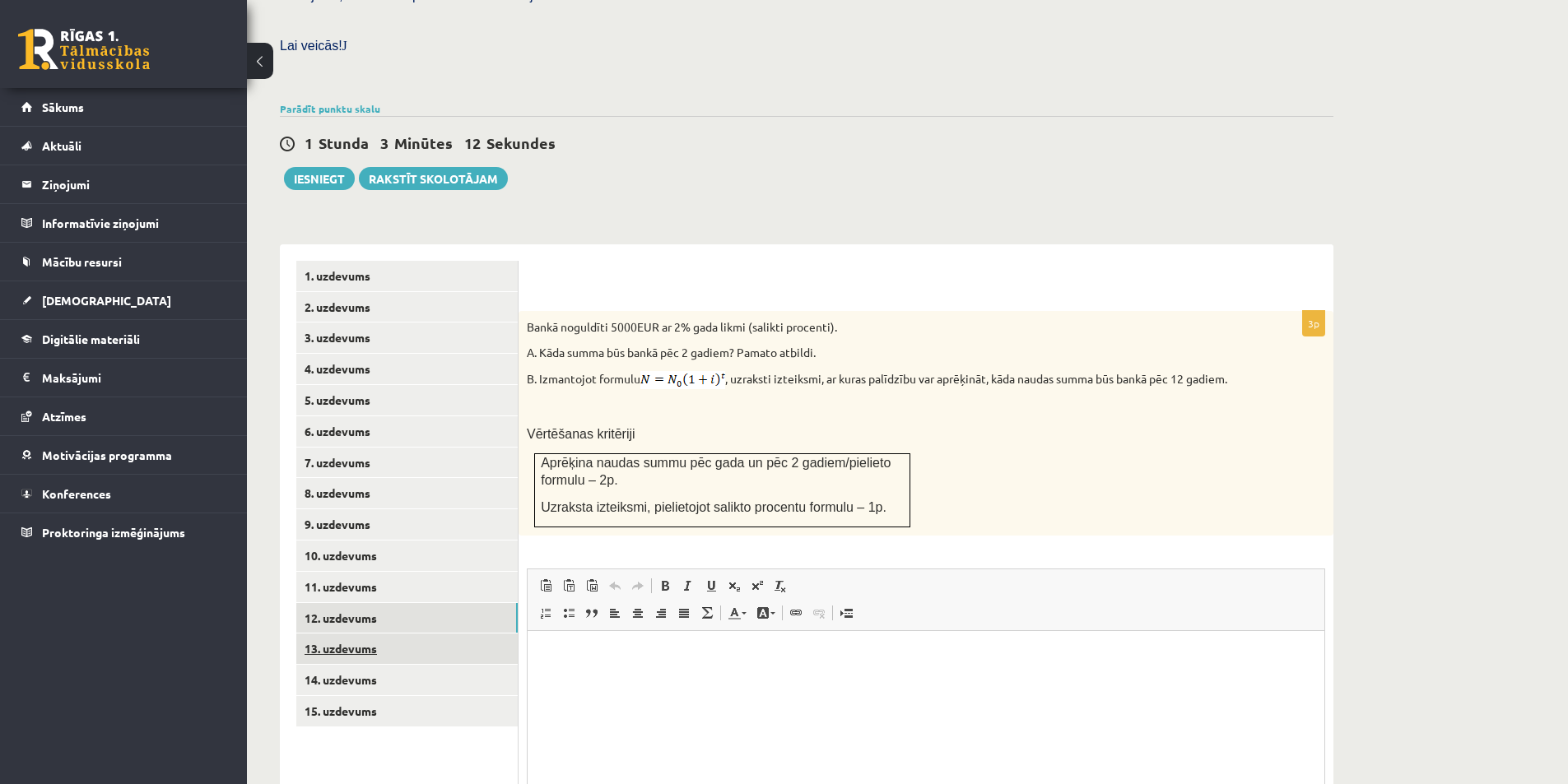
click at [381, 634] on link "13. uzdevums" at bounding box center [407, 649] width 221 height 31
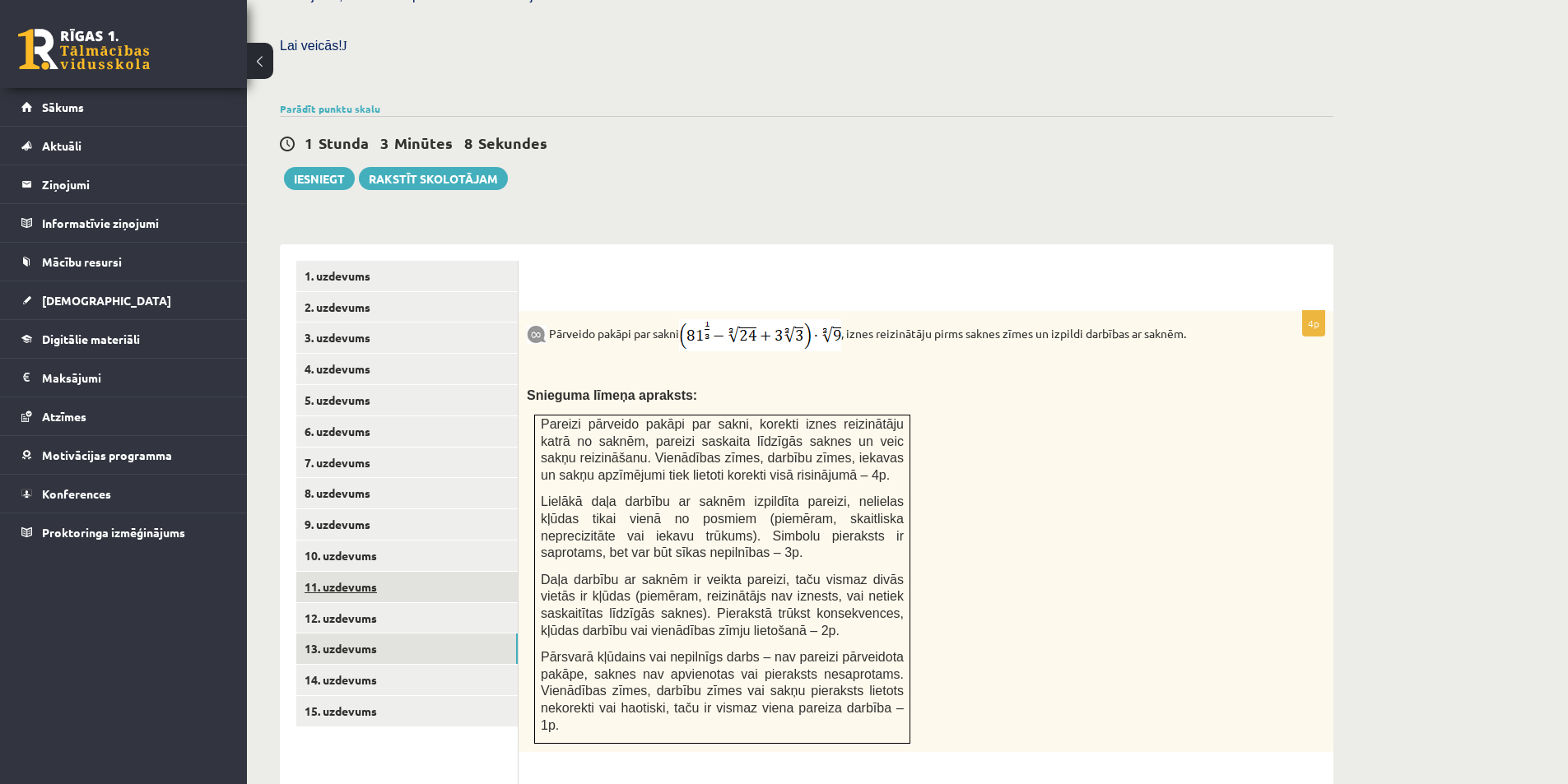
click at [391, 572] on link "11. uzdevums" at bounding box center [407, 587] width 221 height 31
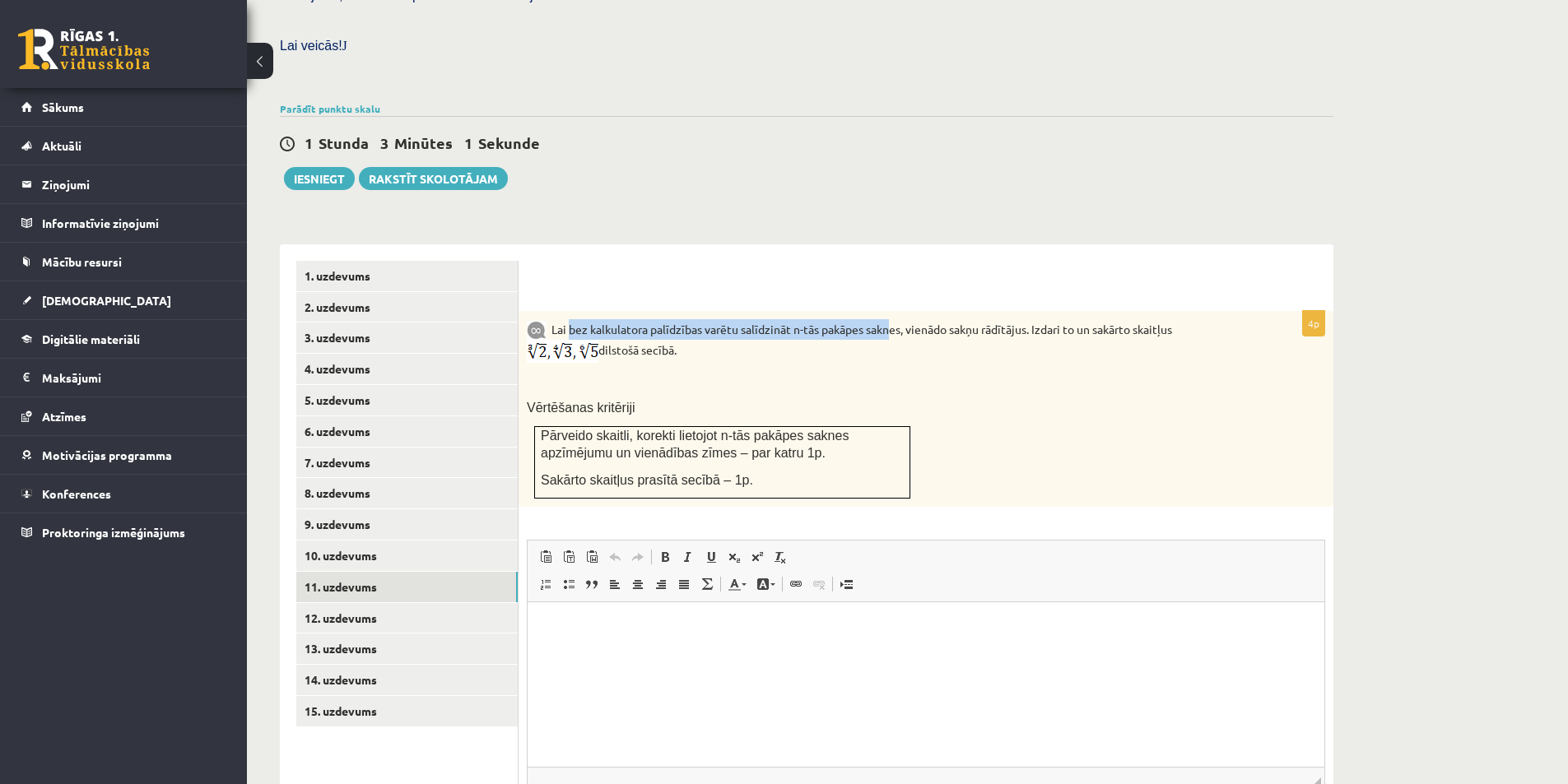
drag, startPoint x: 694, startPoint y: 292, endPoint x: 888, endPoint y: 294, distance: 194.0
click at [888, 319] on p "Lai bez kalkulatora palīdzības varētu salīdzināt n-tās pakāpes saknes, vienādo …" at bounding box center [884, 341] width 716 height 44
drag, startPoint x: 812, startPoint y: 295, endPoint x: 948, endPoint y: 292, distance: 136.0
click at [926, 319] on p "Lai bez kalkulatora palīdzības varētu salīdzināt n-tās pakāpes saknes, vienādo …" at bounding box center [884, 341] width 716 height 44
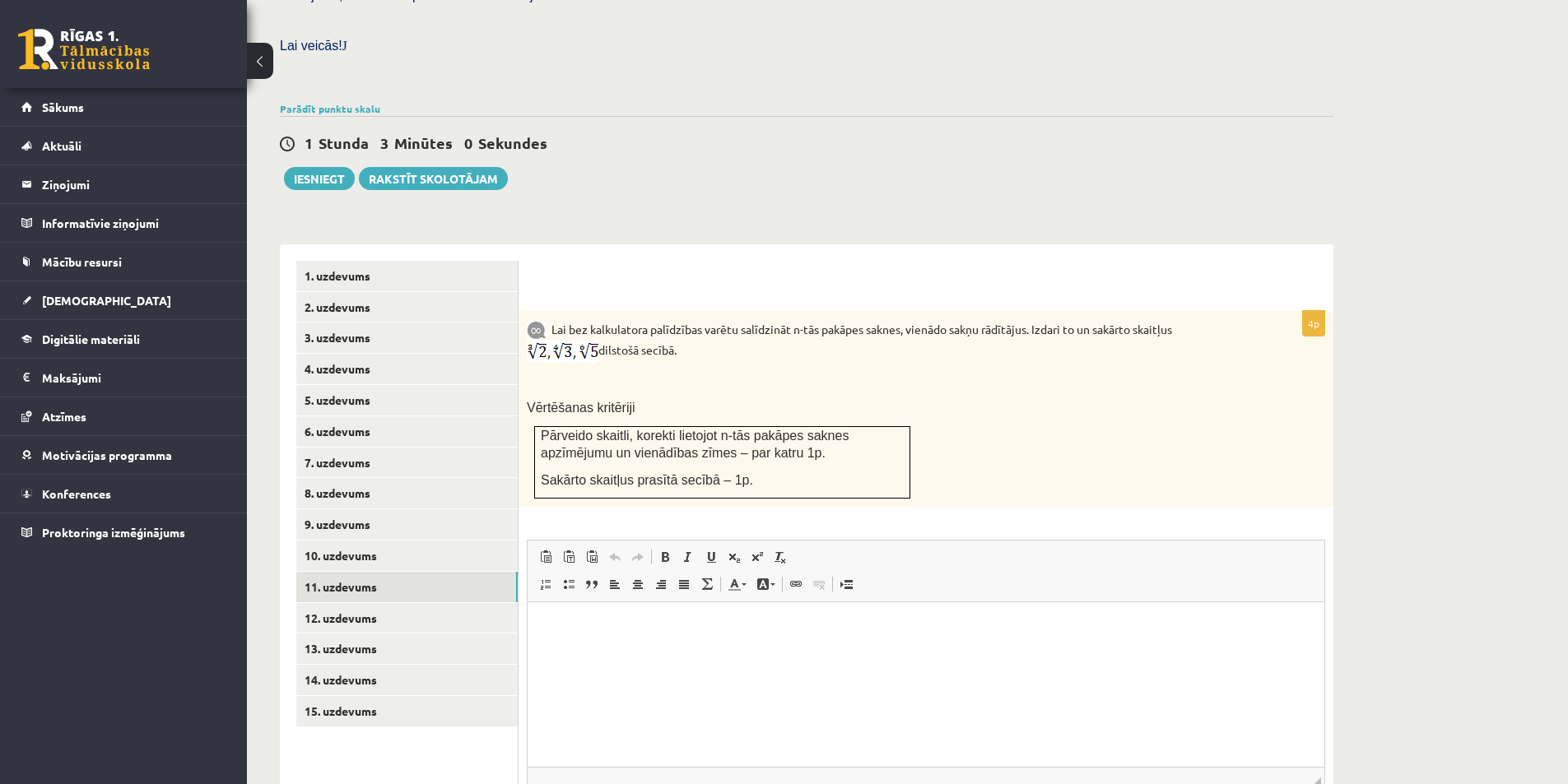
click at [948, 319] on p "Lai bez kalkulatora palīdzības varētu salīdzināt n-tās pakāpes saknes, vienādo …" at bounding box center [884, 341] width 716 height 44
drag, startPoint x: 822, startPoint y: 295, endPoint x: 993, endPoint y: 293, distance: 171.0
click at [969, 319] on p "Lai bez kalkulatora palīdzības varētu salīdzināt n-tās pakāpes saknes, vienādo …" at bounding box center [884, 341] width 716 height 44
click at [993, 319] on p "Lai bez kalkulatora palīdzības varētu salīdzināt n-tās pakāpes saknes, vienādo …" at bounding box center [884, 341] width 716 height 44
click at [639, 319] on p "Lai bez kalkulatora palīdzības varētu salīdzināt n-tās pakāpes saknes, vienādo …" at bounding box center [884, 341] width 716 height 44
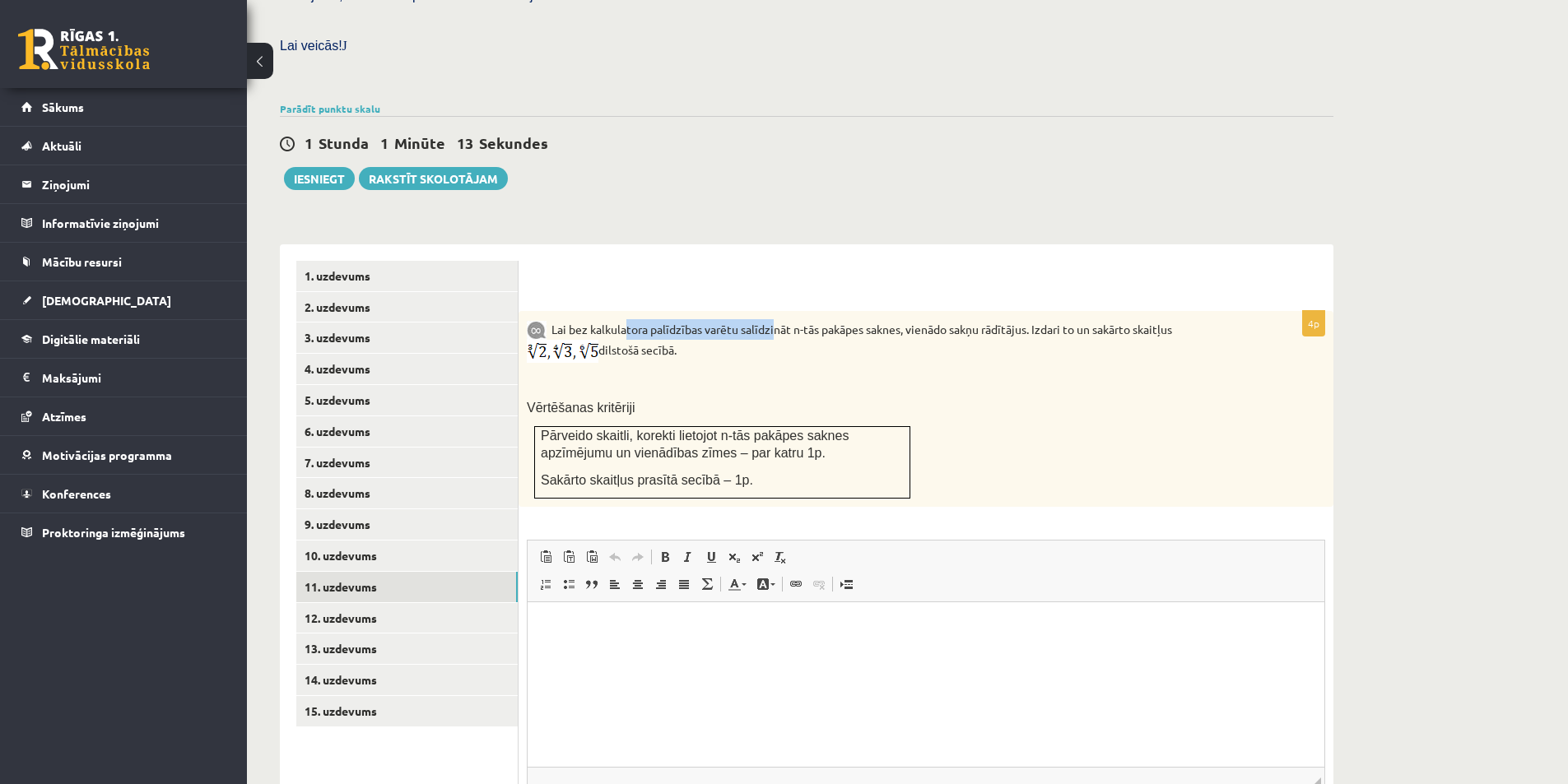
drag, startPoint x: 669, startPoint y: 291, endPoint x: 773, endPoint y: 303, distance: 104.7
click at [773, 319] on p "Lai bez kalkulatora palīdzības varētu salīdzināt n-tās pakāpes saknes, vienādo …" at bounding box center [884, 341] width 716 height 44
click at [902, 352] on div "Lai bez kalkulatora palīdzības varētu salīdzināt n-tās pakāpes saknes, vienādo …" at bounding box center [926, 409] width 815 height 196
click at [393, 603] on link "12. uzdevums" at bounding box center [407, 618] width 221 height 31
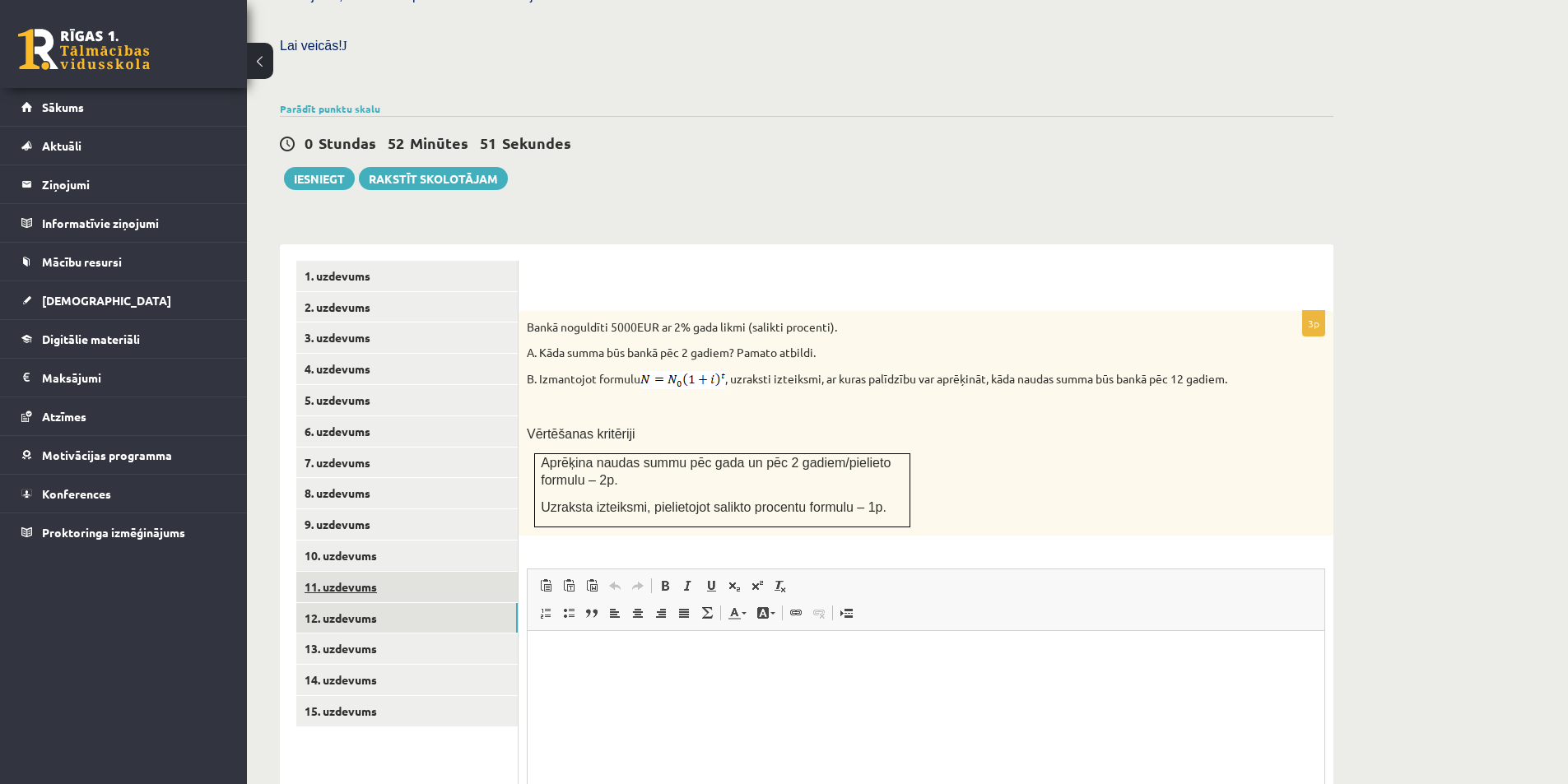
click at [434, 572] on link "11. uzdevums" at bounding box center [407, 587] width 221 height 31
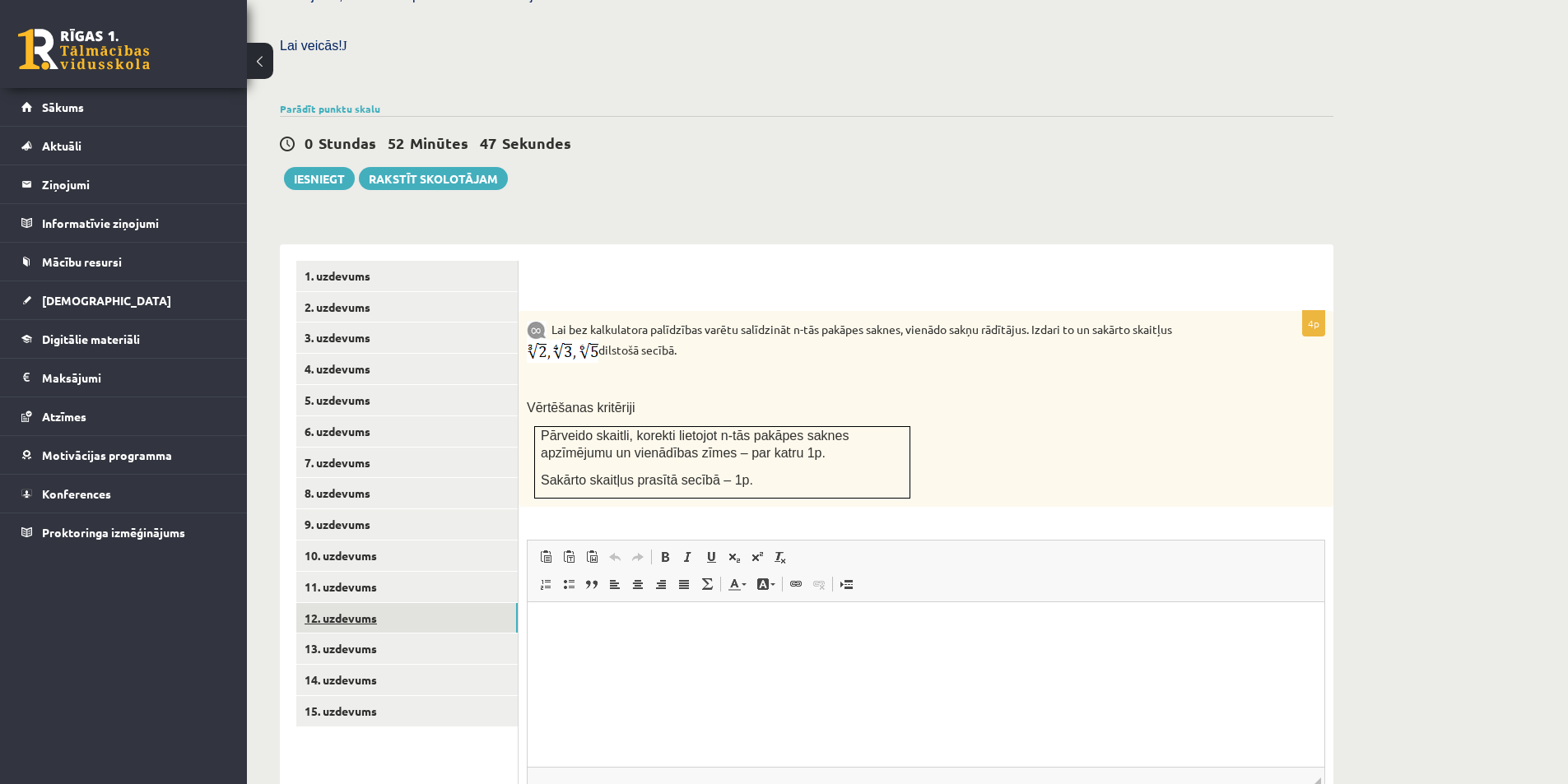
click at [400, 603] on link "12. uzdevums" at bounding box center [407, 618] width 221 height 31
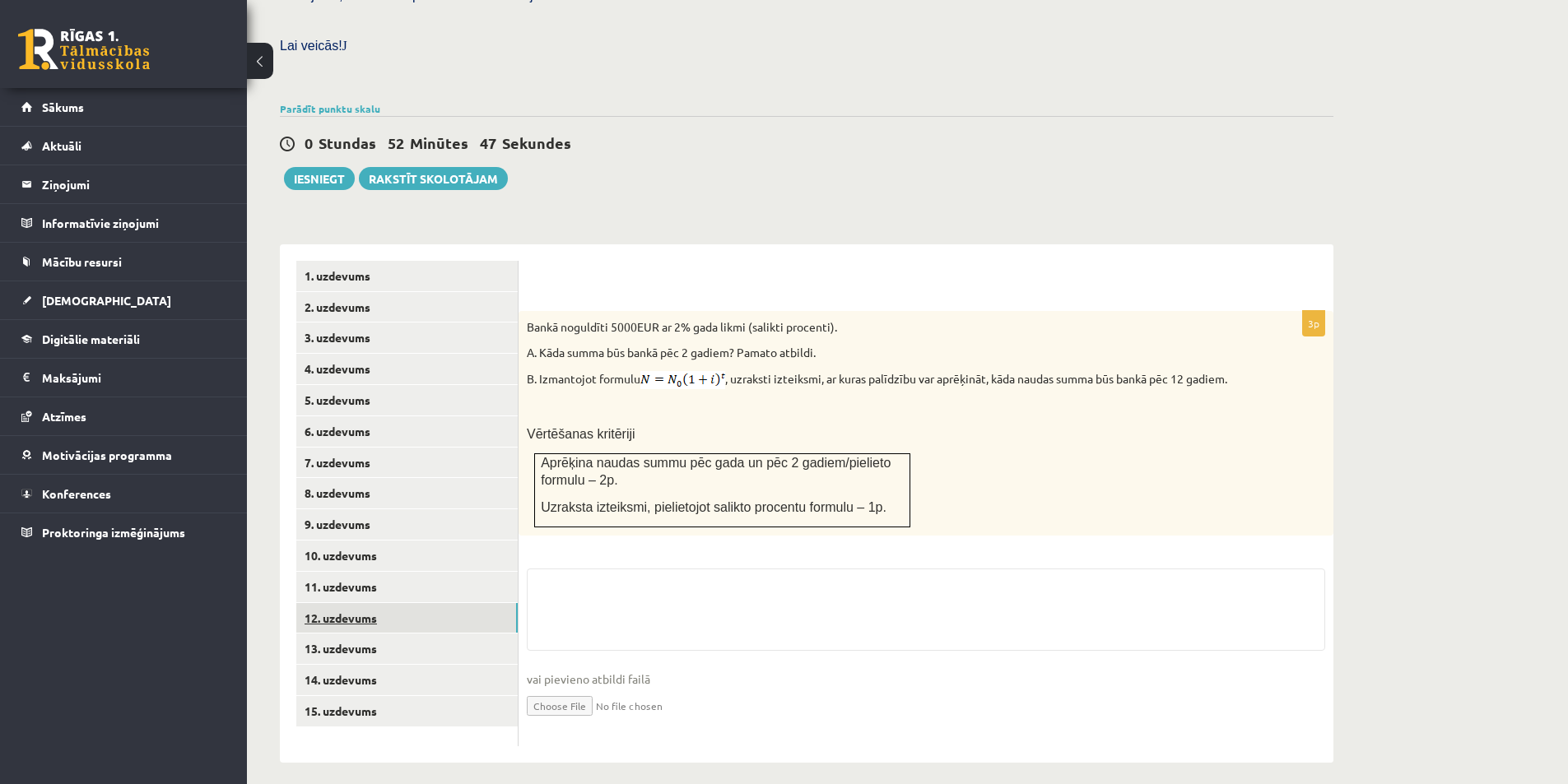
scroll to position [446, 0]
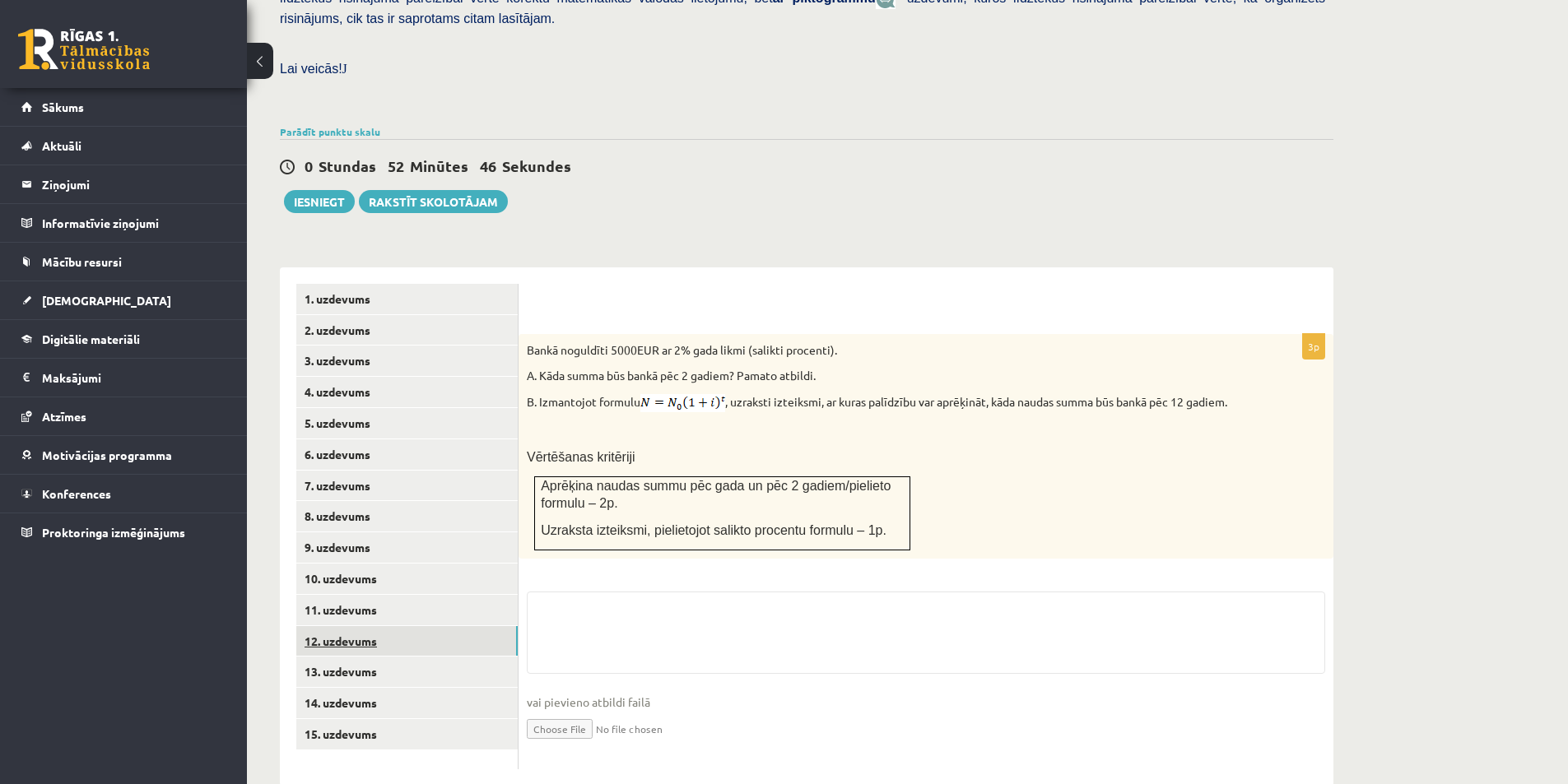
click at [410, 626] on link "12. uzdevums" at bounding box center [407, 641] width 221 height 31
click at [408, 656] on link "13. uzdevums" at bounding box center [407, 671] width 221 height 31
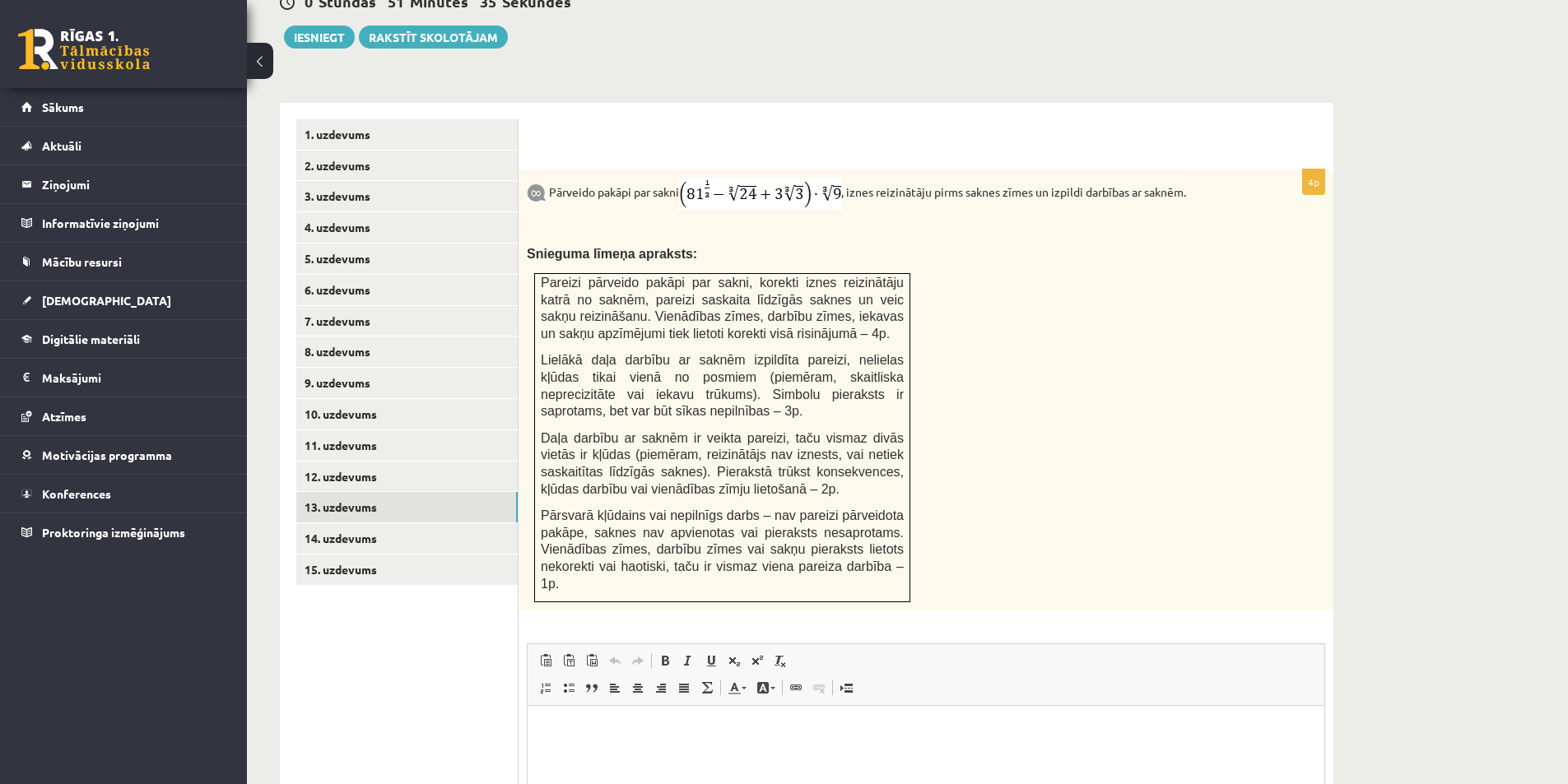
scroll to position [813, 0]
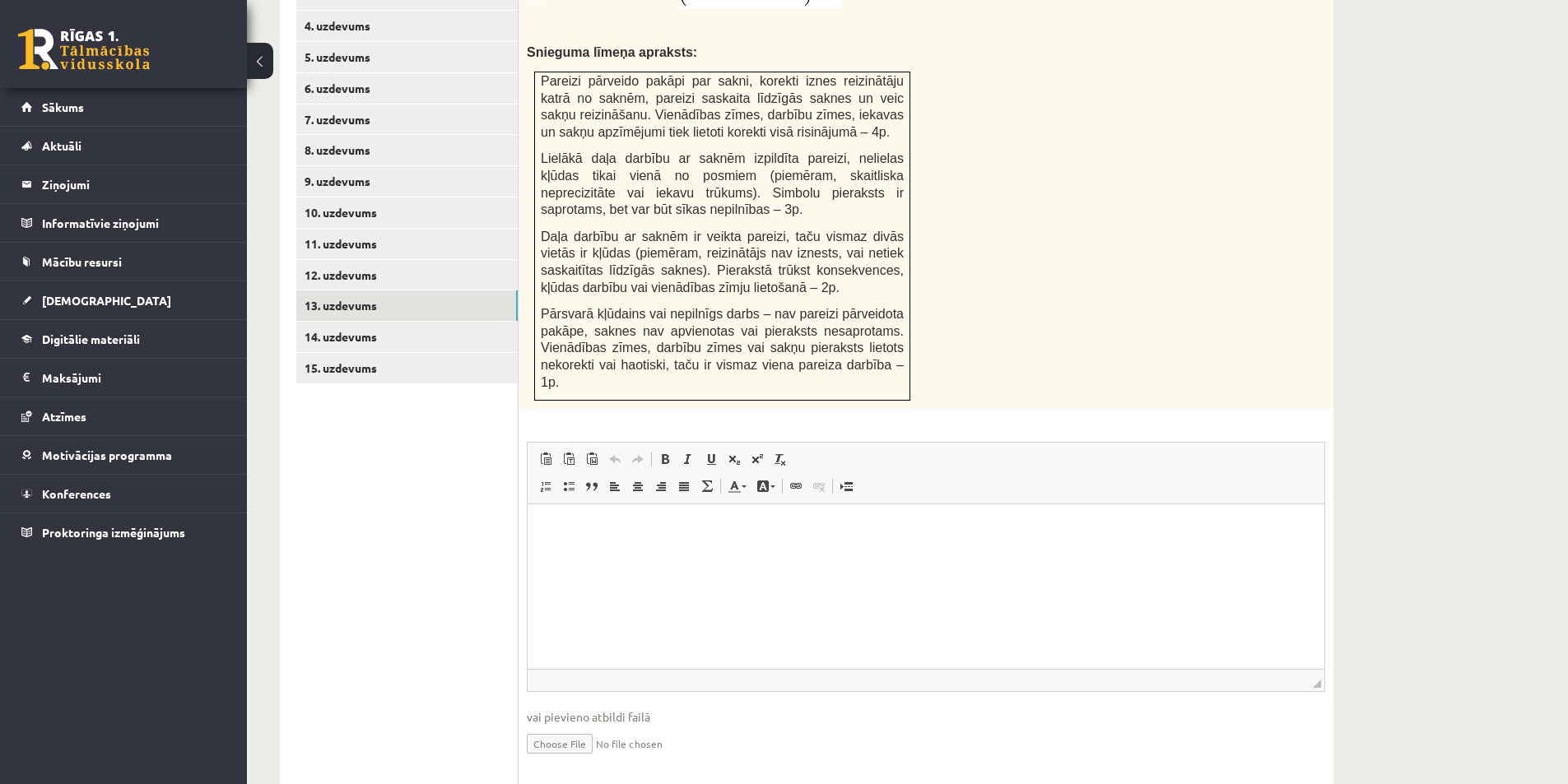
click at [618, 532] on p "Editor, wiswyg-editor-user-answer-47024987574780" at bounding box center [926, 529] width 764 height 17
click at [625, 555] on html at bounding box center [926, 529] width 797 height 50
click at [463, 552] on ul "1. uzdevums 2. uzdevums 3. uzdevums 4. uzdevums 5. uzdevums 6. uzdevums 7. uzde…" at bounding box center [407, 351] width 222 height 867
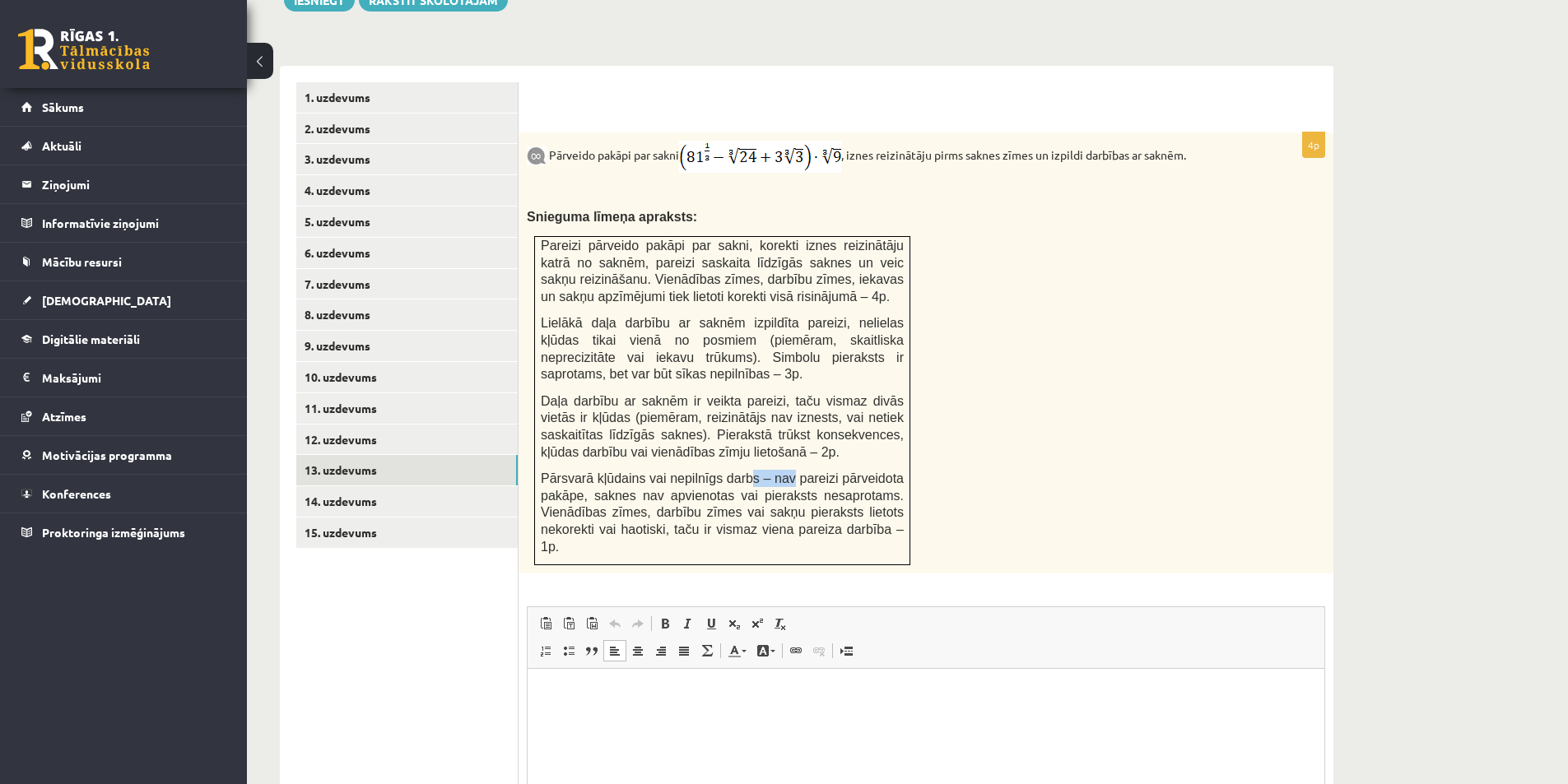
drag, startPoint x: 749, startPoint y: 438, endPoint x: 811, endPoint y: 440, distance: 62.0
click at [810, 471] on span "Pārsvarā kļūdains vai nepilnīgs darbs – nav pareizi pārveidota pakāpe, saknes n…" at bounding box center [722, 512] width 363 height 82
click at [811, 471] on span "Pārsvarā kļūdains vai nepilnīgs darbs – nav pareizi pārveidota pakāpe, saknes n…" at bounding box center [722, 512] width 363 height 82
drag, startPoint x: 612, startPoint y: 206, endPoint x: 748, endPoint y: 210, distance: 136.1
click at [748, 239] on span "Pareizi pārveido pakāpi par sakni, korekti iznes reizinātāju katrā no saknēm, p…" at bounding box center [722, 271] width 363 height 65
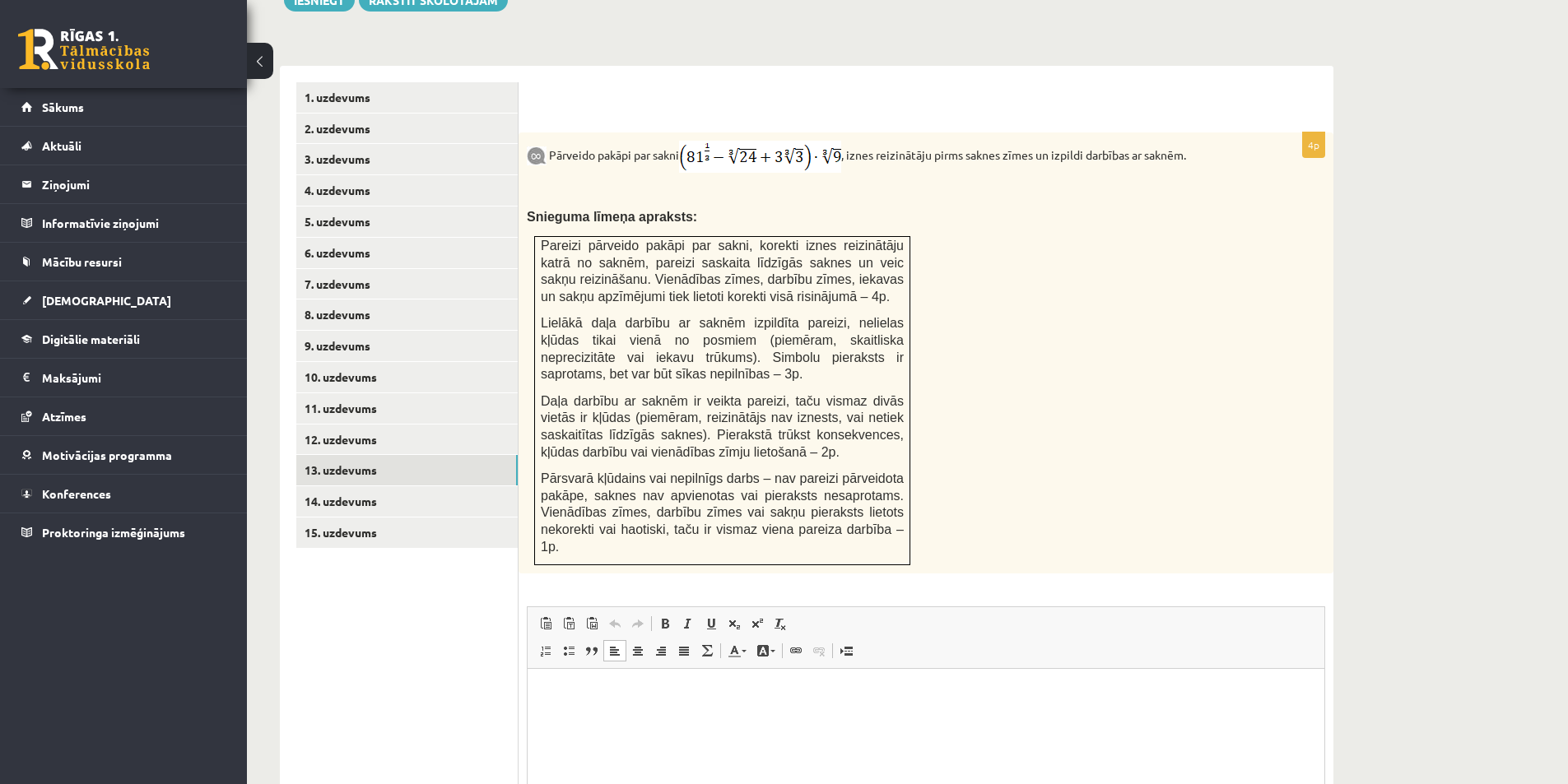
click at [799, 258] on p "Pareizi pārveido pakāpi par sakni, korekti iznes reizinātāju katrā no saknēm, p…" at bounding box center [722, 271] width 363 height 68
click at [1052, 284] on div "Pārveido pakāpi par sakni , iznes reizinātāju pirms saknes zīmes un izpildi dar…" at bounding box center [926, 352] width 815 height 441
click at [1049, 140] on p "Pārveido pakāpi par sakni , iznes reizinātāju pirms saknes zīmes un izpildi dar…" at bounding box center [884, 156] width 716 height 32
click at [1062, 172] on div "Pārveido pakāpi par sakni , iznes reizinātāju pirms saknes zīmes un izpildi dar…" at bounding box center [926, 352] width 815 height 441
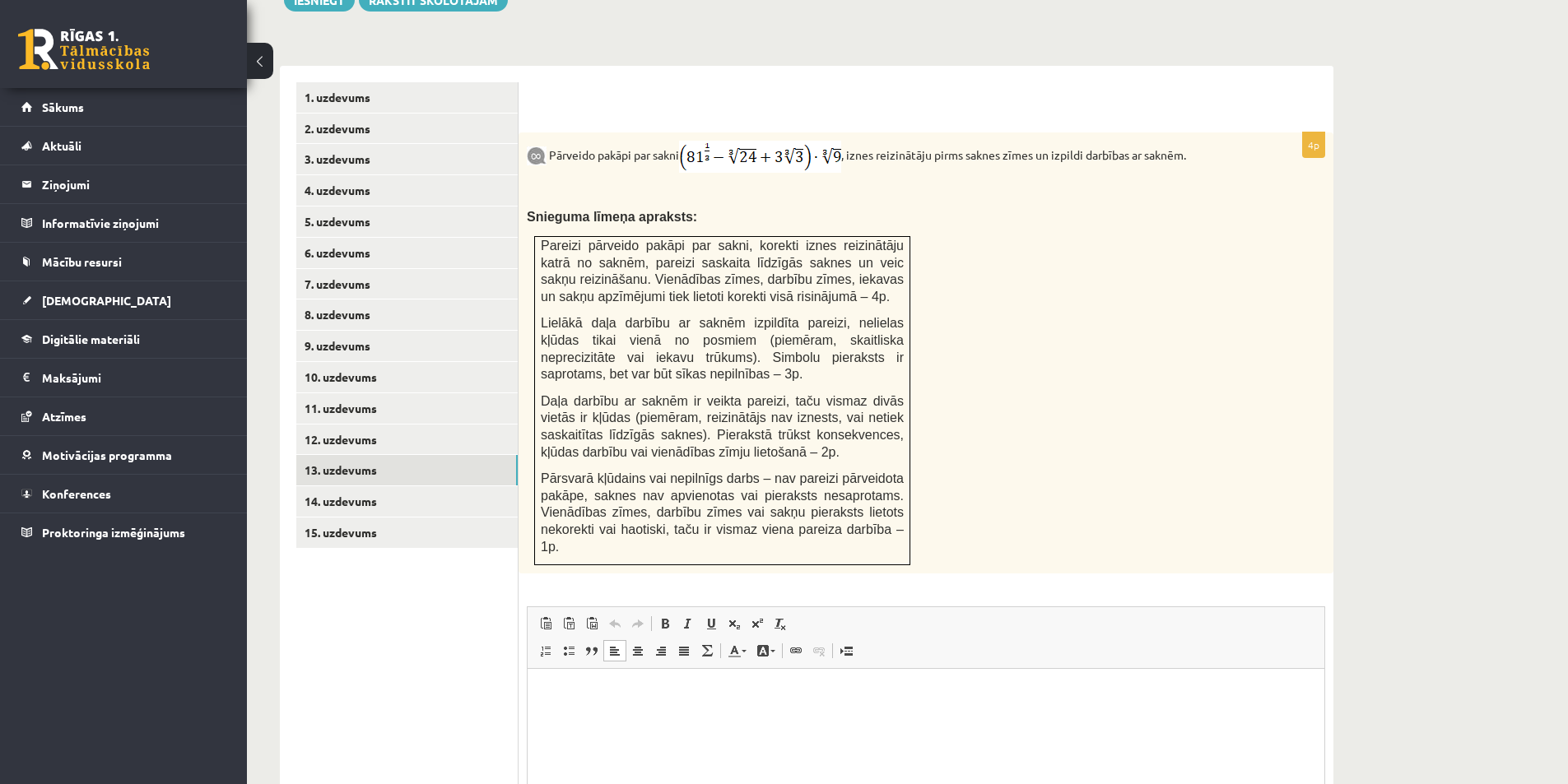
scroll to position [566, 0]
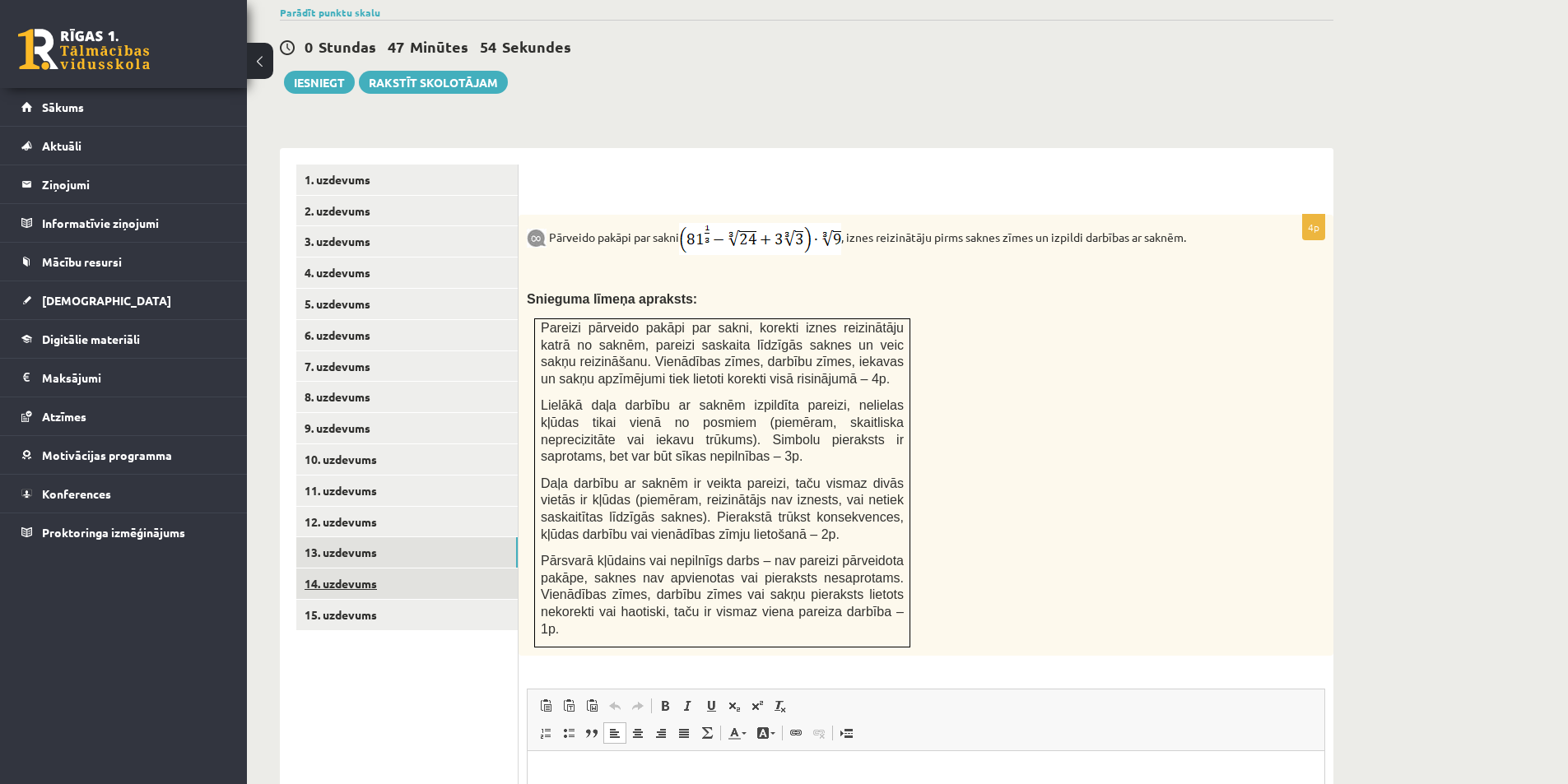
click at [382, 569] on link "14. uzdevums" at bounding box center [407, 583] width 221 height 31
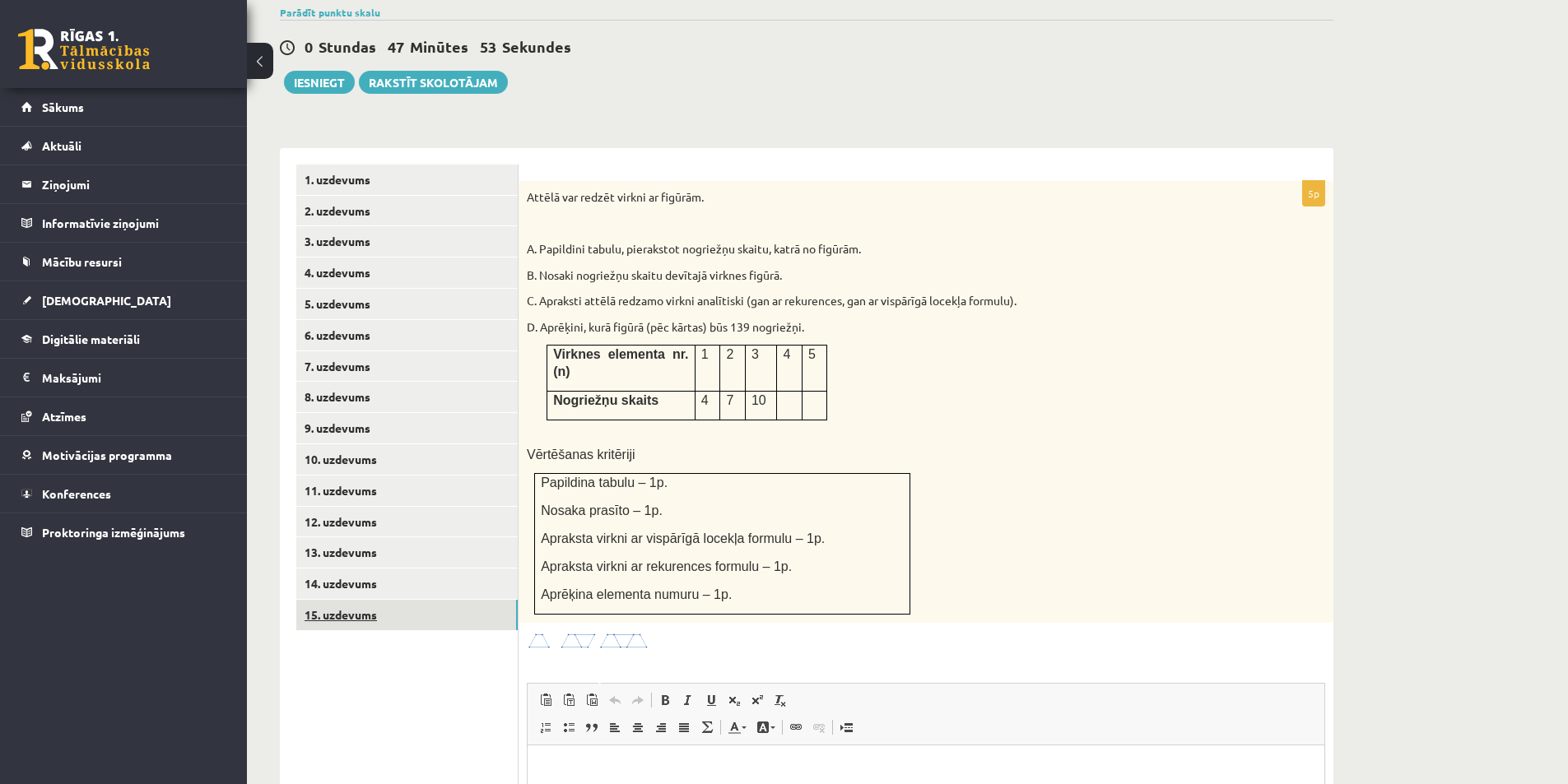
click at [385, 600] on link "15. uzdevums" at bounding box center [407, 615] width 221 height 31
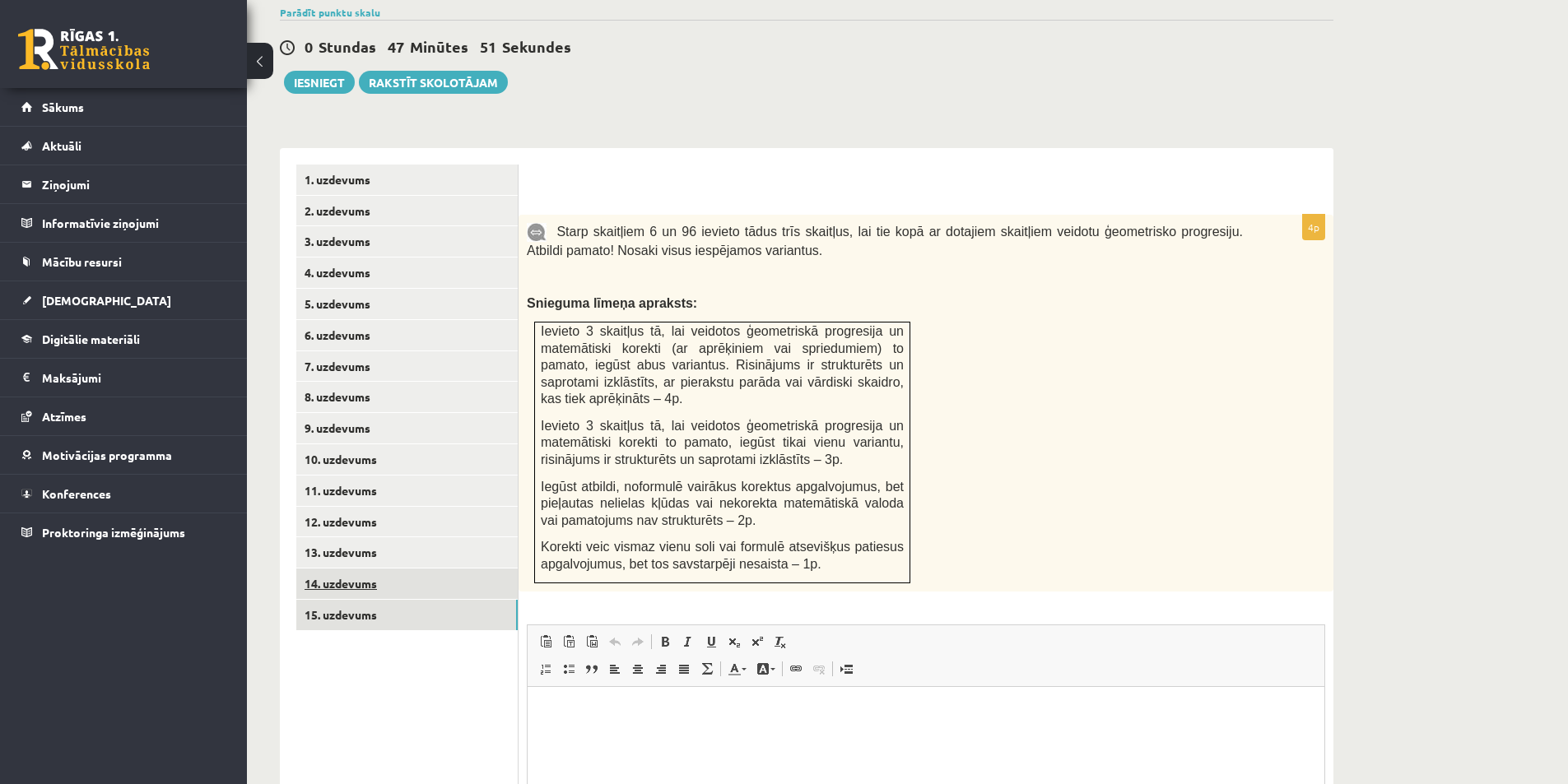
scroll to position [0, 0]
click at [409, 569] on link "14. uzdevums" at bounding box center [407, 583] width 221 height 31
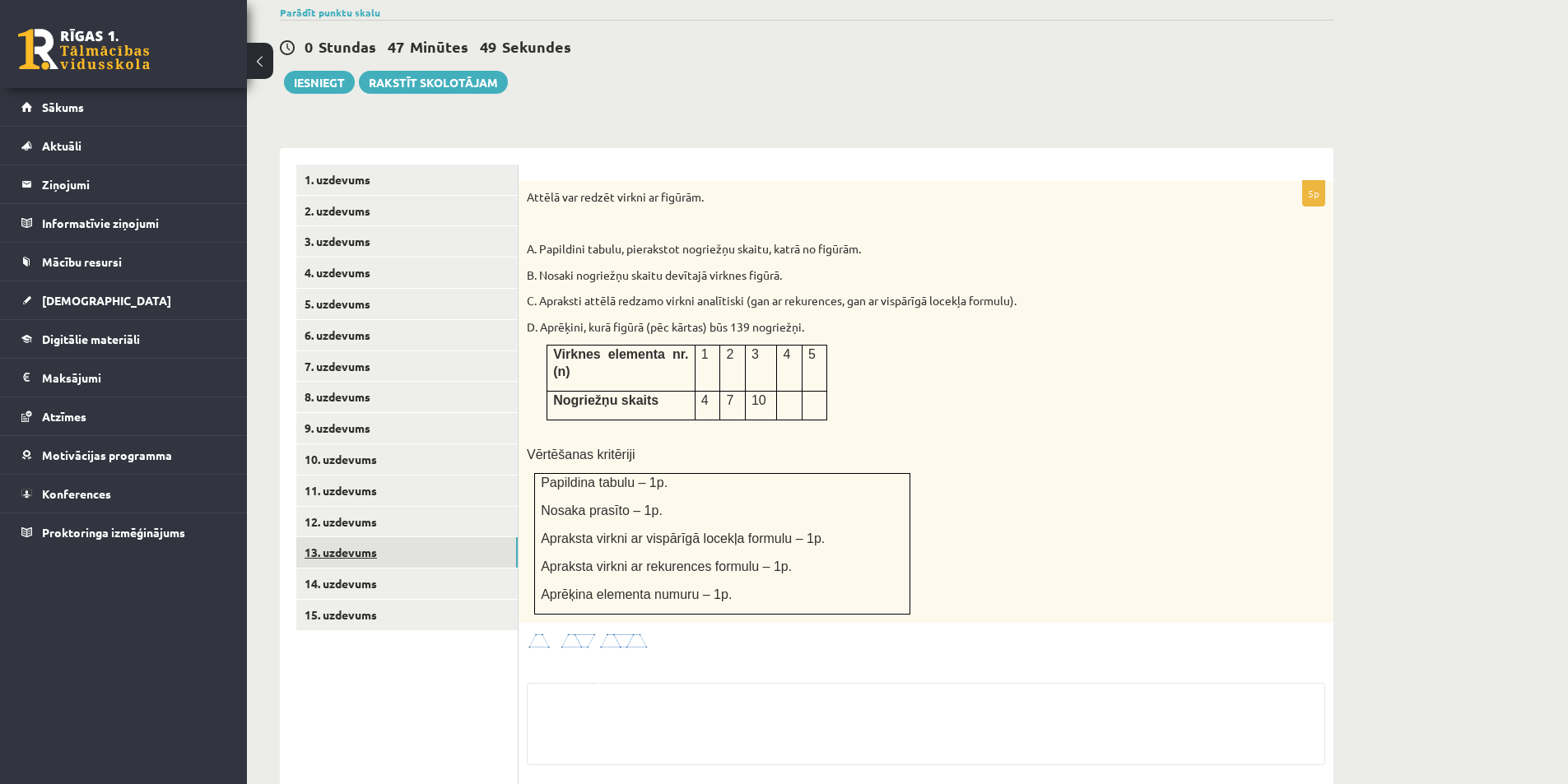
click at [413, 537] on link "13. uzdevums" at bounding box center [407, 552] width 221 height 31
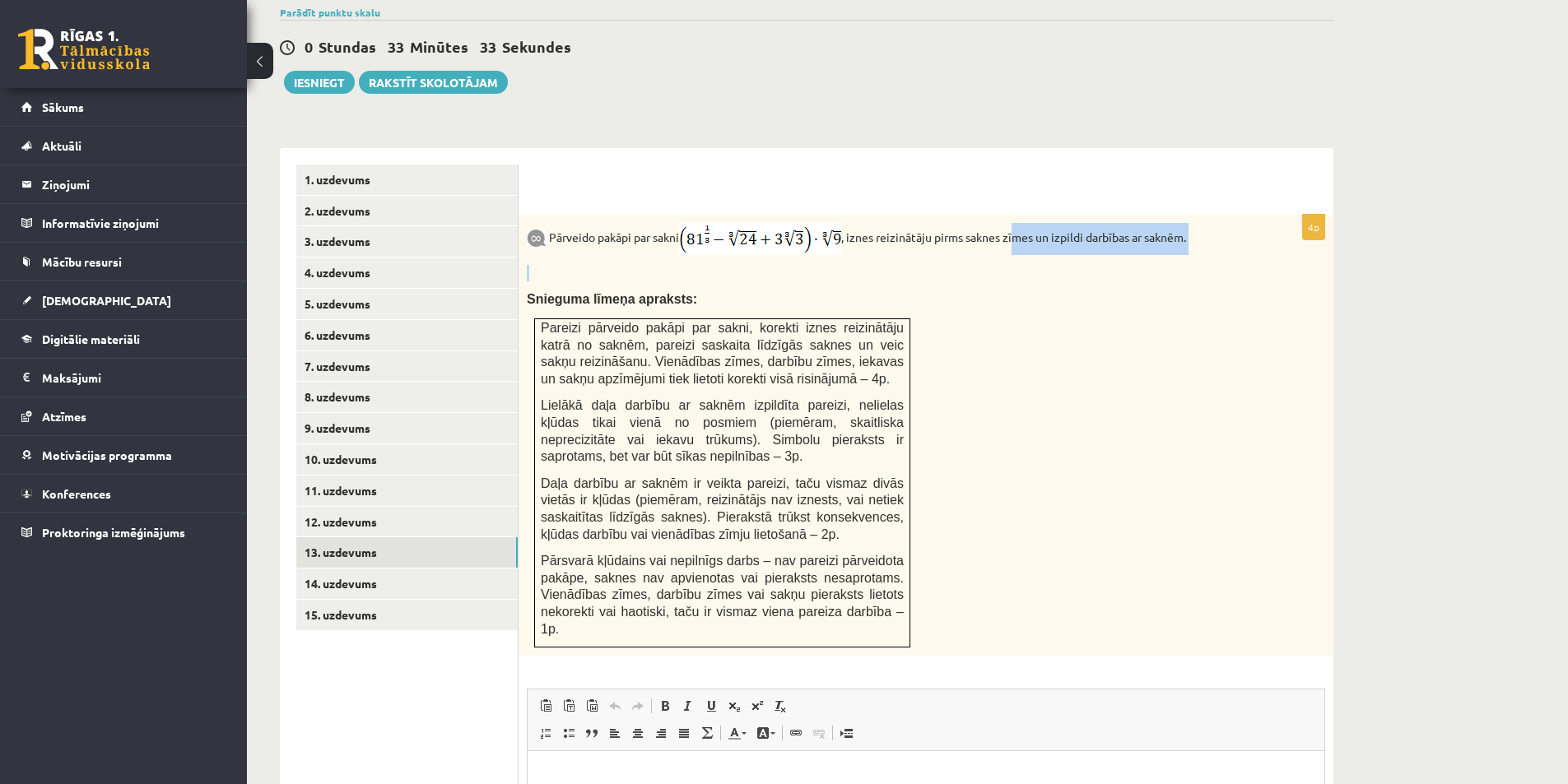
drag, startPoint x: 1011, startPoint y: 197, endPoint x: 1238, endPoint y: 224, distance: 228.6
click at [1238, 224] on div "Pārveido pakāpi par sakni , iznes reizinātāju pirms saknes zīmes un izpildi dar…" at bounding box center [926, 435] width 815 height 441
click at [1220, 223] on div "Pārveido pakāpi par sakni , iznes reizinātāju pirms saknes zīmes un izpildi dar…" at bounding box center [926, 435] width 815 height 441
click at [836, 290] on p "Snieguma līmeņa apraksts:" at bounding box center [884, 299] width 716 height 17
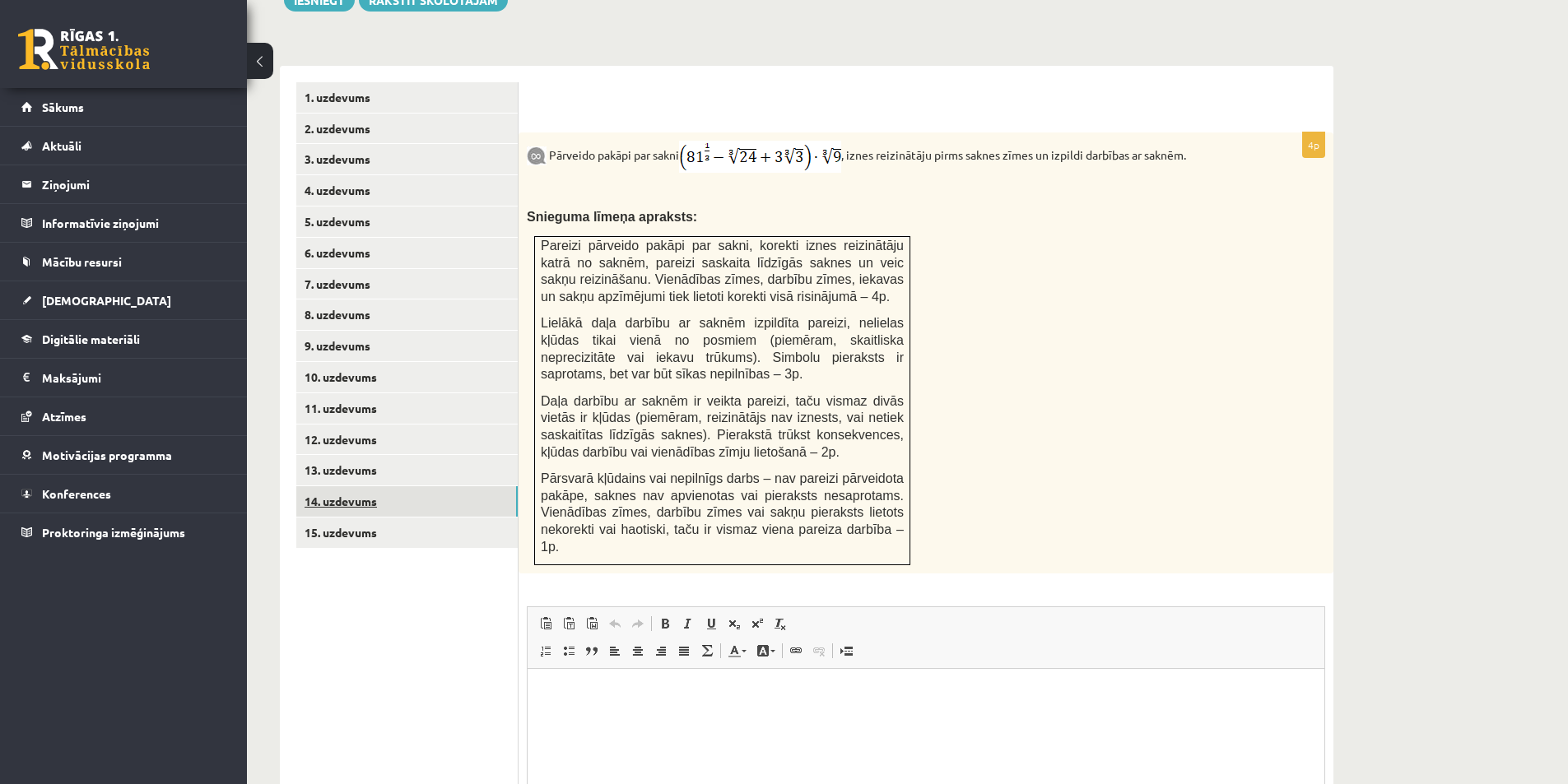
click at [391, 486] on link "14. uzdevums" at bounding box center [407, 501] width 221 height 31
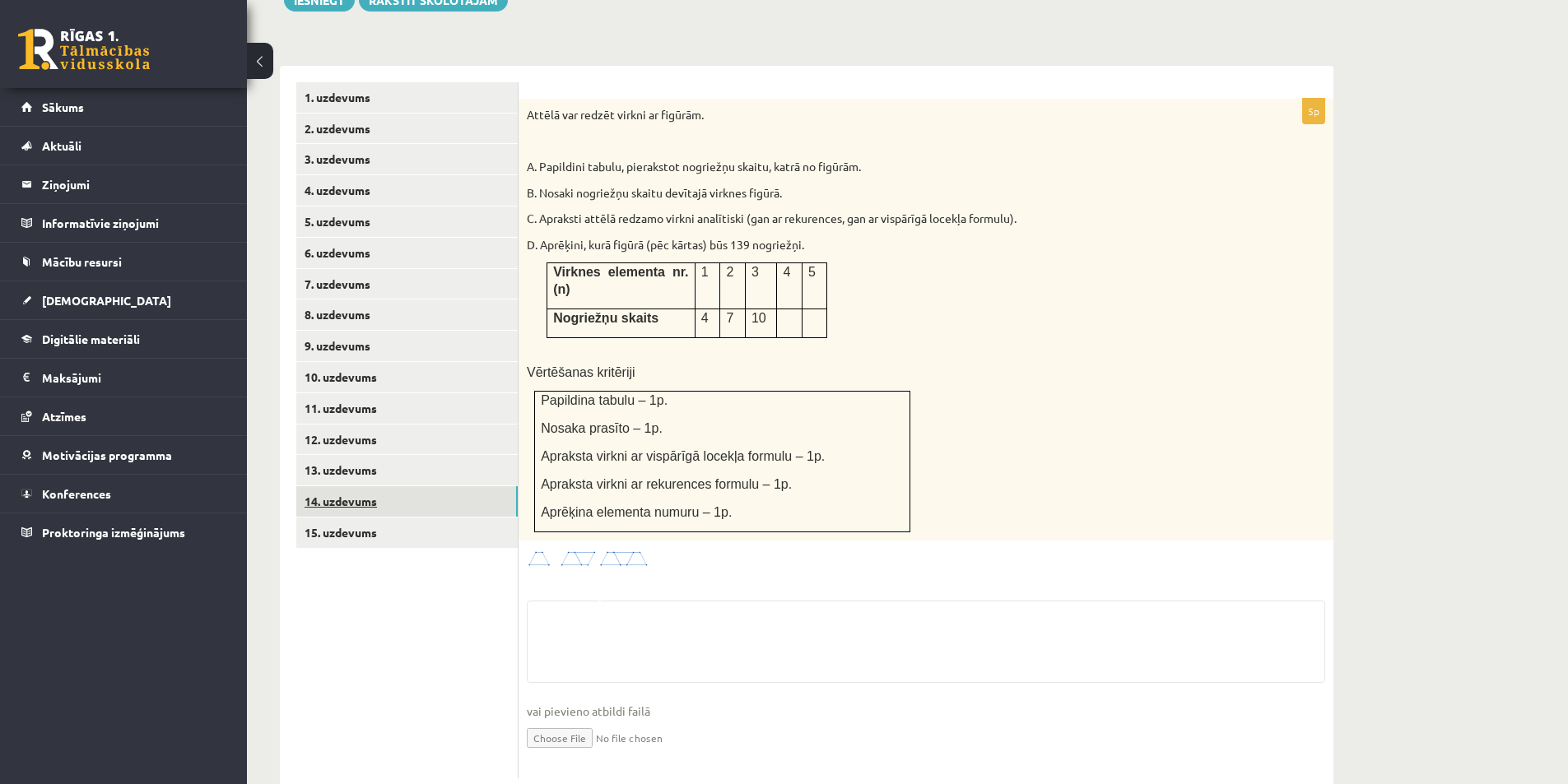
click at [406, 517] on link "15. uzdevums" at bounding box center [407, 532] width 221 height 31
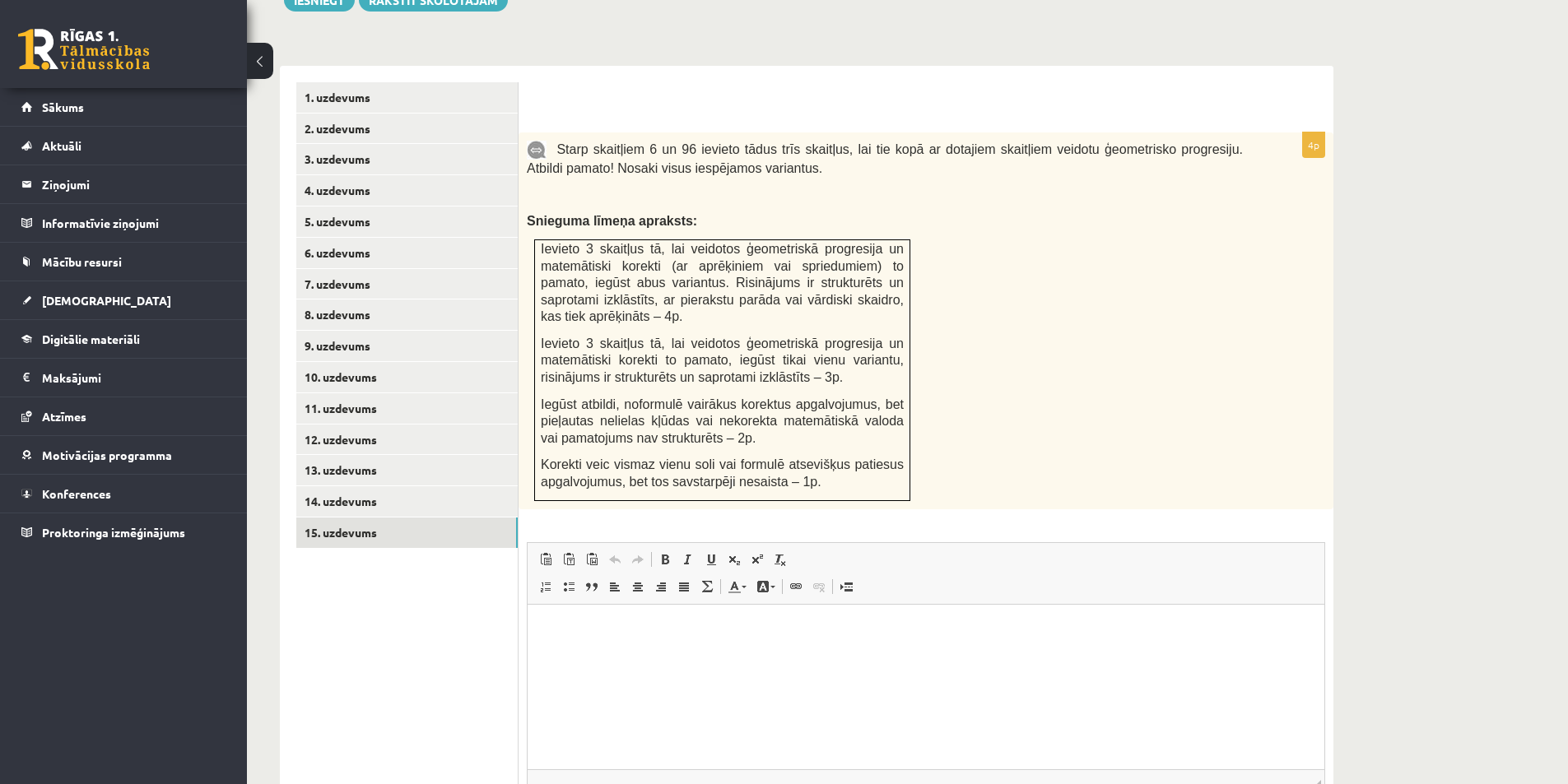
scroll to position [765, 0]
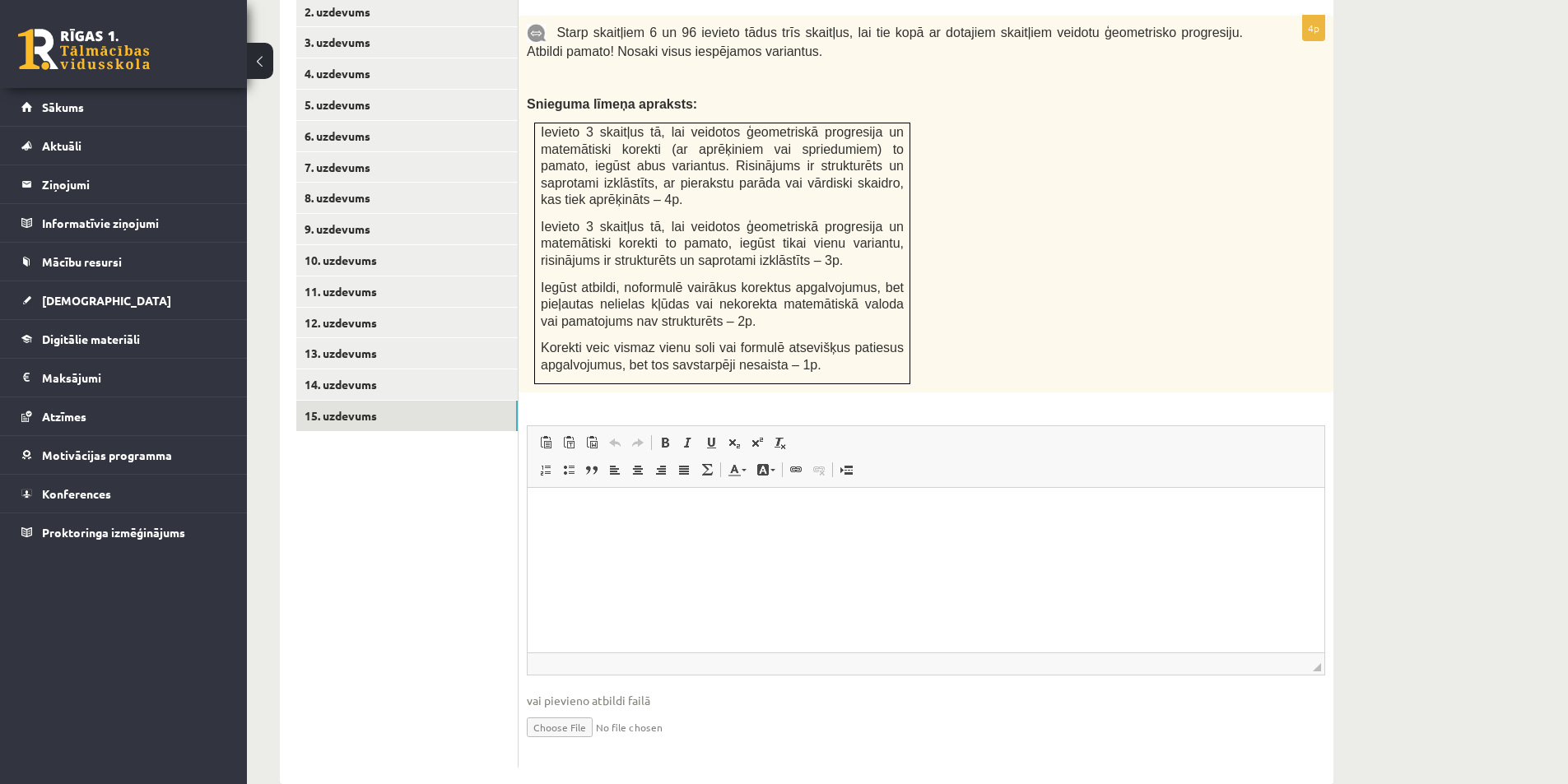
click at [656, 537] on html at bounding box center [926, 512] width 797 height 50
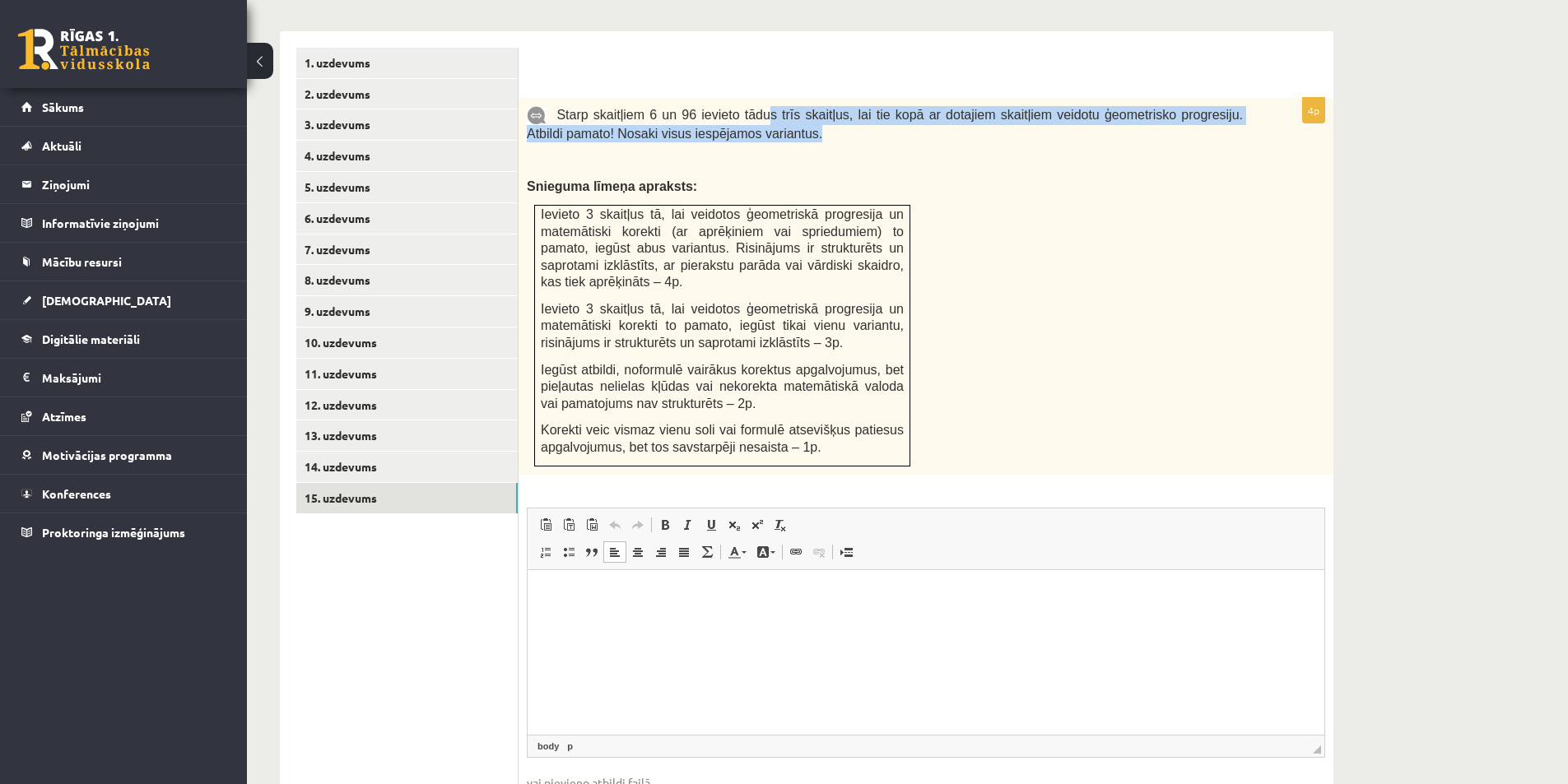
drag, startPoint x: 847, startPoint y: 87, endPoint x: 1005, endPoint y: 90, distance: 158.0
click at [988, 106] on p "Starp skaitļiem 6 un 96 ievieto tādus trīs skaitļus, lai tie kopā ar dotajiem s…" at bounding box center [884, 125] width 716 height 36
click at [1005, 106] on p "Starp skaitļiem 6 un 96 ievieto tādus trīs skaitļus, lai tie kopā ar dotajiem s…" at bounding box center [884, 125] width 716 height 36
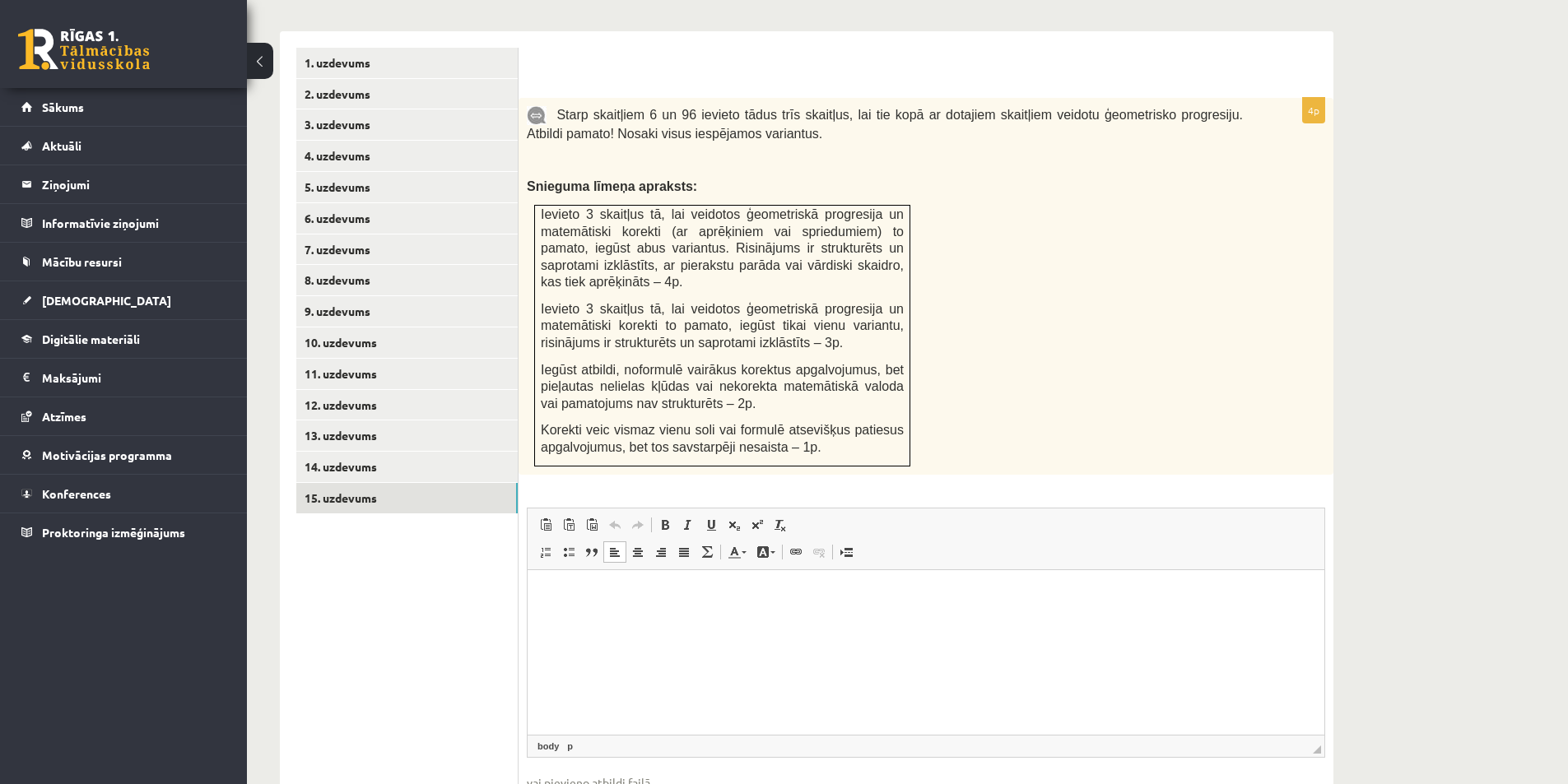
drag, startPoint x: 315, startPoint y: 724, endPoint x: 337, endPoint y: 725, distance: 22.0
click at [315, 724] on ul "1. uzdevums 2. uzdevums 3. uzdevums 4. uzdevums 5. uzdevums 6. uzdevums 7. uzde…" at bounding box center [407, 449] width 222 height 802
click at [631, 593] on p "Editor, wiswyg-editor-user-answer-47024999097580" at bounding box center [926, 594] width 764 height 17
click at [385, 522] on ul "1. uzdevums 2. uzdevums 3. uzdevums 4. uzdevums 5. uzdevums 6. uzdevums 7. uzde…" at bounding box center [407, 449] width 222 height 802
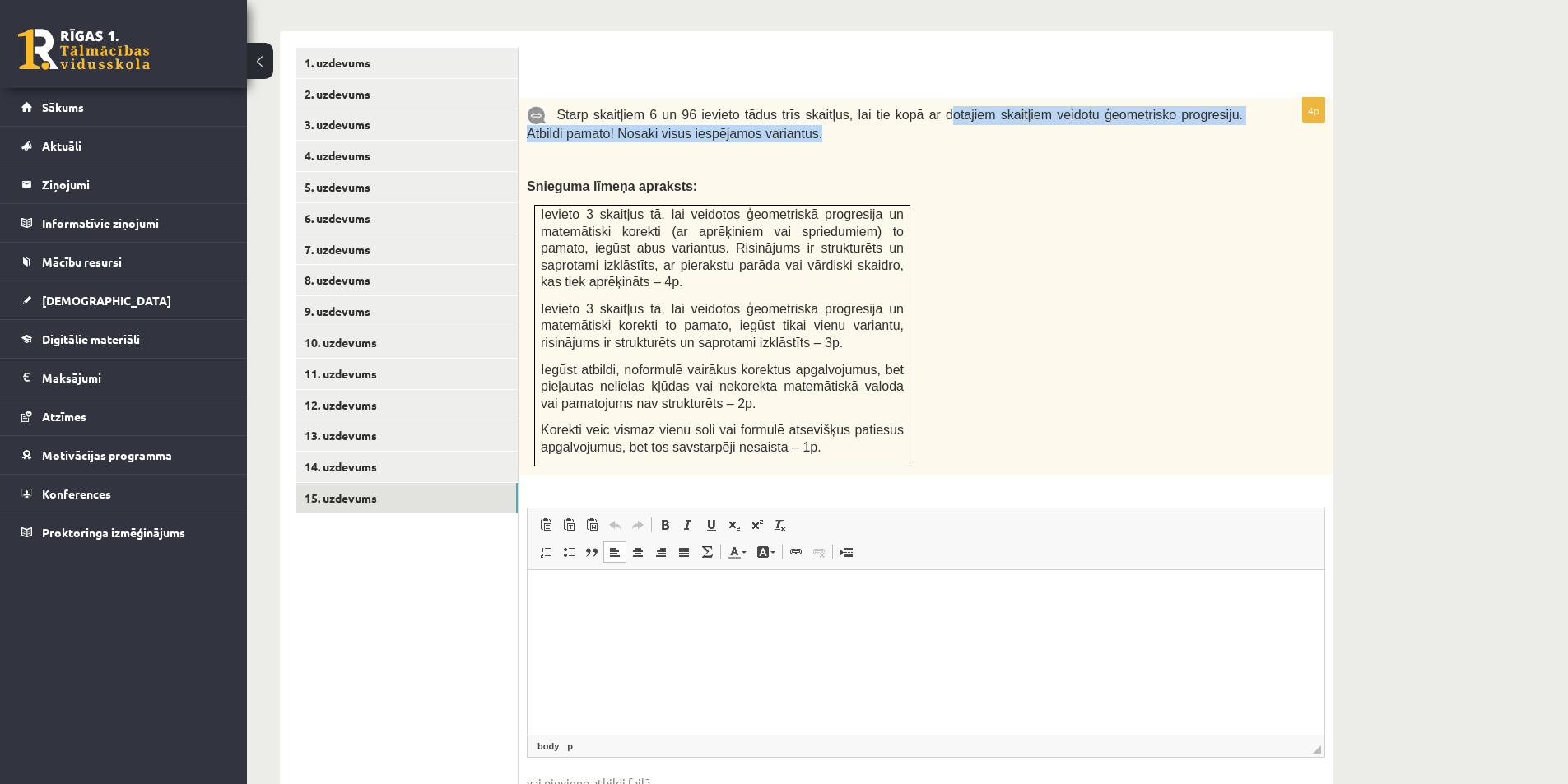
drag, startPoint x: 932, startPoint y: 87, endPoint x: 1222, endPoint y: 106, distance: 290.6
click at [1214, 106] on p "Starp skaitļiem 6 un 96 ievieto tādus trīs skaitļus, lai tie kopā ar dotajiem s…" at bounding box center [884, 125] width 716 height 36
click at [1223, 106] on p "Starp skaitļiem 6 un 96 ievieto tādus trīs skaitļus, lai tie kopā ar dotajiem s…" at bounding box center [884, 125] width 716 height 36
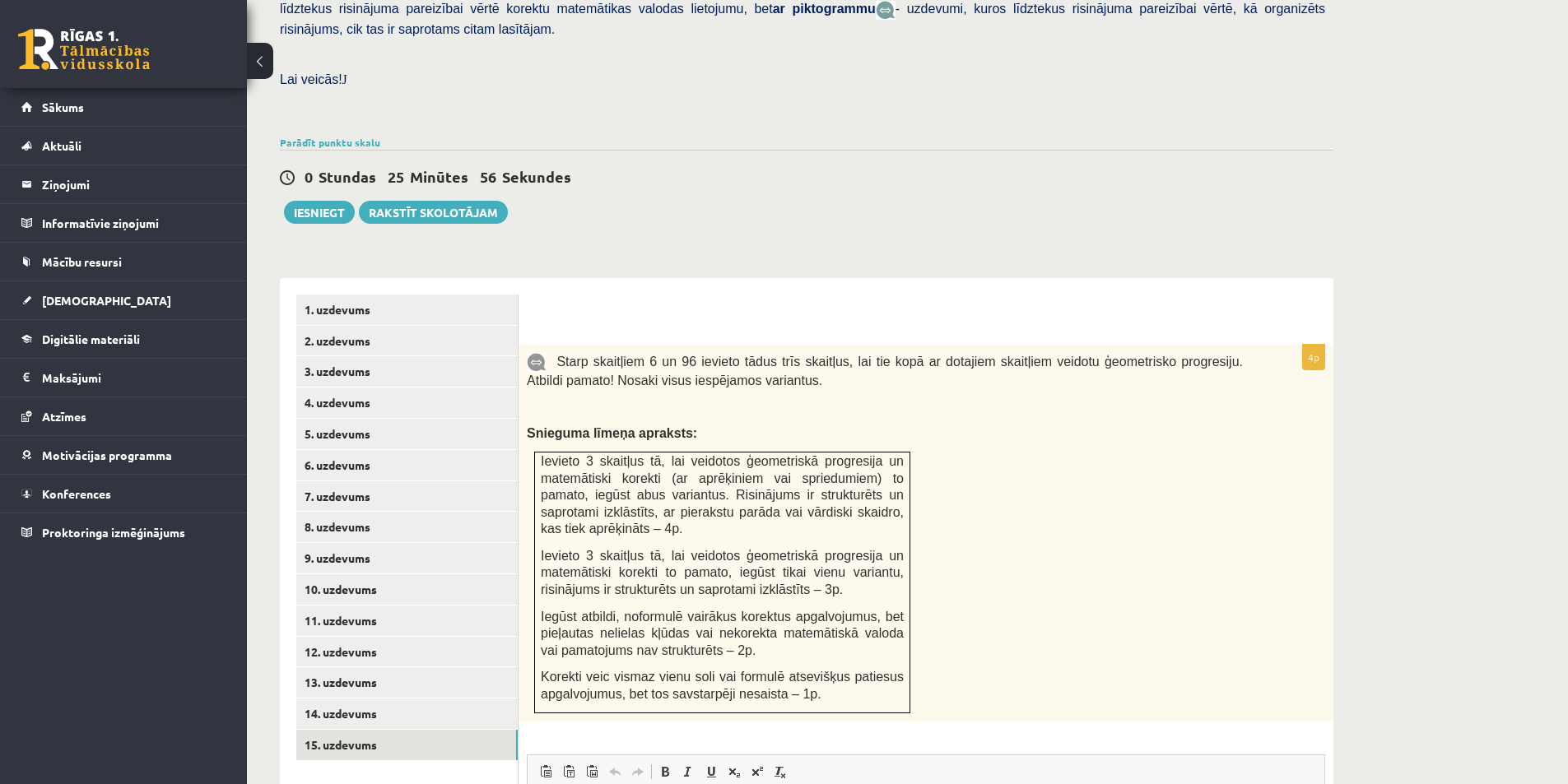
scroll to position [601, 0]
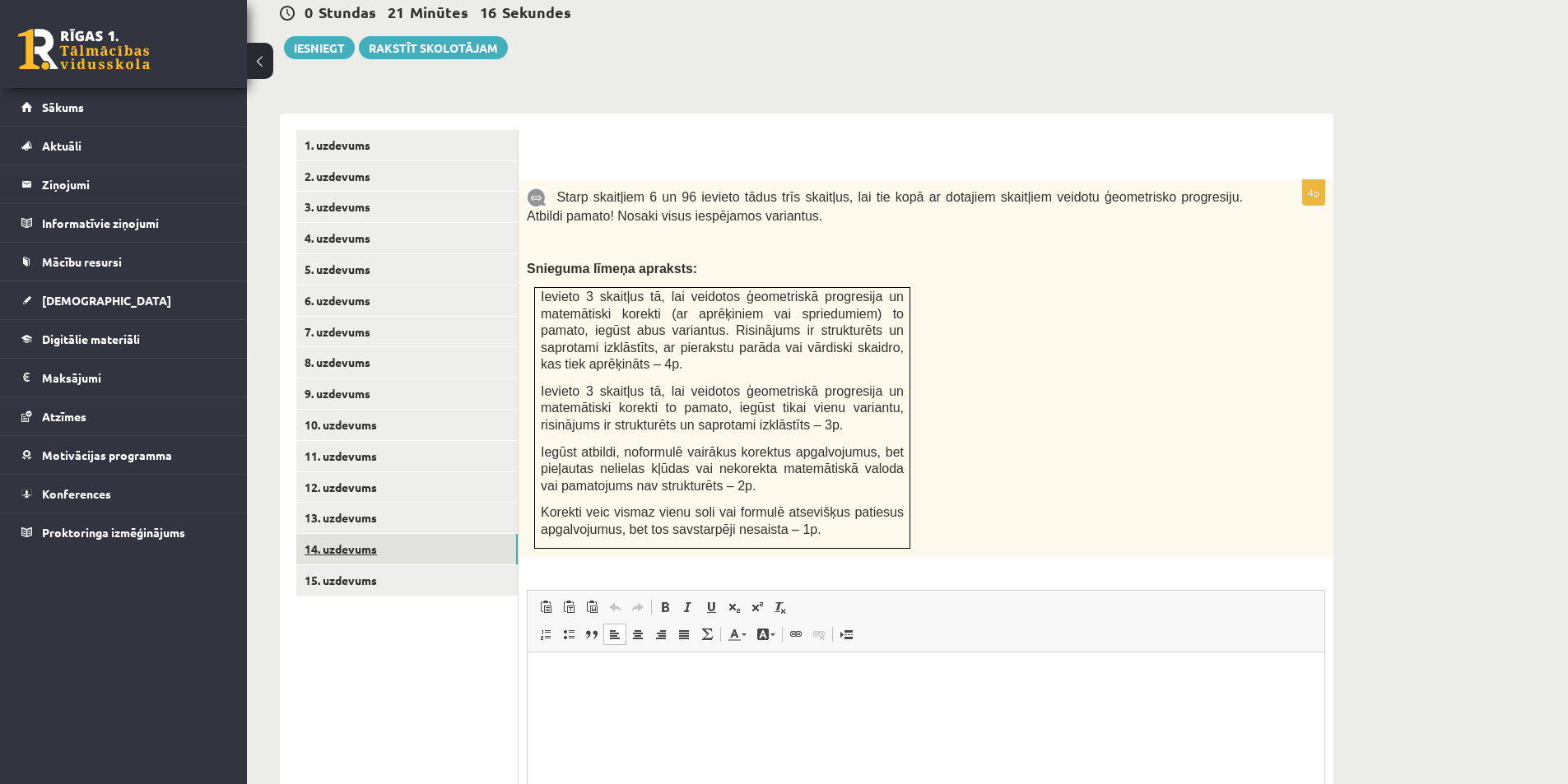
click at [353, 534] on link "14. uzdevums" at bounding box center [407, 549] width 221 height 31
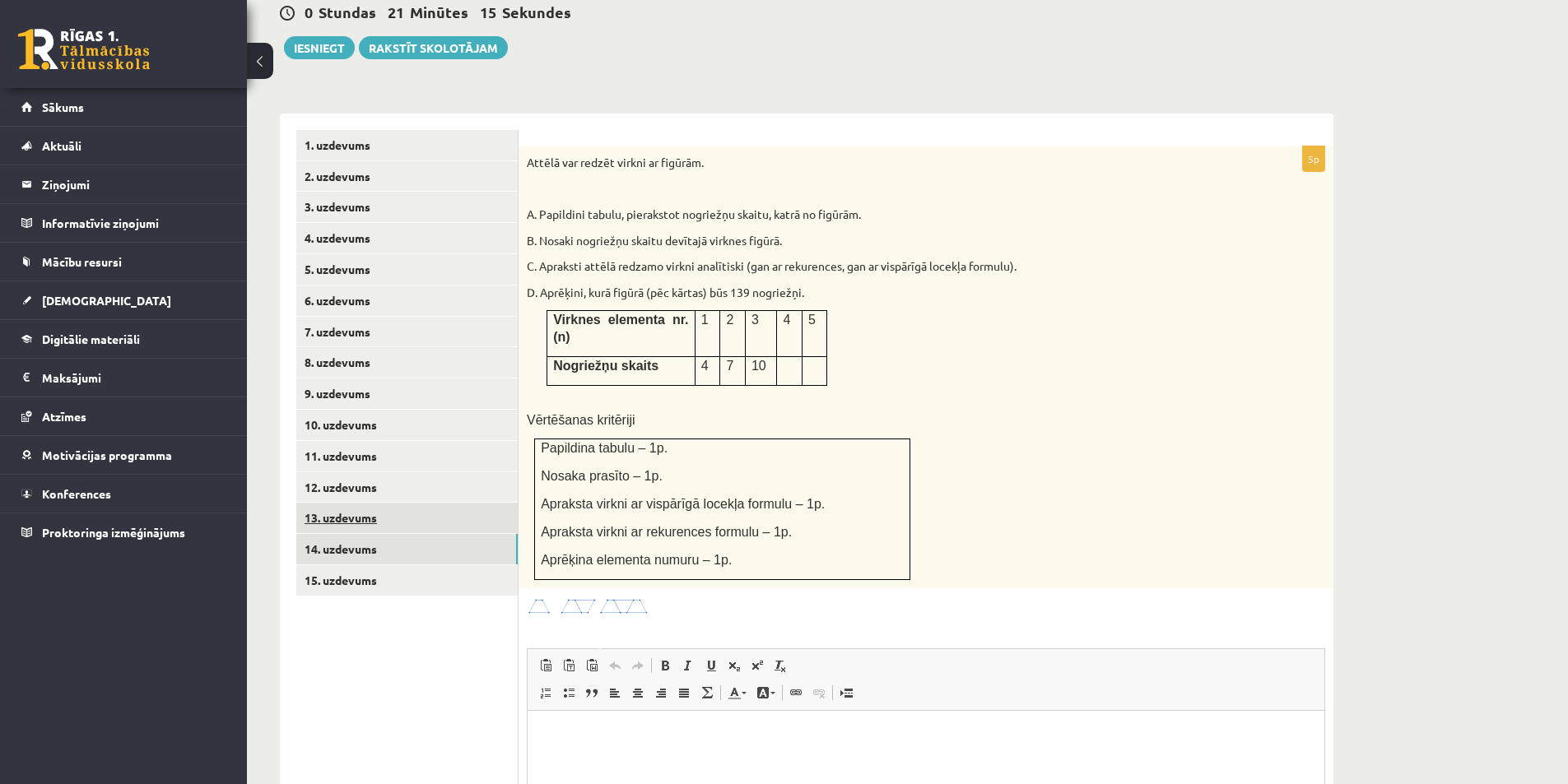
scroll to position [0, 0]
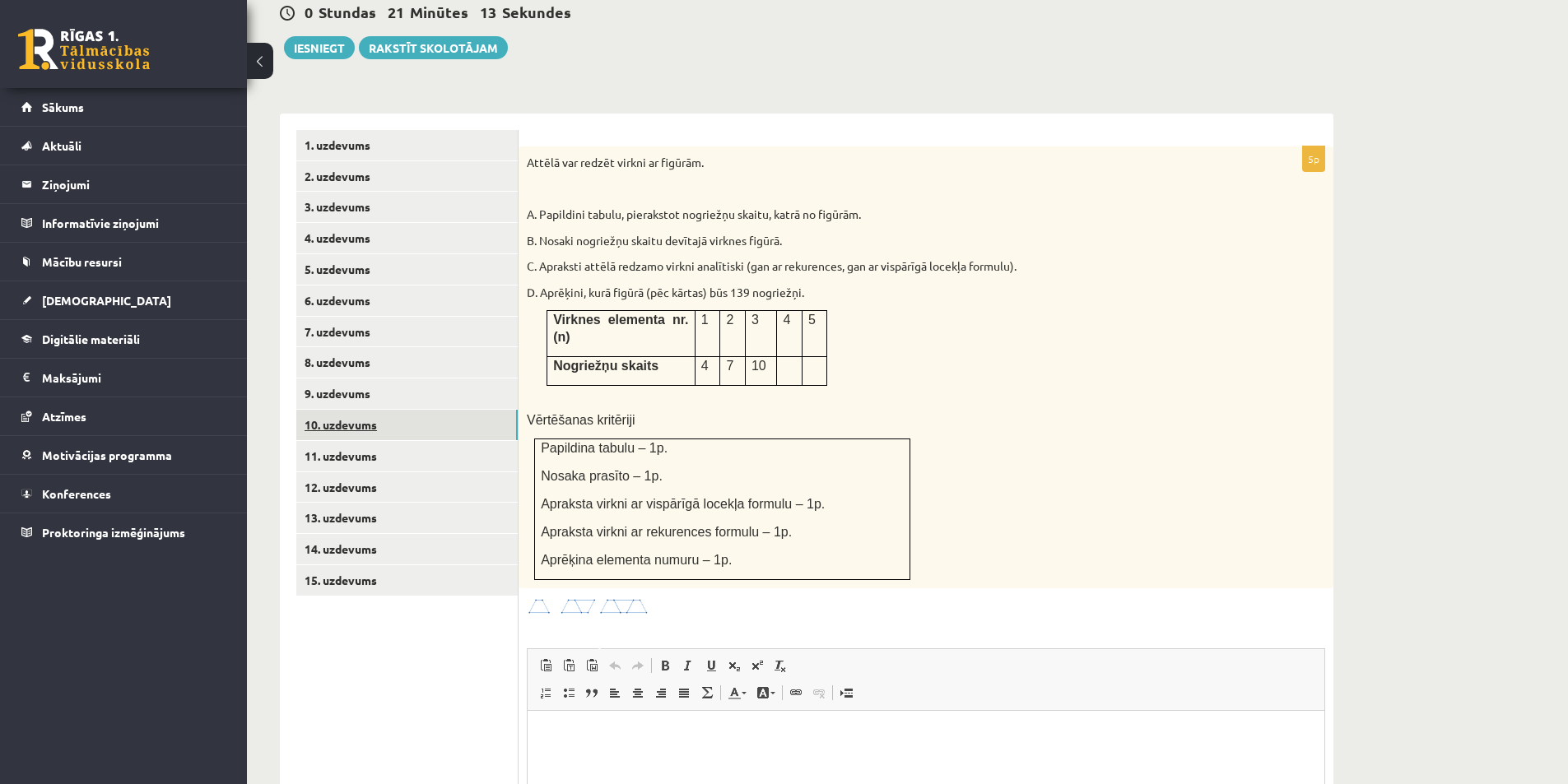
click at [364, 409] on link "10. uzdevums" at bounding box center [407, 424] width 221 height 31
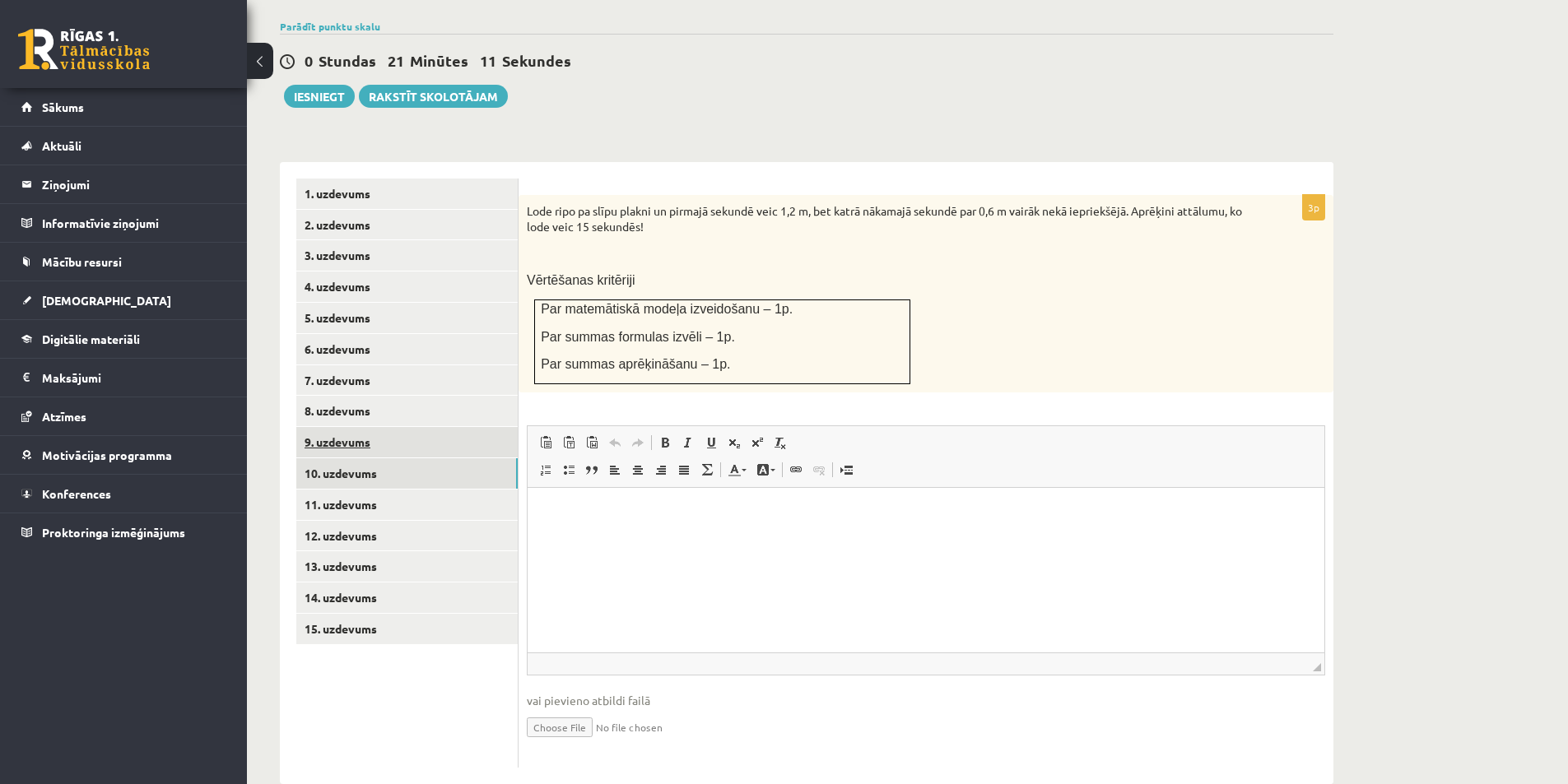
click at [415, 427] on link "9. uzdevums" at bounding box center [407, 442] width 221 height 31
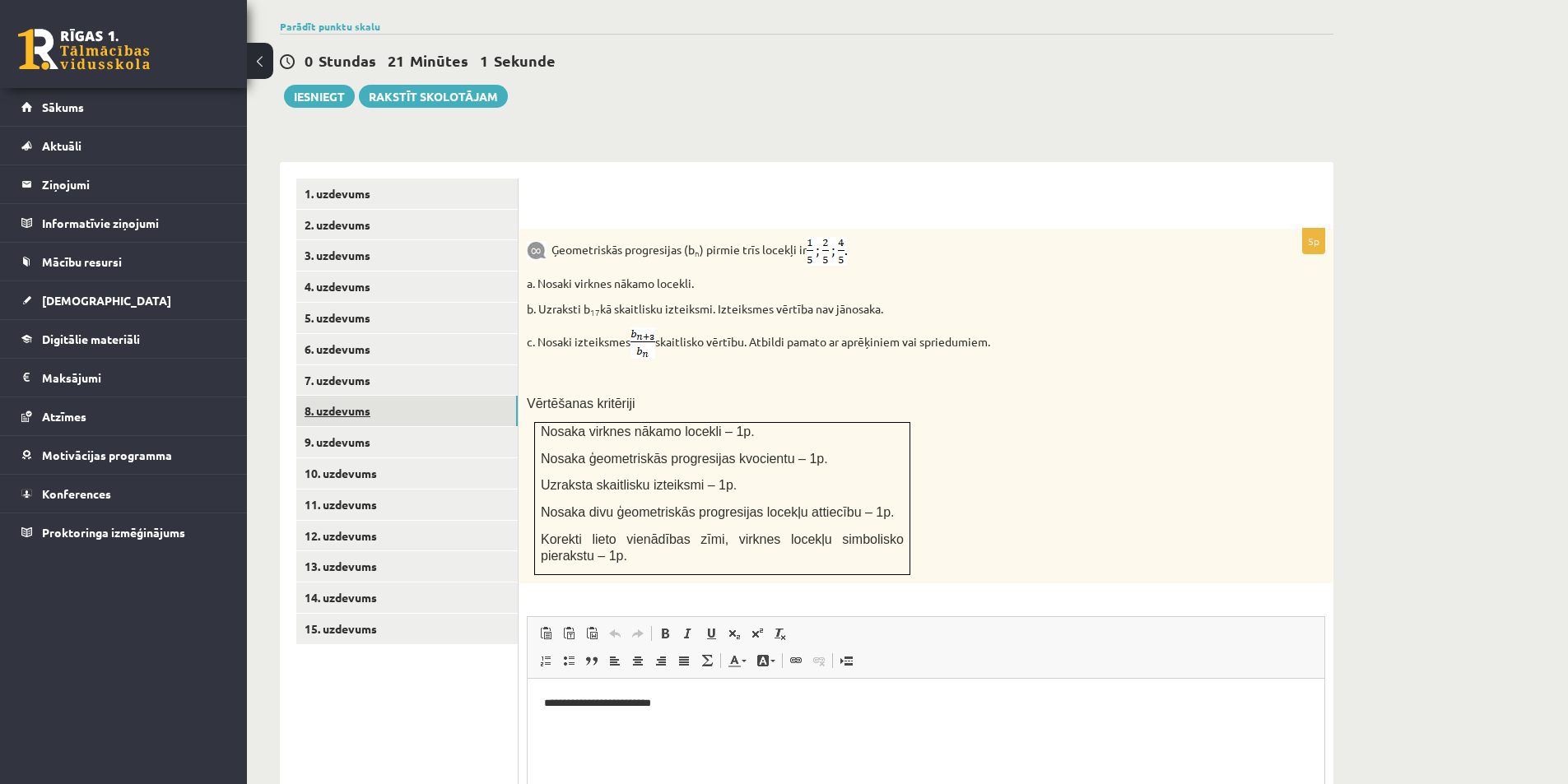
click at [337, 395] on link "8. uzdevums" at bounding box center [407, 410] width 221 height 31
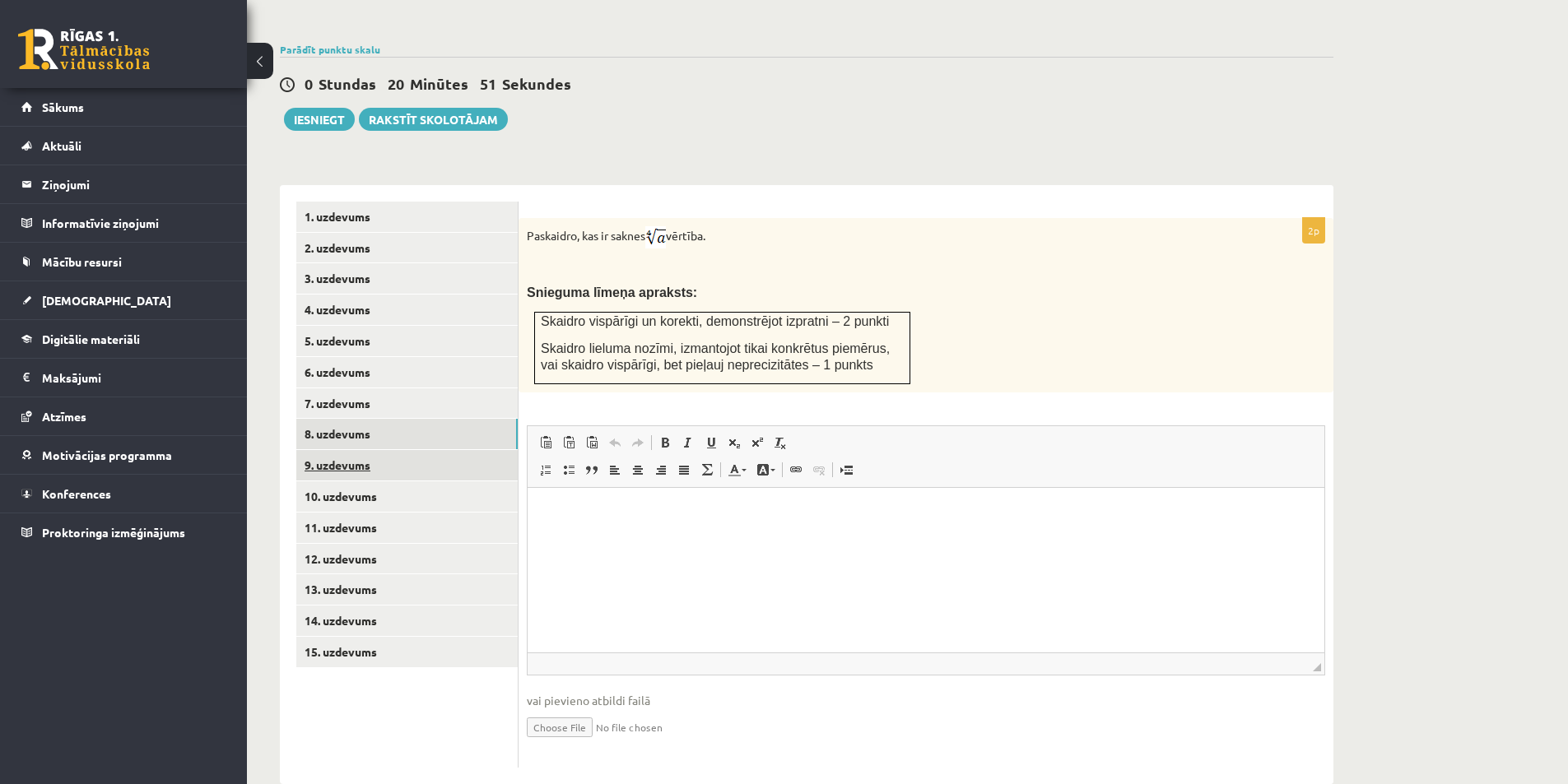
click at [376, 450] on link "9. uzdevums" at bounding box center [407, 465] width 221 height 31
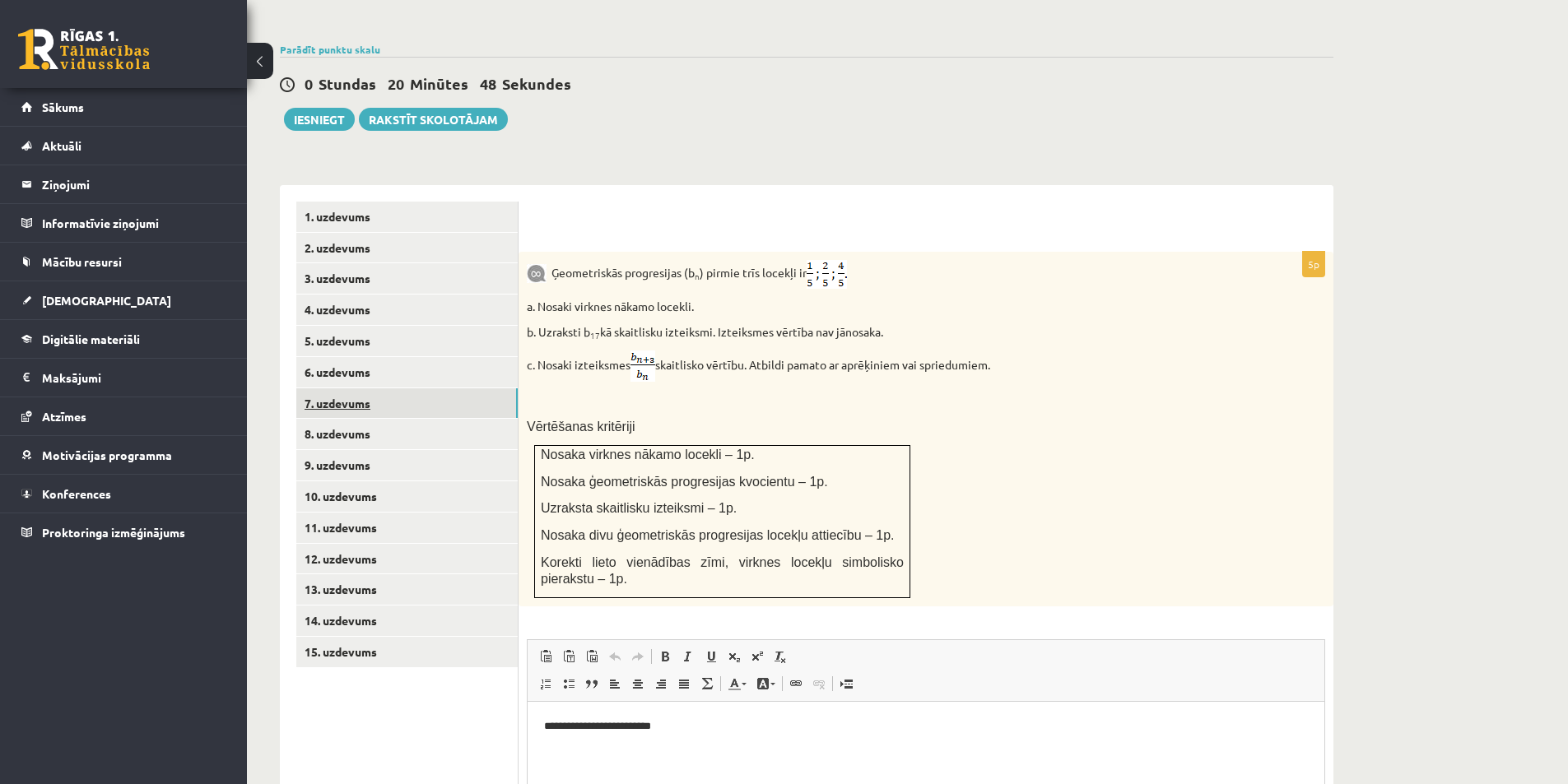
click at [383, 388] on link "7. uzdevums" at bounding box center [407, 403] width 221 height 31
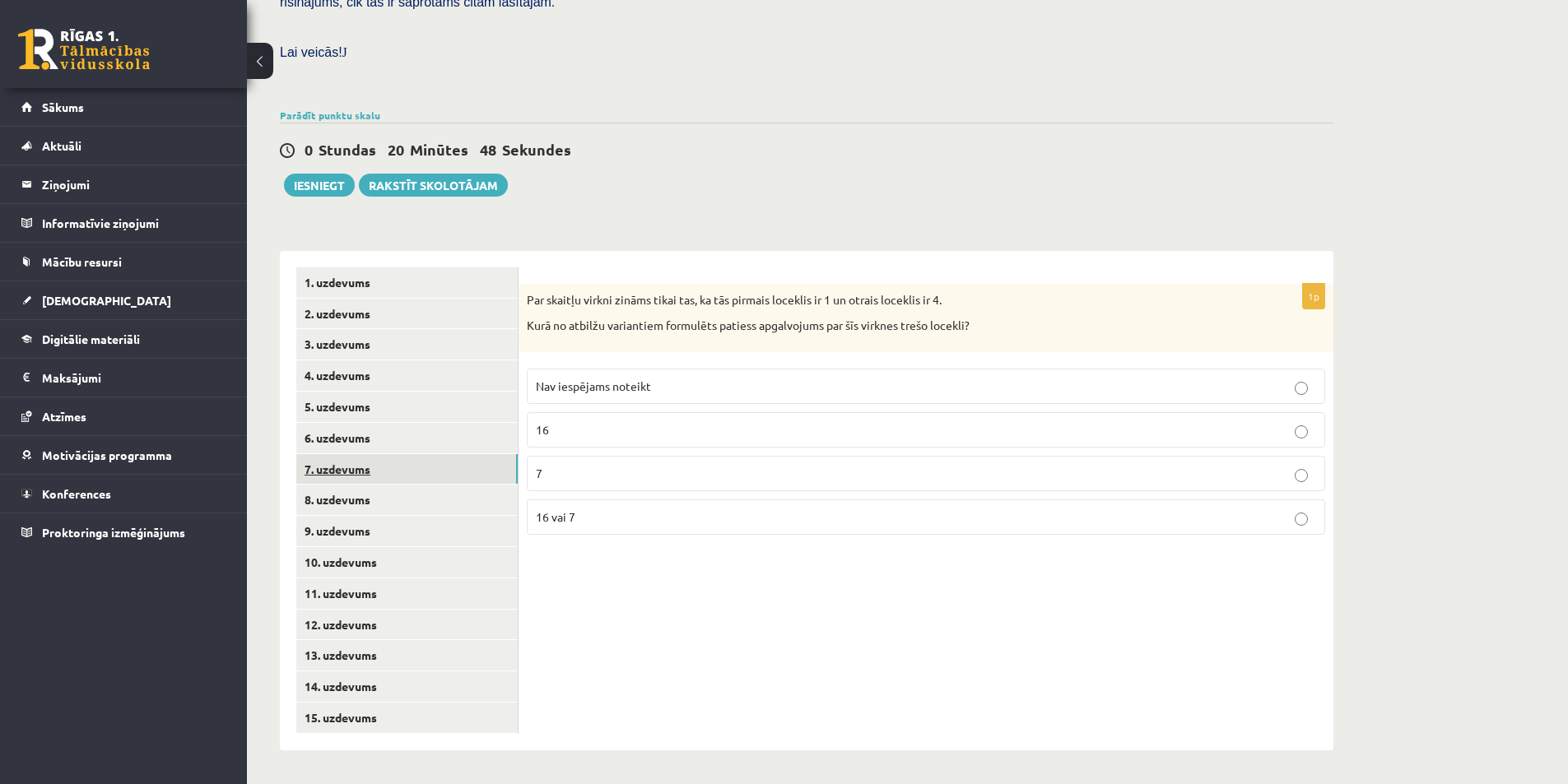
scroll to position [427, 0]
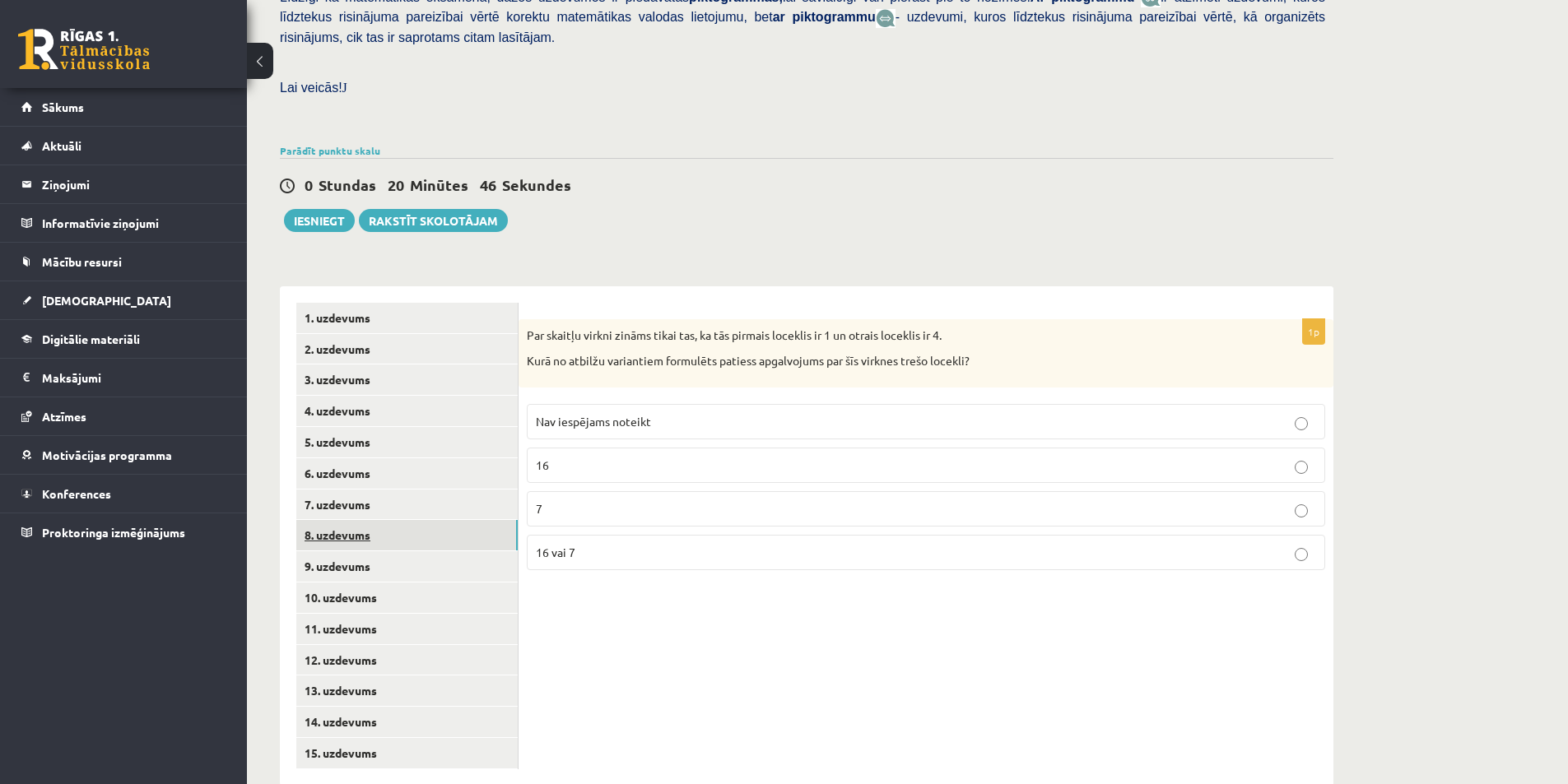
click at [369, 520] on link "8. uzdevums" at bounding box center [407, 535] width 221 height 31
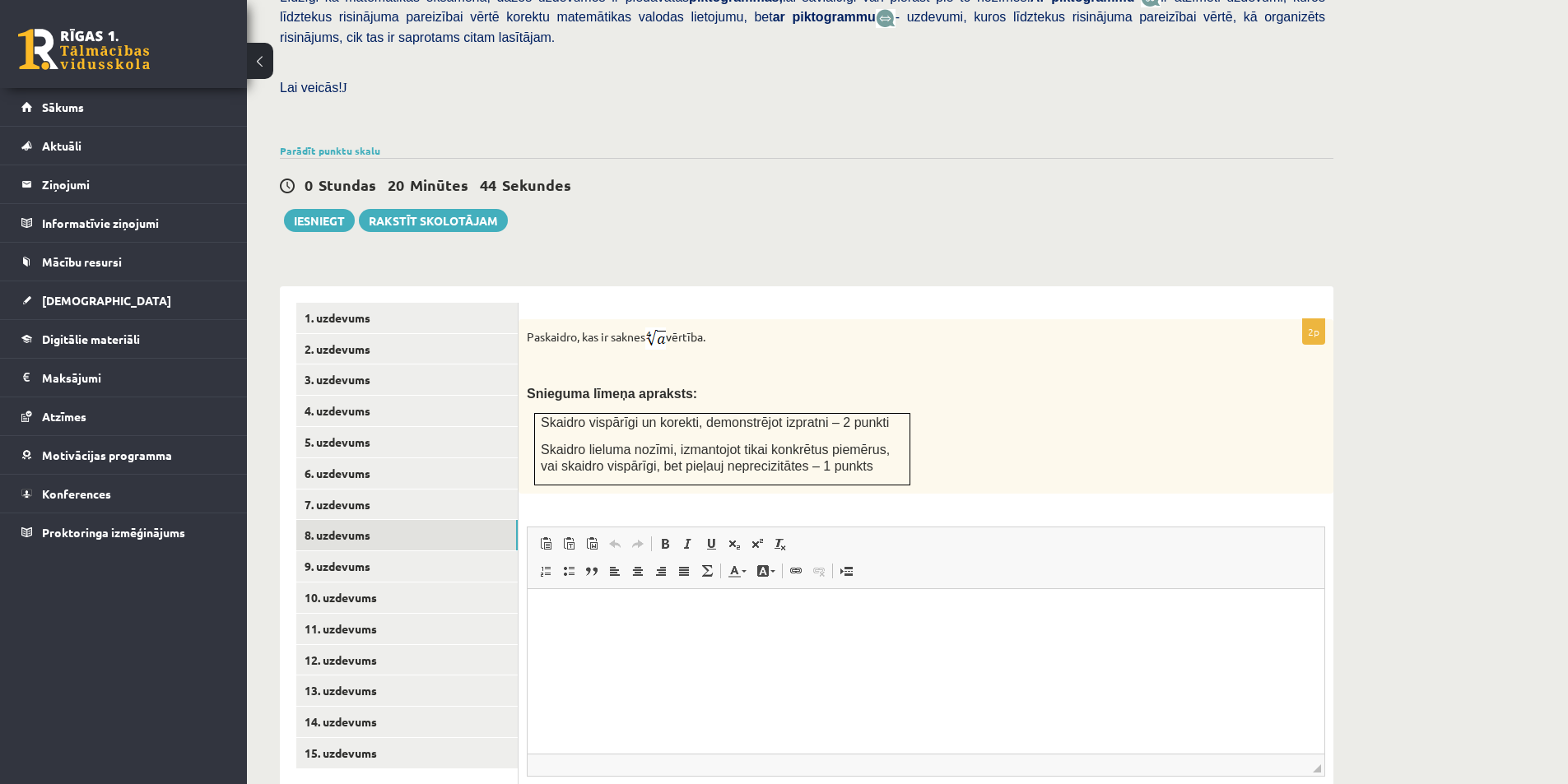
scroll to position [0, 0]
drag, startPoint x: 639, startPoint y: 394, endPoint x: 739, endPoint y: 391, distance: 100.0
click at [678, 415] on span "Skaidro vispārīgi un korekti, demonstrējot izpratni – 2 punkti" at bounding box center [715, 422] width 348 height 14
click at [740, 415] on span "Skaidro vispārīgi un korekti, demonstrējot izpratni – 2 punkti" at bounding box center [715, 422] width 348 height 14
click at [702, 343] on div "Paskaidro, kas ir saknes vērtība. Snieguma līmeņa apraksts: Skaidro vispārīgi u…" at bounding box center [926, 406] width 815 height 174
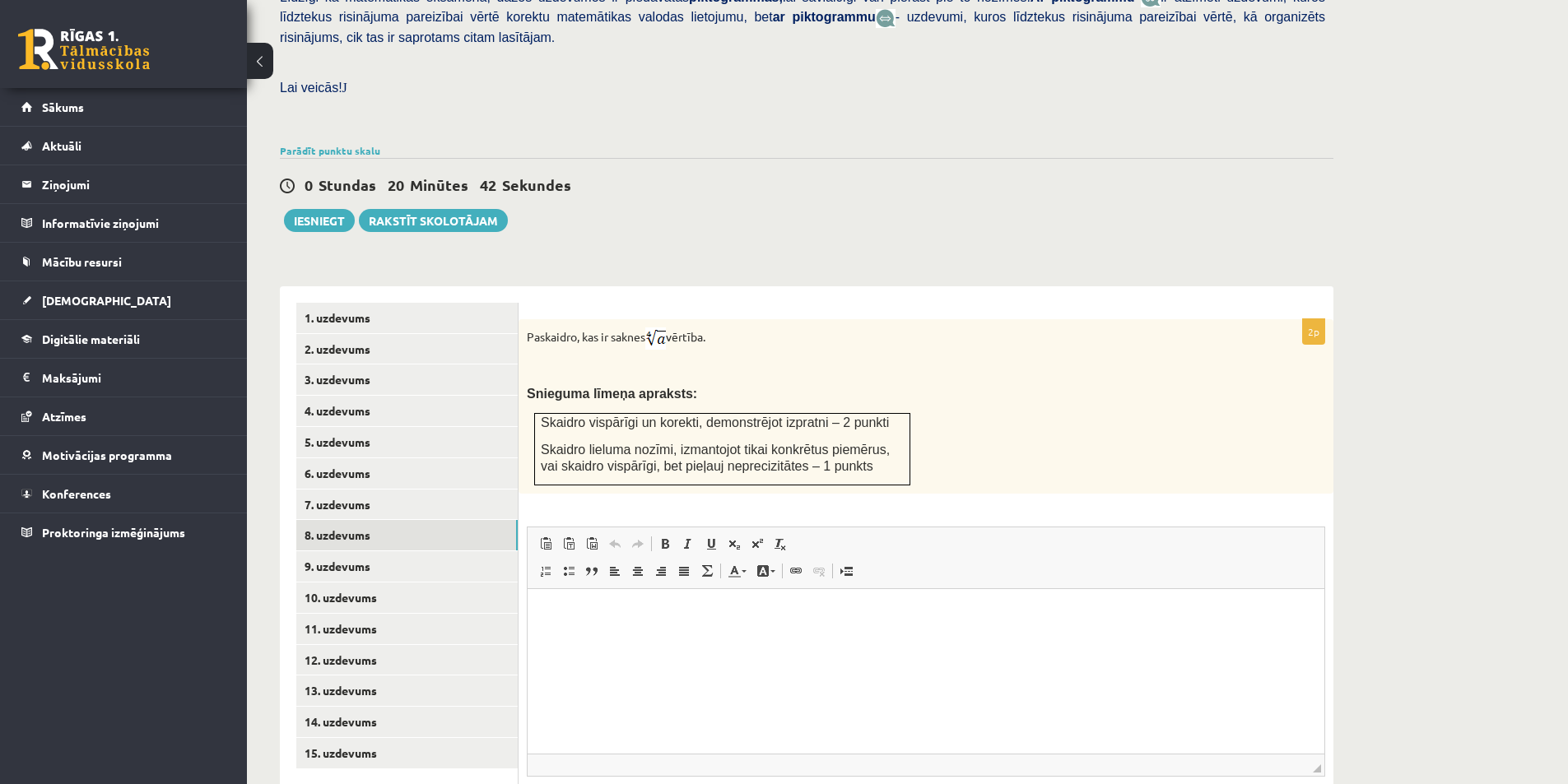
click at [682, 328] on p "Paskaidro, kas ir saknes vērtība." at bounding box center [884, 338] width 716 height 22
click at [1415, 766] on div "Matemātika JK 12.b3 klase 1. ieskaite , Aivars Jānis Tebernieks (12.b3 JK klase…" at bounding box center [907, 276] width 1321 height 1282
click at [1516, 451] on div "Matemātika JK 12.b3 klase 1. ieskaite , Aivars Jānis Tebernieks (12.b3 JK klase…" at bounding box center [907, 276] width 1321 height 1282
drag, startPoint x: 608, startPoint y: 303, endPoint x: 785, endPoint y: 311, distance: 177.2
click at [760, 328] on p "Paskaidro, kas ir saknes vērtība." at bounding box center [884, 338] width 716 height 22
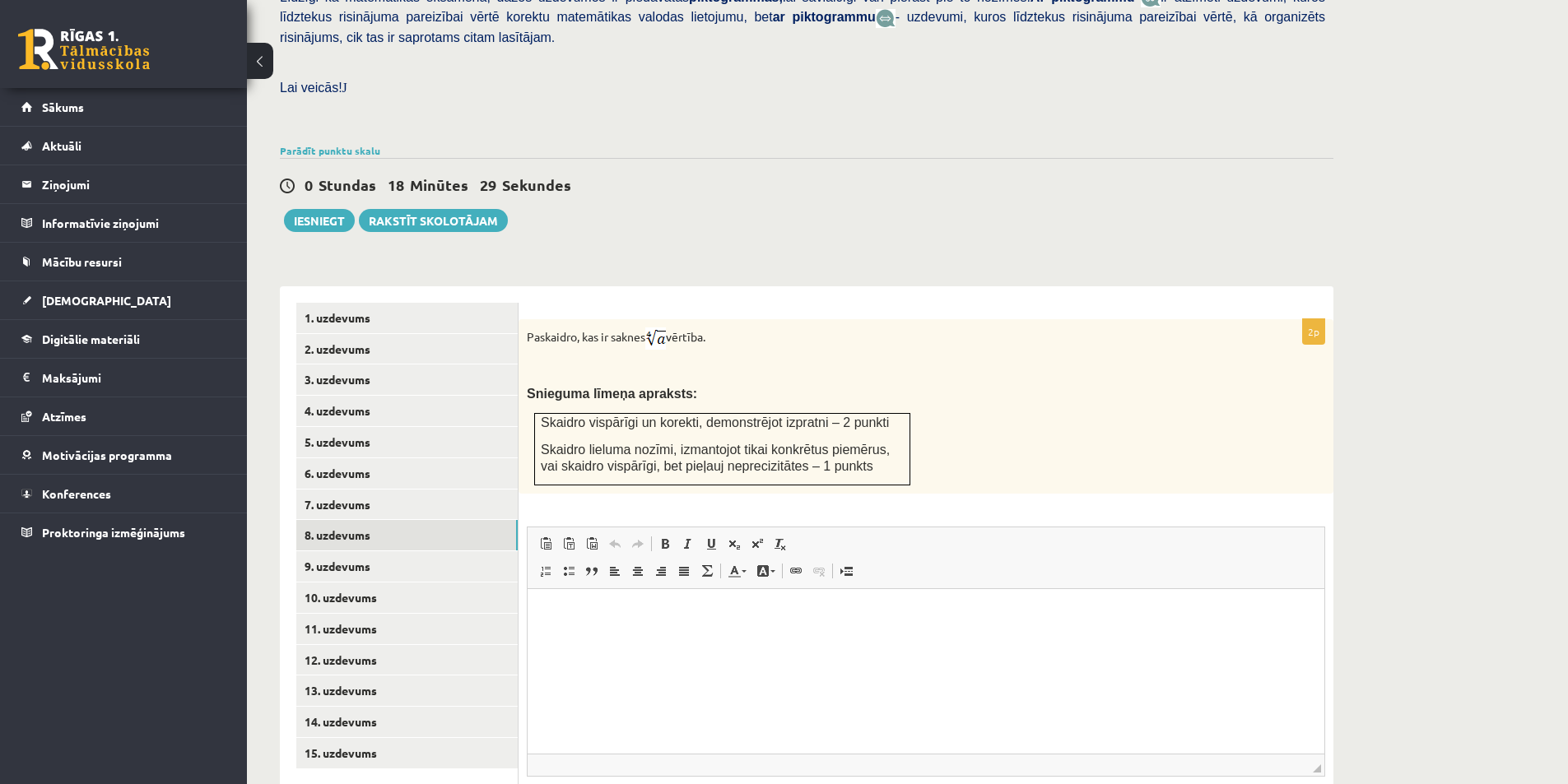
click at [785, 328] on p "Paskaidro, kas ir saknes vērtība." at bounding box center [884, 338] width 716 height 22
drag, startPoint x: 628, startPoint y: 383, endPoint x: 907, endPoint y: 393, distance: 279.2
click at [855, 415] on span "Skaidro vispārīgi un korekti, demonstrējot izpratni – 2 punkti" at bounding box center [715, 422] width 348 height 14
click at [907, 413] on td "Skaidro vispārīgi un korekti, demonstrējot izpratni – 2 punkti Skaidro lieluma …" at bounding box center [722, 449] width 376 height 72
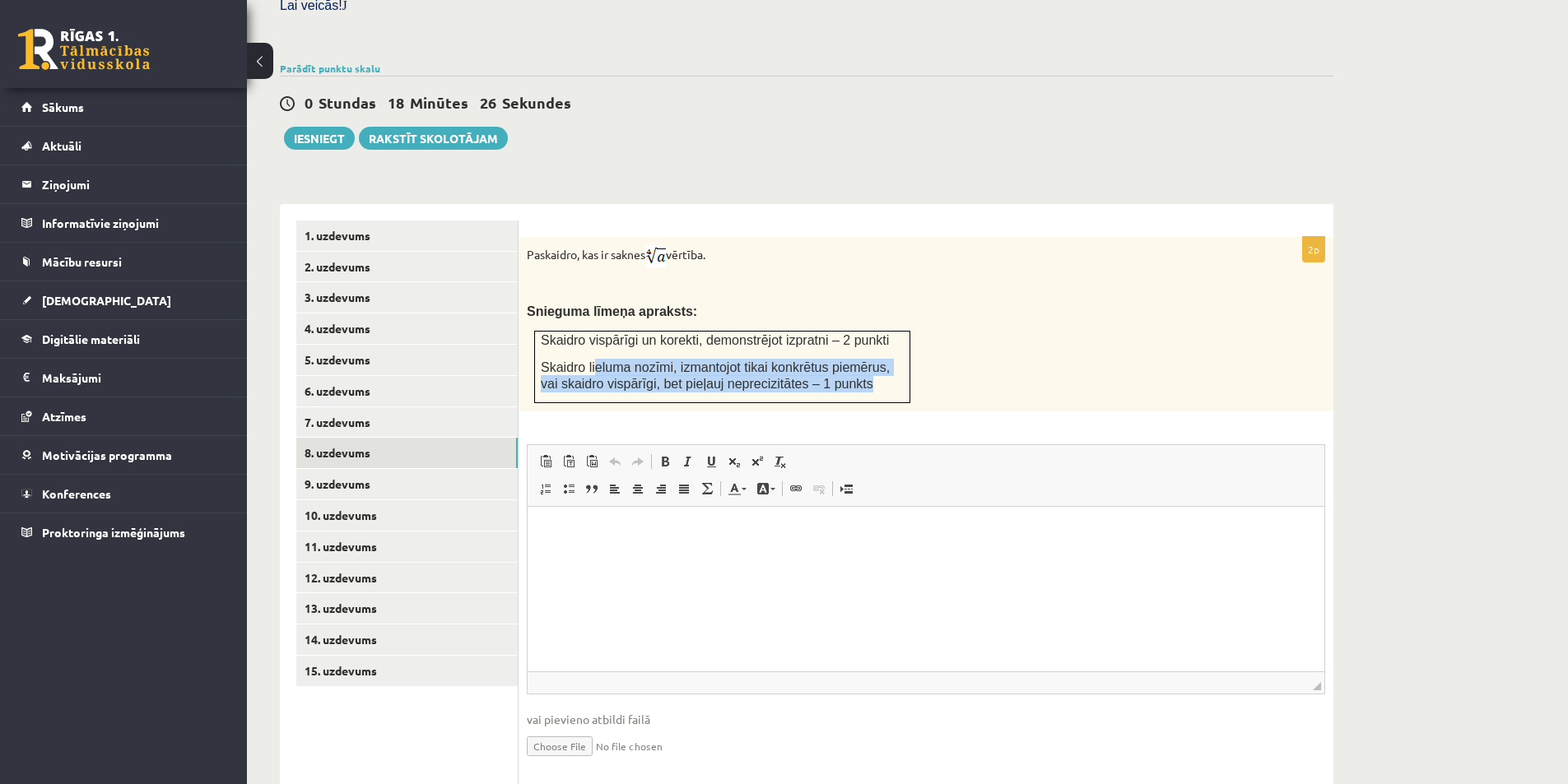
drag, startPoint x: 737, startPoint y: 340, endPoint x: 854, endPoint y: 349, distance: 117.3
click at [851, 359] on p "Skaidro lieluma nozīmi, izmantojot tikai konkrētus piemērus, vai skaidro vispār…" at bounding box center [722, 375] width 363 height 34
click at [852, 359] on p "Skaidro lieluma nozīmi, izmantojot tikai konkrētus piemērus, vai skaidro vispār…" at bounding box center [722, 375] width 363 height 34
click at [886, 359] on p "Skaidro lieluma nozīmi, izmantojot tikai konkrētus piemērus, vai skaidro vispār…" at bounding box center [722, 375] width 363 height 34
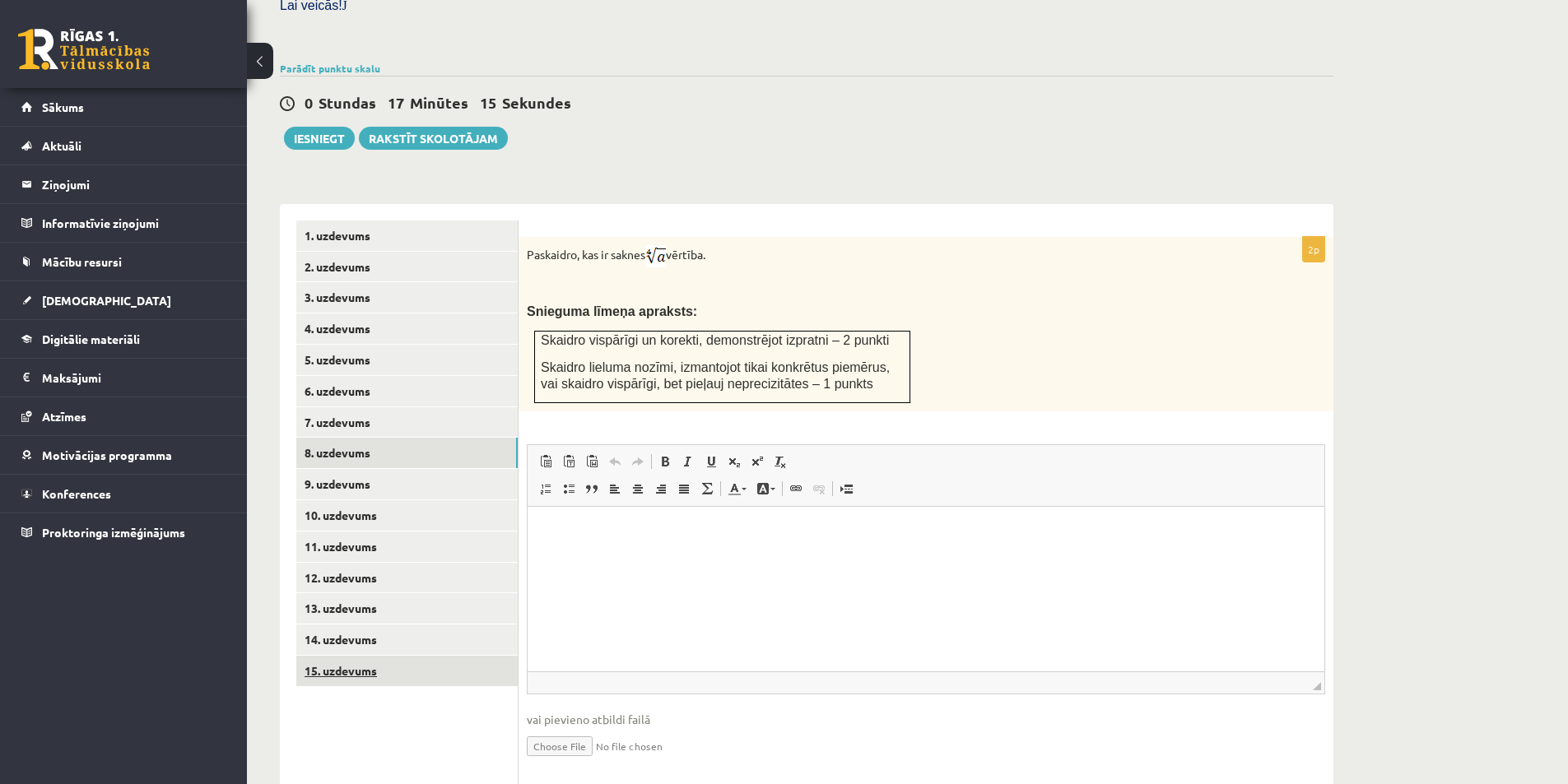
click at [376, 655] on link "15. uzdevums" at bounding box center [407, 670] width 221 height 31
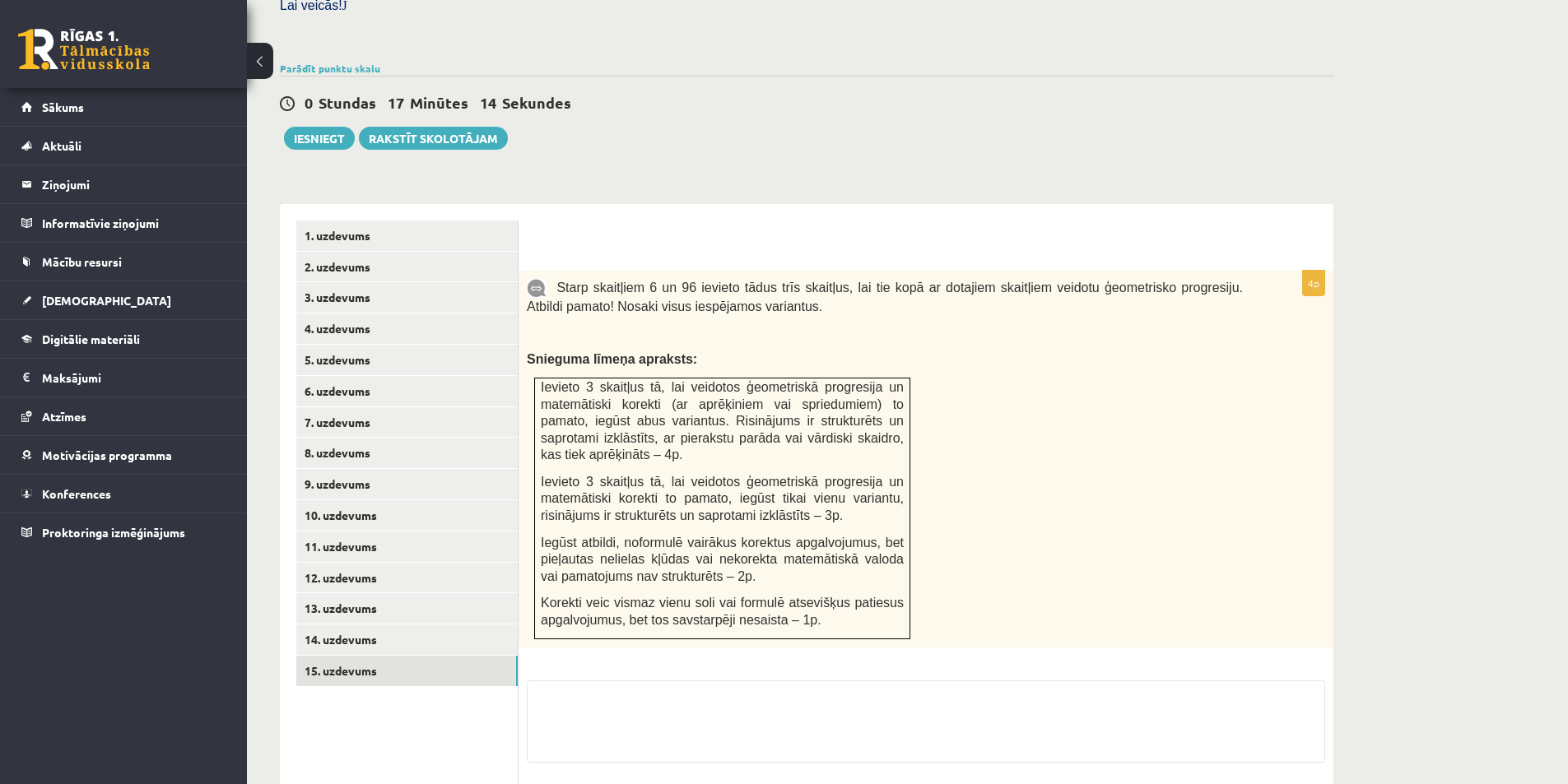
click at [784, 388] on span "Ievieto 3 skaitļus tā, lai veidotos ģeometriskā progresija un matemātiski korek…" at bounding box center [722, 421] width 363 height 82
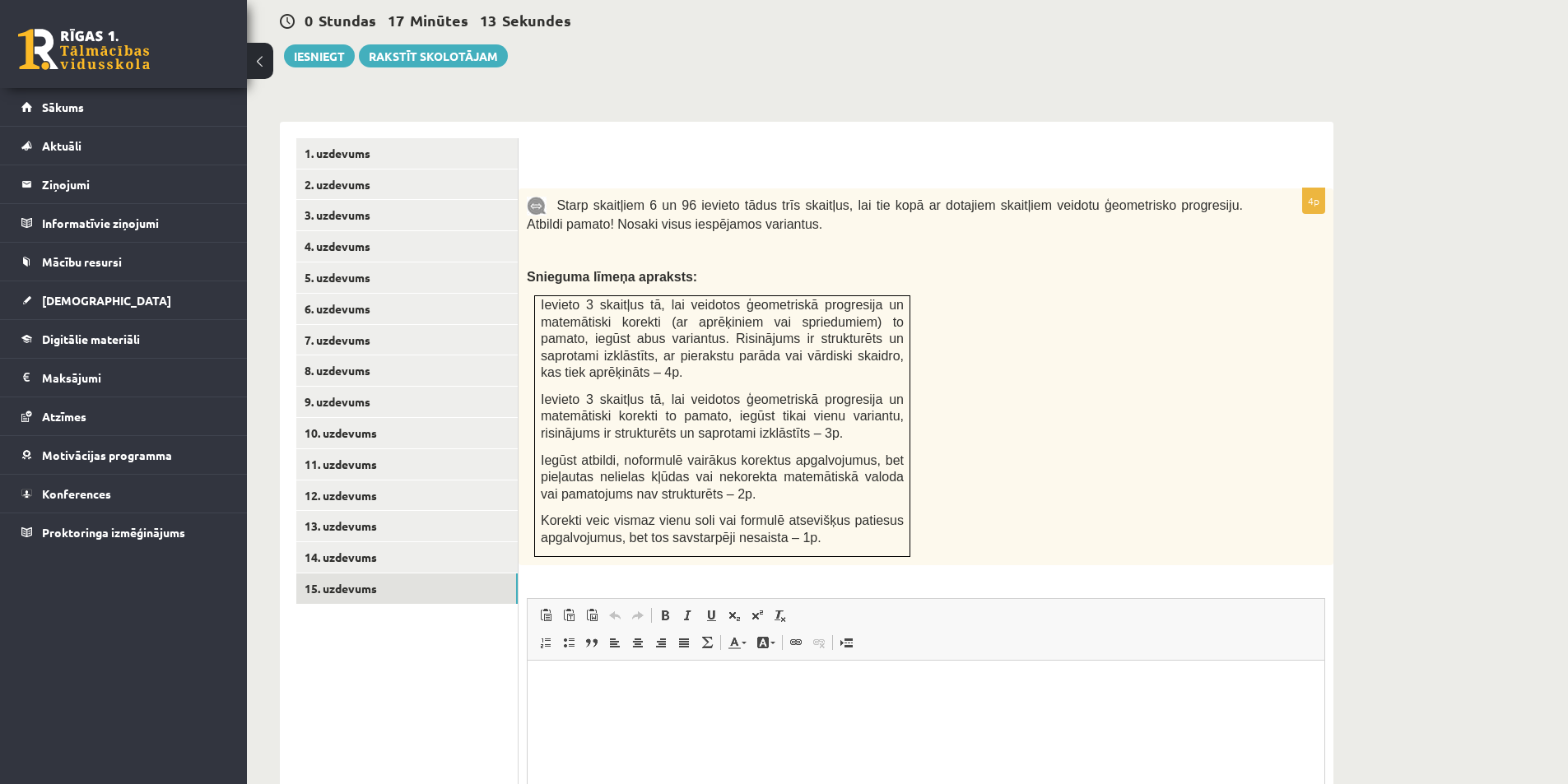
click at [995, 371] on div "Starp skaitļiem 6 un 96 ievieto tādus trīs skaitļus, lai tie kopā ar dotajiem s…" at bounding box center [926, 376] width 815 height 377
click at [1454, 546] on div "Matemātika JK 12.b3 klase 1. ieskaite , Aivars Jānis Tebernieks (12.b3 JK klase…" at bounding box center [907, 230] width 1321 height 1518
click at [403, 542] on link "14. uzdevums" at bounding box center [407, 557] width 221 height 31
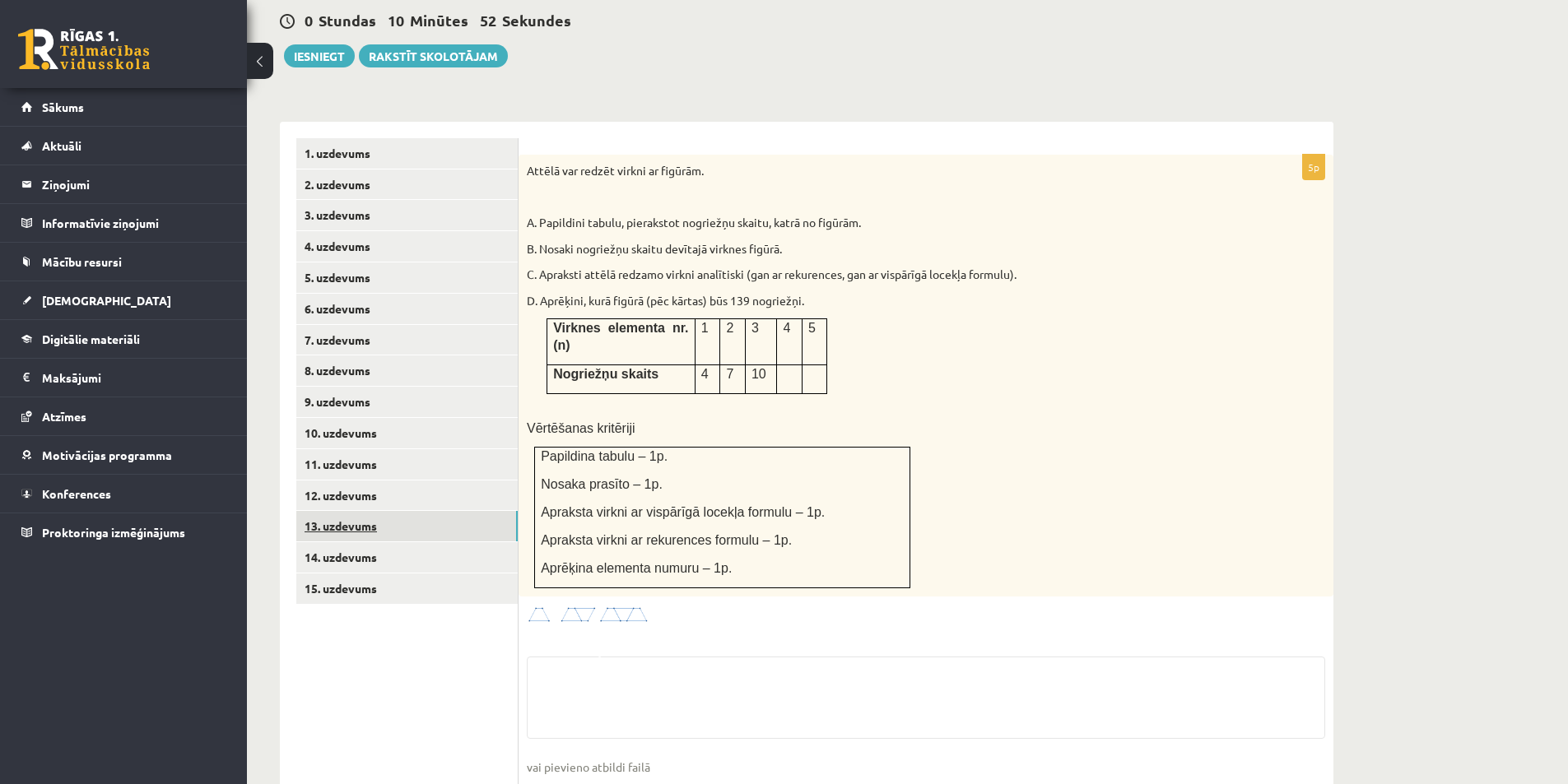
click at [405, 511] on link "13. uzdevums" at bounding box center [407, 526] width 221 height 31
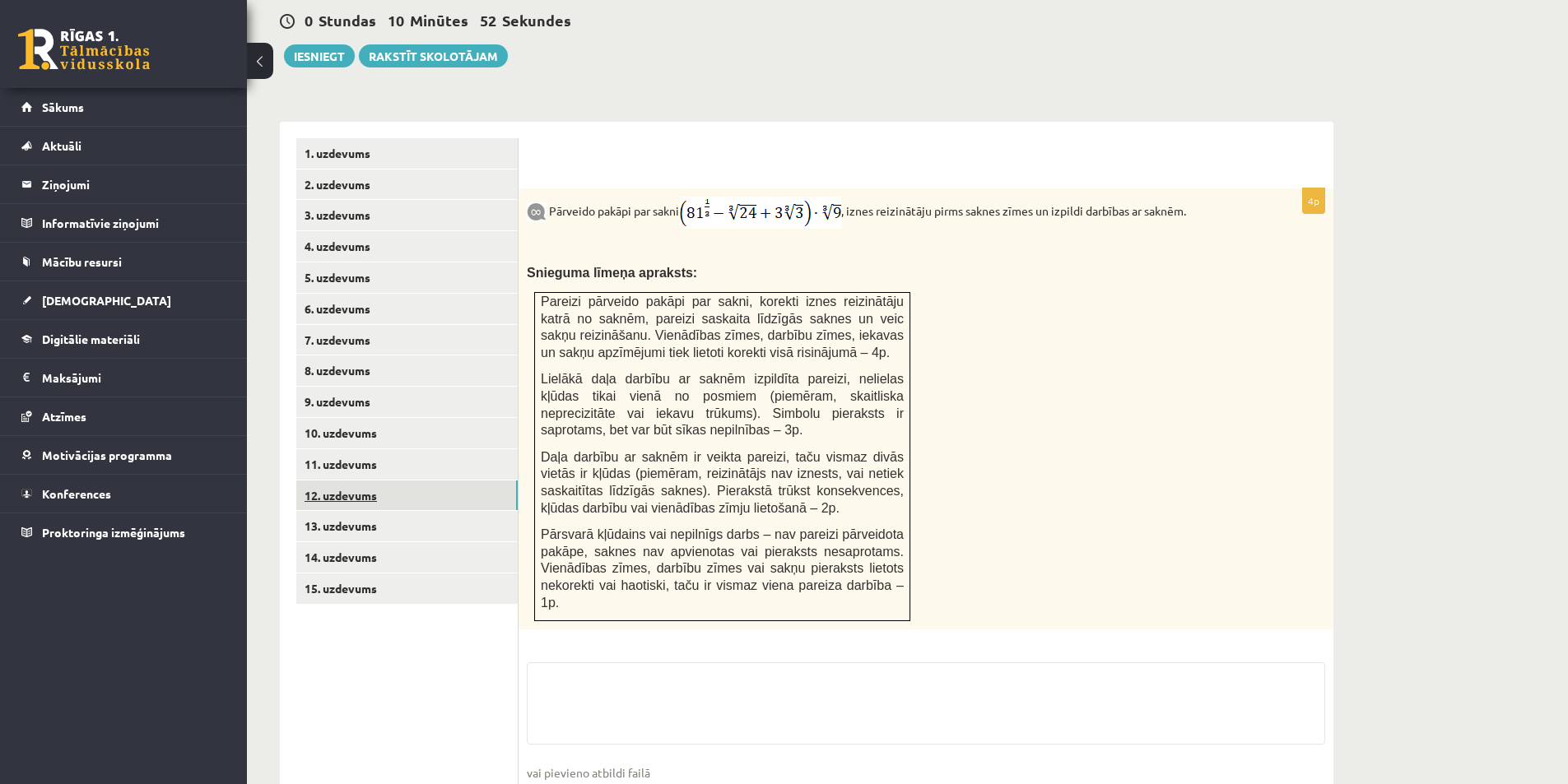
click at [420, 480] on link "12. uzdevums" at bounding box center [407, 495] width 221 height 31
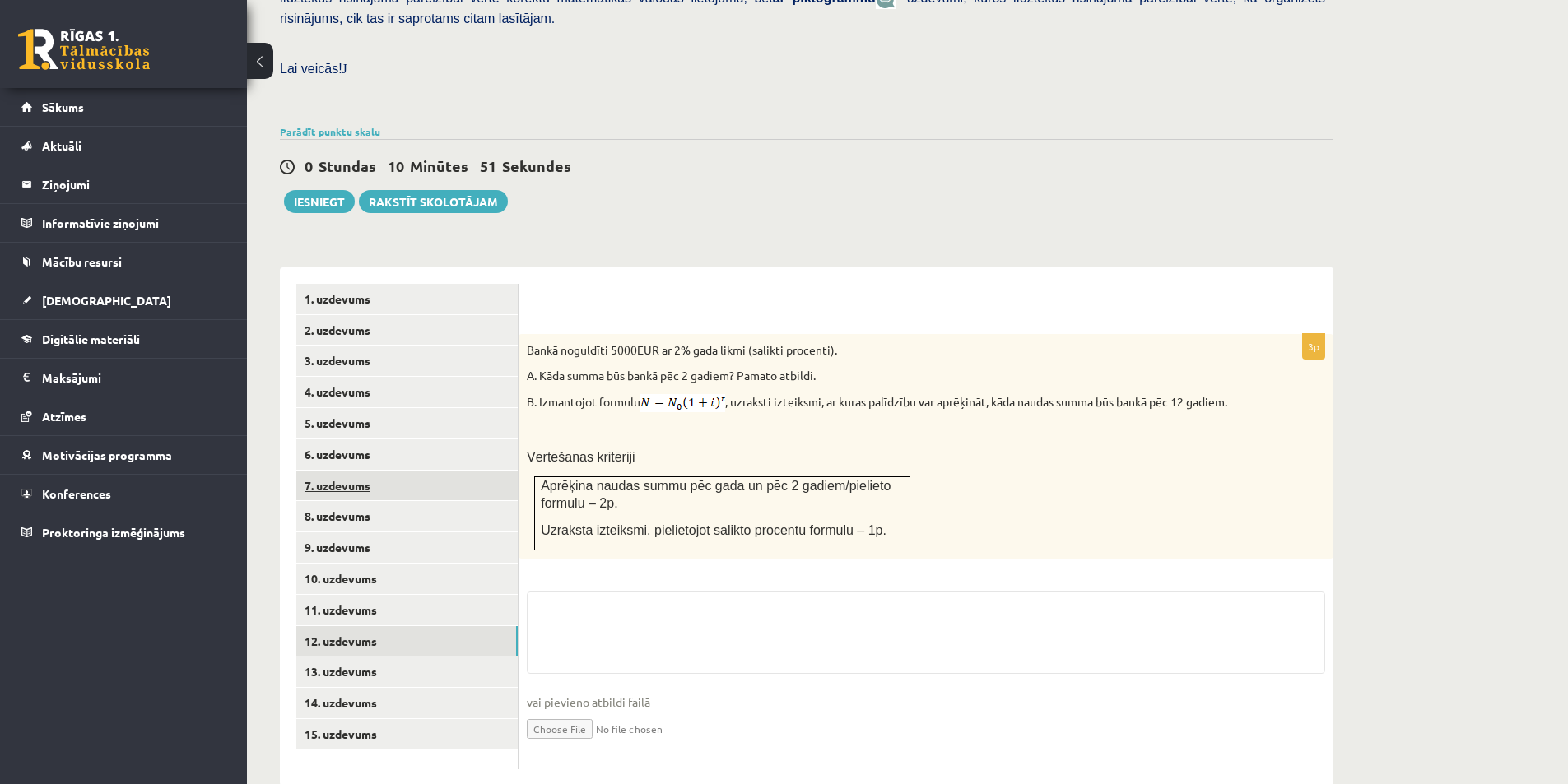
click at [418, 470] on link "7. uzdevums" at bounding box center [407, 485] width 221 height 31
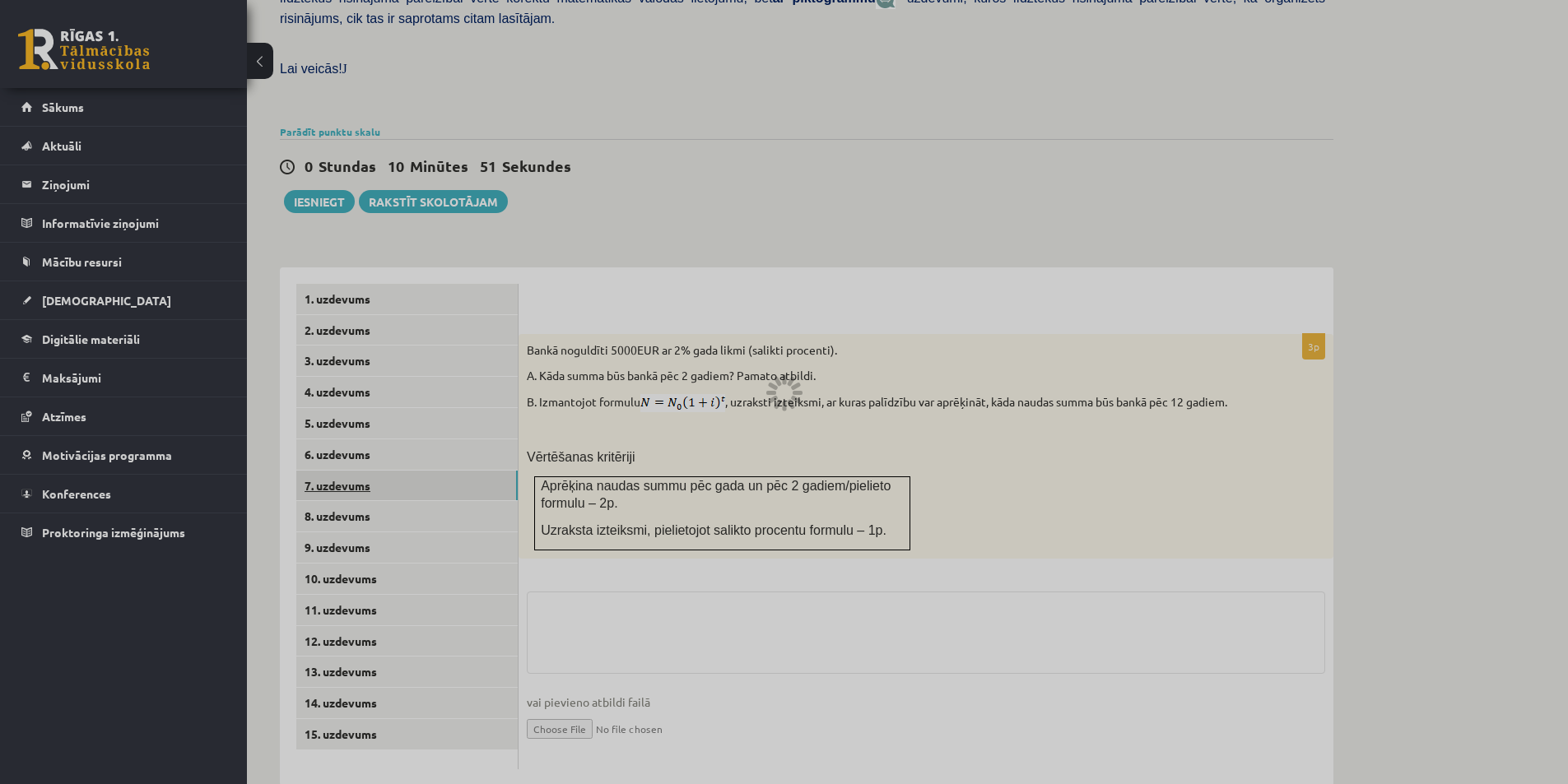
scroll to position [427, 0]
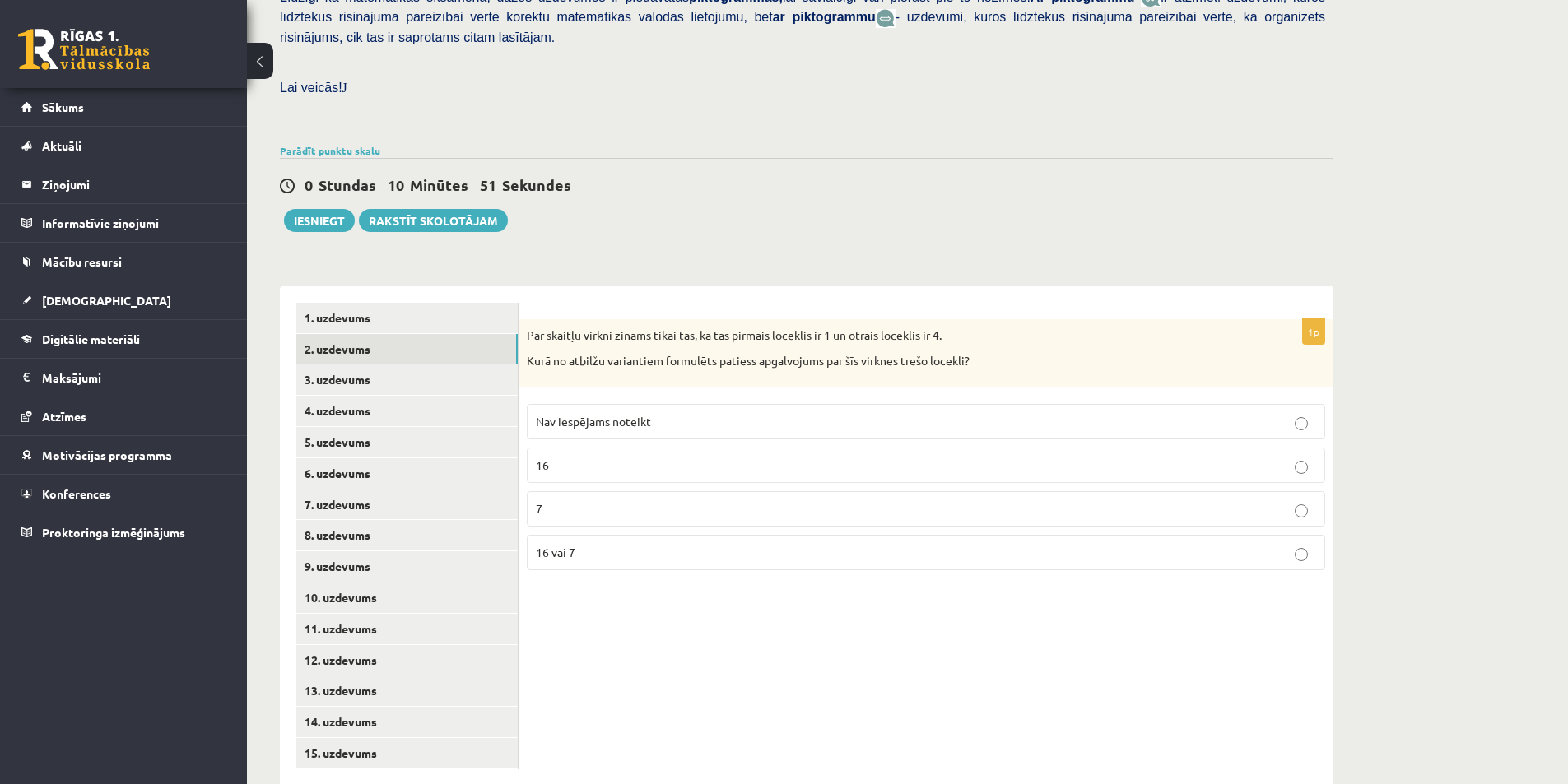
click at [425, 334] on link "2. uzdevums" at bounding box center [407, 349] width 221 height 31
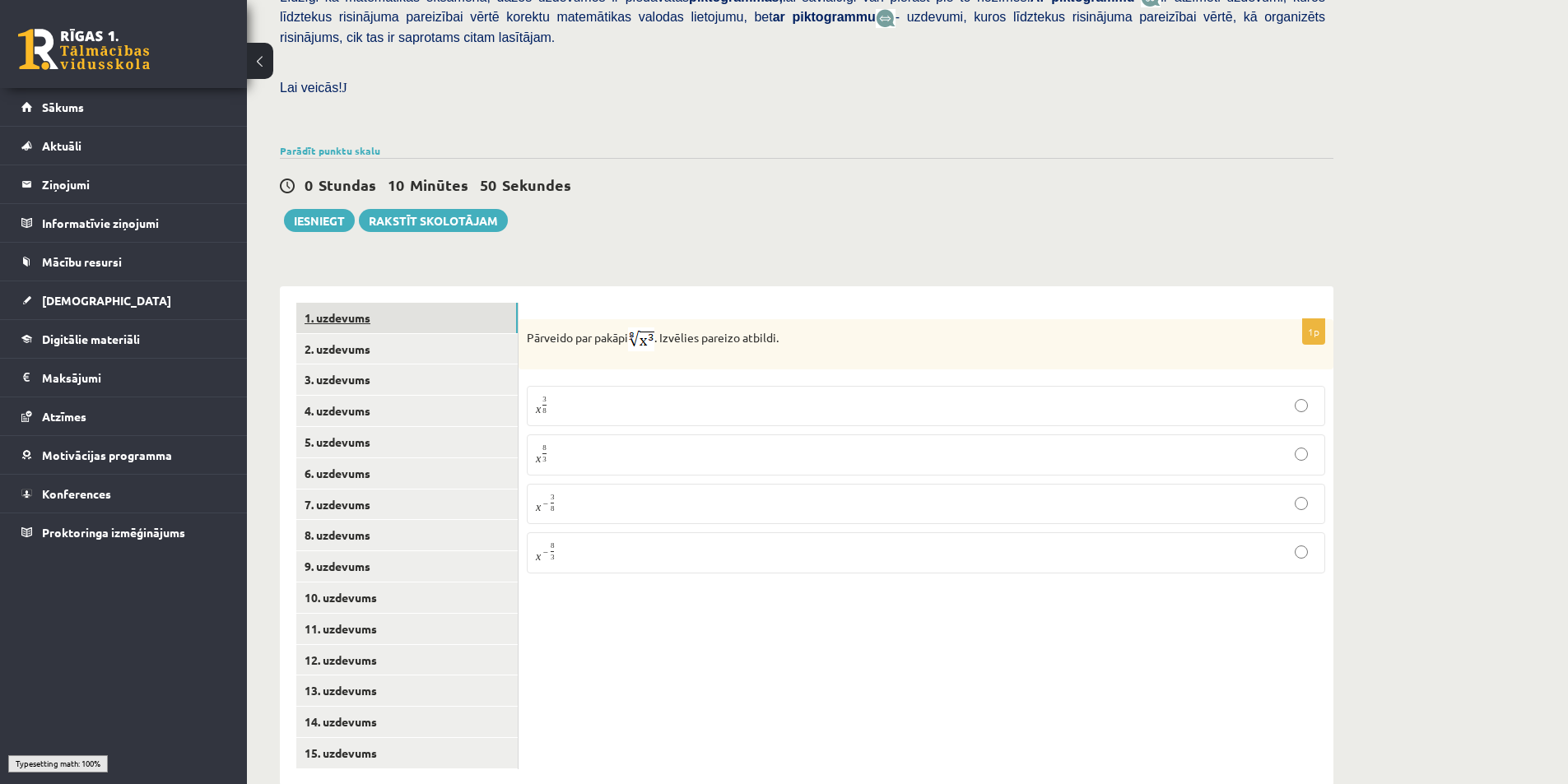
click at [419, 303] on link "1. uzdevums" at bounding box center [407, 318] width 221 height 31
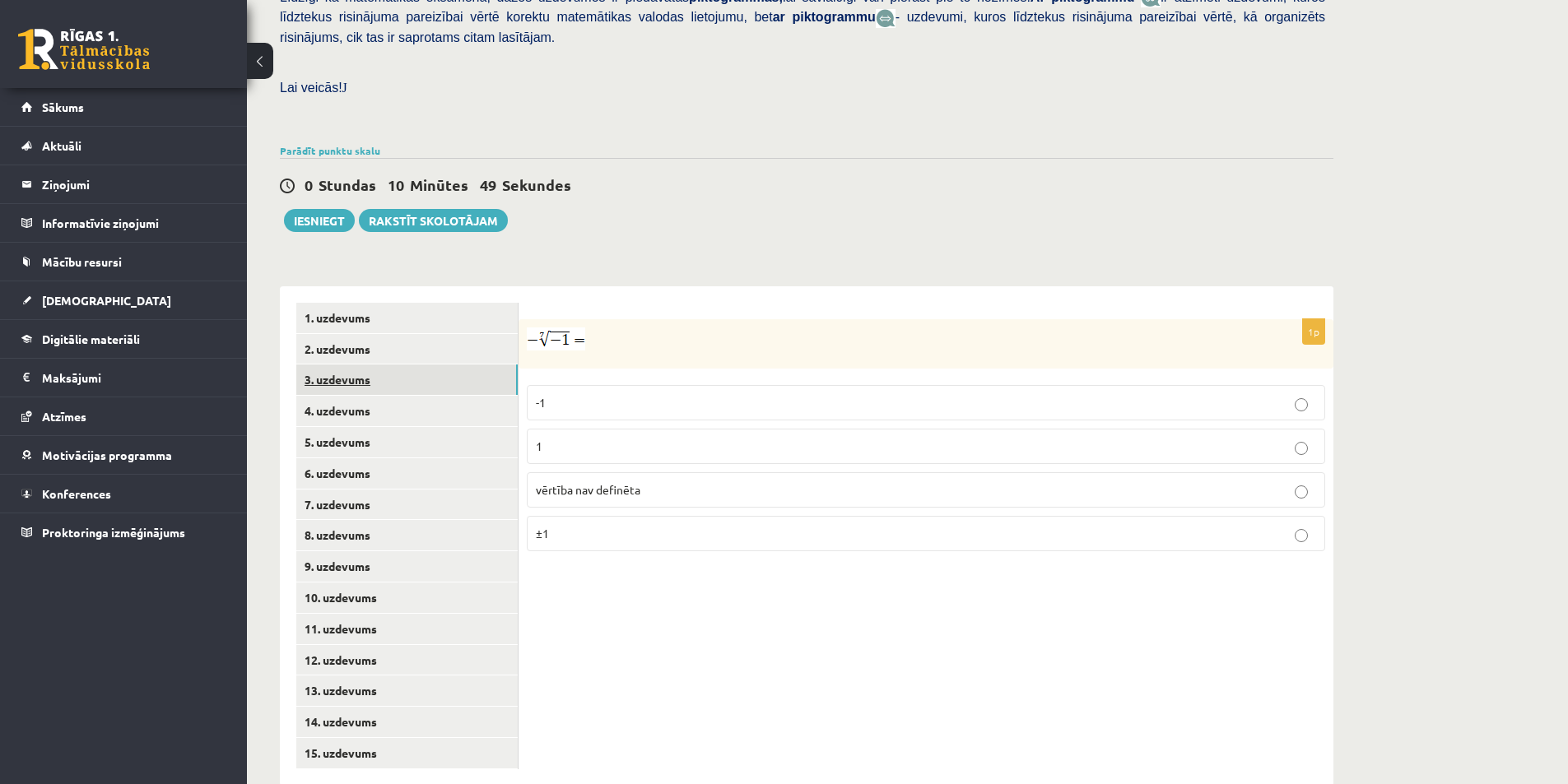
click at [445, 365] on link "3. uzdevums" at bounding box center [407, 380] width 221 height 31
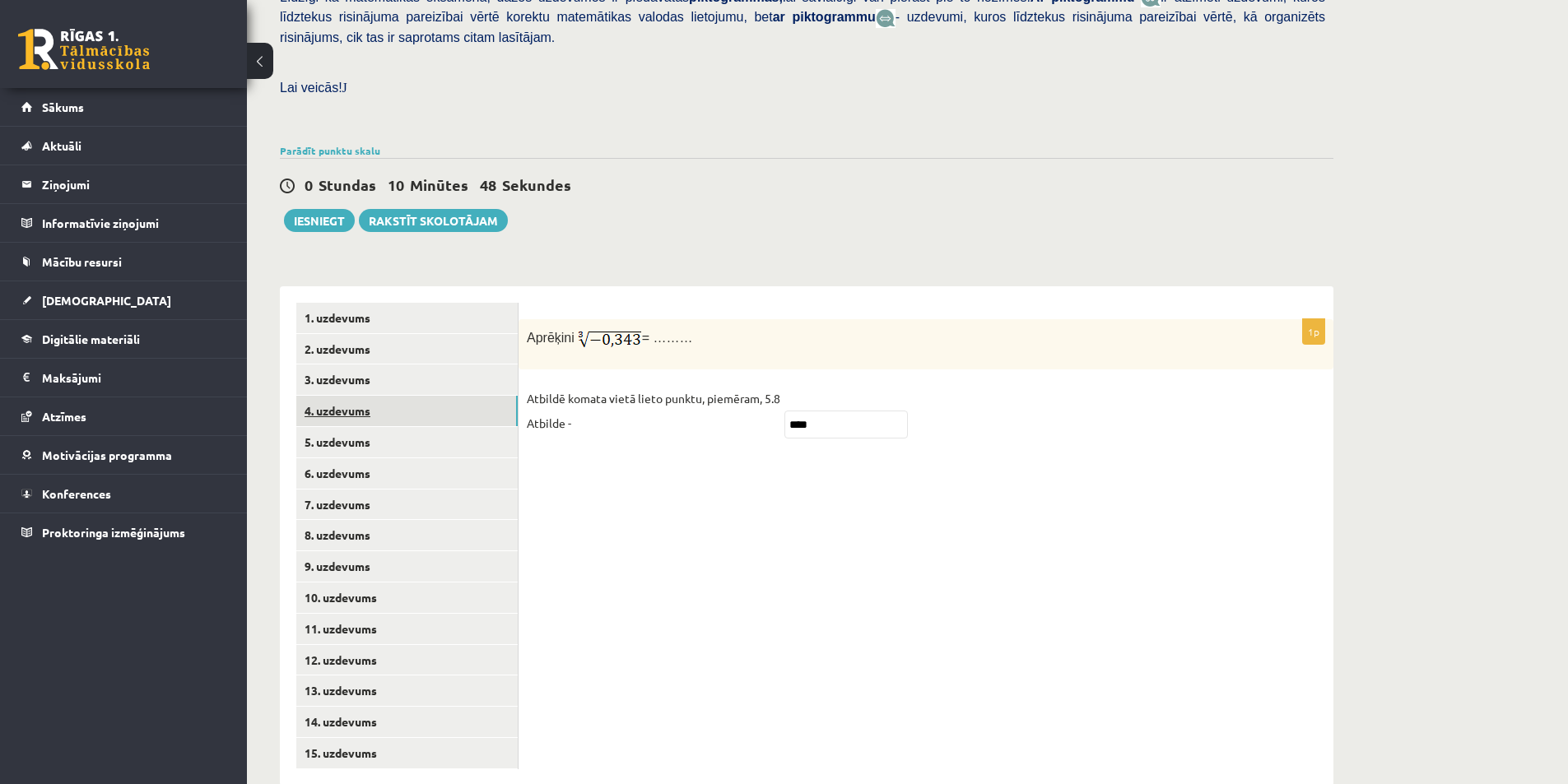
click at [448, 395] on link "4. uzdevums" at bounding box center [407, 410] width 221 height 31
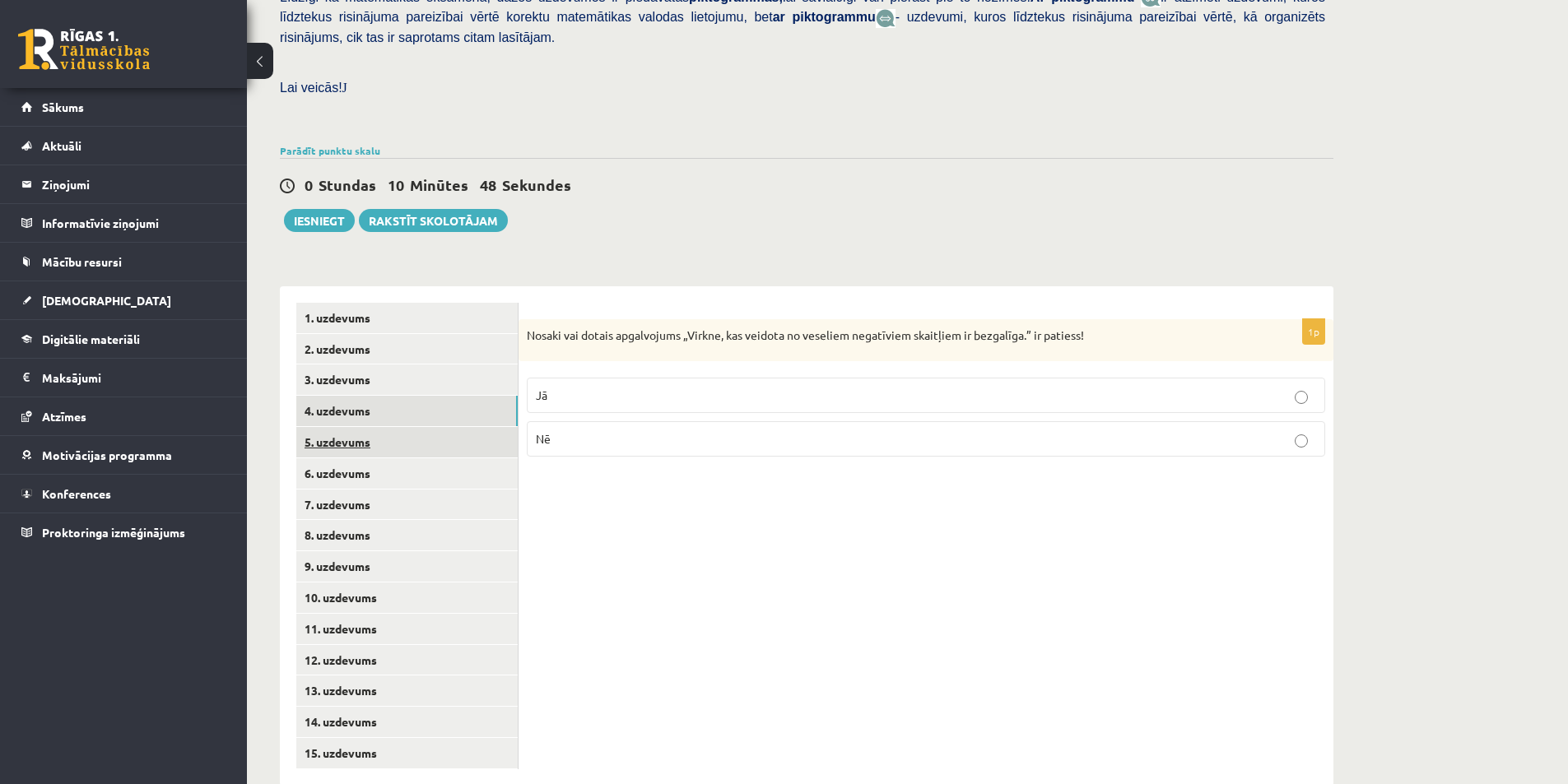
click at [455, 427] on link "5. uzdevums" at bounding box center [407, 442] width 221 height 31
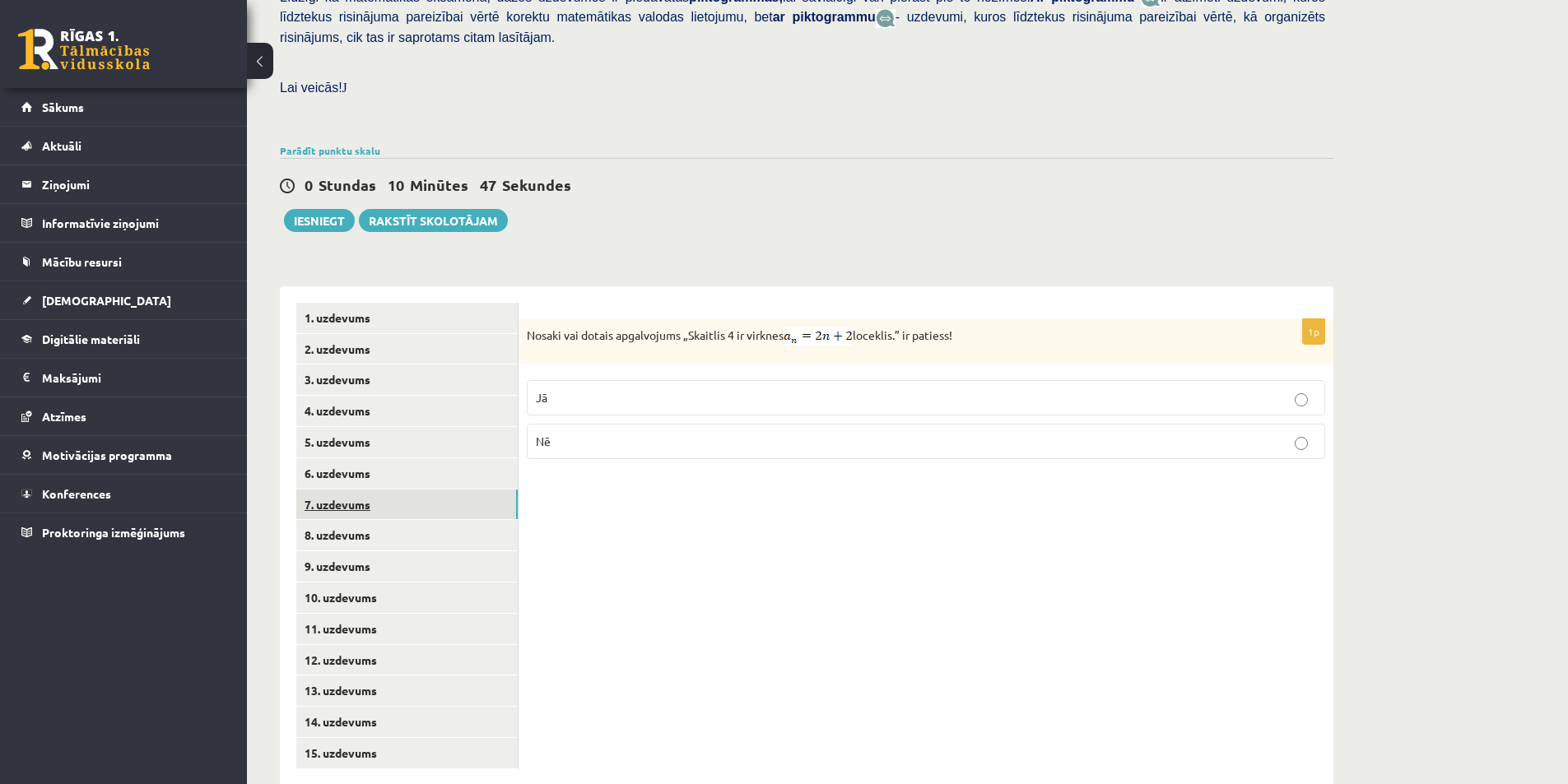
click at [457, 489] on link "7. uzdevums" at bounding box center [407, 504] width 221 height 31
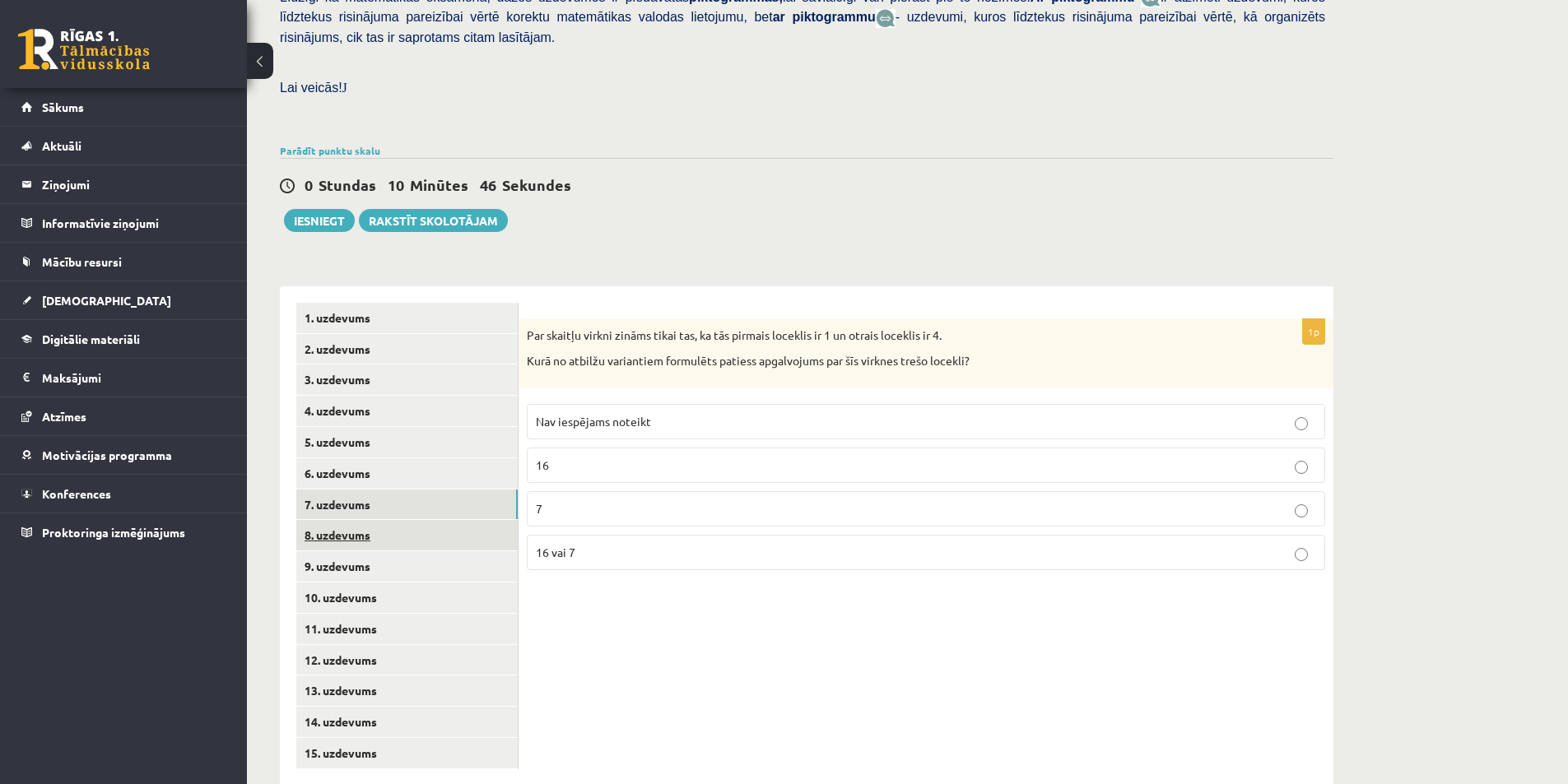
click at [455, 520] on link "8. uzdevums" at bounding box center [407, 535] width 221 height 31
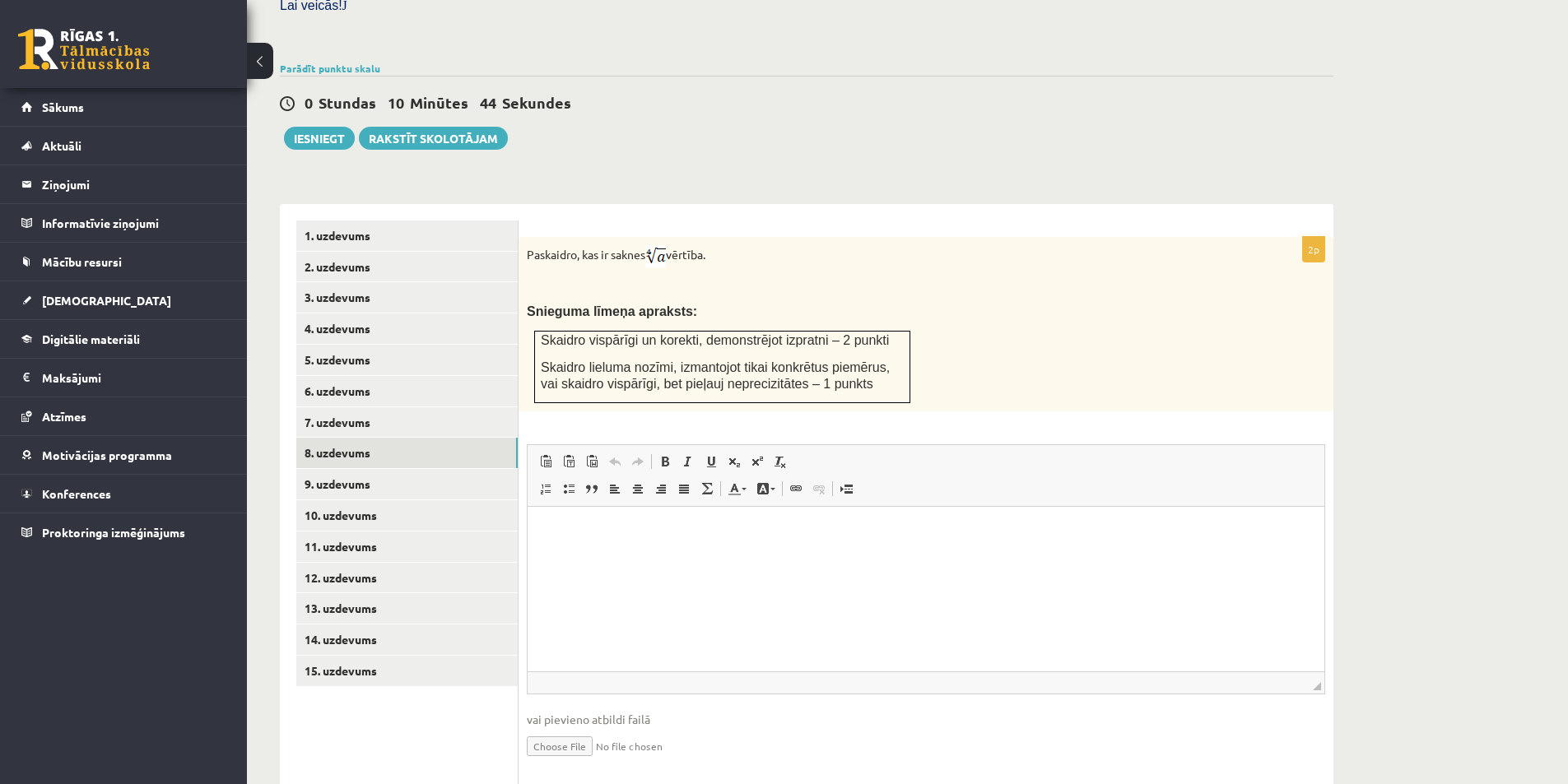
scroll to position [529, 0]
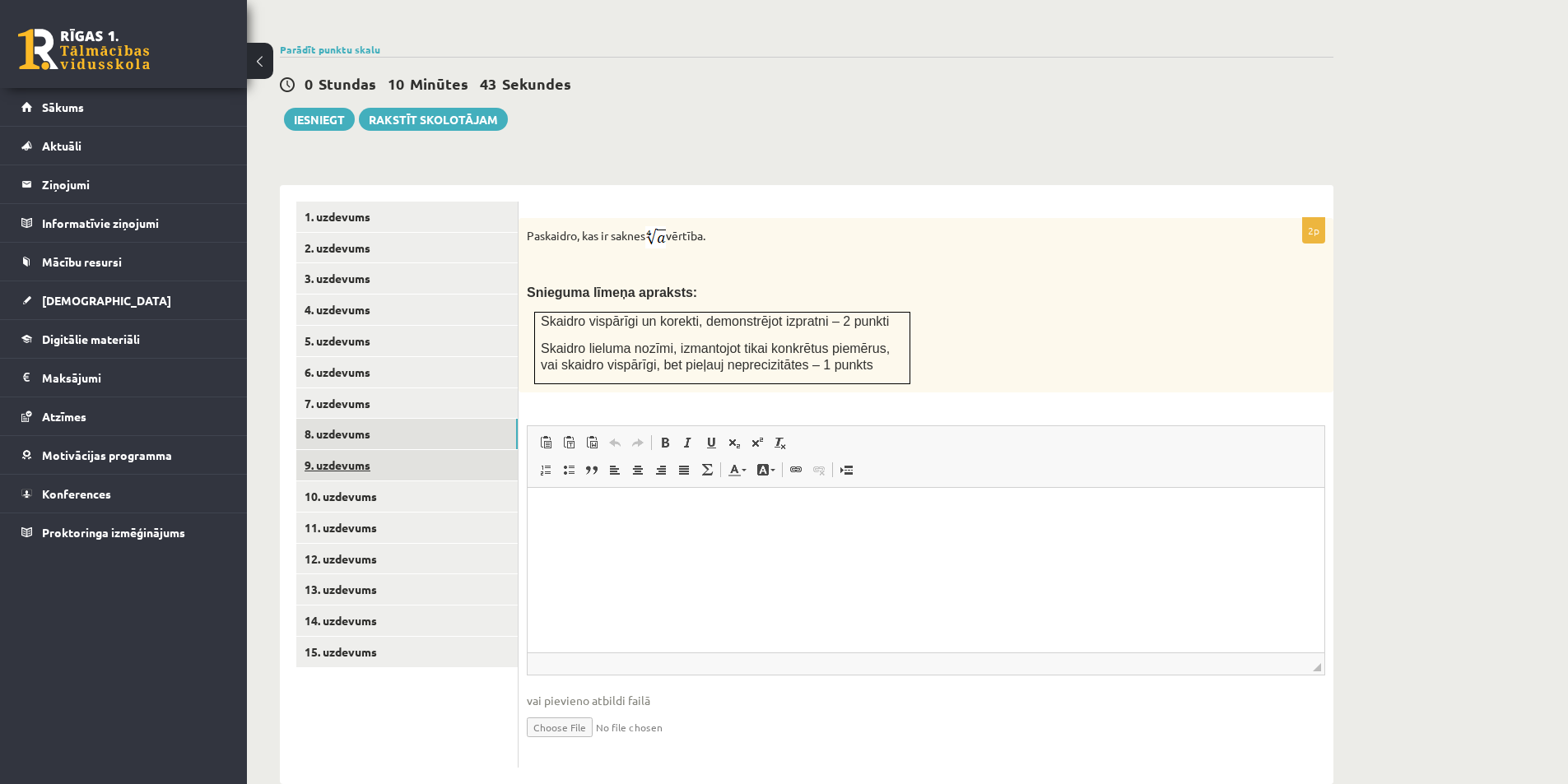
click at [423, 450] on link "9. uzdevums" at bounding box center [407, 465] width 221 height 31
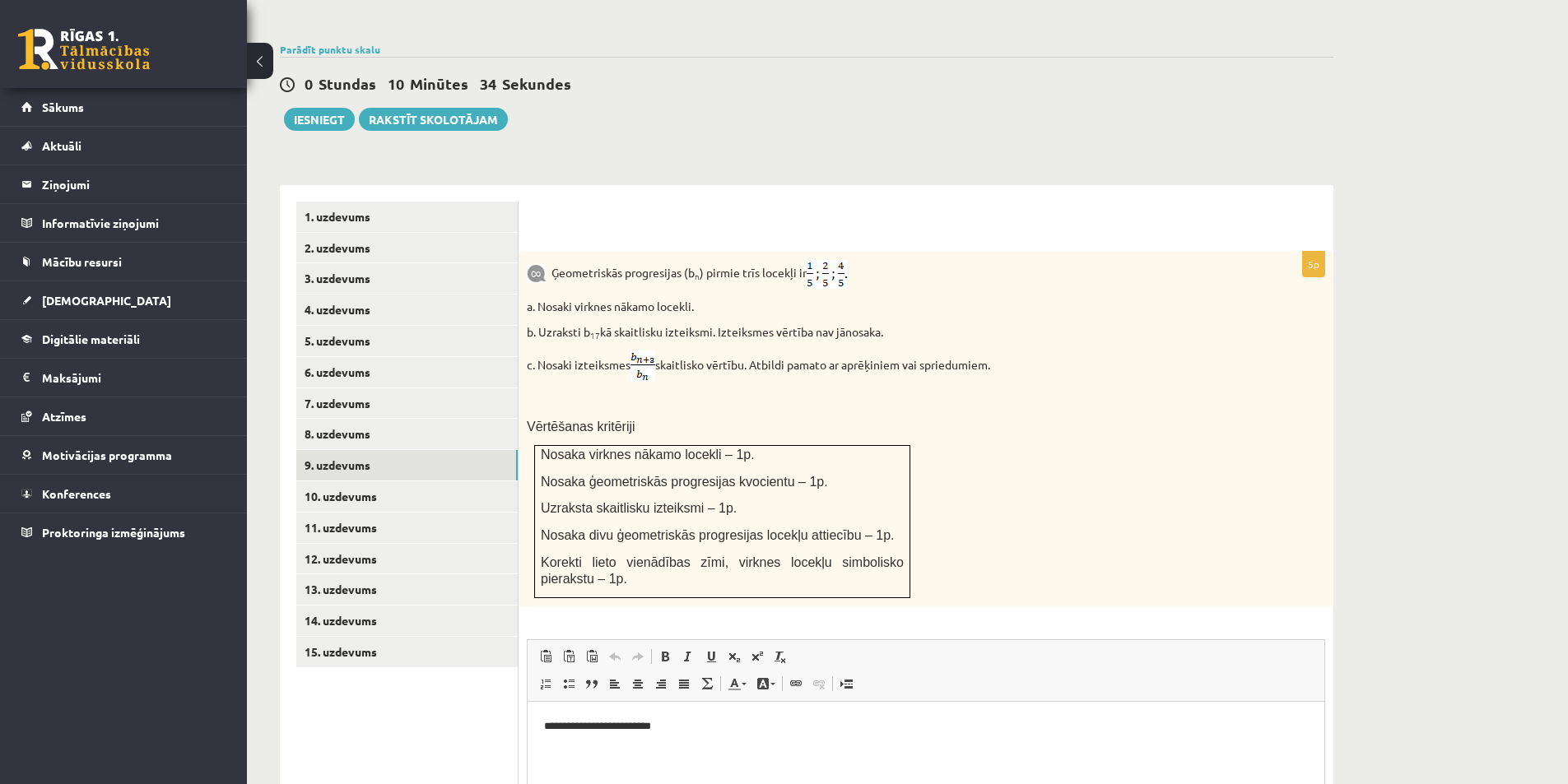
scroll to position [743, 0]
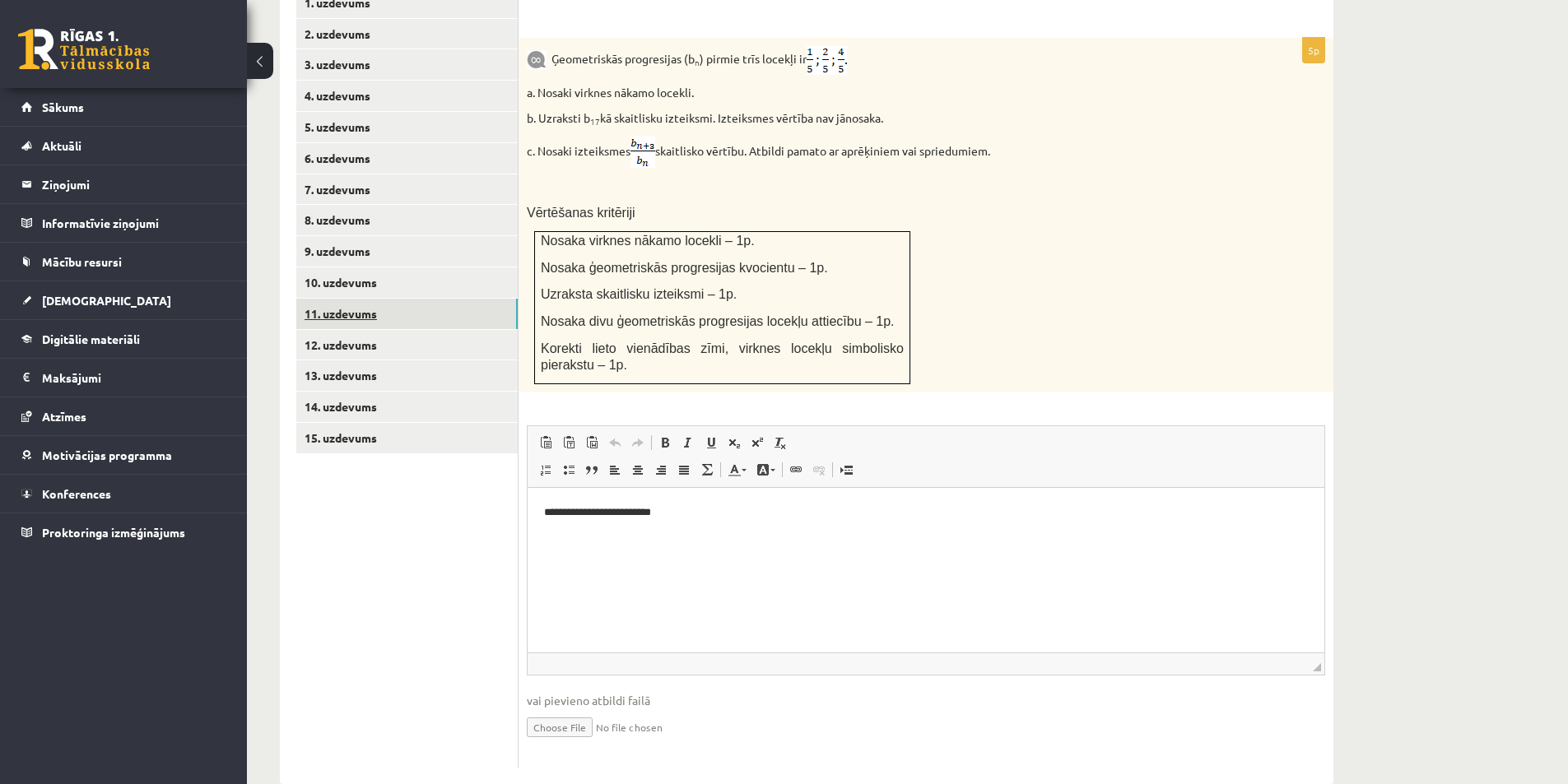
click at [378, 299] on link "11. uzdevums" at bounding box center [407, 314] width 221 height 31
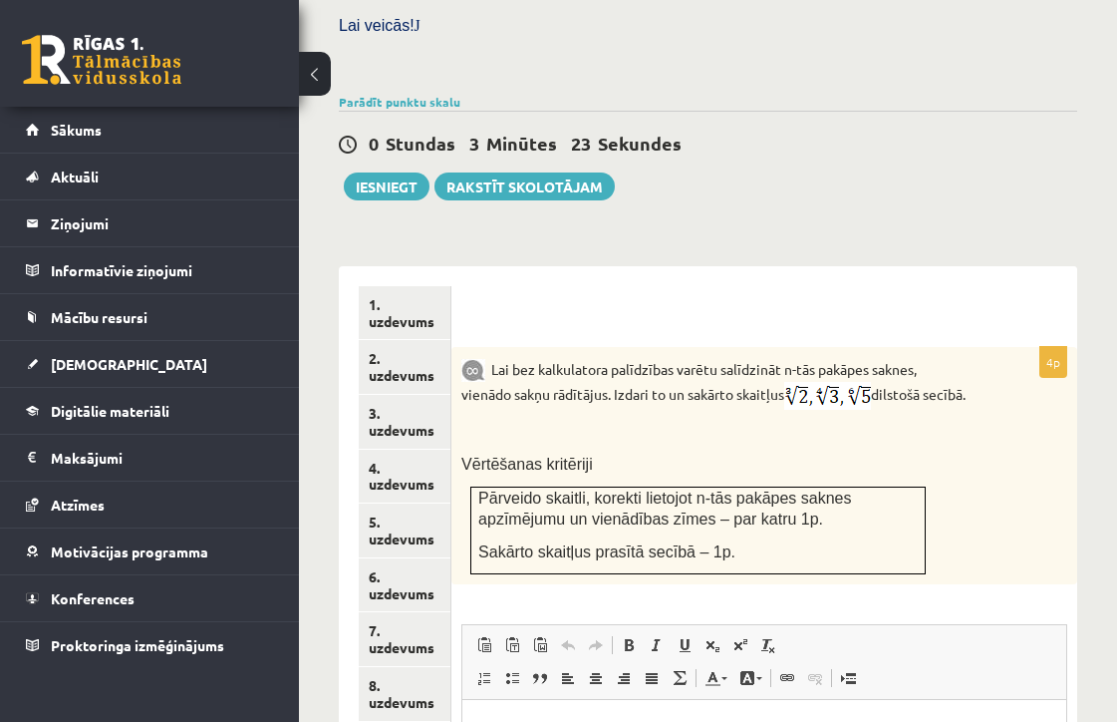
scroll to position [952, 0]
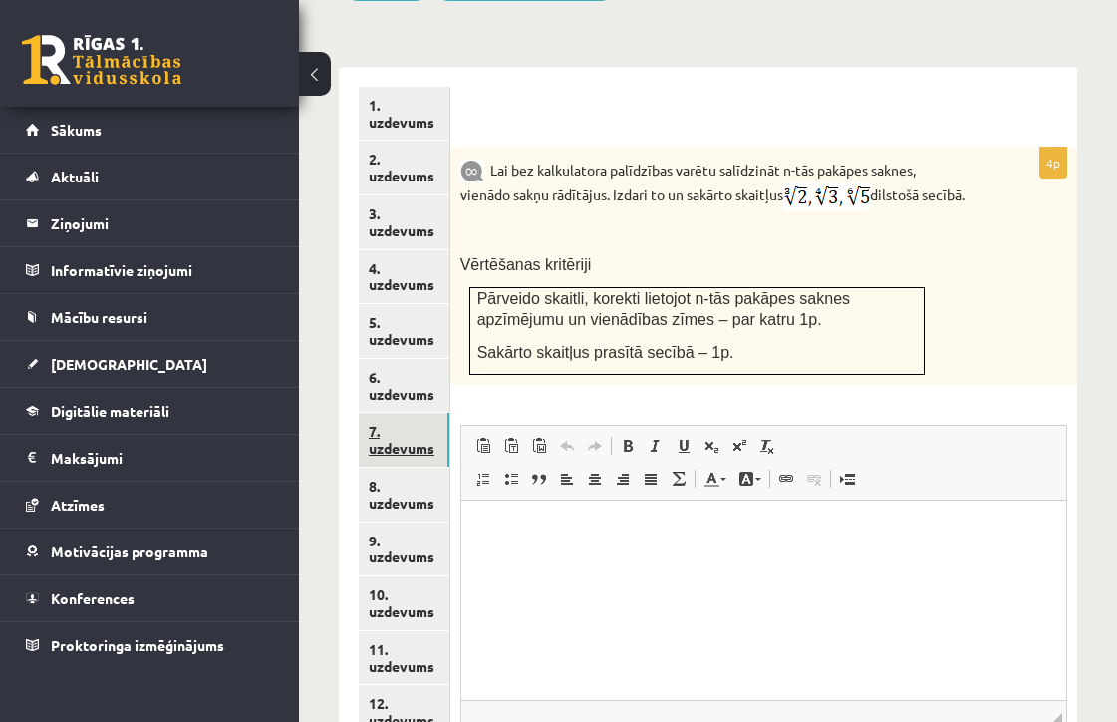
click at [416, 413] on link "7. uzdevums" at bounding box center [404, 440] width 91 height 54
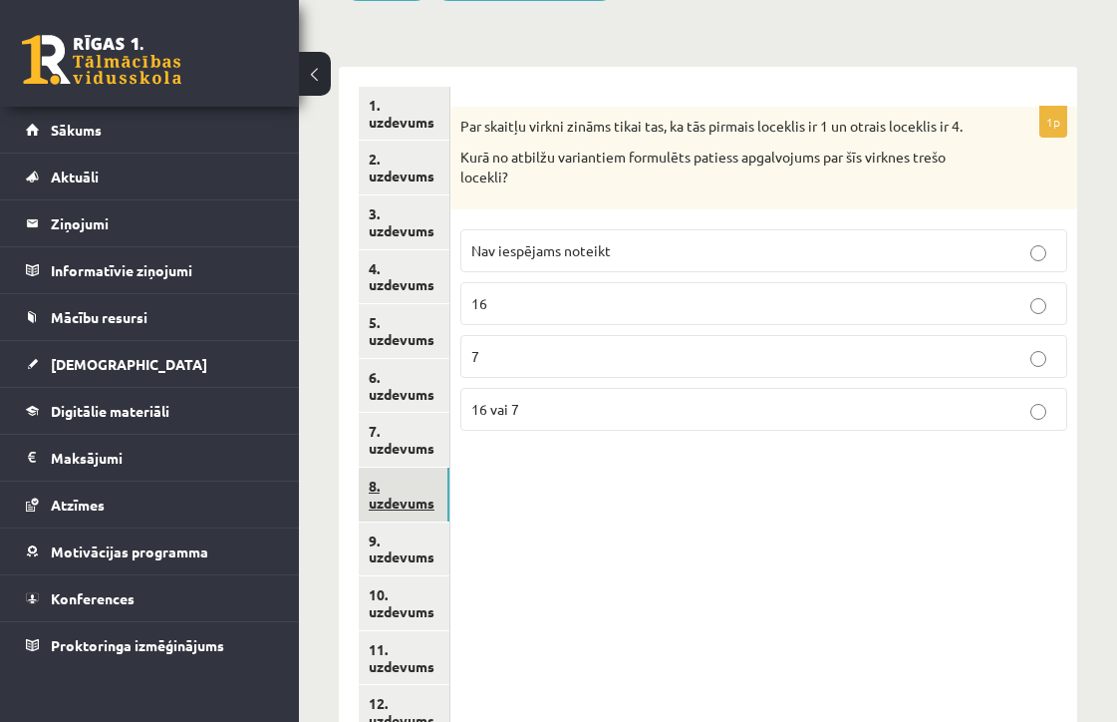
click at [395, 467] on link "8. uzdevums" at bounding box center [404, 494] width 91 height 54
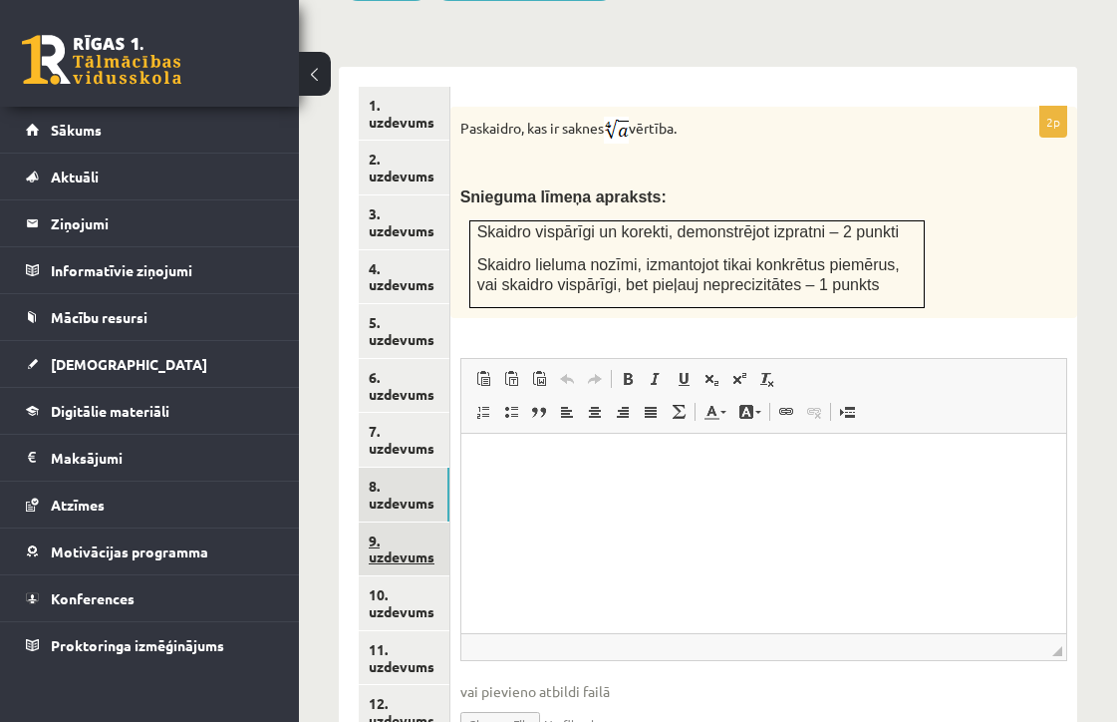
click at [396, 522] on link "9. uzdevums" at bounding box center [404, 549] width 91 height 54
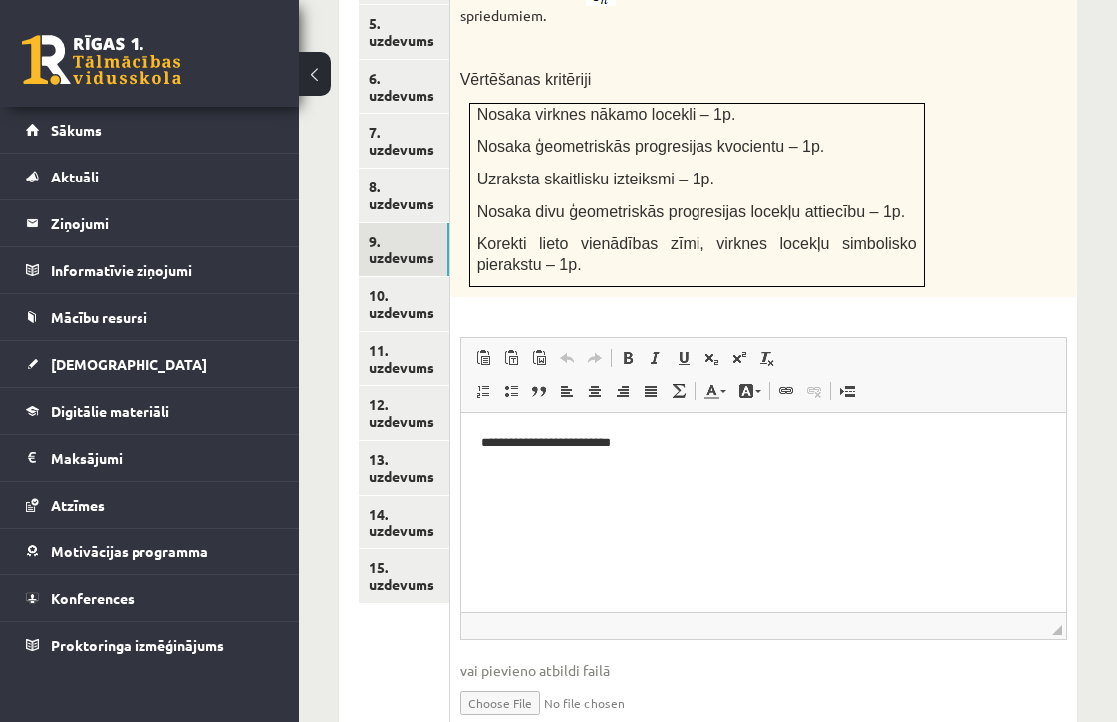
scroll to position [0, 0]
drag, startPoint x: 667, startPoint y: 453, endPoint x: 468, endPoint y: 456, distance: 198.4
click at [468, 456] on html "**********" at bounding box center [763, 443] width 605 height 61
click at [633, 236] on td "Nosaka virknes nākamo locekli – 1p. Nosaka ģeometriskās progresijas kvocientu –…" at bounding box center [696, 195] width 455 height 184
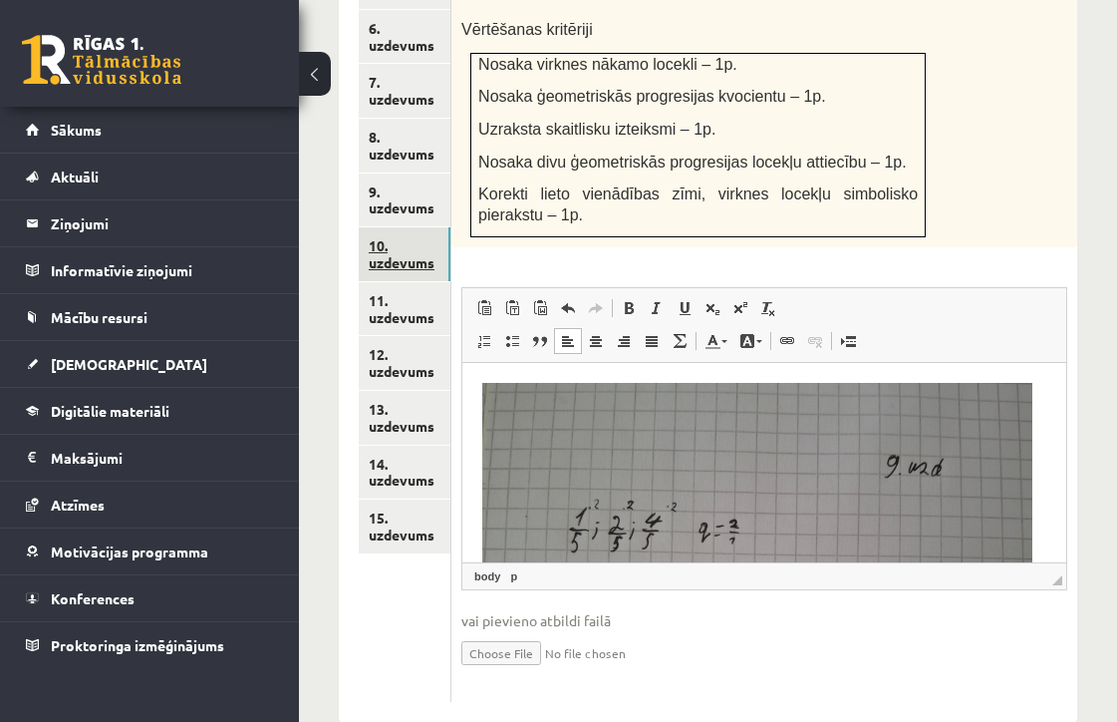
click at [395, 227] on link "10. uzdevums" at bounding box center [405, 254] width 92 height 54
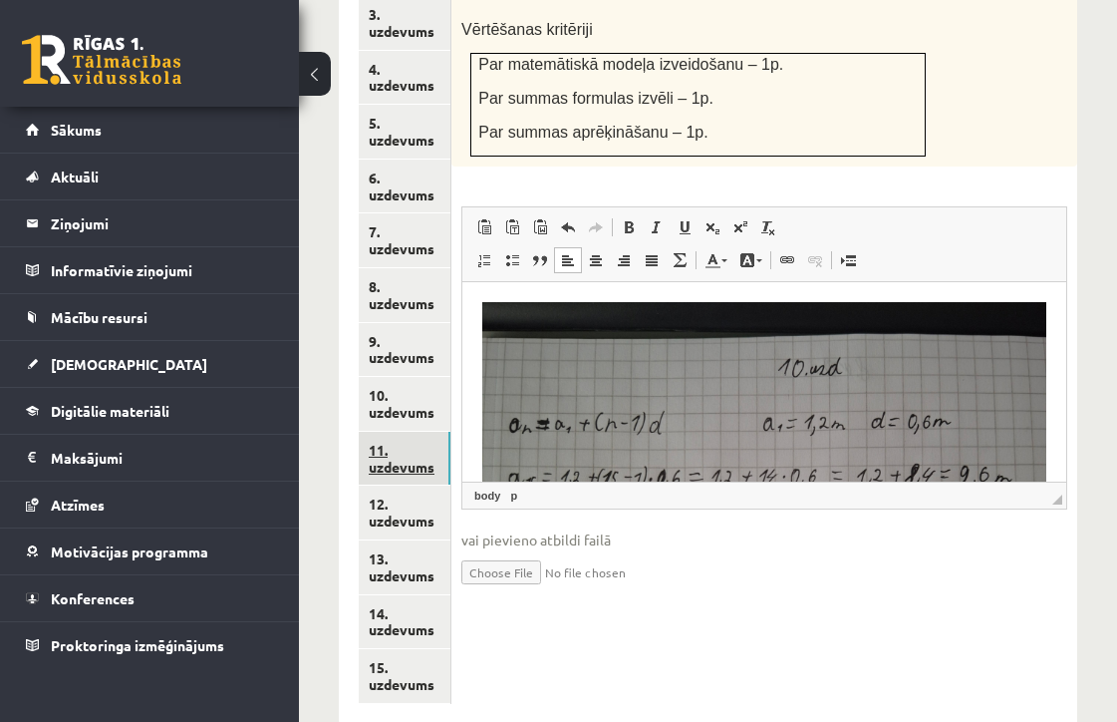
click at [380, 432] on link "11. uzdevums" at bounding box center [405, 459] width 92 height 54
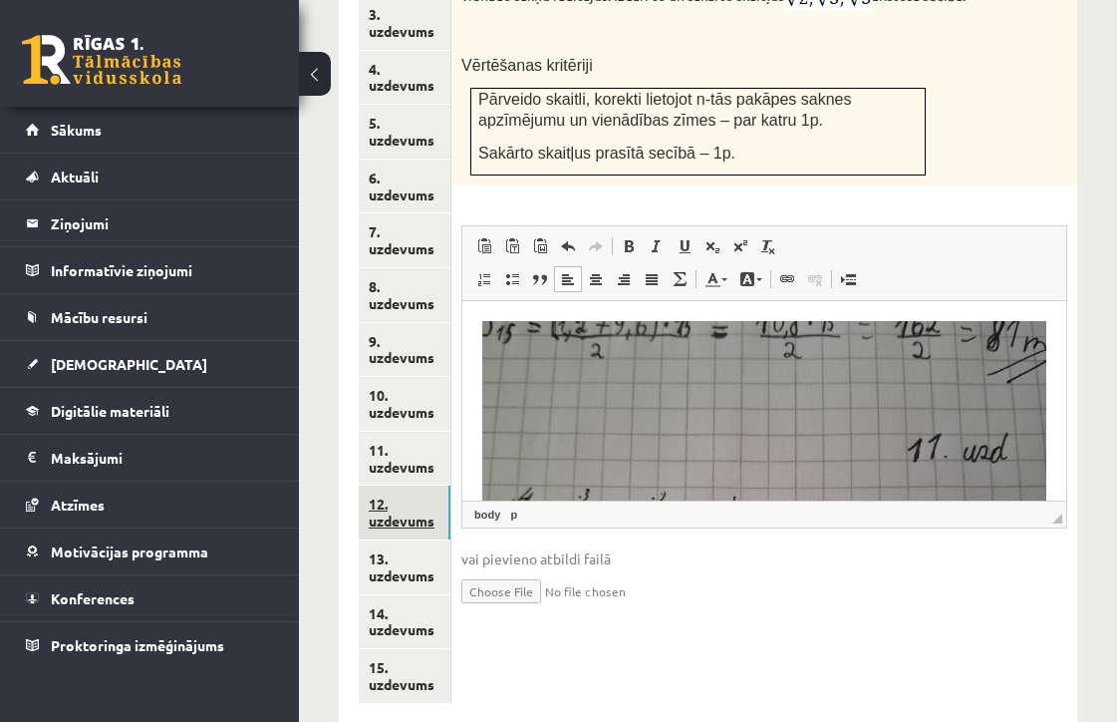
click at [417, 485] on link "12. uzdevums" at bounding box center [405, 512] width 92 height 54
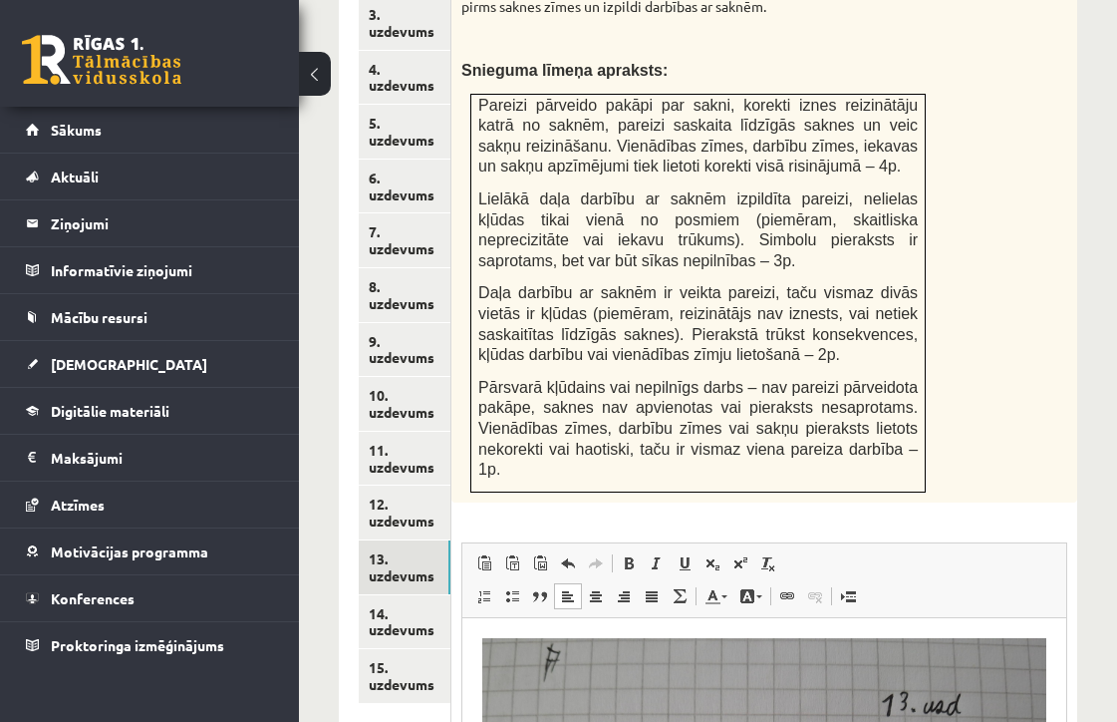
scroll to position [1351, 0]
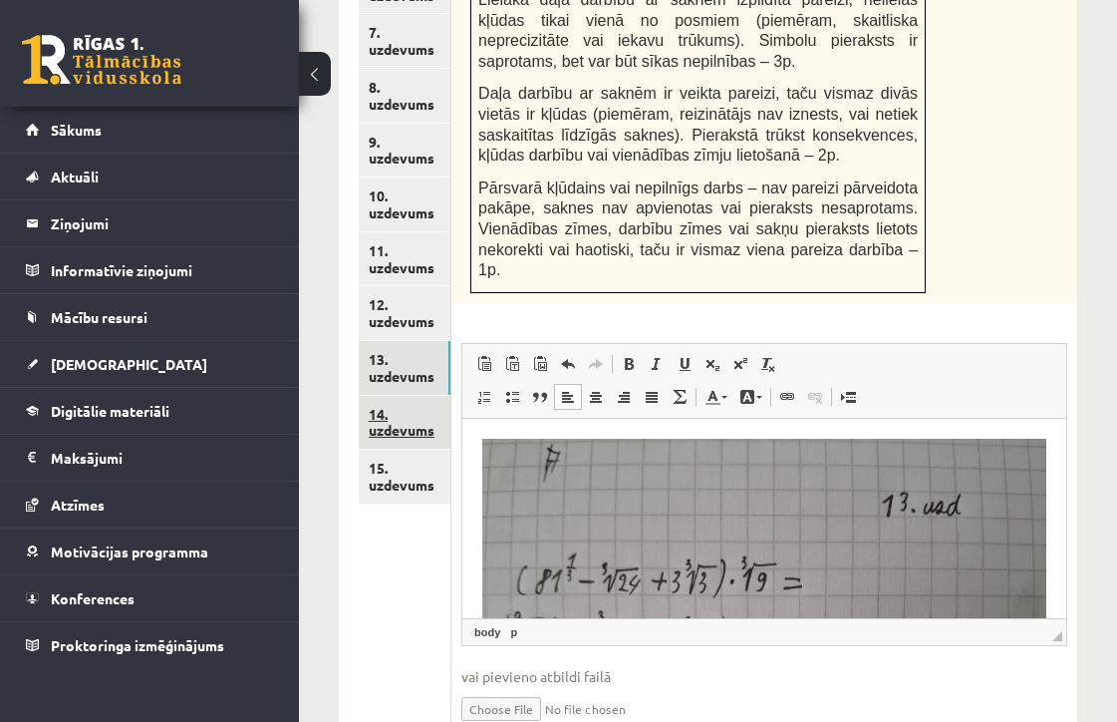
click at [393, 396] on link "14. uzdevums" at bounding box center [405, 423] width 92 height 54
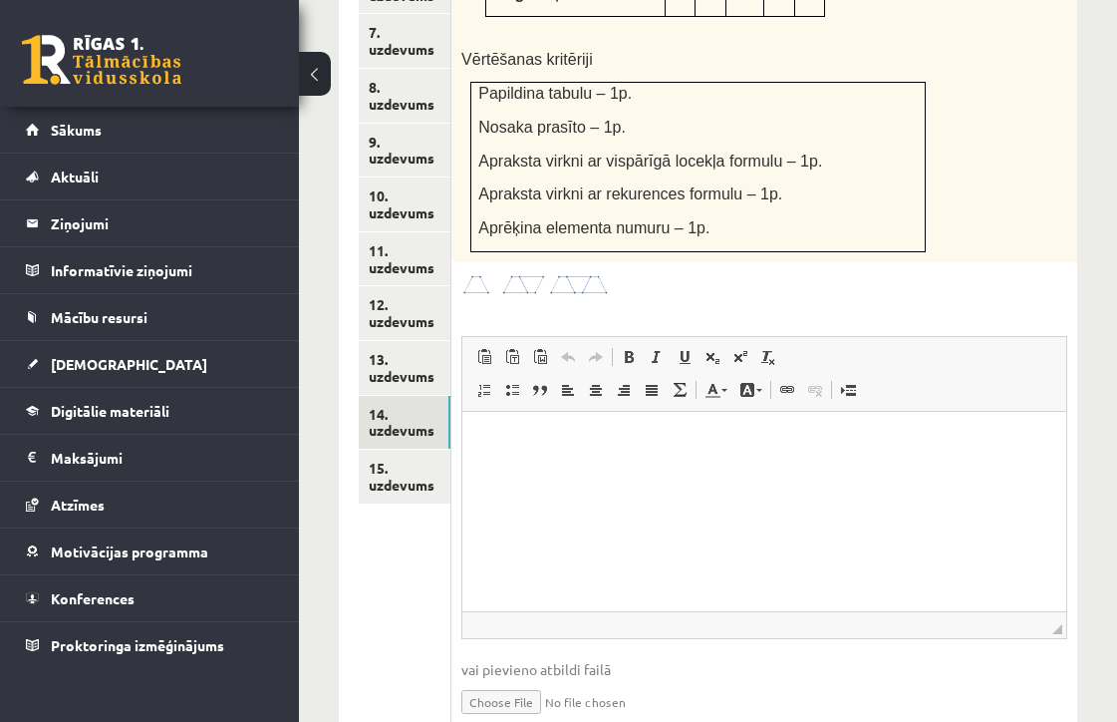
scroll to position [0, 0]
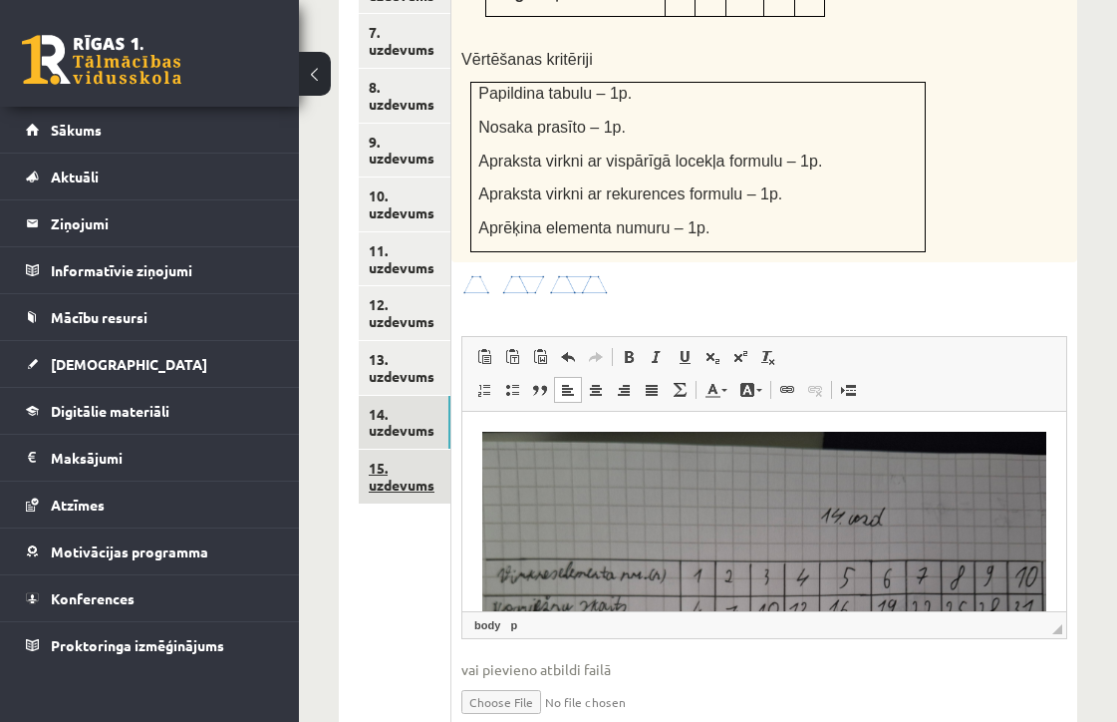
click at [380, 450] on link "15. uzdevums" at bounding box center [405, 477] width 92 height 54
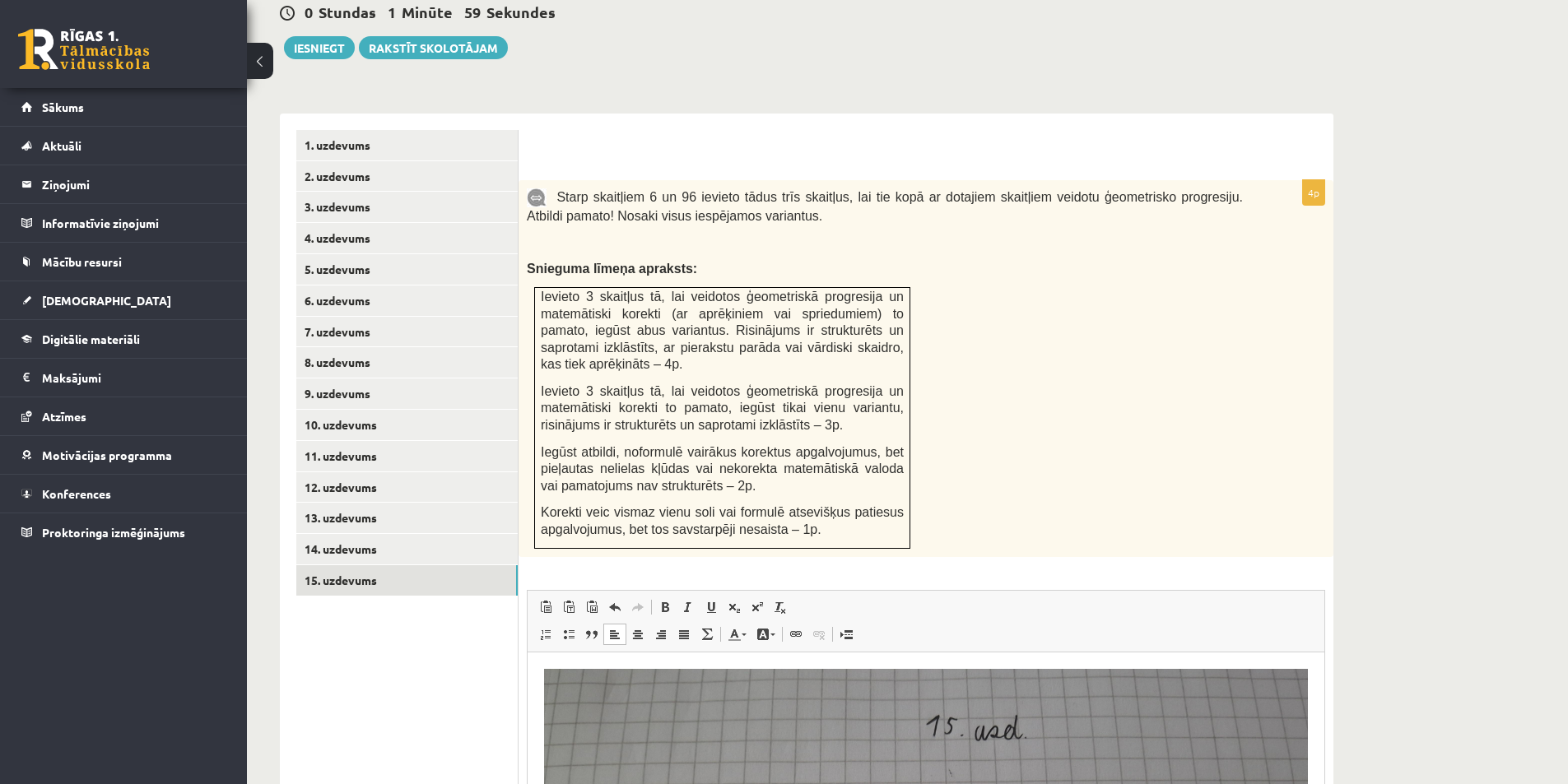
scroll to position [354, 0]
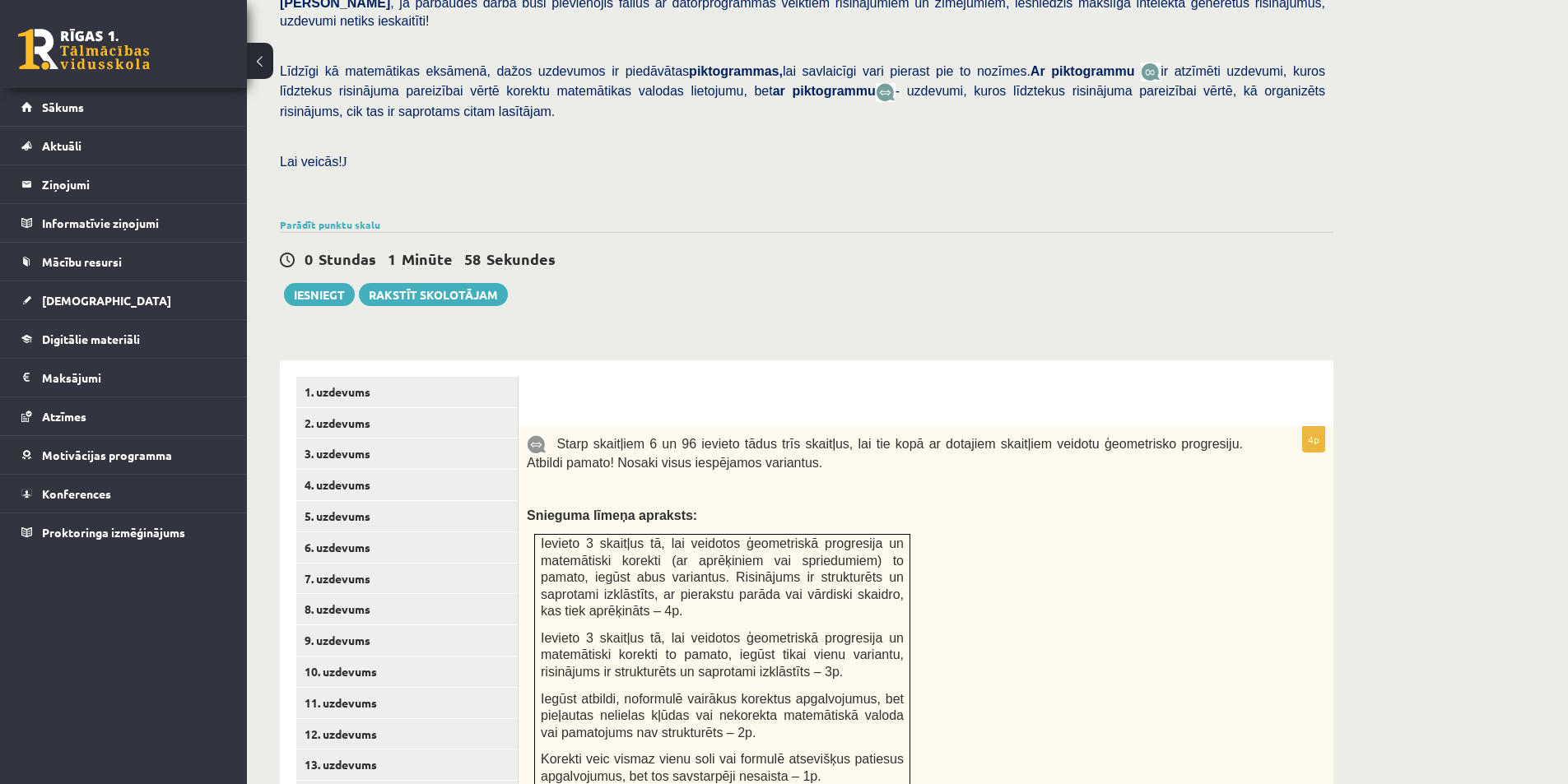
click at [573, 242] on div "0 Stundas 1 Minūte 58 Sekundes Ieskaite saglabāta! Iesniegt Rakstīt skolotājam" at bounding box center [807, 269] width 1054 height 74
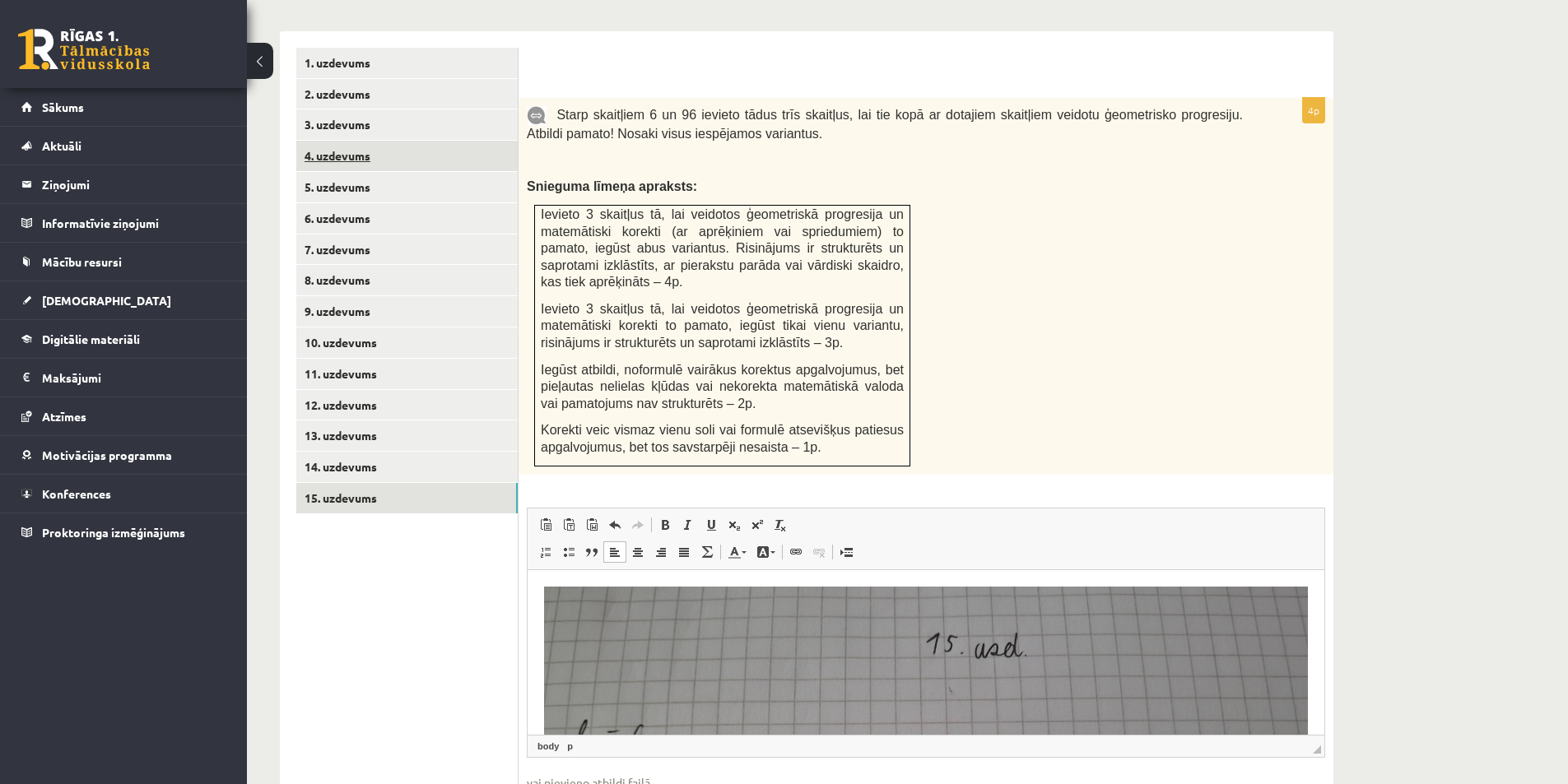
click at [377, 140] on link "4. uzdevums" at bounding box center [407, 155] width 221 height 31
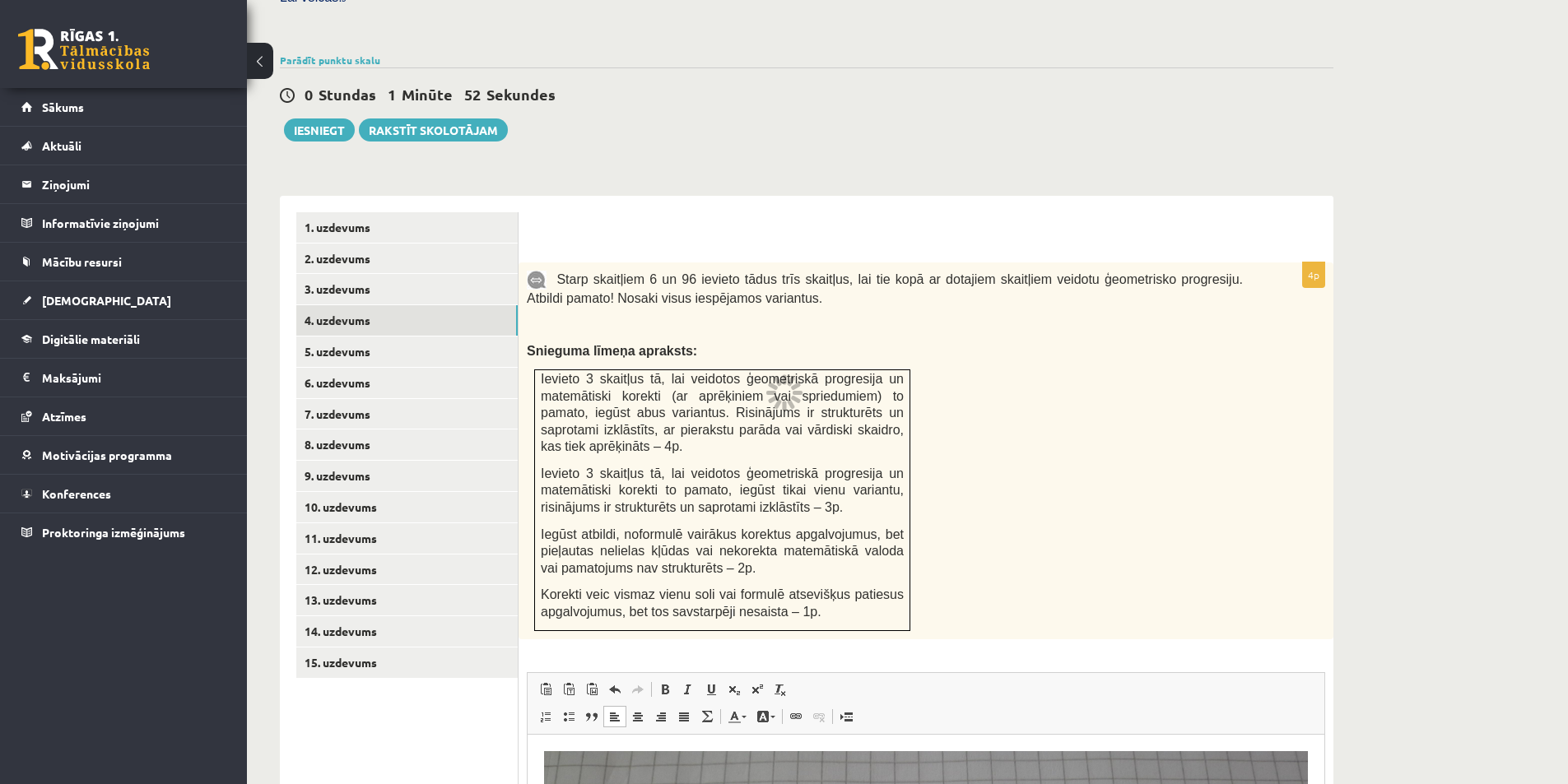
scroll to position [427, 0]
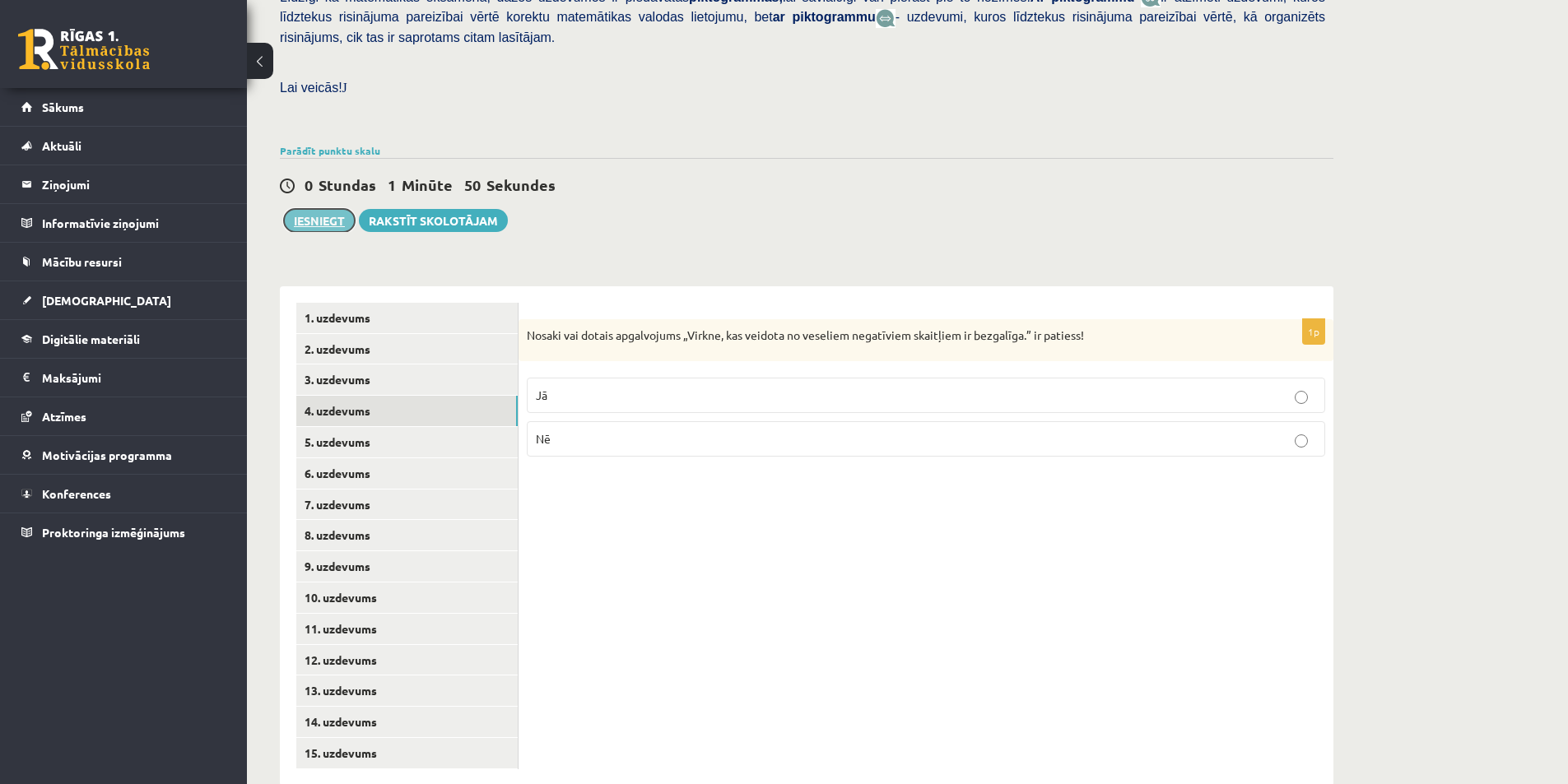
click at [333, 209] on button "Iesniegt" at bounding box center [320, 220] width 71 height 23
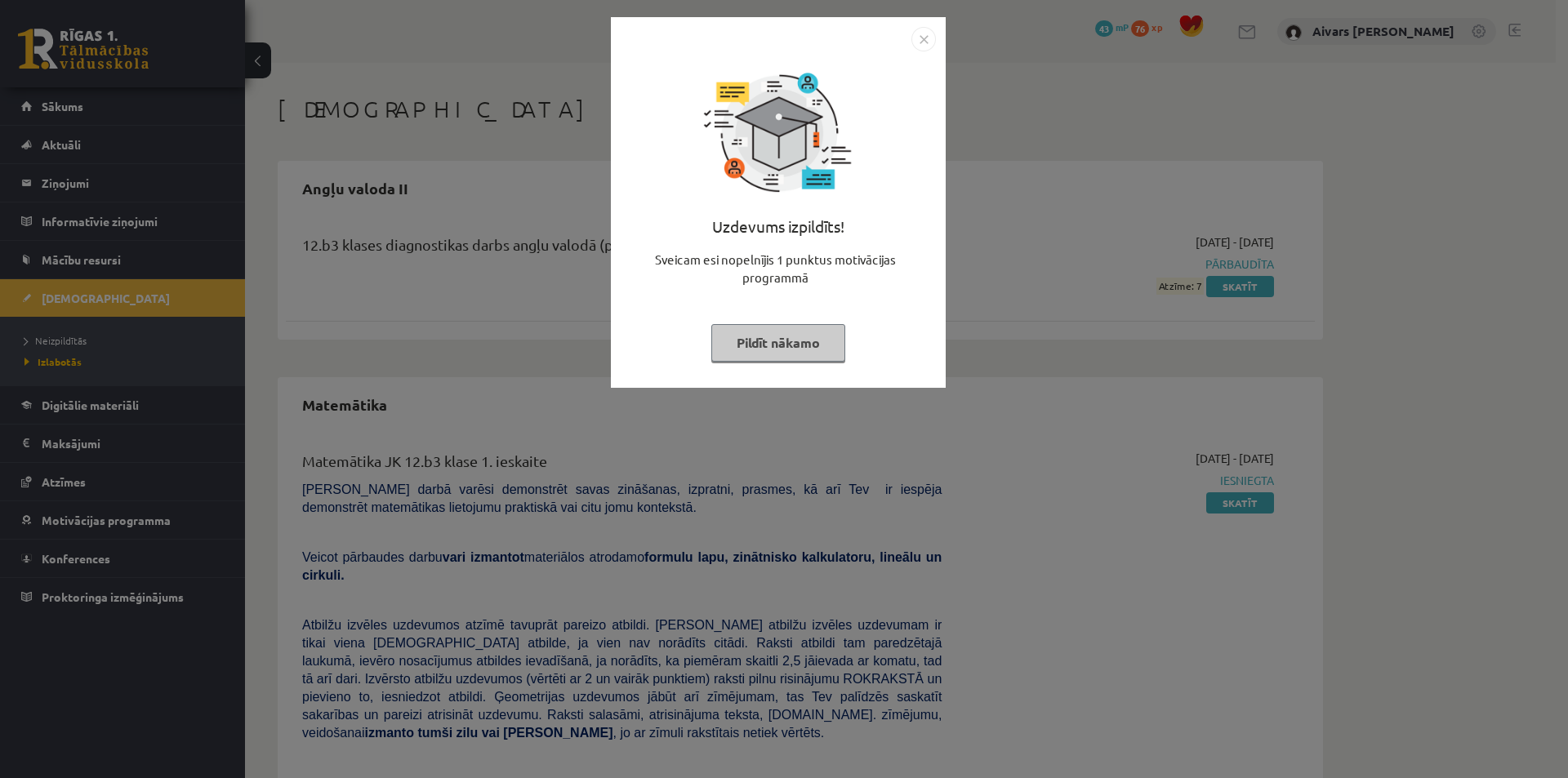
click at [799, 345] on button "Pildīt nākamo" at bounding box center [777, 343] width 134 height 38
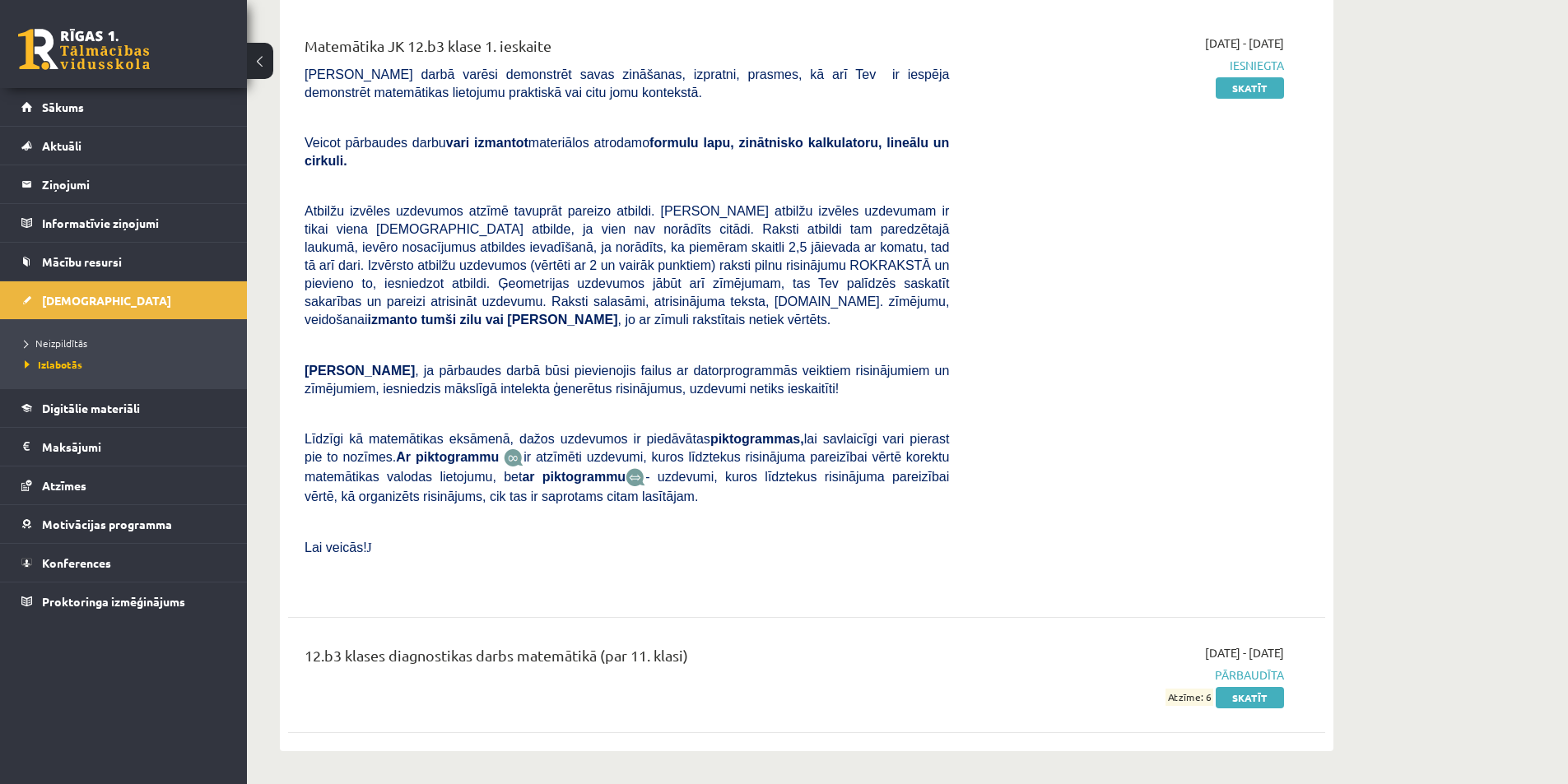
scroll to position [384, 0]
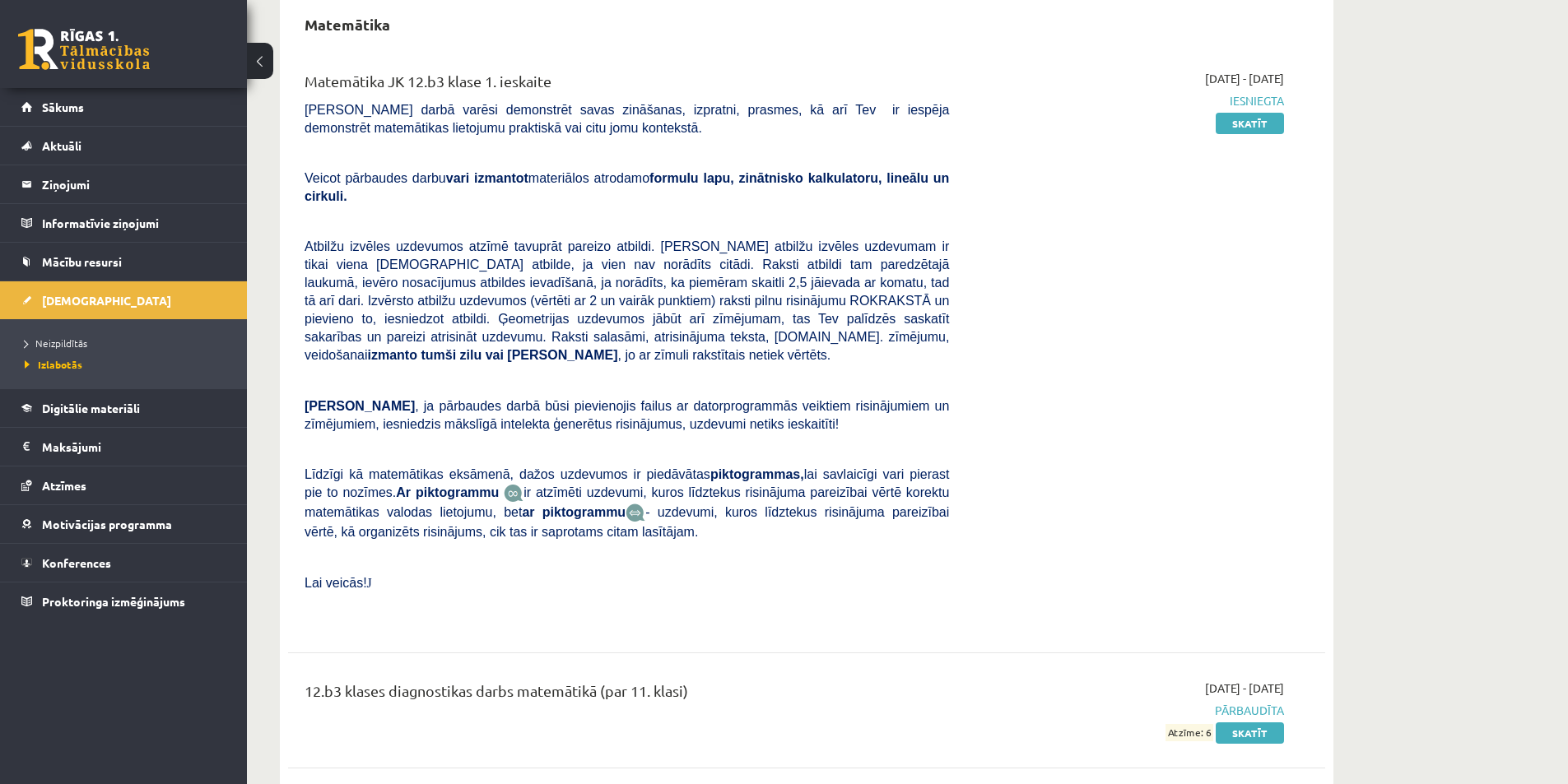
drag, startPoint x: 493, startPoint y: 661, endPoint x: 758, endPoint y: 658, distance: 265.0
click at [755, 679] on div "12.b3 klases diagnostikas darbs matemātikā (par 11. klasi)" at bounding box center [627, 694] width 644 height 31
click at [758, 679] on div "12.b3 klases diagnostikas darbs matemātikā (par 11. klasi)" at bounding box center [627, 694] width 644 height 31
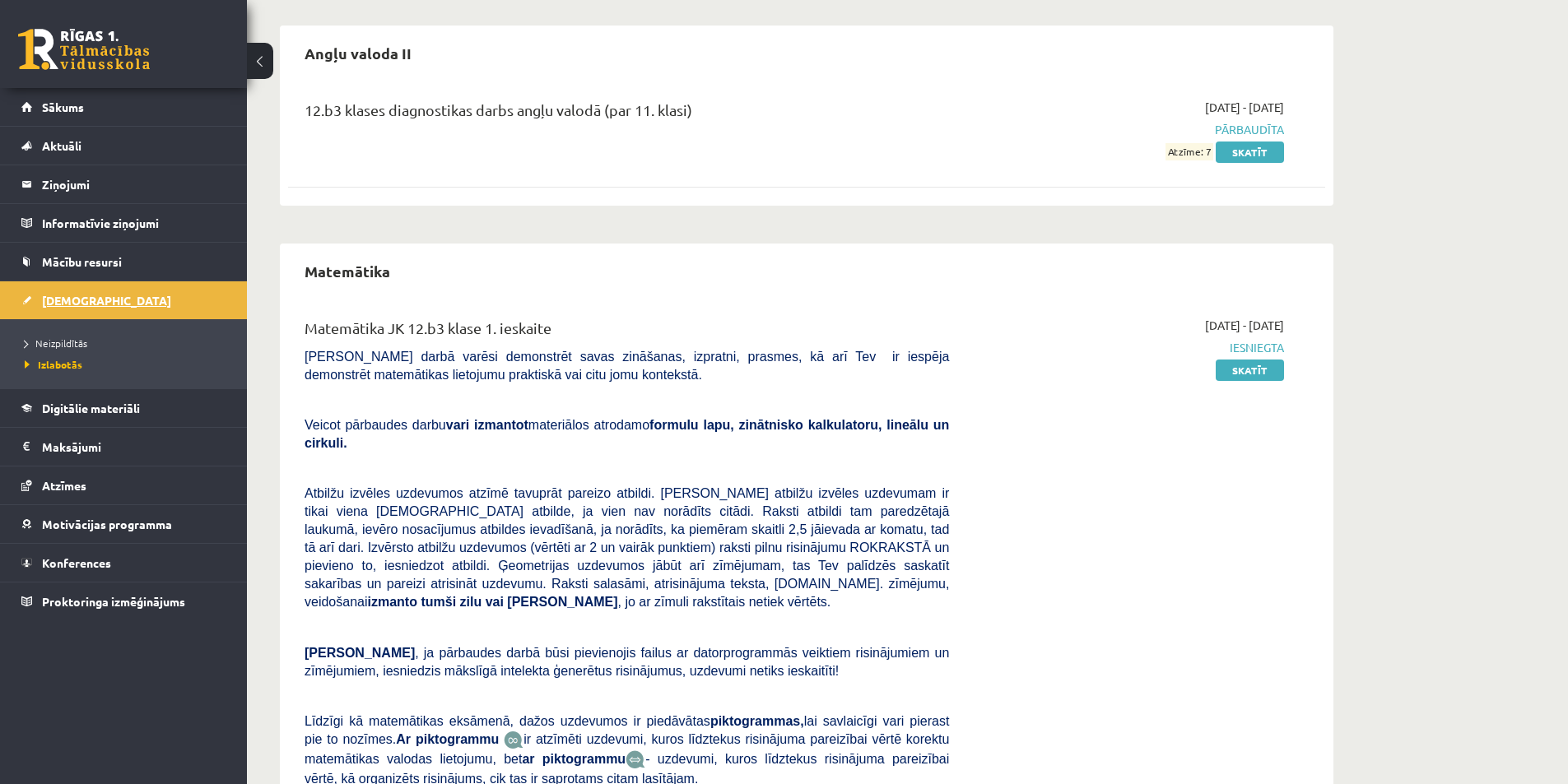
click at [75, 290] on link "[DEMOGRAPHIC_DATA]" at bounding box center [124, 300] width 205 height 38
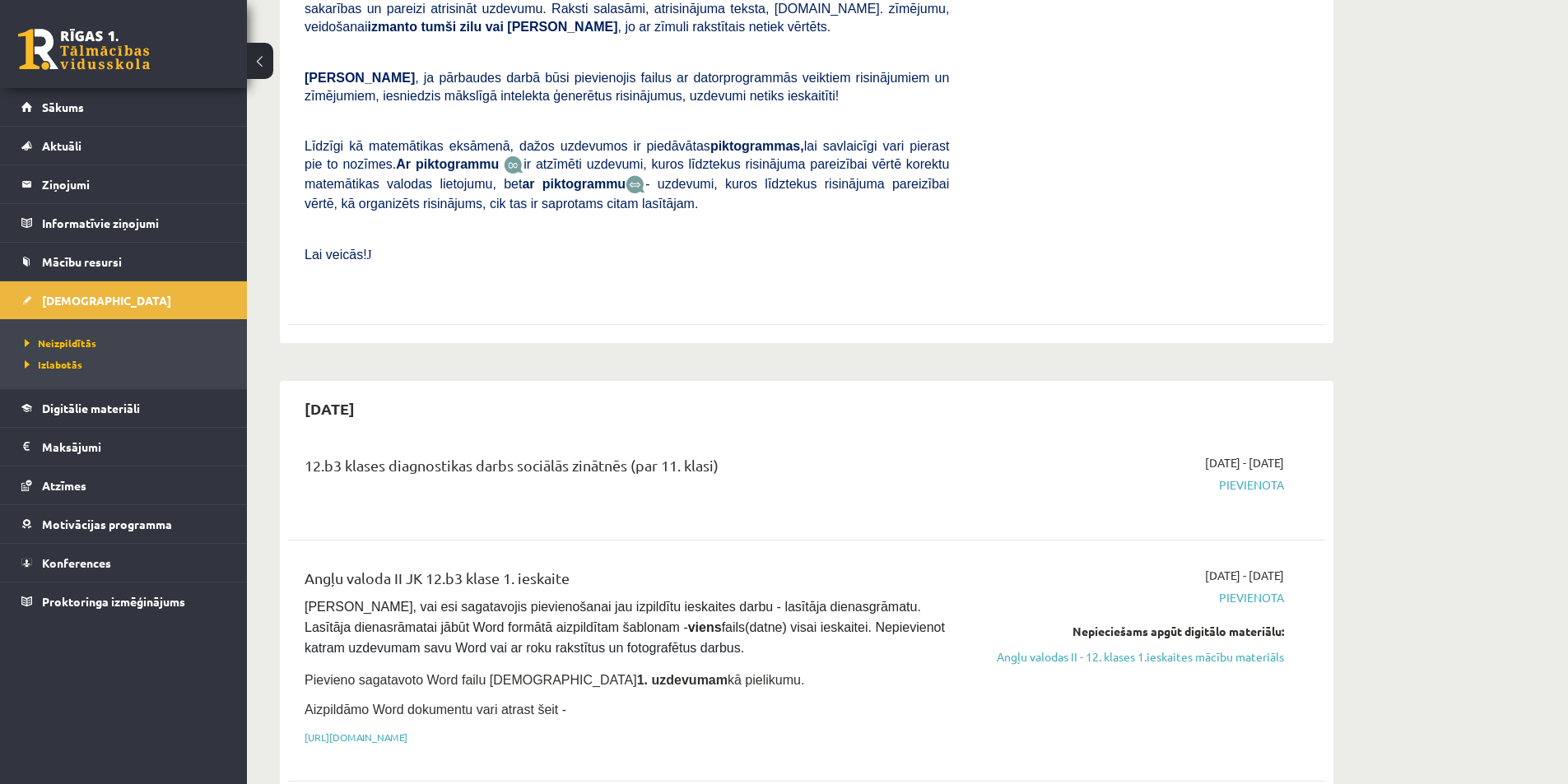
scroll to position [658, 0]
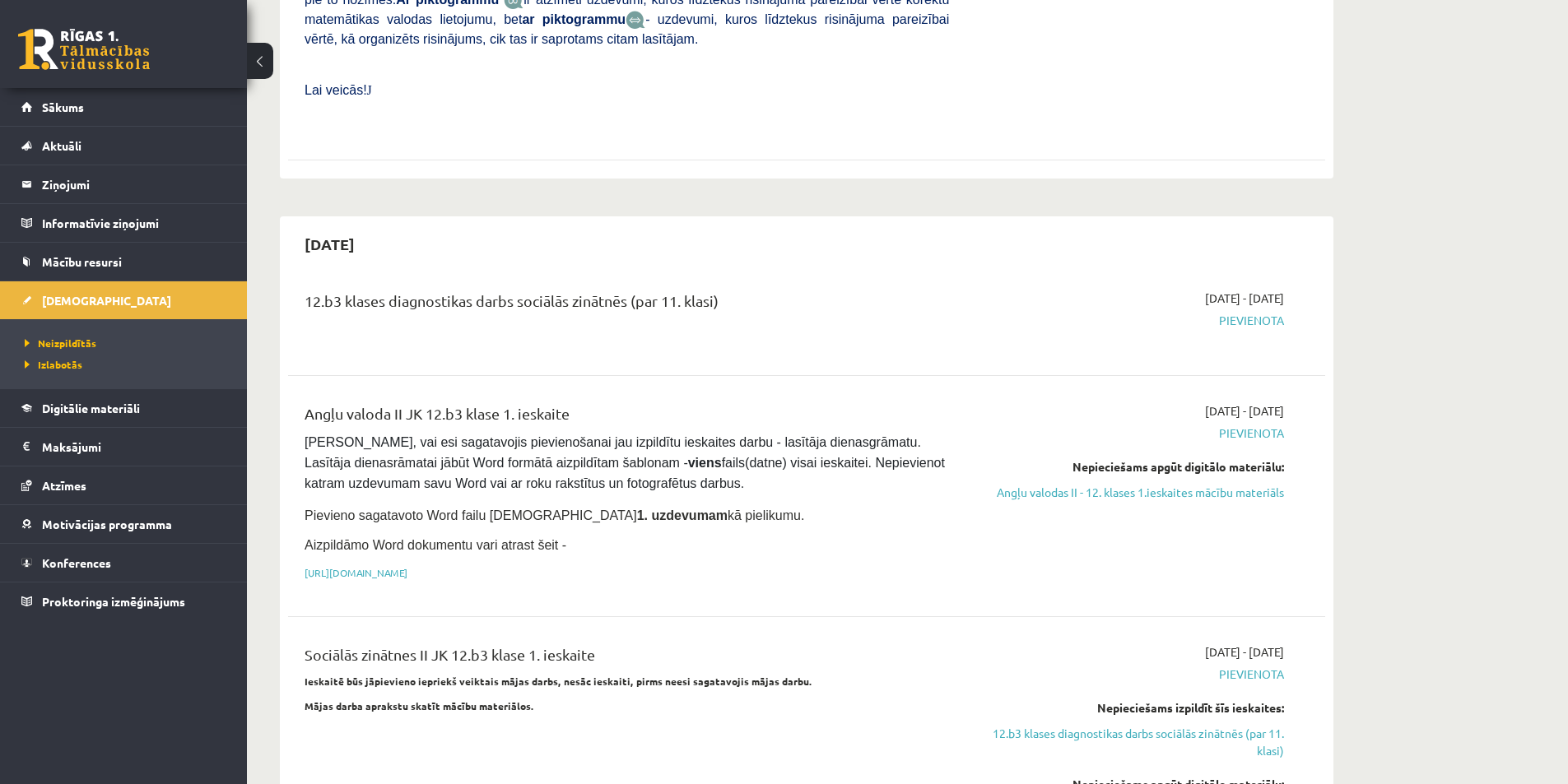
drag, startPoint x: 472, startPoint y: 380, endPoint x: 625, endPoint y: 384, distance: 153.1
click at [613, 402] on div "Angļu valoda II JK 12.b3 klase 1. ieskaite" at bounding box center [627, 417] width 644 height 31
click at [626, 402] on div "Angļu valoda II JK 12.b3 klase 1. ieskaite" at bounding box center [627, 417] width 644 height 31
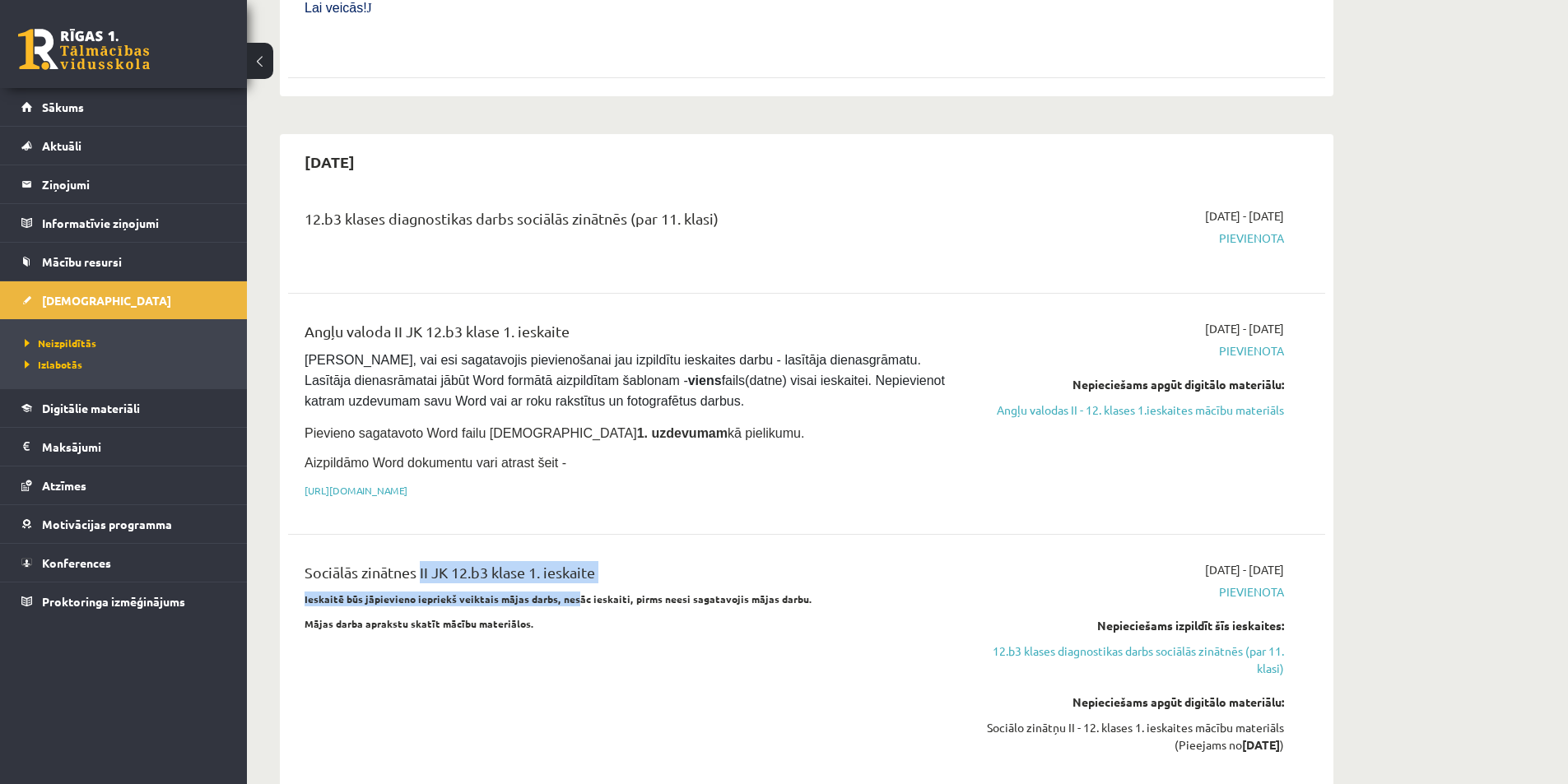
drag, startPoint x: 411, startPoint y: 544, endPoint x: 657, endPoint y: 559, distance: 246.5
click at [628, 561] on div "Sociālās zinātnes II JK 12.b3 klase 1. ieskaite Ieskaitē būs jāpievieno iepriek…" at bounding box center [627, 668] width 669 height 215
click at [650, 593] on strong "Ieskaitē būs jāpievieno iepriekš veiktais mājas darbs, nesāc ieskaiti, pirms ne…" at bounding box center [558, 599] width 508 height 13
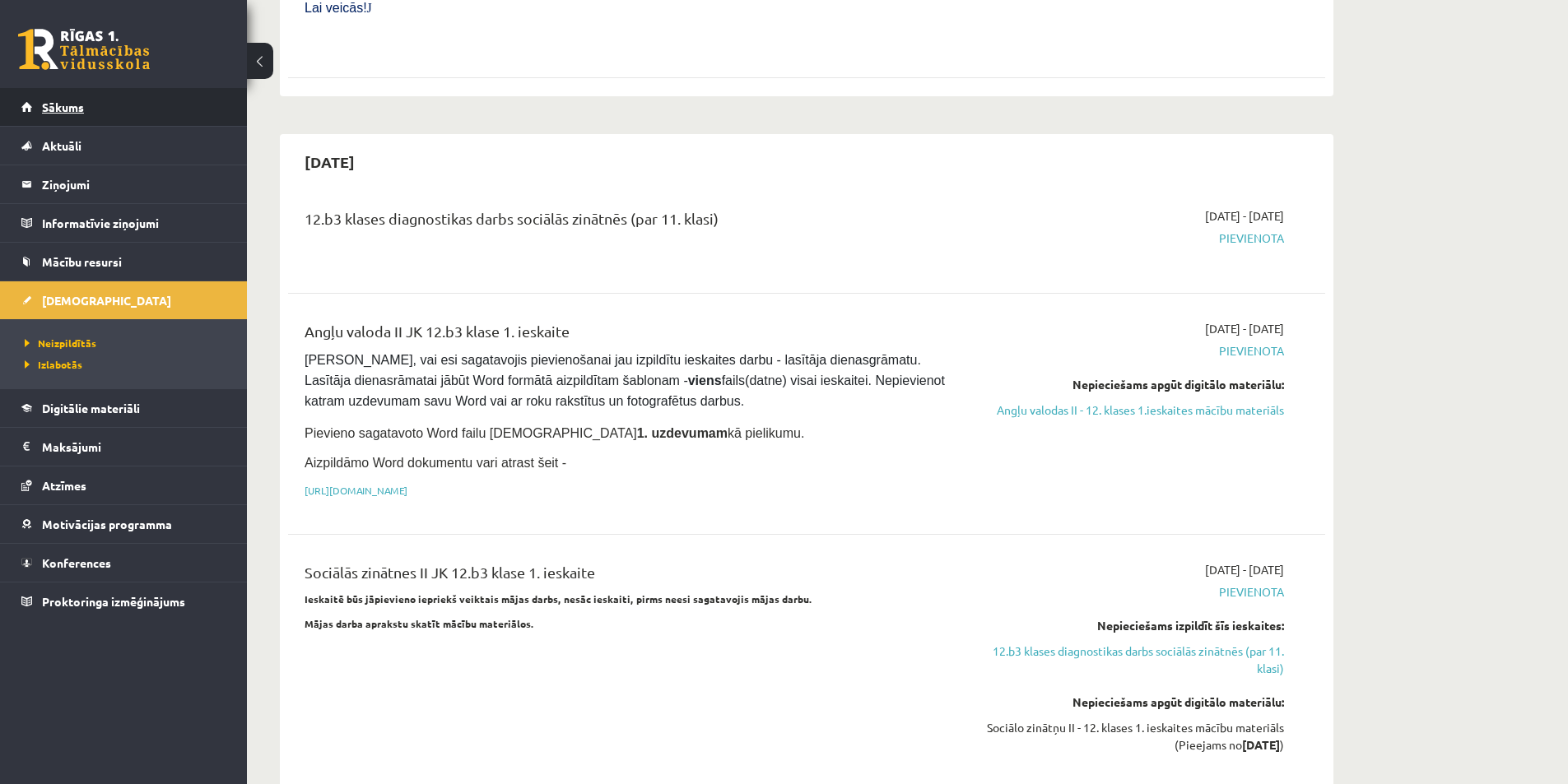
click at [97, 116] on link "Sākums" at bounding box center [124, 107] width 205 height 38
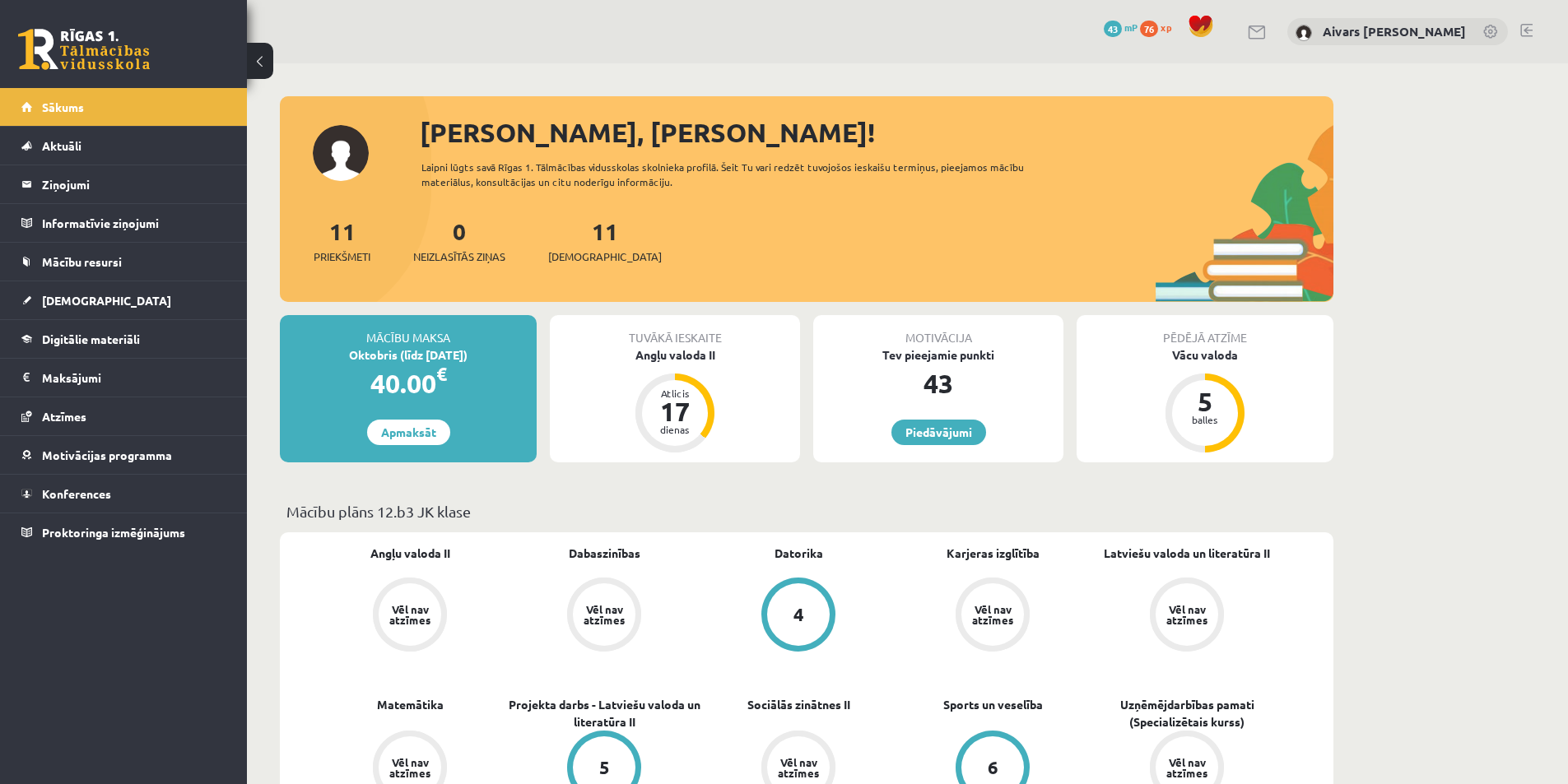
drag, startPoint x: 511, startPoint y: 357, endPoint x: 521, endPoint y: 357, distance: 10.0
click at [521, 357] on div "Oktobris (līdz [DATE])" at bounding box center [408, 355] width 257 height 17
